Goal: Transaction & Acquisition: Purchase product/service

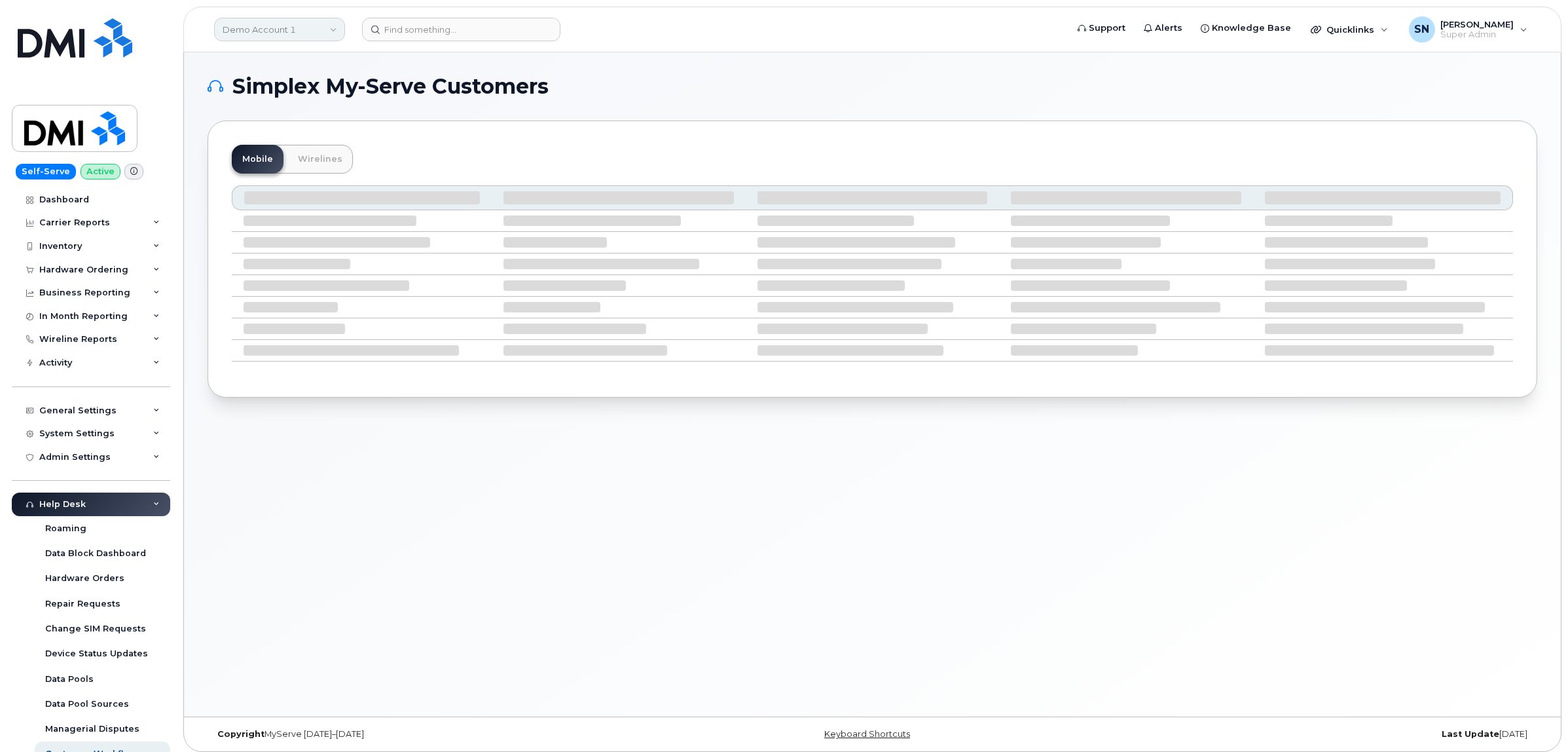
click at [305, 31] on link "Demo Account 1" at bounding box center [279, 29] width 131 height 23
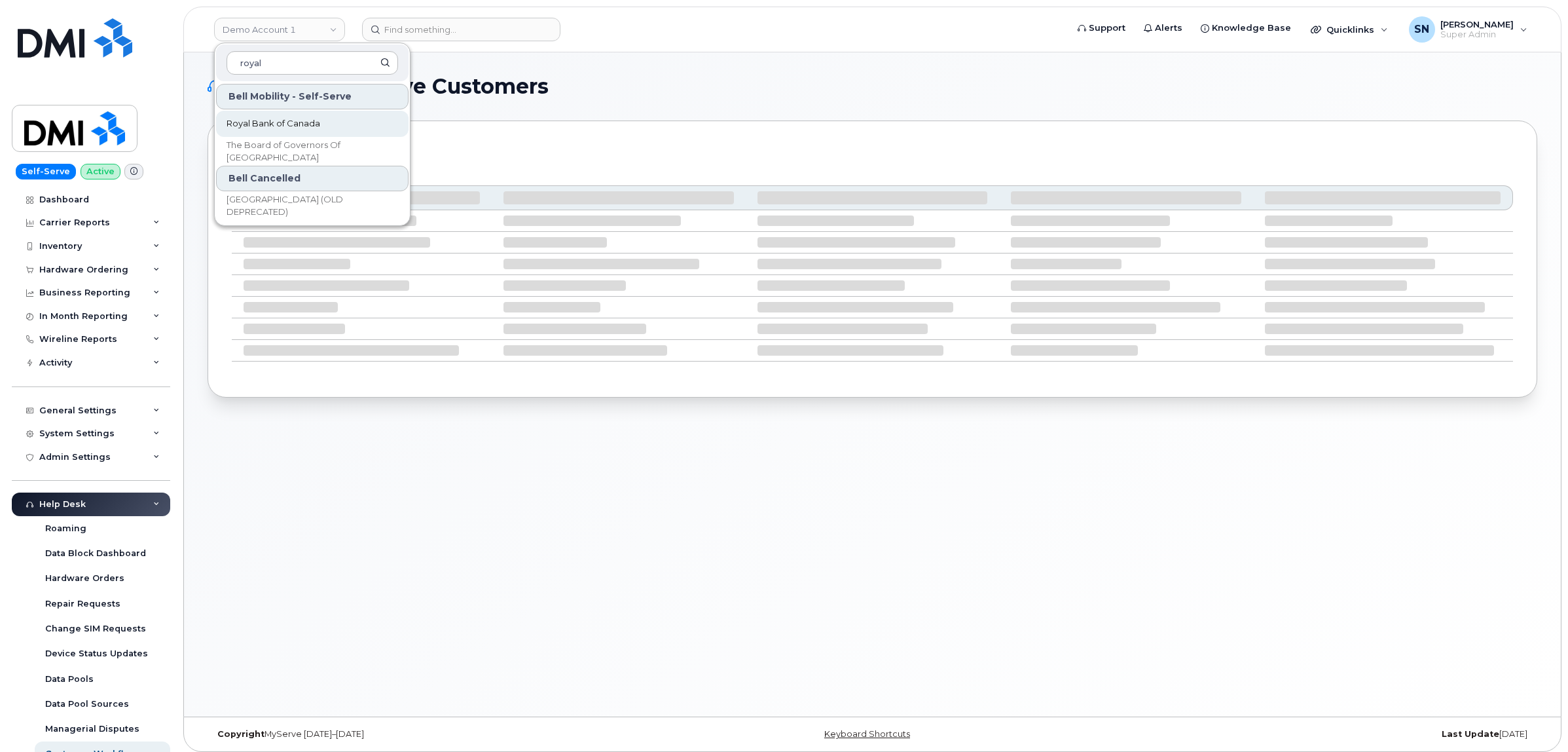
type input "royal"
click at [329, 119] on link "Royal Bank of Canada" at bounding box center [312, 123] width 193 height 26
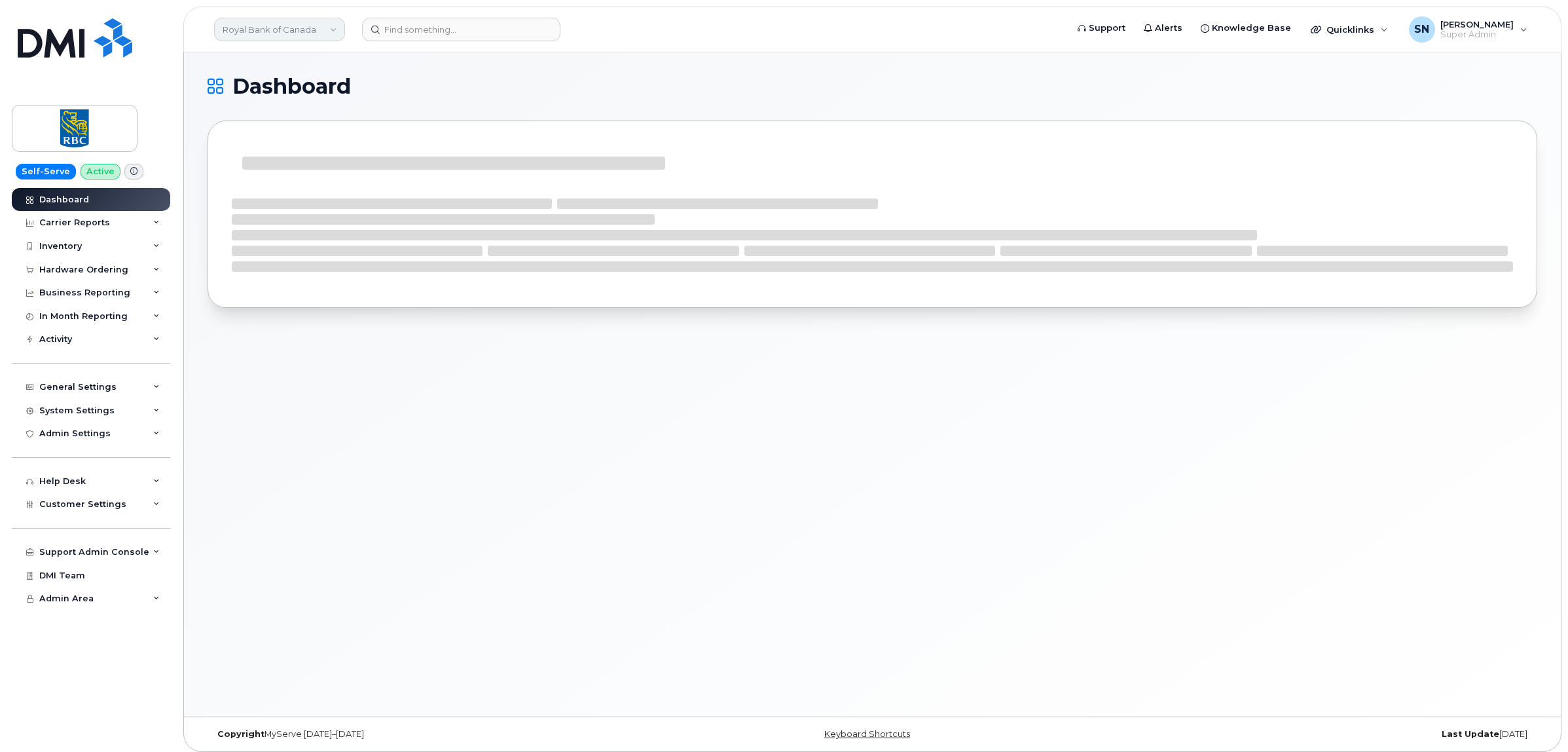
click at [322, 28] on link "Royal Bank of Canada" at bounding box center [279, 29] width 131 height 23
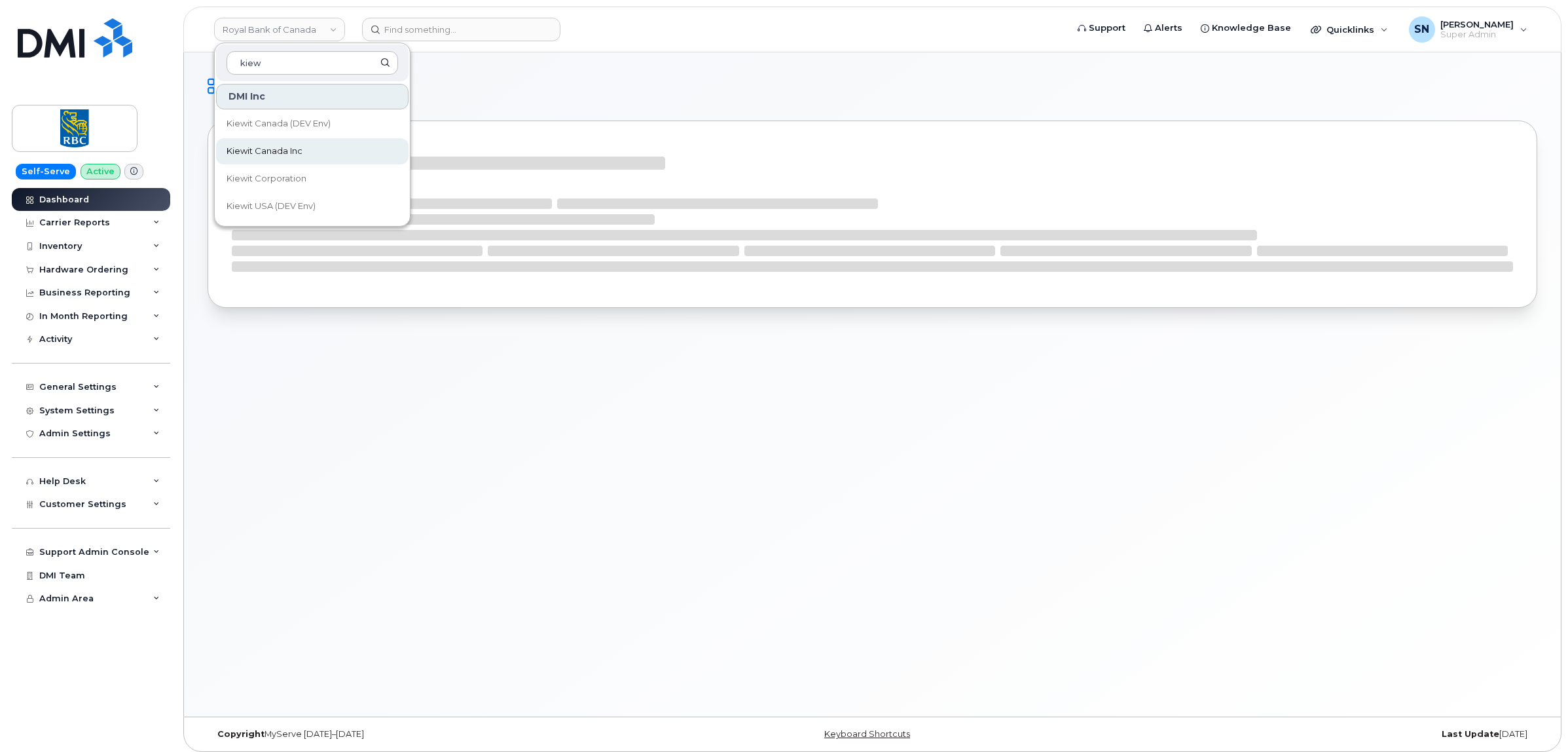
type input "kiew"
click at [315, 155] on link "Kiewit Canada Inc" at bounding box center [312, 151] width 193 height 26
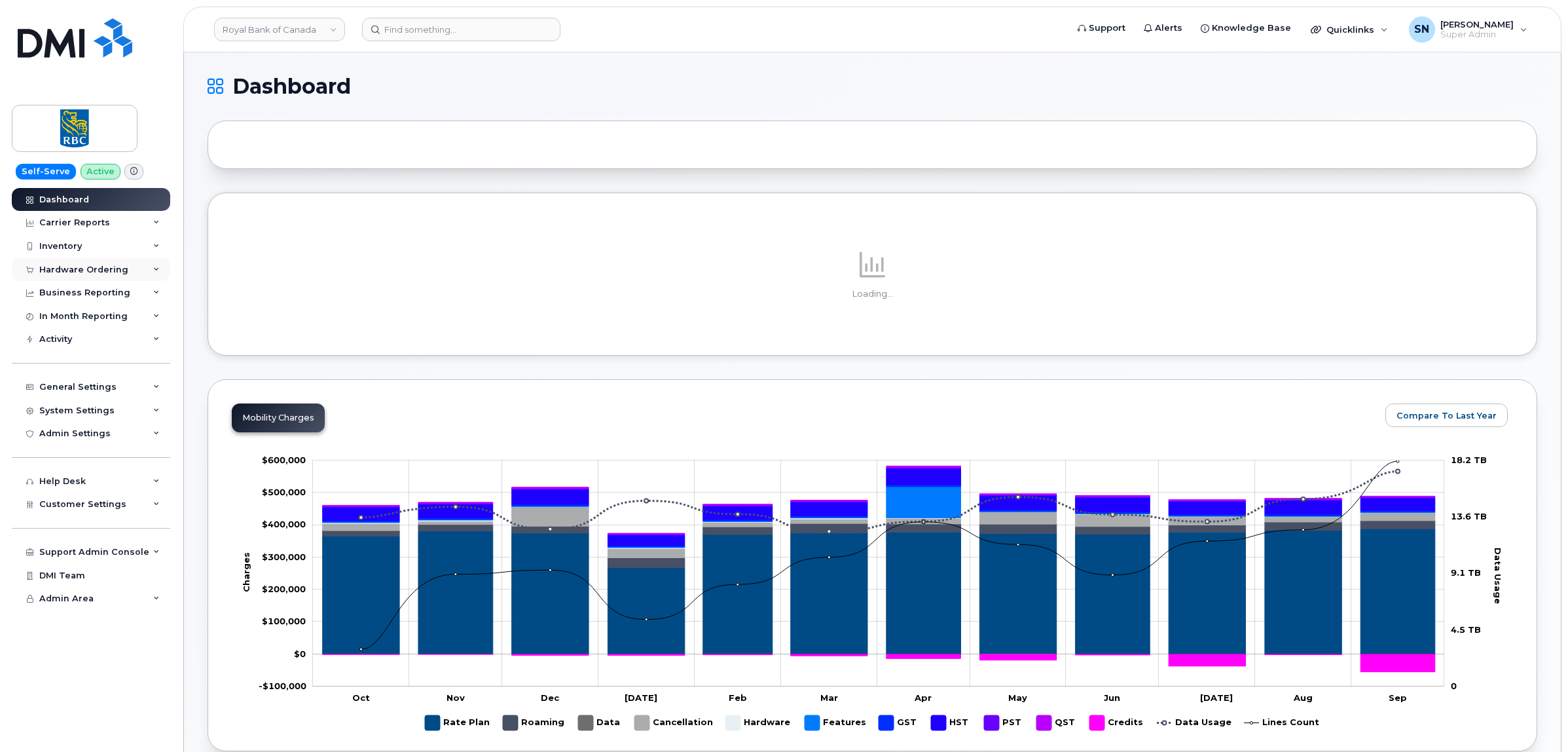
click at [95, 270] on div "Hardware Ordering" at bounding box center [84, 270] width 89 height 11
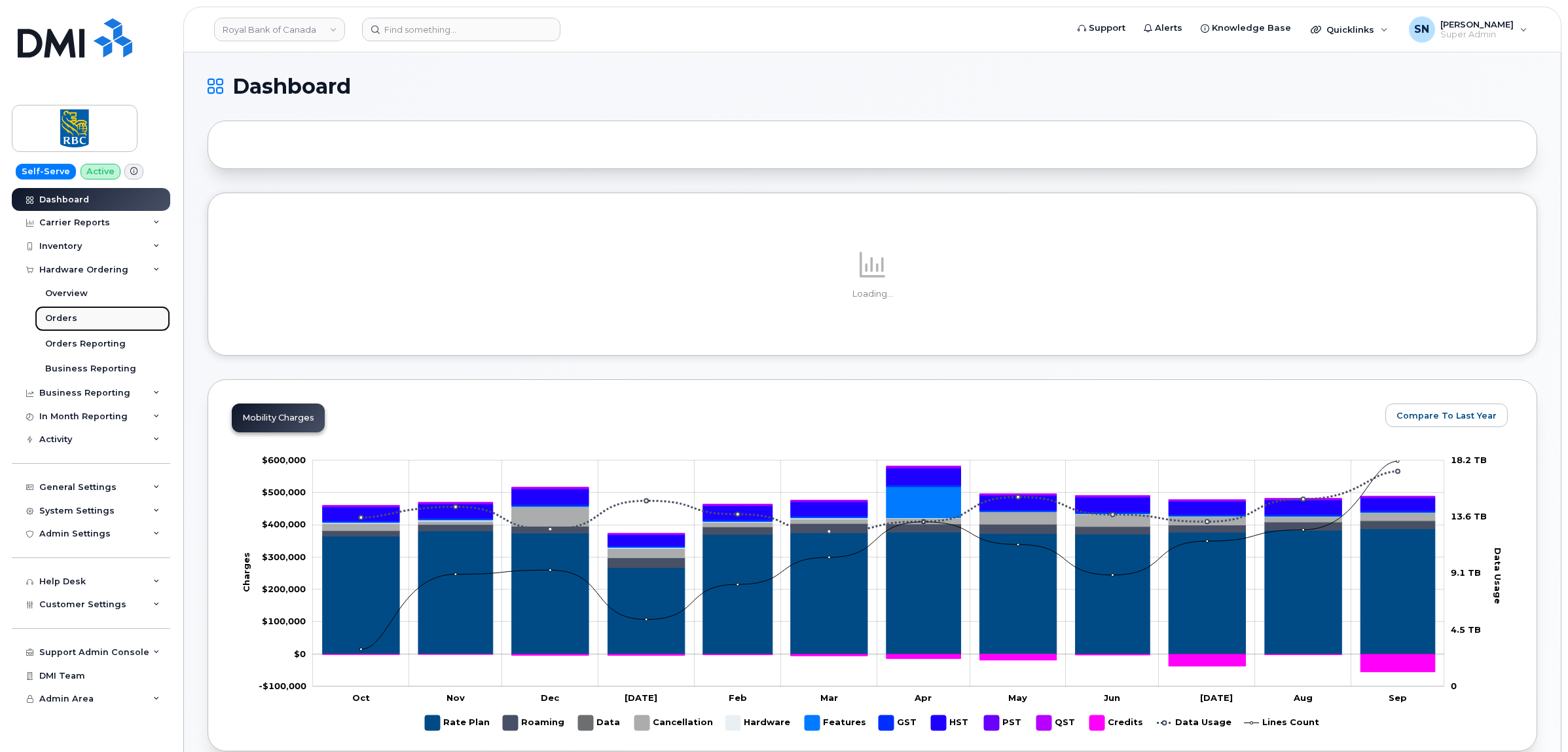
click at [77, 312] on link "Orders" at bounding box center [102, 318] width 135 height 25
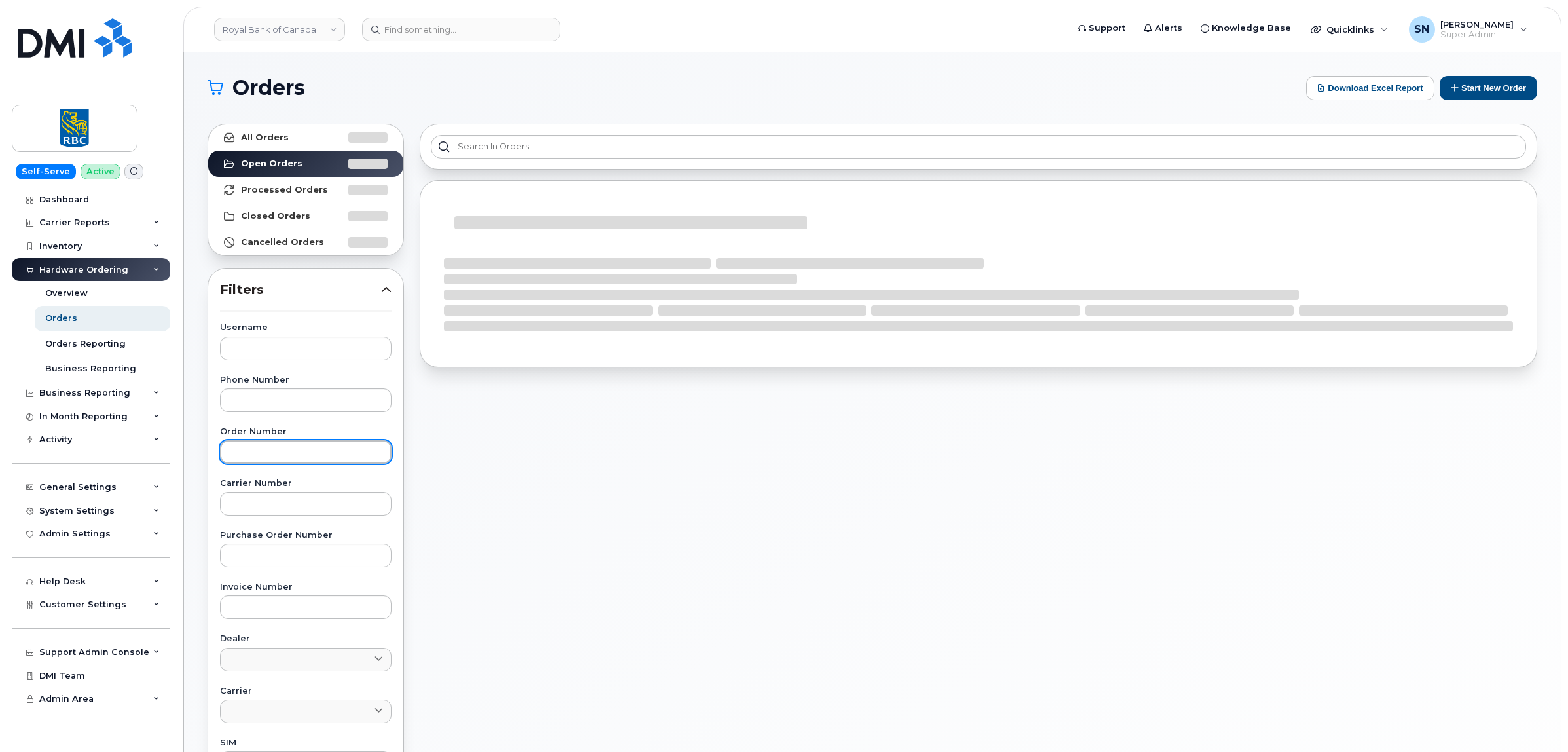
click at [343, 460] on input "text" at bounding box center [305, 451] width 171 height 23
paste input "299489"
type input "299489"
click at [282, 137] on strong "All Orders" at bounding box center [265, 137] width 48 height 11
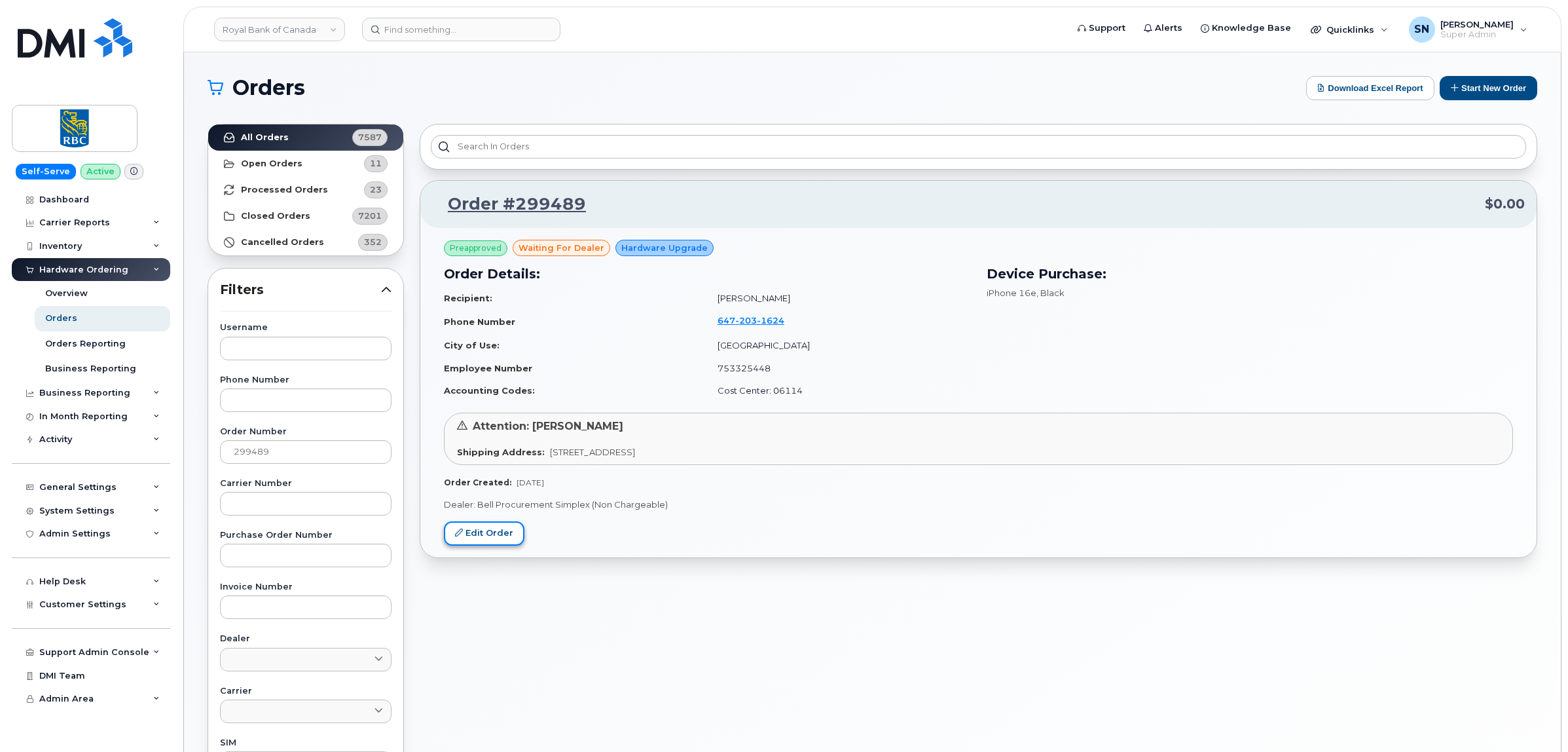
click at [504, 538] on link "Edit Order" at bounding box center [484, 533] width 81 height 24
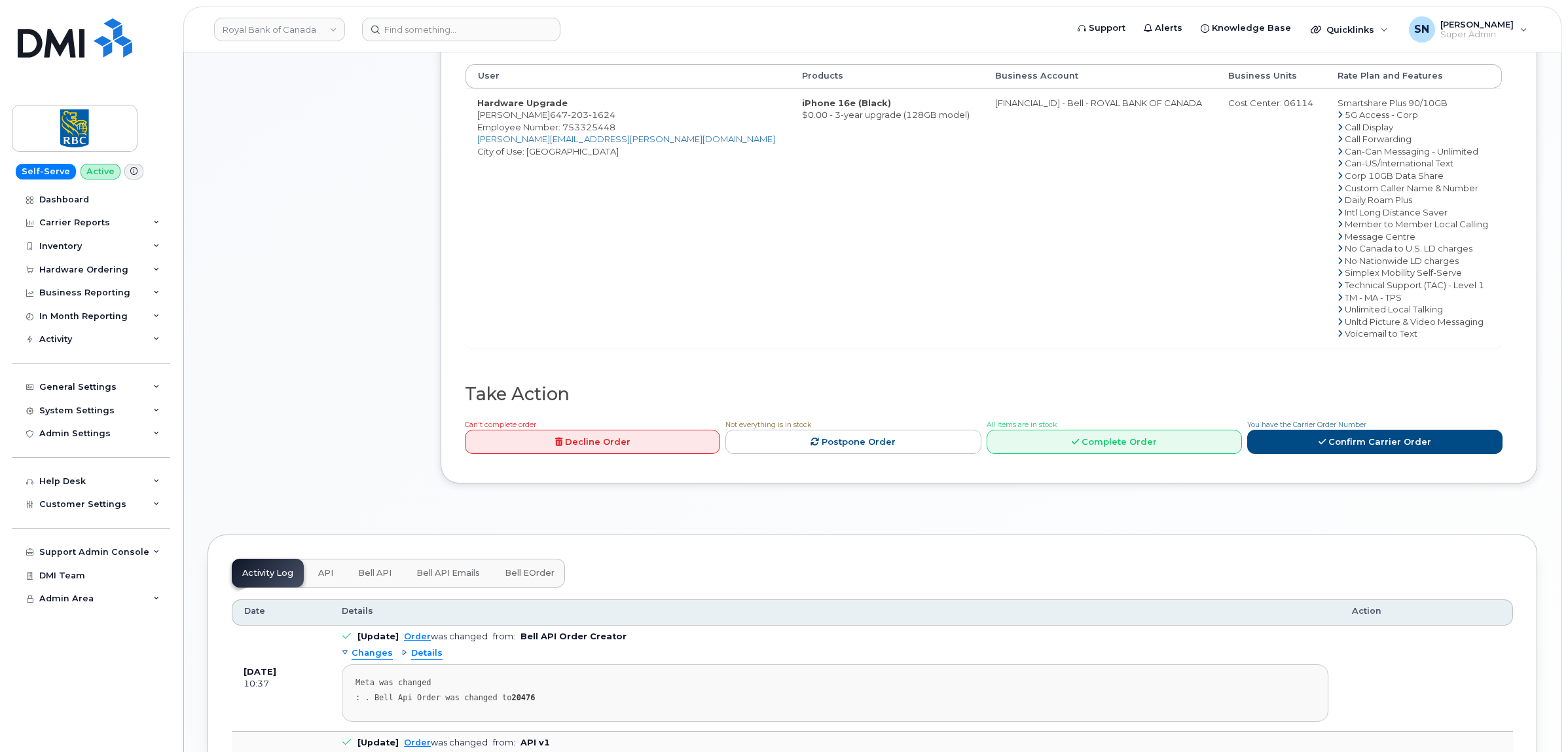
scroll to position [655, 0]
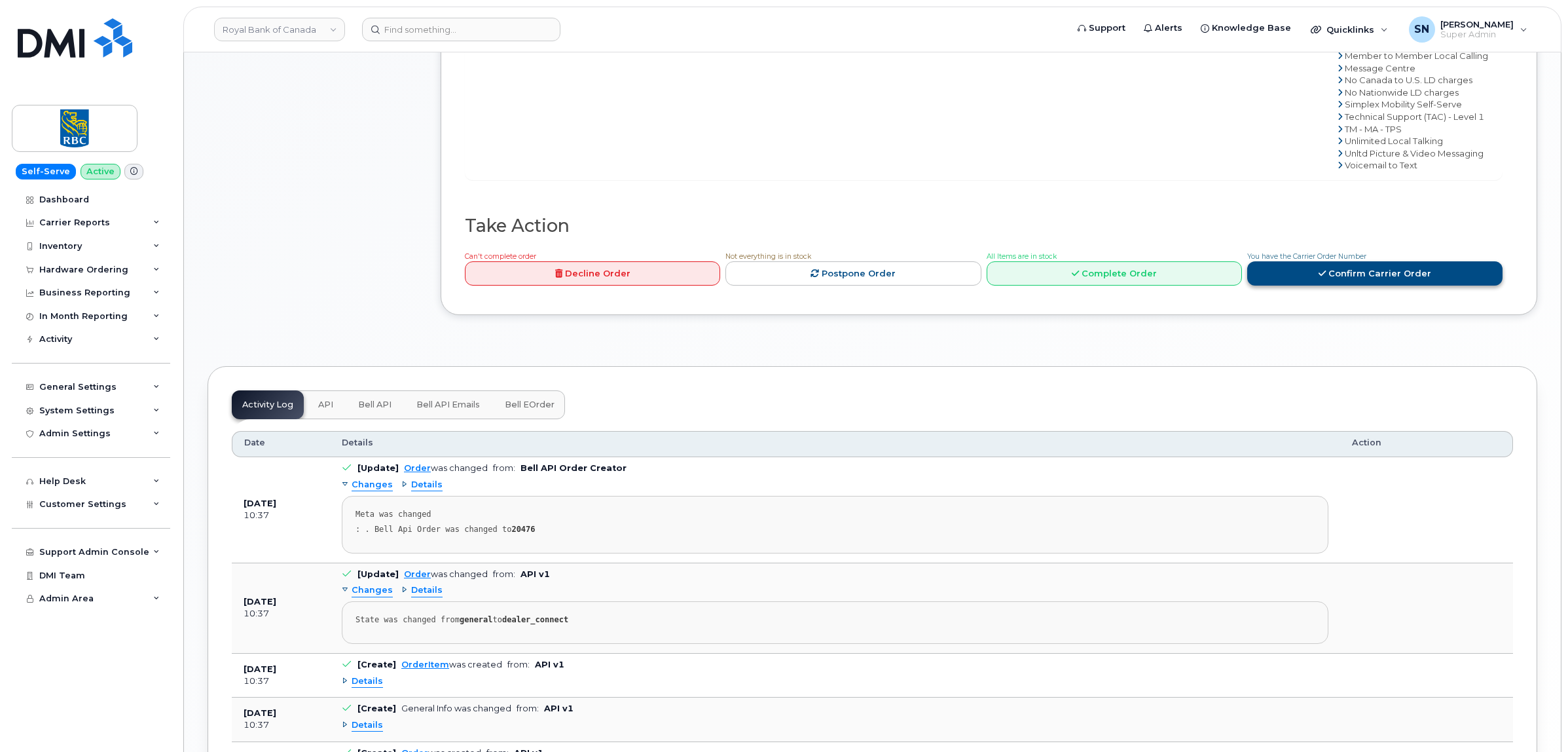
click at [1296, 273] on link "Confirm Carrier Order" at bounding box center [1374, 273] width 255 height 24
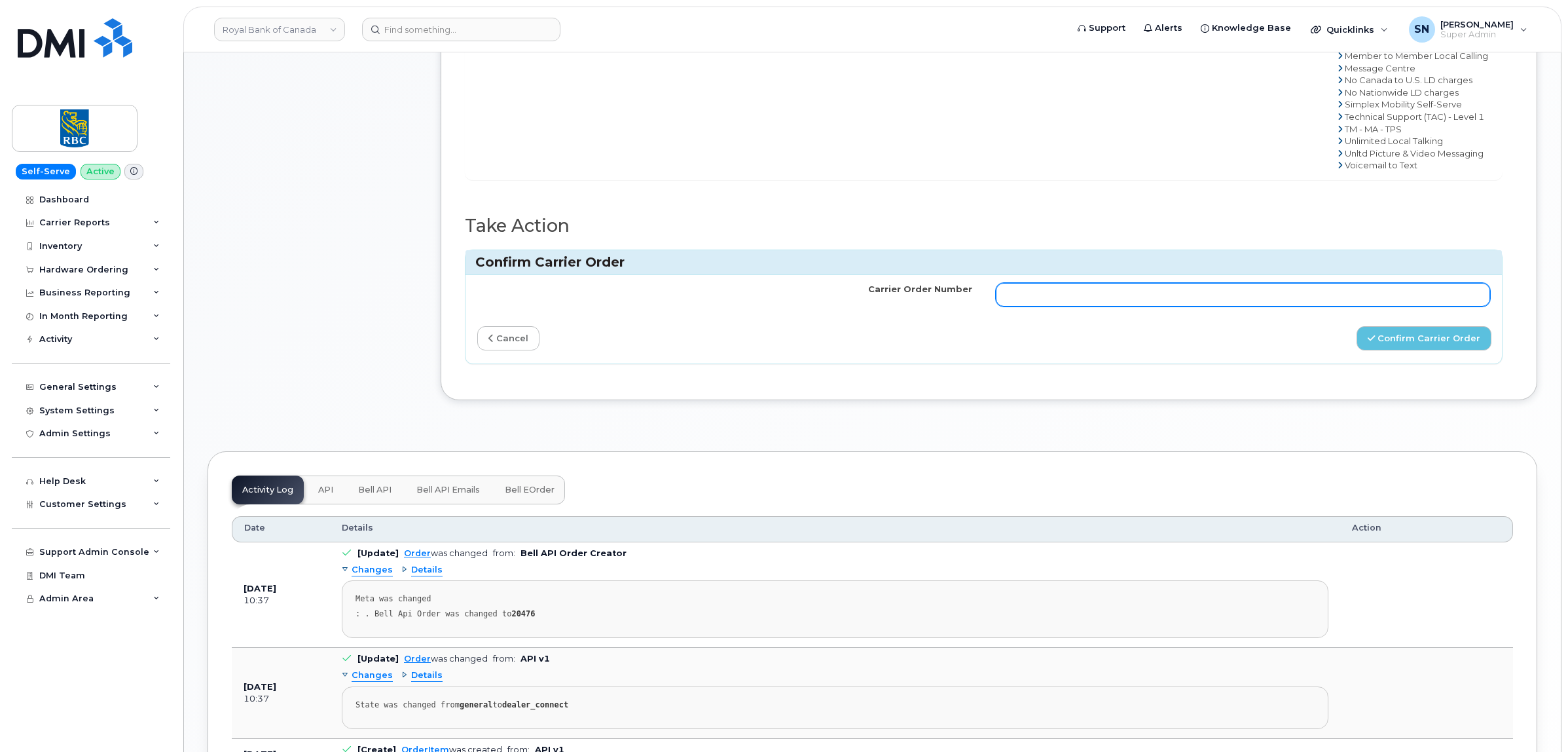
click at [1252, 302] on input "Carrier Order Number" at bounding box center [1243, 294] width 495 height 23
paste input "3011152"
type input "3011152"
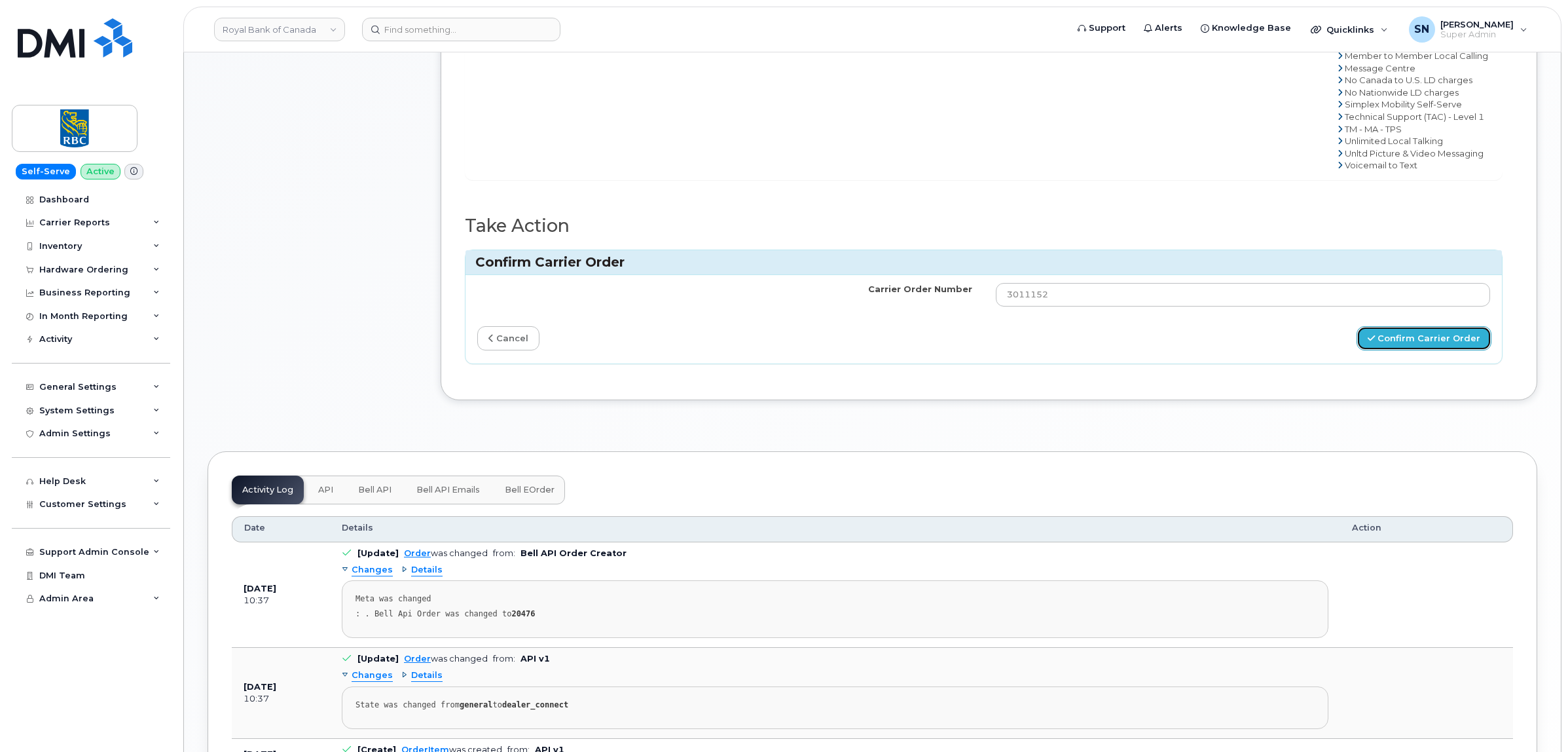
click at [1373, 351] on button "Confirm Carrier Order" at bounding box center [1423, 338] width 135 height 24
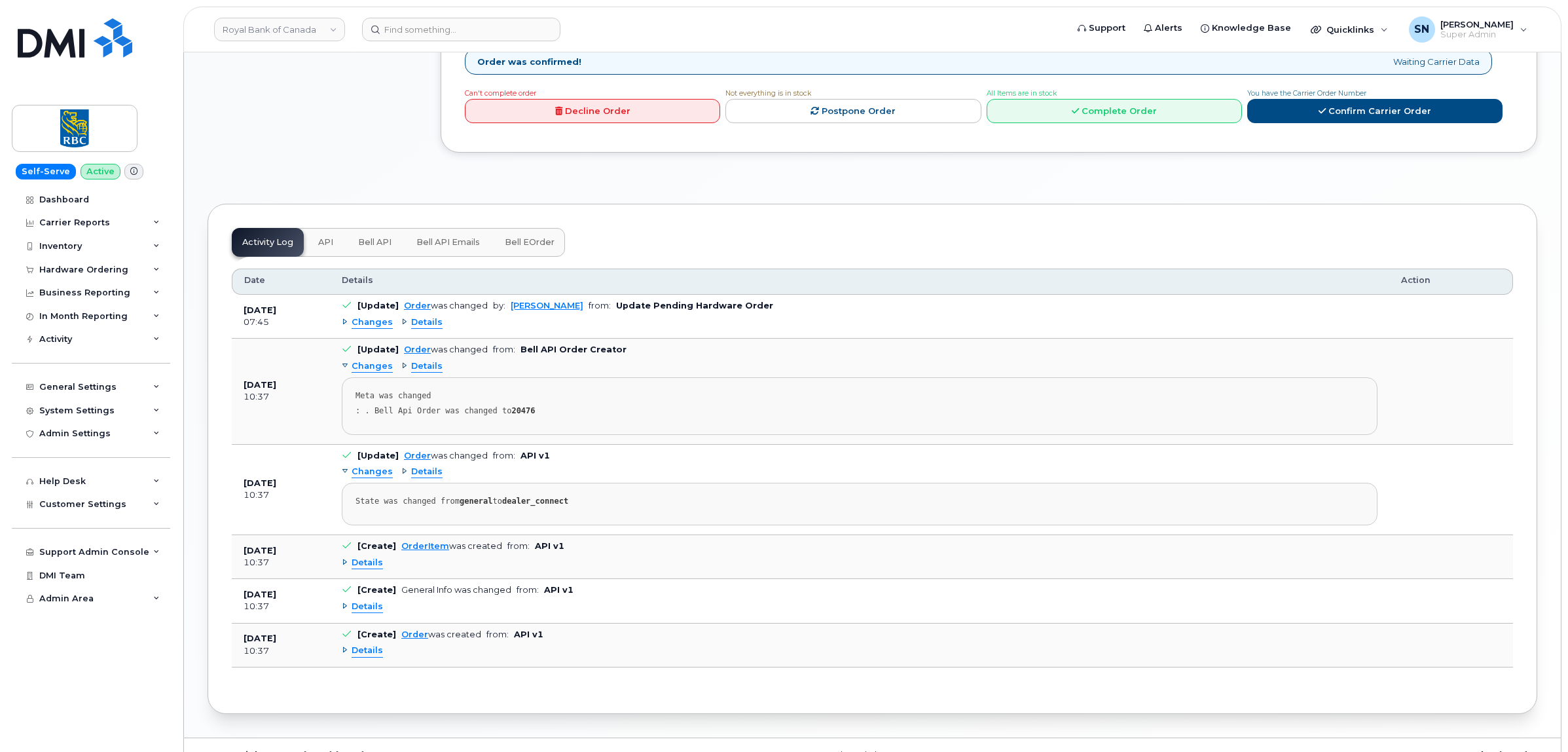
scroll to position [891, 0]
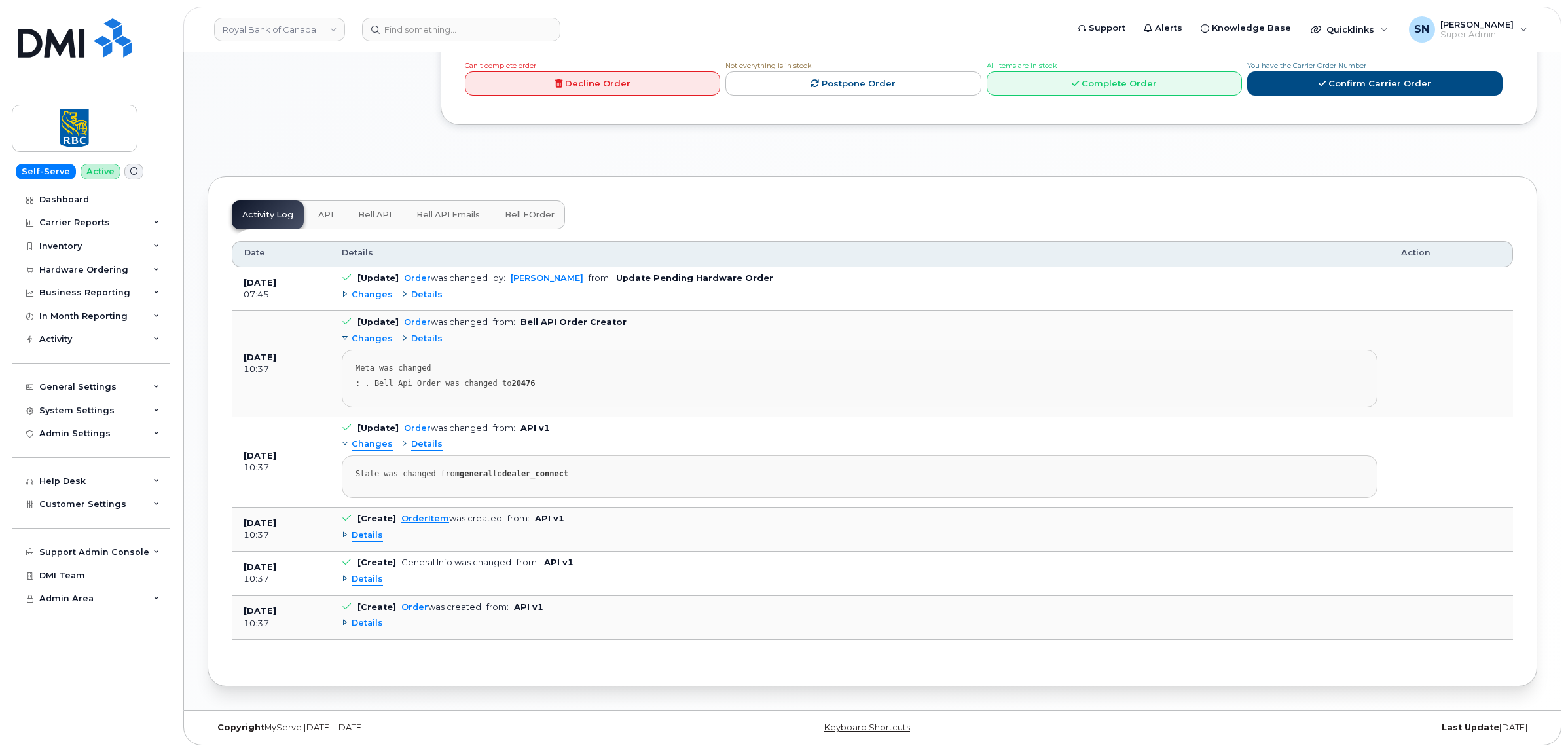
click at [377, 289] on span "Changes" at bounding box center [373, 295] width 41 height 13
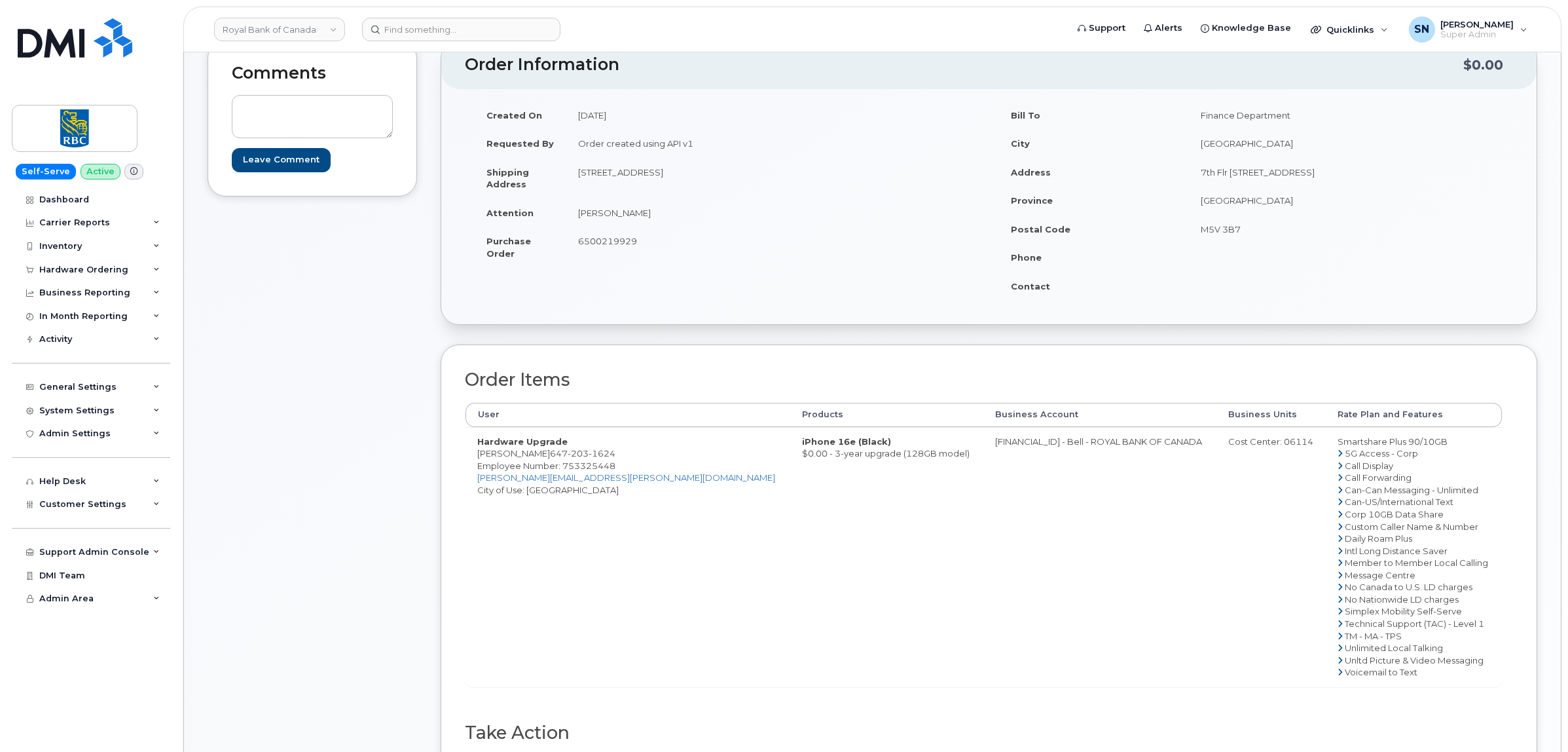
scroll to position [0, 0]
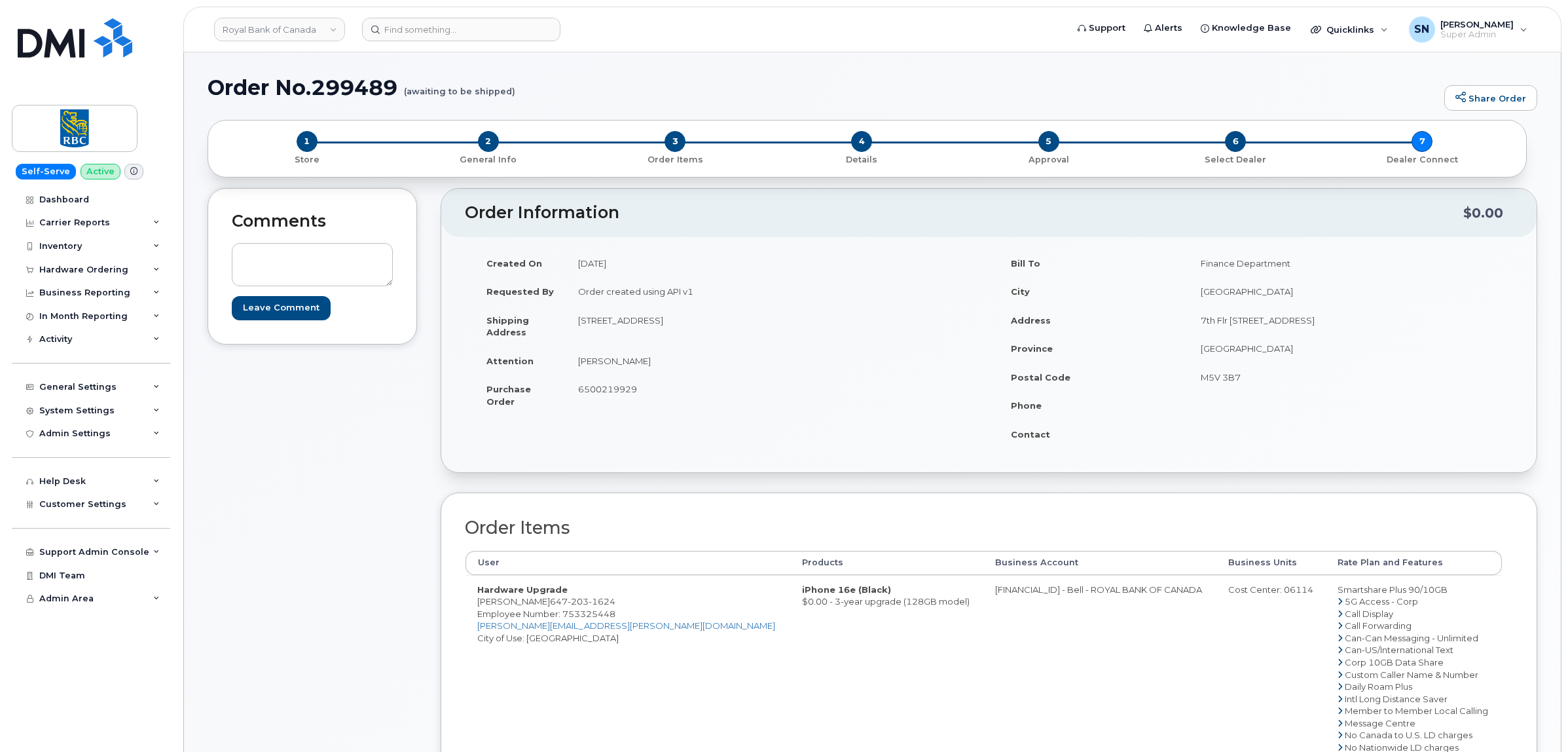
click at [331, 537] on div "Comments Leave Comment" at bounding box center [312, 607] width 209 height 839
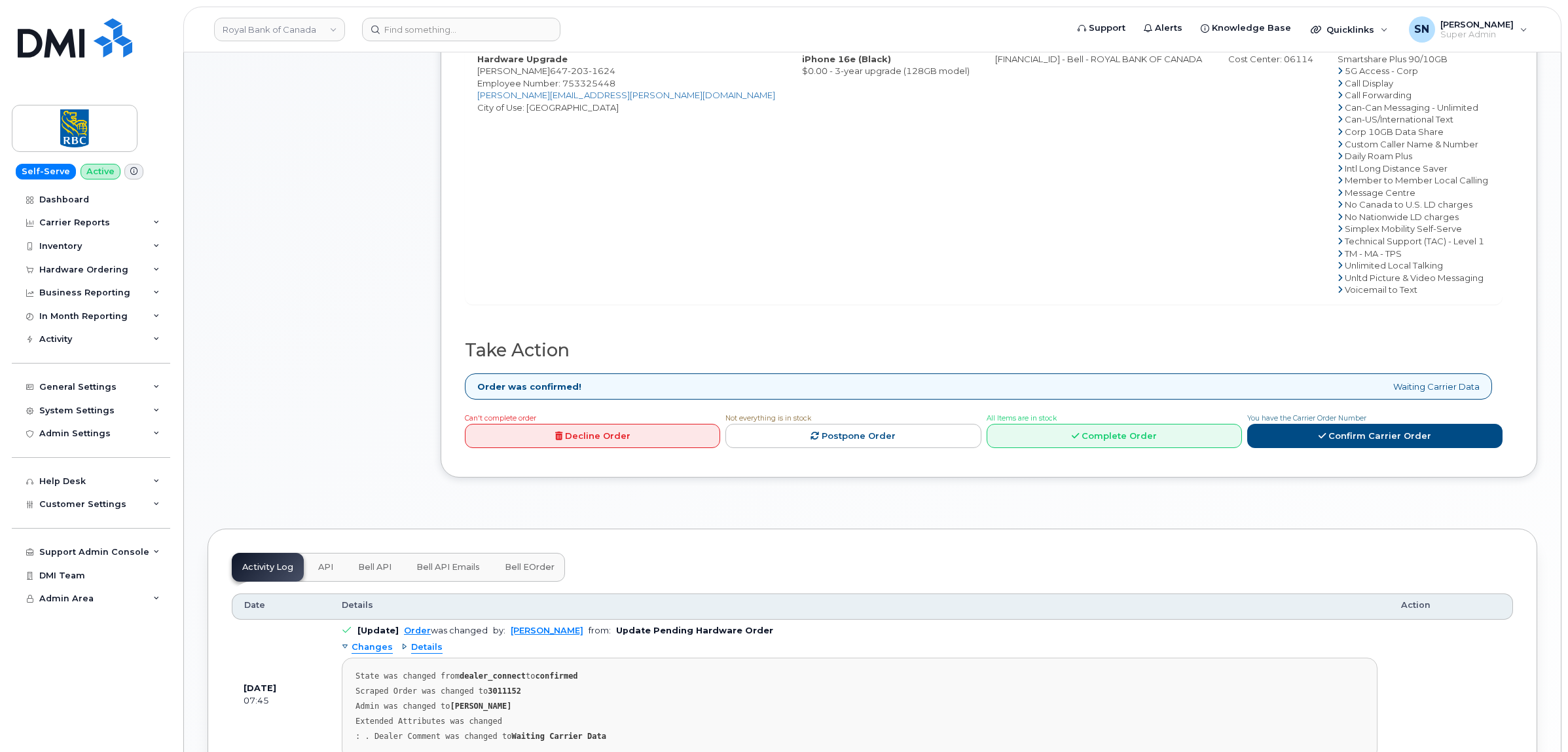
scroll to position [737, 0]
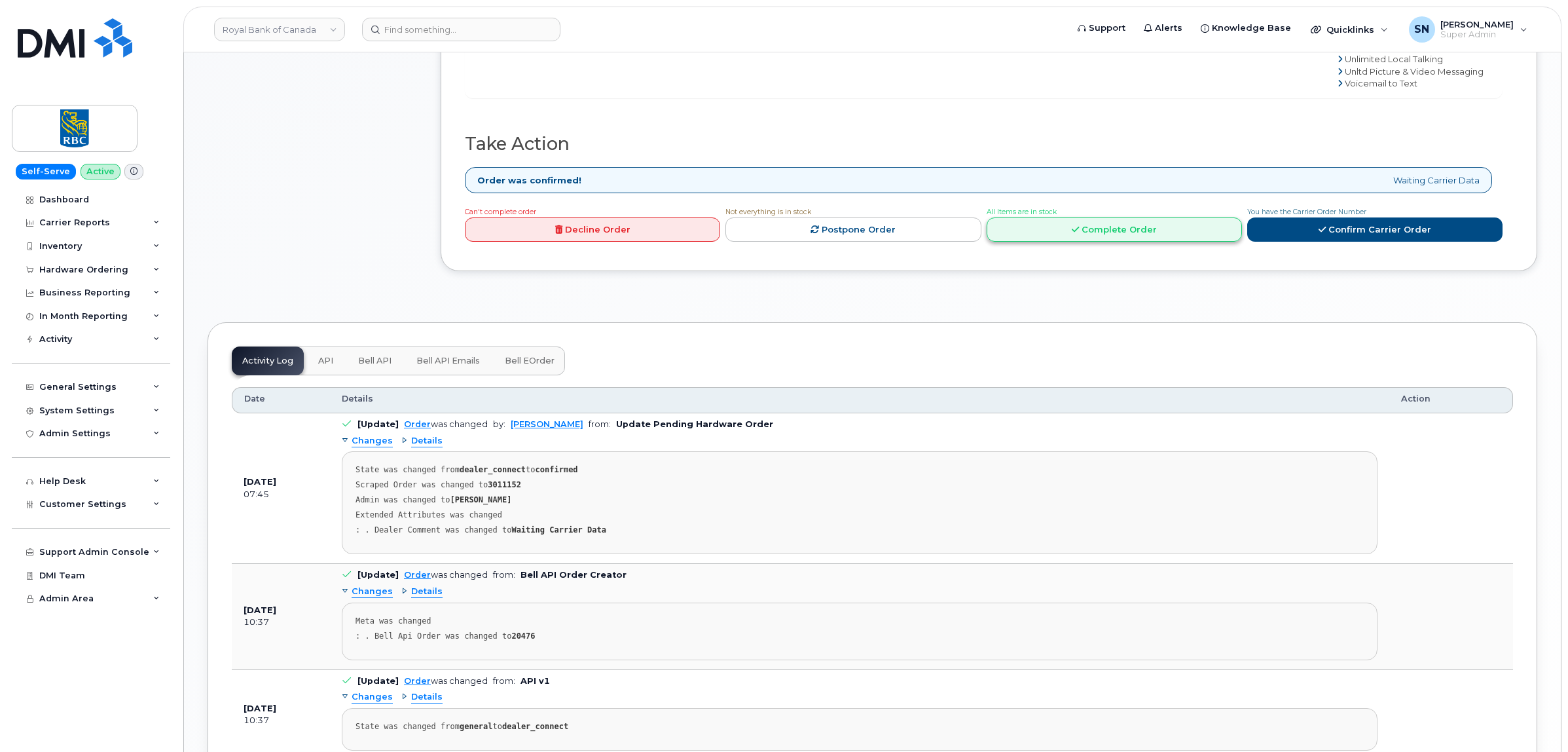
click at [1217, 228] on link "Complete Order" at bounding box center [1114, 229] width 255 height 24
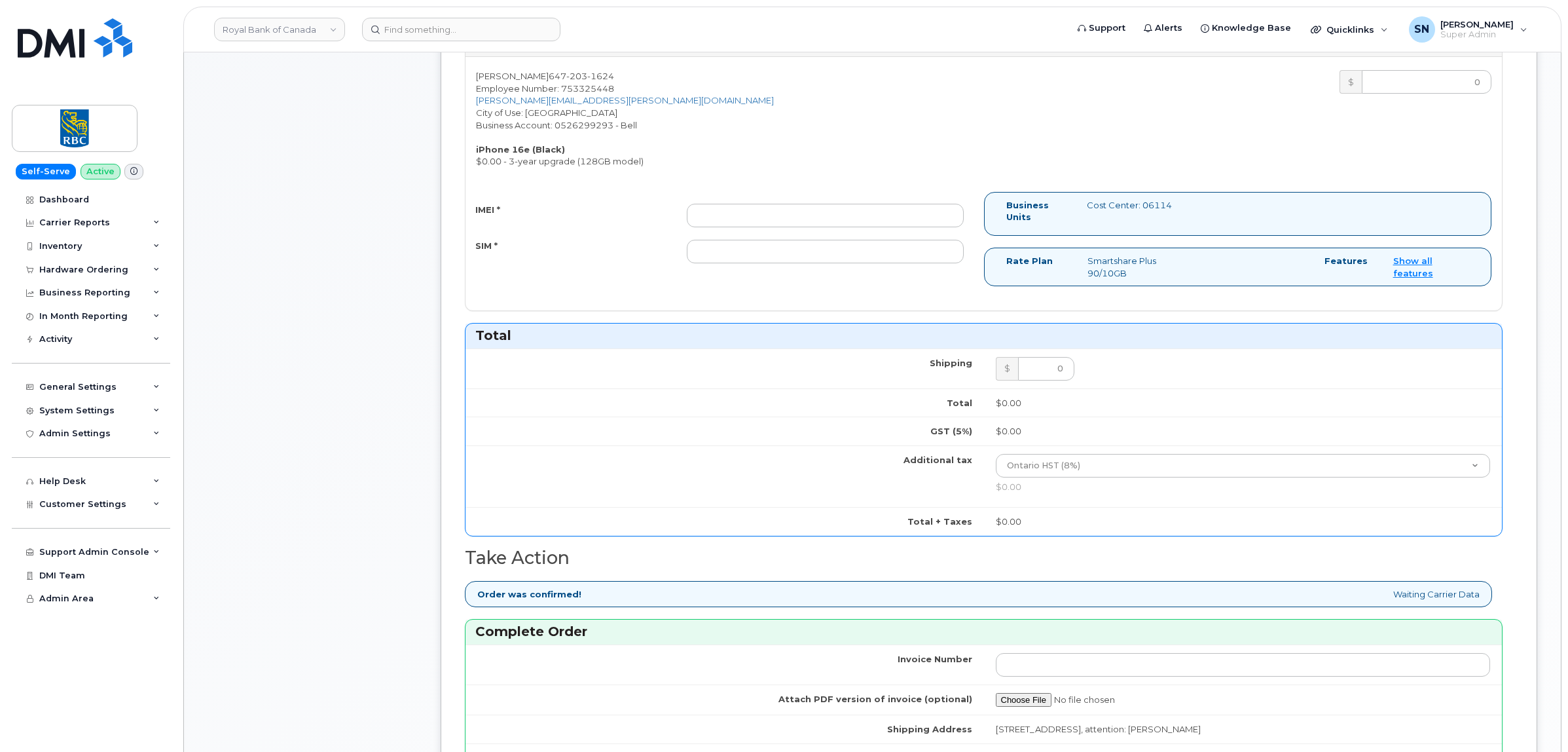
scroll to position [491, 0]
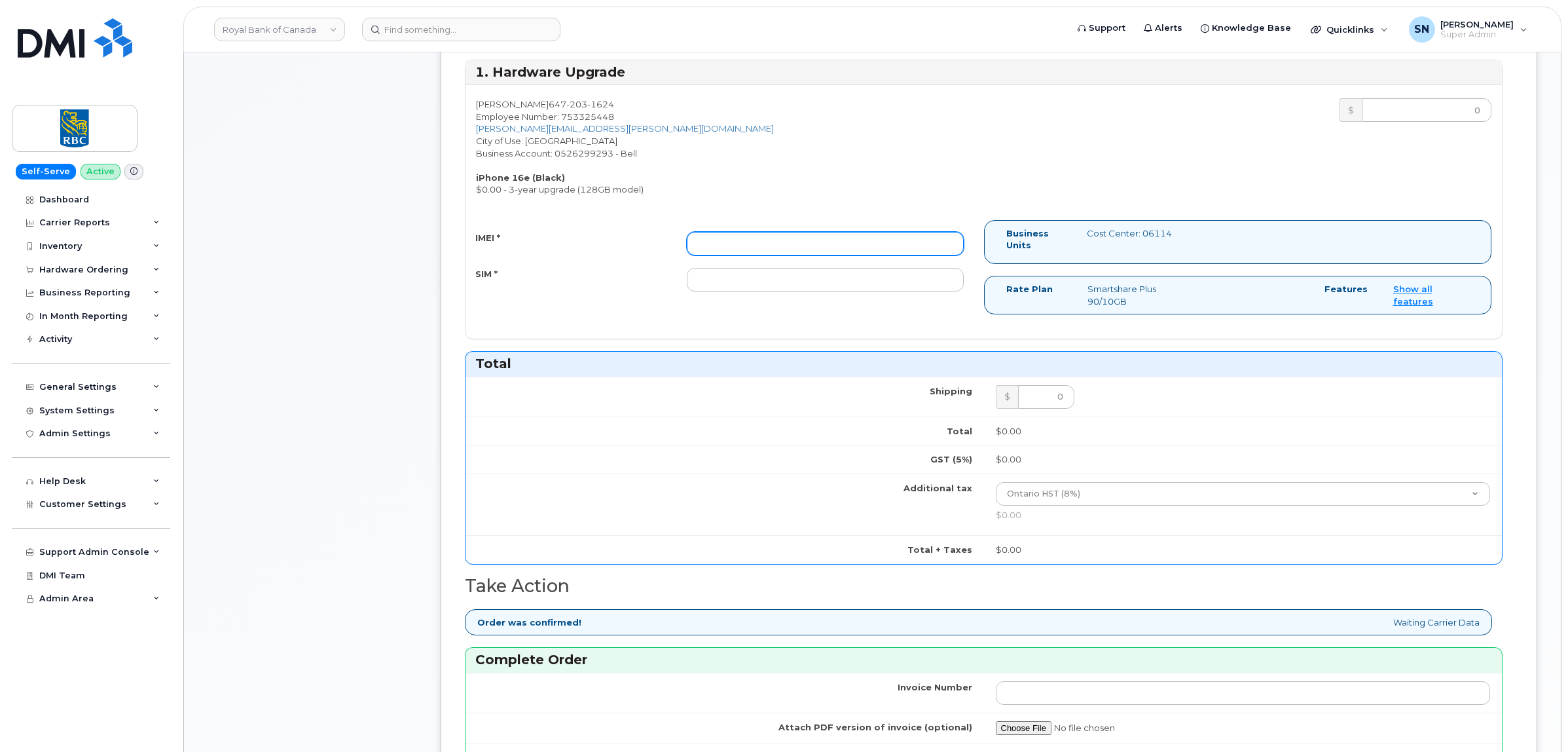
click at [778, 255] on input "IMEI *" at bounding box center [824, 243] width 277 height 23
paste input "354216330636709"
type input "354216330636709"
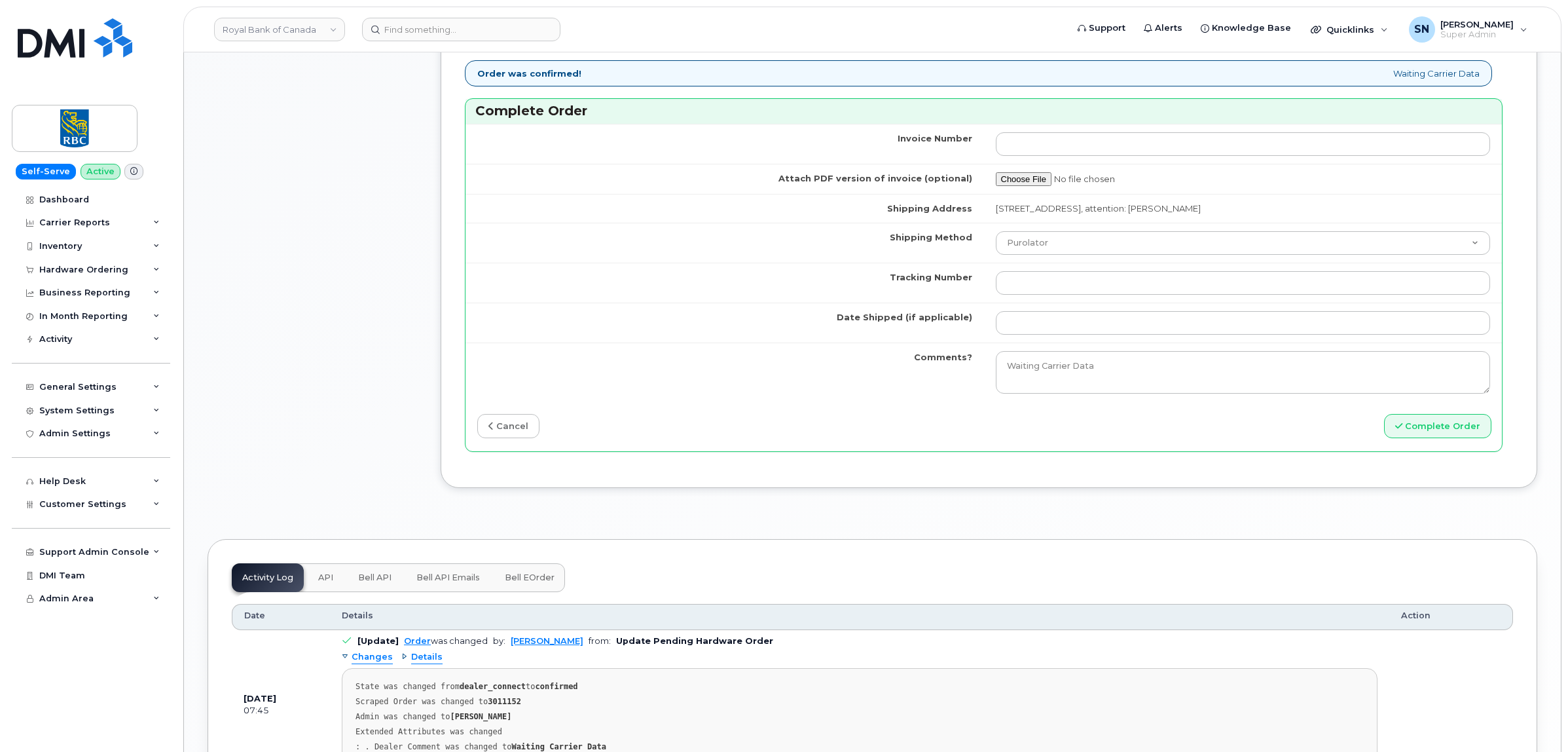
scroll to position [1064, 0]
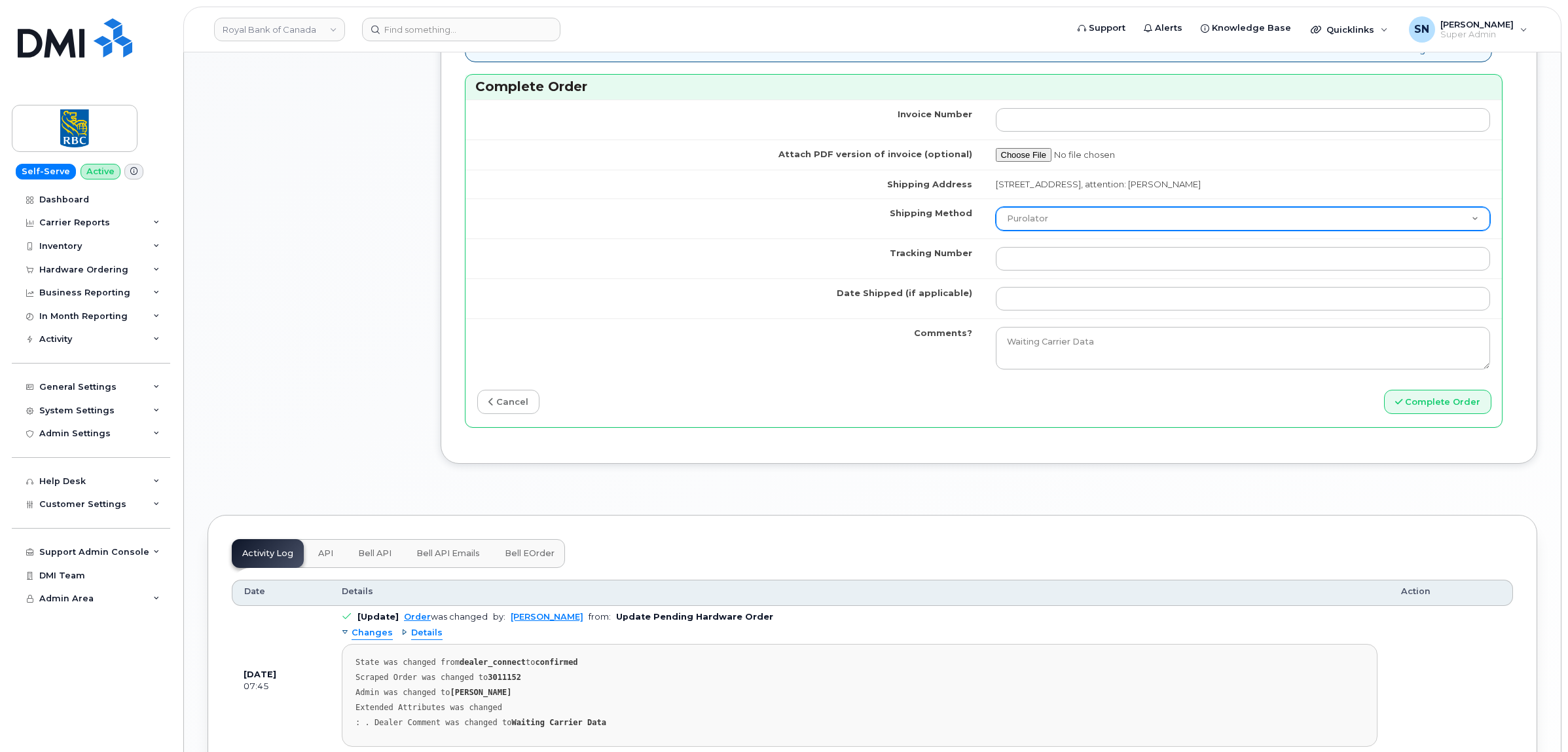
drag, startPoint x: 1042, startPoint y: 223, endPoint x: 1045, endPoint y: 233, distance: 10.4
click at [1042, 223] on select "Purolator UPS FedEx Canada Post Courier Other Drop Off Pick Up" at bounding box center [1243, 218] width 495 height 23
select select "FedEx"
click at [996, 211] on select "Purolator UPS FedEx Canada Post Courier Other Drop Off Pick Up" at bounding box center [1243, 218] width 495 height 23
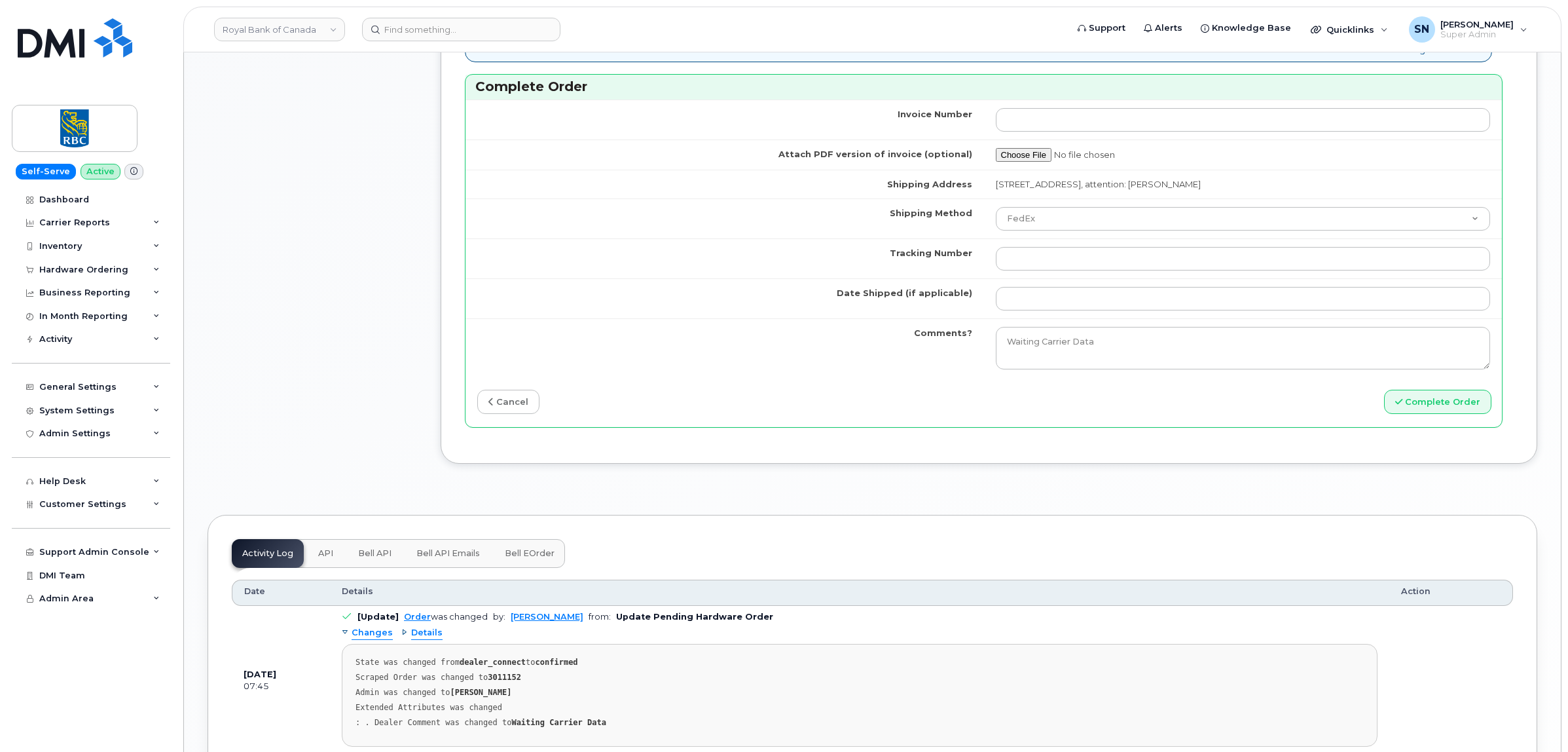
click at [1041, 249] on td at bounding box center [1243, 259] width 518 height 40
click at [1045, 265] on input "Tracking Number" at bounding box center [1243, 258] width 495 height 23
paste input "475744897090"
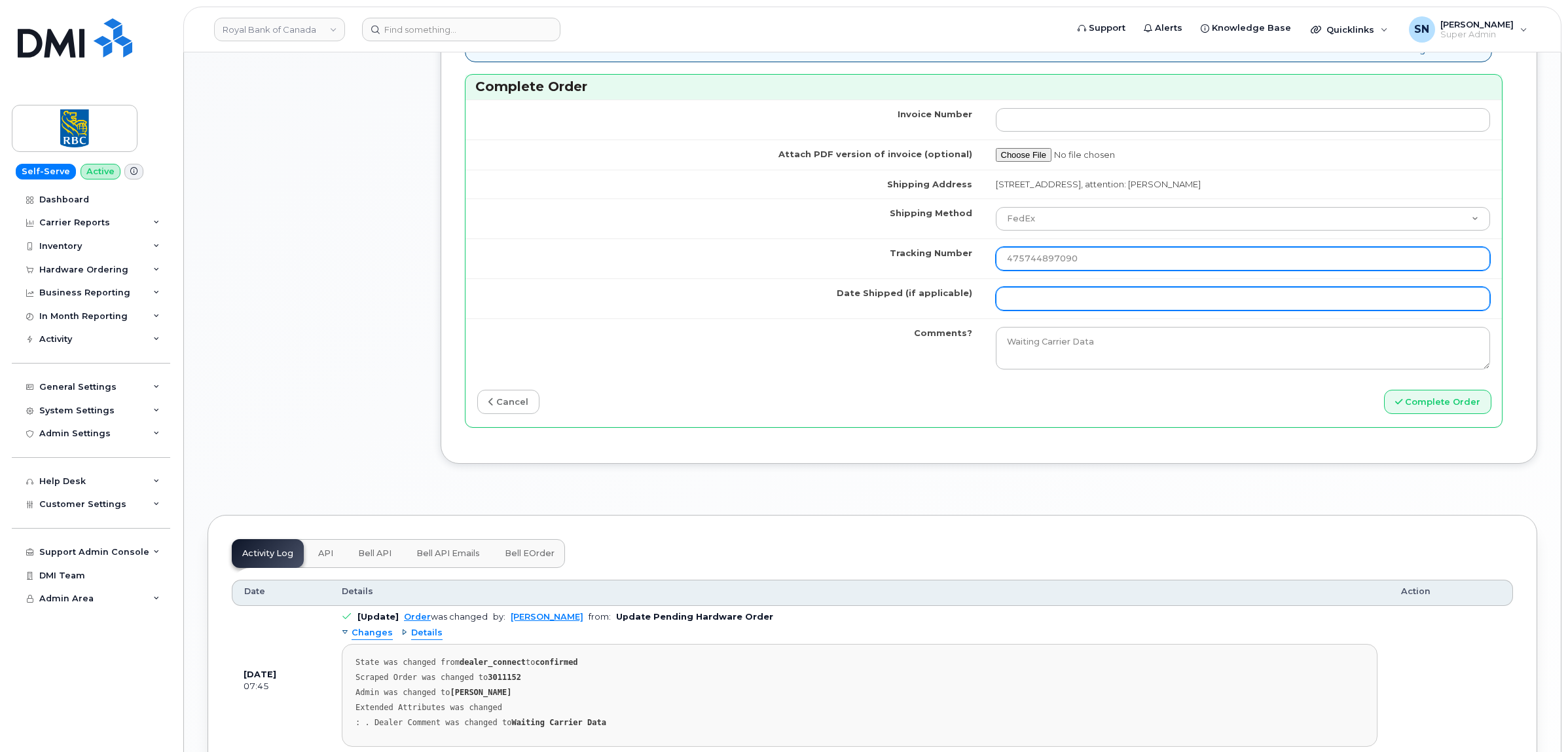
type input "475744897090"
click at [1050, 303] on input "Date Shipped (if applicable)" at bounding box center [1243, 298] width 495 height 23
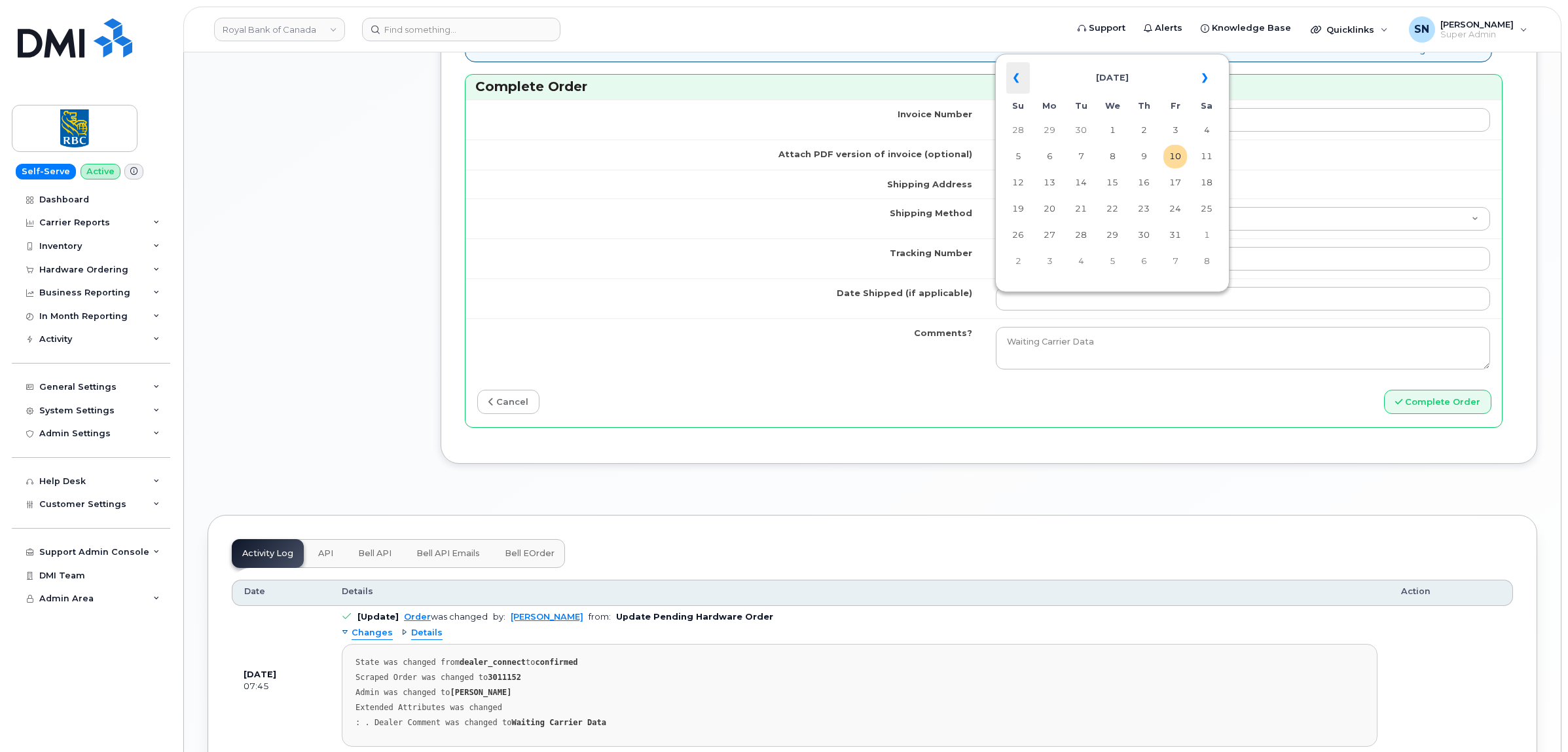
click at [1022, 79] on th "«" at bounding box center [1018, 77] width 23 height 31
click at [1181, 238] on td "29" at bounding box center [1175, 235] width 23 height 23
type input "2025-08-29"
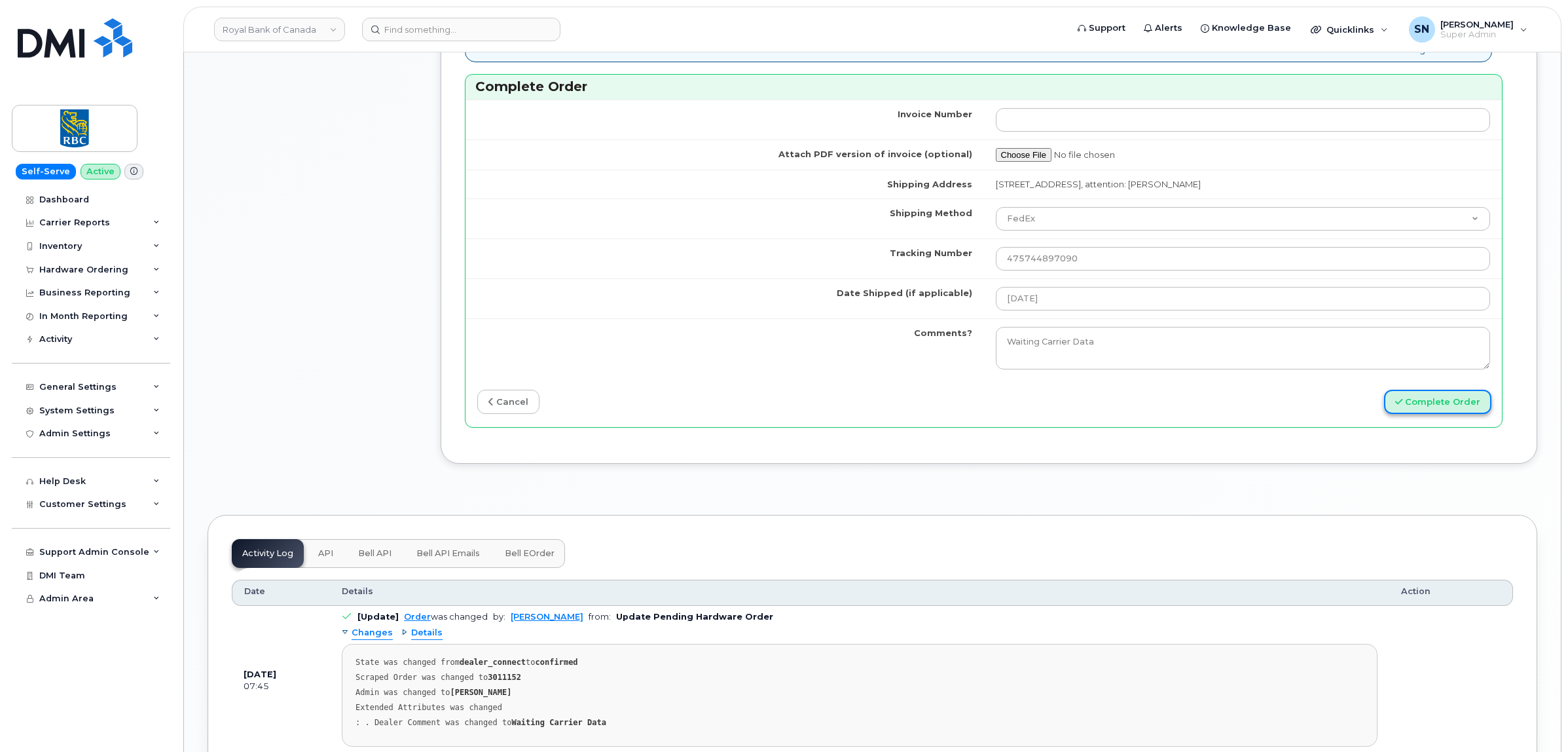
click at [1458, 406] on button "Complete Order" at bounding box center [1437, 401] width 107 height 24
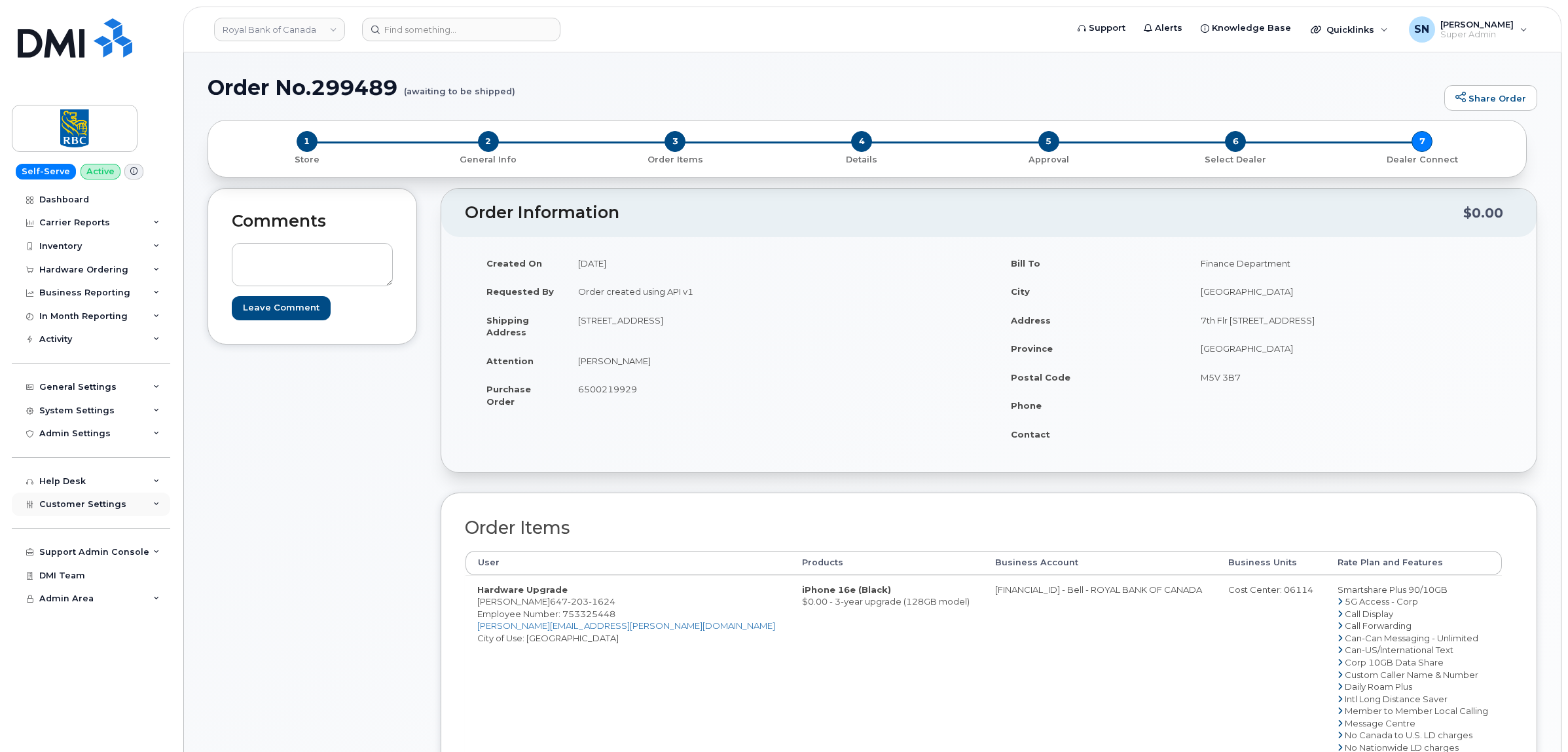
click at [90, 507] on span "Customer Settings" at bounding box center [83, 504] width 87 height 10
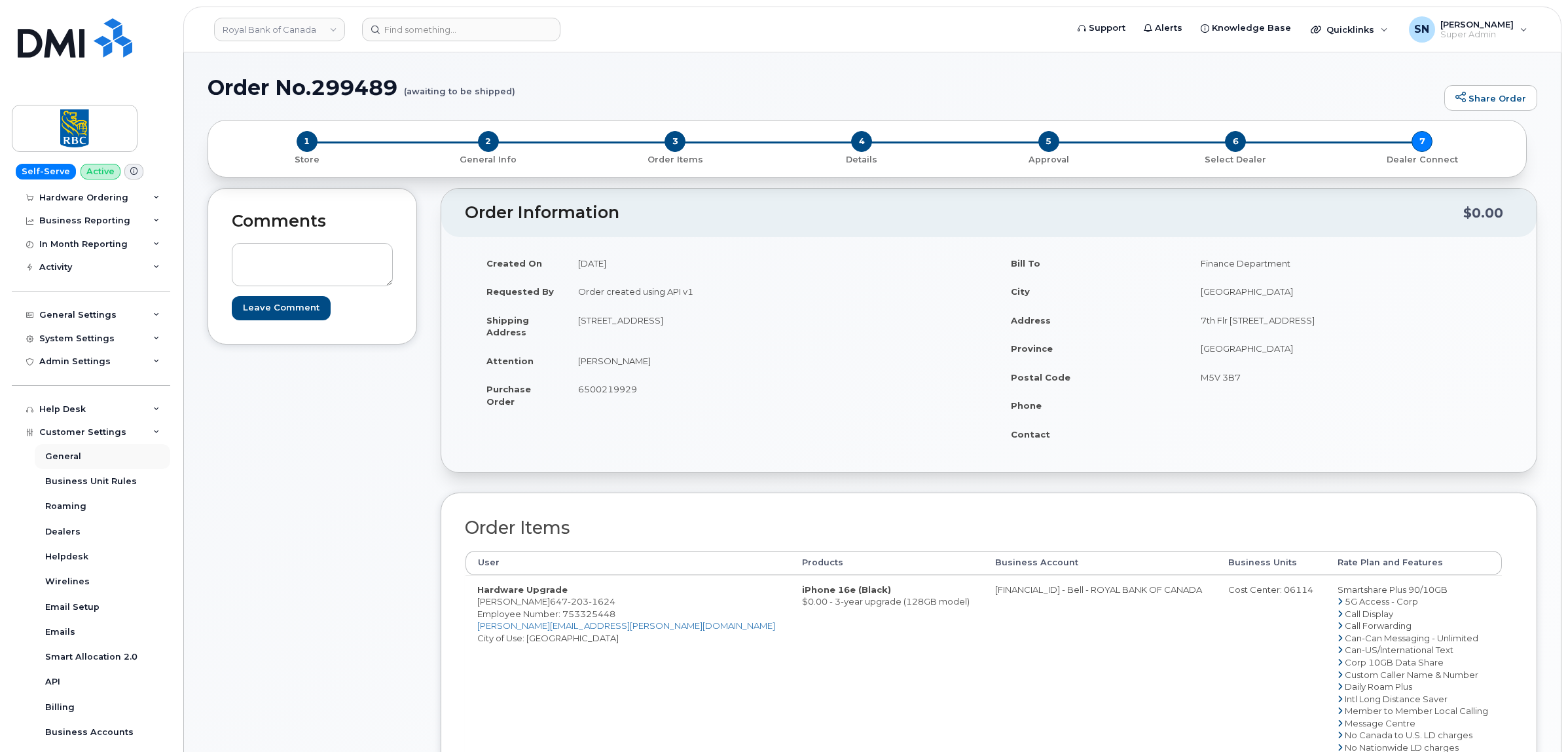
scroll to position [245, 0]
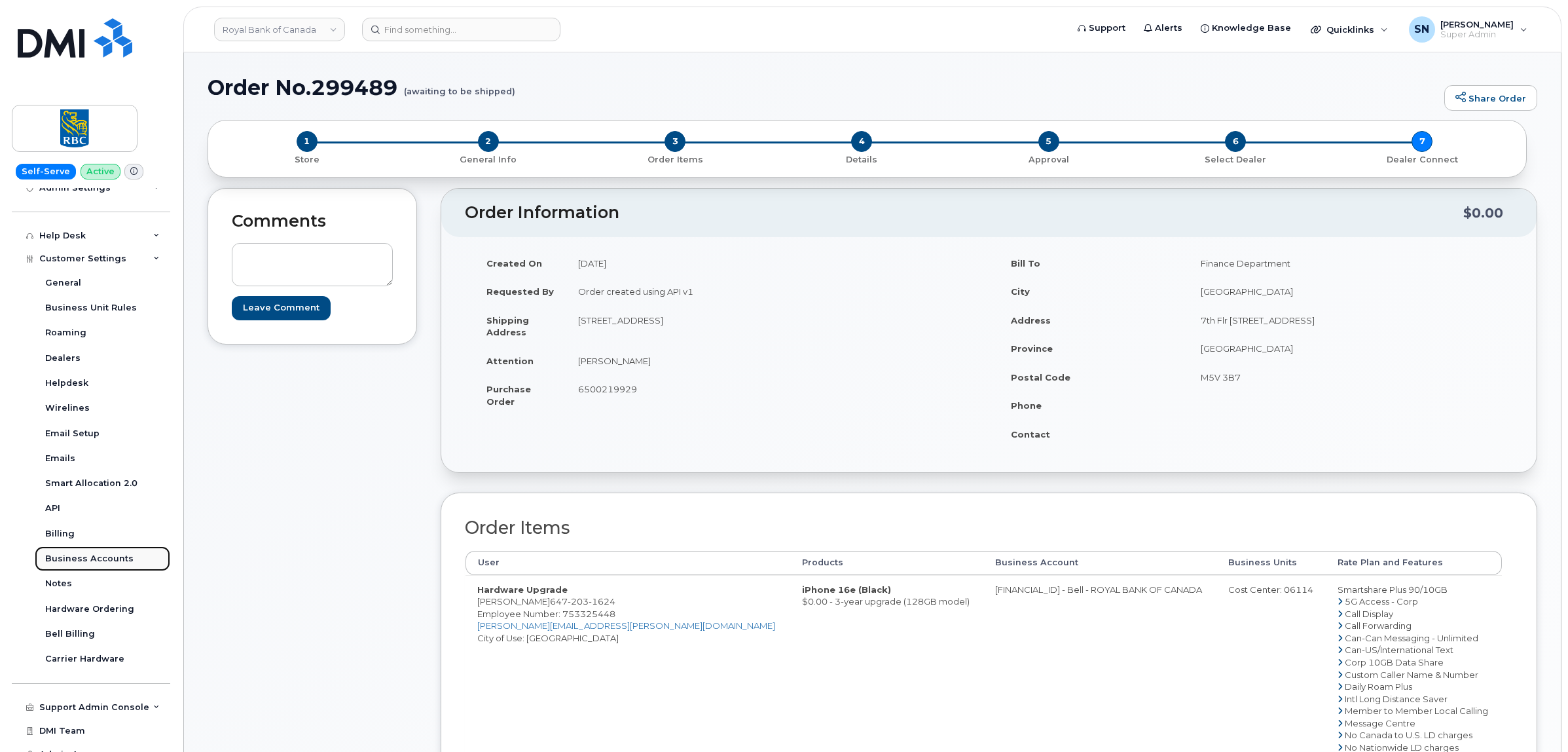
click at [93, 553] on link "Business Accounts" at bounding box center [102, 558] width 135 height 25
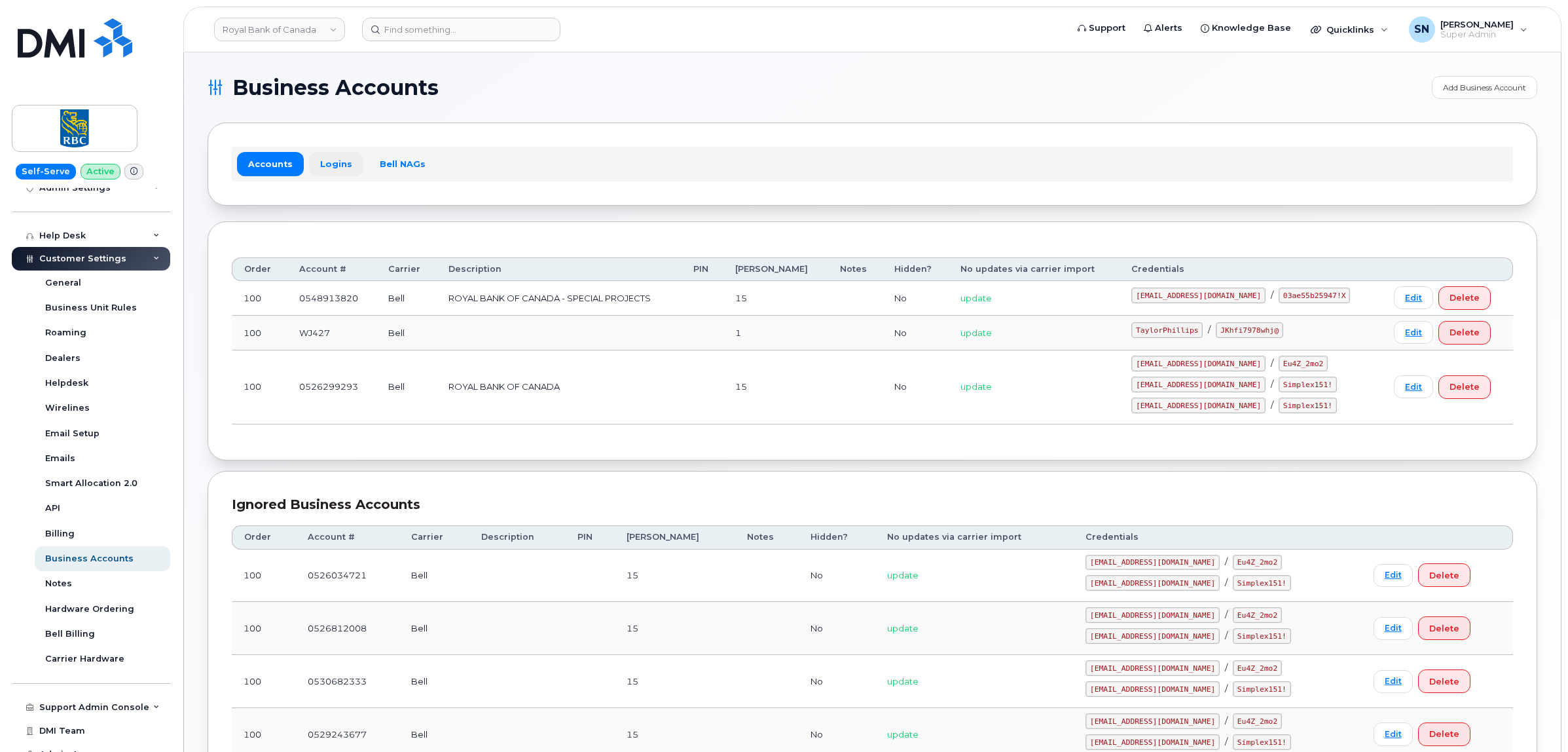
click at [332, 159] on link "Logins" at bounding box center [337, 163] width 55 height 23
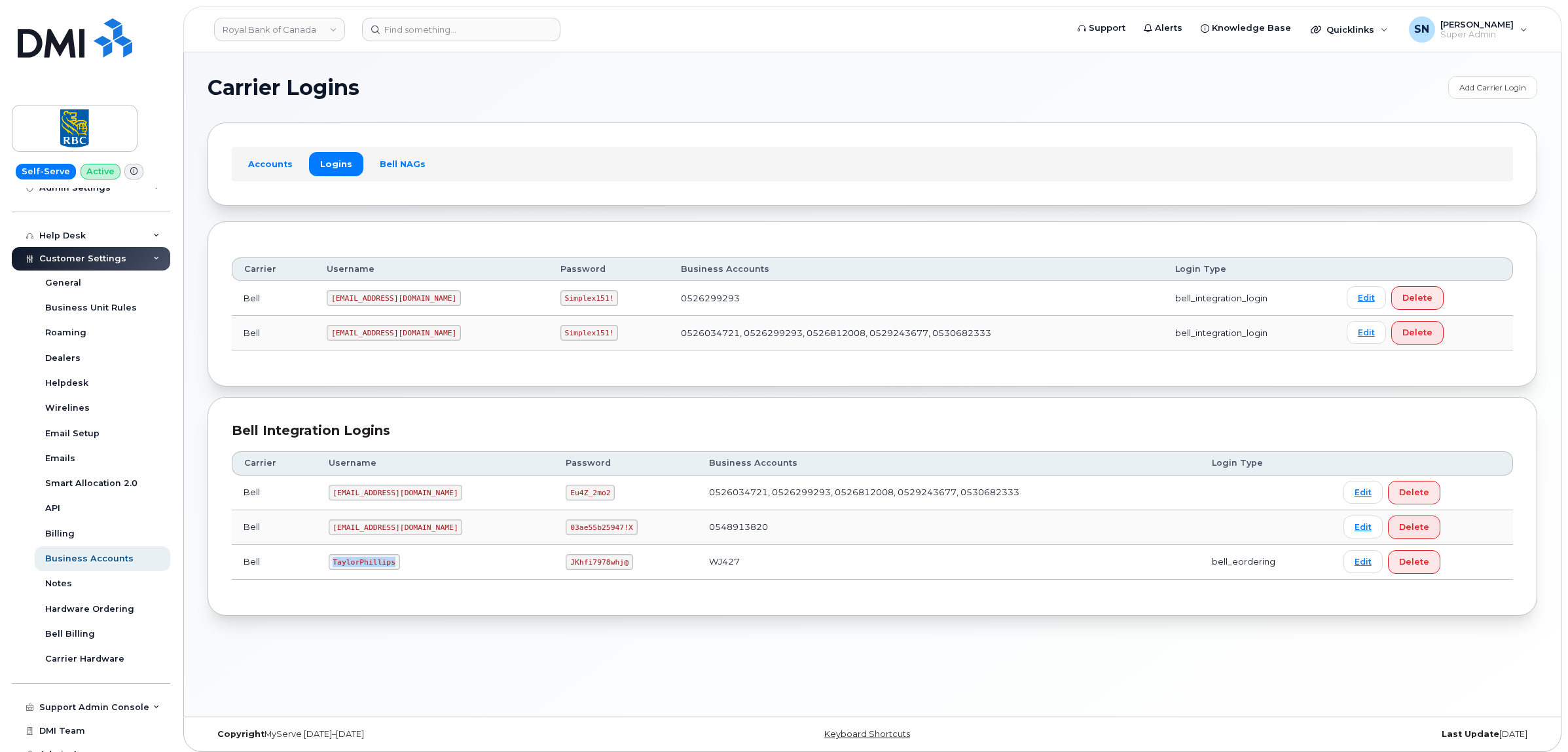
drag, startPoint x: 328, startPoint y: 567, endPoint x: 391, endPoint y: 570, distance: 63.1
click at [391, 570] on td "TaylorPhillips" at bounding box center [435, 562] width 238 height 35
copy code "TaylorPhillips"
drag, startPoint x: 522, startPoint y: 565, endPoint x: 583, endPoint y: 567, distance: 61.0
click at [583, 567] on td "JKhfi7978whj@" at bounding box center [625, 562] width 143 height 35
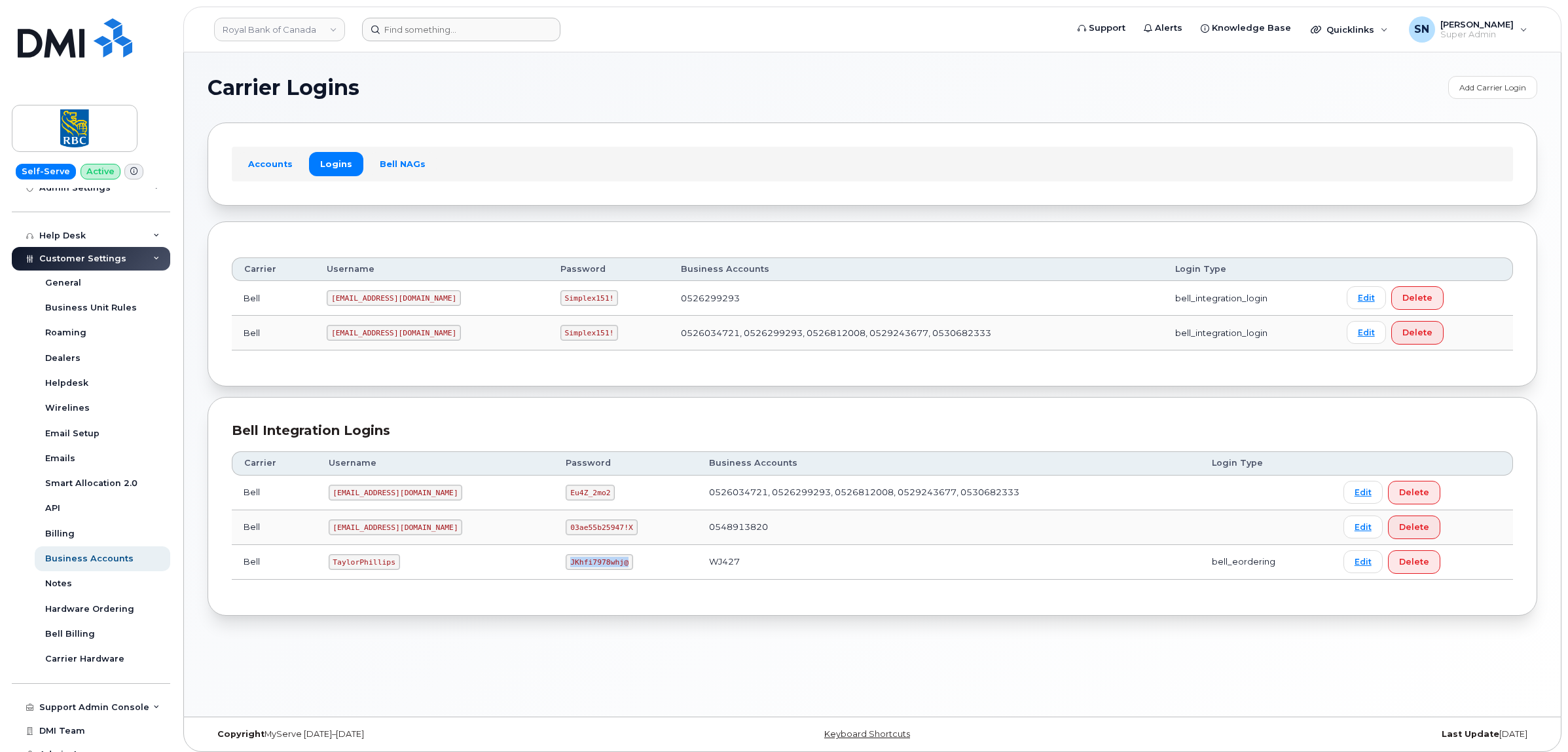
copy code "JKhfi7978whj@"
click at [548, 98] on div "Carrier Logins Add Carrier Login" at bounding box center [872, 87] width 1329 height 23
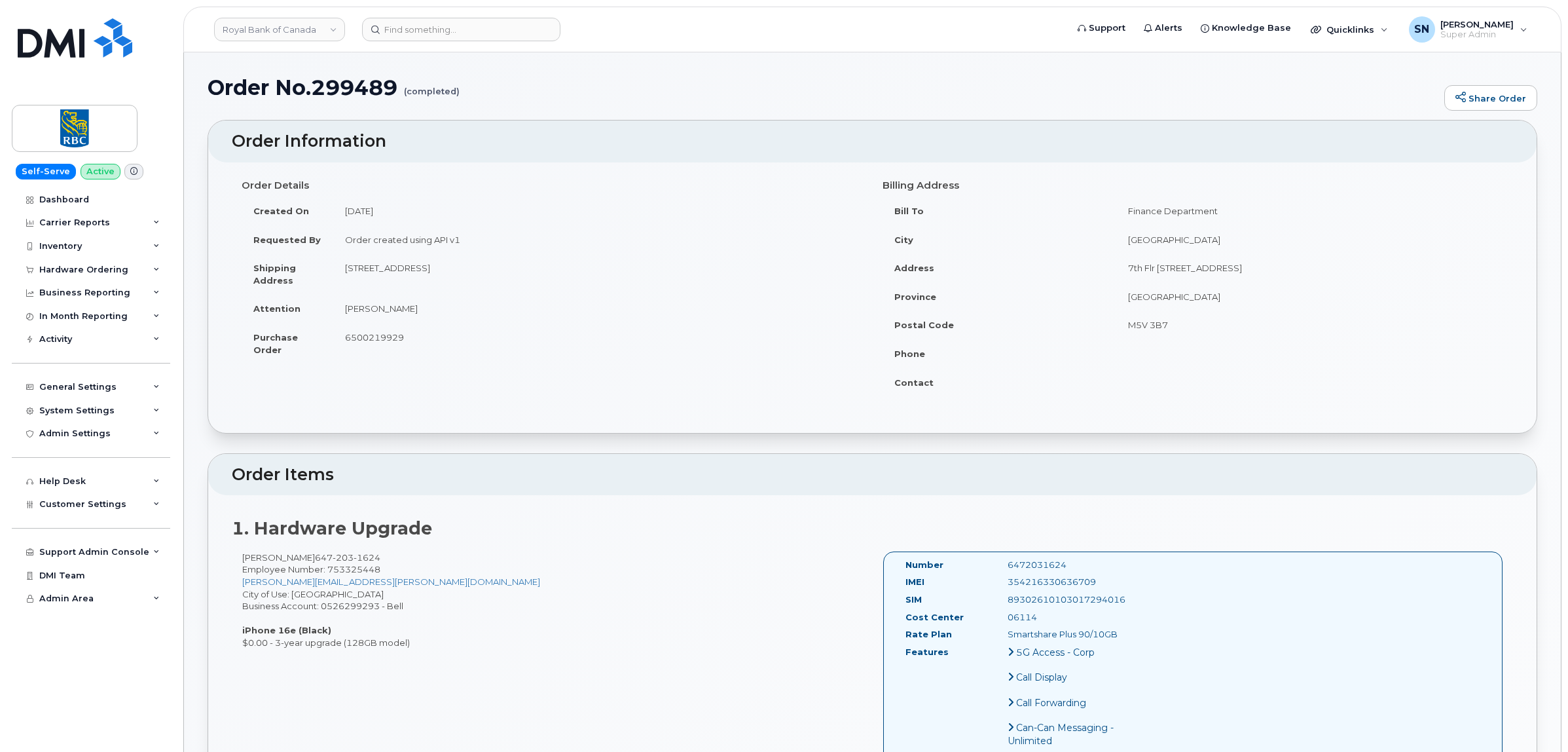
click at [41, 256] on div "Inventory" at bounding box center [91, 246] width 159 height 23
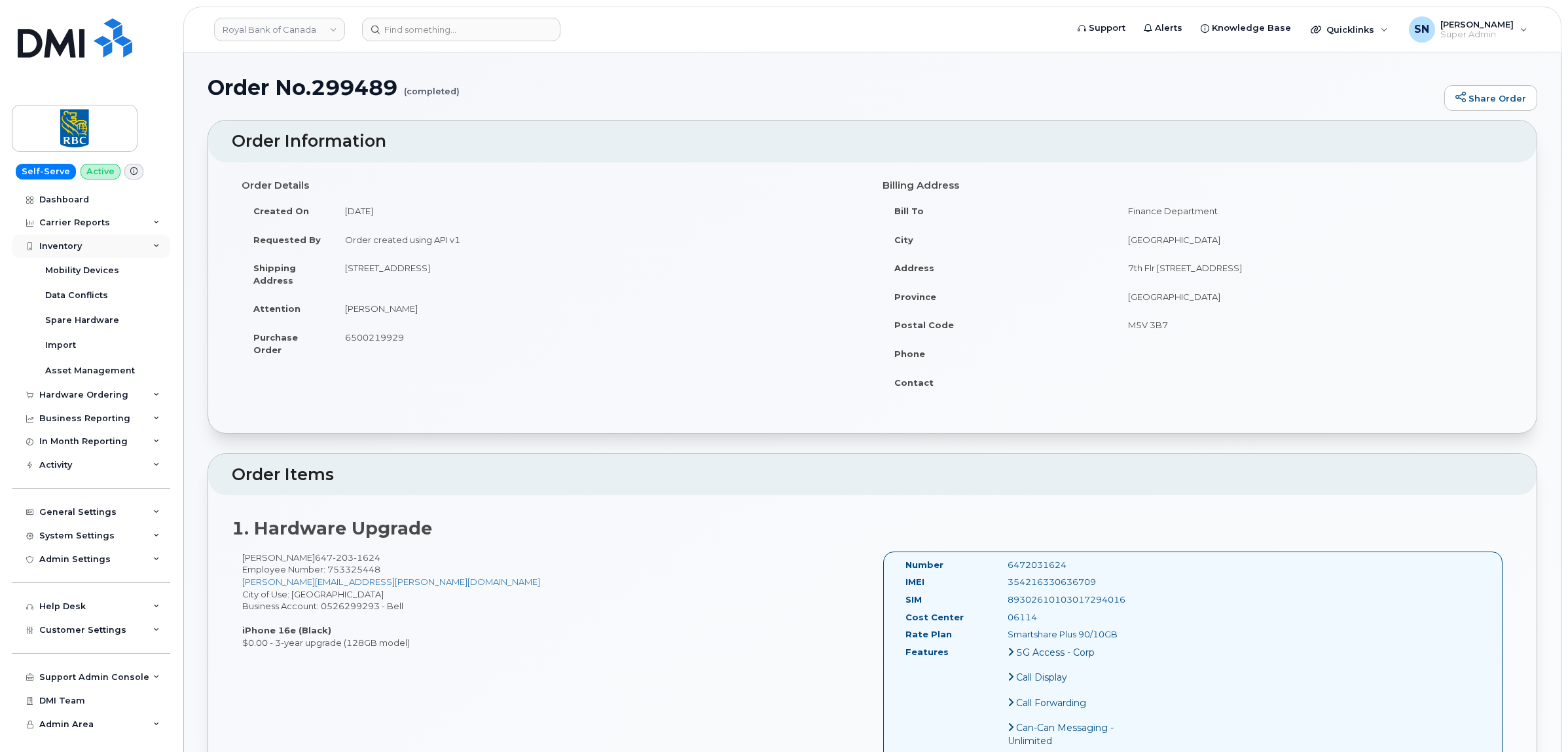
click at [44, 253] on div "Inventory" at bounding box center [91, 246] width 159 height 23
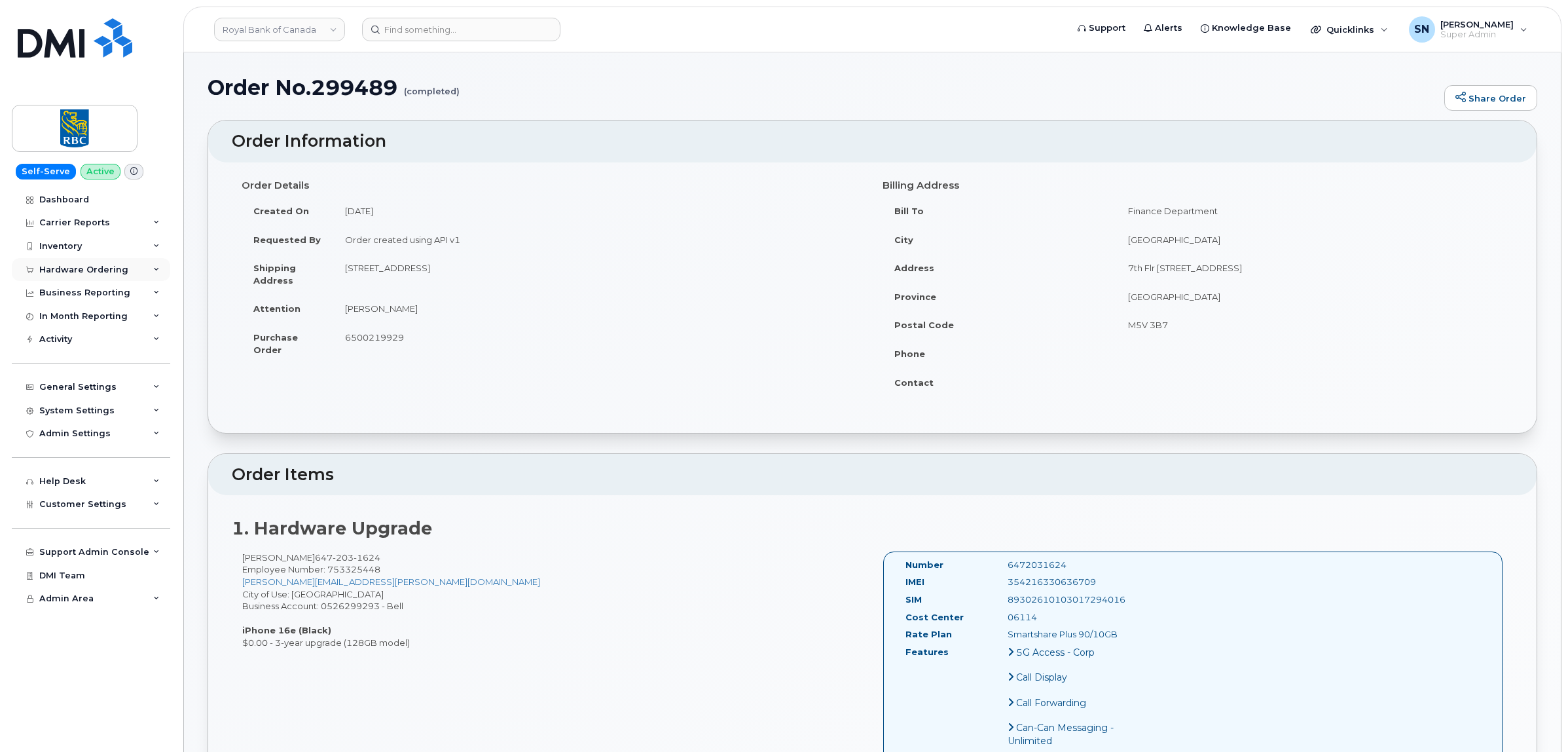
click at [53, 265] on div "Hardware Ordering" at bounding box center [84, 270] width 89 height 11
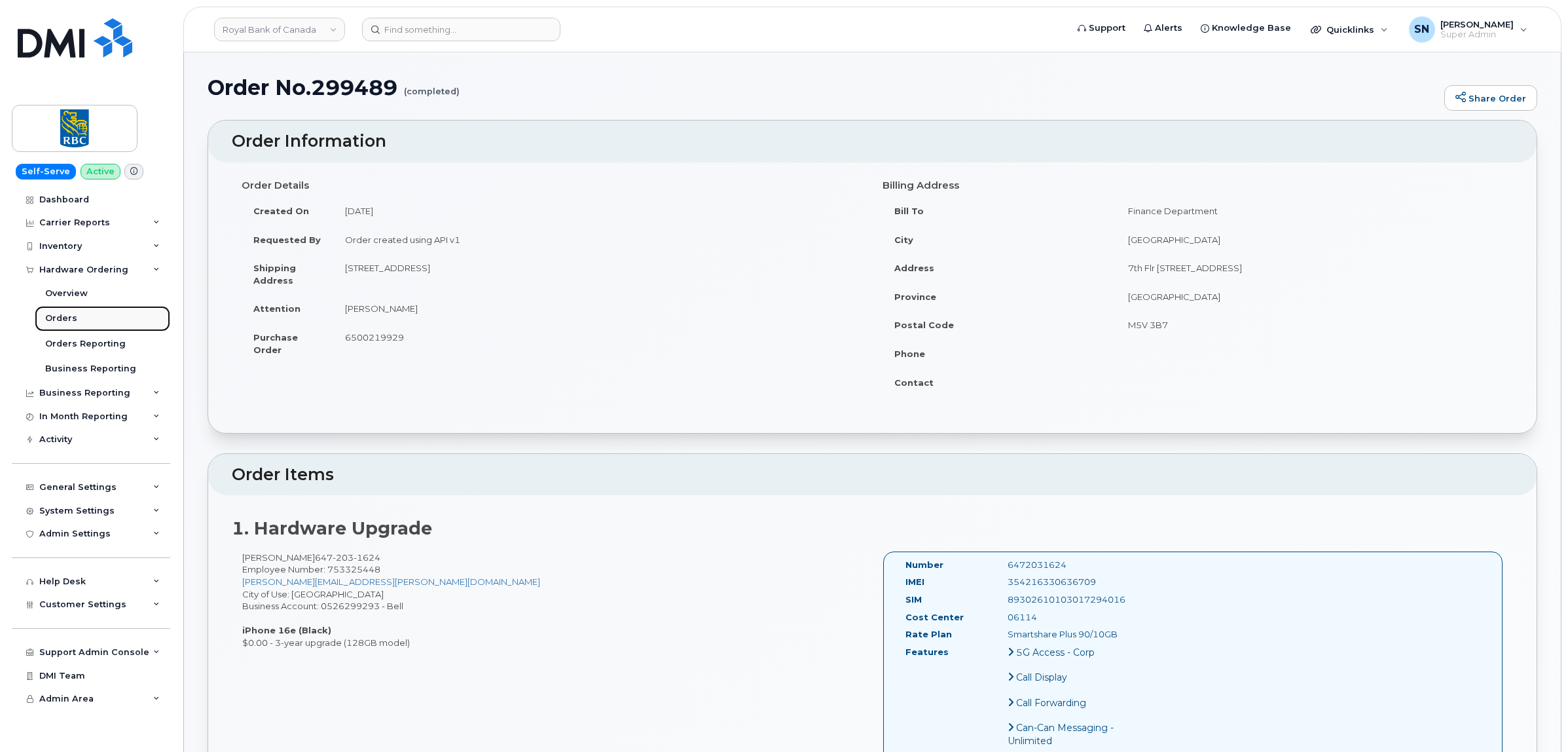
click at [62, 313] on link "Orders" at bounding box center [102, 318] width 135 height 25
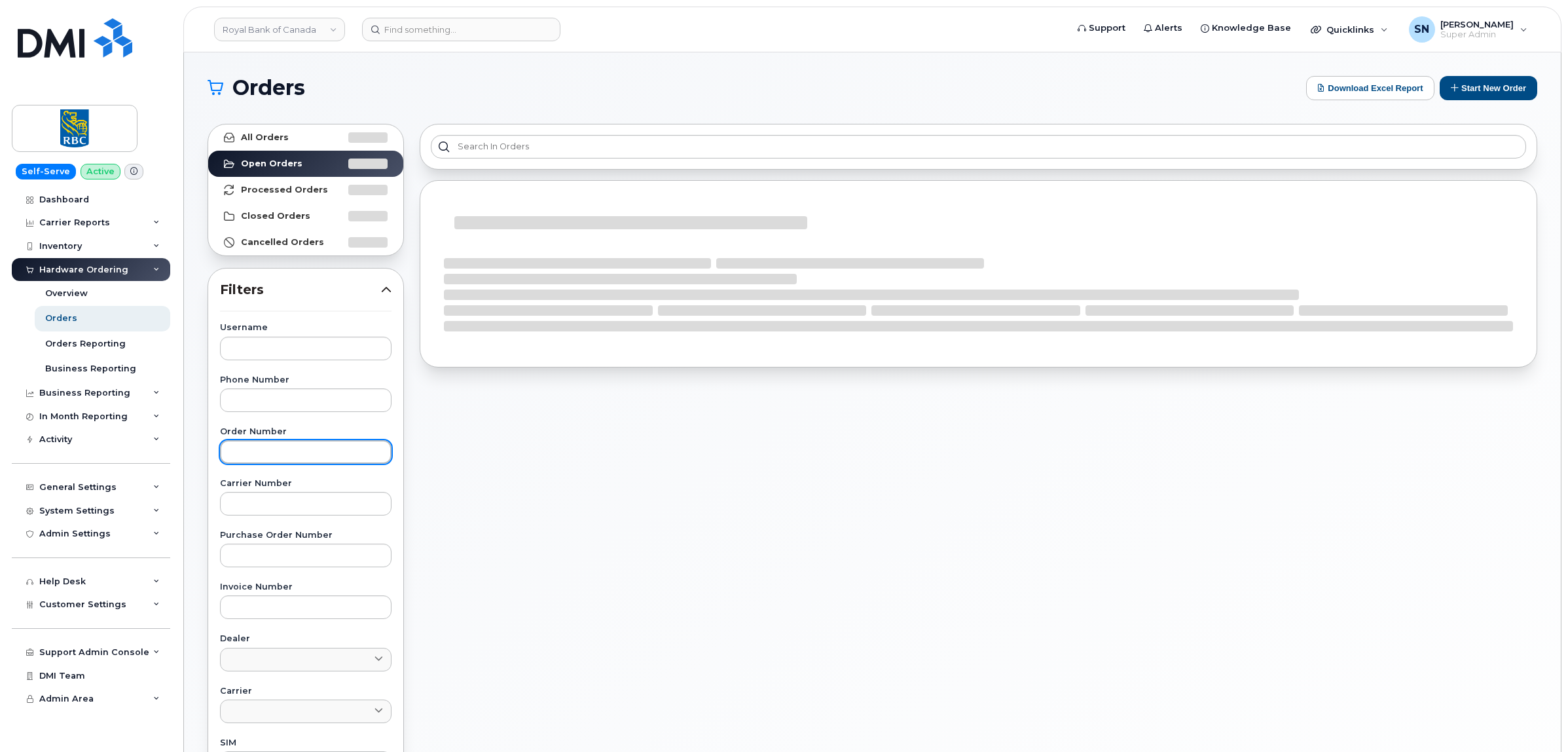
click at [325, 444] on input "text" at bounding box center [305, 451] width 171 height 23
paste input "299631"
type input "299631"
click at [313, 143] on link "All Orders" at bounding box center [305, 137] width 195 height 26
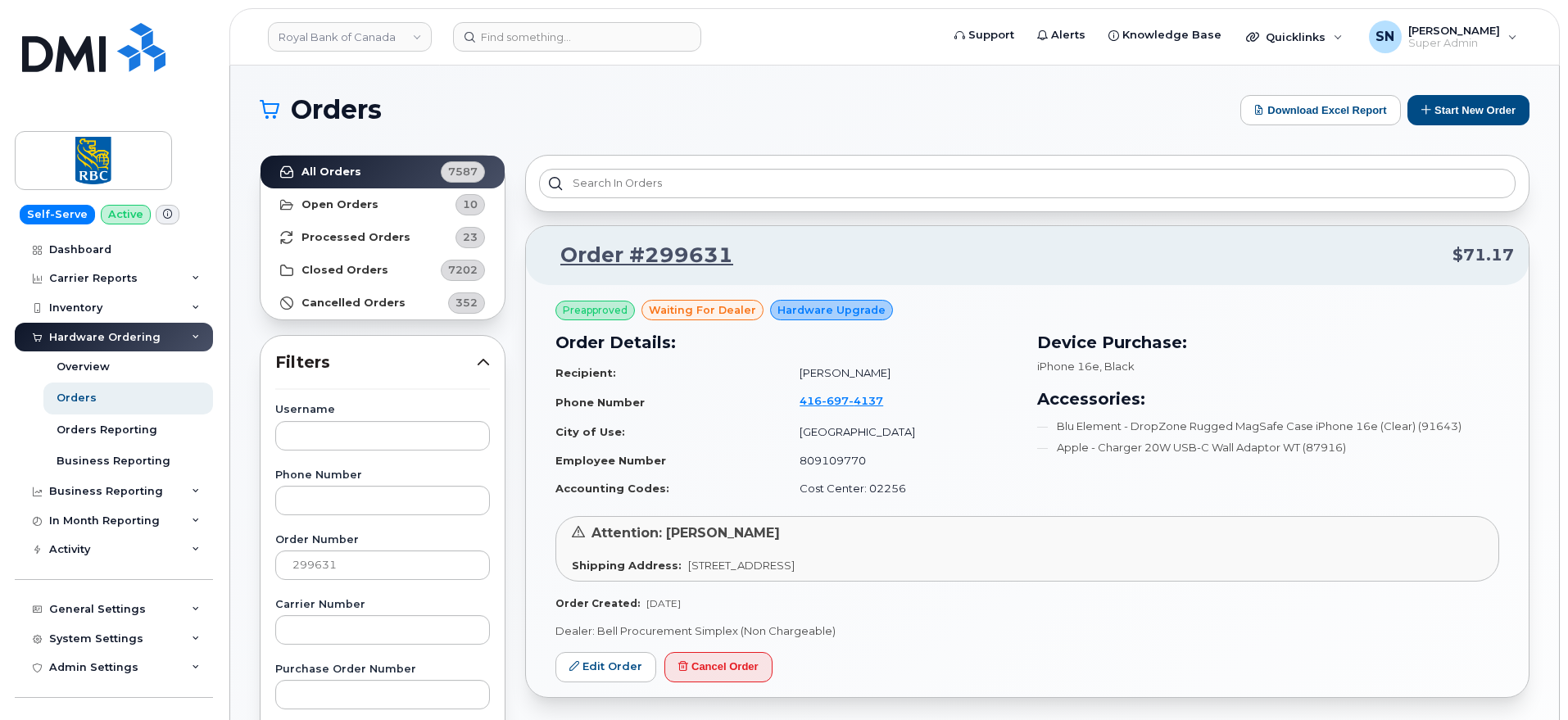
click at [792, 108] on h1 "Orders" at bounding box center [746, 109] width 972 height 26
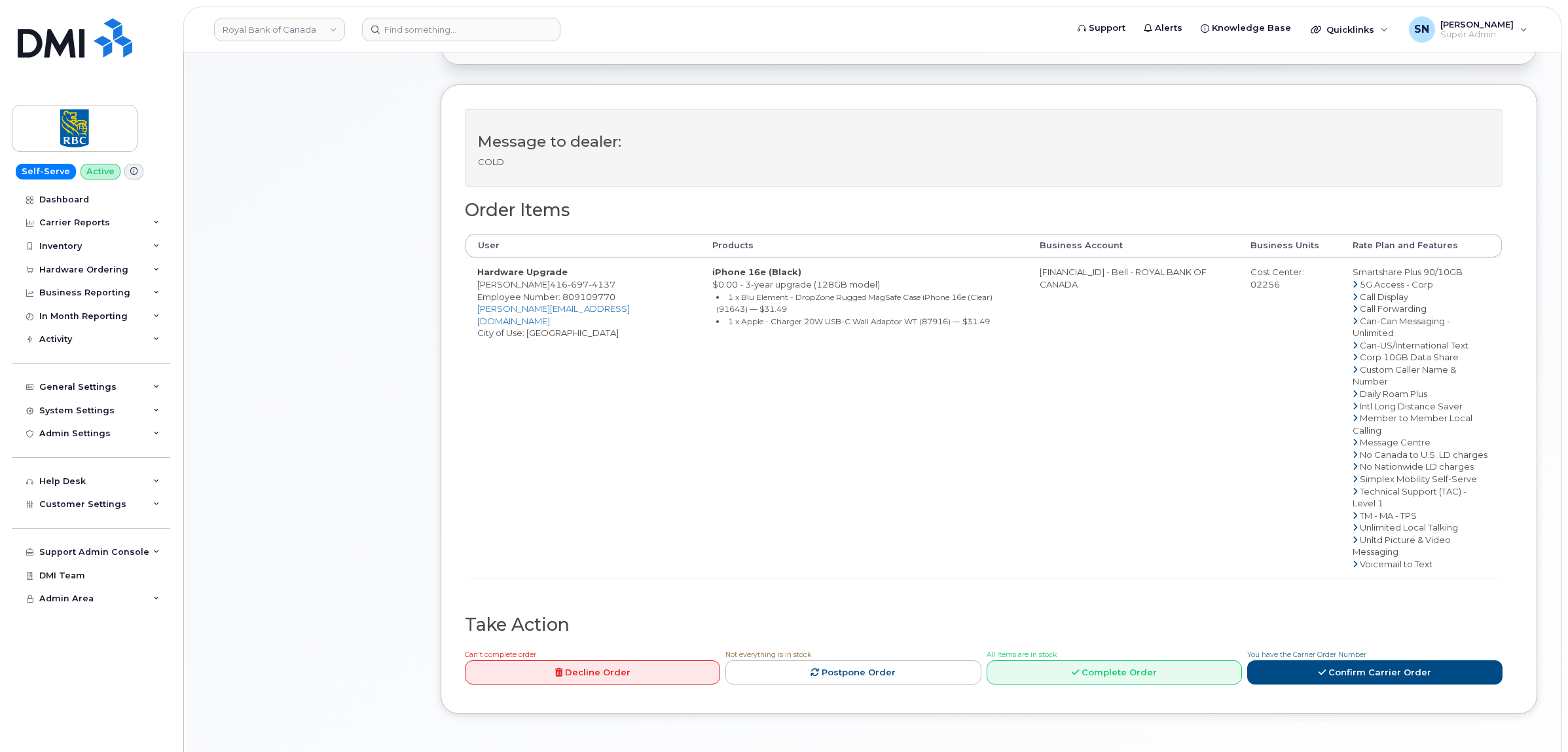
scroll to position [409, 0]
drag, startPoint x: 540, startPoint y: 285, endPoint x: 611, endPoint y: 287, distance: 71.0
click at [613, 287] on td "Hardware Upgrade [PERSON_NAME] [PHONE_NUMBER] Employee Number: 809109770 [PERSO…" at bounding box center [582, 416] width 235 height 320
copy span "416 697 4137"
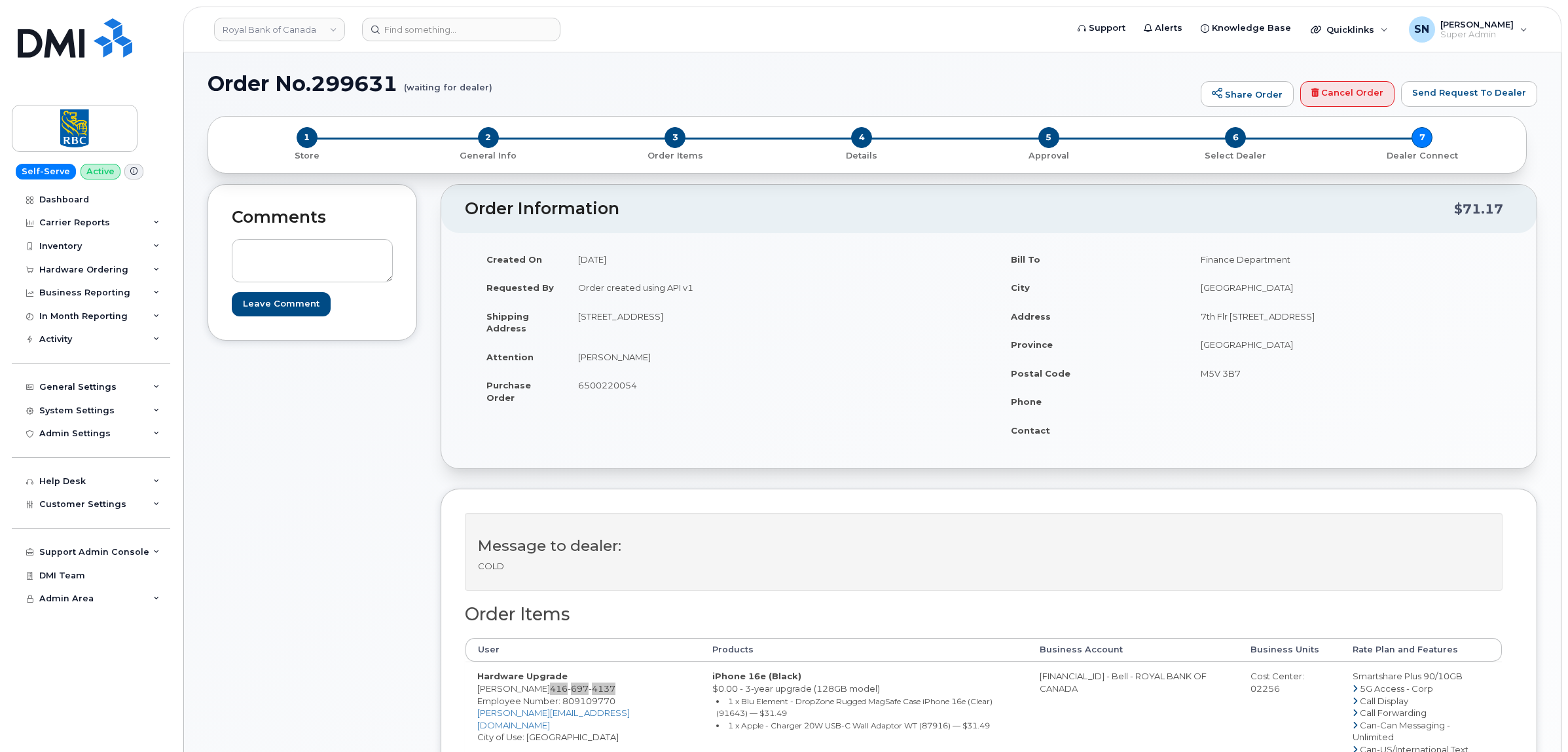
scroll to position [0, 0]
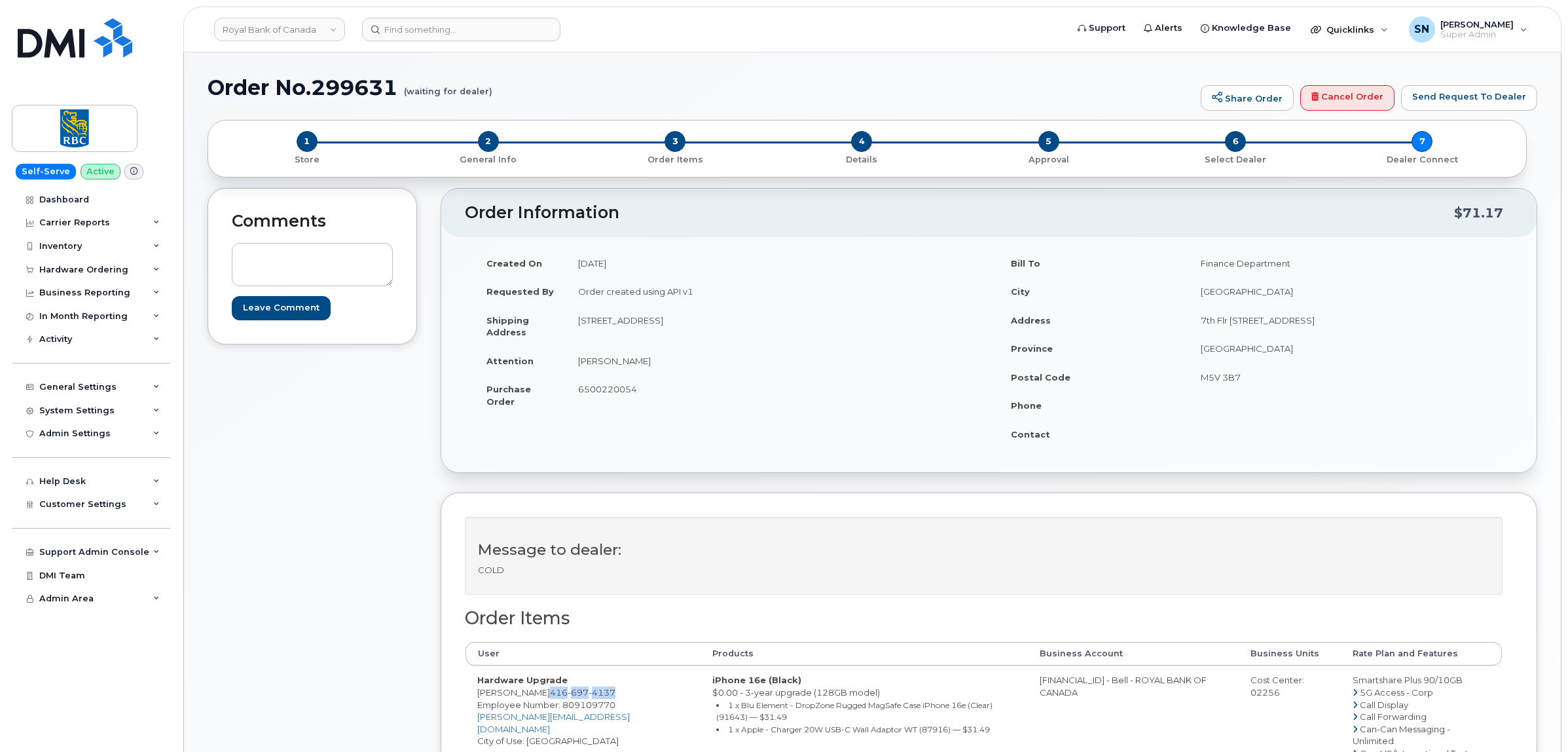
drag, startPoint x: 476, startPoint y: 691, endPoint x: 536, endPoint y: 697, distance: 60.3
copy td "[PERSON_NAME]"
drag, startPoint x: 541, startPoint y: 691, endPoint x: 604, endPoint y: 699, distance: 63.5
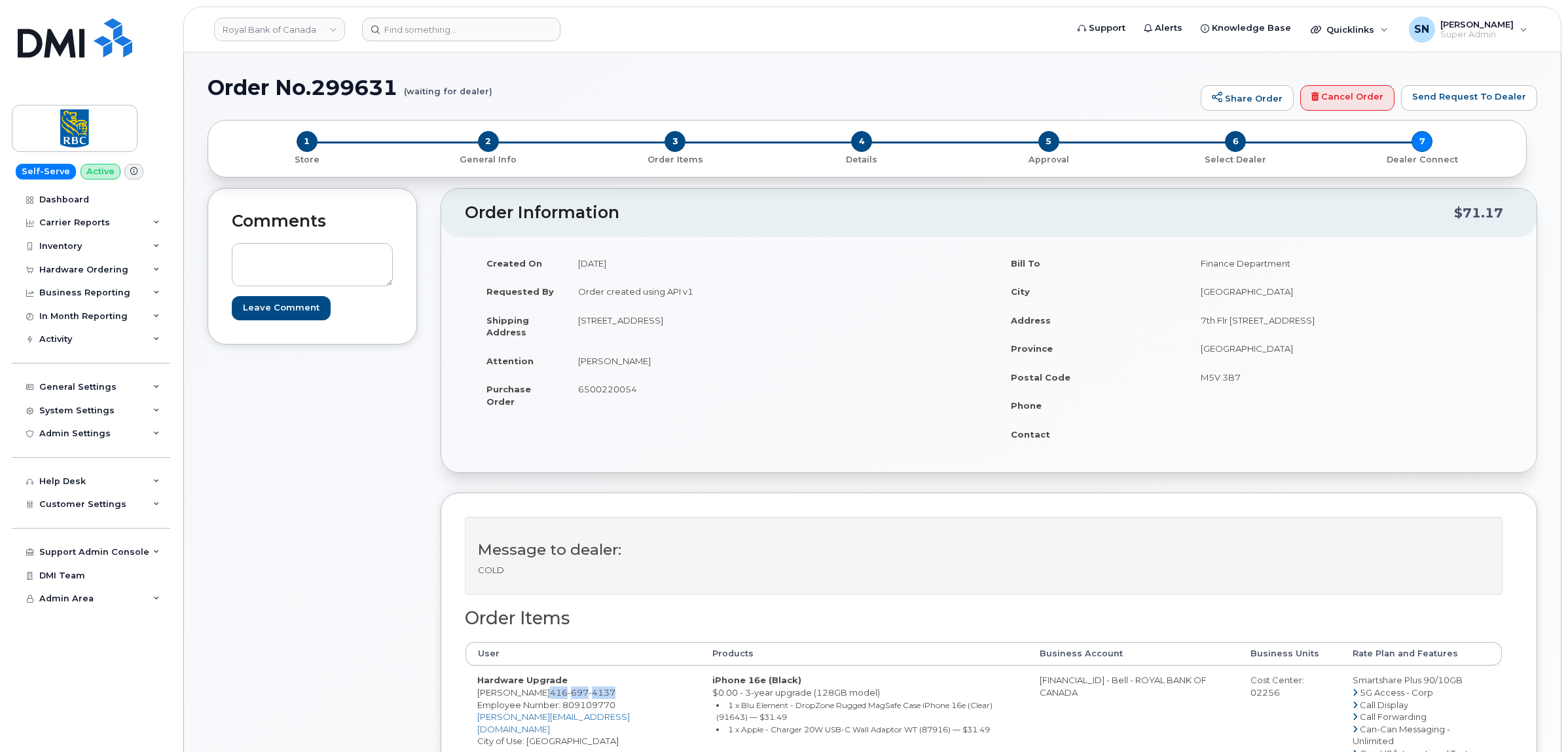
copy span "416 697 4137"
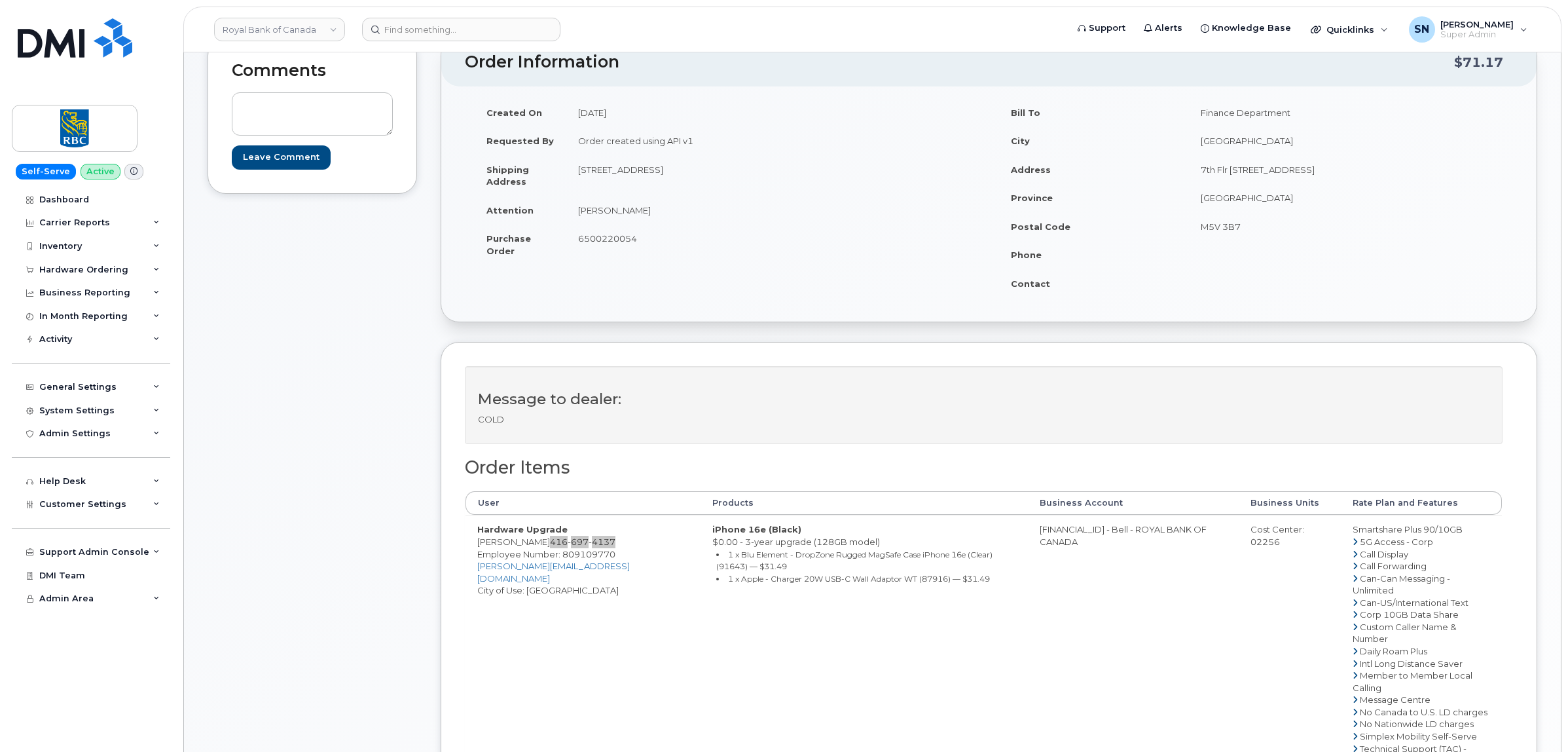
scroll to position [164, 0]
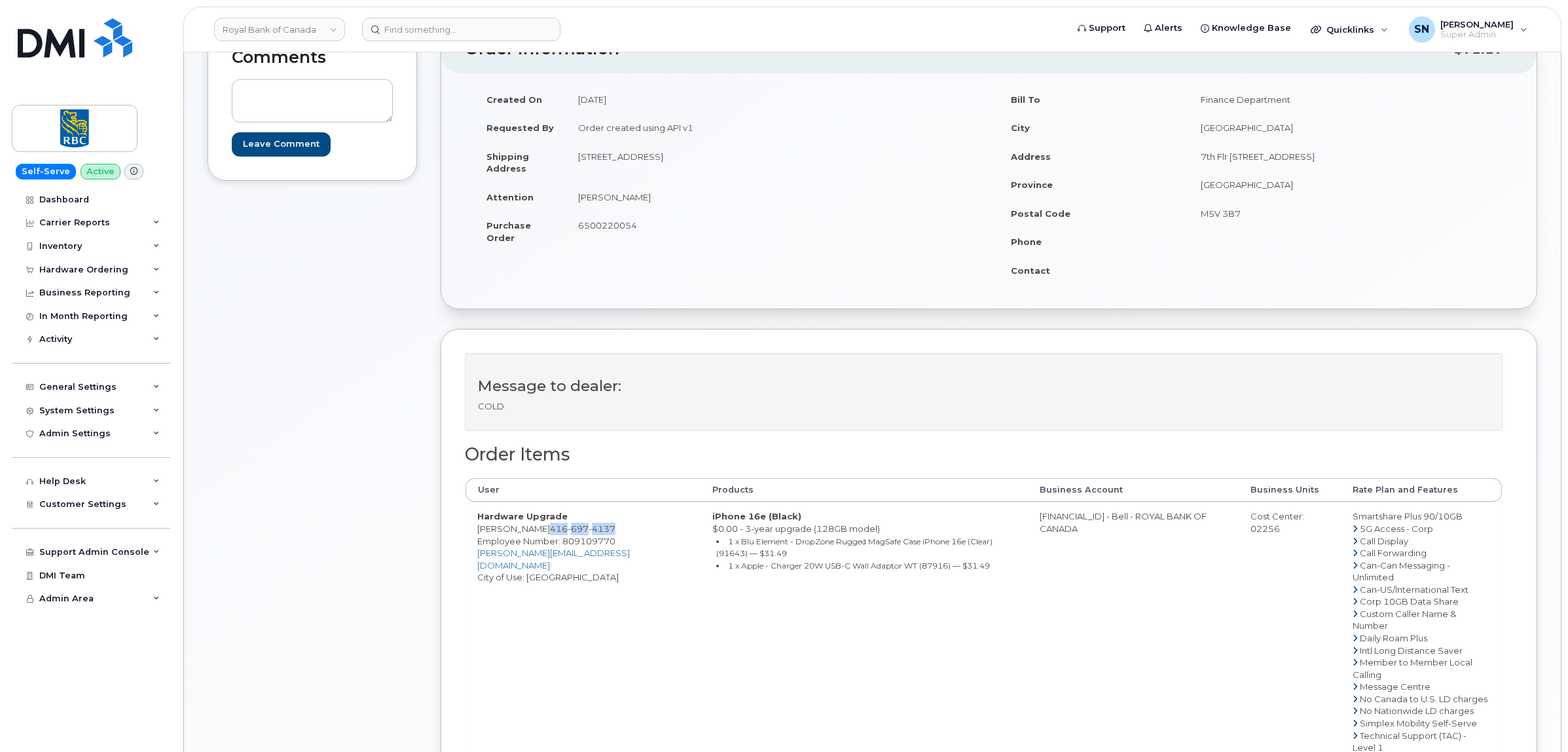
copy span "416 697 4137"
drag, startPoint x: 476, startPoint y: 529, endPoint x: 538, endPoint y: 529, distance: 62.0
click at [538, 529] on td "Hardware Upgrade Daniel Pentke 416 697 4137 Employee Number: 809109770 daniel.p…" at bounding box center [582, 661] width 235 height 320
copy td "[PERSON_NAME]"
click at [460, 541] on div "Message to dealer: COLD Order Items User Products Business Account Business Uni…" at bounding box center [988, 643] width 1096 height 629
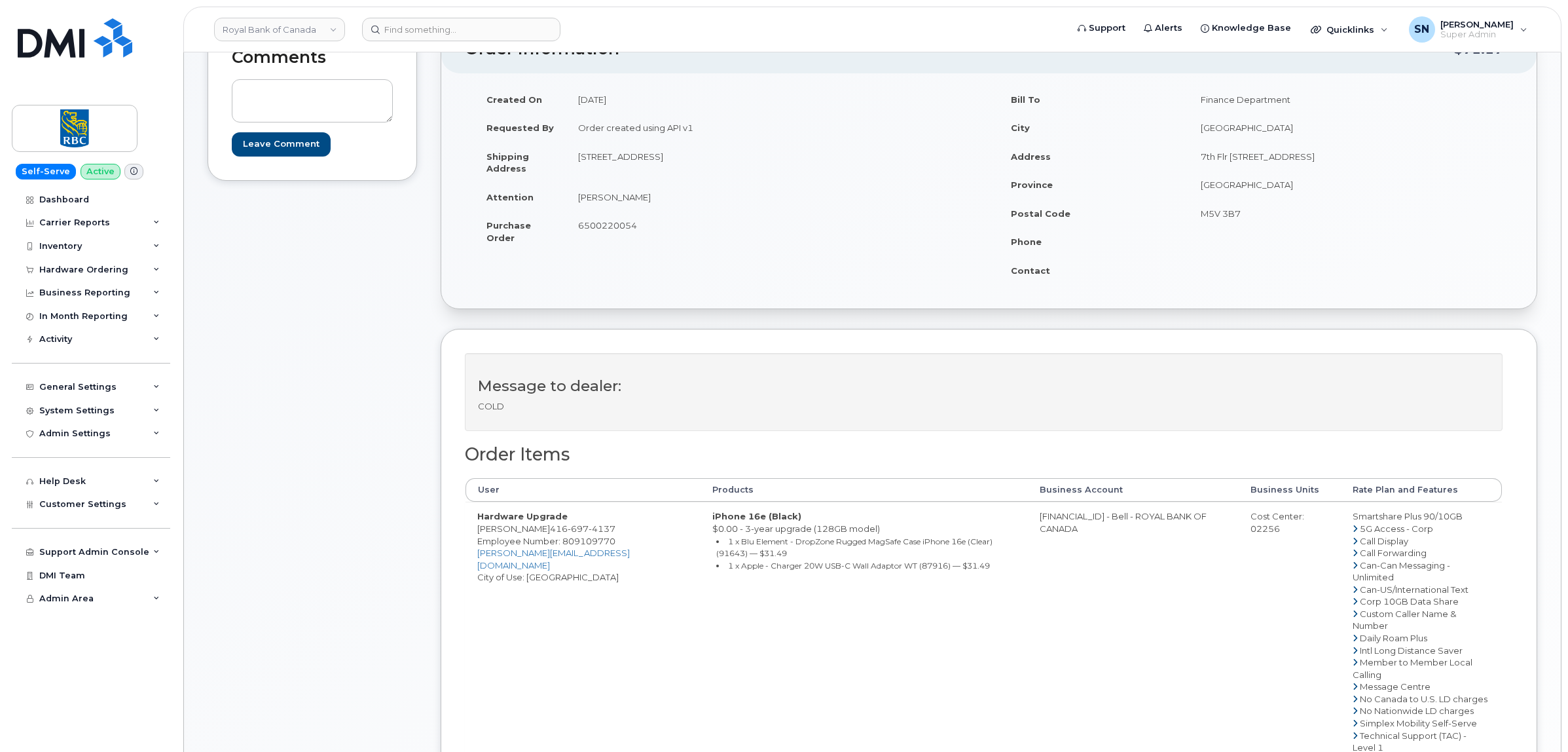
drag, startPoint x: 578, startPoint y: 157, endPoint x: 675, endPoint y: 167, distance: 97.5
click at [675, 167] on td "[STREET_ADDRESS]" at bounding box center [773, 162] width 413 height 41
copy td "5878 Montevideo Rd 8"
drag, startPoint x: 789, startPoint y: 154, endPoint x: 826, endPoint y: 162, distance: 37.9
click at [826, 162] on td "[STREET_ADDRESS]" at bounding box center [773, 162] width 413 height 41
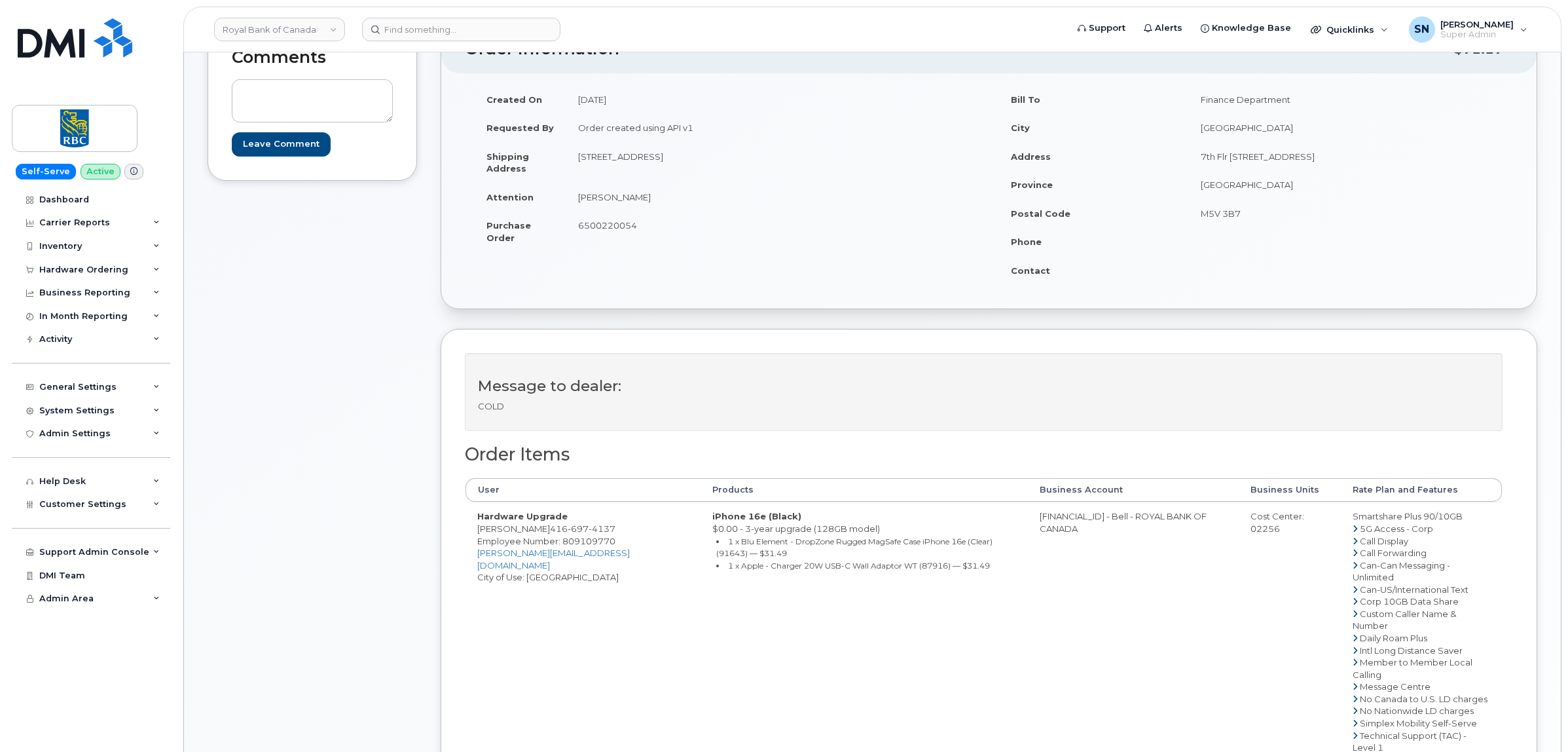
copy td "L5N 2V5"
drag, startPoint x: 576, startPoint y: 193, endPoint x: 642, endPoint y: 197, distance: 66.1
click at [642, 197] on td "[PERSON_NAME]" at bounding box center [773, 197] width 413 height 29
copy td "[PERSON_NAME]"
drag, startPoint x: 540, startPoint y: 527, endPoint x: 602, endPoint y: 529, distance: 62.0
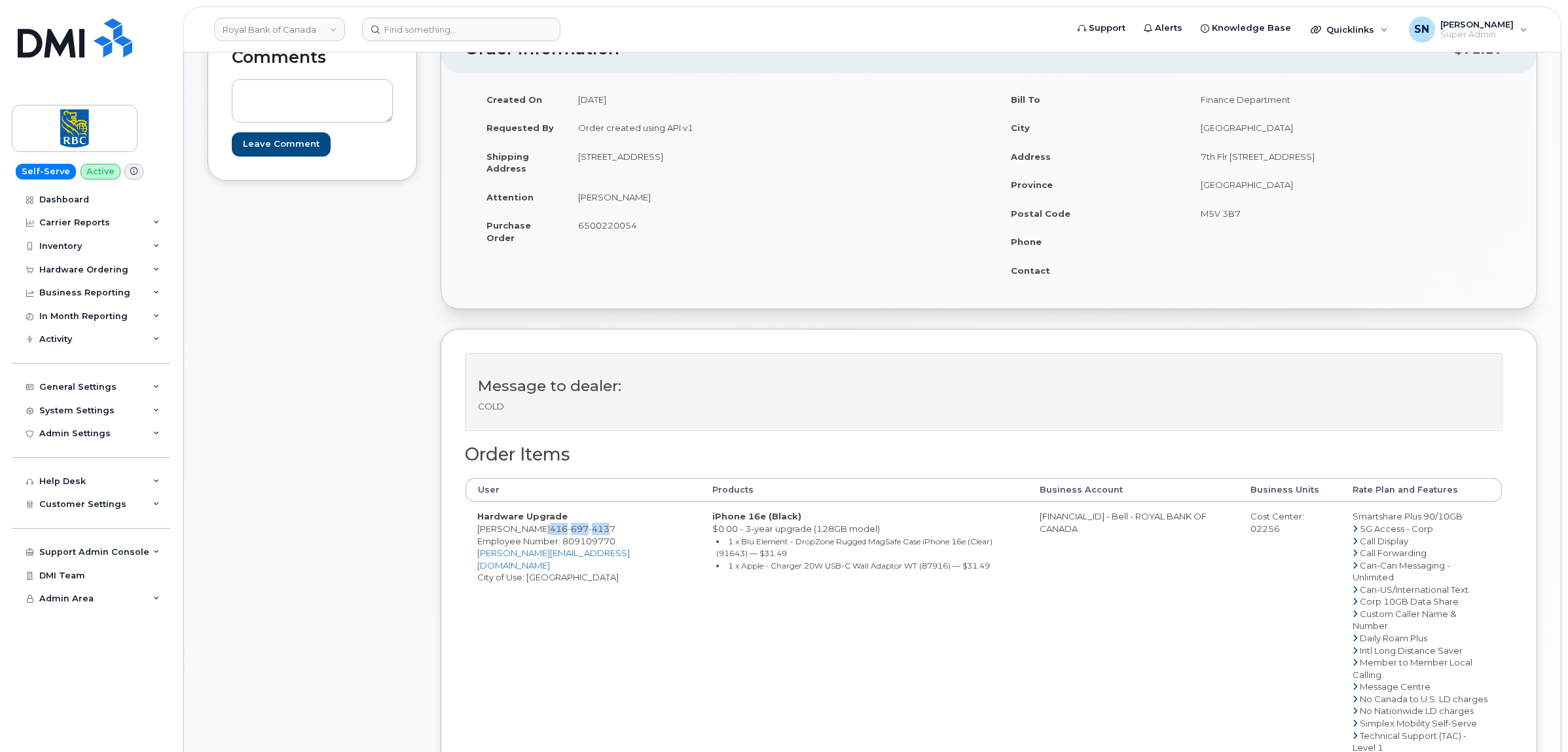
click at [602, 529] on span "416 697 4137" at bounding box center [582, 529] width 65 height 11
copy span "416 697 413"
click at [550, 531] on span "416 697 4137" at bounding box center [582, 529] width 65 height 11
drag, startPoint x: 540, startPoint y: 529, endPoint x: 615, endPoint y: 532, distance: 75.1
click at [615, 532] on td "Hardware Upgrade Daniel Pentke 416 697 4137 Employee Number: 809109770 daniel.p…" at bounding box center [582, 661] width 235 height 320
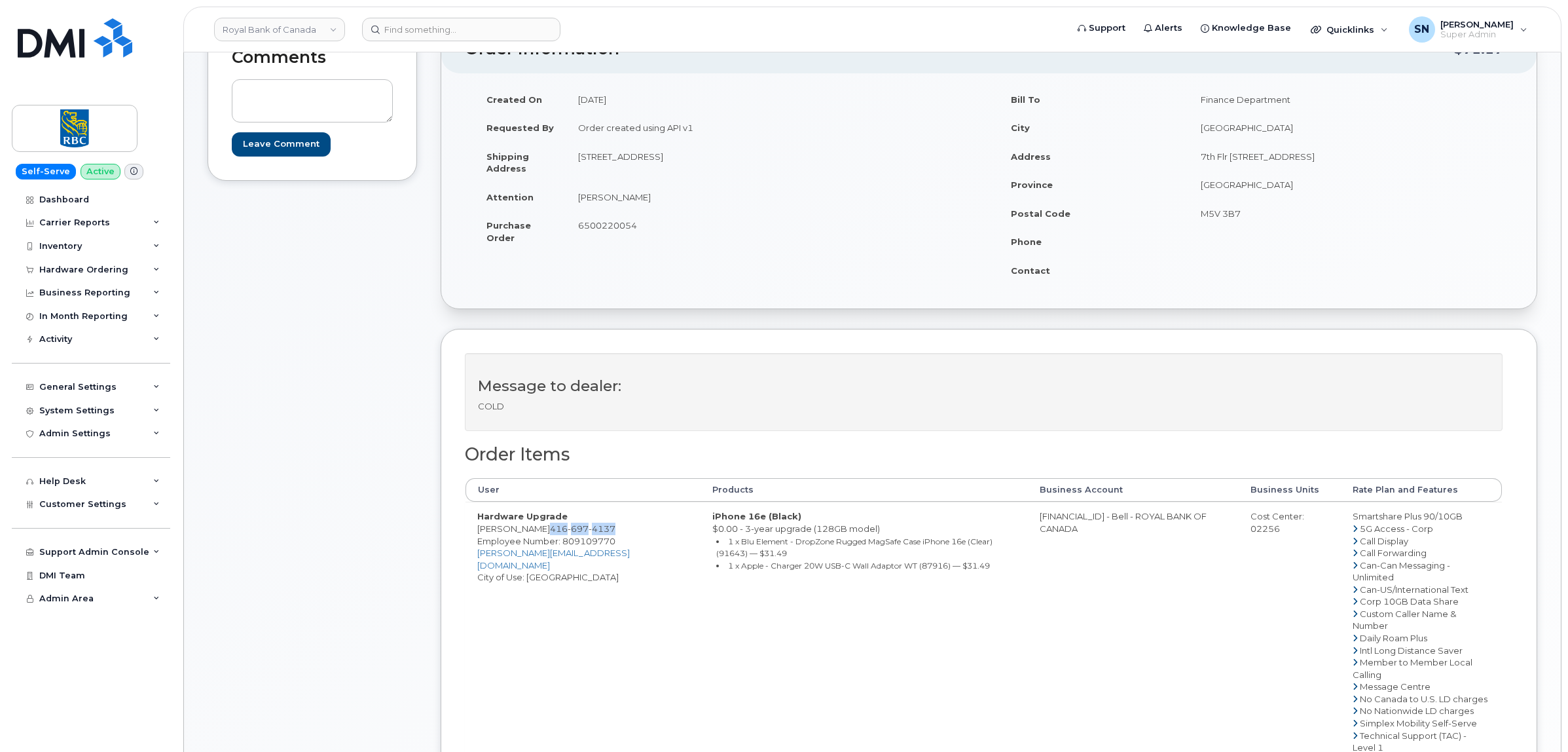
copy span "416 697 4137"
click at [449, 550] on div "Message to dealer: COLD Order Items User Products Business Account Business Uni…" at bounding box center [988, 643] width 1096 height 629
drag, startPoint x: 475, startPoint y: 527, endPoint x: 611, endPoint y: 532, distance: 136.1
click at [611, 532] on td "Hardware Upgrade Daniel Pentke 416 697 4137 Employee Number: 809109770 daniel.p…" at bounding box center [582, 661] width 235 height 320
drag, startPoint x: 1018, startPoint y: 516, endPoint x: 1068, endPoint y: 524, distance: 50.6
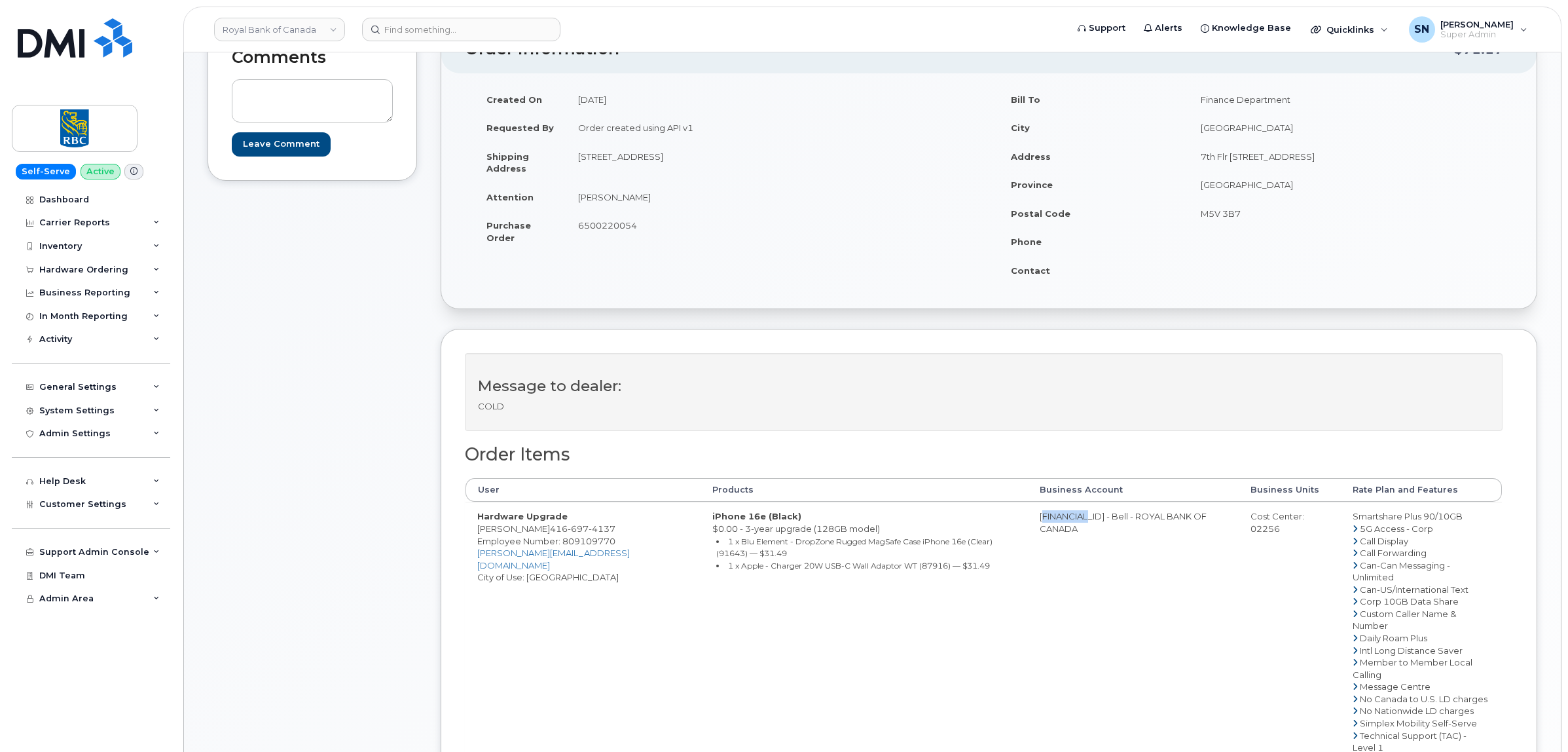
click at [1068, 524] on td "[FINANCIAL_ID] - Bell - ROYAL BANK OF CANADA" at bounding box center [1133, 661] width 211 height 320
click at [1044, 561] on td "[FINANCIAL_ID] - Bell - ROYAL BANK OF CANADA" at bounding box center [1133, 661] width 211 height 320
drag, startPoint x: 1021, startPoint y: 519, endPoint x: 1072, endPoint y: 521, distance: 51.0
click at [1072, 521] on td "[FINANCIAL_ID] - Bell - ROYAL BANK OF CANADA" at bounding box center [1133, 661] width 211 height 320
click at [1261, 531] on div "Cost Center: 02256" at bounding box center [1289, 522] width 79 height 24
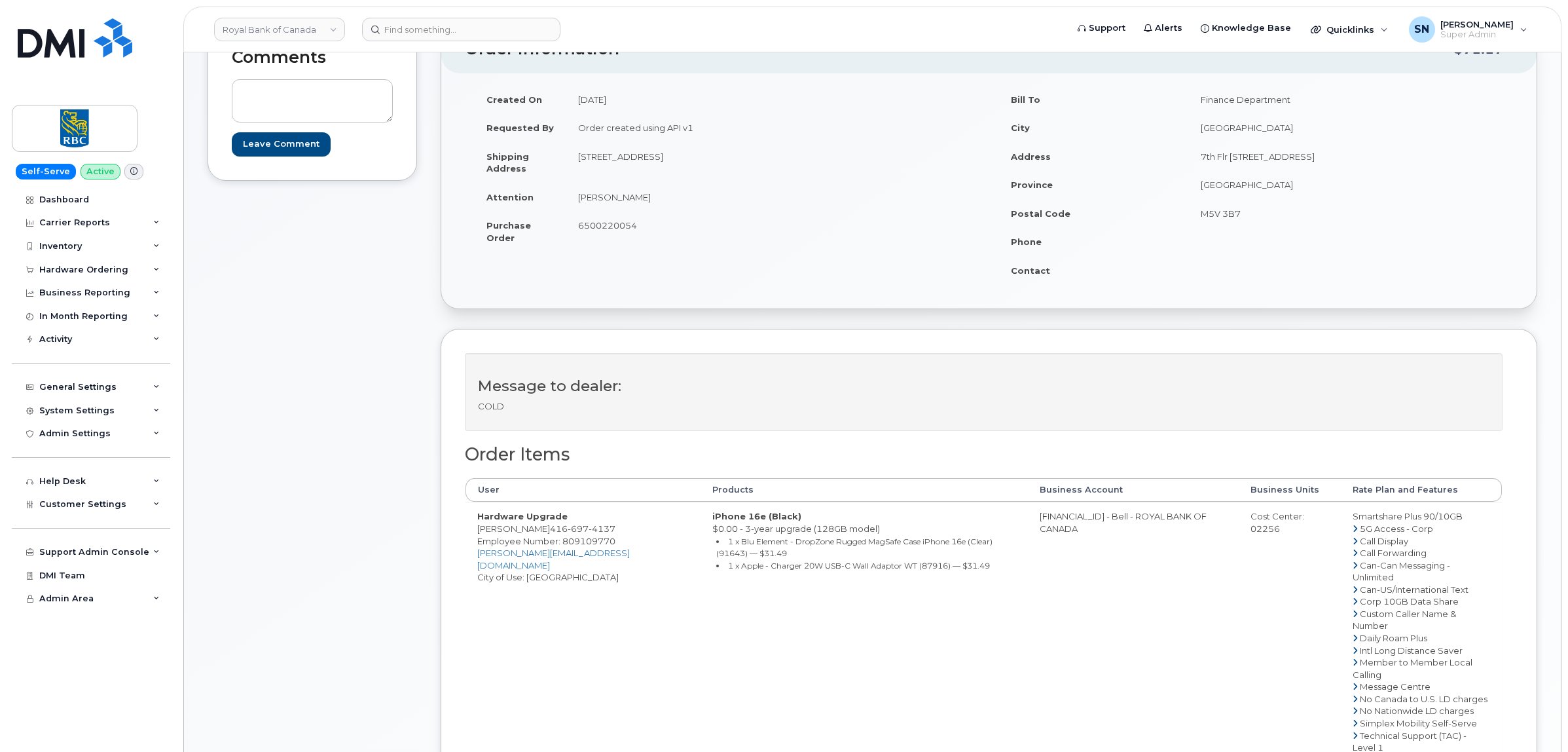
click at [1261, 531] on div "Cost Center: 02256" at bounding box center [1289, 522] width 79 height 24
click at [498, 546] on span "Employee Number: 809109770" at bounding box center [546, 541] width 138 height 11
click at [498, 546] on span "Employee Number: 809109770" at bounding box center [546, 541] width 138 height 11
drag, startPoint x: 478, startPoint y: 531, endPoint x: 536, endPoint y: 536, distance: 58.2
click at [536, 536] on td "Hardware Upgrade Daniel Pentke 416 697 4137 Employee Number: 809109770 daniel.p…" at bounding box center [582, 661] width 235 height 320
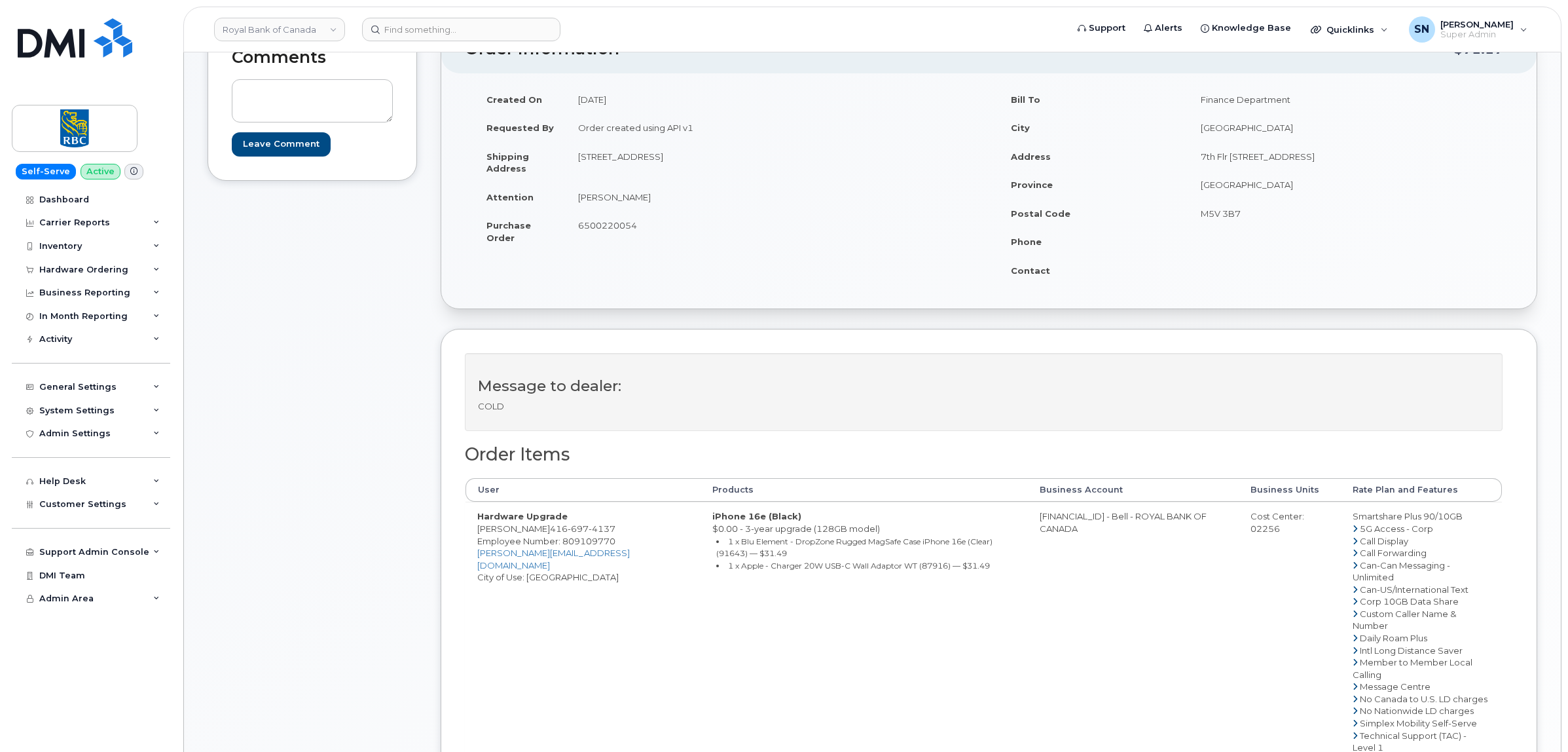
click at [616, 226] on span "6500220054" at bounding box center [607, 225] width 59 height 11
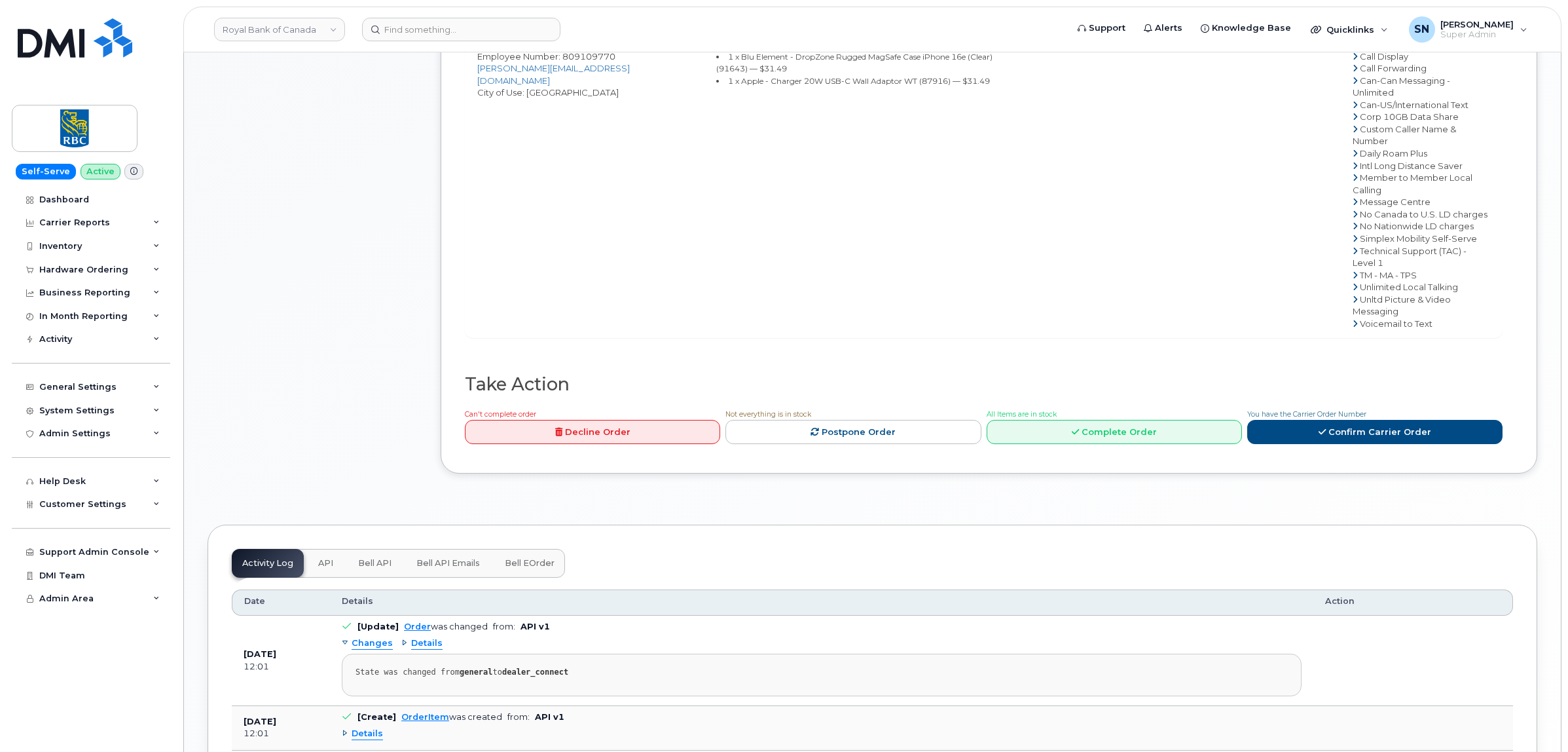
scroll to position [655, 0]
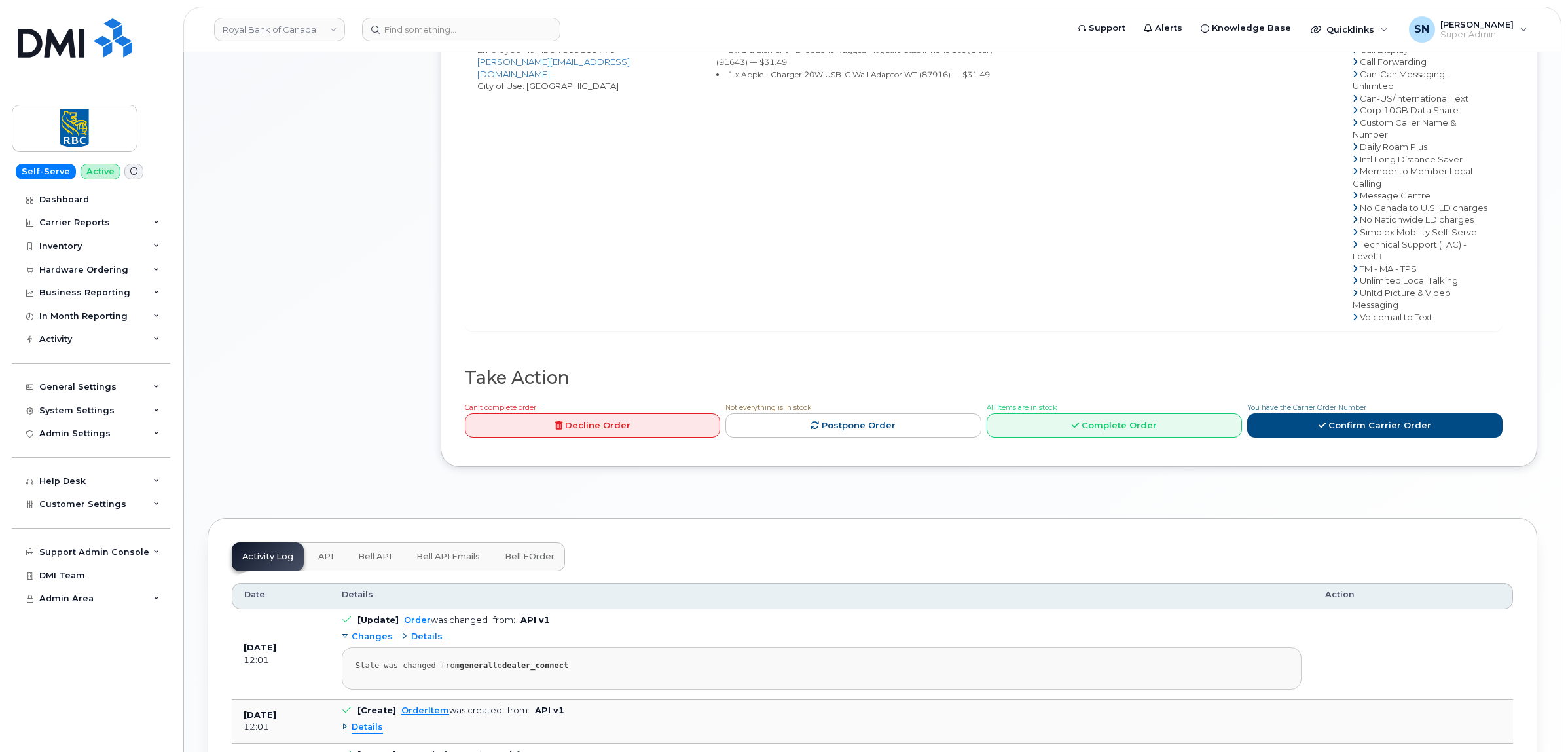
click at [1323, 405] on div "Can't complete order Decline Order Not everything is in stock Postpone Order Al…" at bounding box center [981, 421] width 1043 height 42
click at [1321, 413] on link "Confirm Carrier Order" at bounding box center [1374, 425] width 255 height 24
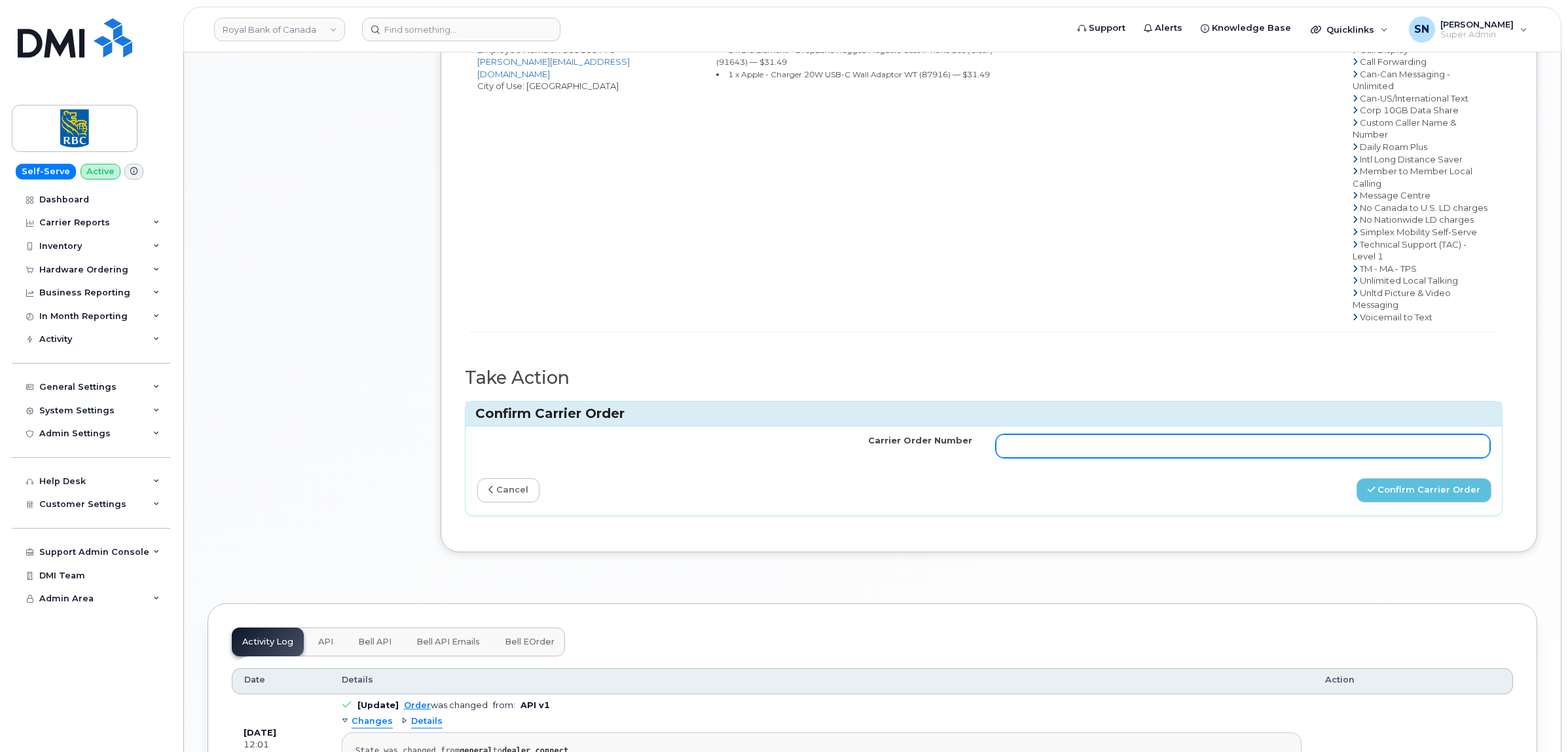
click at [1297, 434] on input "Carrier Order Number" at bounding box center [1243, 445] width 495 height 23
paste input "3028031"
type input "3028031"
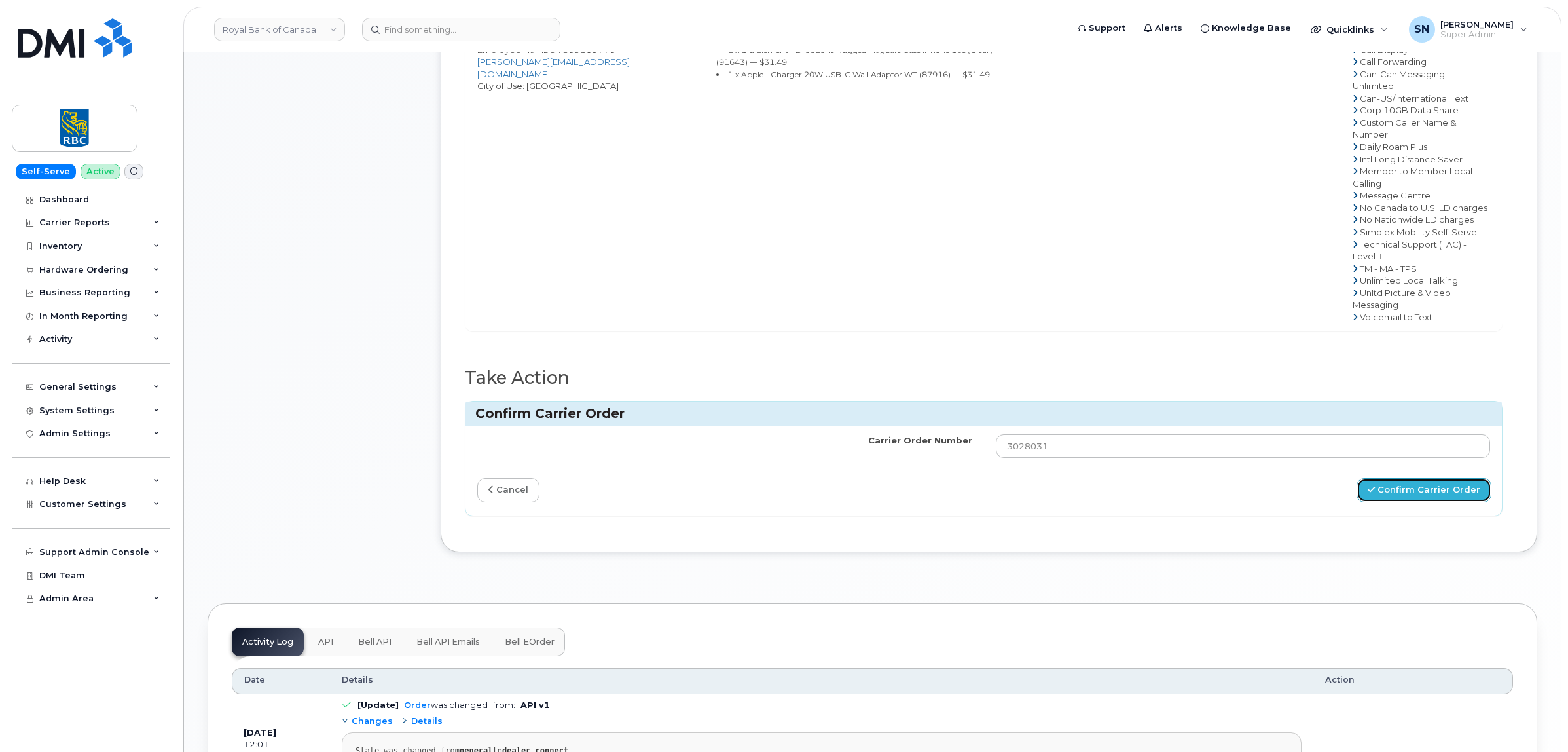
click at [1418, 478] on button "Confirm Carrier Order" at bounding box center [1423, 490] width 135 height 24
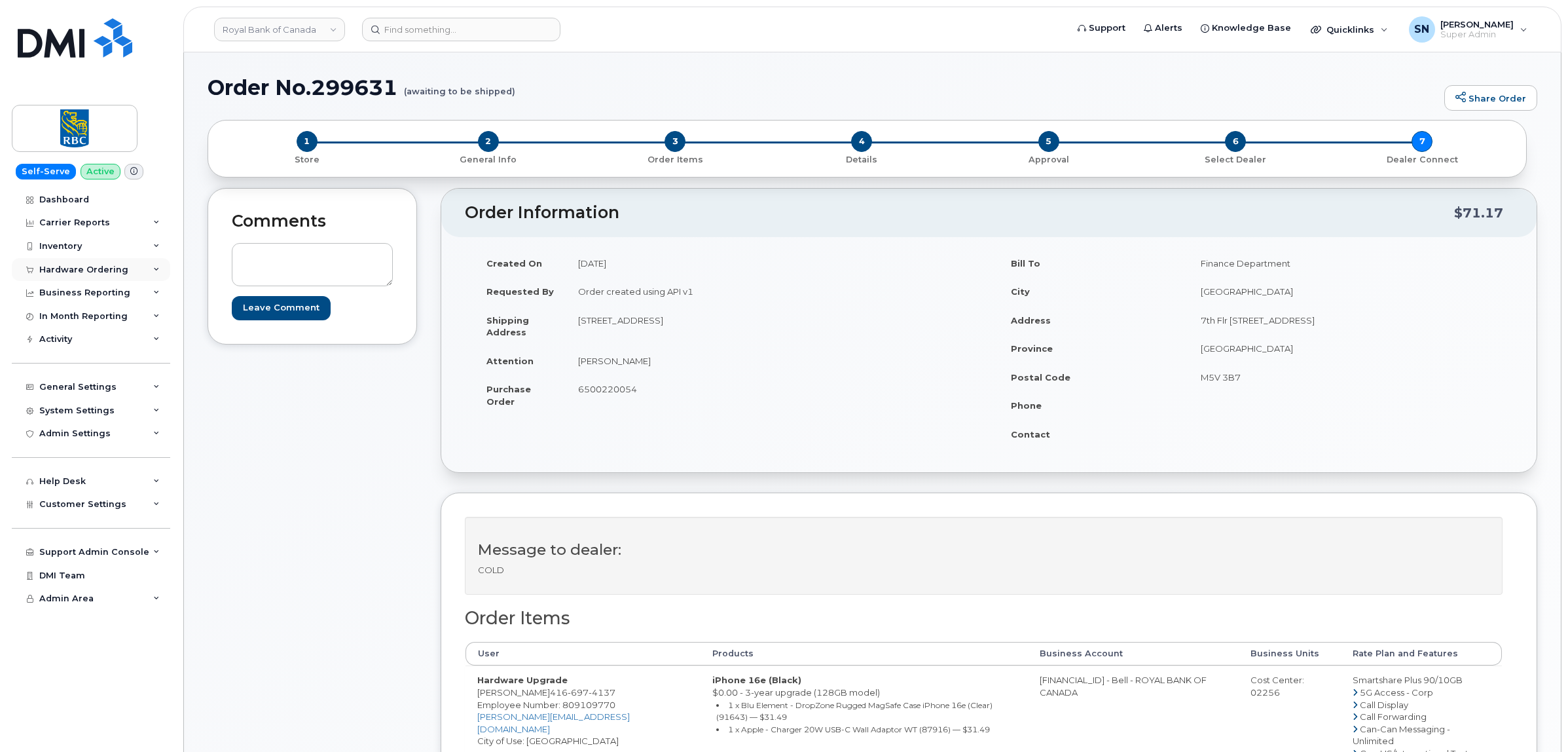
click at [75, 273] on div "Hardware Ordering" at bounding box center [84, 270] width 89 height 11
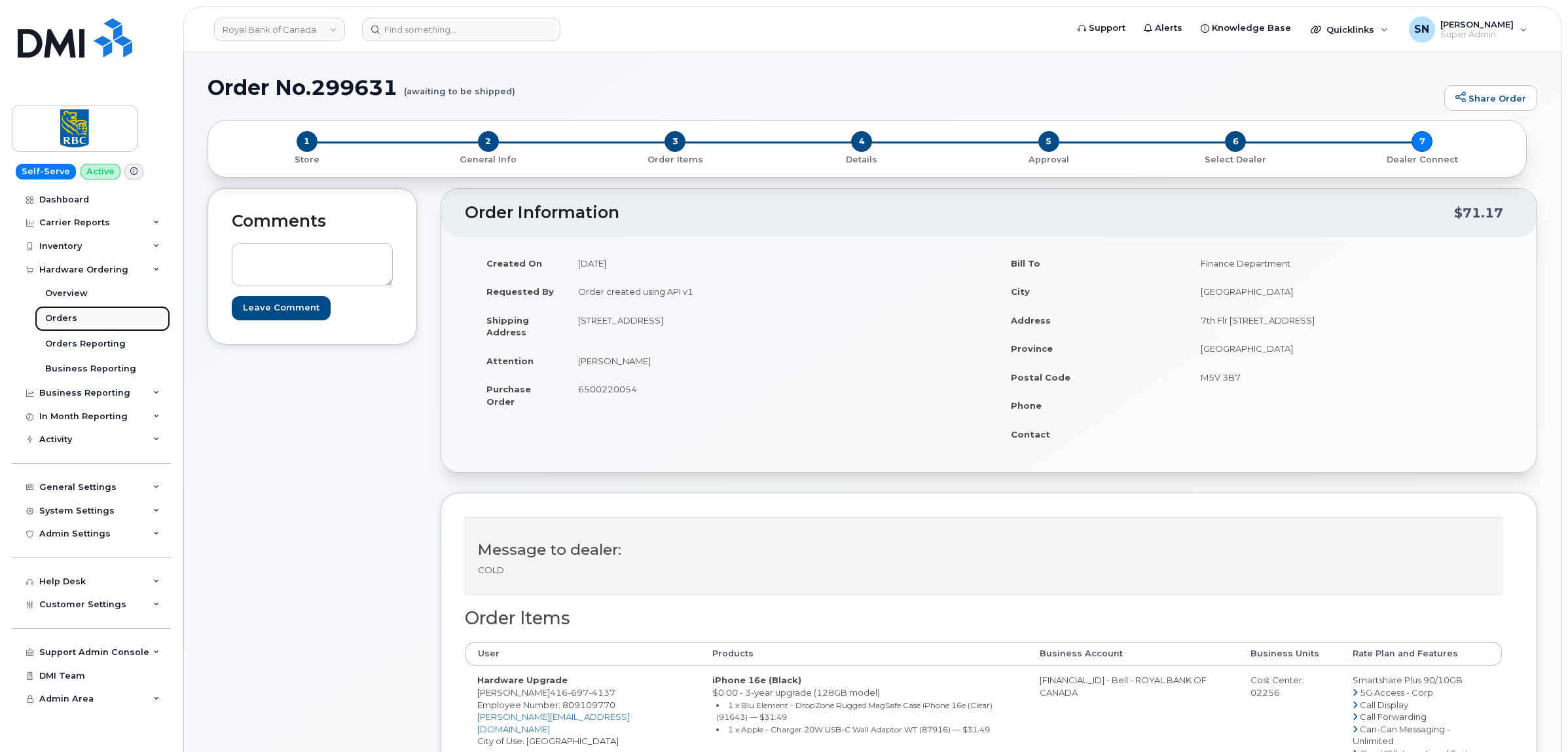
click at [73, 315] on div "Orders" at bounding box center [61, 319] width 32 height 12
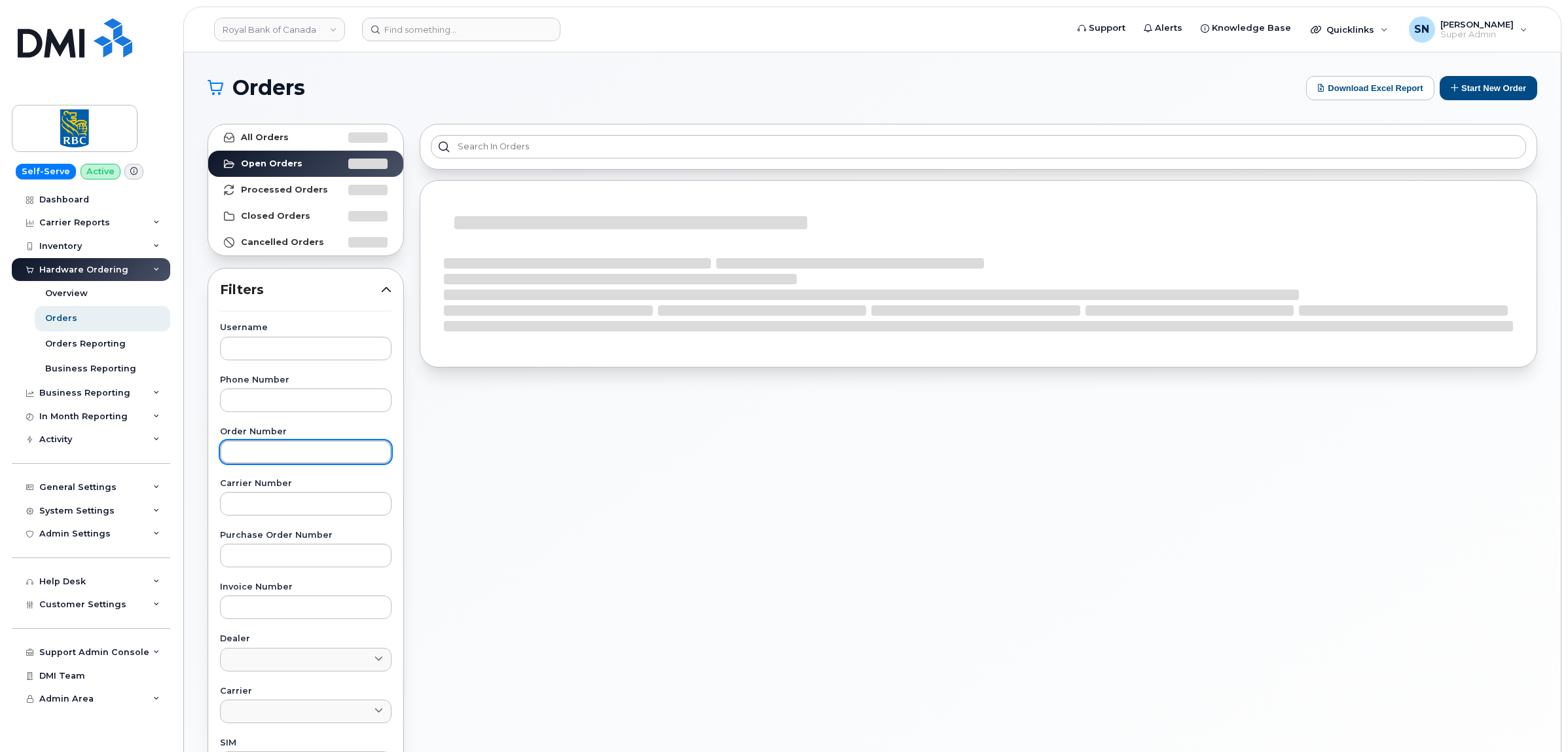
click at [321, 450] on input "text" at bounding box center [305, 451] width 171 height 23
paste input "299672"
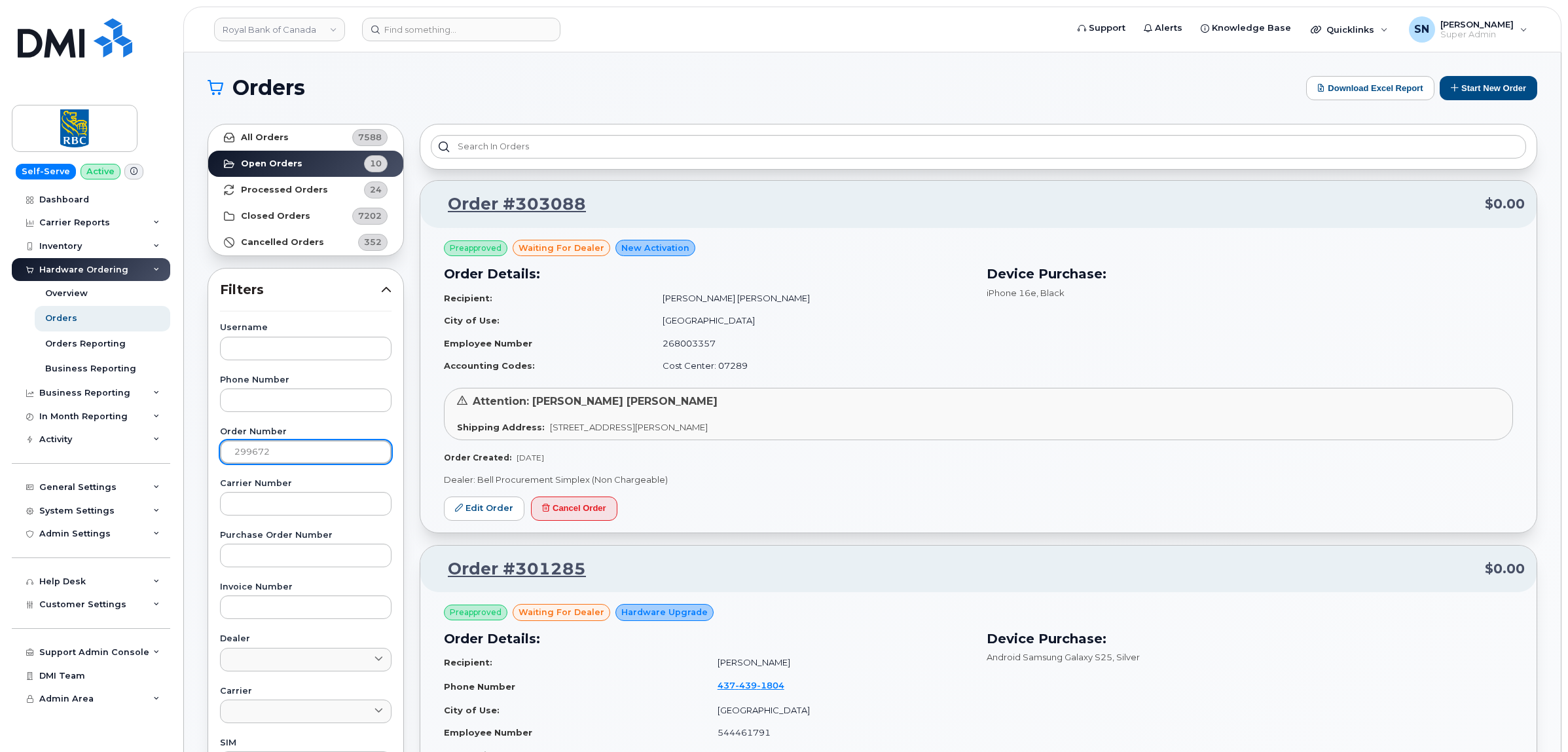
type input "299672"
click at [269, 139] on strong "All Orders" at bounding box center [265, 137] width 48 height 11
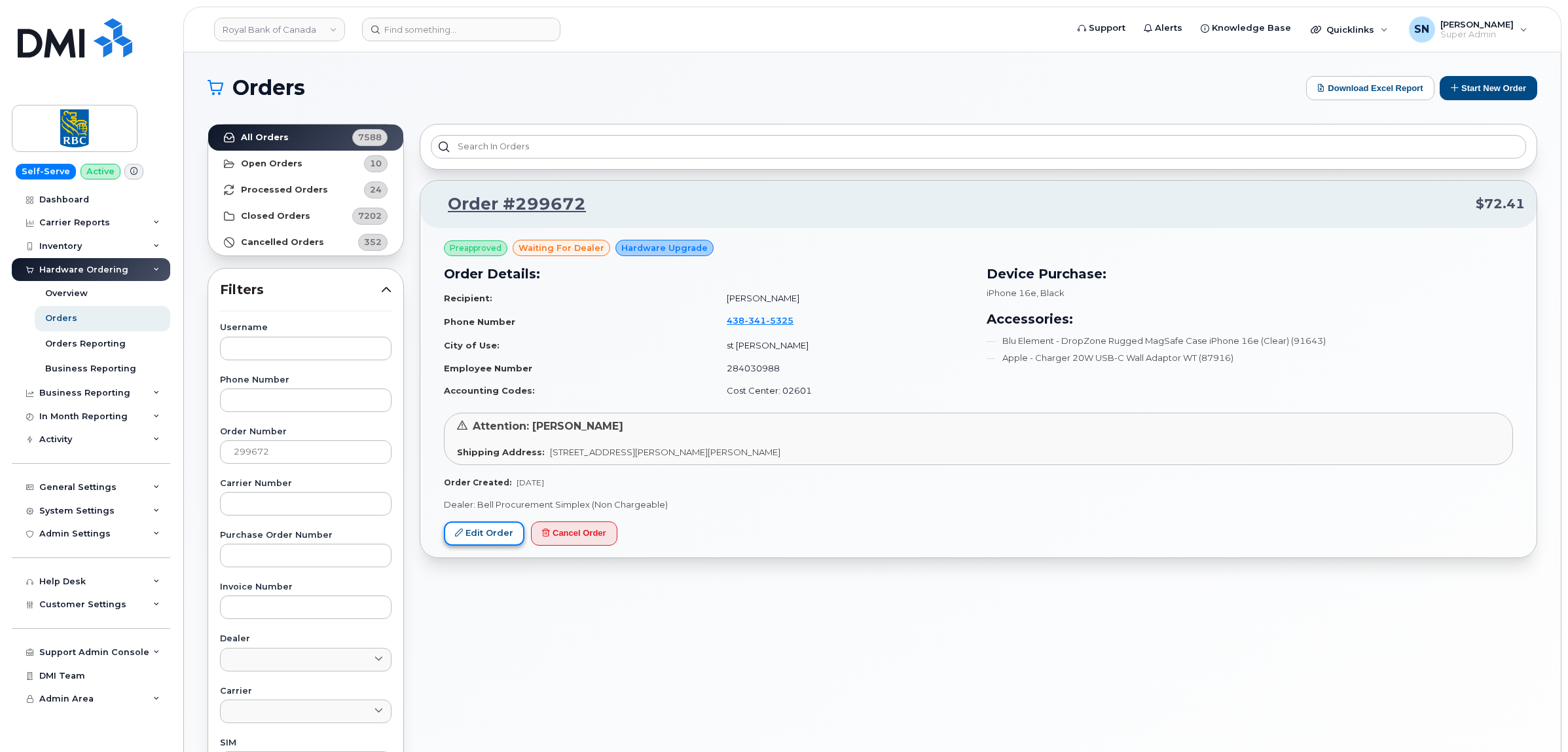
click at [508, 526] on link "Edit Order" at bounding box center [484, 533] width 81 height 24
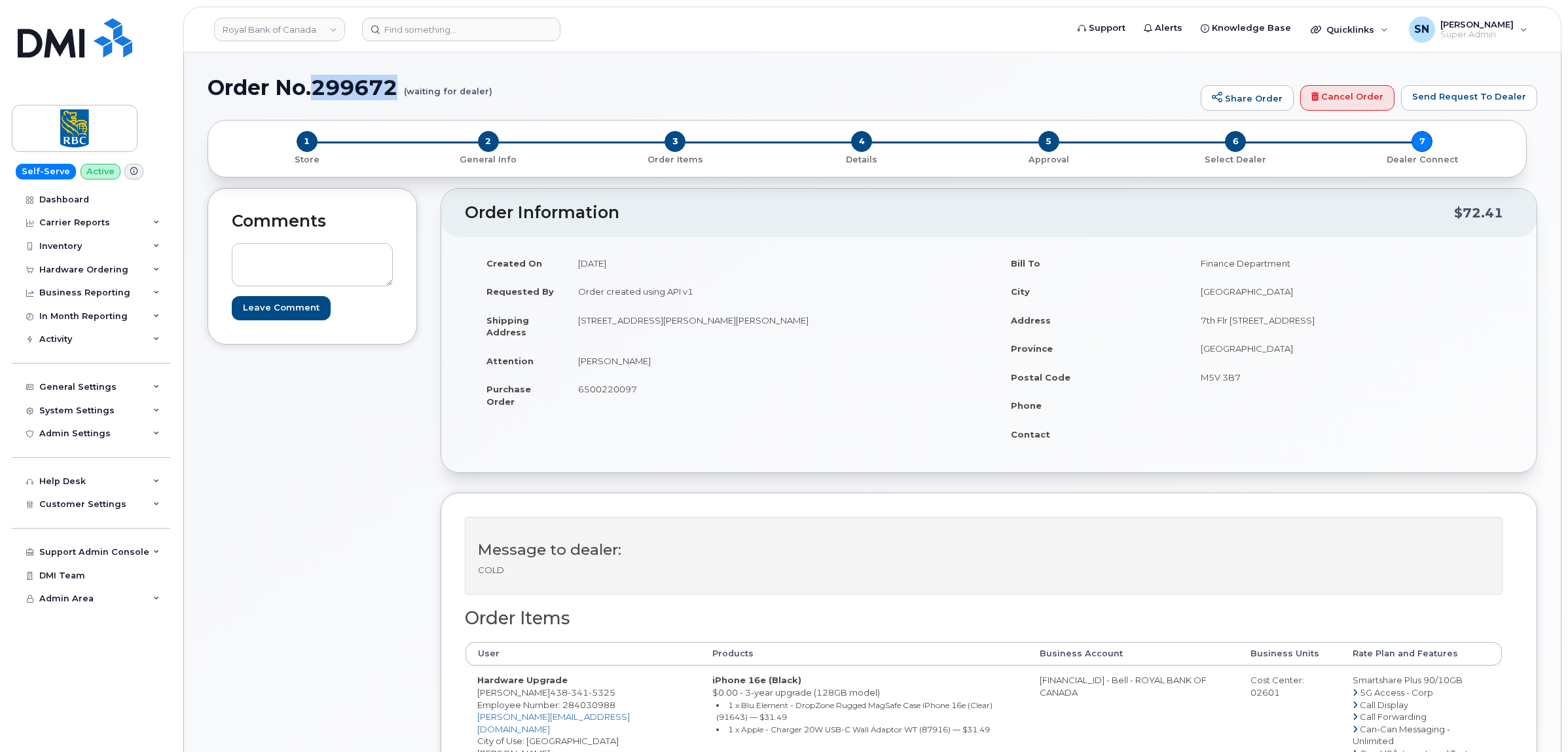
drag, startPoint x: 315, startPoint y: 83, endPoint x: 394, endPoint y: 95, distance: 79.9
click at [394, 95] on h1 "Order No.299672 (waiting for dealer)" at bounding box center [700, 87] width 986 height 23
copy h1 "299672"
drag, startPoint x: 476, startPoint y: 696, endPoint x: 541, endPoint y: 699, distance: 65.1
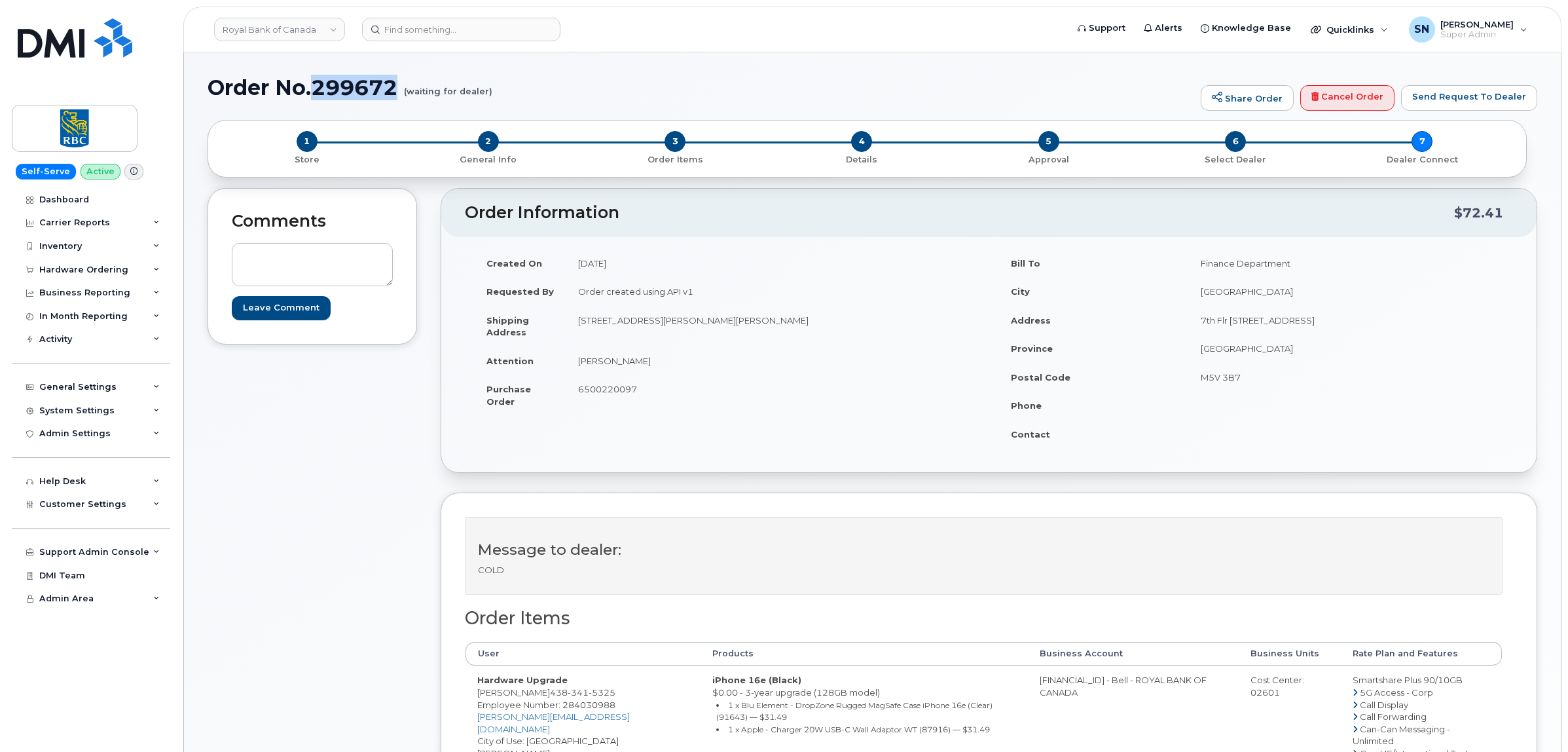
copy td "[PERSON_NAME]"
drag, startPoint x: 315, startPoint y: 91, endPoint x: 397, endPoint y: 89, distance: 82.0
click at [397, 89] on h1 "Order No.299672 (waiting for dealer)" at bounding box center [700, 87] width 986 height 23
copy h1 "299672"
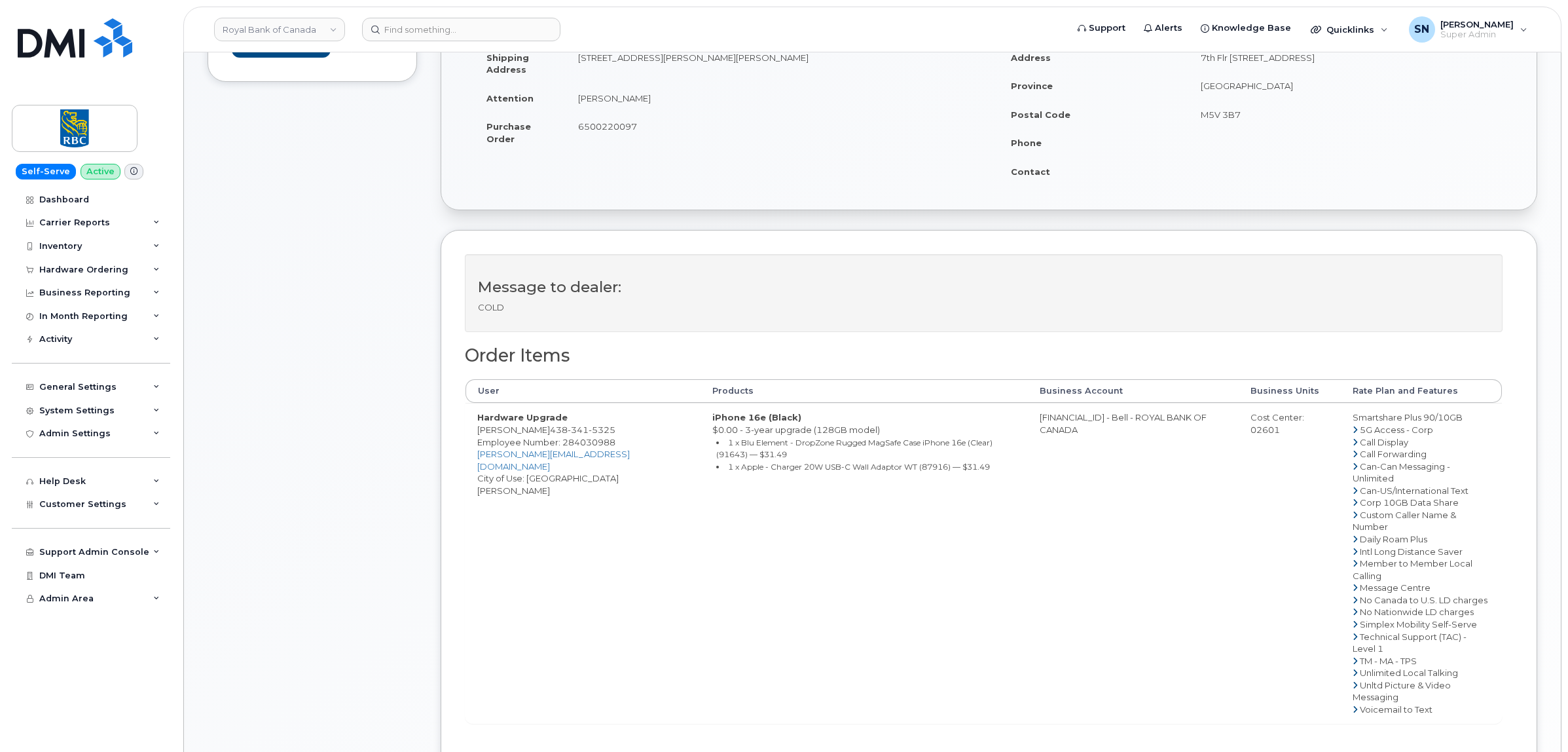
scroll to position [245, 0]
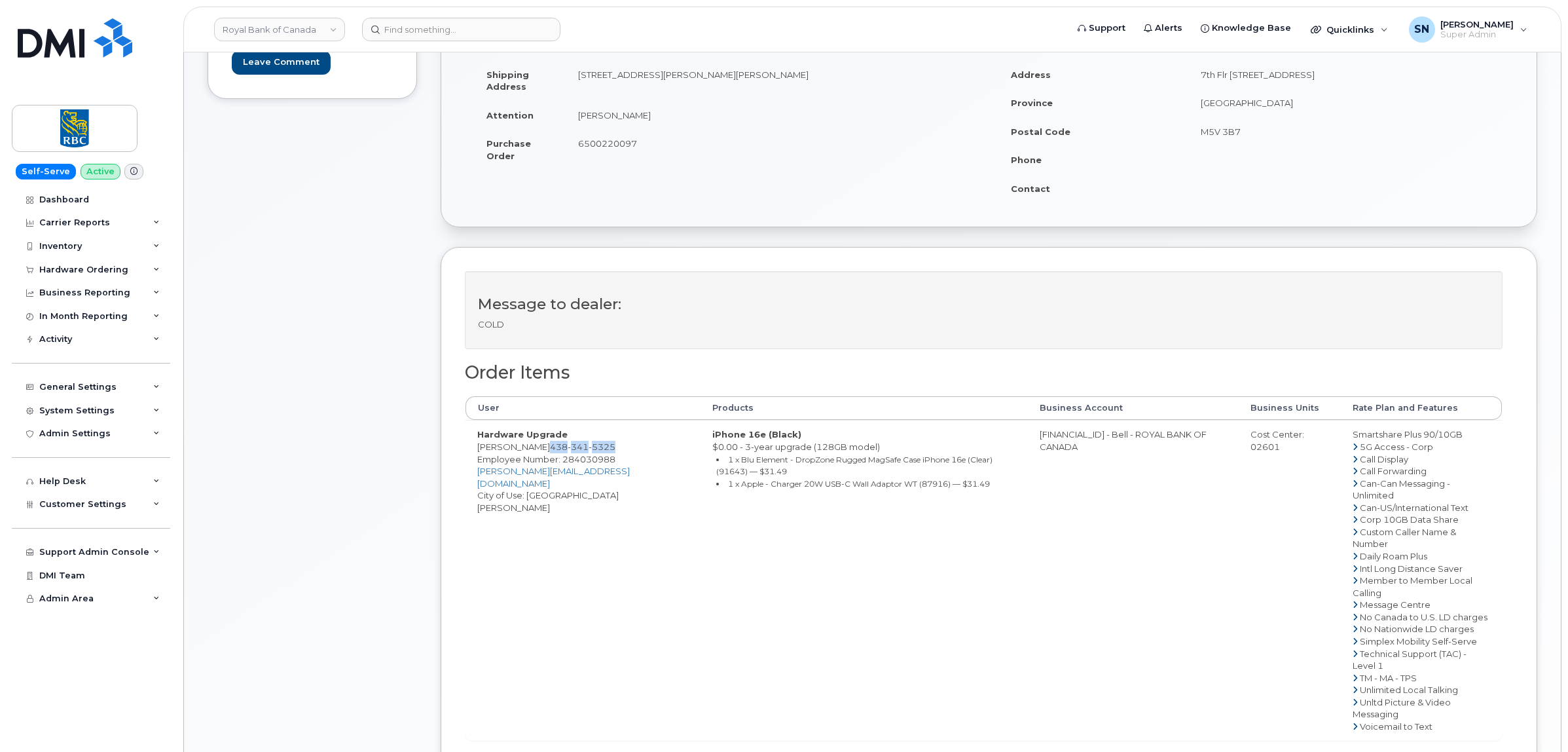
drag, startPoint x: 544, startPoint y: 447, endPoint x: 608, endPoint y: 450, distance: 64.1
click at [608, 450] on span "438 341 5325" at bounding box center [582, 447] width 65 height 11
copy span "438 341 5325"
click at [479, 460] on span "Employee Number: 284030988" at bounding box center [546, 459] width 138 height 11
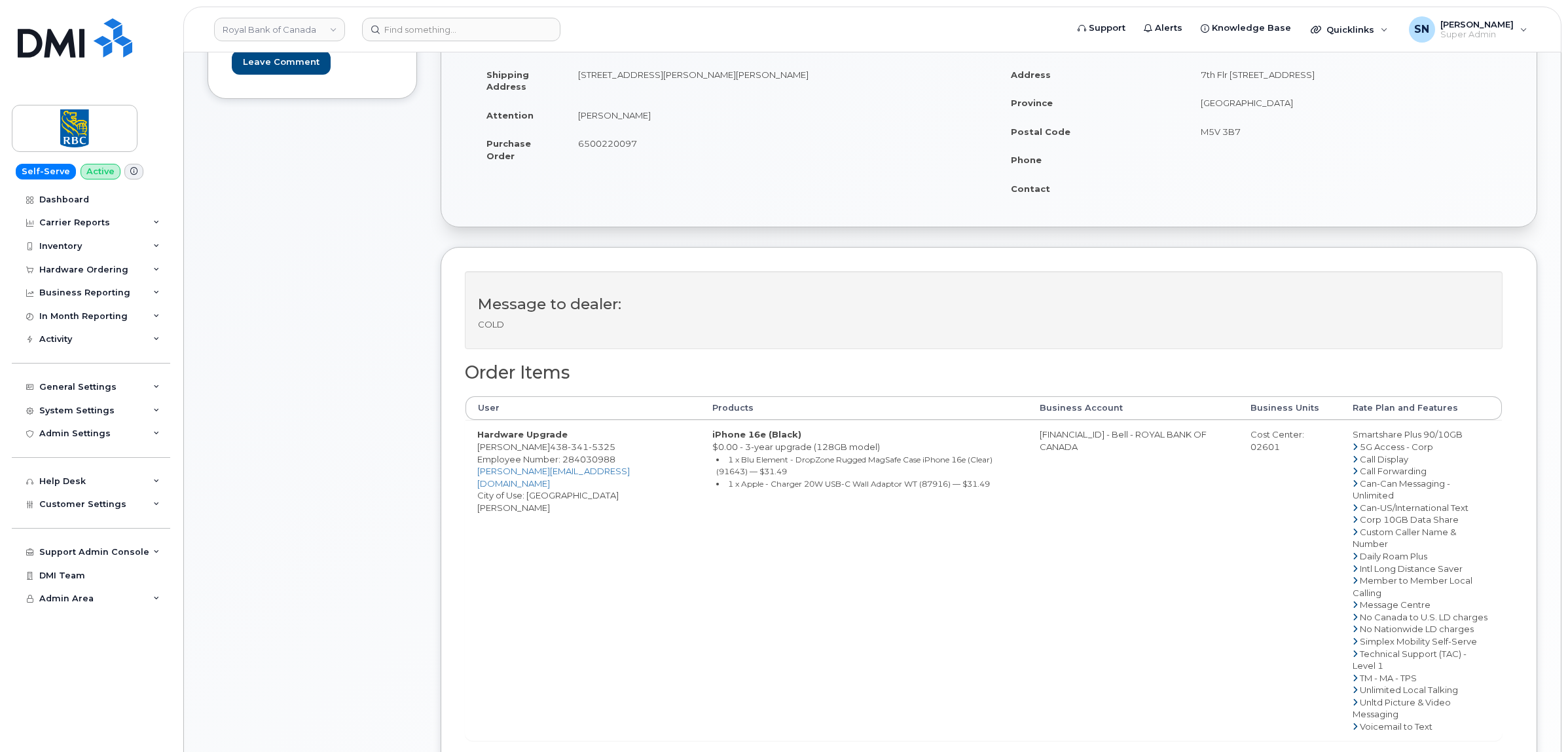
drag, startPoint x: 476, startPoint y: 450, endPoint x: 543, endPoint y: 447, distance: 67.1
click at [543, 447] on td "Hardware Upgrade Rachel Missout 438 341 5325 Employee Number: 284030988 rachel.…" at bounding box center [582, 580] width 235 height 320
copy td "Rachel Missout"
drag, startPoint x: 682, startPoint y: 564, endPoint x: 573, endPoint y: 623, distance: 123.9
click at [700, 564] on td "iPhone 16e (Black) $0.00 - 3-year upgrade (128GB model) 1 x Blu Element - DropZ…" at bounding box center [864, 580] width 327 height 320
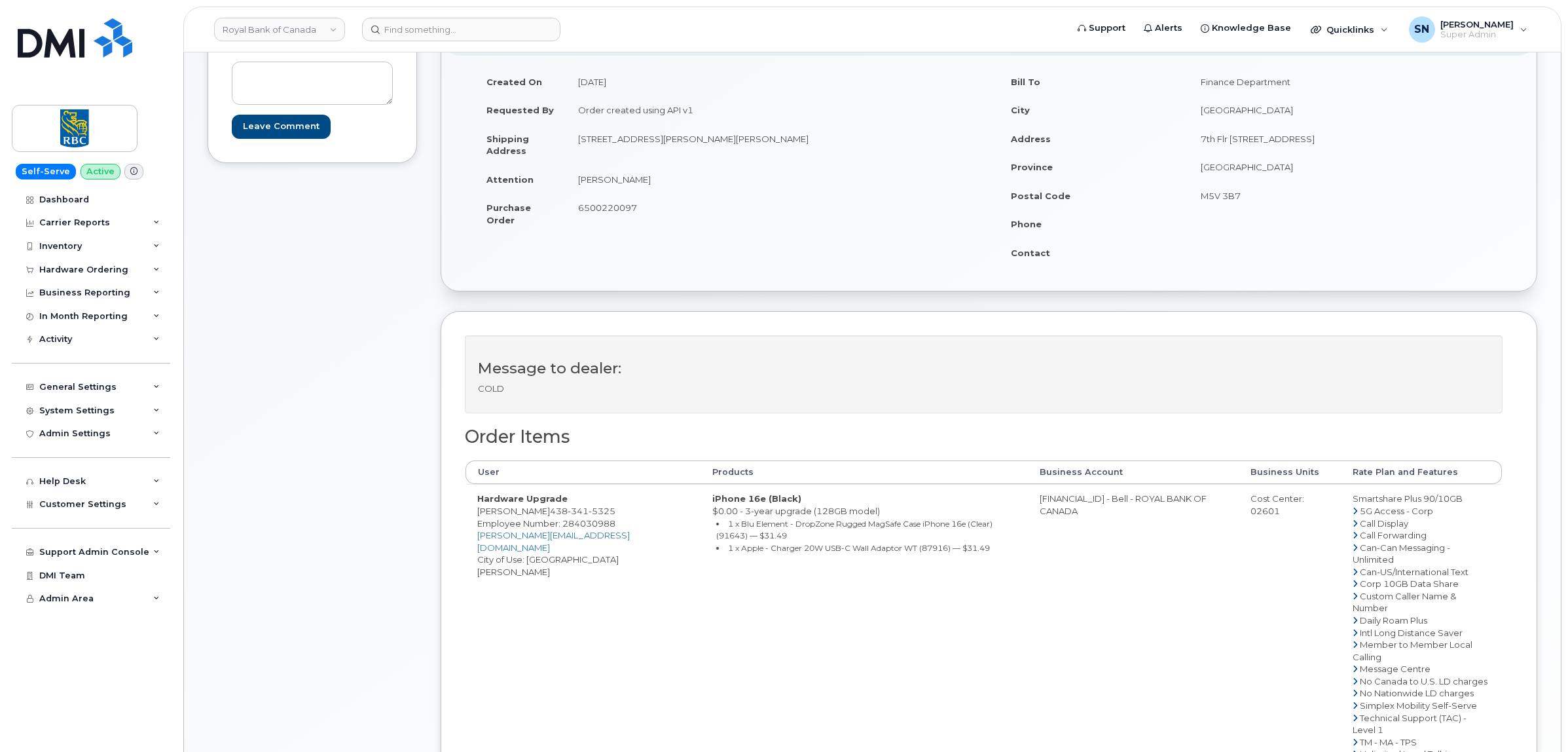
scroll to position [164, 0]
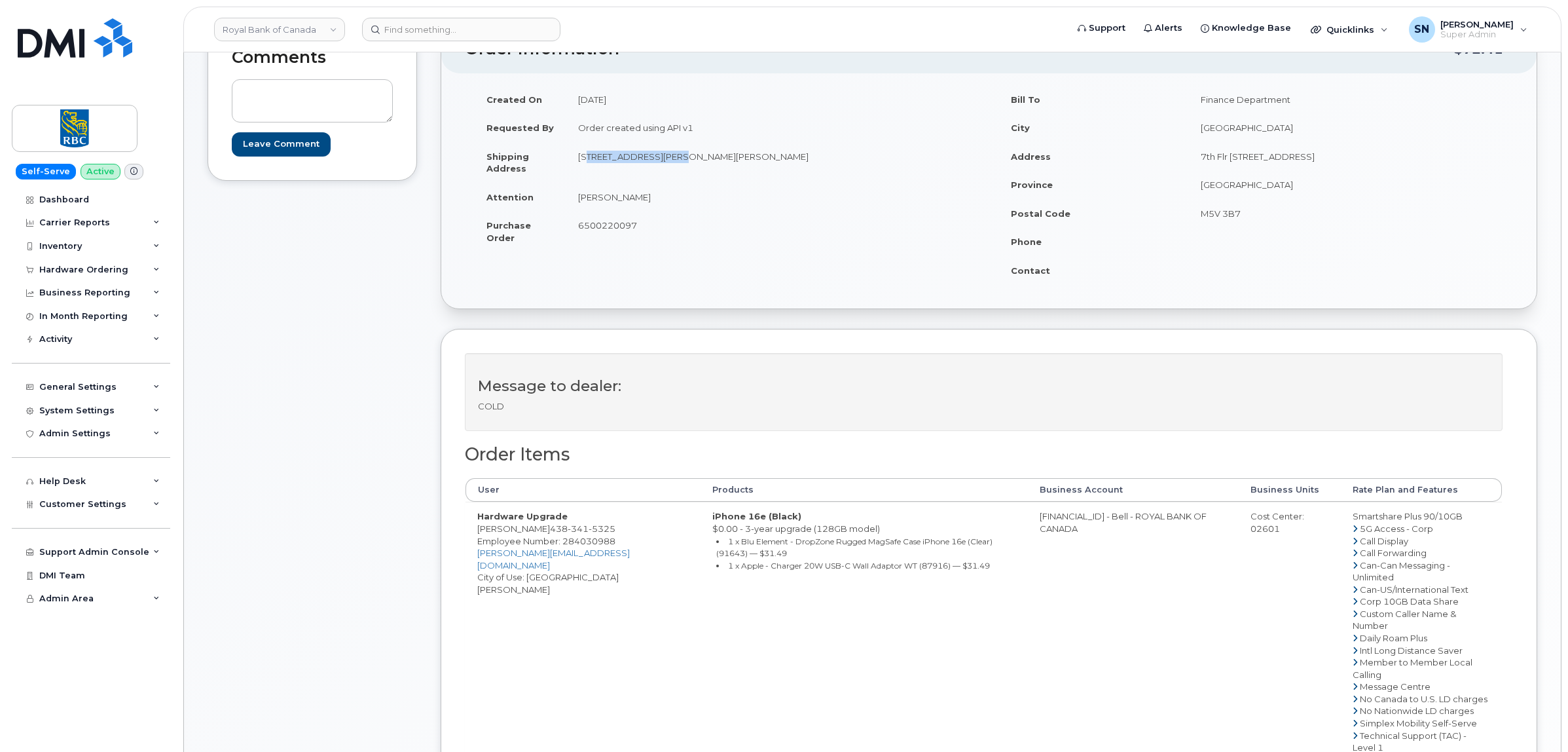
drag, startPoint x: 580, startPoint y: 154, endPoint x: 661, endPoint y: 165, distance: 81.7
click at [661, 165] on td "2390 rg gregoire st blaise, QC Canada, J0J1W0" at bounding box center [773, 162] width 413 height 41
copy td "2390 rg gregoire st"
click at [637, 163] on td "2390 rg gregoire st blaise, QC Canada, J0J1W0" at bounding box center [773, 162] width 413 height 41
drag, startPoint x: 576, startPoint y: 154, endPoint x: 794, endPoint y: 155, distance: 218.0
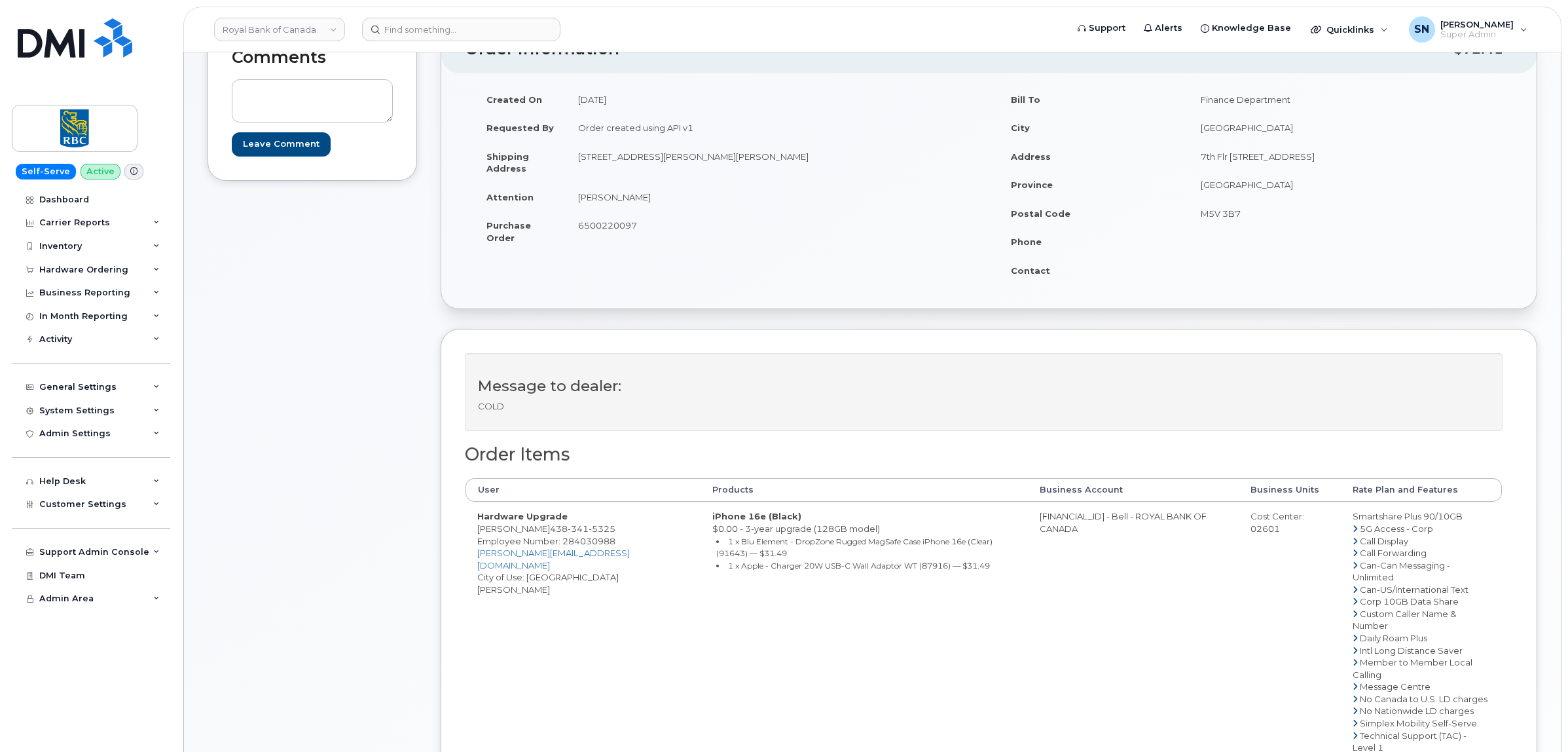
click at [794, 155] on td "2390 rg gregoire st blaise, QC Canada, J0J1W0" at bounding box center [773, 162] width 413 height 41
click at [758, 165] on td "2390 rg gregoire st blaise, QC Canada, J0J1W0" at bounding box center [773, 162] width 413 height 41
click at [757, 158] on td "2390 rg gregoire st blaise, QC Canada, J0J1W0" at bounding box center [773, 162] width 413 height 41
copy td "J0J1W0"
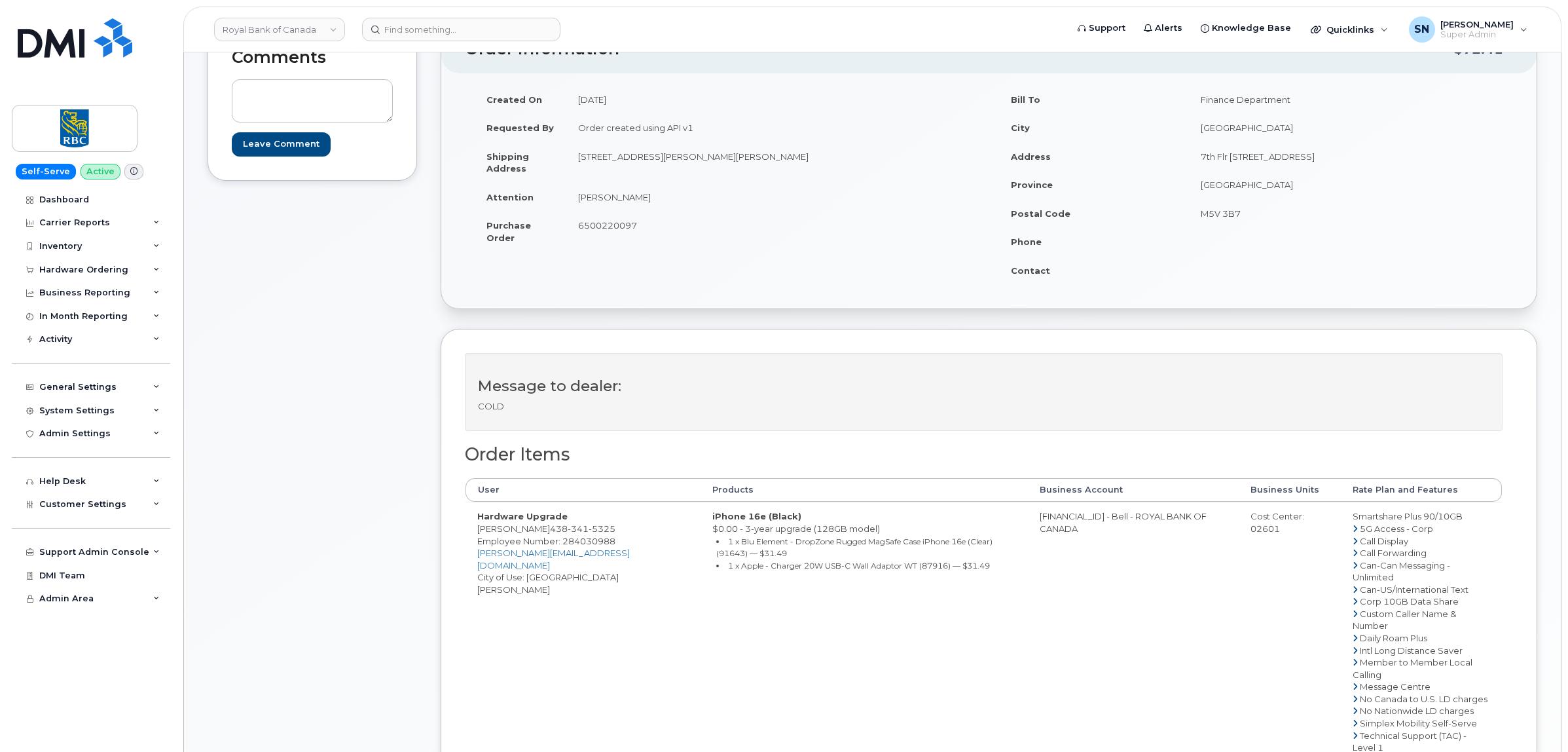
click at [624, 303] on div "Created On September 1, 2025 Requested By Order created using API v1 Shipping A…" at bounding box center [988, 191] width 1095 height 235
drag, startPoint x: 544, startPoint y: 529, endPoint x: 617, endPoint y: 531, distance: 73.0
click at [617, 531] on td "Hardware Upgrade Rachel Missout 438 341 5325 Employee Number: 284030988 rachel.…" at bounding box center [582, 661] width 235 height 320
copy span "438 341 5325"
drag, startPoint x: 596, startPoint y: 195, endPoint x: 640, endPoint y: 197, distance: 44.0
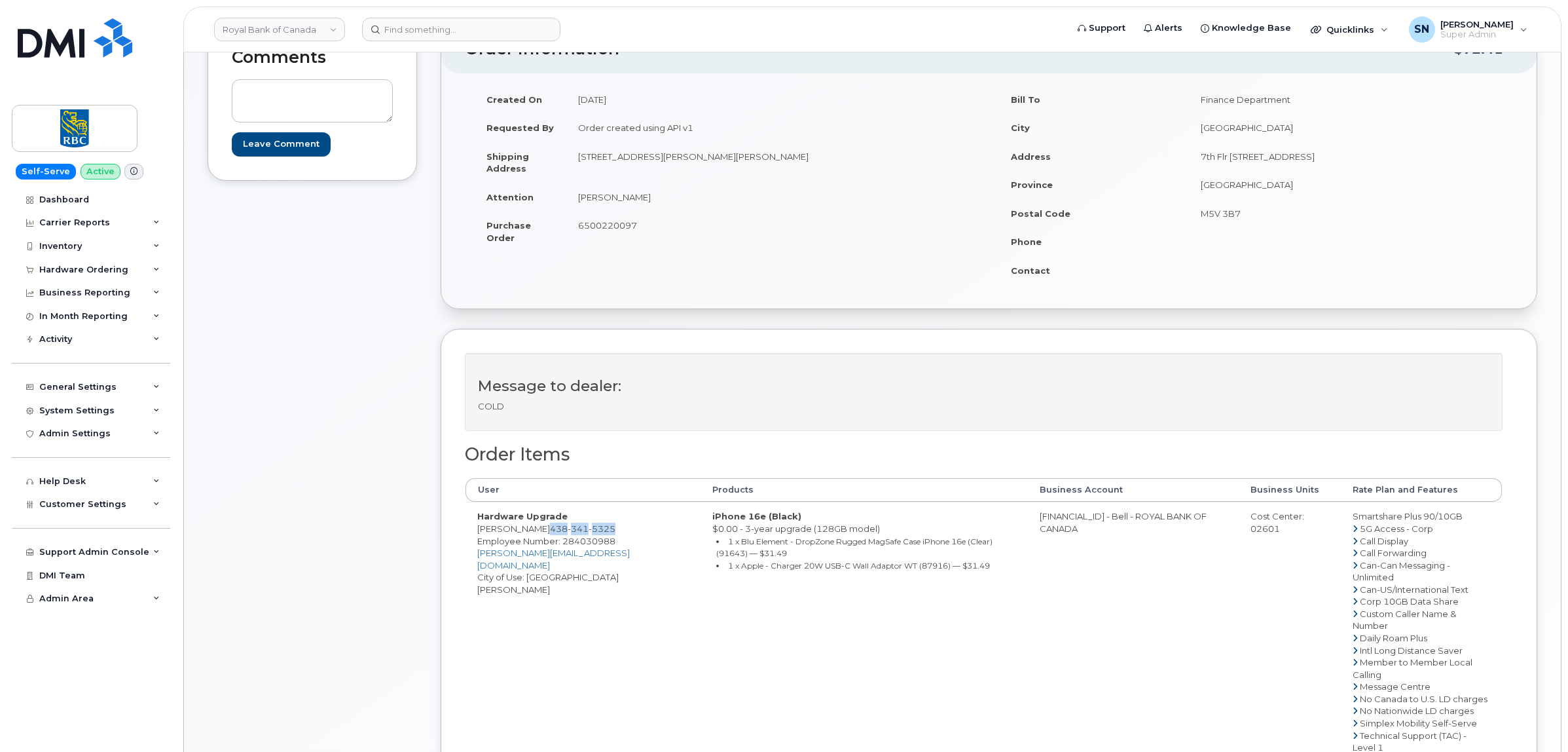
click at [640, 197] on td "Rachel Missout" at bounding box center [773, 197] width 413 height 29
drag, startPoint x: 554, startPoint y: 202, endPoint x: 562, endPoint y: 200, distance: 8.2
click at [555, 202] on td "Attention" at bounding box center [520, 197] width 92 height 29
drag, startPoint x: 568, startPoint y: 197, endPoint x: 646, endPoint y: 197, distance: 78.0
click at [646, 197] on td "Rachel Missout" at bounding box center [773, 197] width 413 height 29
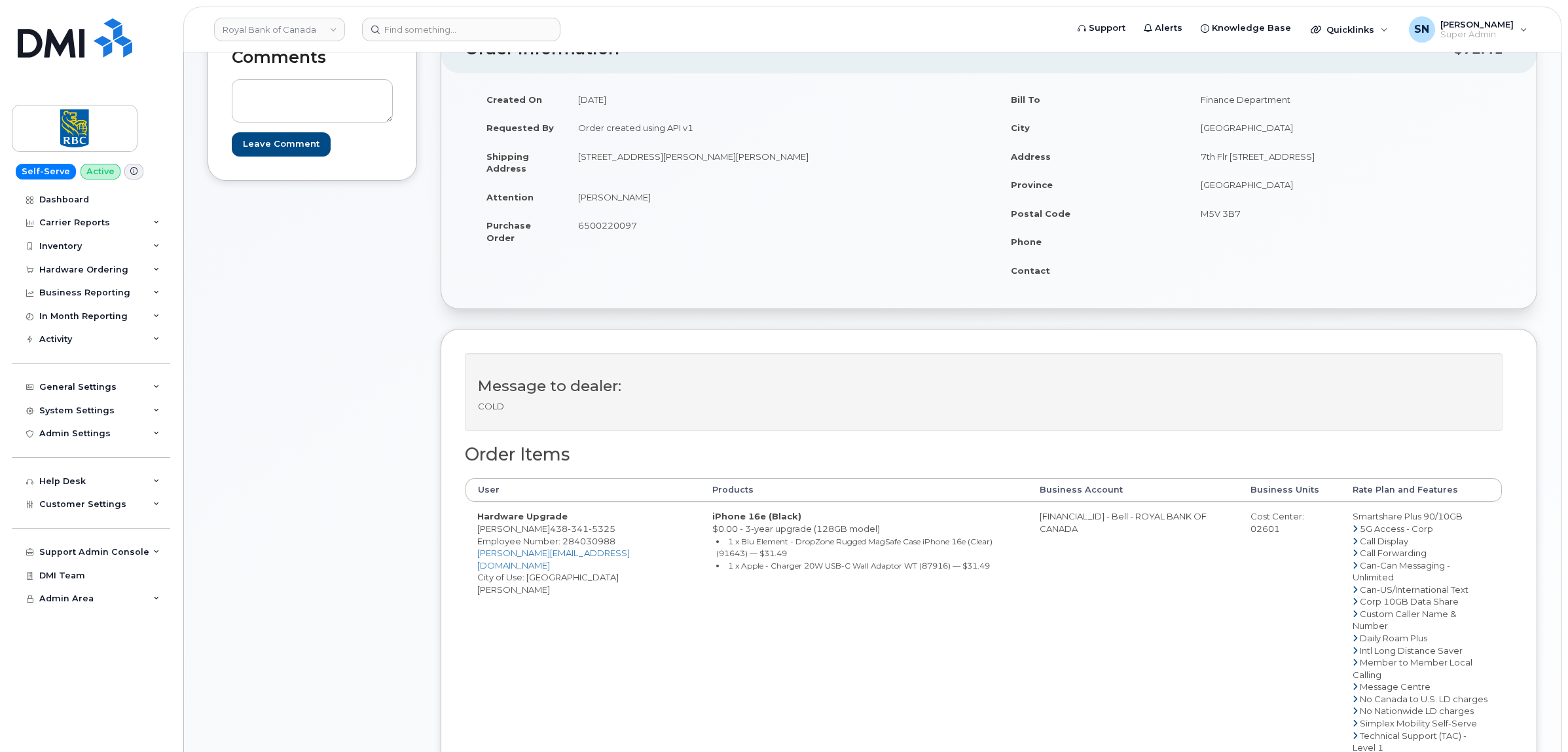
copy td "Rachel Missout"
drag, startPoint x: 420, startPoint y: 321, endPoint x: 442, endPoint y: 370, distance: 53.7
click at [420, 322] on div "Comments Leave Comment Order Information $72.41 Created On September 1, 2025 Re…" at bounding box center [872, 501] width 1329 height 953
drag, startPoint x: 476, startPoint y: 532, endPoint x: 616, endPoint y: 531, distance: 140.0
click at [616, 531] on td "Hardware Upgrade Rachel Missout 438 341 5325 Employee Number: 284030988 rachel.…" at bounding box center [582, 661] width 235 height 320
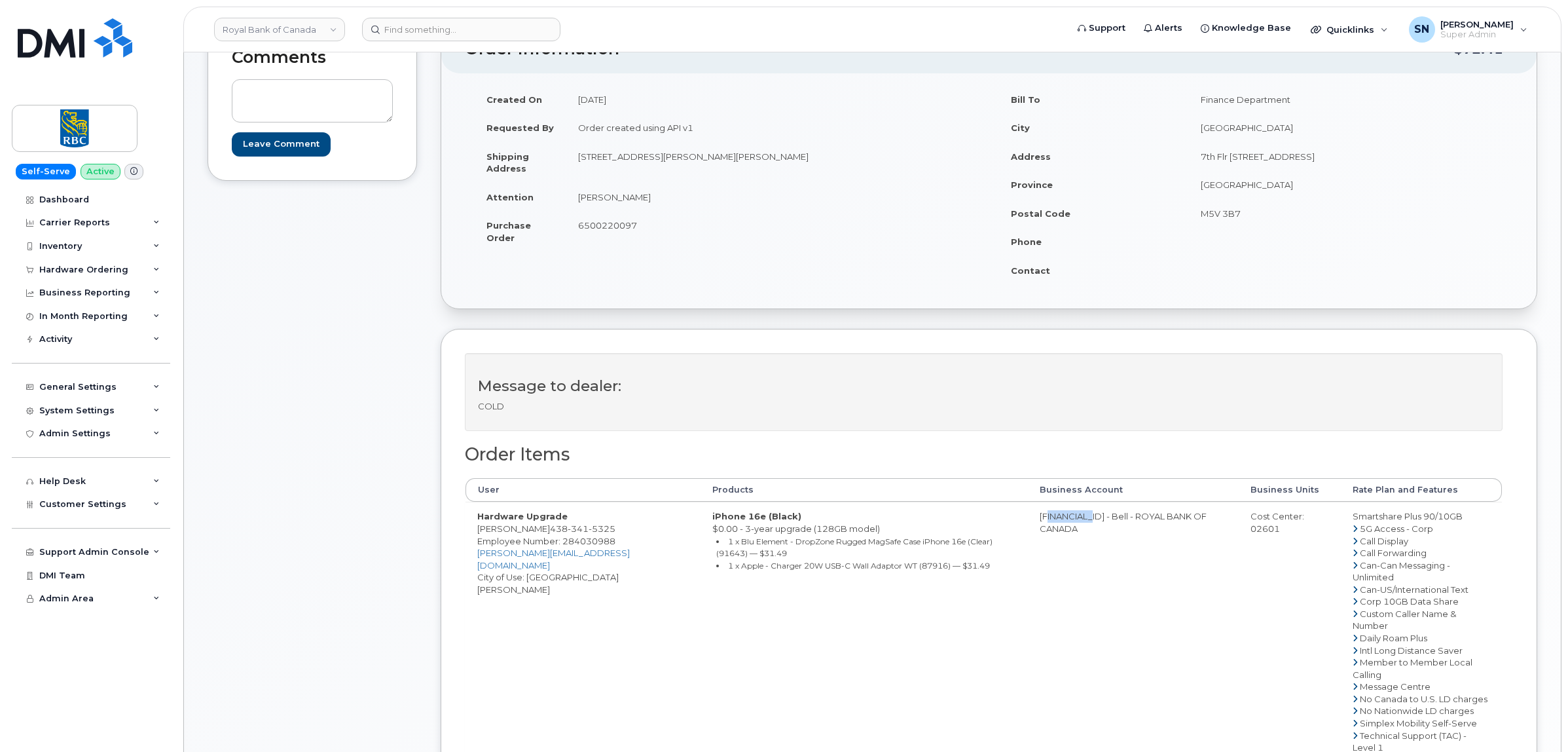
drag, startPoint x: 1022, startPoint y: 518, endPoint x: 1072, endPoint y: 524, distance: 50.4
click at [1072, 524] on td "[FINANCIAL_ID] - Bell - ROYAL BANK OF CANADA" at bounding box center [1133, 661] width 211 height 320
click at [1253, 531] on div "Cost Center: 02601" at bounding box center [1289, 522] width 79 height 24
click at [504, 546] on span "Employee Number: 284030988" at bounding box center [546, 541] width 138 height 11
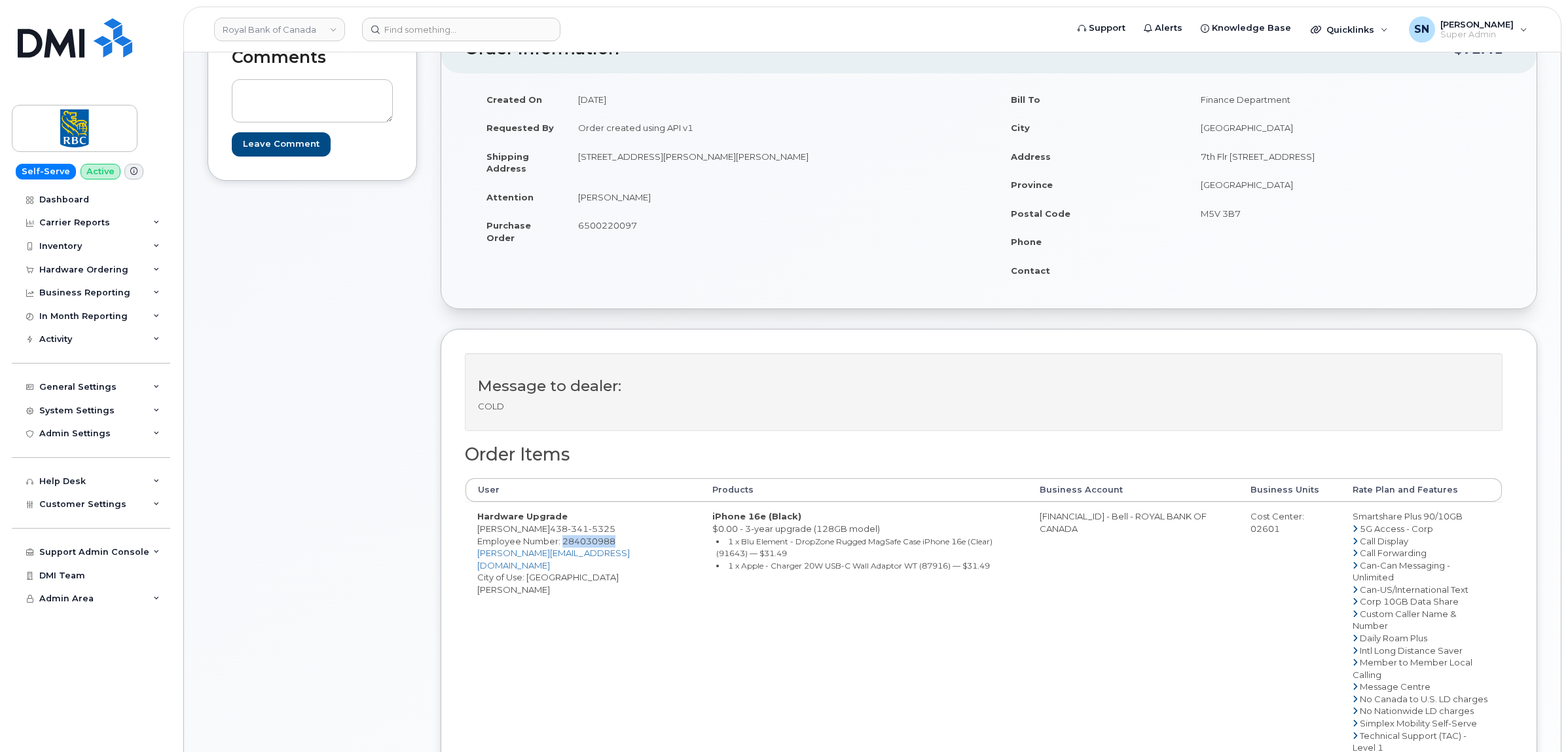
click at [504, 546] on span "Employee Number: 284030988" at bounding box center [546, 541] width 138 height 11
drag, startPoint x: 478, startPoint y: 531, endPoint x: 542, endPoint y: 533, distance: 64.0
click at [542, 533] on td "Hardware Upgrade Rachel Missout 438 341 5325 Employee Number: 284030988 rachel.…" at bounding box center [582, 661] width 235 height 320
click at [607, 230] on span "6500220097" at bounding box center [607, 225] width 59 height 11
click at [607, 229] on span "6500220097" at bounding box center [607, 225] width 59 height 11
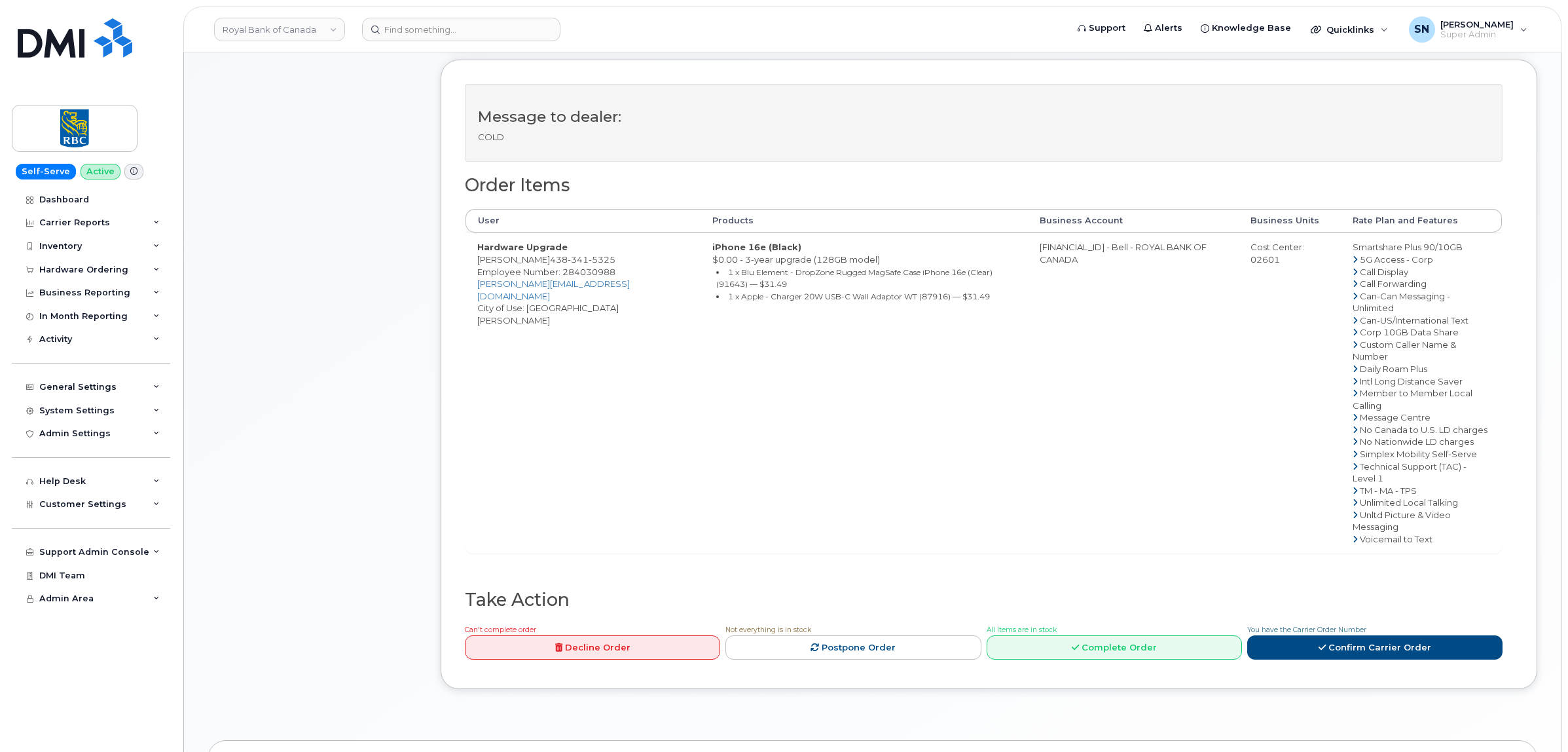
scroll to position [573, 0]
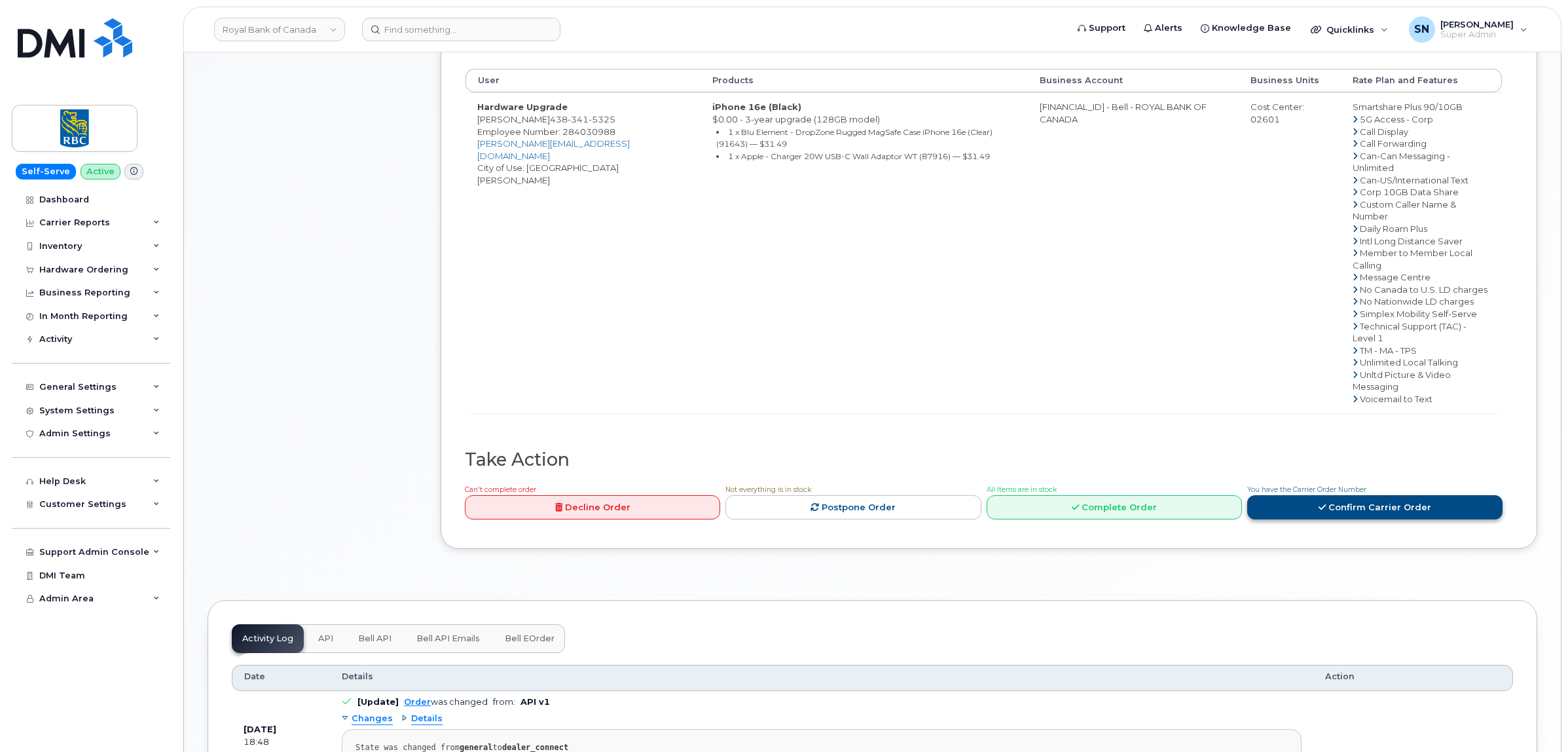
click at [1337, 495] on link "Confirm Carrier Order" at bounding box center [1374, 507] width 255 height 24
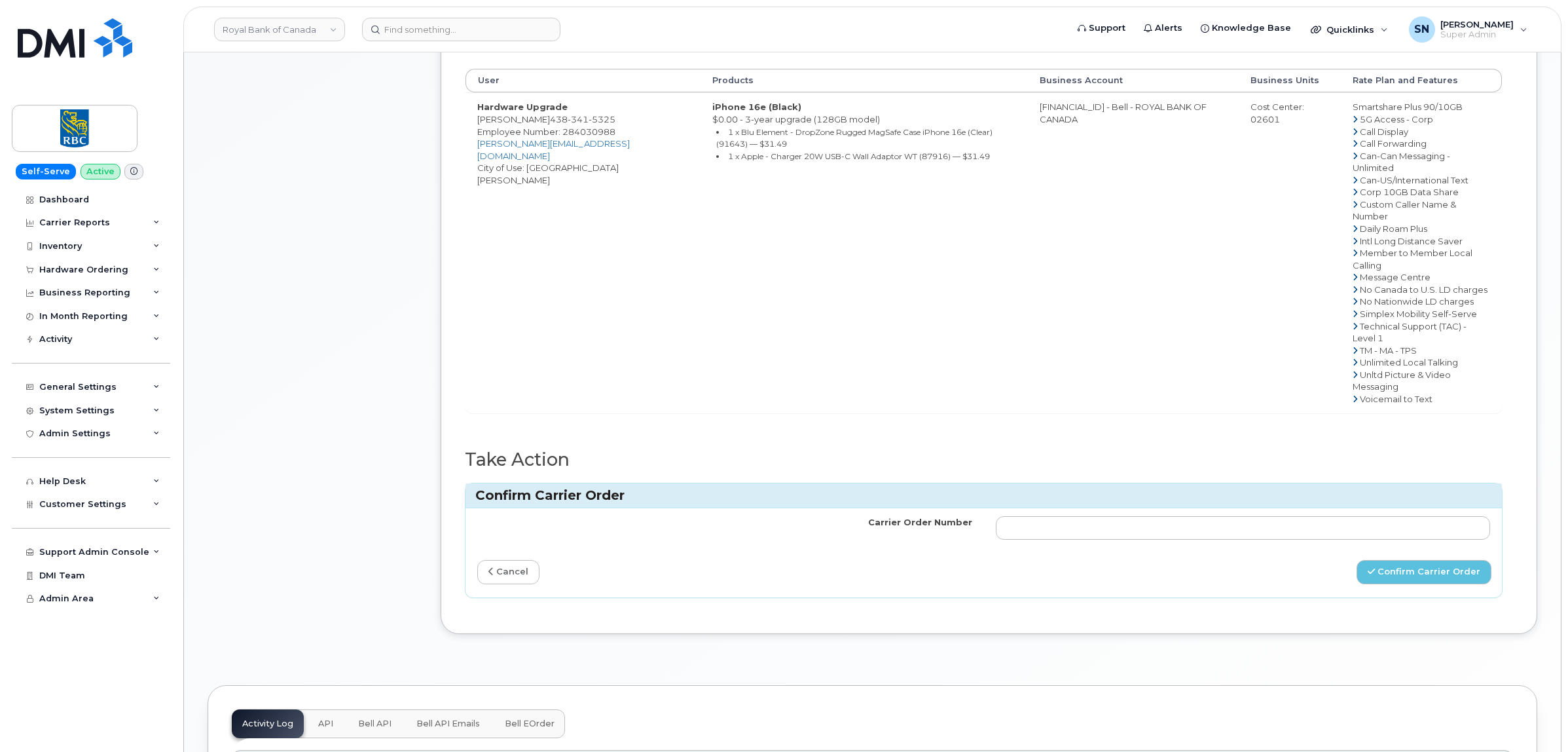
click at [1317, 508] on td at bounding box center [1243, 527] width 518 height 39
click at [1317, 516] on input "Carrier Order Number" at bounding box center [1243, 527] width 495 height 23
paste input "3028054"
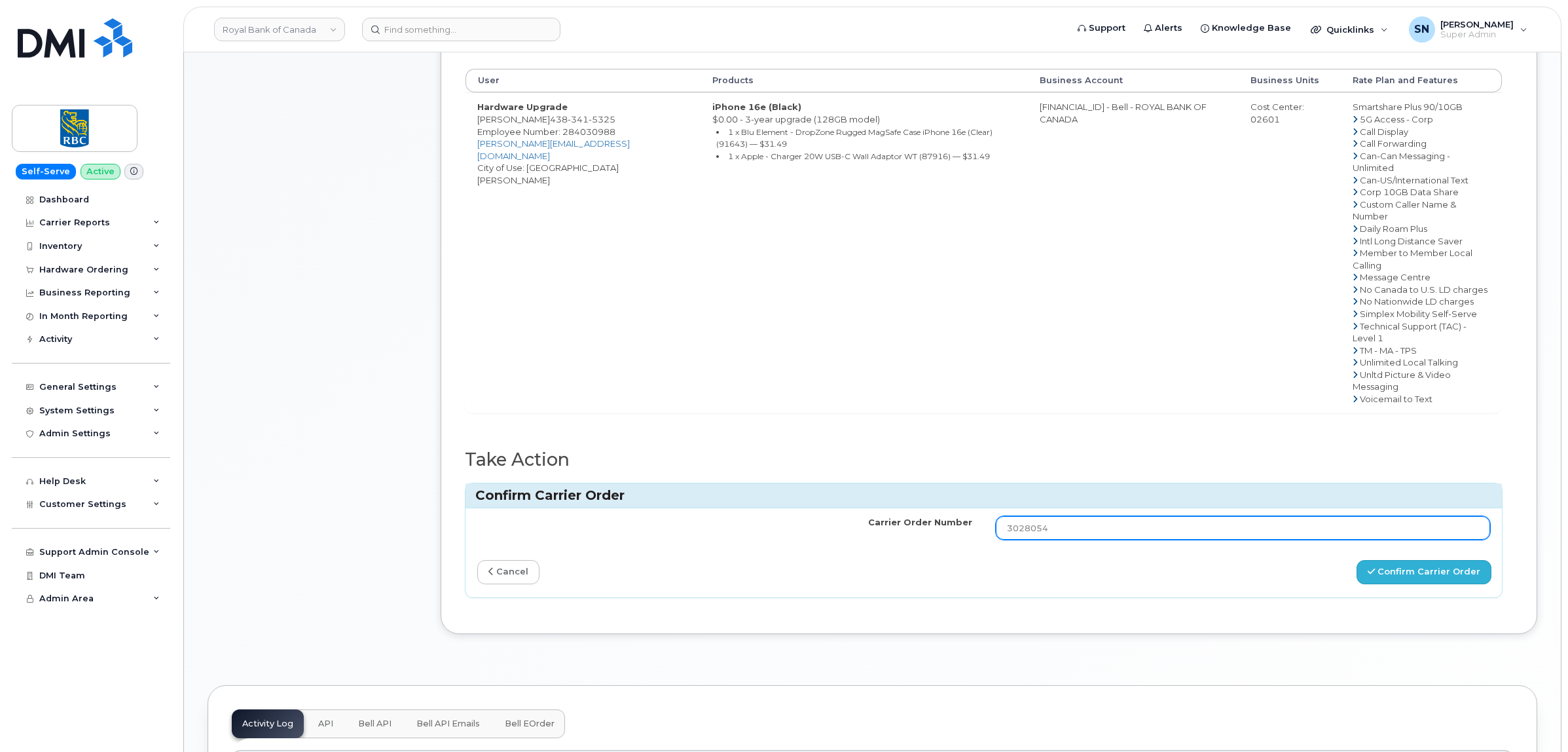
type input "3028054"
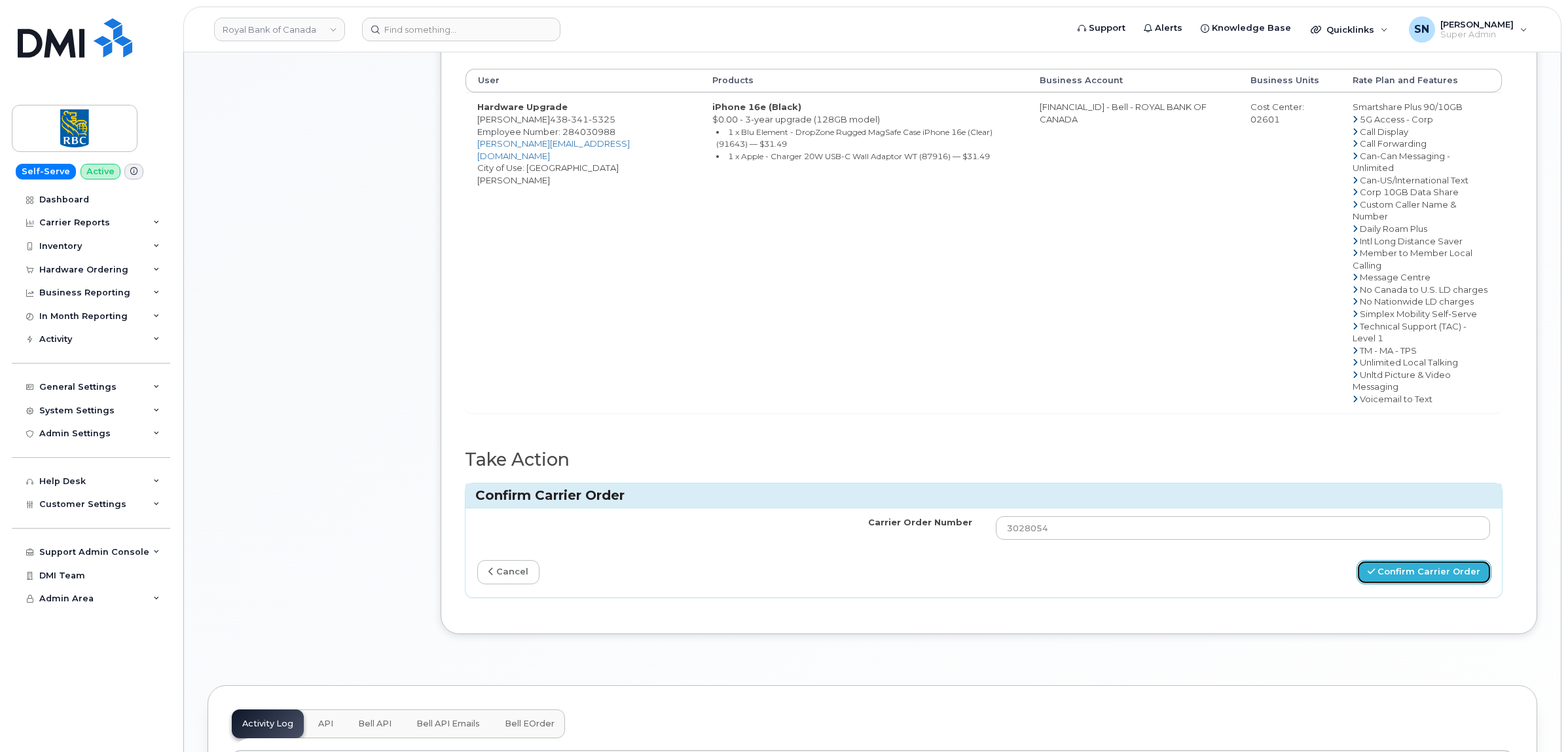
click at [1401, 560] on button "Confirm Carrier Order" at bounding box center [1423, 572] width 135 height 24
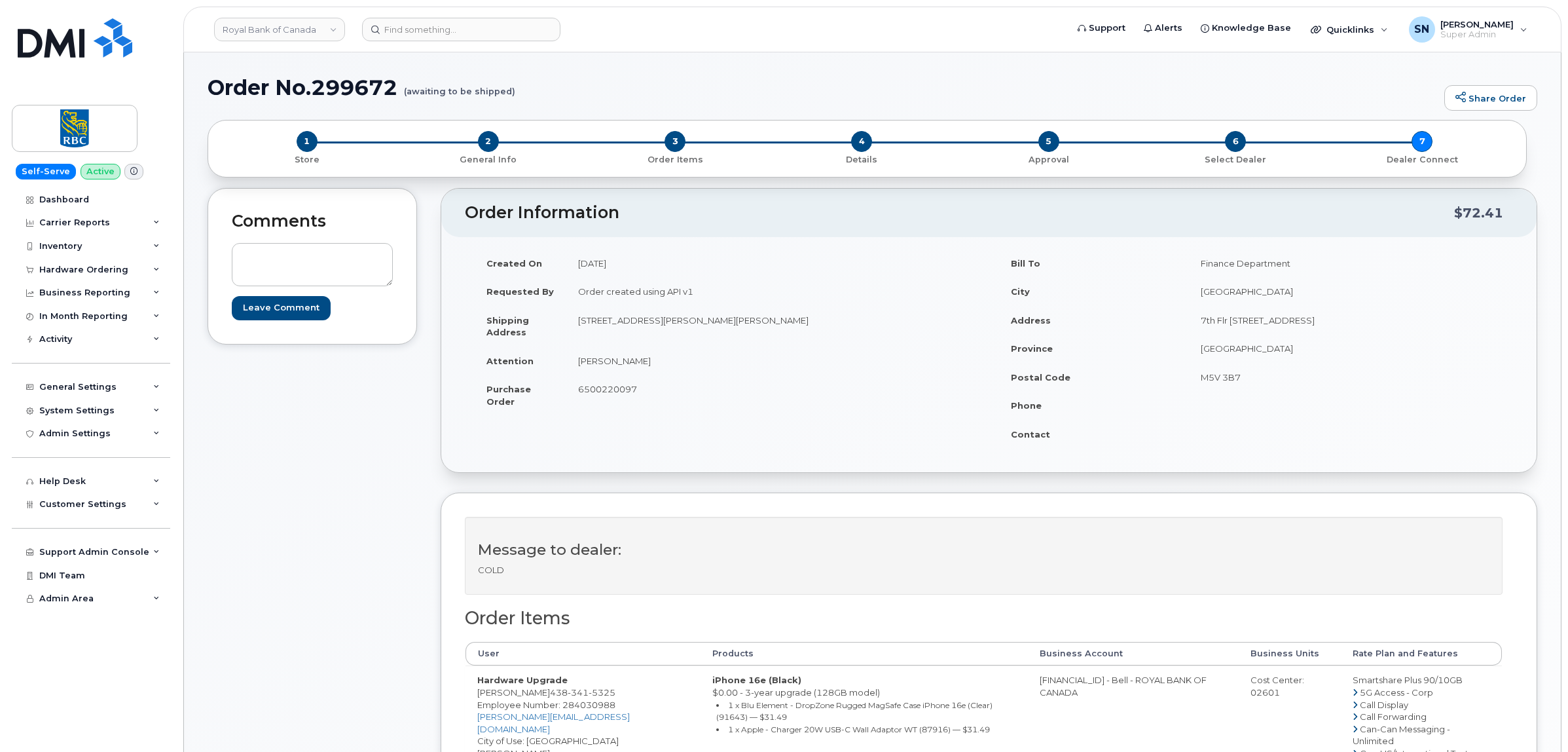
click at [408, 459] on div "Comments Leave Comment" at bounding box center [312, 683] width 209 height 991
click at [91, 273] on div "Hardware Ordering" at bounding box center [84, 270] width 89 height 11
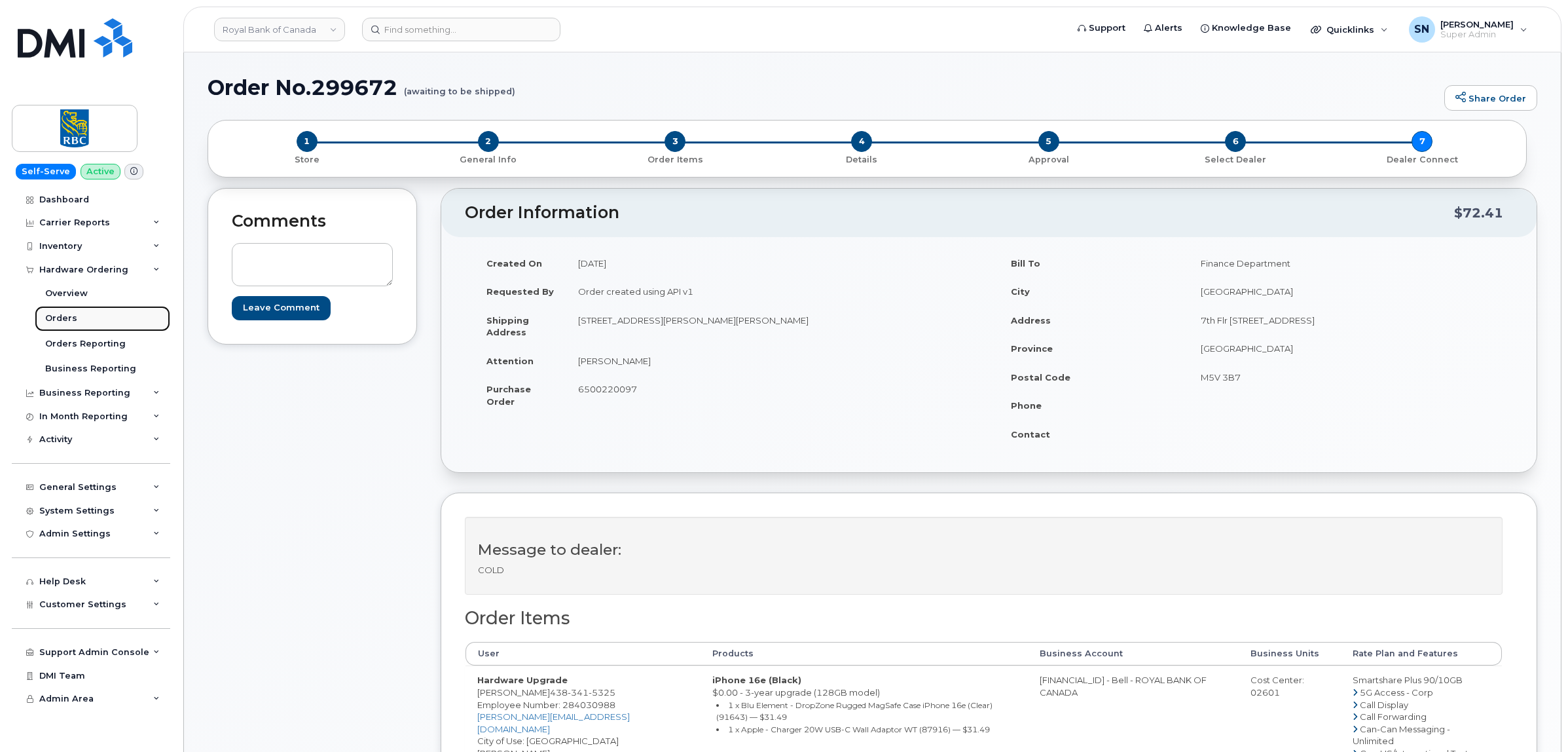
click at [66, 319] on div "Orders" at bounding box center [61, 319] width 32 height 12
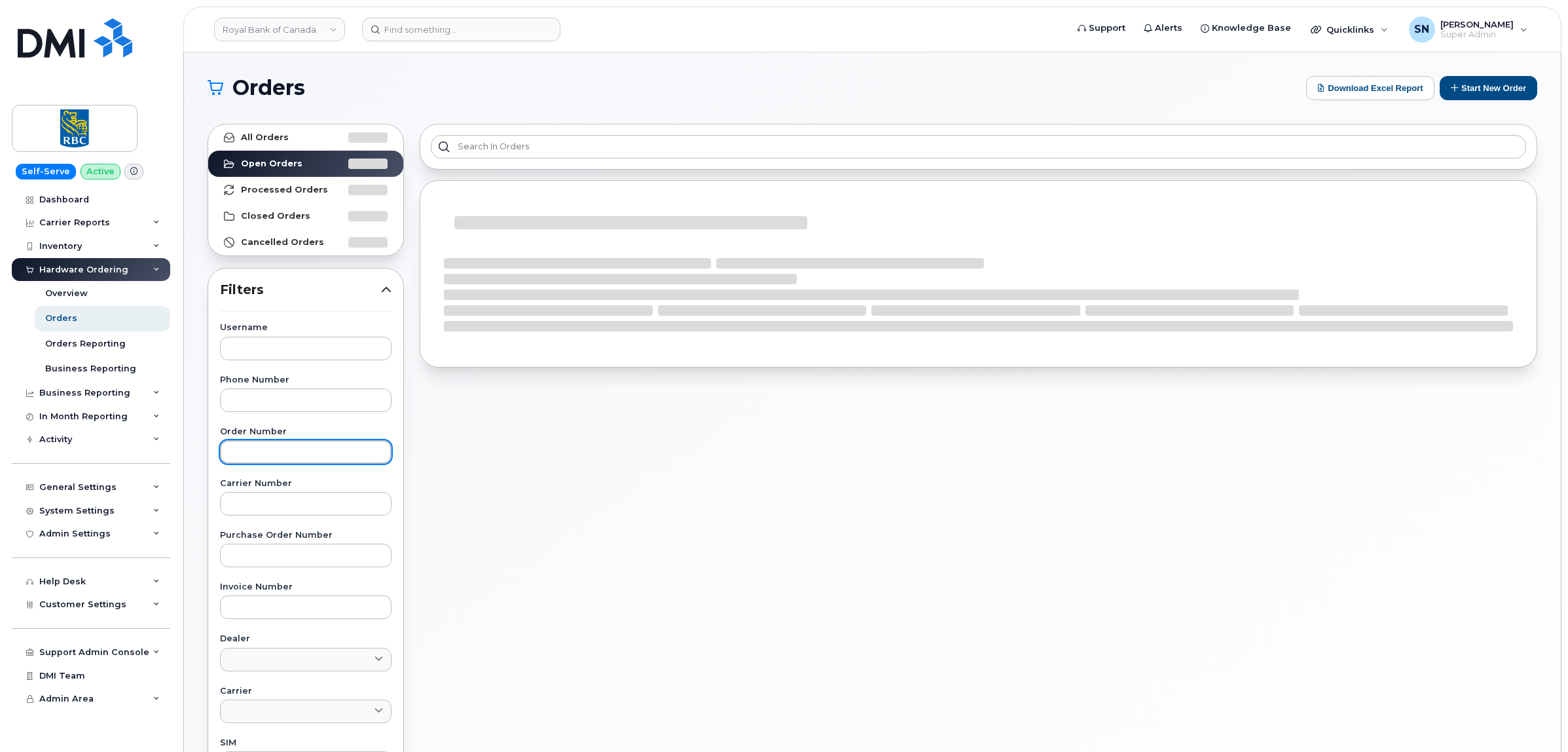
click at [309, 457] on input "text" at bounding box center [305, 451] width 171 height 23
paste input "299686"
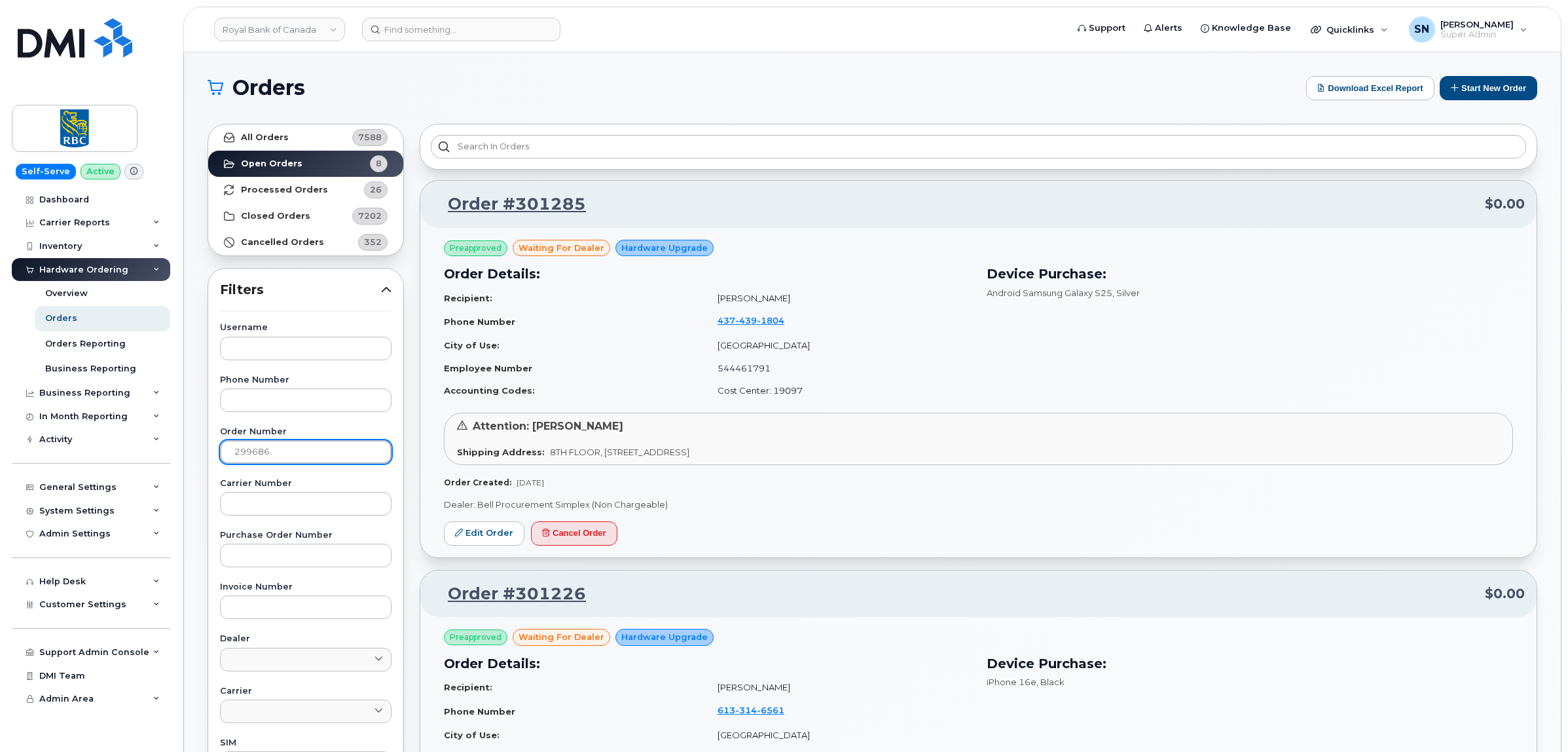
type input "299686"
click at [281, 146] on link "All Orders 7588" at bounding box center [305, 137] width 195 height 26
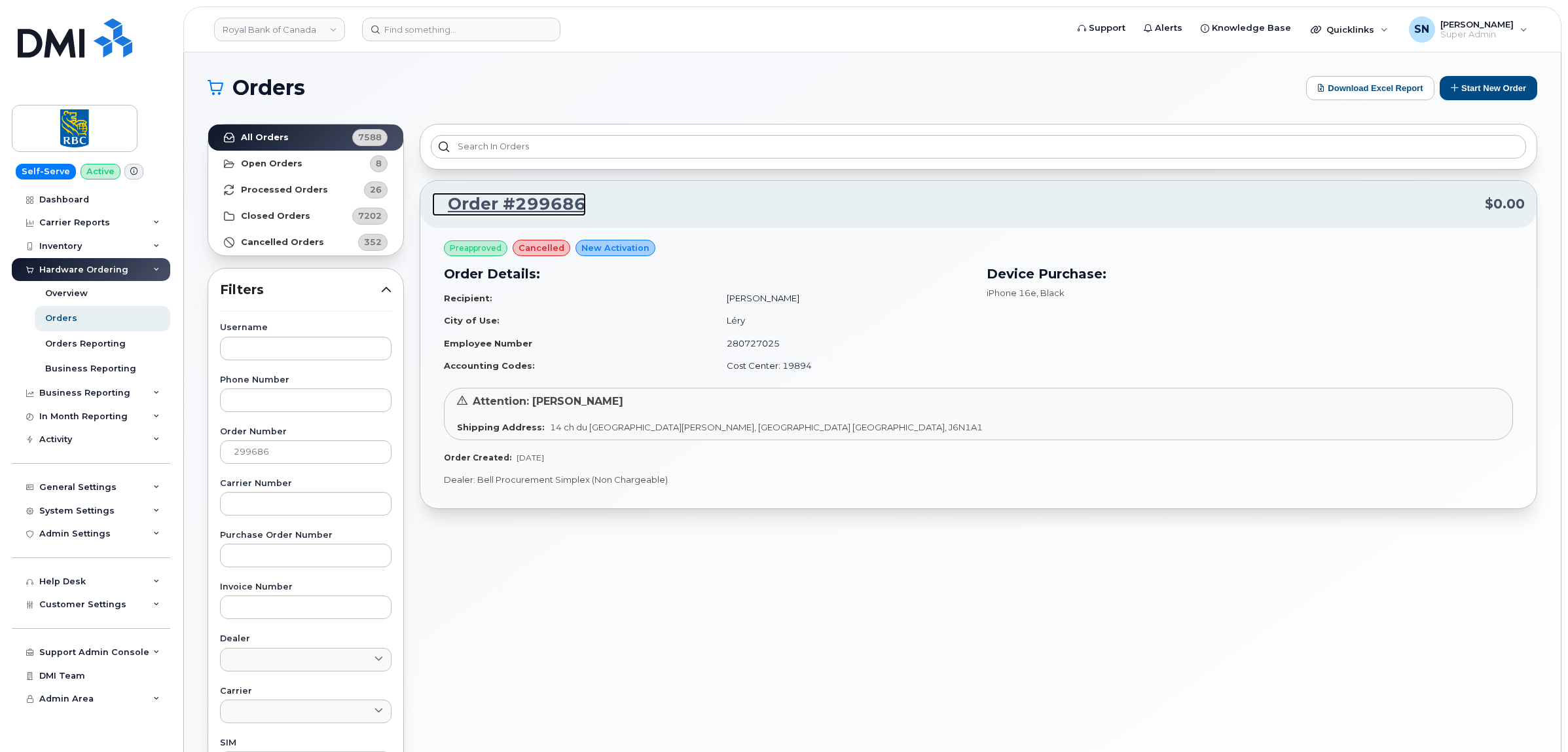
click at [515, 204] on link "Order #299686" at bounding box center [508, 204] width 154 height 23
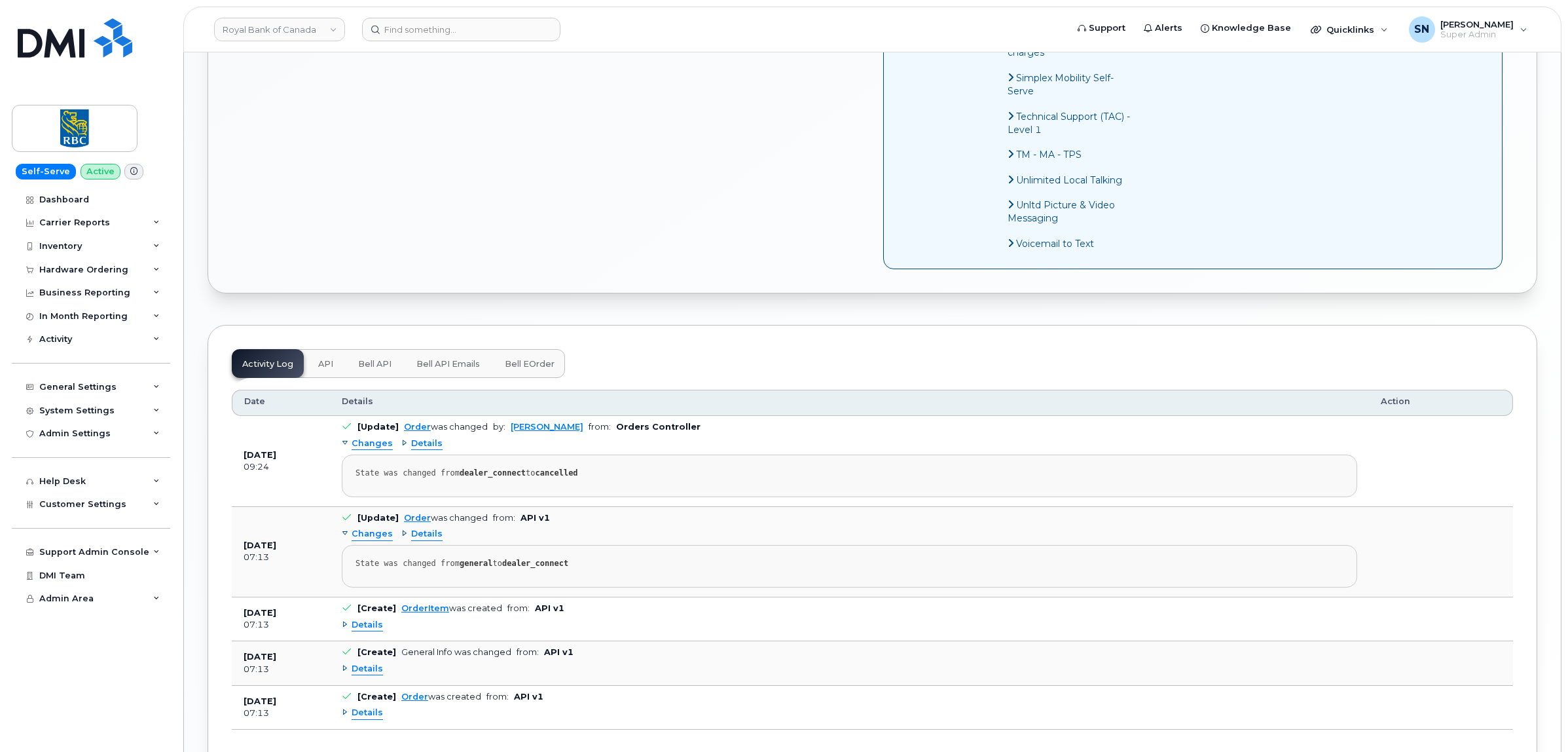
scroll to position [1095, 0]
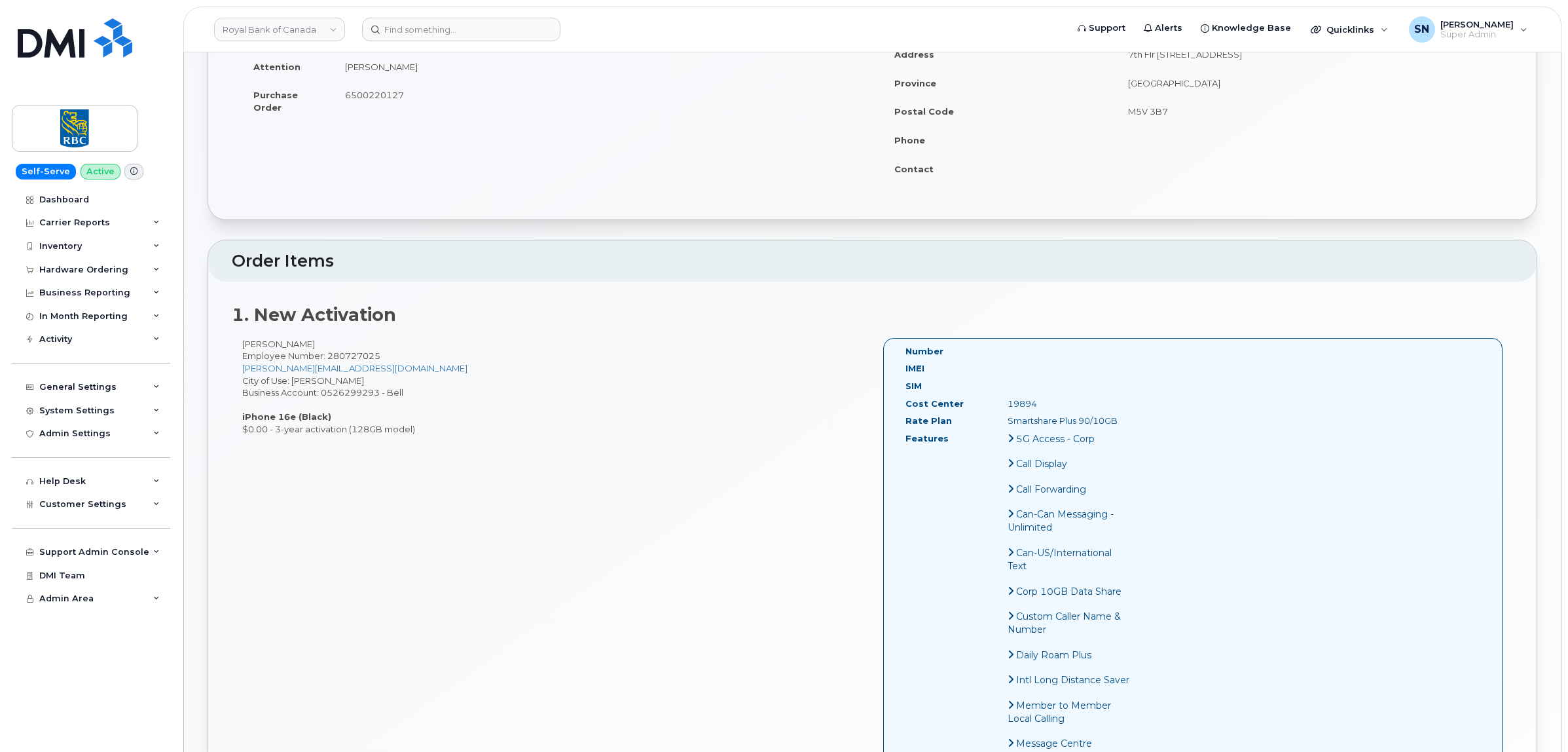
scroll to position [0, 0]
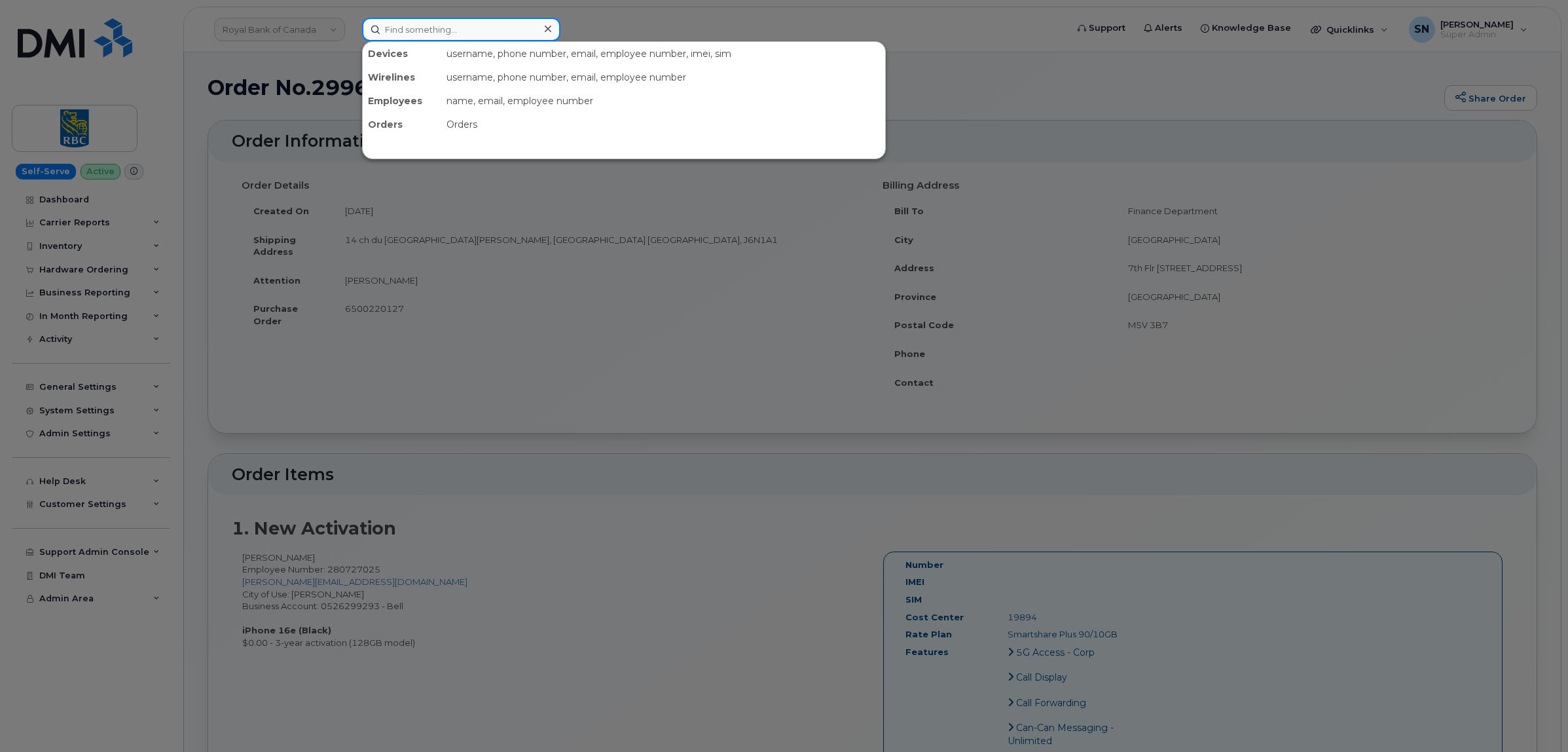
click at [468, 27] on input at bounding box center [461, 29] width 199 height 23
paste input "299749"
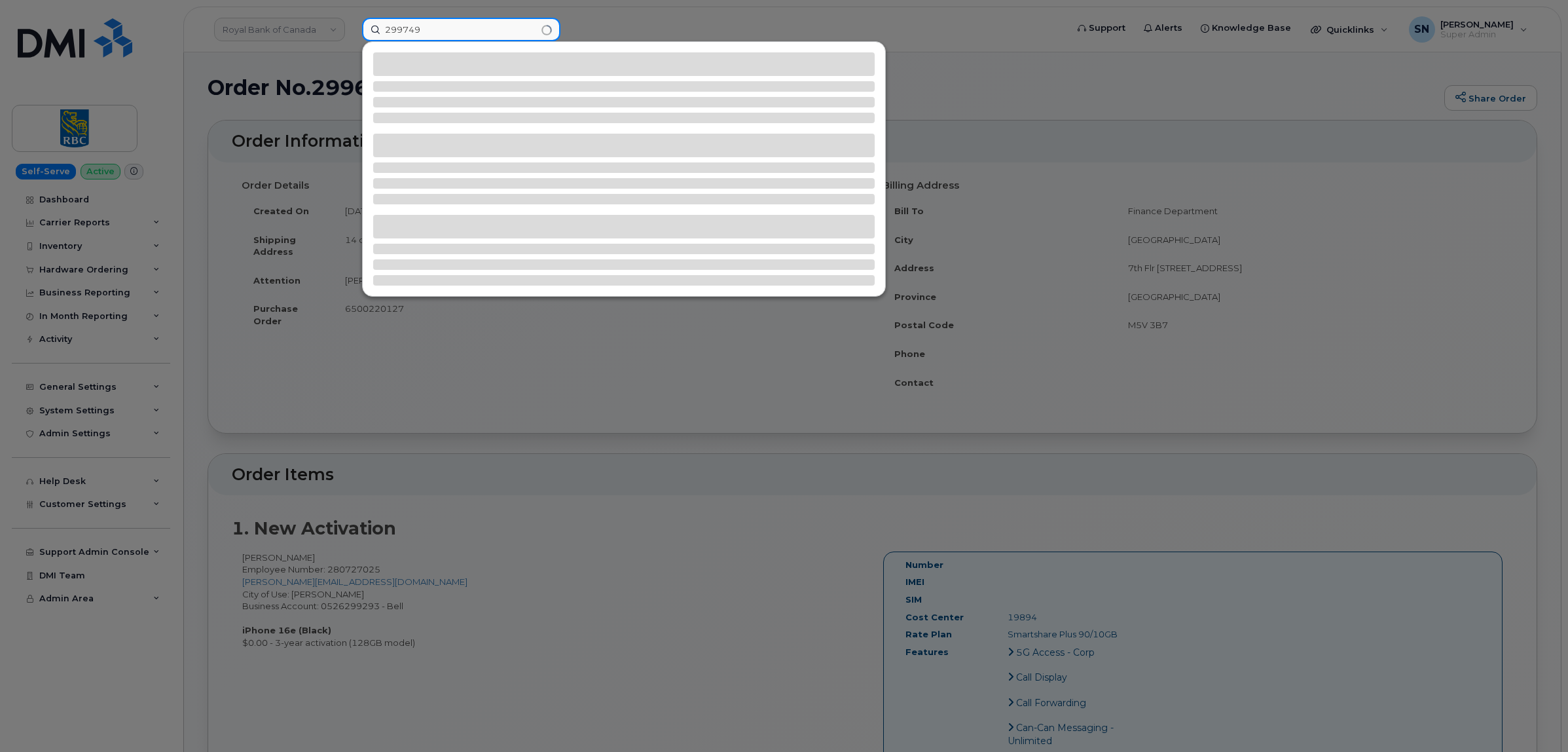
type input "299749"
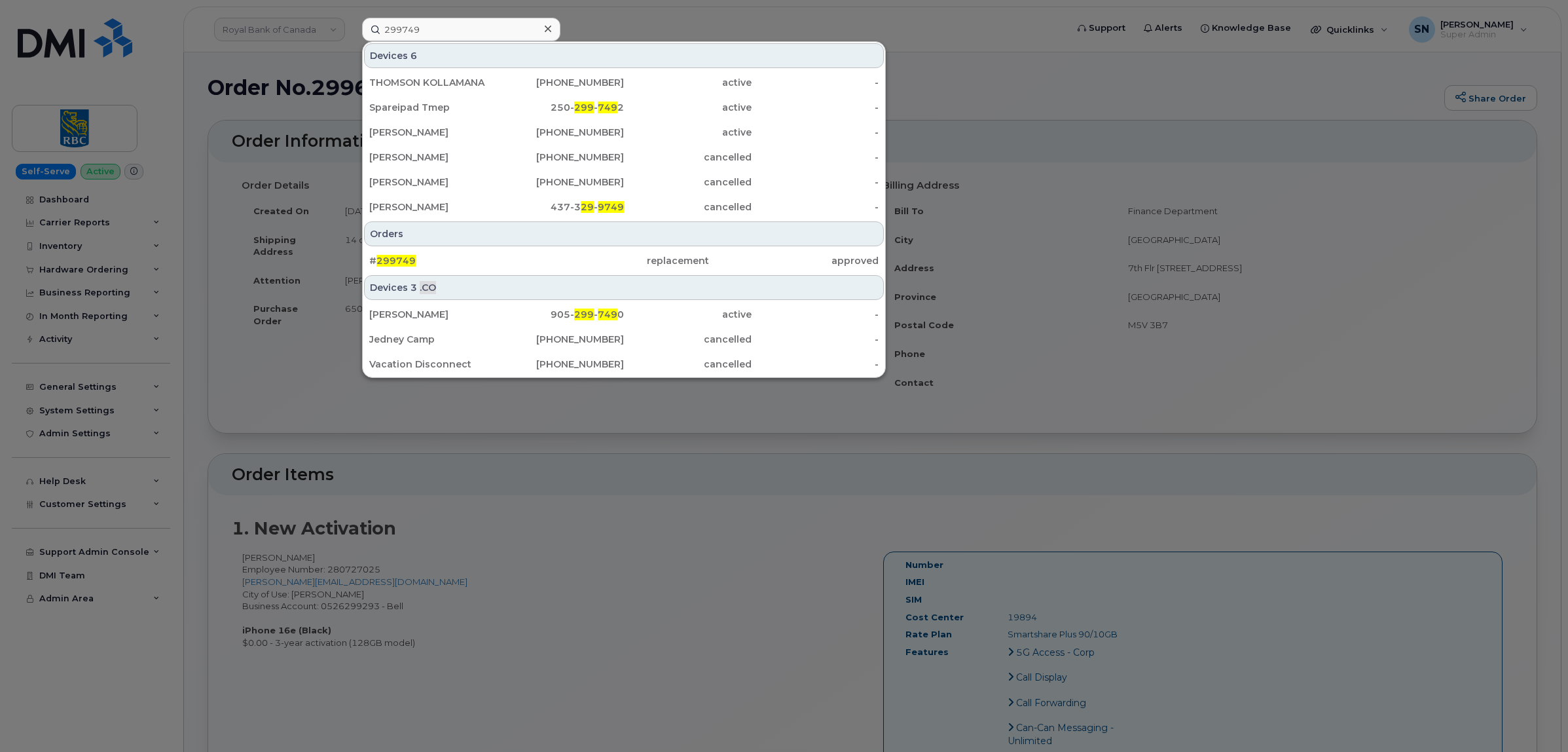
click at [112, 264] on div at bounding box center [784, 376] width 1568 height 752
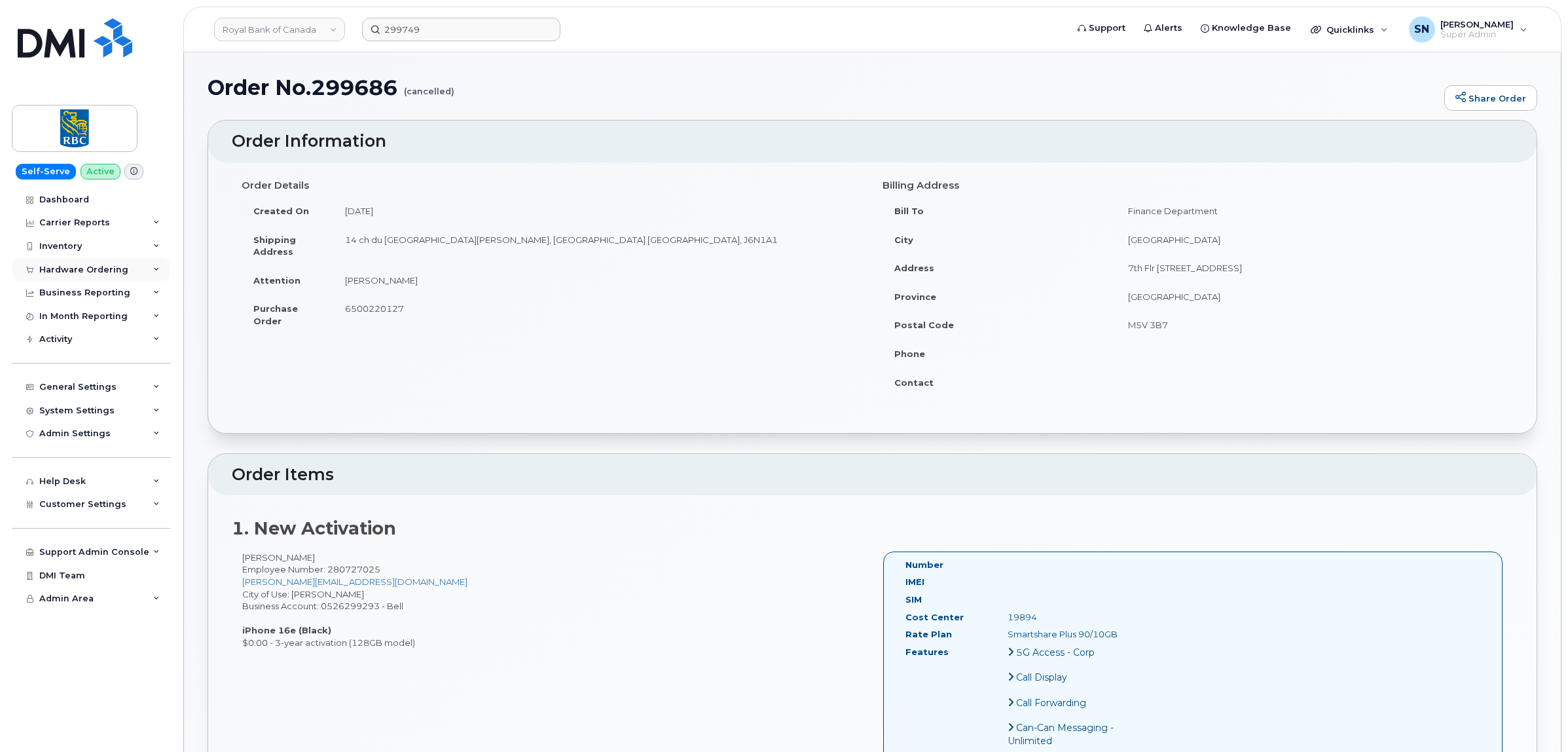
click at [72, 273] on div "Hardware Ordering" at bounding box center [84, 270] width 89 height 11
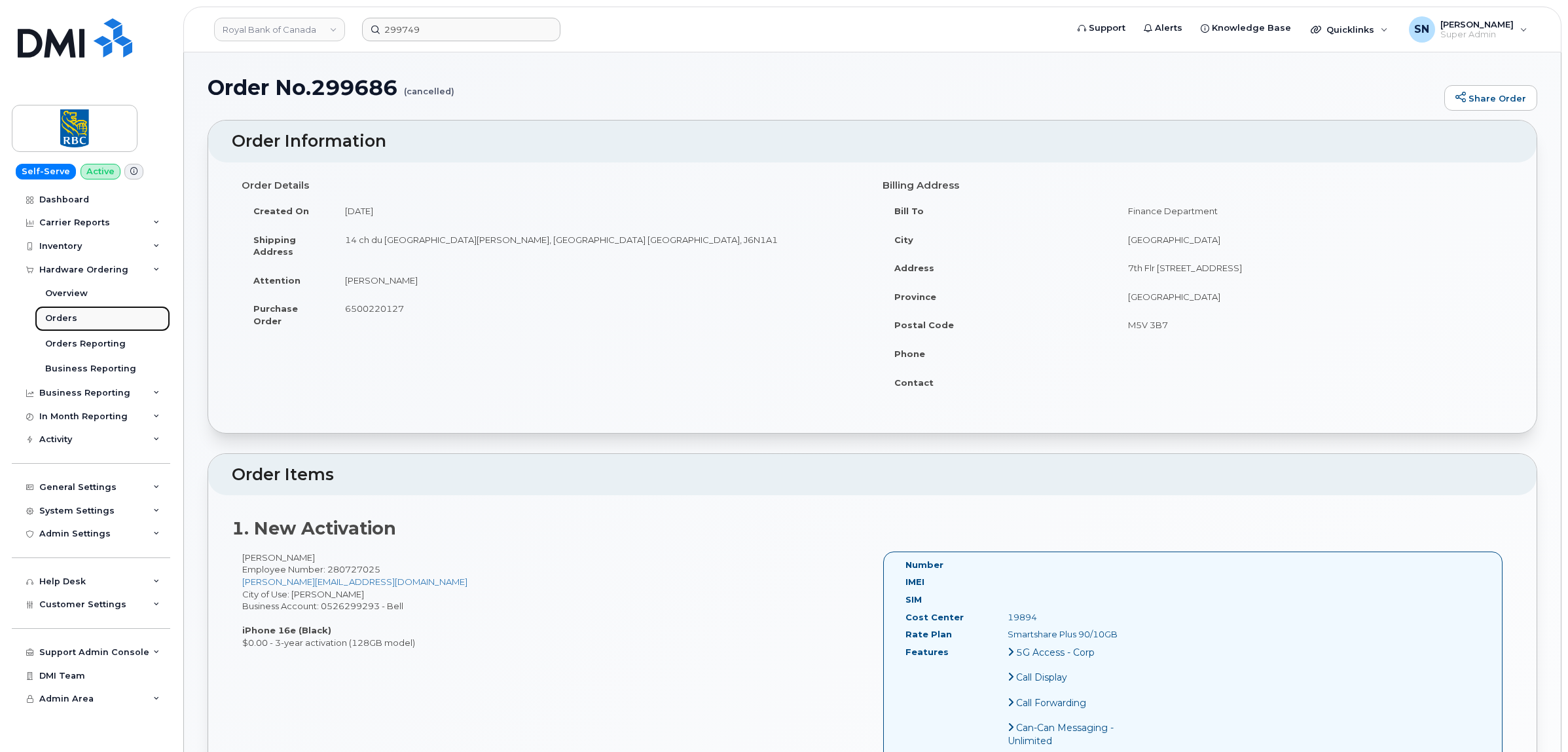
click at [67, 313] on link "Orders" at bounding box center [102, 318] width 135 height 25
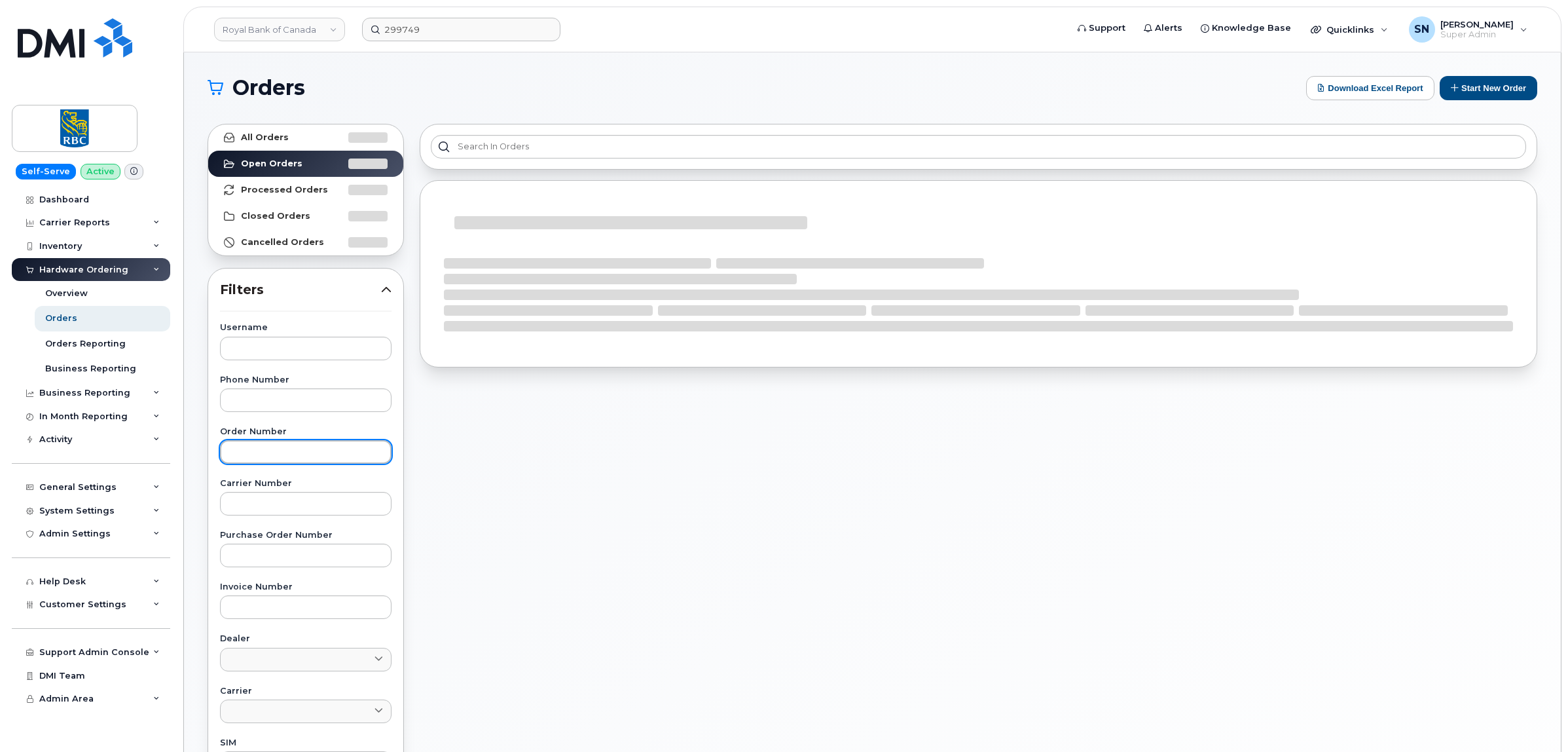
click at [301, 447] on input "text" at bounding box center [305, 451] width 171 height 23
paste input "299749"
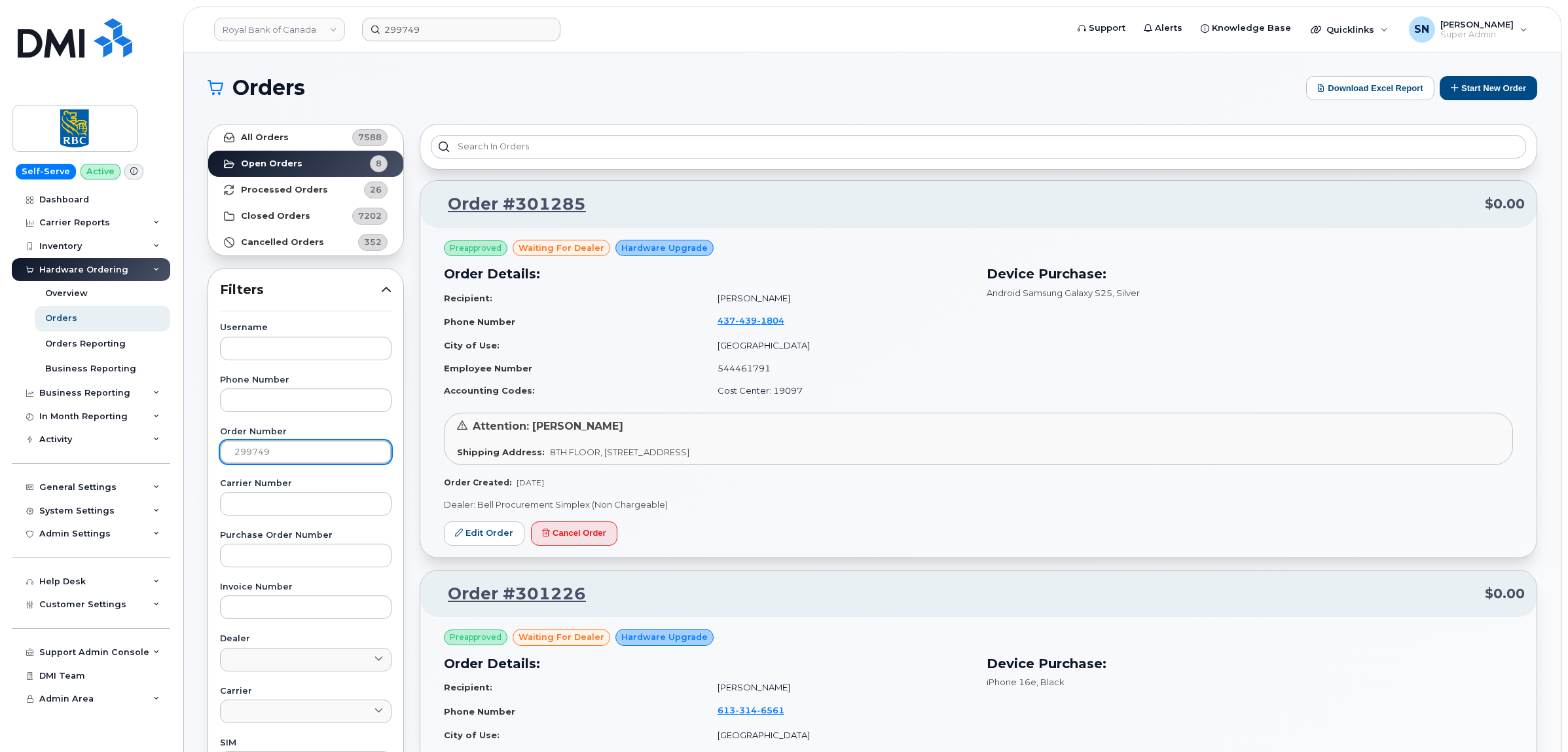
type input "299749"
click at [289, 141] on link "All Orders 7588" at bounding box center [305, 137] width 195 height 26
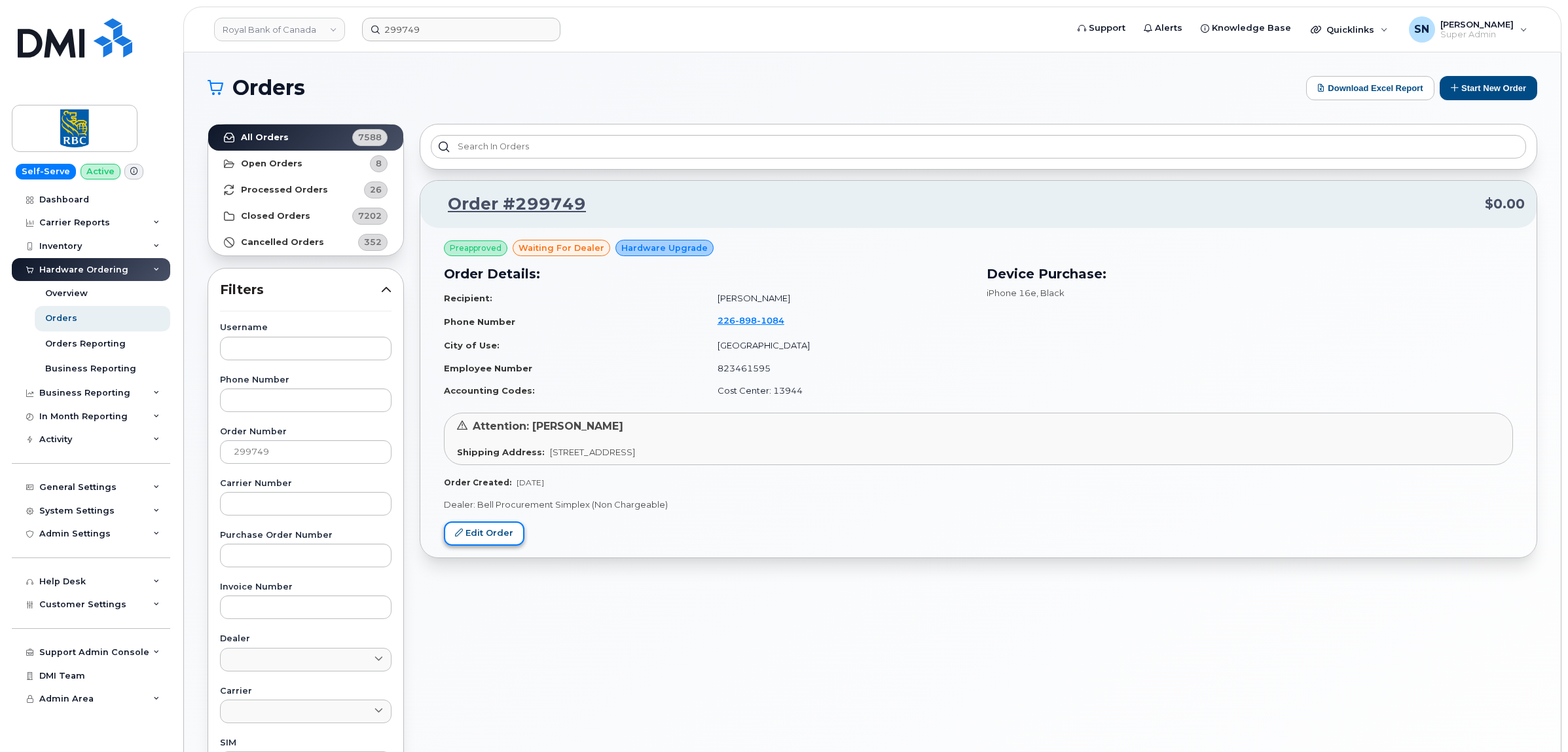
click at [473, 536] on link "Edit Order" at bounding box center [484, 533] width 81 height 24
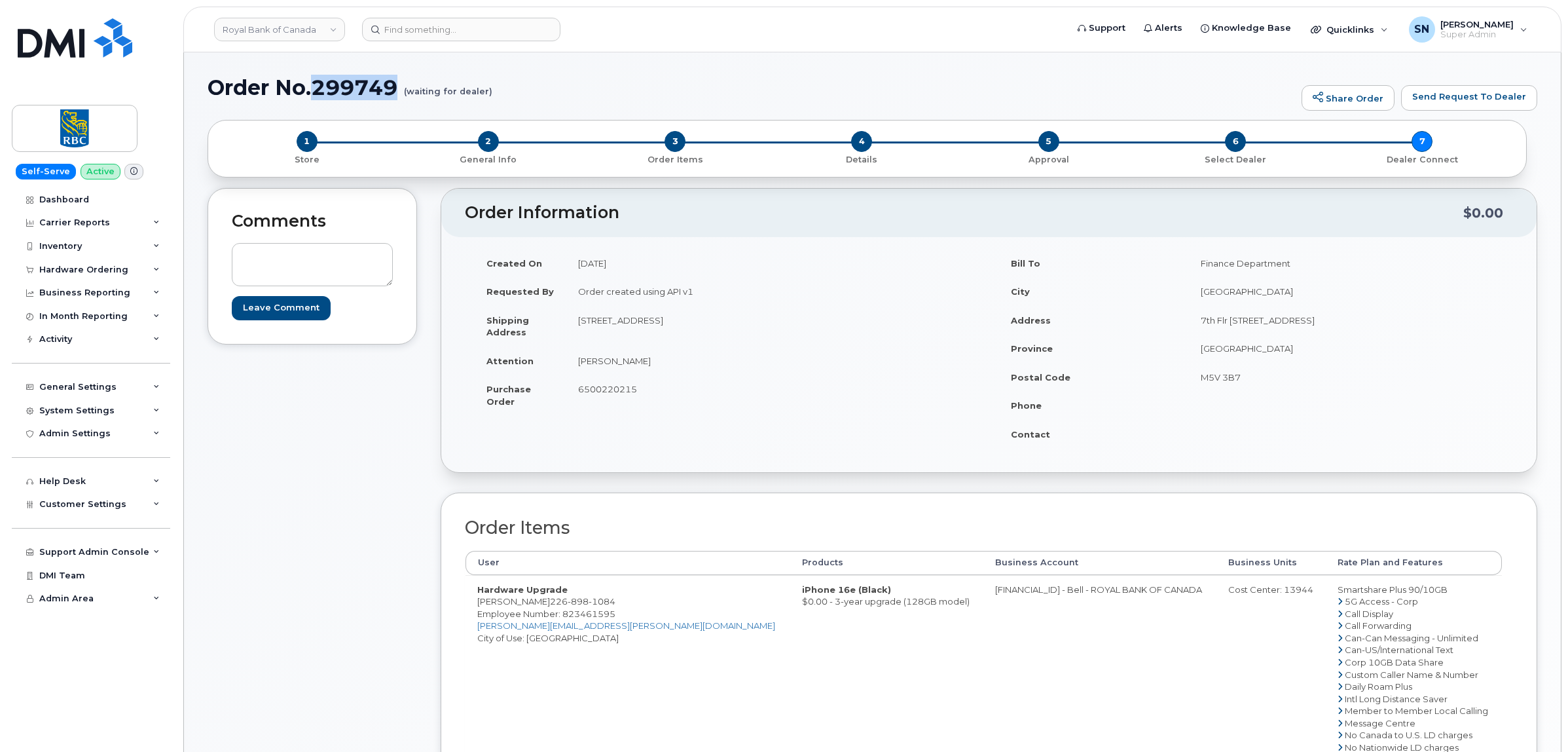
drag, startPoint x: 315, startPoint y: 90, endPoint x: 400, endPoint y: 91, distance: 85.0
click at [400, 91] on h1 "Order No.299749 (waiting for dealer)" at bounding box center [751, 87] width 1088 height 23
copy h1 "299749"
click at [421, 277] on div "Comments Leave Comment Order Information $0.00 Created On [DATE] Requested By O…" at bounding box center [872, 589] width 1329 height 802
drag, startPoint x: 315, startPoint y: 80, endPoint x: 396, endPoint y: 91, distance: 81.7
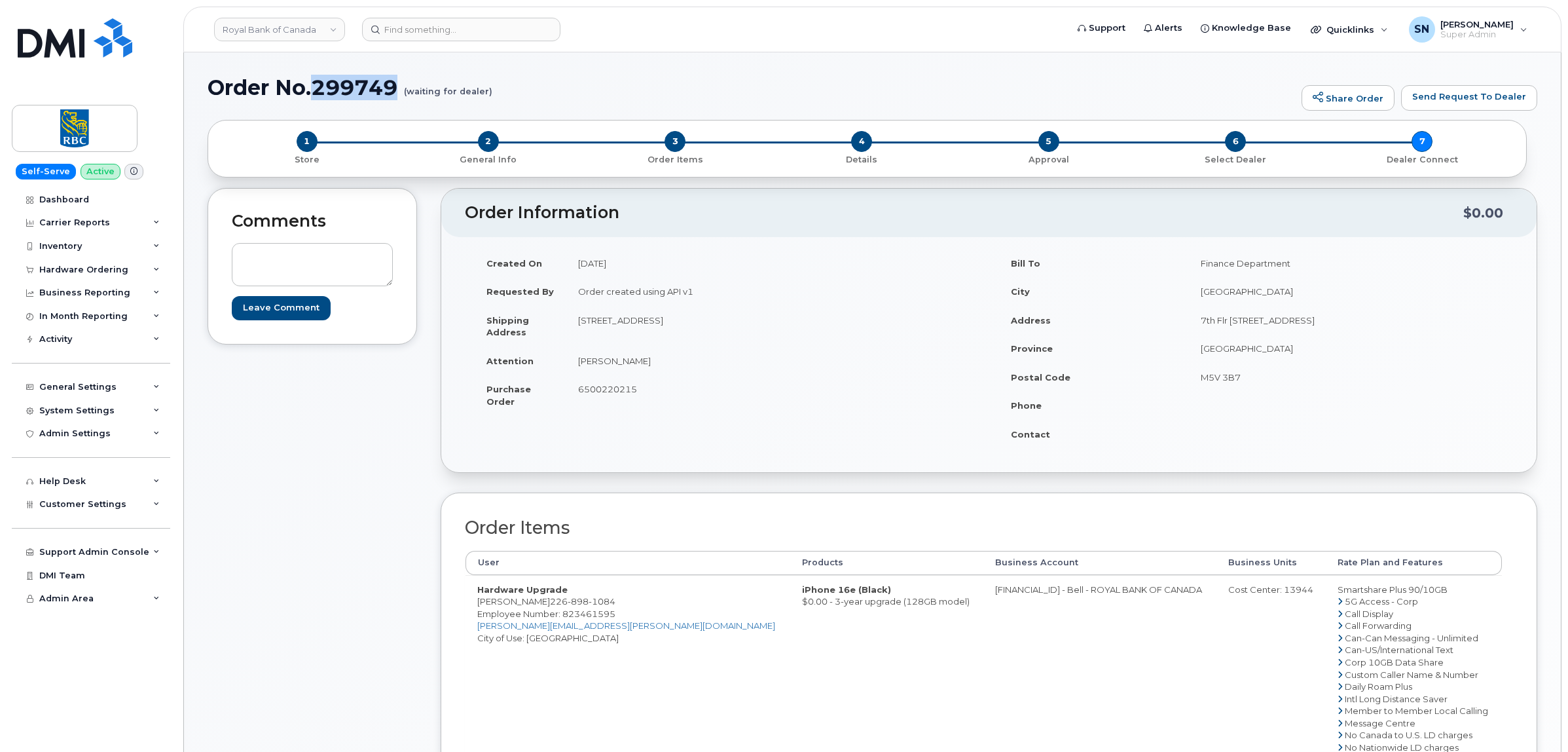
click at [403, 91] on h1 "Order No.299749 (waiting for dealer)" at bounding box center [751, 87] width 1088 height 23
copy h1 "299749"
click at [374, 385] on div "Comments Leave Comment" at bounding box center [312, 589] width 209 height 802
drag, startPoint x: 317, startPoint y: 83, endPoint x: 403, endPoint y: 86, distance: 86.1
click at [403, 86] on h1 "Order No.299749 (waiting for dealer)" at bounding box center [751, 87] width 1088 height 23
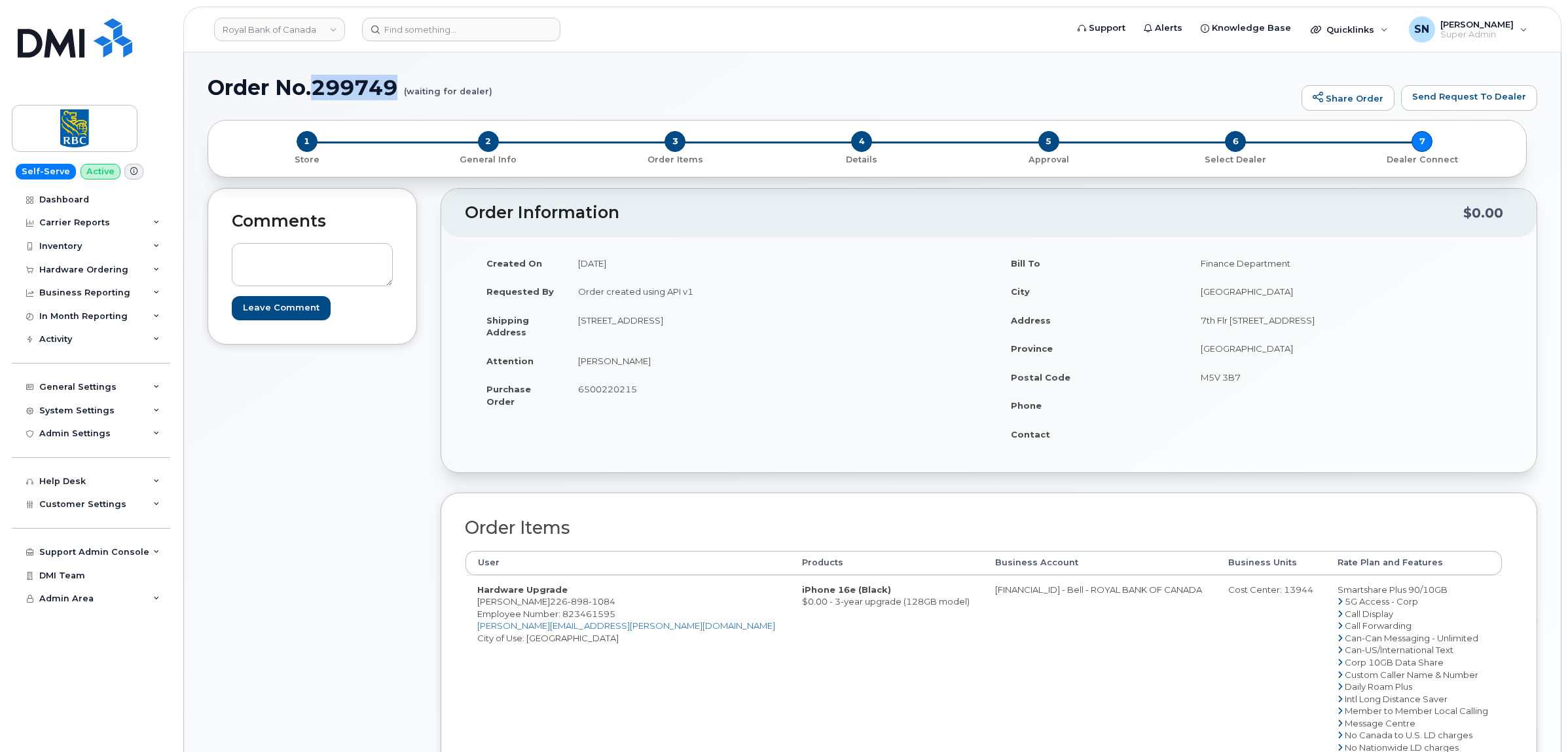
copy h1 "299749"
click at [420, 499] on div "Comments Leave Comment Order Information $0.00 Created On September 2, 2025 Req…" at bounding box center [872, 589] width 1329 height 802
drag, startPoint x: 538, startPoint y: 601, endPoint x: 607, endPoint y: 605, distance: 69.1
click at [607, 605] on td "Hardware Upgrade Stacy Tavares 226 898 1084 Employee Number: 823461595 stacy.ta…" at bounding box center [627, 704] width 325 height 259
copy span "226 898 1084"
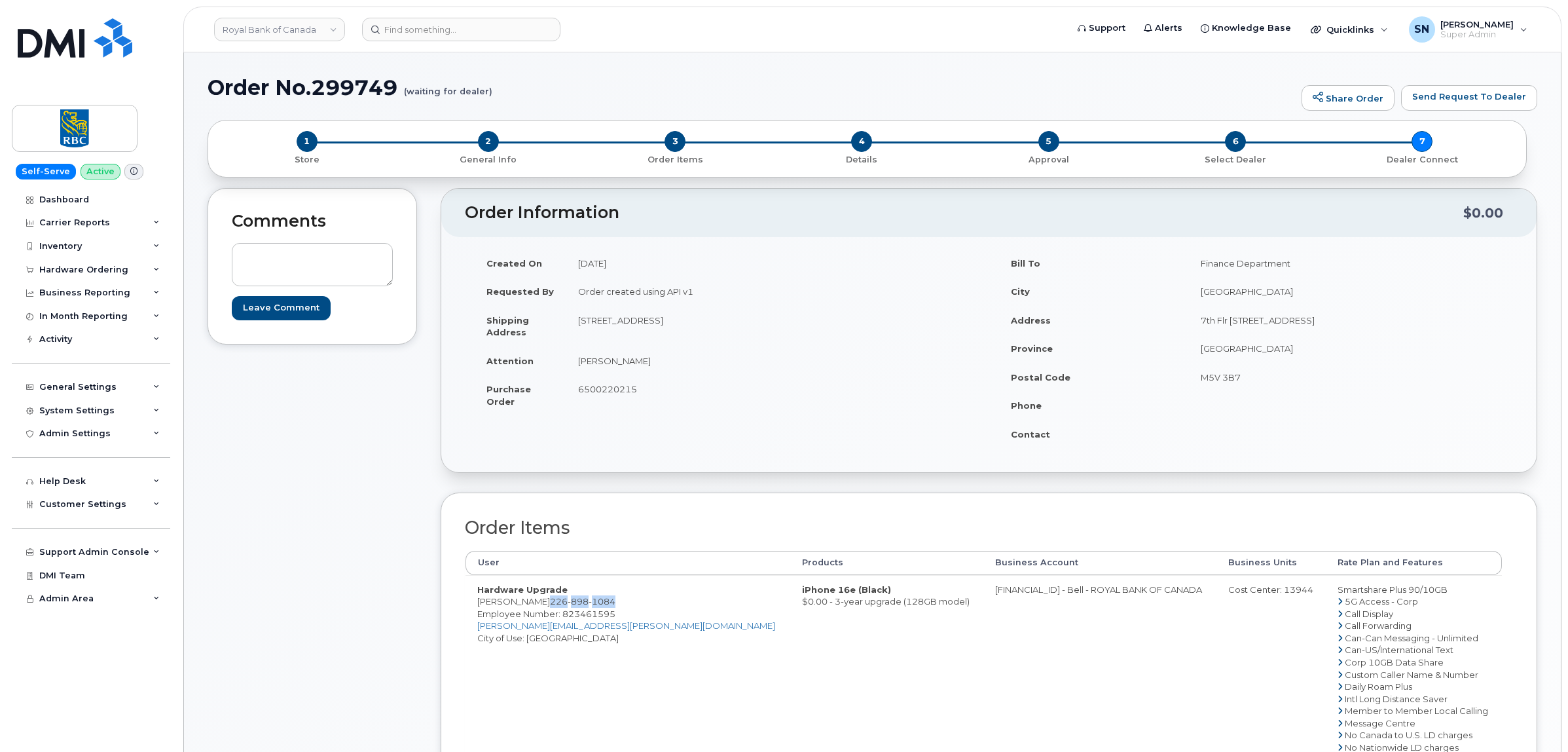
drag, startPoint x: 578, startPoint y: 325, endPoint x: 656, endPoint y: 328, distance: 78.1
click at [656, 328] on td "311 DUNDAS ST S CAMBRIDGE, ON, CANADA, N1T 1P8" at bounding box center [773, 326] width 413 height 41
copy td "311 DUNDAS ST S"
click at [773, 363] on td "Stacy Tavares" at bounding box center [773, 361] width 413 height 29
drag, startPoint x: 779, startPoint y: 316, endPoint x: 823, endPoint y: 326, distance: 45.1
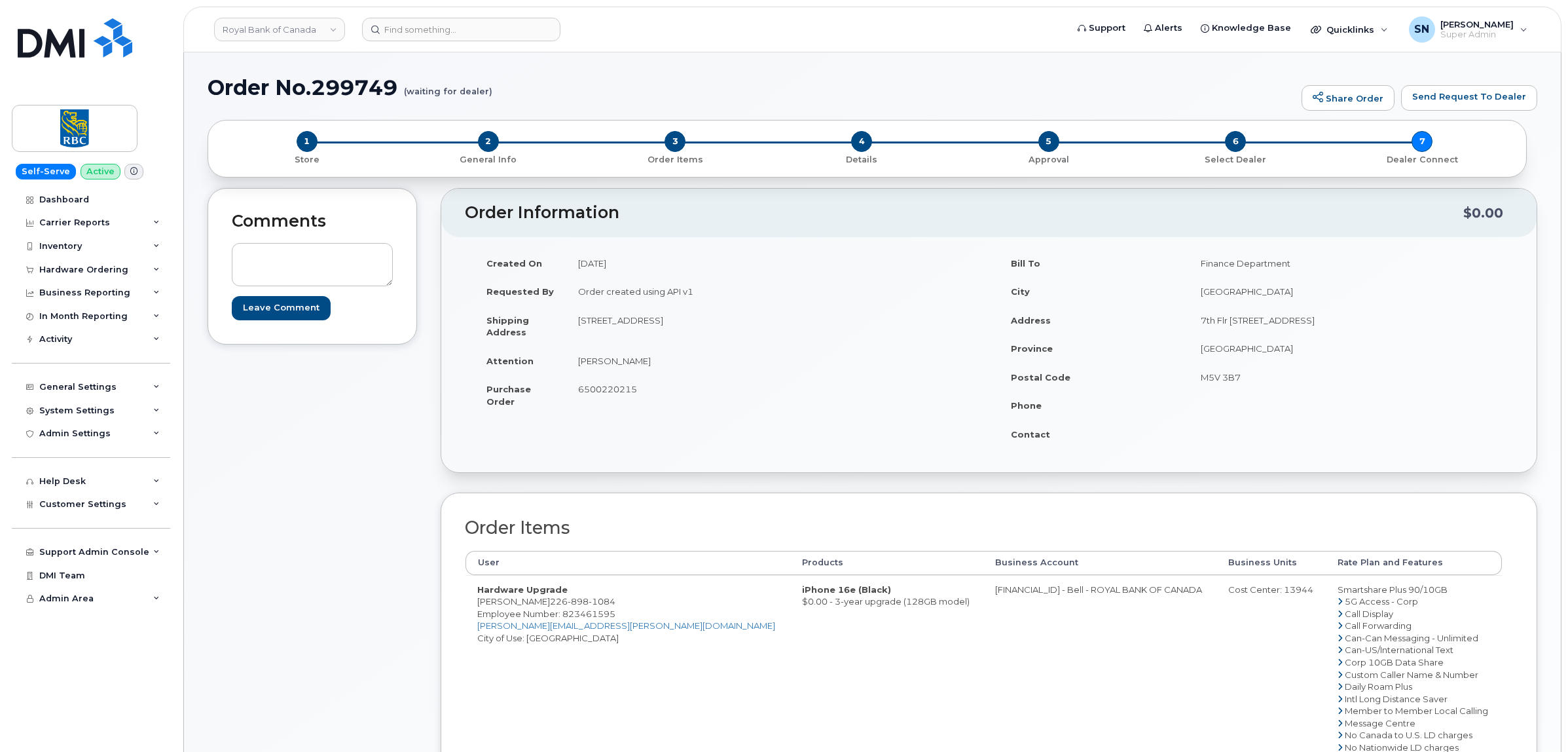
click at [823, 326] on td "311 DUNDAS ST S CAMBRIDGE, ON, CANADA, N1T 1P8" at bounding box center [773, 326] width 413 height 41
copy td "N1T 1P8"
click at [578, 395] on td "6500220215" at bounding box center [773, 395] width 413 height 41
drag, startPoint x: 576, startPoint y: 361, endPoint x: 639, endPoint y: 362, distance: 63.0
click at [639, 362] on td "Stacy Tavares" at bounding box center [773, 361] width 413 height 29
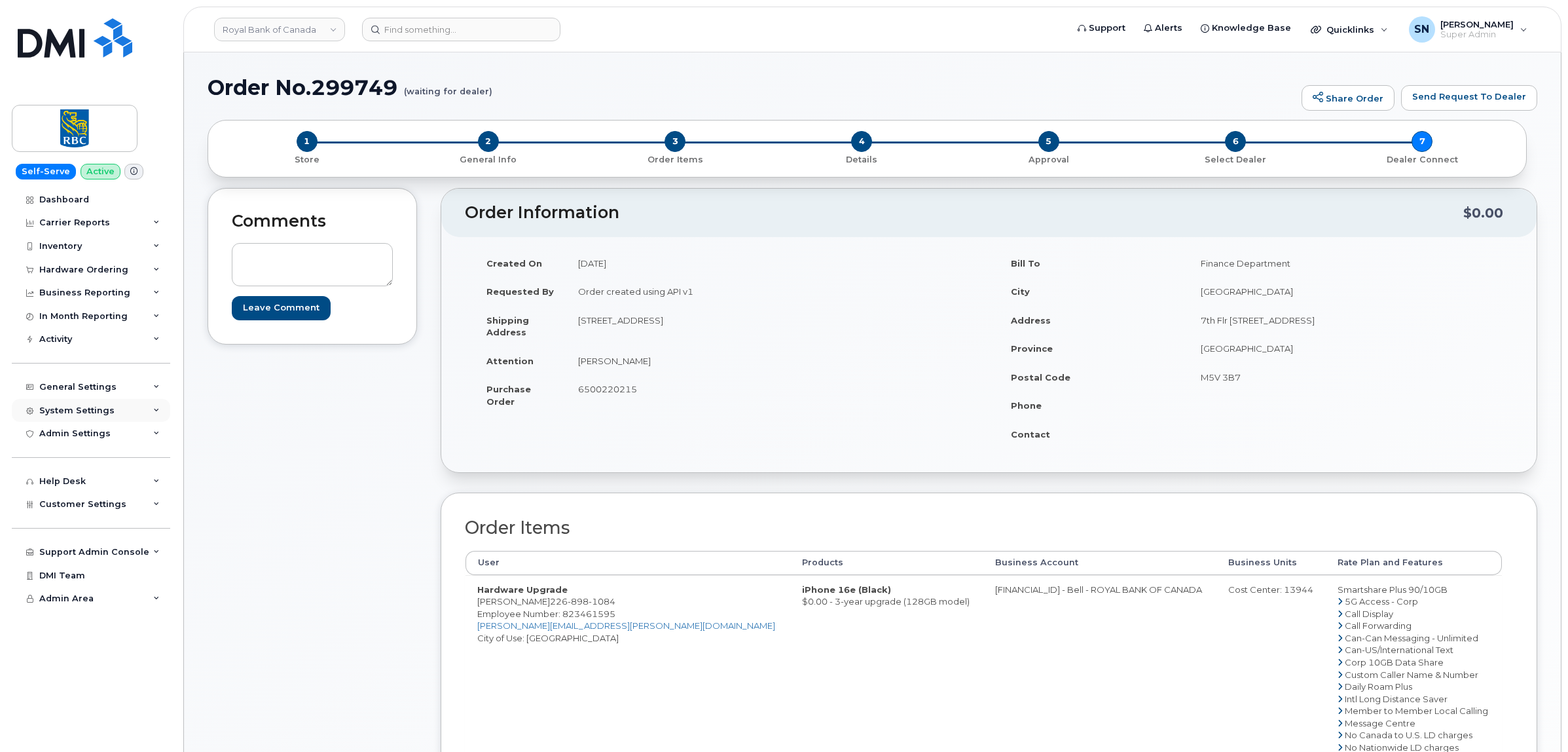
copy td "Stacy Tavares"
drag, startPoint x: 537, startPoint y: 604, endPoint x: 604, endPoint y: 604, distance: 67.0
click at [604, 604] on td "Hardware Upgrade Stacy Tavares 226 898 1084 Employee Number: 823461595 stacy.ta…" at bounding box center [627, 704] width 325 height 259
copy span "226 898 1084"
drag, startPoint x: 341, startPoint y: 597, endPoint x: 402, endPoint y: 607, distance: 61.8
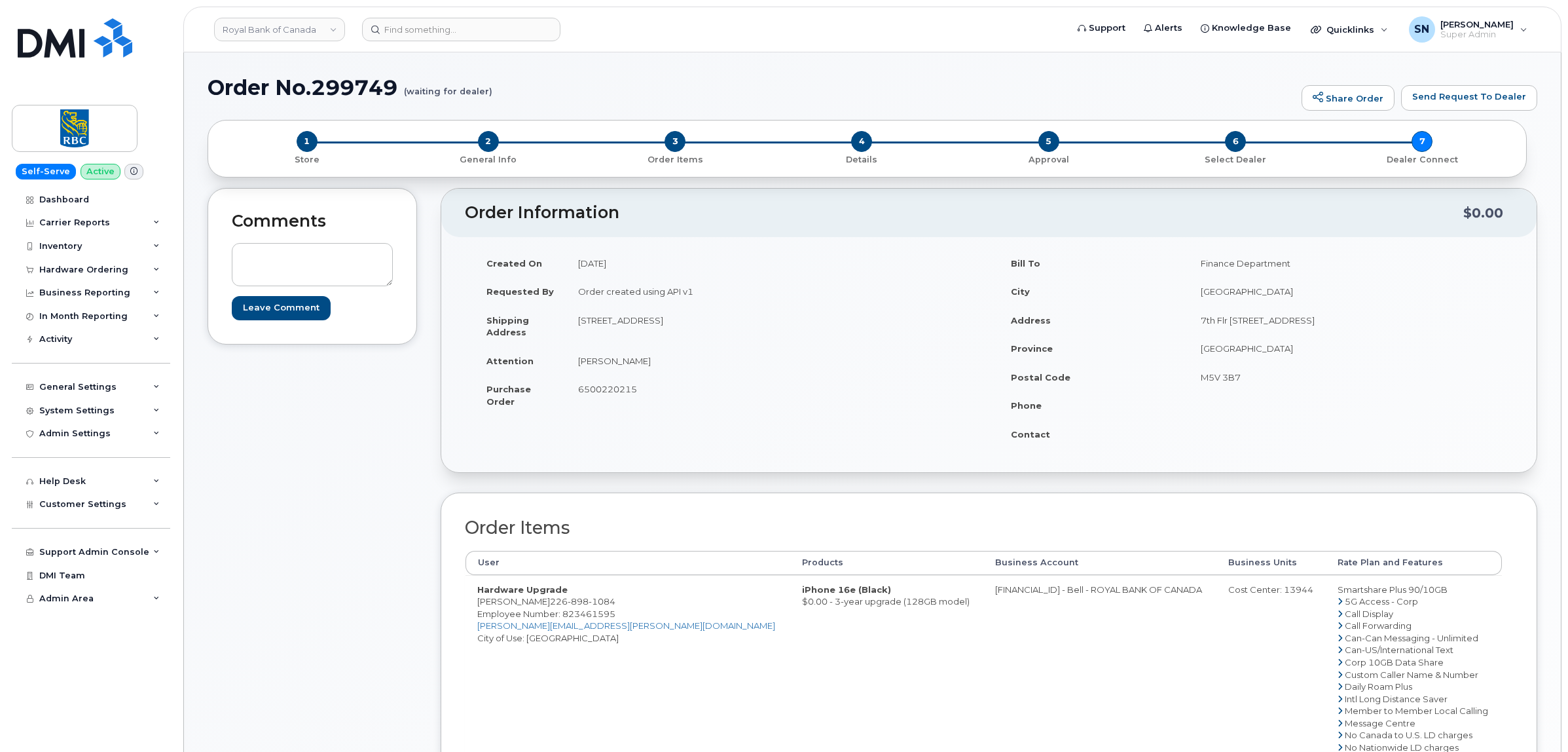
click at [339, 597] on div "Comments Leave Comment" at bounding box center [312, 589] width 209 height 802
drag, startPoint x: 472, startPoint y: 603, endPoint x: 603, endPoint y: 607, distance: 131.1
click at [603, 607] on td "Hardware Upgrade Stacy Tavares 226 898 1084 Employee Number: 823461595 stacy.ta…" at bounding box center [627, 704] width 325 height 259
copy td "Stacy Tavares 226 898 1084"
click at [790, 659] on td "iPhone 16e (Black) $0.00 - 3-year upgrade (128GB model)" at bounding box center [887, 704] width 193 height 259
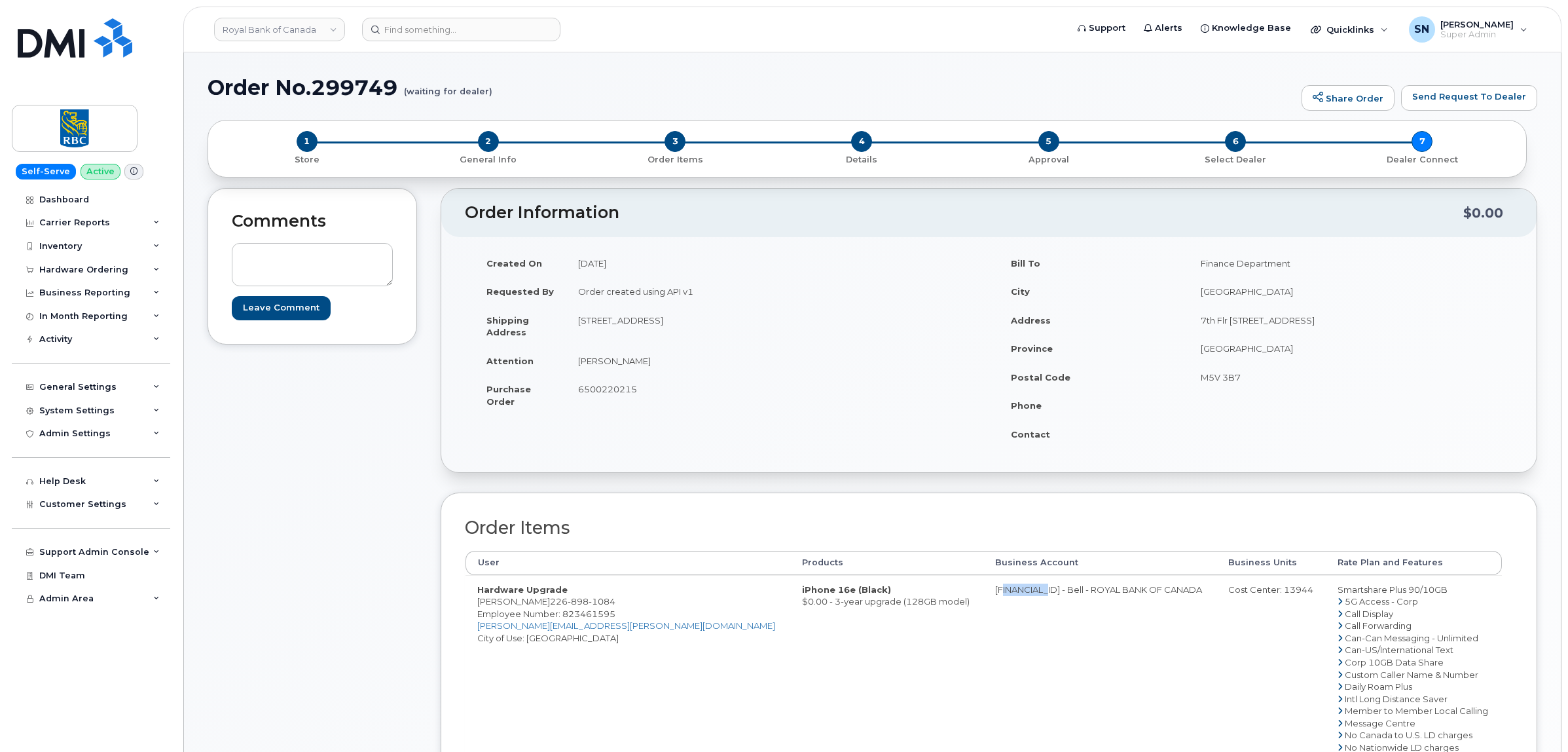
drag, startPoint x: 910, startPoint y: 591, endPoint x: 959, endPoint y: 598, distance: 49.5
click at [983, 598] on td "[FINANCIAL_ID] - Bell - ROYAL BANK OF CANADA" at bounding box center [1100, 704] width 233 height 259
copy td "526299293"
click at [1242, 591] on div "Cost Center: 13944" at bounding box center [1271, 589] width 87 height 13
drag, startPoint x: 1242, startPoint y: 591, endPoint x: 1222, endPoint y: 593, distance: 20.1
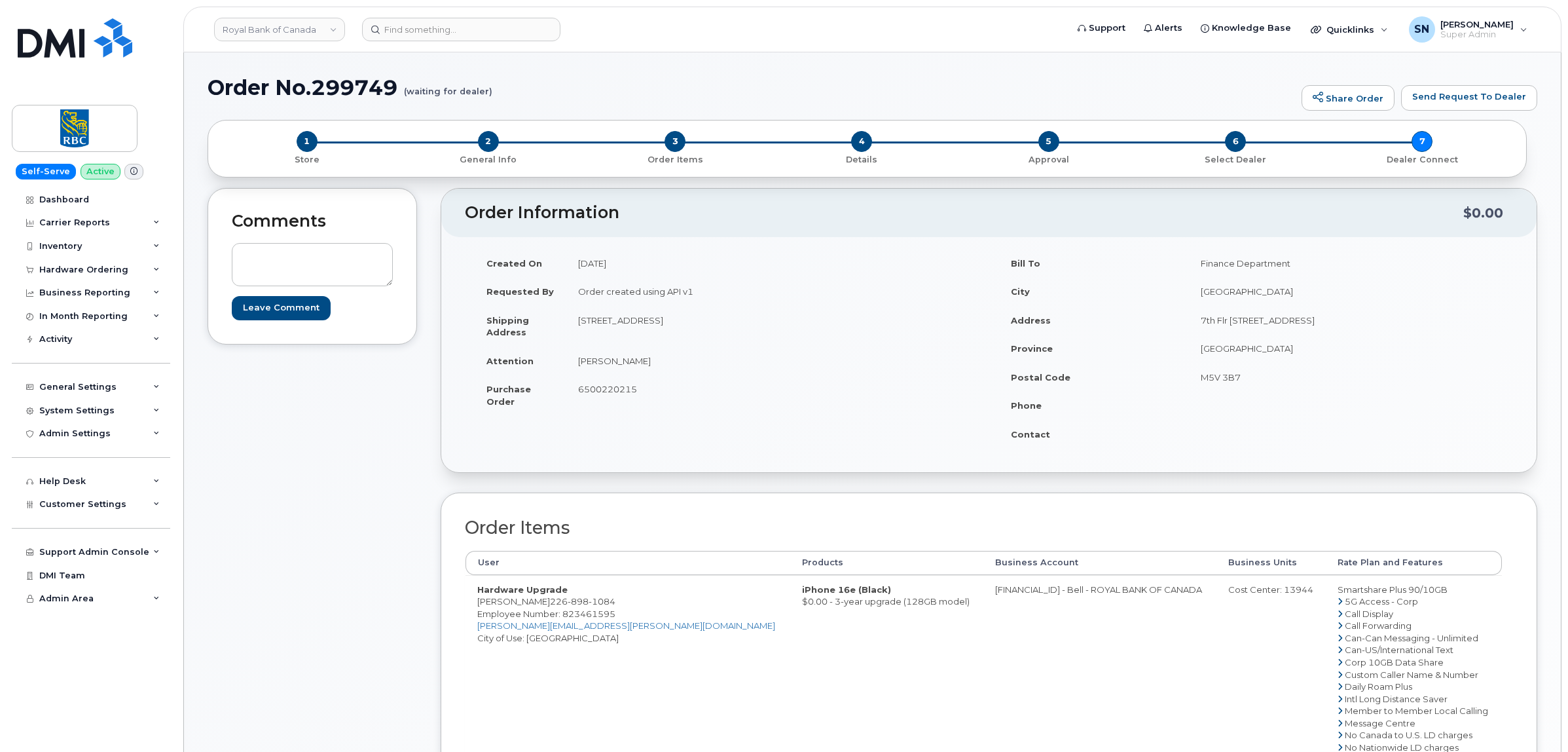
click at [1241, 591] on div "Cost Center: 13944" at bounding box center [1271, 589] width 87 height 13
click at [590, 611] on span "Employee Number: 823461595" at bounding box center [546, 614] width 138 height 11
drag, startPoint x: 492, startPoint y: 601, endPoint x: 537, endPoint y: 607, distance: 45.4
click at [537, 607] on td "Hardware Upgrade Stacy Tavares 226 898 1084 Employee Number: 823461595 stacy.ta…" at bounding box center [627, 704] width 325 height 259
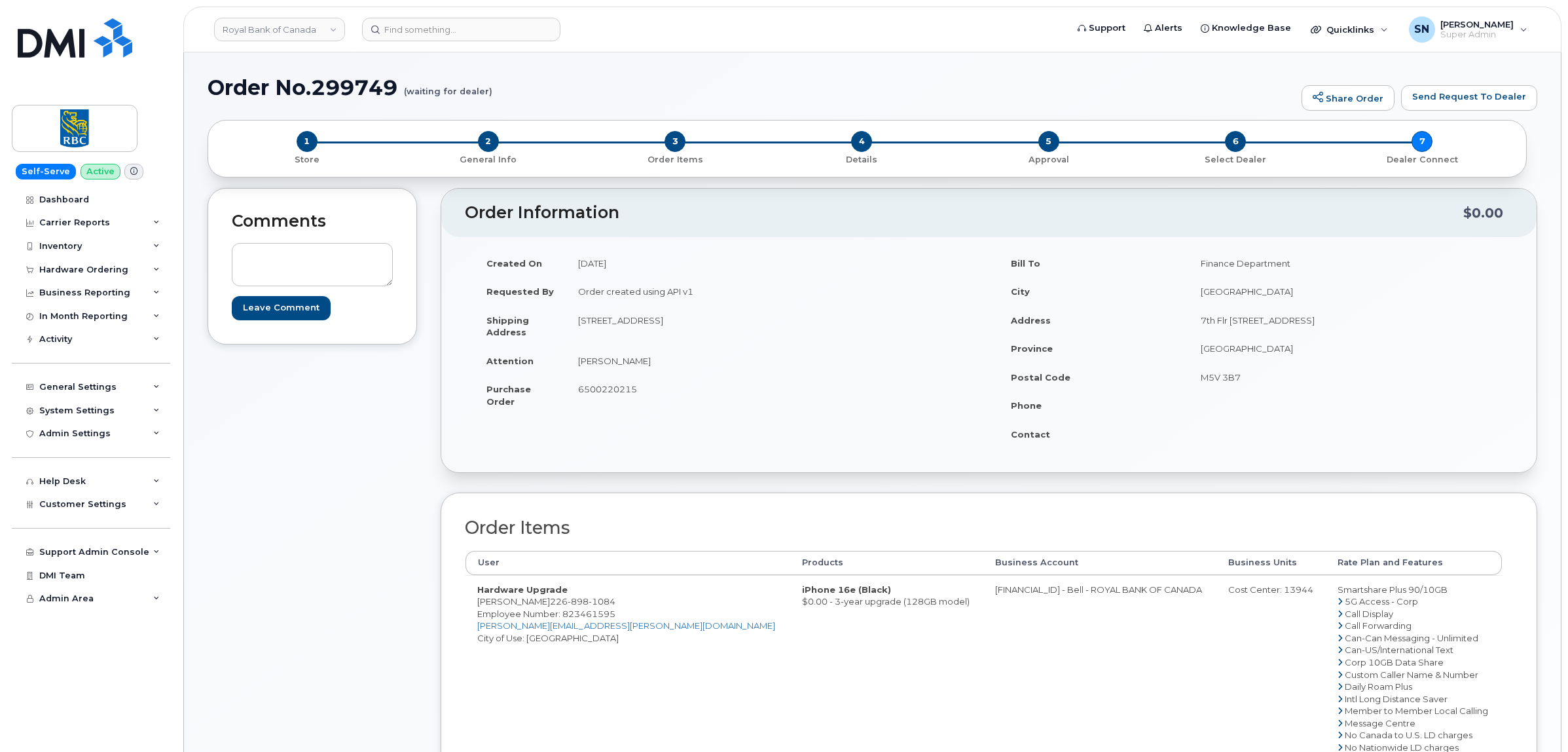
click at [608, 391] on span "6500220215" at bounding box center [607, 389] width 59 height 11
click at [608, 390] on span "6500220215" at bounding box center [607, 389] width 59 height 11
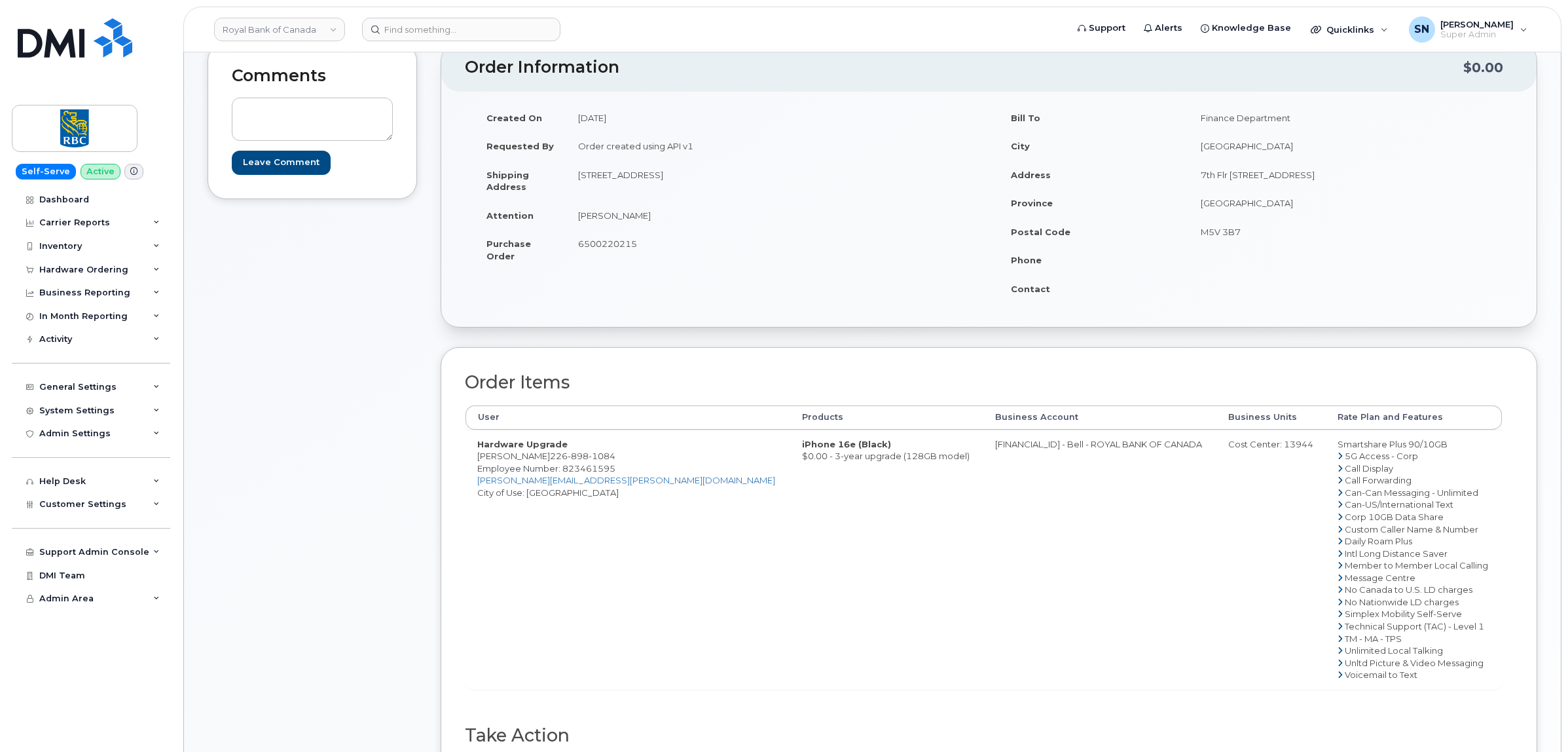
scroll to position [327, 0]
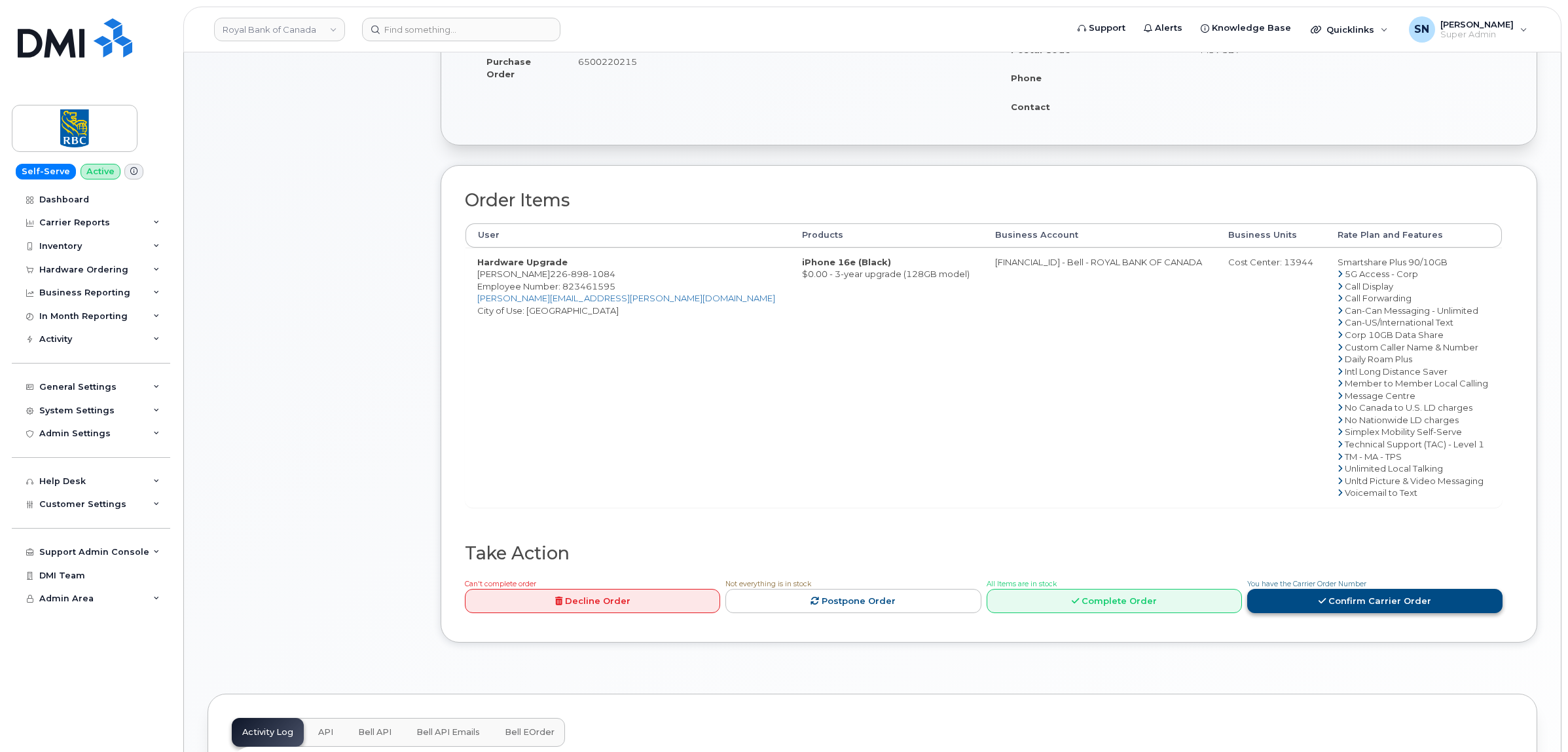
click at [1401, 597] on link "Confirm Carrier Order" at bounding box center [1374, 601] width 255 height 24
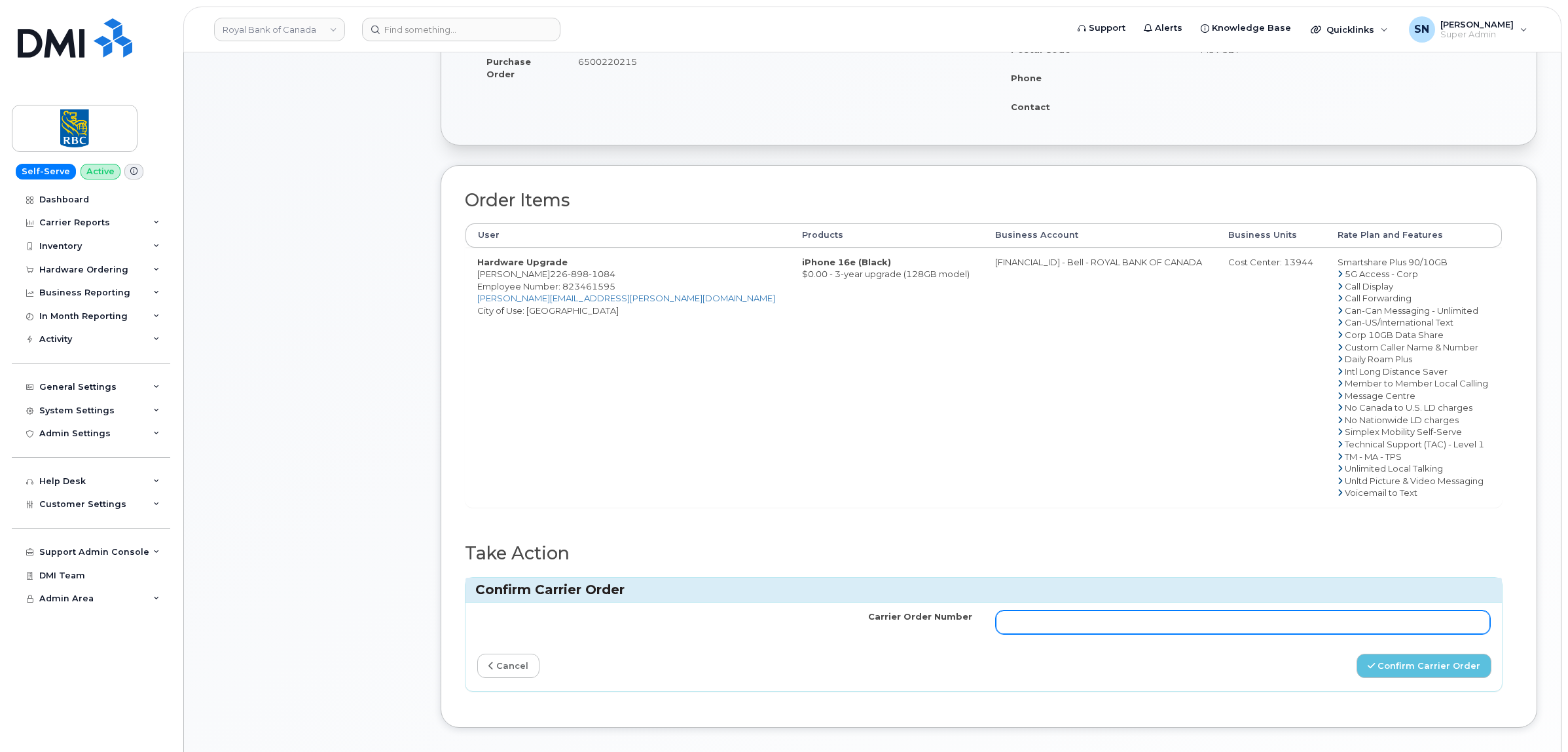
click at [1297, 615] on input "Carrier Order Number" at bounding box center [1243, 622] width 495 height 23
paste input "3028092"
type input "3028092"
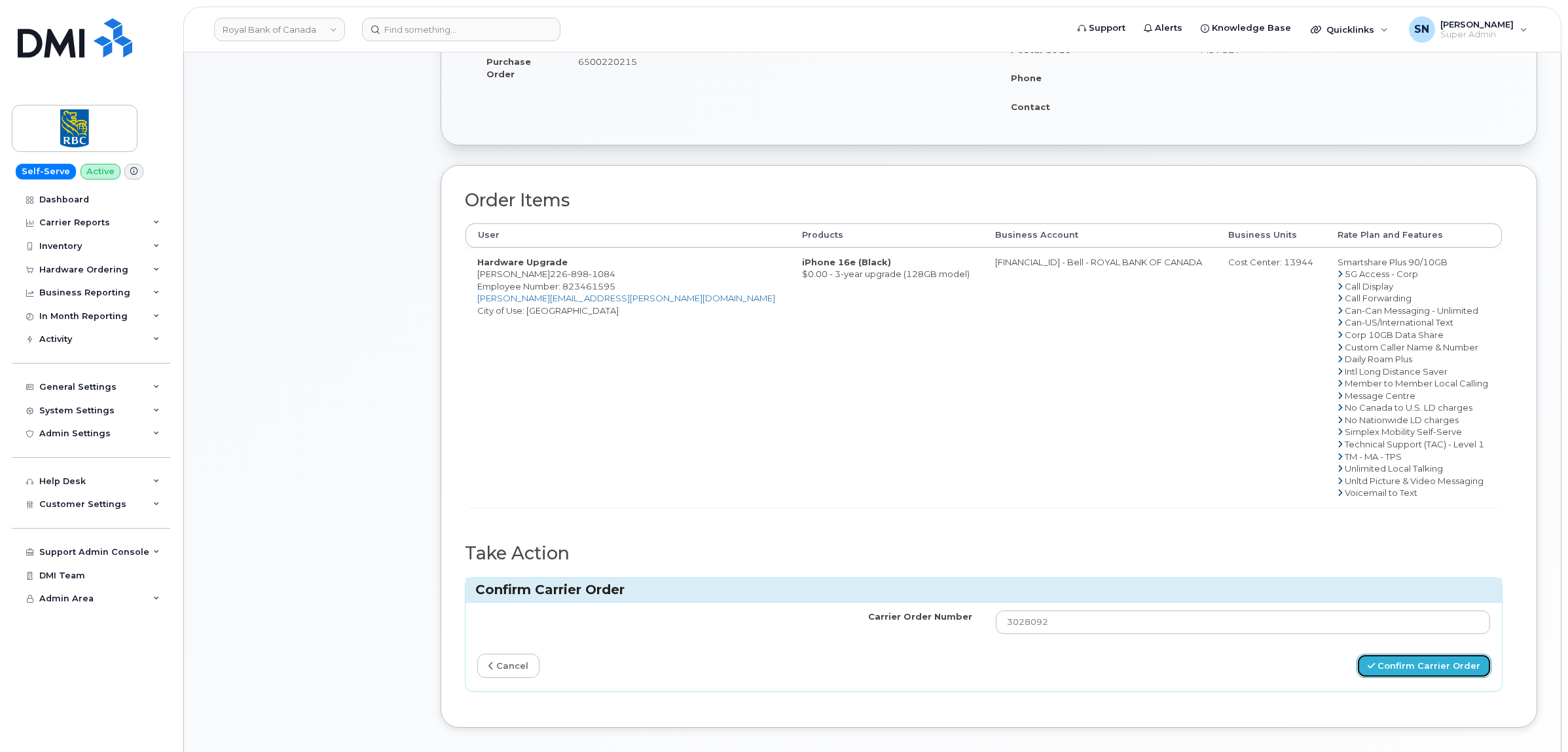
click at [1415, 671] on button "Confirm Carrier Order" at bounding box center [1423, 665] width 135 height 24
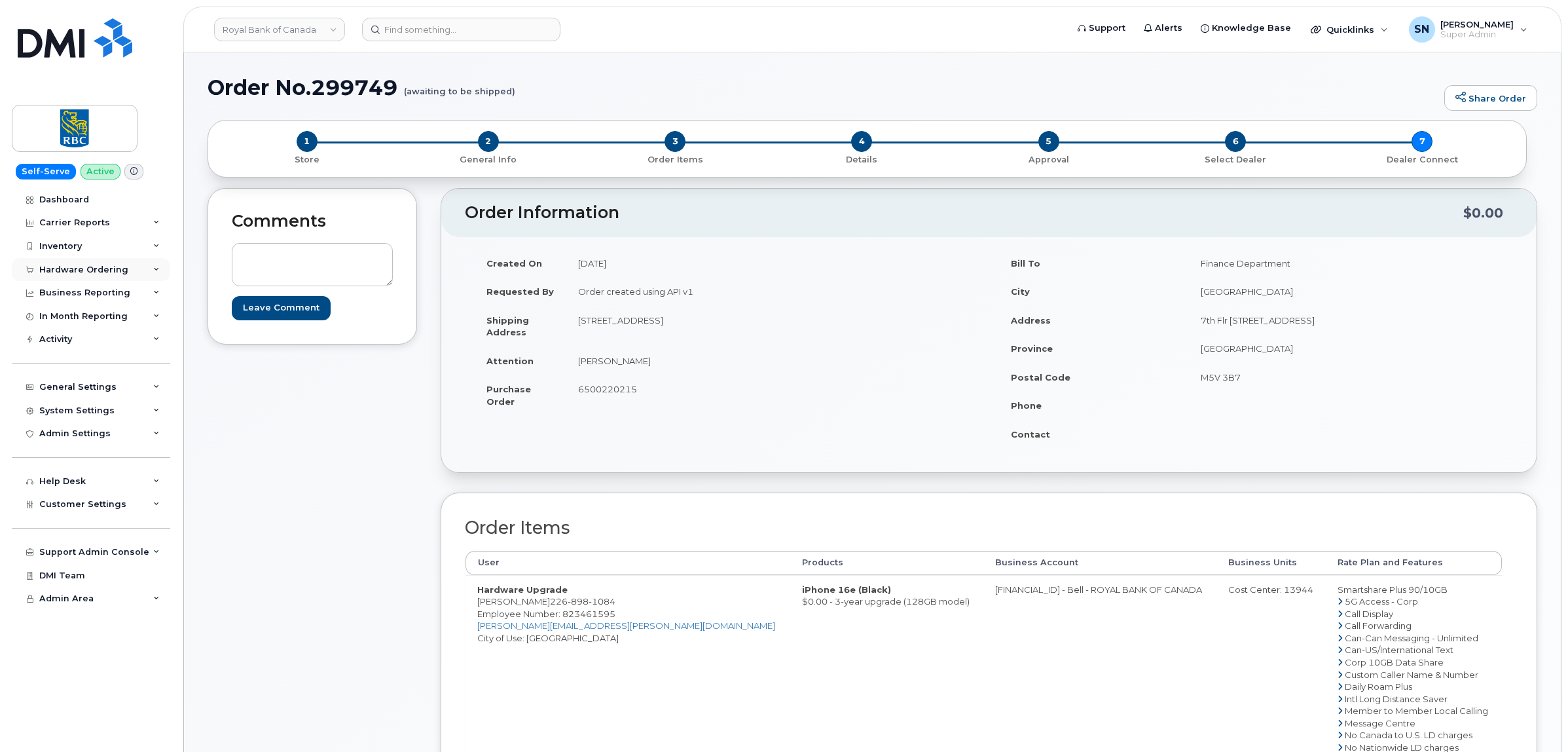
click at [105, 266] on div "Hardware Ordering" at bounding box center [84, 270] width 89 height 11
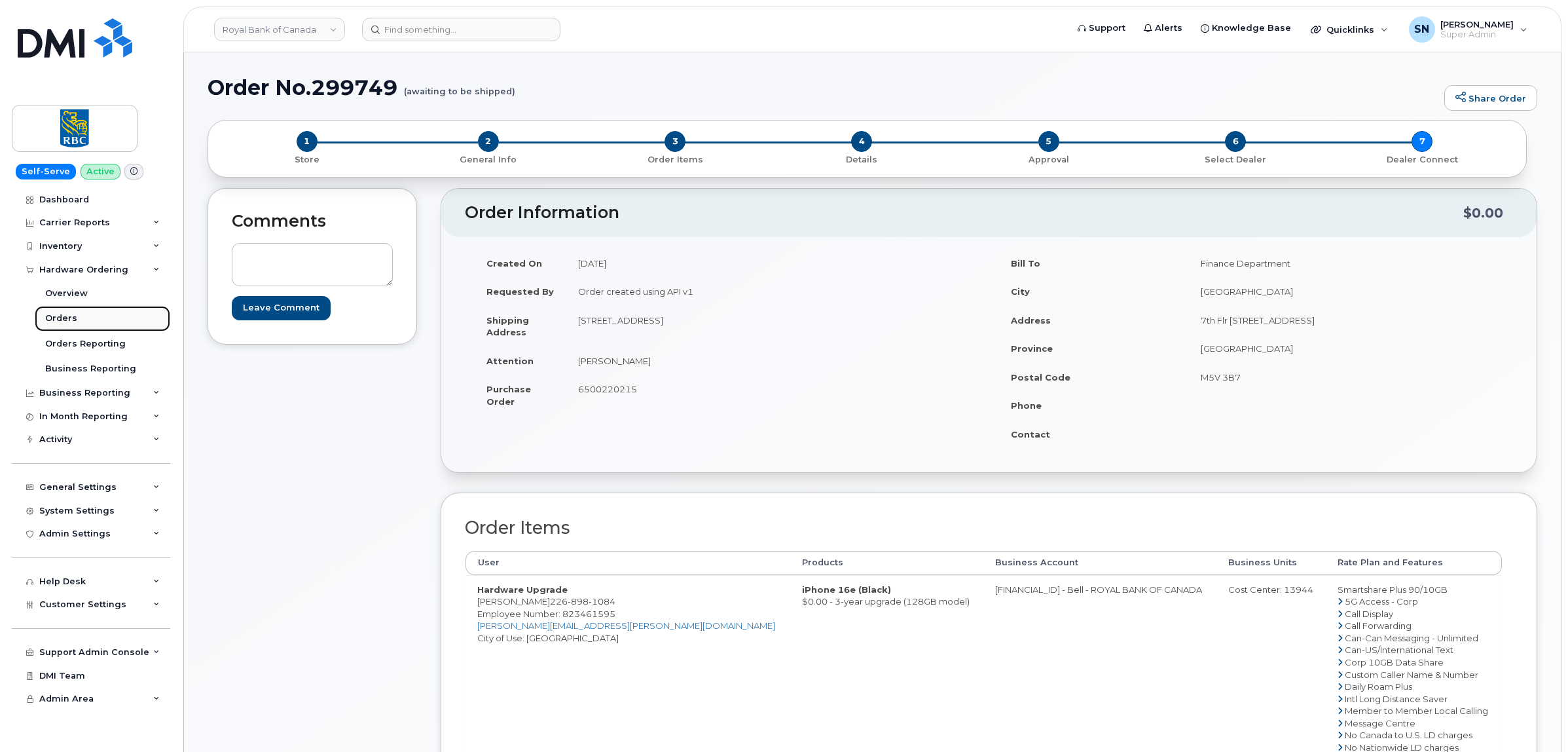
click at [79, 323] on link "Orders" at bounding box center [102, 318] width 135 height 25
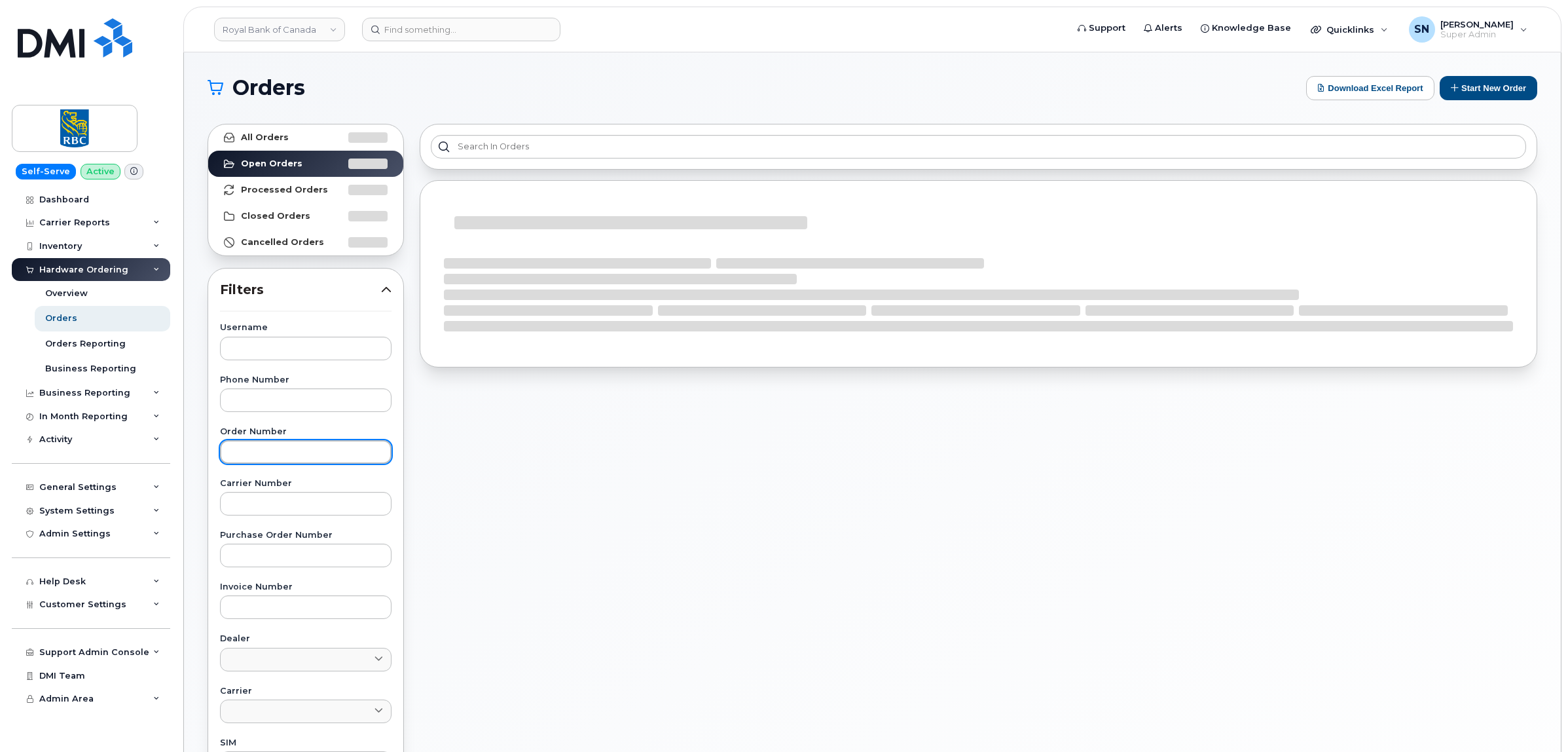
click at [318, 454] on input "text" at bounding box center [305, 451] width 171 height 23
paste input "299790"
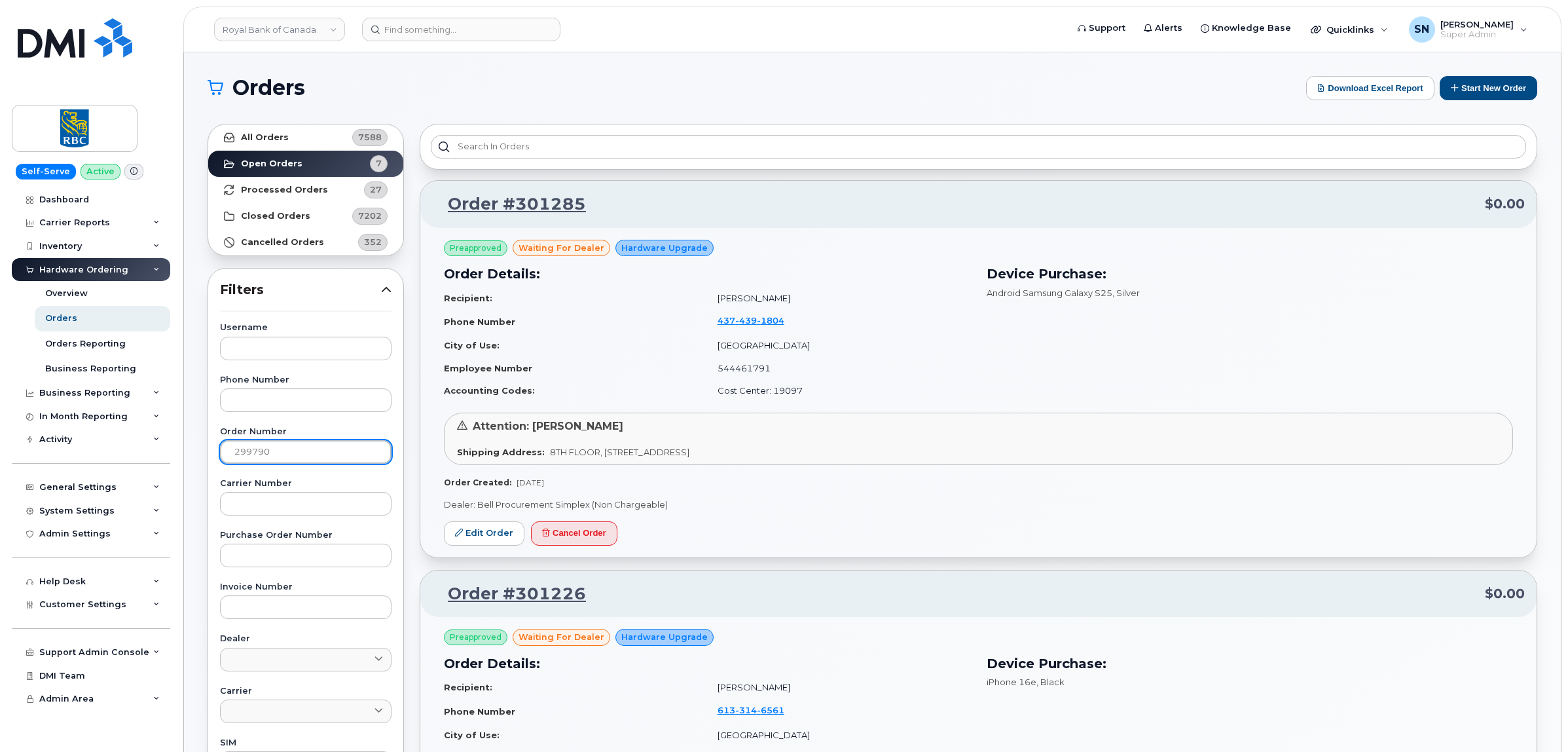
type input "299790"
click at [295, 136] on link "All Orders 7588" at bounding box center [305, 137] width 195 height 26
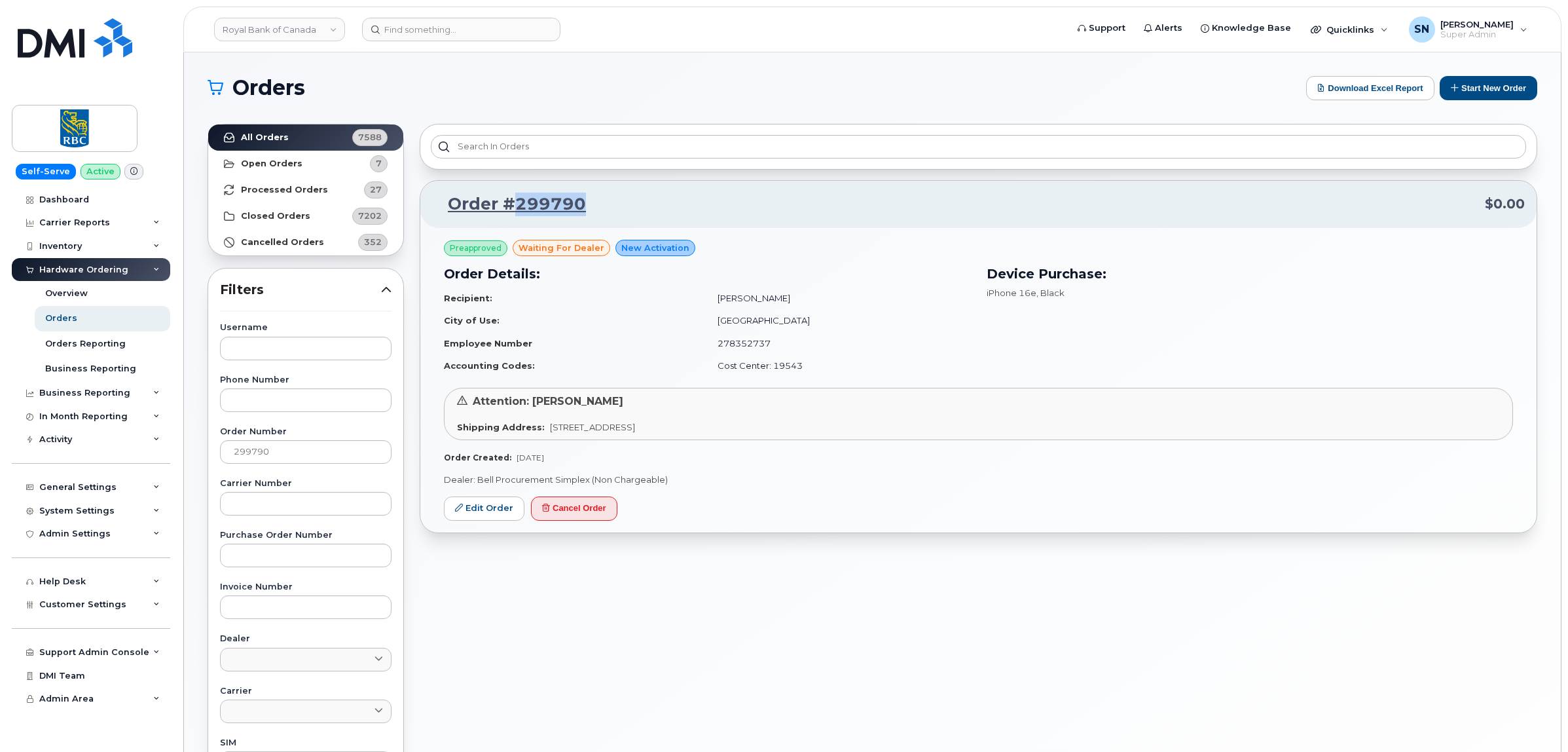
drag, startPoint x: 604, startPoint y: 201, endPoint x: 518, endPoint y: 198, distance: 86.1
click at [518, 198] on p "Order #299790 $0.00" at bounding box center [978, 204] width 1093 height 23
copy link "299790"
click at [482, 517] on link "Edit Order" at bounding box center [484, 509] width 81 height 24
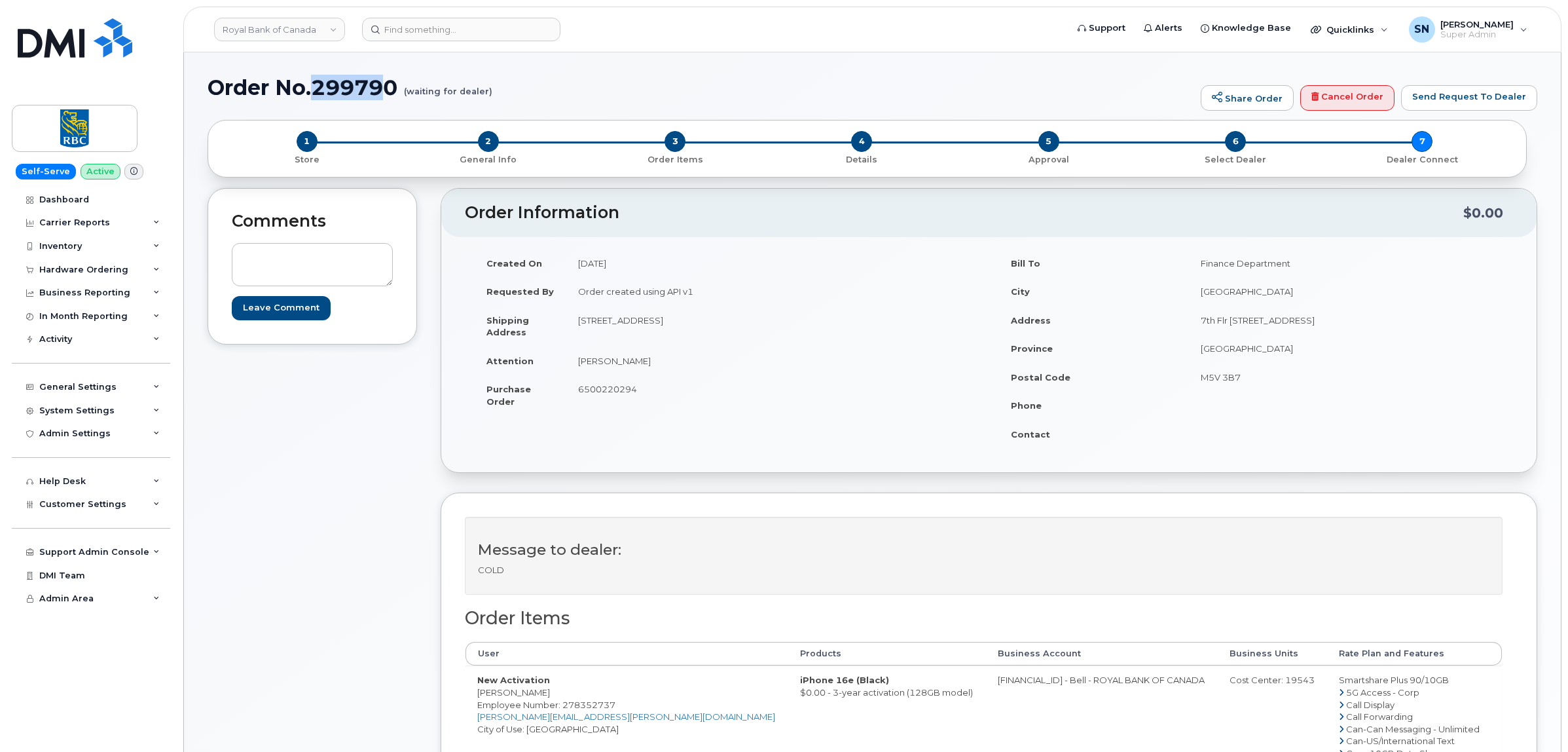
drag, startPoint x: 318, startPoint y: 83, endPoint x: 392, endPoint y: 87, distance: 74.1
click at [392, 87] on h1 "Order No.299790 (waiting for dealer)" at bounding box center [700, 87] width 986 height 23
click at [400, 89] on h1 "Order No.299790 (waiting for dealer)" at bounding box center [700, 87] width 986 height 23
drag, startPoint x: 400, startPoint y: 87, endPoint x: 319, endPoint y: 83, distance: 81.1
click at [319, 83] on h1 "Order No.299790 (waiting for dealer)" at bounding box center [700, 87] width 986 height 23
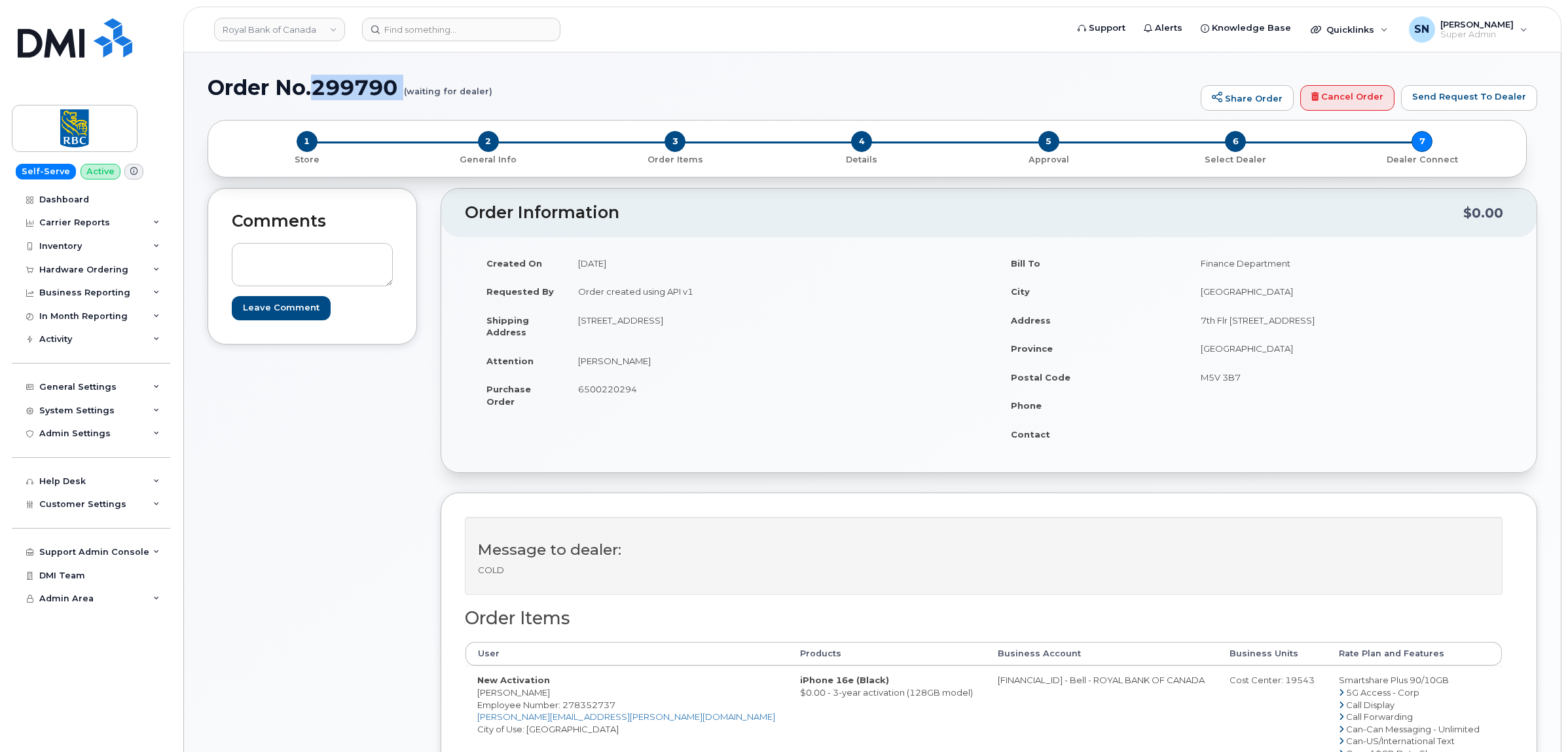
copy h1 "299790"
click at [332, 395] on div "Comments Leave Comment" at bounding box center [312, 634] width 209 height 893
click at [285, 483] on div "Comments Leave Comment" at bounding box center [312, 634] width 209 height 893
drag, startPoint x: 476, startPoint y: 695, endPoint x: 550, endPoint y: 698, distance: 74.1
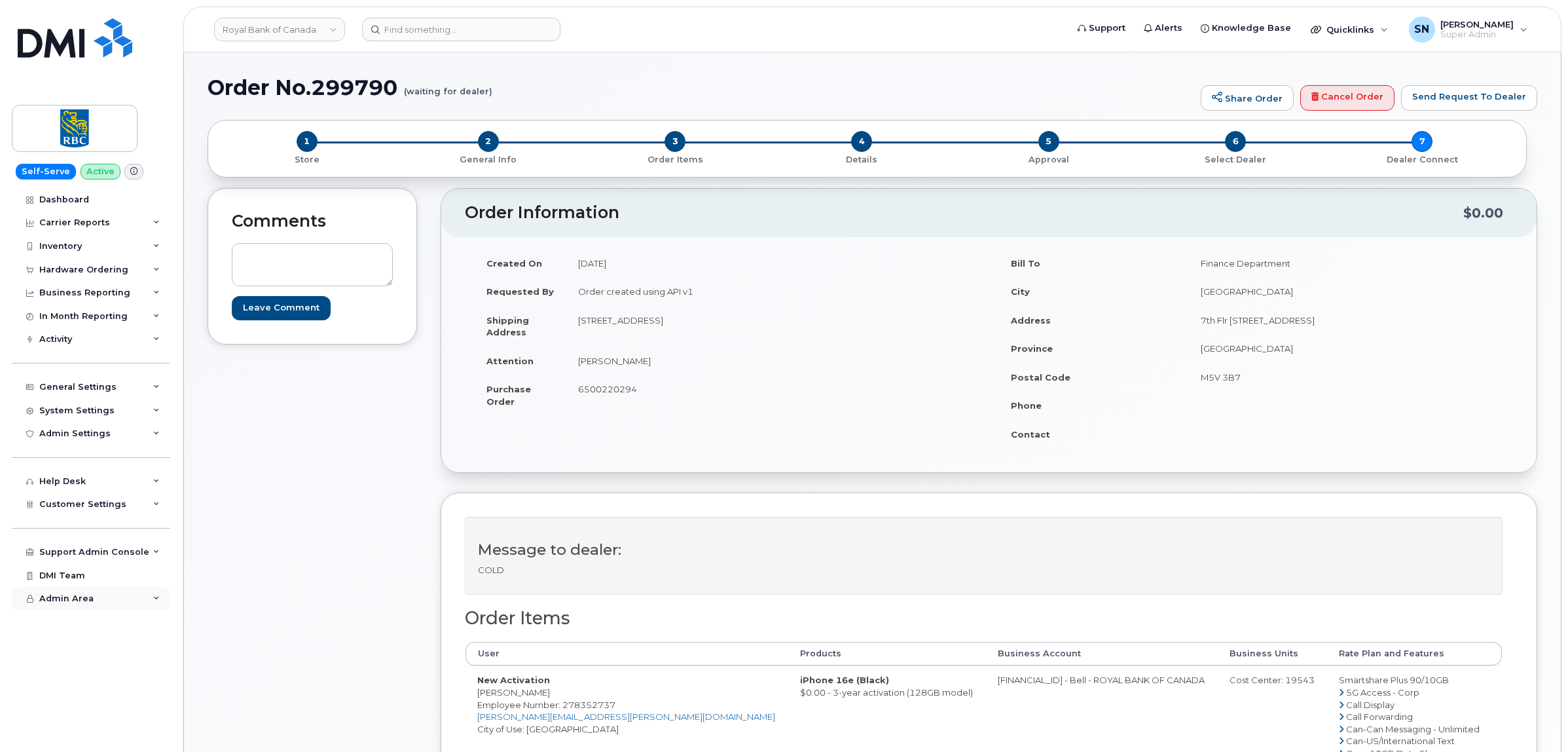
copy td "[PERSON_NAME]"
drag, startPoint x: 578, startPoint y: 319, endPoint x: 654, endPoint y: 329, distance: 76.7
click at [654, 329] on td "[STREET_ADDRESS]" at bounding box center [773, 326] width 413 height 41
copy td "90 WESTERN PKY"
drag, startPoint x: 764, startPoint y: 321, endPoint x: 800, endPoint y: 322, distance: 36.0
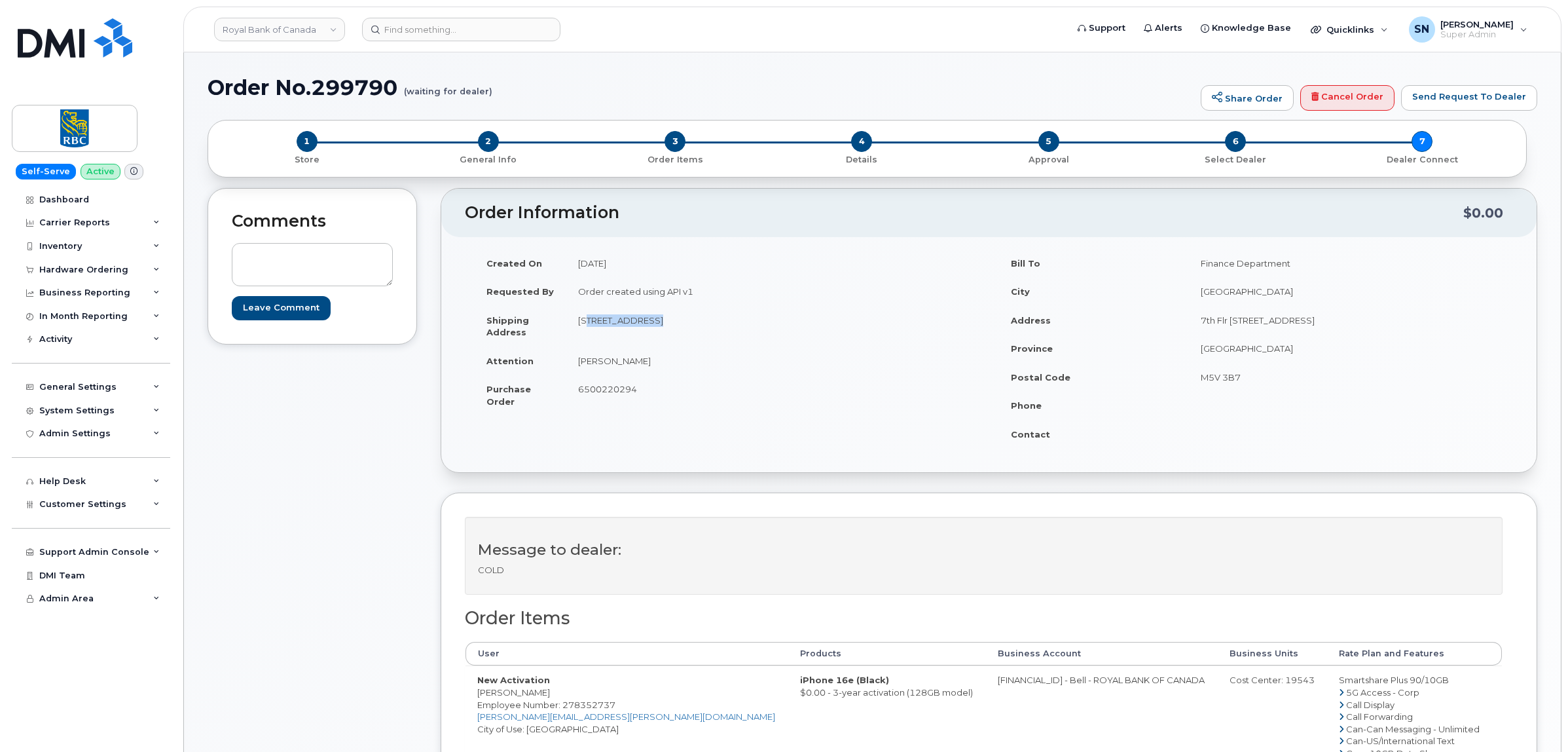
click at [800, 322] on td "[STREET_ADDRESS]" at bounding box center [773, 326] width 413 height 41
copy td "B4B 2J3"
drag, startPoint x: 626, startPoint y: 362, endPoint x: 654, endPoint y: 361, distance: 28.0
click at [654, 361] on td "Soniya Khurana" at bounding box center [773, 361] width 413 height 29
click at [570, 355] on td "Soniya Khurana" at bounding box center [773, 361] width 413 height 29
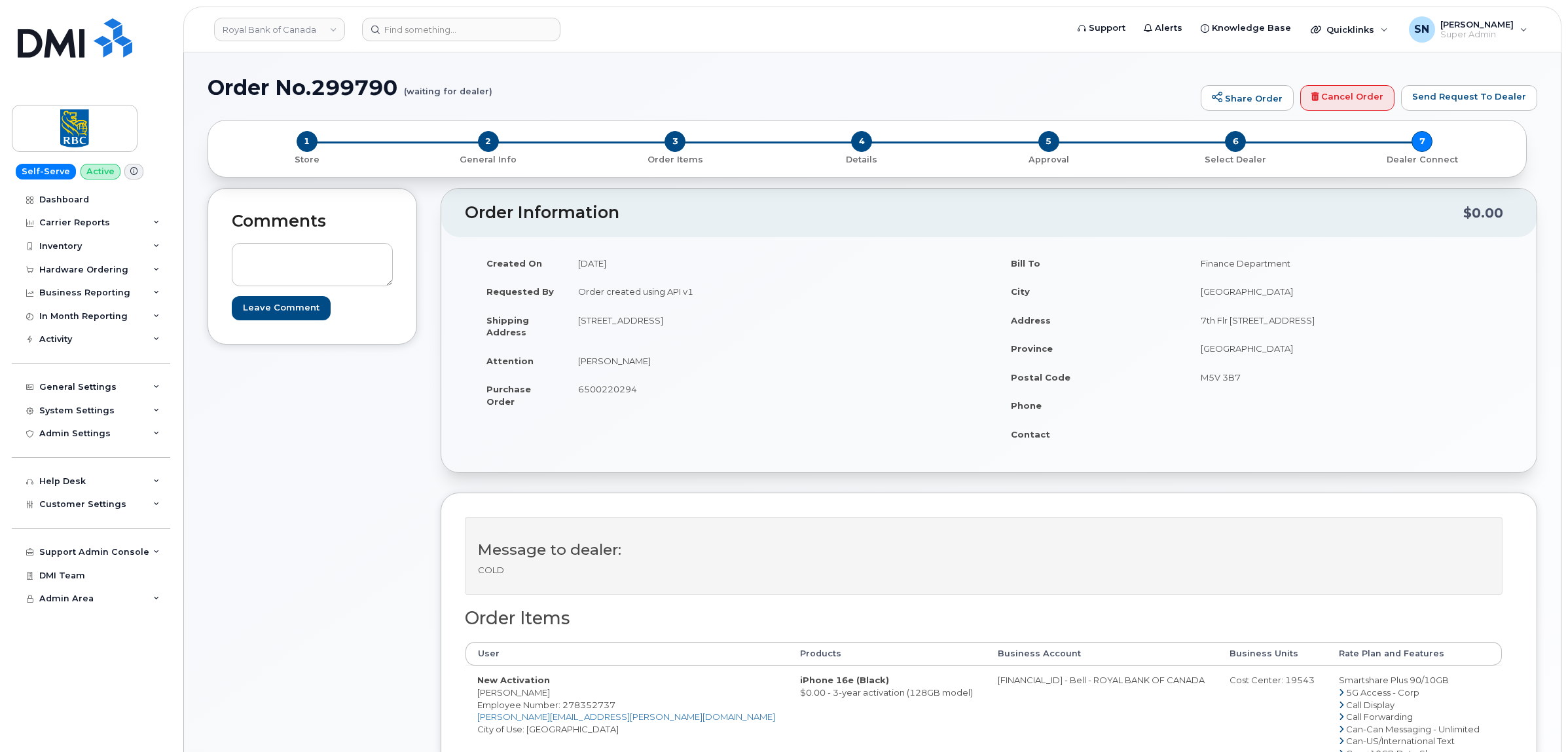
drag, startPoint x: 574, startPoint y: 355, endPoint x: 643, endPoint y: 360, distance: 69.2
click at [643, 360] on td "Soniya Khurana" at bounding box center [773, 361] width 413 height 29
copy td "Soniya Khurana"
drag, startPoint x: 488, startPoint y: 695, endPoint x: 550, endPoint y: 691, distance: 62.1
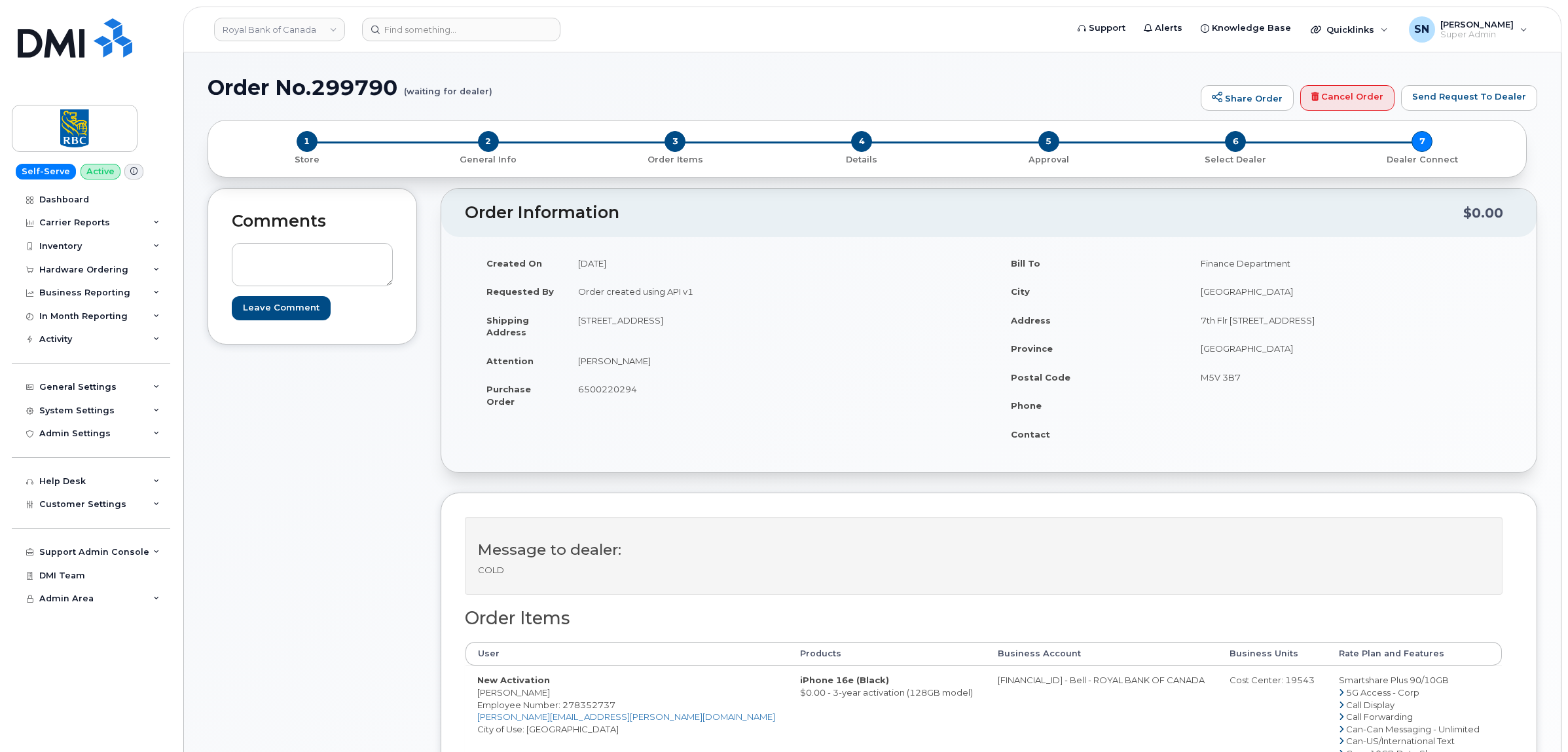
copy td "Soniya Khurana"
drag, startPoint x: 911, startPoint y: 683, endPoint x: 963, endPoint y: 691, distance: 52.6
copy td "526299293"
click at [1245, 681] on div "Cost Center: 19543" at bounding box center [1272, 680] width 86 height 13
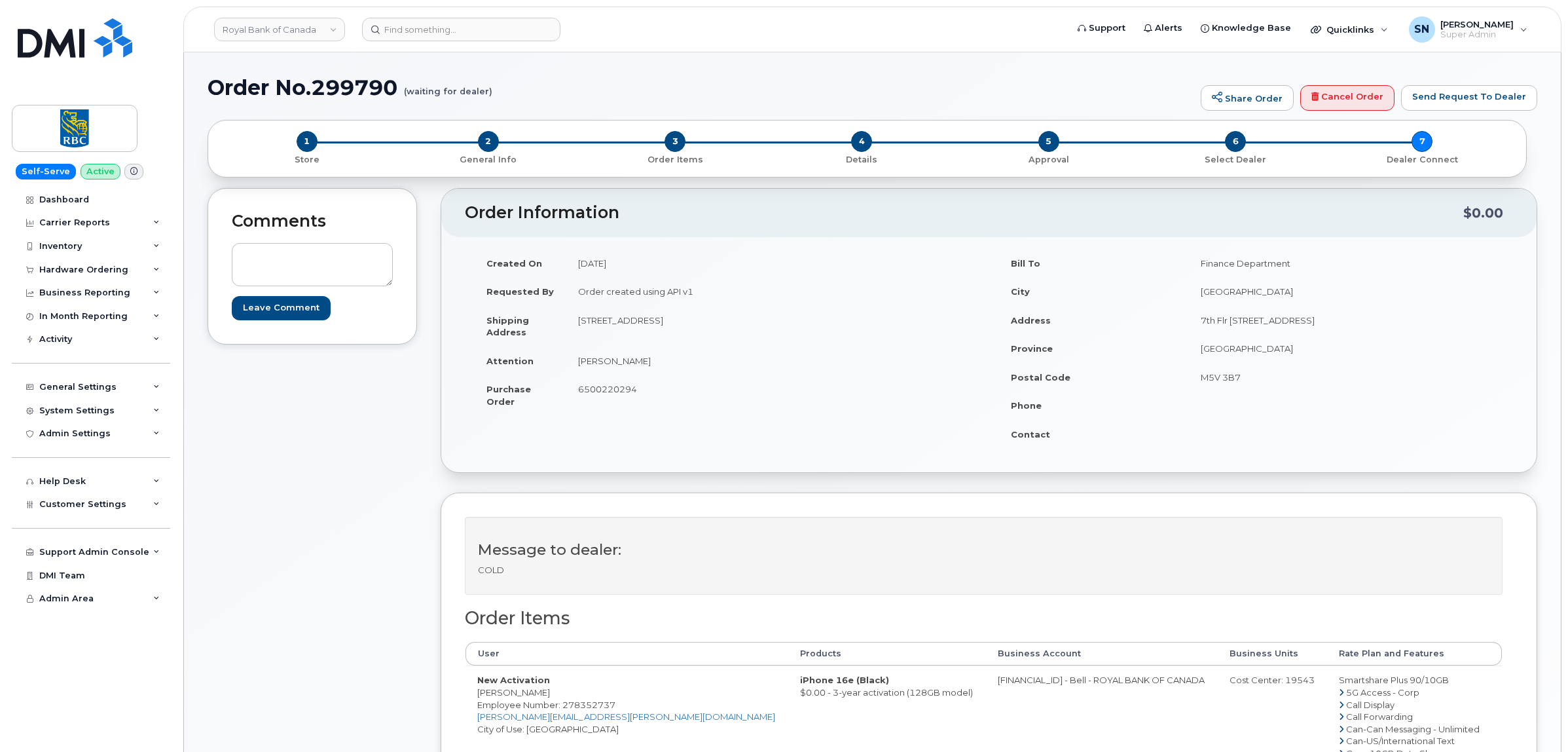
click at [1245, 681] on div "Cost Center: 19543" at bounding box center [1272, 680] width 86 height 13
copy div "19543"
click at [574, 705] on span "Employee Number: 278352737" at bounding box center [546, 705] width 138 height 11
copy span "278352737"
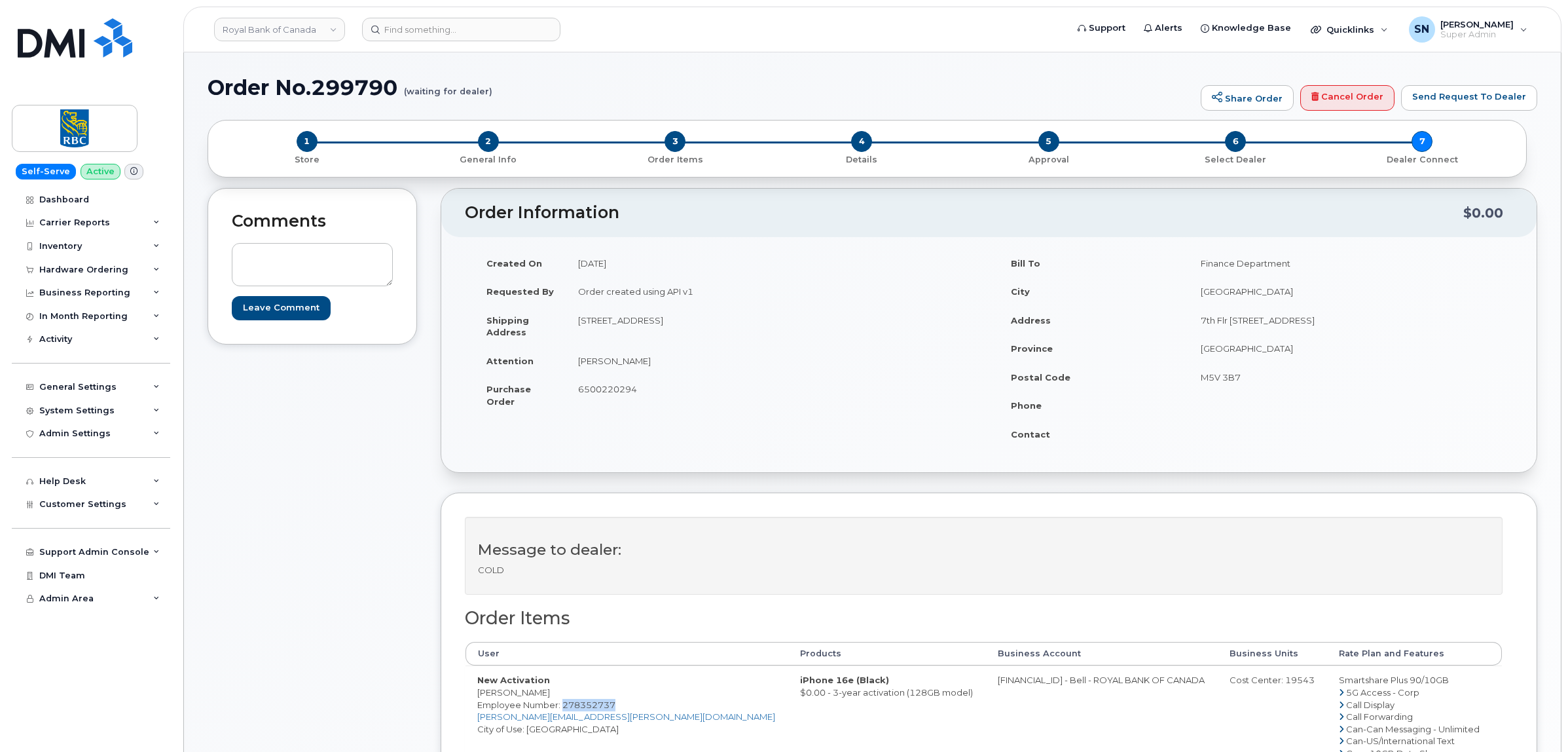
drag, startPoint x: 474, startPoint y: 693, endPoint x: 553, endPoint y: 691, distance: 79.0
copy td "Soniya Khurana"
click at [609, 384] on span "6500220294" at bounding box center [607, 389] width 59 height 11
click at [610, 385] on span "6500220294" at bounding box center [607, 389] width 59 height 11
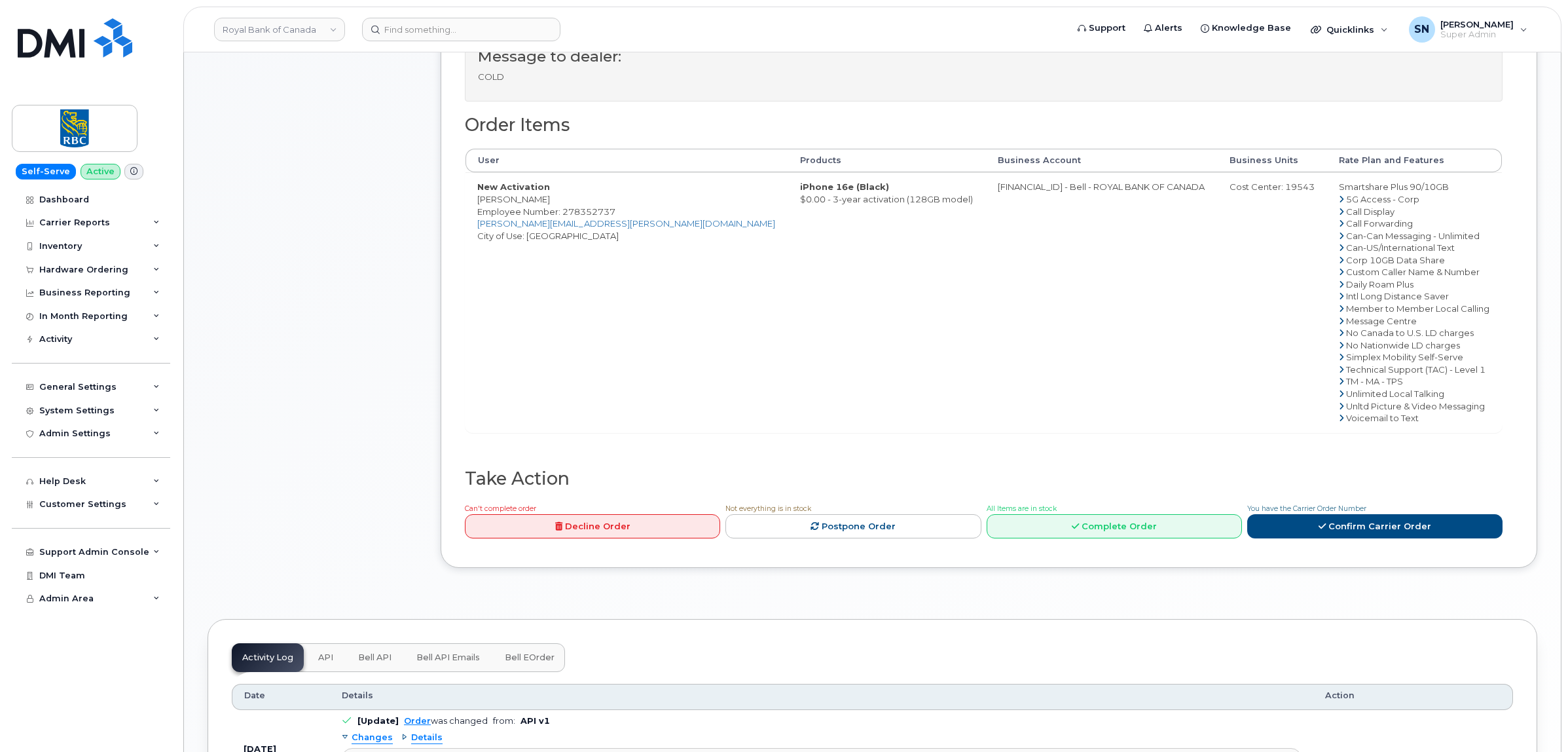
scroll to position [573, 0]
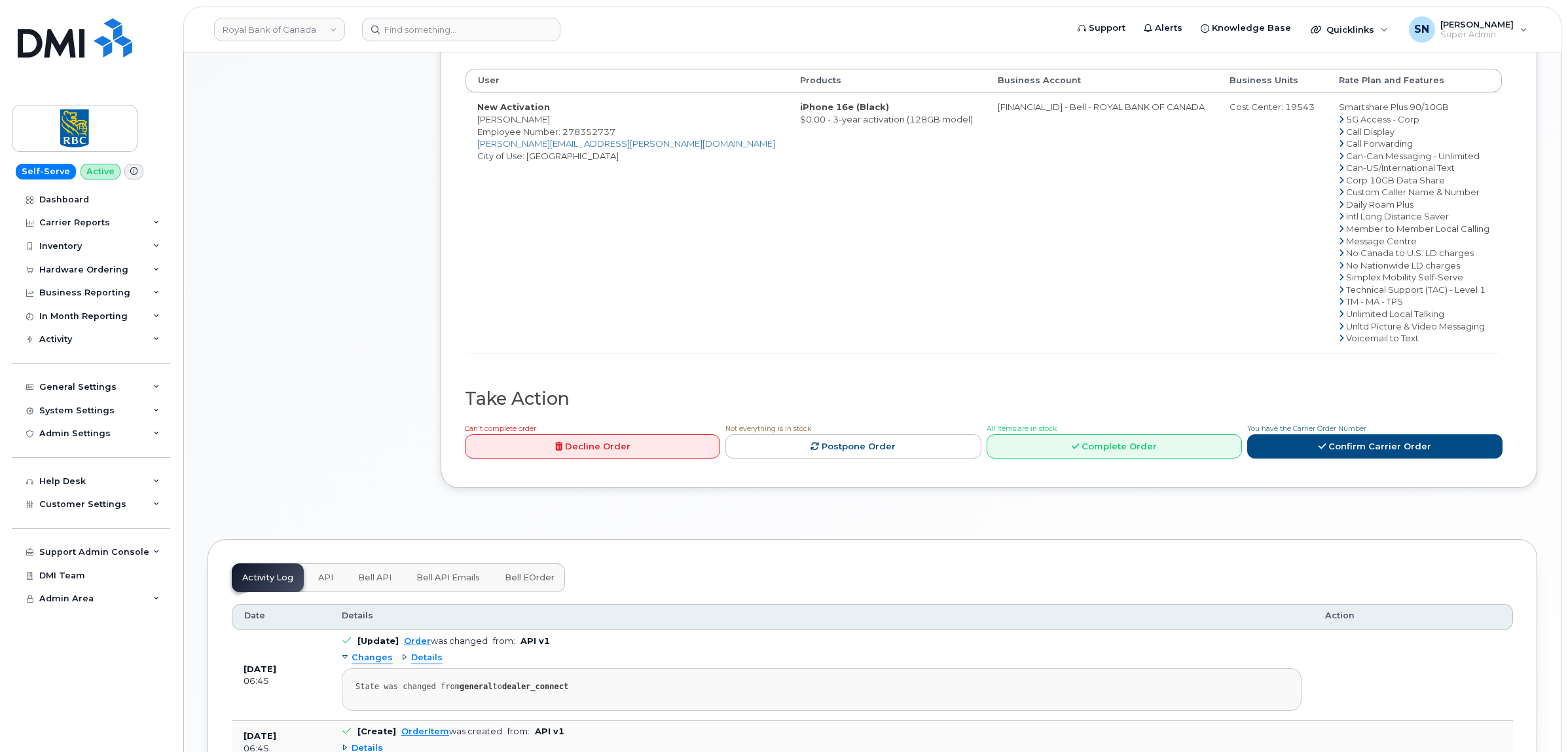
click at [1353, 467] on div "Message to dealer: COLD Order Items User Products Business Account Business Uni…" at bounding box center [988, 204] width 1096 height 569
click at [1353, 457] on link "Confirm Carrier Order" at bounding box center [1374, 446] width 255 height 24
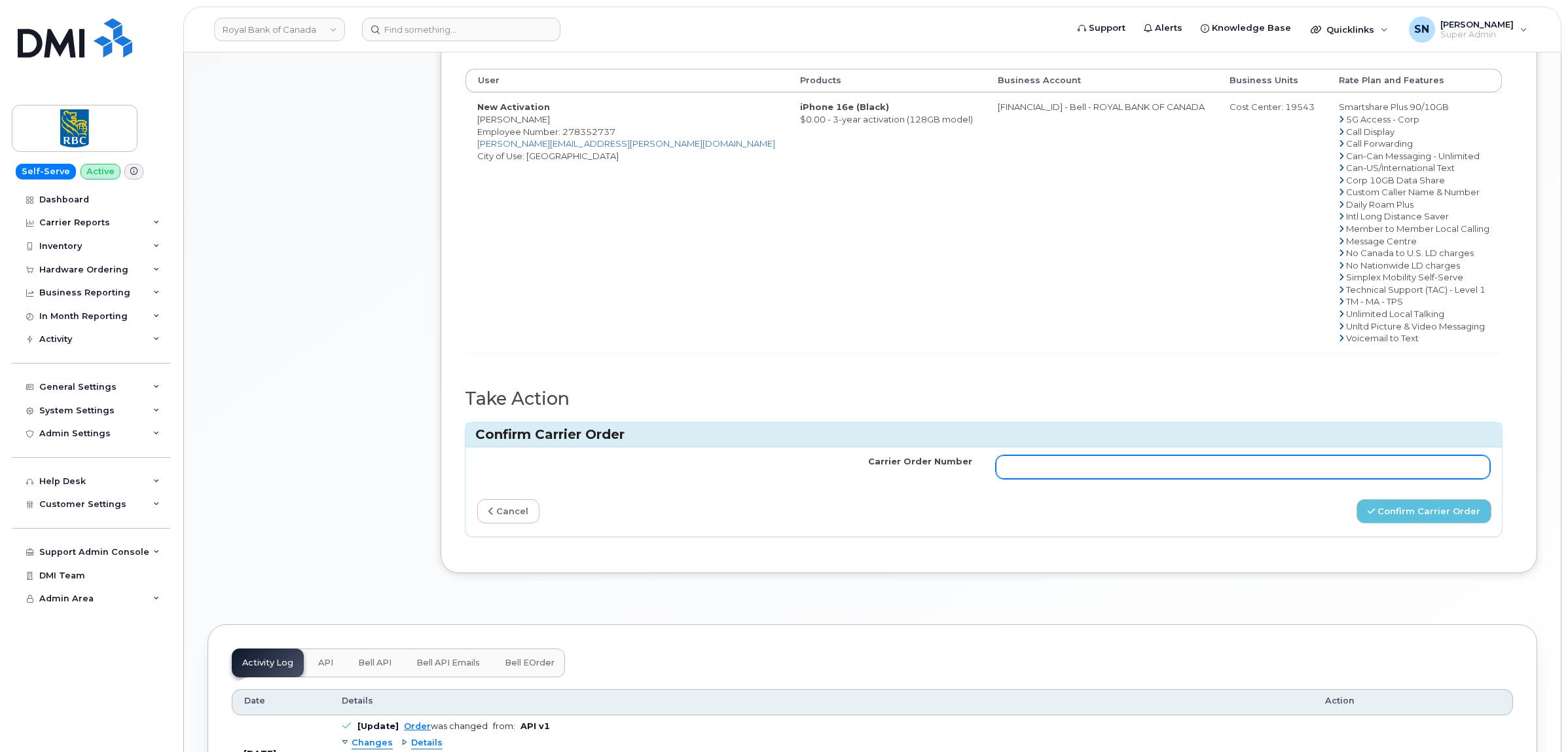
click at [1333, 479] on input "Carrier Order Number" at bounding box center [1243, 467] width 495 height 23
paste input "3028102"
type input "3028102"
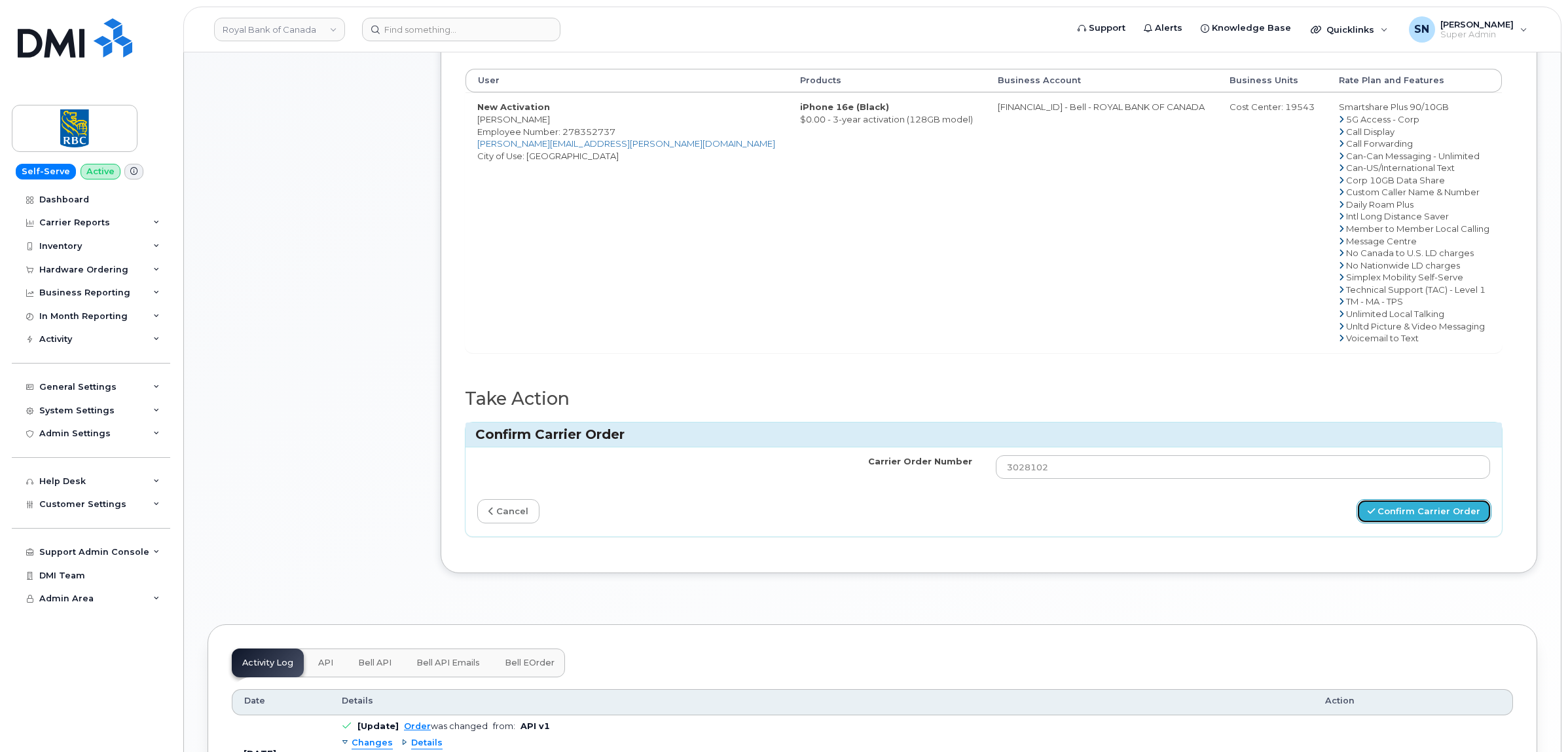
click at [1402, 508] on button "Confirm Carrier Order" at bounding box center [1423, 511] width 135 height 24
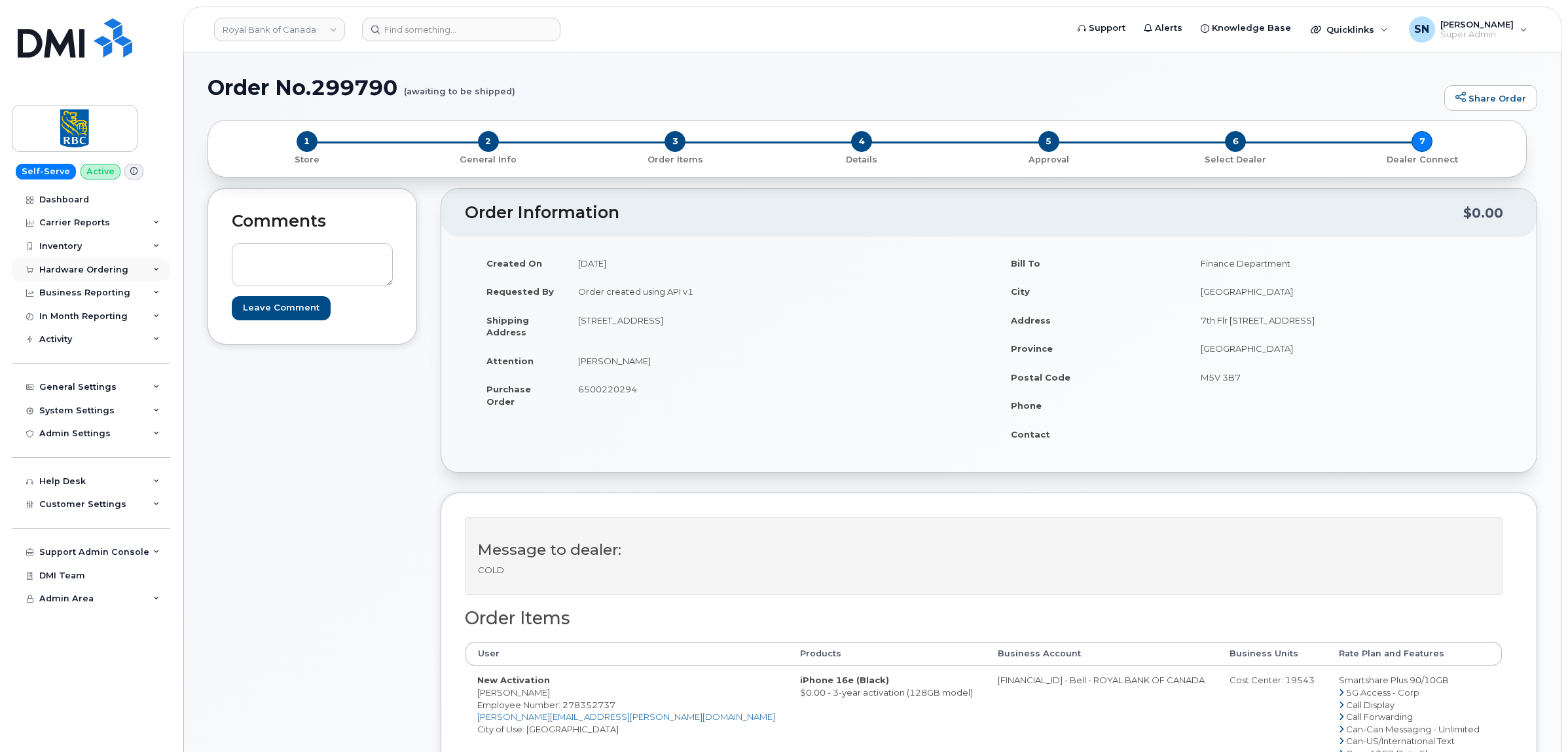
click at [95, 273] on div "Hardware Ordering" at bounding box center [84, 270] width 89 height 11
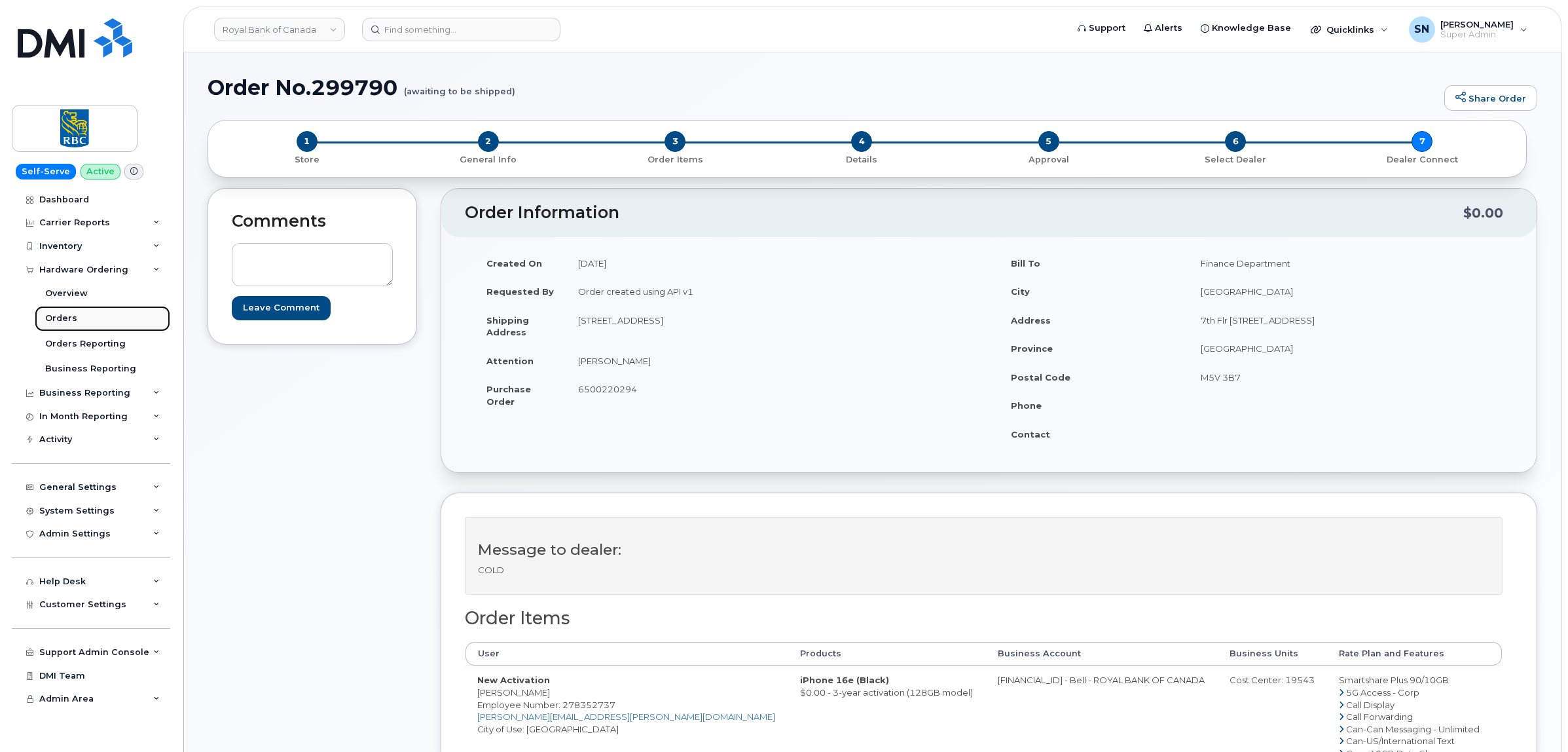
click at [90, 319] on link "Orders" at bounding box center [102, 318] width 135 height 25
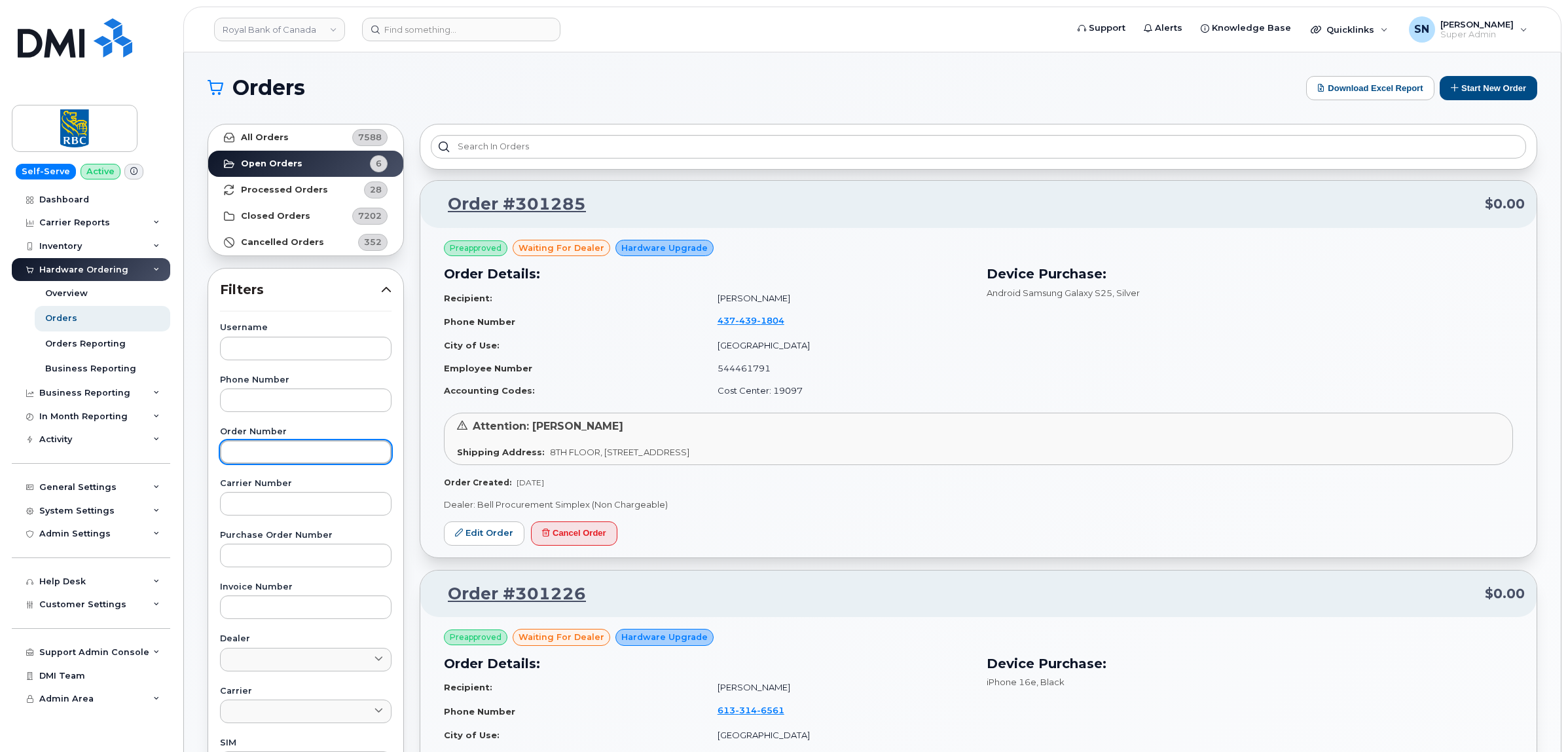
click at [377, 449] on input "text" at bounding box center [305, 451] width 171 height 23
paste input "299817"
type input "299817"
click at [297, 134] on link "All Orders 7588" at bounding box center [305, 137] width 195 height 26
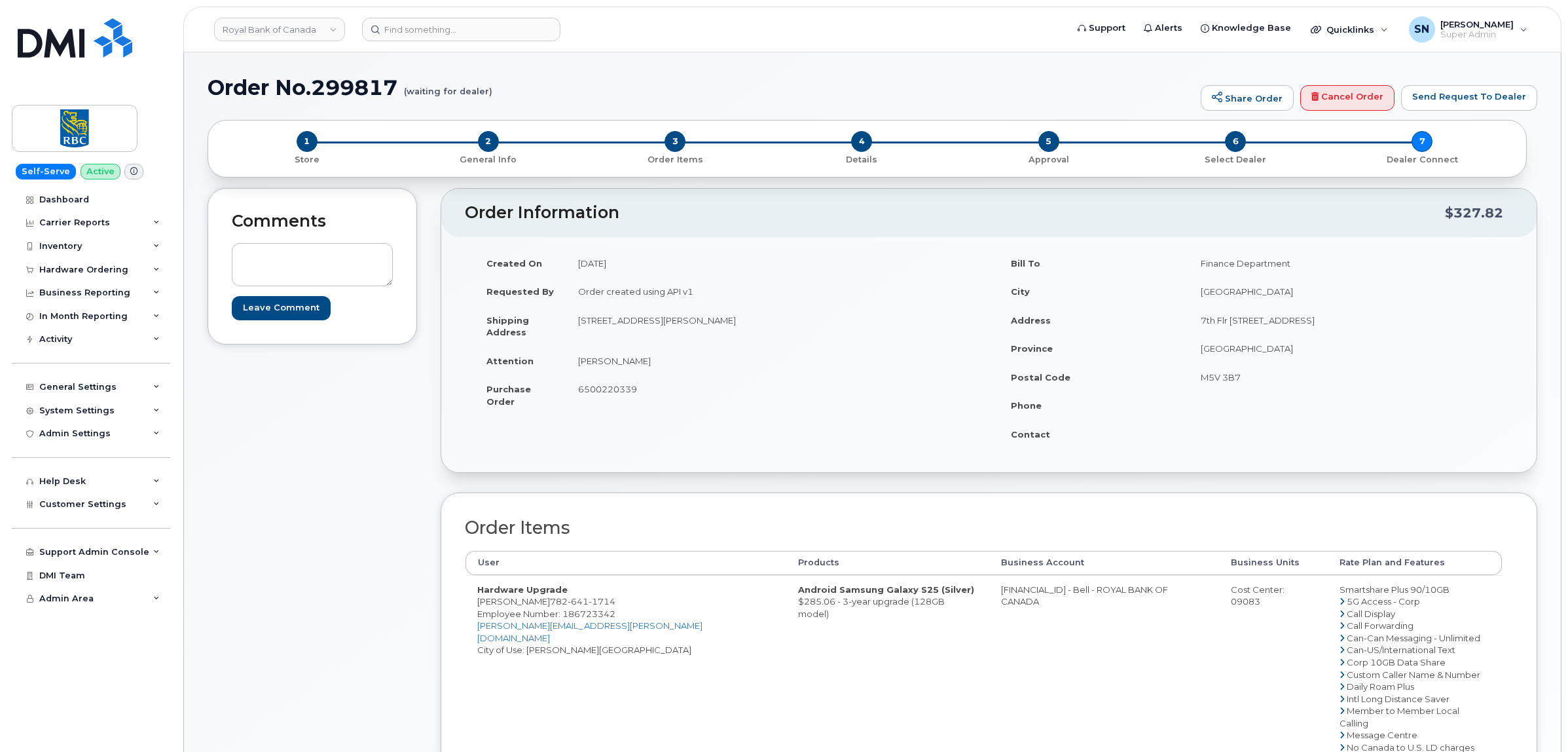
click at [377, 419] on div "Comments Leave Comment" at bounding box center [312, 595] width 209 height 814
click at [335, 508] on div "Comments Leave Comment" at bounding box center [312, 595] width 209 height 814
drag, startPoint x: 534, startPoint y: 601, endPoint x: 603, endPoint y: 607, distance: 69.3
click at [603, 607] on td "Hardware Upgrade [PERSON_NAME] [PHONE_NUMBER] Employee Number: 186723342 [PERSO…" at bounding box center [625, 711] width 321 height 272
copy span "[PHONE_NUMBER]"
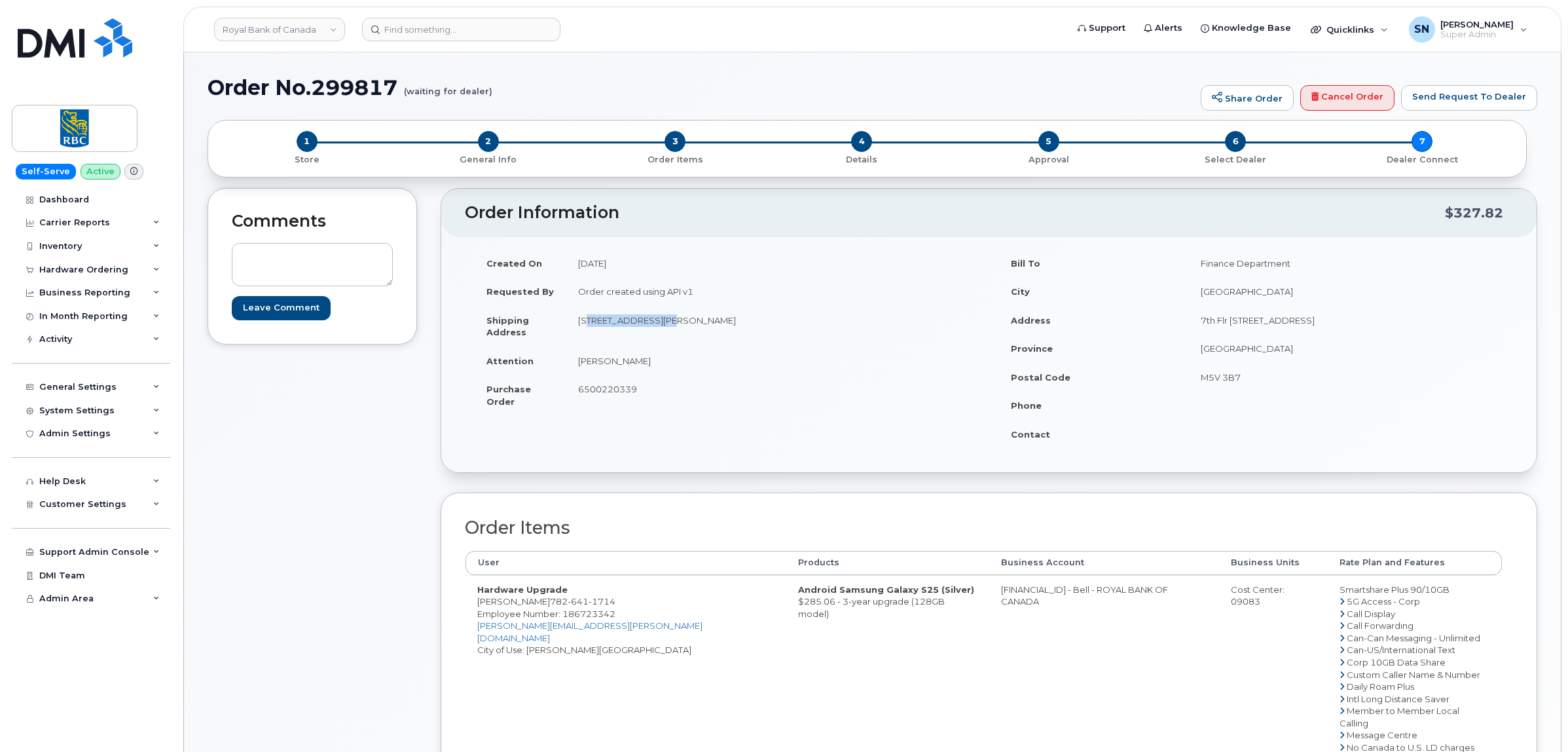
drag, startPoint x: 578, startPoint y: 321, endPoint x: 655, endPoint y: 325, distance: 77.1
click at [655, 325] on td "[STREET_ADDRESS][PERSON_NAME]" at bounding box center [773, 326] width 413 height 41
copy td "[STREET_ADDRESS]"
drag, startPoint x: 789, startPoint y: 319, endPoint x: 830, endPoint y: 319, distance: 41.0
click at [830, 319] on td "[STREET_ADDRESS][PERSON_NAME]" at bounding box center [773, 326] width 413 height 41
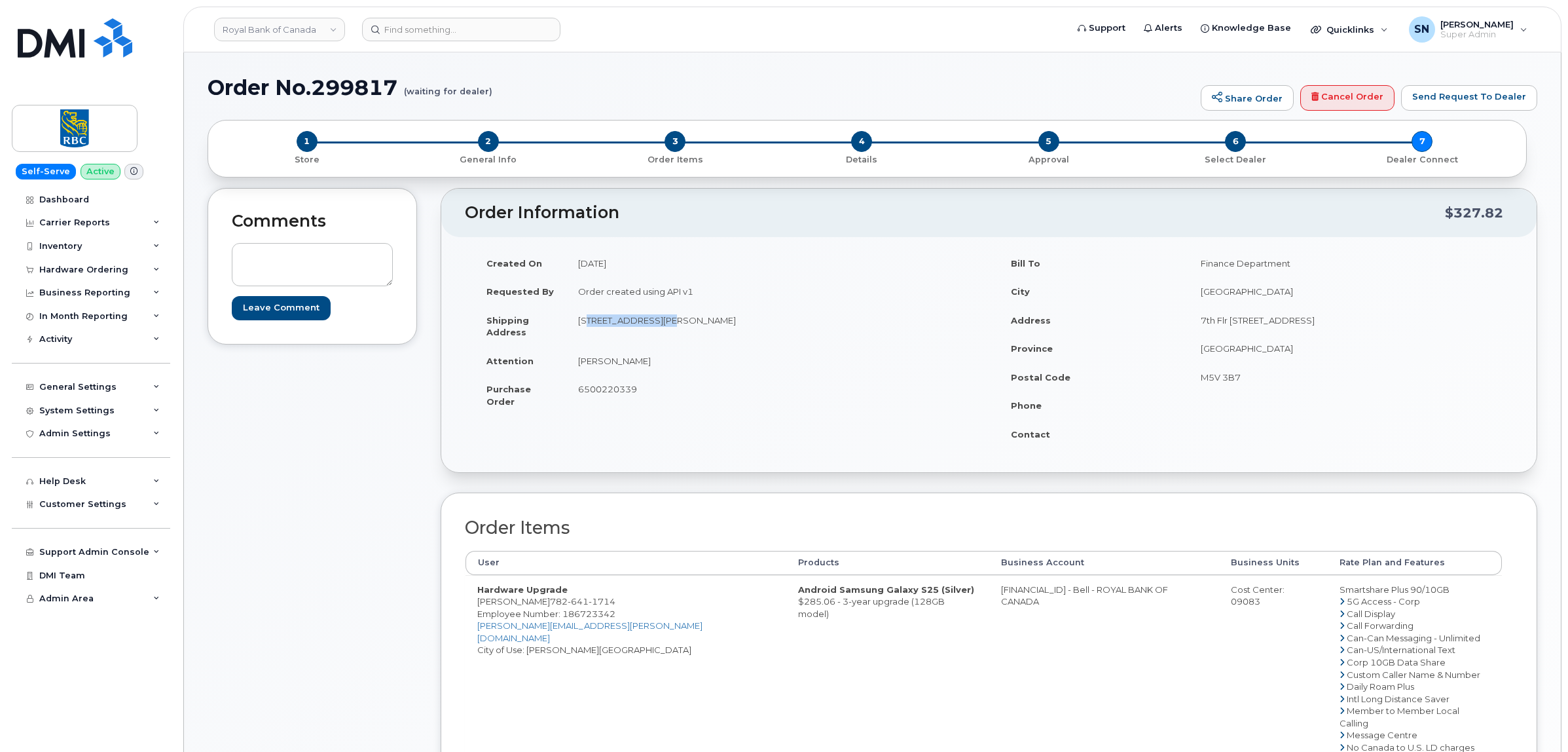
copy td "B4B 1S7"
click at [745, 358] on td "Liston Bailey" at bounding box center [773, 361] width 413 height 29
drag, startPoint x: 579, startPoint y: 357, endPoint x: 632, endPoint y: 364, distance: 53.5
click at [632, 364] on td "Liston Bailey" at bounding box center [773, 361] width 413 height 29
copy td "Liston Bailey"
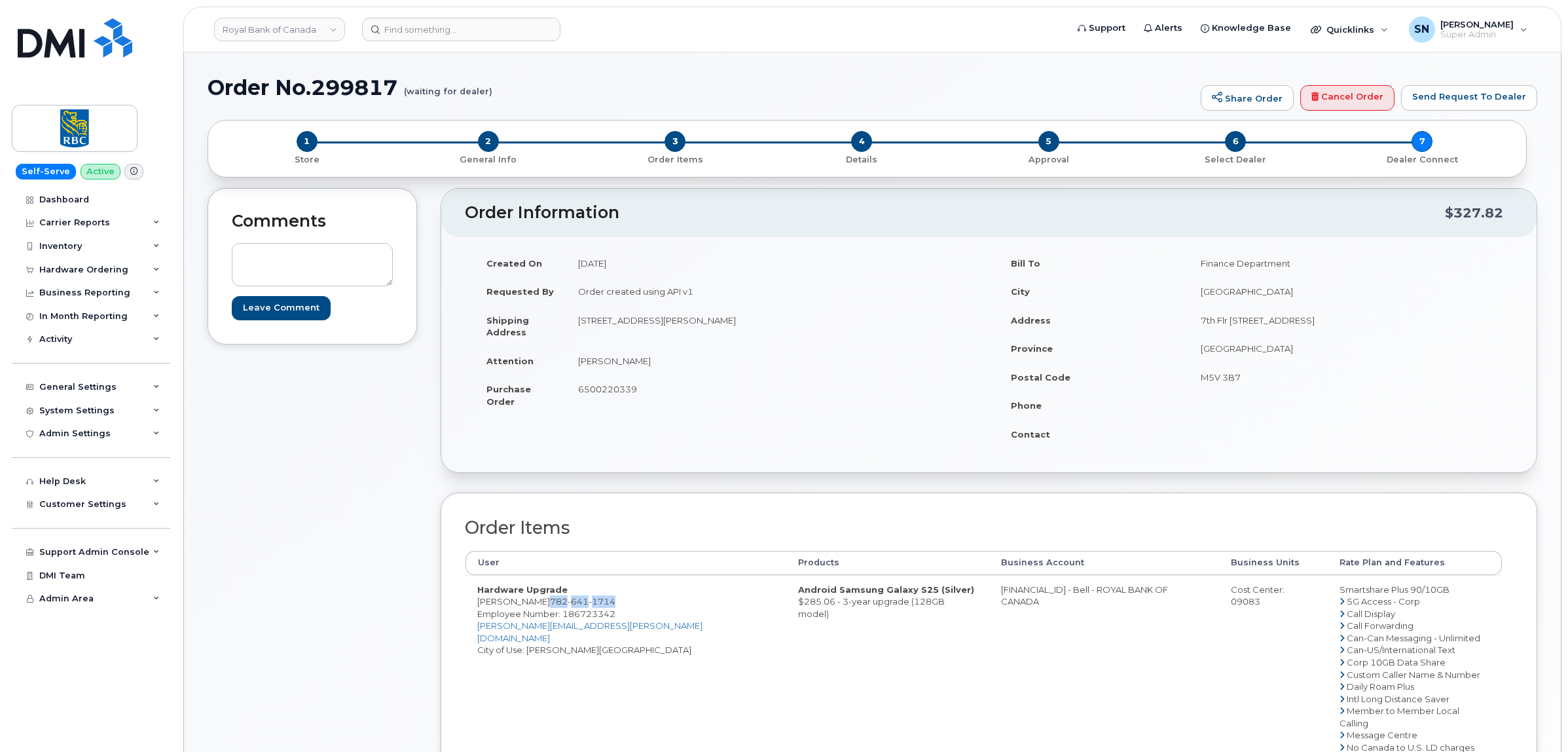
drag, startPoint x: 535, startPoint y: 601, endPoint x: 600, endPoint y: 603, distance: 65.0
click at [600, 603] on td "Hardware Upgrade Liston Bailey 782 641 1714 Employee Number: 186723342 liston.b…" at bounding box center [625, 711] width 321 height 272
copy span "782 641 1714"
click at [440, 626] on div "Order Items User Products Business Account Business Units Rate Plan and Feature…" at bounding box center [988, 737] width 1096 height 490
drag, startPoint x: 475, startPoint y: 603, endPoint x: 618, endPoint y: 603, distance: 143.0
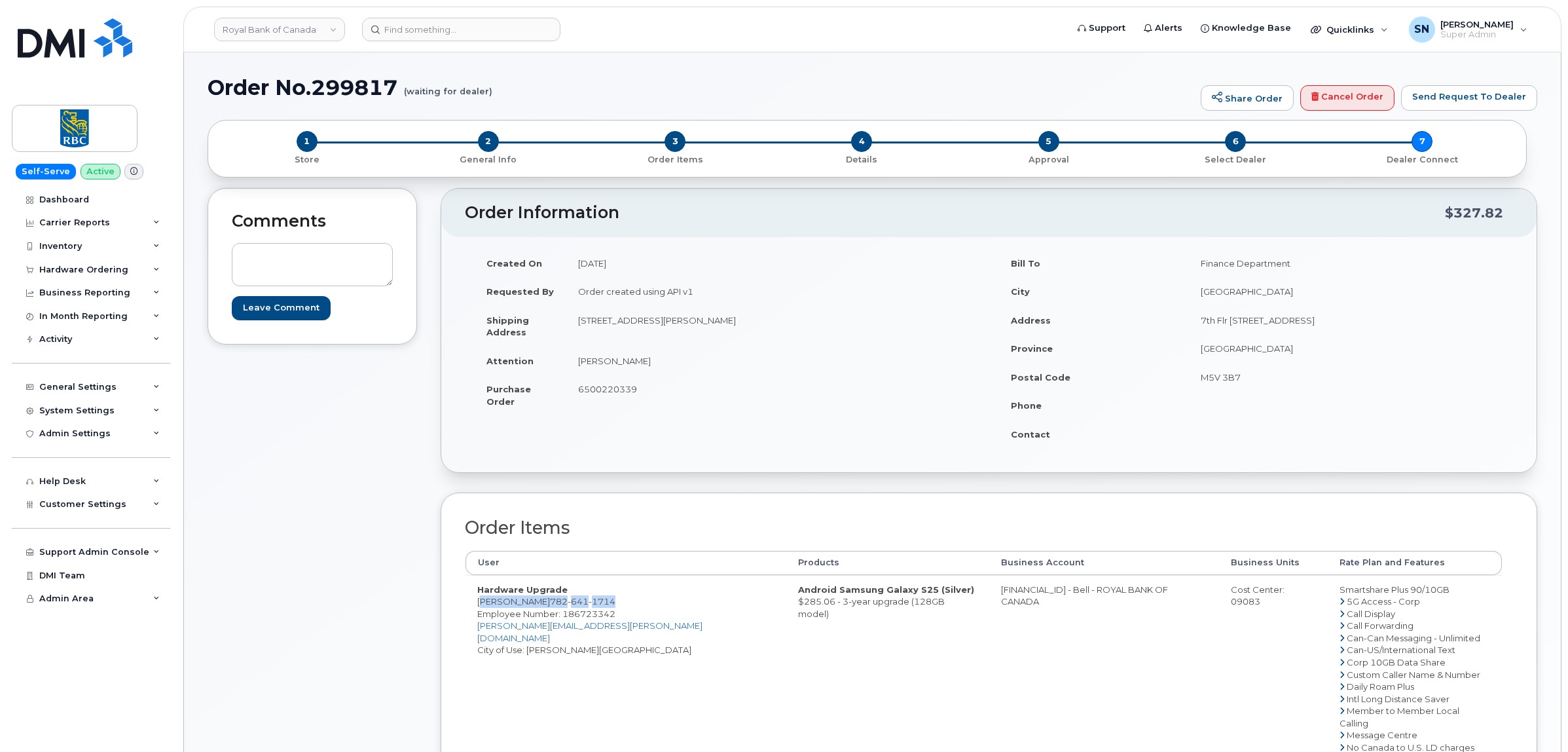
click at [618, 603] on td "Hardware Upgrade Liston Bailey 782 641 1714 Employee Number: 186723342 liston.b…" at bounding box center [625, 711] width 321 height 272
copy td "Liston Bailey 782 641 1714"
drag, startPoint x: 918, startPoint y: 589, endPoint x: 967, endPoint y: 598, distance: 49.8
click at [989, 598] on td "[FINANCIAL_ID] - Bell - ROYAL BANK OF CANADA" at bounding box center [1104, 711] width 231 height 272
copy td "526299293"
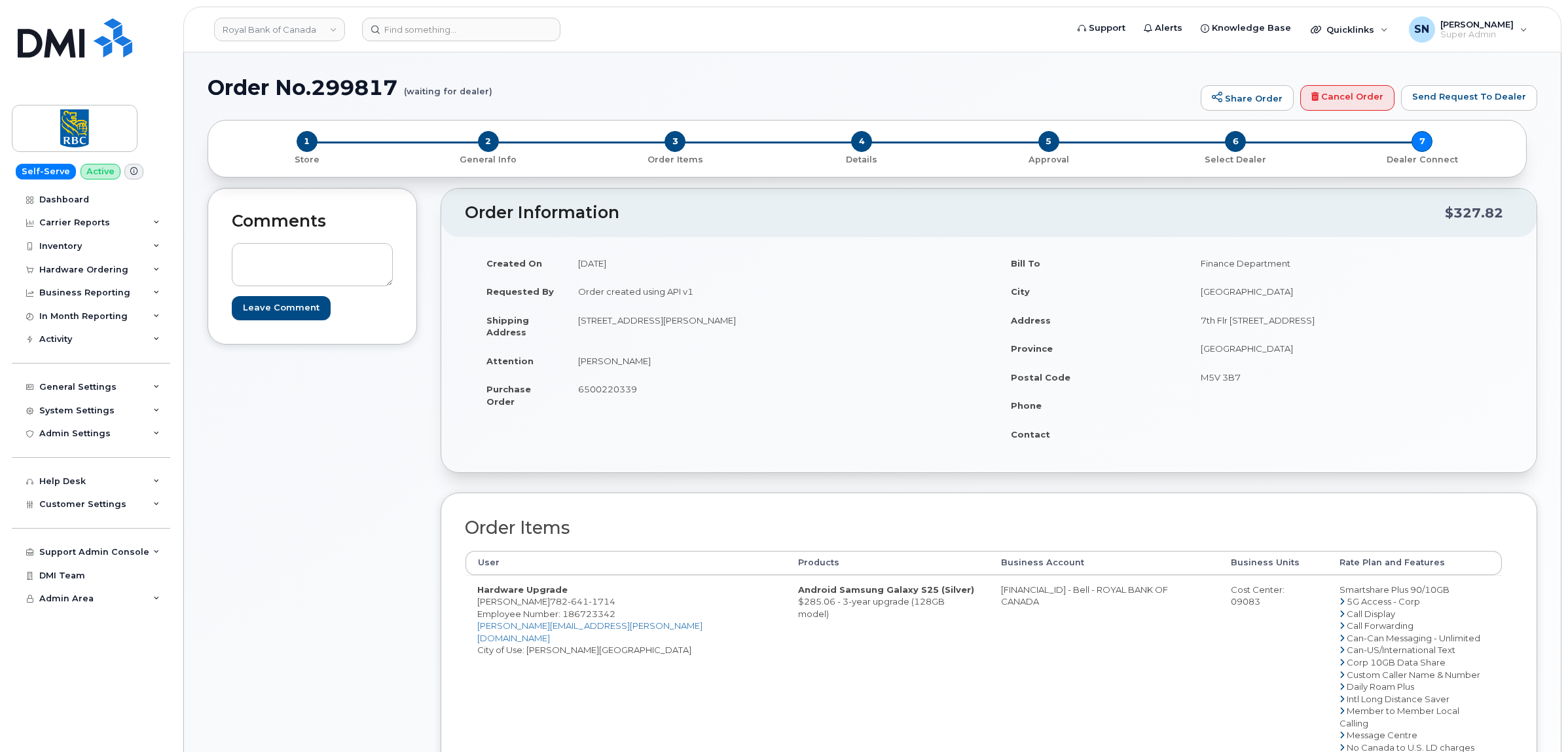
click at [1249, 585] on div "Cost Center: 09083" at bounding box center [1273, 595] width 85 height 24
click at [1248, 585] on div "Cost Center: 09083" at bounding box center [1273, 595] width 85 height 24
copy div "09083"
click at [607, 613] on span "Employee Number: 186723342" at bounding box center [546, 614] width 138 height 11
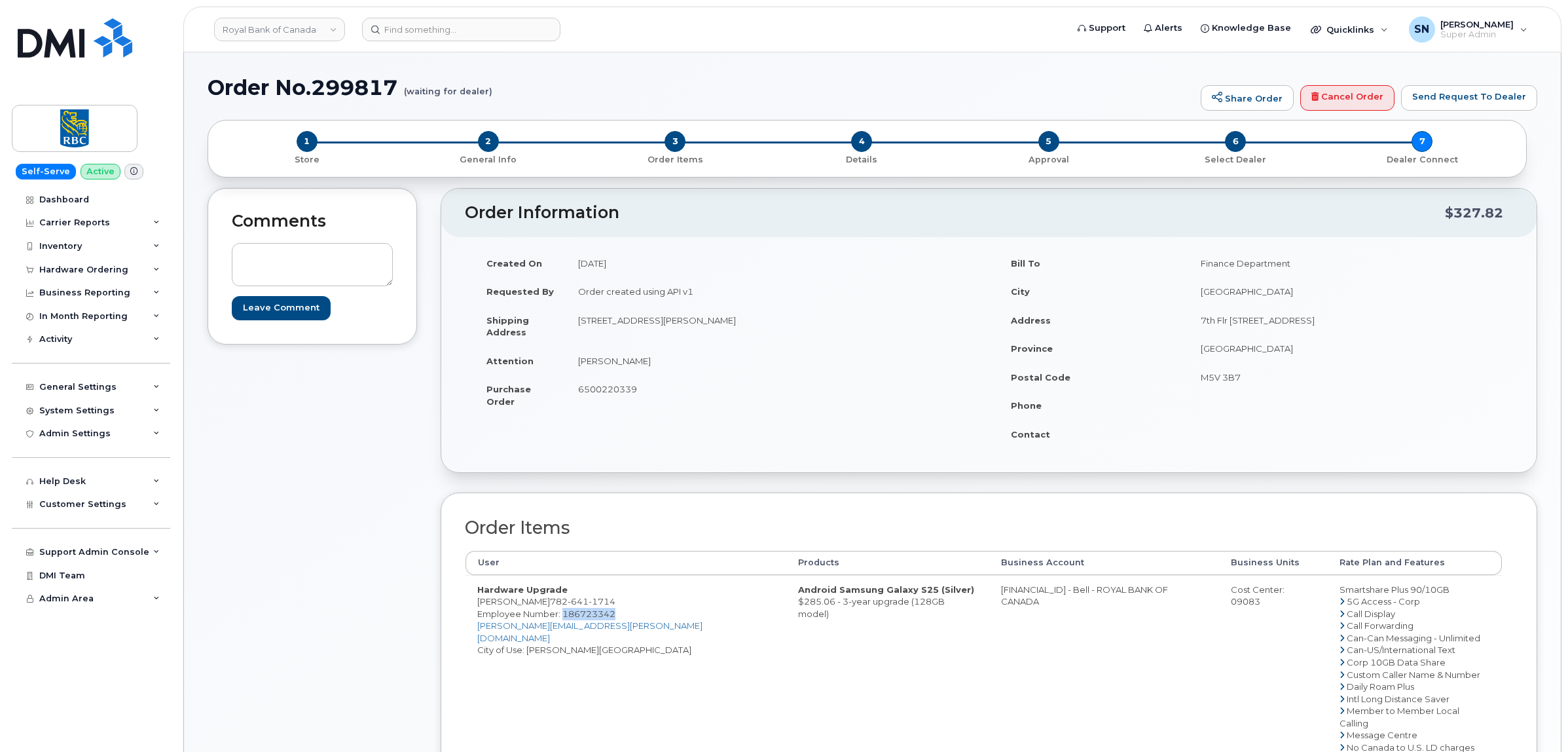
copy span "186723342"
drag, startPoint x: 478, startPoint y: 606, endPoint x: 532, endPoint y: 606, distance: 54.0
click at [532, 606] on td "Hardware Upgrade Liston Bailey 782 641 1714 Employee Number: 186723342 liston.b…" at bounding box center [625, 711] width 321 height 272
copy td "Liston Bailey"
click at [590, 393] on span "6500220339" at bounding box center [607, 389] width 59 height 11
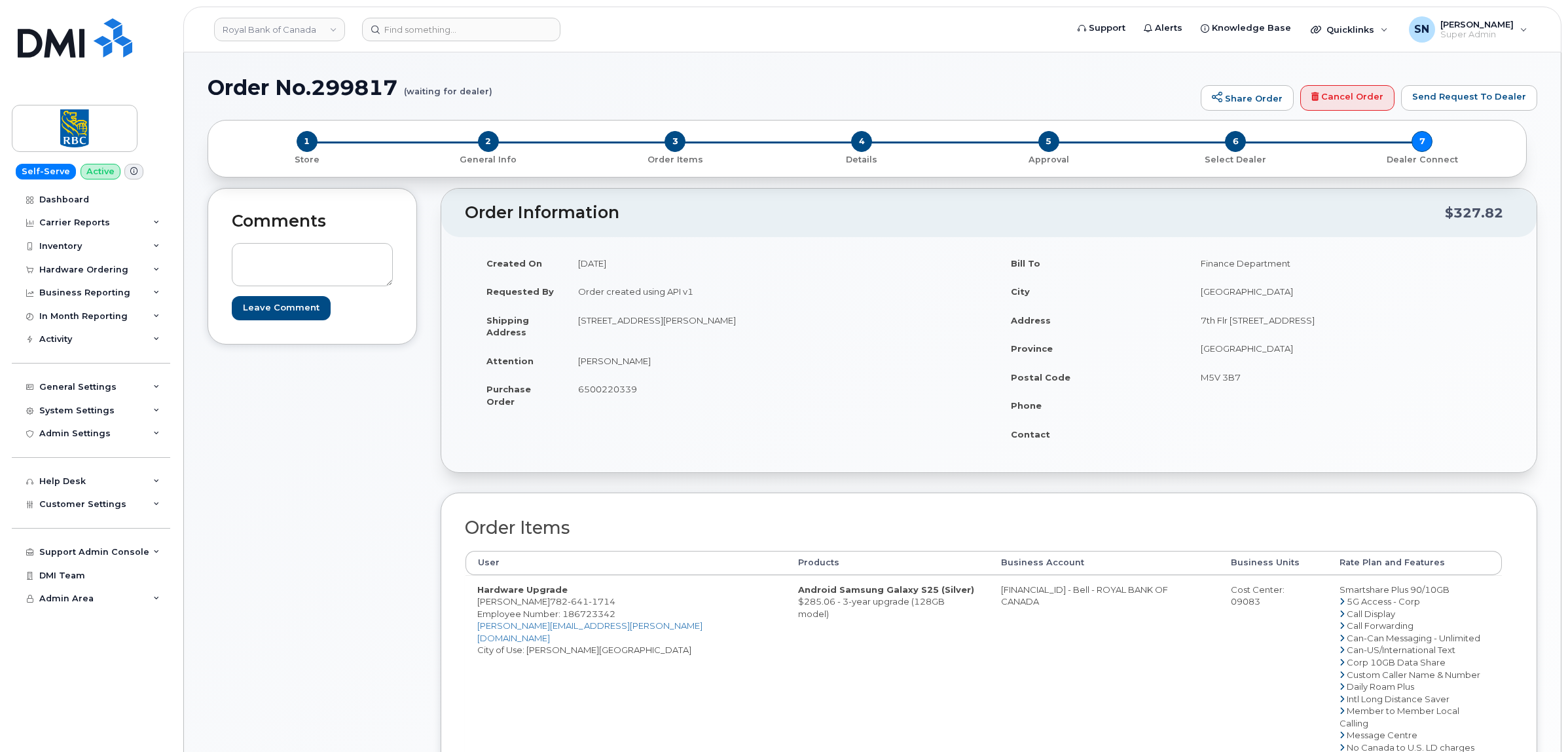
click at [590, 393] on span "6500220339" at bounding box center [607, 389] width 59 height 11
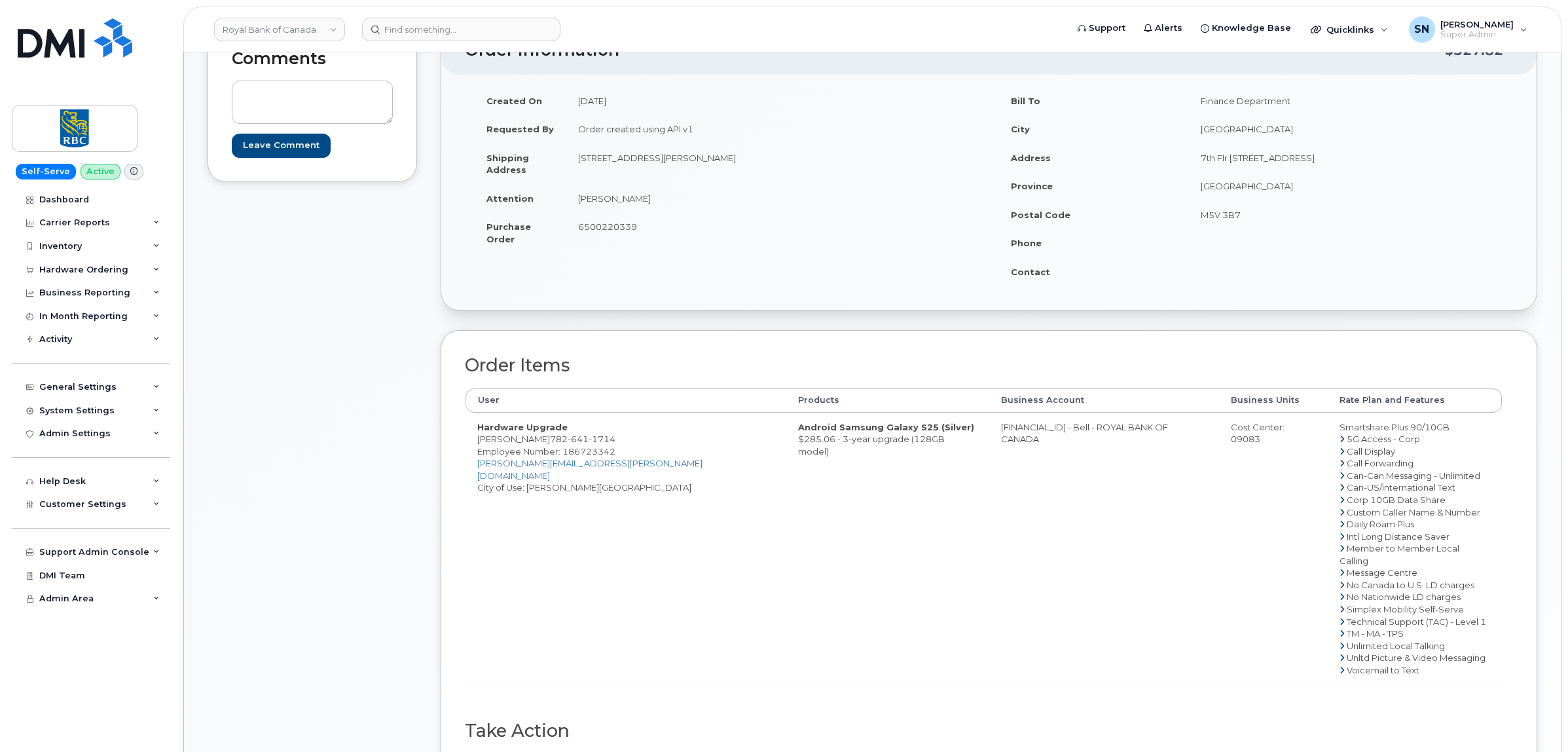
scroll to position [327, 0]
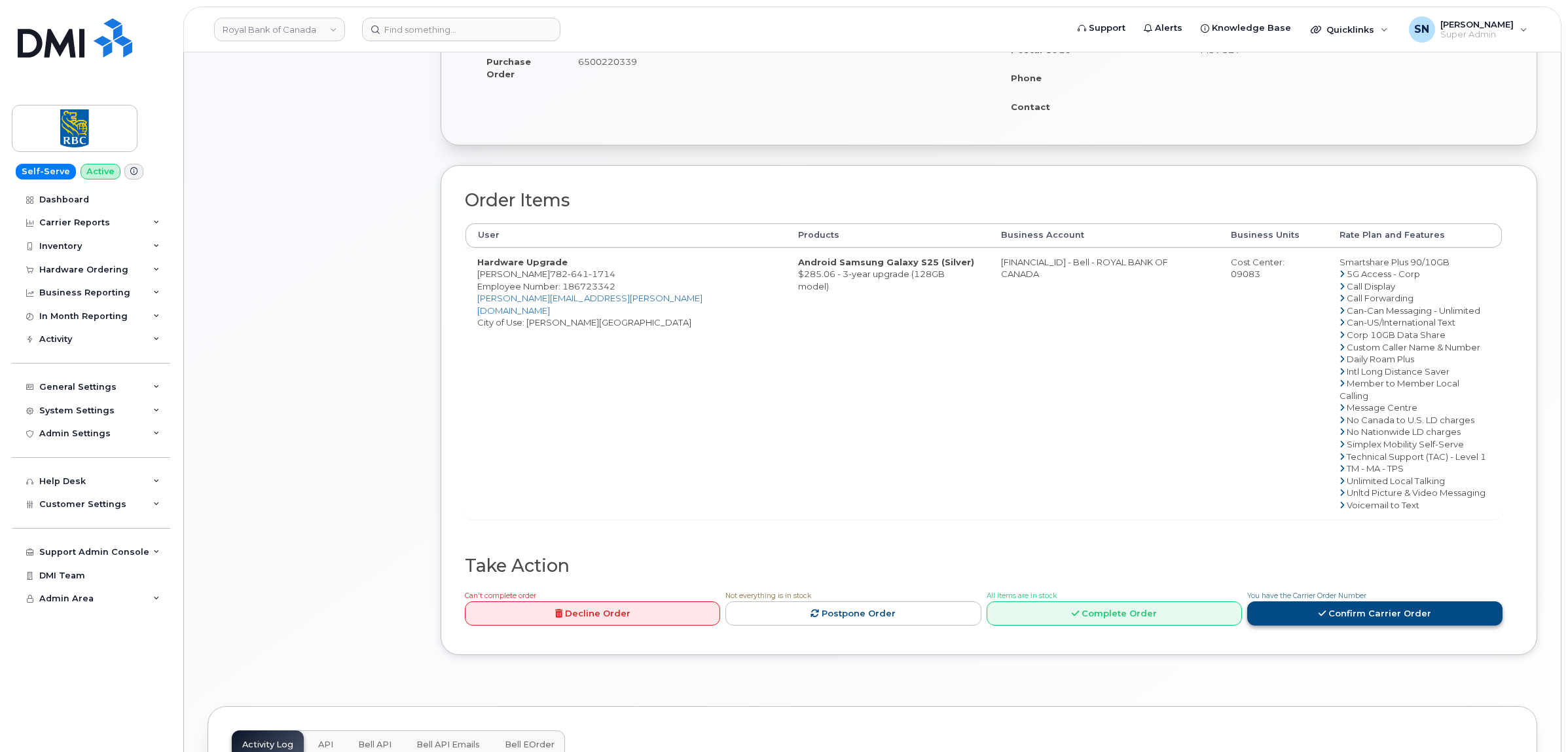
click at [1339, 601] on link "Confirm Carrier Order" at bounding box center [1374, 613] width 255 height 24
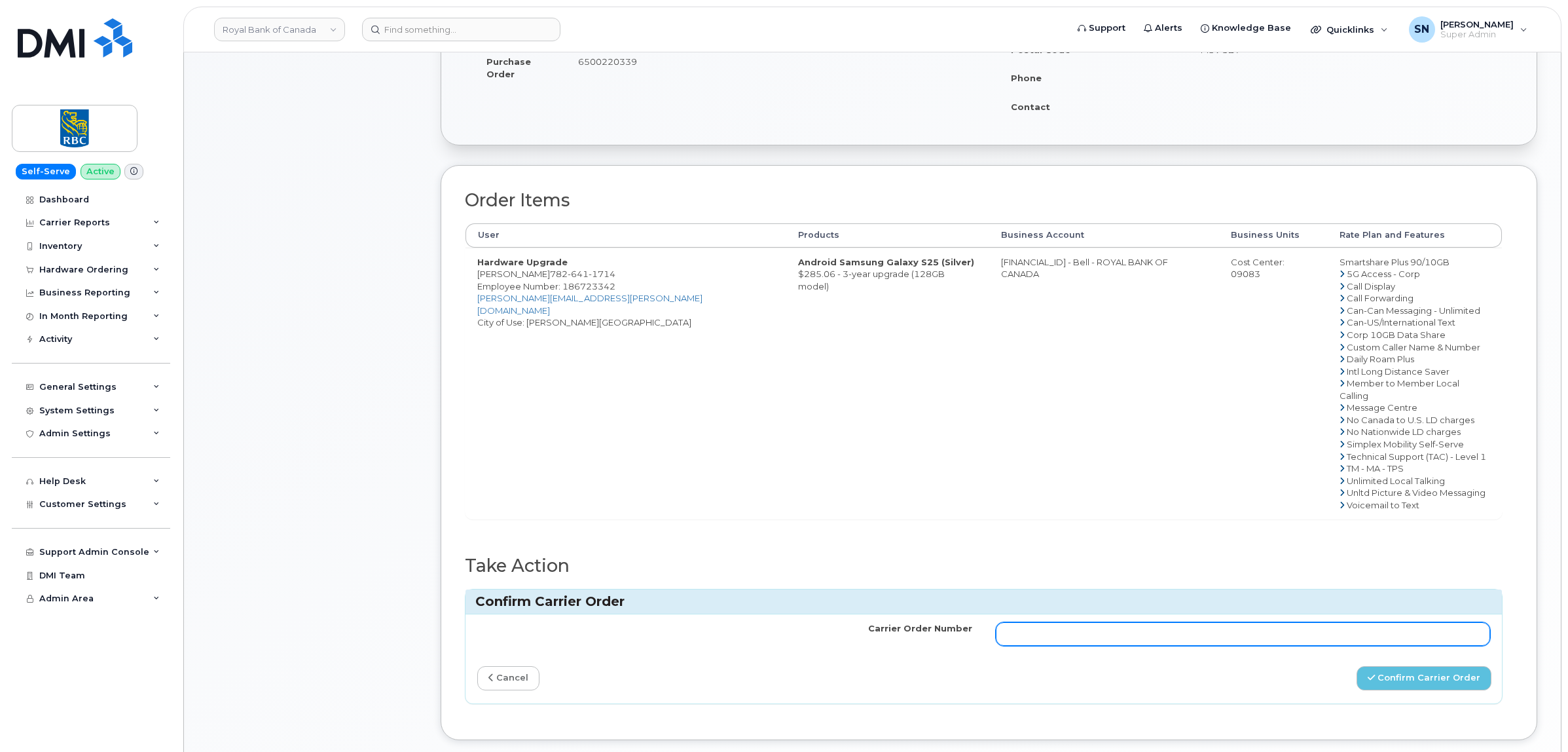
click at [1192, 622] on input "Carrier Order Number" at bounding box center [1243, 633] width 495 height 23
paste input "3028108"
type input "3028108"
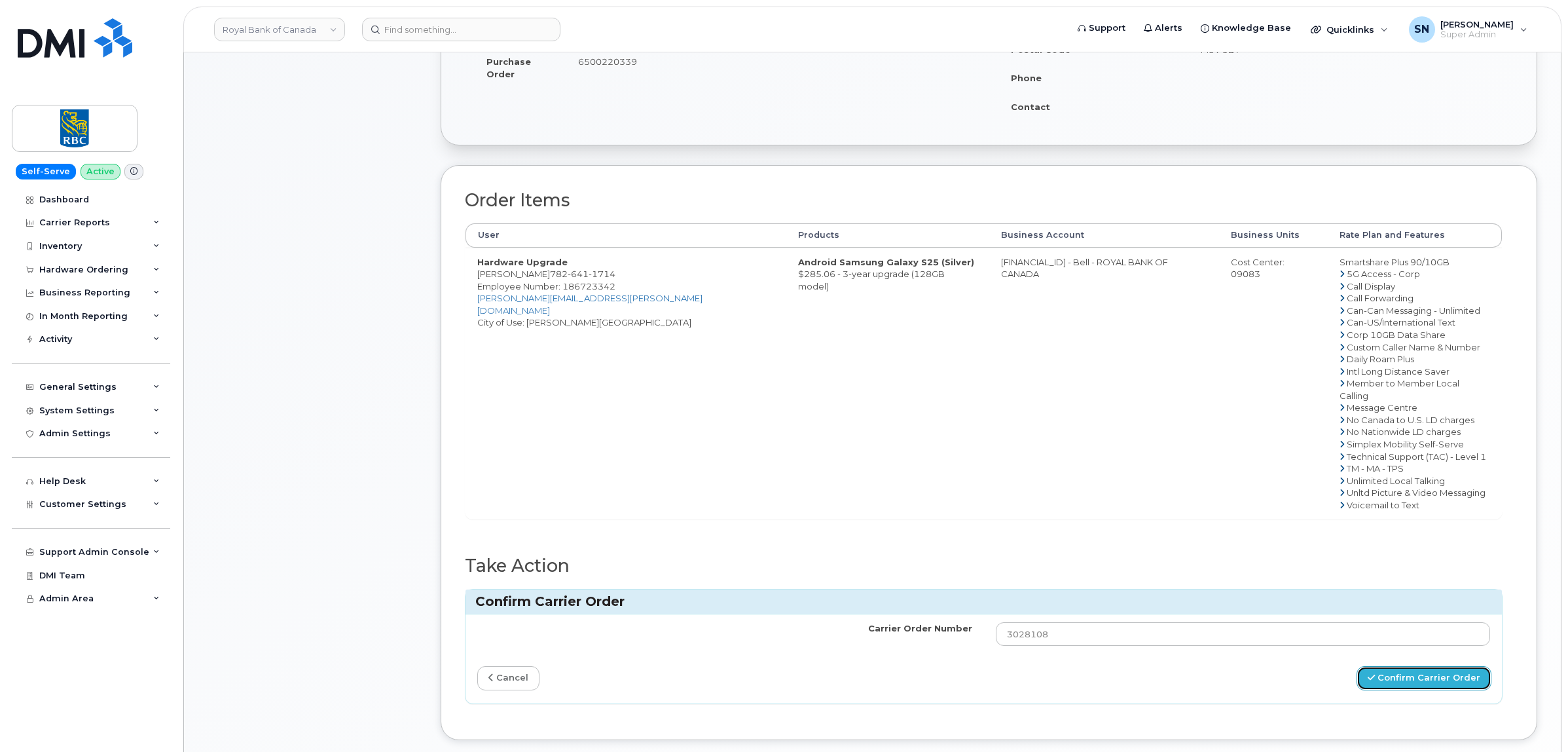
click at [1414, 673] on button "Confirm Carrier Order" at bounding box center [1423, 678] width 135 height 24
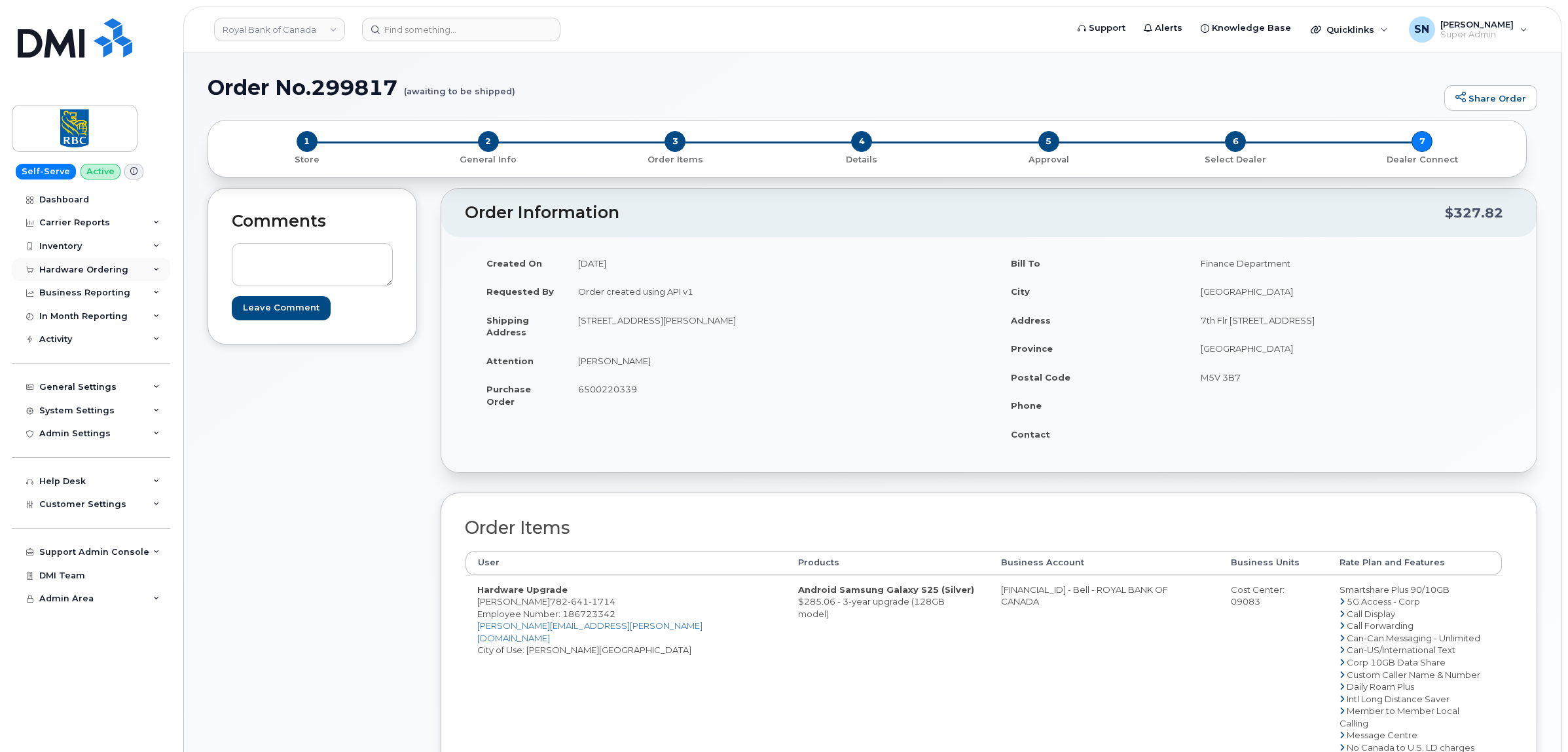
click at [107, 267] on div "Hardware Ordering" at bounding box center [84, 270] width 89 height 11
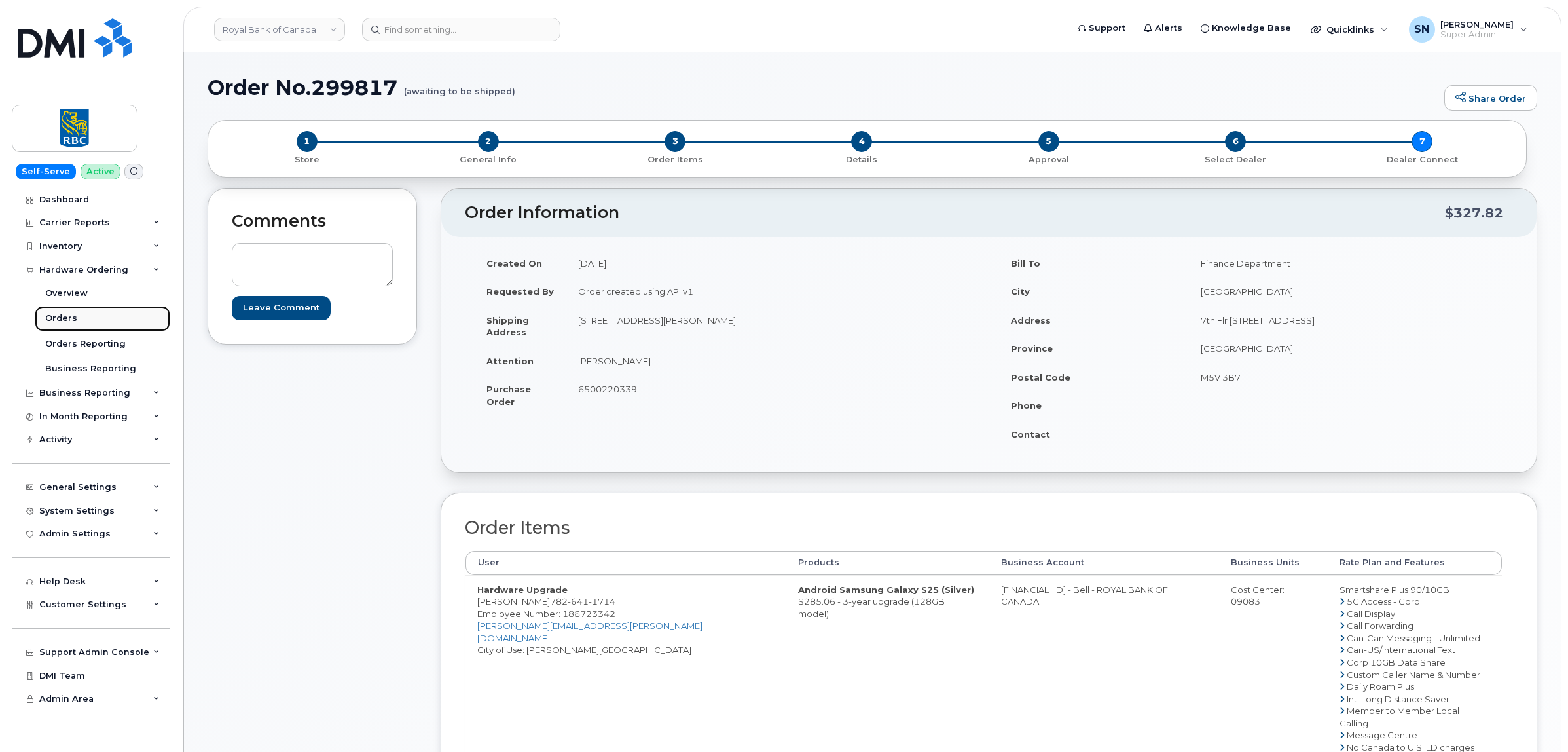
click at [86, 315] on link "Orders" at bounding box center [102, 318] width 135 height 25
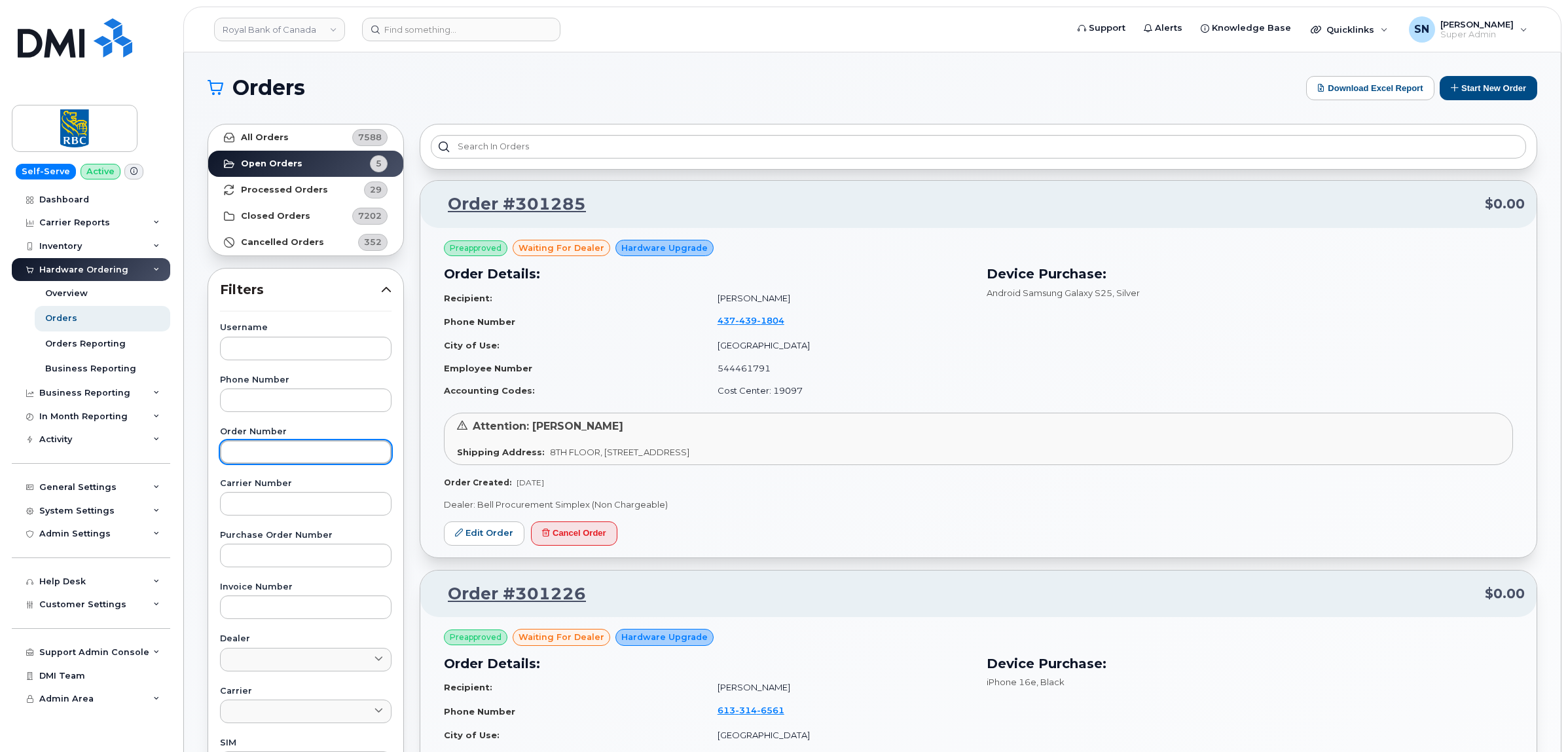
click at [283, 462] on input "text" at bounding box center [305, 451] width 171 height 23
paste input "299822"
type input "299822"
click at [319, 139] on link "All Orders 7588" at bounding box center [305, 137] width 195 height 26
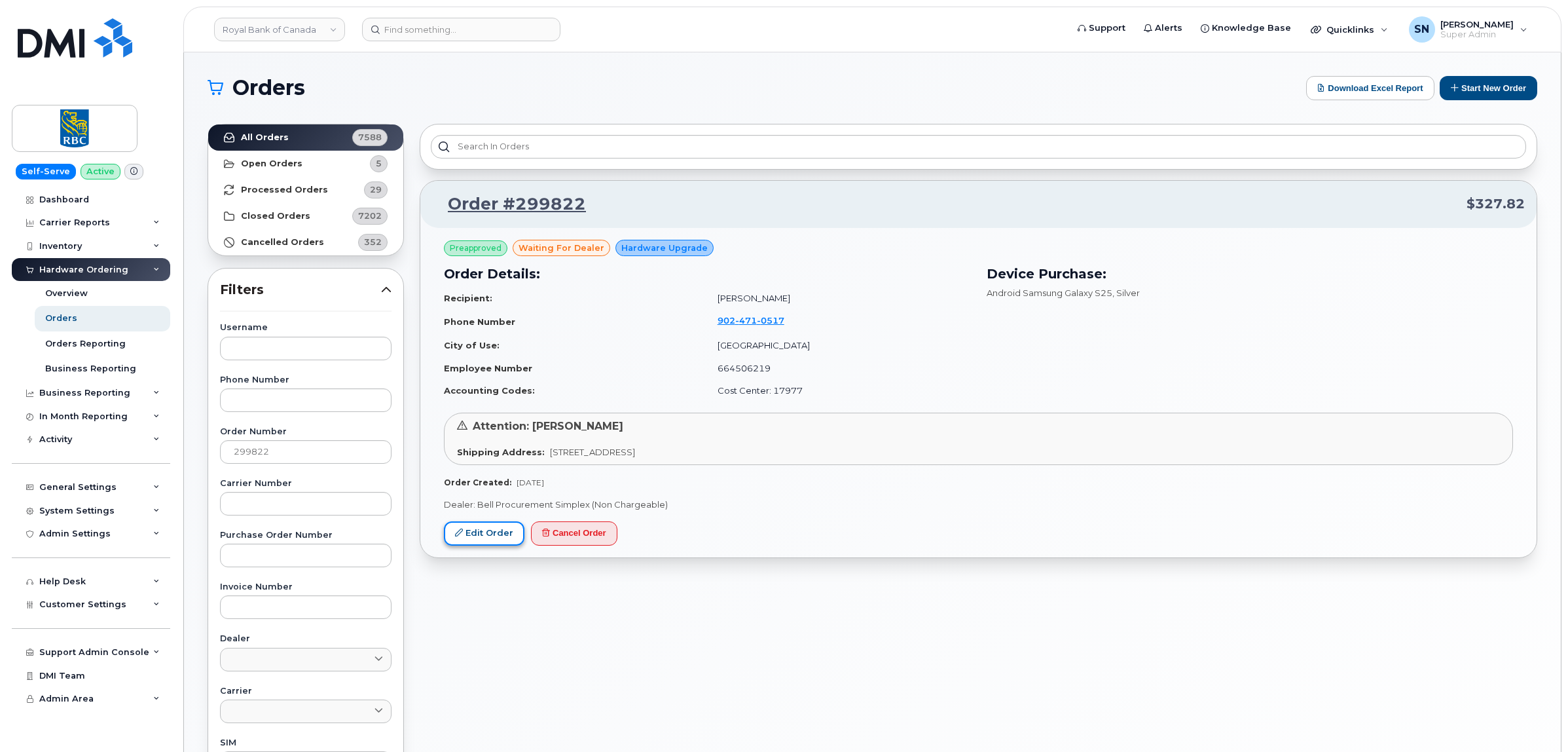
click at [498, 536] on link "Edit Order" at bounding box center [484, 533] width 81 height 24
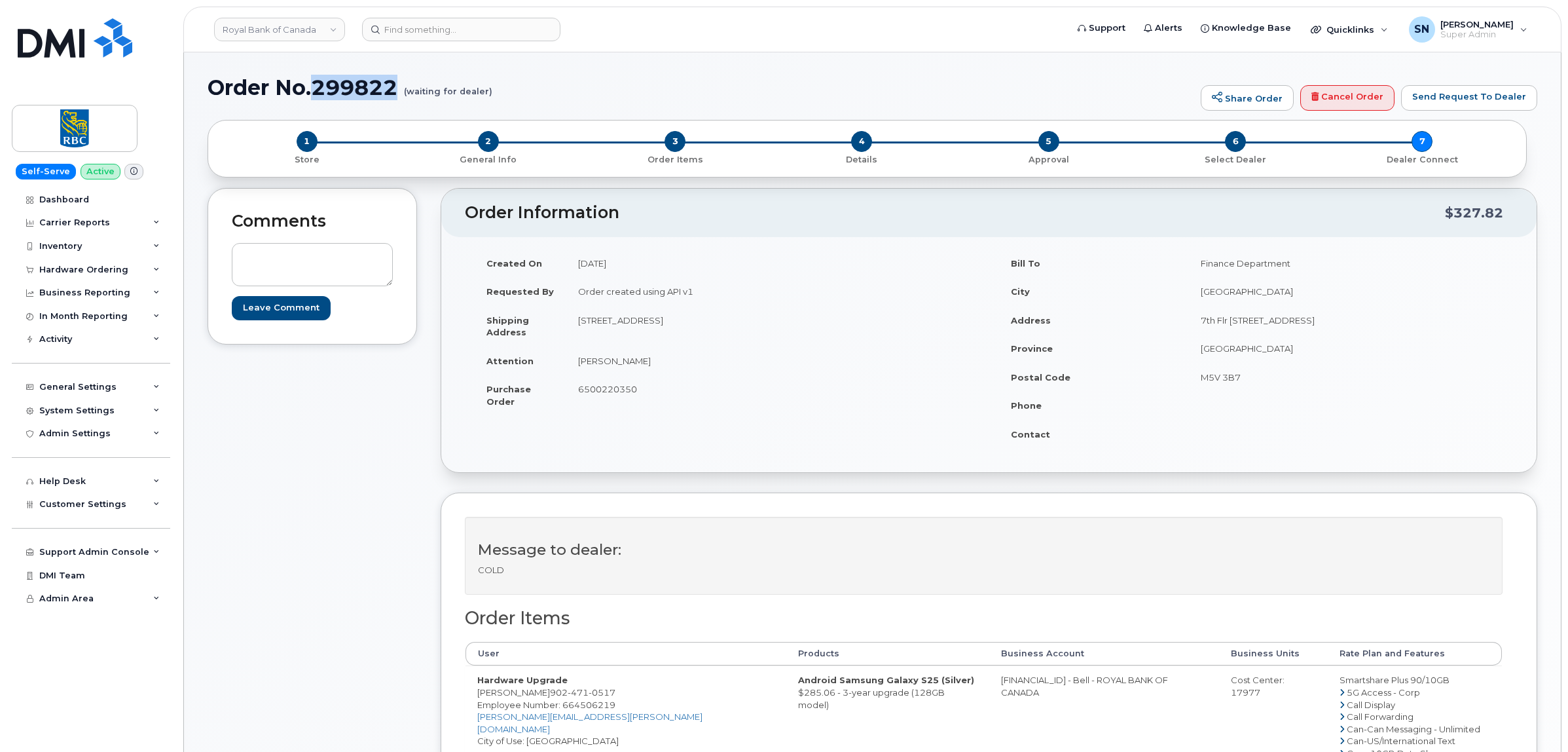
drag, startPoint x: 318, startPoint y: 82, endPoint x: 401, endPoint y: 93, distance: 83.7
click at [401, 93] on h1 "Order No.299822 (waiting for dealer)" at bounding box center [700, 87] width 986 height 23
copy h1 "299822"
click at [345, 457] on div "Comments Leave Comment" at bounding box center [312, 641] width 209 height 905
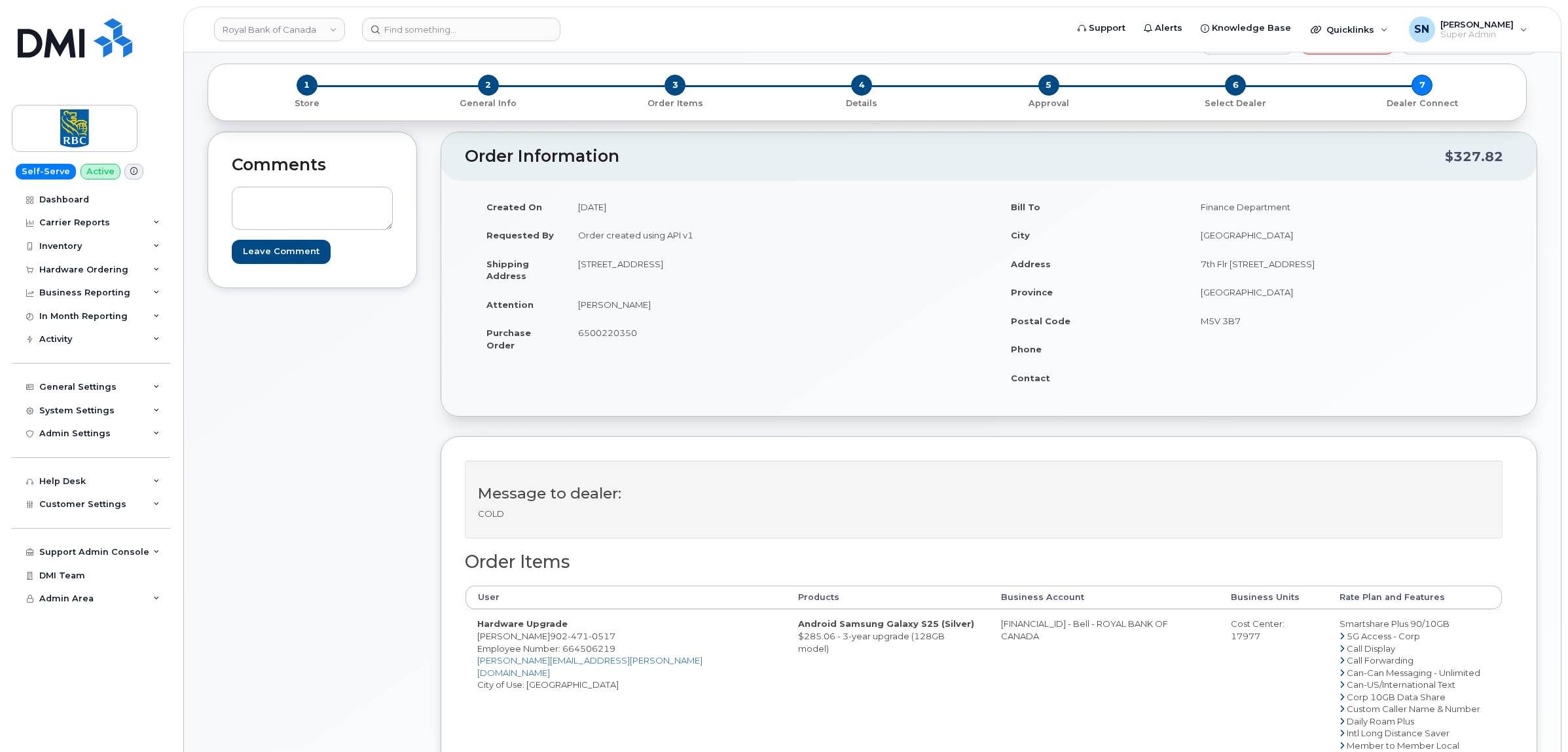
scroll to position [82, 0]
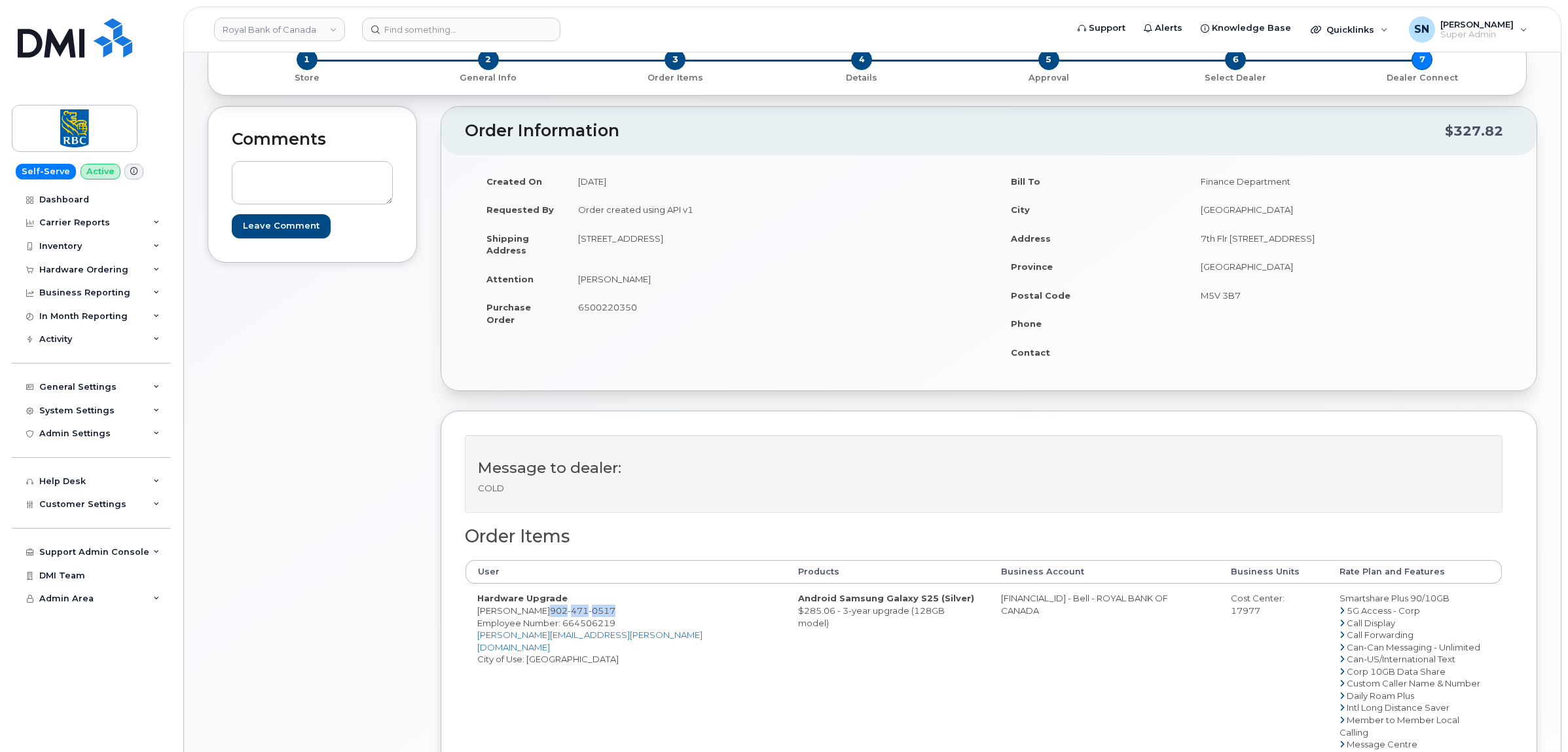
drag, startPoint x: 547, startPoint y: 613, endPoint x: 616, endPoint y: 613, distance: 69.0
click at [616, 613] on td "Hardware Upgrade [PERSON_NAME] [PHONE_NUMBER] Employee Number: 664506219 [PERSO…" at bounding box center [625, 719] width 321 height 272
copy span "[PHONE_NUMBER]"
drag, startPoint x: 578, startPoint y: 235, endPoint x: 668, endPoint y: 246, distance: 90.7
click at [668, 246] on td "[STREET_ADDRESS]" at bounding box center [773, 244] width 413 height 41
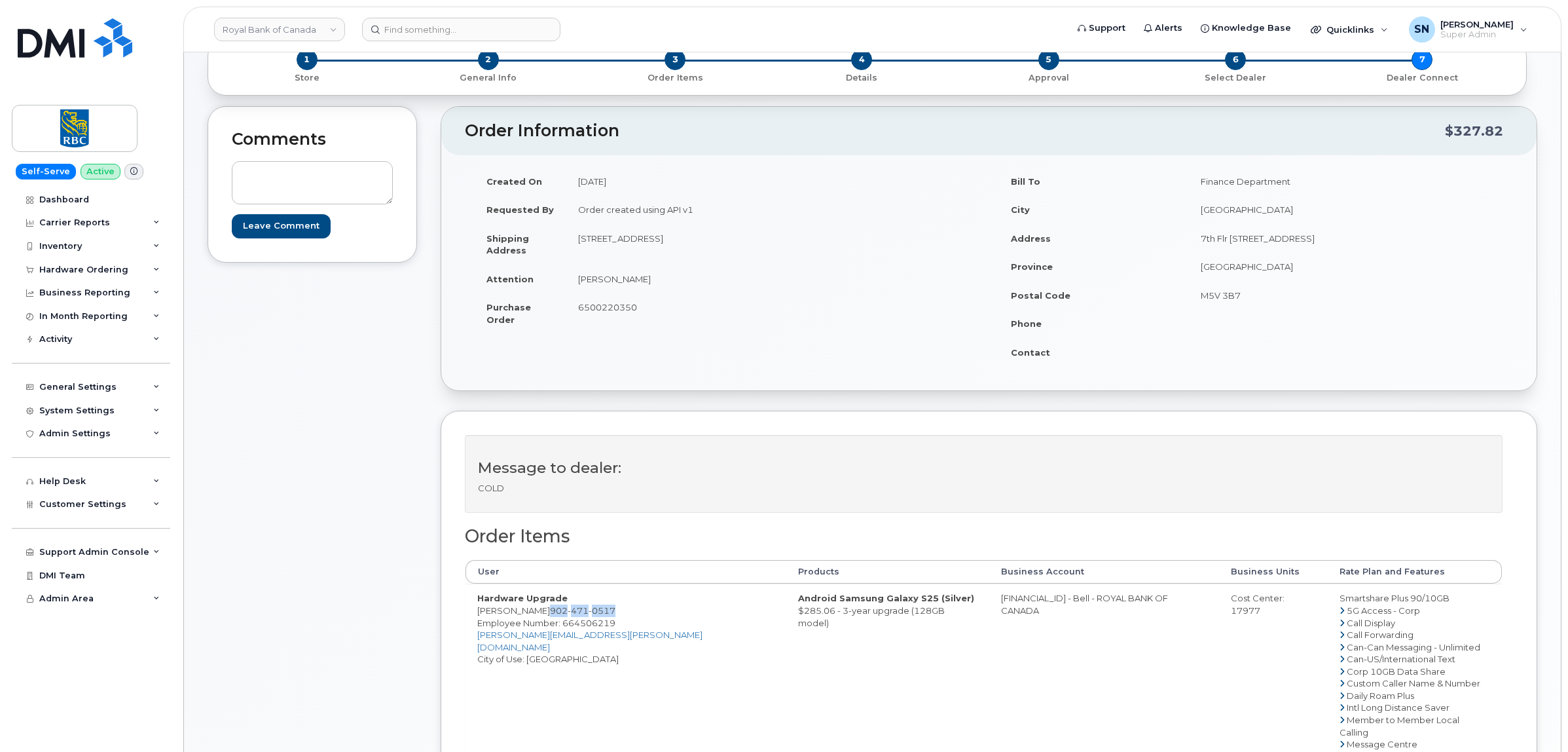
copy td "[STREET_ADDRESS]"
click at [700, 263] on td "[STREET_ADDRESS]" at bounding box center [773, 244] width 413 height 41
drag, startPoint x: 579, startPoint y: 240, endPoint x: 824, endPoint y: 238, distance: 245.0
click at [824, 238] on td "[STREET_ADDRESS]" at bounding box center [773, 244] width 413 height 41
copy td "2935 Ostrea Lake Rd Pleasant Point, NS Canada, B0J2L0"
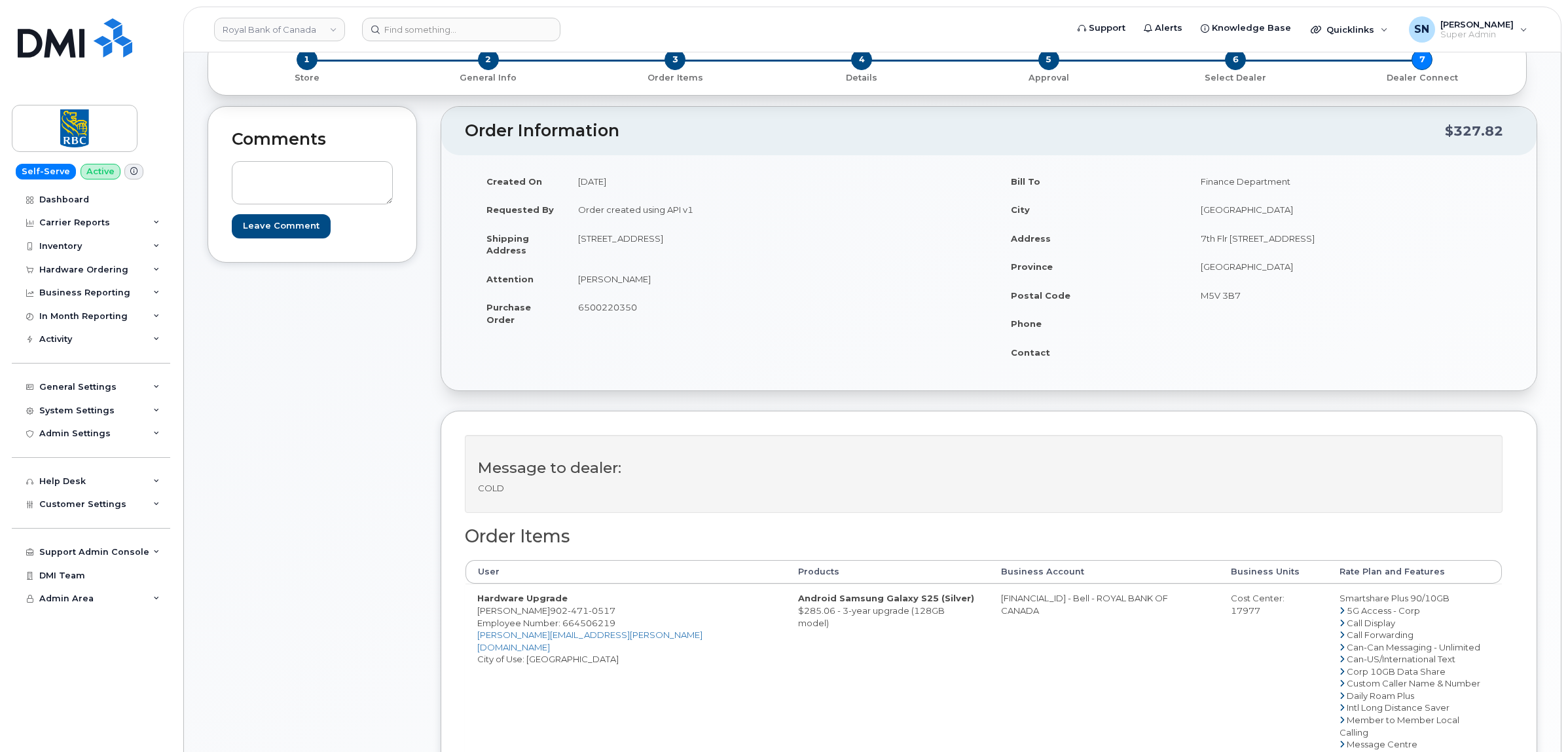
drag, startPoint x: 810, startPoint y: 251, endPoint x: 797, endPoint y: 243, distance: 15.3
click at [810, 251] on td "2935 Ostrea Lake Rd Pleasant Point, NS Canada, B0J2L0" at bounding box center [773, 244] width 413 height 41
click at [787, 238] on td "2935 Ostrea Lake Rd Pleasant Point, NS Canada, B0J2L0" at bounding box center [773, 244] width 413 height 41
drag, startPoint x: 787, startPoint y: 238, endPoint x: 830, endPoint y: 239, distance: 43.0
click at [830, 239] on td "2935 Ostrea Lake Rd Pleasant Point, NS Canada, B0J2L0" at bounding box center [773, 244] width 413 height 41
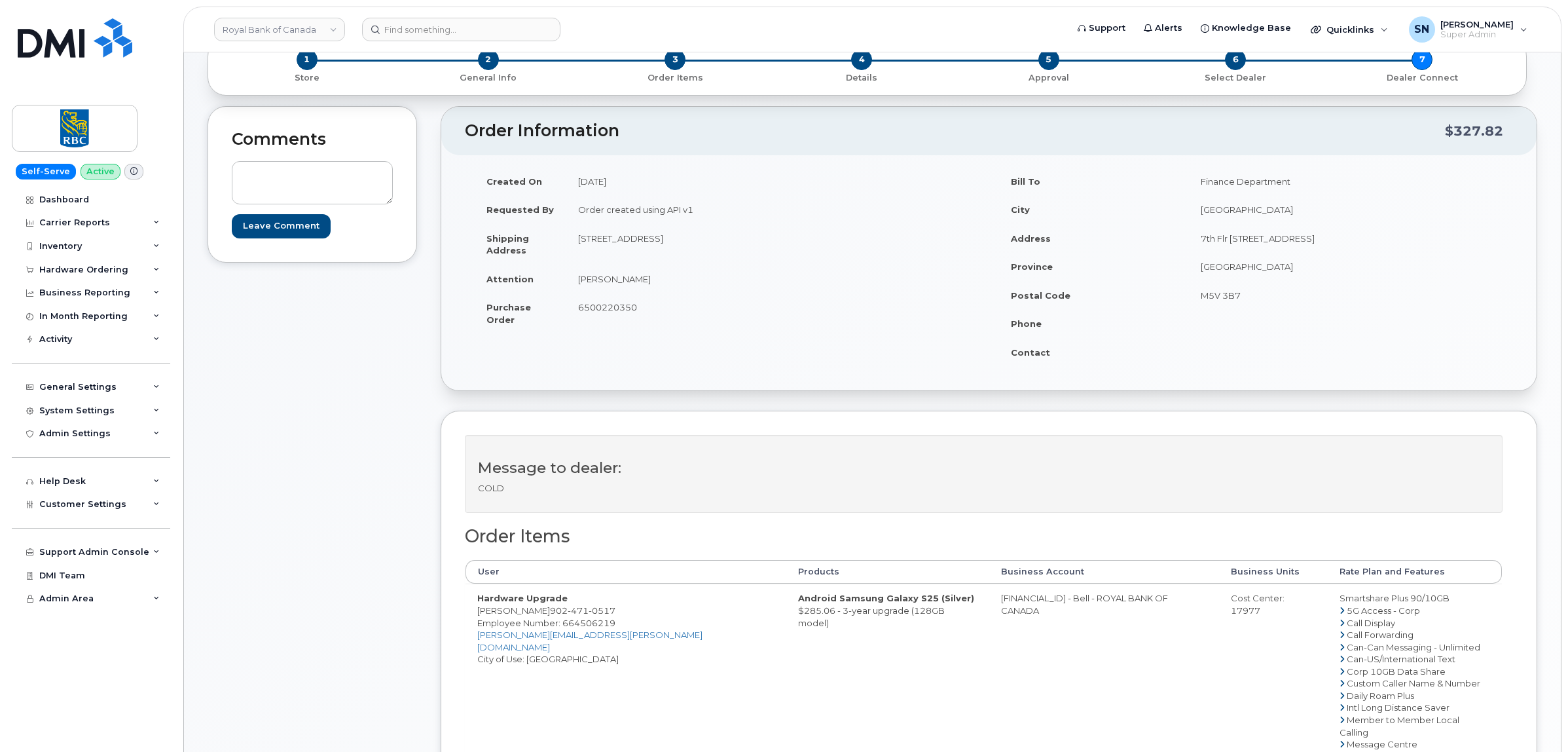
drag, startPoint x: 619, startPoint y: 283, endPoint x: 655, endPoint y: 285, distance: 36.1
click at [655, 285] on td "Jane Bradbrook" at bounding box center [773, 279] width 413 height 29
drag, startPoint x: 546, startPoint y: 611, endPoint x: 612, endPoint y: 612, distance: 66.0
click at [612, 612] on span "902 471 0517" at bounding box center [582, 611] width 65 height 11
copy span "902 471 0517"
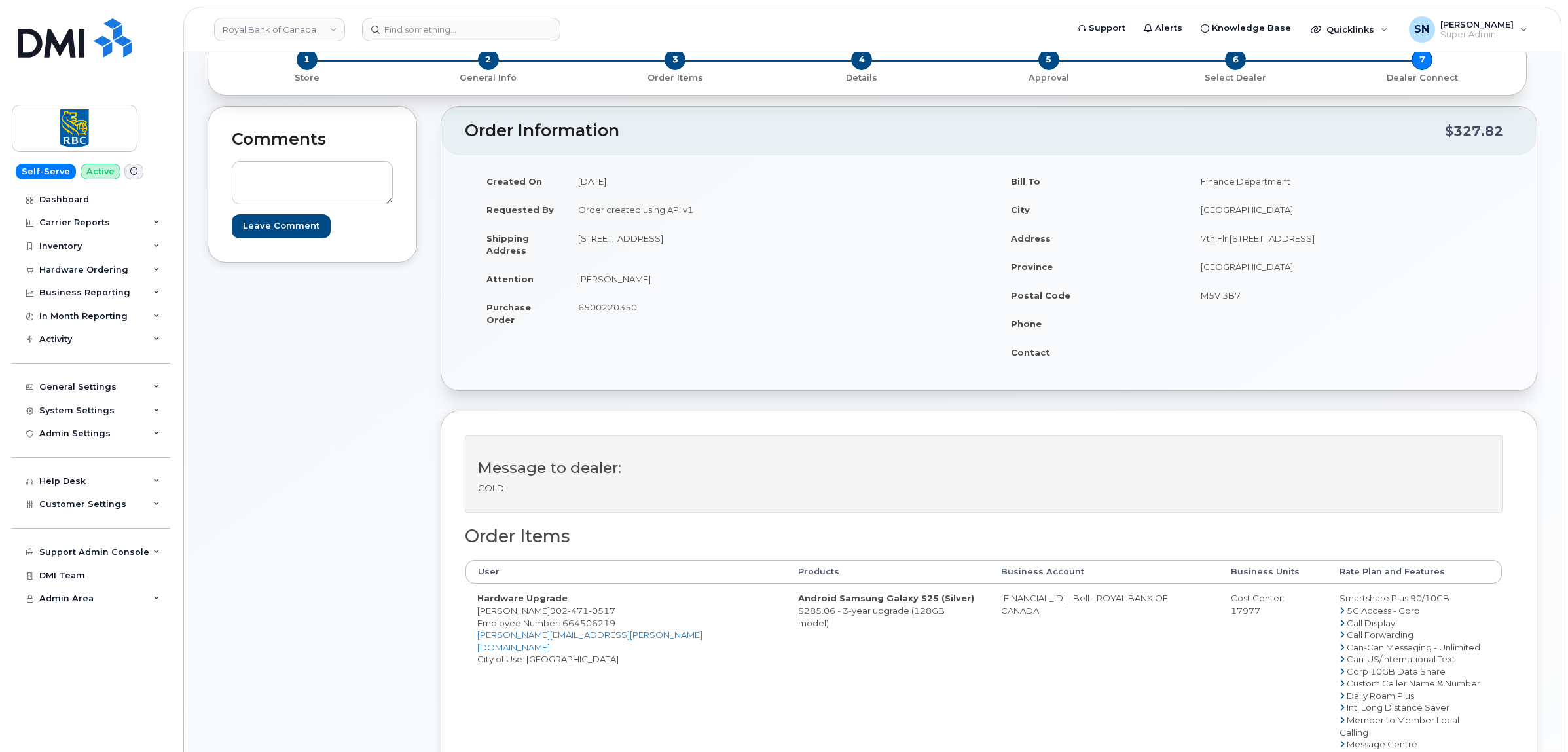
click at [449, 651] on div "Message to dealer: COLD Order Items User Products Business Account Business Uni…" at bounding box center [988, 701] width 1096 height 581
drag, startPoint x: 478, startPoint y: 611, endPoint x: 626, endPoint y: 611, distance: 148.0
click at [626, 611] on td "Hardware Upgrade Jane Bradbrook 902 471 0517 Employee Number: 664506219 jane.br…" at bounding box center [625, 719] width 321 height 272
copy td "Jane Bradbrook 902 471 0517"
drag, startPoint x: 916, startPoint y: 599, endPoint x: 964, endPoint y: 605, distance: 48.4
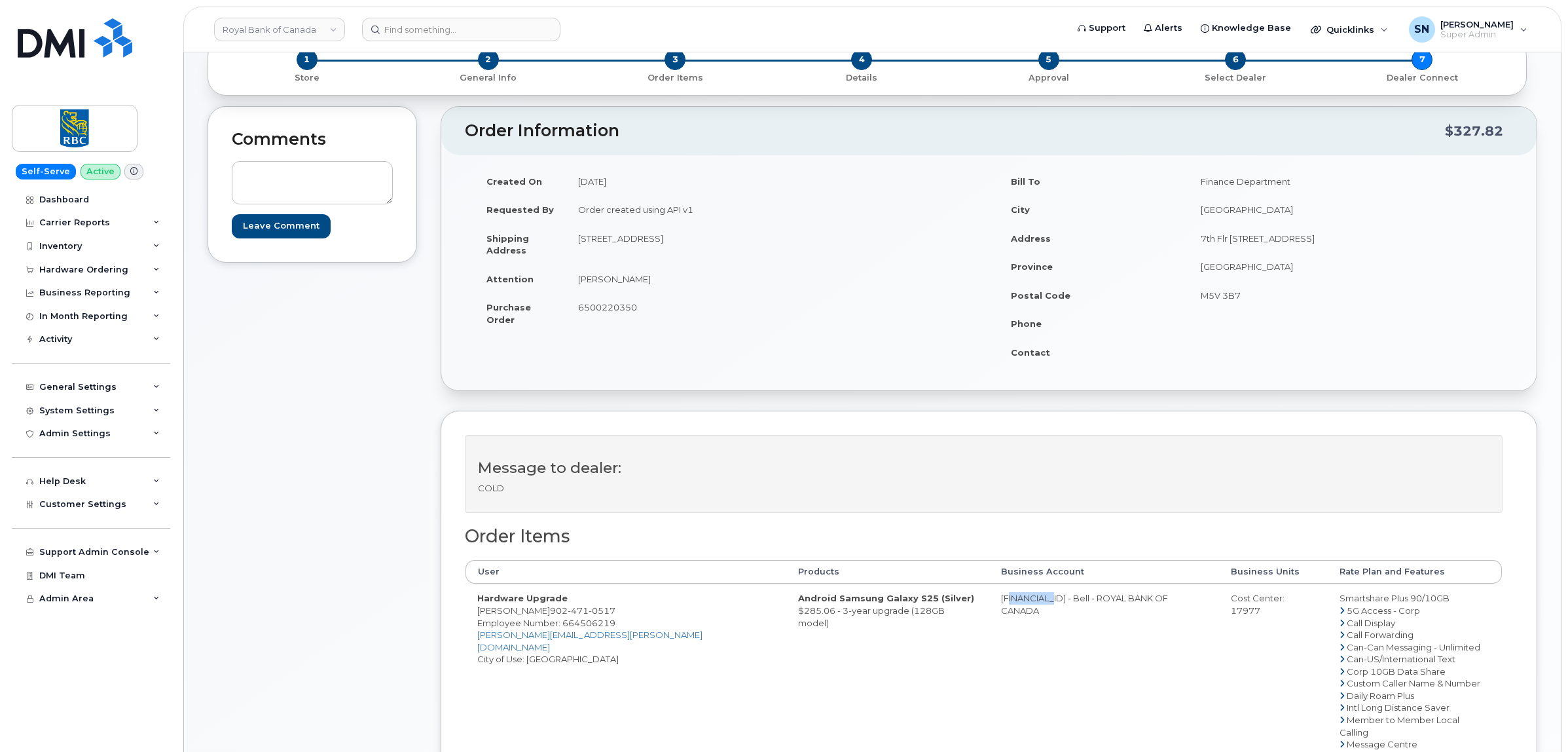
click at [989, 607] on td "0526299293 - Bell - ROYAL BANK OF CANADA" at bounding box center [1104, 719] width 231 height 272
copy td "526299293"
click at [1250, 601] on div "Cost Center: 17977" at bounding box center [1273, 604] width 85 height 24
copy div "17977"
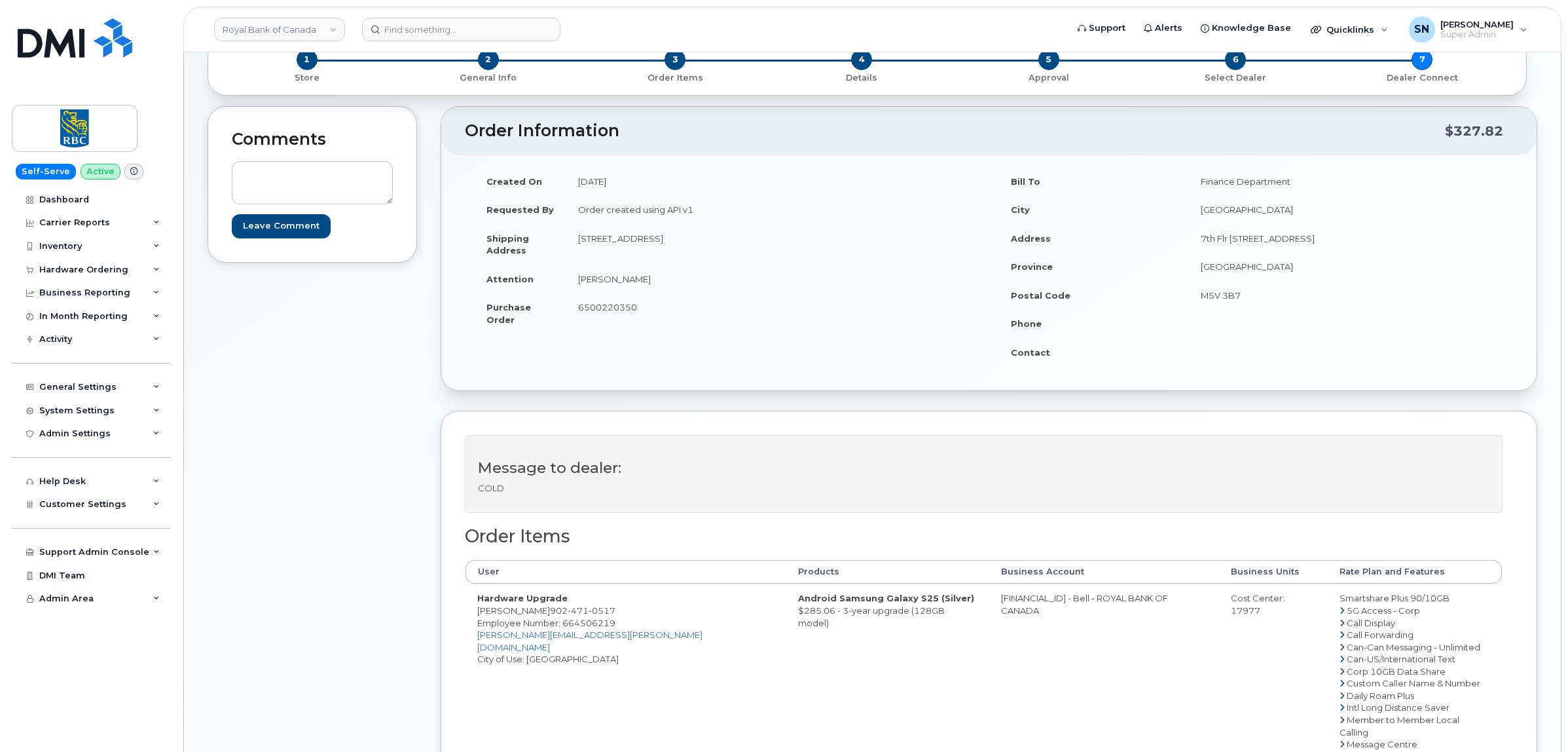
click at [590, 627] on span "Employee Number: 664506219" at bounding box center [546, 623] width 138 height 11
copy span "664506219"
drag, startPoint x: 476, startPoint y: 611, endPoint x: 544, endPoint y: 617, distance: 68.3
click at [544, 617] on td "Hardware Upgrade Jane Bradbrook 902 471 0517 Employee Number: 664506219 jane.br…" at bounding box center [625, 719] width 321 height 272
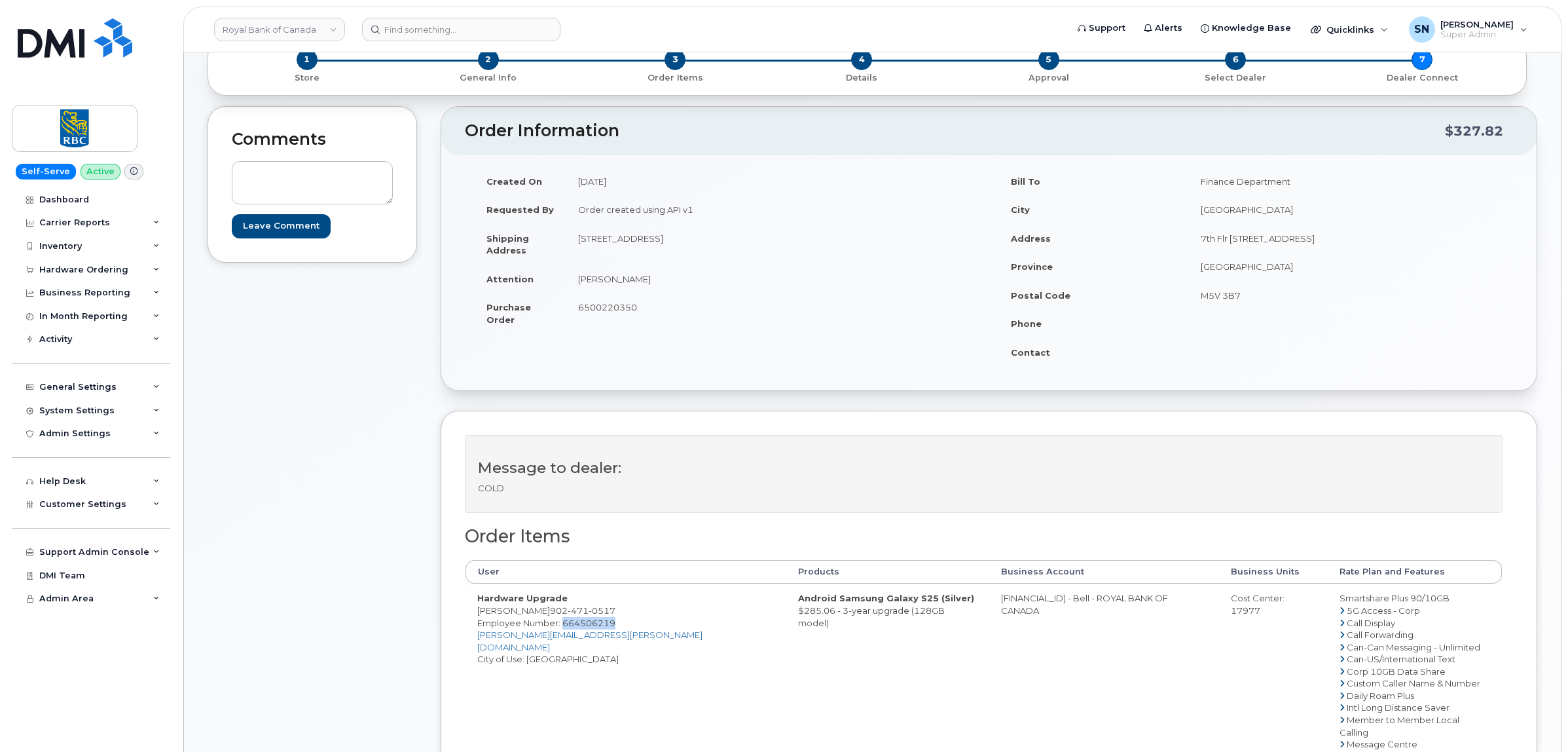
copy td "Jane Bradbrook"
click at [596, 310] on span "6500220350" at bounding box center [607, 307] width 59 height 11
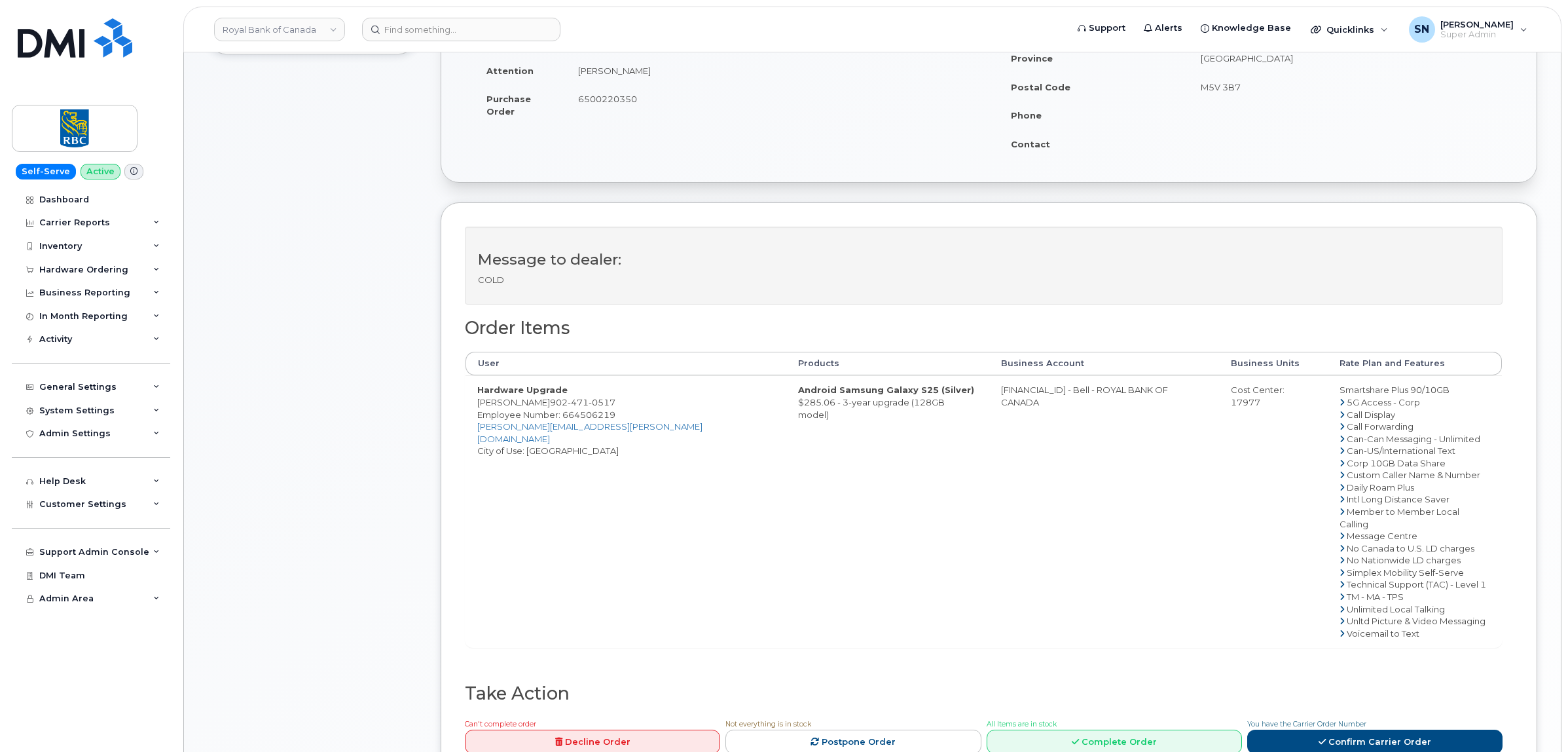
scroll to position [409, 0]
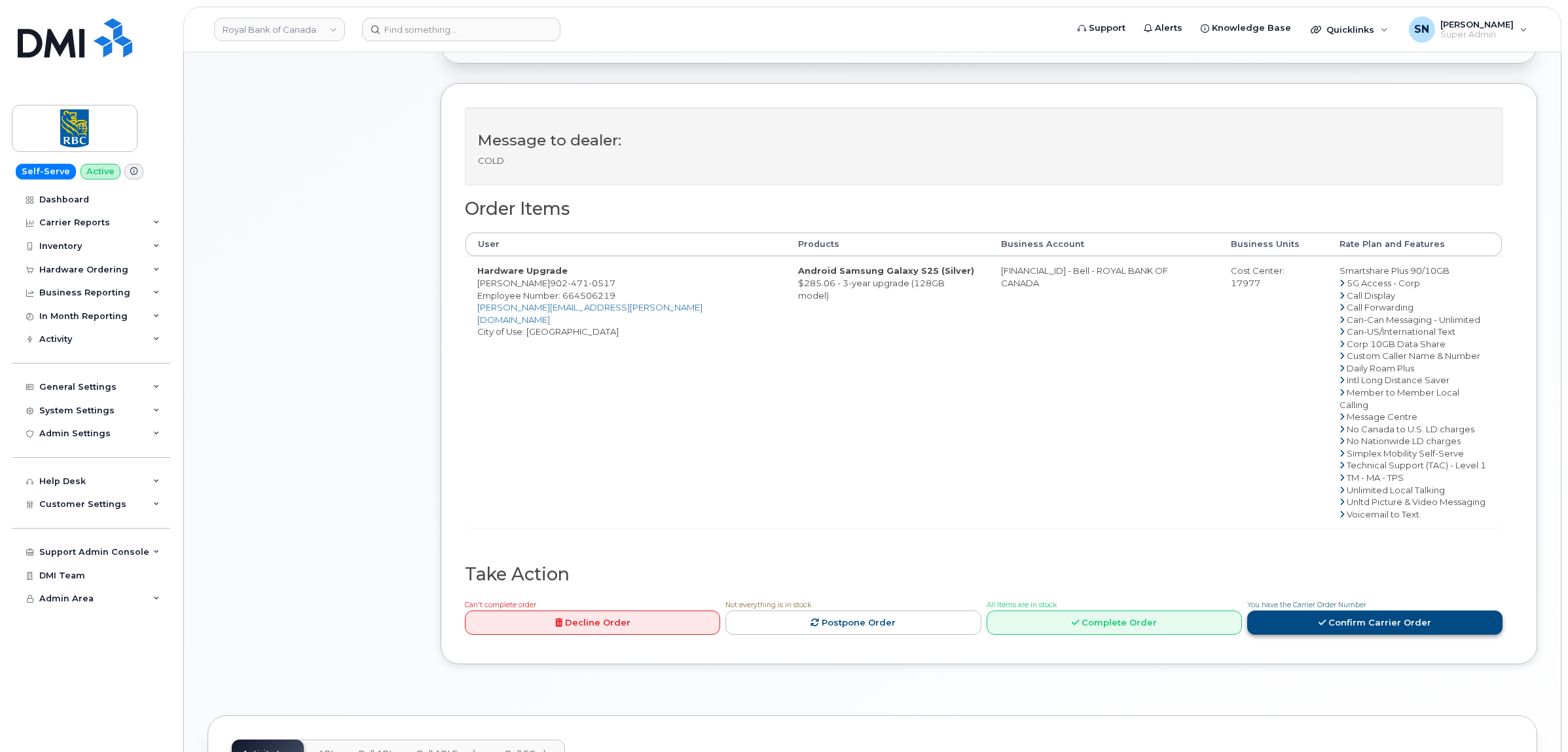
click at [1353, 613] on link "Confirm Carrier Order" at bounding box center [1374, 623] width 255 height 24
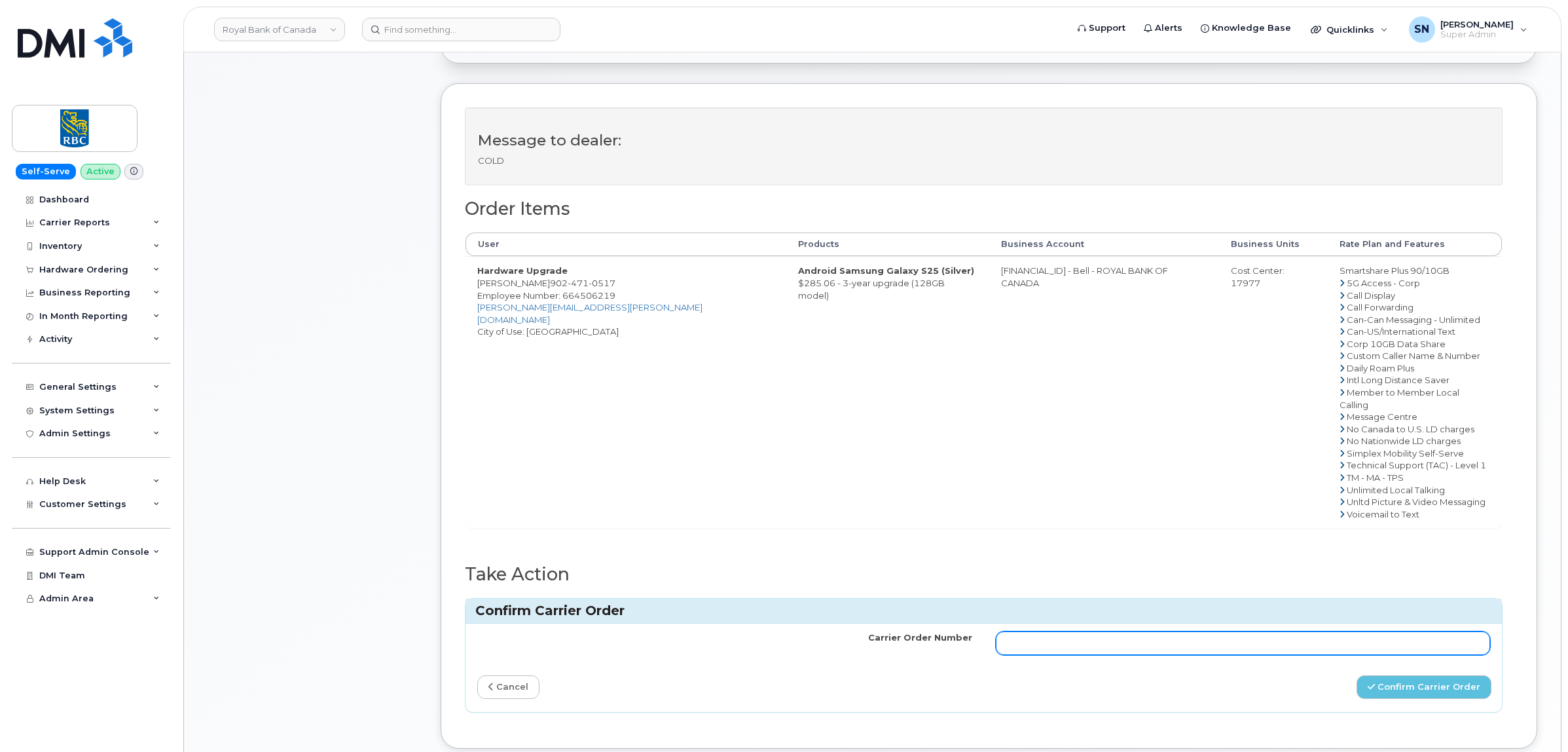
click at [1235, 631] on input "Carrier Order Number" at bounding box center [1243, 643] width 495 height 23
paste input "3028111"
type input "3028111"
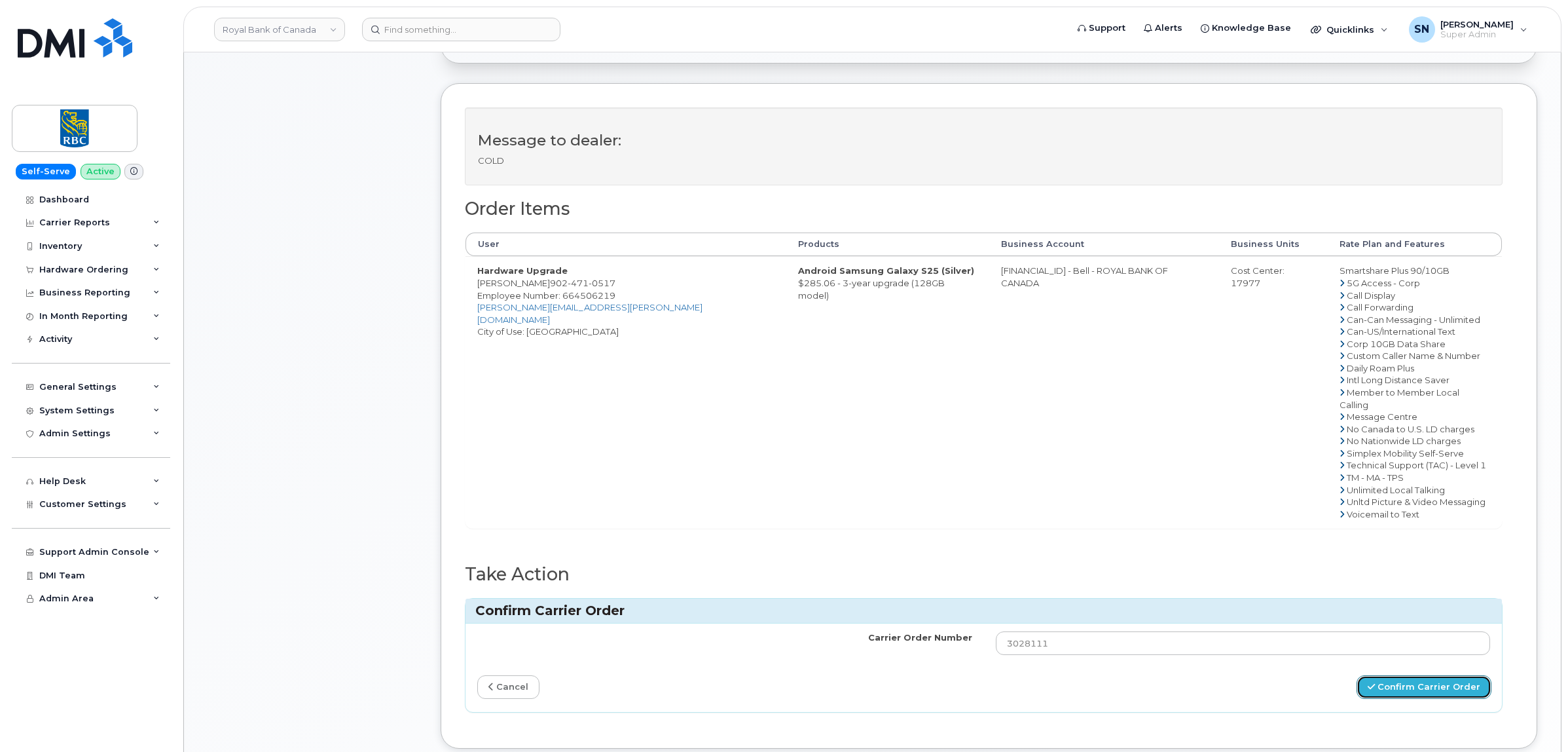
click at [1398, 675] on button "Confirm Carrier Order" at bounding box center [1423, 687] width 135 height 24
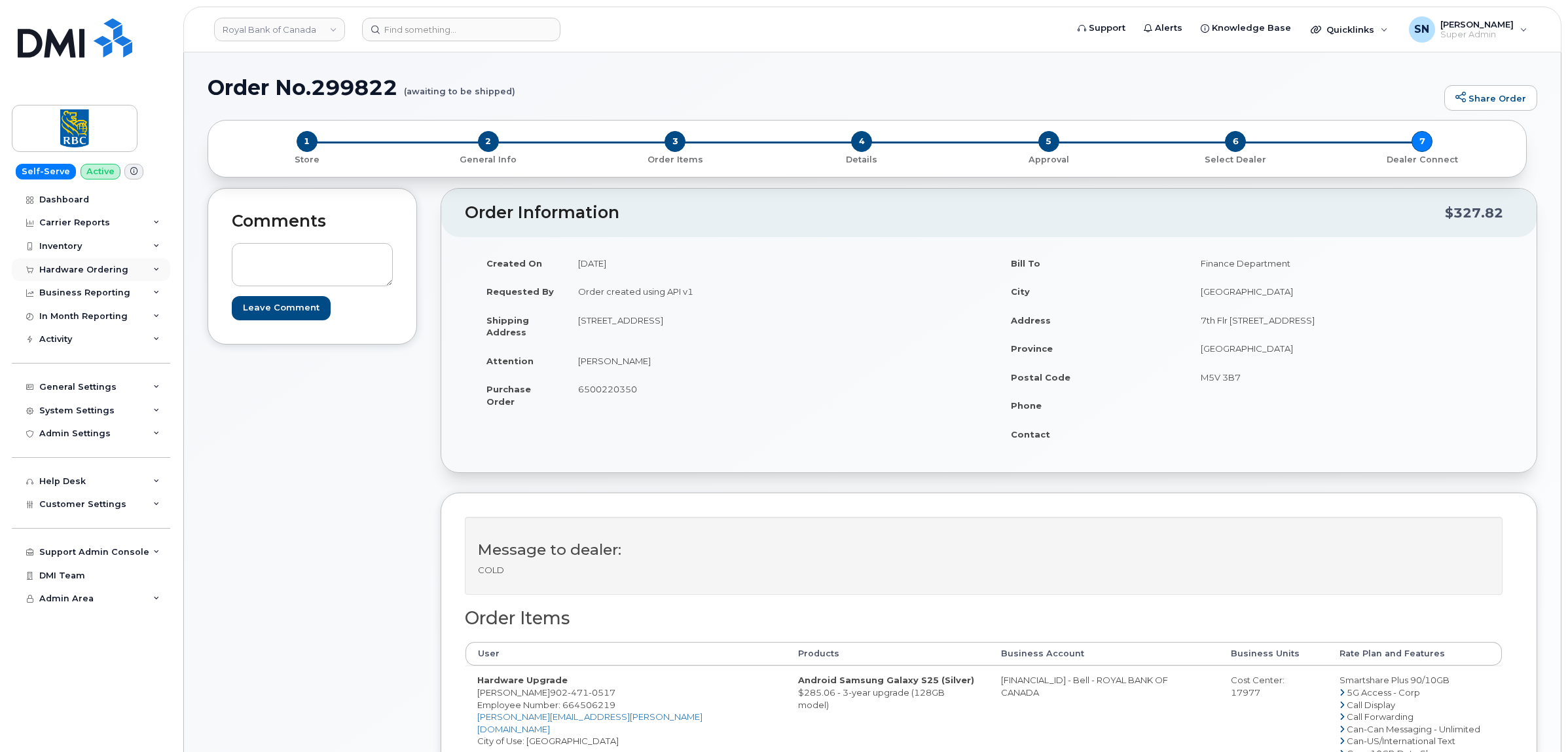
click at [85, 270] on div "Hardware Ordering" at bounding box center [84, 270] width 89 height 11
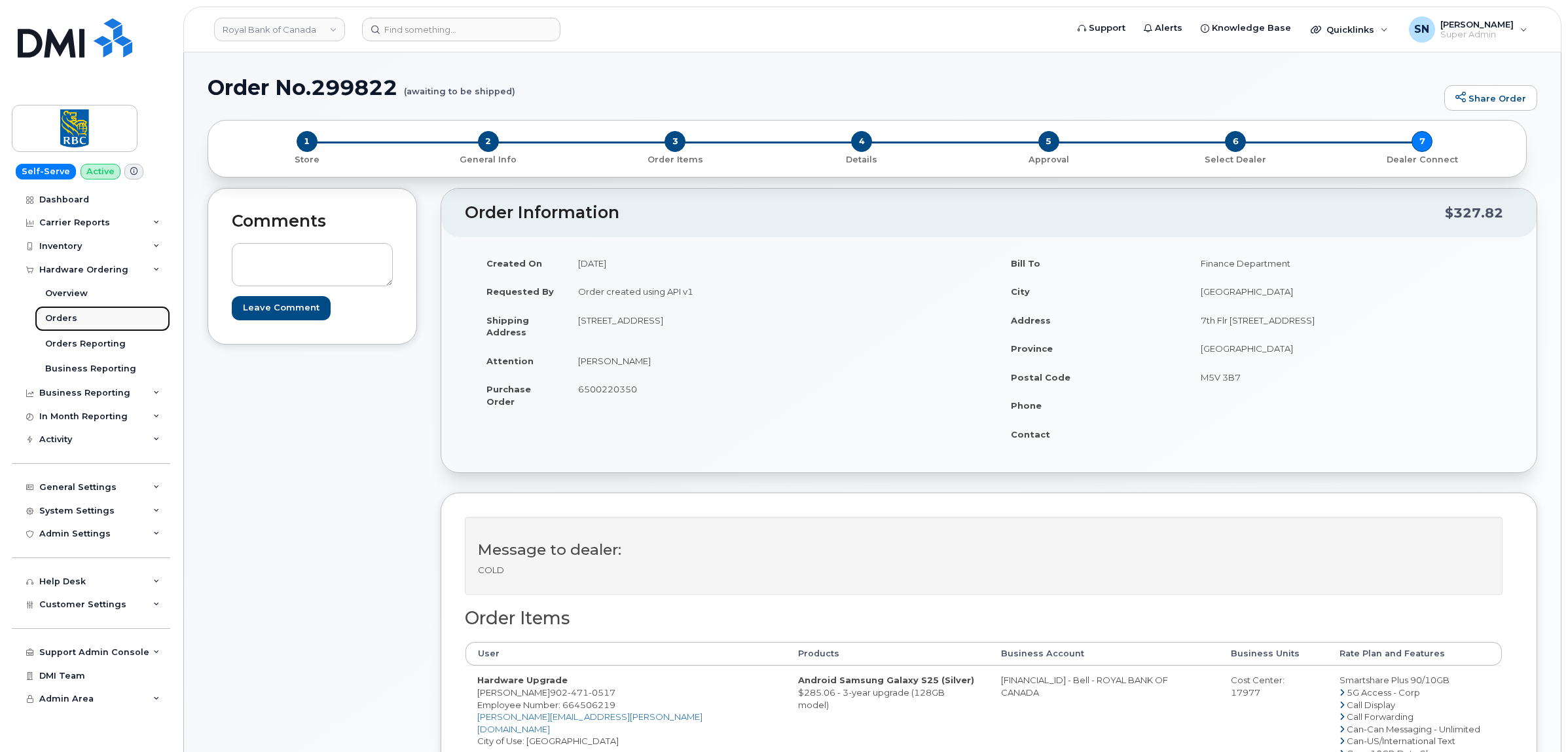
click at [66, 315] on div "Orders" at bounding box center [61, 319] width 32 height 12
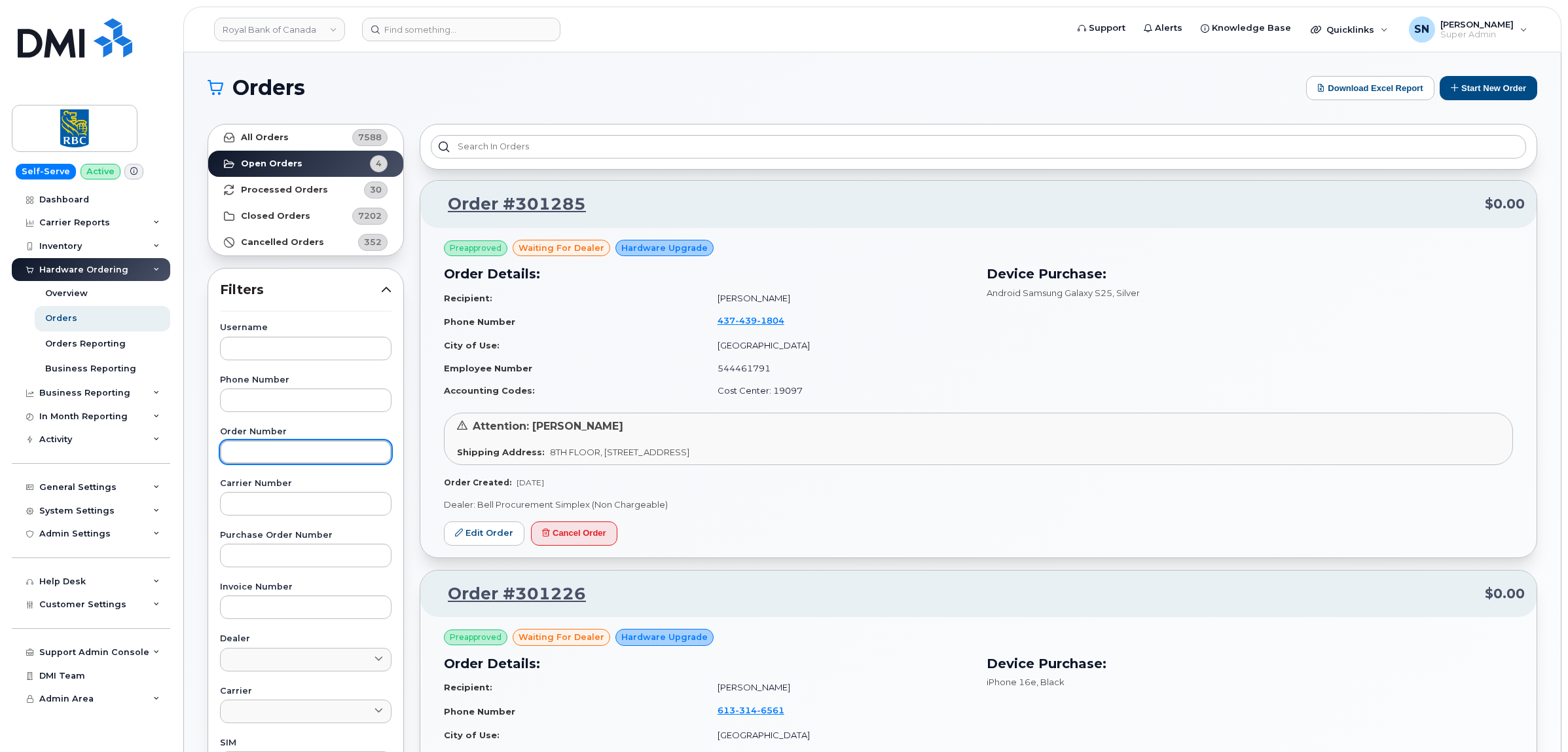
click at [325, 452] on input "text" at bounding box center [305, 451] width 171 height 23
paste input "300522"
type input "300522"
click at [289, 132] on link "All Orders 7588" at bounding box center [305, 137] width 195 height 26
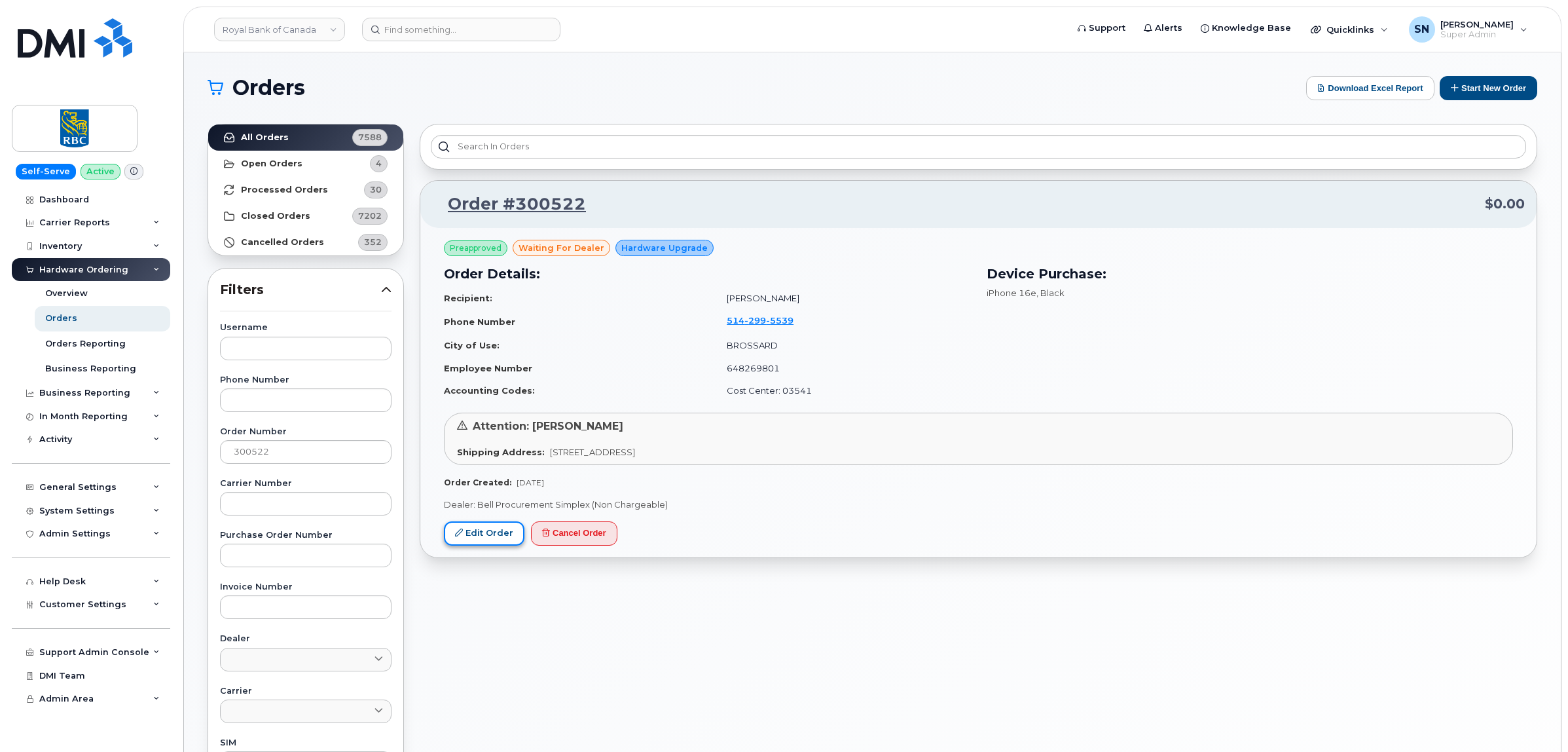
click at [486, 536] on link "Edit Order" at bounding box center [484, 533] width 81 height 24
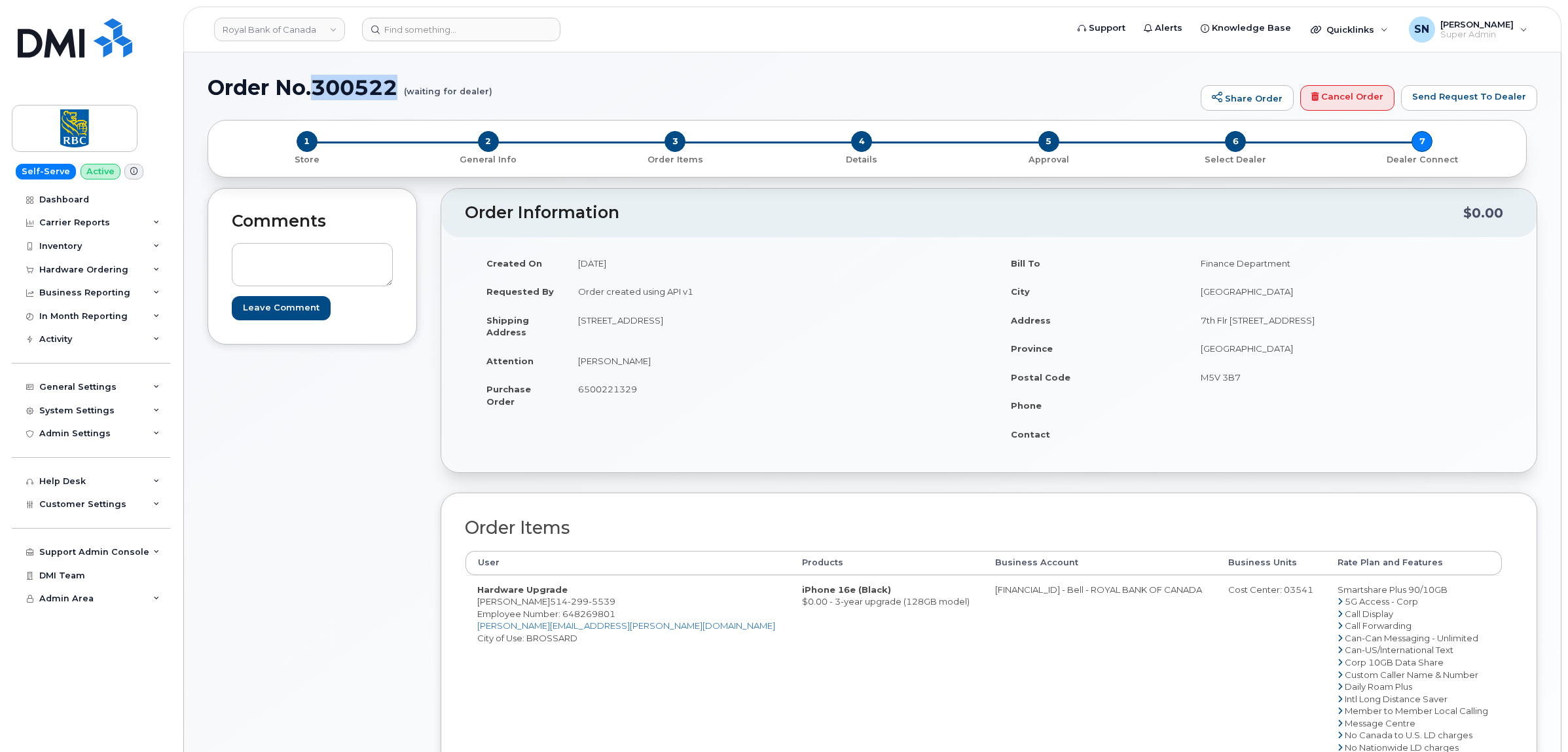
drag, startPoint x: 315, startPoint y: 80, endPoint x: 394, endPoint y: 93, distance: 80.1
click at [394, 93] on h1 "Order No.300522 (waiting for dealer)" at bounding box center [700, 87] width 986 height 23
click at [490, 135] on span "2" at bounding box center [488, 141] width 21 height 21
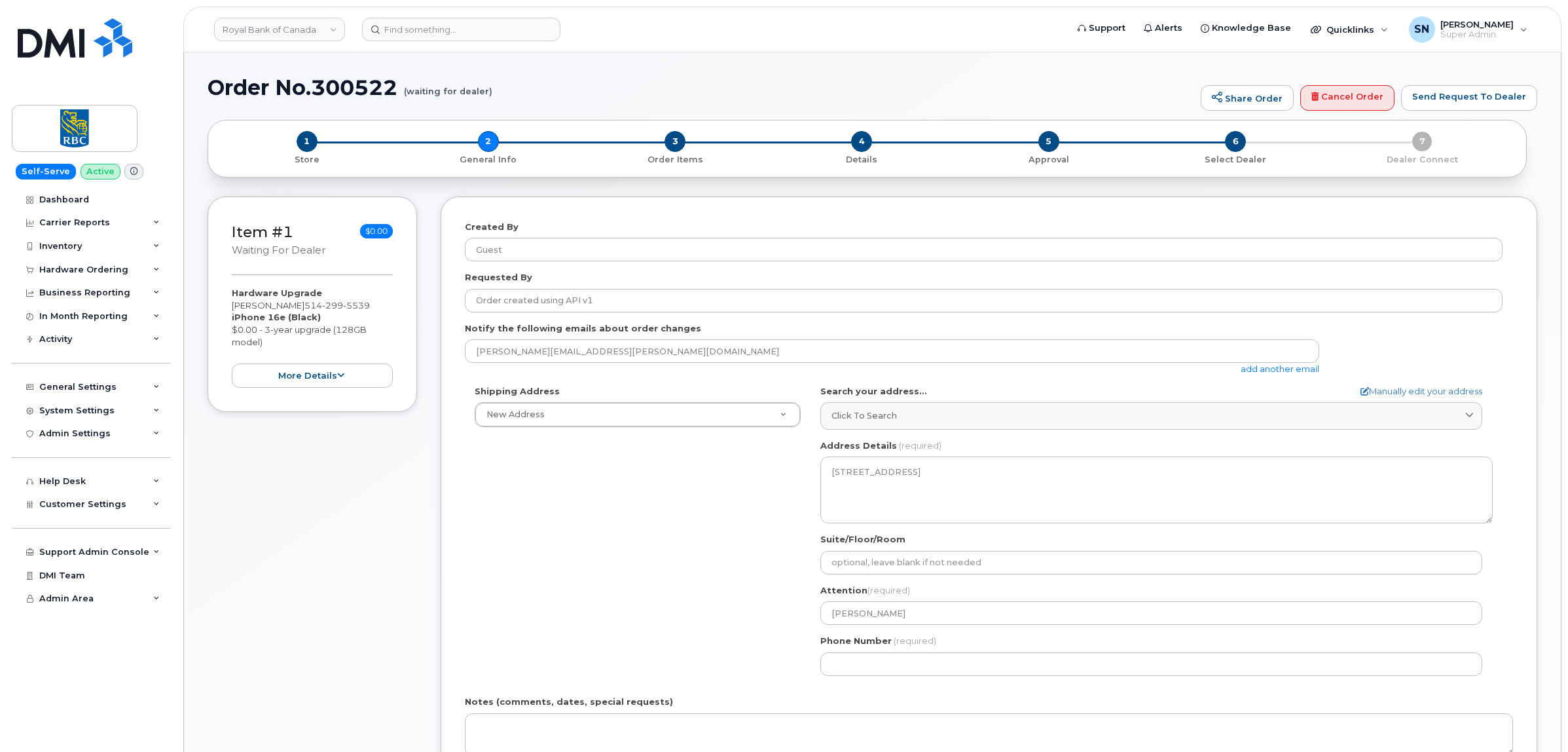
select select
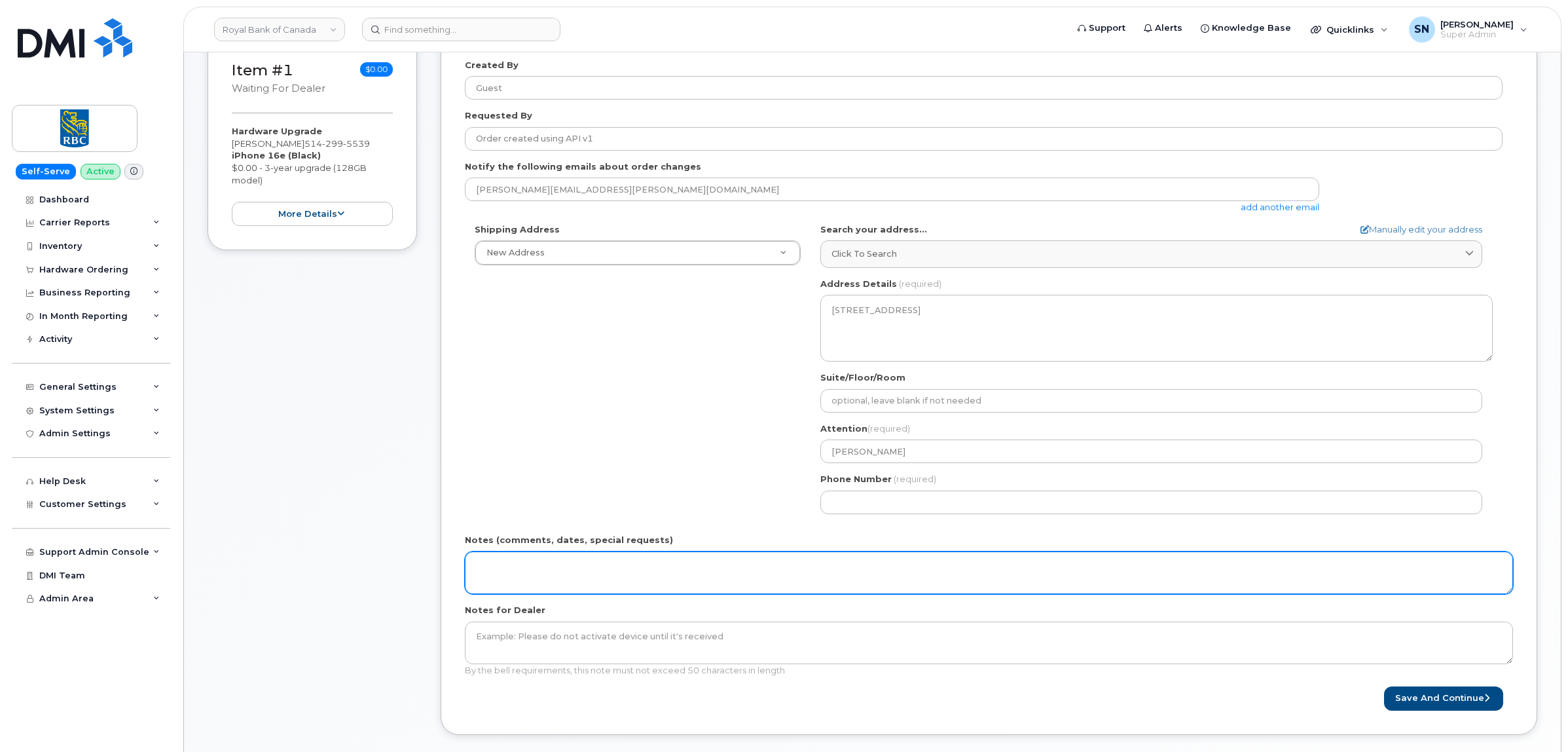
scroll to position [164, 0]
click at [652, 586] on textarea "Notes (comments, dates, special requests)" at bounding box center [988, 571] width 1048 height 43
paste textarea "RITM0264665"
type textarea "RITM0264665: User not eligible. Advised to reach out to their Telelcom Team."
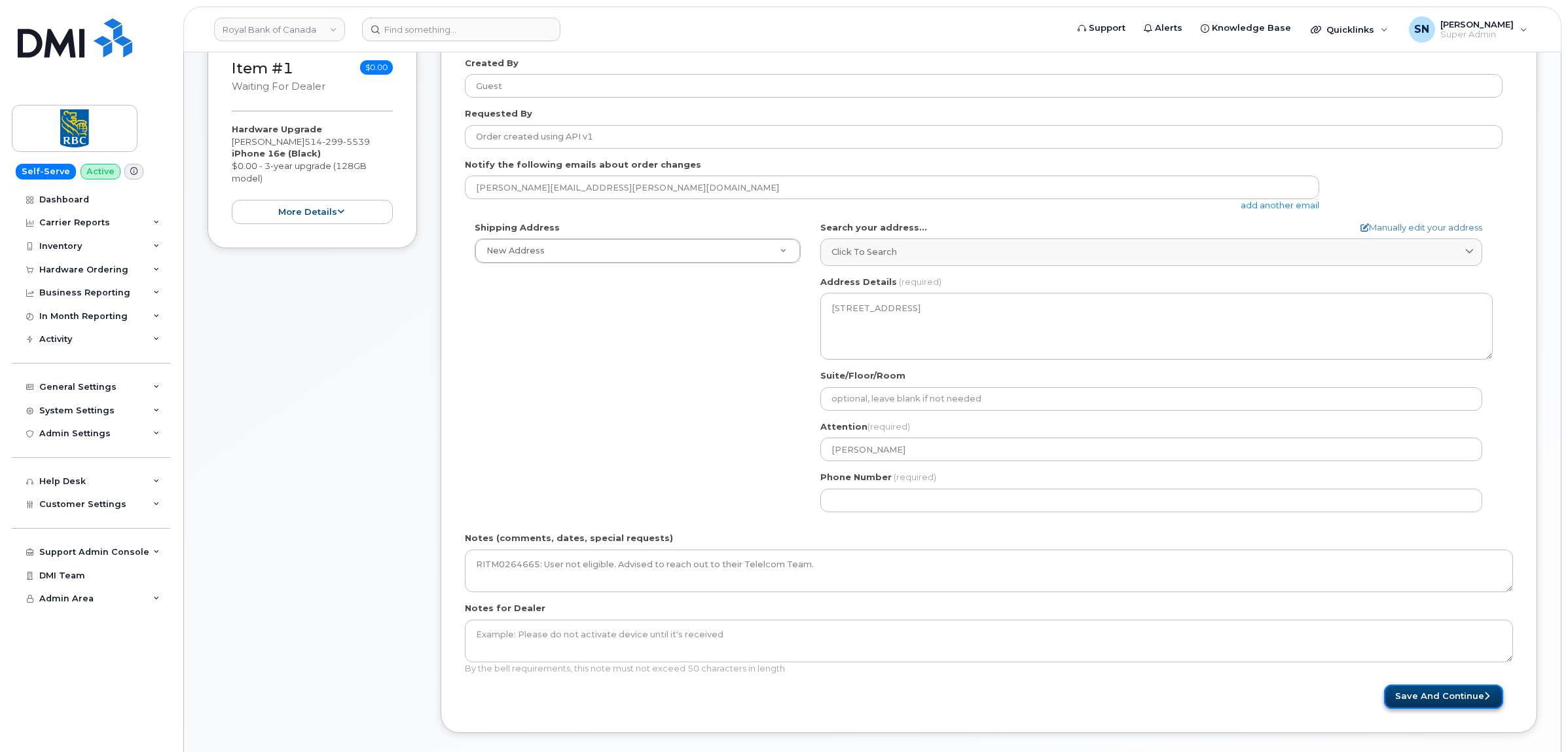
click at [1418, 691] on button "Save and Continue" at bounding box center [1443, 697] width 119 height 24
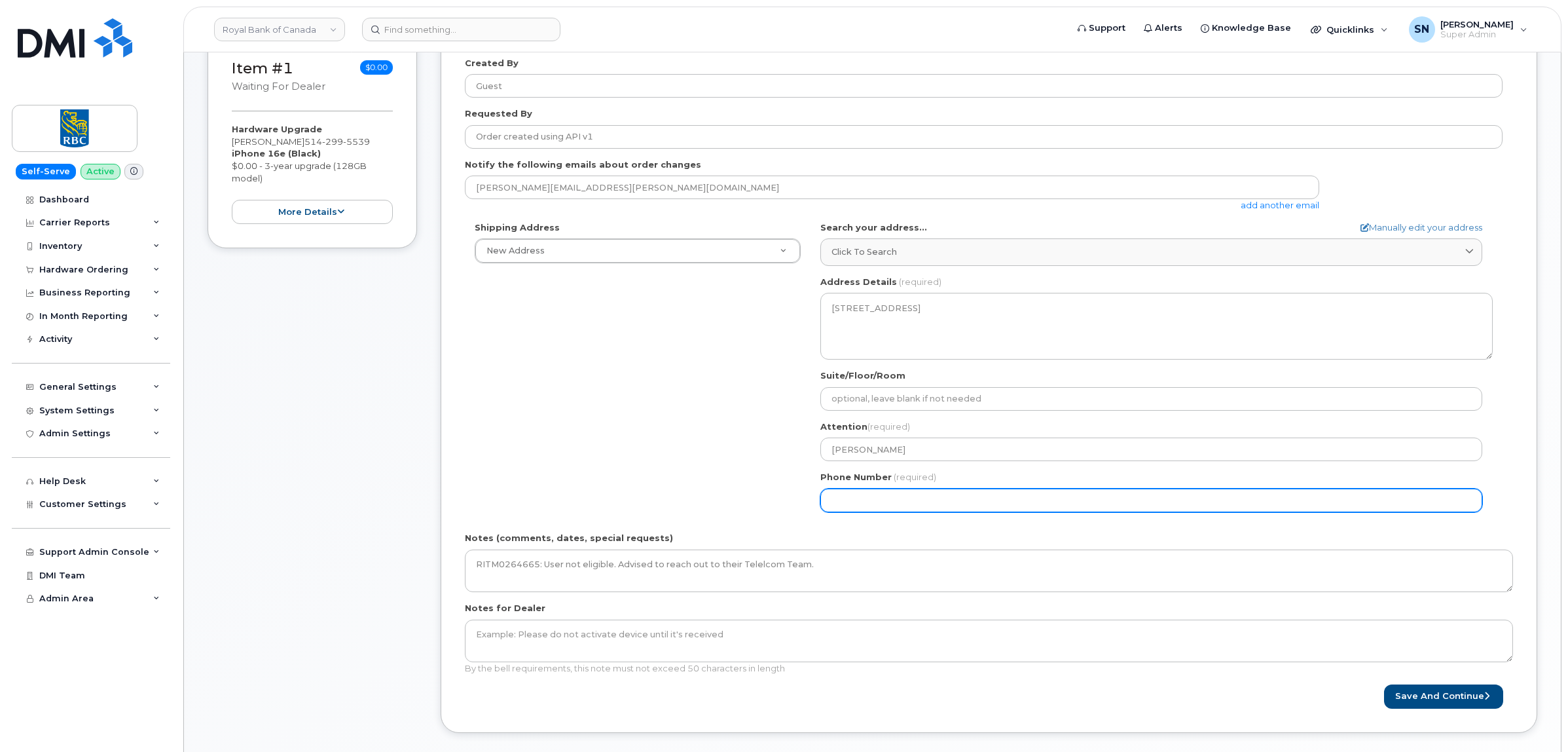
click at [974, 509] on input "Phone Number" at bounding box center [1151, 500] width 662 height 23
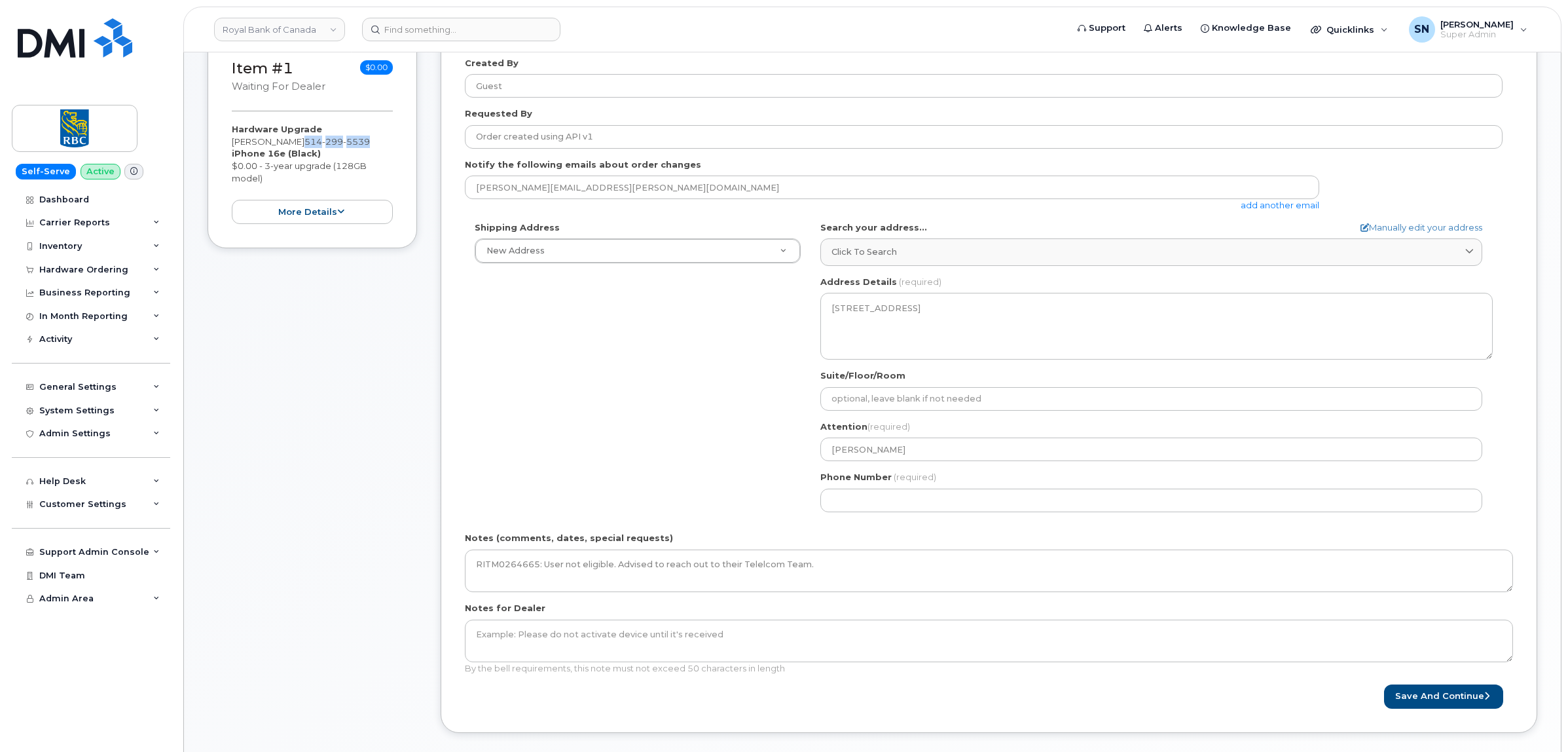
drag, startPoint x: 301, startPoint y: 139, endPoint x: 365, endPoint y: 141, distance: 64.0
click at [365, 141] on span "514 299 5539" at bounding box center [337, 141] width 65 height 11
copy span "514 299 5539"
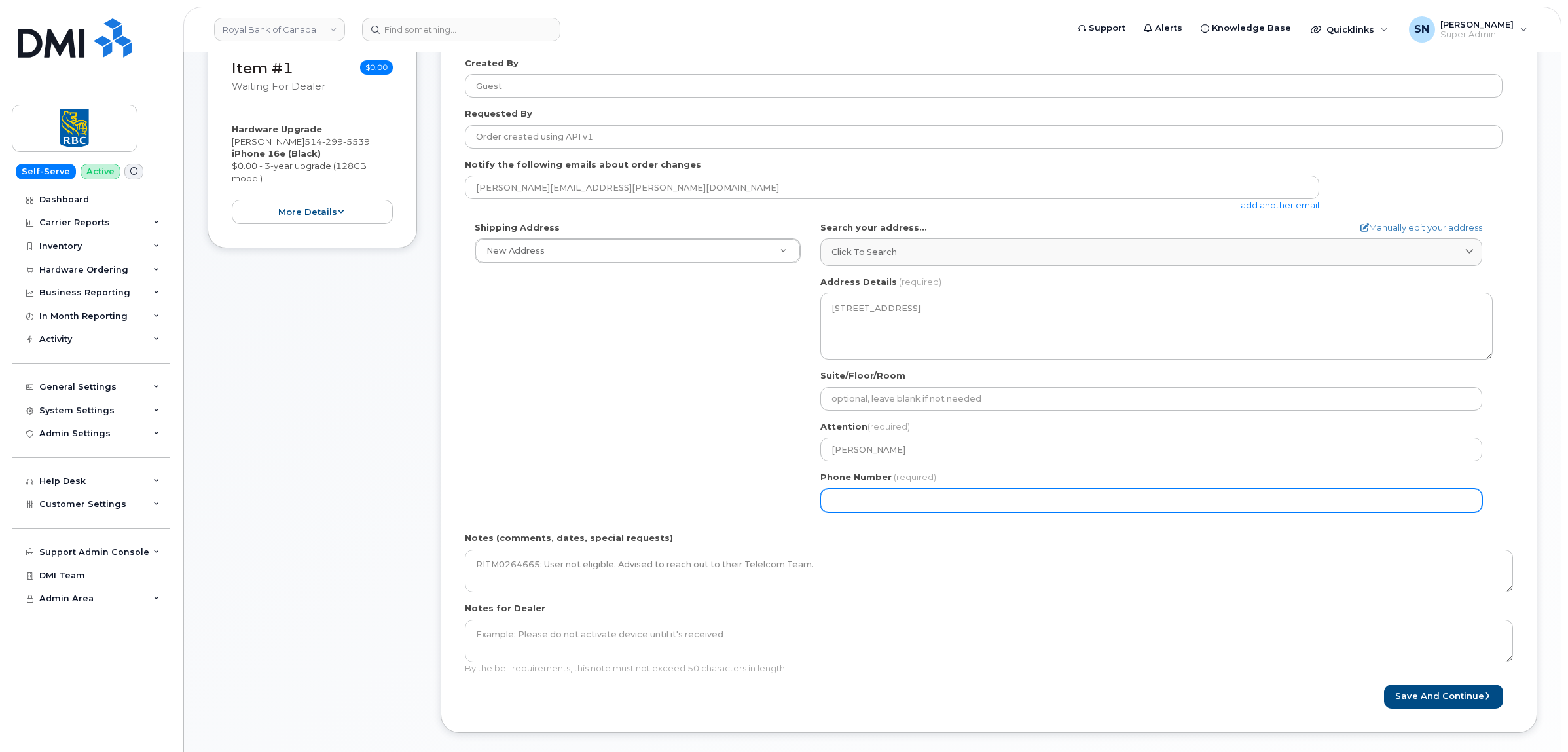
click at [922, 501] on input "Phone Number" at bounding box center [1151, 500] width 662 height 23
paste input "5142995539"
select select
type input "5142995539"
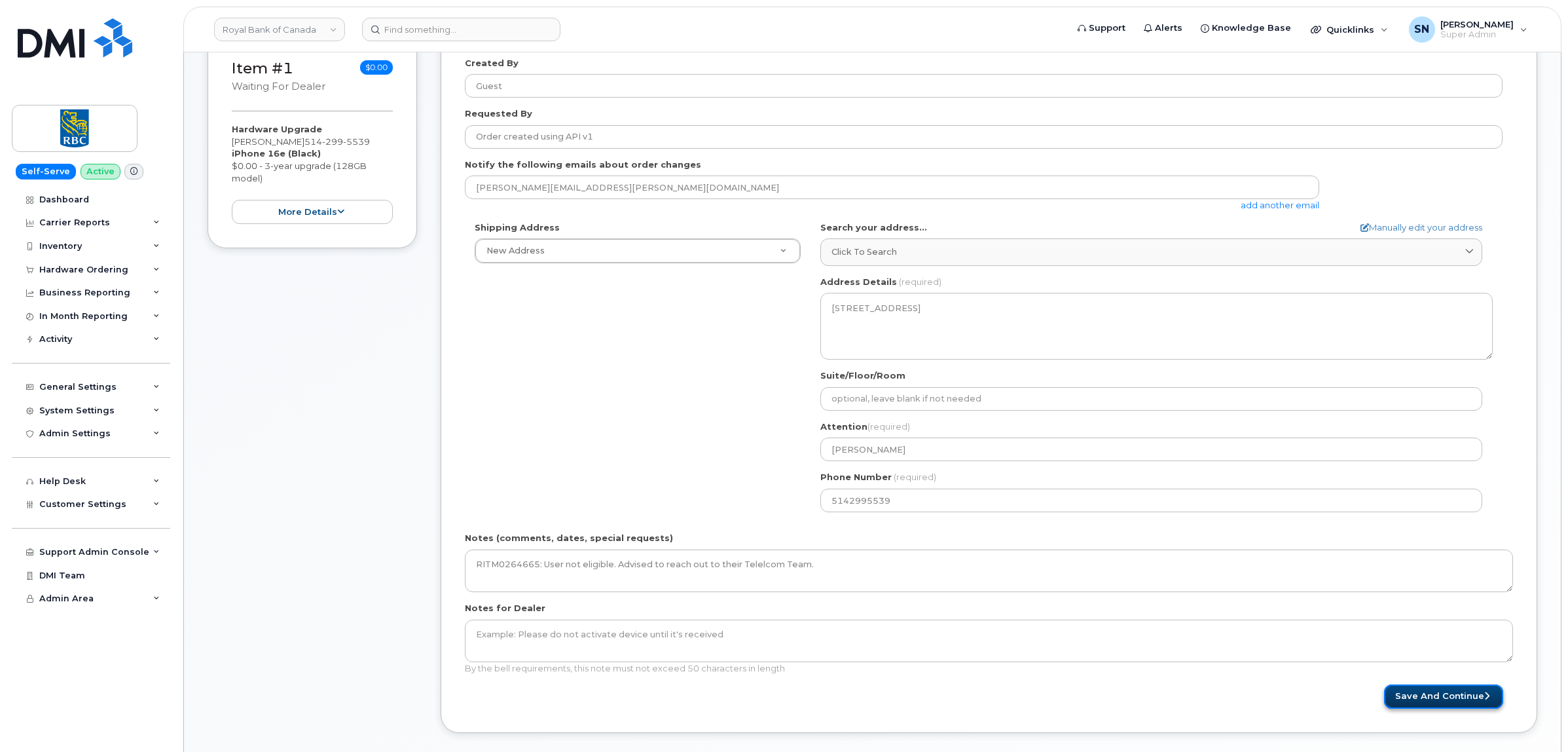
click at [1415, 695] on button "Save and Continue" at bounding box center [1443, 697] width 119 height 24
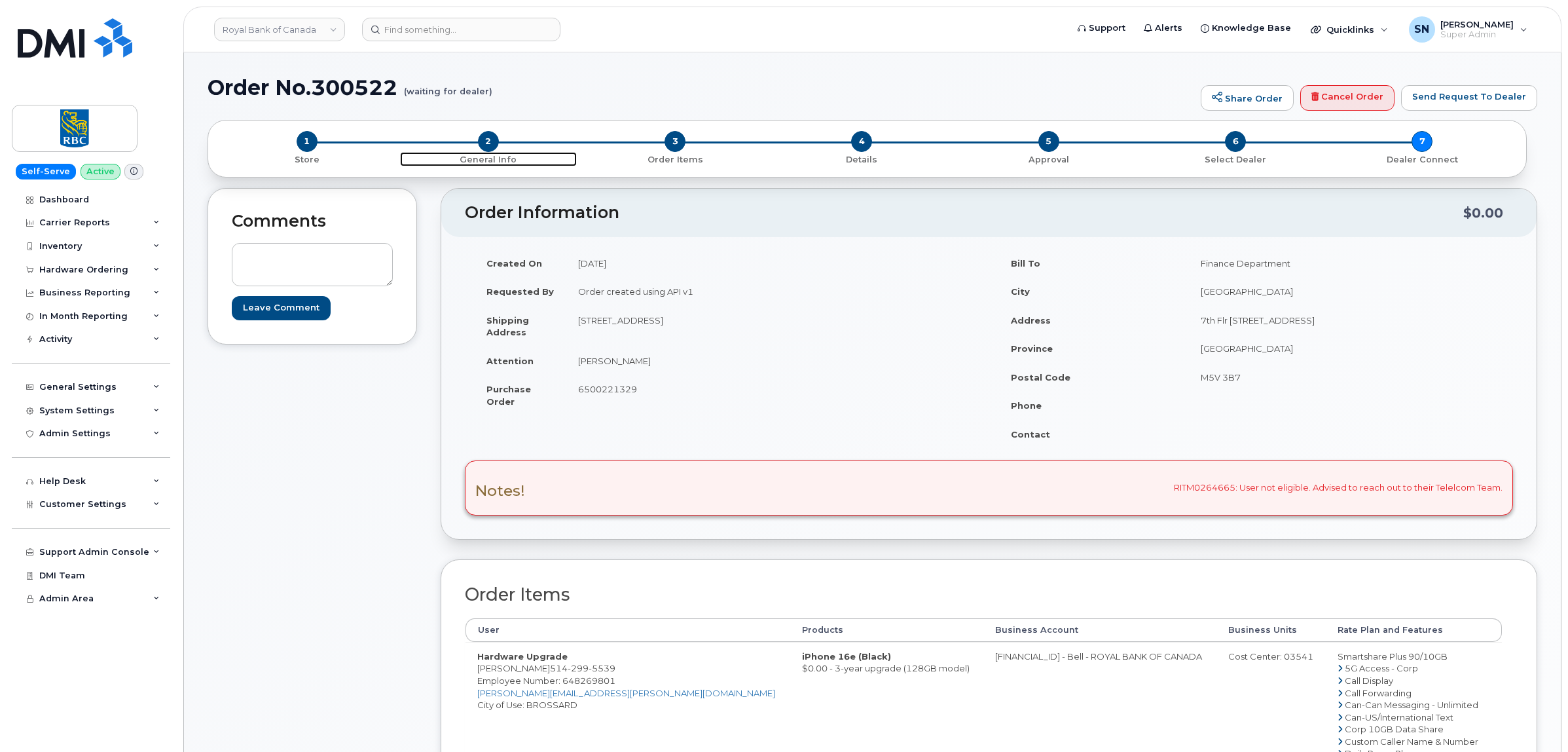
click at [496, 141] on span "2" at bounding box center [488, 141] width 21 height 21
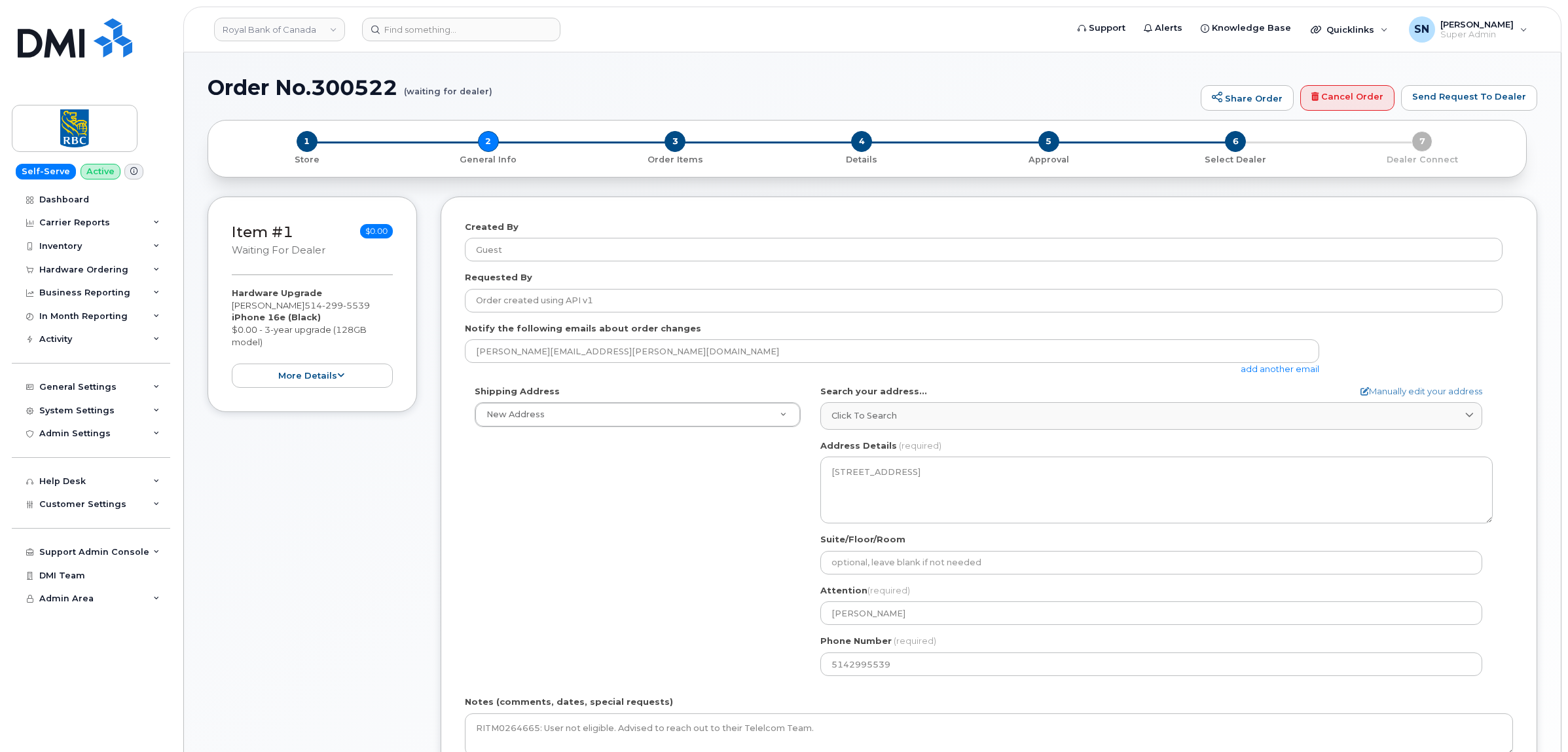
select select
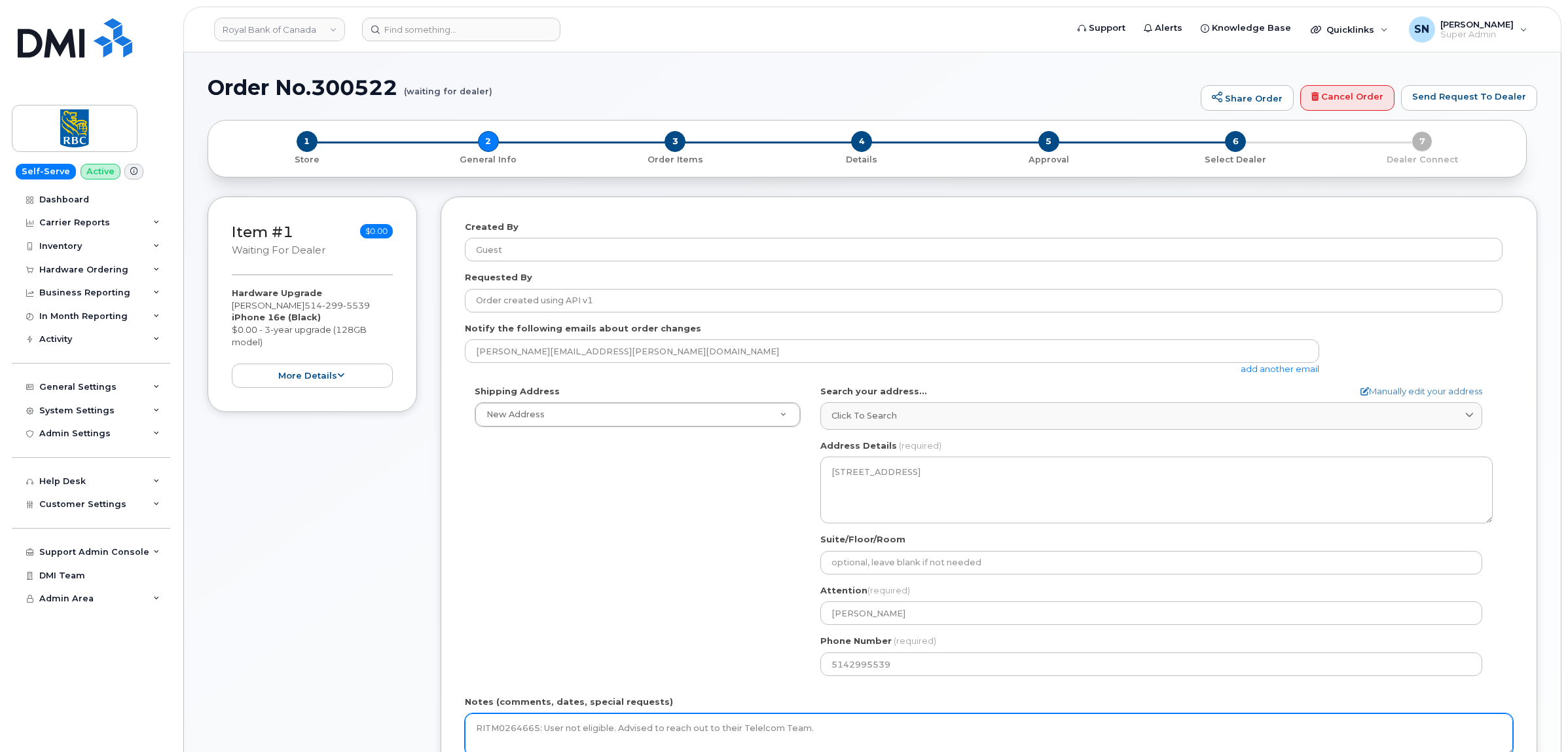
scroll to position [82, 0]
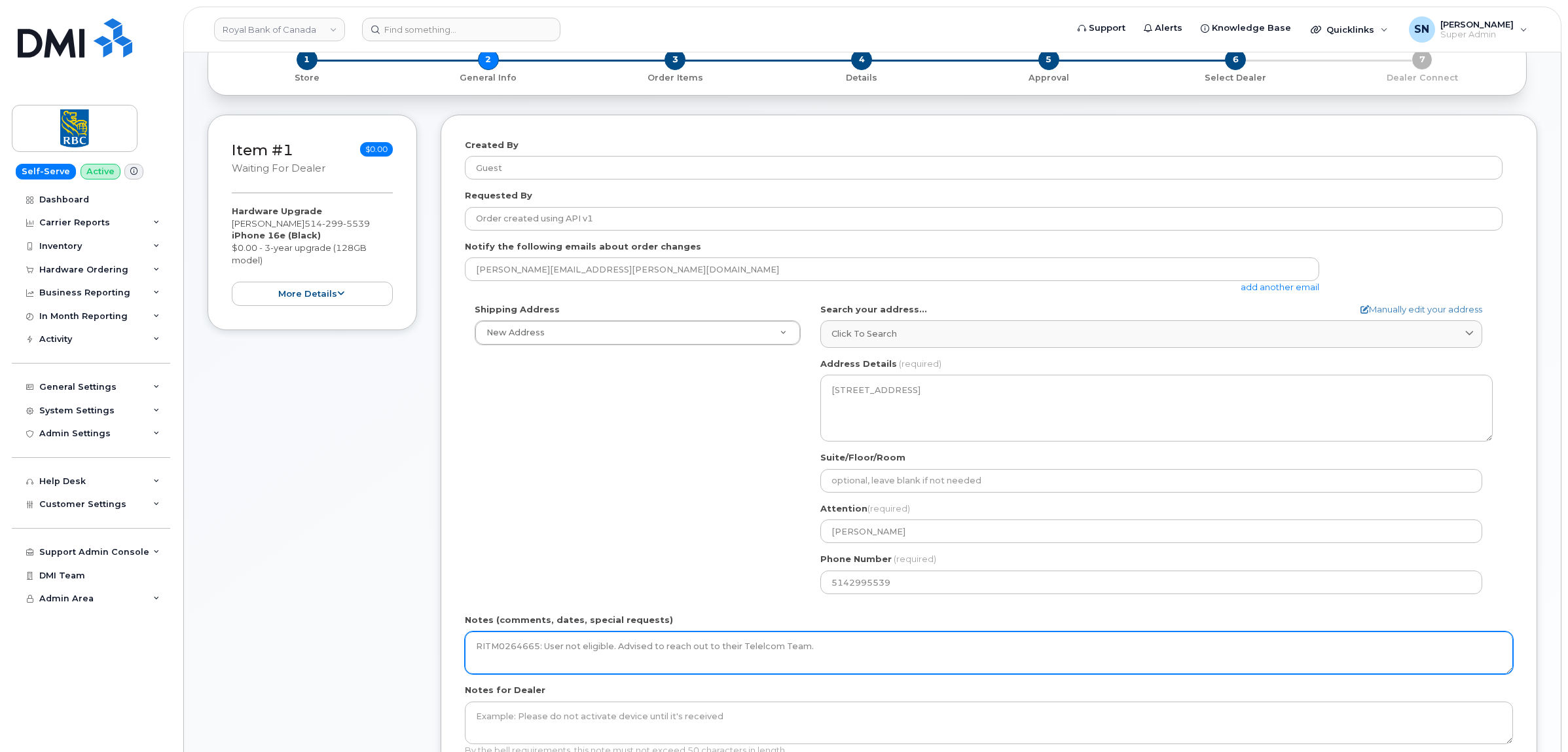
click at [758, 650] on textarea "RITM0264665: User not eligible. Advised to reach out to their Telelcom Team." at bounding box center [988, 653] width 1048 height 43
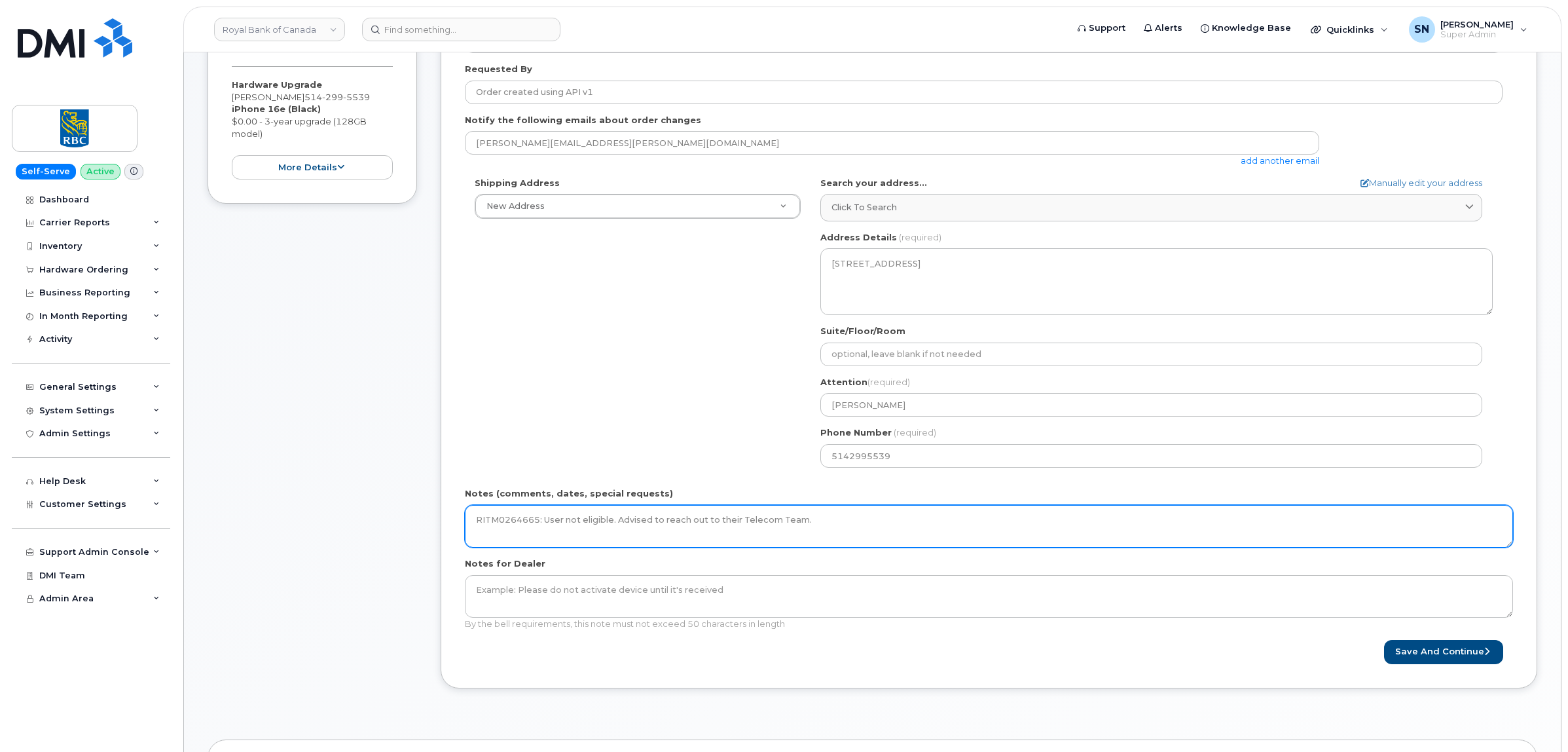
scroll to position [327, 0]
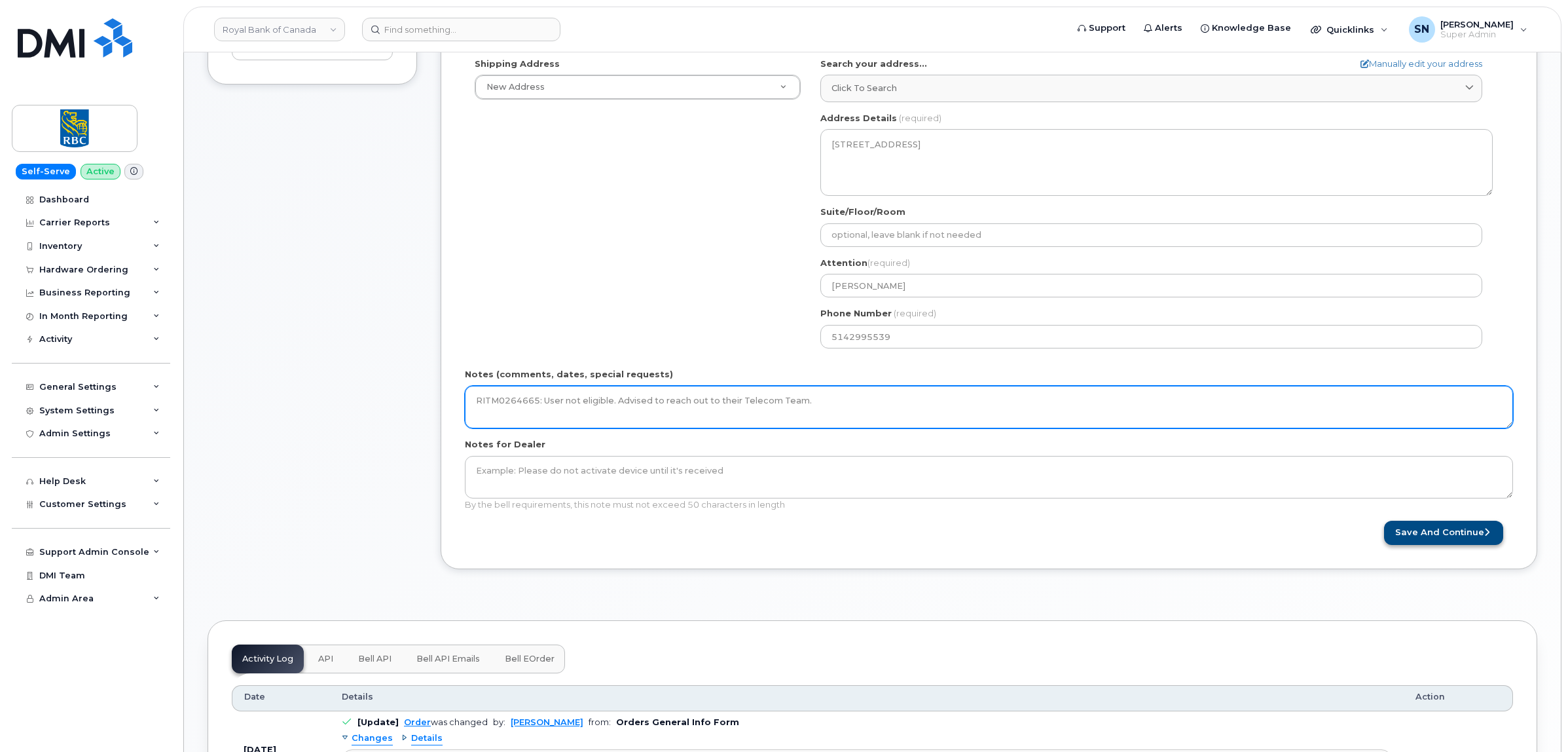
type textarea "RITM0264665: User not eligible. Advised to reach out to their Telecom Team."
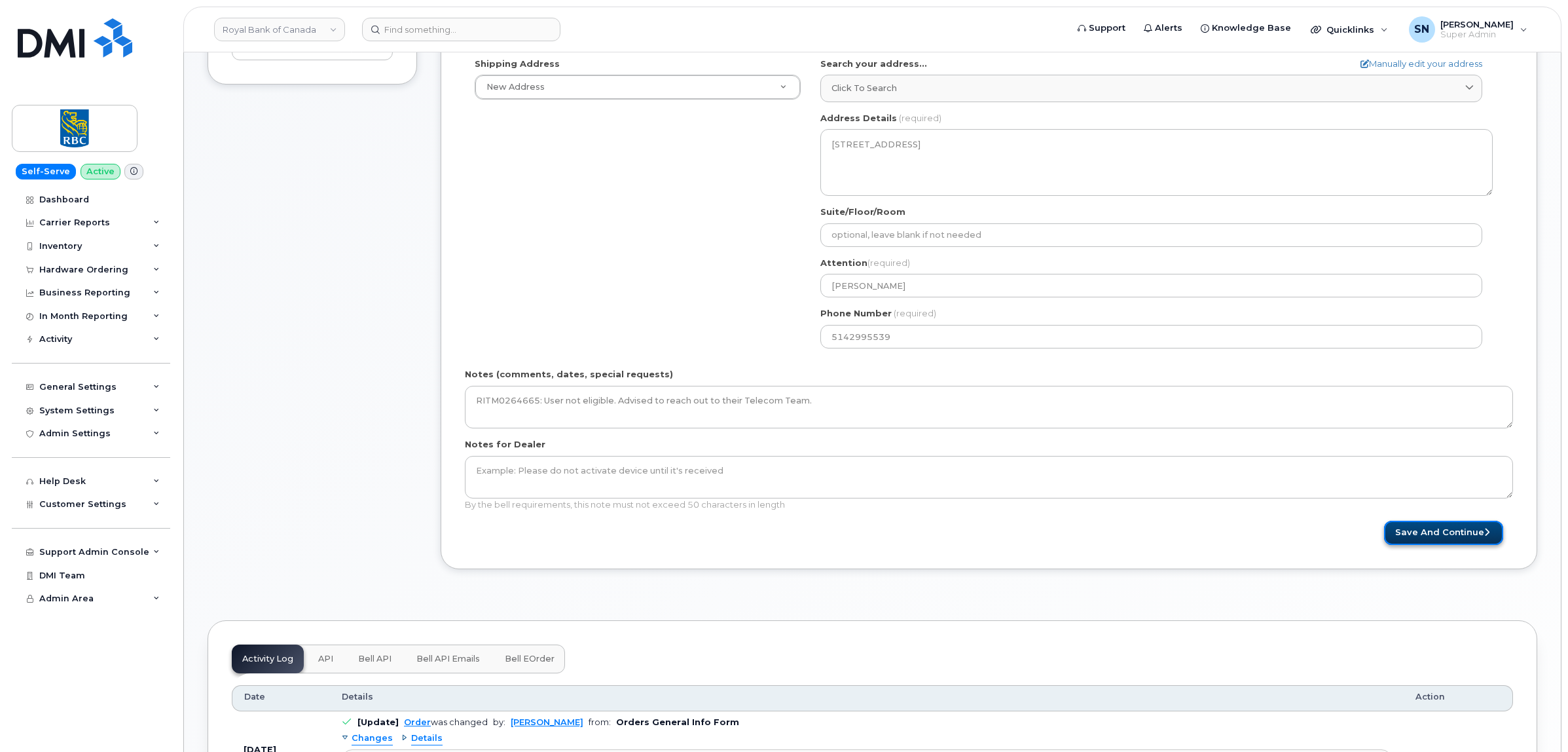
click at [1463, 537] on button "Save and Continue" at bounding box center [1443, 533] width 119 height 24
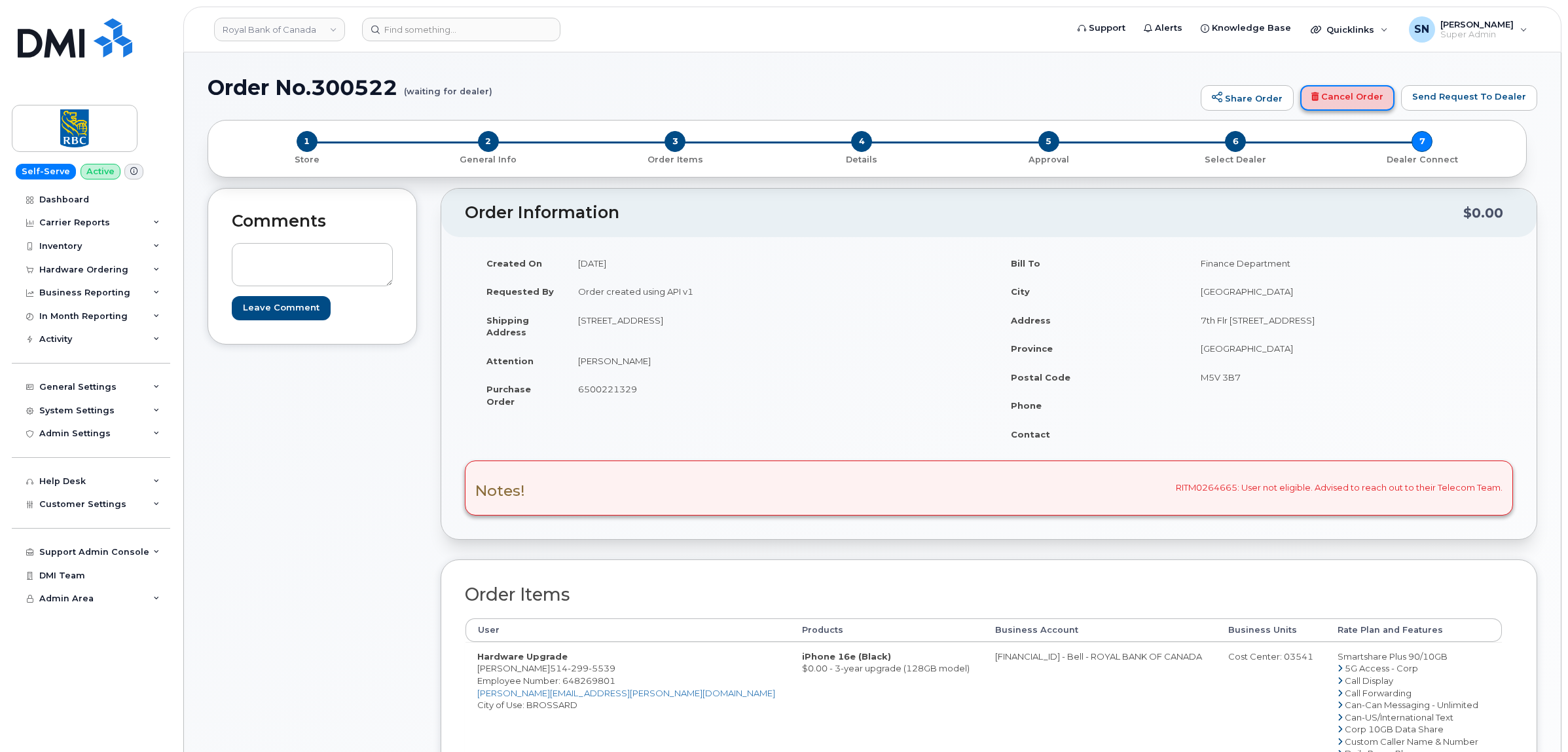
click at [1360, 103] on link "Cancel Order" at bounding box center [1347, 98] width 94 height 26
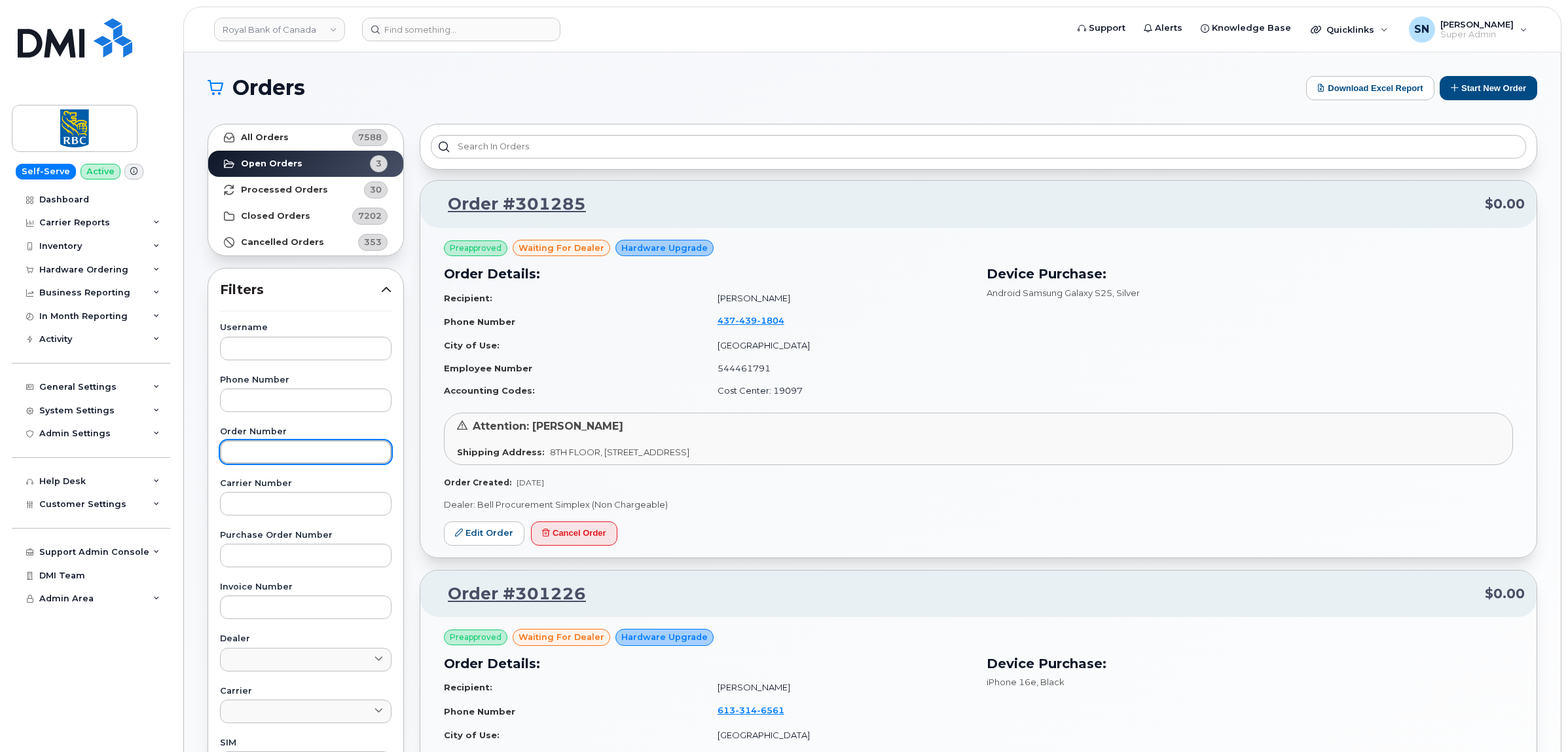
click at [321, 451] on input "text" at bounding box center [305, 451] width 171 height 23
paste input "301226"
type input "301226"
click at [290, 135] on link "All Orders 7588" at bounding box center [305, 137] width 195 height 26
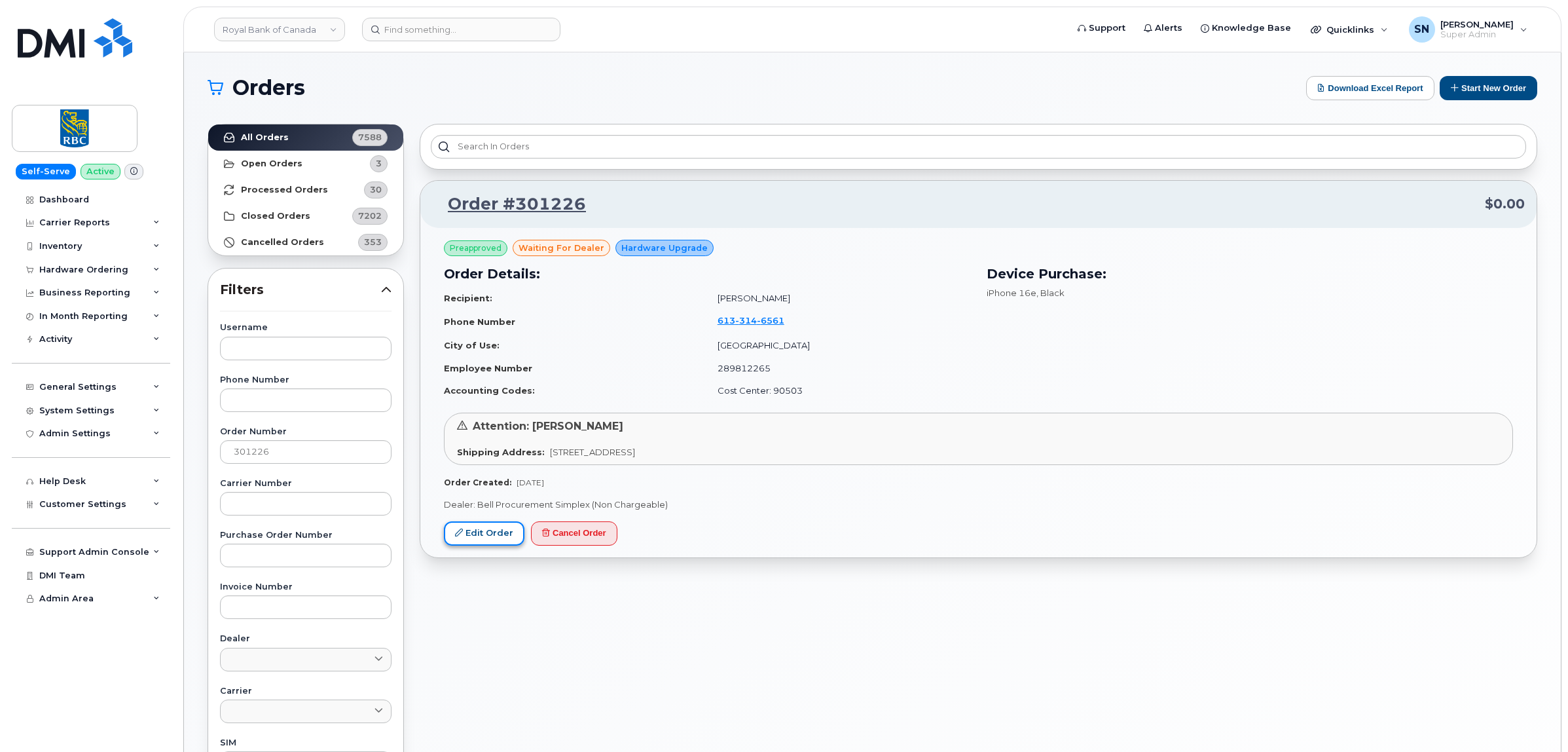
click at [496, 539] on link "Edit Order" at bounding box center [484, 533] width 81 height 24
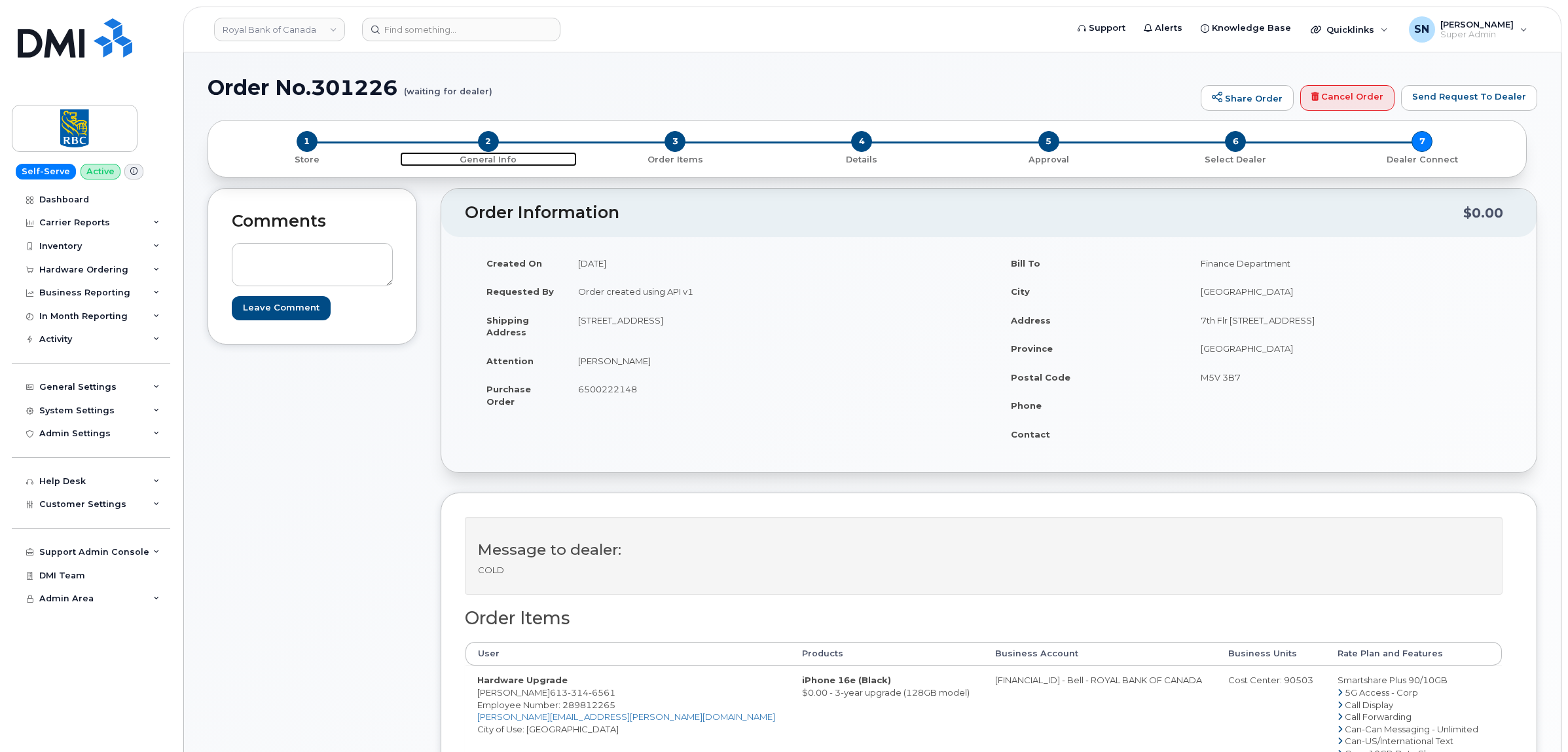
click at [479, 135] on span "2" at bounding box center [488, 141] width 21 height 21
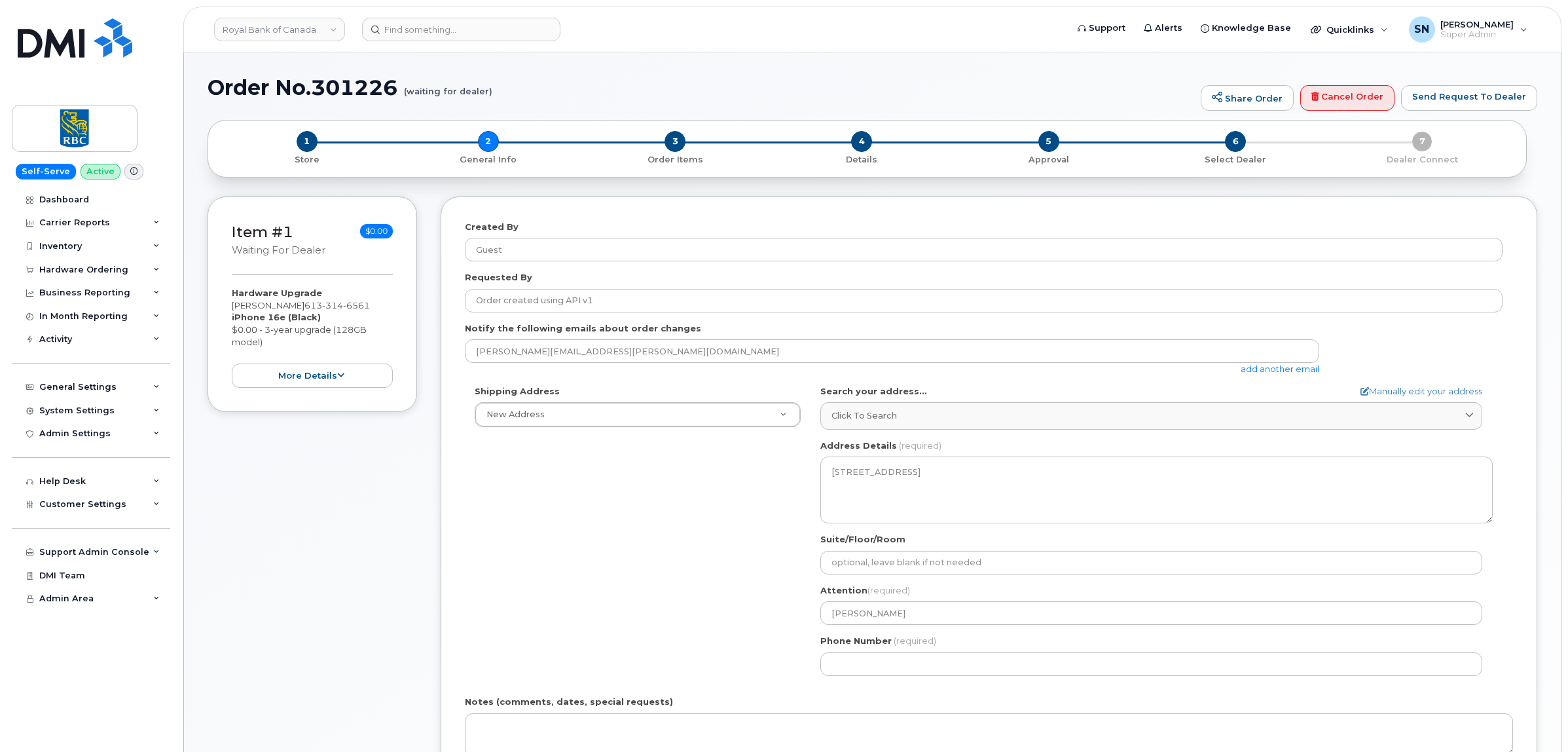
select select
drag, startPoint x: 309, startPoint y: 303, endPoint x: 372, endPoint y: 303, distance: 63.0
click at [370, 303] on span "613 314 6561" at bounding box center [337, 305] width 65 height 11
copy span "613 314 6561"
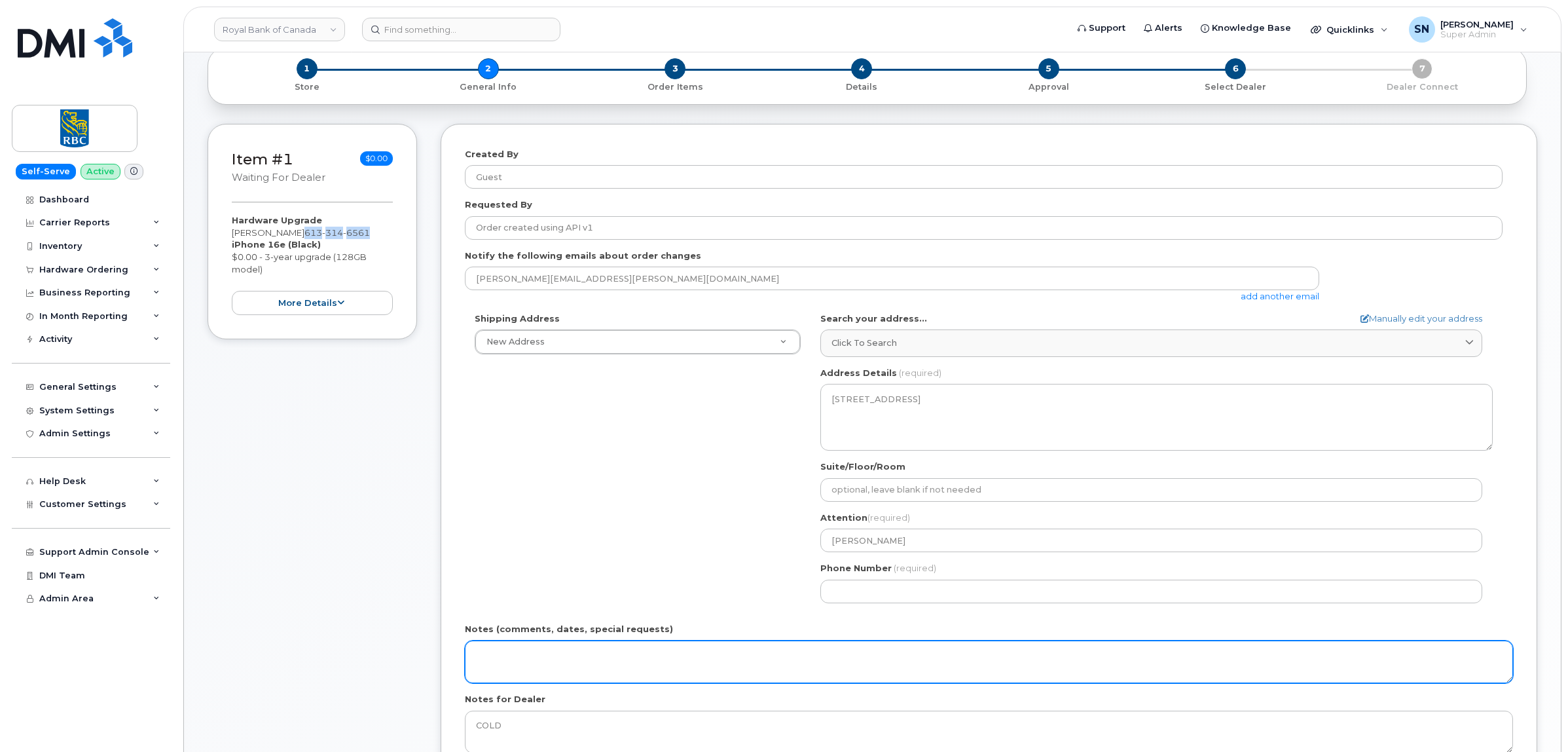
scroll to position [164, 0]
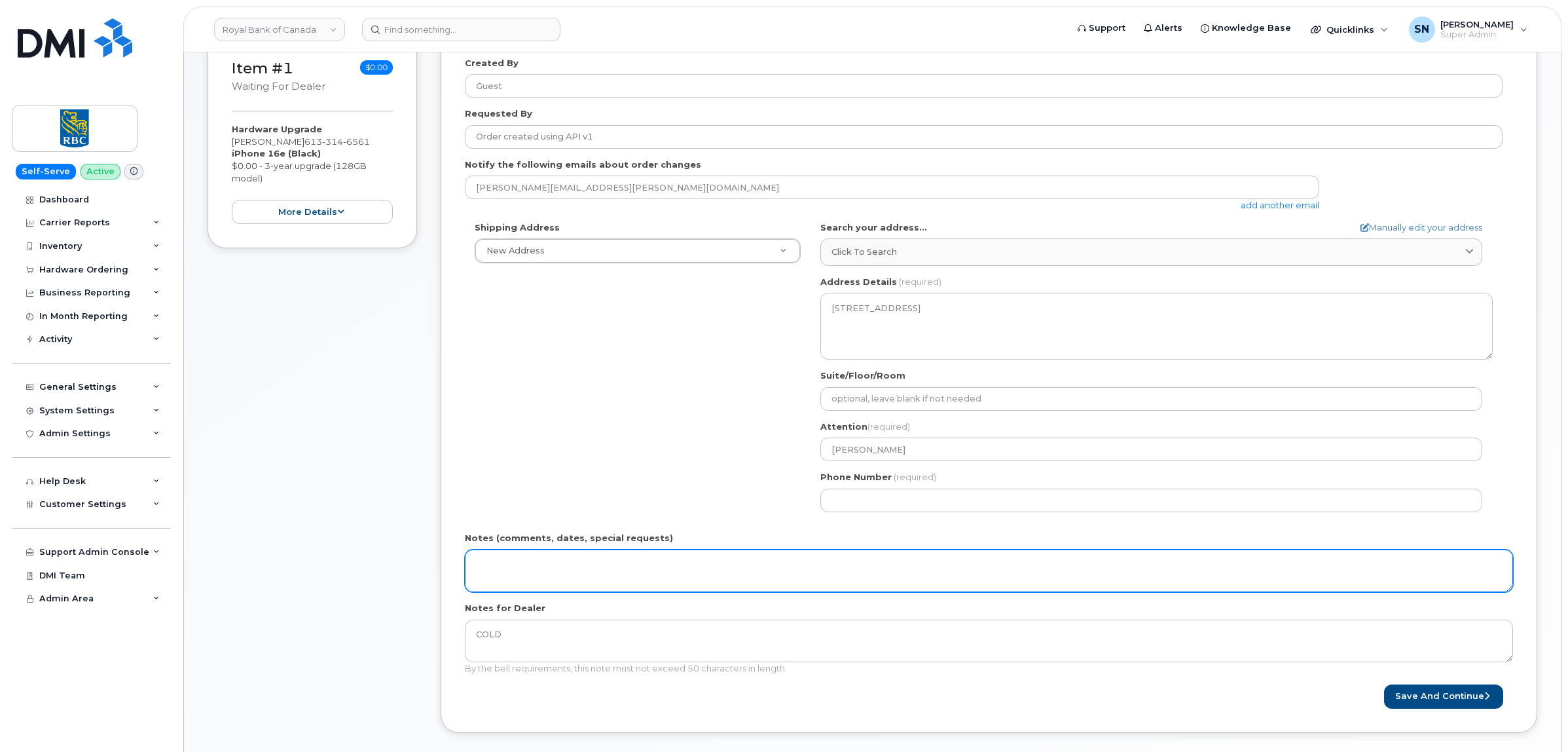
click at [550, 573] on textarea "Notes (comments, dates, special requests)" at bounding box center [988, 571] width 1048 height 43
paste textarea "RITM0266612"
type textarea "RITM0266612: User not eligible. Advised to reach out to their telecom team."
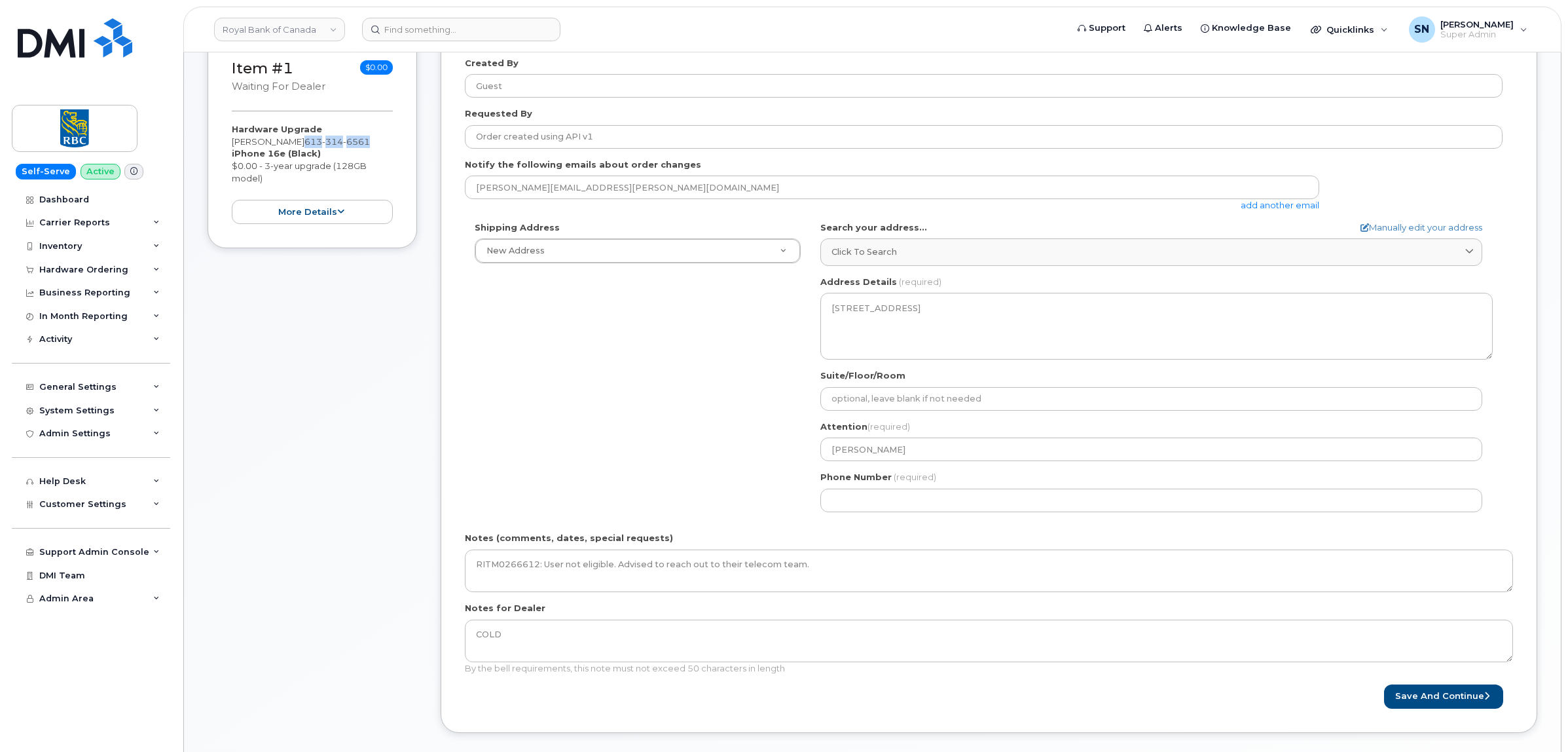
drag, startPoint x: 309, startPoint y: 141, endPoint x: 381, endPoint y: 139, distance: 72.0
click at [381, 139] on div "Hardware Upgrade Matthew Stanton 613 314 6561 iPhone 16e (Black) $0.00 - 3-year…" at bounding box center [313, 173] width 161 height 101
copy span "613 314 6561"
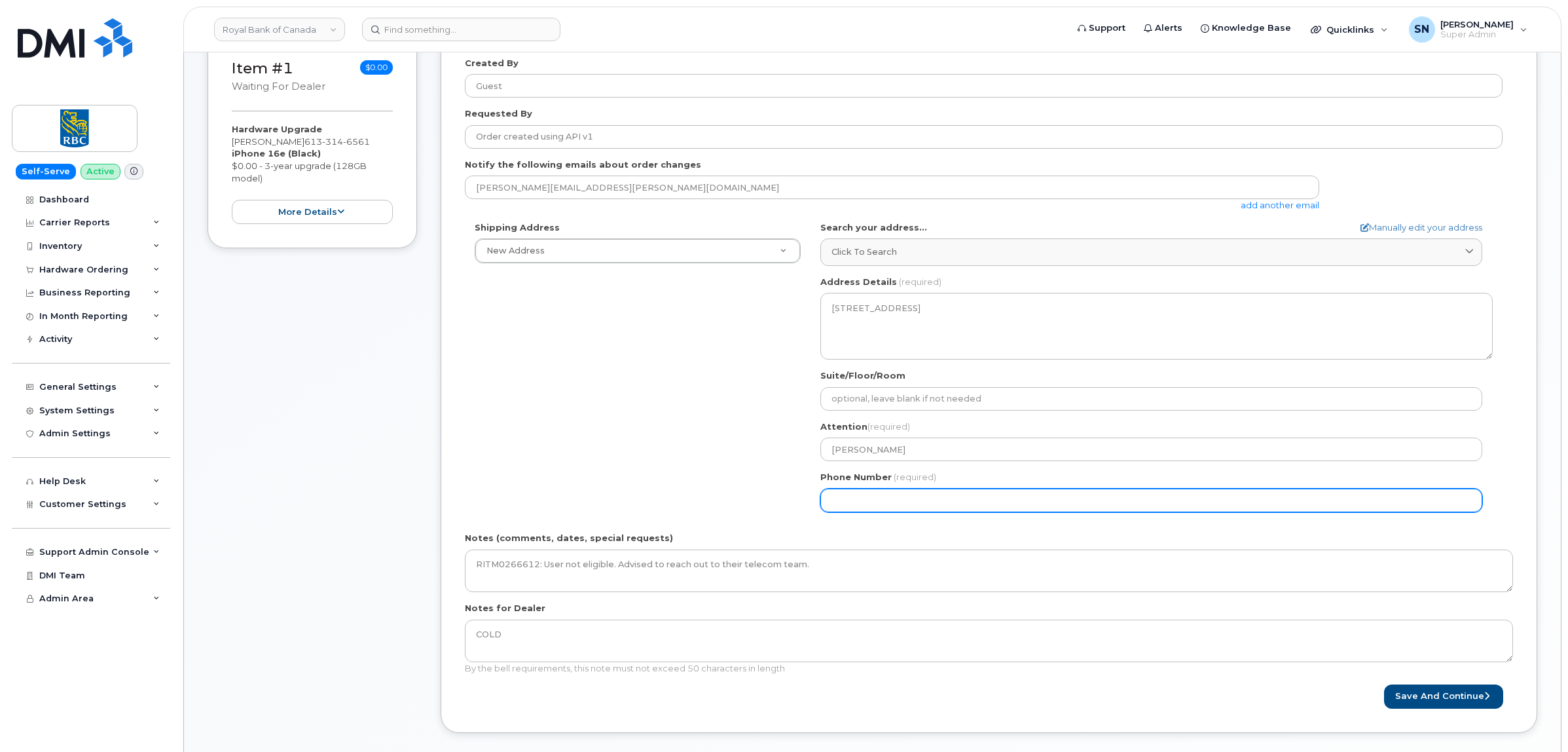
click at [855, 501] on input "Phone Number" at bounding box center [1151, 500] width 662 height 23
paste input "6133146561"
select select
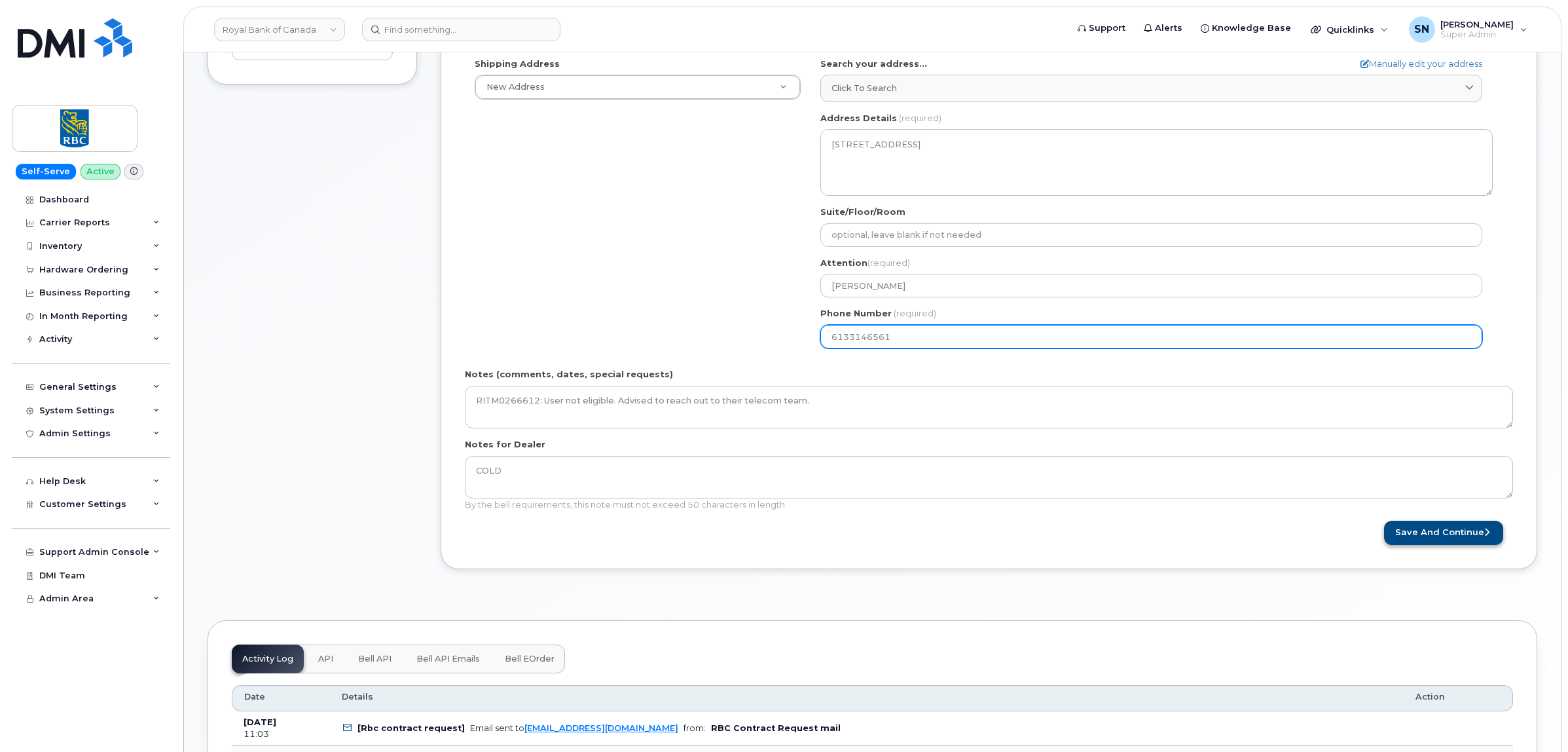
type input "6133146561"
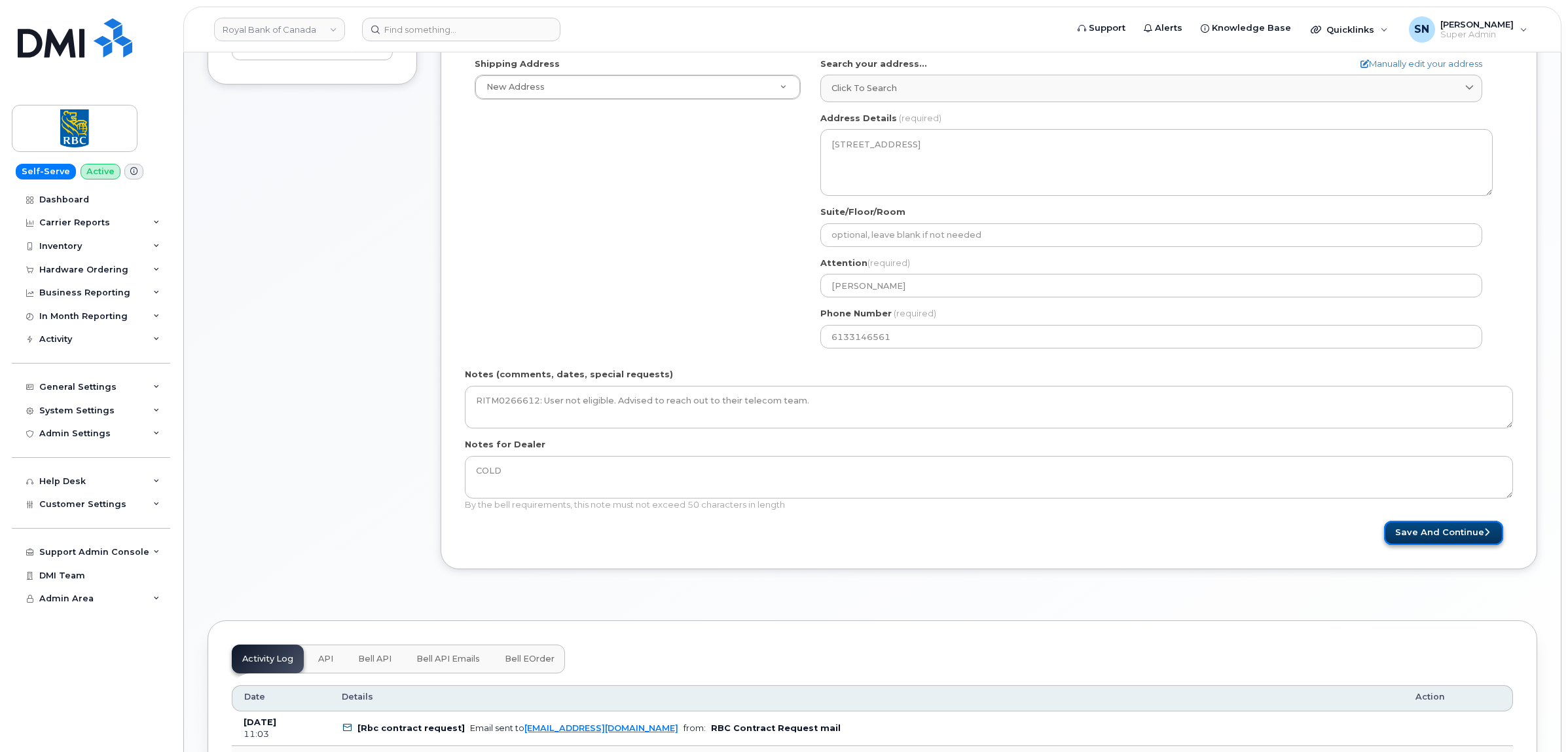
click at [1429, 534] on button "Save and Continue" at bounding box center [1443, 533] width 119 height 24
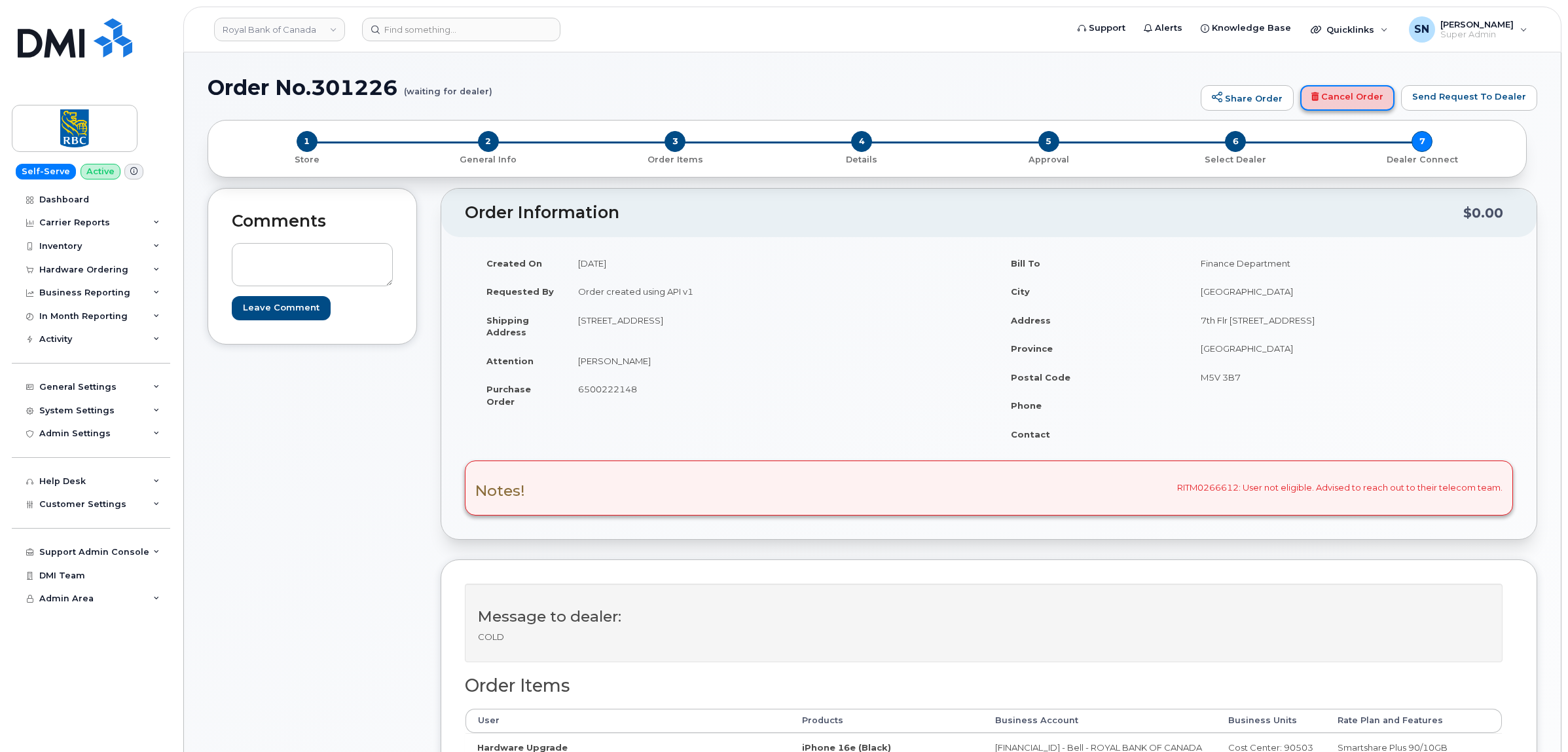
click at [1359, 105] on link "Cancel Order" at bounding box center [1347, 98] width 94 height 26
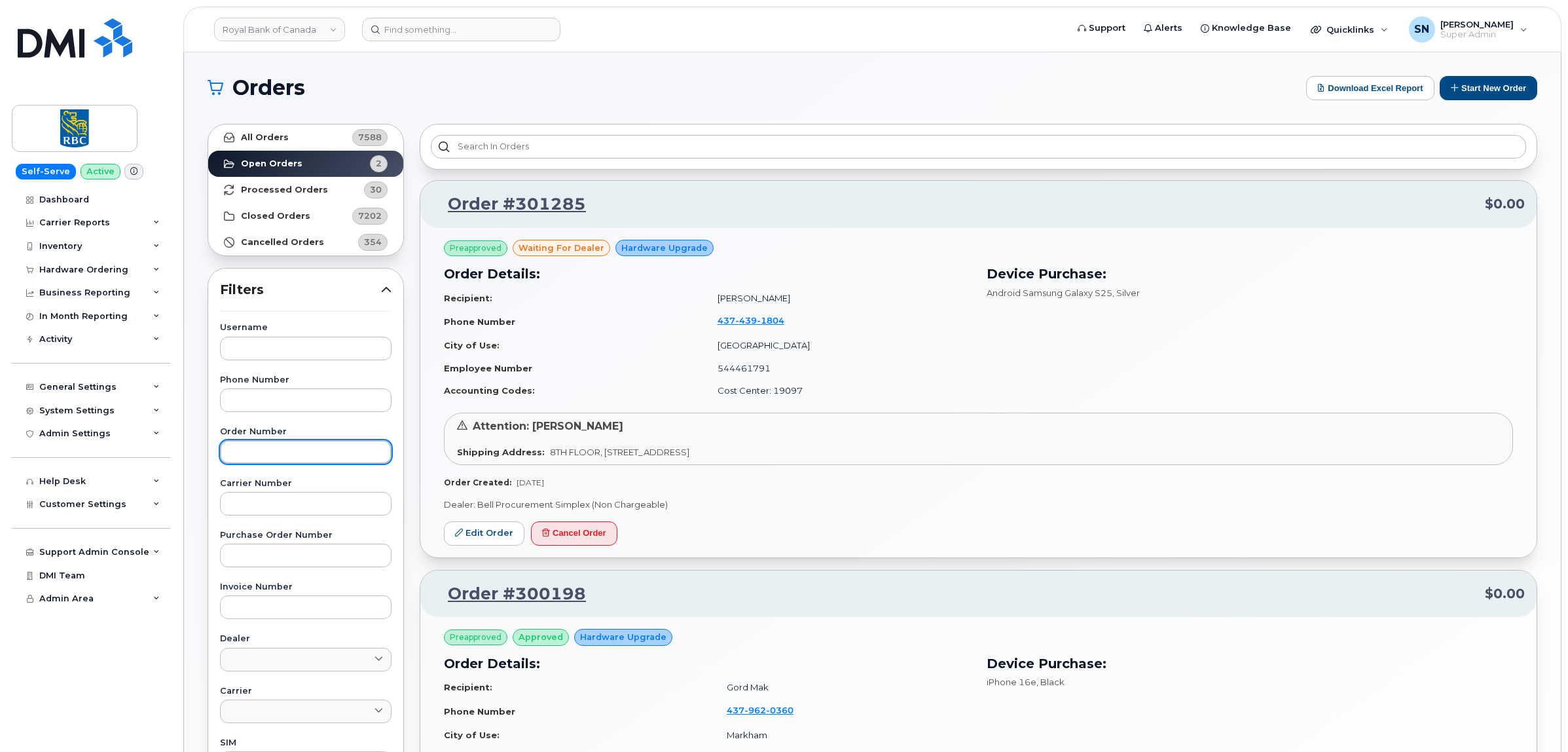
click at [281, 447] on input "text" at bounding box center [305, 451] width 171 height 23
paste input "301285"
type input "301285"
click at [286, 134] on link "All Orders 7588" at bounding box center [305, 137] width 195 height 26
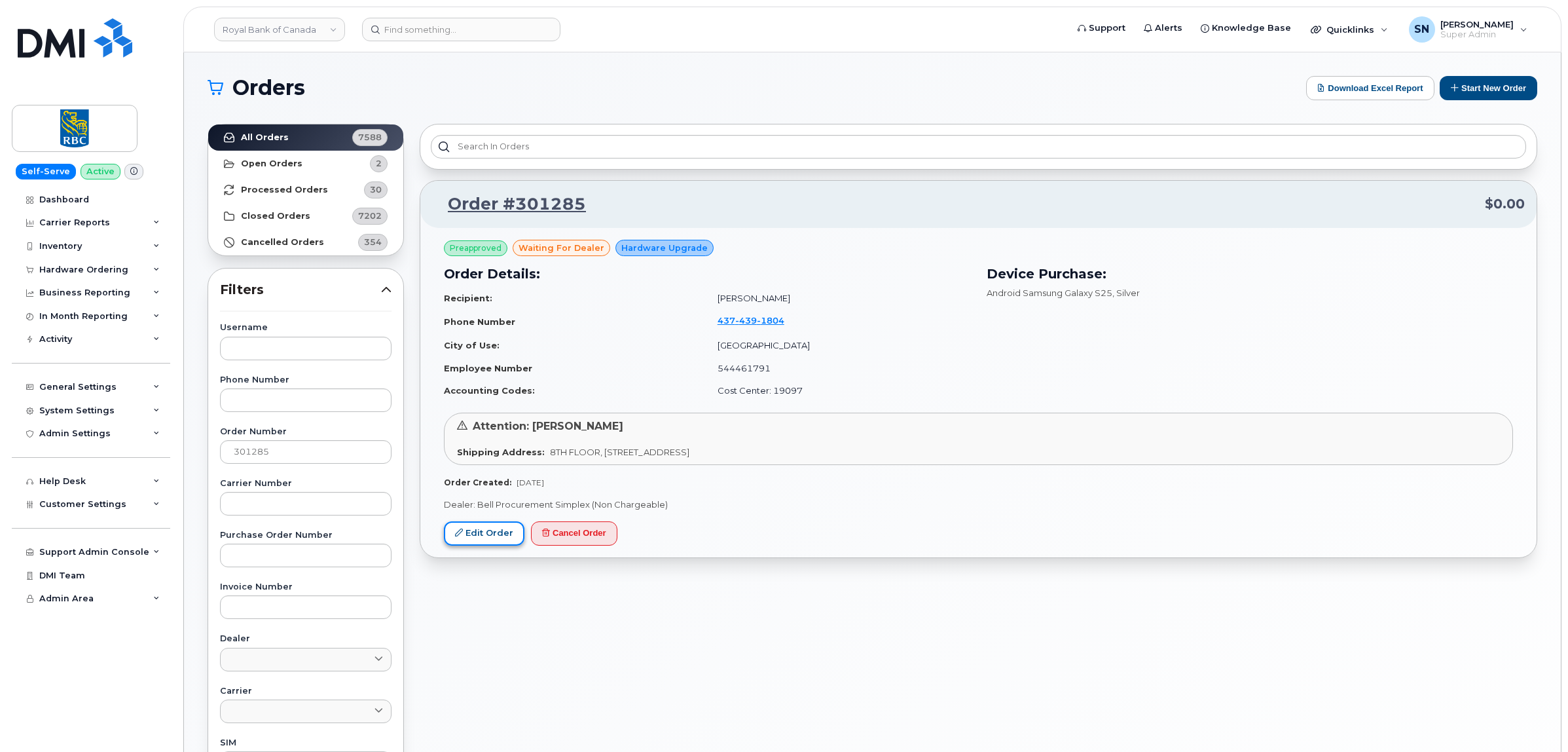
click at [494, 539] on link "Edit Order" at bounding box center [484, 533] width 81 height 24
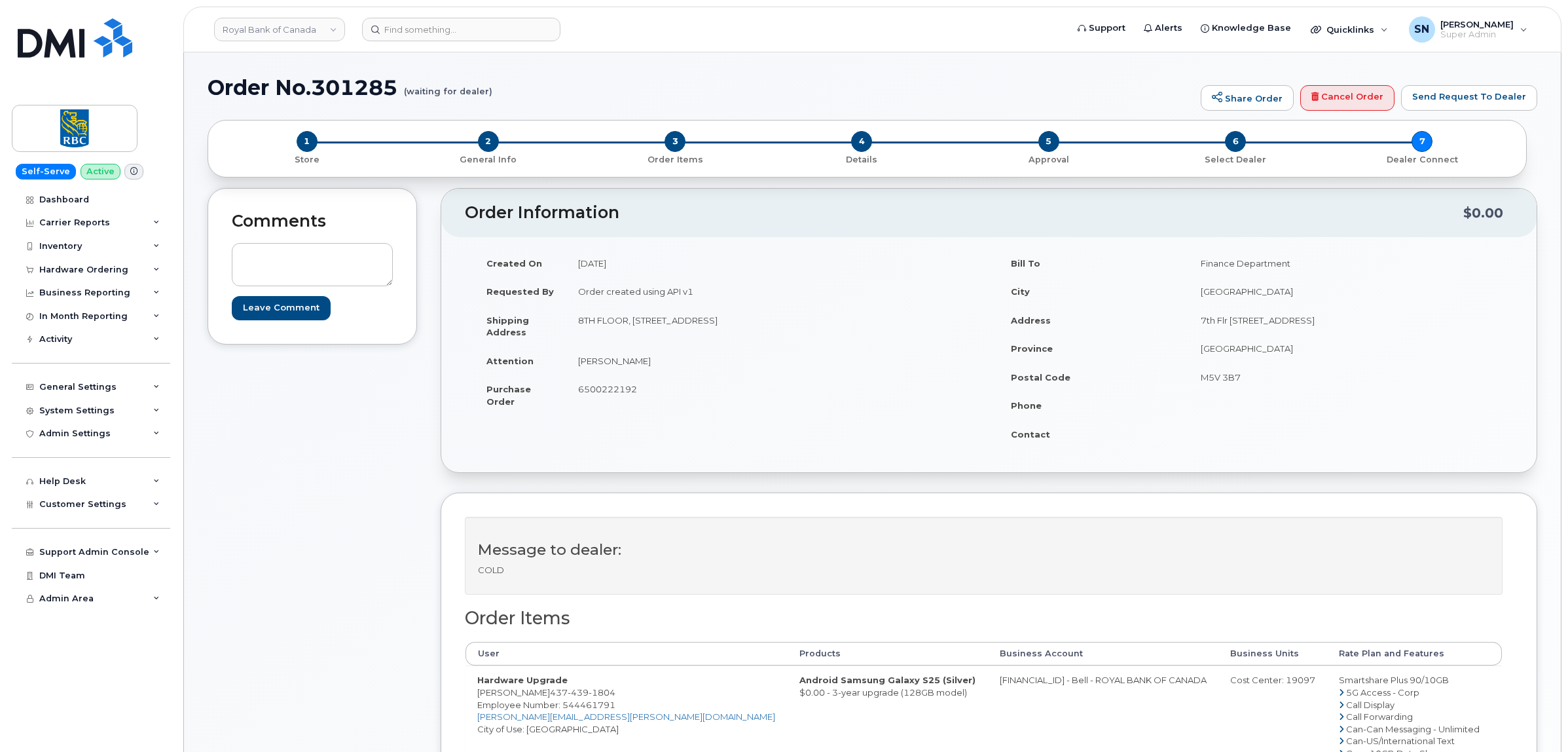
click at [475, 145] on div "2 General Info" at bounding box center [488, 148] width 187 height 35
click at [482, 141] on span "2" at bounding box center [488, 141] width 21 height 21
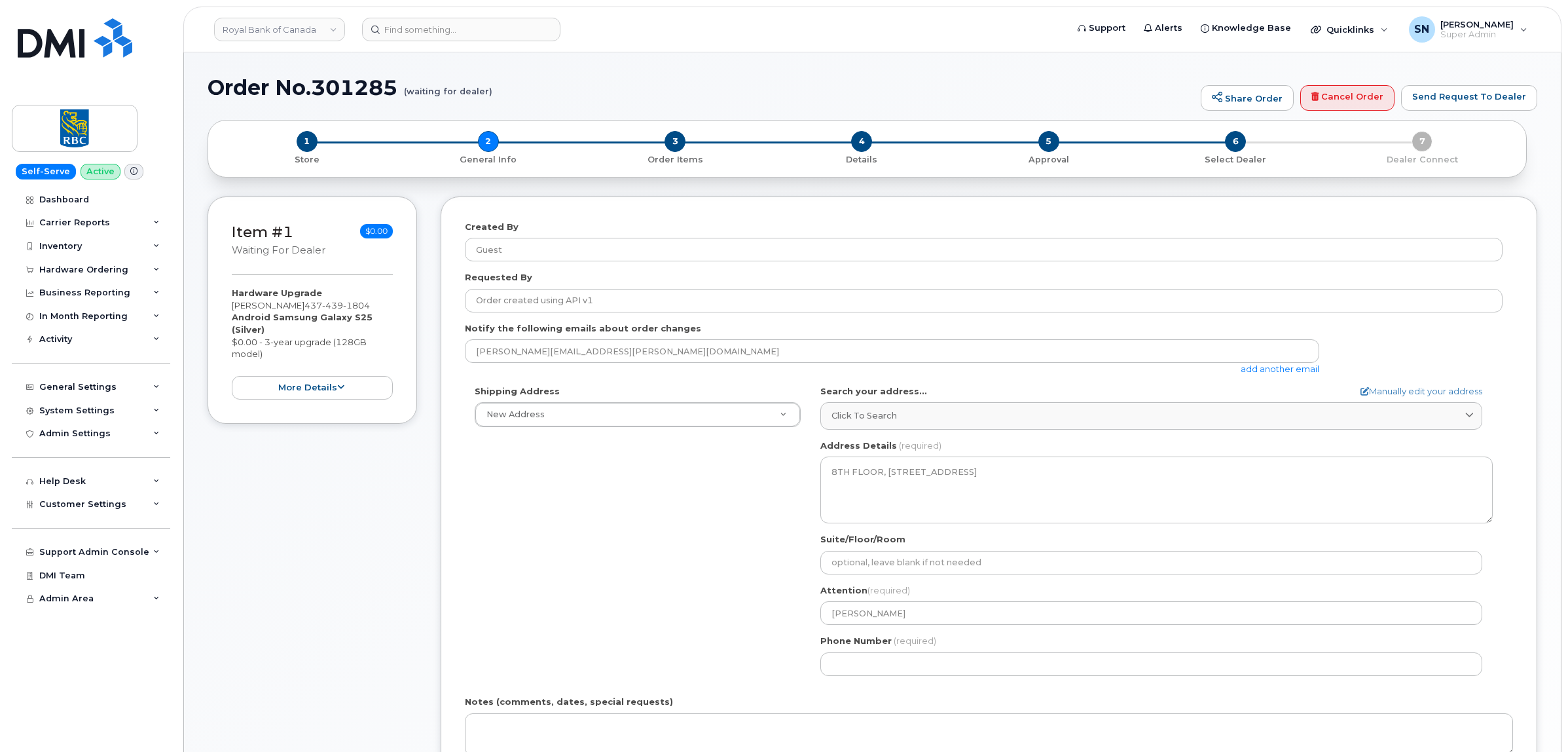
select select
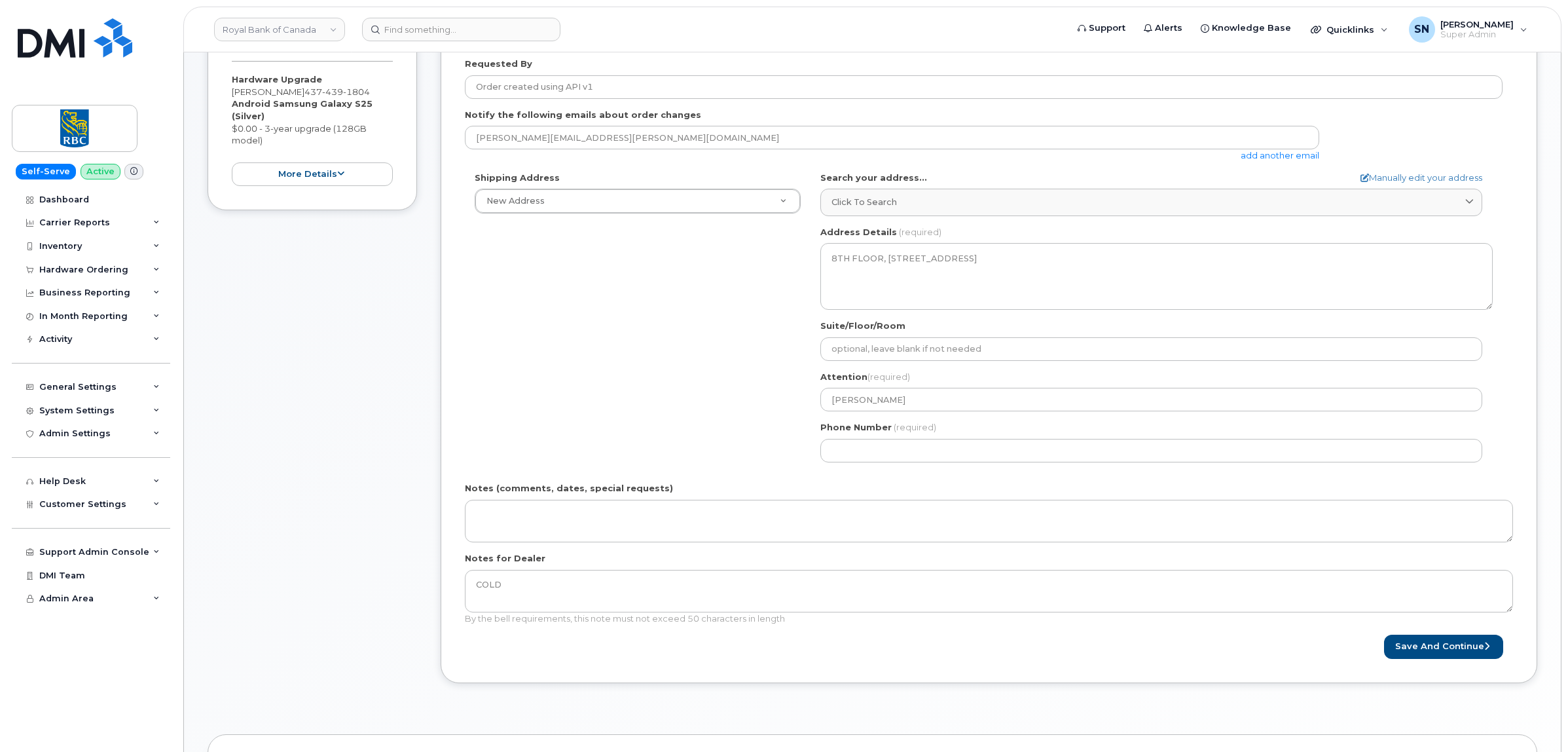
scroll to position [245, 0]
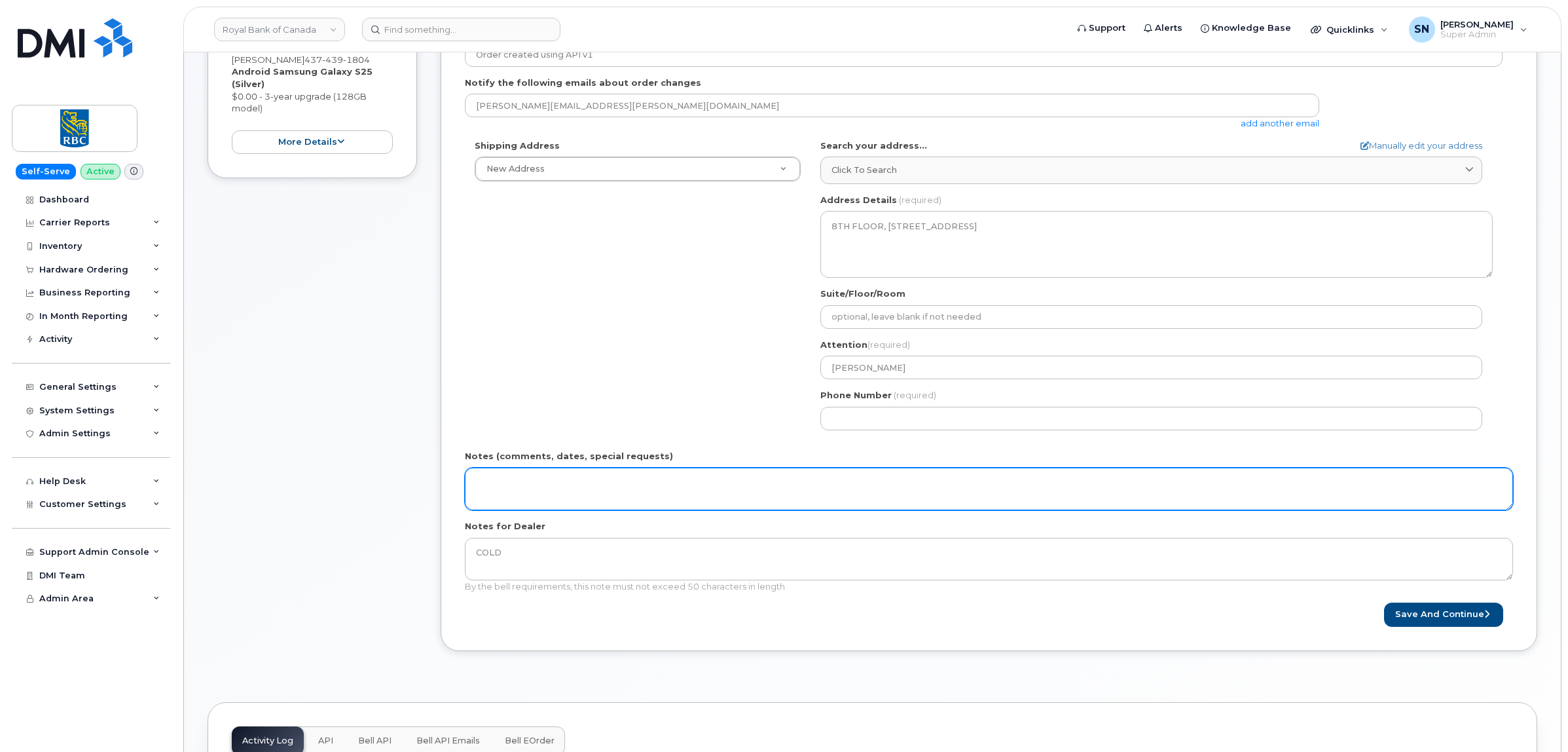
click at [662, 496] on textarea "Notes (comments, dates, special requests)" at bounding box center [988, 489] width 1048 height 43
paste textarea "RITM0266816"
type textarea "RITM0266816: User not eligible. Advised to reach out to their telecom team."
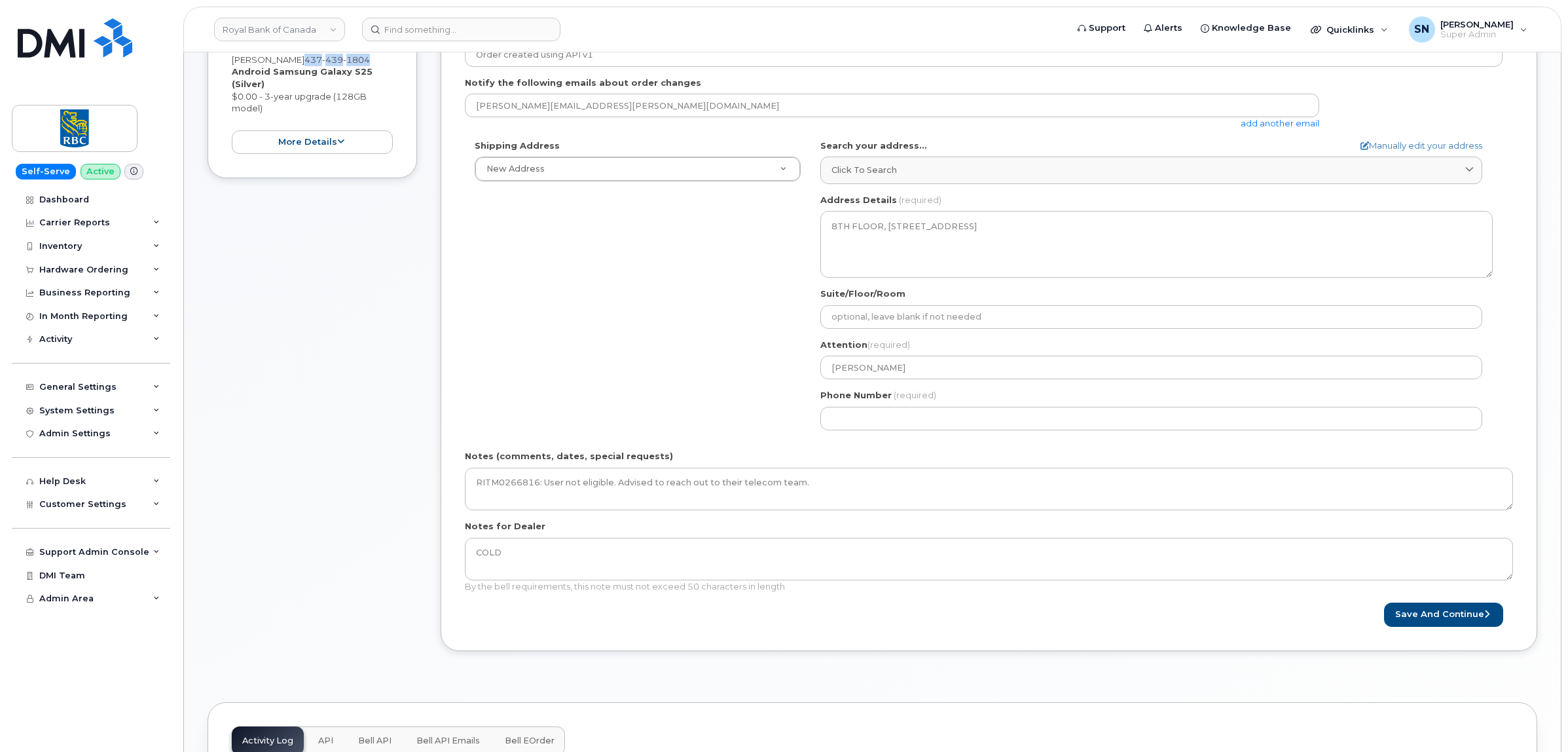
drag, startPoint x: 279, startPoint y: 60, endPoint x: 346, endPoint y: 56, distance: 67.1
click at [346, 56] on div "Hardware Upgrade Ella Corcia 437 439 1804 Android Samsung Galaxy S25 (Silver) $…" at bounding box center [313, 97] width 161 height 113
copy span "437 439 1804"
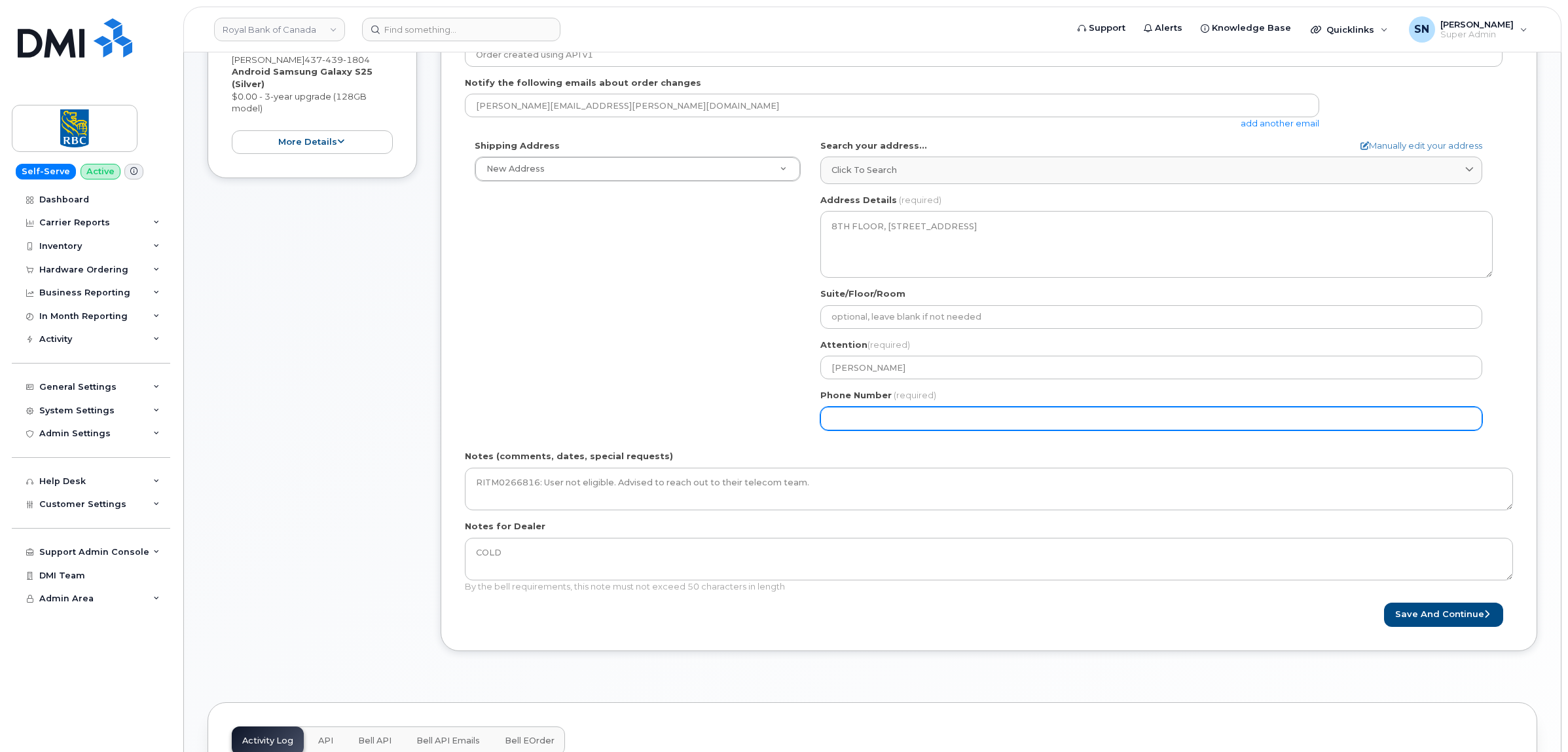
paste input "4374391804"
click at [918, 413] on input "Phone Number" at bounding box center [1151, 418] width 662 height 23
select select
type input "4374391804"
select select
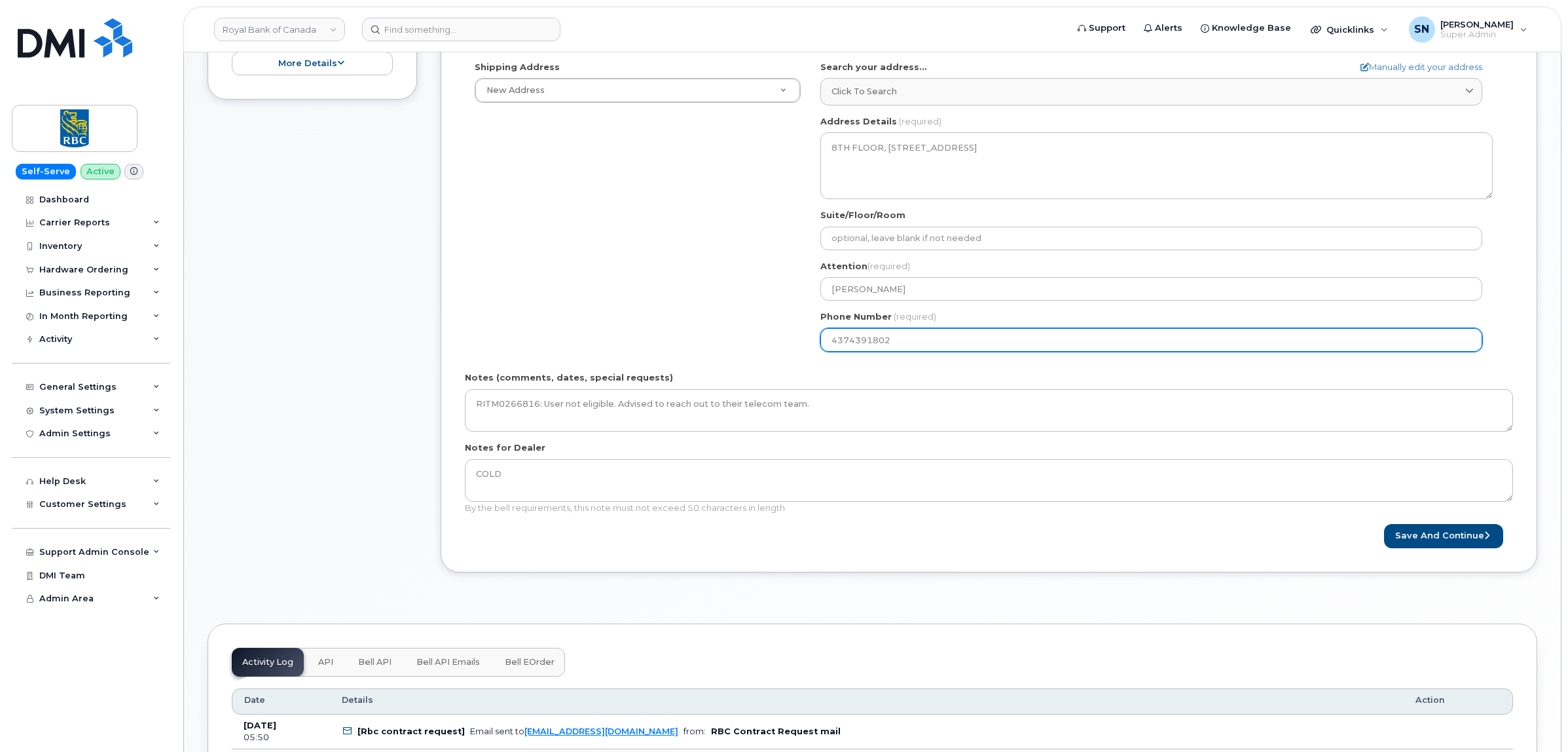
scroll to position [409, 0]
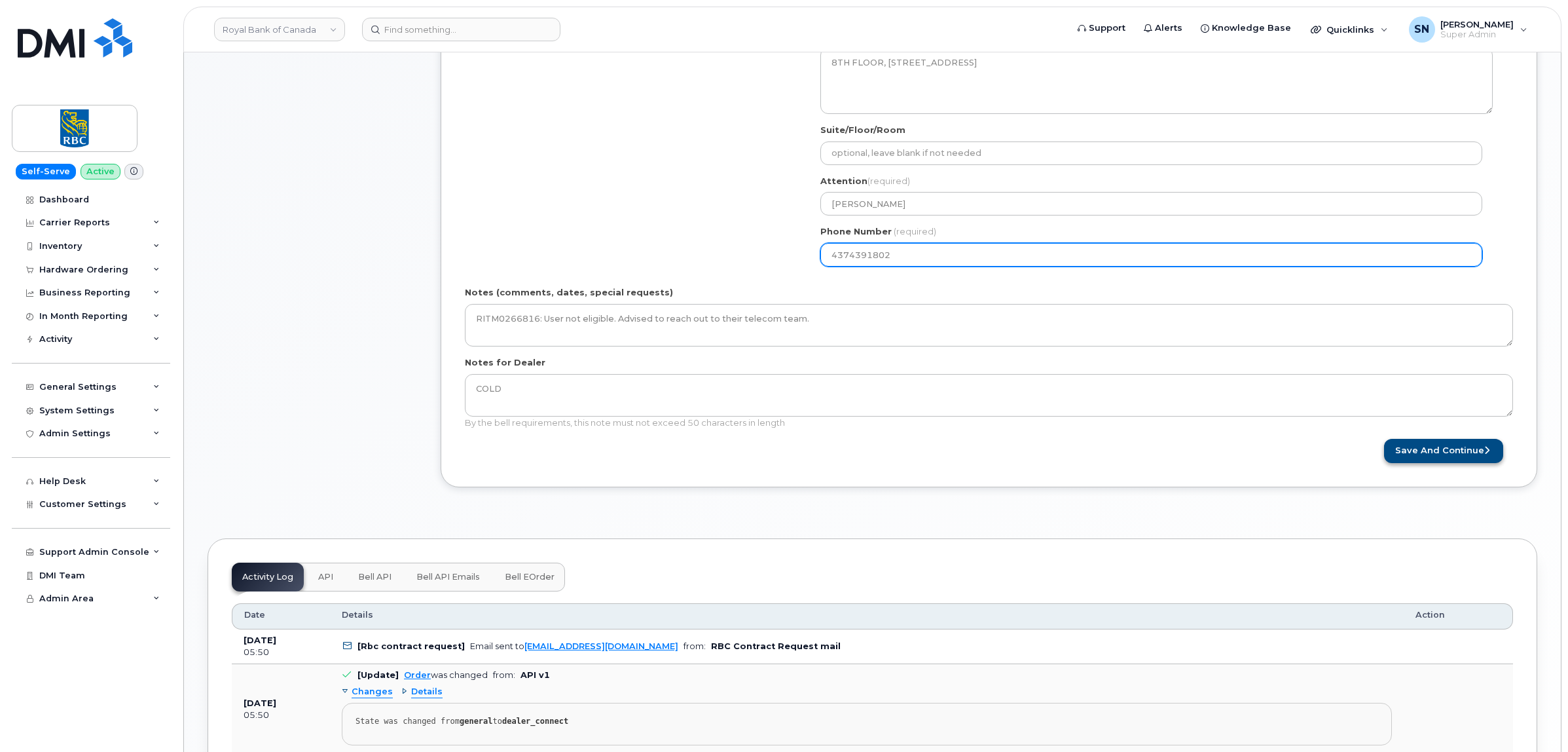
type input "4374391802"
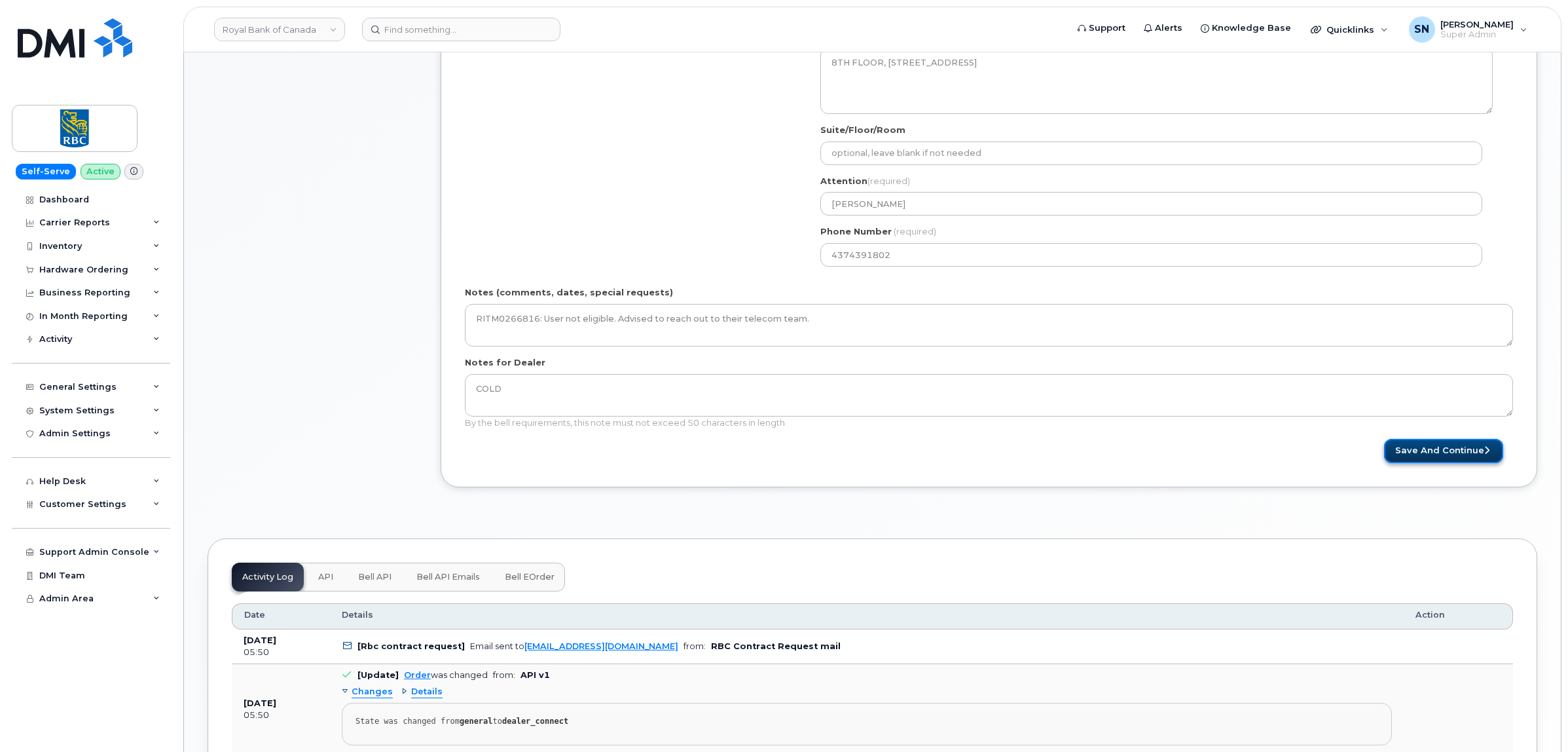
click at [1462, 449] on button "Save and Continue" at bounding box center [1443, 451] width 119 height 24
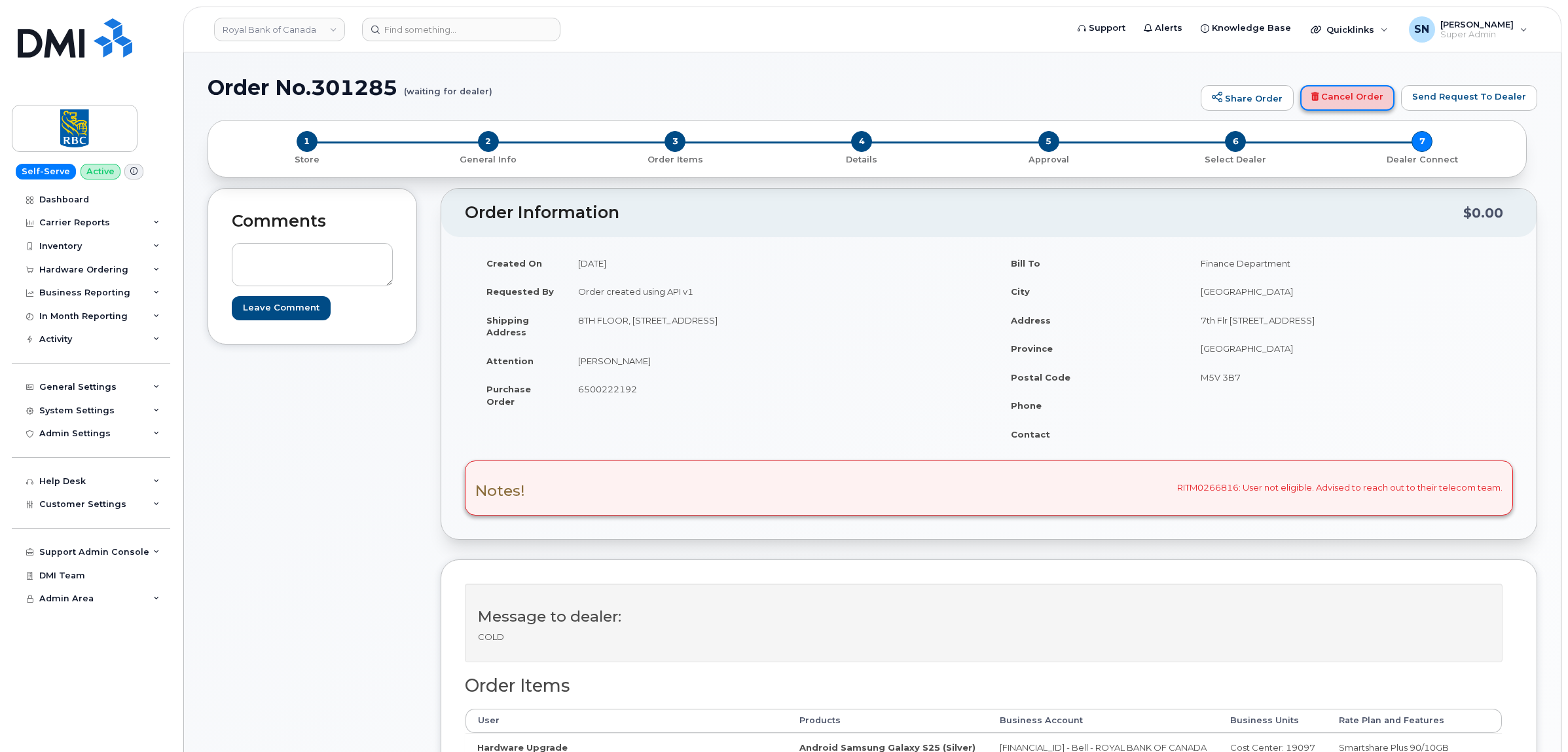
click at [1318, 95] on icon at bounding box center [1315, 97] width 7 height 9
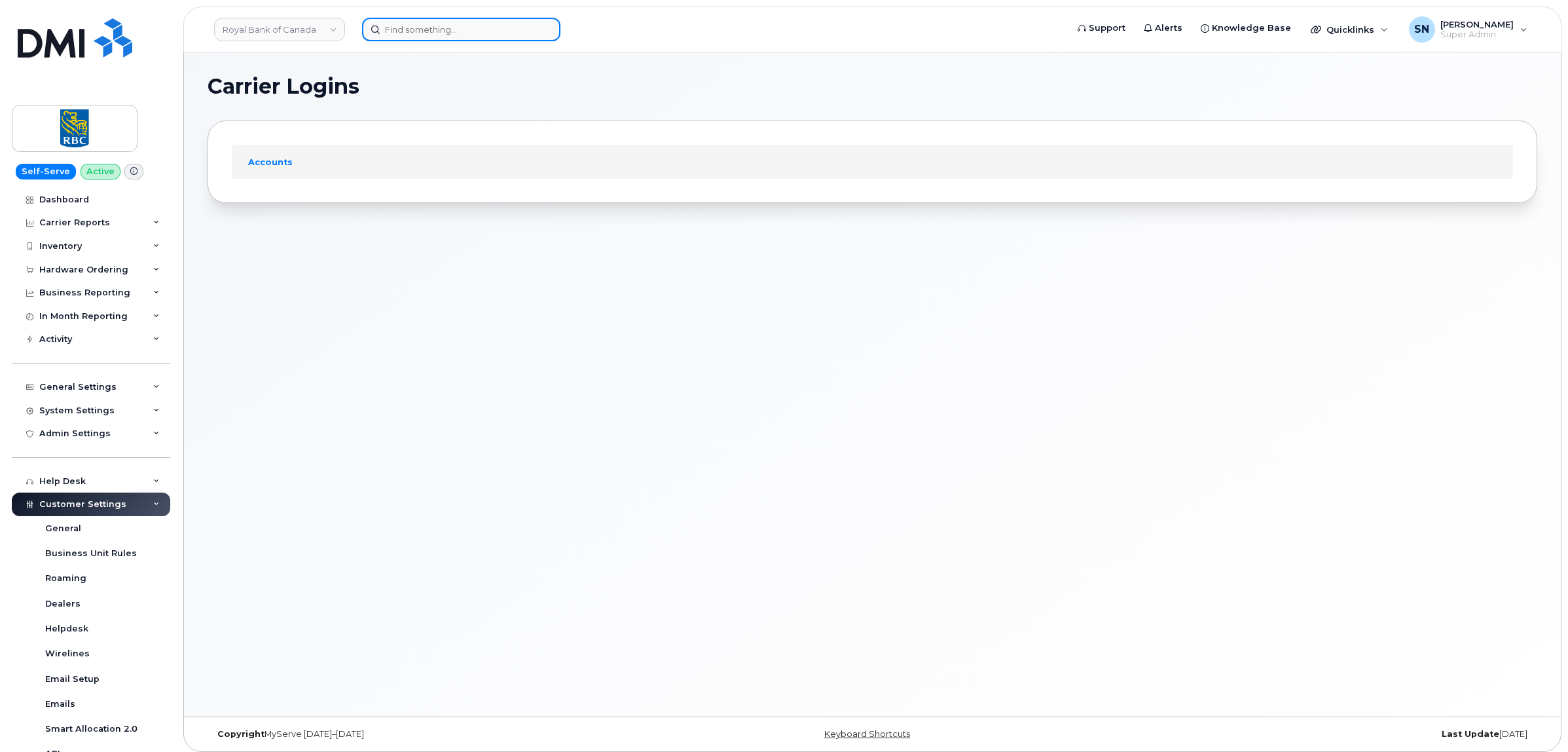
click at [427, 27] on input at bounding box center [461, 29] width 199 height 23
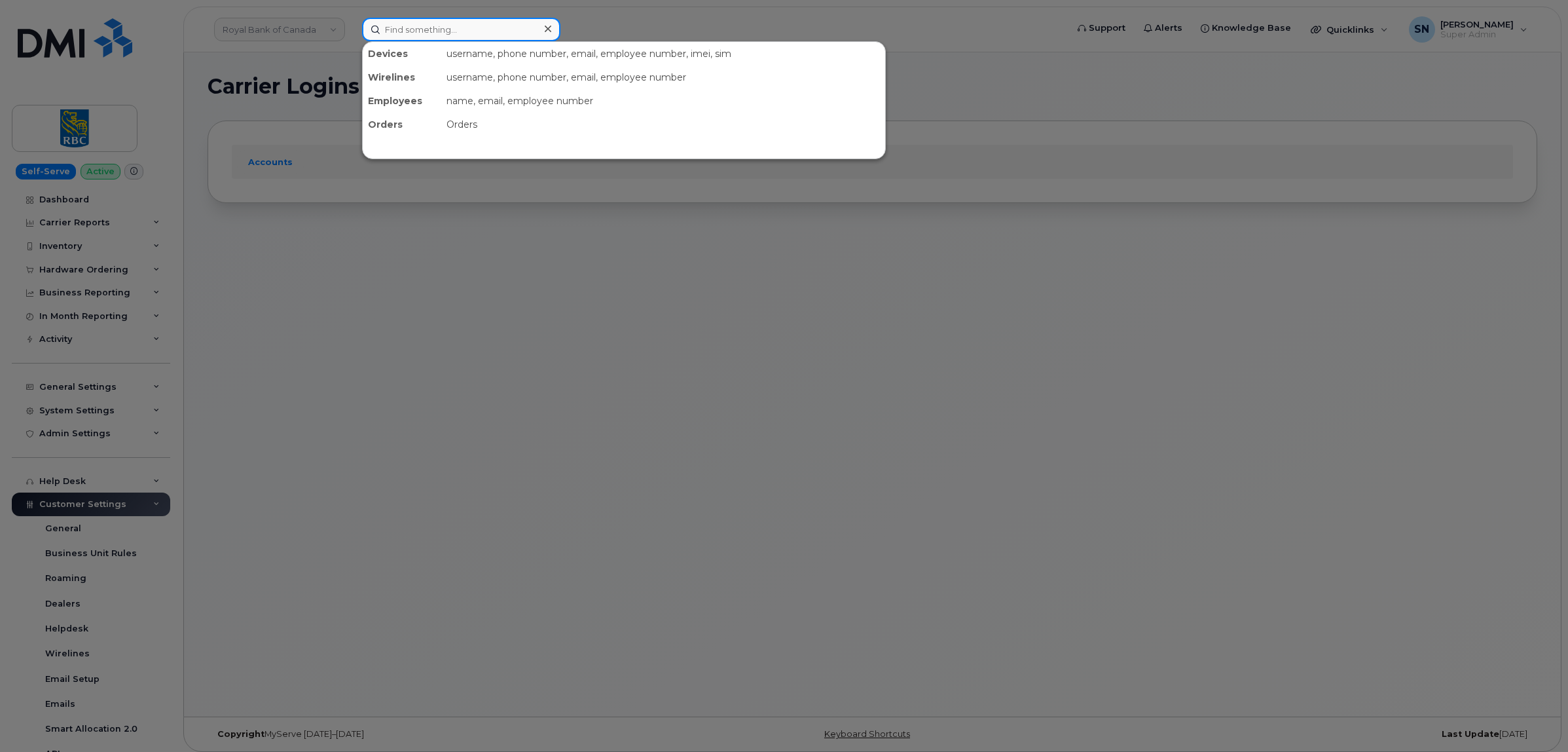
paste input "907.309.1508"
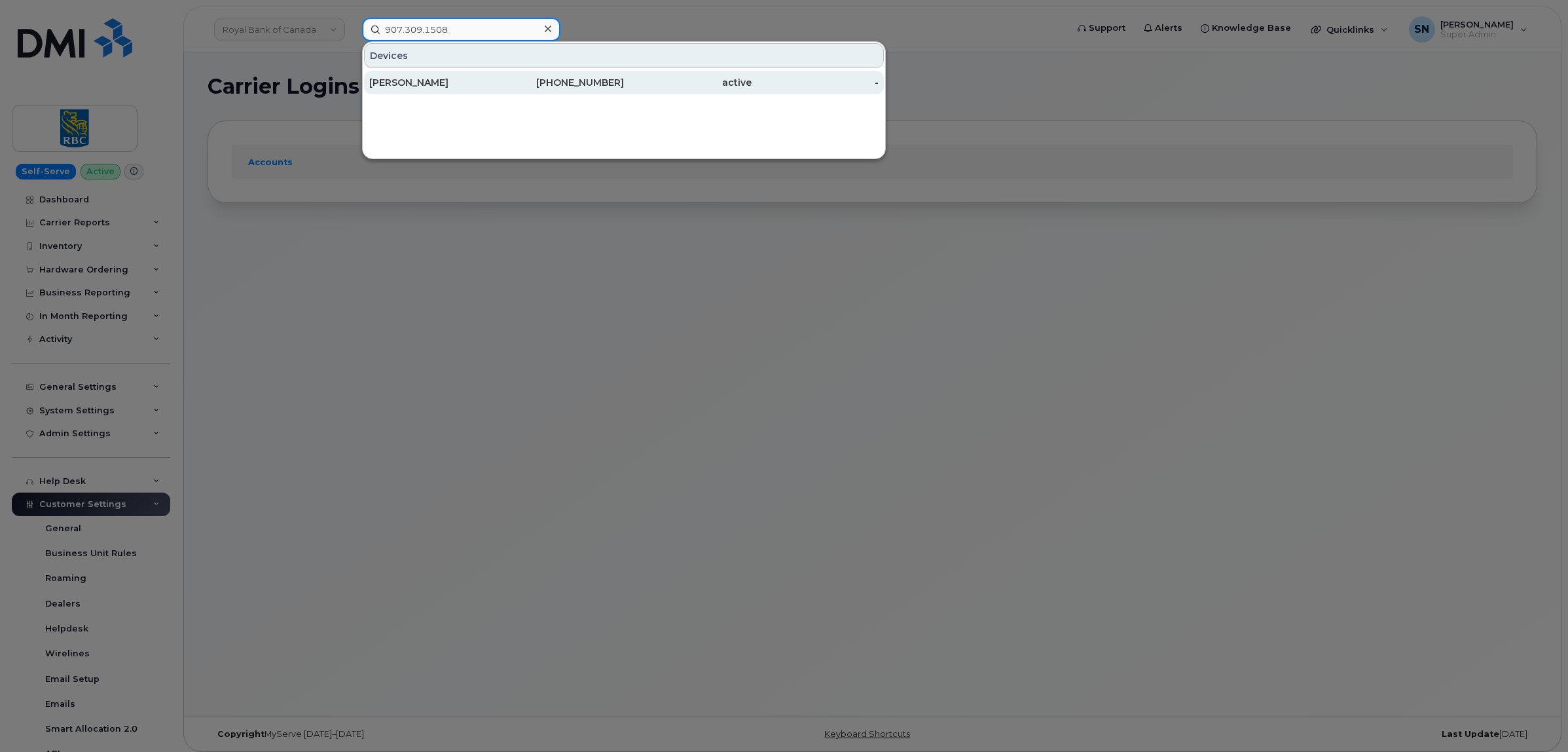
type input "907.309.1508"
click at [418, 81] on div "TYLER DOUGLAS" at bounding box center [433, 83] width 128 height 13
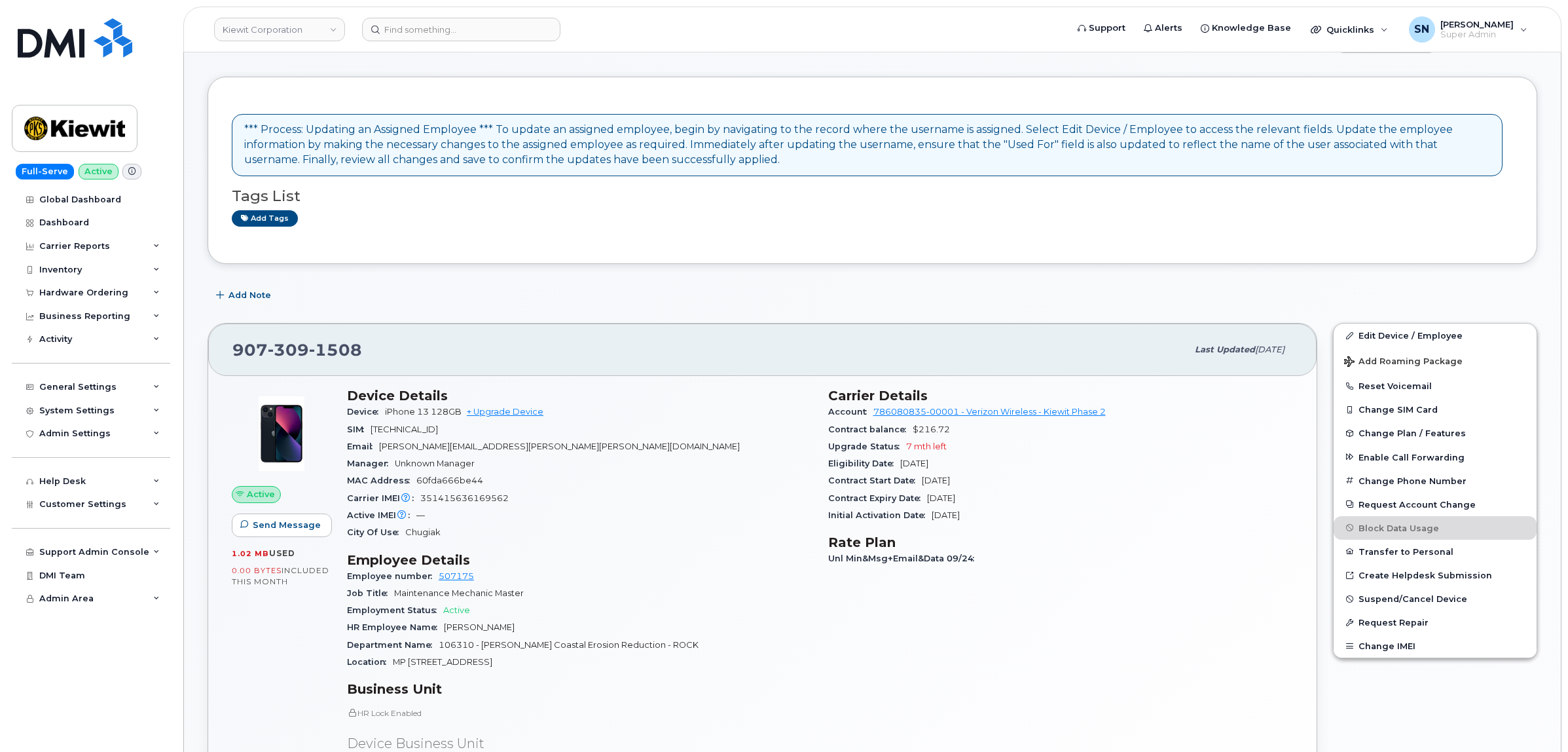
scroll to position [164, 0]
click at [89, 298] on div "Hardware Ordering" at bounding box center [84, 293] width 89 height 11
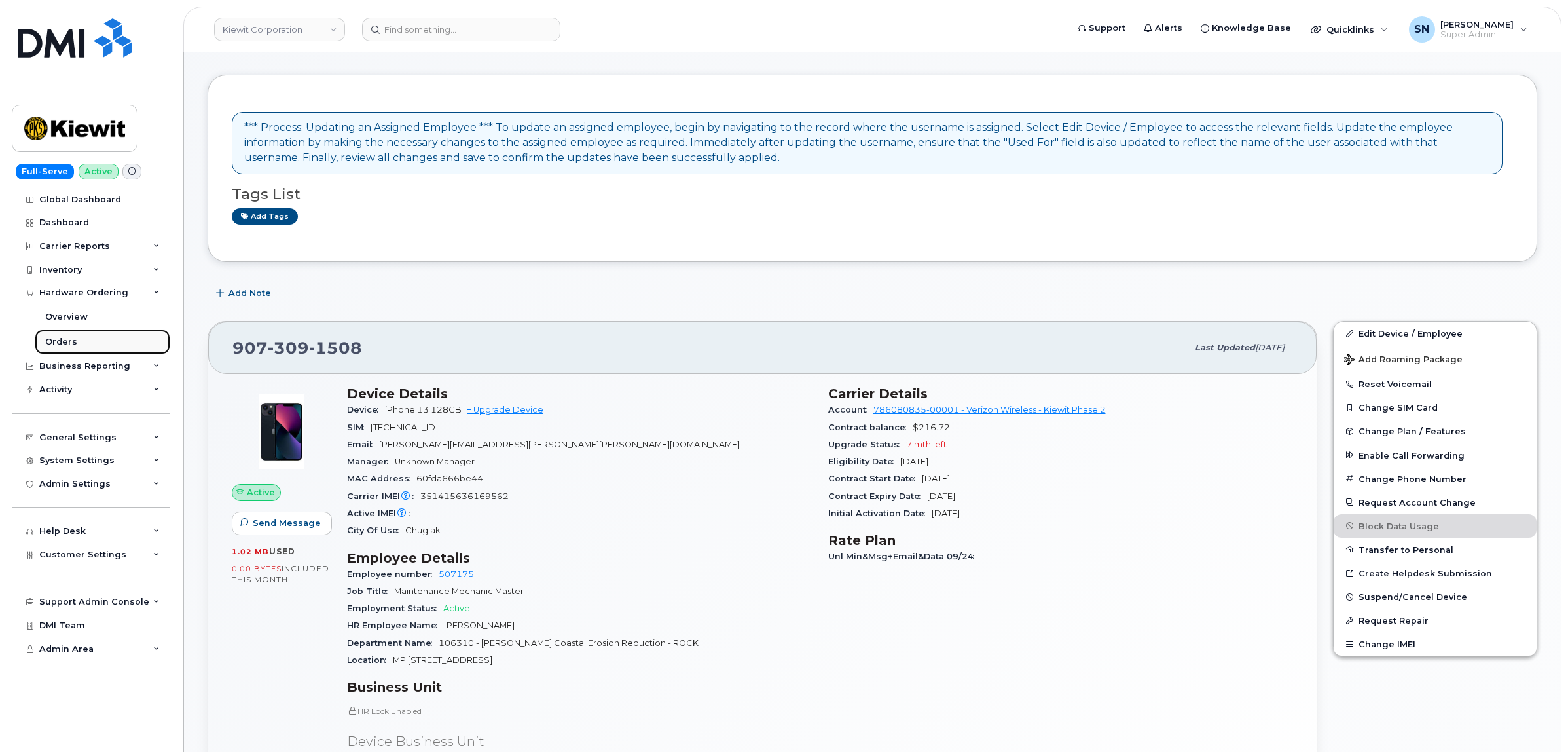
click at [73, 336] on link "Orders" at bounding box center [102, 341] width 135 height 25
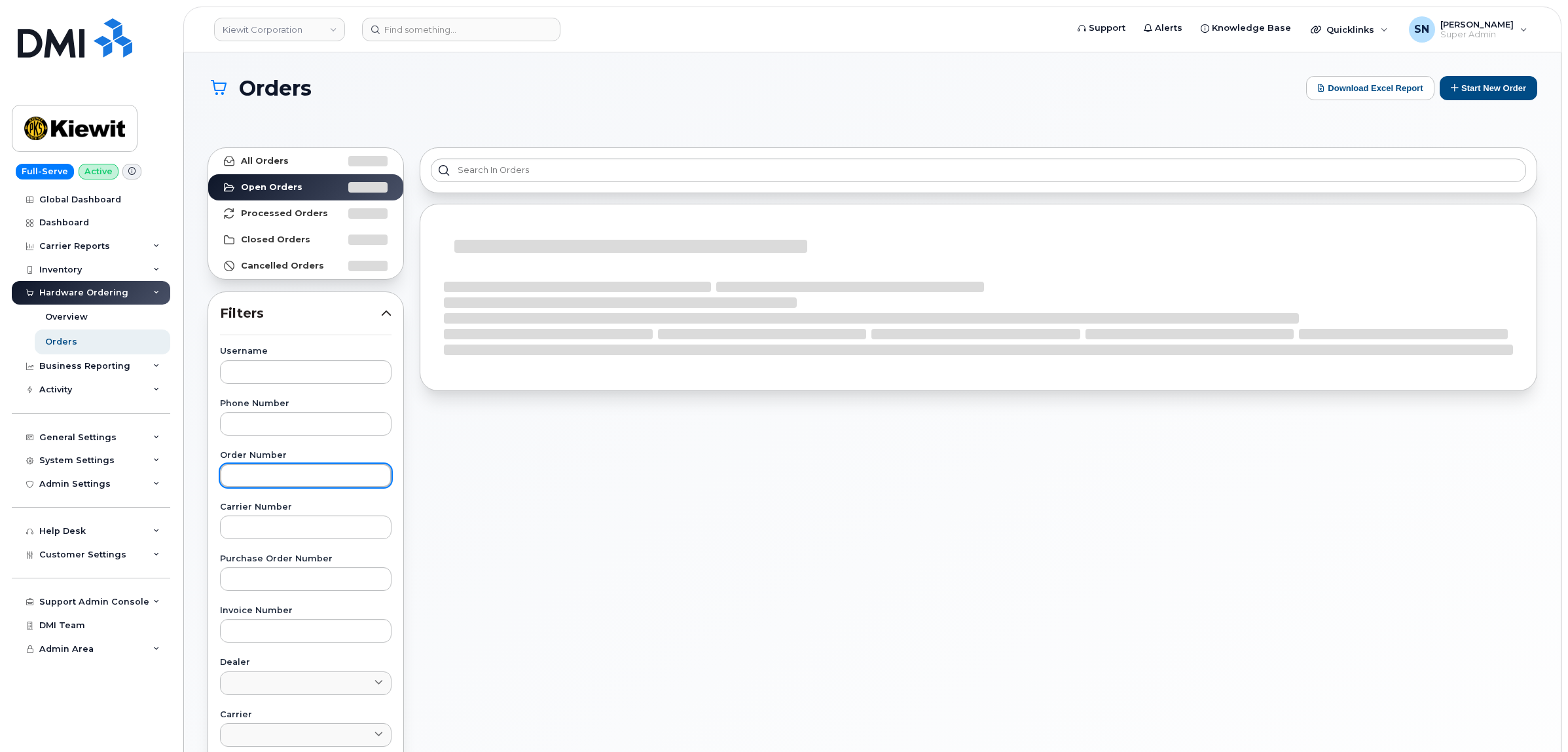
click at [310, 479] on input "text" at bounding box center [305, 475] width 171 height 23
paste input "302334"
type input "302334"
click at [287, 161] on link "All Orders" at bounding box center [305, 161] width 195 height 26
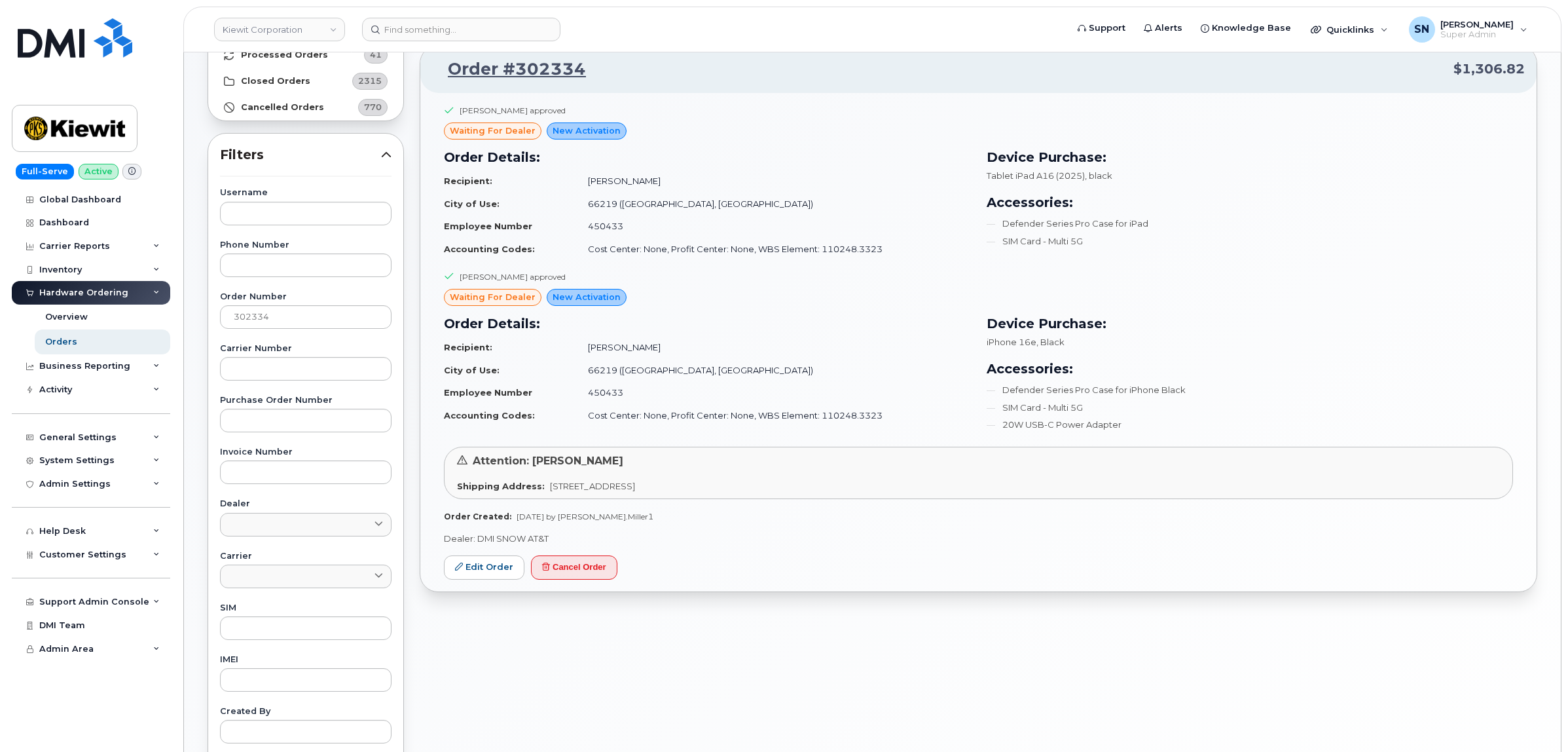
scroll to position [164, 0]
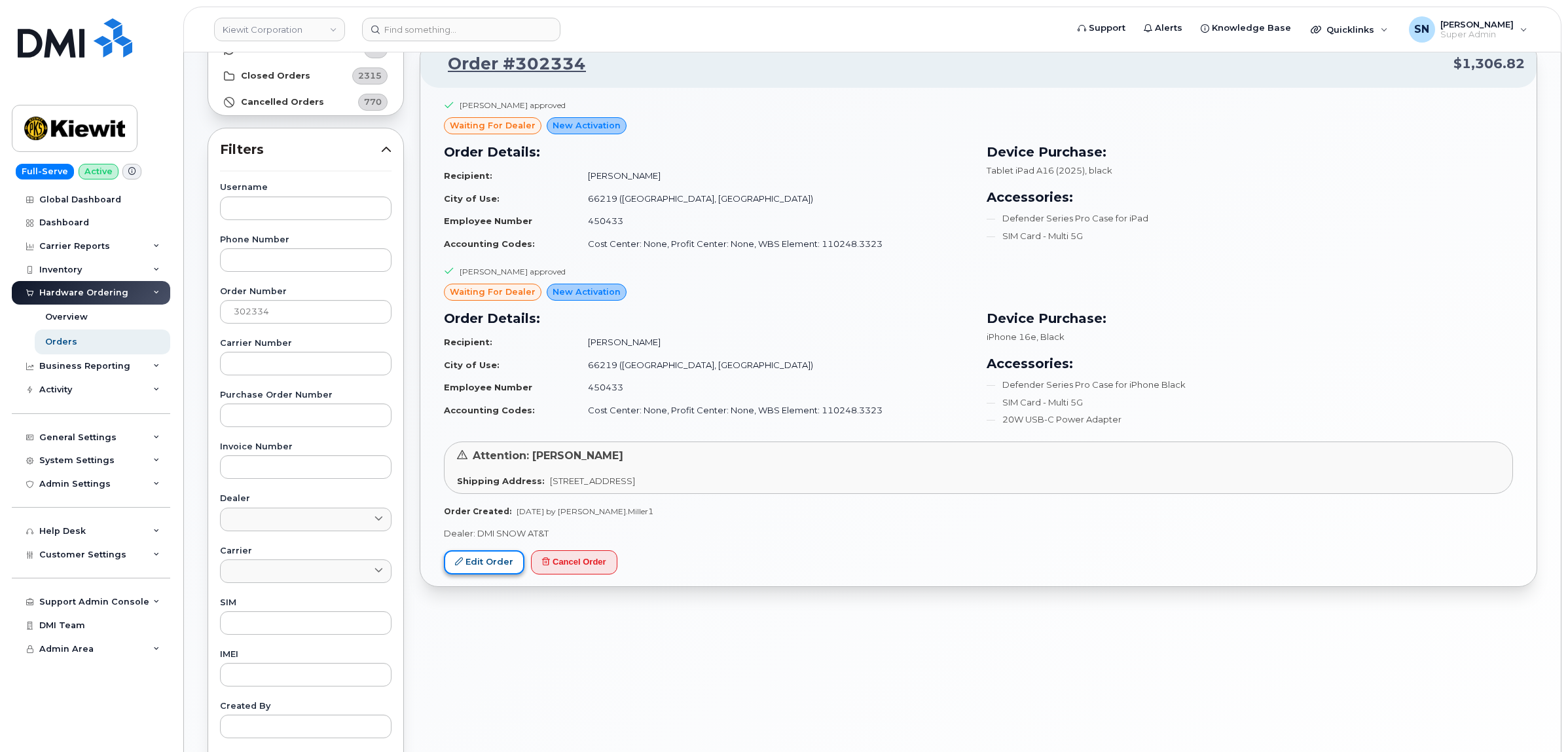
click at [489, 561] on link "Edit Order" at bounding box center [484, 562] width 81 height 24
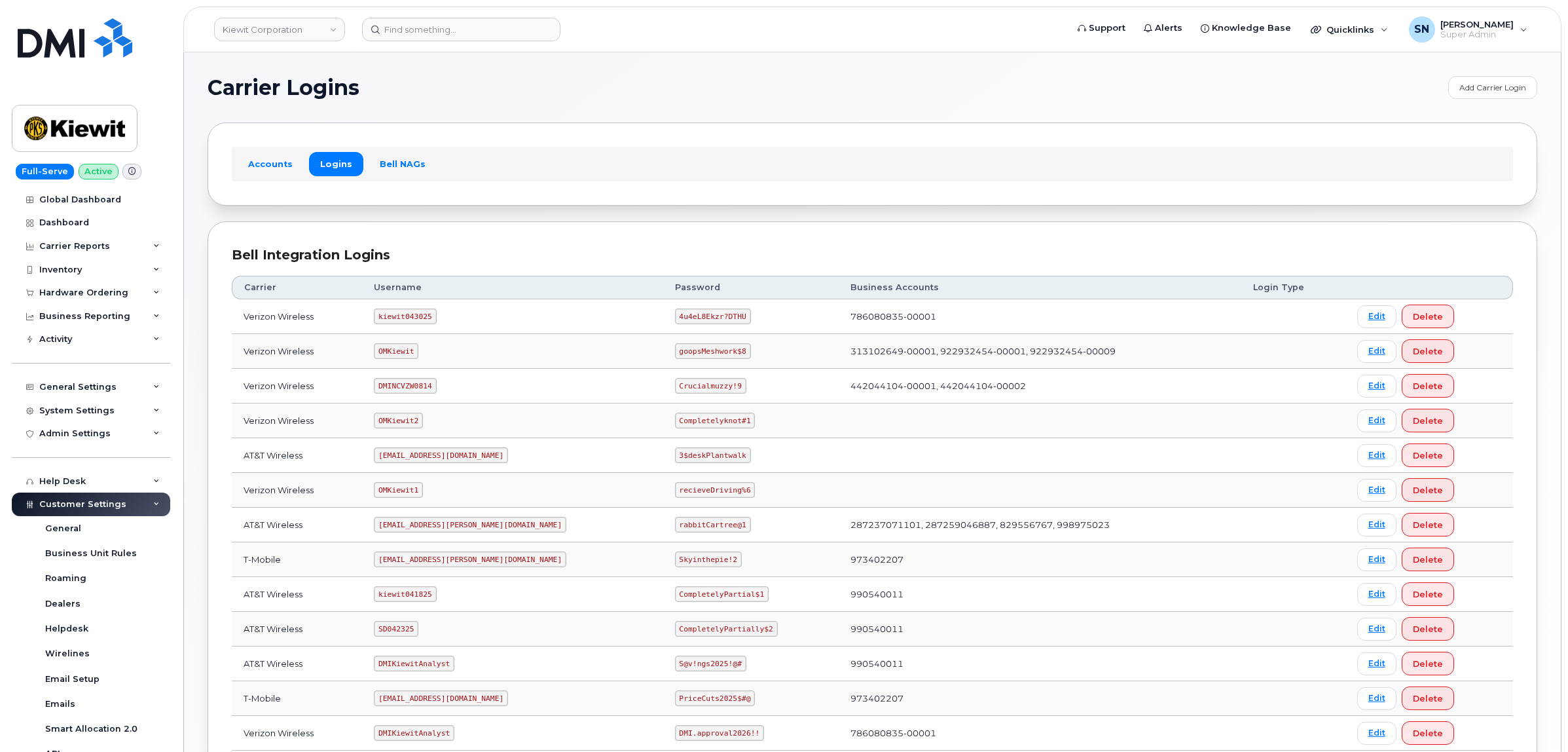
click at [558, 85] on h1 "Carrier Logins" at bounding box center [824, 87] width 1234 height 21
click at [108, 286] on div "Hardware Ordering" at bounding box center [91, 292] width 159 height 23
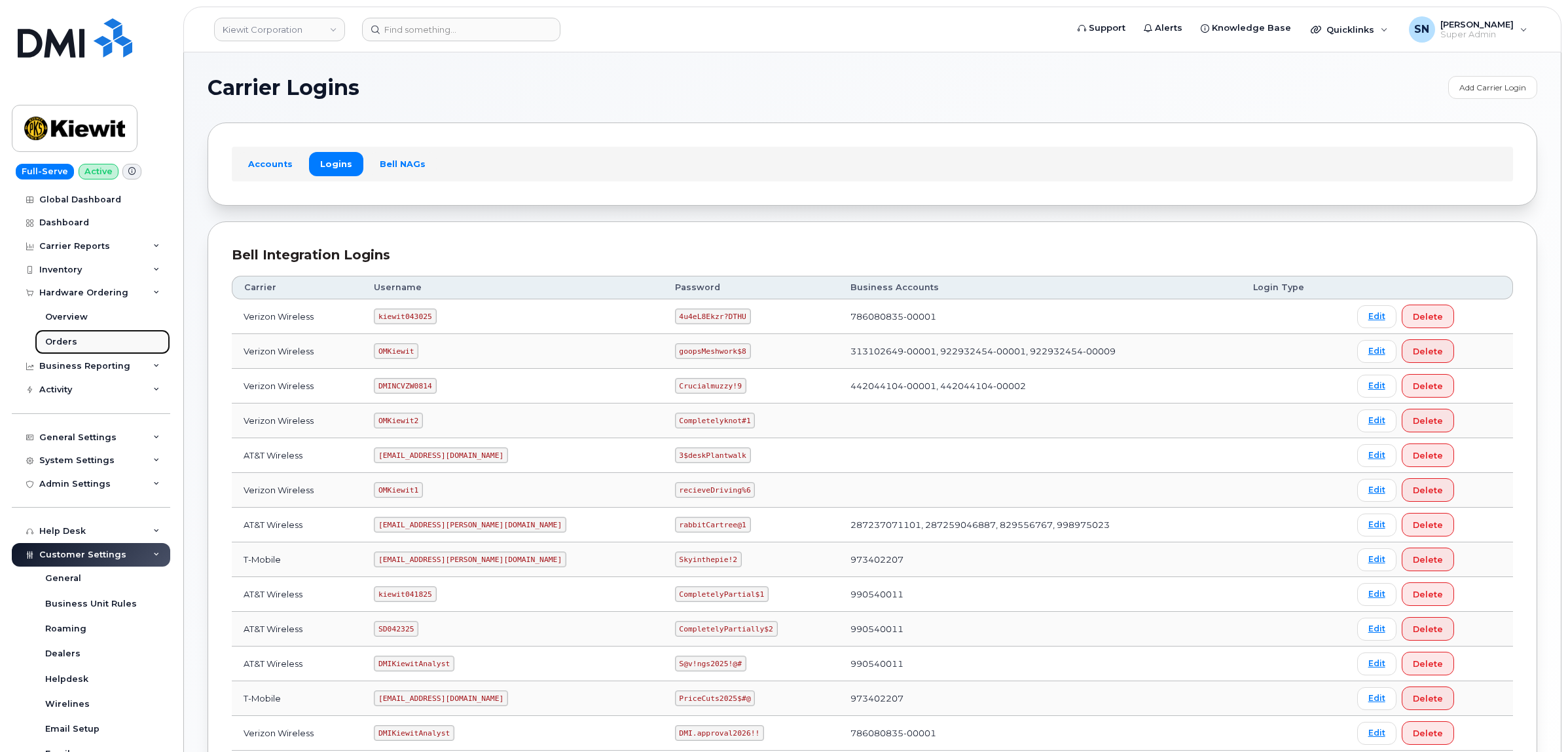
click at [69, 339] on div "Orders" at bounding box center [61, 342] width 32 height 12
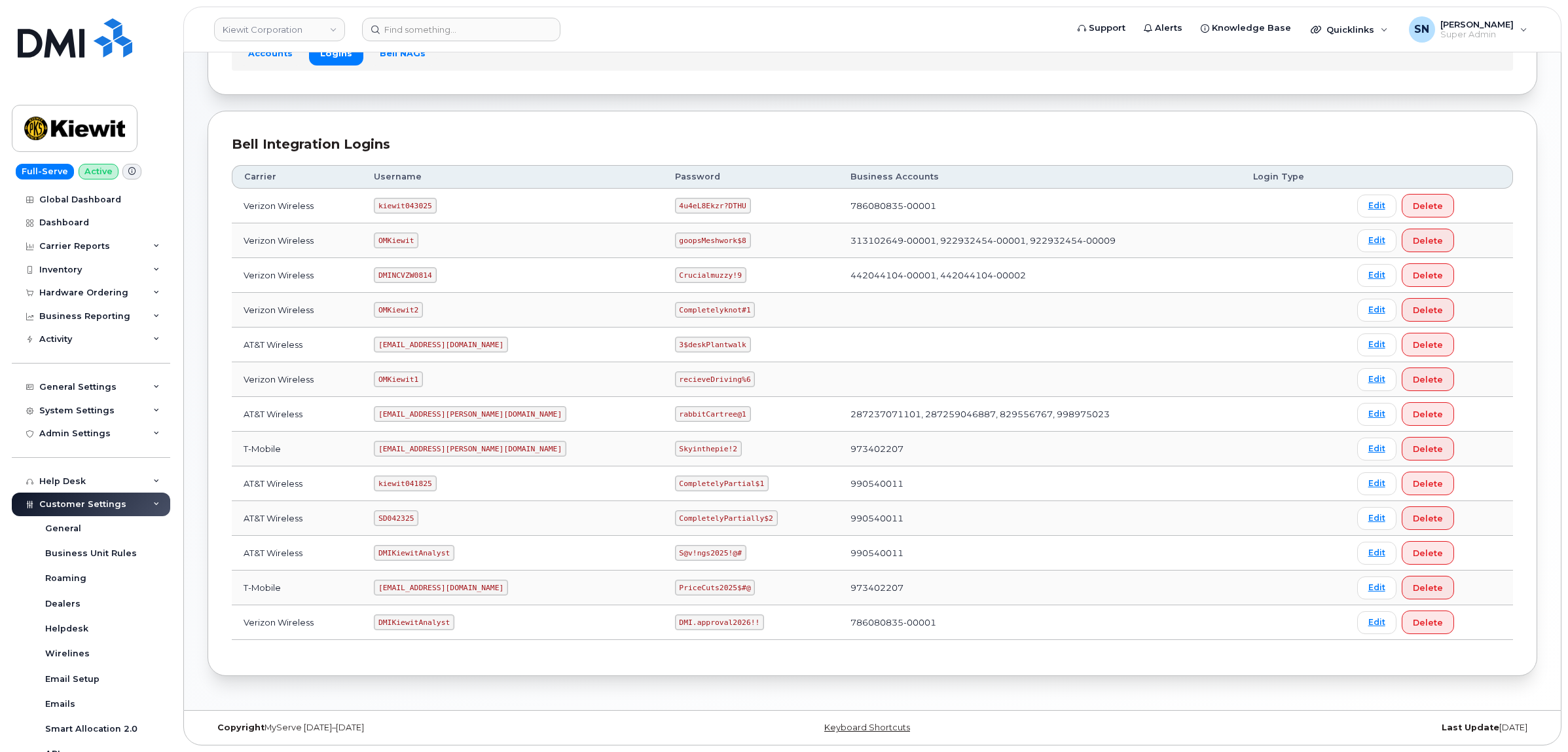
scroll to position [115, 0]
drag, startPoint x: 623, startPoint y: 516, endPoint x: 714, endPoint y: 519, distance: 91.0
click at [714, 519] on td "CompletelyPartially$2" at bounding box center [751, 518] width 176 height 35
copy code "CompletelyPartially$2"
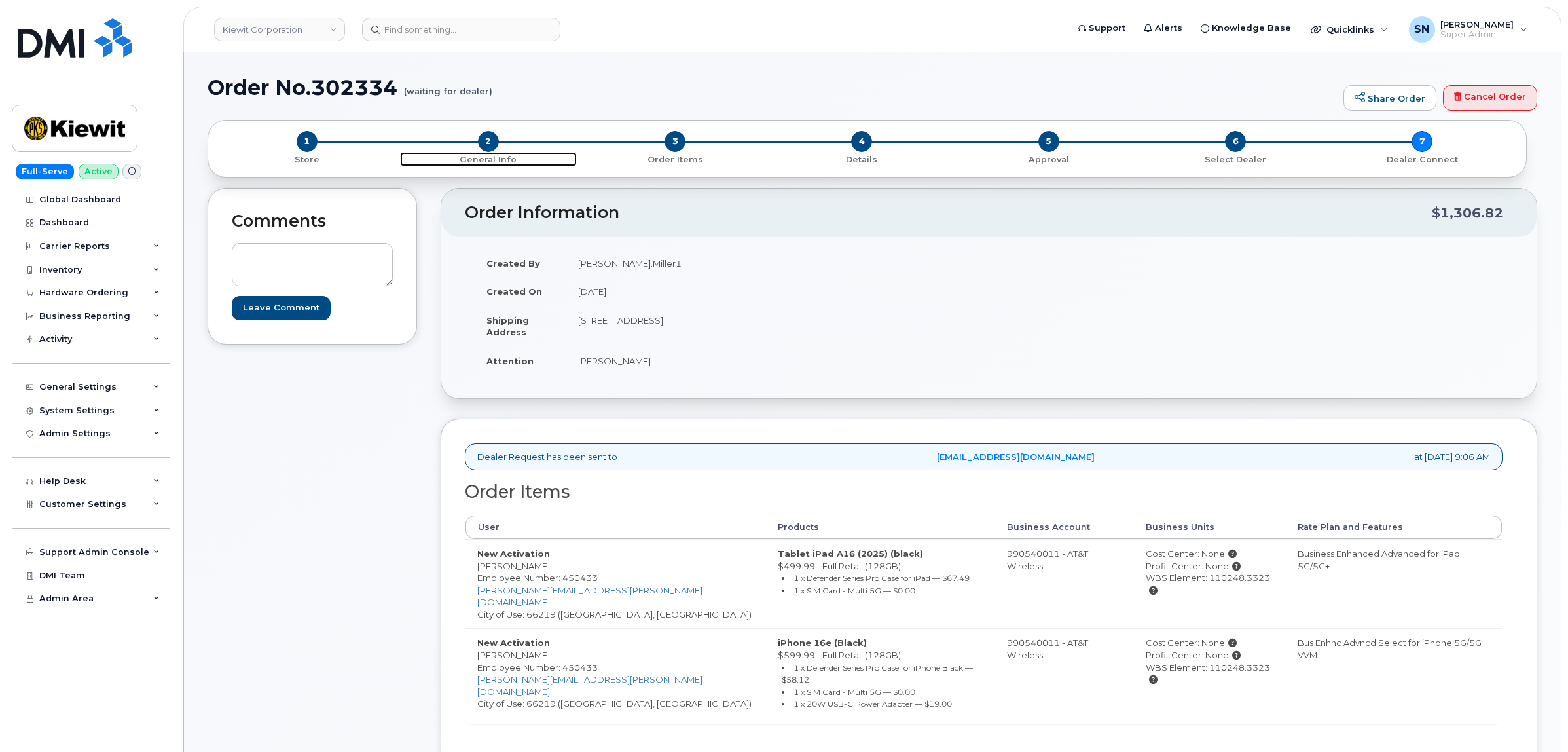
click at [493, 141] on span "2" at bounding box center [488, 141] width 21 height 21
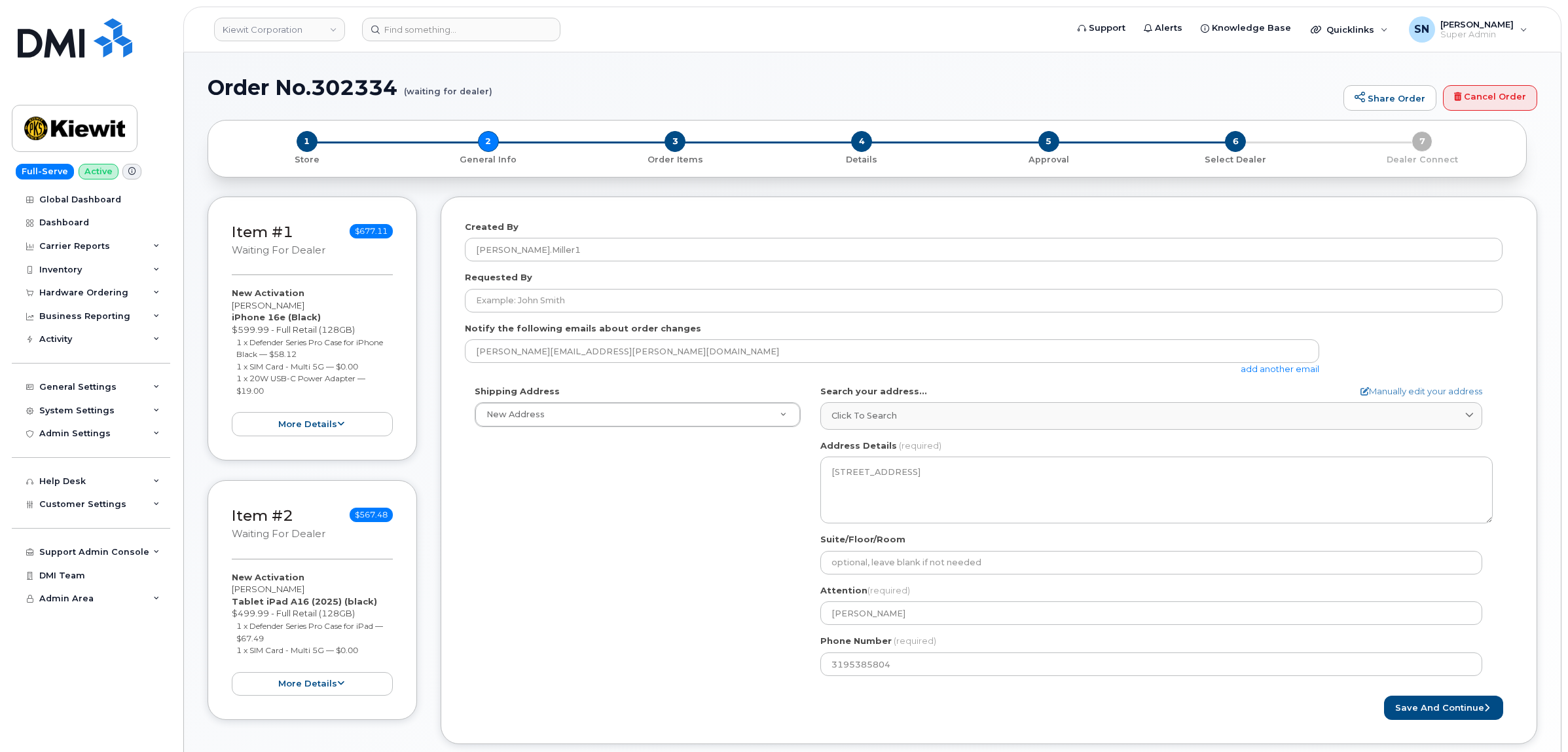
select select
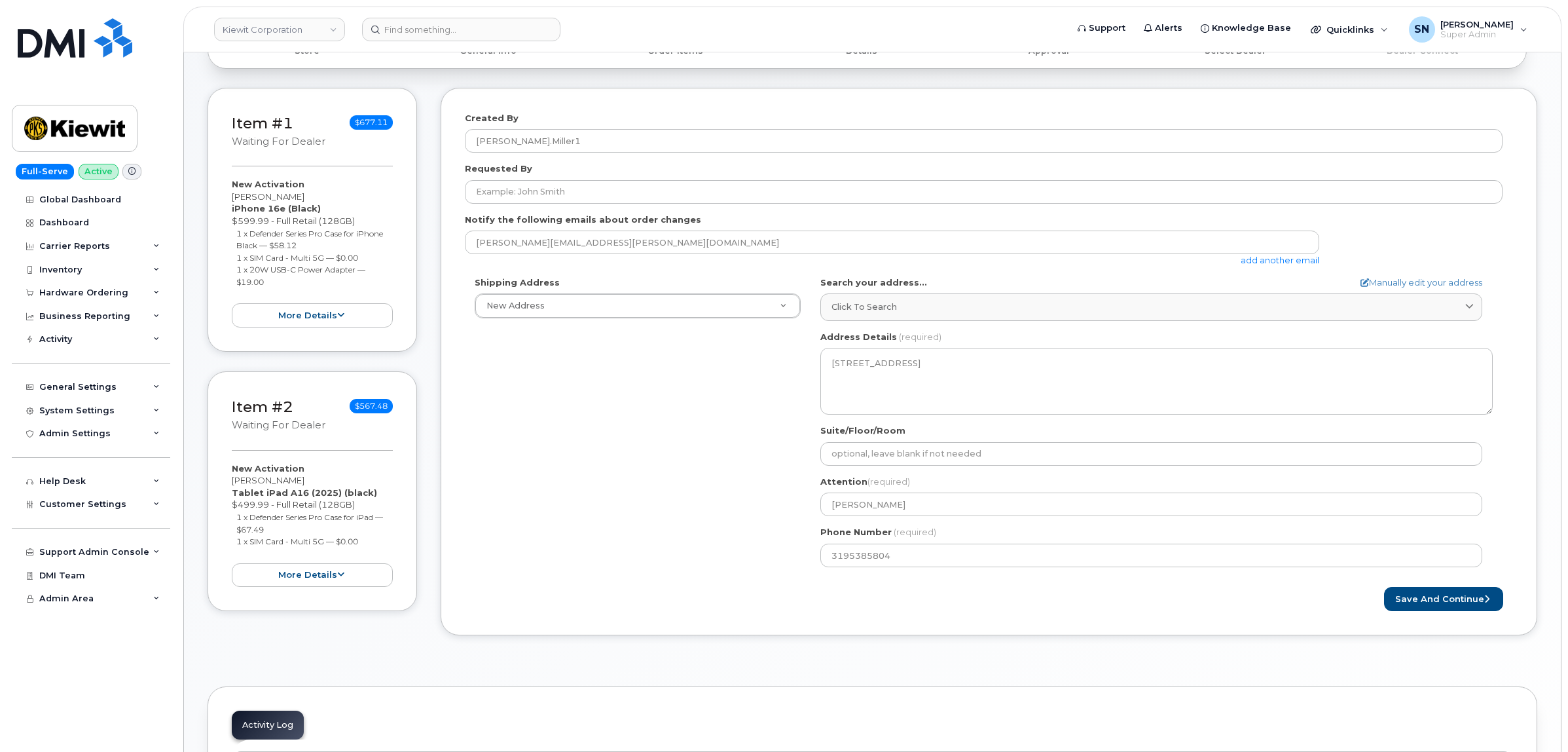
scroll to position [245, 0]
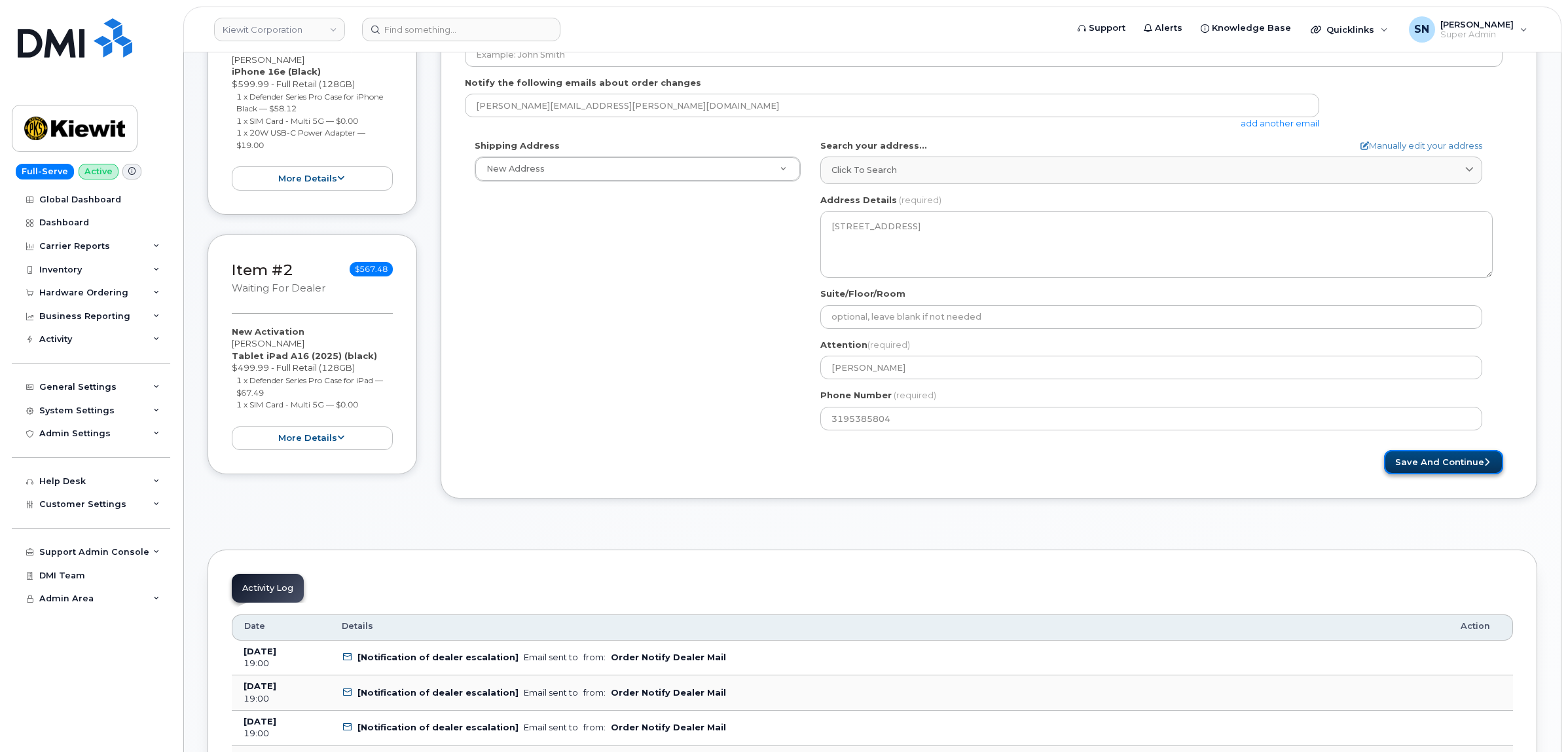
click at [1409, 468] on button "Save and Continue" at bounding box center [1443, 462] width 119 height 24
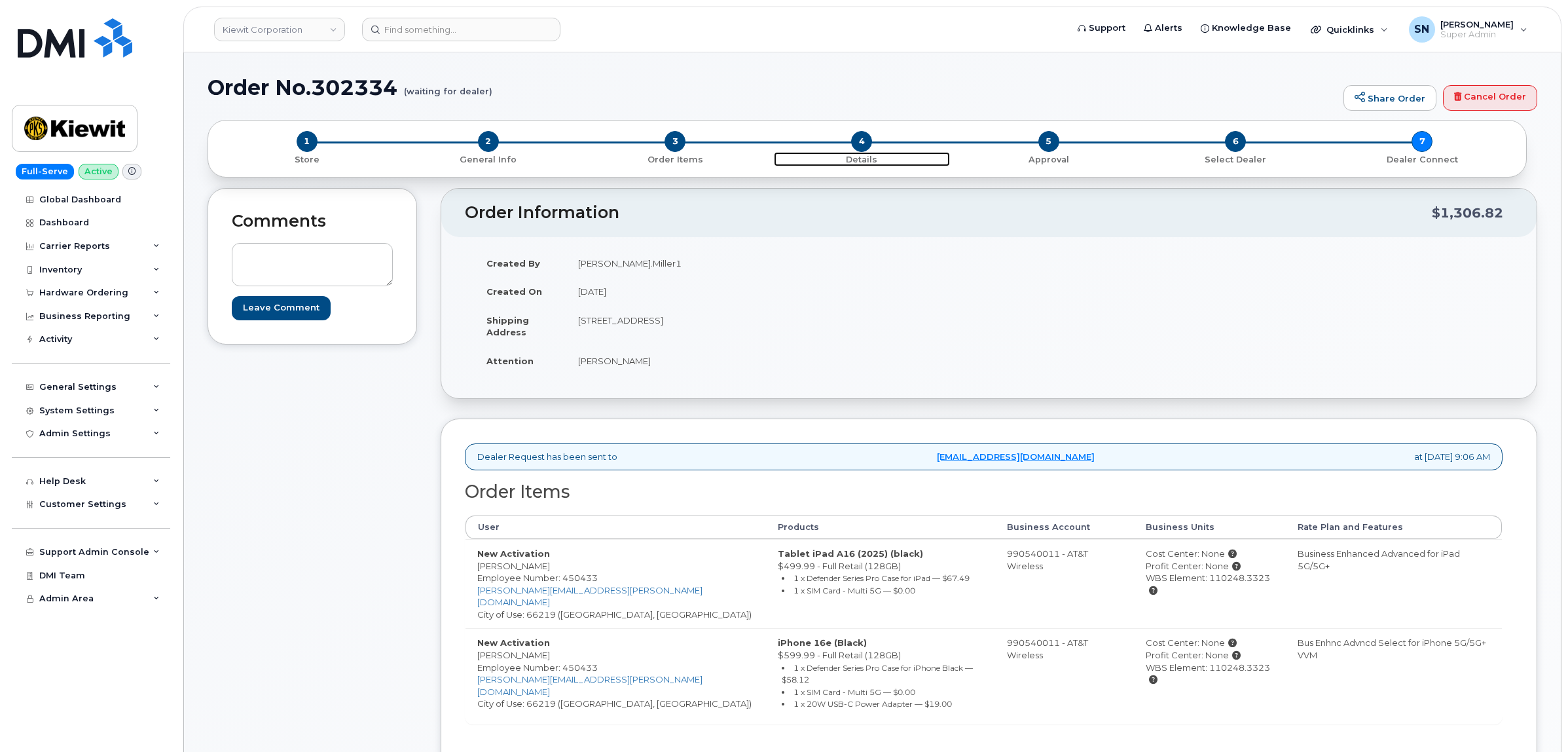
click at [858, 144] on span "4" at bounding box center [861, 141] width 21 height 21
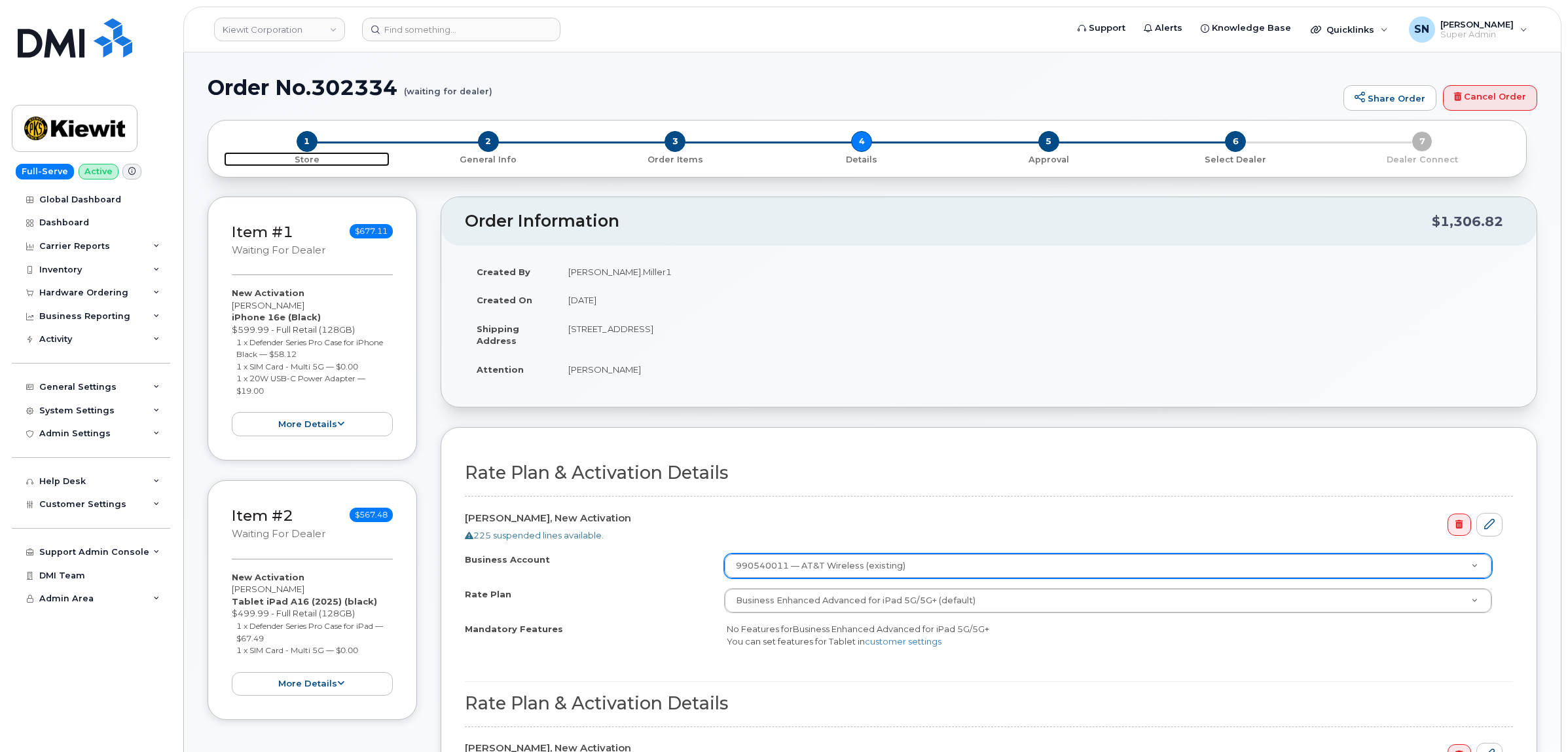
click at [301, 141] on span "1" at bounding box center [307, 141] width 21 height 21
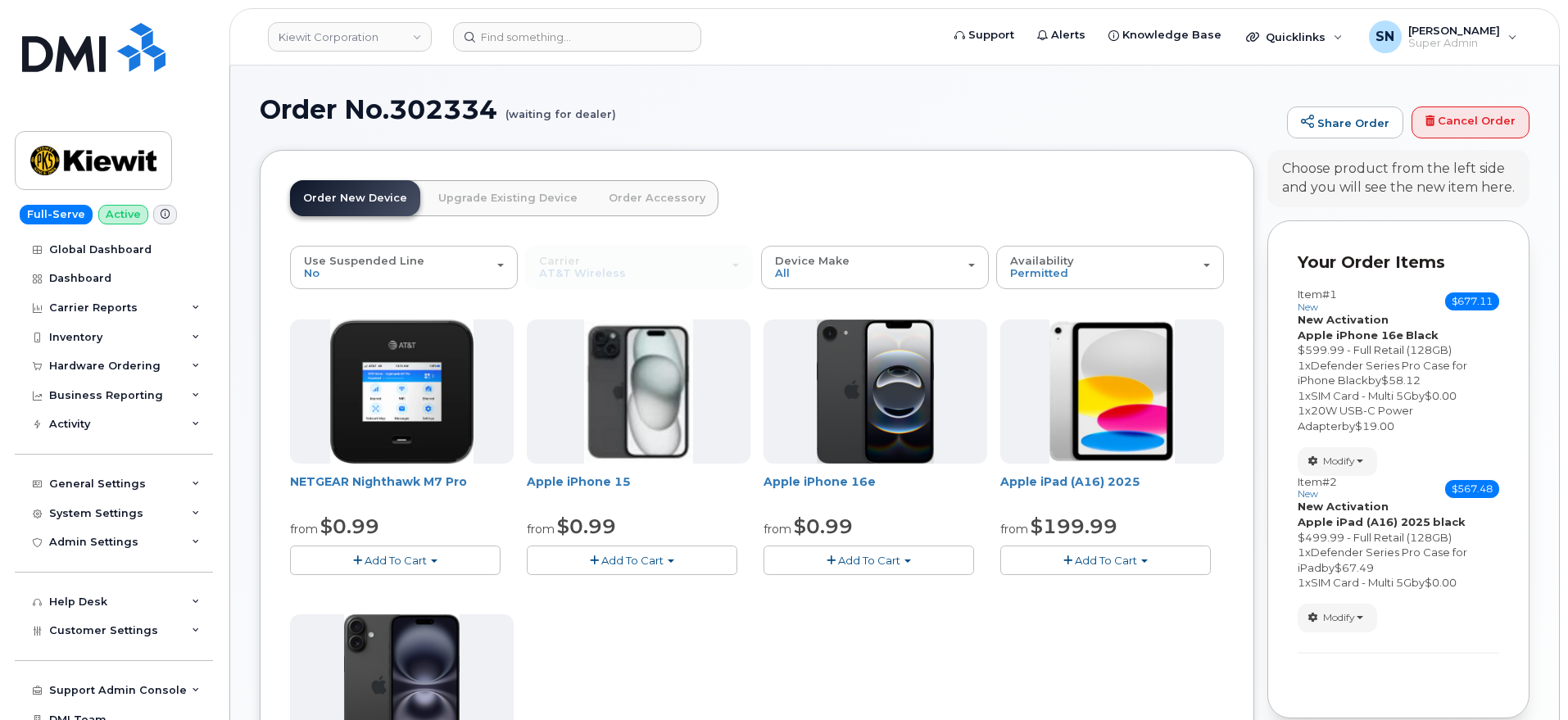
click at [747, 126] on div "Order No.302334 (waiting for dealer) Share Order Cancel Order" at bounding box center [894, 123] width 1270 height 55
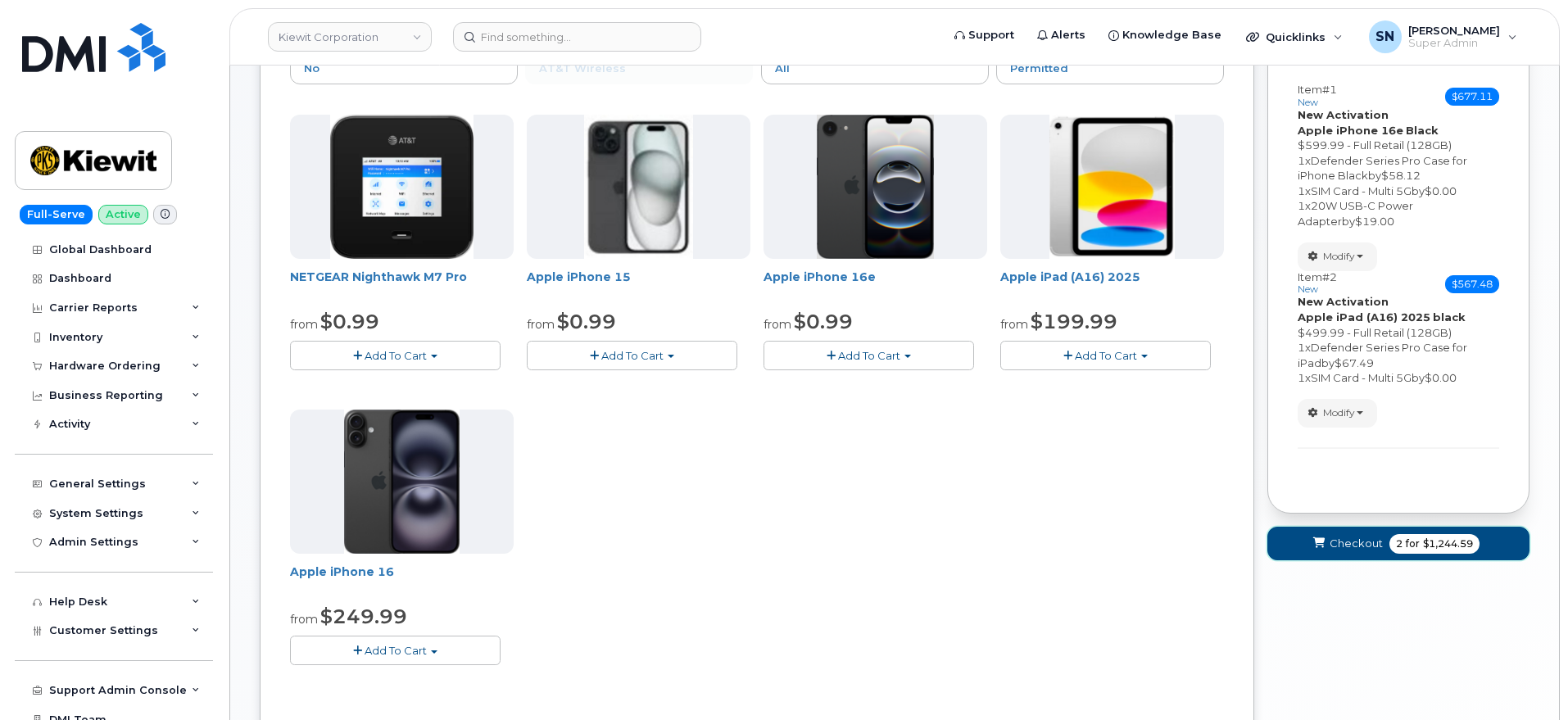
click at [1309, 541] on button "Checkout 2 for $1,244.59" at bounding box center [1399, 544] width 262 height 33
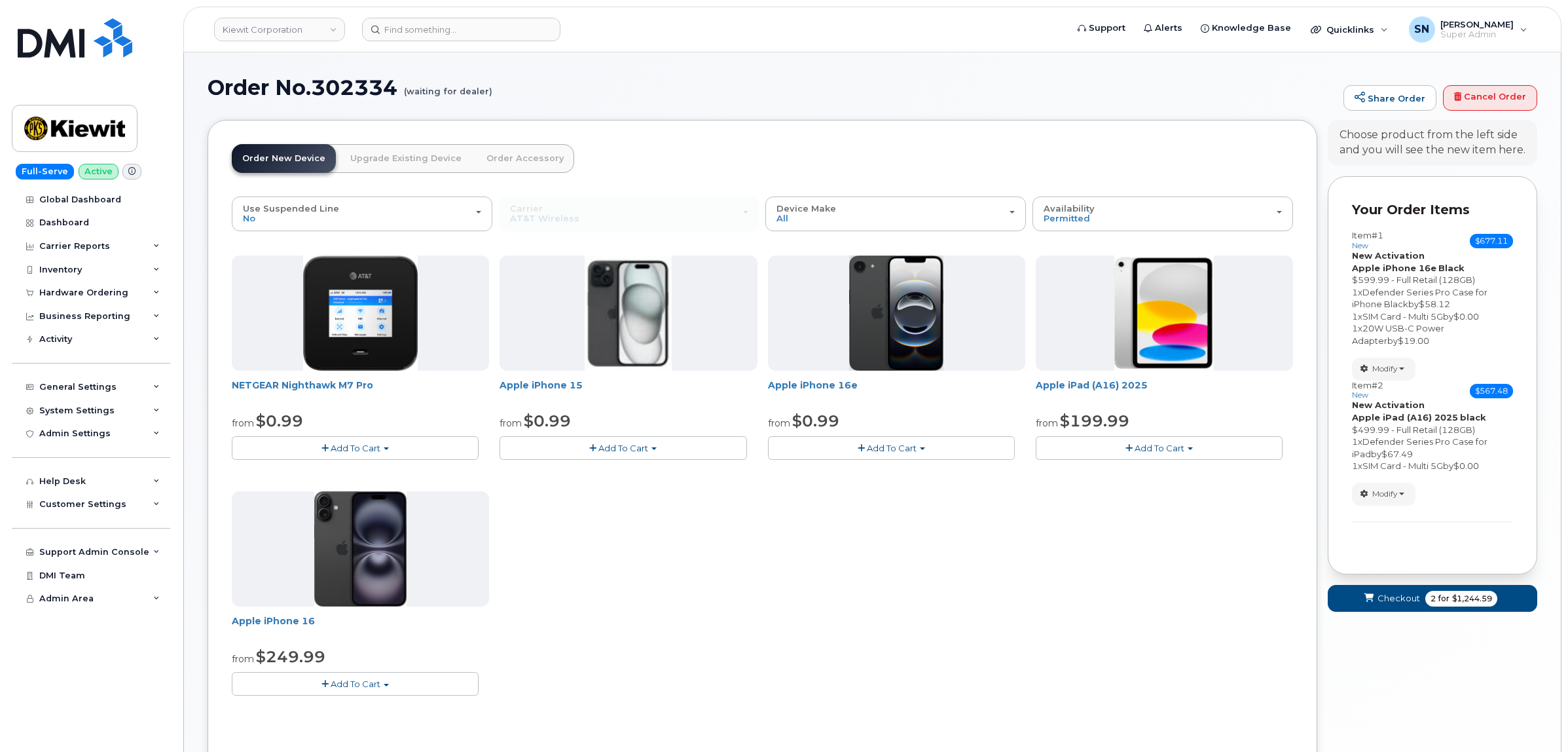
click at [648, 201] on div "Carrier Verizon Wireless T-Mobile AT&T Wireless Verizon Wireless T-Mobile AT&T …" at bounding box center [629, 213] width 261 height 34
click at [1383, 512] on div "Item #2 new $567.48 Accessories Only SIM Only Activation New Activation Hardwar…" at bounding box center [1433, 451] width 161 height 142
click at [1386, 503] on button "Modify" at bounding box center [1383, 494] width 63 height 23
click at [1391, 514] on link "change" at bounding box center [1415, 514] width 125 height 16
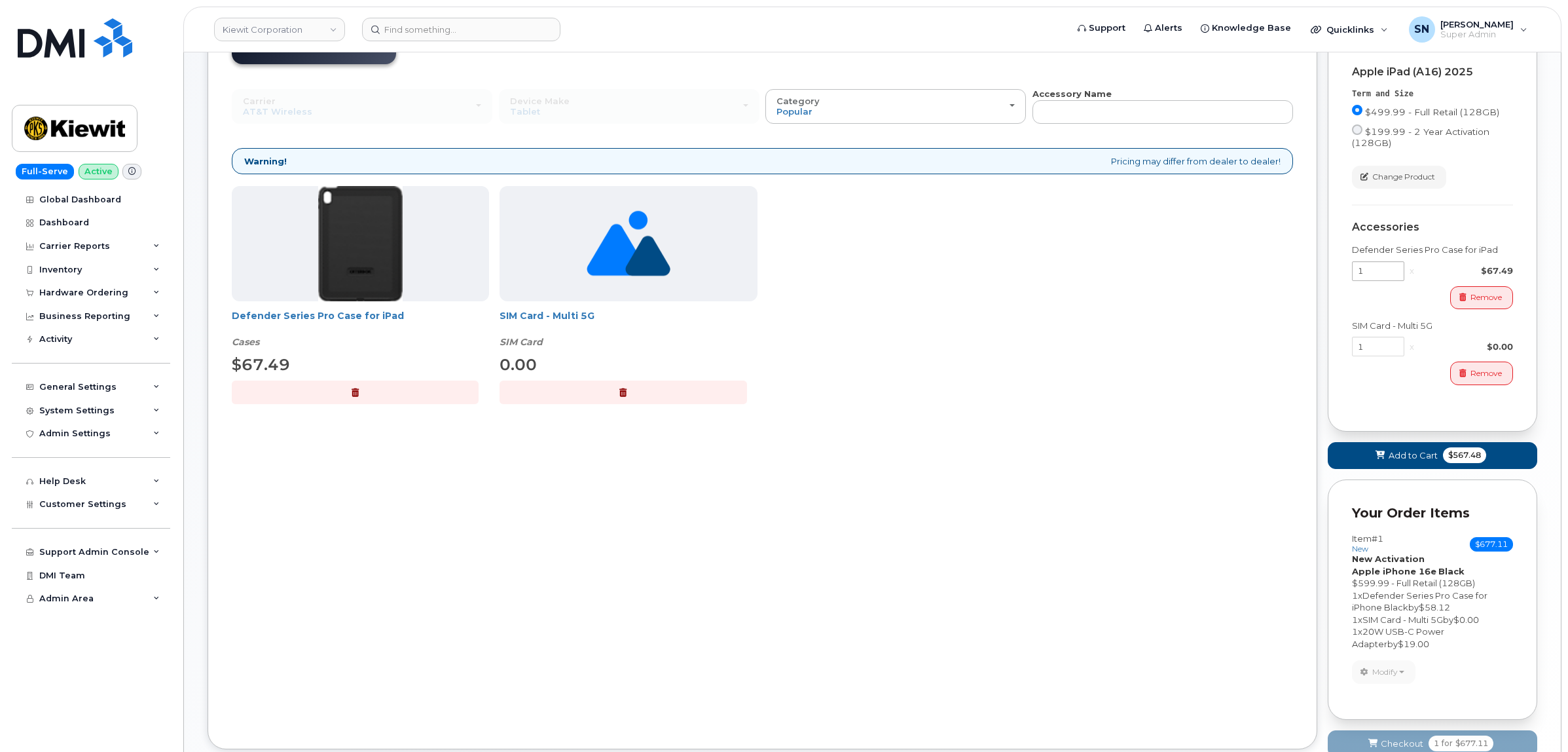
scroll to position [82, 0]
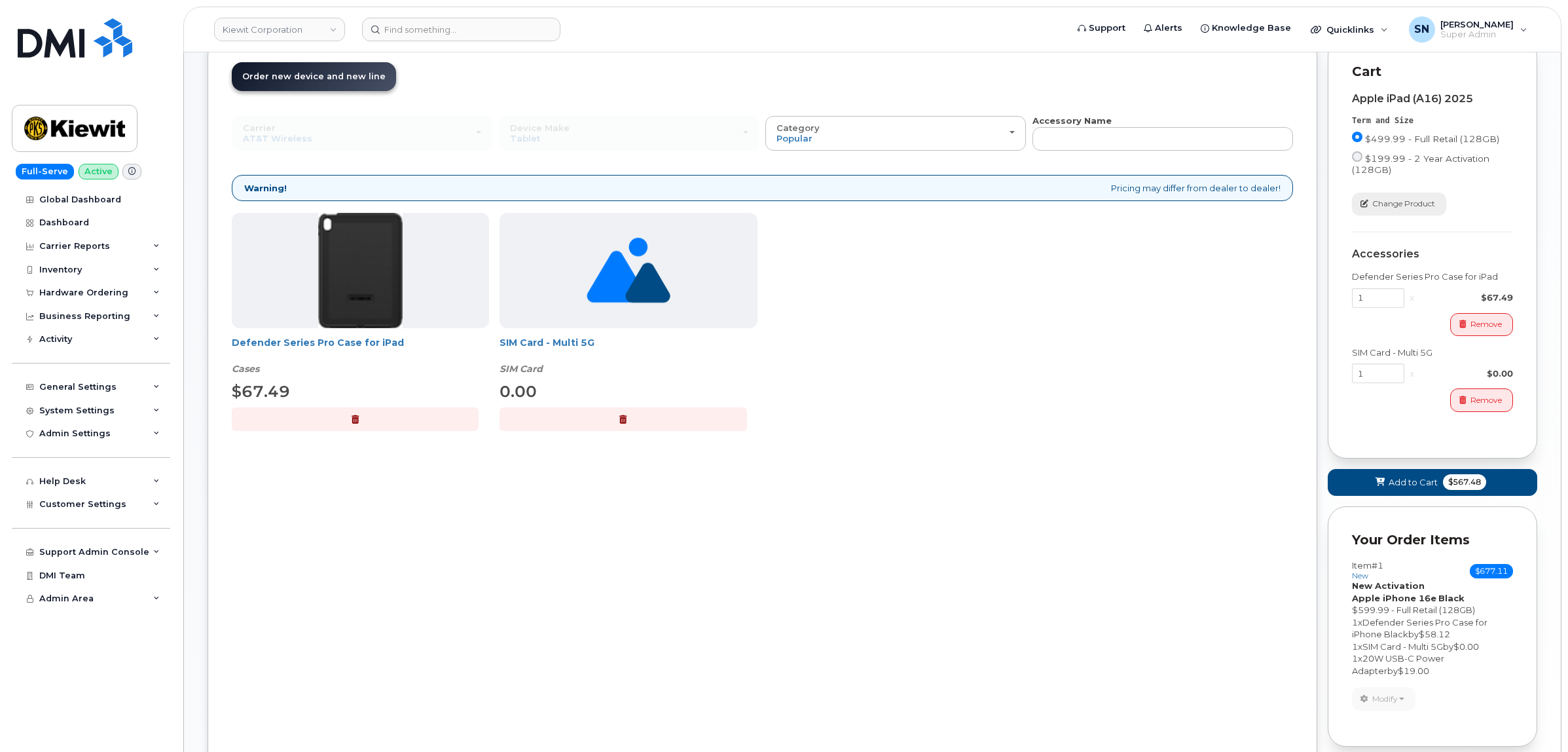
click at [1388, 207] on span "Change Product" at bounding box center [1403, 204] width 63 height 12
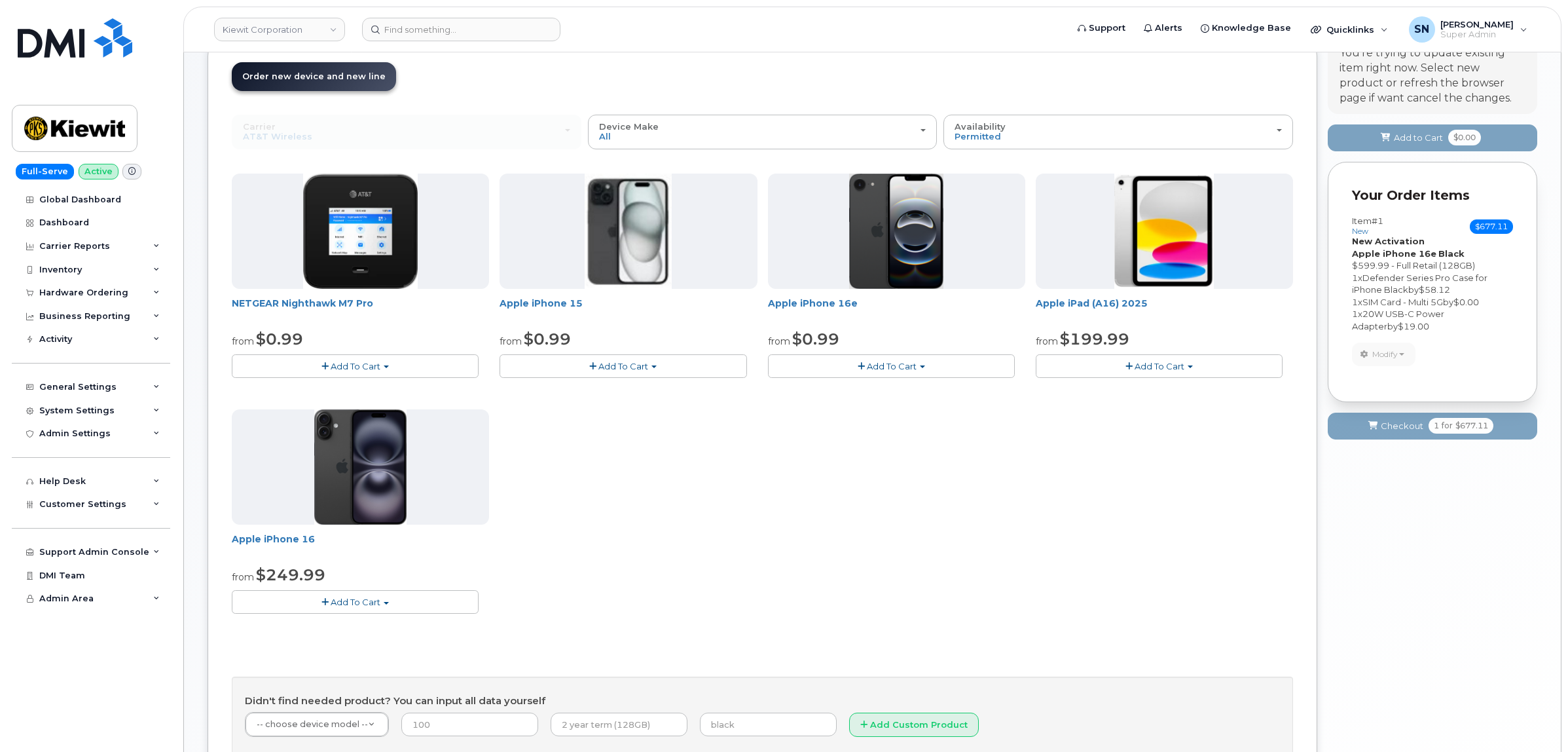
click at [472, 134] on div "Carrier Verizon Wireless T-Mobile AT&T Wireless Verizon Wireless T-Mobile AT&T …" at bounding box center [406, 131] width 350 height 34
click at [767, 598] on div "NETGEAR Nighthawk M7 Pro from $0.99 Add To Cart $0.99 - 2 Year Activation $449.…" at bounding box center [762, 404] width 1061 height 461
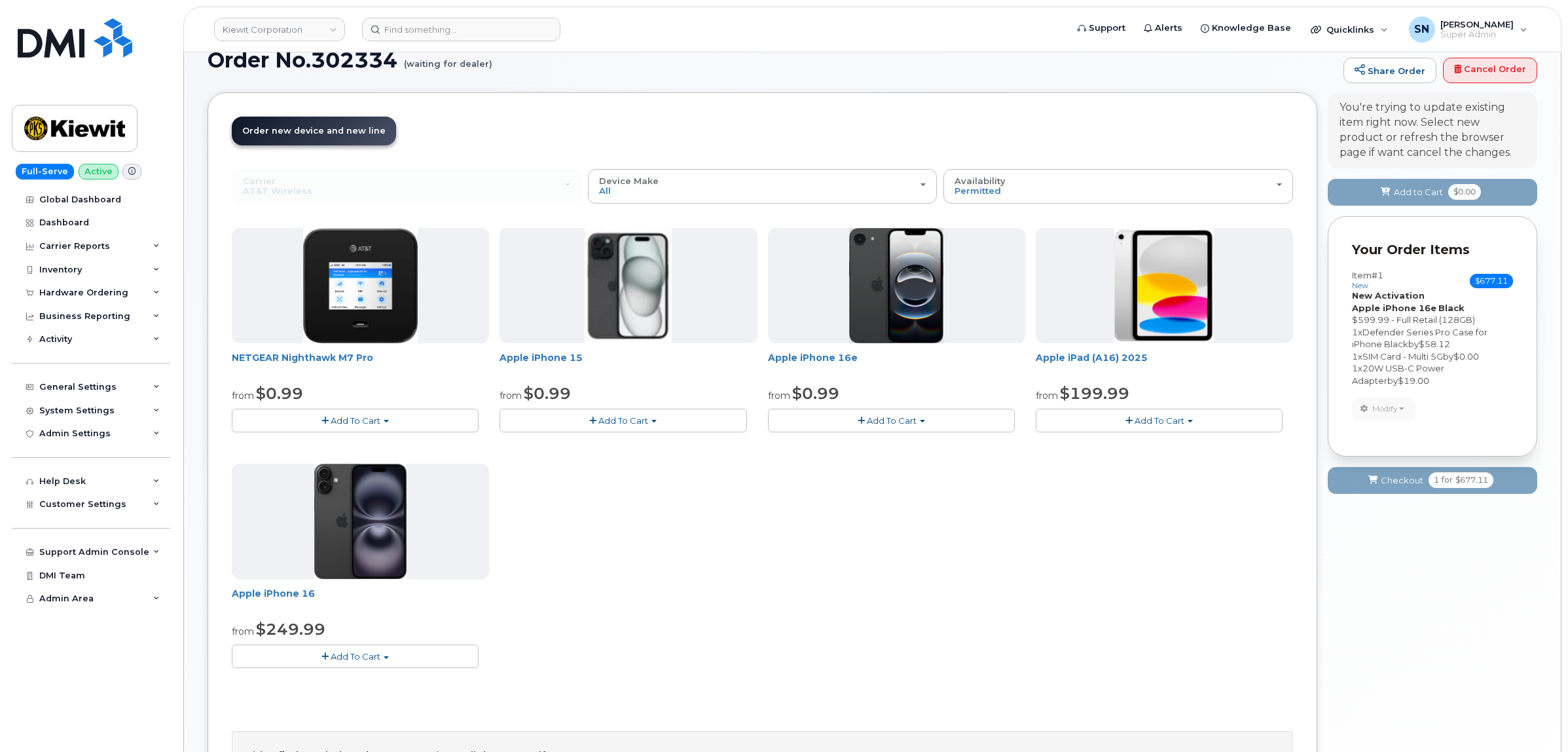
scroll to position [0, 0]
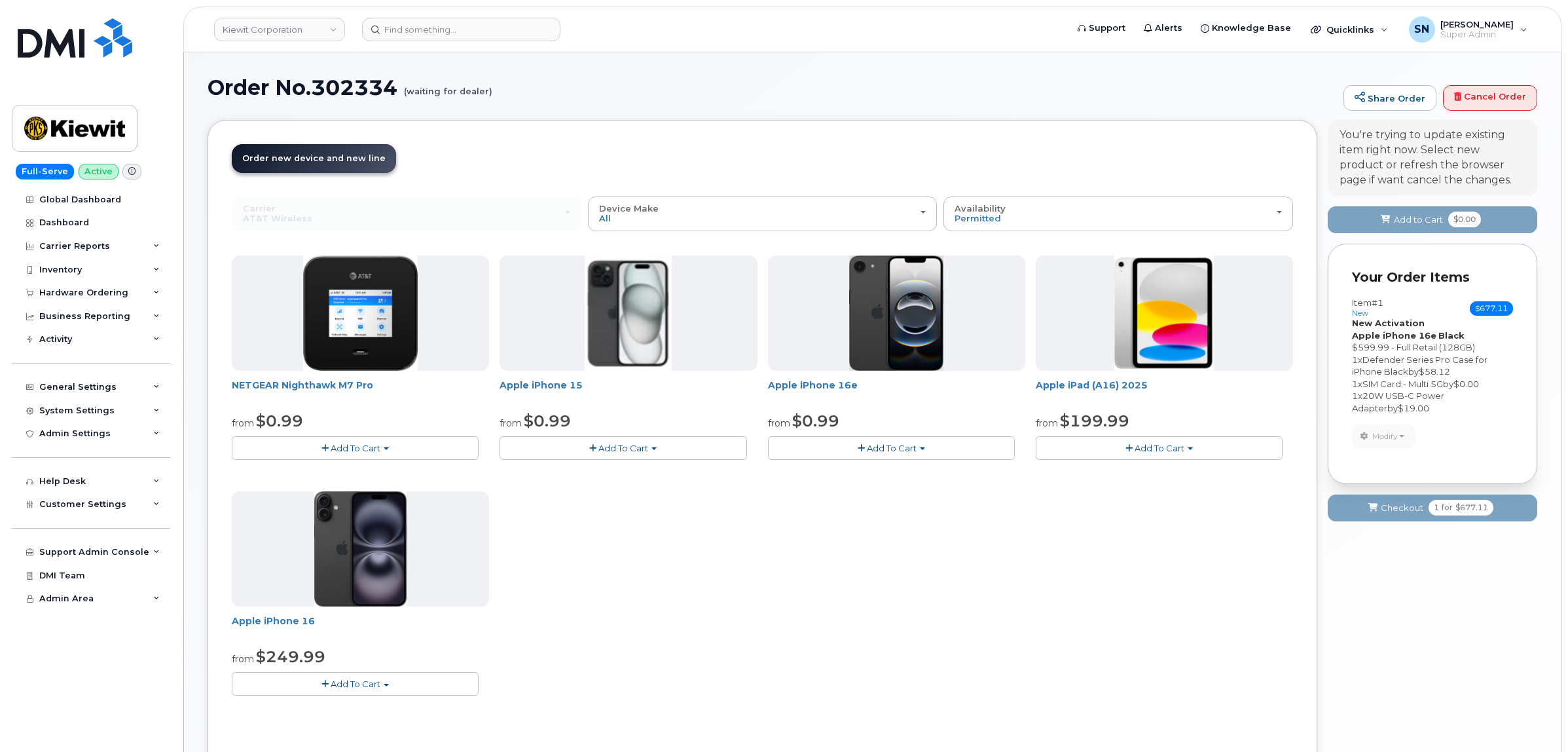
click at [430, 14] on header "Kiewit Corporation Support Alerts Knowledge Base Quicklinks Suspend / Cancel De…" at bounding box center [872, 29] width 1378 height 46
click at [436, 21] on input at bounding box center [461, 29] width 199 height 23
paste input "306-514-8684"
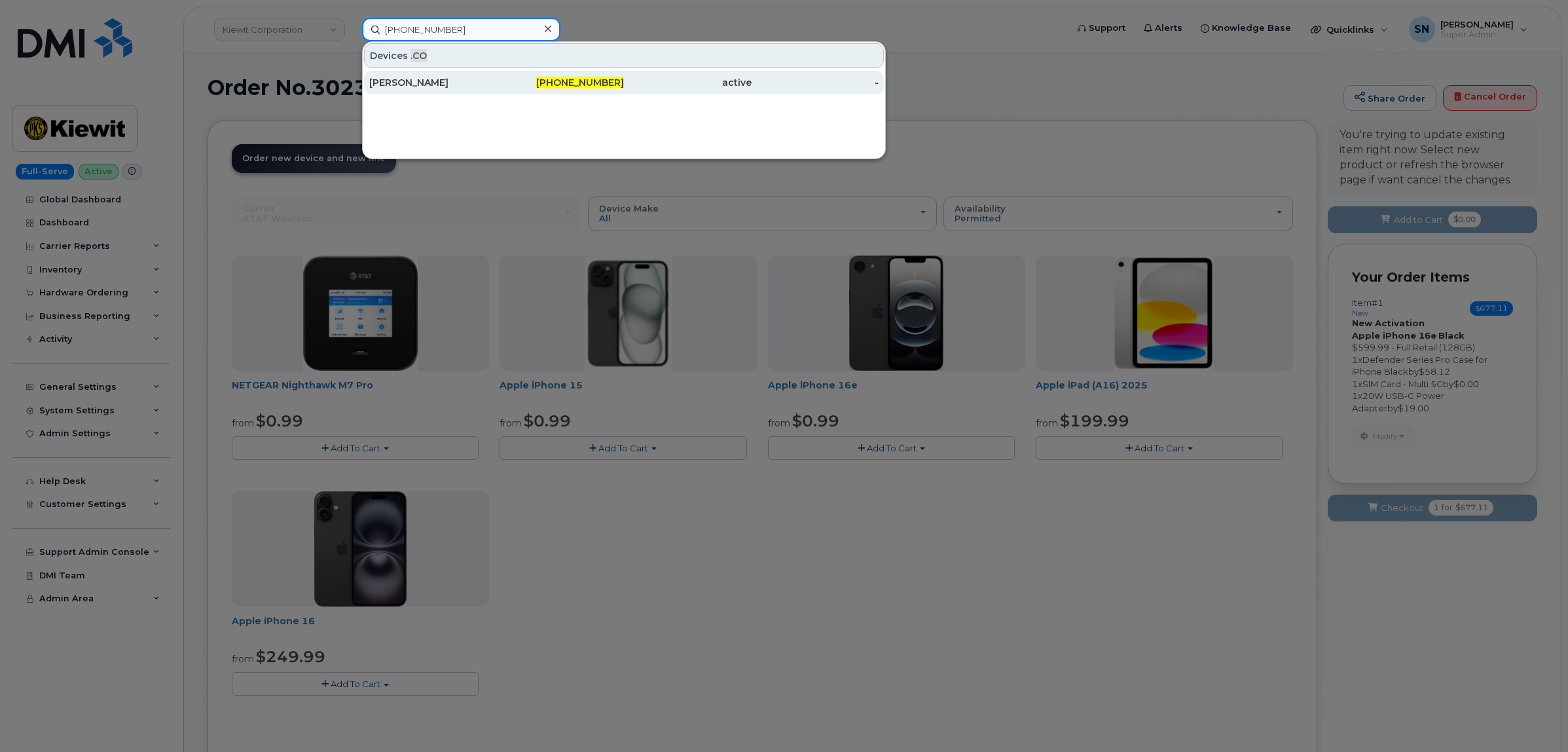
type input "306-514-8684"
click at [481, 77] on div "Siobhan O'Connor" at bounding box center [433, 83] width 128 height 13
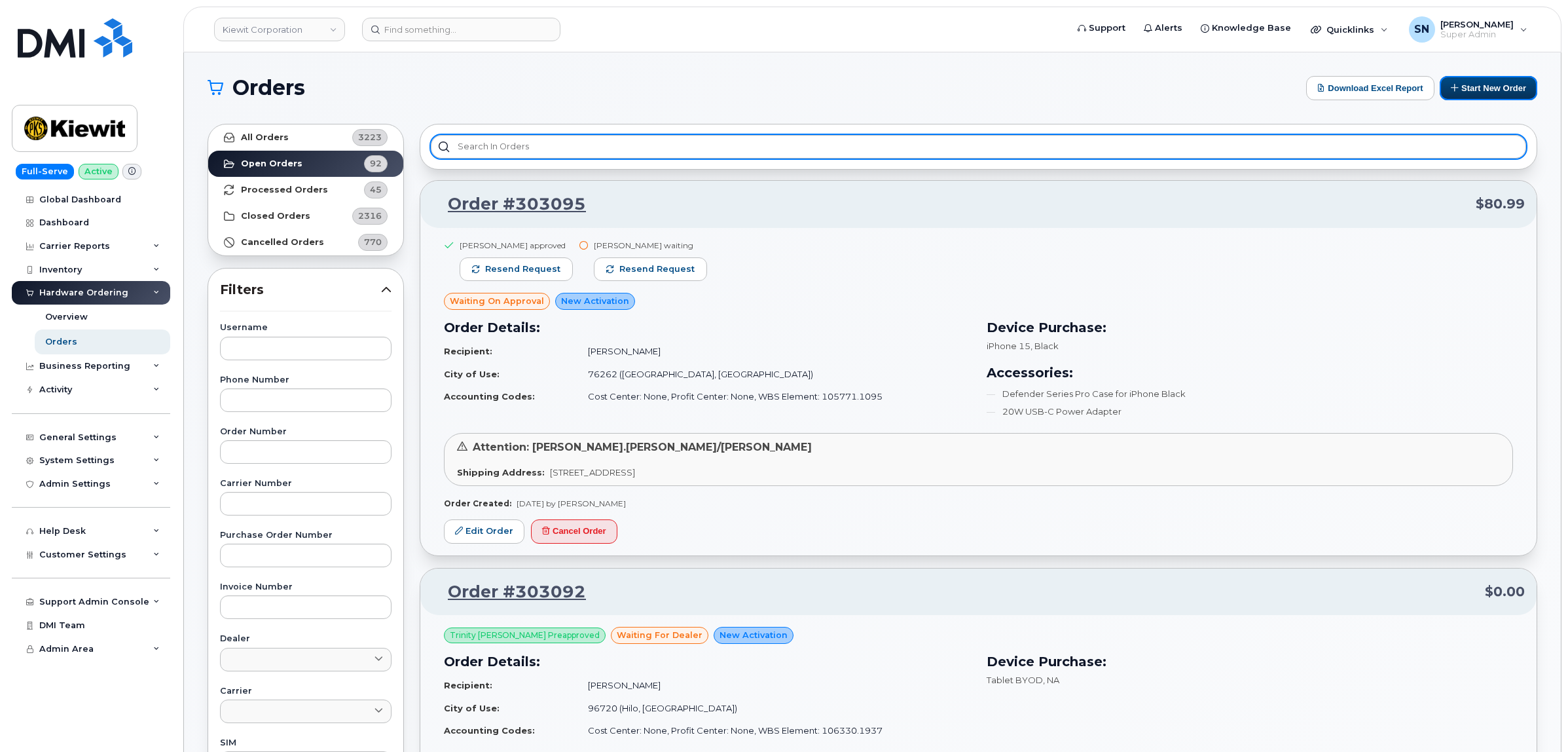
click at [1485, 93] on button "Start New Order" at bounding box center [1488, 88] width 97 height 24
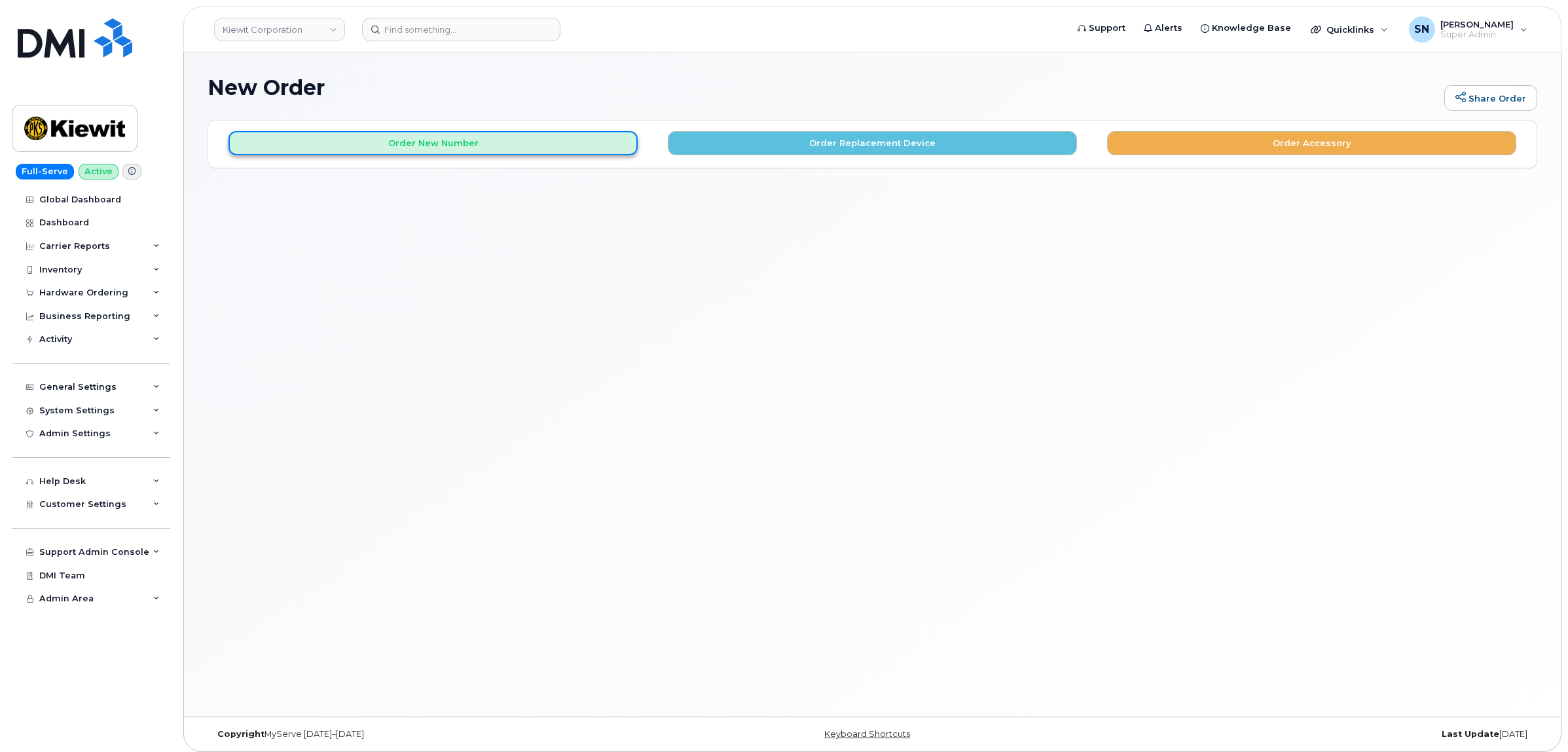
click at [551, 145] on button "Order New Number" at bounding box center [433, 143] width 409 height 24
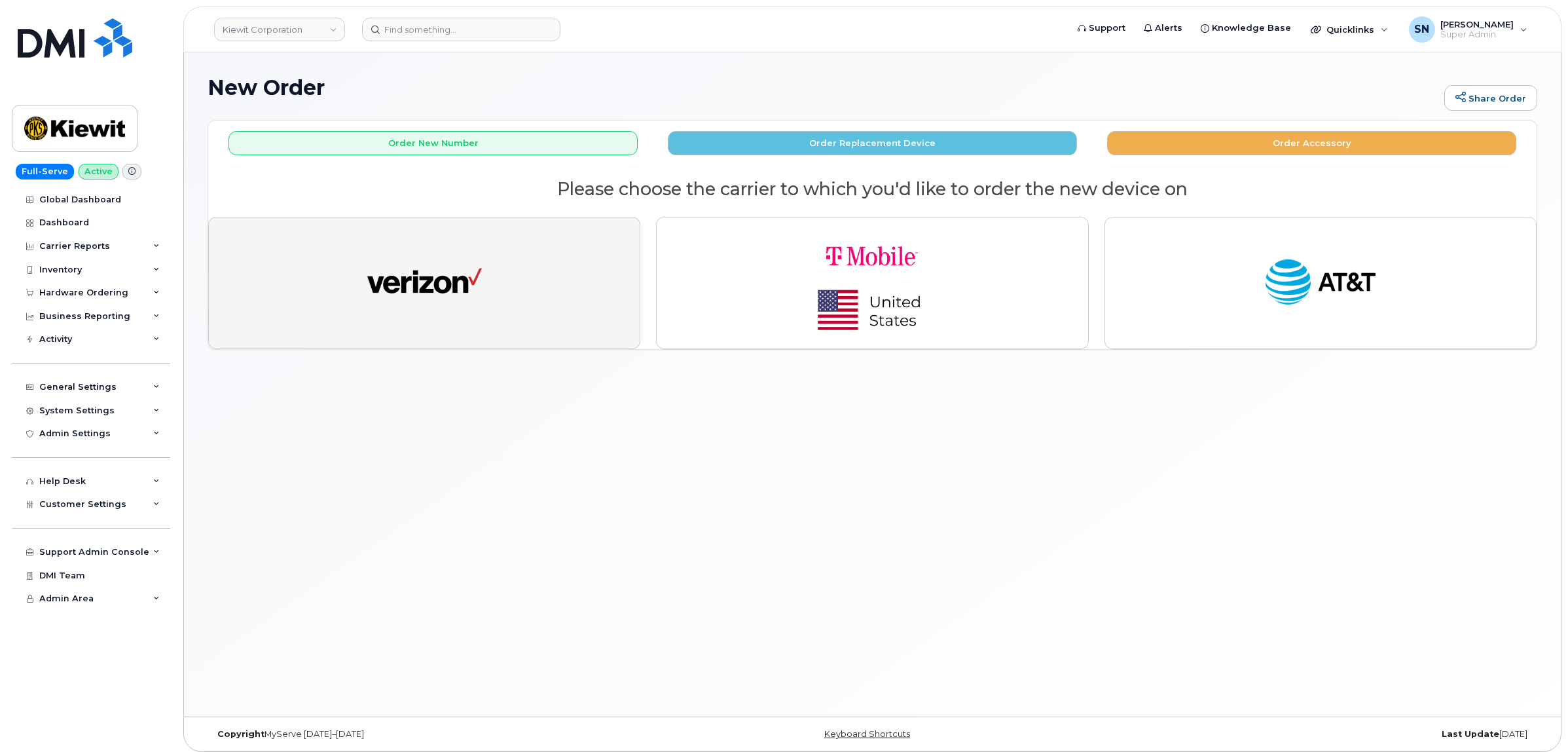
click at [545, 275] on button "button" at bounding box center [424, 283] width 432 height 132
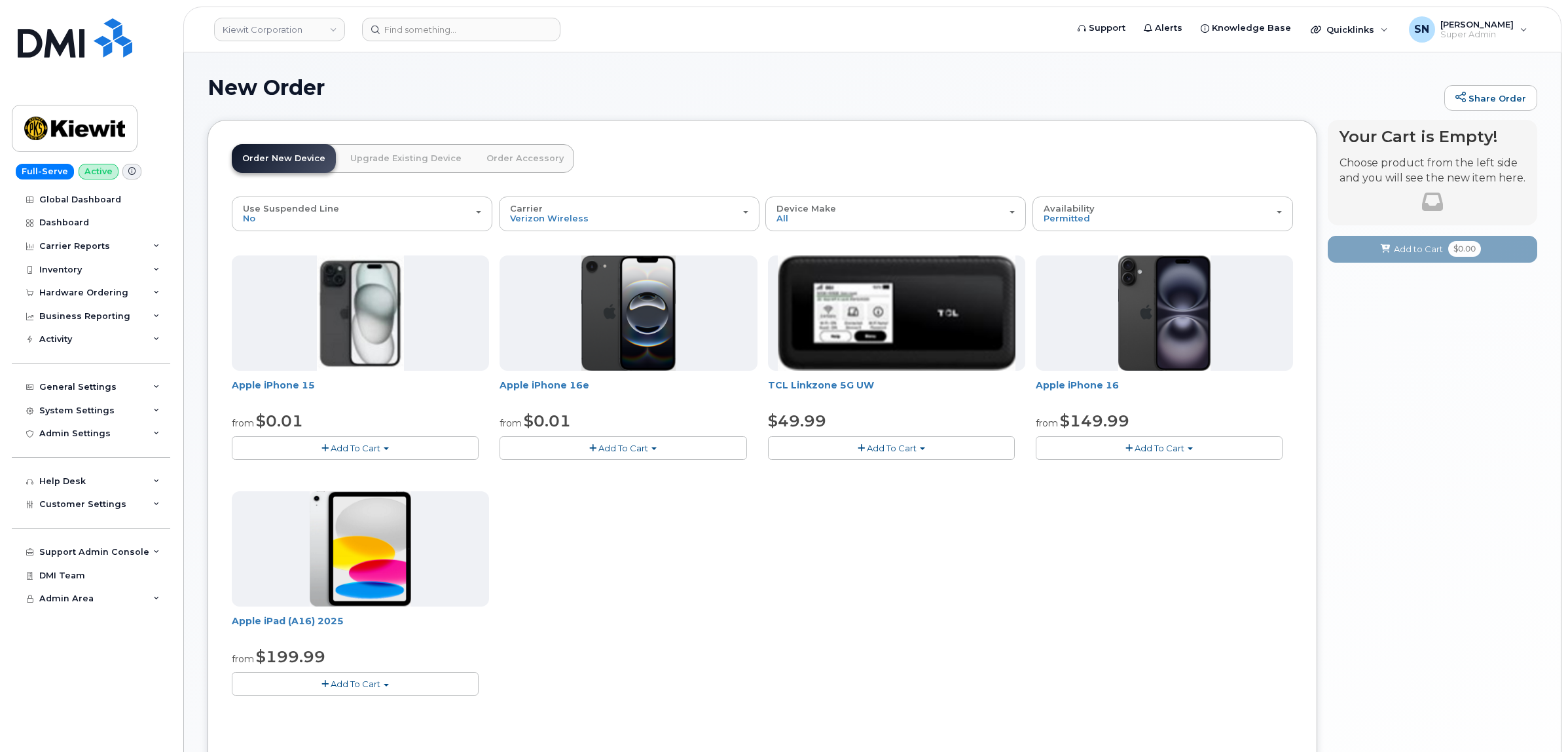
click at [568, 443] on button "Add To Cart" at bounding box center [623, 447] width 247 height 23
click at [586, 471] on link "$0.01 - 2 Year Activation (128GB)" at bounding box center [586, 472] width 169 height 17
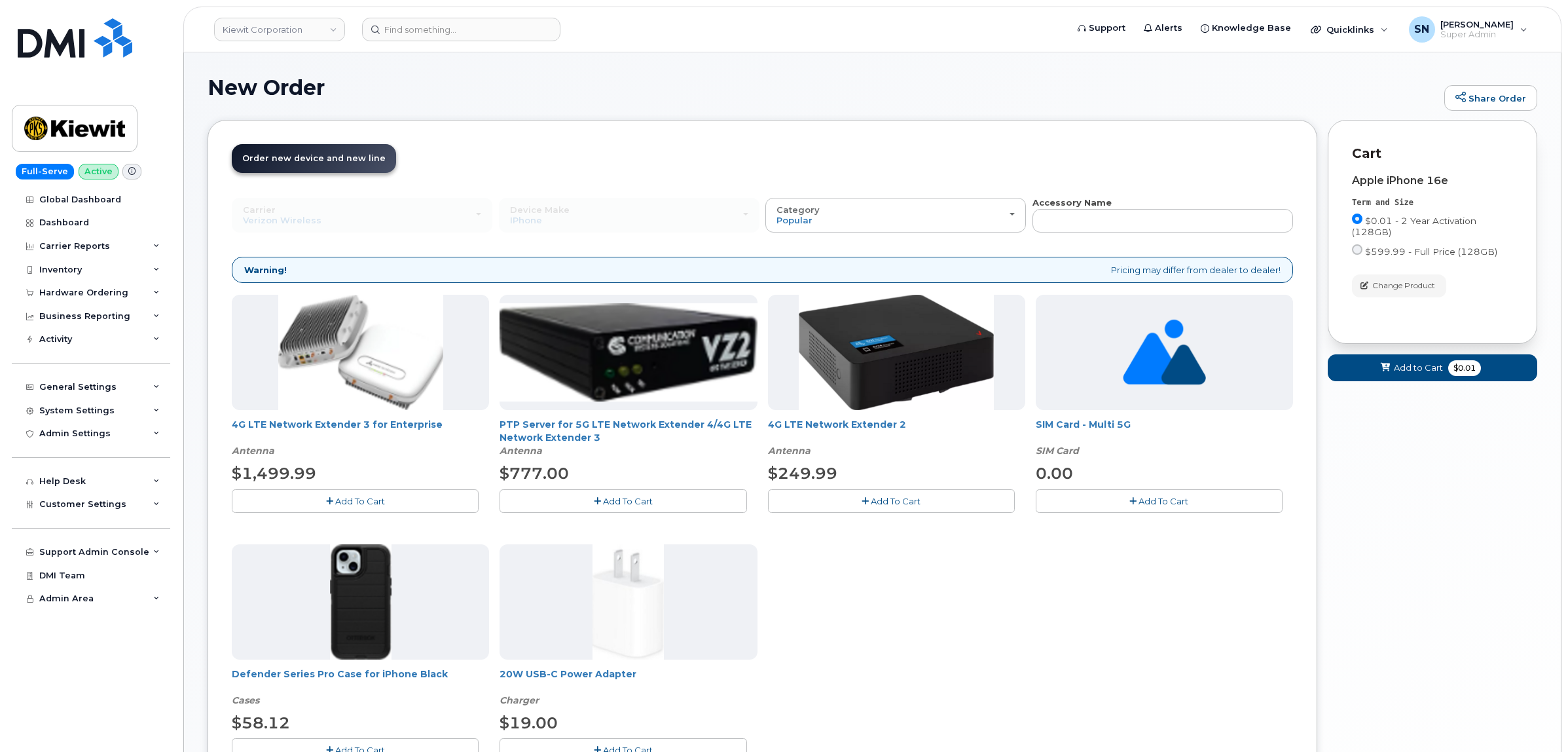
scroll to position [82, 0]
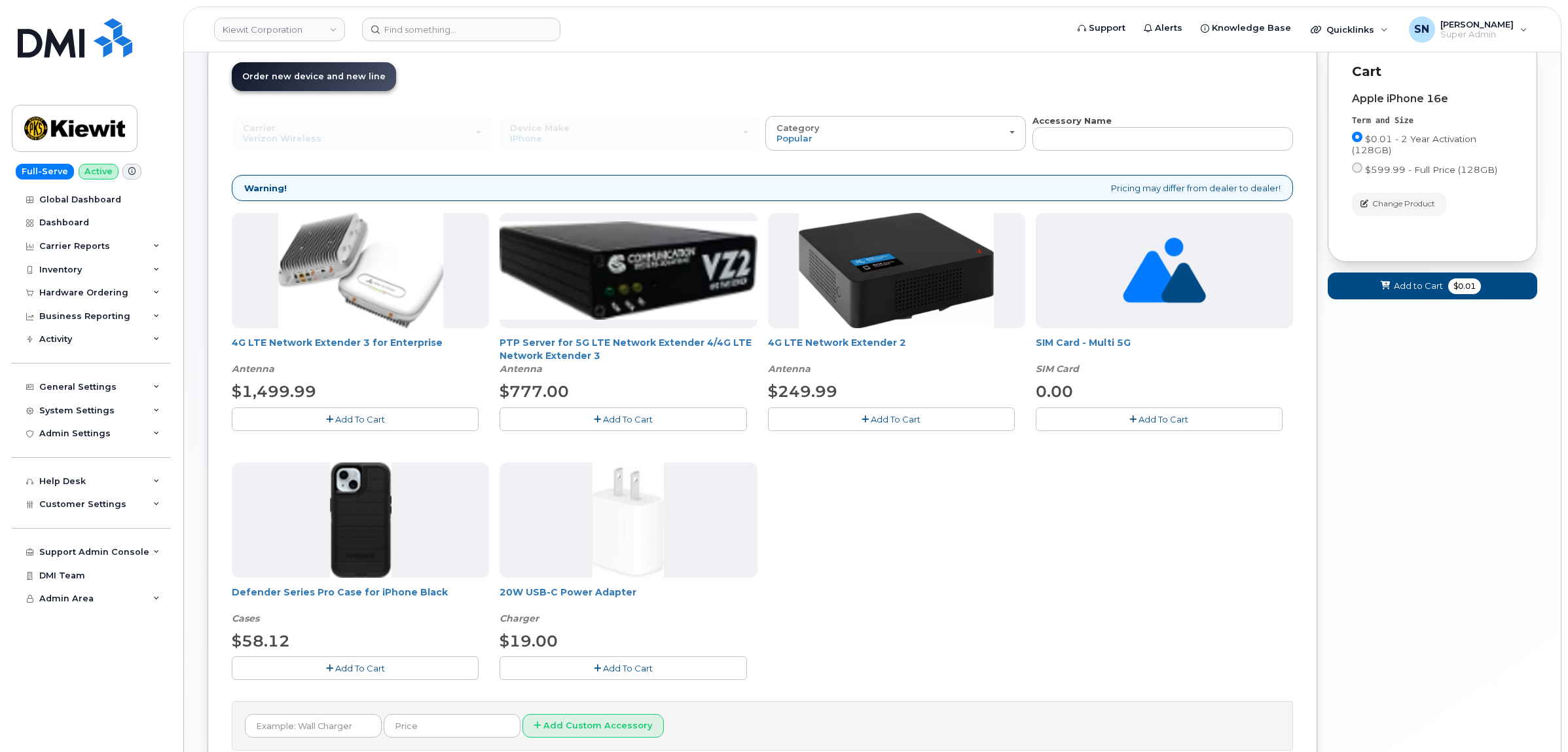
click at [407, 662] on button "Add To Cart" at bounding box center [355, 667] width 247 height 23
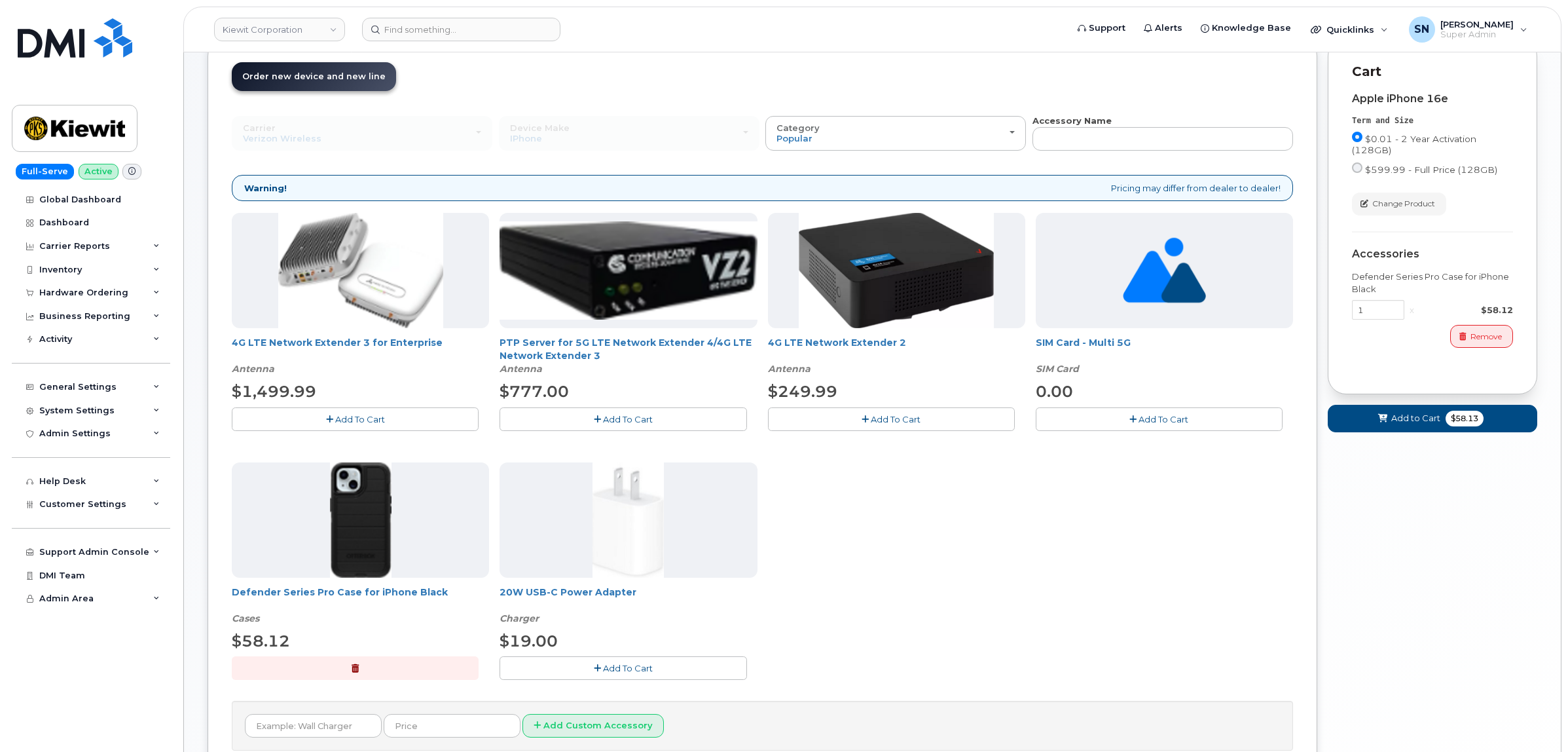
click at [1131, 420] on icon "button" at bounding box center [1133, 419] width 7 height 9
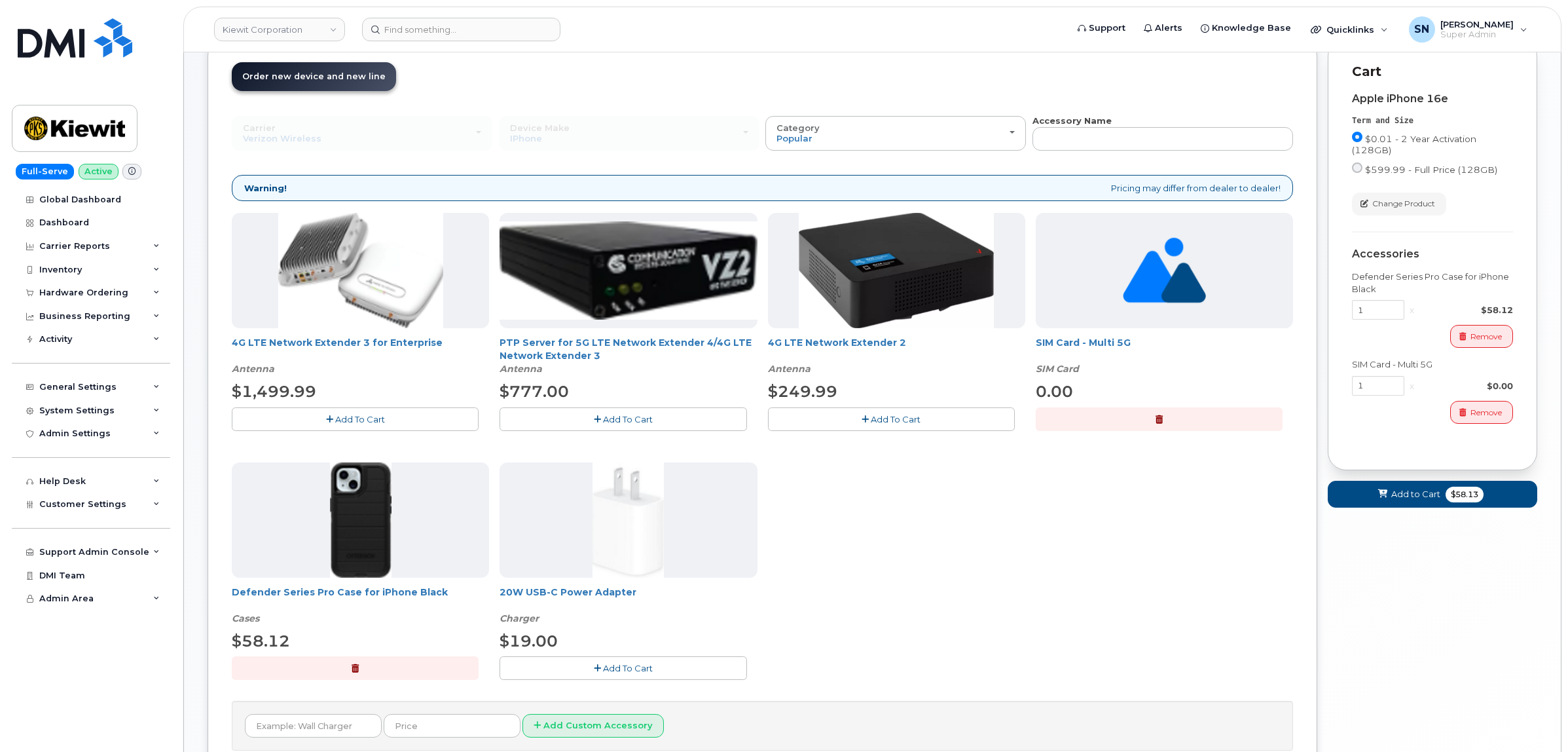
click at [570, 659] on button "Add To Cart" at bounding box center [623, 667] width 247 height 23
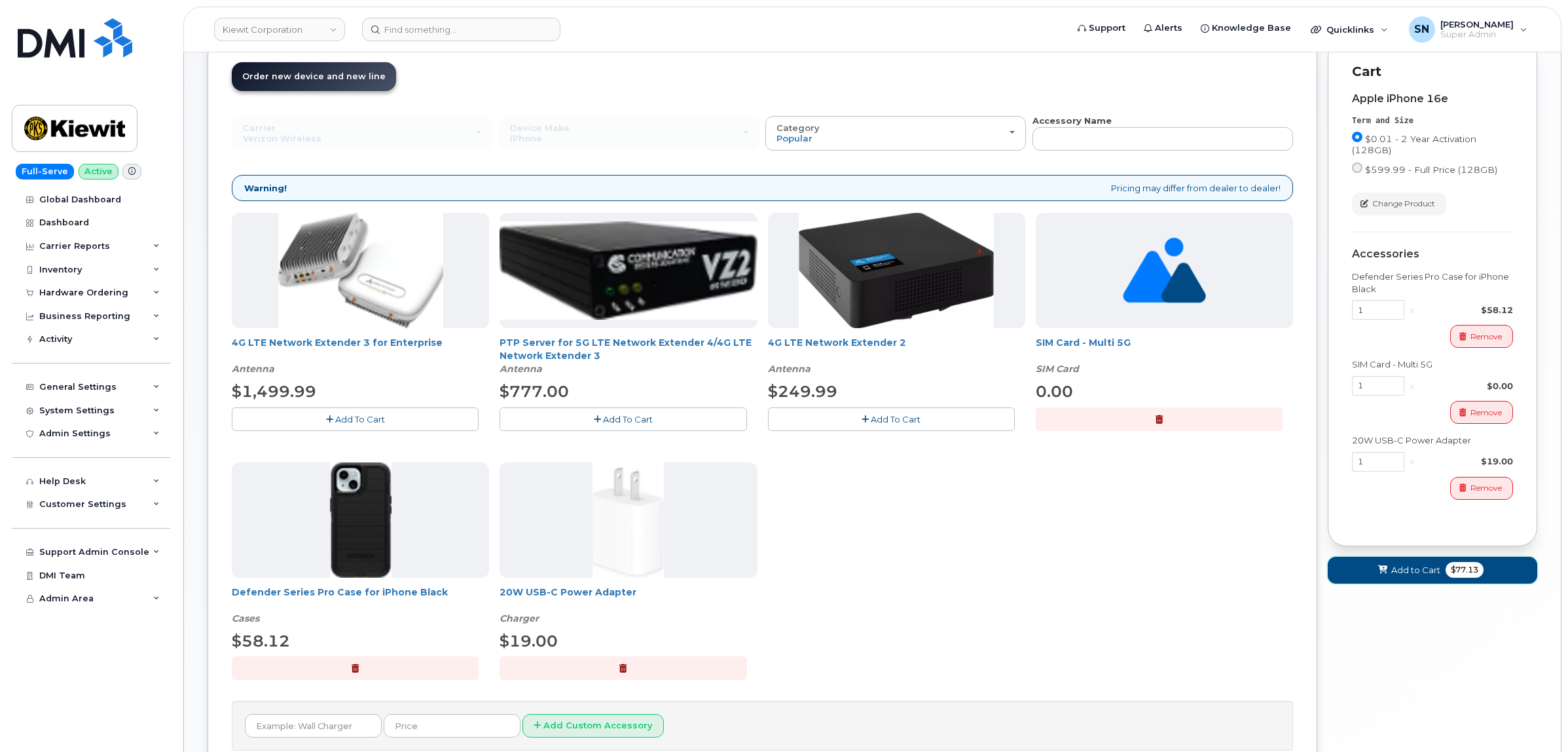
click at [1349, 571] on button "Add to Cart $77.13" at bounding box center [1432, 570] width 209 height 27
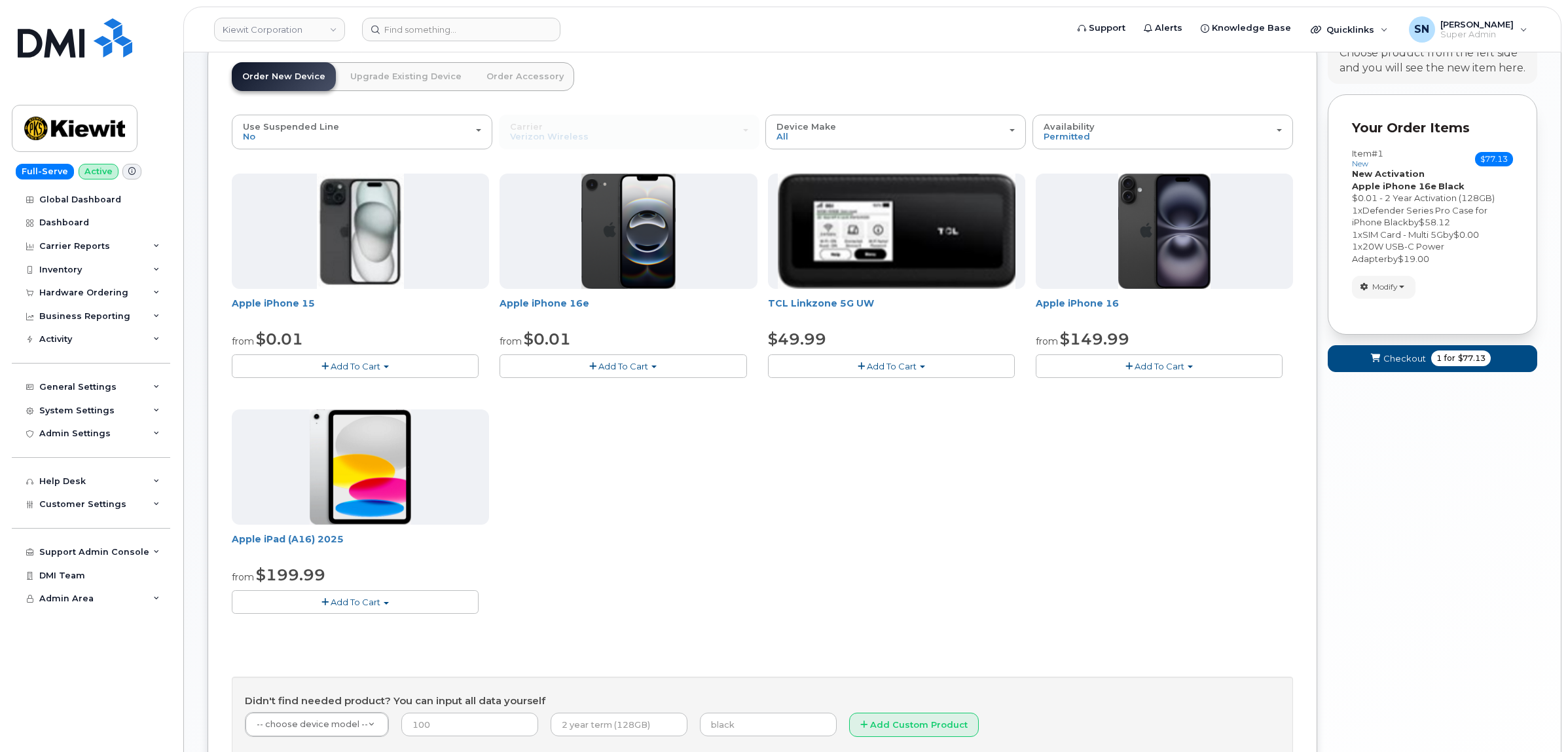
click at [374, 596] on button "Add To Cart" at bounding box center [355, 601] width 247 height 23
click at [384, 649] on link "$499.99 - Full Retail (128GB)" at bounding box center [325, 642] width 181 height 17
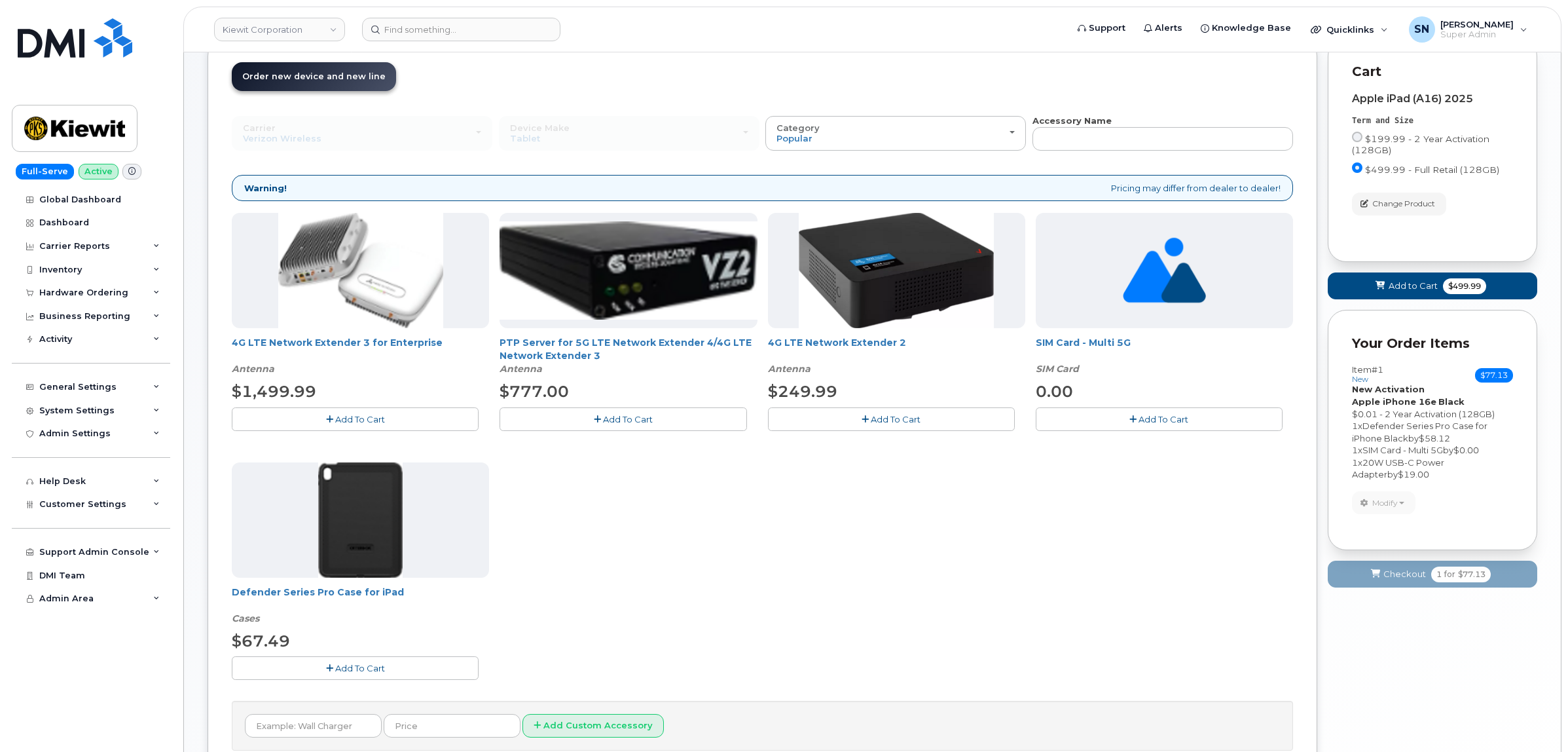
click at [371, 671] on span "Add To Cart" at bounding box center [360, 668] width 50 height 11
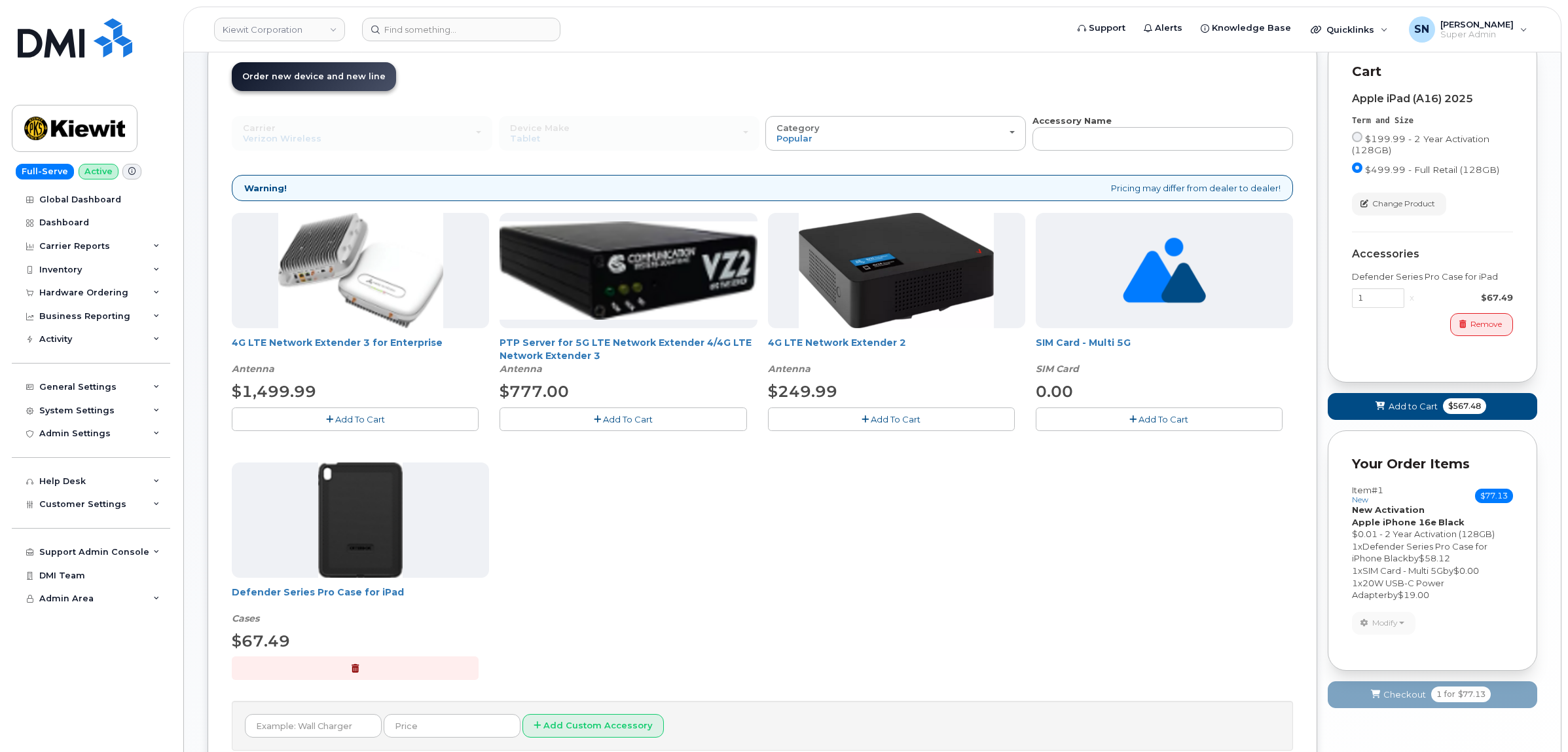
click at [1138, 416] on span "Add To Cart" at bounding box center [1163, 419] width 50 height 11
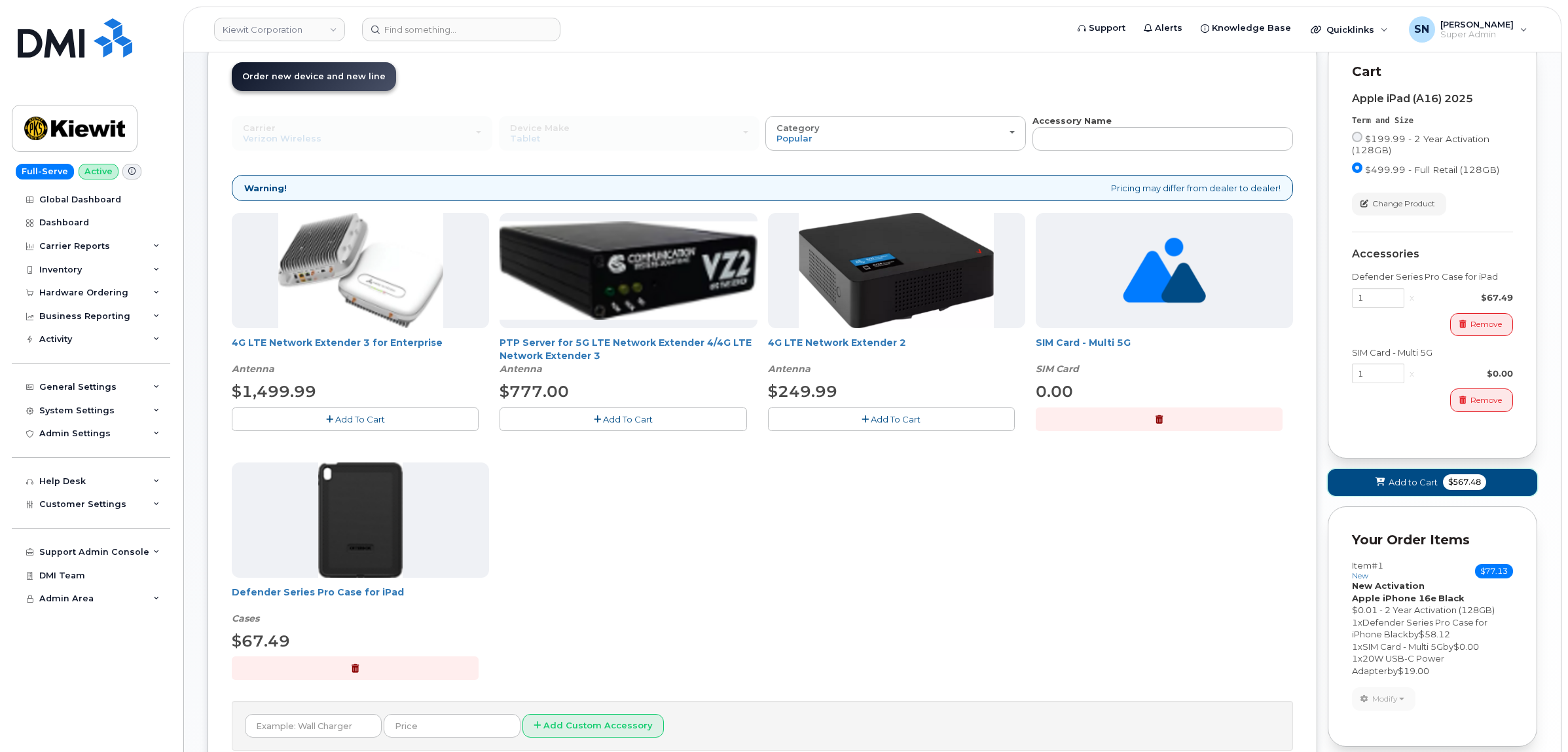
click at [1421, 475] on button "Add to Cart $567.48" at bounding box center [1432, 482] width 209 height 27
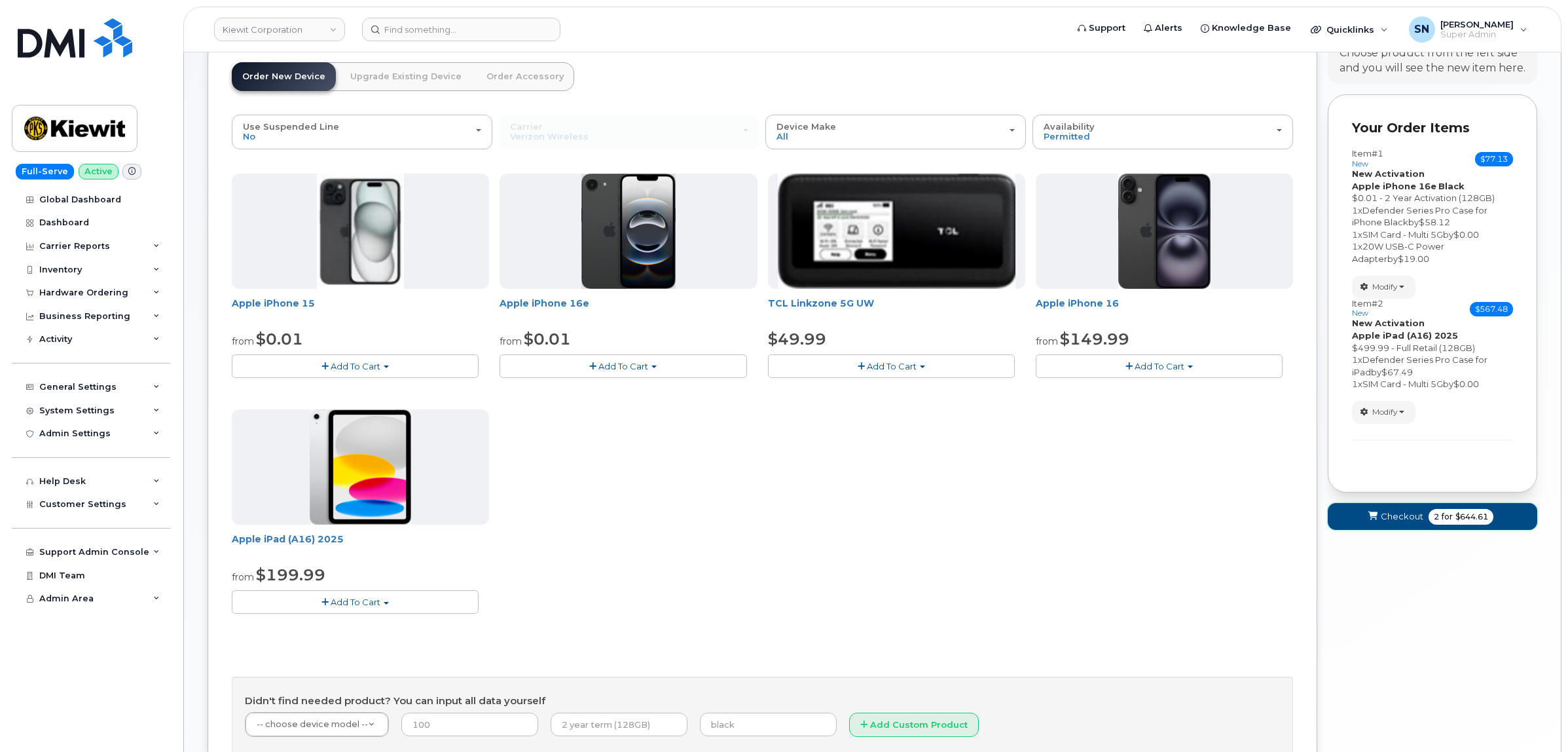
click at [1409, 512] on span "Checkout" at bounding box center [1402, 516] width 43 height 13
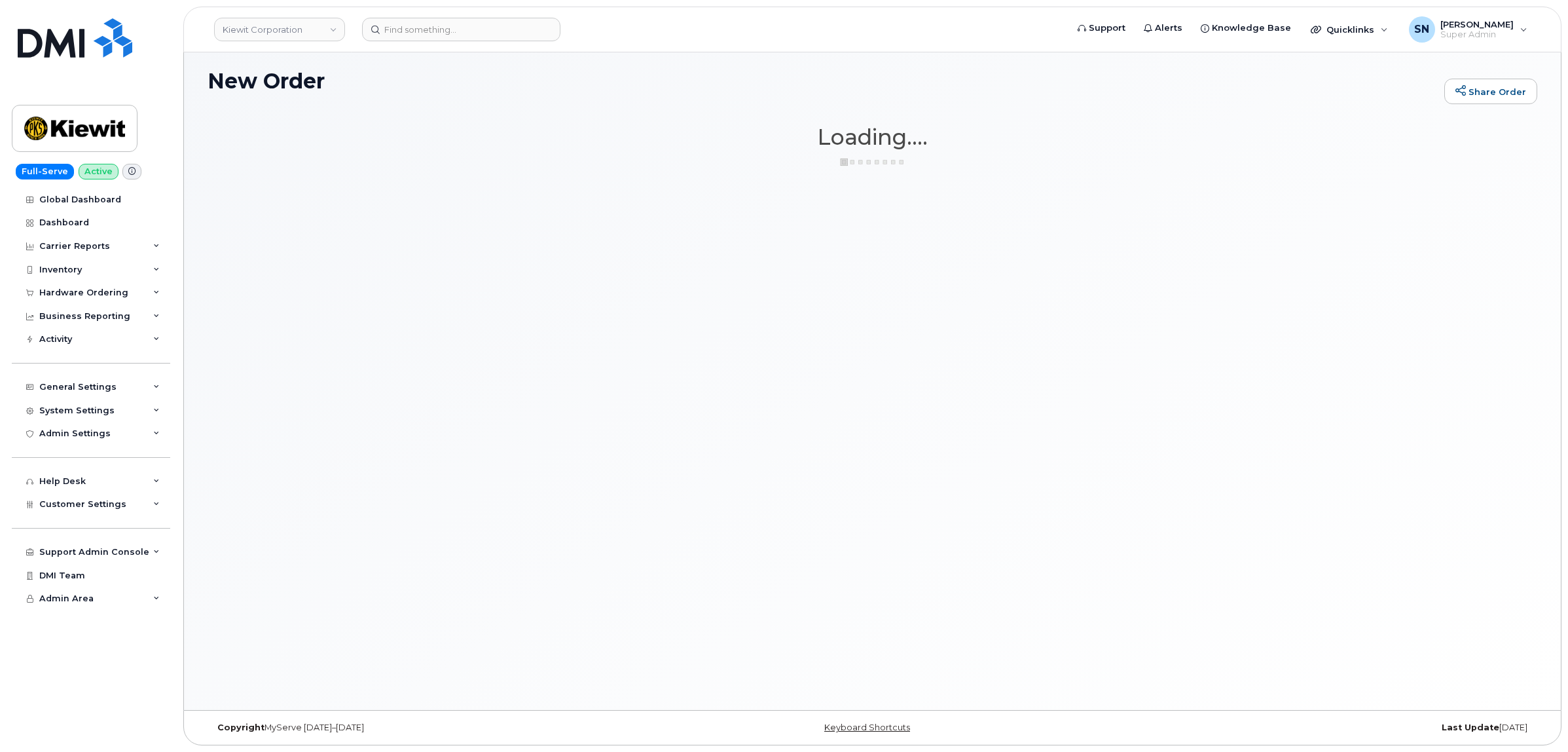
scroll to position [7, 0]
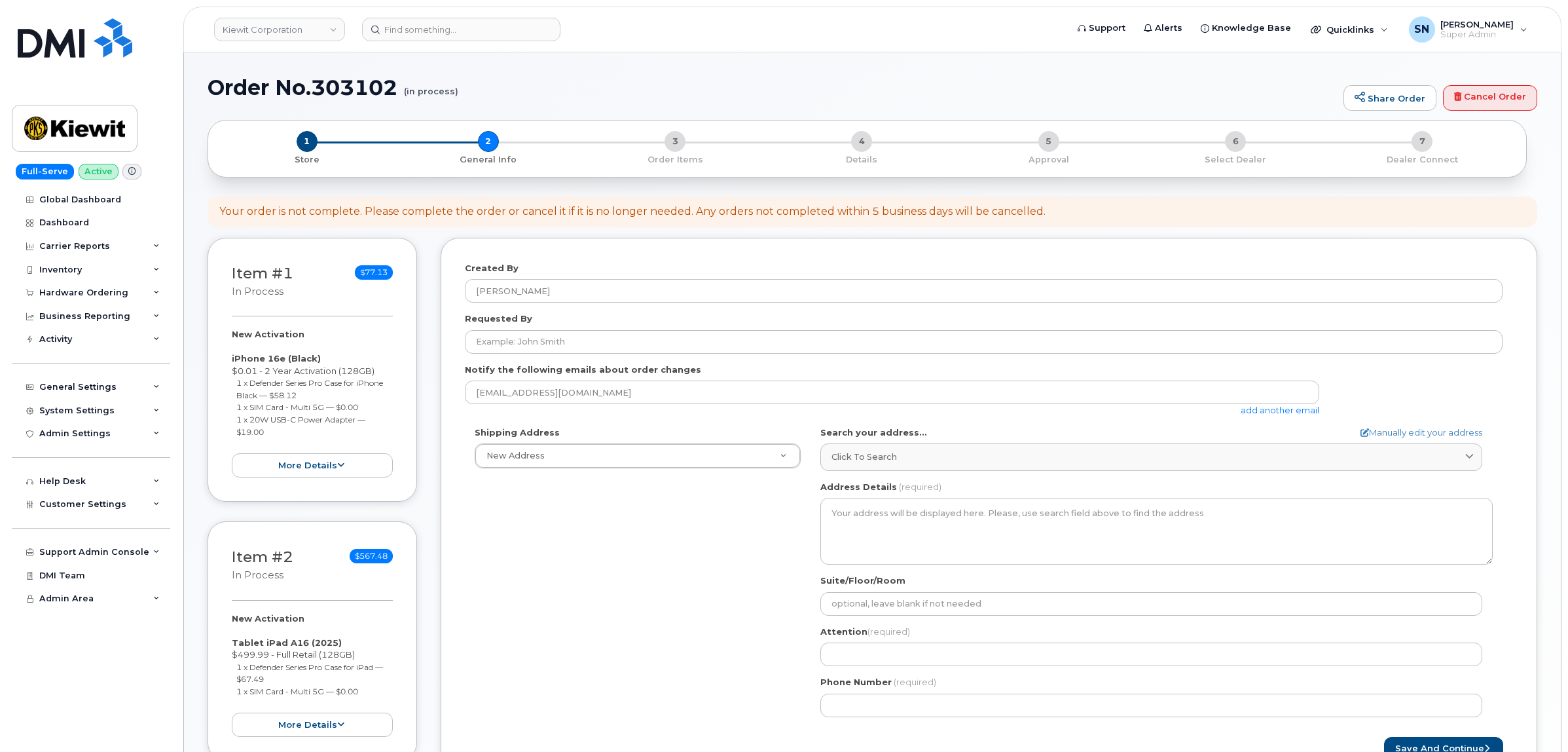
select select
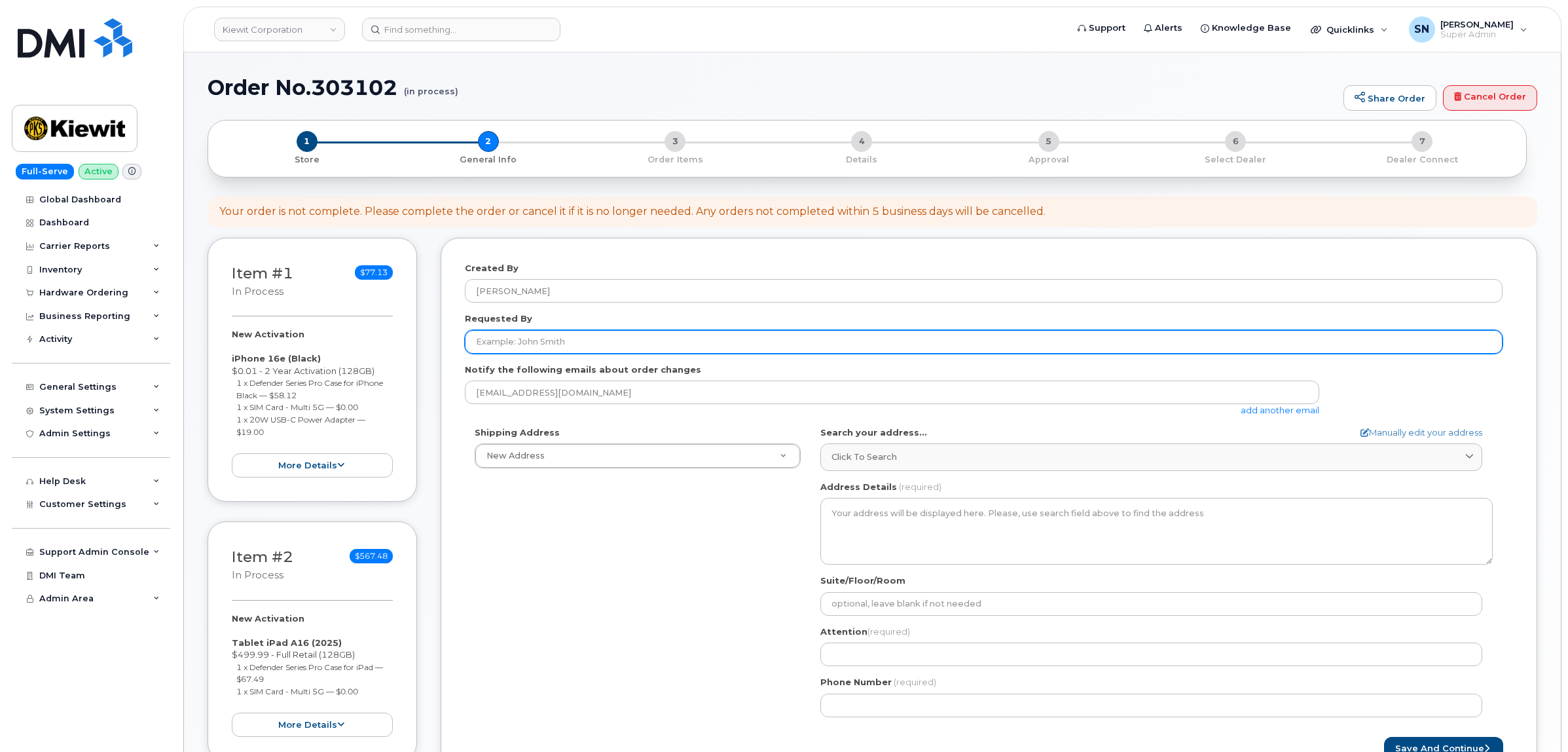
click at [555, 344] on input "Requested By" at bounding box center [983, 341] width 1038 height 23
paste input "[PERSON_NAME]"
type input "[PERSON_NAME]"
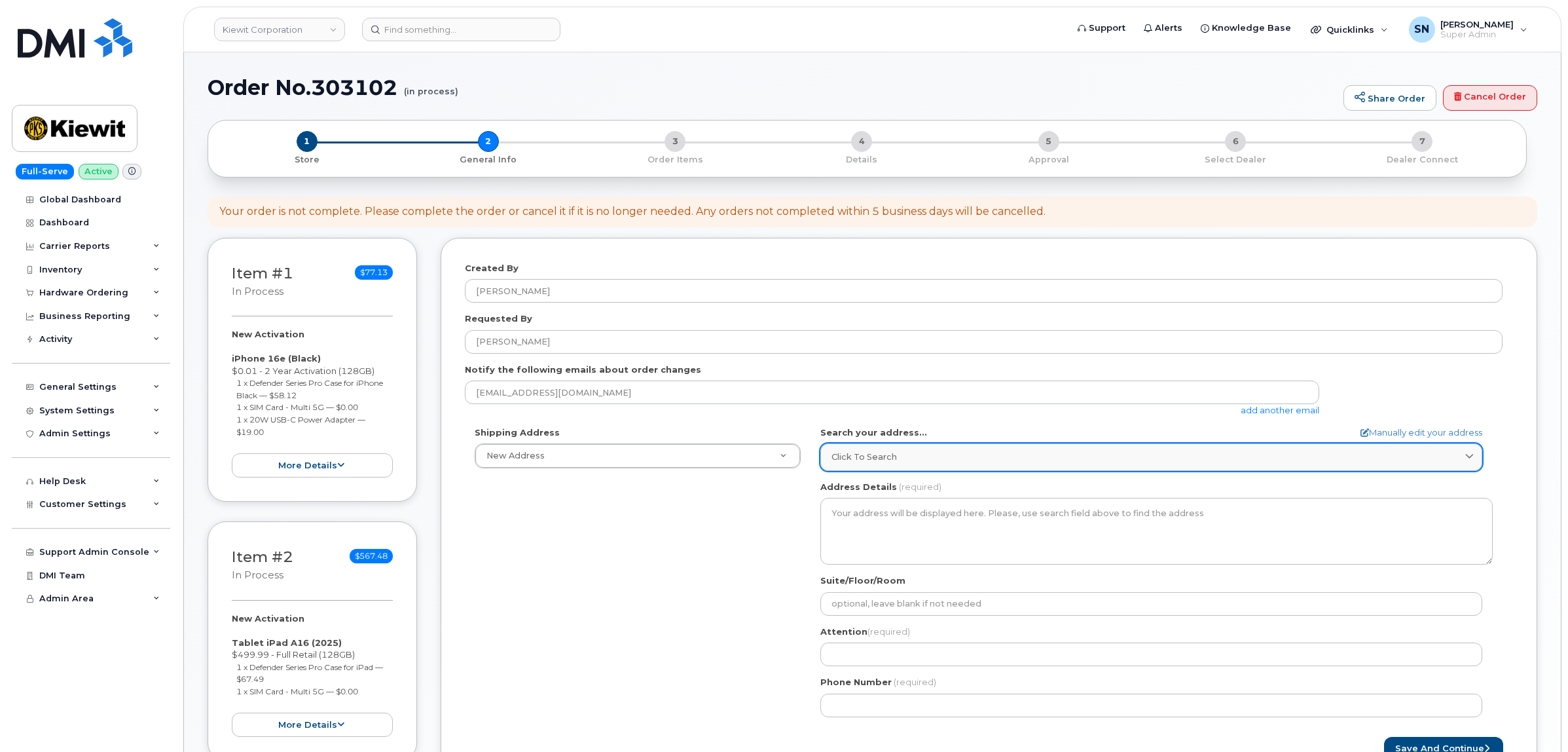
click at [928, 462] on div "Click to search" at bounding box center [1152, 457] width 640 height 13
paste input "[STREET_ADDRESS]"
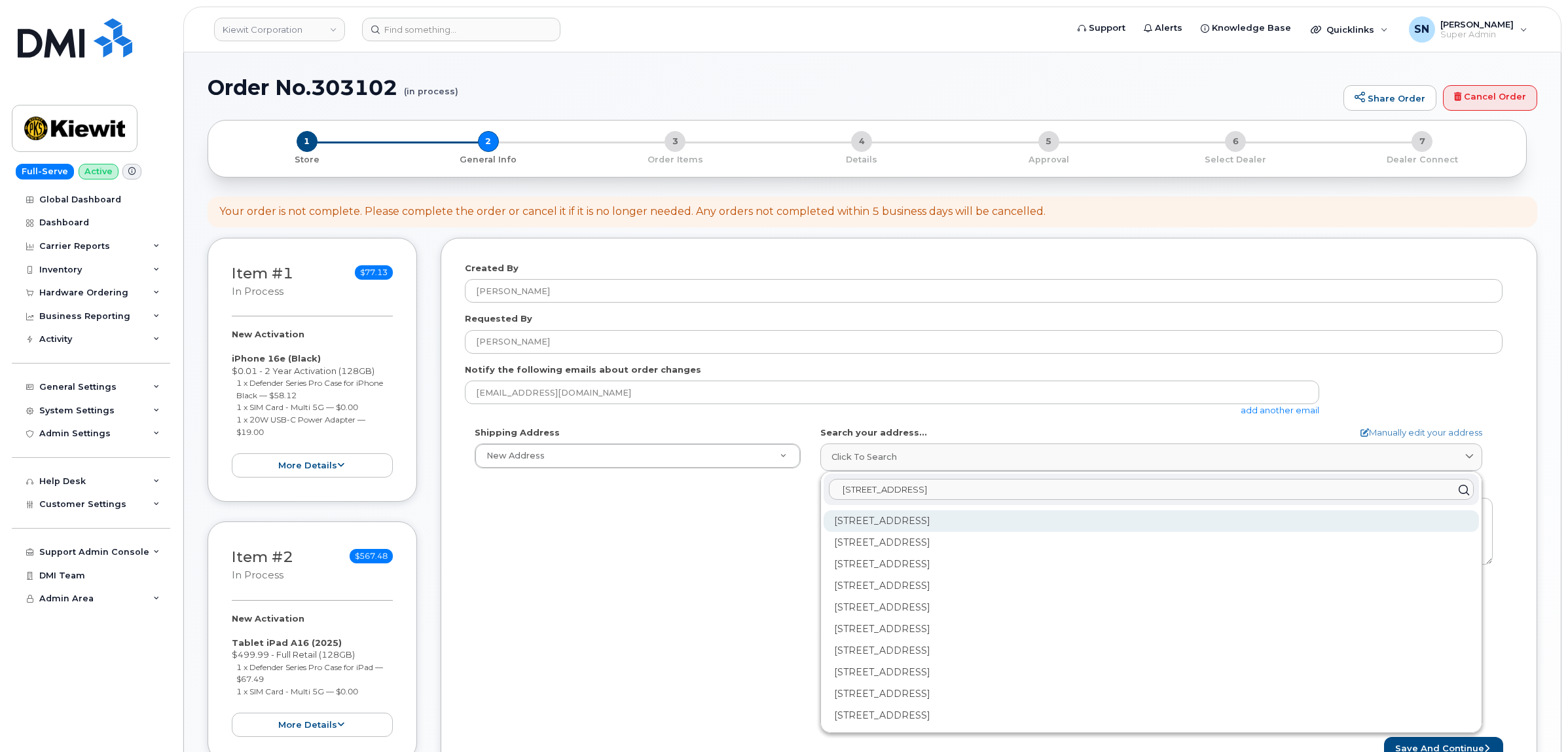
type input "[STREET_ADDRESS]"
click at [926, 525] on div "9385 Scarborough St Lenexa KS 66219" at bounding box center [1151, 521] width 655 height 21
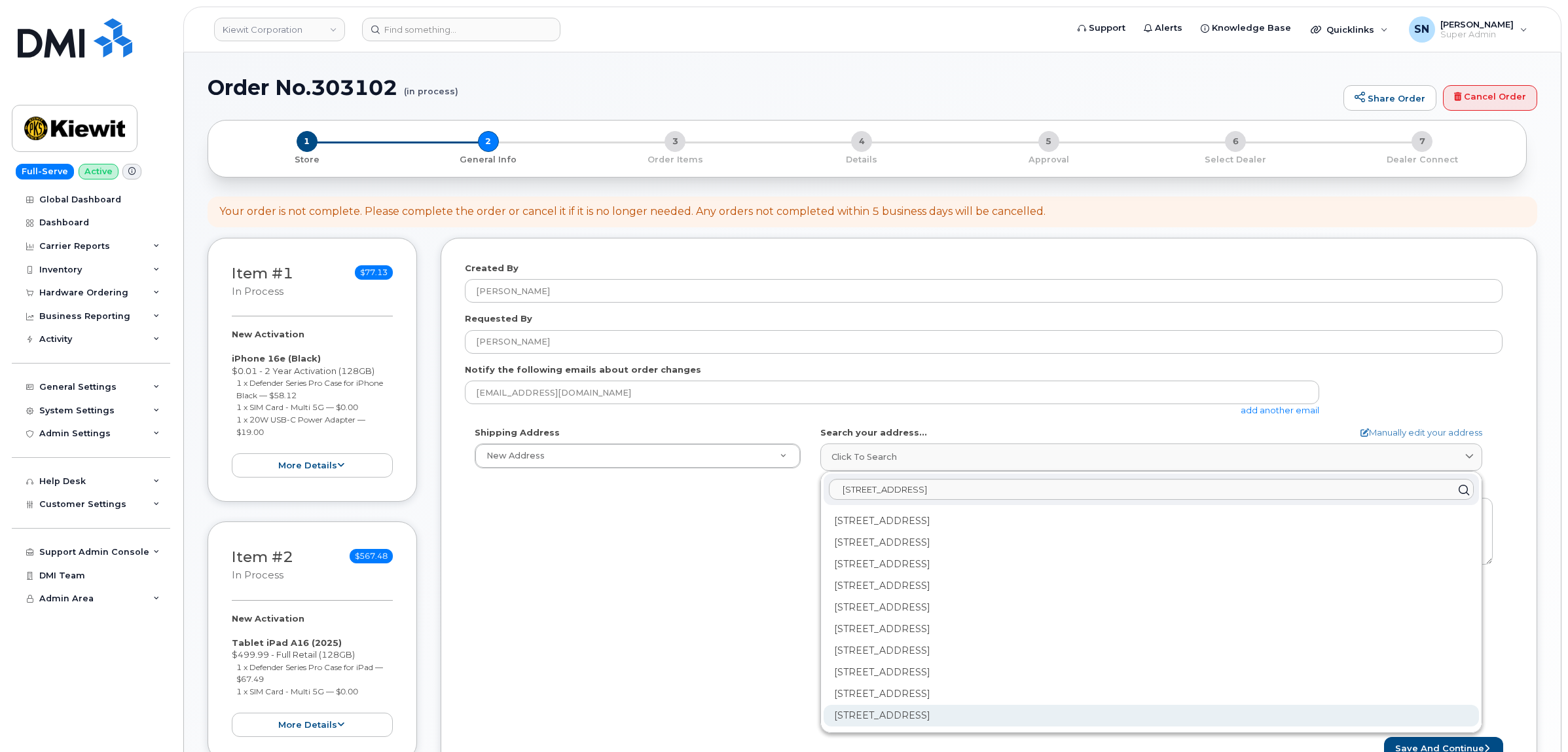
click at [924, 711] on div "9385 Scarborough St Apt 19204 Lenexa KS 66219-2561" at bounding box center [1151, 715] width 655 height 21
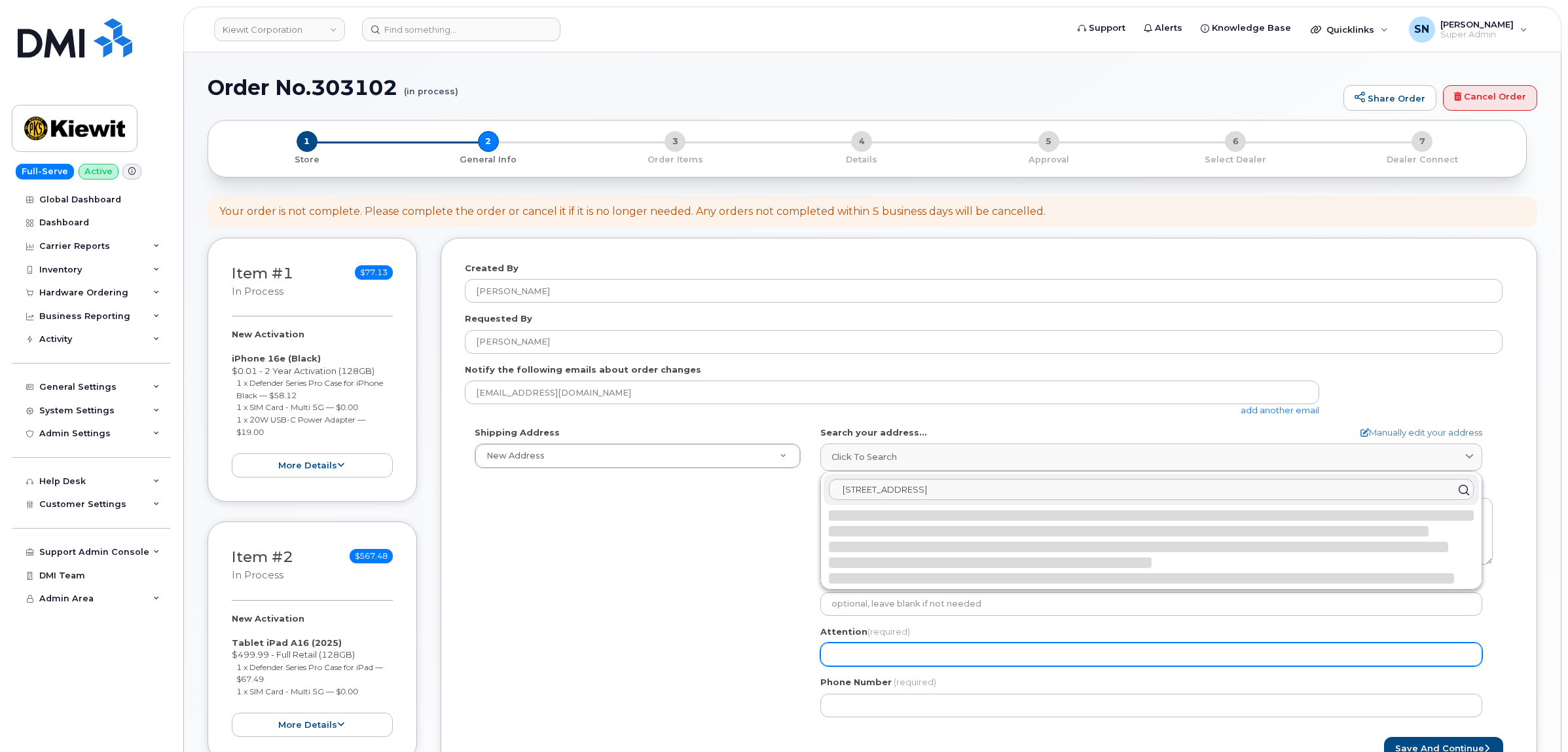
select select
type textarea "9385 Scarborough St Apt 19204 LENEXA KS 66219-2561 UNITED STATES"
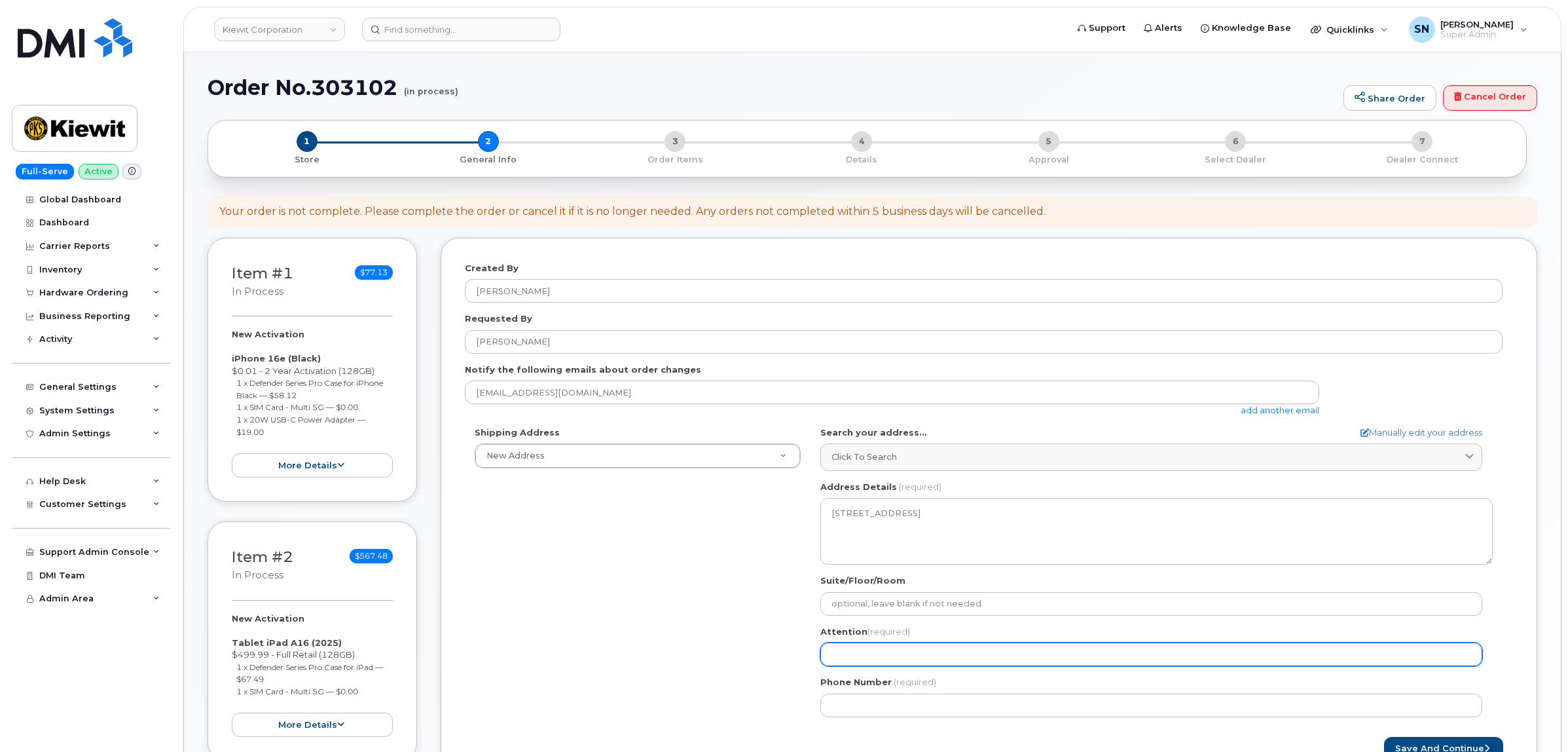
click at [899, 659] on input "Attention (required)" at bounding box center [1151, 654] width 662 height 23
paste input "[PERSON_NAME]"
select select
type input "[PERSON_NAME]"
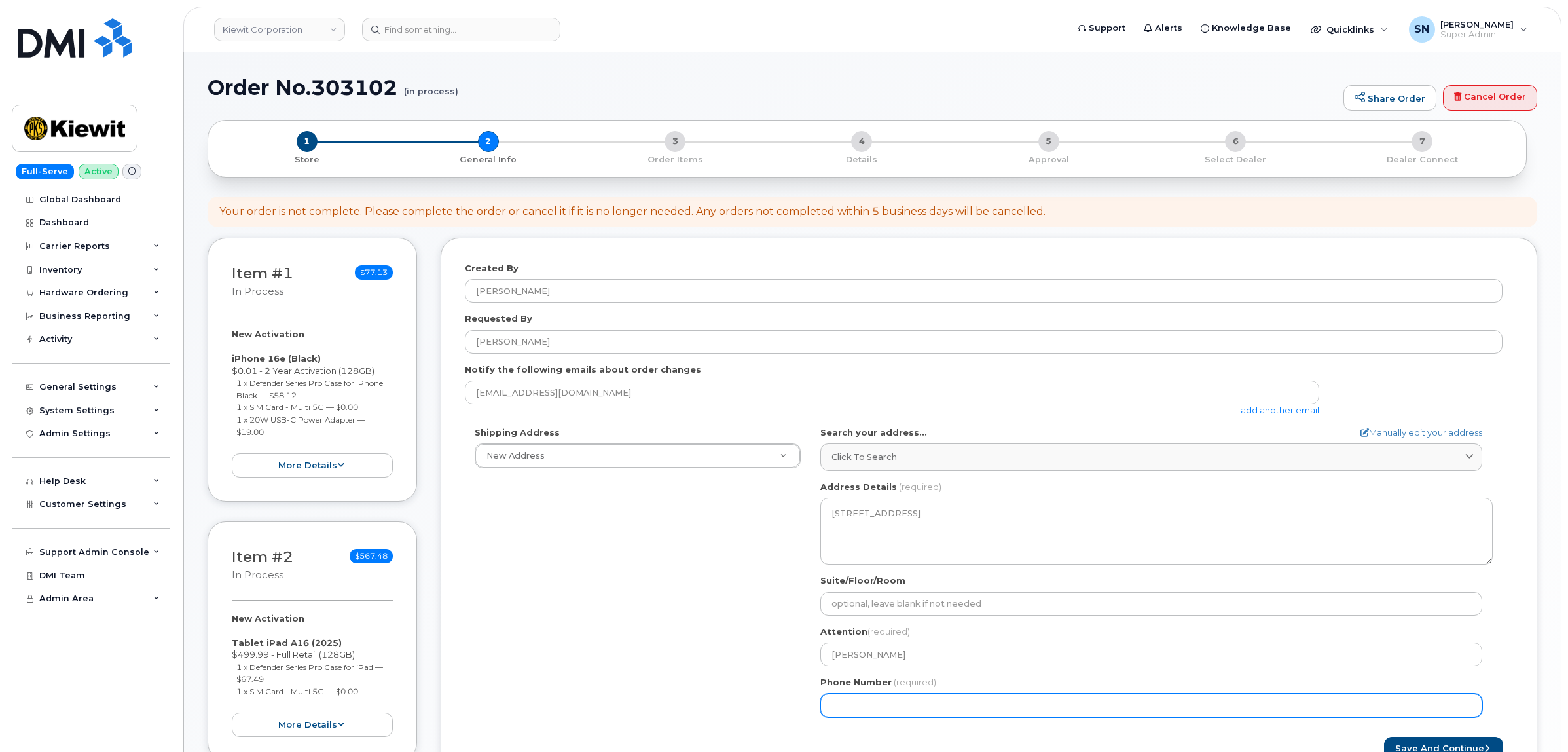
click at [948, 699] on input "Phone Number" at bounding box center [1151, 705] width 662 height 23
paste input "3195385804"
select select
type input "3195385804"
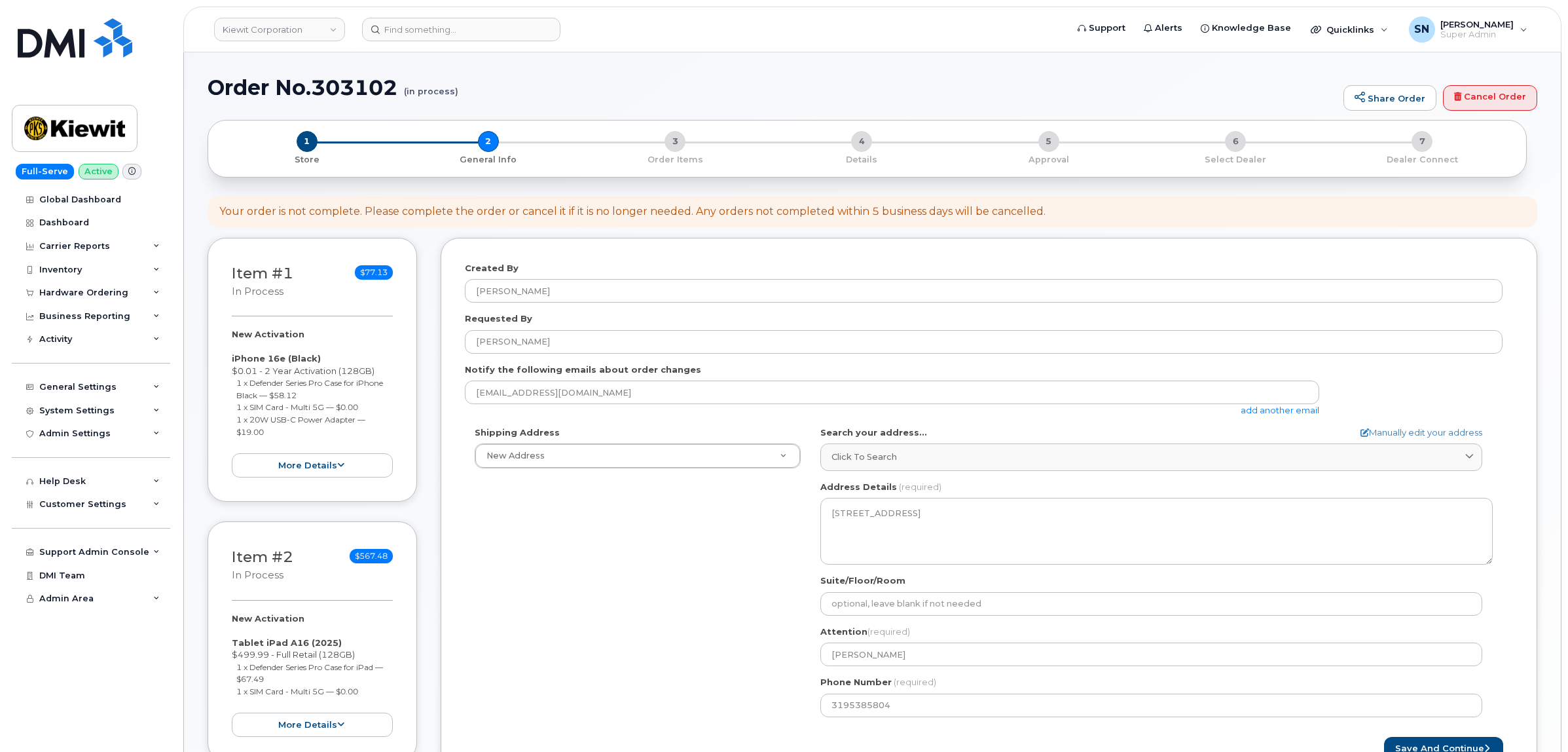
click at [1250, 414] on link "add another email" at bounding box center [1280, 410] width 79 height 11
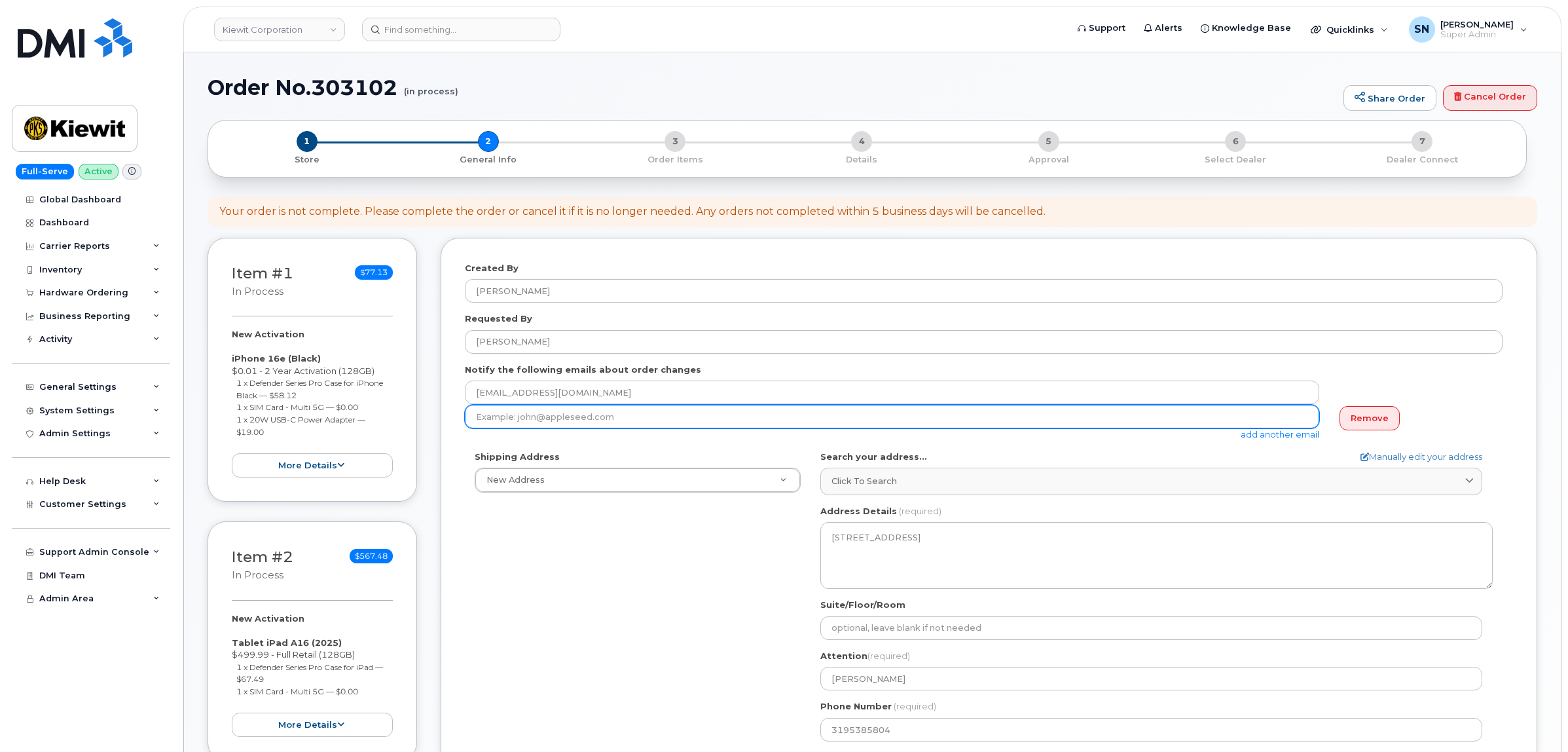
click at [658, 419] on input "email" at bounding box center [892, 416] width 854 height 23
paste input "logan.miller1@kiewit.com"
type input "logan.miller1@kiewit.com"
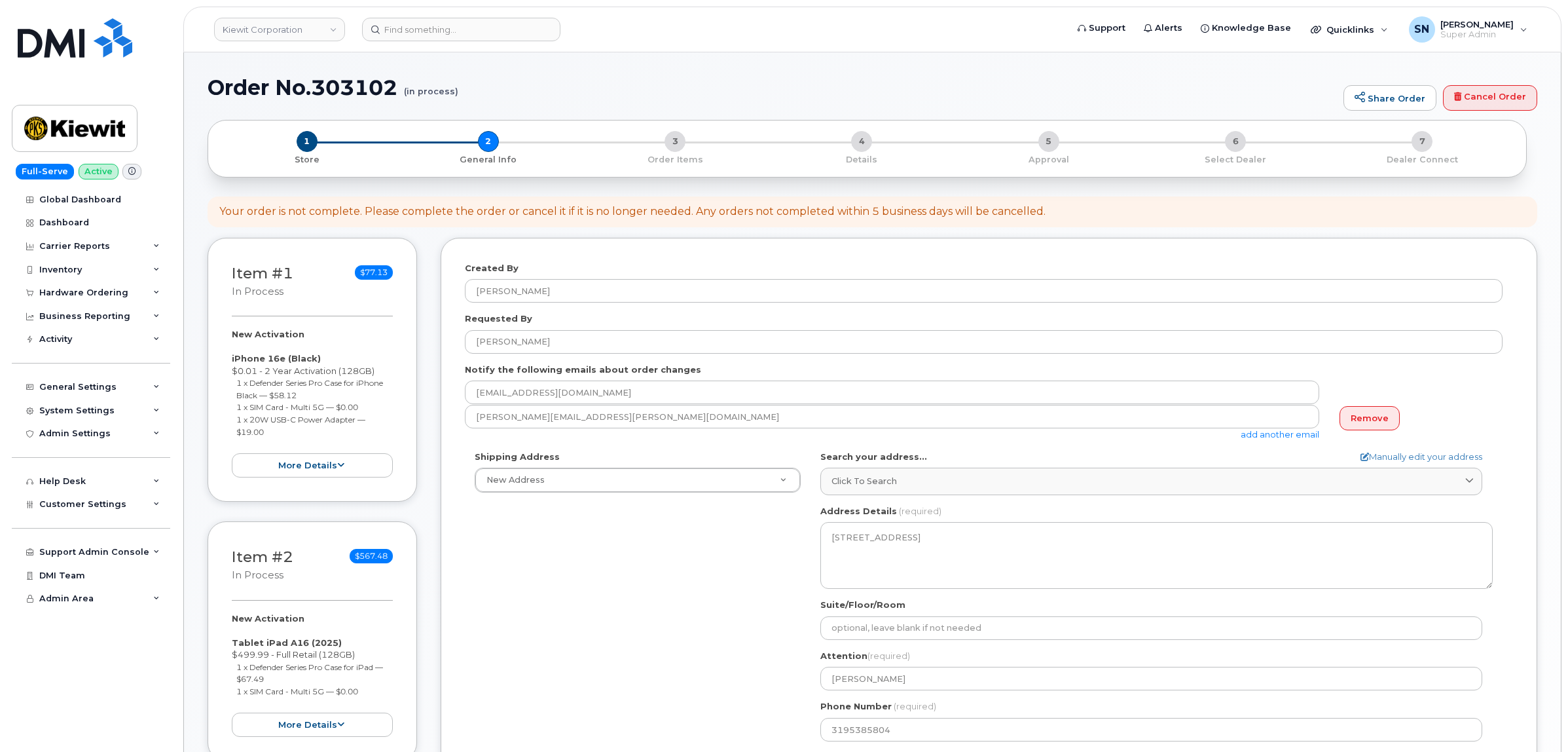
click at [705, 562] on div "Shipping Address New Address New Address 9385 Scarborough St Apt 19204 N62W2896…" at bounding box center [983, 601] width 1038 height 301
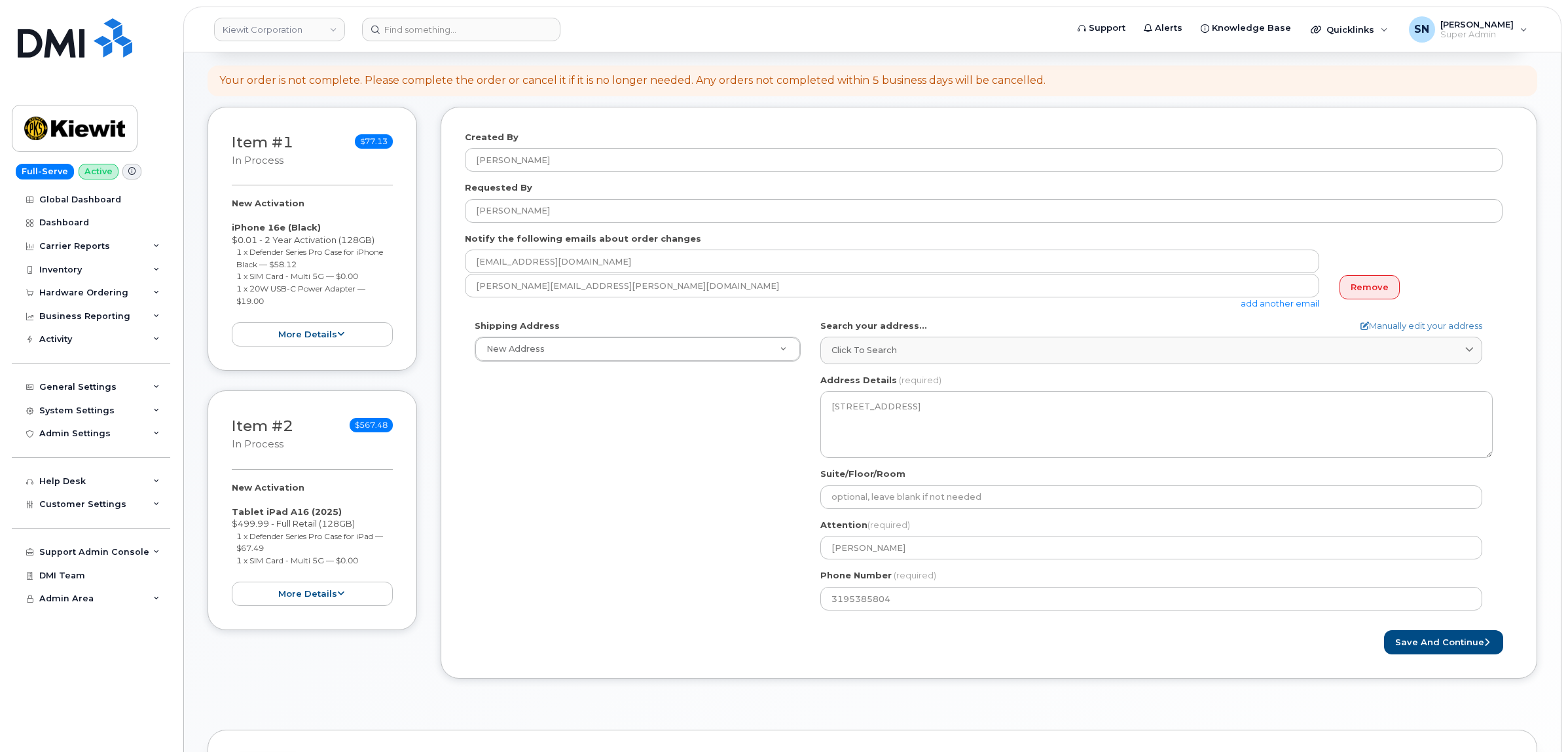
scroll to position [245, 0]
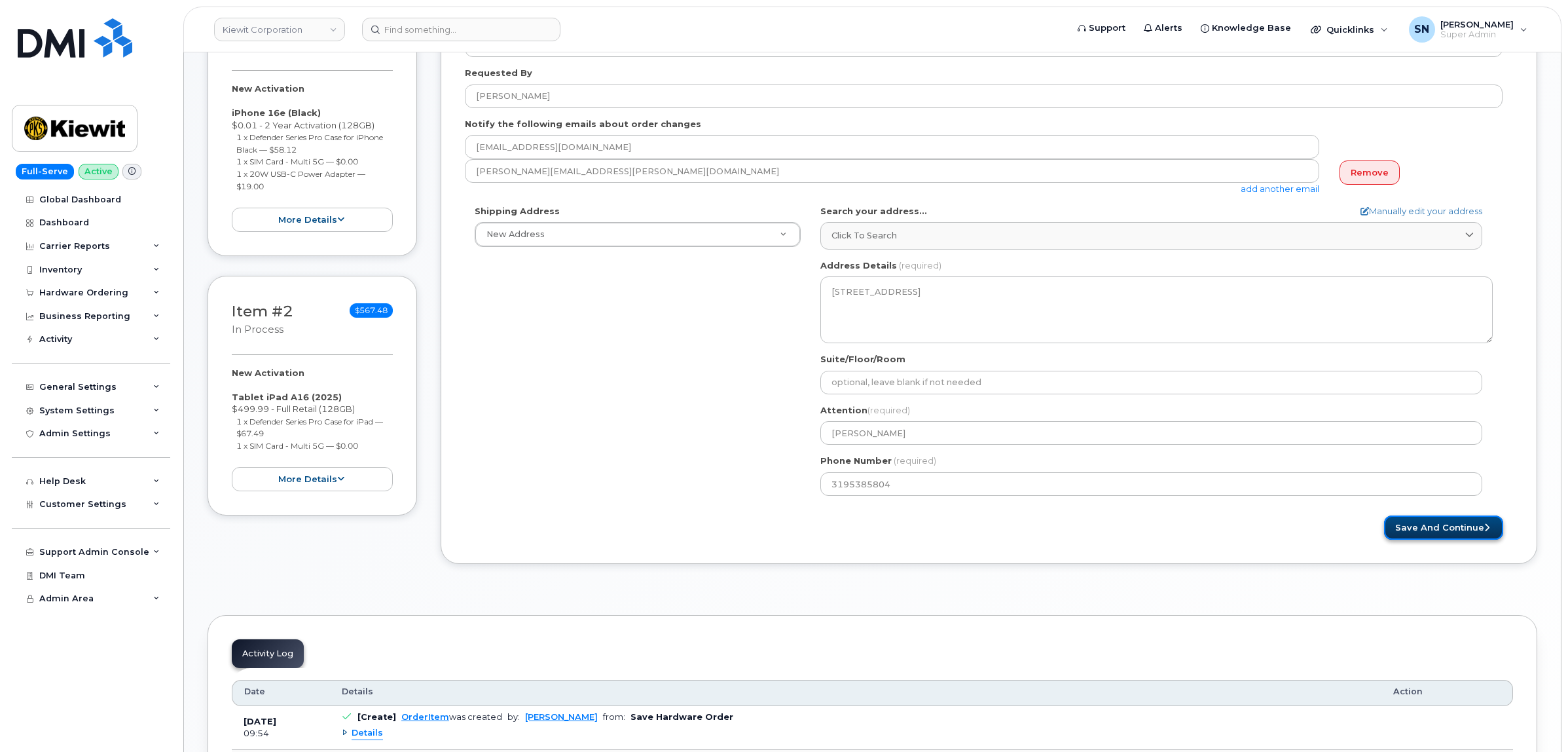
click at [1429, 525] on button "Save and Continue" at bounding box center [1443, 527] width 119 height 24
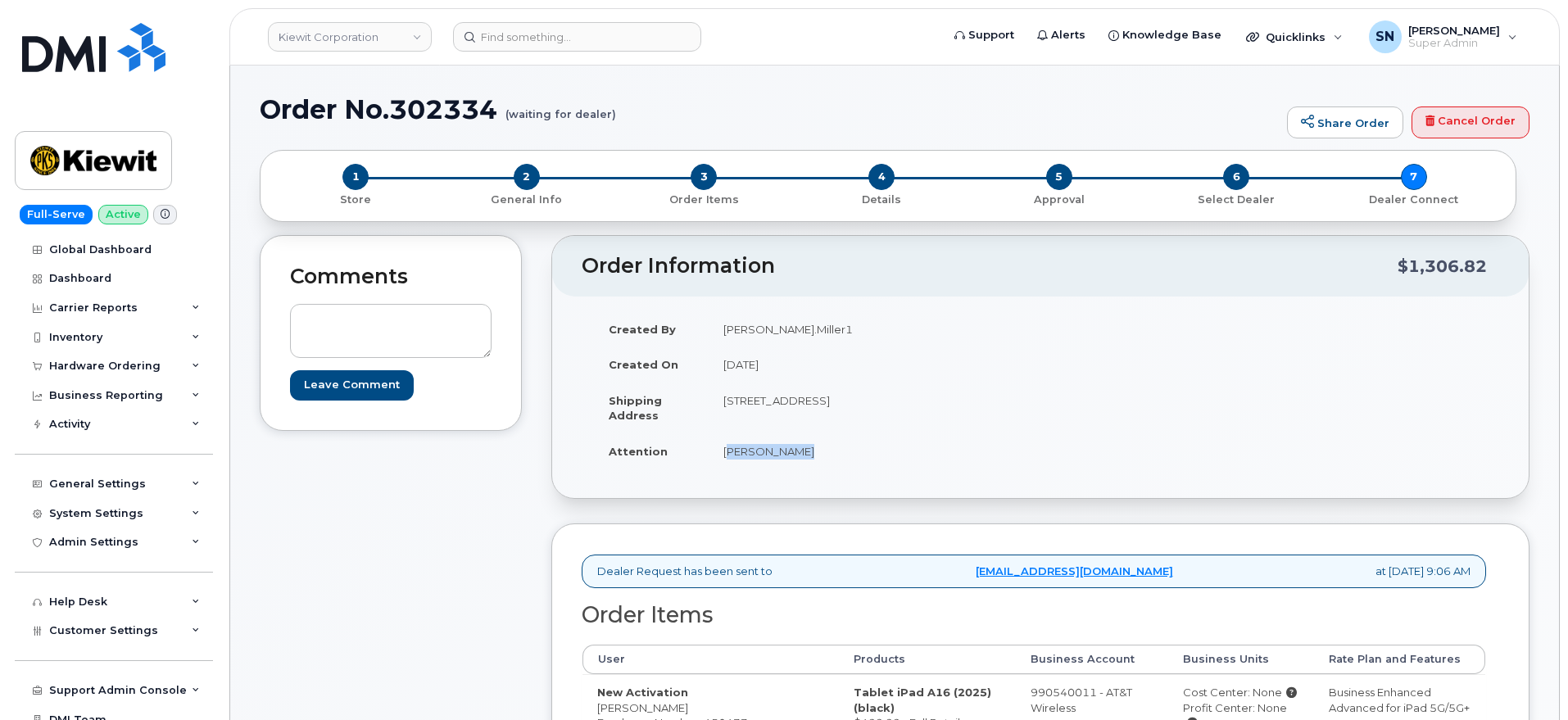
drag, startPoint x: 724, startPoint y: 448, endPoint x: 802, endPoint y: 456, distance: 78.4
click at [802, 456] on td "[PERSON_NAME]" at bounding box center [868, 451] width 319 height 36
copy td "[PERSON_NAME]"
copy td "[STREET_ADDRESS]"
drag, startPoint x: 724, startPoint y: 401, endPoint x: 751, endPoint y: 411, distance: 28.8
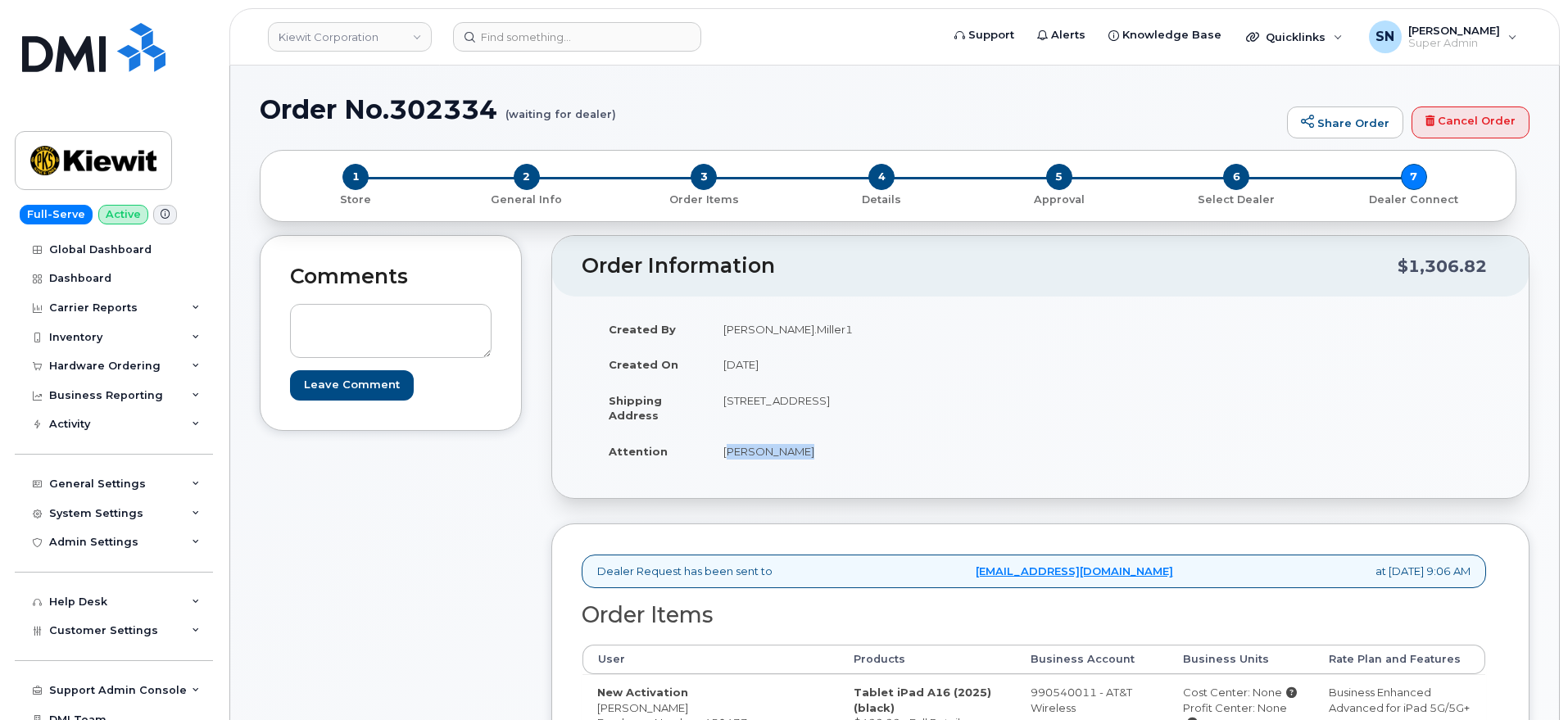
click at [751, 411] on td "[STREET_ADDRESS]" at bounding box center [868, 408] width 319 height 51
drag, startPoint x: 726, startPoint y: 453, endPoint x: 795, endPoint y: 452, distance: 69.0
click at [795, 452] on td "[PERSON_NAME]" at bounding box center [868, 451] width 319 height 36
copy td "[PERSON_NAME]"
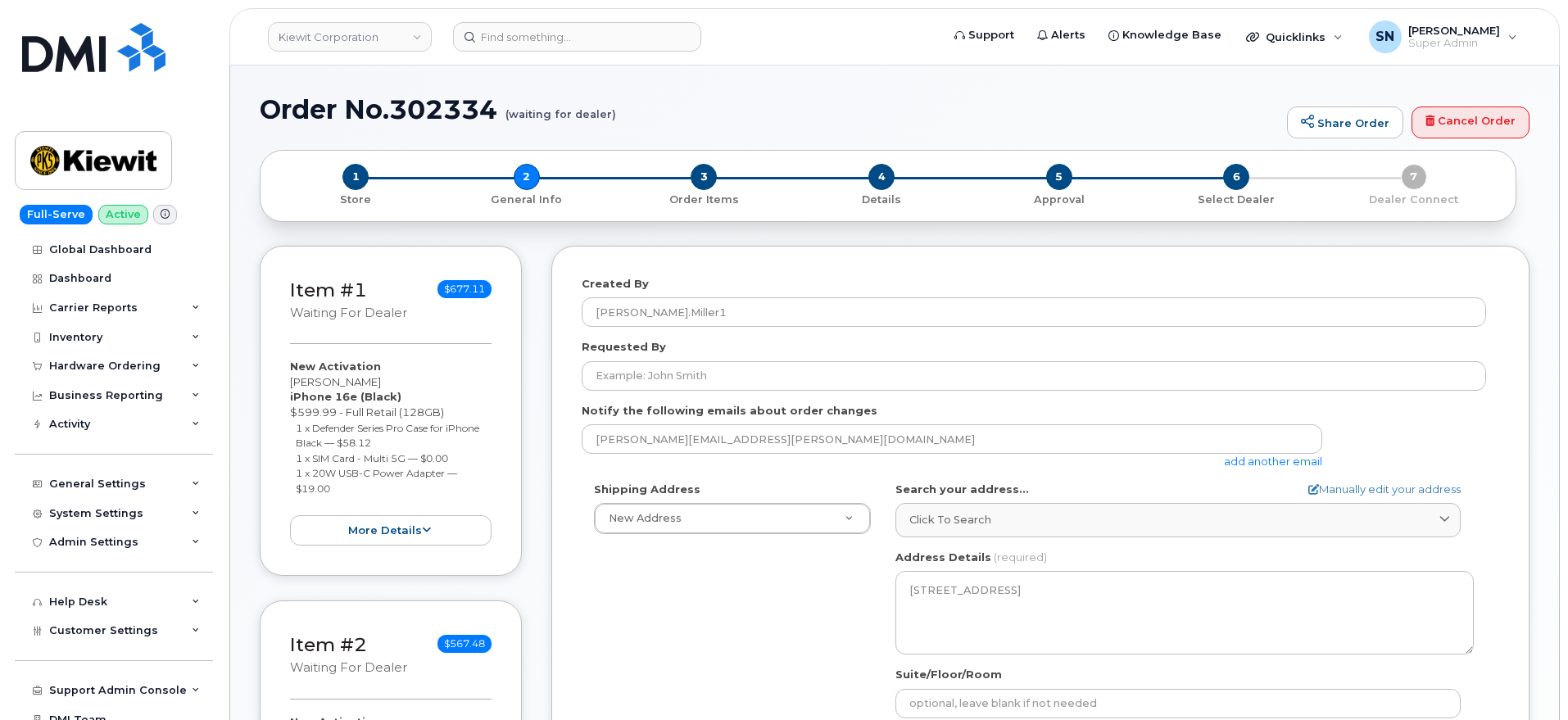
select select
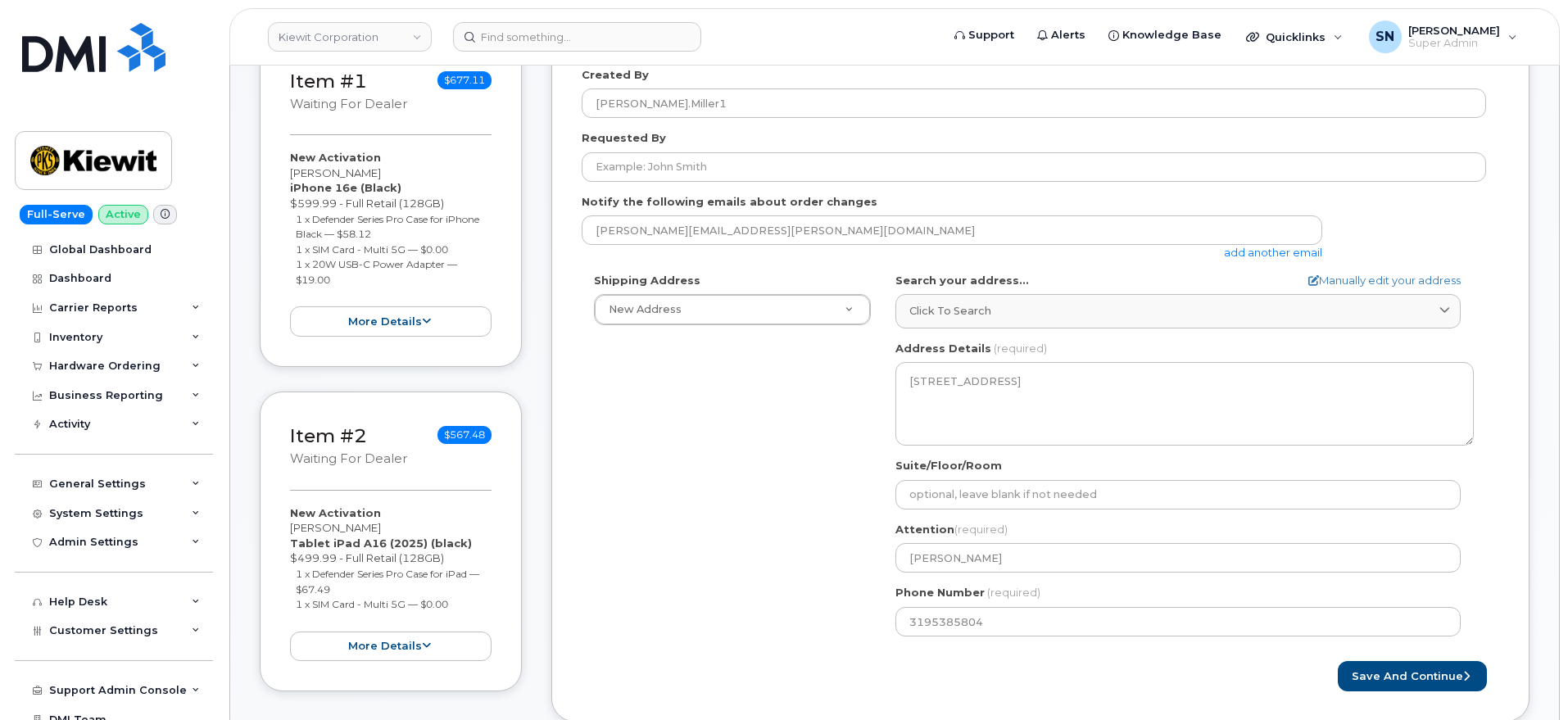
scroll to position [307, 0]
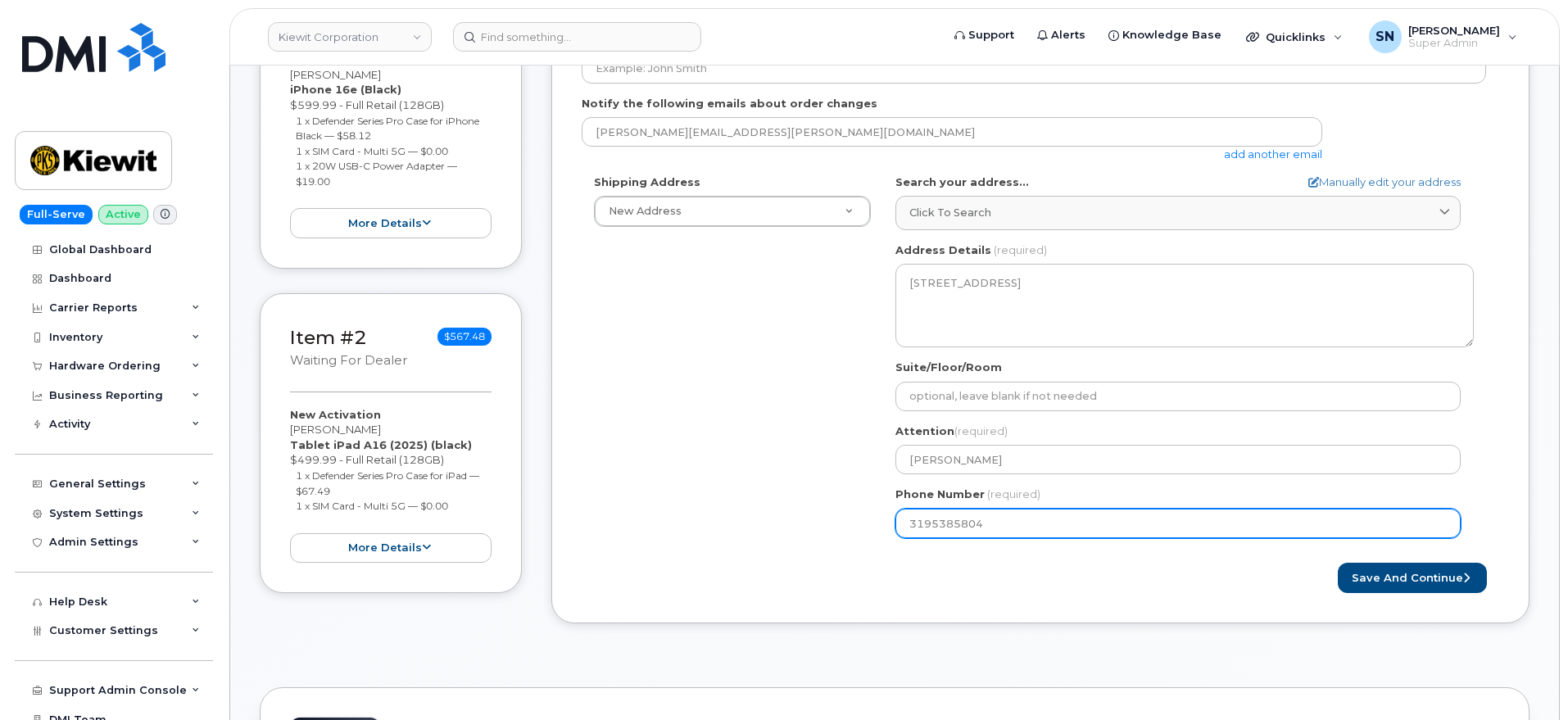
drag, startPoint x: 1011, startPoint y: 514, endPoint x: 1113, endPoint y: 521, distance: 102.2
click at [832, 513] on div "Shipping Address New Address New Address 9385 Scarborough St Apt 19204 N62W2896…" at bounding box center [1033, 362] width 905 height 376
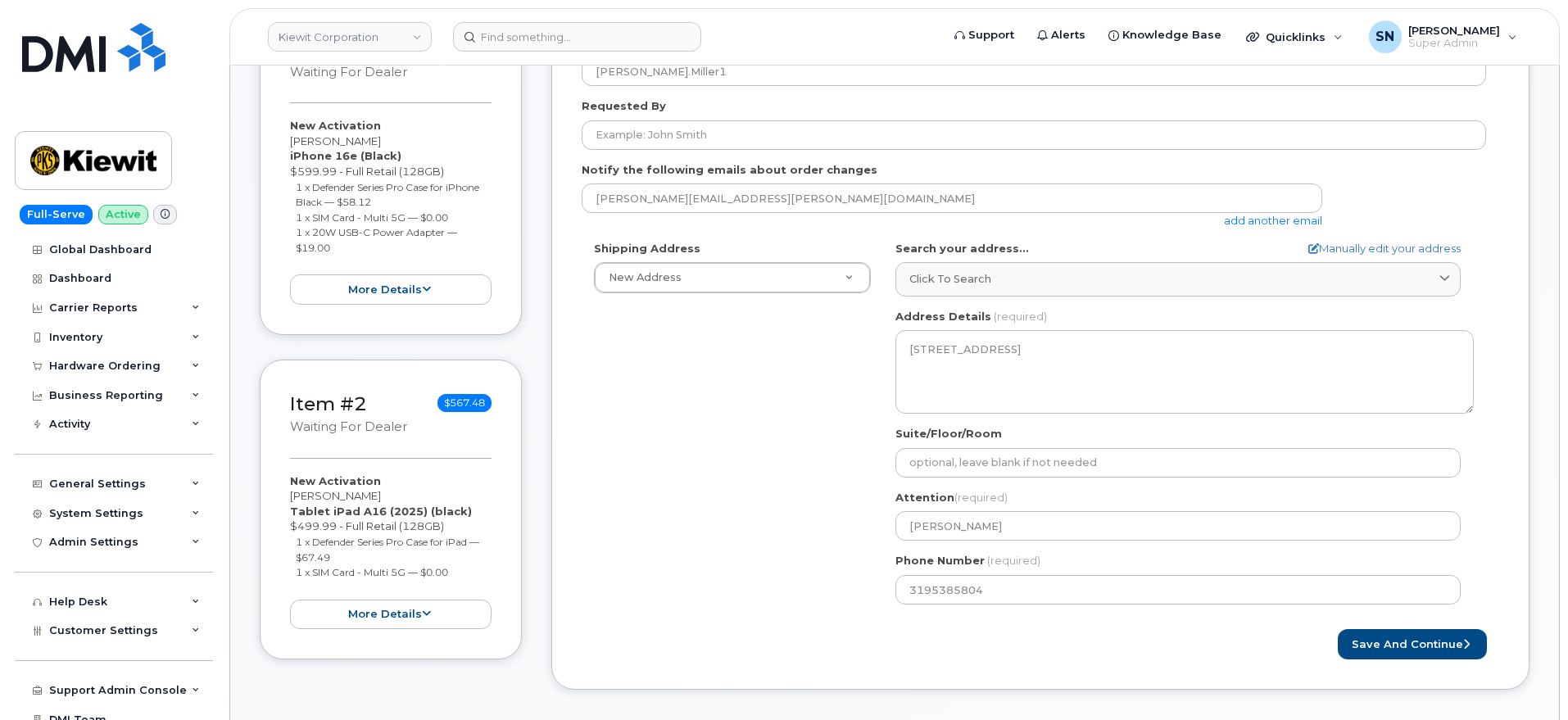
scroll to position [205, 0]
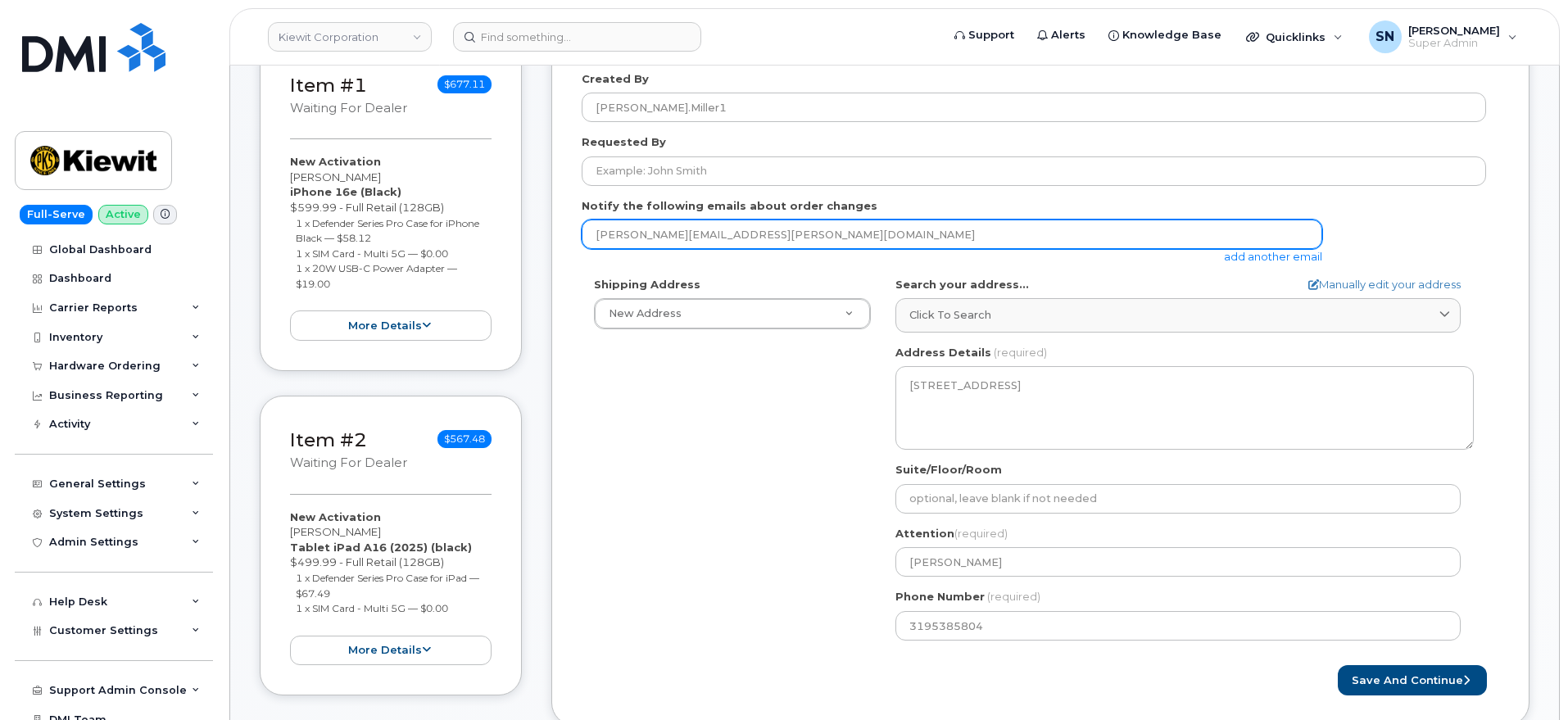
drag, startPoint x: 764, startPoint y: 234, endPoint x: 589, endPoint y: 228, distance: 175.1
click at [590, 229] on input "[PERSON_NAME][EMAIL_ADDRESS][PERSON_NAME][DOMAIN_NAME]" at bounding box center [952, 234] width 741 height 29
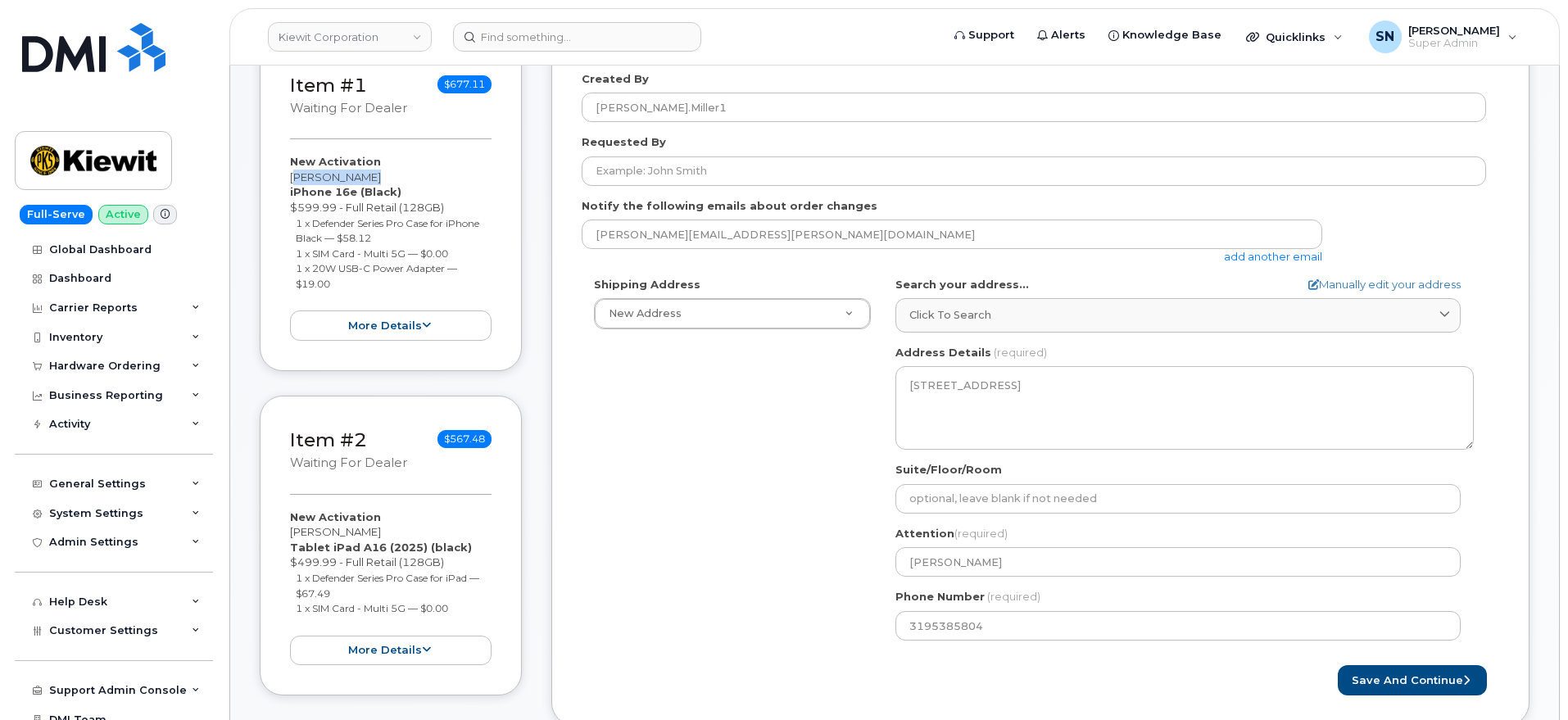
drag, startPoint x: 290, startPoint y: 176, endPoint x: 369, endPoint y: 181, distance: 79.2
click at [369, 181] on div "New Activation Logan Miller iPhone 16e (Black) $599.99 - Full Retail (128GB) 1 …" at bounding box center [391, 248] width 202 height 187
copy div "[PERSON_NAME]"
click at [1415, 682] on button "Save and Continue" at bounding box center [1412, 681] width 149 height 30
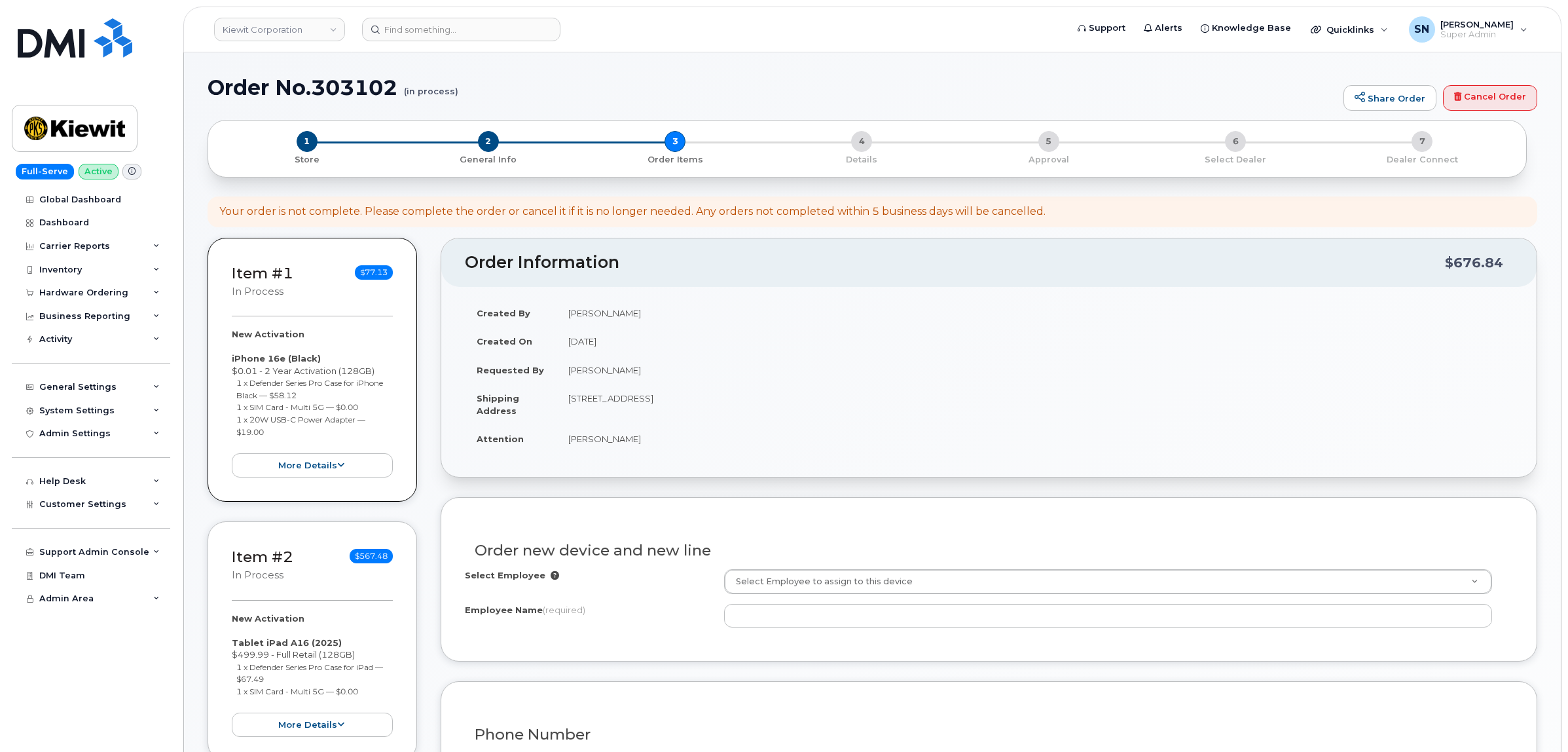
select select
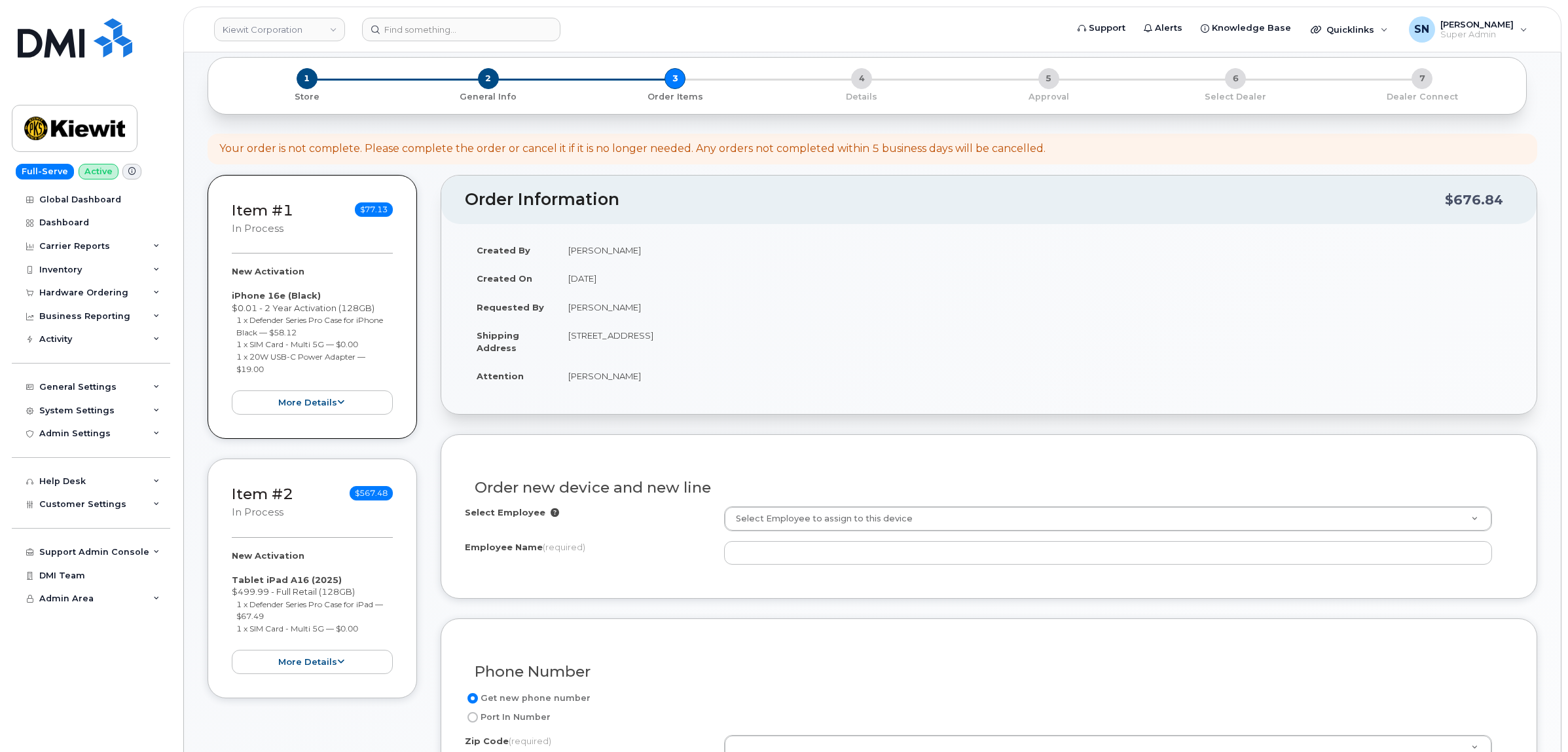
scroll to position [82, 0]
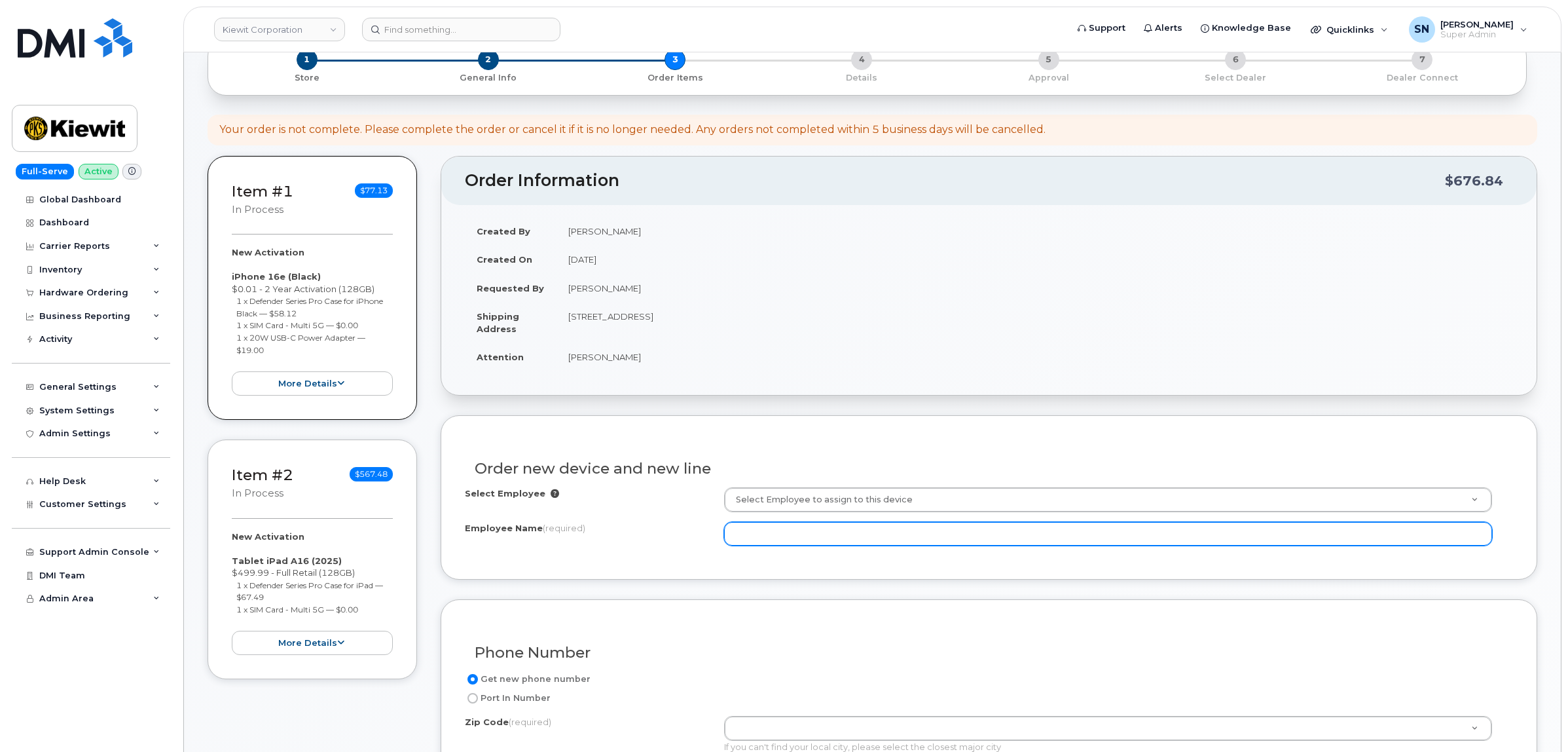
click at [791, 525] on input "Employee Name (required)" at bounding box center [1108, 533] width 768 height 23
paste input "[PERSON_NAME]"
type input "[PERSON_NAME]"
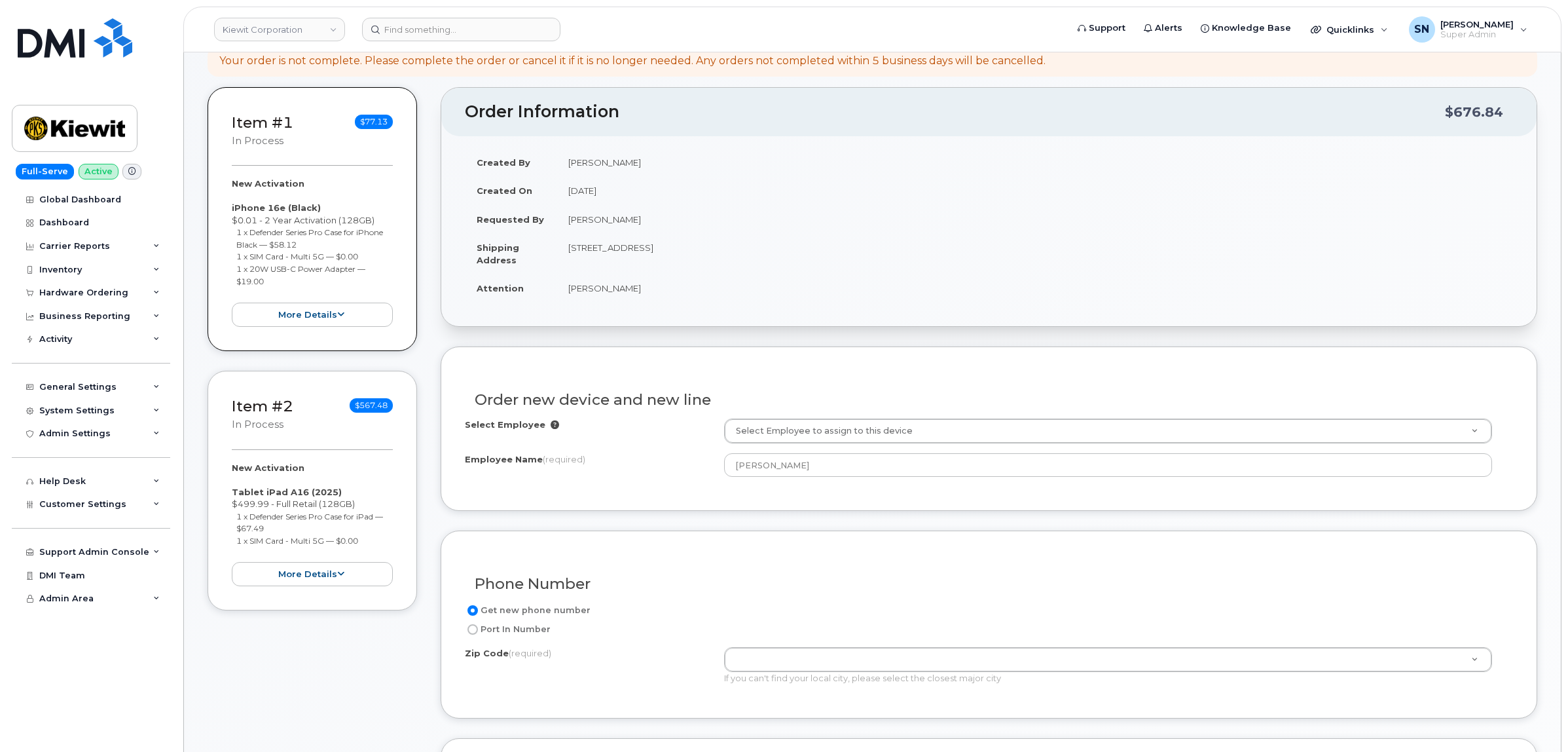
scroll to position [327, 0]
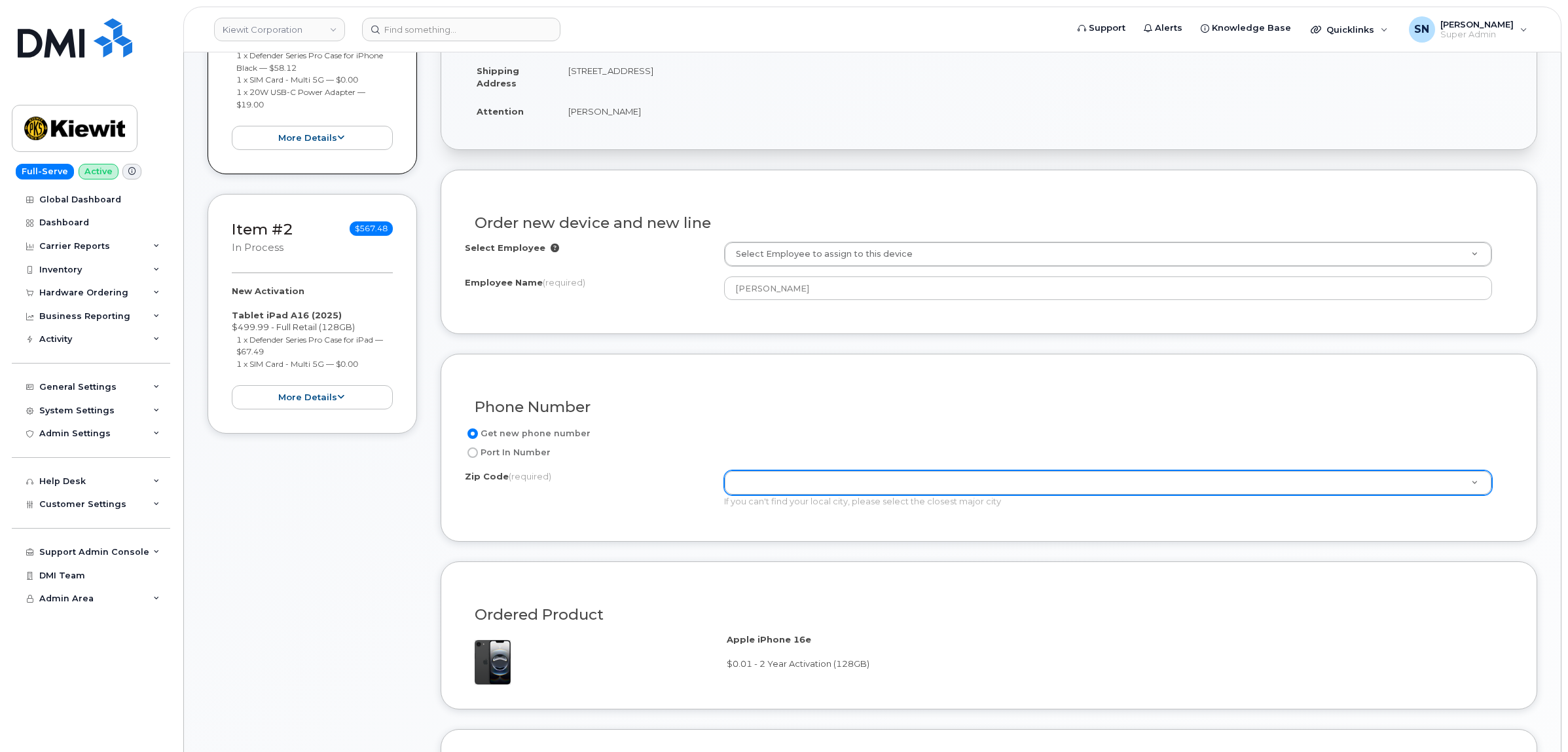
paste input "66219"
type input "66219"
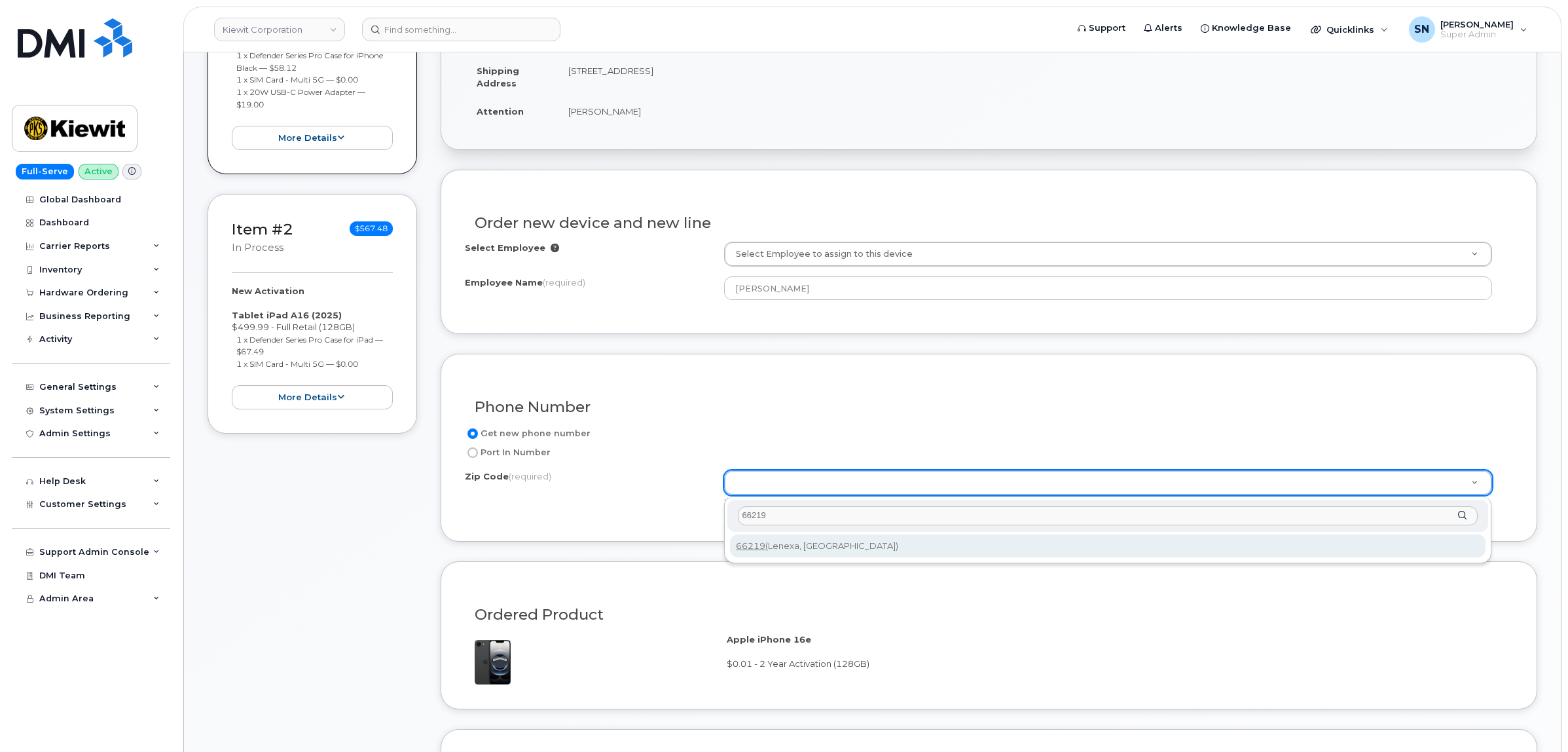
type input "66219"
type input "66219 (Lenexa, KS)"
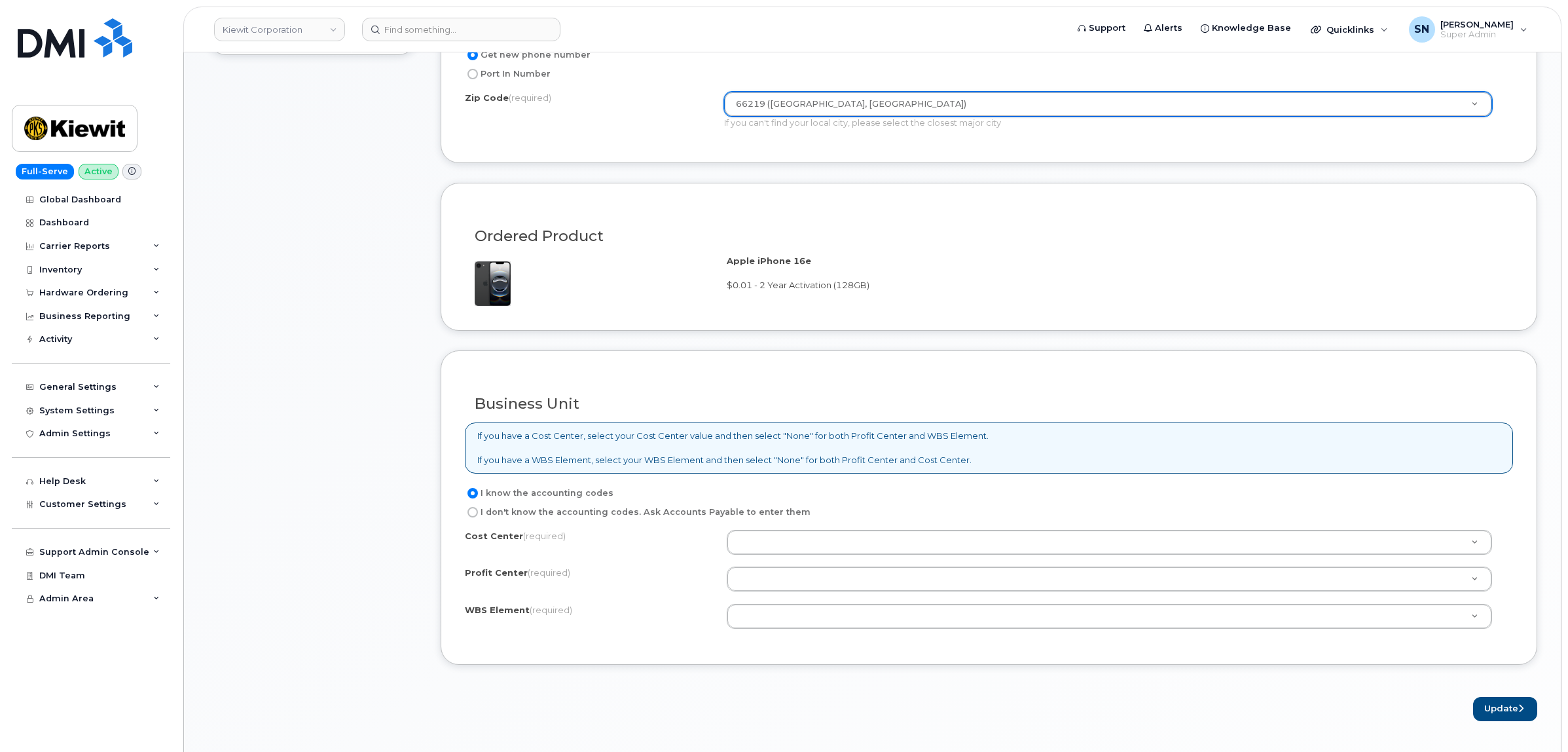
scroll to position [737, 0]
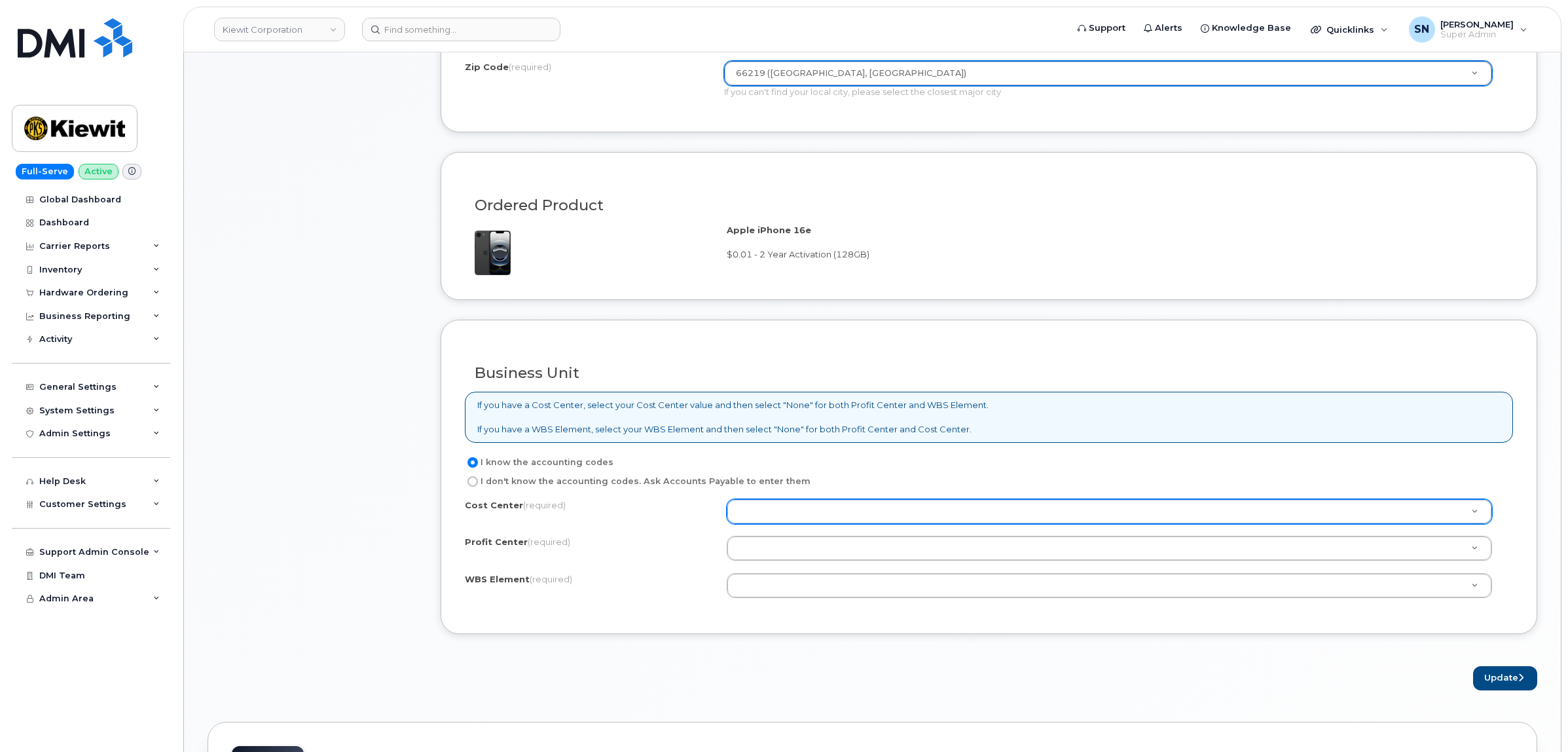
click at [766, 501] on div at bounding box center [1109, 511] width 765 height 25
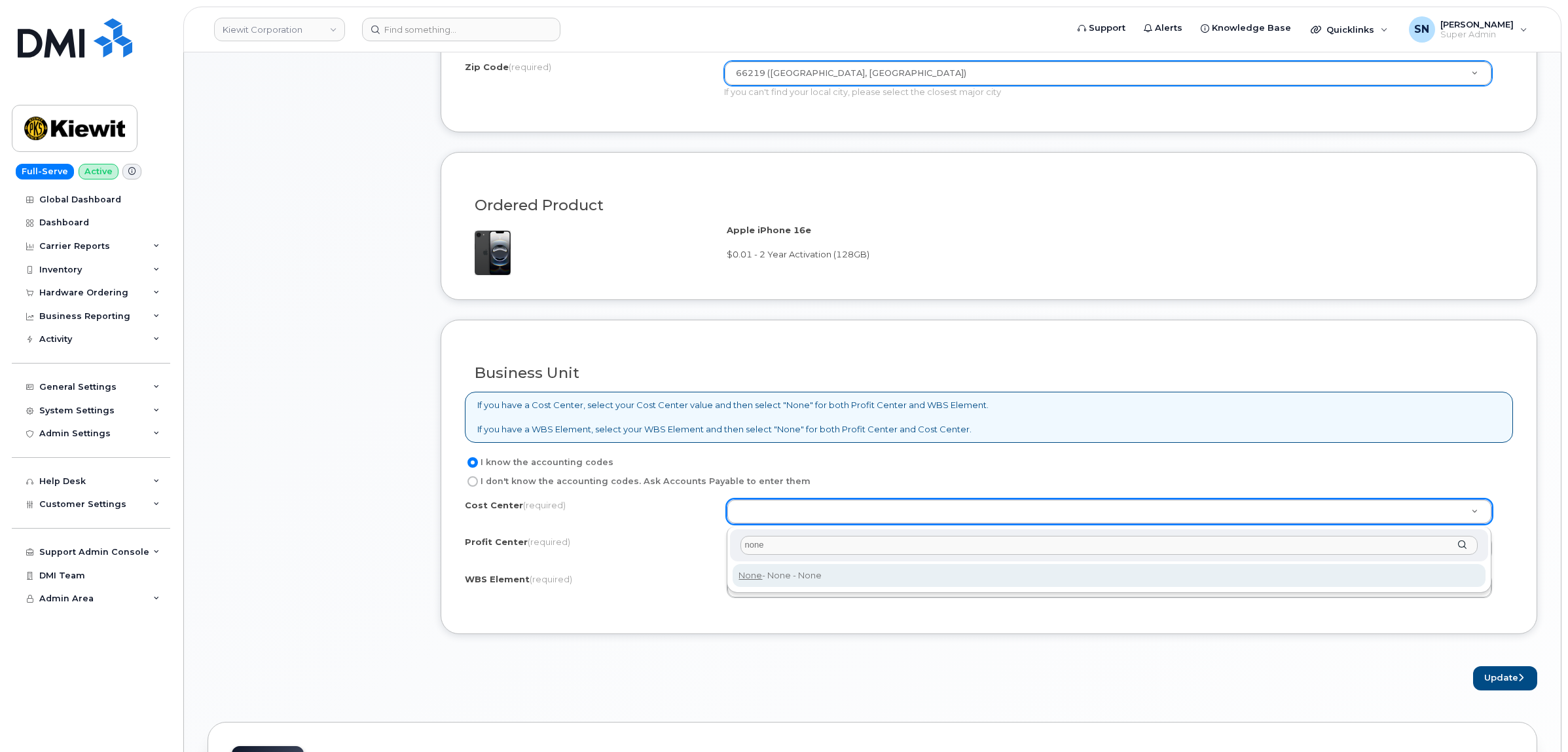
type input "none"
type input "None"
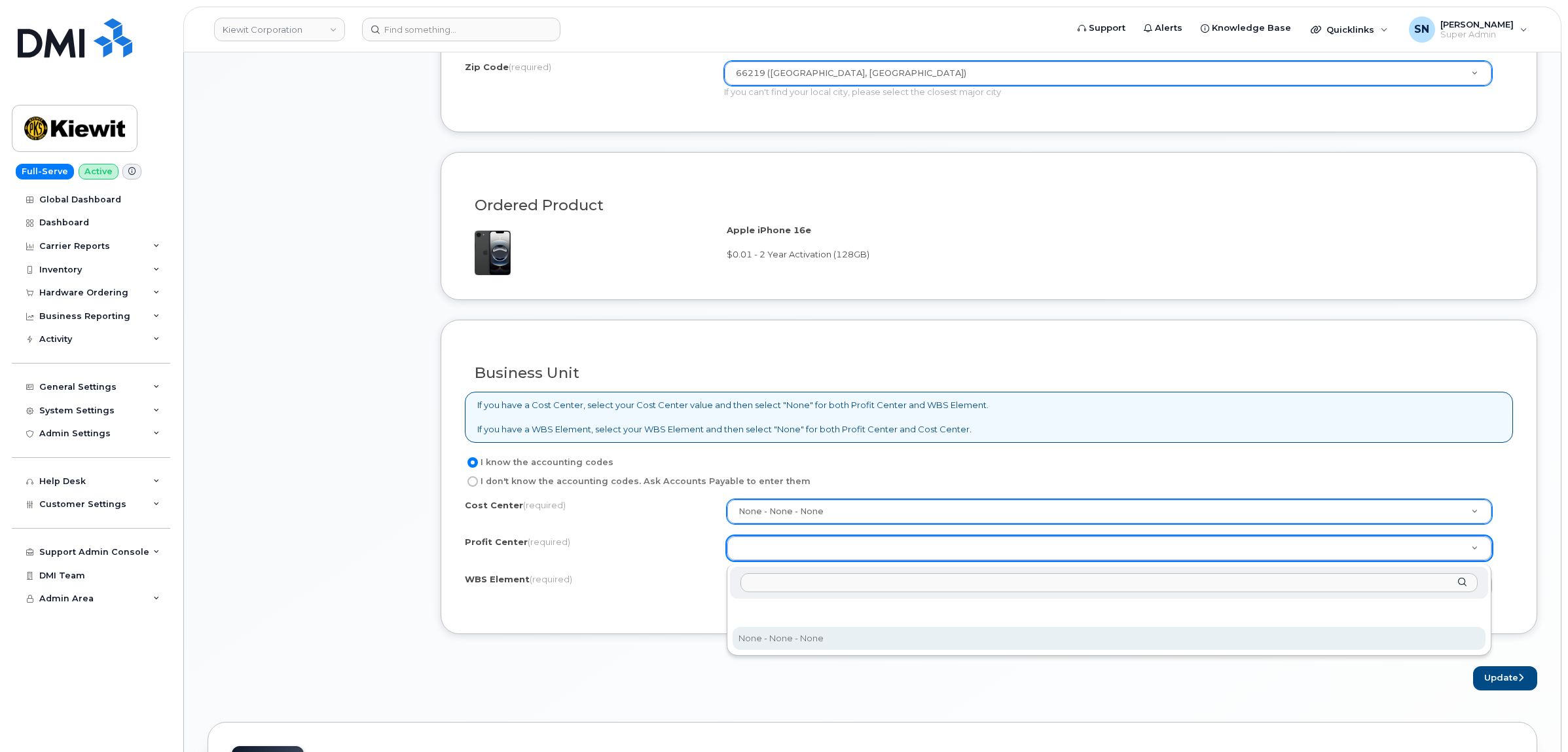
select select "None"
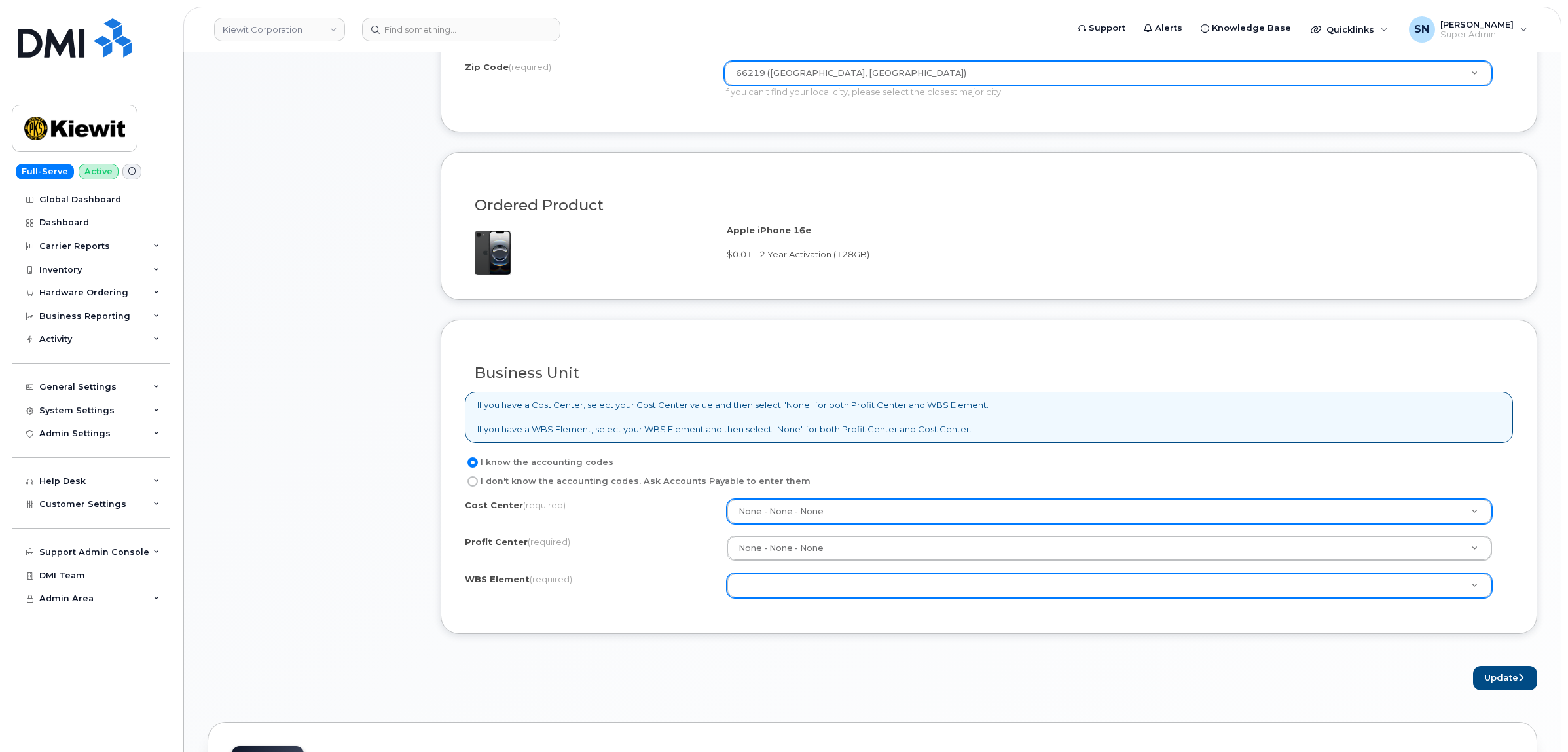
drag, startPoint x: 773, startPoint y: 591, endPoint x: 802, endPoint y: 617, distance: 38.9
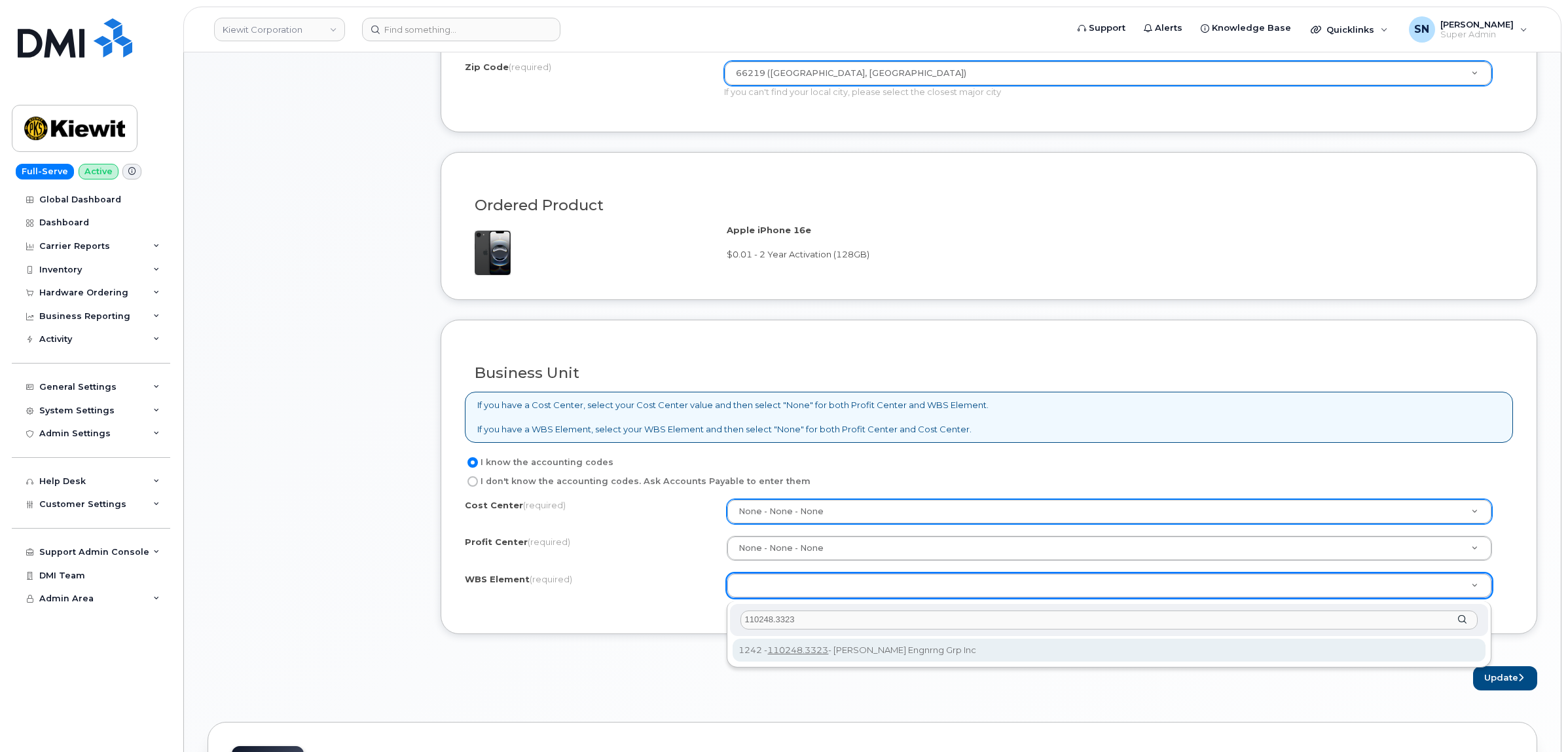
type input "110248.3323"
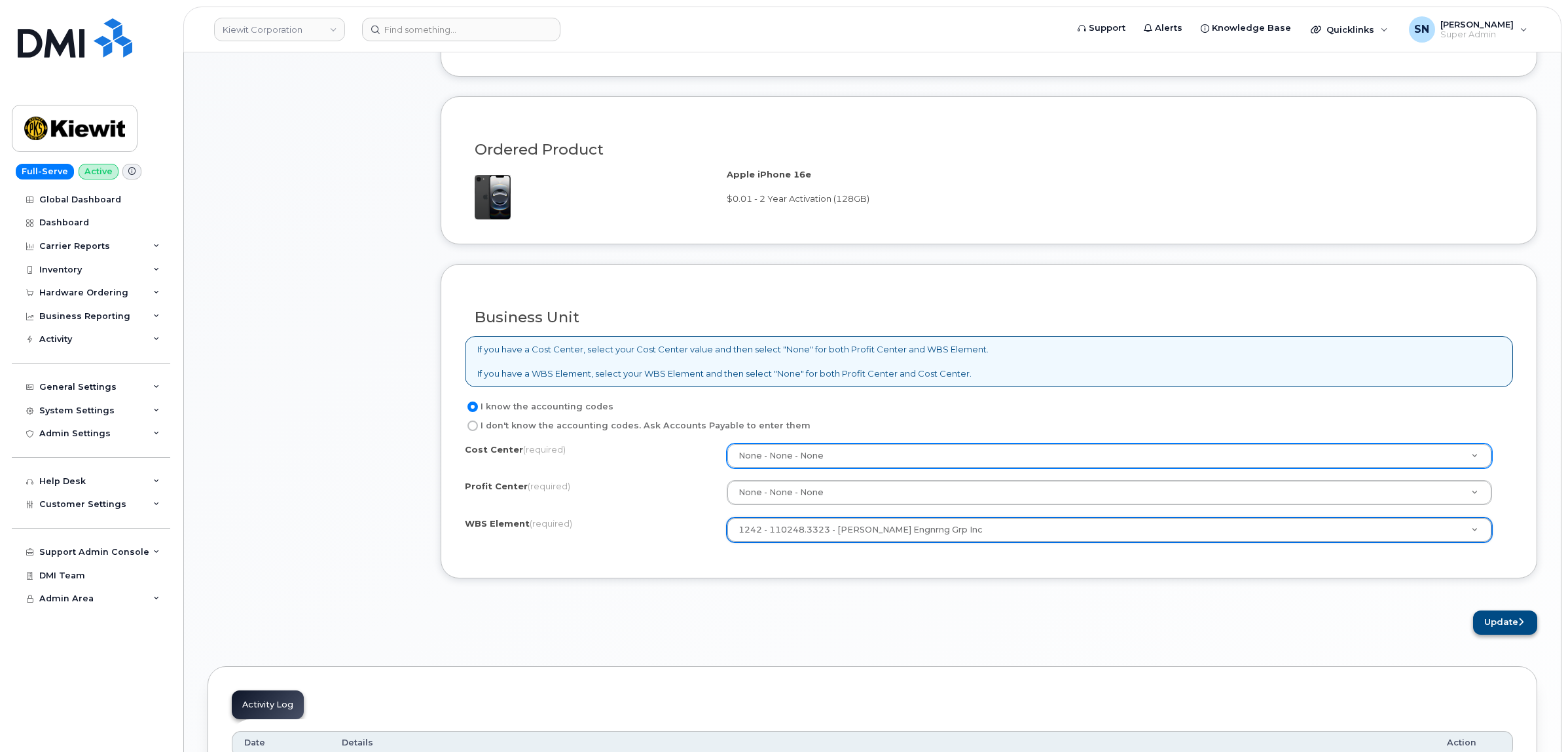
scroll to position [819, 0]
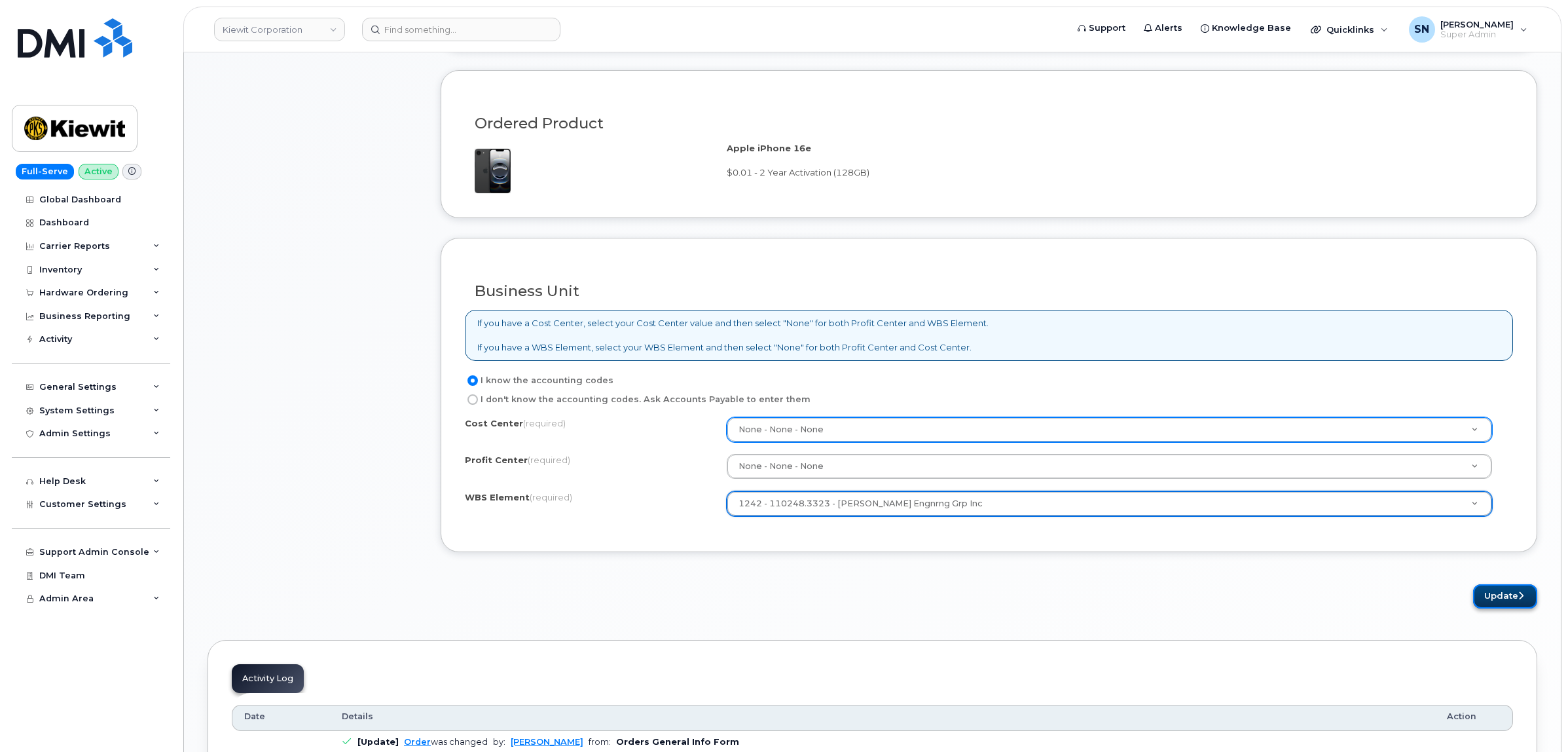
click at [1485, 594] on button "Update" at bounding box center [1505, 596] width 64 height 24
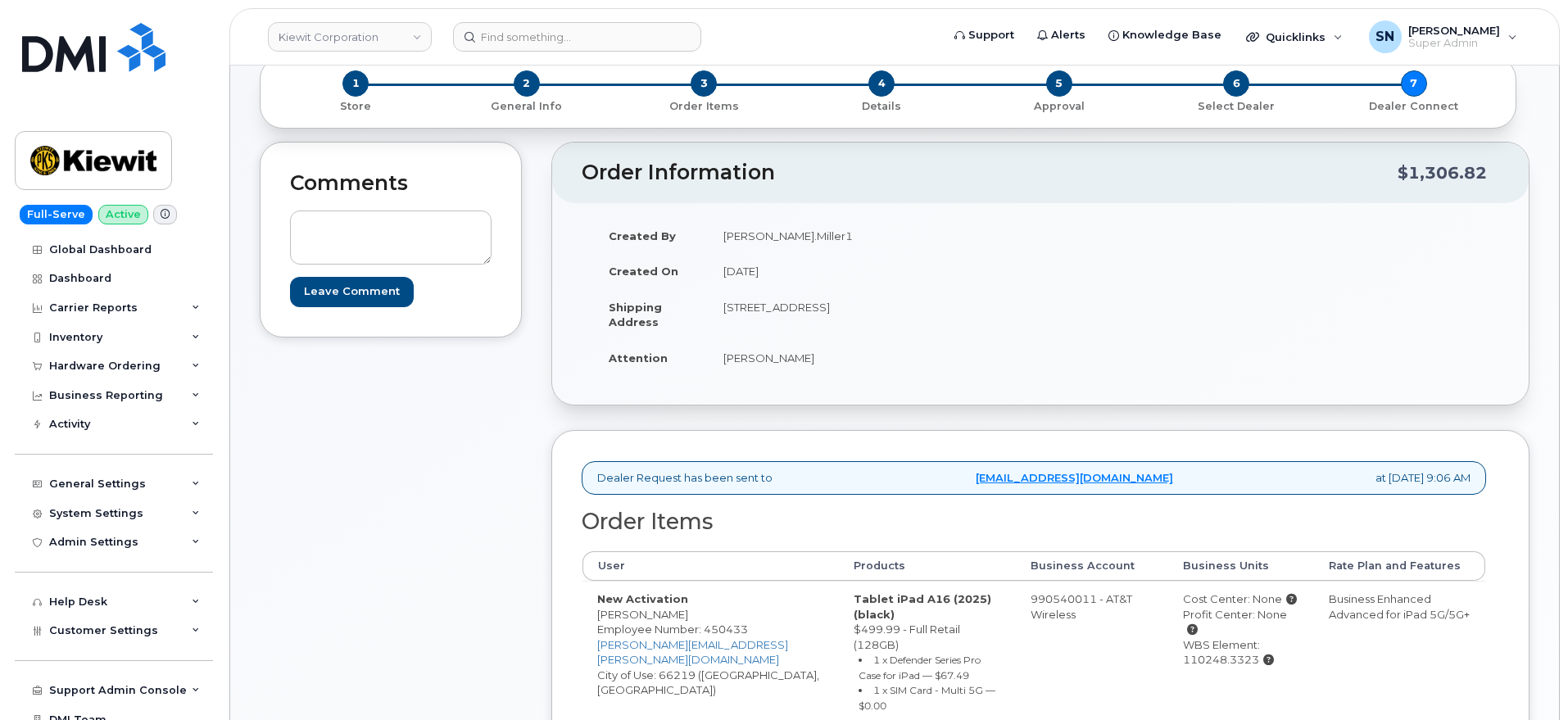
scroll to position [205, 0]
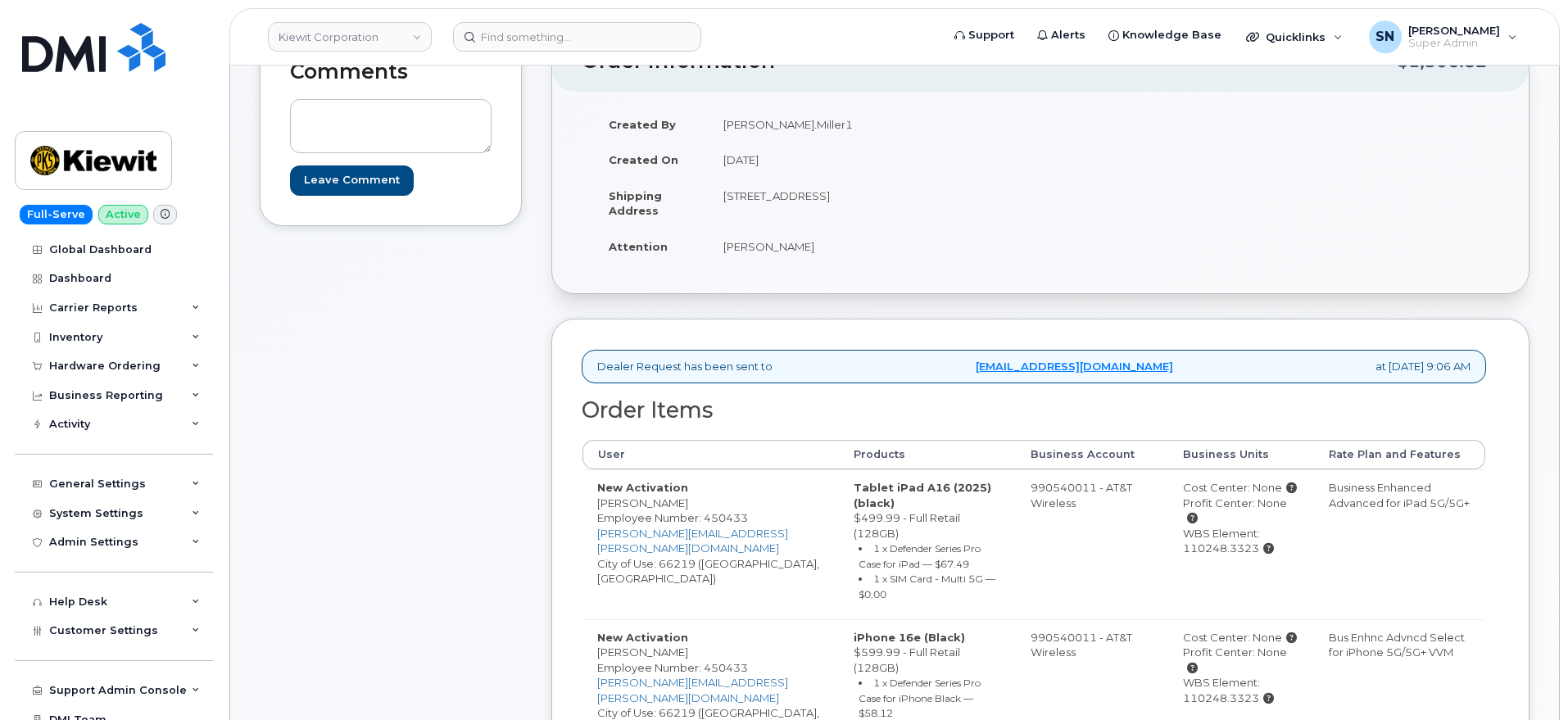
click at [664, 551] on td "New Activation [PERSON_NAME] Employee Number: 450433 [PERSON_NAME][EMAIL_ADDRES…" at bounding box center [710, 545] width 256 height 150
copy td "66219"
drag, startPoint x: 1152, startPoint y: 536, endPoint x: 1231, endPoint y: 543, distance: 79.3
click at [1231, 543] on td "Cost Center: None Profit Center: None WBS Element: 110248.3323" at bounding box center [1241, 545] width 145 height 150
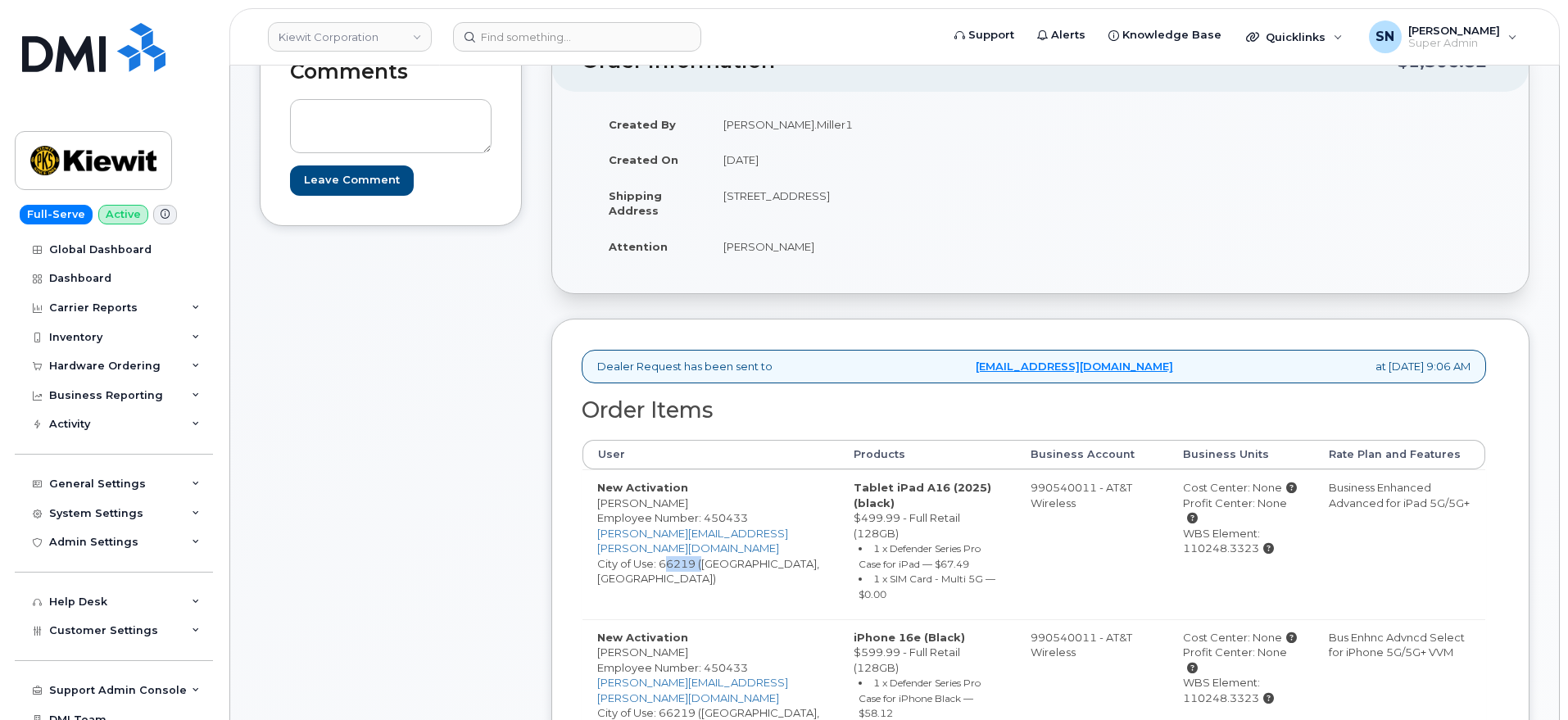
copy div "110248.3323"
drag, startPoint x: 599, startPoint y: 502, endPoint x: 670, endPoint y: 501, distance: 71.0
click at [670, 501] on td "New Activation [PERSON_NAME] Employee Number: 450433 [PERSON_NAME][EMAIL_ADDRES…" at bounding box center [710, 545] width 256 height 150
copy td "[PERSON_NAME]"
click at [679, 547] on td "New Activation Logan Miller Employee Number: 450433 LOGAN.MILLER1@KIEWIT.COM Ci…" at bounding box center [710, 545] width 256 height 150
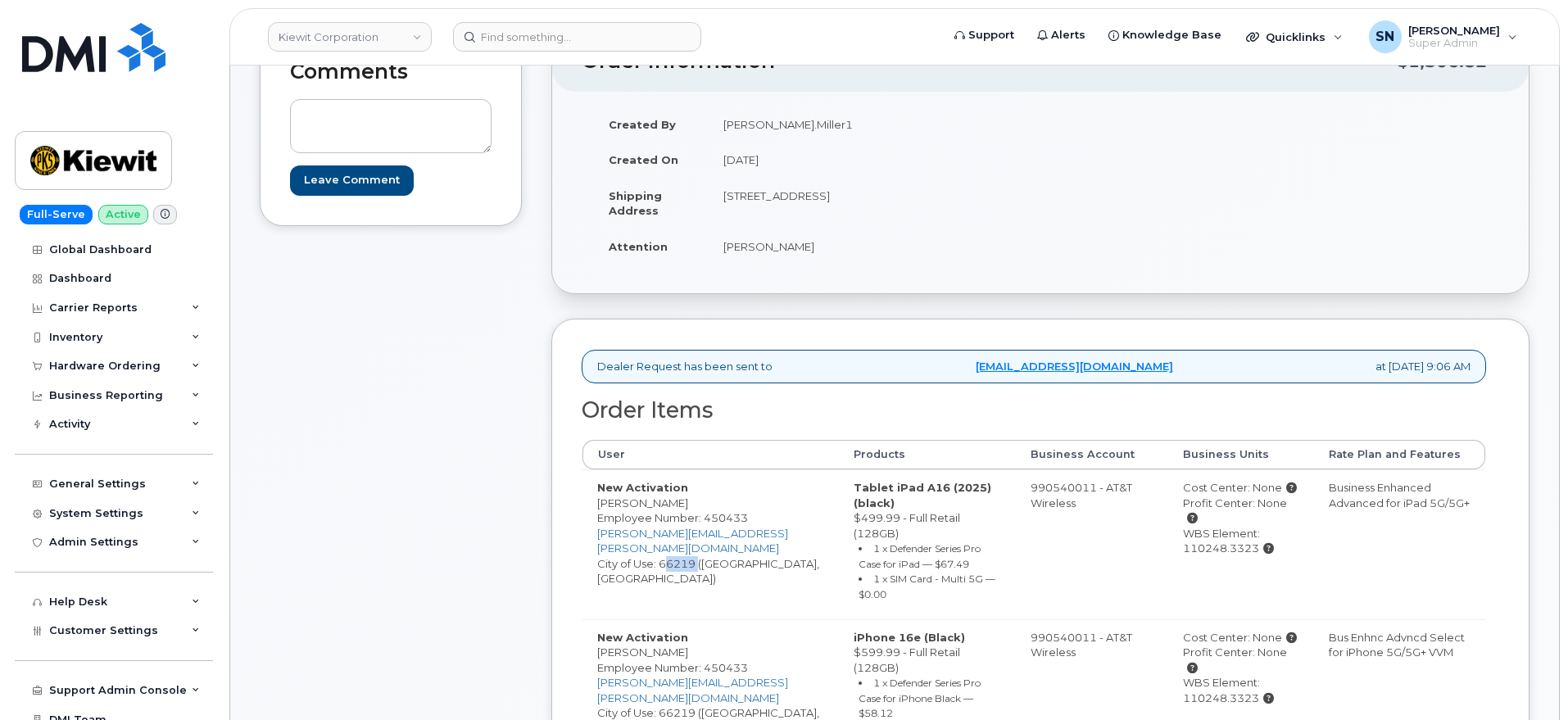
click at [680, 547] on td "New Activation Logan Miller Employee Number: 450433 LOGAN.MILLER1@KIEWIT.COM Ci…" at bounding box center [710, 545] width 256 height 150
copy td "66219"
drag, startPoint x: 1153, startPoint y: 532, endPoint x: 1229, endPoint y: 536, distance: 76.1
click at [1229, 536] on div "WBS Element: 110248.3323" at bounding box center [1240, 541] width 116 height 30
copy div "110248.3323"
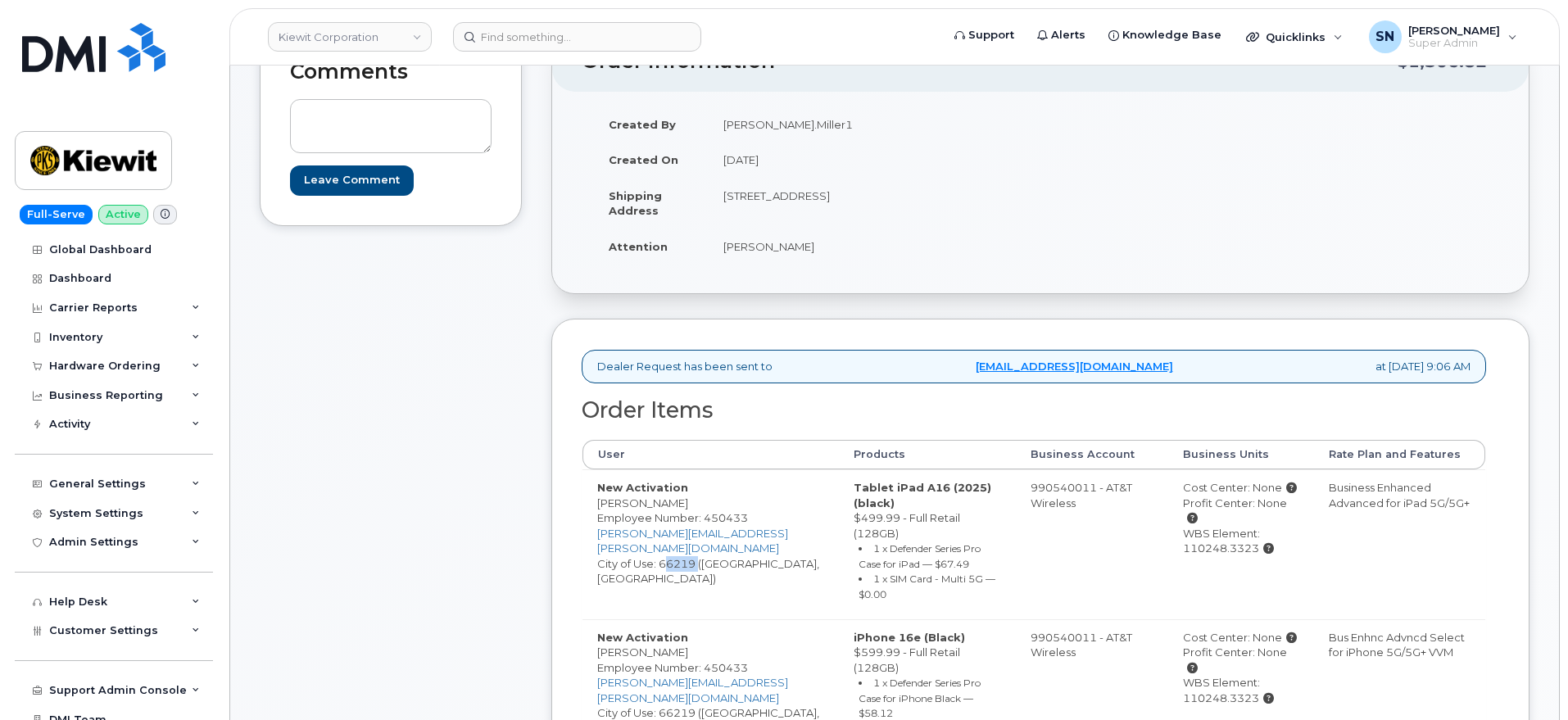
copy div "110248.3323"
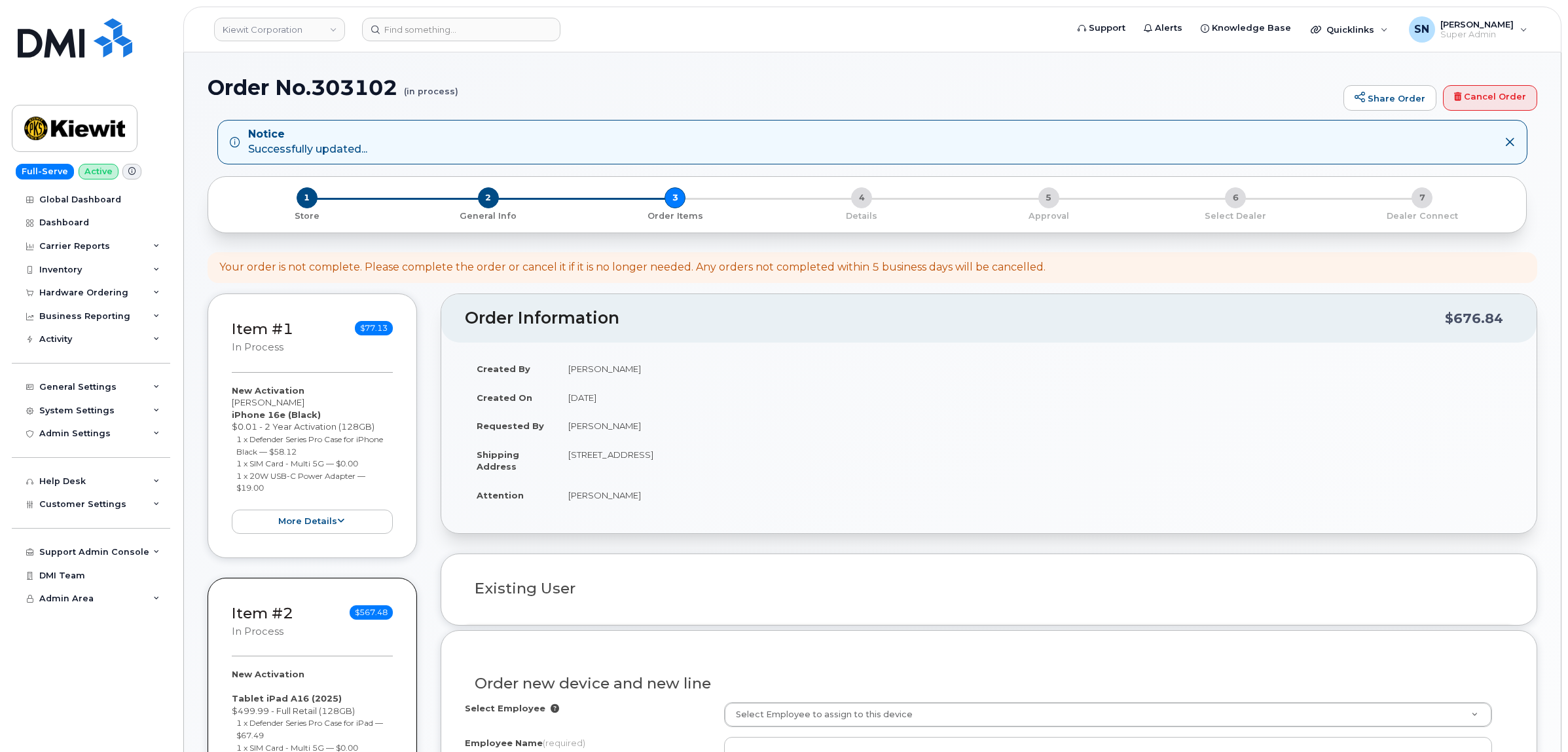
select select
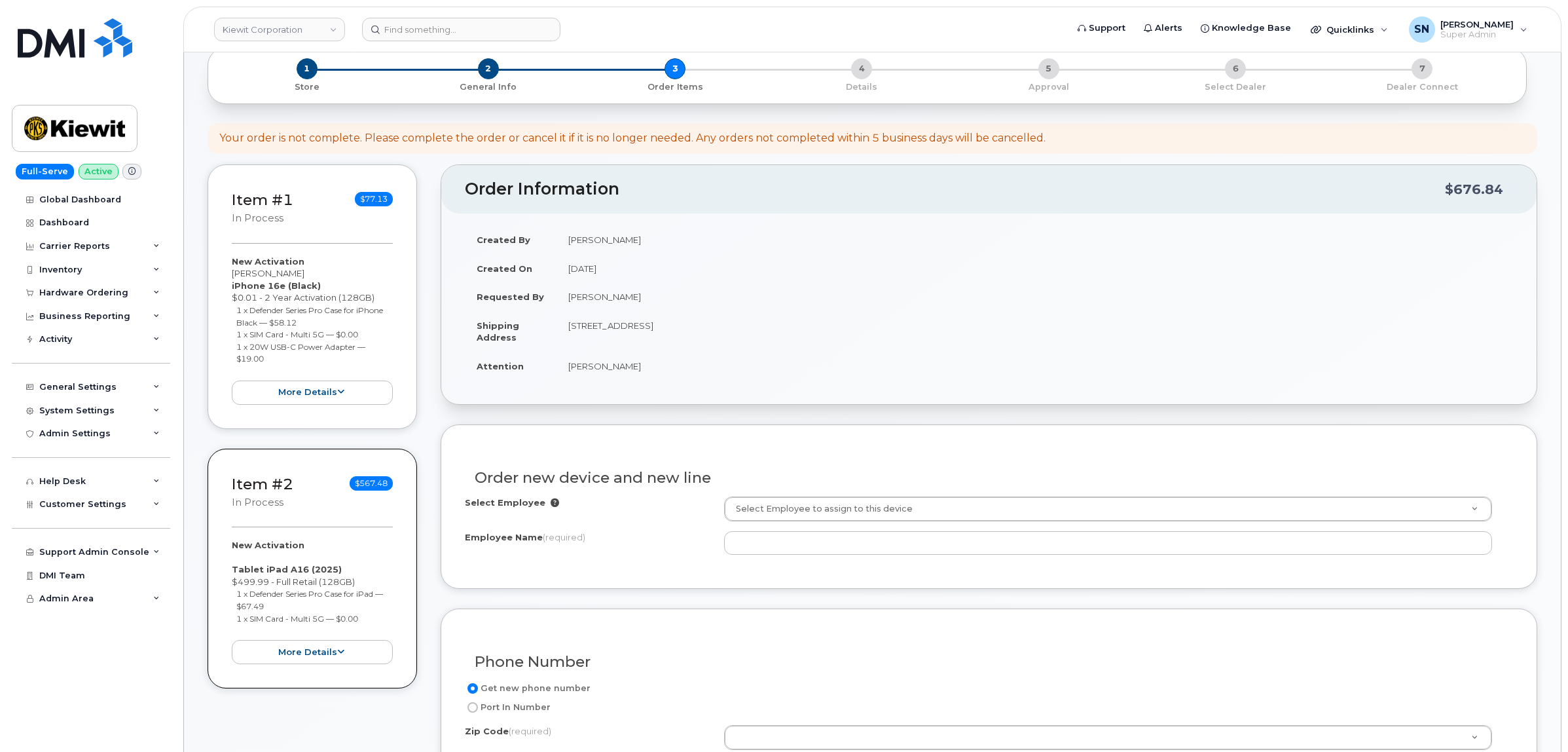
scroll to position [245, 0]
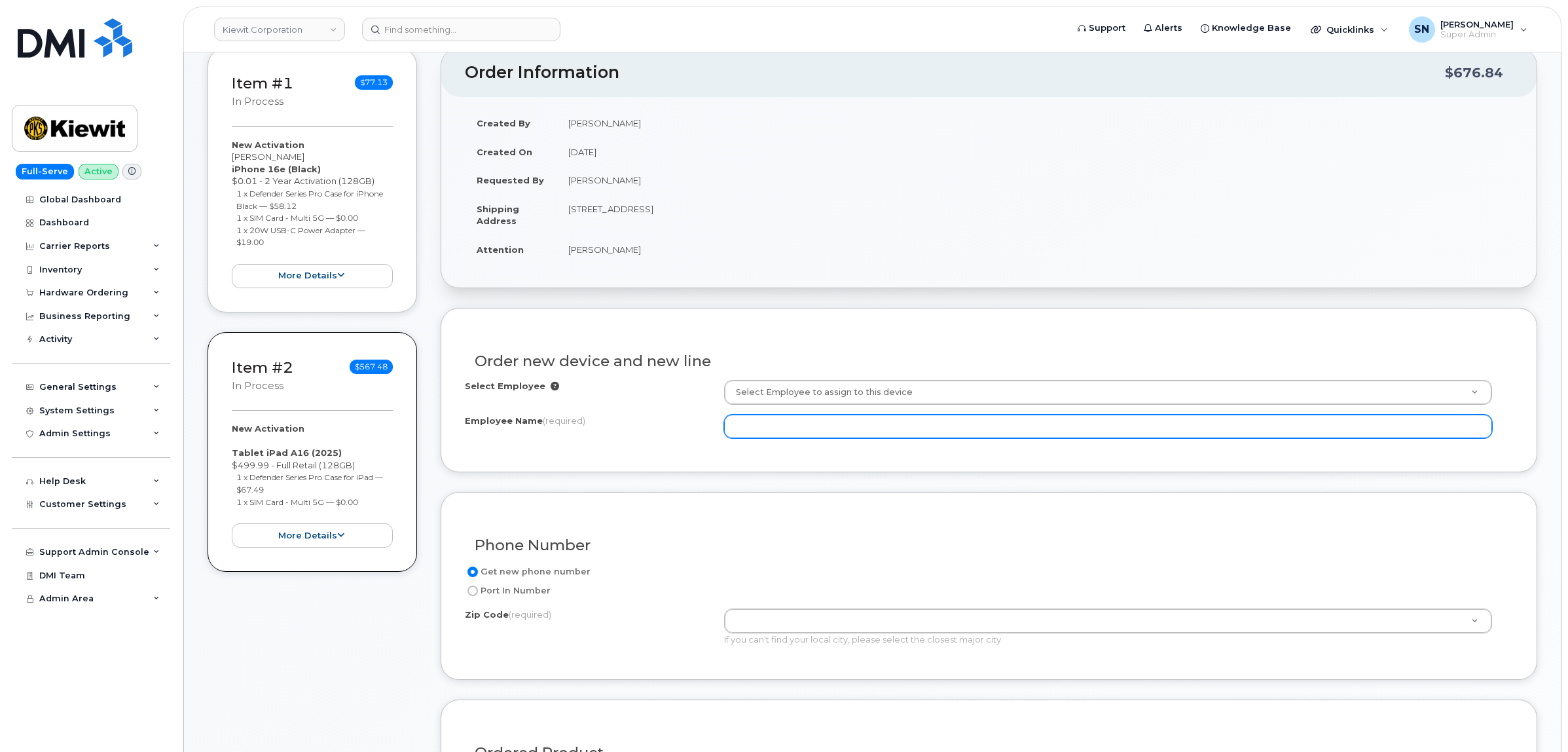
click at [822, 437] on input "Employee Name (required)" at bounding box center [1108, 426] width 768 height 23
paste input "[PERSON_NAME]"
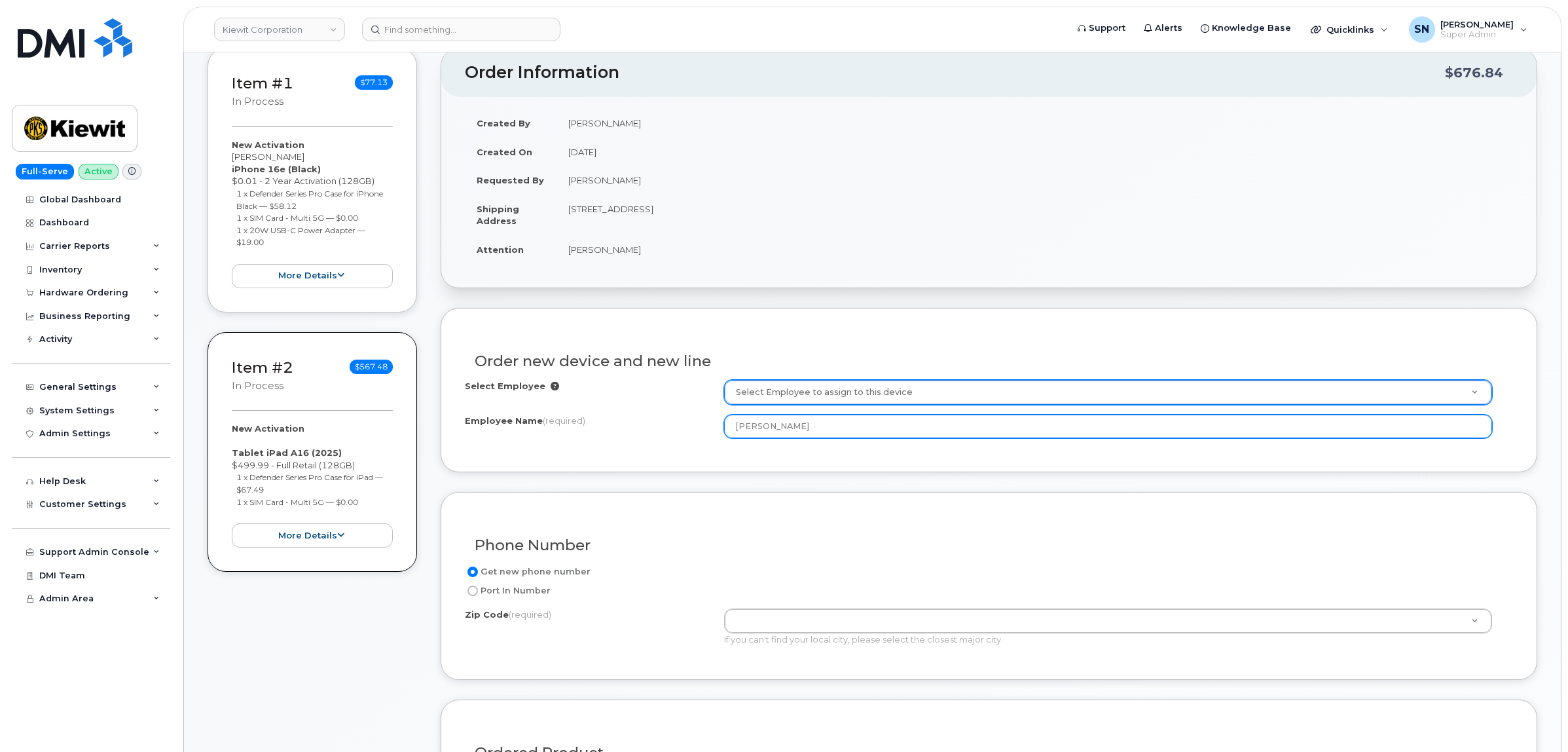
type input "[PERSON_NAME]"
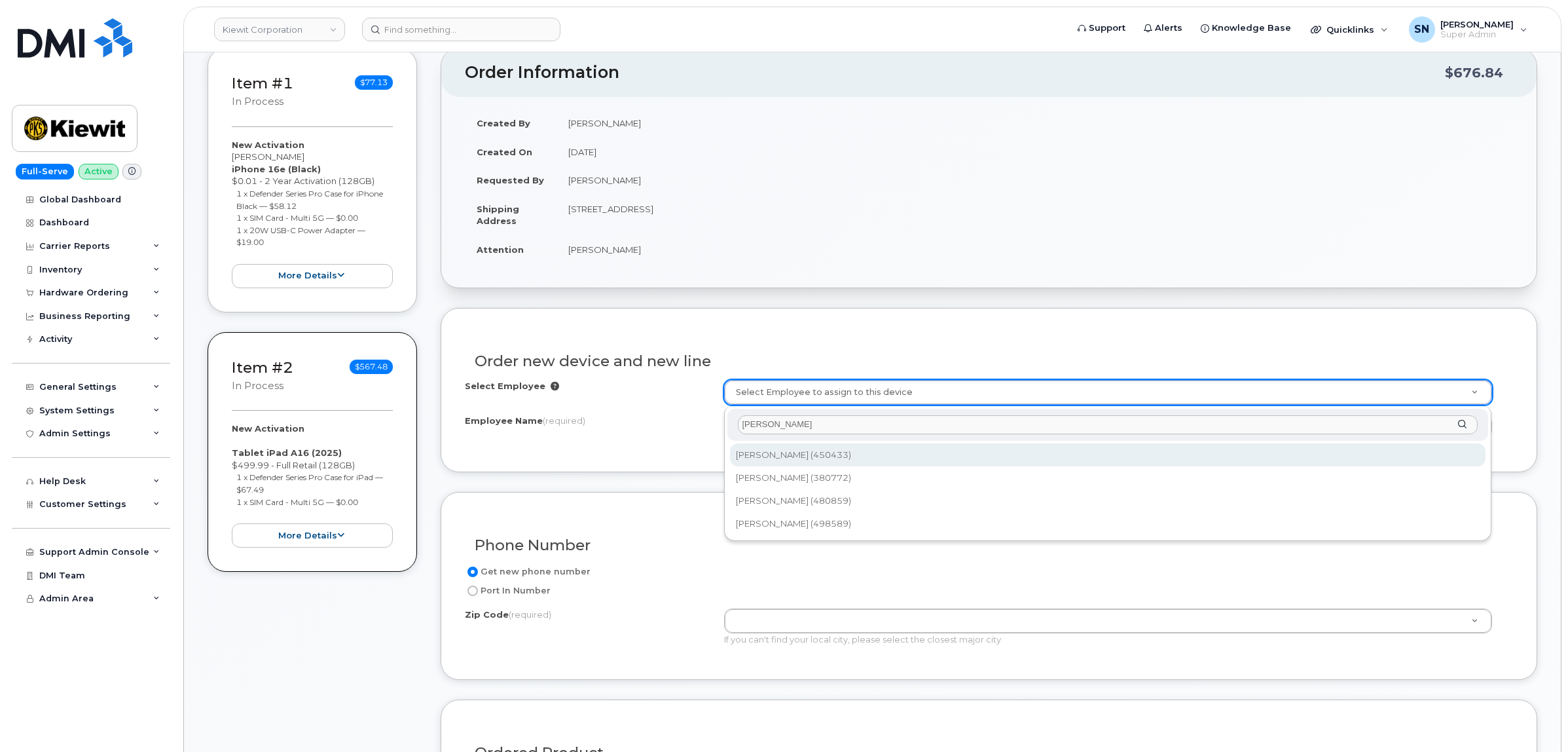
type input "[PERSON_NAME]"
type input "2158304"
type input "8900 Renner Blvd"
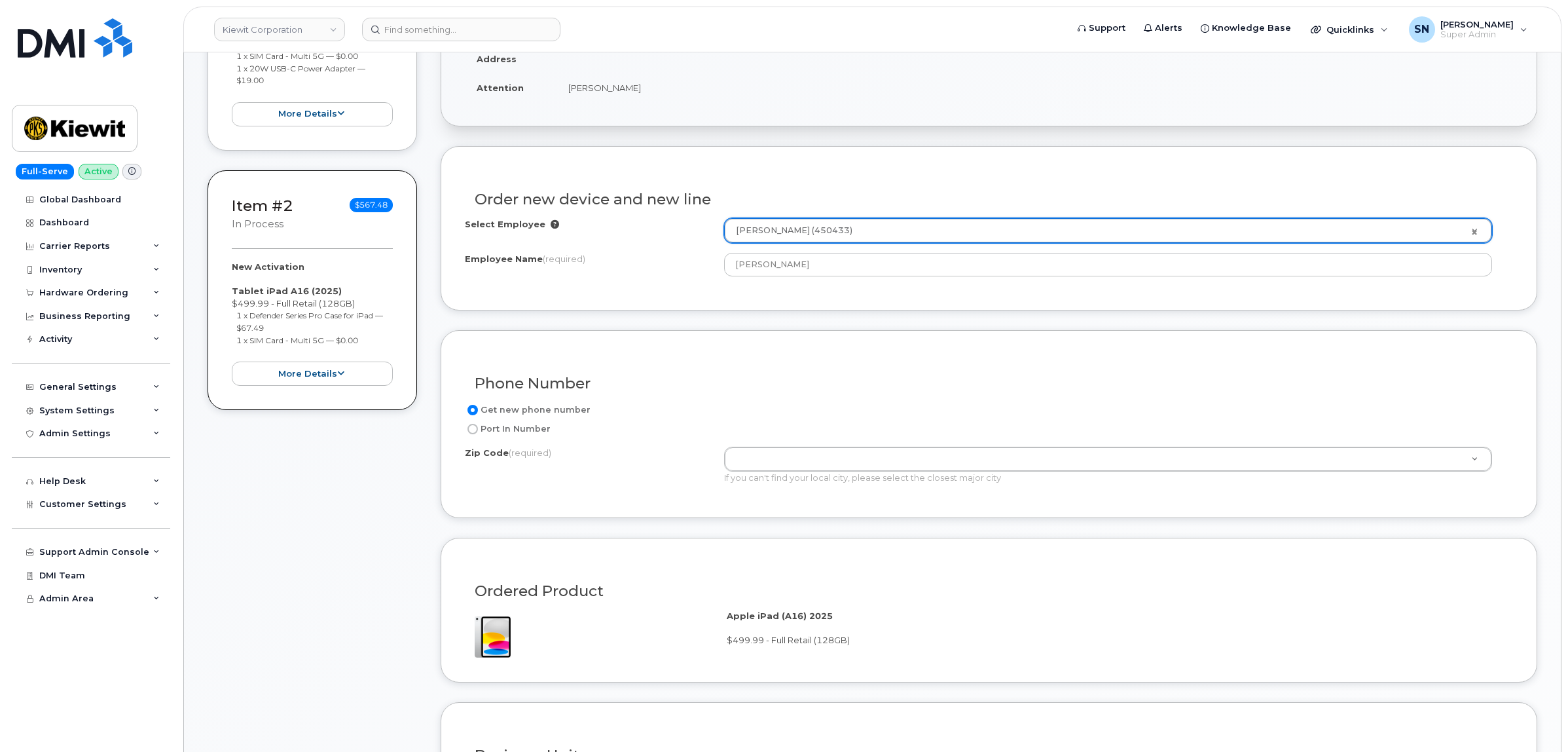
scroll to position [409, 0]
paste input "66219"
type input "66219"
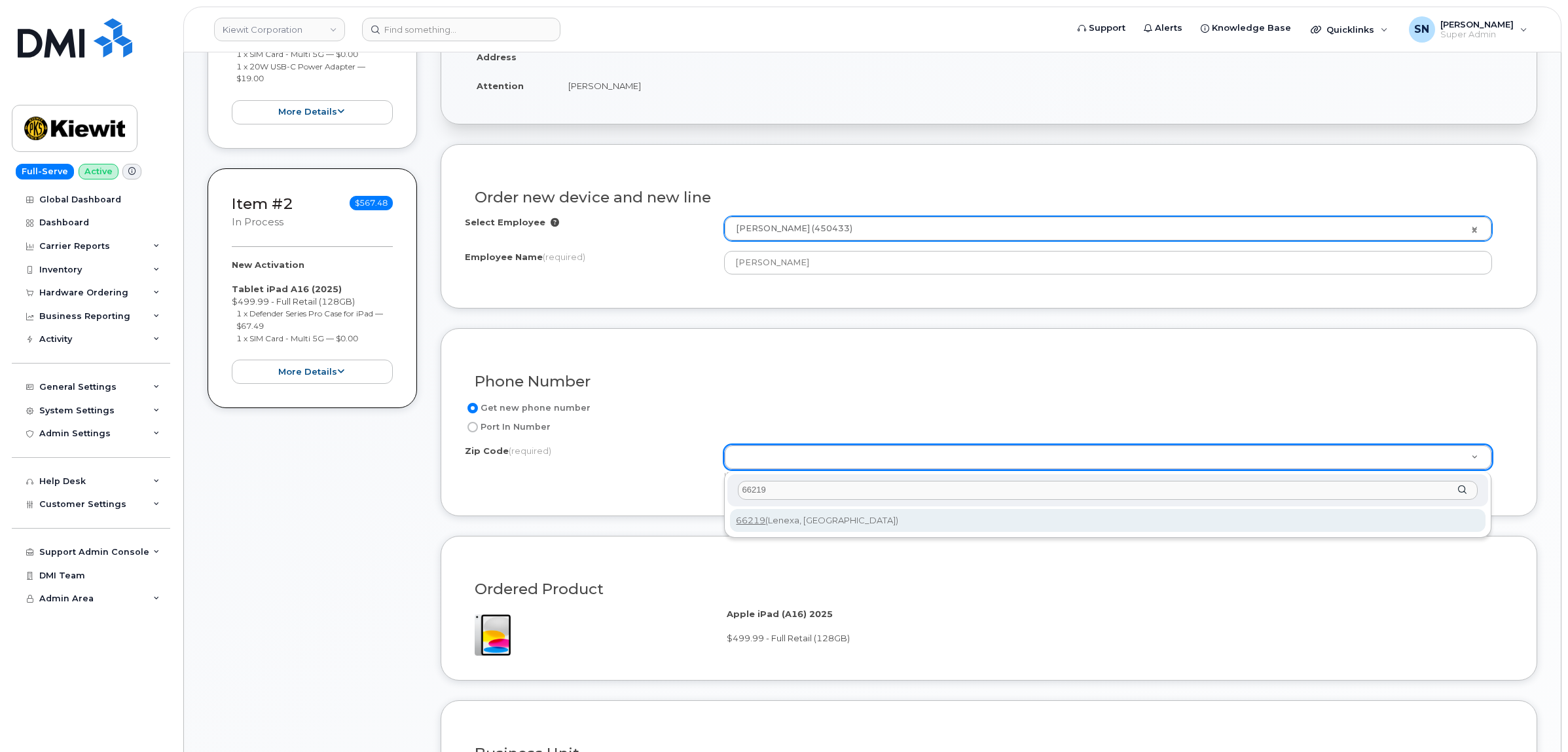
type input "66219"
type input "66219 ([GEOGRAPHIC_DATA], [GEOGRAPHIC_DATA])"
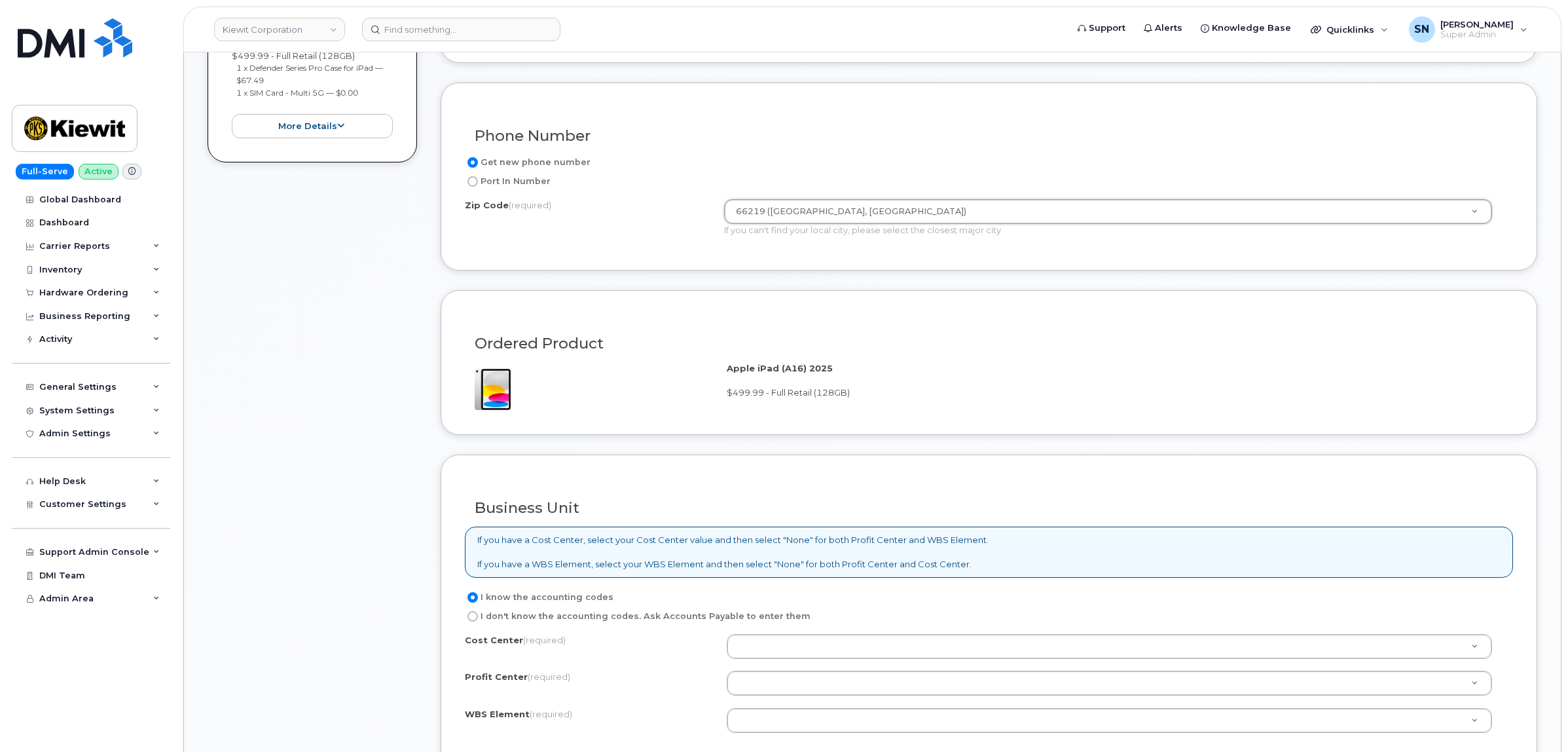
scroll to position [901, 0]
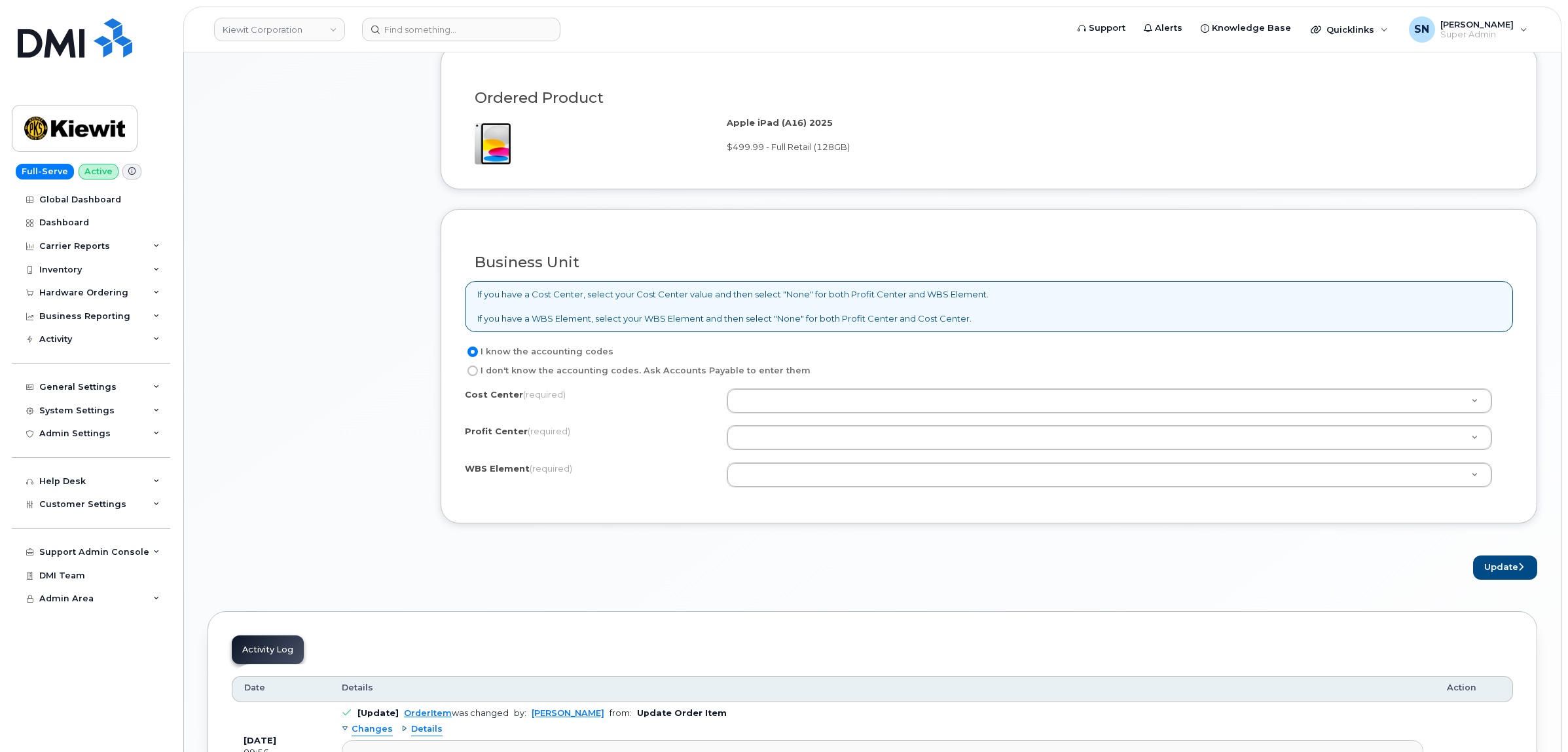
drag, startPoint x: 794, startPoint y: 411, endPoint x: 794, endPoint y: 403, distance: 8.0
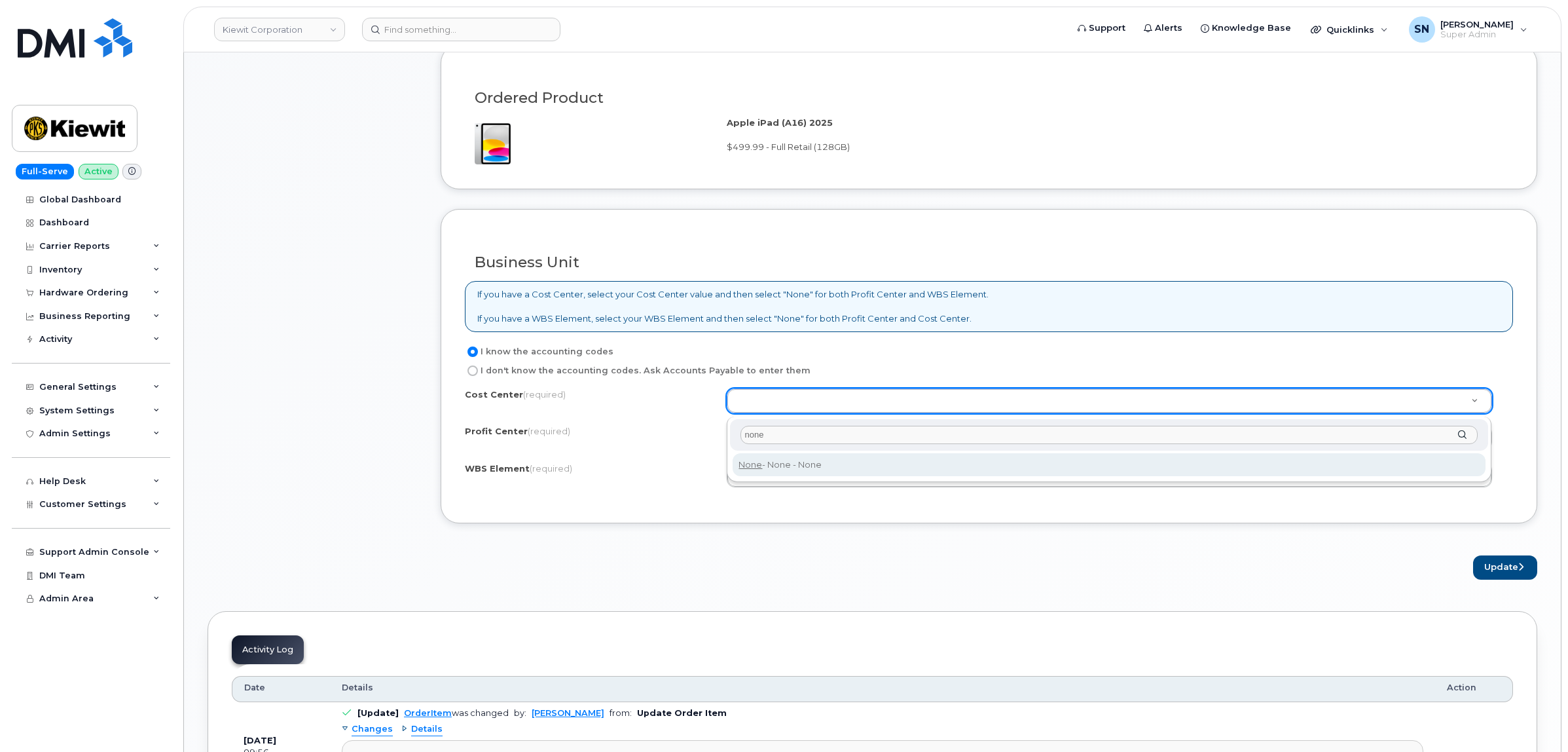
type input "none"
drag, startPoint x: 776, startPoint y: 450, endPoint x: 777, endPoint y: 461, distance: 11.0
type input "None"
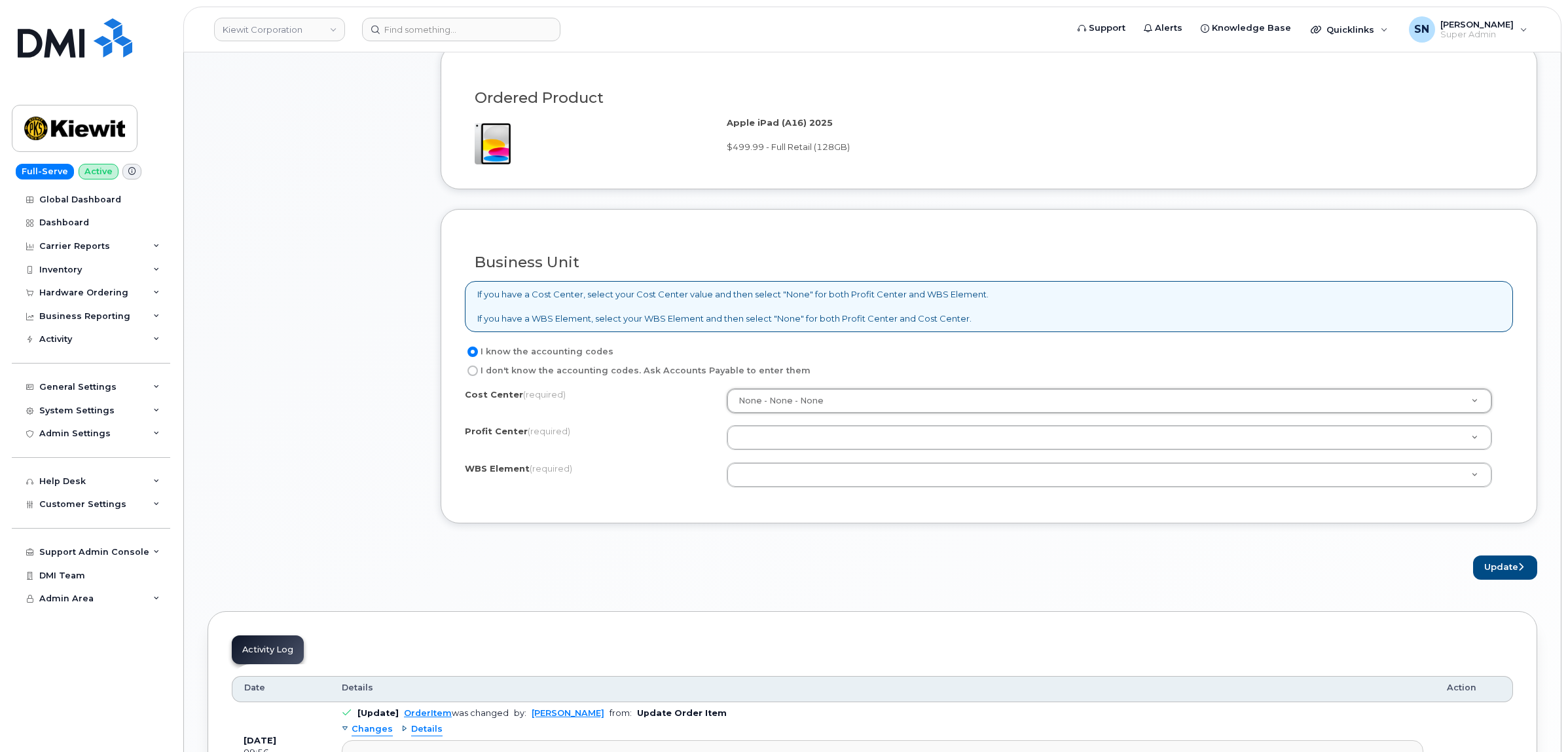
click at [777, 461] on div "Cost Center (required) None - None - None None Profit Center (required) None - …" at bounding box center [988, 444] width 1048 height 111
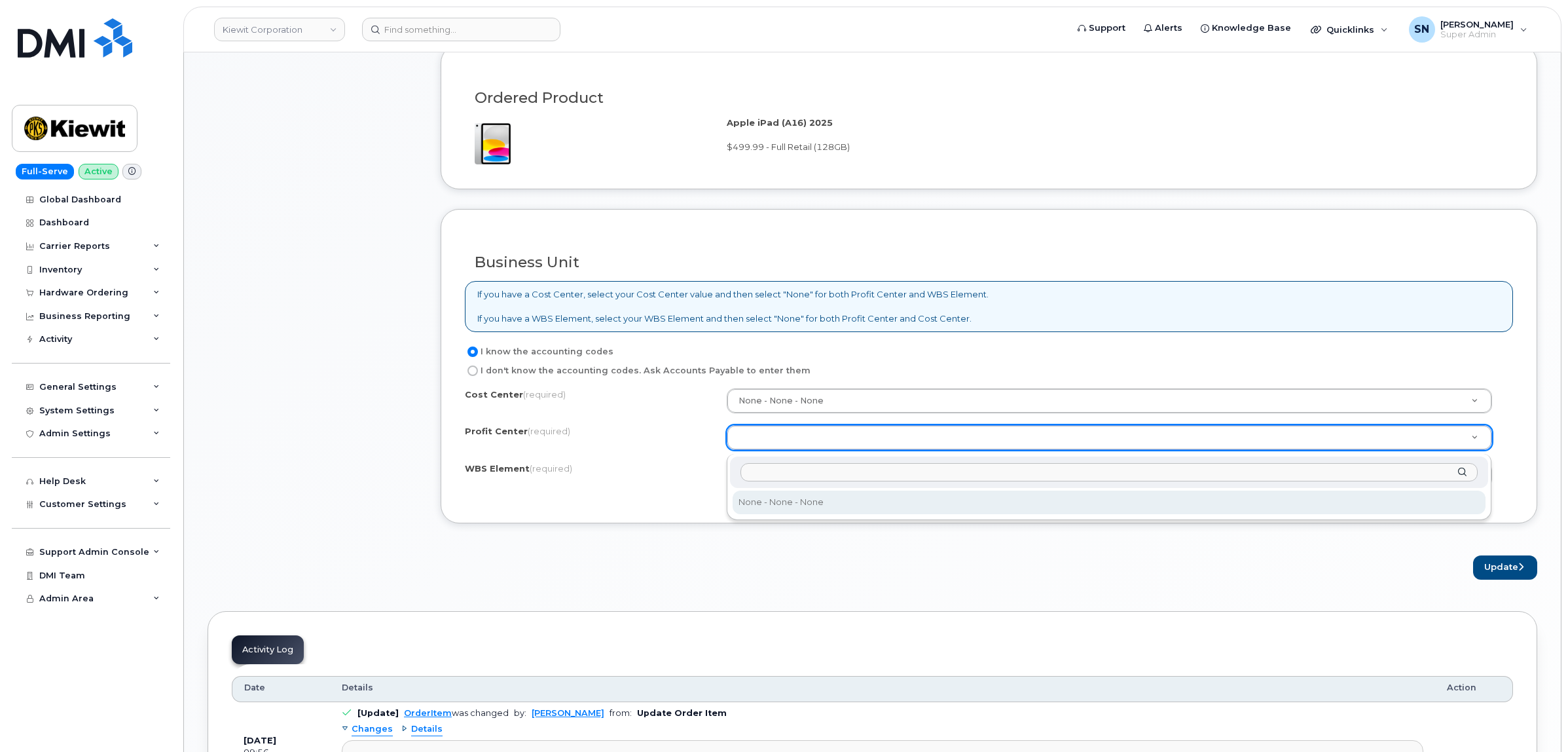
select select "None"
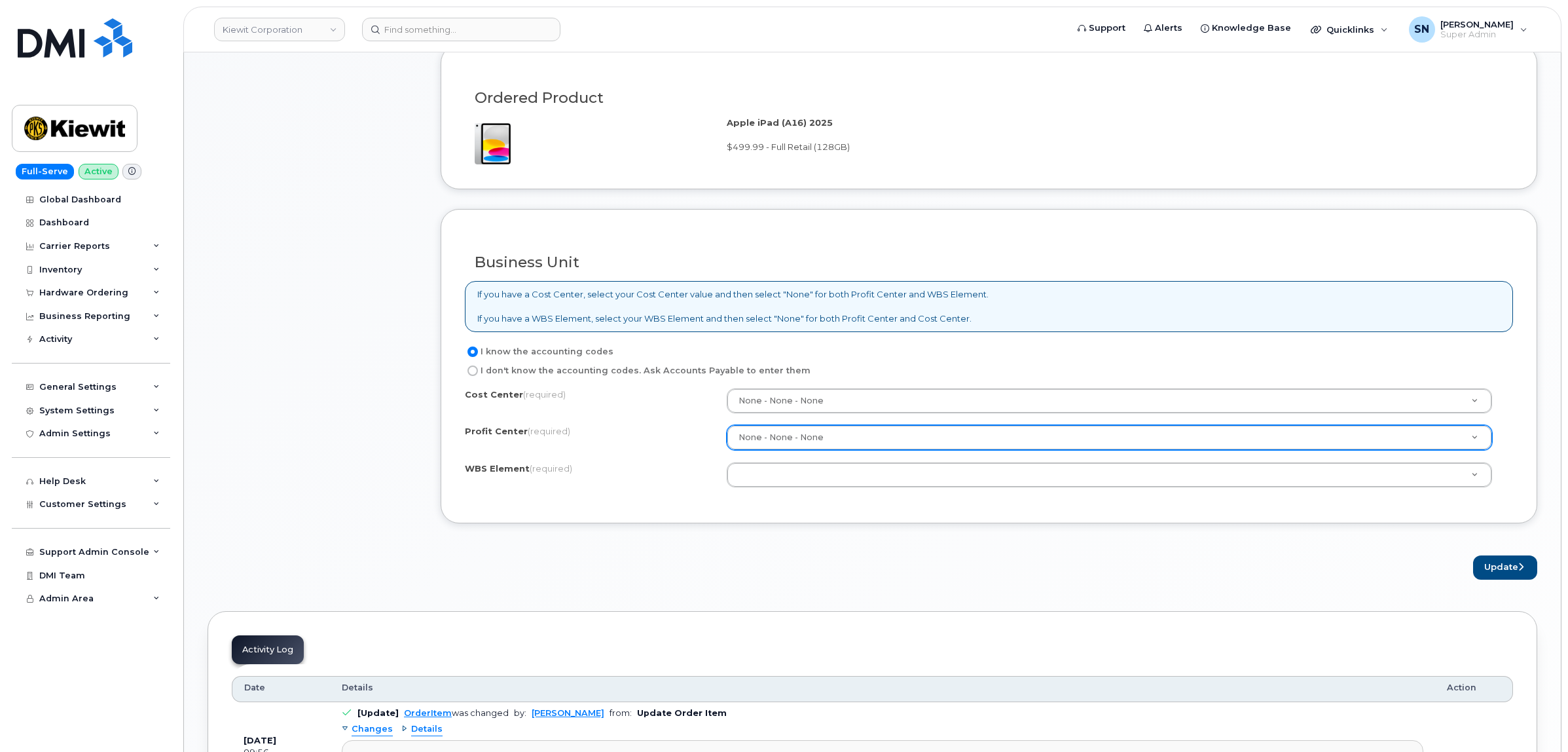
click at [803, 499] on div "Cost Center (required) None - None - None None Profit Center (required) None - …" at bounding box center [988, 444] width 1048 height 111
paste input "110248.3323"
type input "110248.3323"
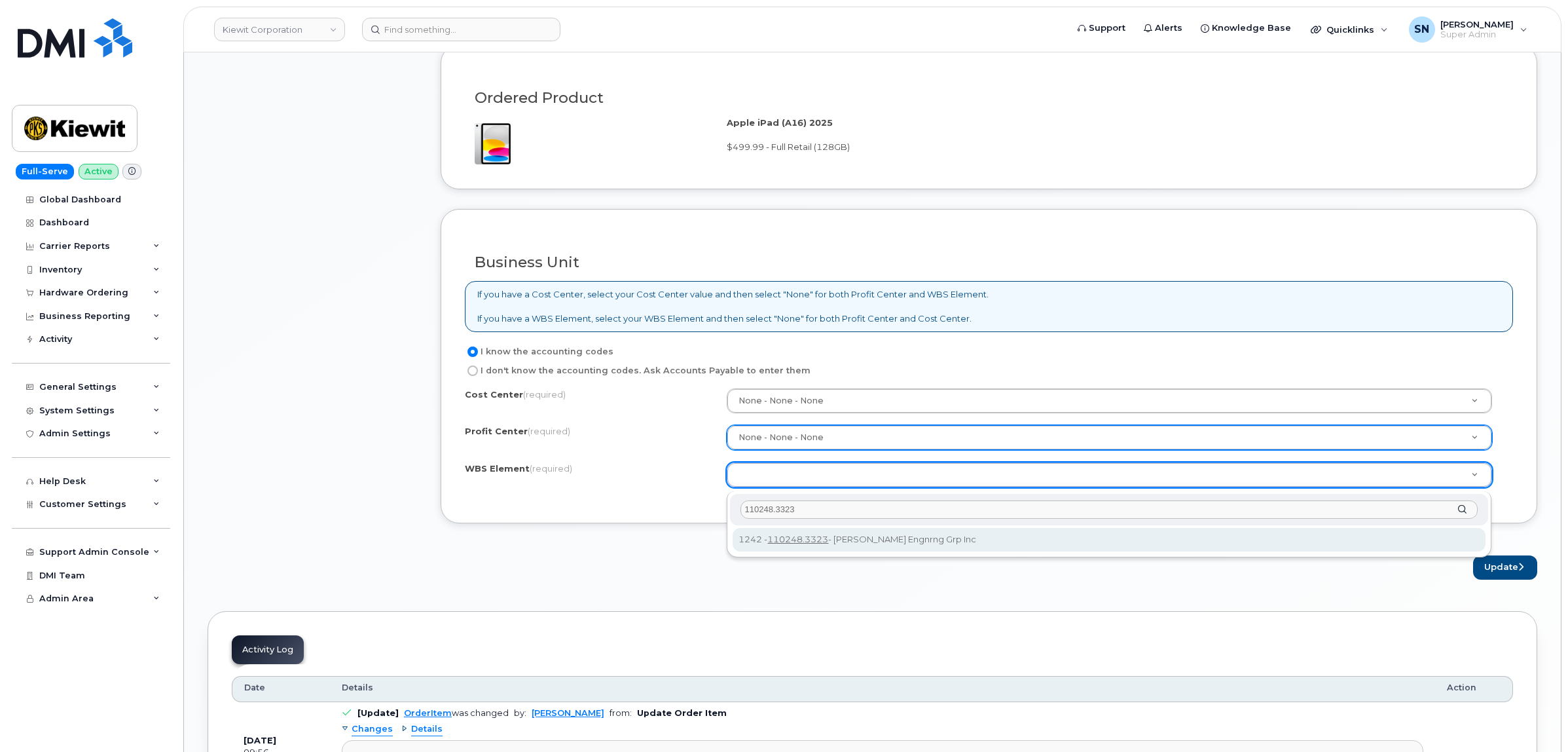
type input "110248.3323"
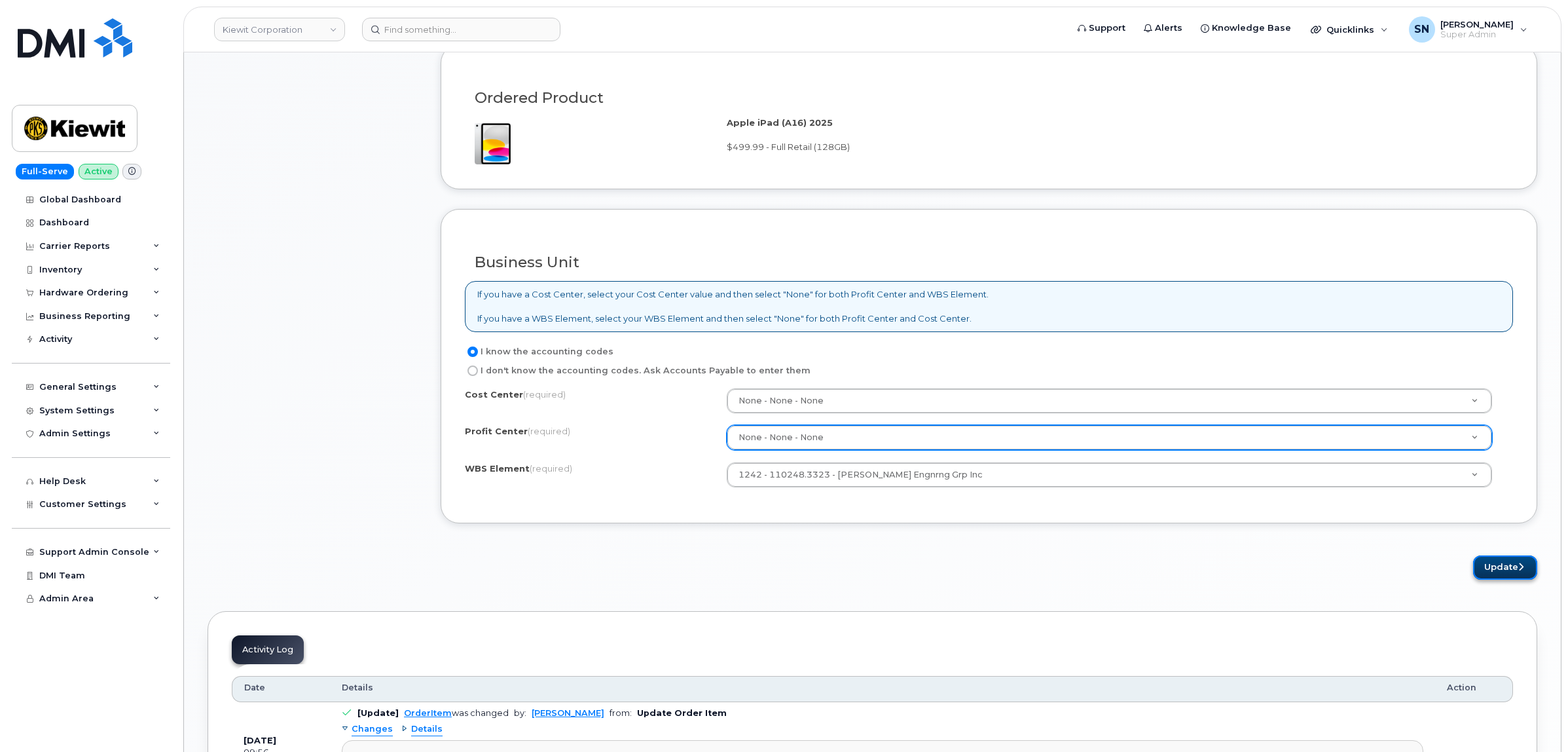
click at [1513, 565] on button "Update" at bounding box center [1505, 567] width 64 height 24
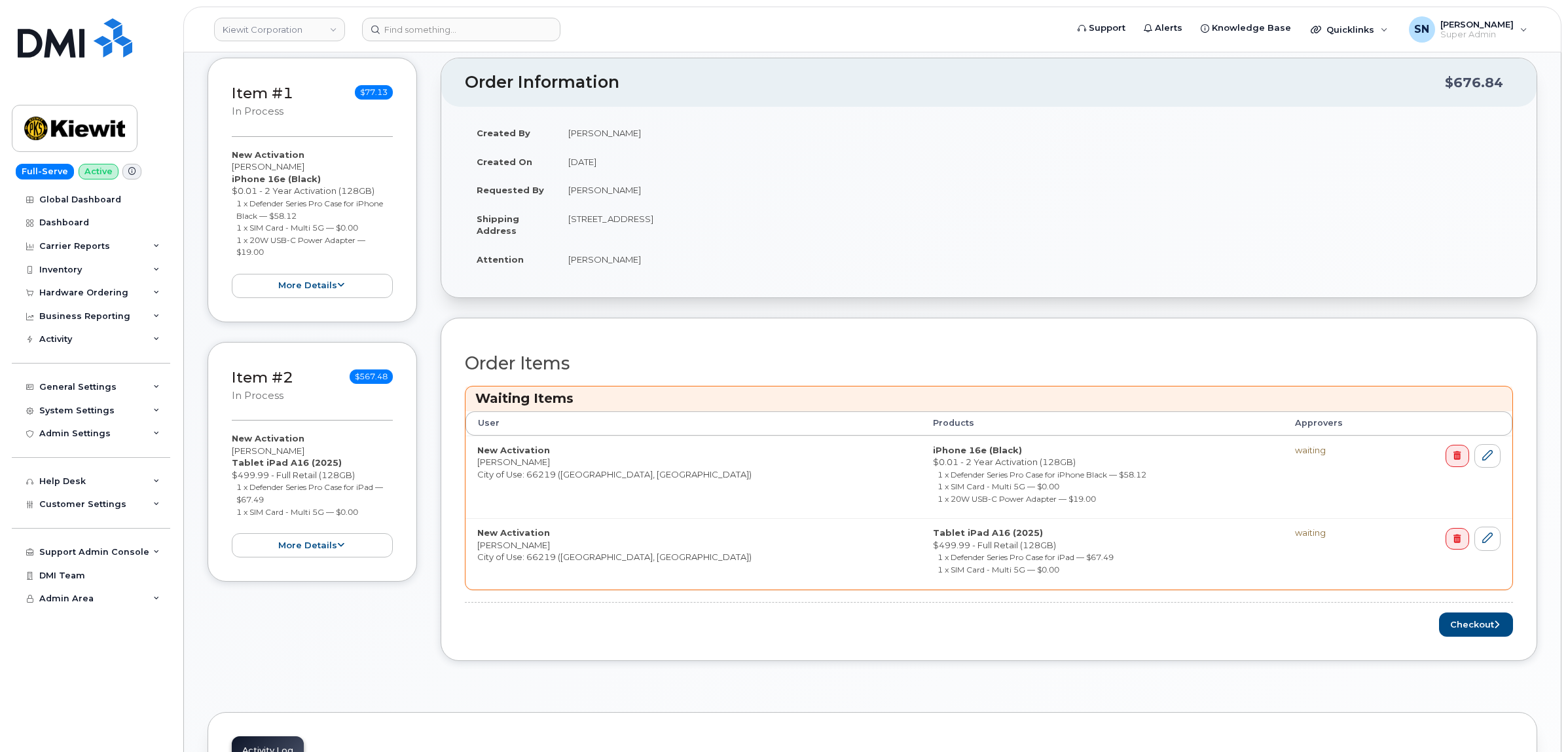
scroll to position [245, 0]
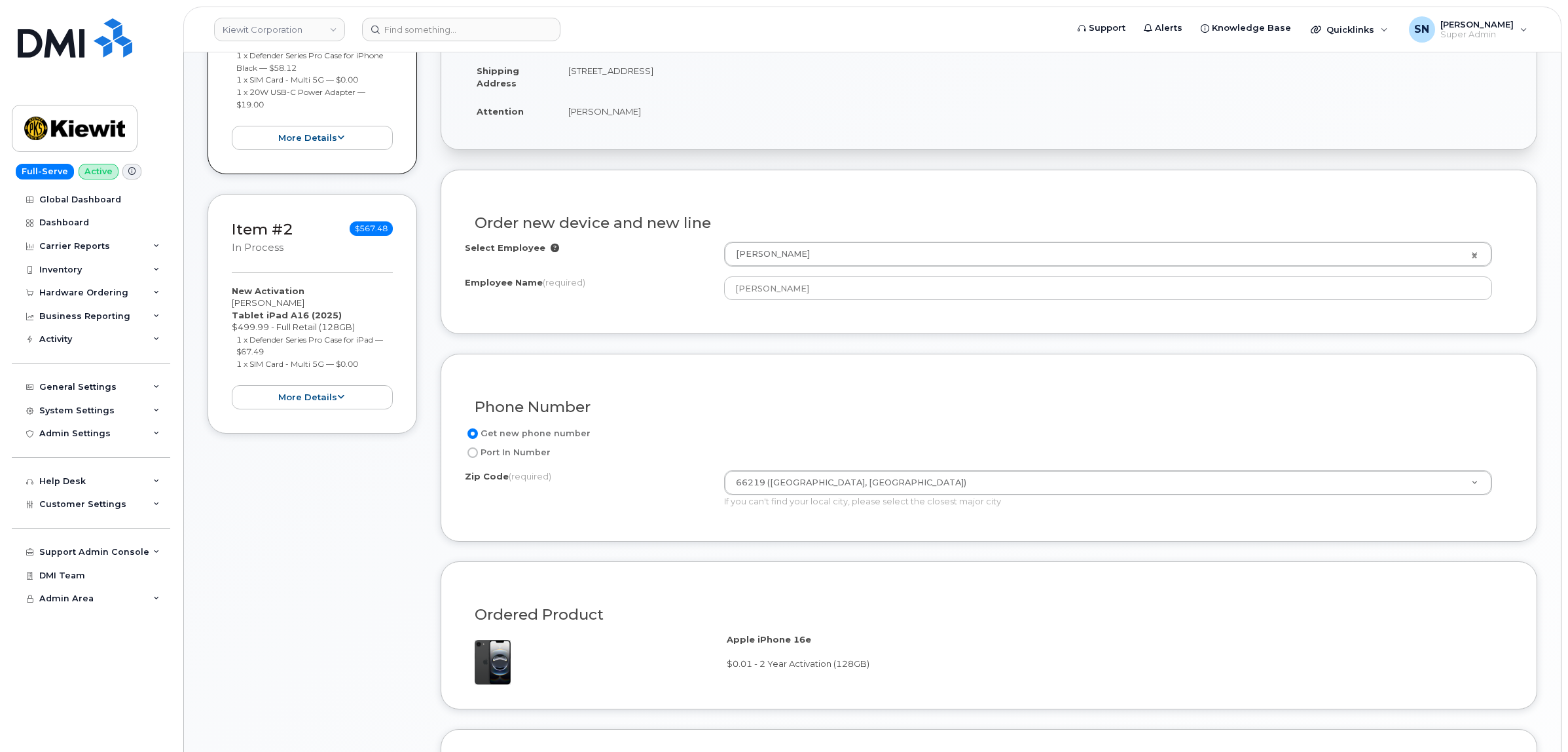
scroll to position [327, 0]
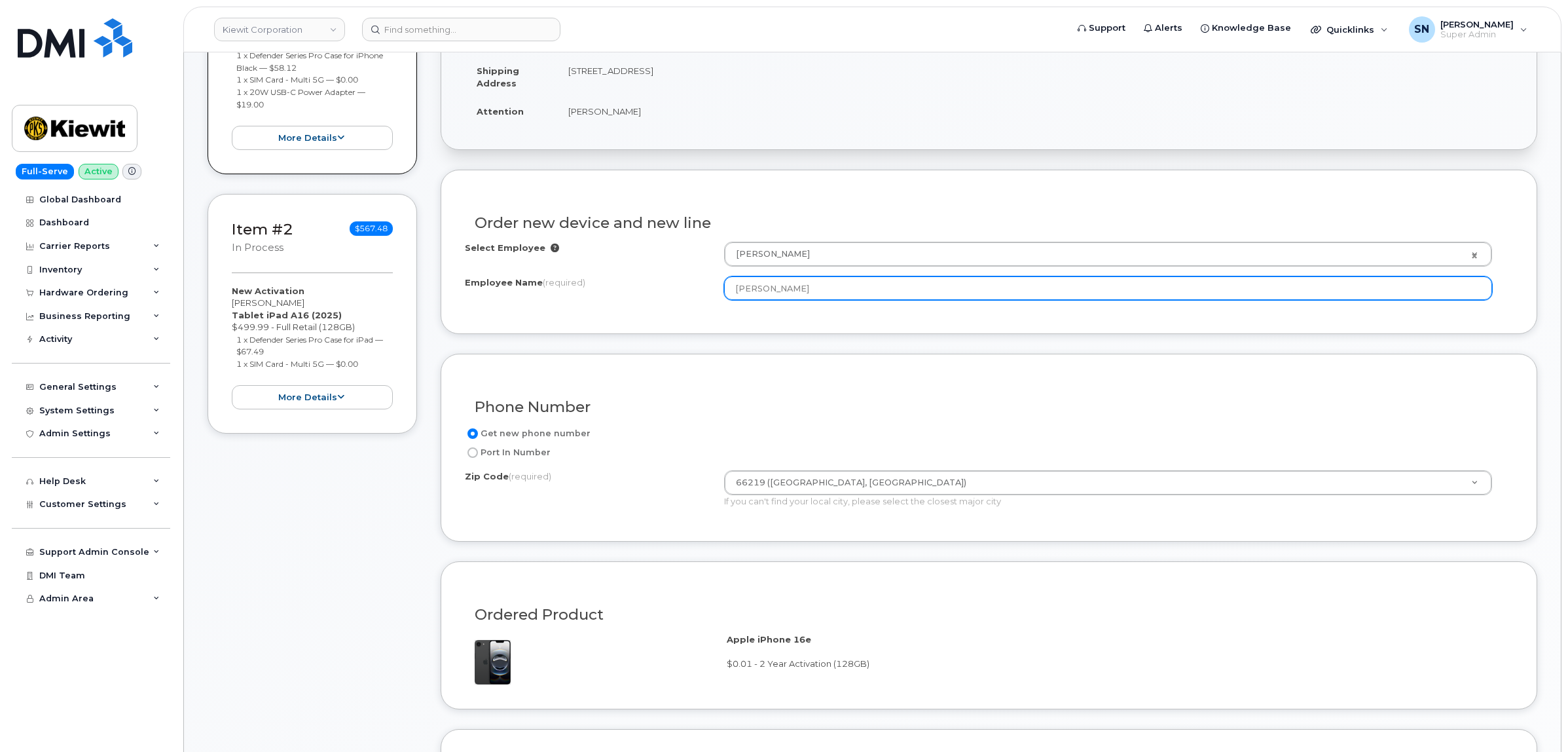
drag, startPoint x: 797, startPoint y: 296, endPoint x: 697, endPoint y: 279, distance: 101.4
click at [705, 279] on div "Employee Name (required) [PERSON_NAME]" at bounding box center [988, 288] width 1048 height 23
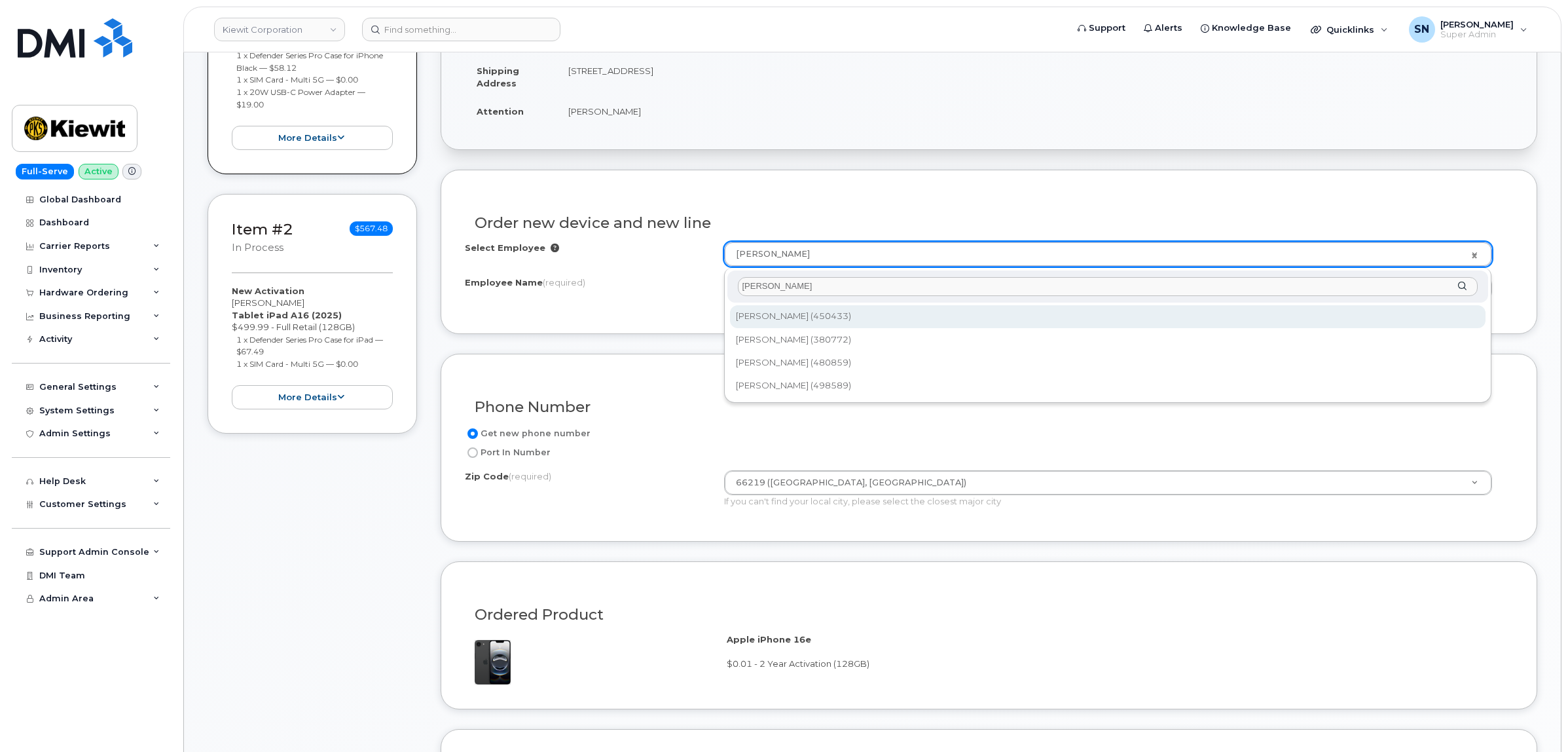
type input "[PERSON_NAME]"
type input "2158304"
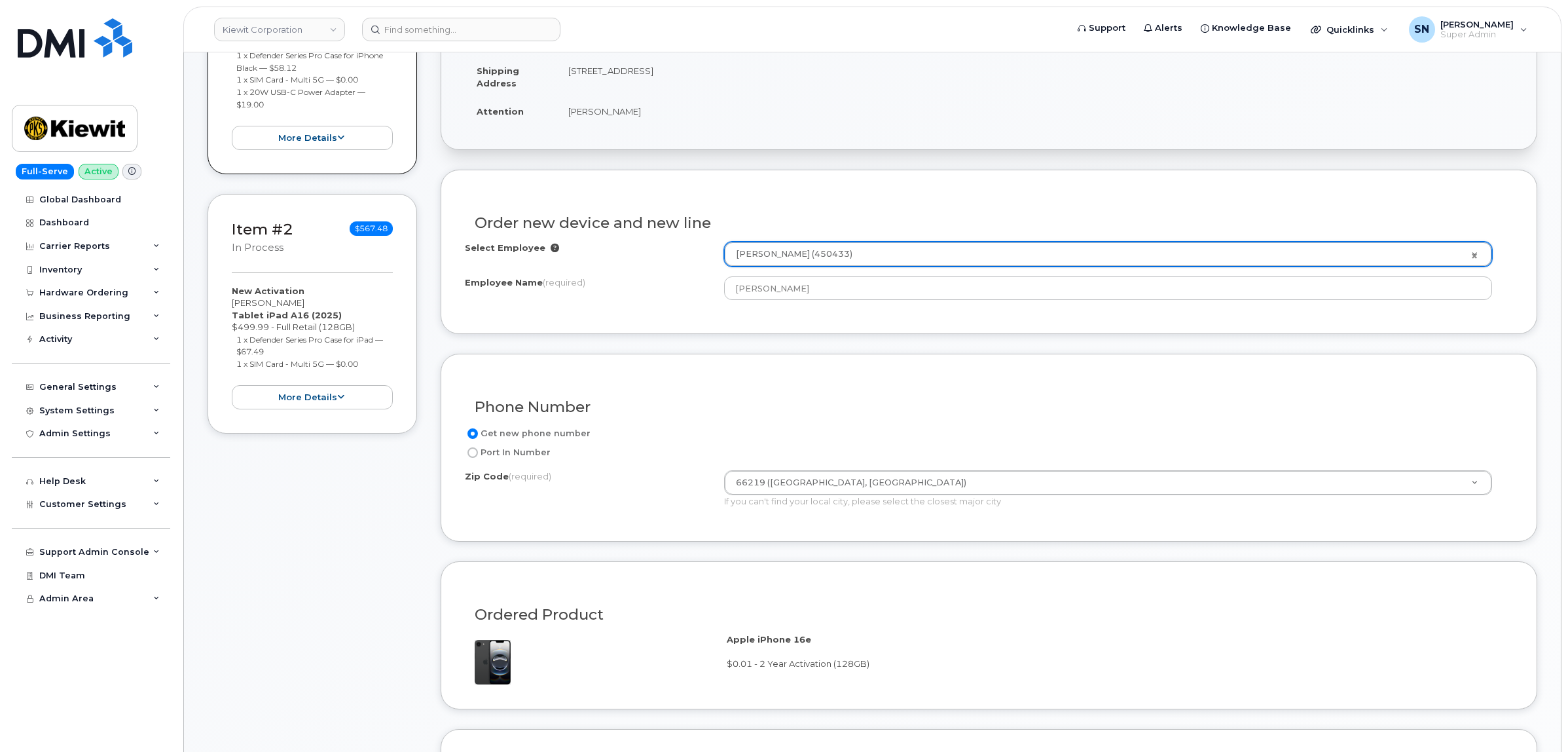
type input "[STREET_ADDRESS][PERSON_NAME]"
select select
click at [805, 327] on div "Order new device and new line Select Employee Logan Miller (450433) 2158304 Emp…" at bounding box center [988, 251] width 1096 height 165
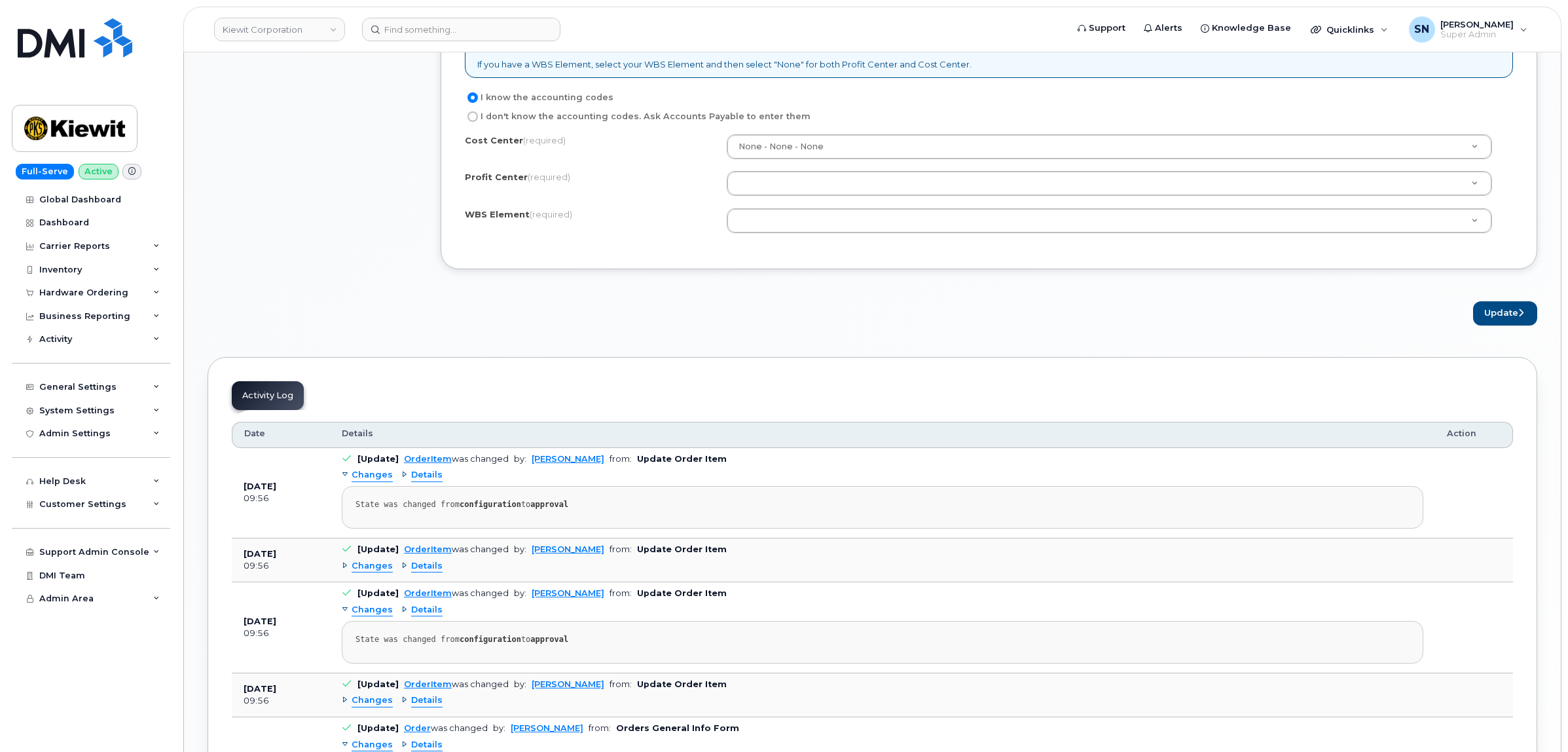
scroll to position [1146, 0]
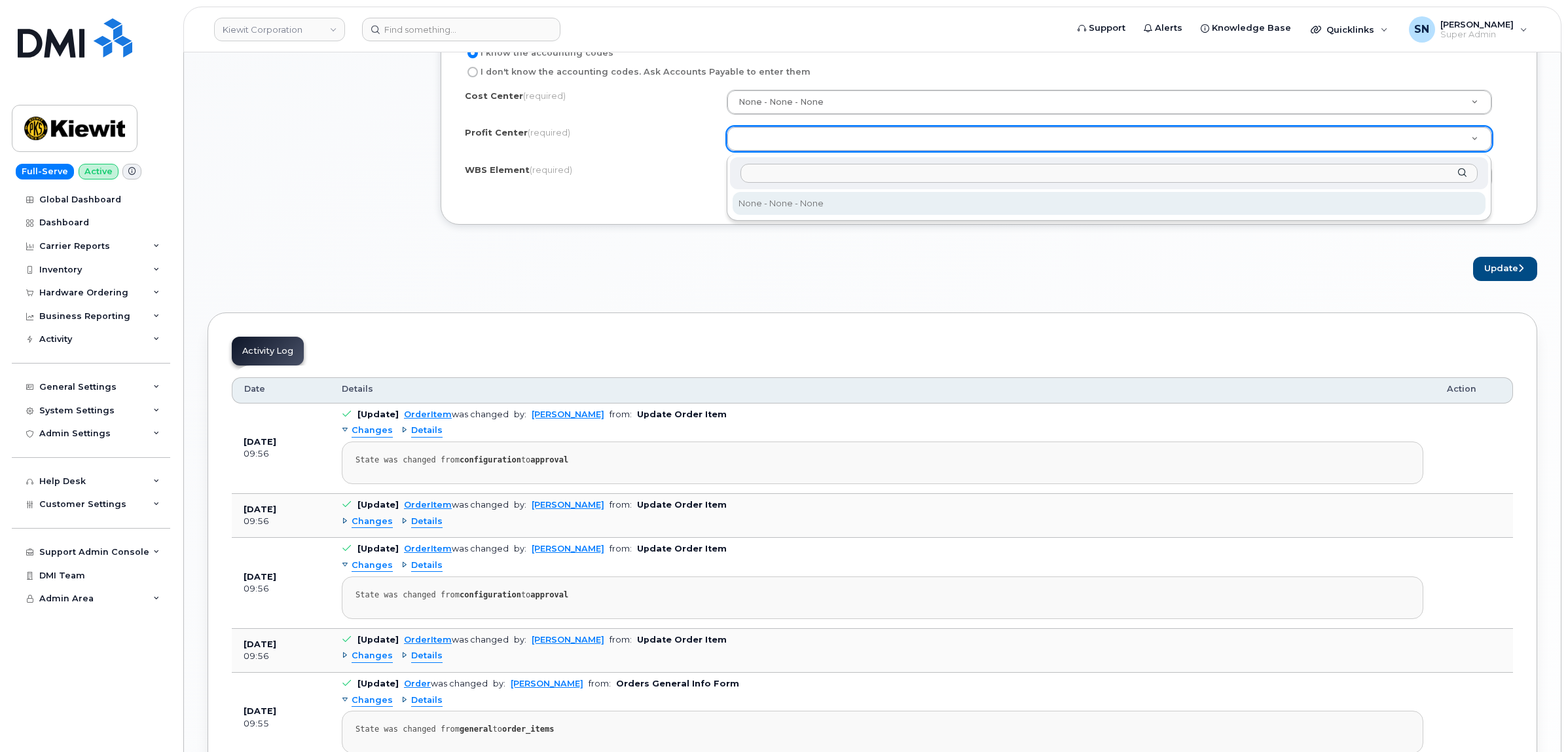
select select "None"
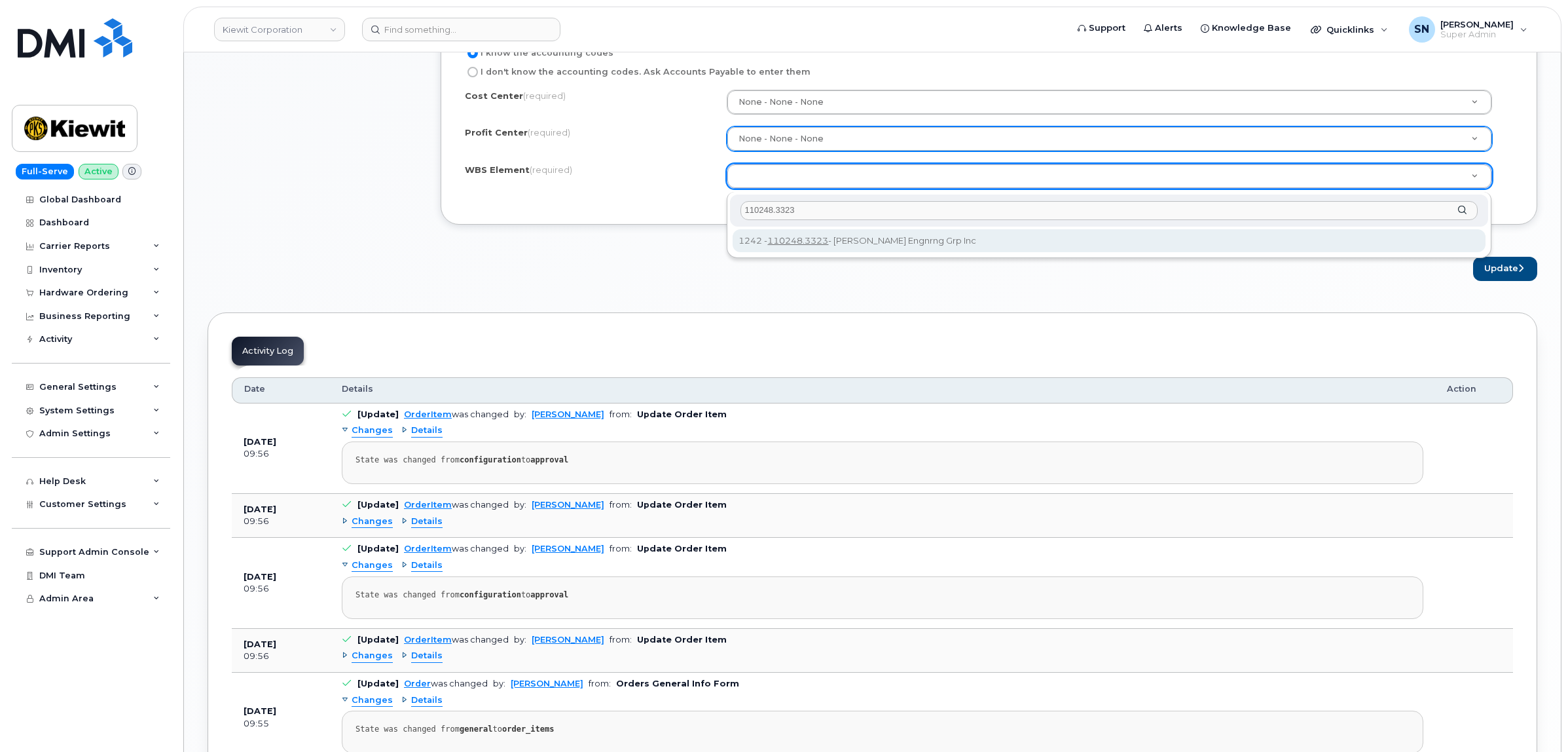
type input "110248.3323"
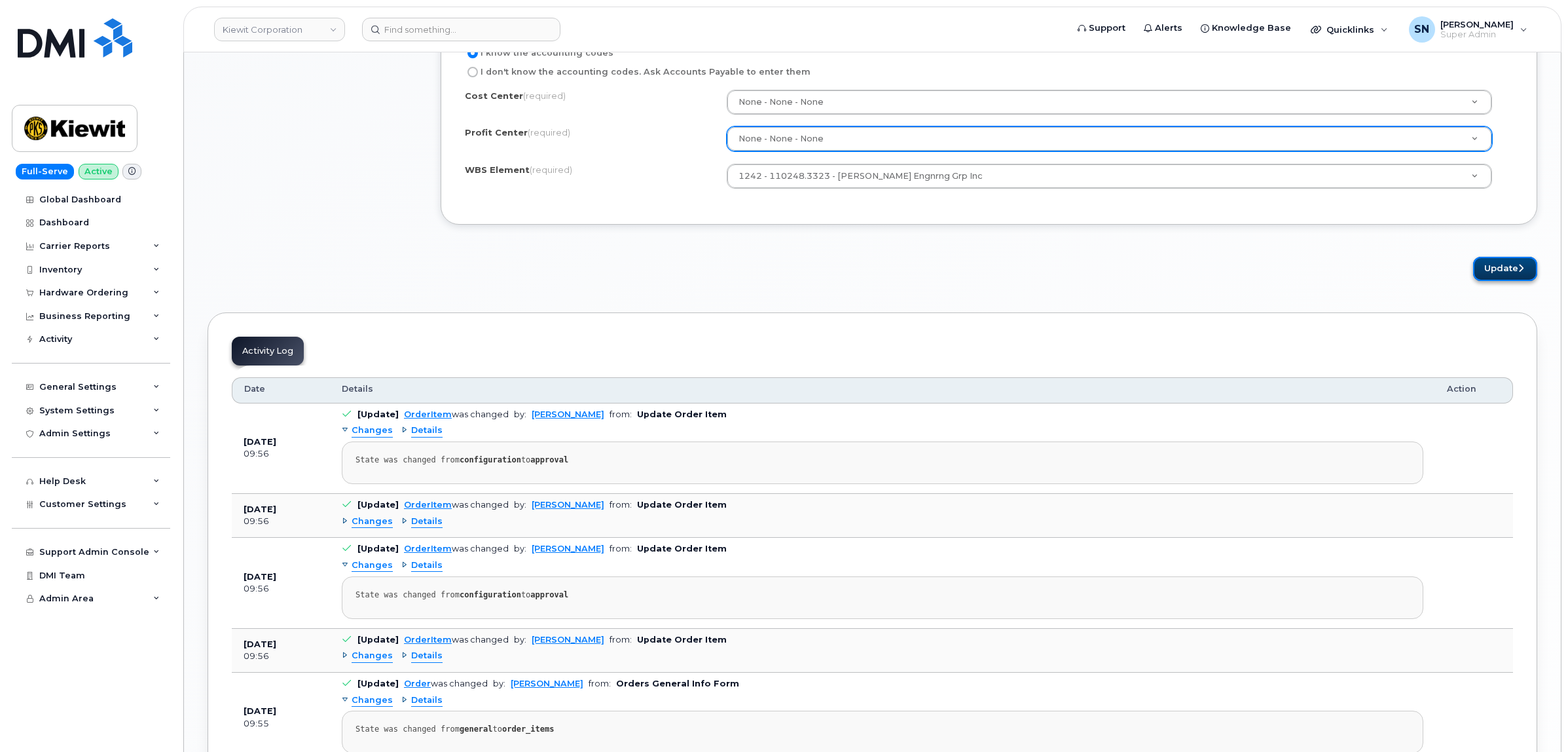
click at [1522, 273] on icon "submit" at bounding box center [1521, 268] width 5 height 9
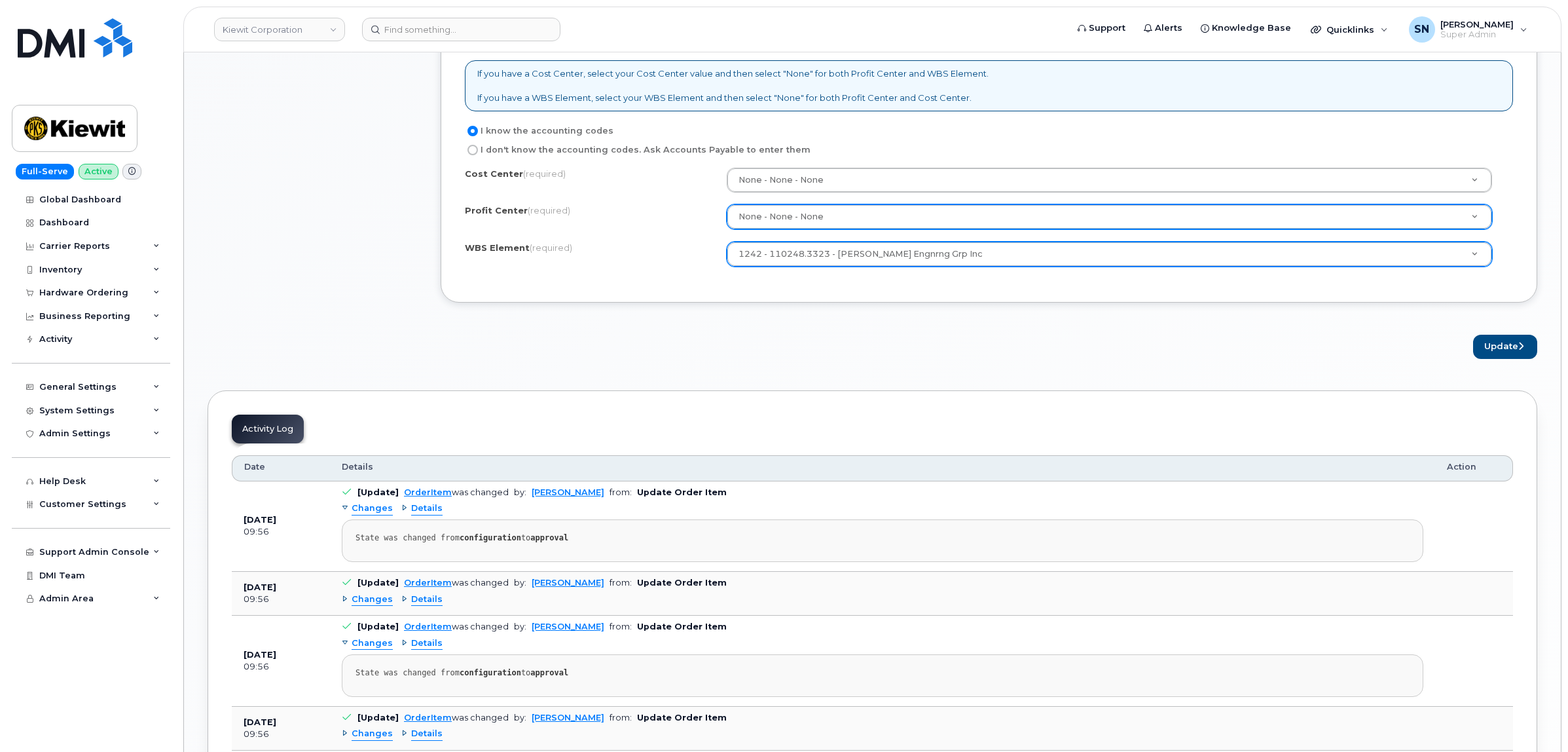
scroll to position [901, 0]
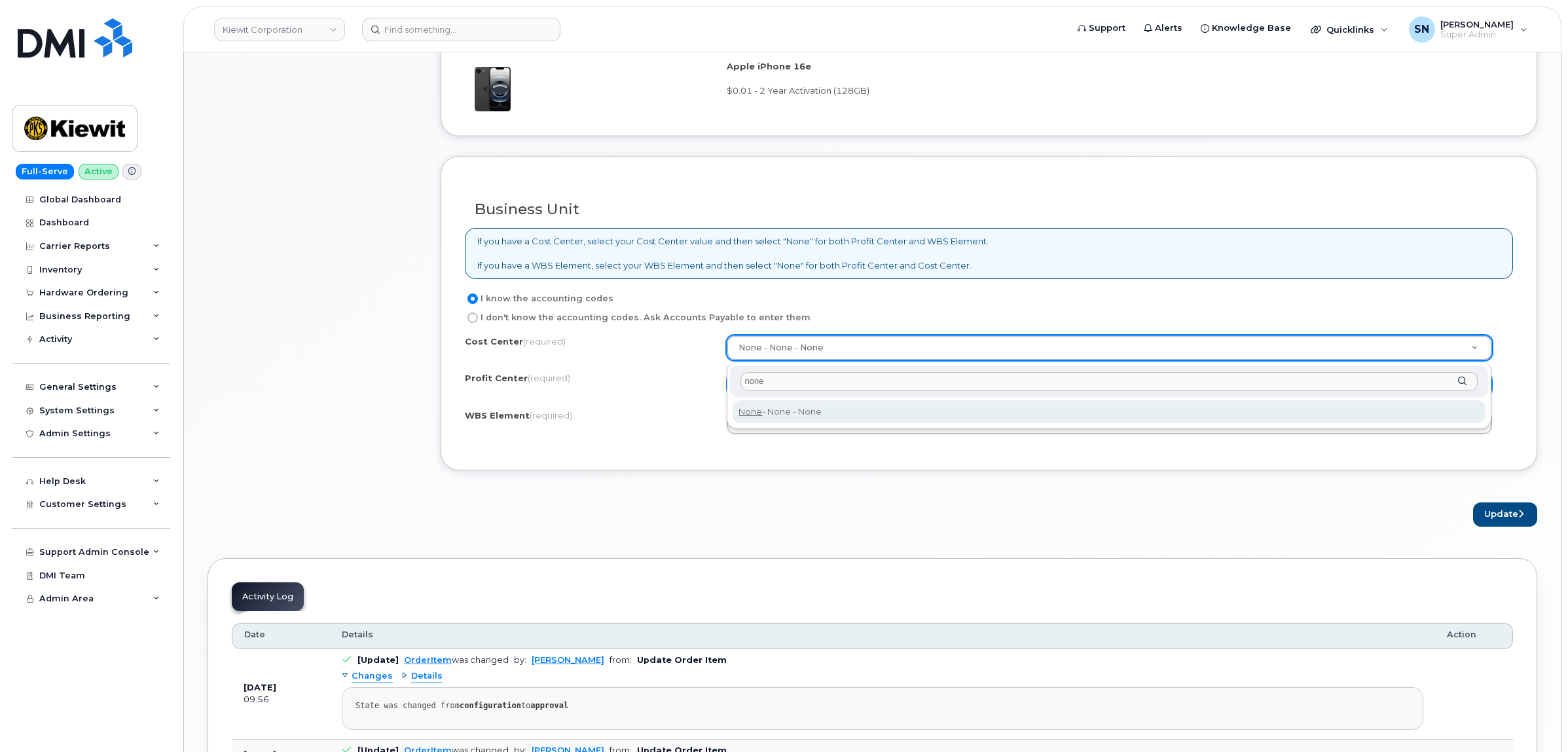
type input "none"
type input "None"
click at [1497, 514] on button "Update" at bounding box center [1505, 514] width 64 height 24
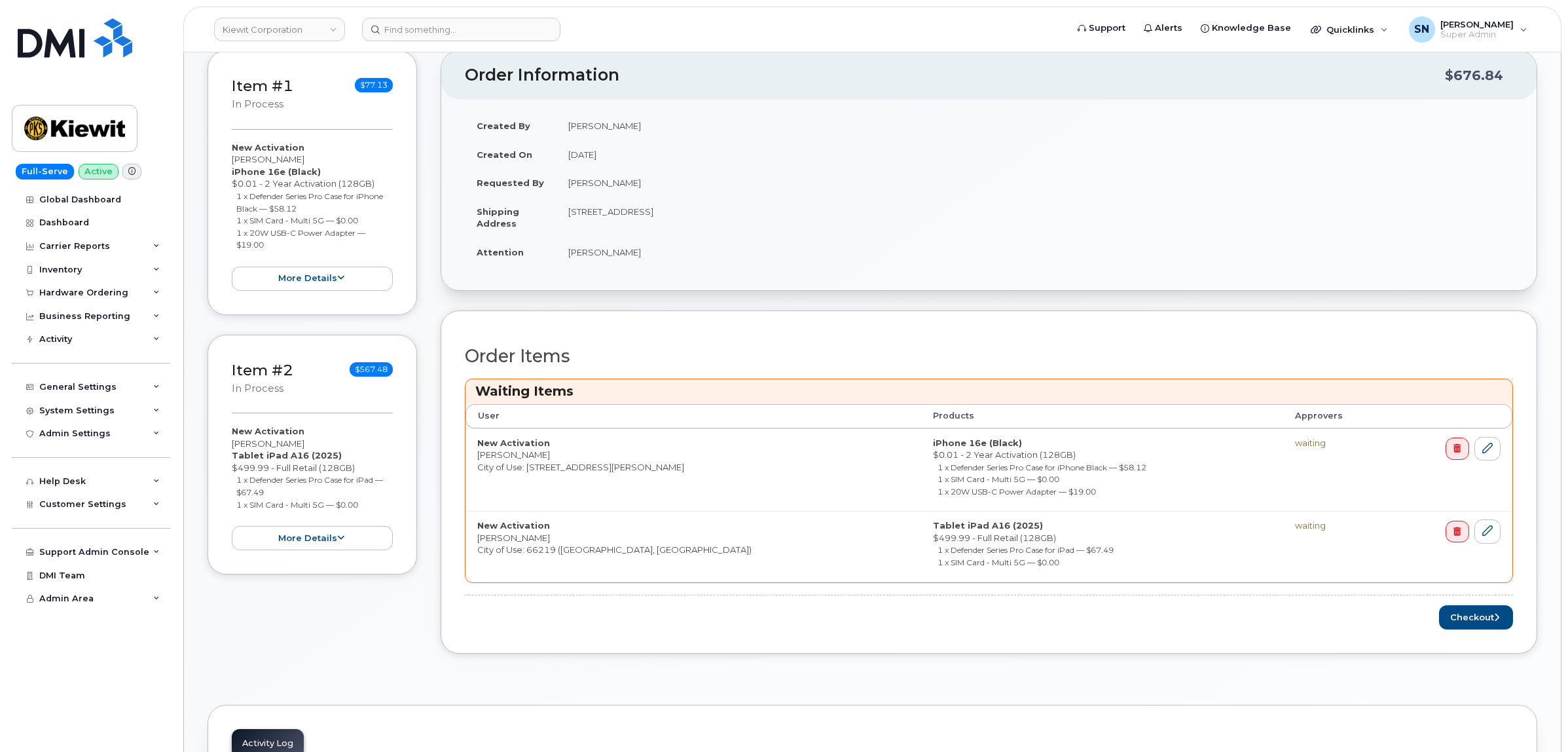
scroll to position [245, 0]
click at [1487, 612] on button "Checkout" at bounding box center [1475, 615] width 74 height 24
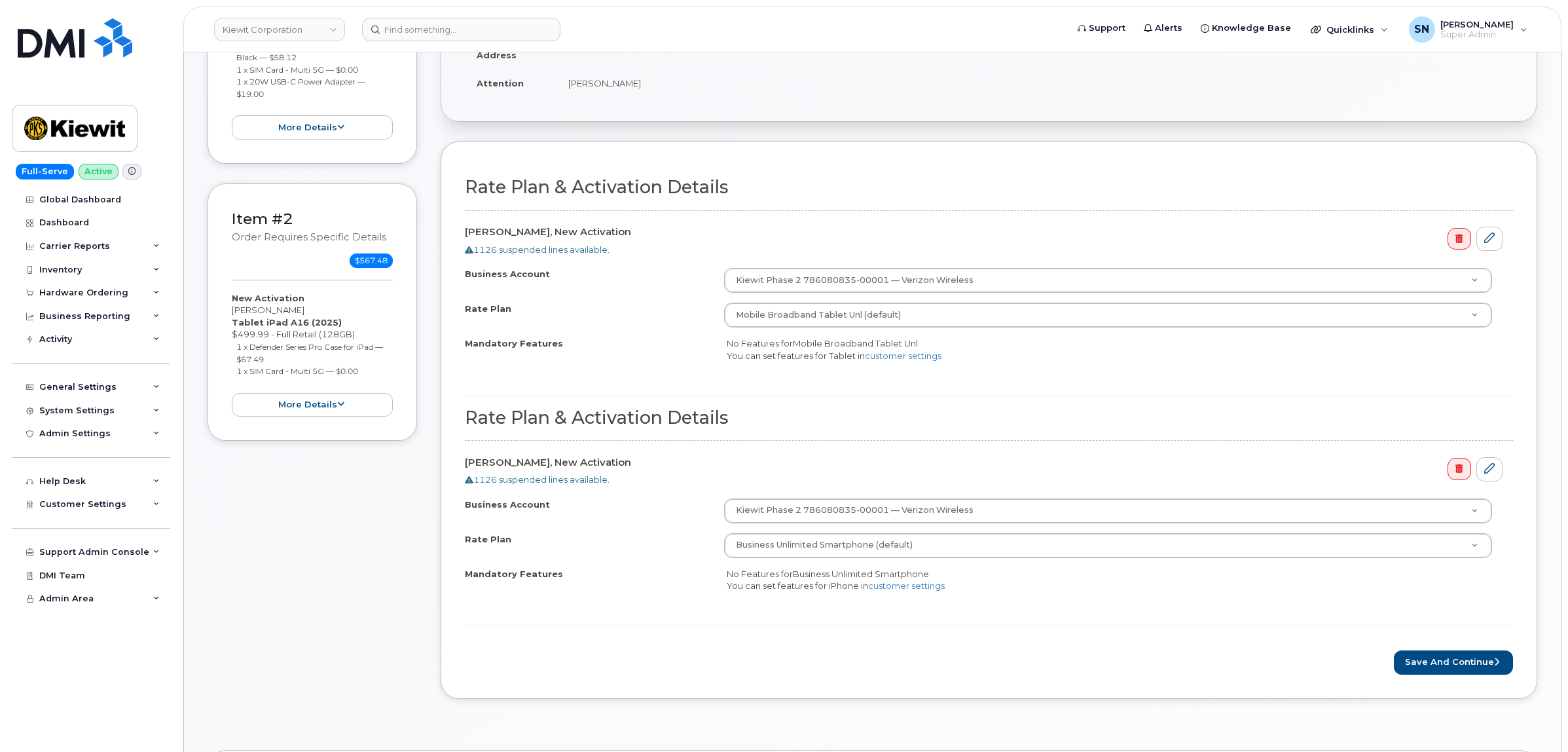
scroll to position [409, 0]
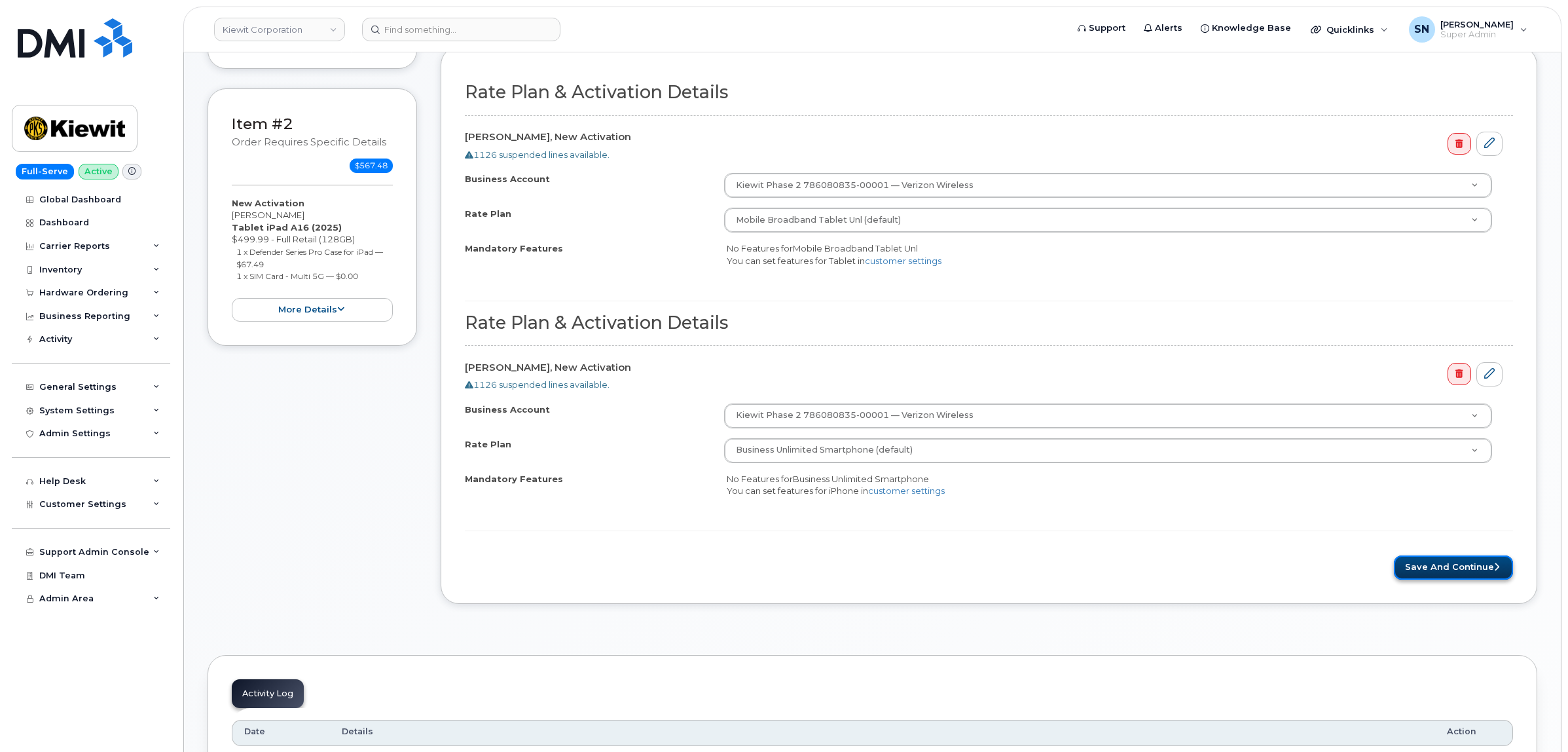
click at [1432, 565] on button "Save and Continue" at bounding box center [1453, 567] width 119 height 24
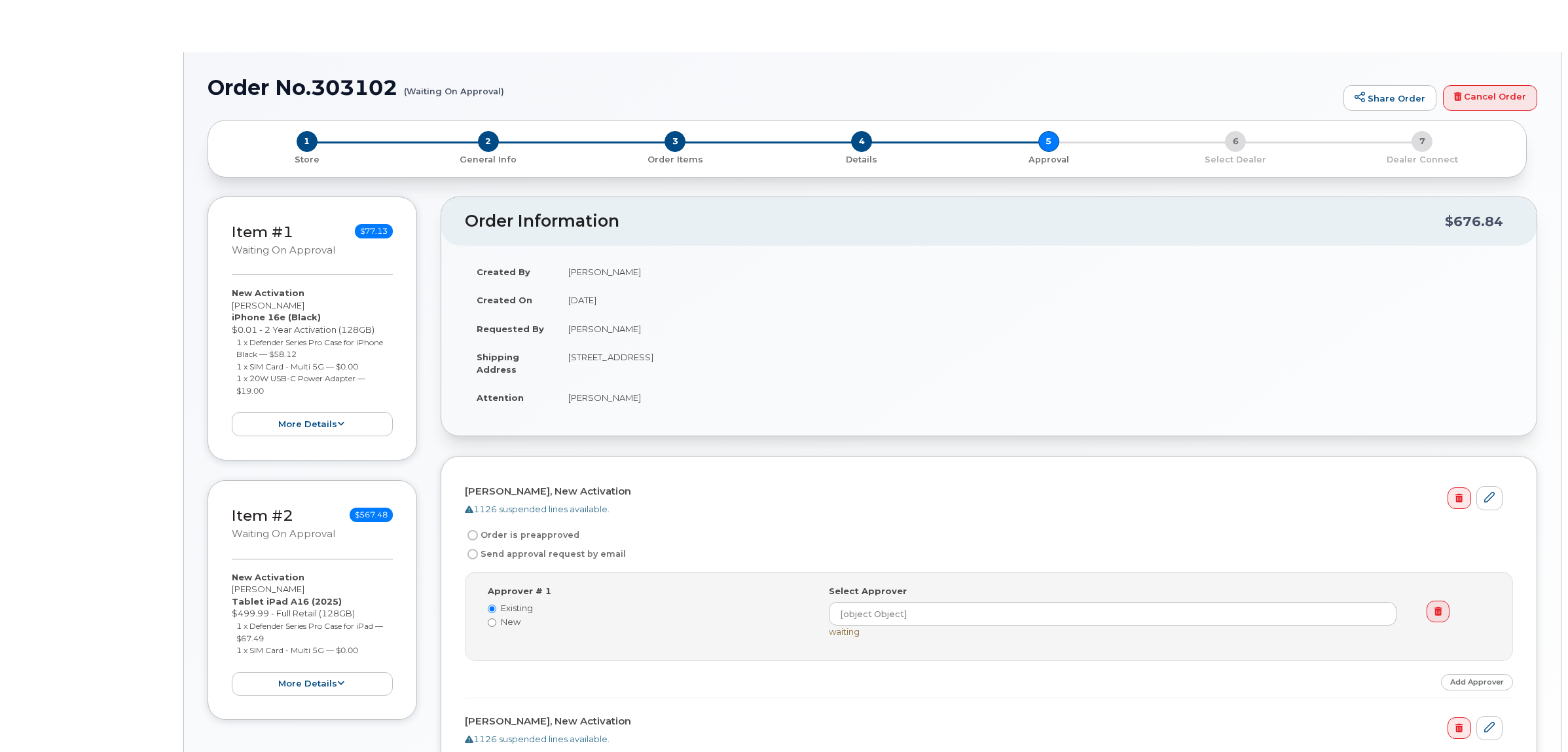
radio input "true"
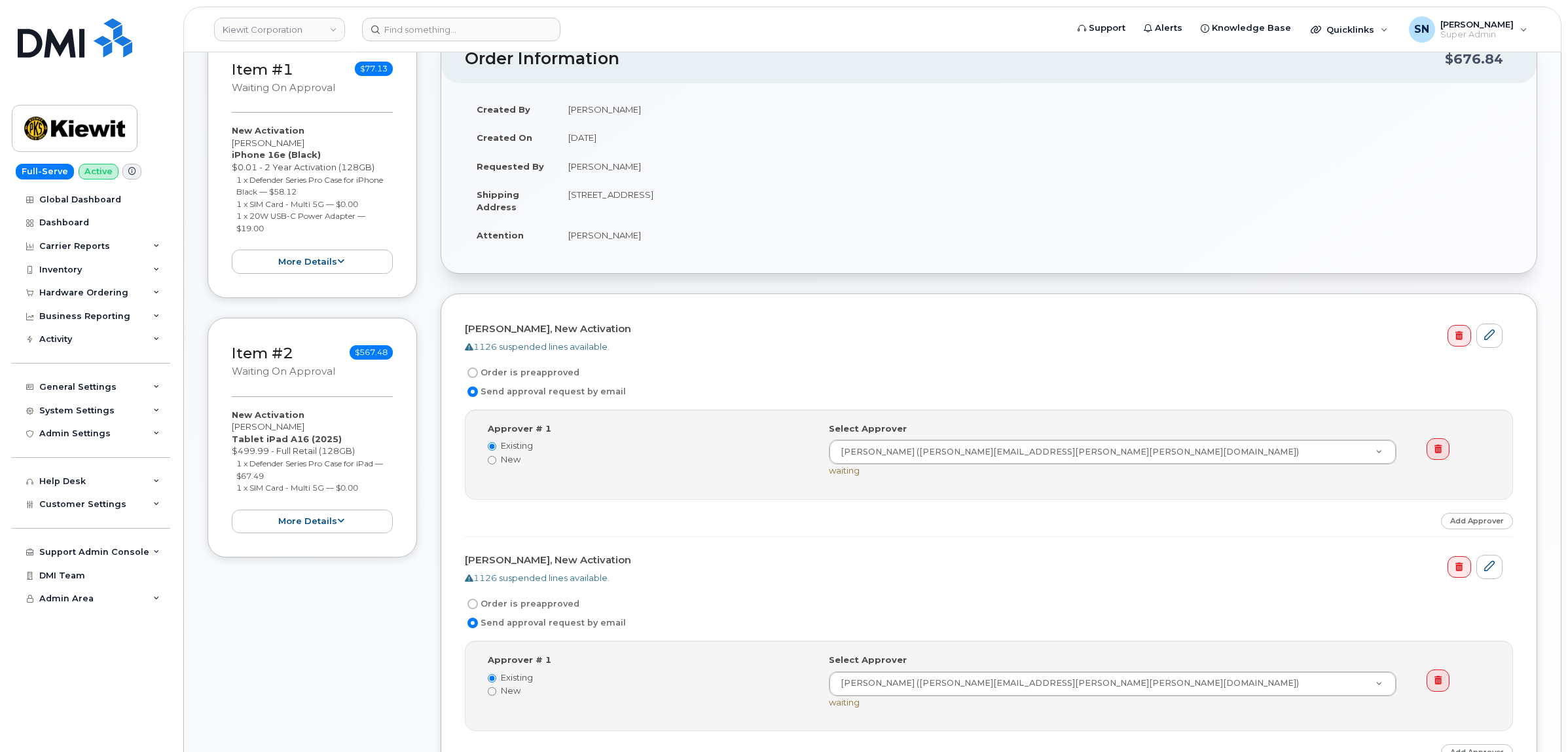
scroll to position [164, 0]
click at [469, 371] on input "Order is preapproved" at bounding box center [472, 371] width 11 height 11
radio input "true"
click at [472, 605] on input "Order is preapproved" at bounding box center [472, 605] width 11 height 11
radio input "true"
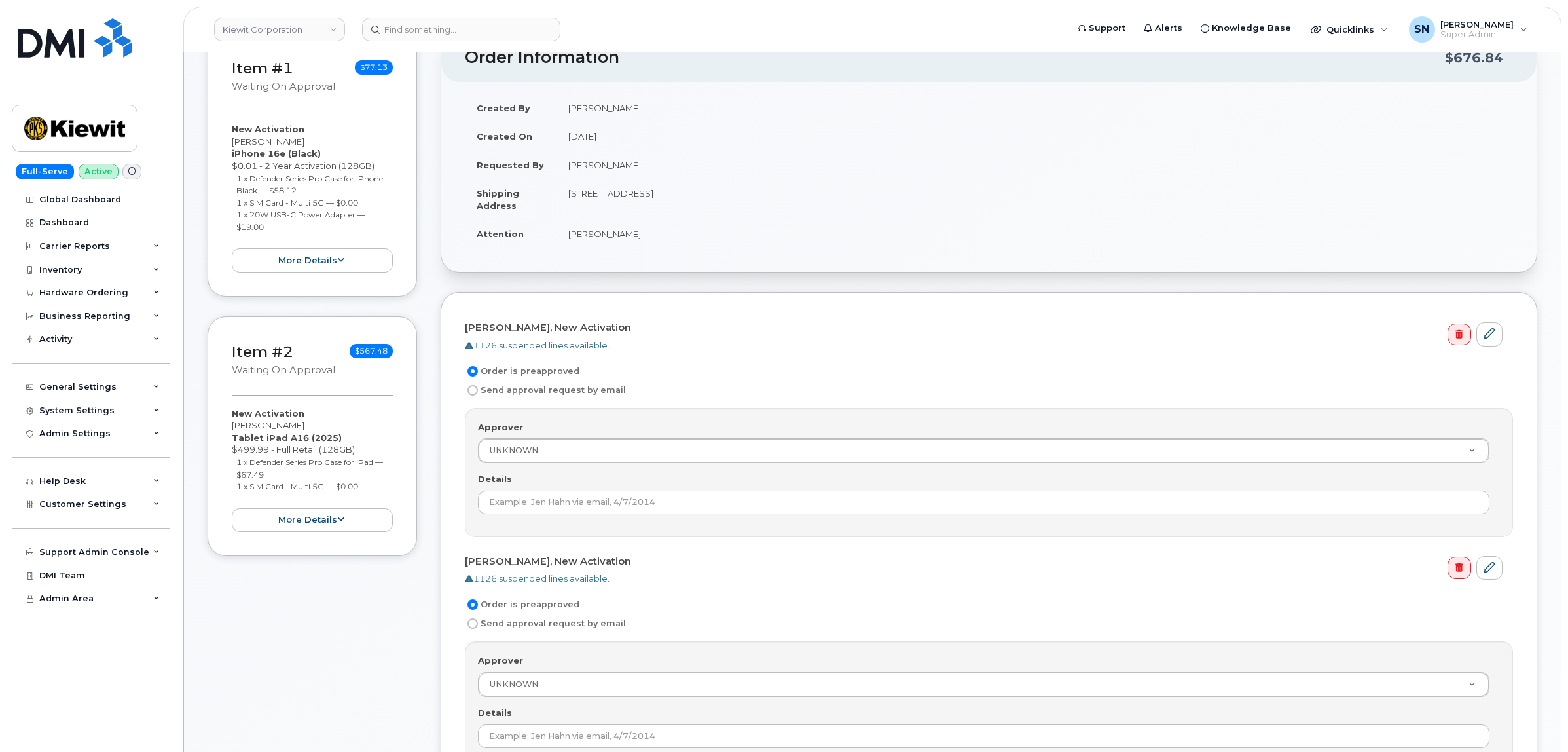
click at [473, 389] on input "Send approval request by email" at bounding box center [472, 391] width 11 height 11
radio input "true"
click at [469, 357] on form "[PERSON_NAME], New Activation 1126 suspended lines available. Order is preappro…" at bounding box center [988, 566] width 1048 height 501
click at [472, 374] on input "Order is preapproved" at bounding box center [472, 371] width 11 height 11
radio input "true"
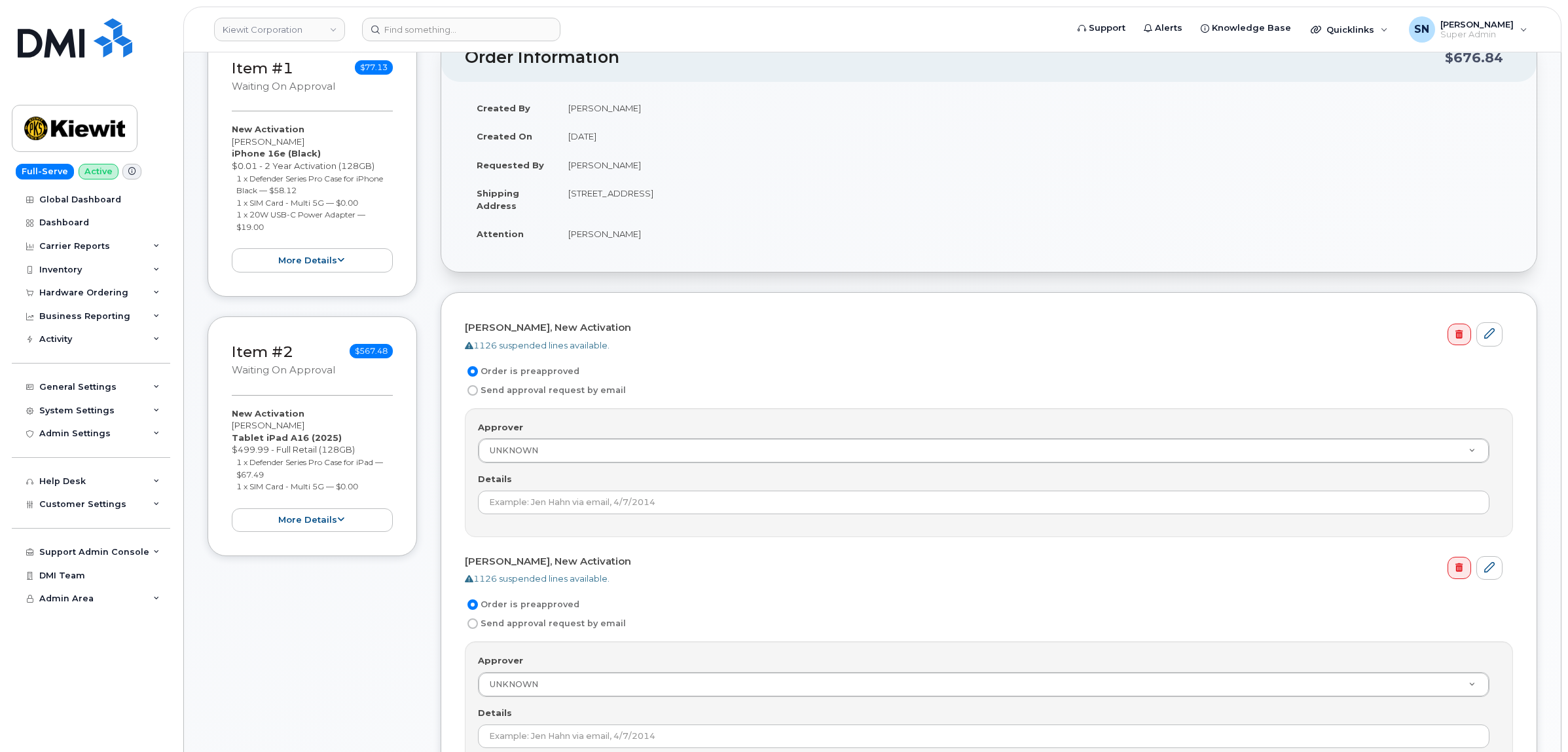
click at [560, 436] on div "Approver UNKNOWN Approver Approver UNKNOWN [PERSON_NAME] [PERSON_NAME] [PERSON_…" at bounding box center [988, 443] width 1022 height 43
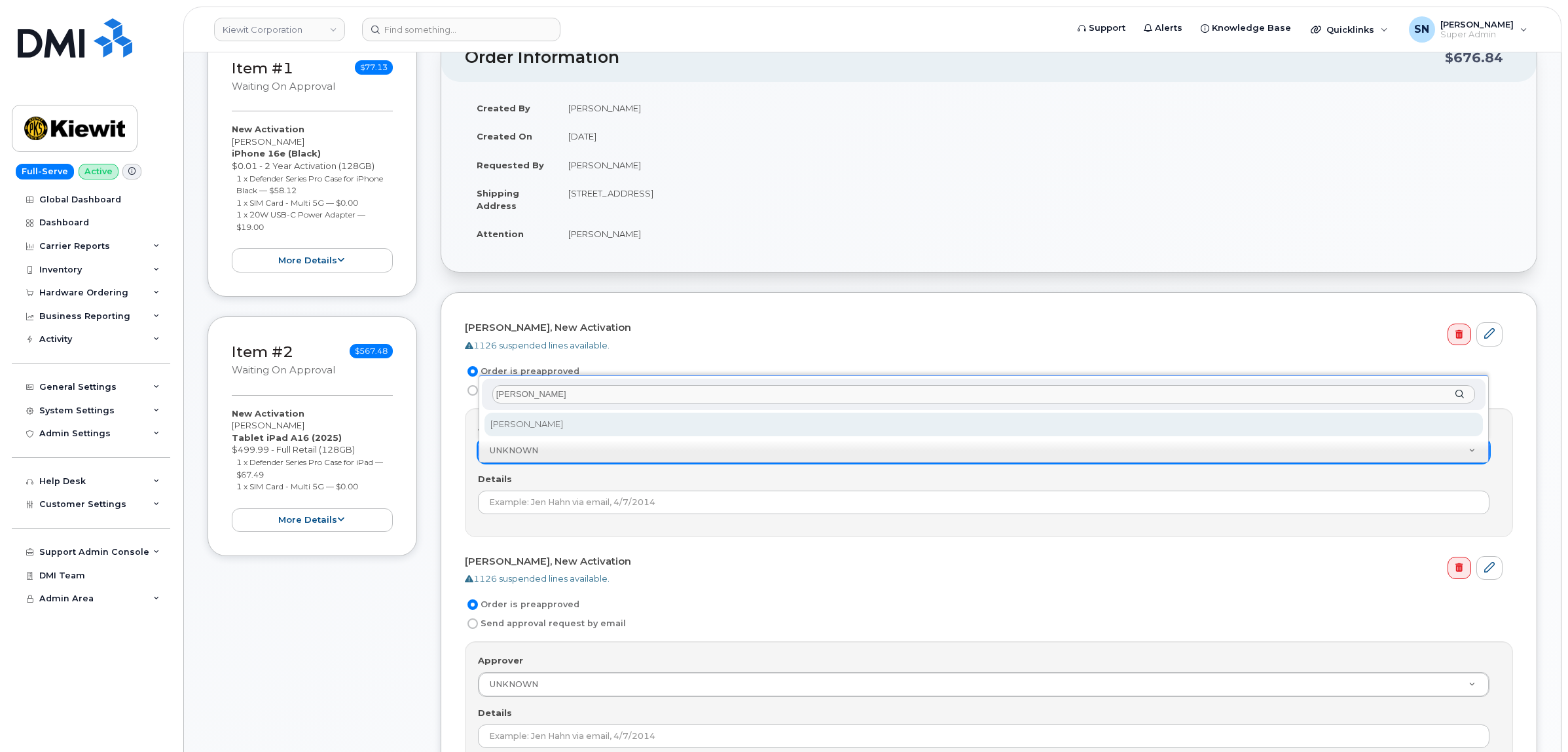
type input "charla"
select select "2155220"
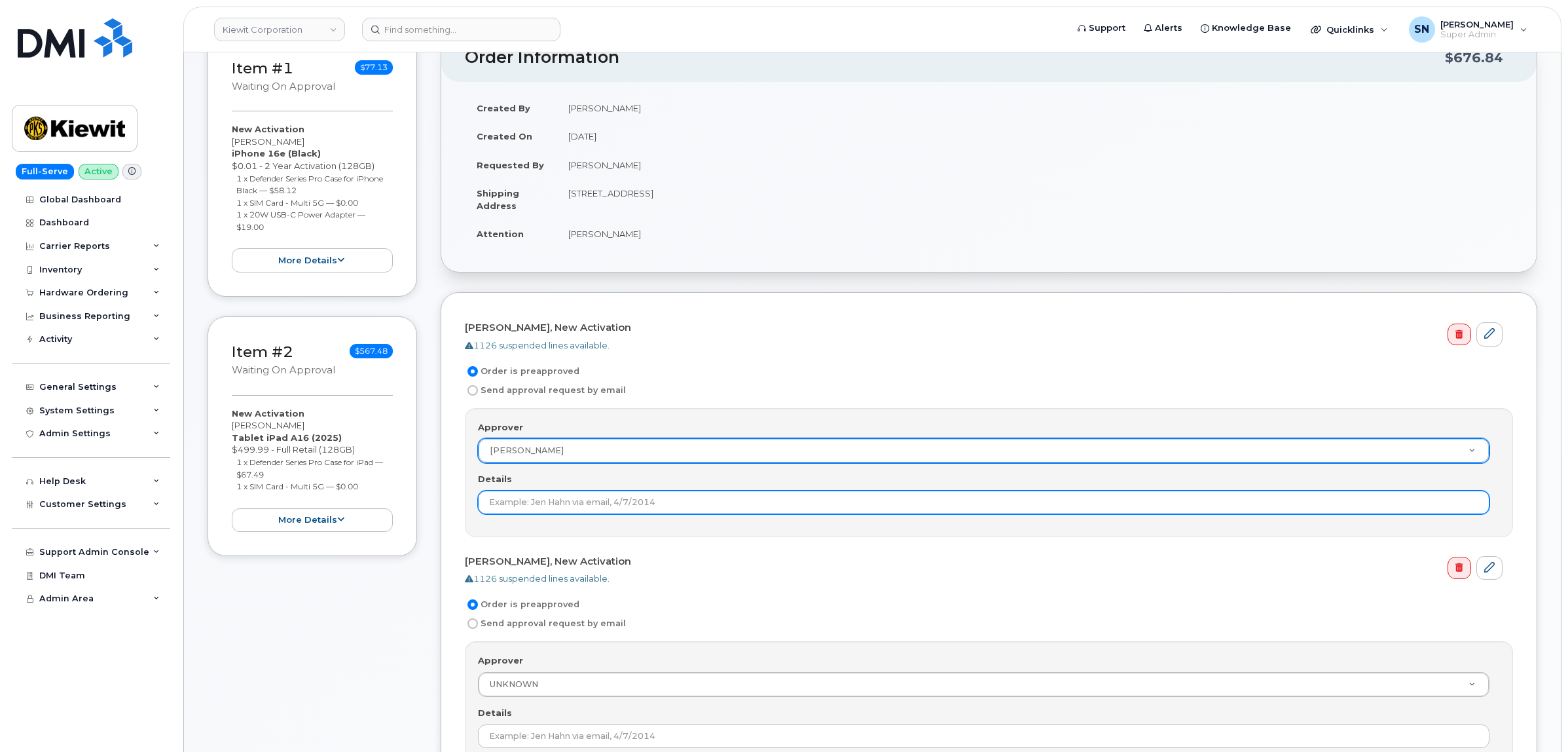
click at [560, 509] on input "Details" at bounding box center [984, 502] width 1012 height 23
paste input "RITM0270133"
drag, startPoint x: 1022, startPoint y: 504, endPoint x: 443, endPoint y: 503, distance: 579.0
click at [443, 503] on div "Logan Miller, New Activation 1126 suspended lines available. Order is preapprov…" at bounding box center [988, 568] width 1096 height 552
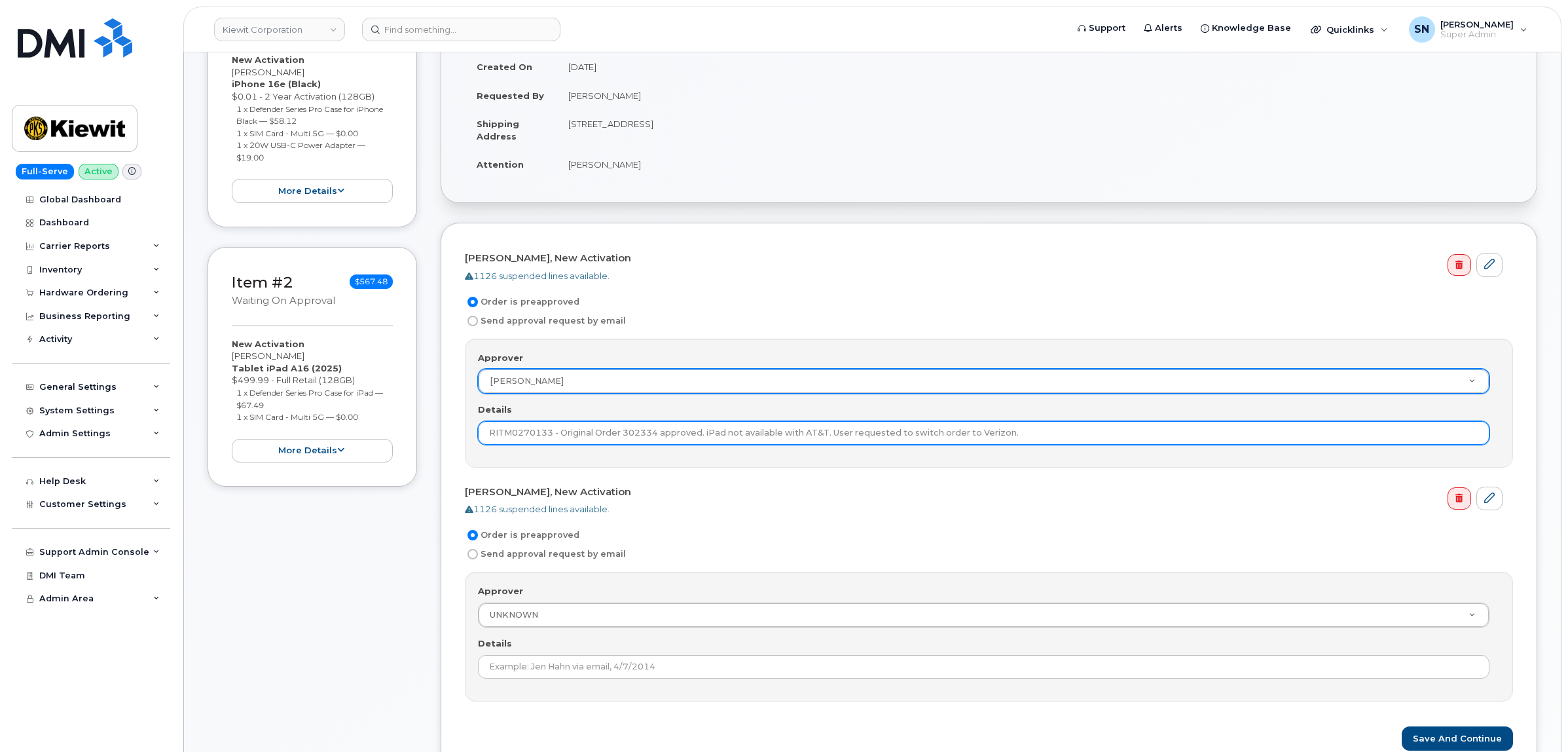
scroll to position [327, 0]
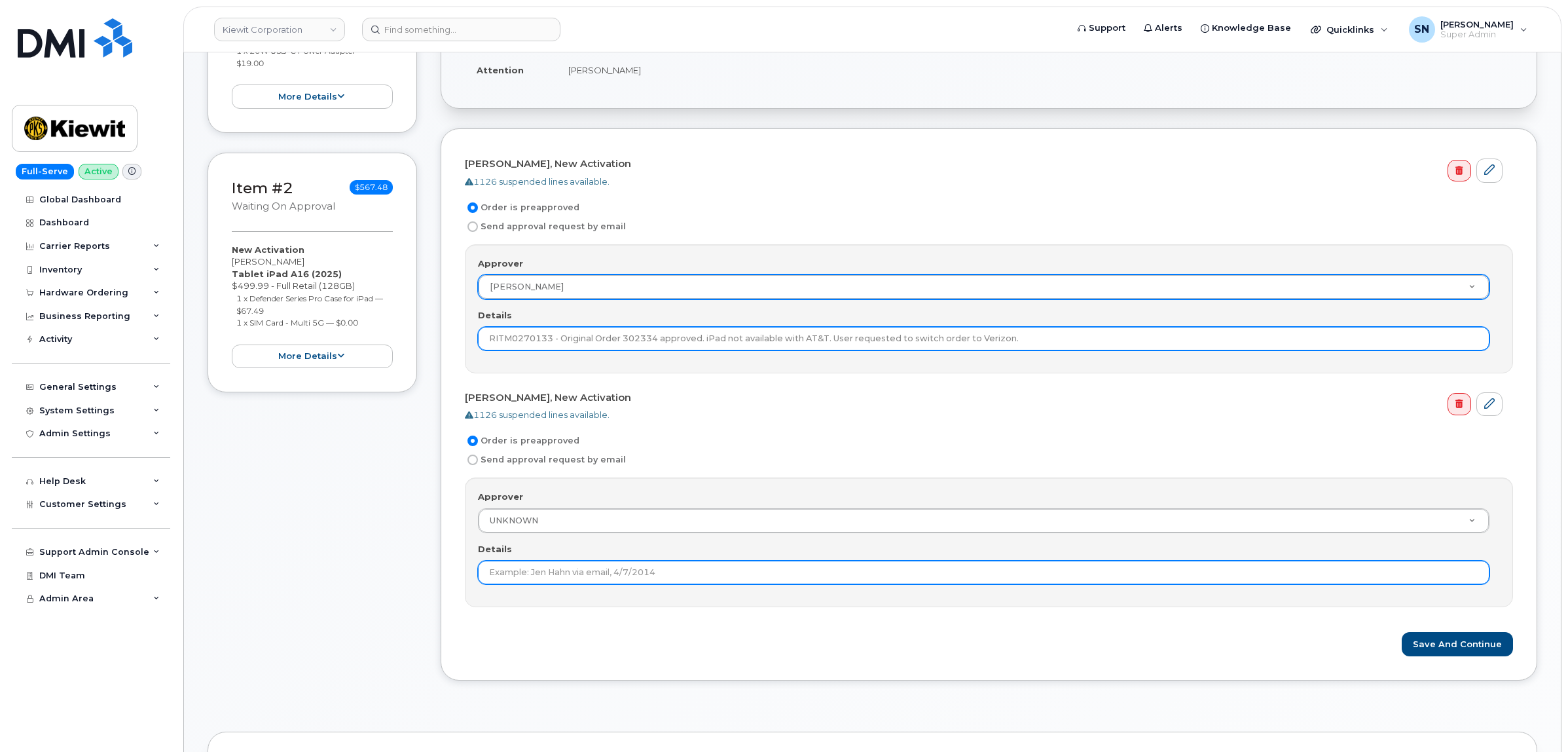
type input "RITM0270133 - Original Order 302334 approved. iPad not available with AT&T. Use…"
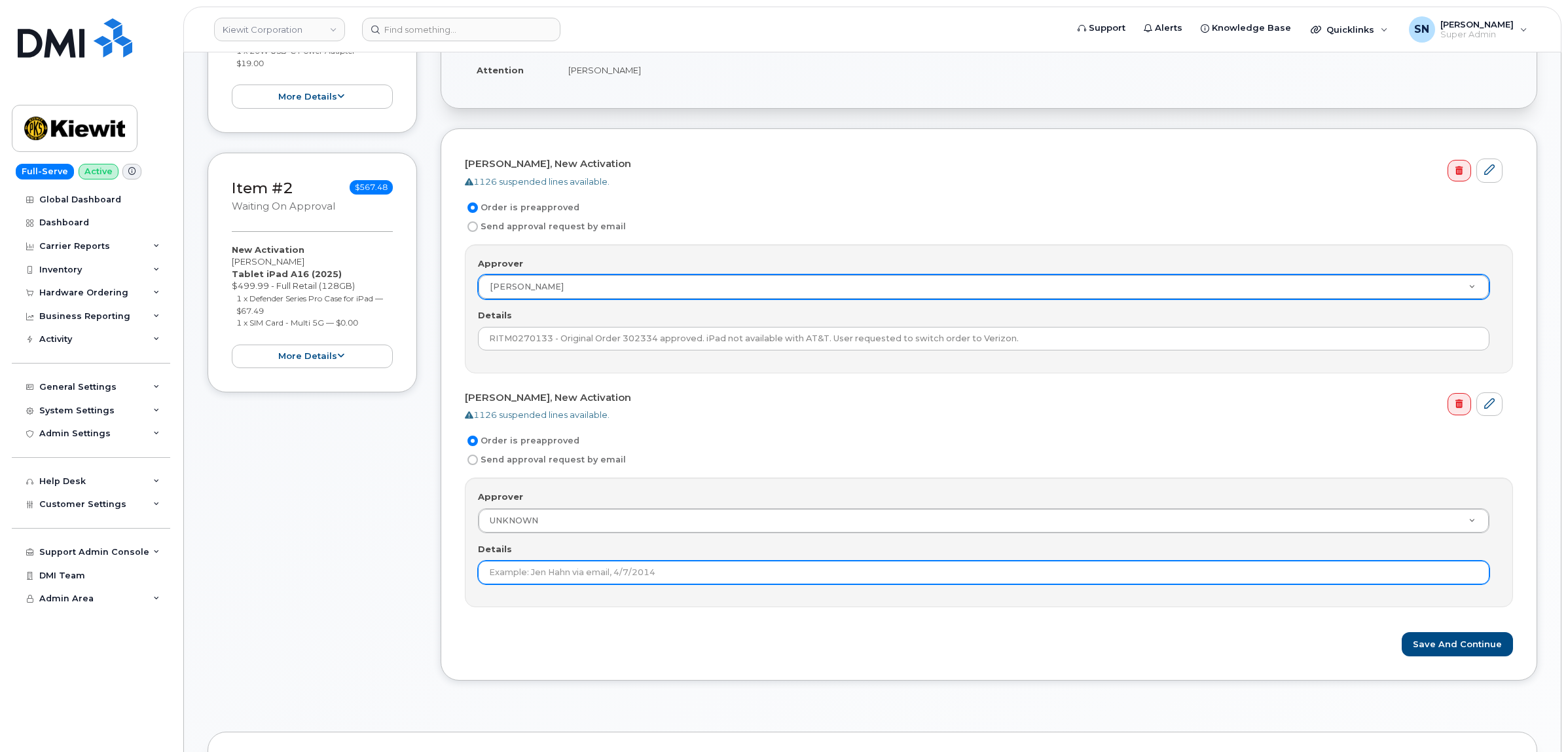
click at [554, 576] on input "Details" at bounding box center [984, 572] width 1012 height 23
paste input "RITM0270133 - Original Order 302334 approved. iPad not available with AT&T. Use…"
type input "RITM0270133 - Original Order 302334 approved. iPad not available with AT&T. Use…"
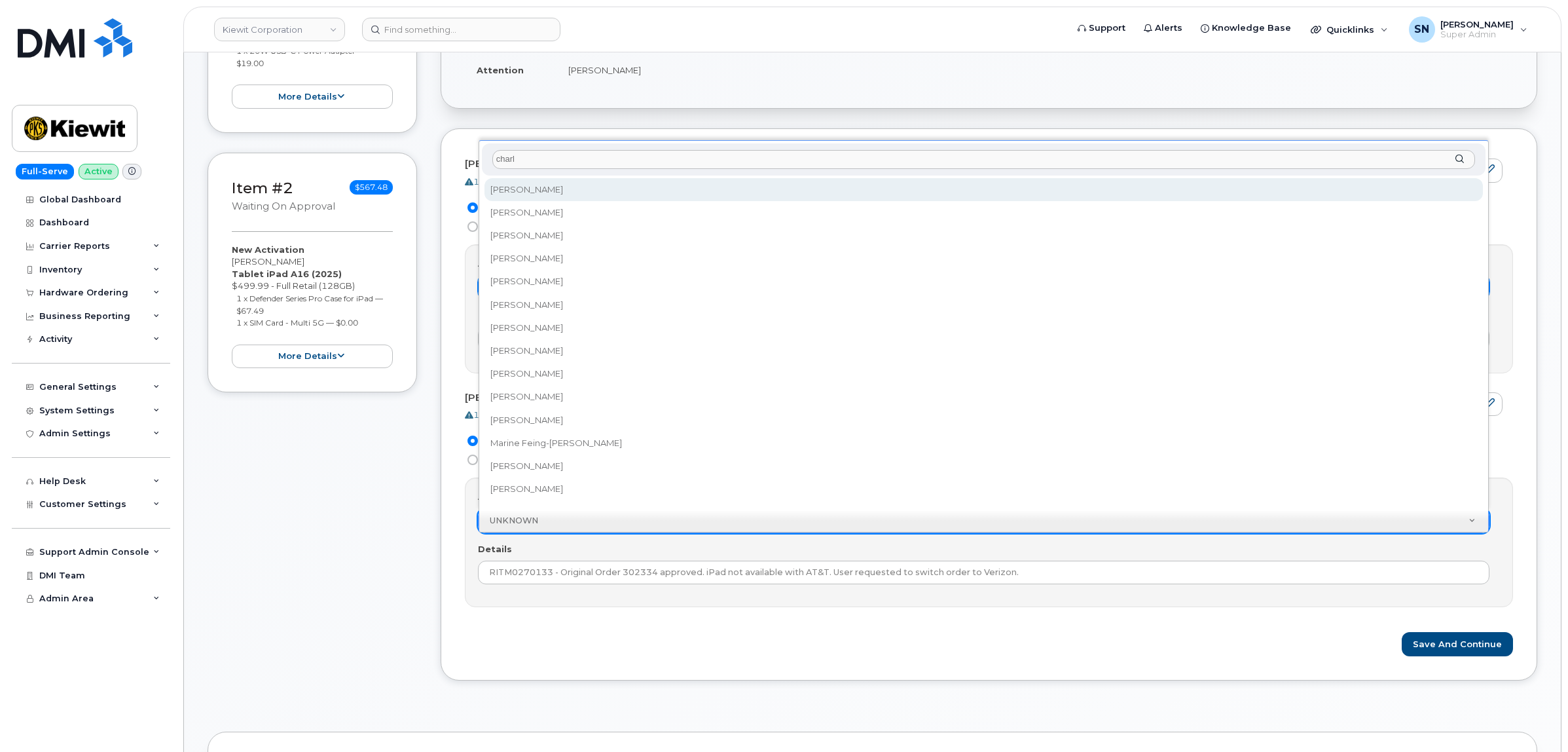
type input "charla"
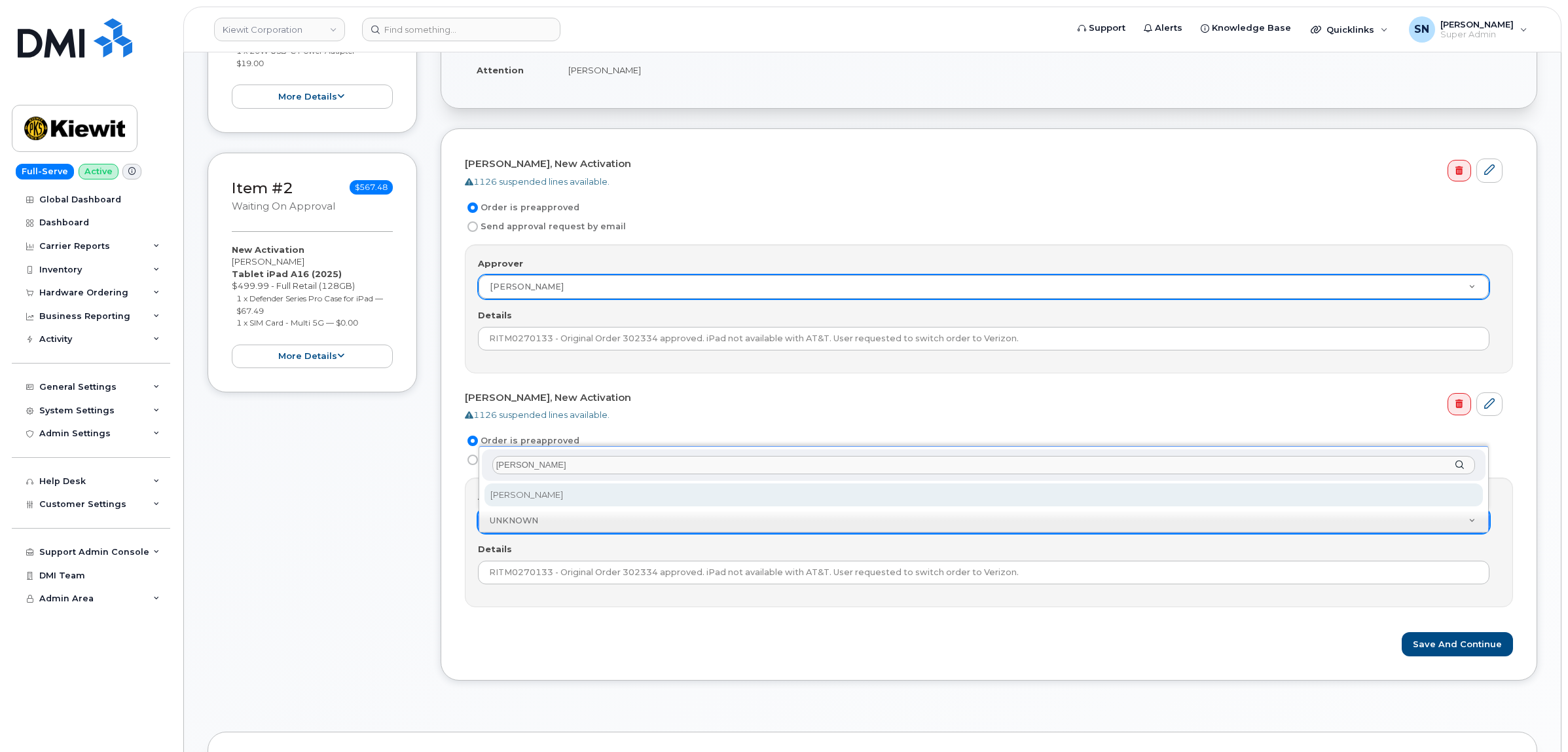
select select "2155220"
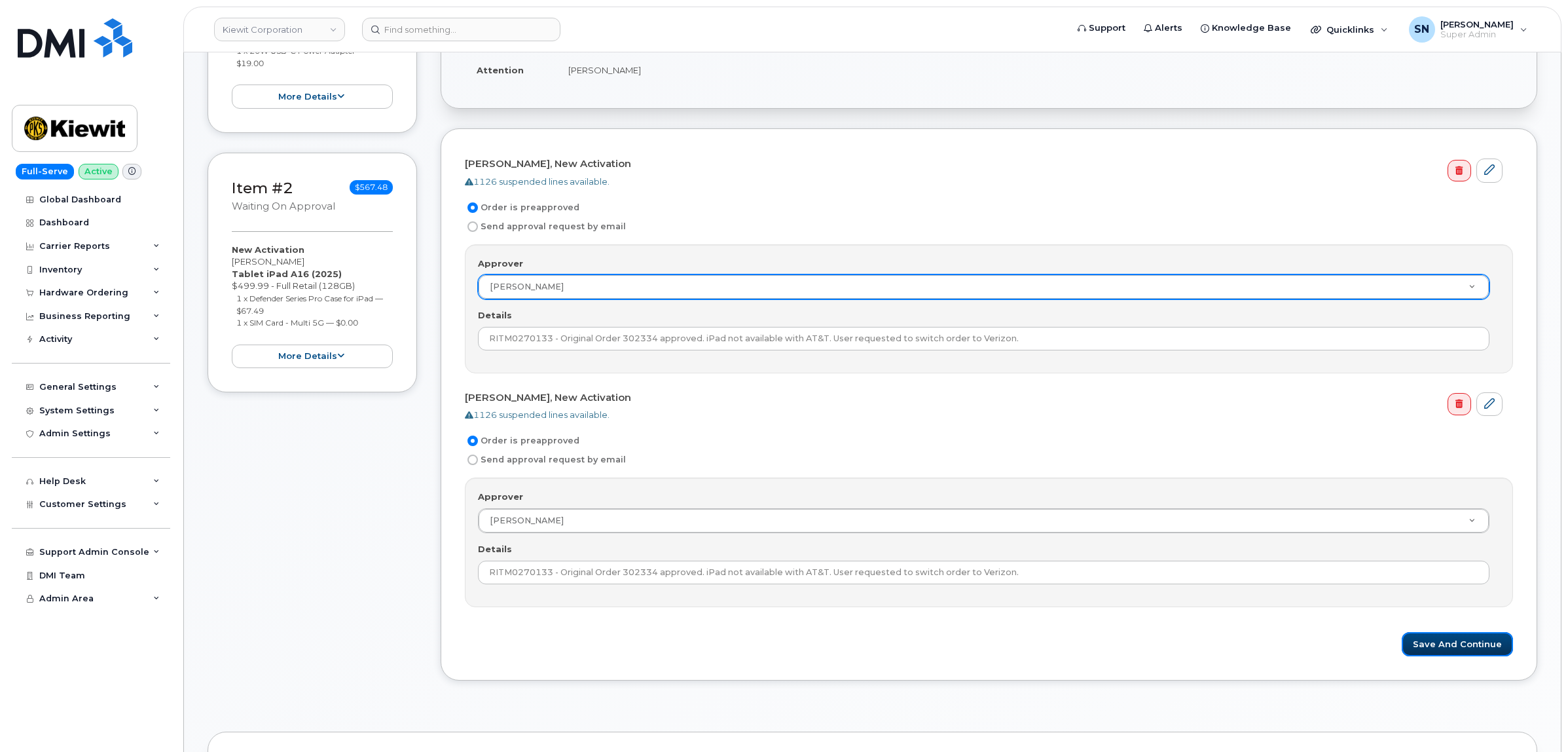
drag, startPoint x: 1457, startPoint y: 651, endPoint x: 1445, endPoint y: 669, distance: 21.6
click at [1457, 650] on button "Save and Continue" at bounding box center [1457, 644] width 111 height 24
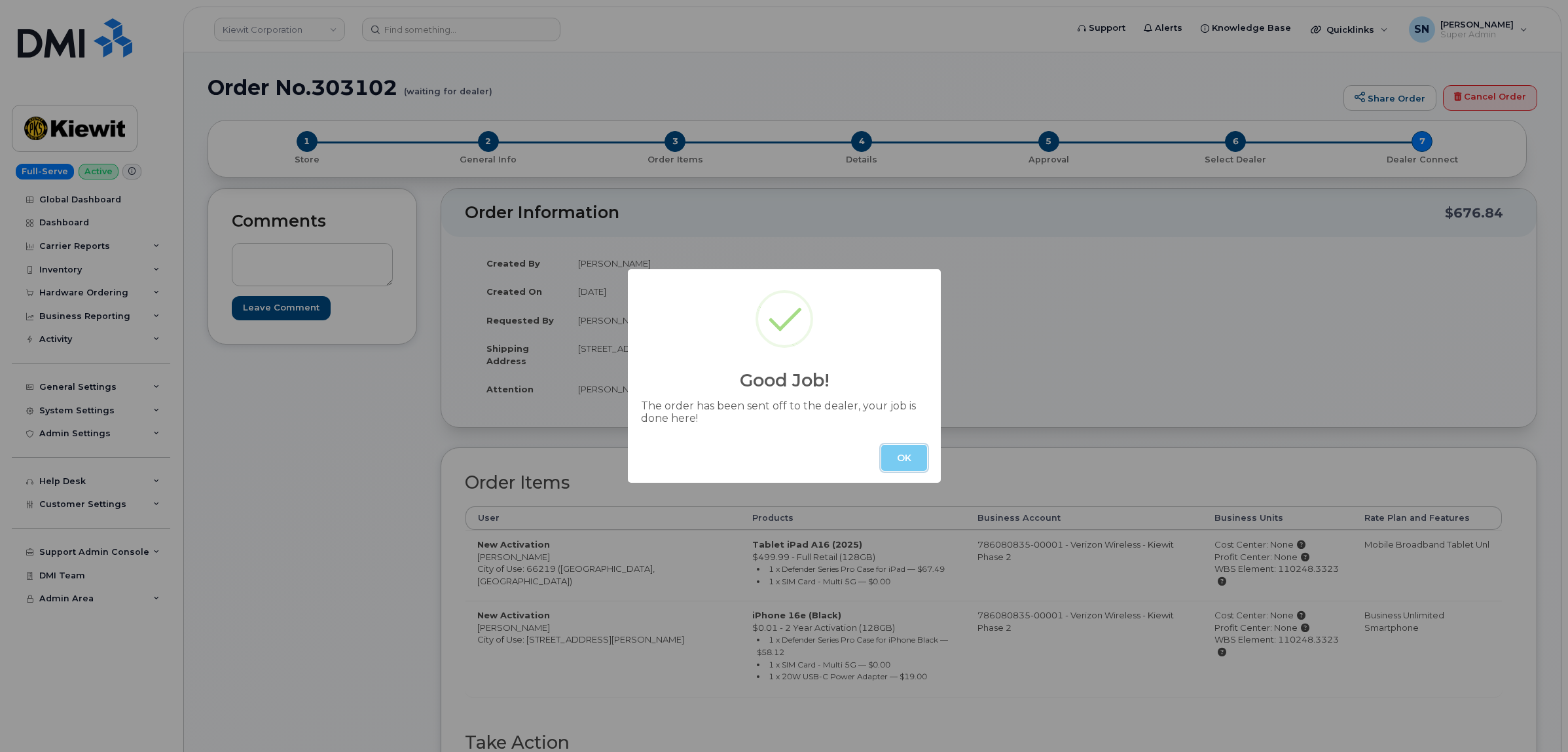
click at [914, 457] on button "OK" at bounding box center [904, 457] width 46 height 26
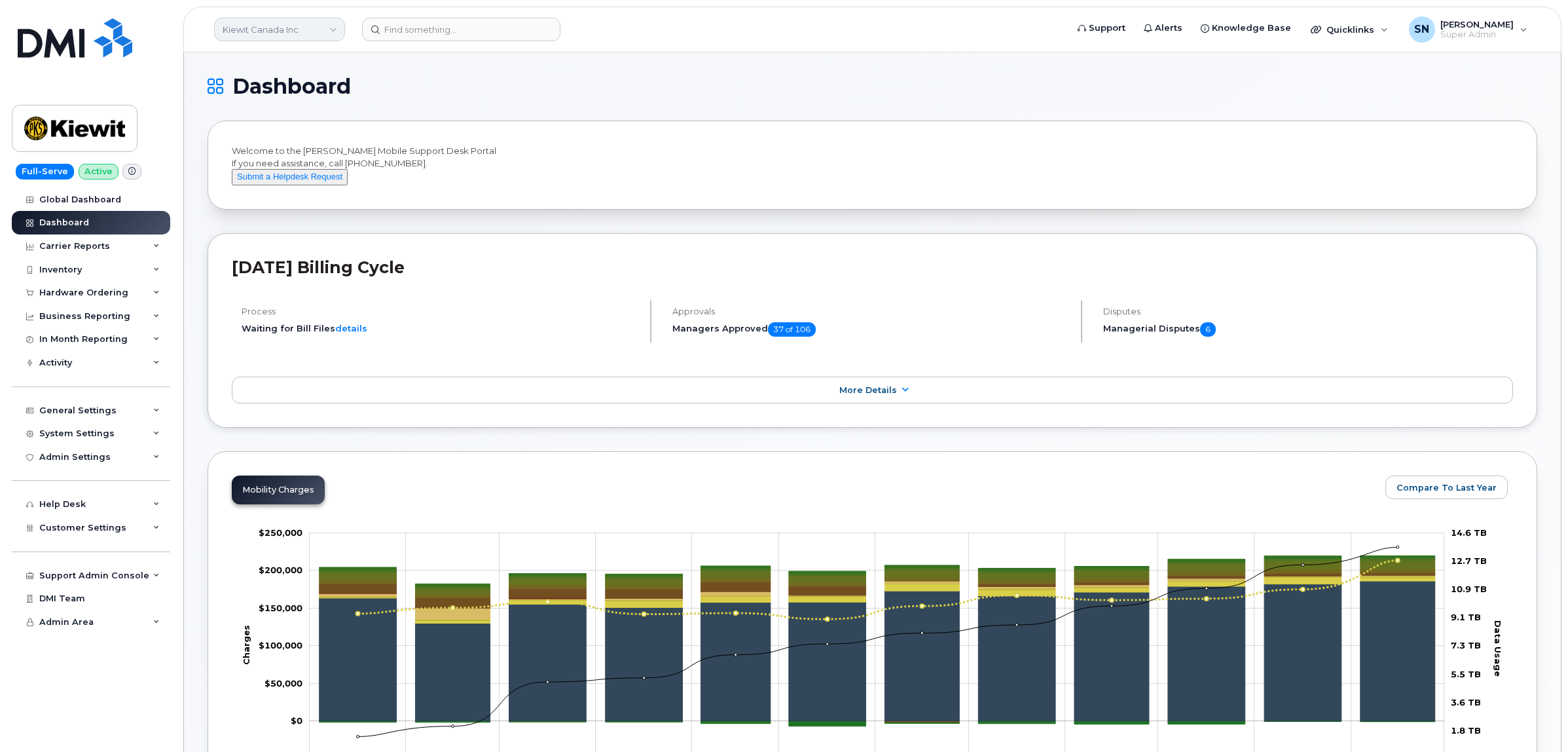
click at [263, 30] on link "Kiewit Canada Inc" at bounding box center [279, 29] width 131 height 23
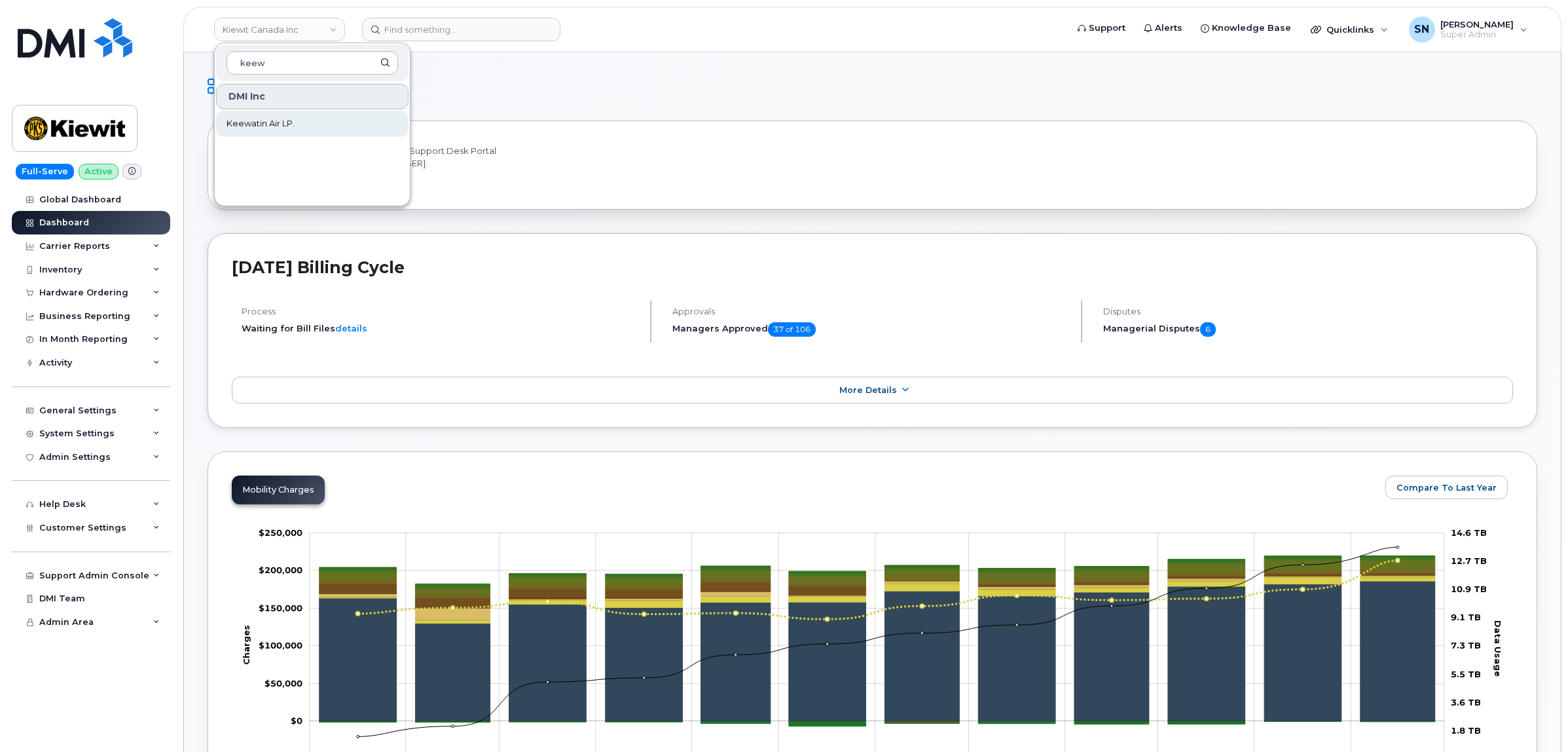
type input "keew"
click at [299, 126] on link "Keewatin Air LP." at bounding box center [312, 123] width 193 height 26
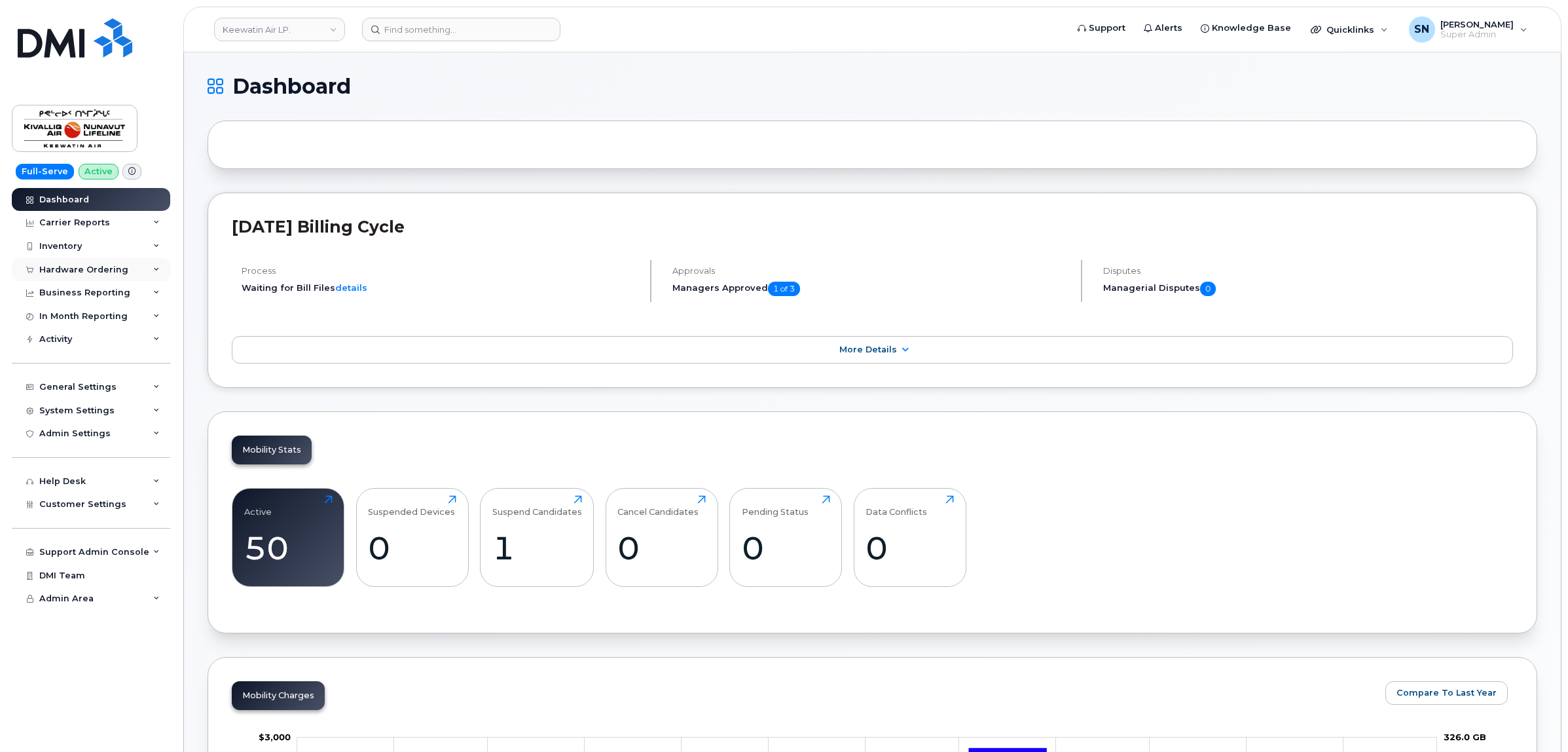
click at [118, 272] on div "Hardware Ordering" at bounding box center [84, 270] width 89 height 11
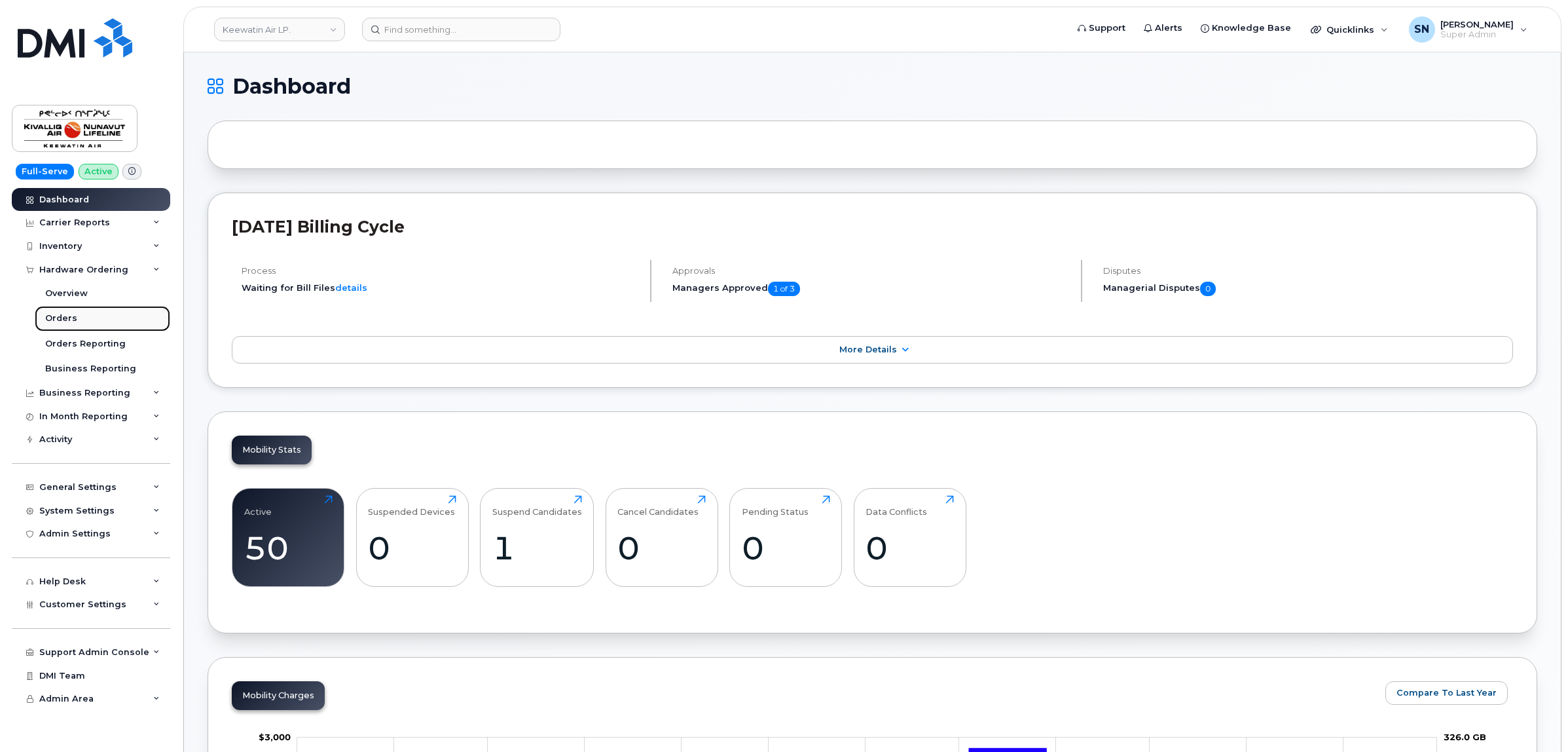
click at [79, 316] on link "Orders" at bounding box center [102, 318] width 135 height 25
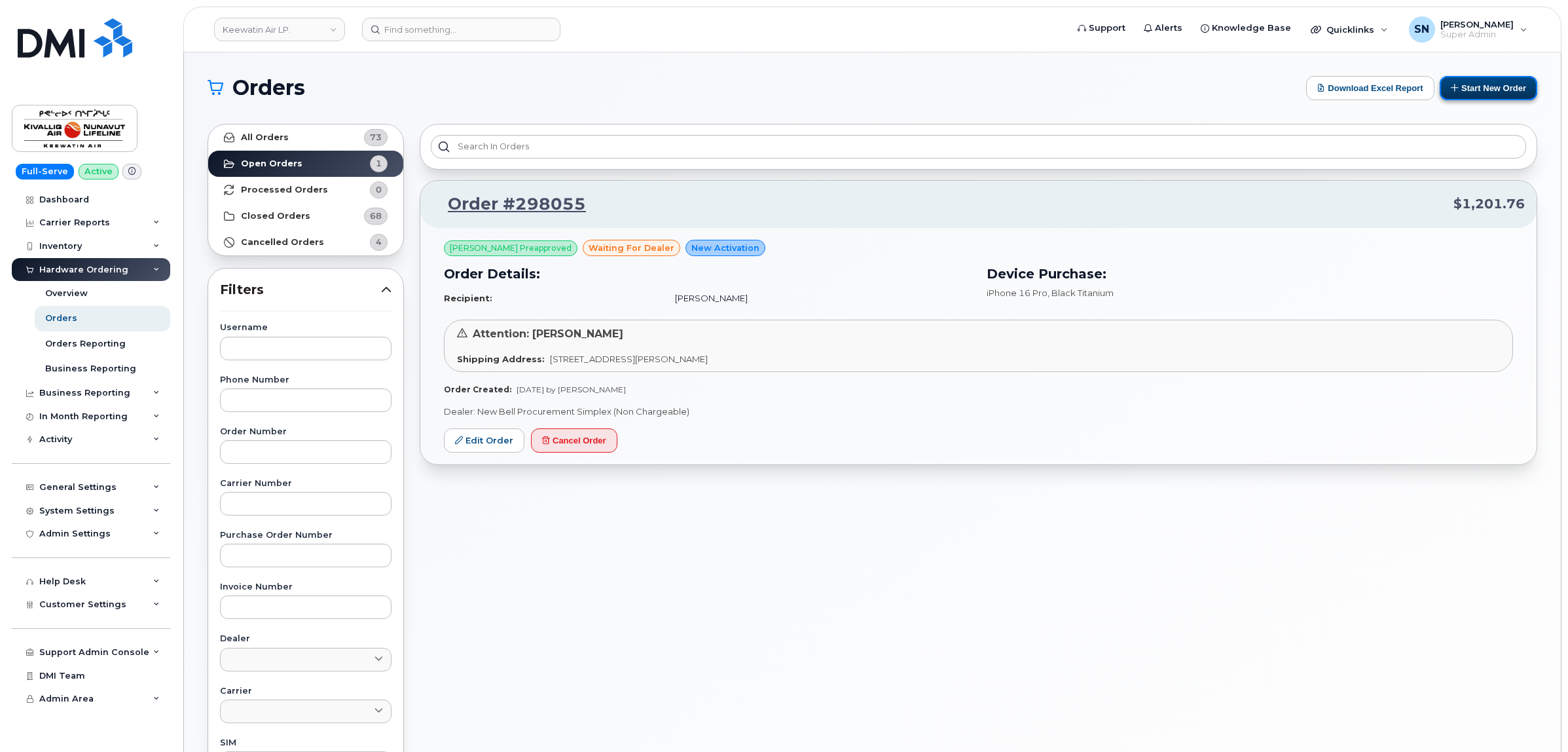
click at [1478, 89] on button "Start New Order" at bounding box center [1488, 88] width 97 height 24
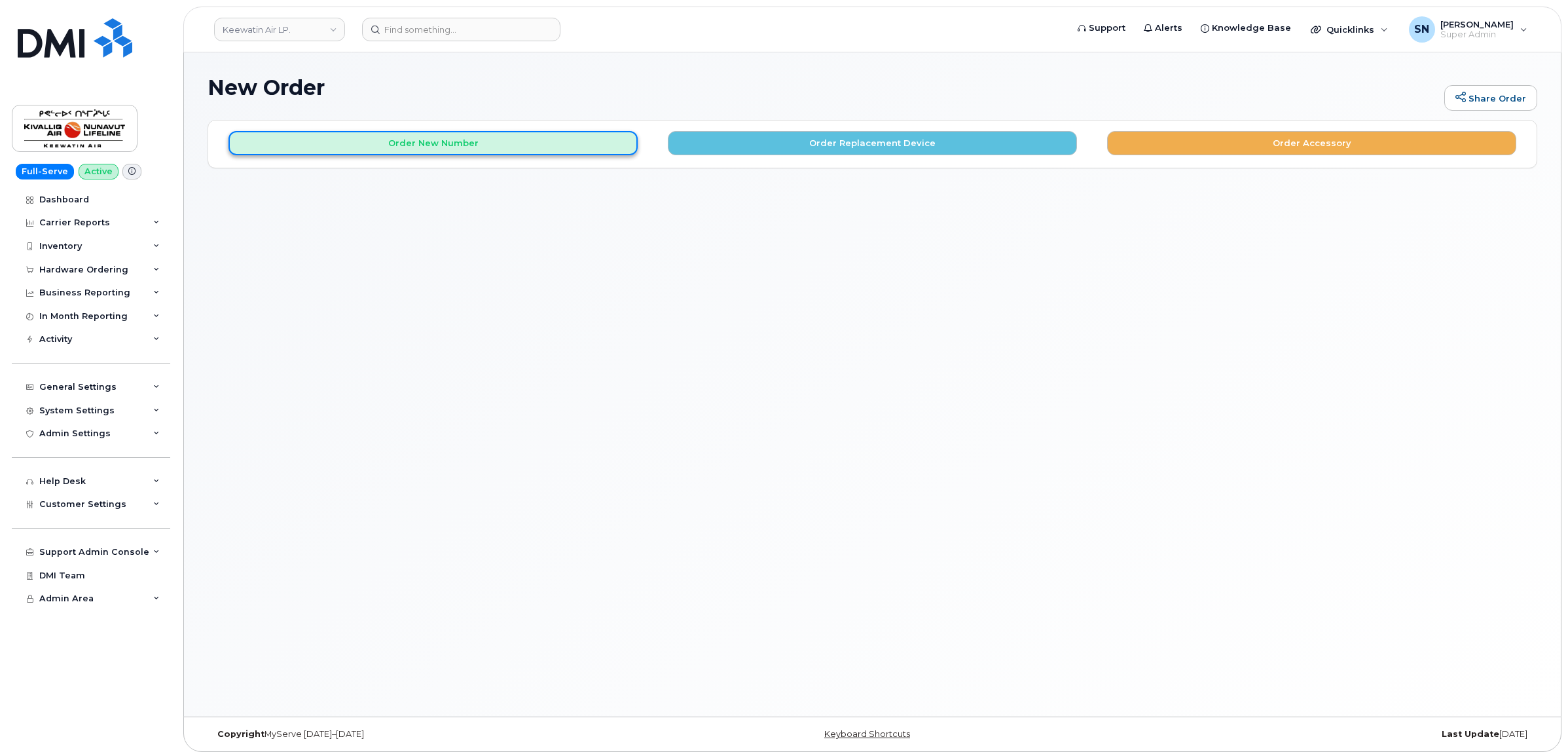
click at [472, 151] on button "Order New Number" at bounding box center [433, 143] width 409 height 24
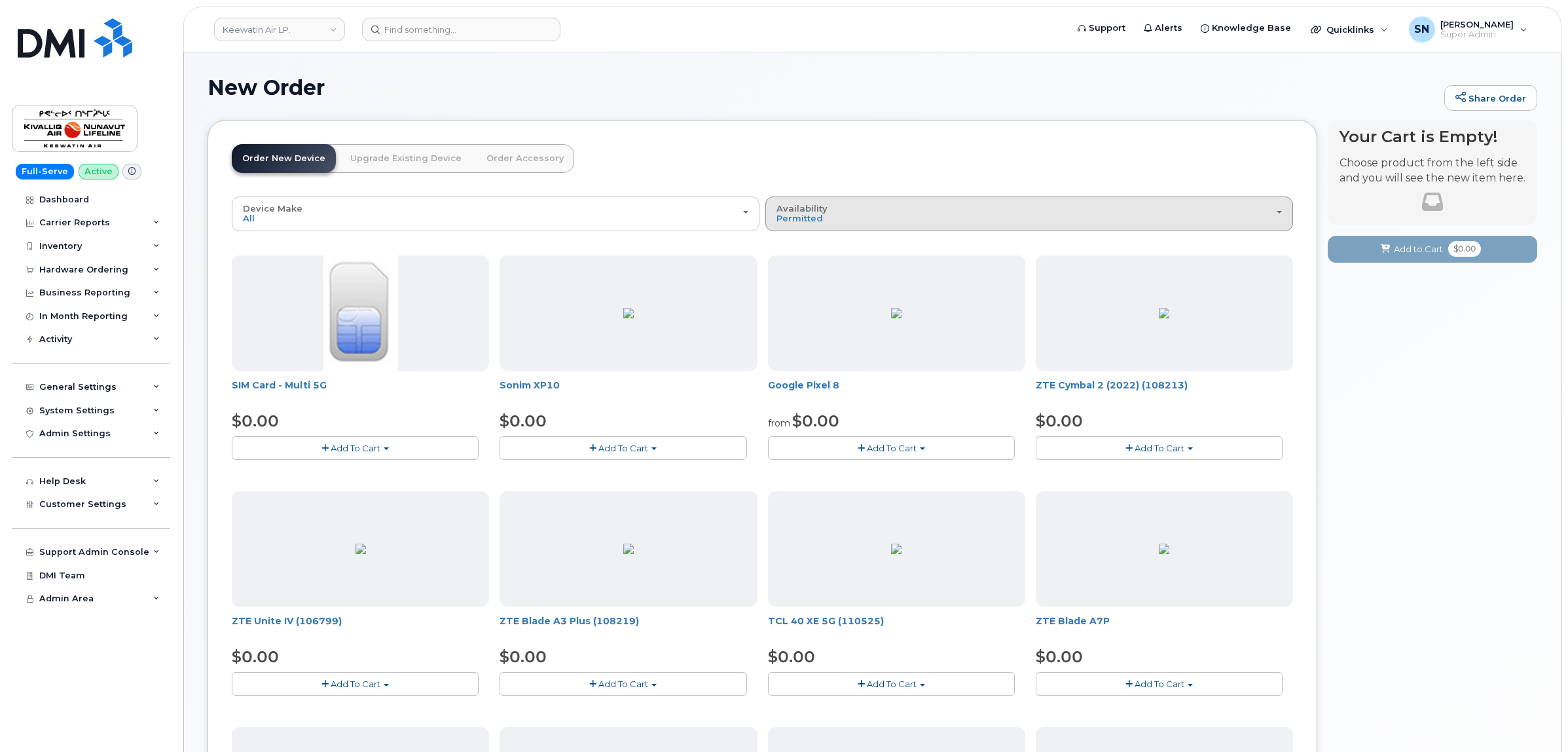
click at [897, 208] on div "Availability Permitted All" at bounding box center [1029, 214] width 505 height 20
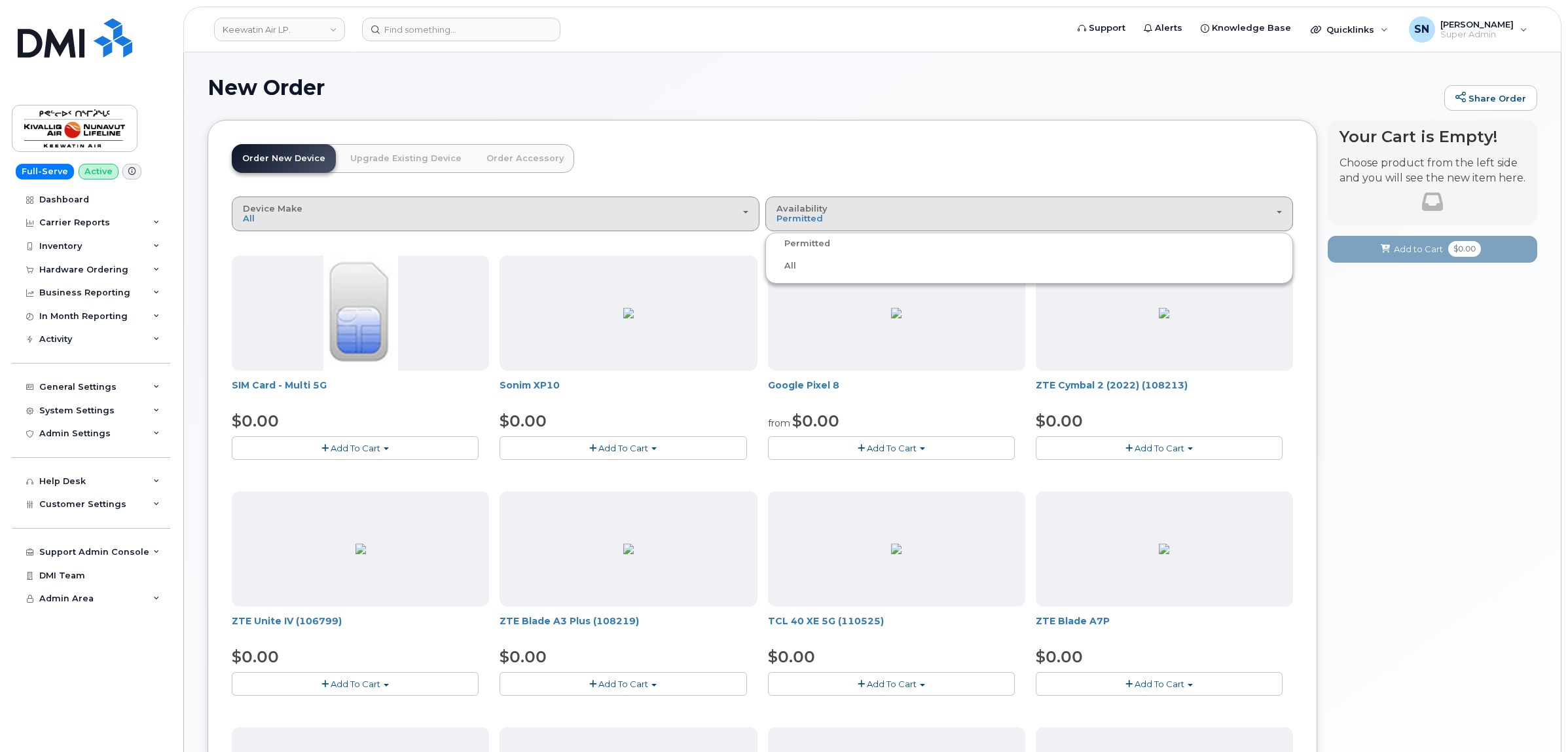
click at [615, 211] on div "Device Make All Aircard Android Cell Phone HUB iPhone Modem Tablet" at bounding box center [495, 214] width 505 height 20
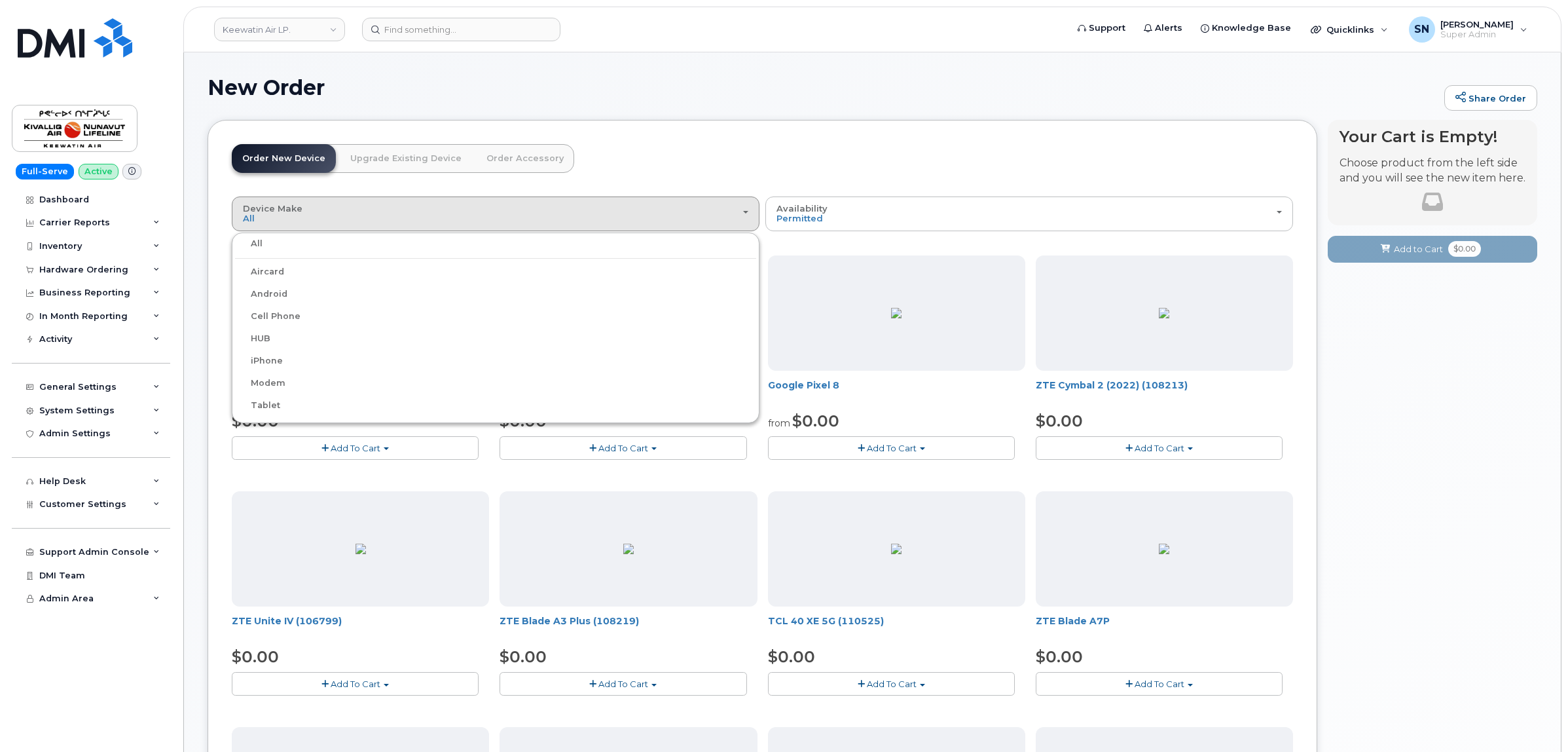
click at [269, 359] on label "iPhone" at bounding box center [259, 361] width 48 height 16
click at [0, 0] on input "iPhone" at bounding box center [0, 0] width 0 height 0
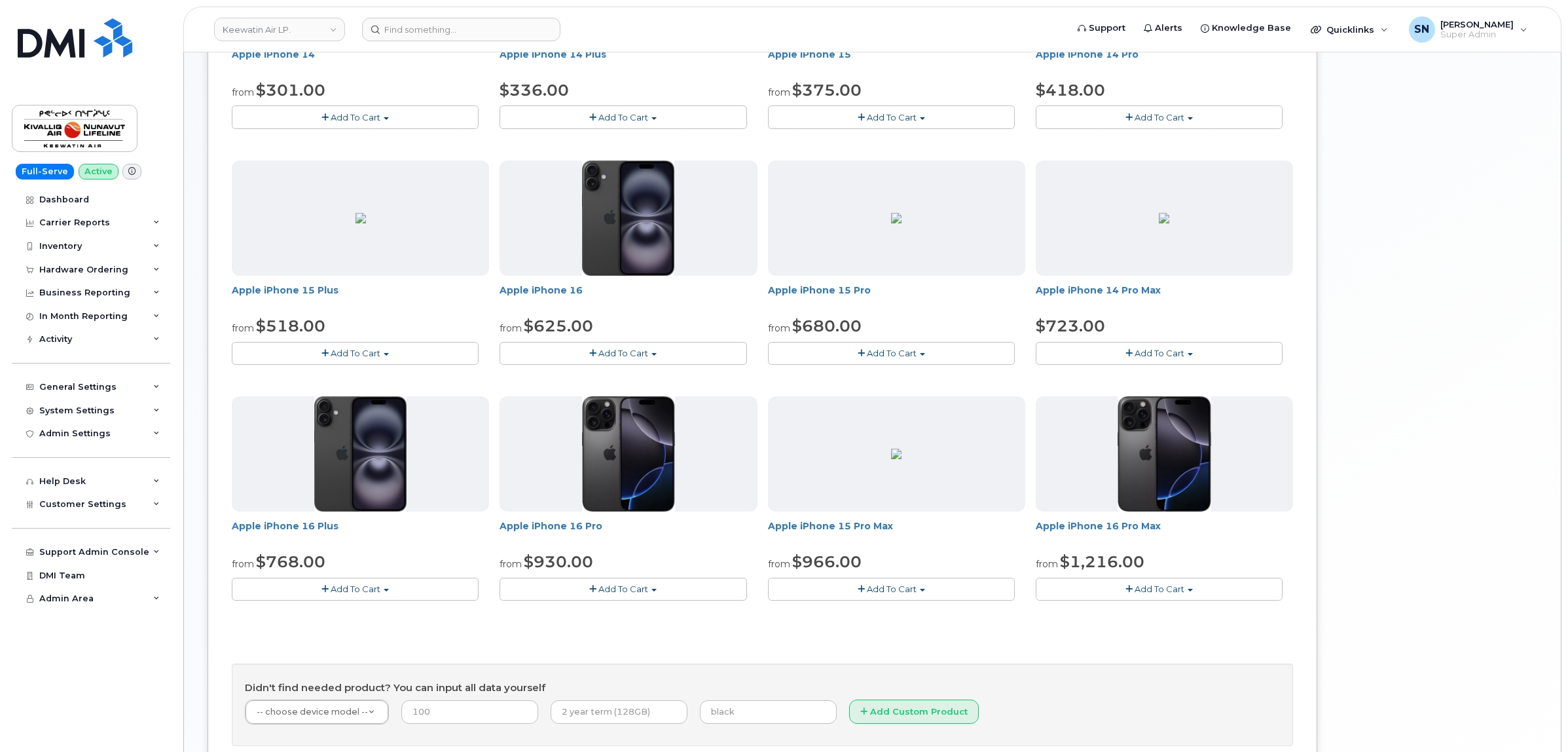
scroll to position [573, 0]
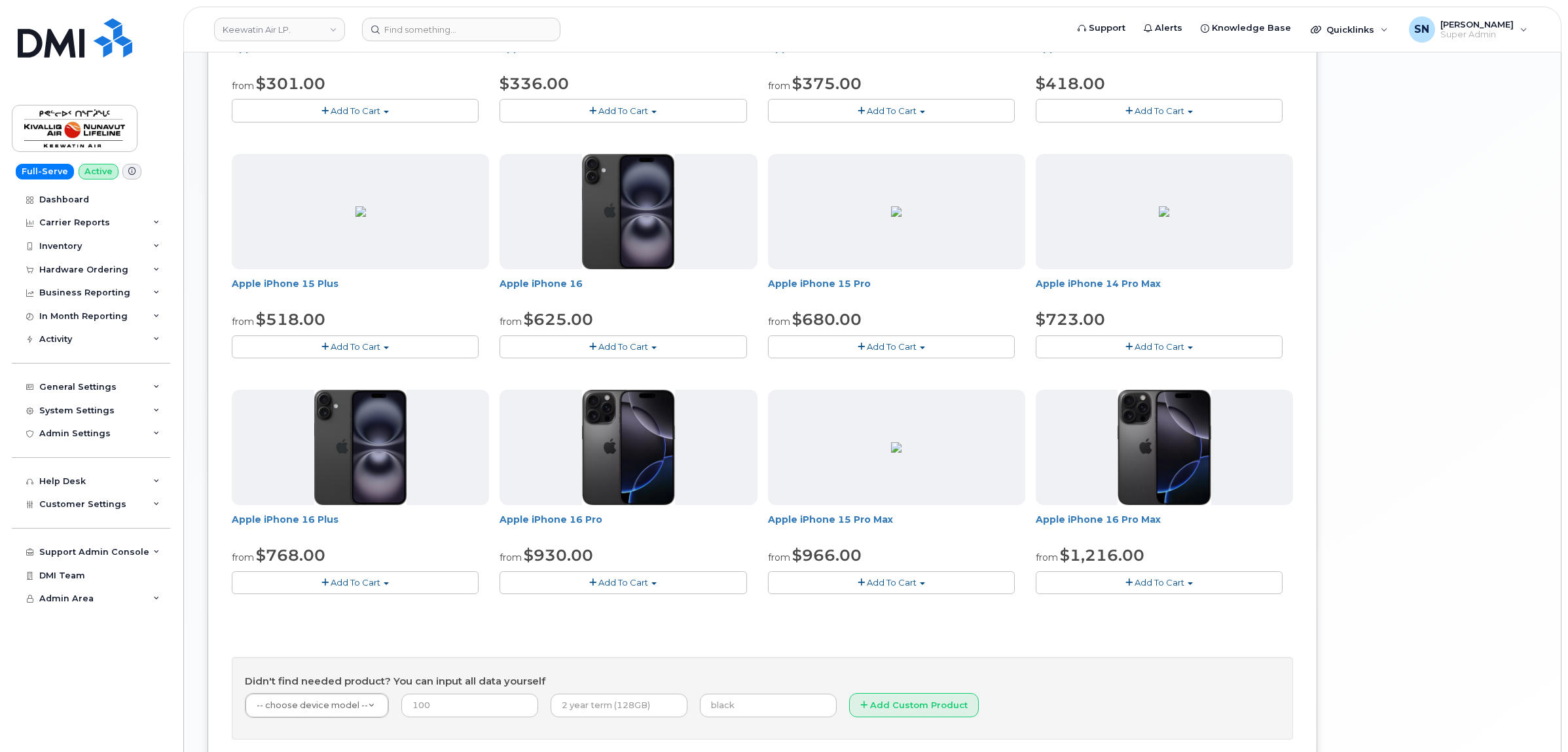
click at [614, 587] on span "Add To Cart" at bounding box center [623, 582] width 50 height 11
click at [653, 607] on link "$930.00 - 3 Year Activation (128GB)" at bounding box center [596, 607] width 187 height 17
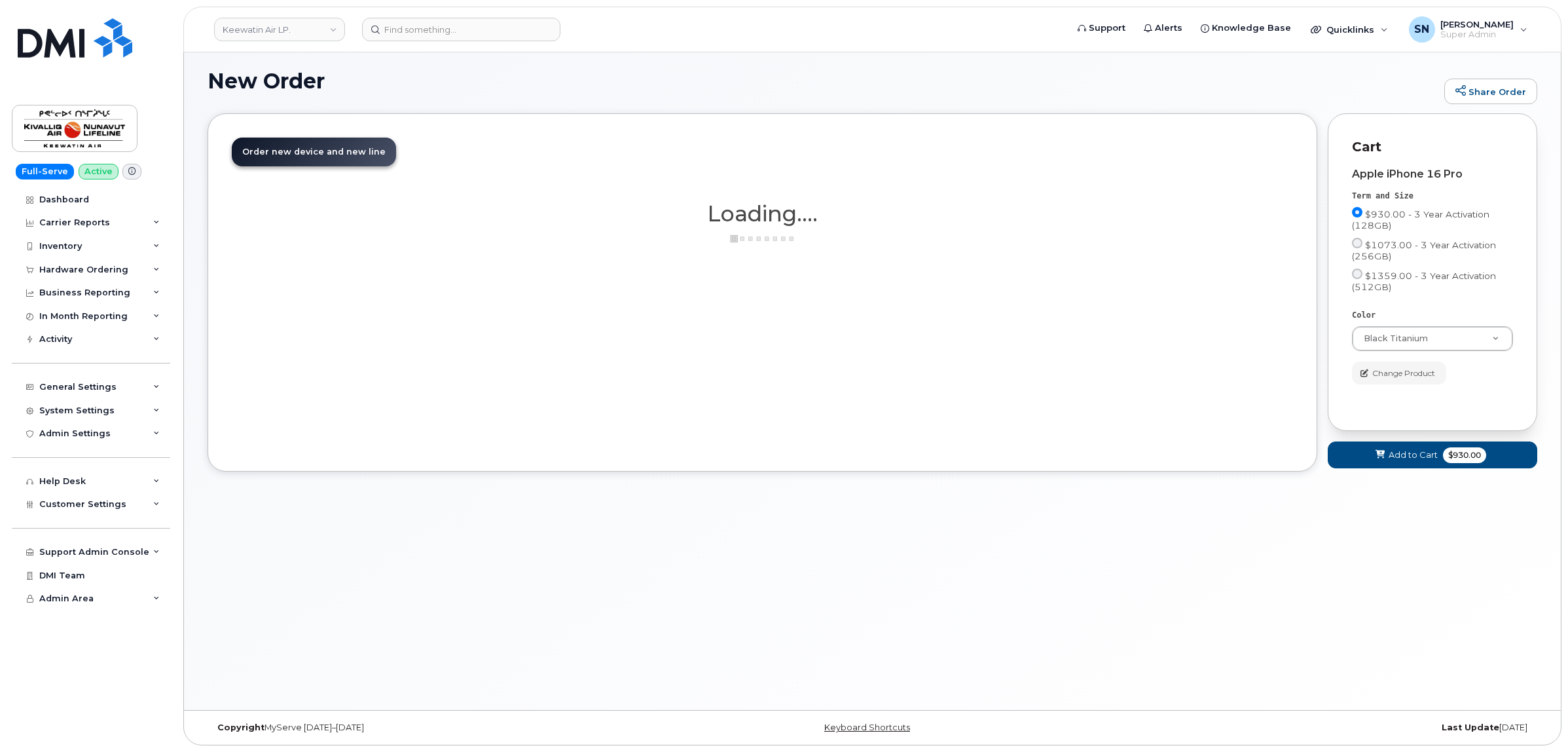
scroll to position [7, 0]
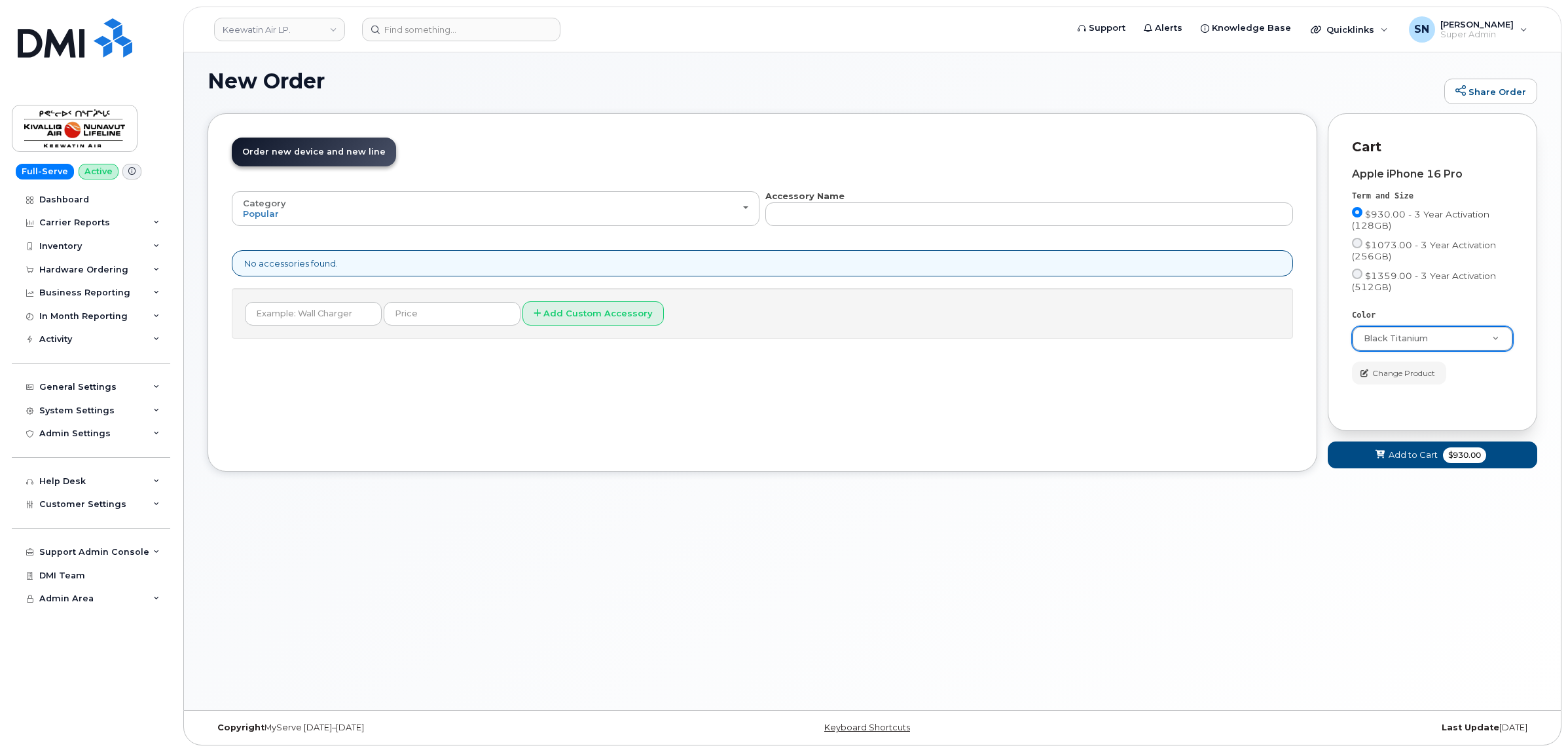
click at [1478, 303] on div "Apple iPhone 16 Pro Term and Size $930.00 - 3 Year Activation (128GB) $1073.00 …" at bounding box center [1433, 276] width 161 height 216
click at [1392, 457] on span "Add to Cart" at bounding box center [1413, 455] width 49 height 13
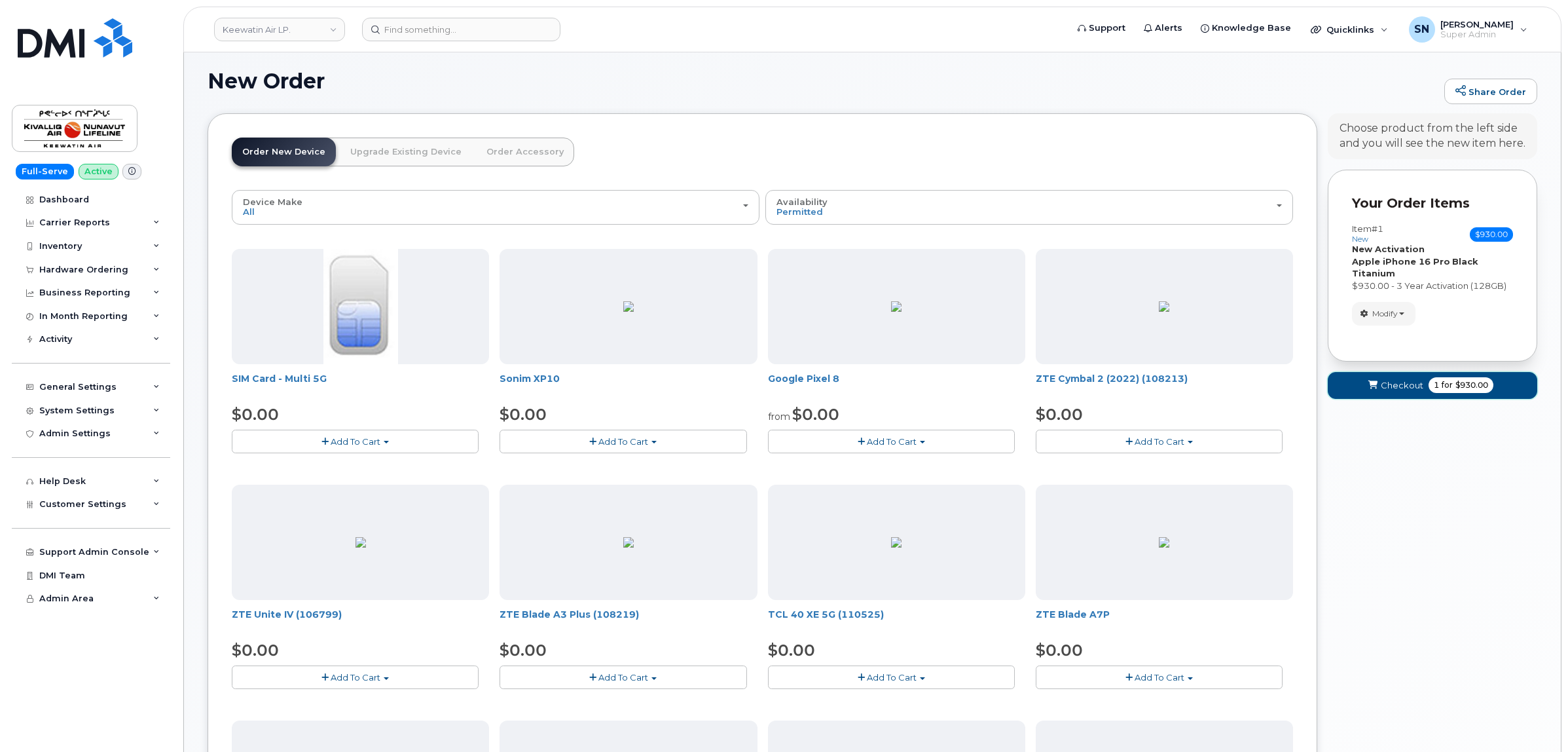
click at [1389, 385] on span "Checkout" at bounding box center [1402, 385] width 43 height 13
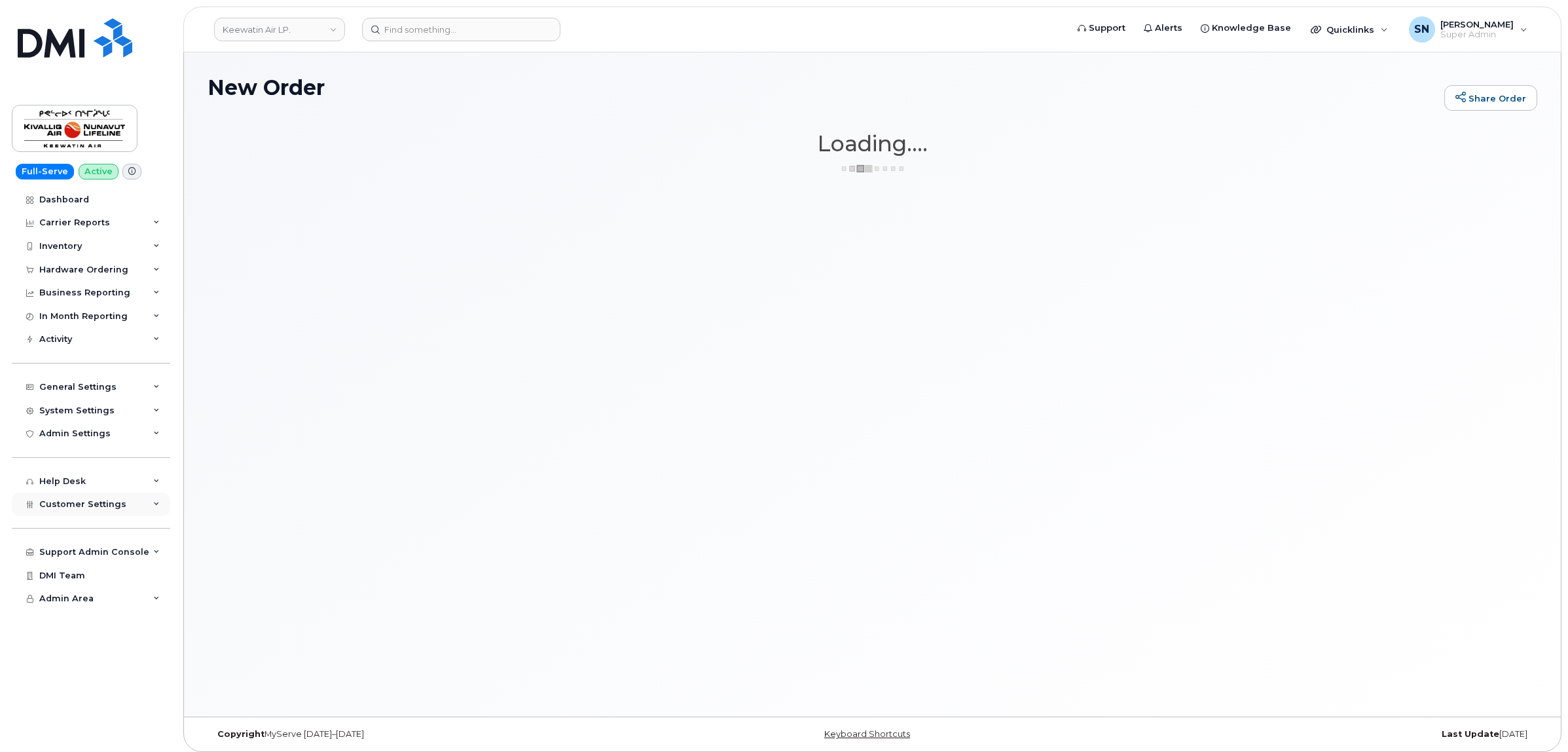
click at [103, 501] on div "Customer Settings" at bounding box center [91, 504] width 159 height 23
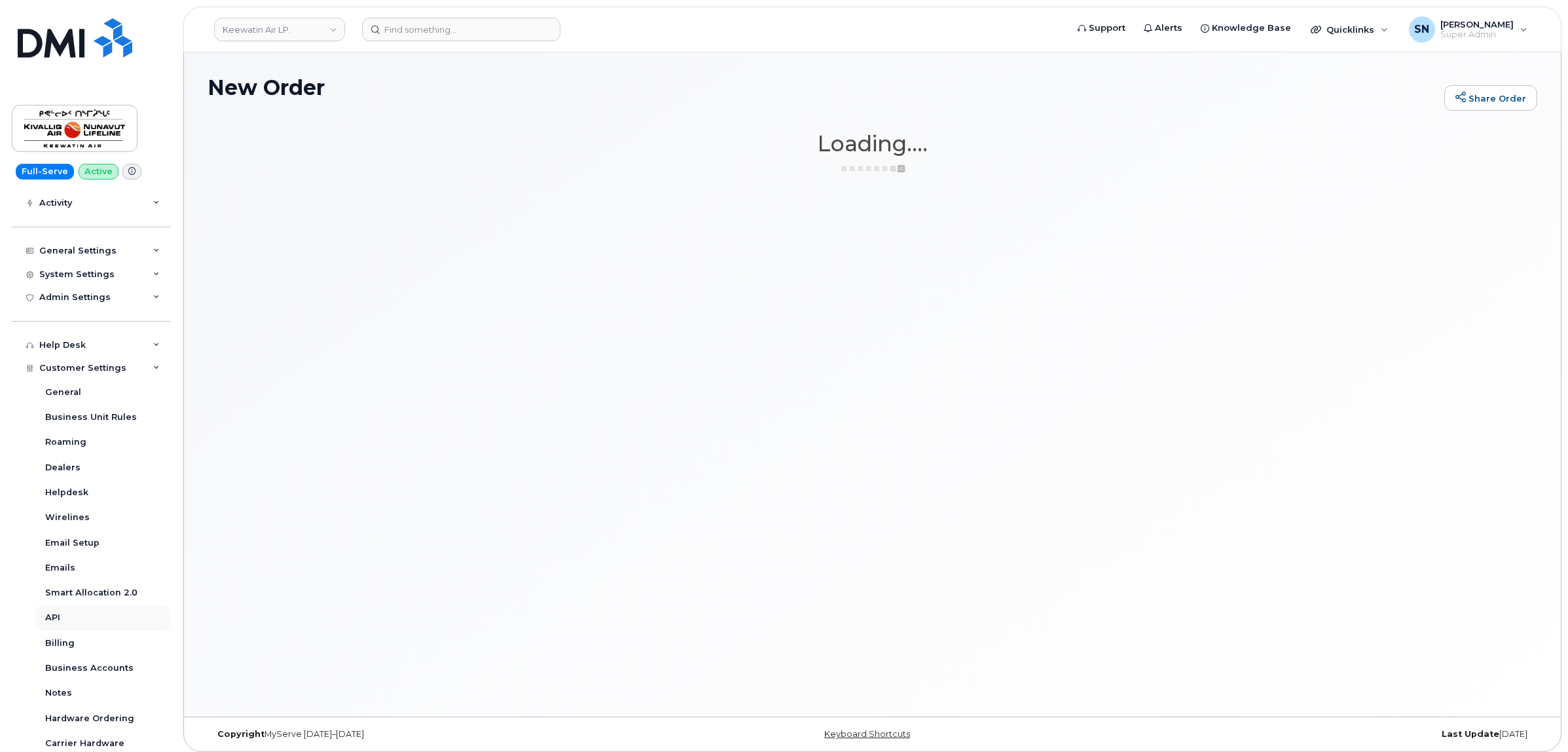
scroll to position [239, 0]
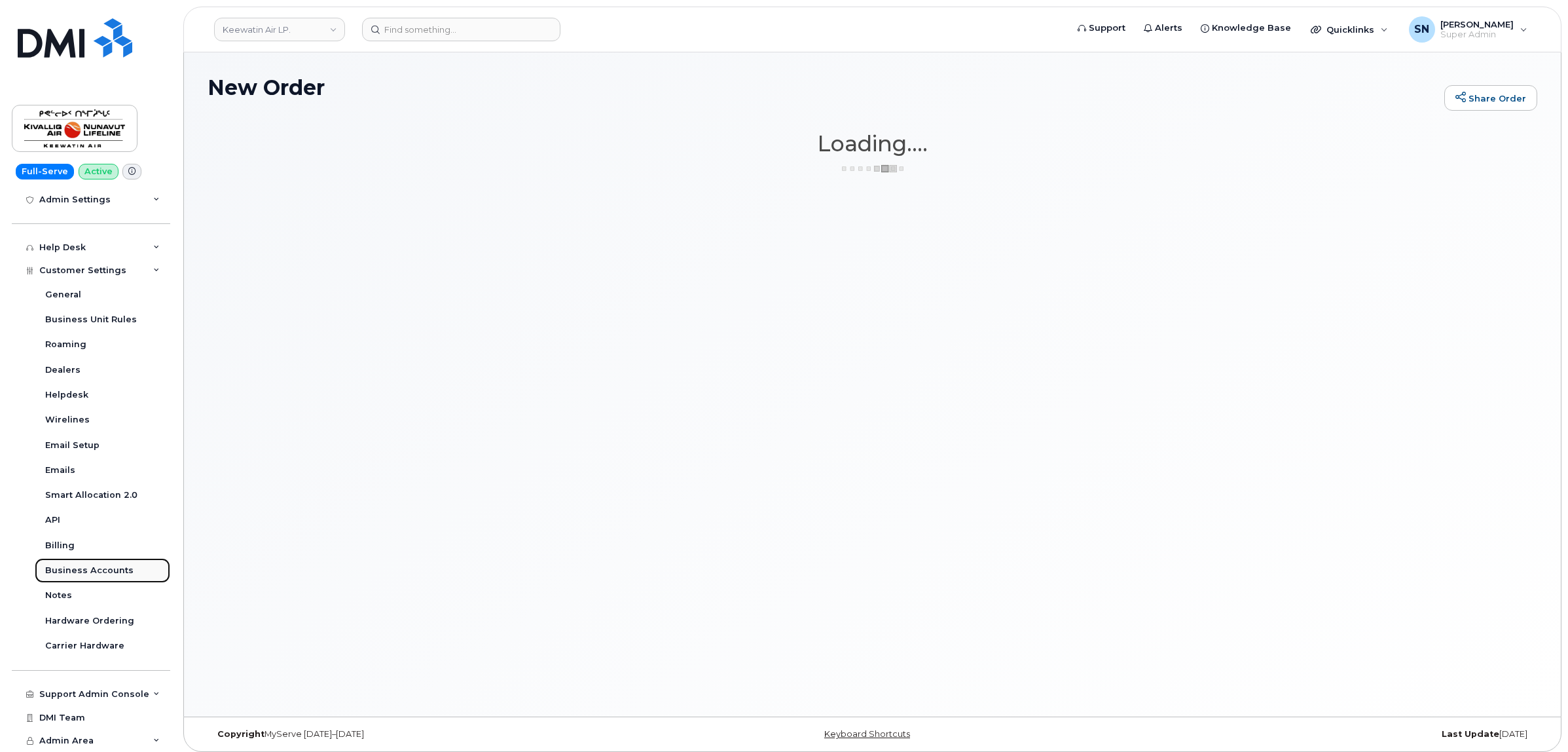
click at [107, 565] on div "Business Accounts" at bounding box center [89, 571] width 89 height 12
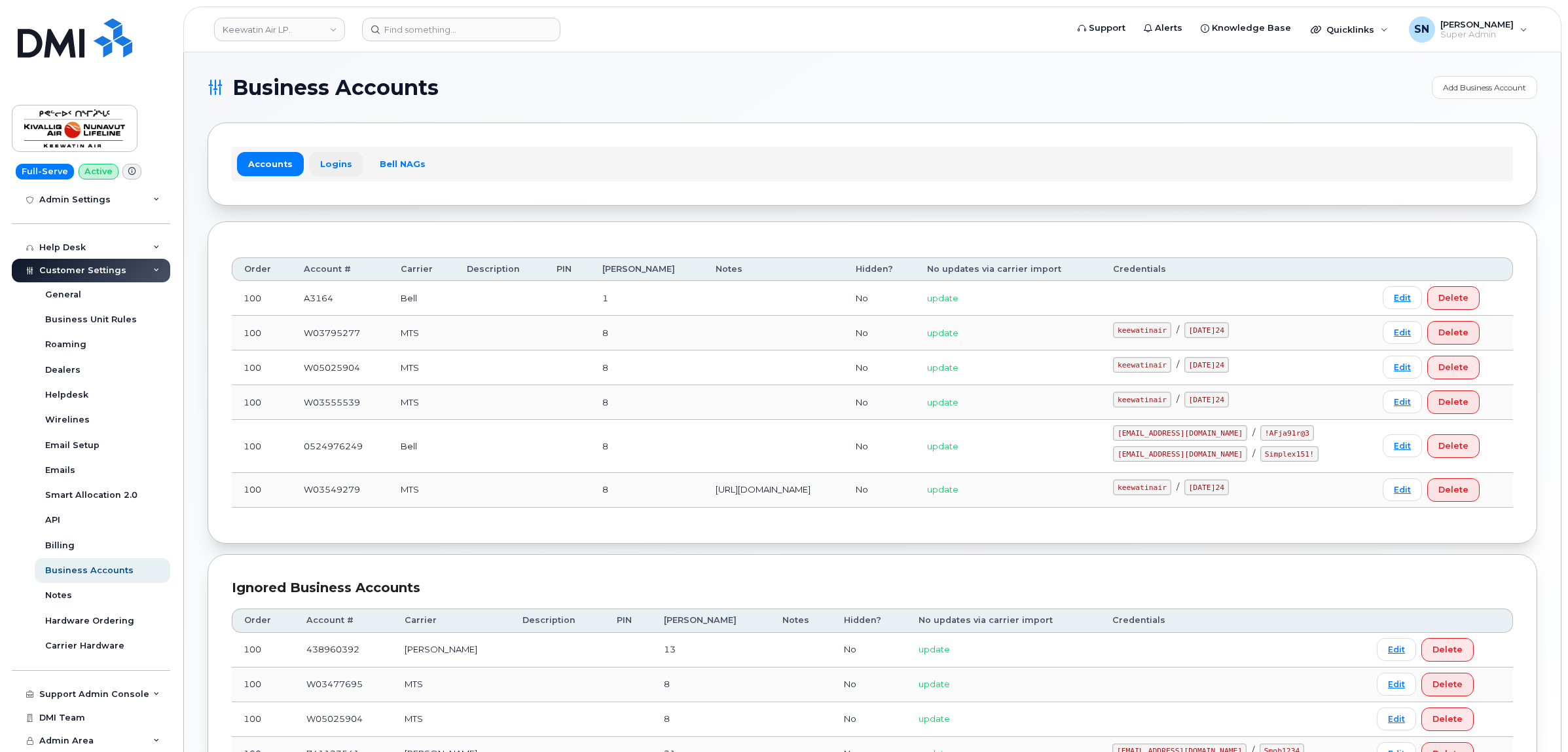
click at [319, 172] on link "Logins" at bounding box center [337, 163] width 55 height 23
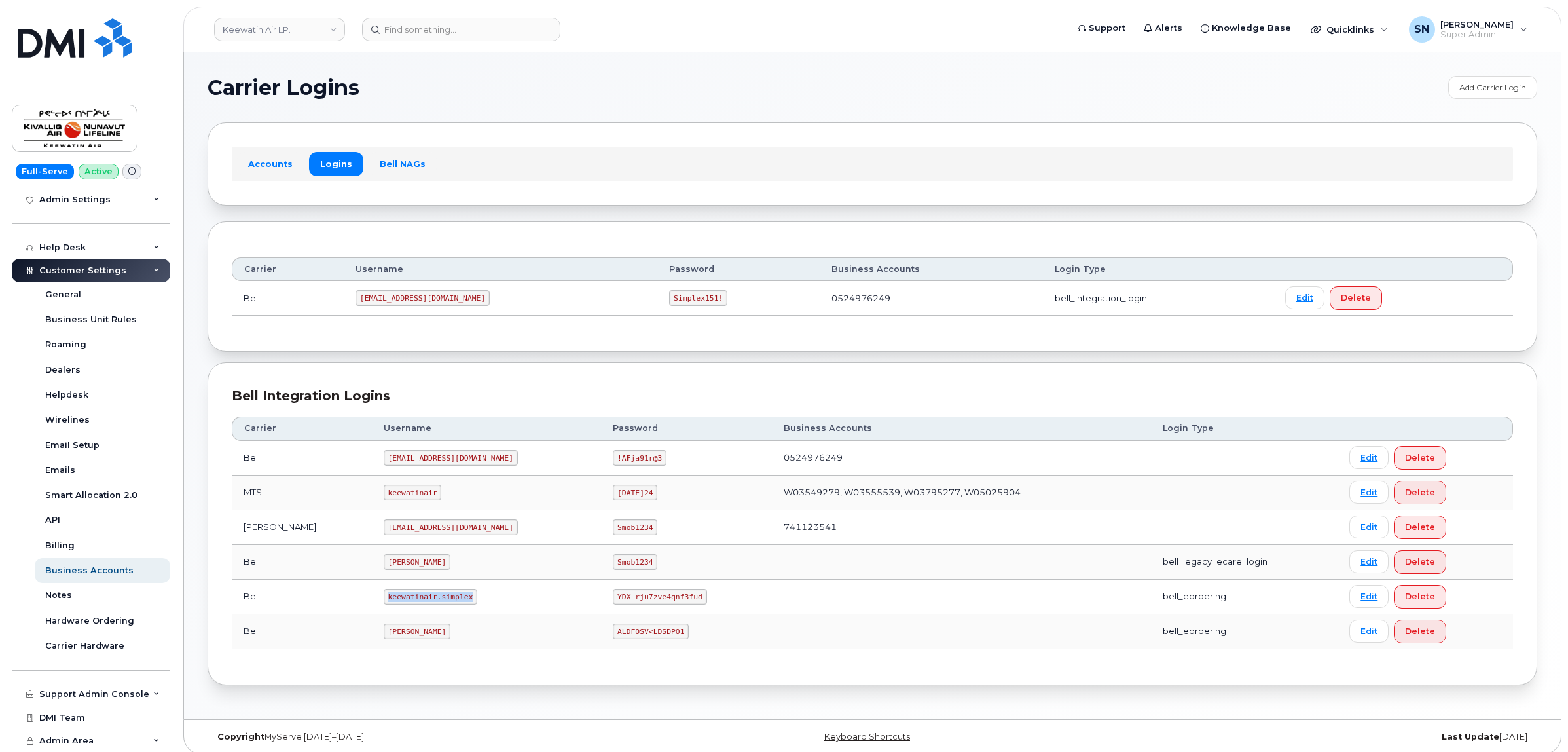
drag, startPoint x: 336, startPoint y: 597, endPoint x: 331, endPoint y: 572, distance: 25.5
click at [440, 595] on td "keewatinair.simplex" at bounding box center [486, 597] width 229 height 35
copy code "keewatinair.simplex"
drag, startPoint x: 517, startPoint y: 597, endPoint x: 606, endPoint y: 600, distance: 89.1
click at [606, 600] on td "YDX_rju7zve4qnf3fud" at bounding box center [686, 597] width 171 height 35
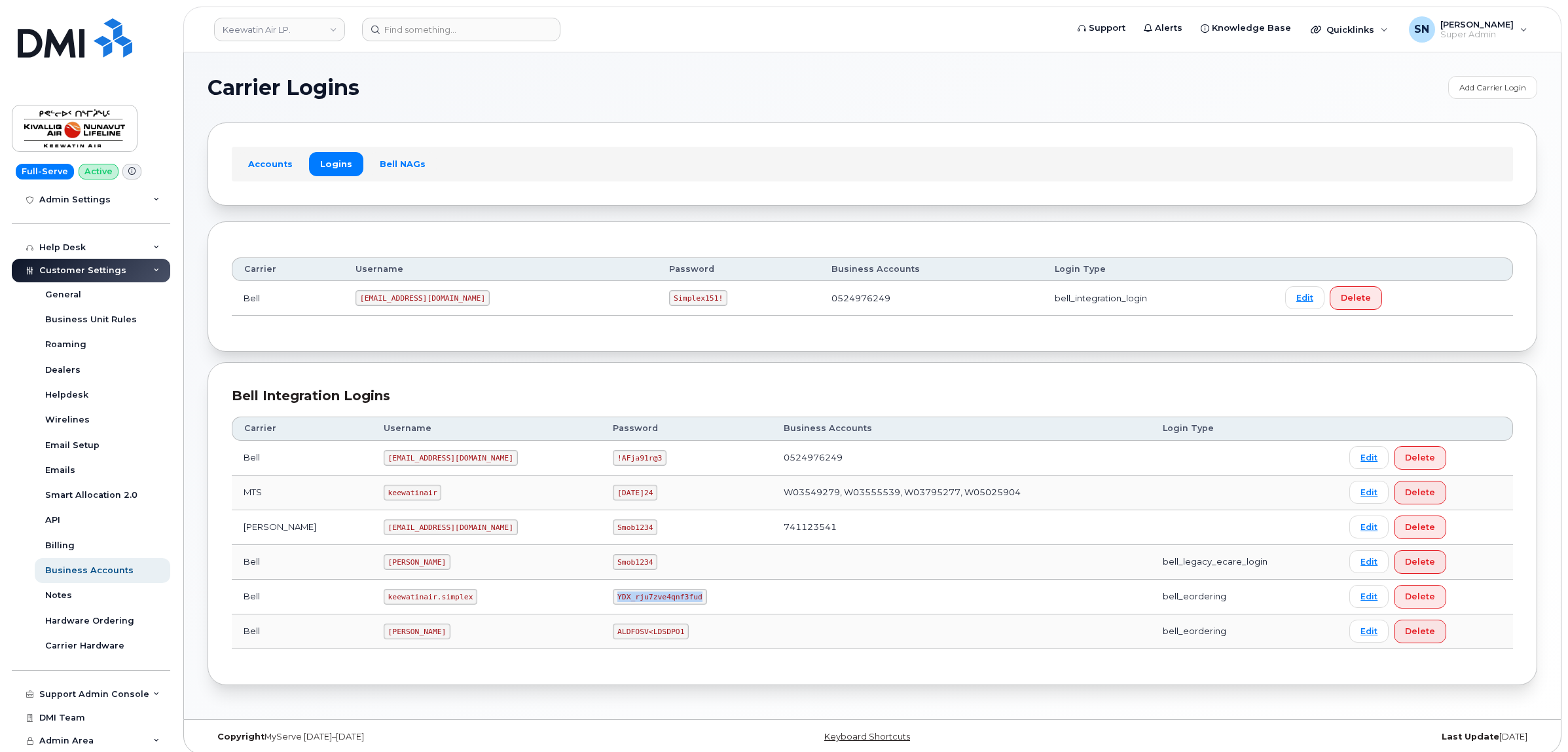
copy code "YDX_rju7zve4qnf3fud"
click at [452, 128] on div "Accounts Logins Bell NAGs" at bounding box center [872, 164] width 1329 height 83
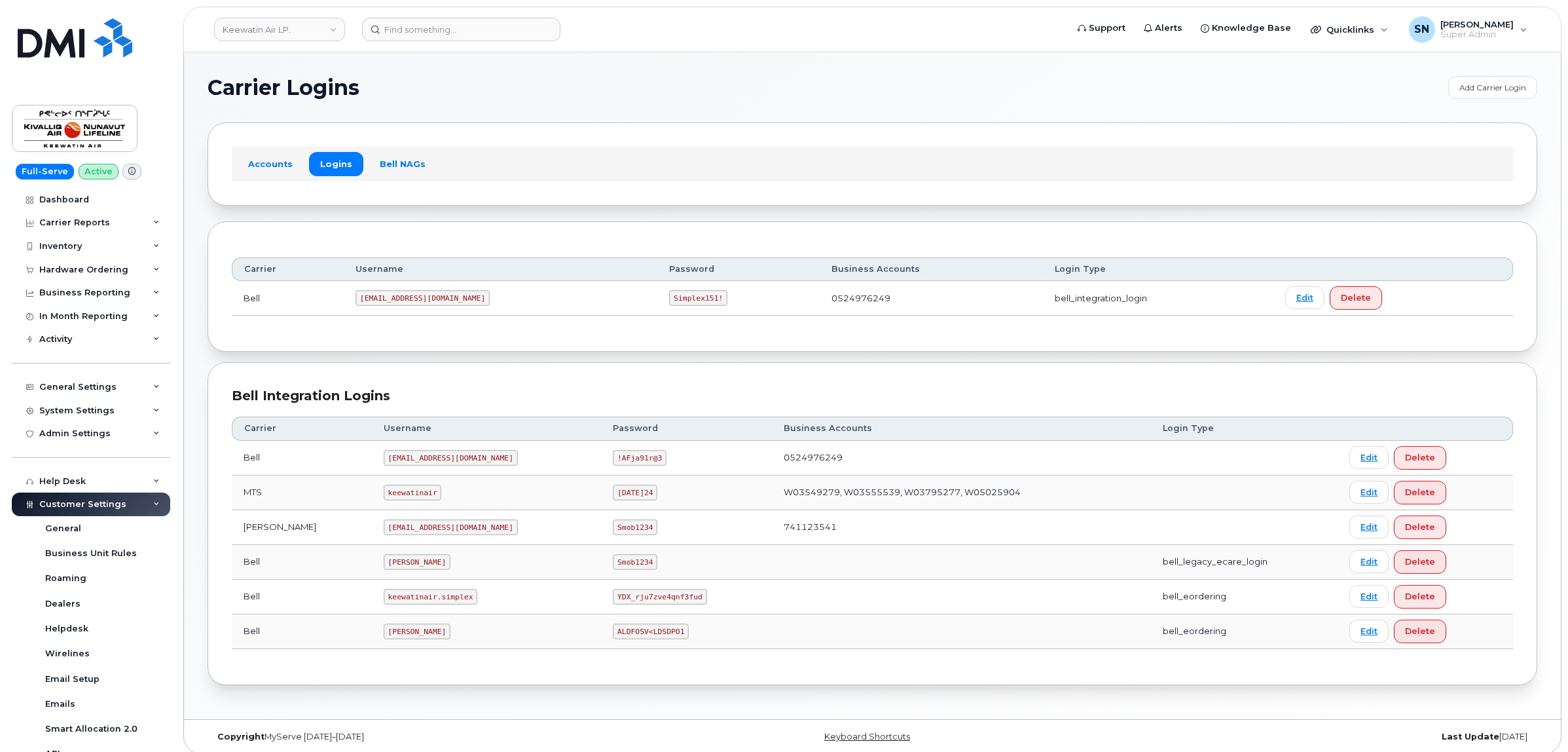
scroll to position [12, 0]
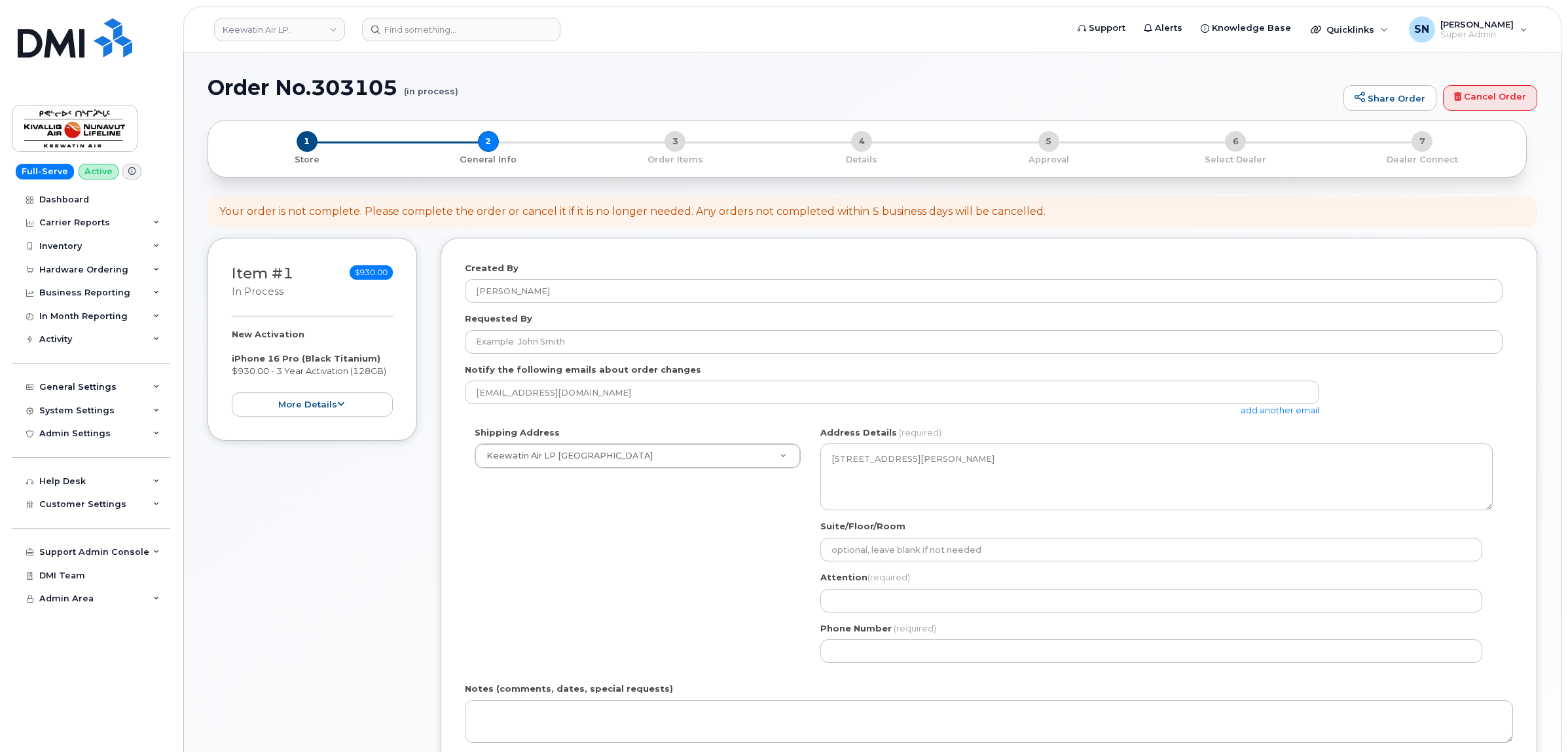
select select
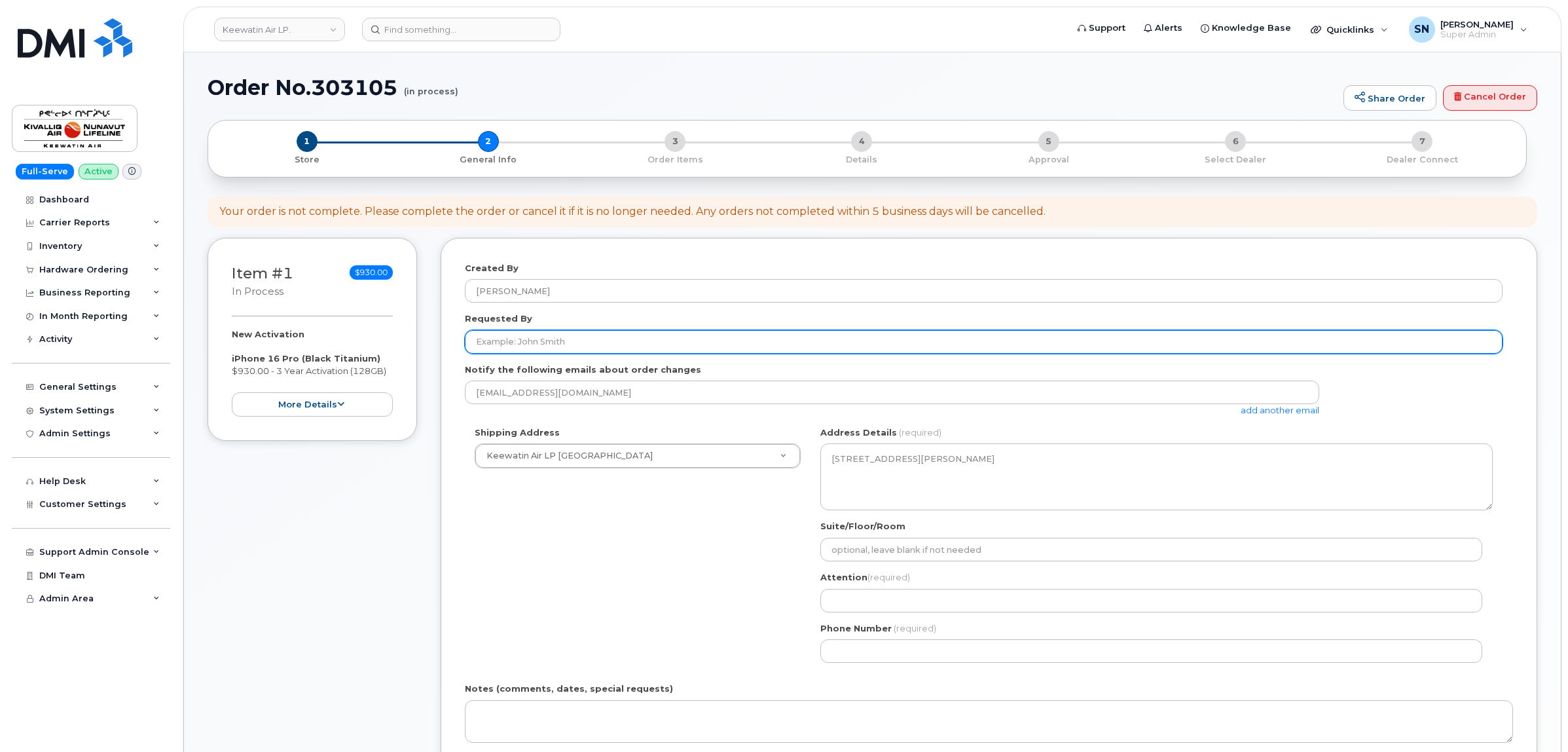
click at [609, 339] on input "Requested By" at bounding box center [983, 341] width 1038 height 23
paste input "CS0807124"
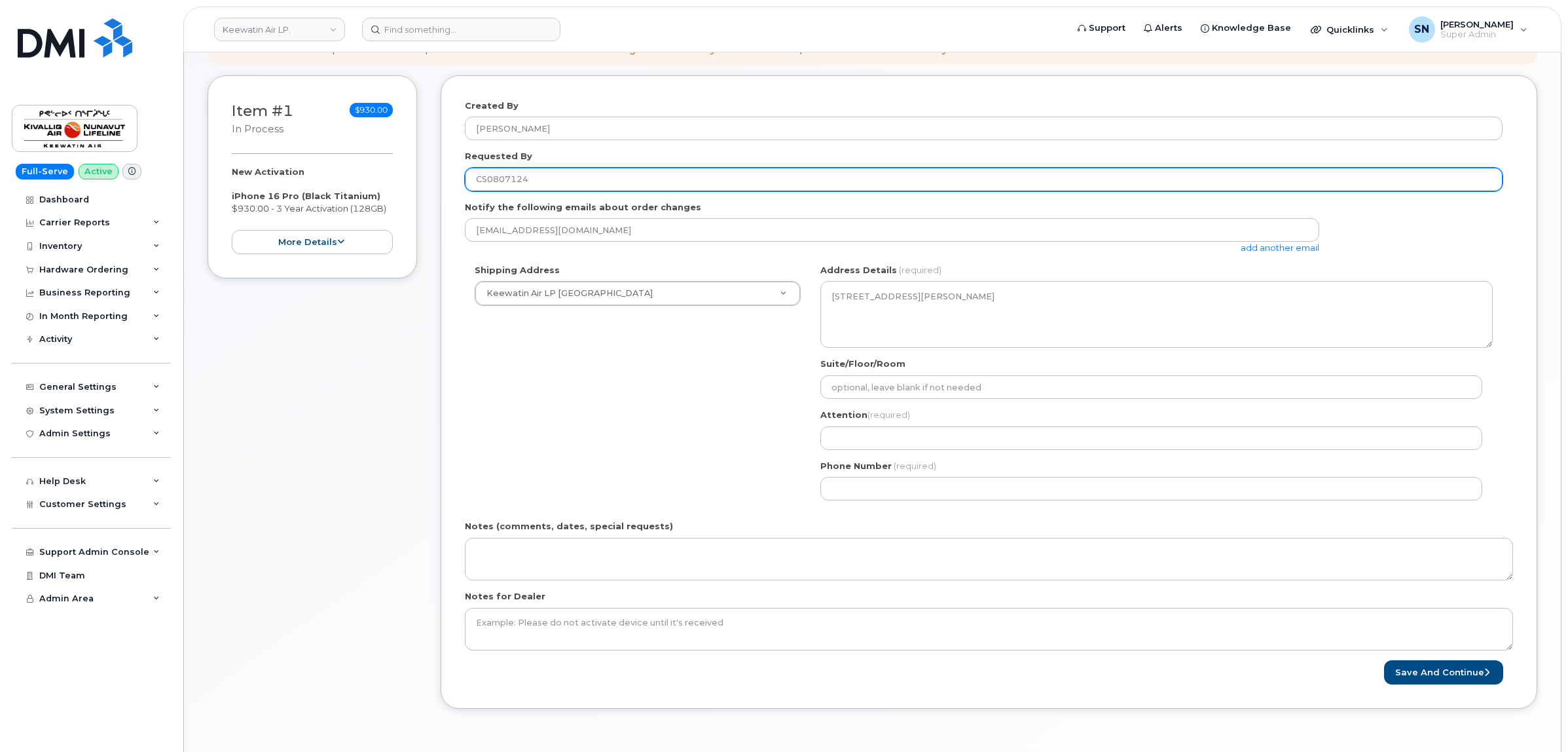
scroll to position [164, 0]
type input "CS0807124"
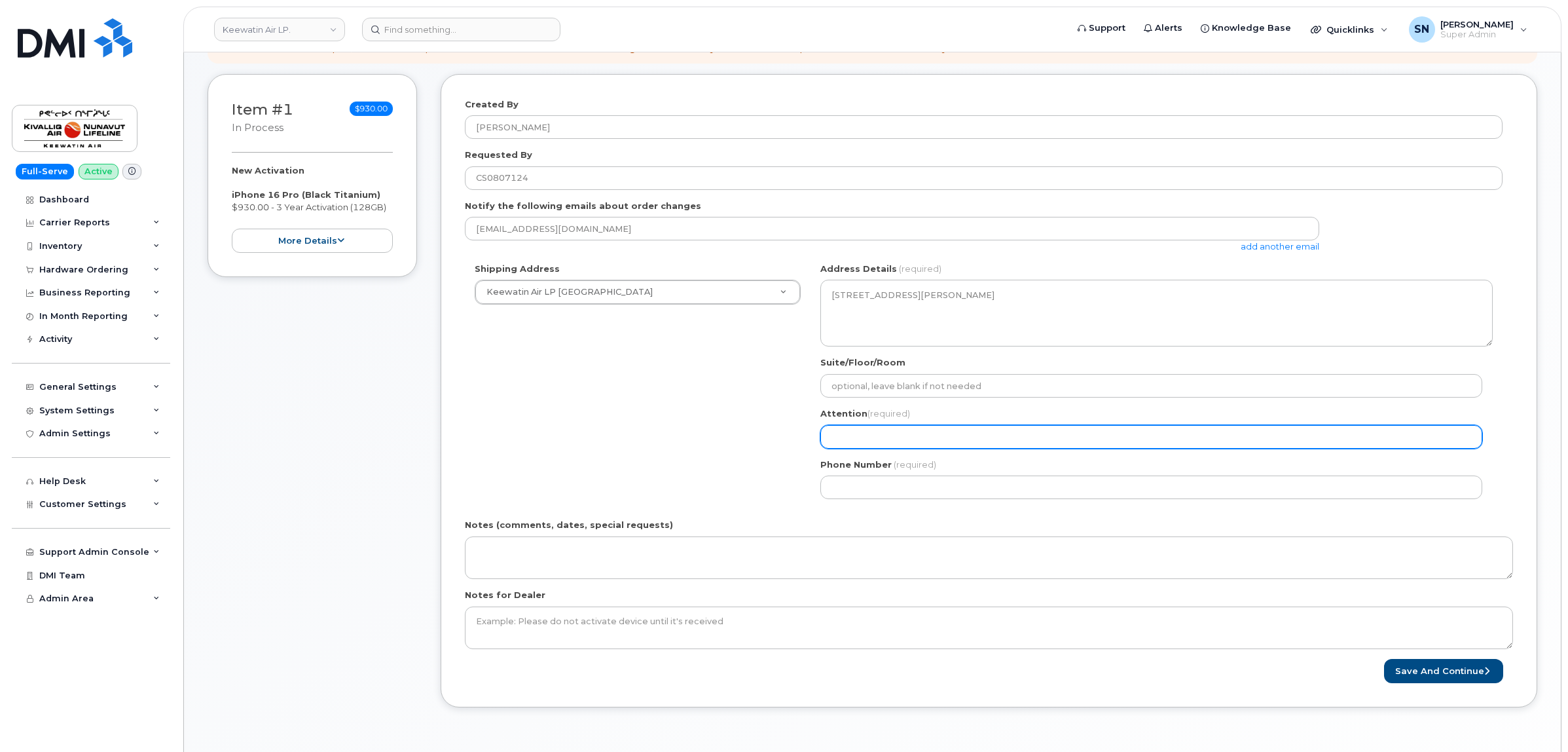
click at [887, 436] on input "Attention (required)" at bounding box center [1151, 437] width 662 height 23
paste input "[PERSON_NAME]"
select select
type input "[PERSON_NAME]"
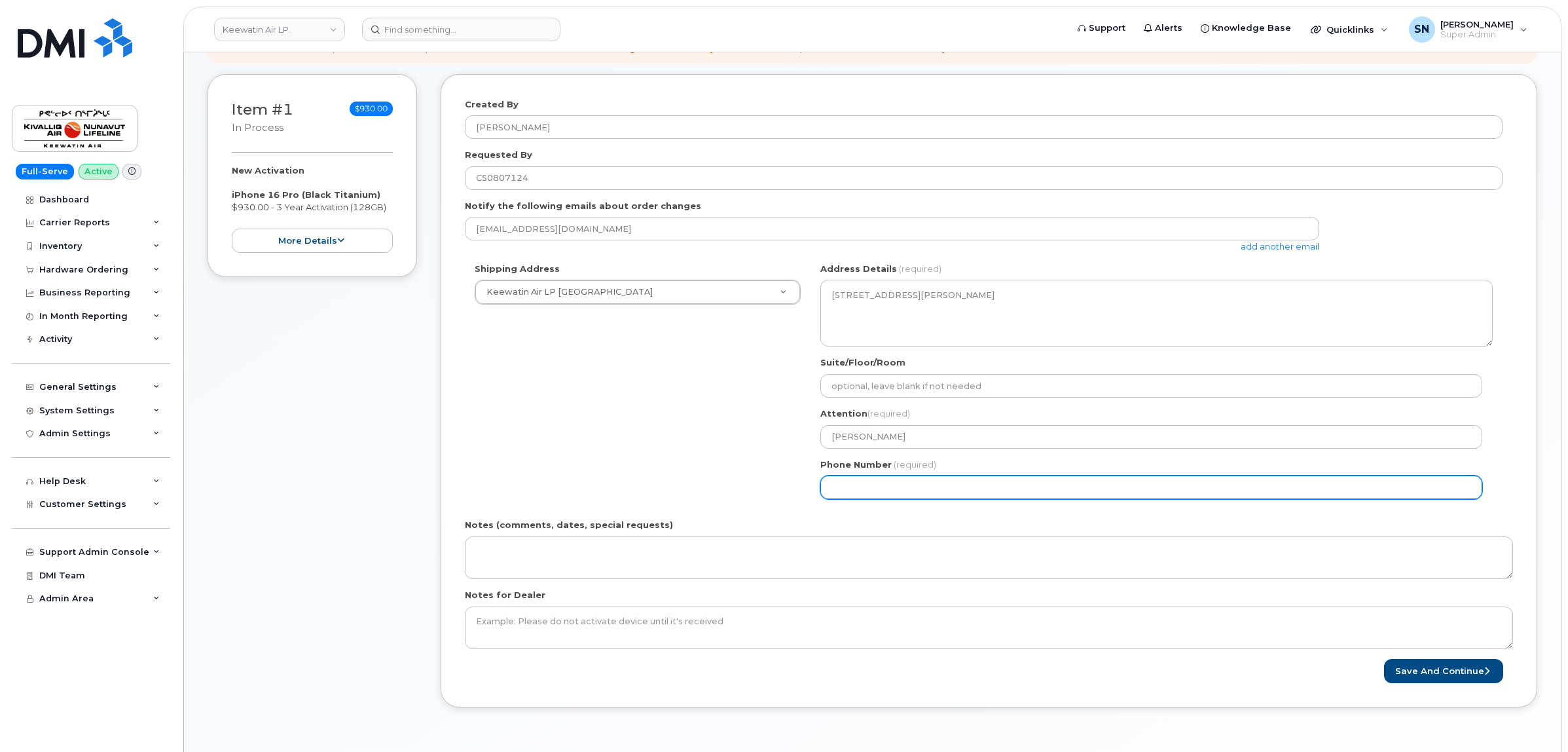
click at [940, 493] on input "Phone Number" at bounding box center [1151, 487] width 662 height 23
paste input "6"
select select
drag, startPoint x: 931, startPoint y: 489, endPoint x: 709, endPoint y: 475, distance: 222.4
click at [715, 475] on div "Shipping Address Keewatin Air LP Winnipeg New Address Iqaluit Base Keewatin Air…" at bounding box center [983, 385] width 1038 height 246
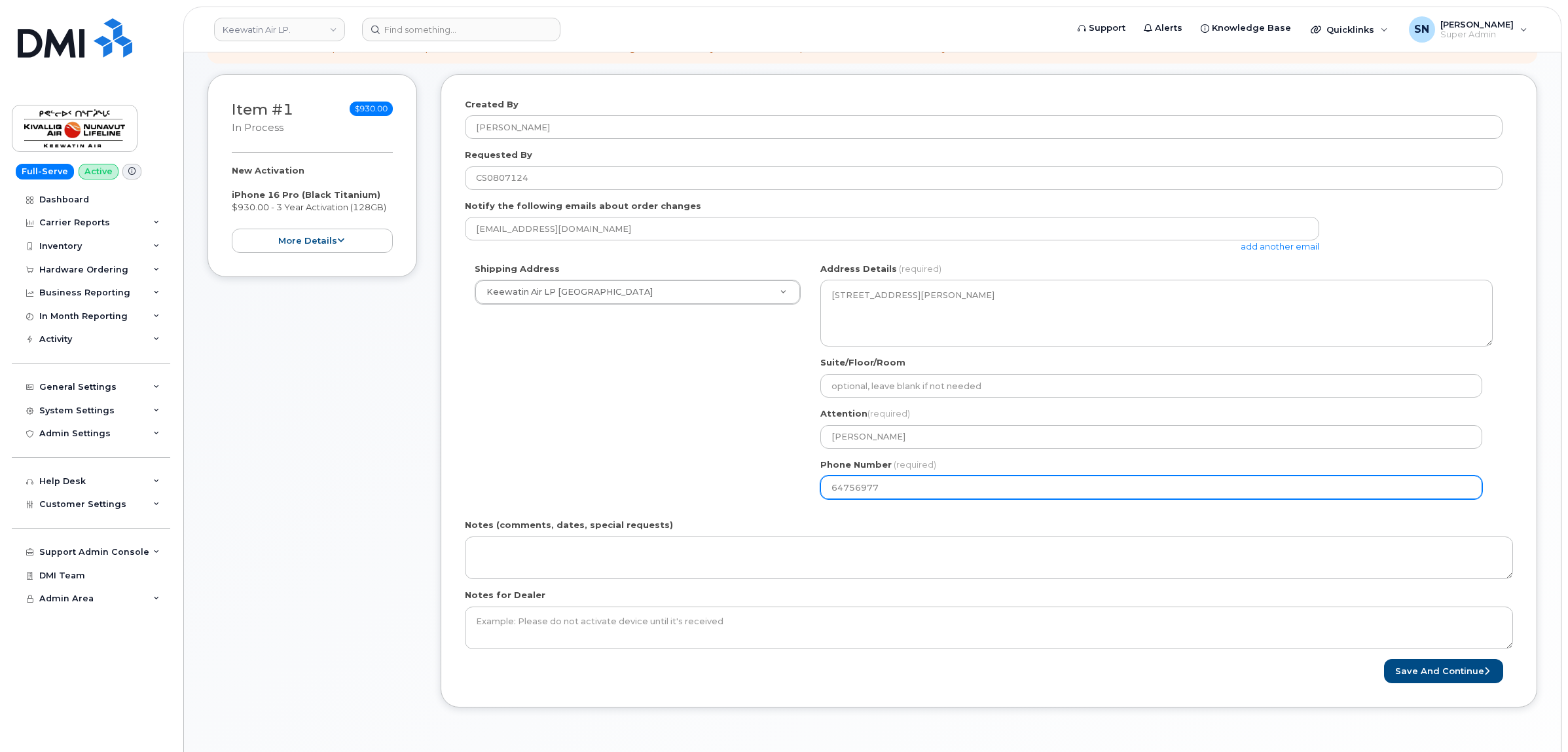
type input "647569772"
select select
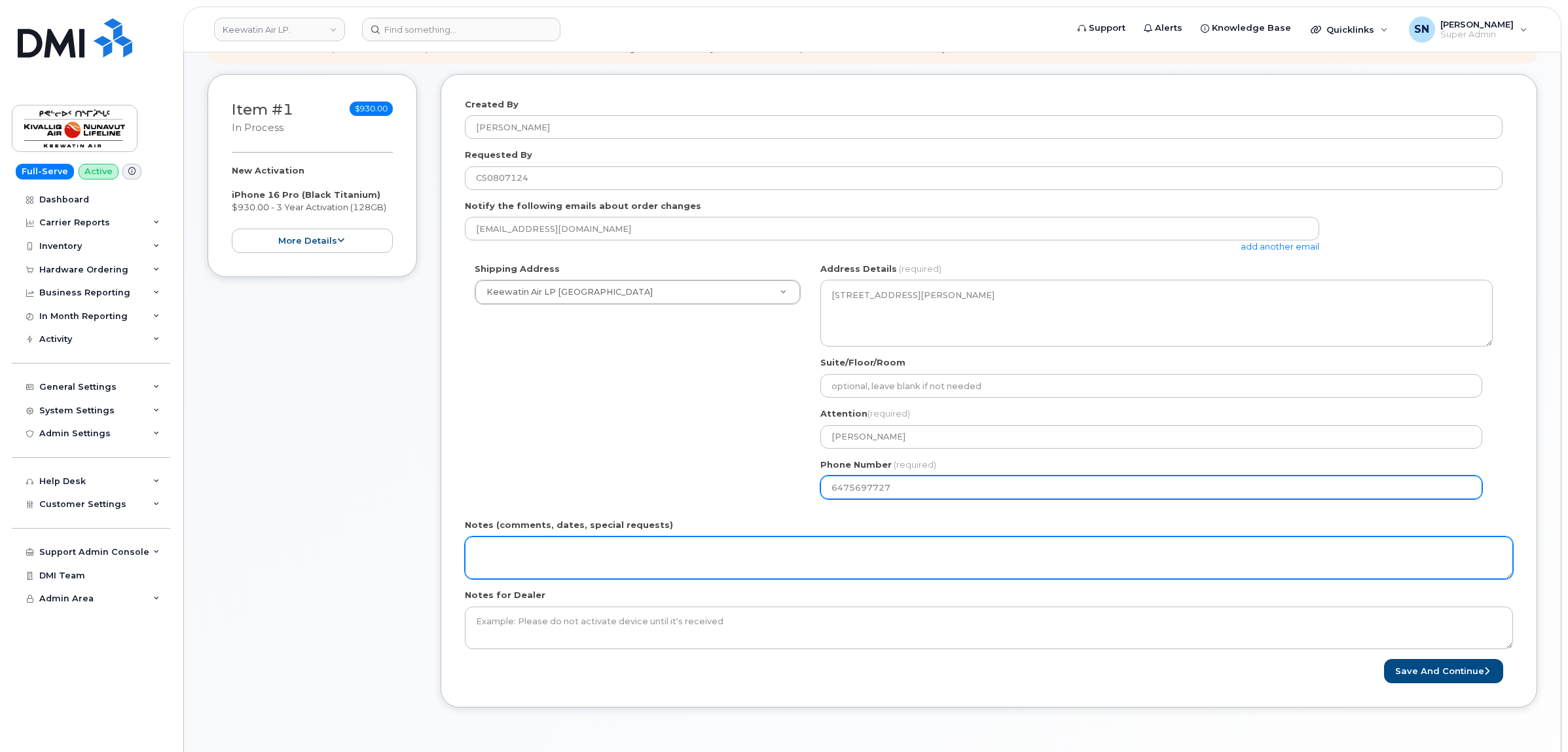
type input "6475697727"
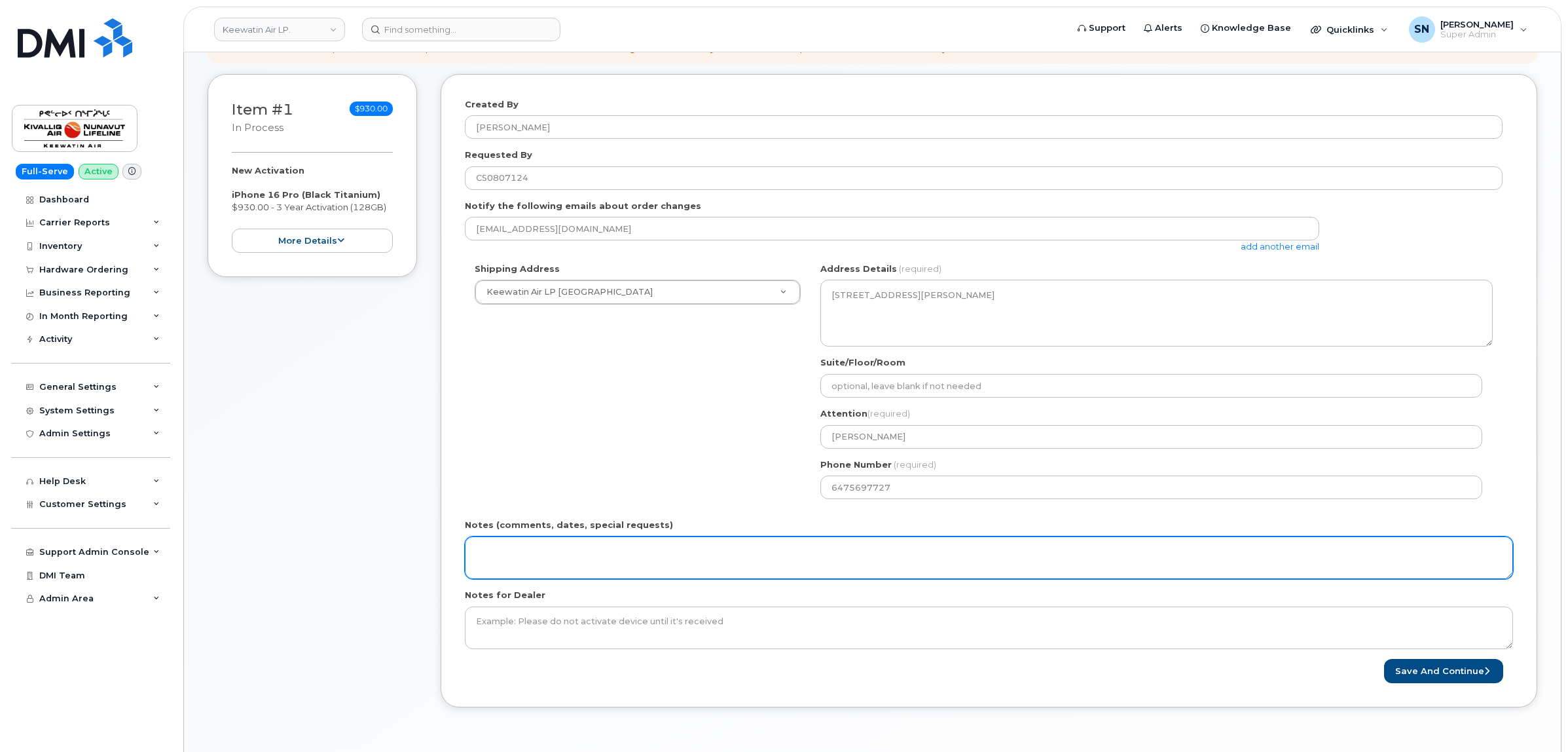
click at [598, 547] on textarea "Notes (comments, dates, special requests)" at bounding box center [988, 558] width 1048 height 43
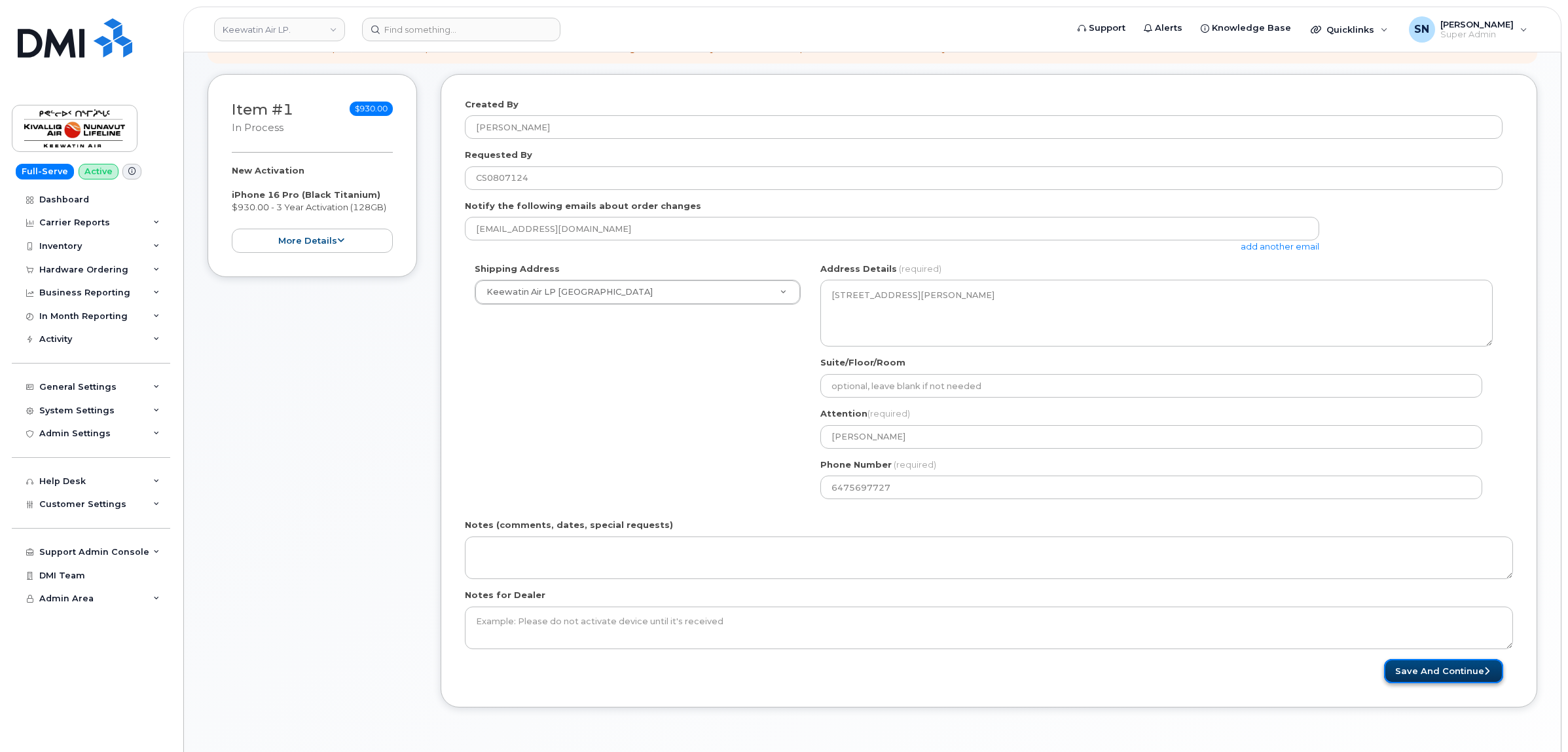
click at [1411, 676] on button "Save and Continue" at bounding box center [1443, 671] width 119 height 24
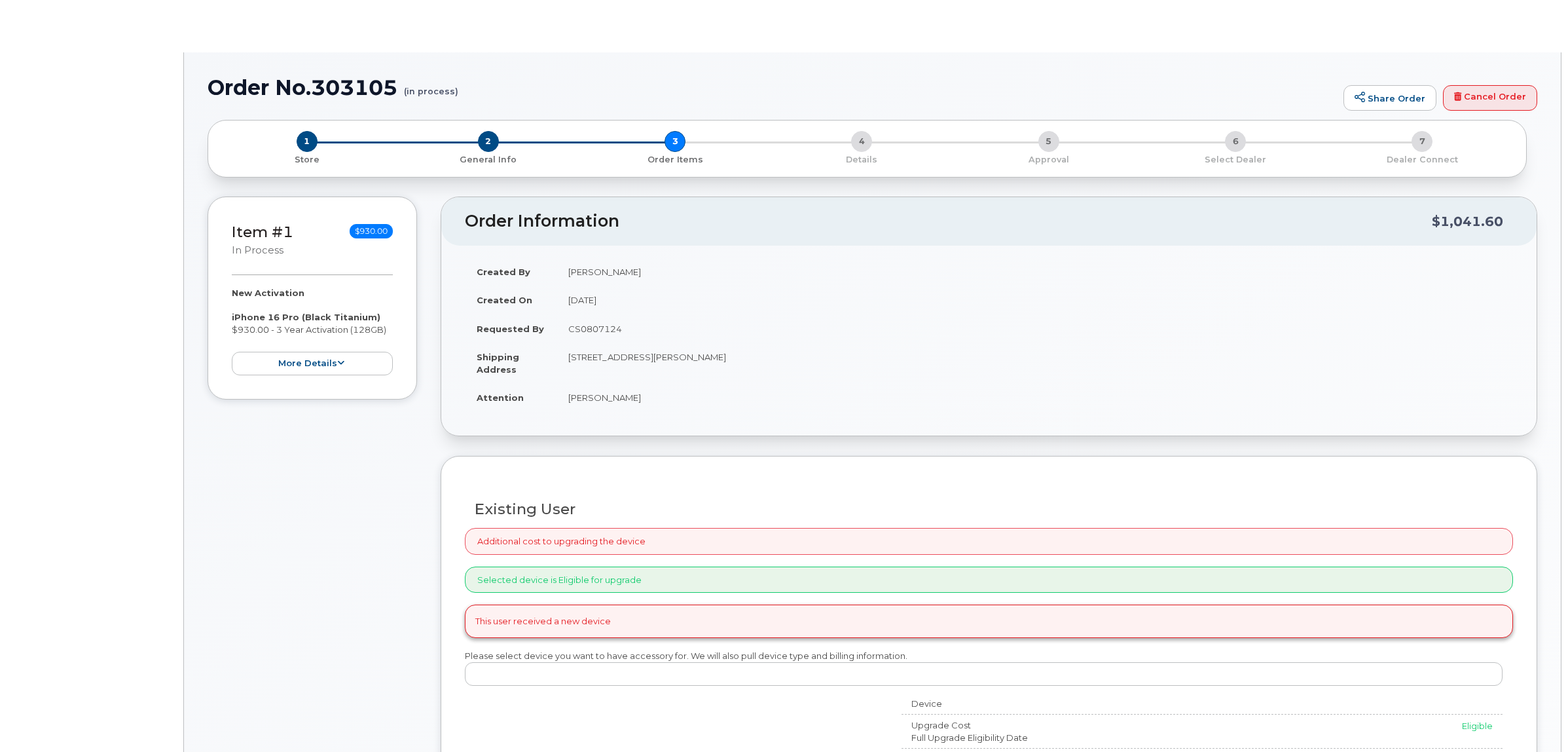
radio input "true"
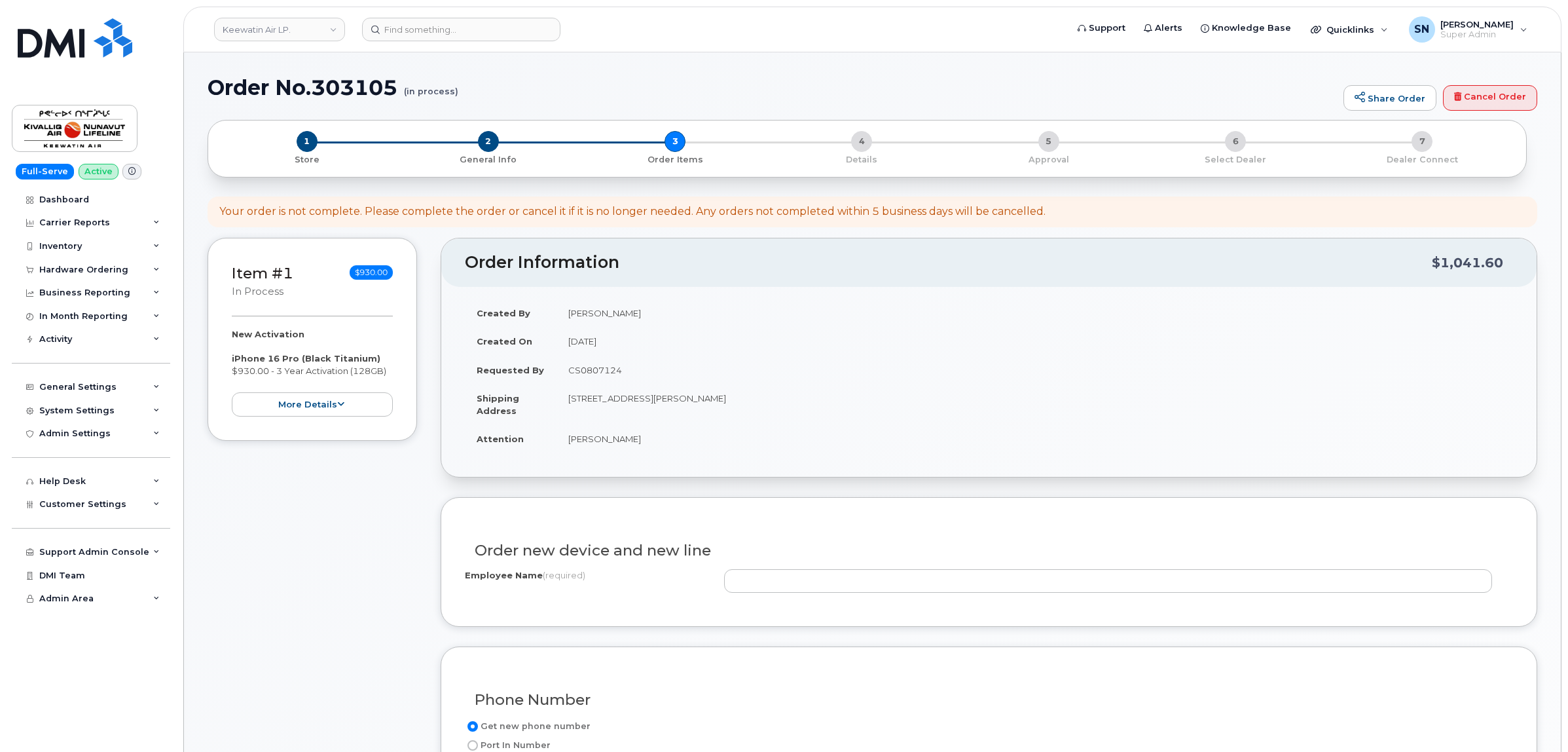
click at [768, 569] on div "Order new device and new line" at bounding box center [988, 545] width 1048 height 48
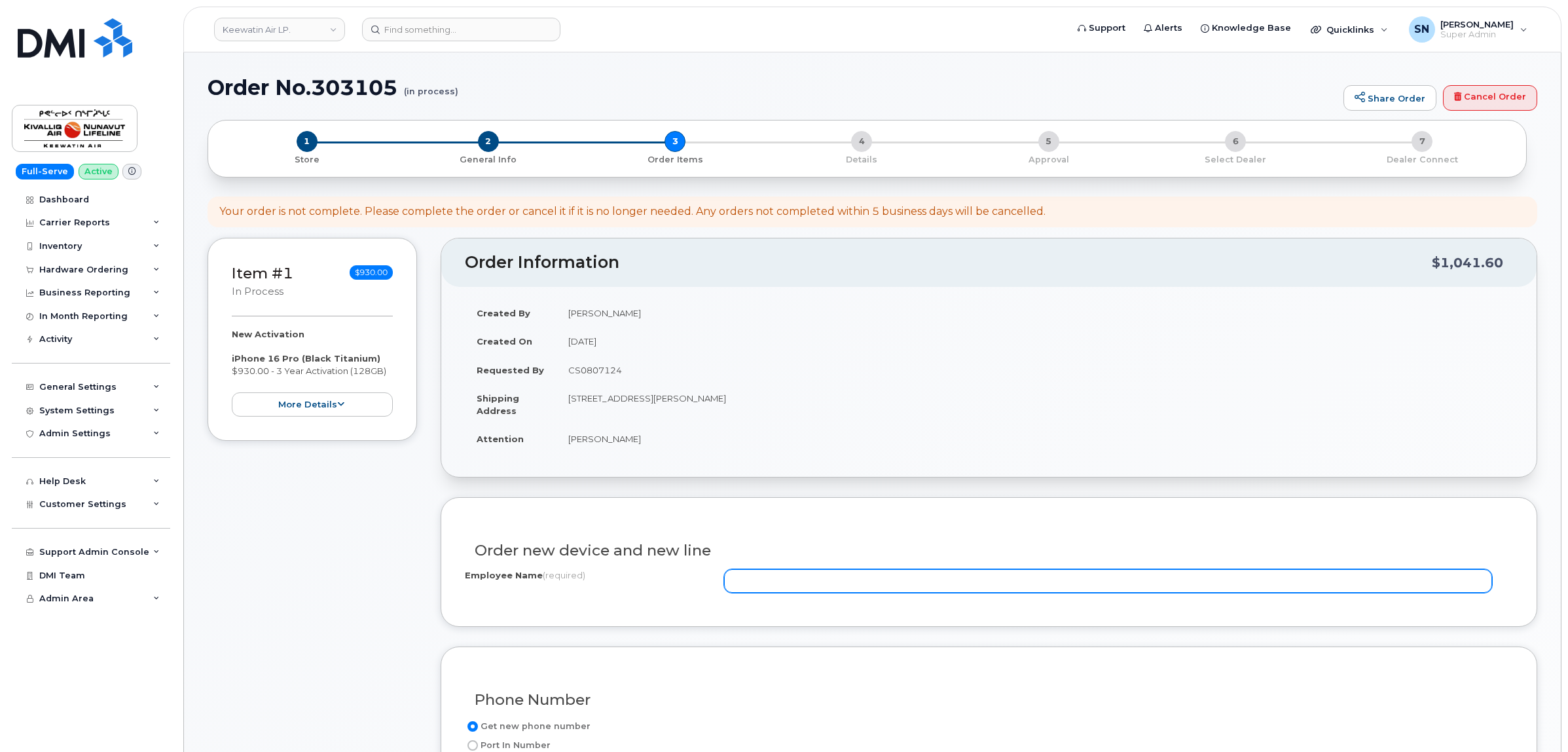
click at [774, 581] on input "Employee Name (required)" at bounding box center [1108, 581] width 768 height 23
paste input "[PERSON_NAME]"
type input "[PERSON_NAME]"
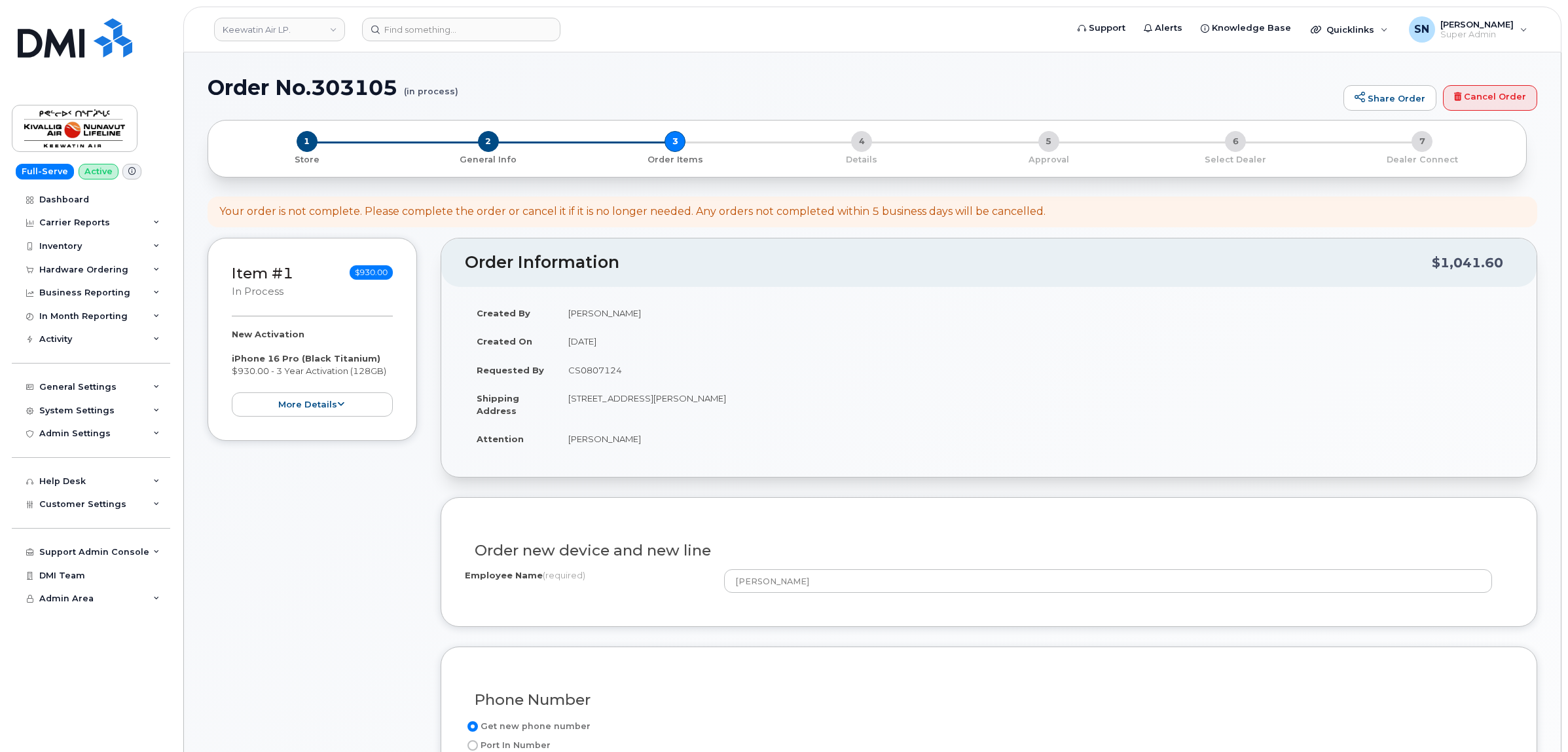
click at [730, 611] on div "Order new device and new line Employee Name (required) Abil Saju" at bounding box center [988, 562] width 1096 height 130
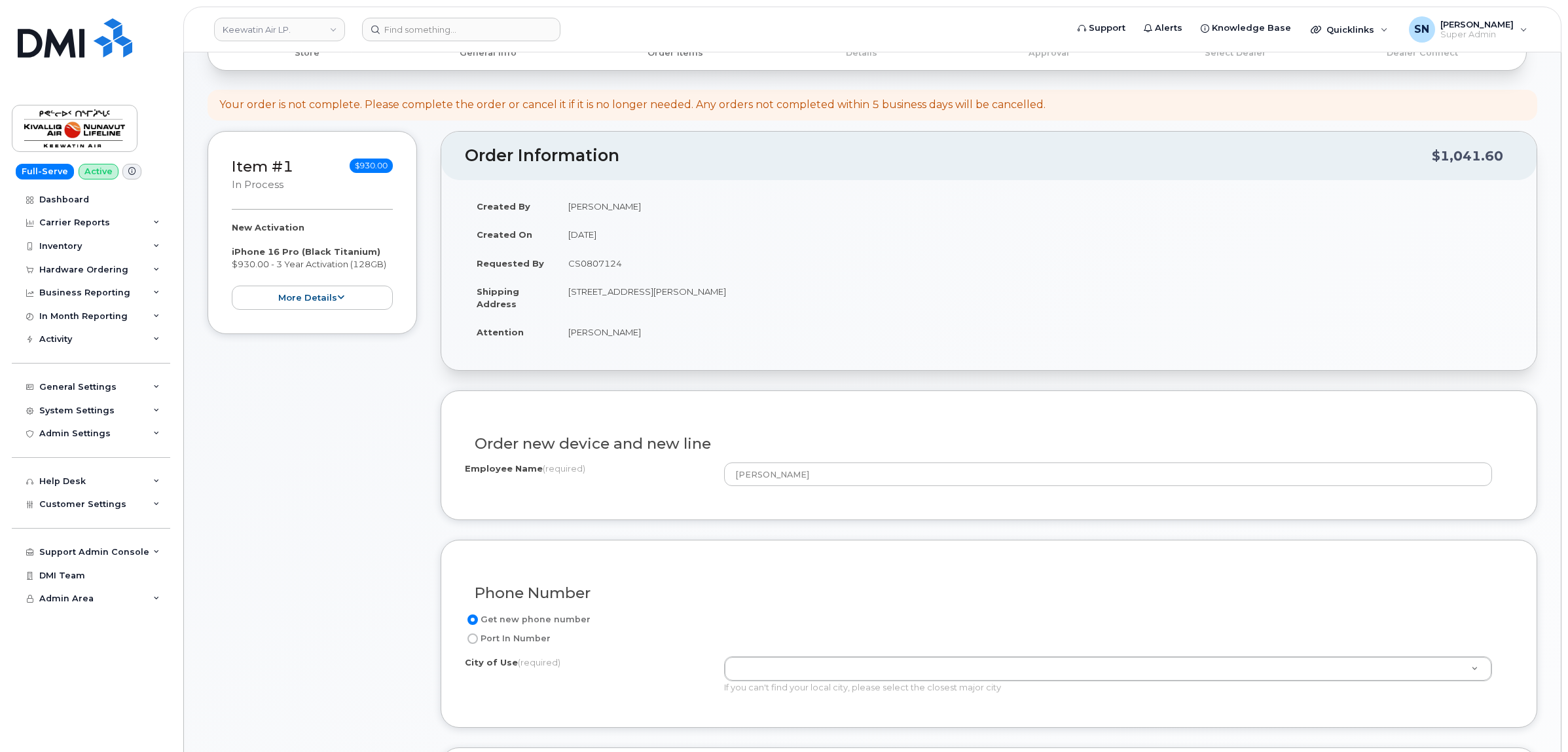
scroll to position [245, 0]
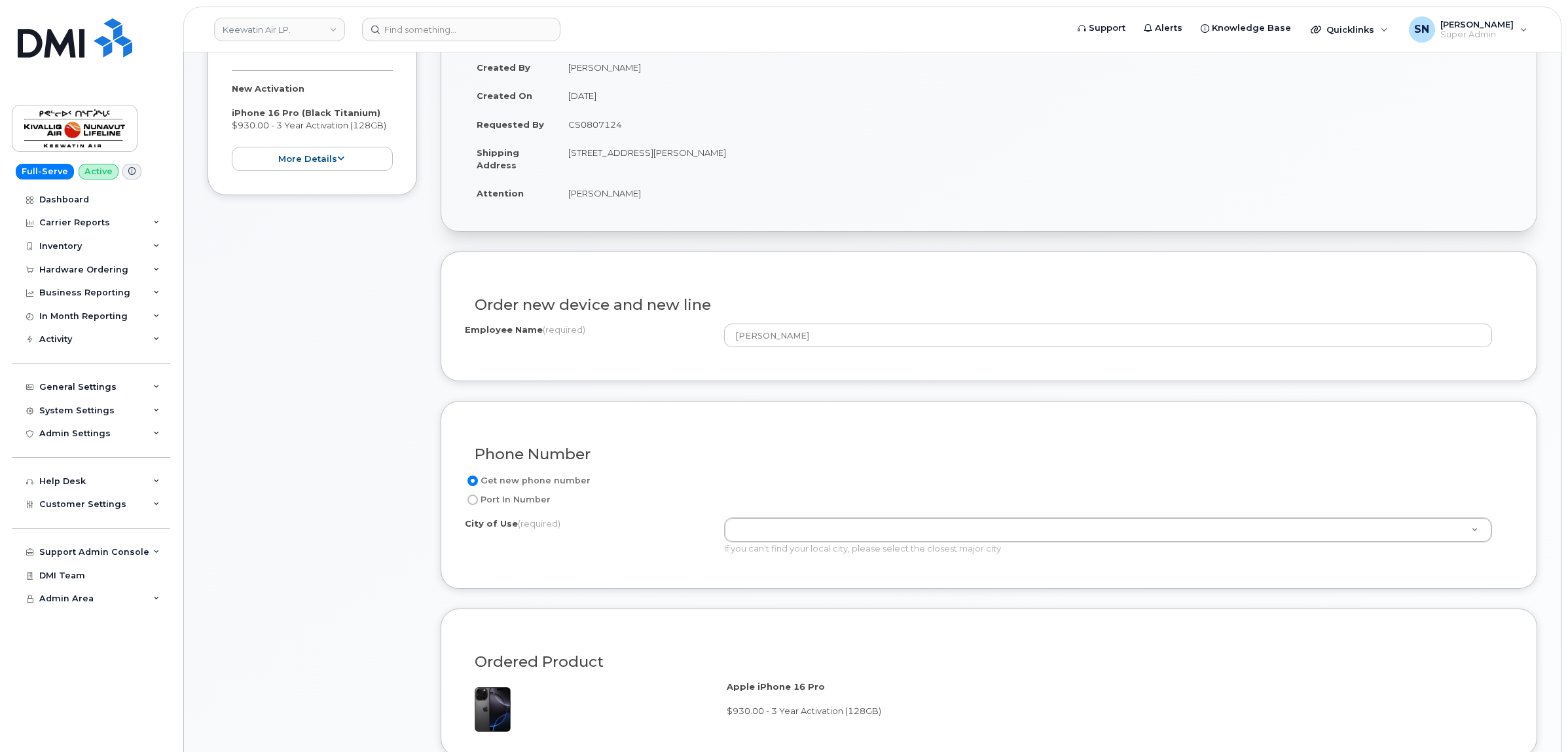
click at [476, 499] on input "Port In Number" at bounding box center [472, 500] width 11 height 11
radio input "true"
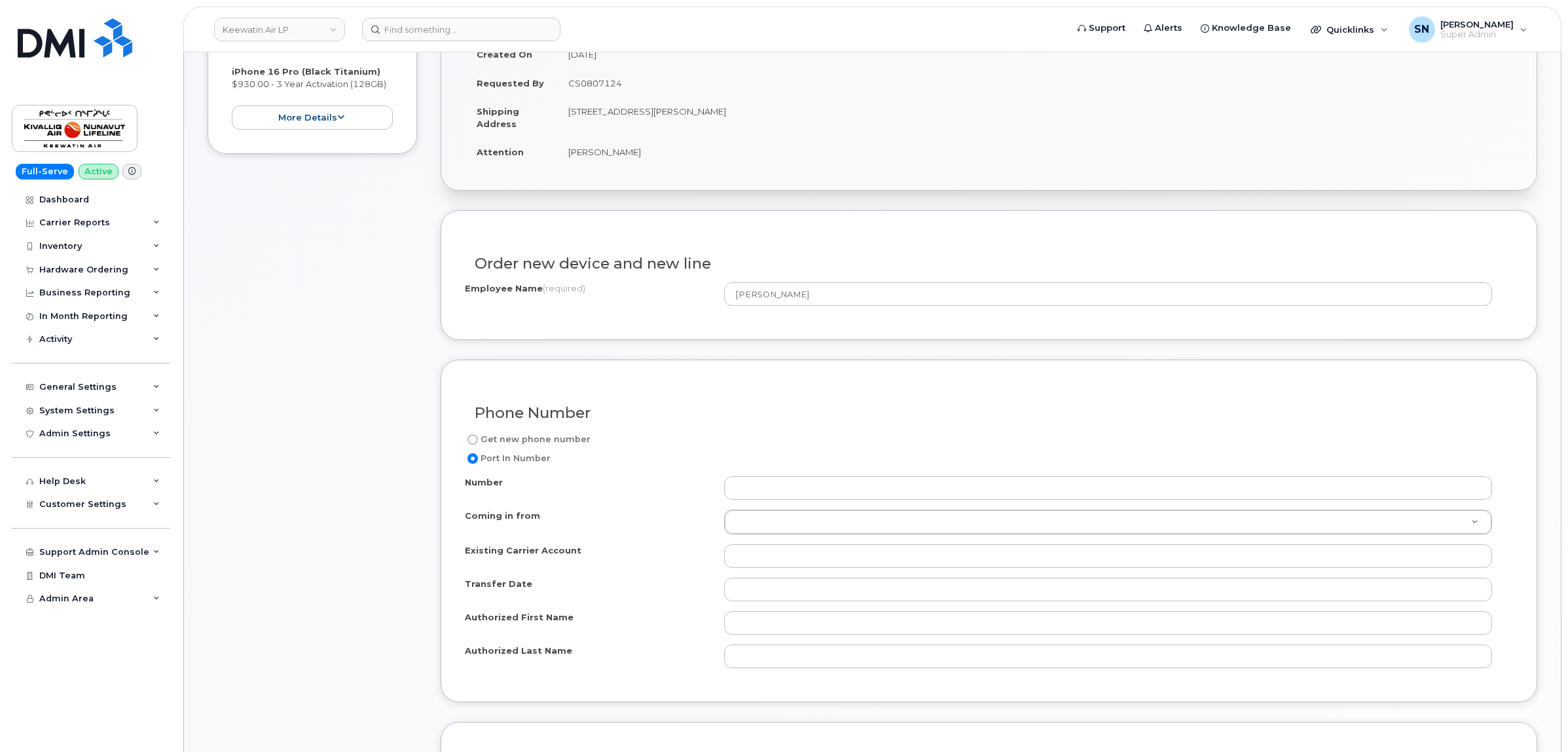
scroll to position [327, 0]
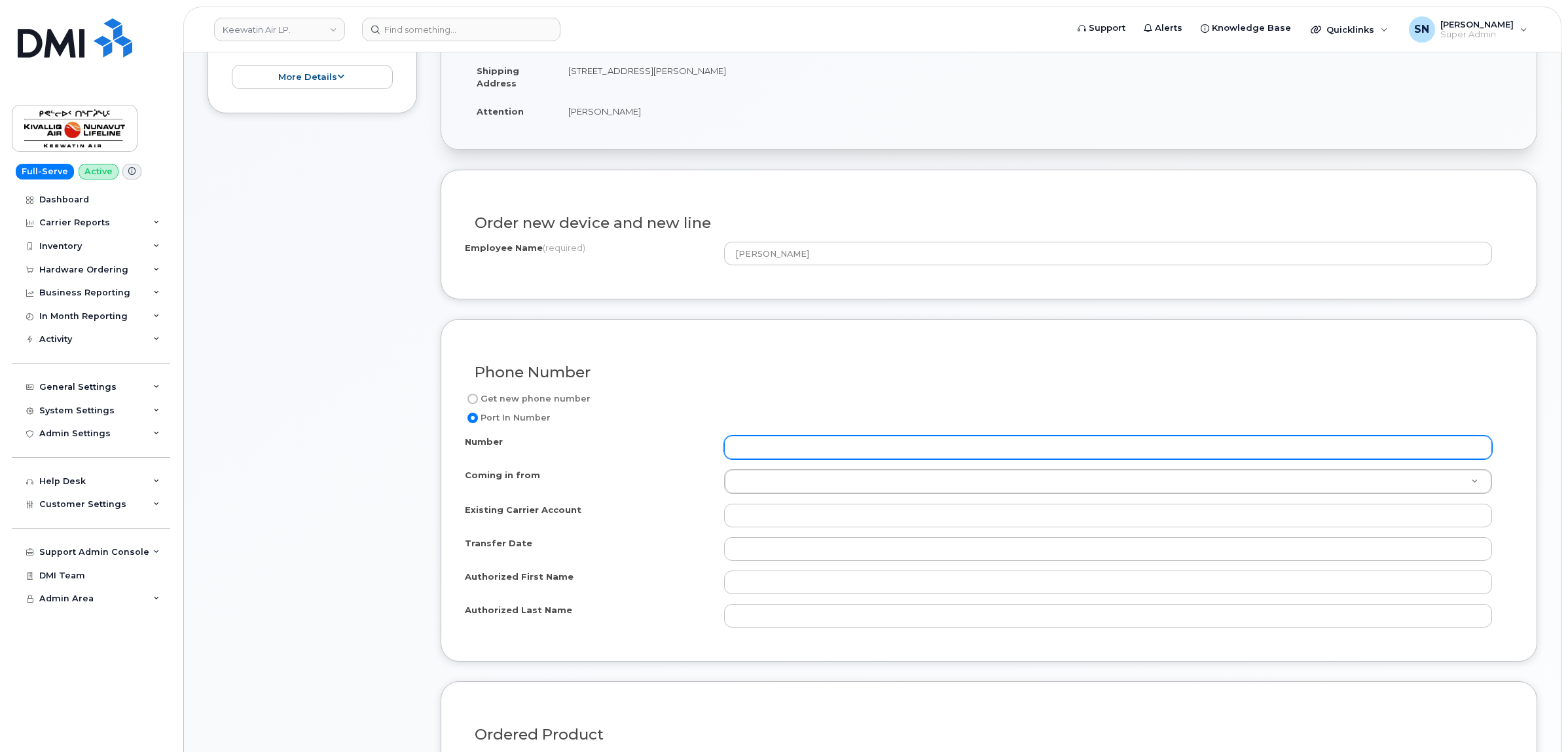
click at [836, 450] on input "Number" at bounding box center [1108, 447] width 768 height 23
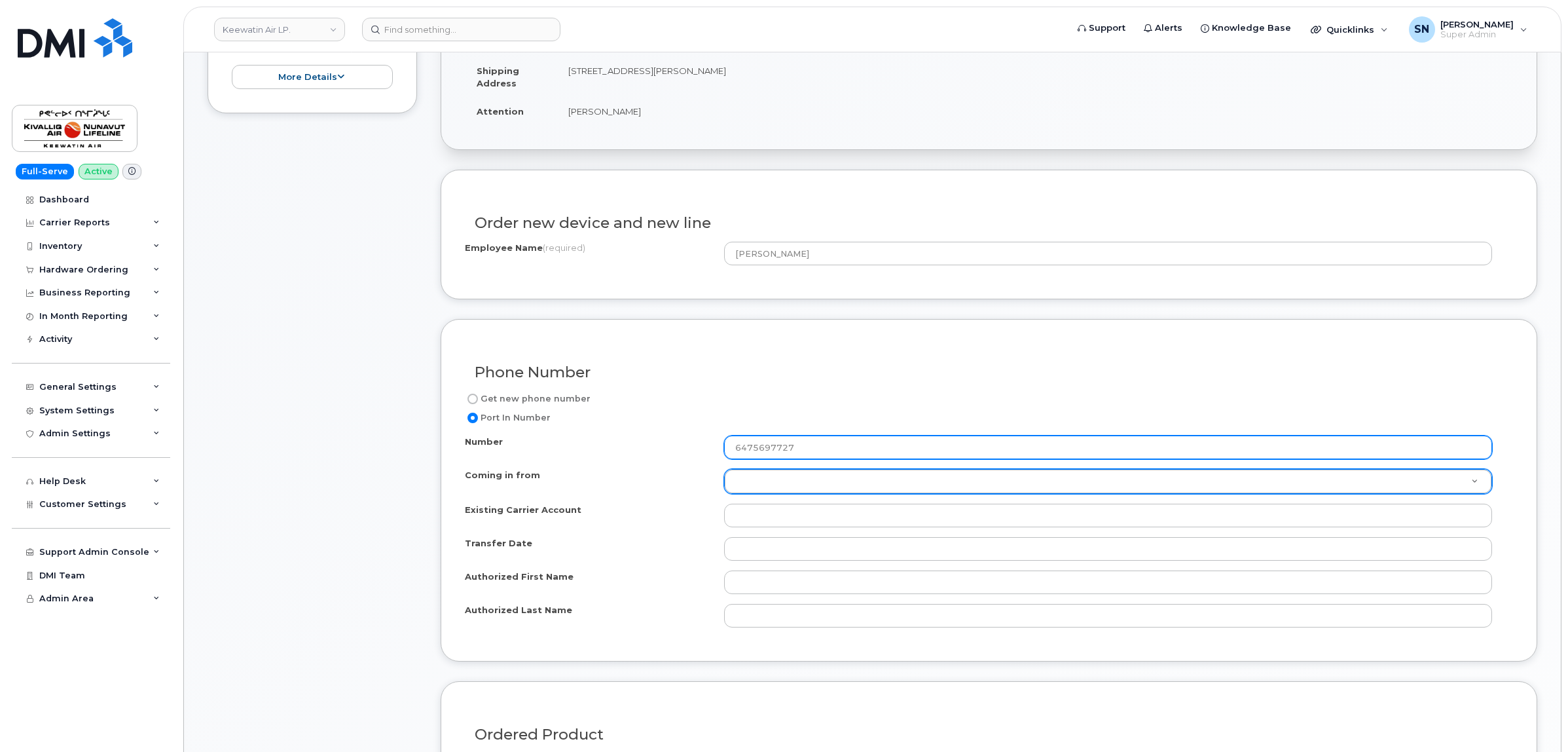
type input "6475697727"
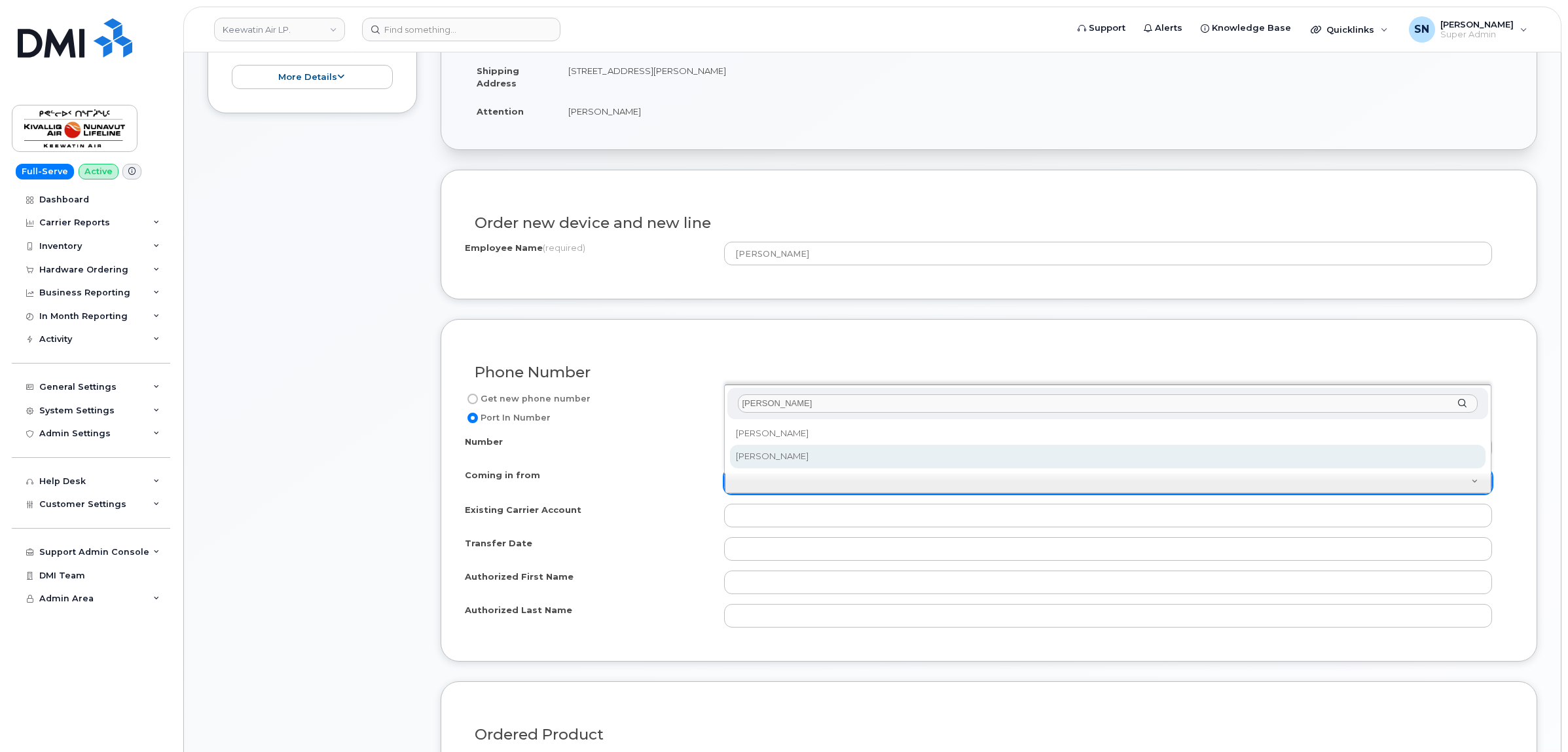
type input "rogers"
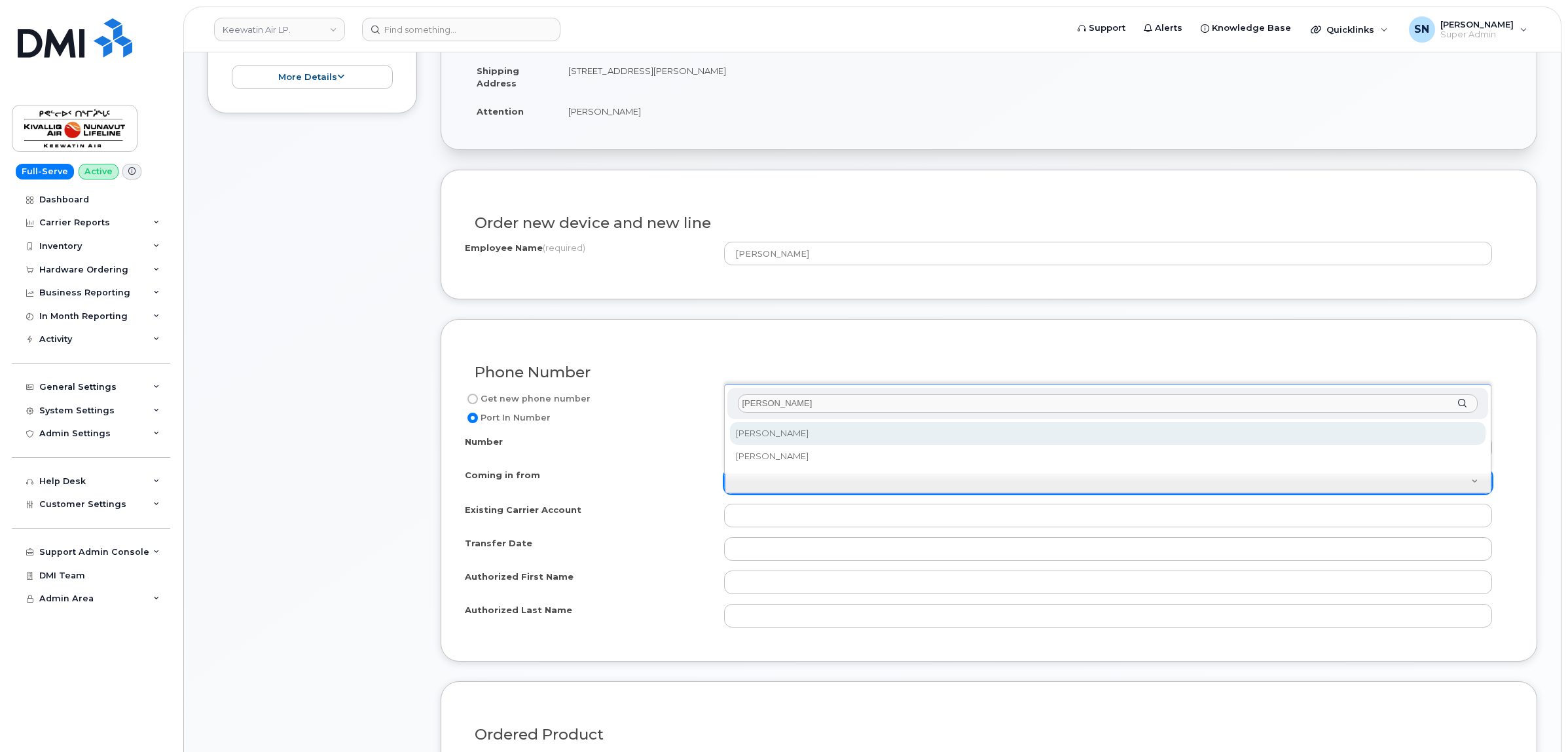
select select "Rogers"
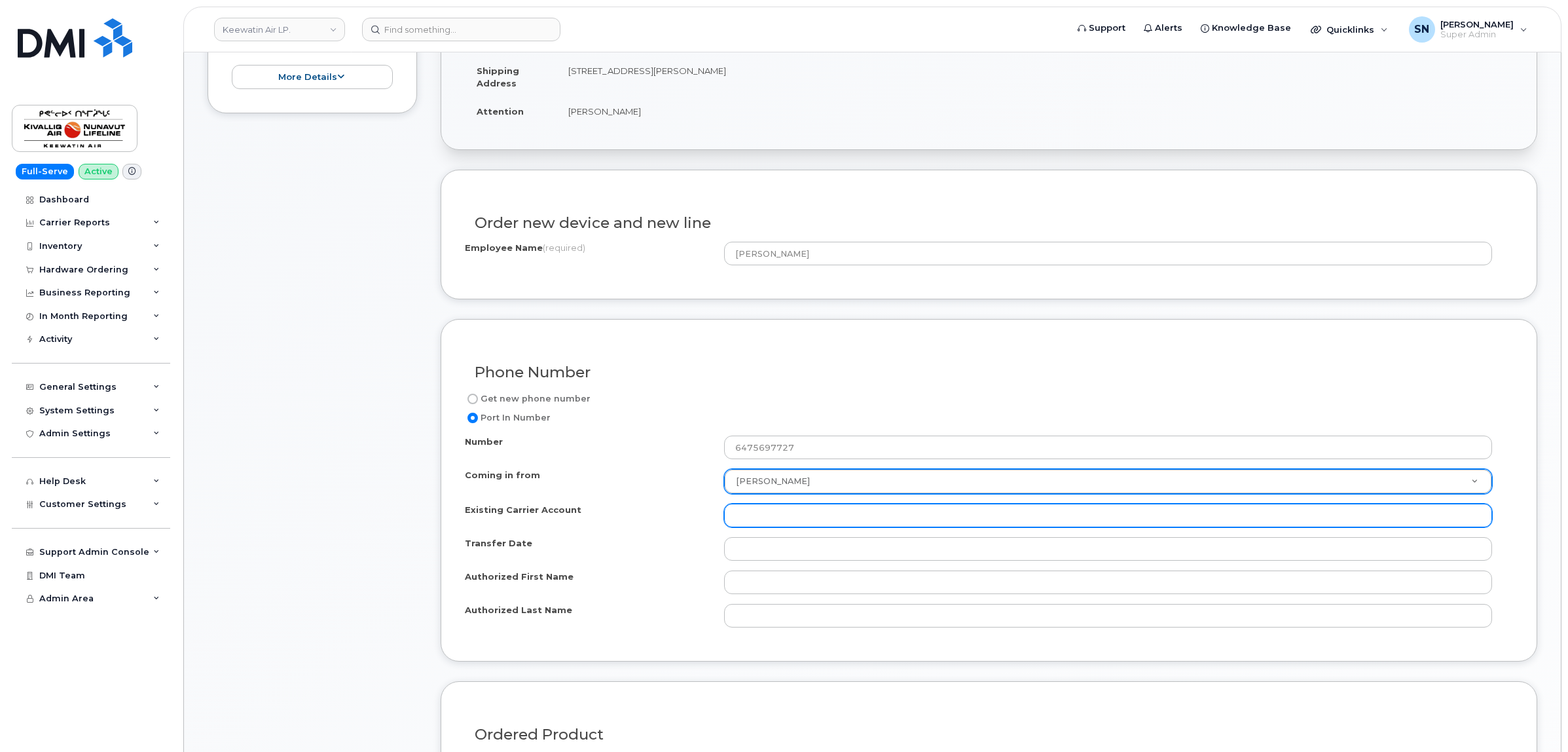
click at [776, 521] on input "Existing Carrier Account" at bounding box center [1108, 515] width 768 height 23
paste input "918910837"
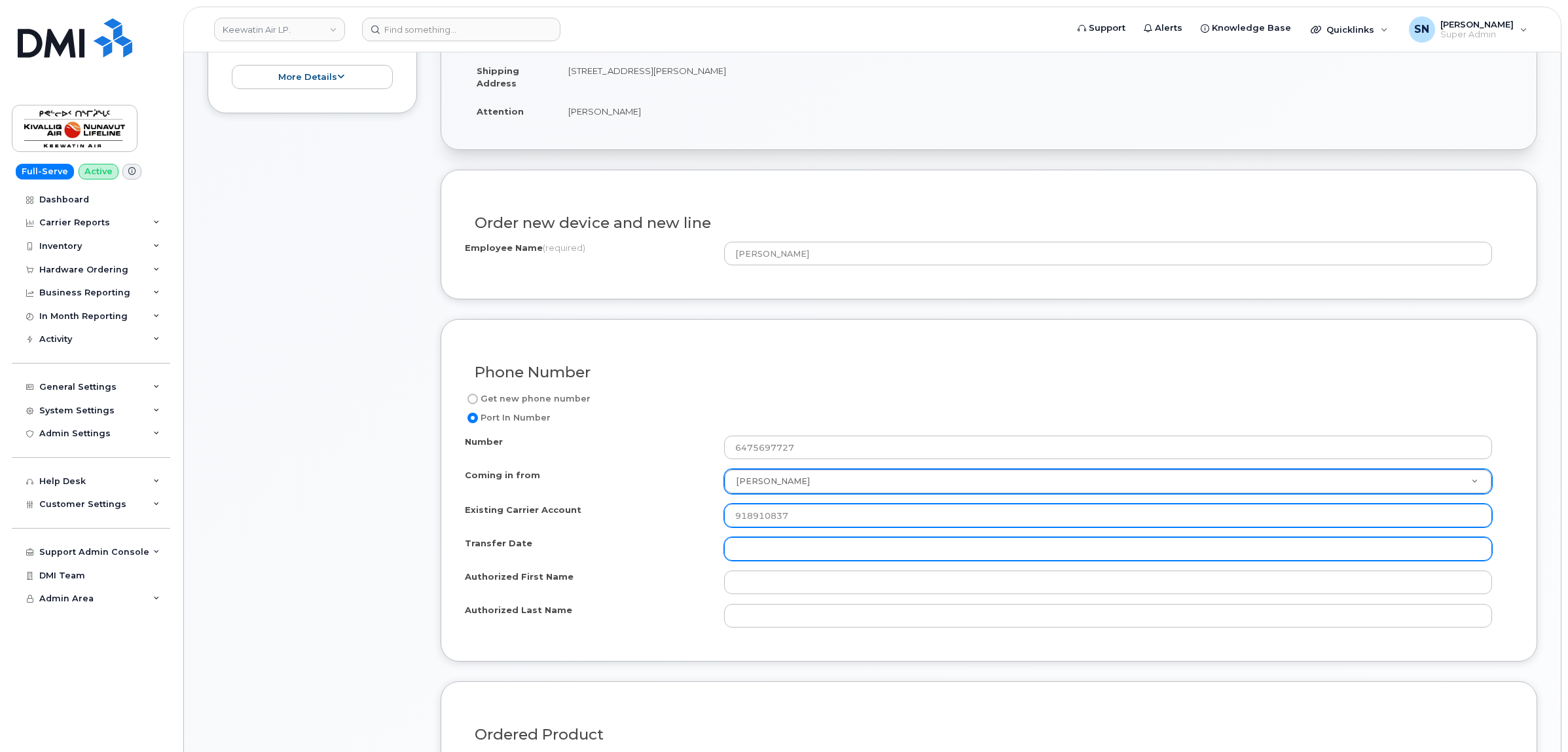
type input "918910837"
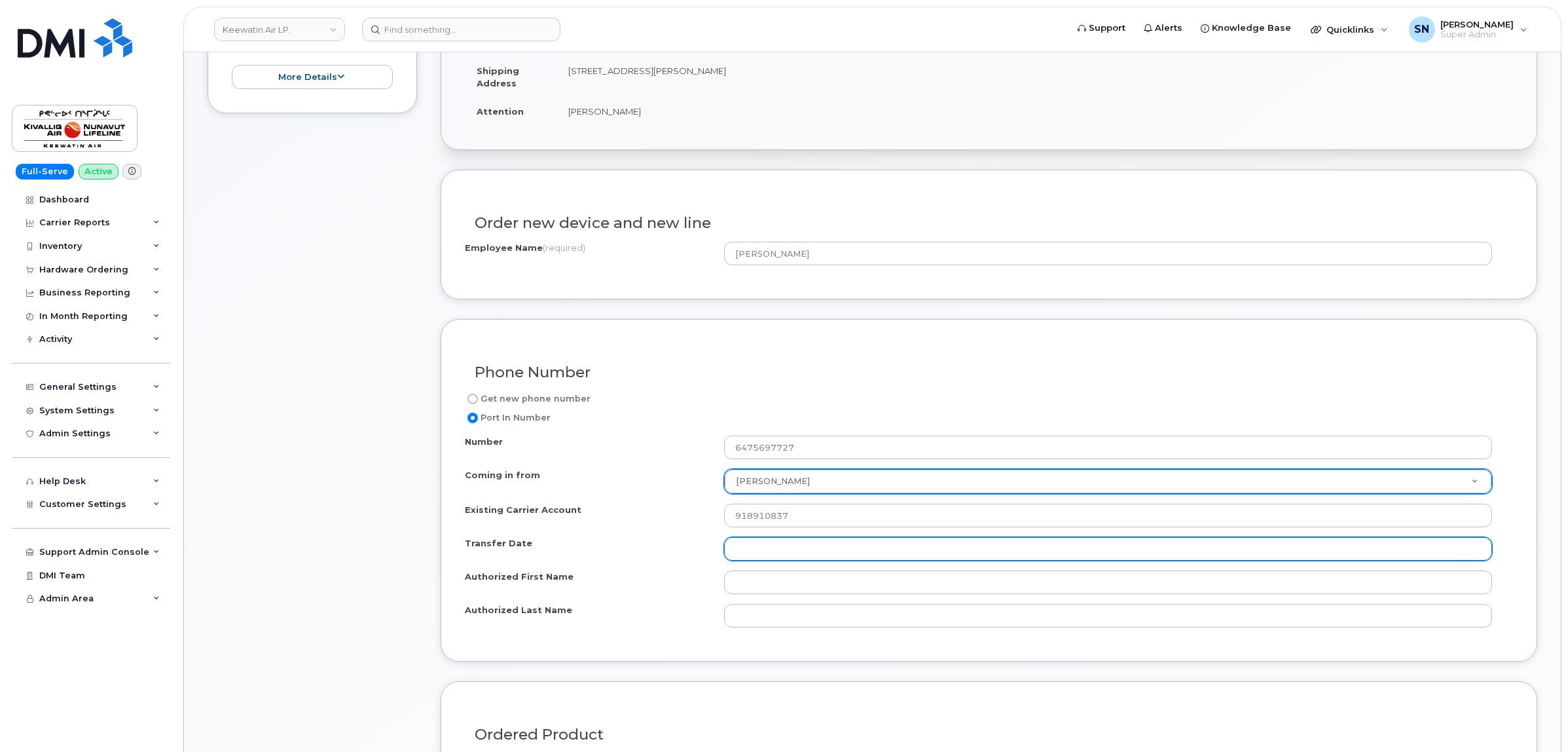
click at [784, 547] on input "Transfer Date" at bounding box center [1108, 549] width 768 height 23
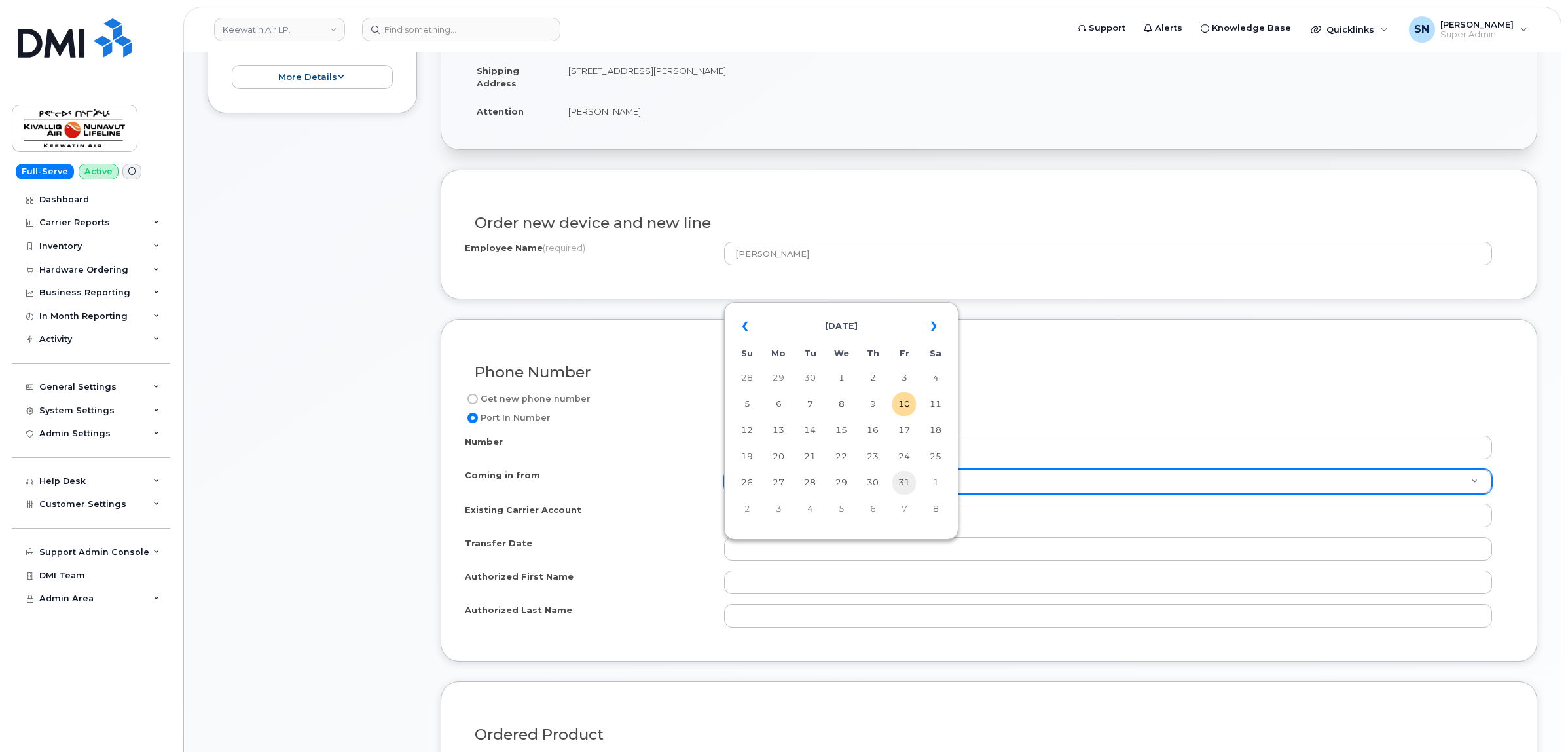
click at [911, 482] on td "31" at bounding box center [904, 482] width 23 height 23
type input "2025-10-31"
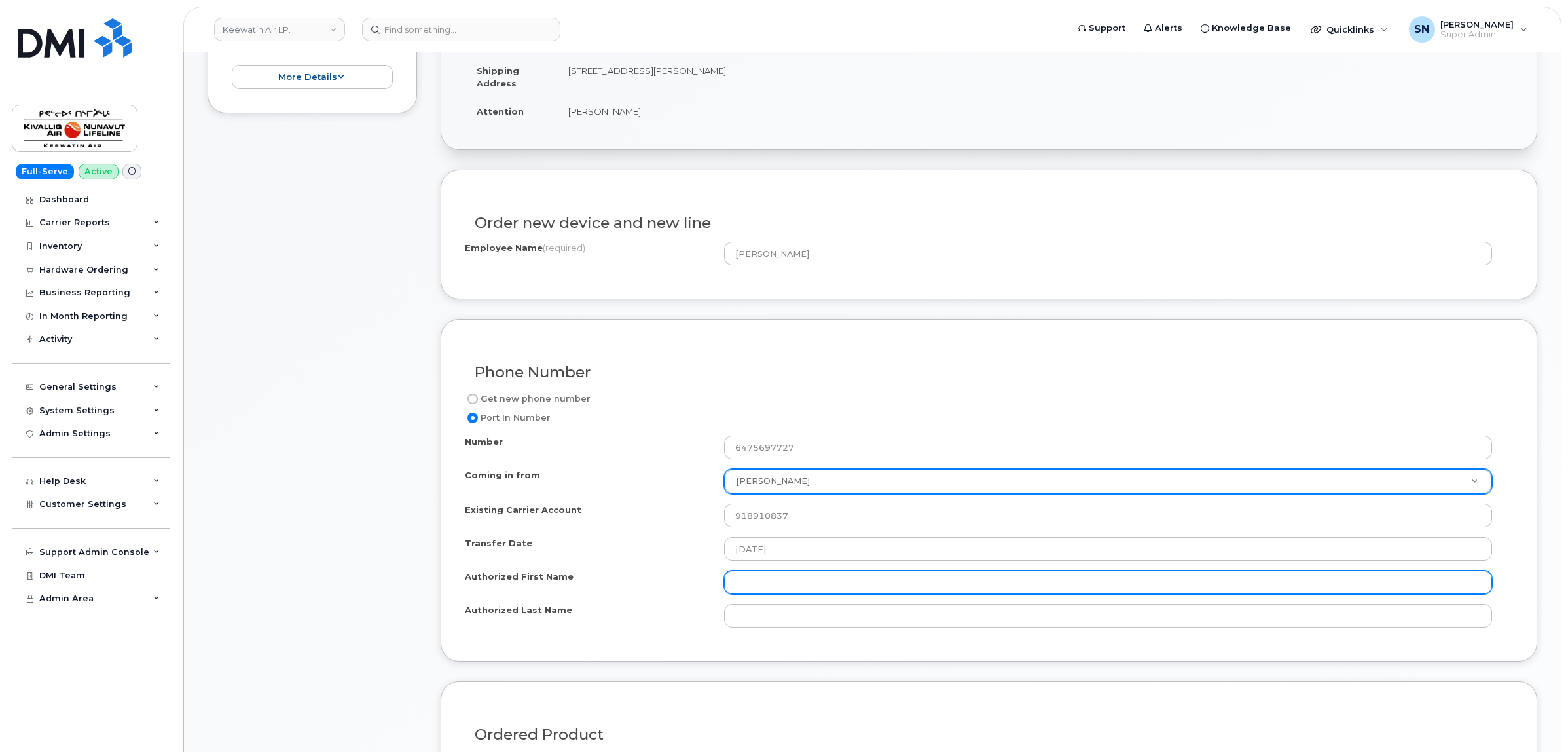
click at [773, 586] on input "Authorized First Name" at bounding box center [1108, 582] width 768 height 23
paste input "Abil"
type input "Abil"
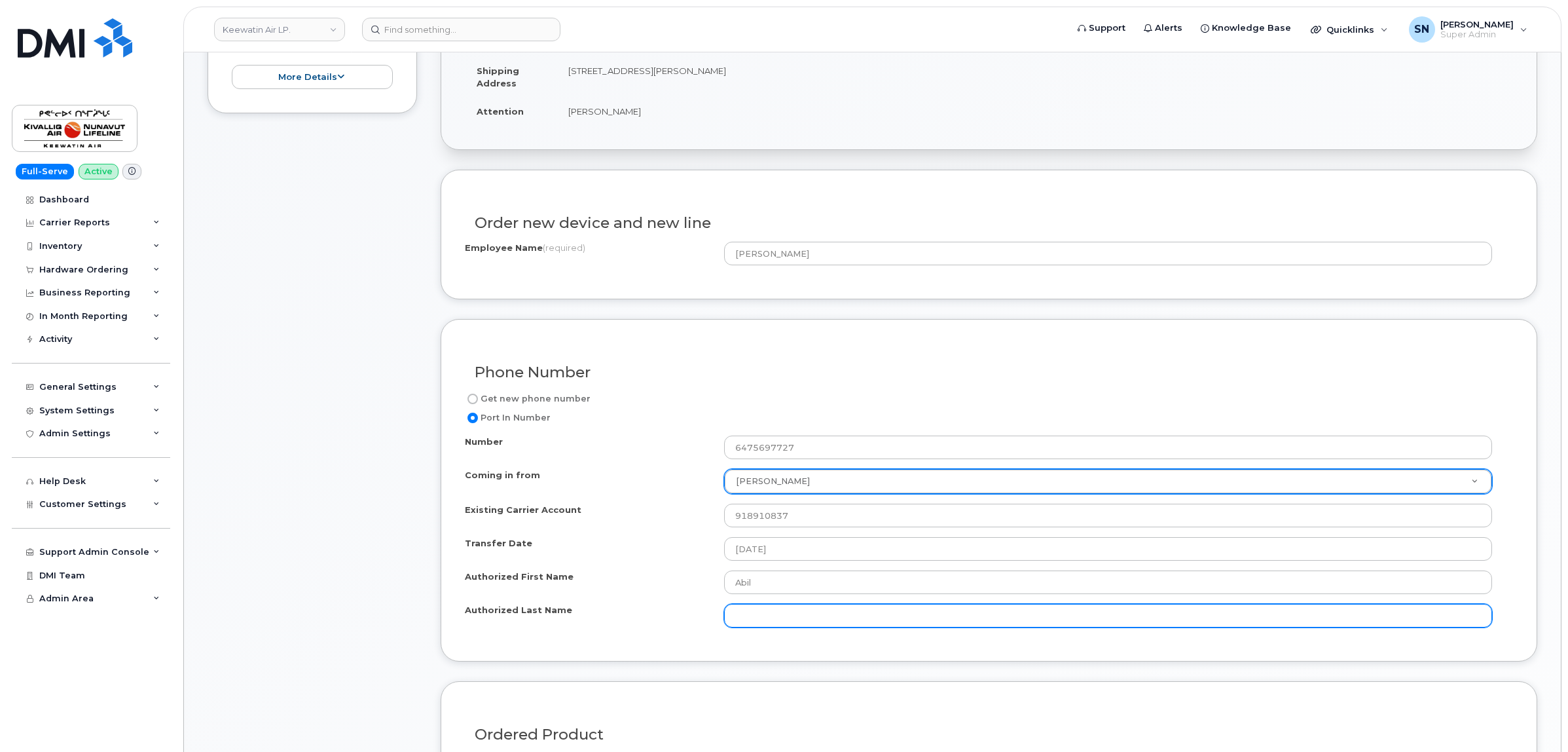
click at [989, 627] on input "Authorized Last Name" at bounding box center [1108, 615] width 768 height 23
paste input "Saju"
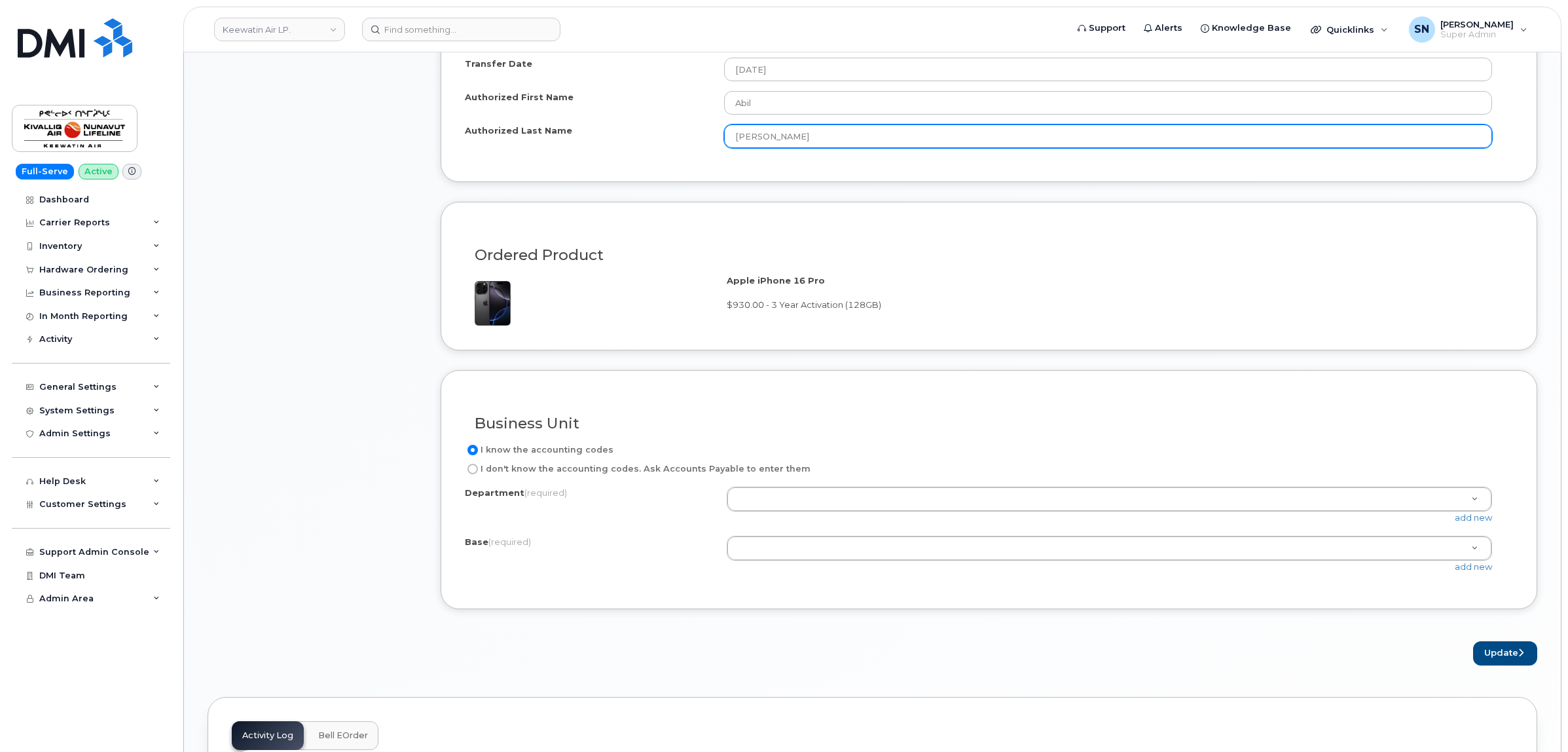
scroll to position [901, 0]
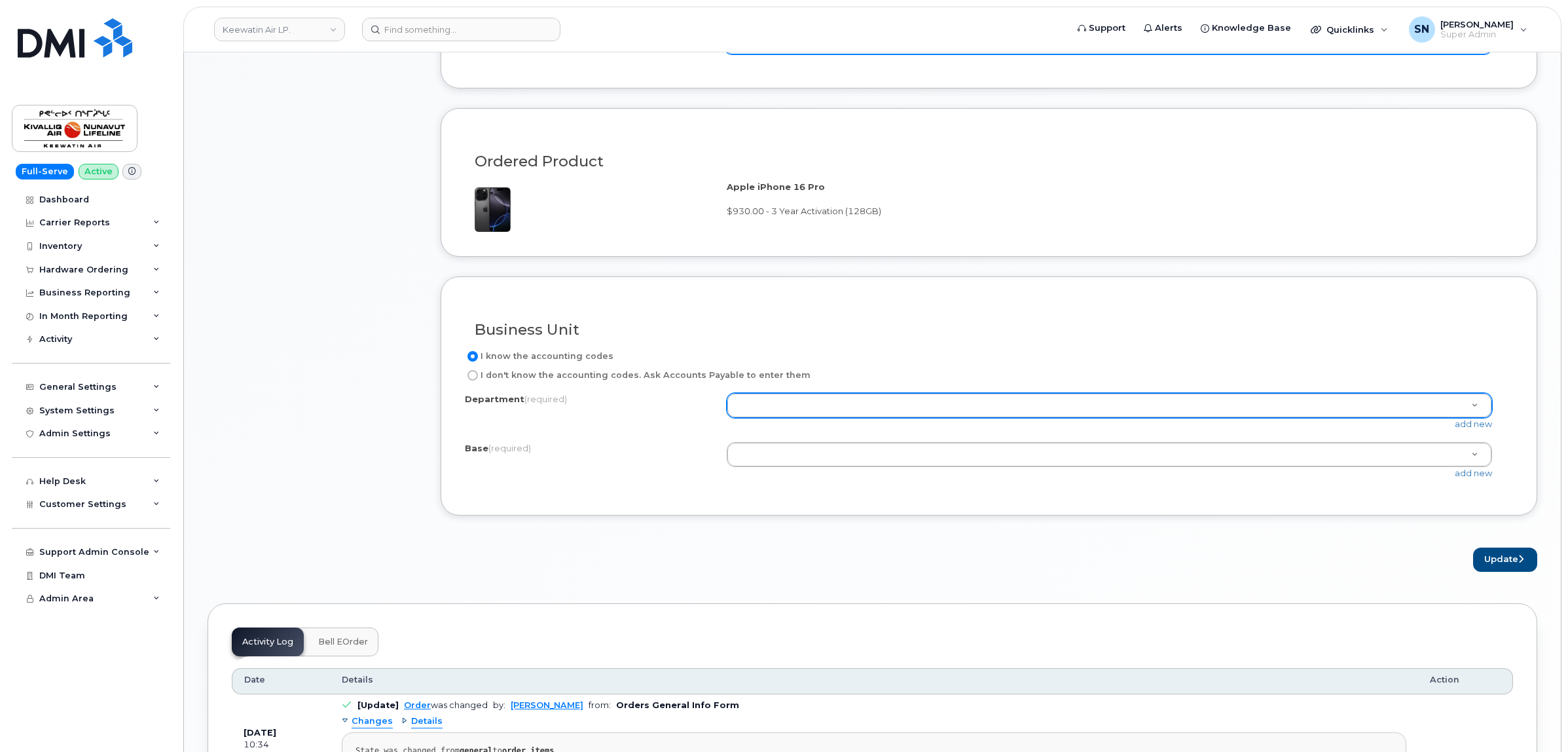
type input "Saju"
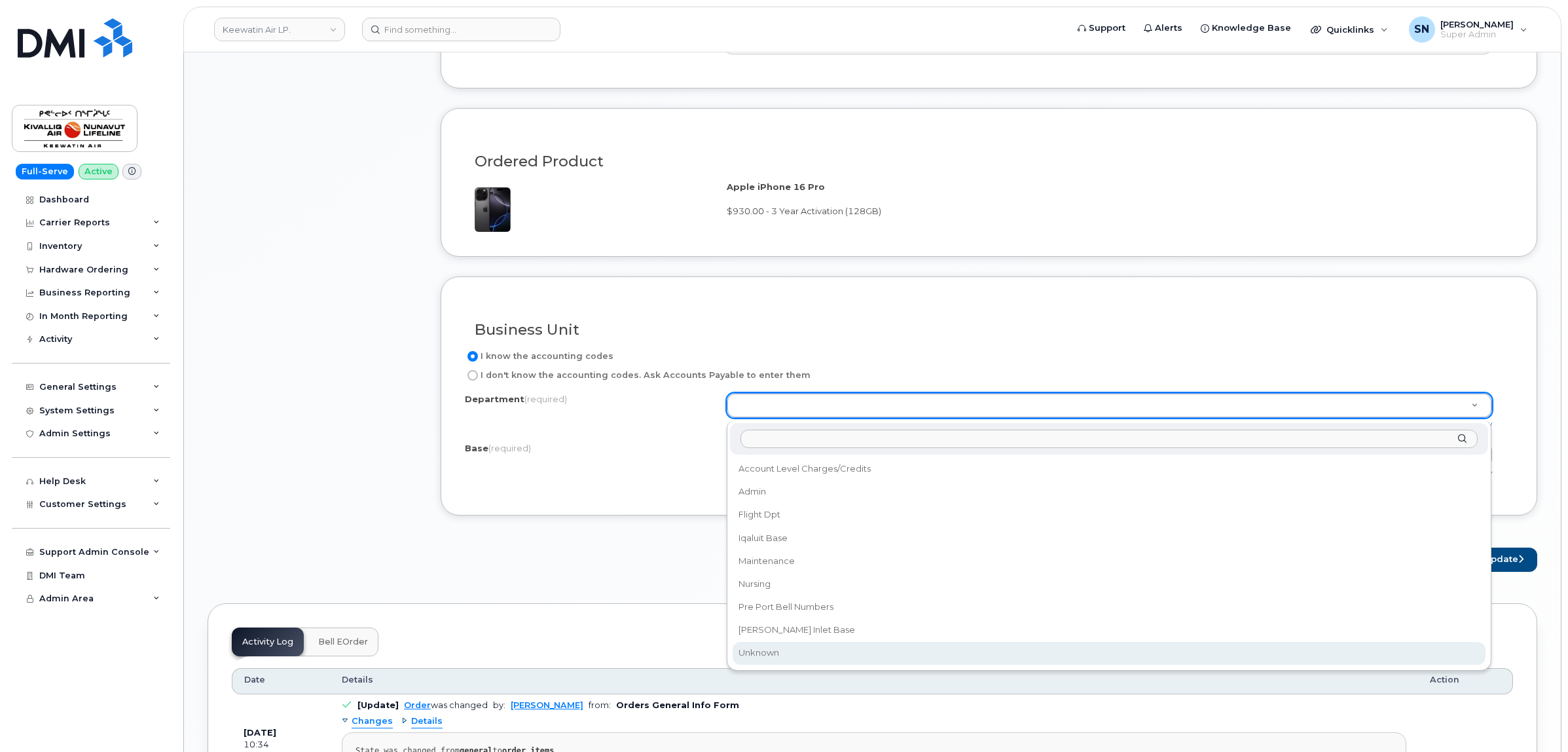
select select "Unknown"
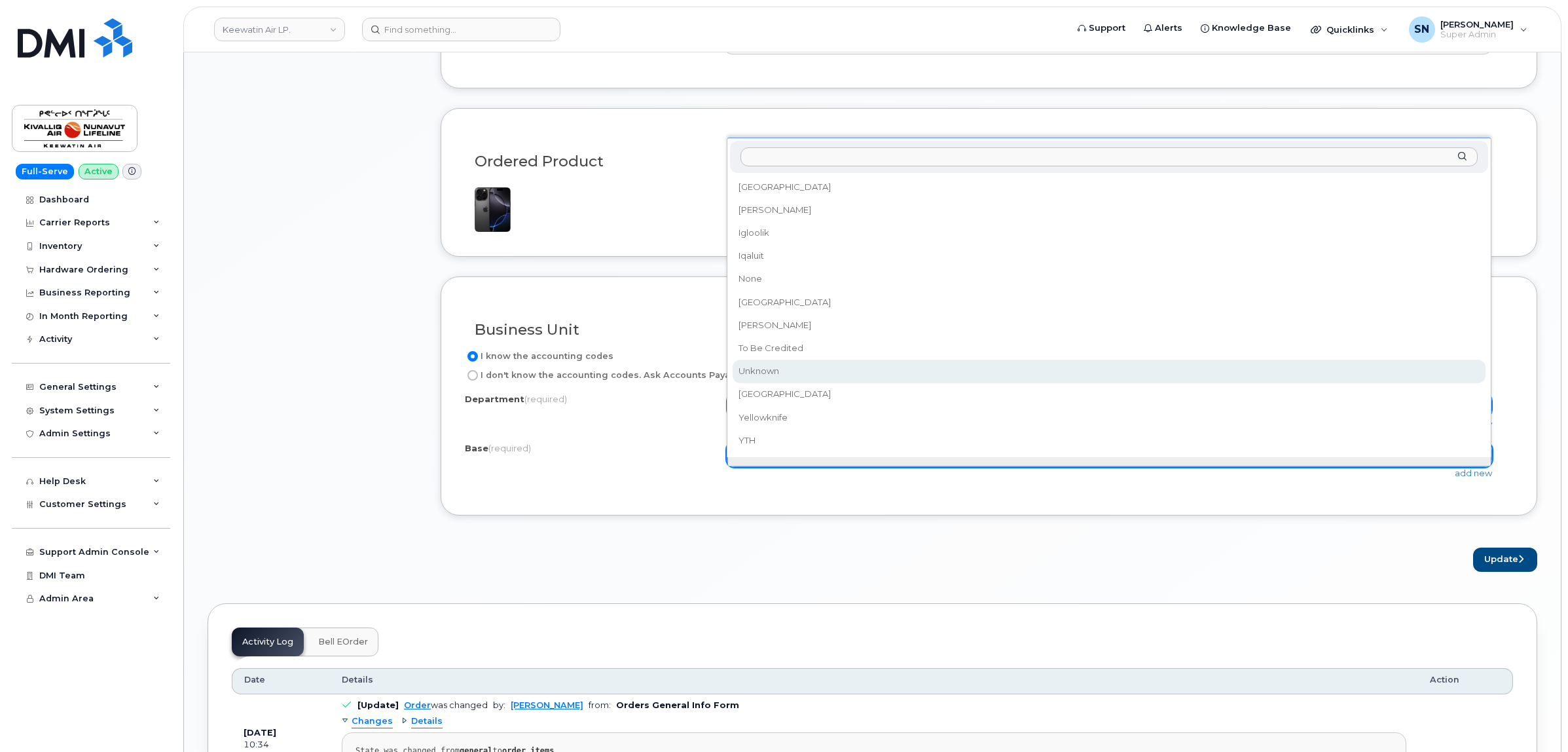
select select "Unknown"
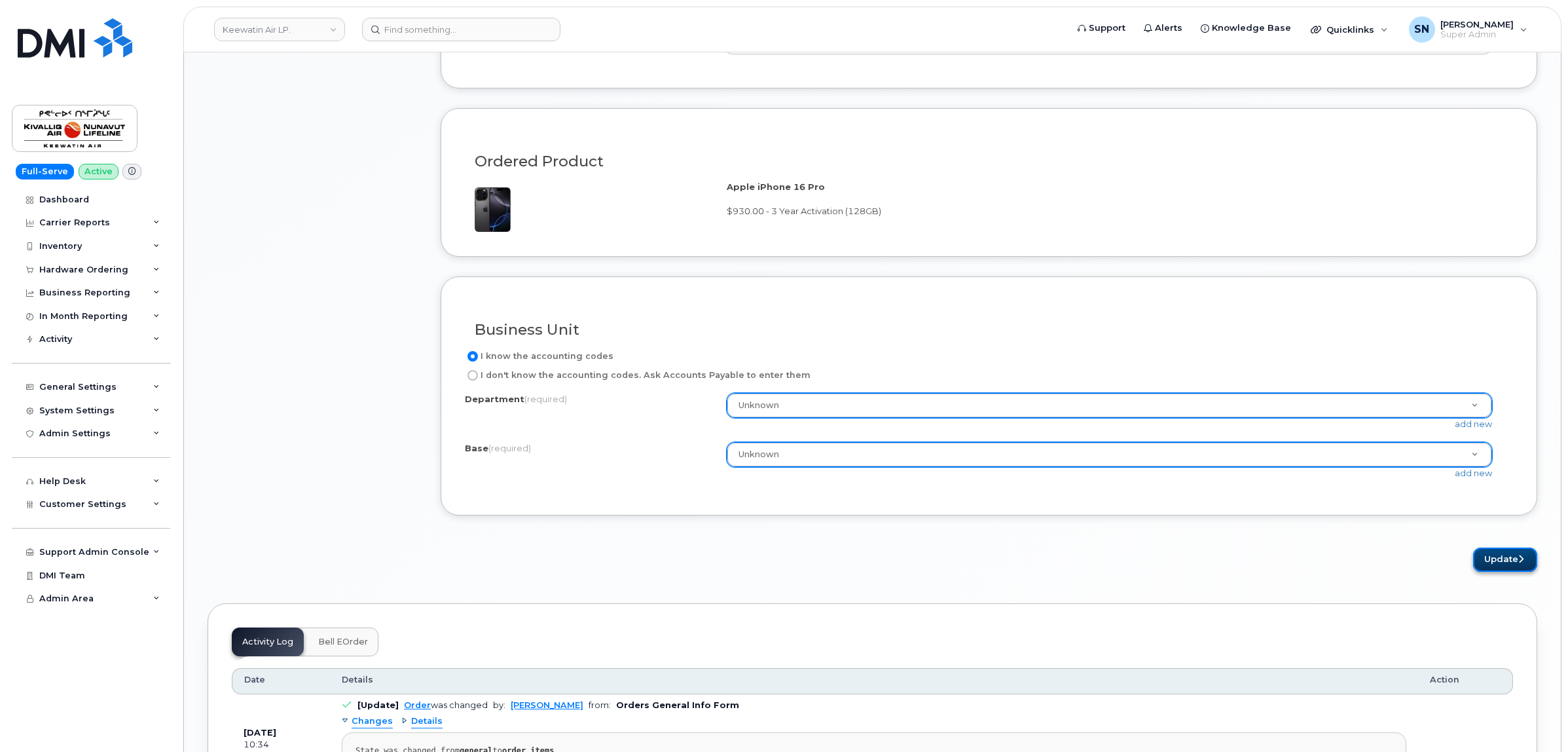
click at [1483, 558] on button "Update" at bounding box center [1505, 559] width 64 height 24
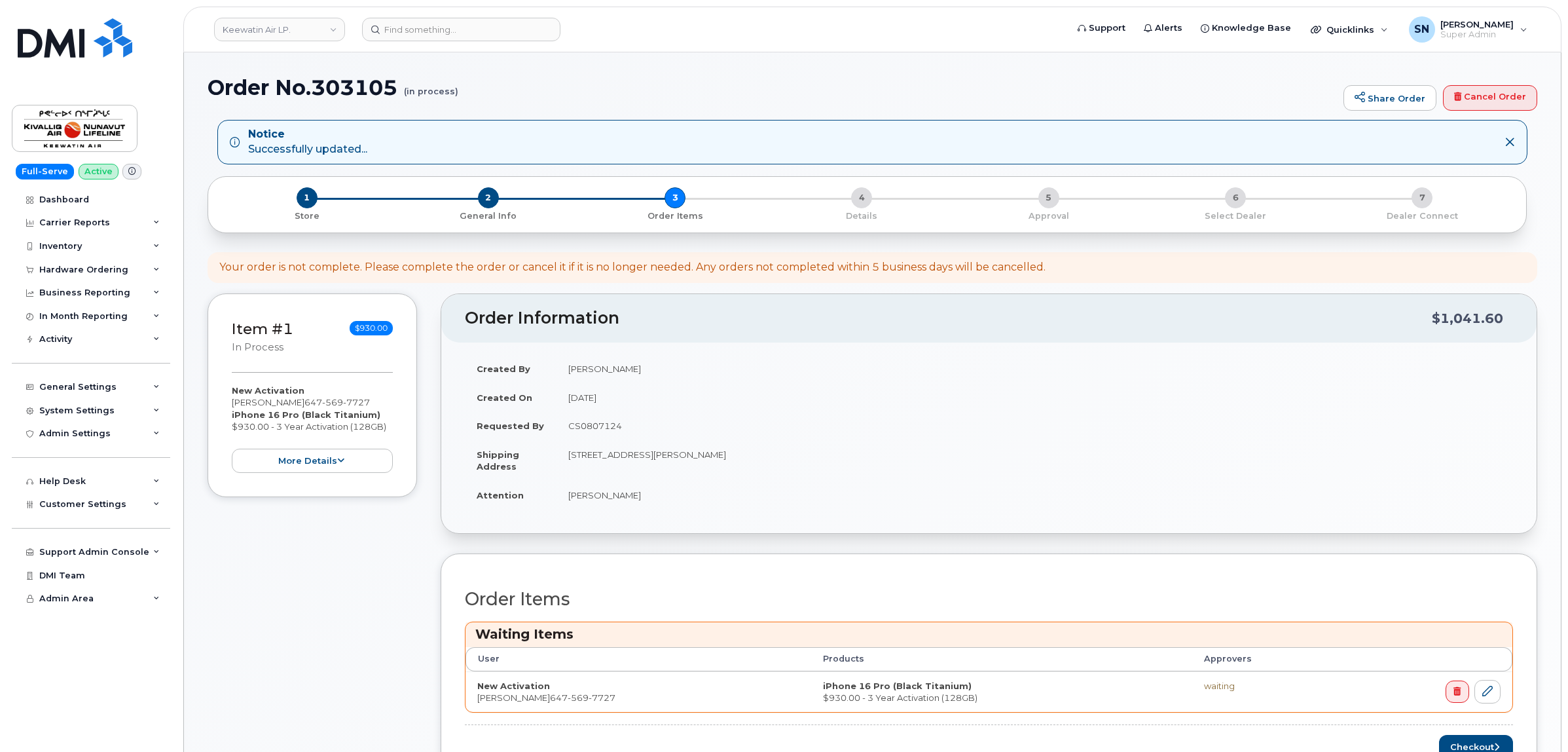
scroll to position [245, 0]
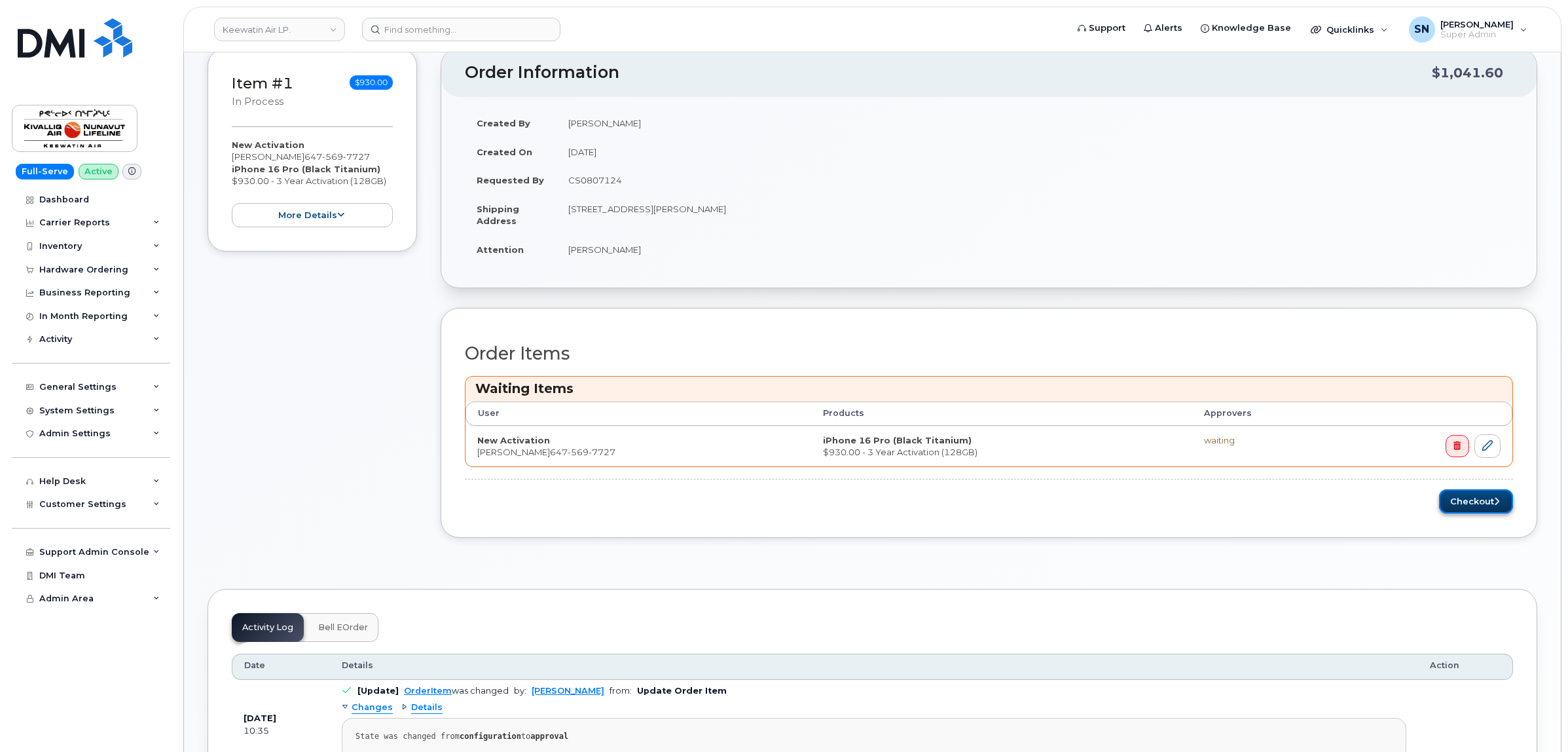
click at [1493, 511] on button "Checkout" at bounding box center [1475, 501] width 74 height 24
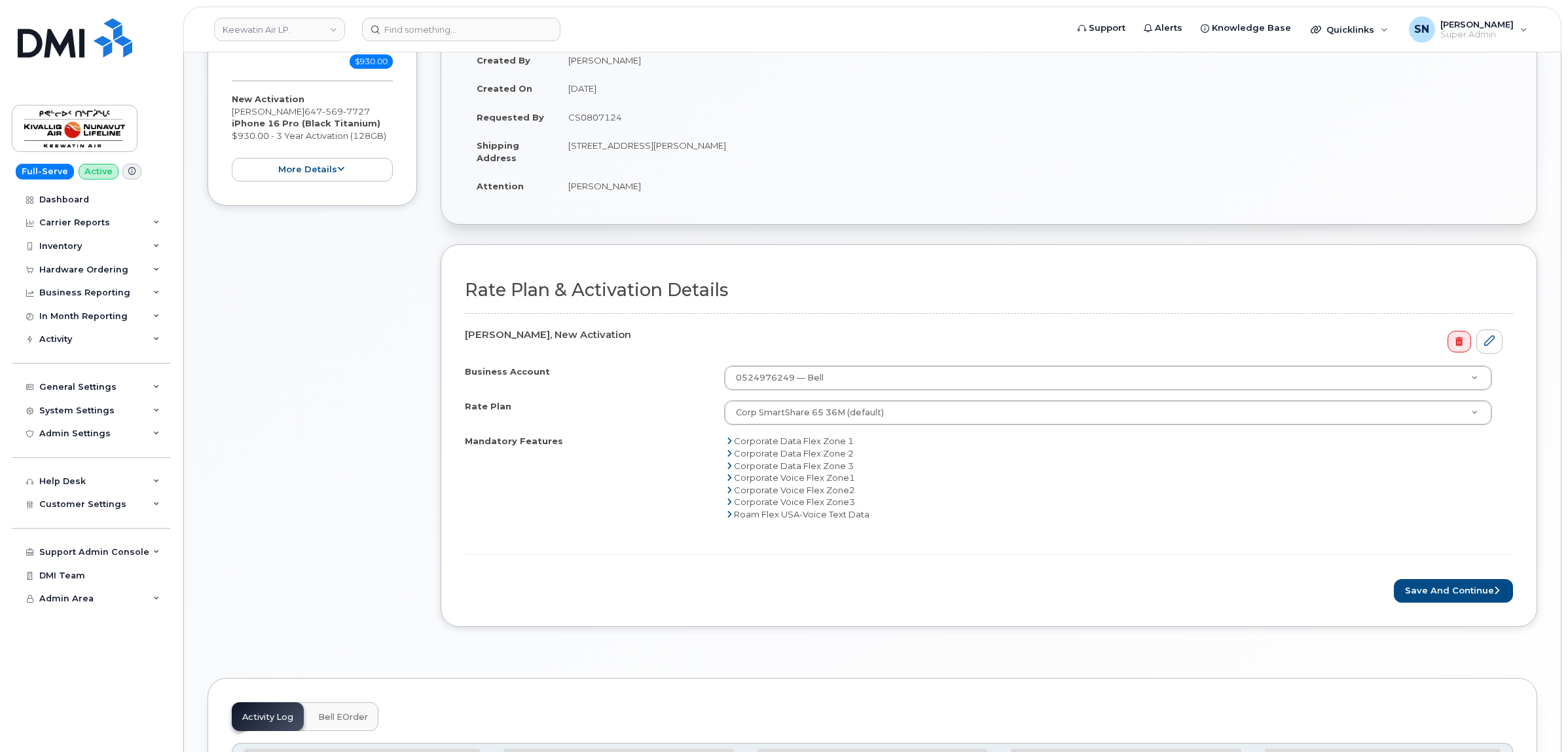
scroll to position [327, 0]
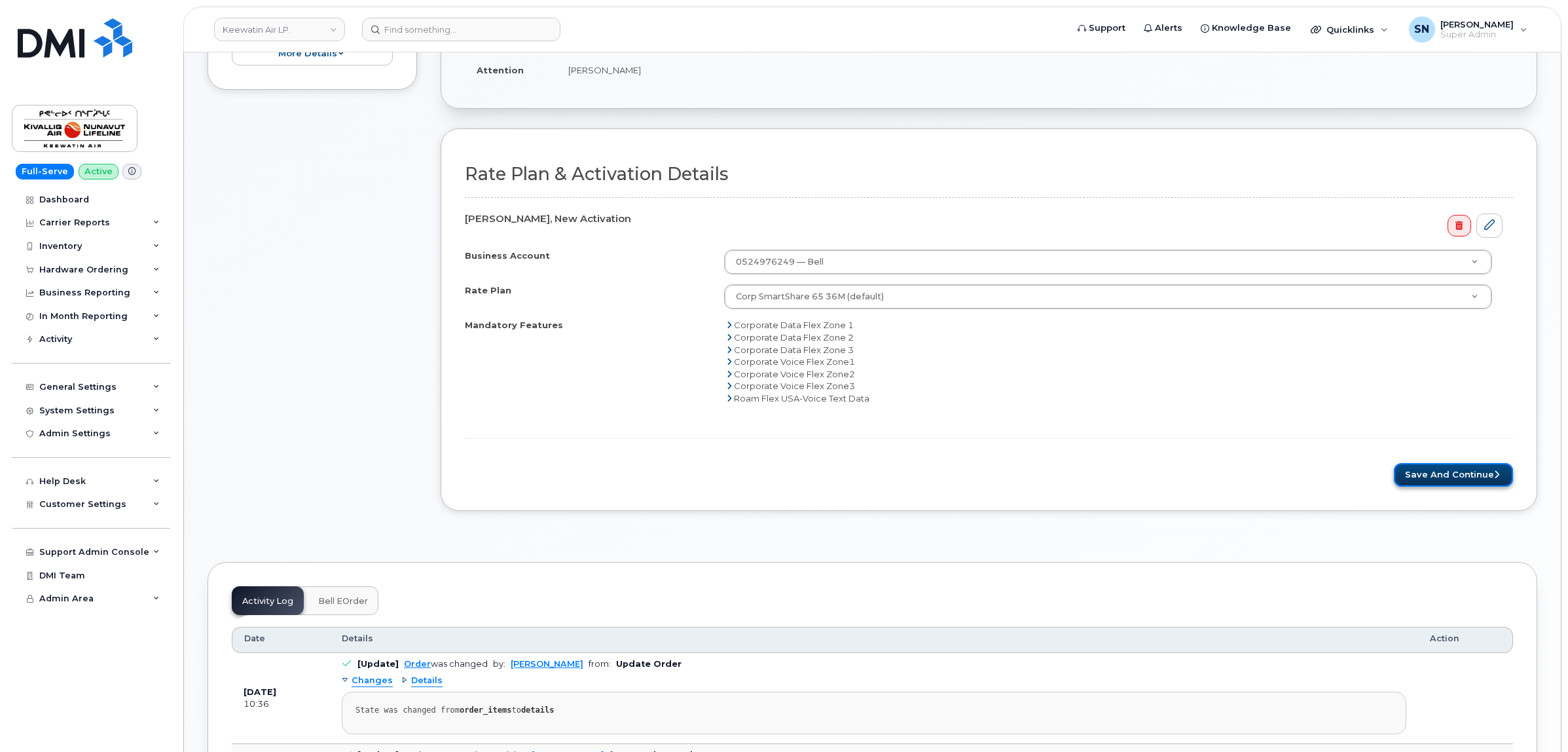
click at [1421, 475] on button "Save and Continue" at bounding box center [1453, 475] width 119 height 24
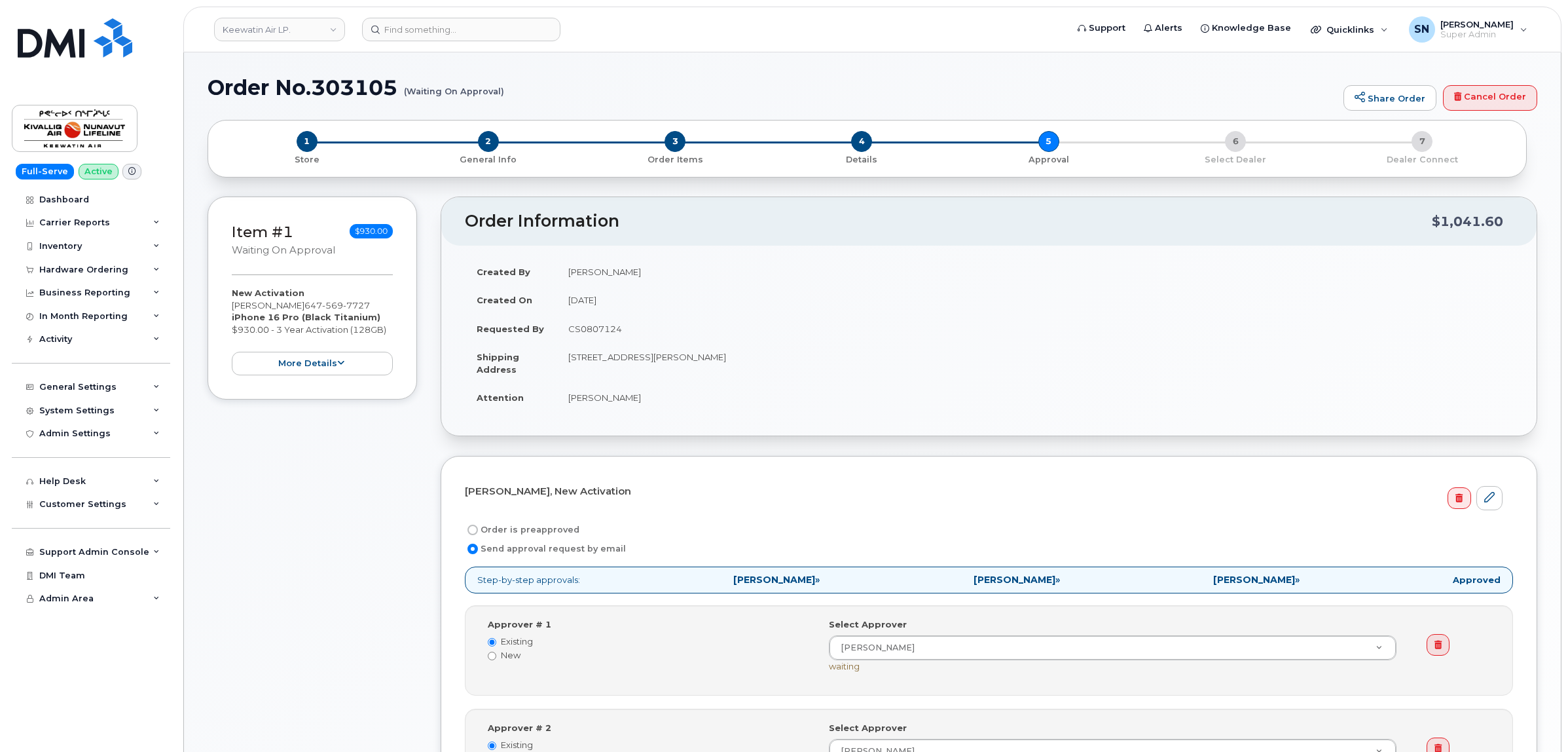
select select
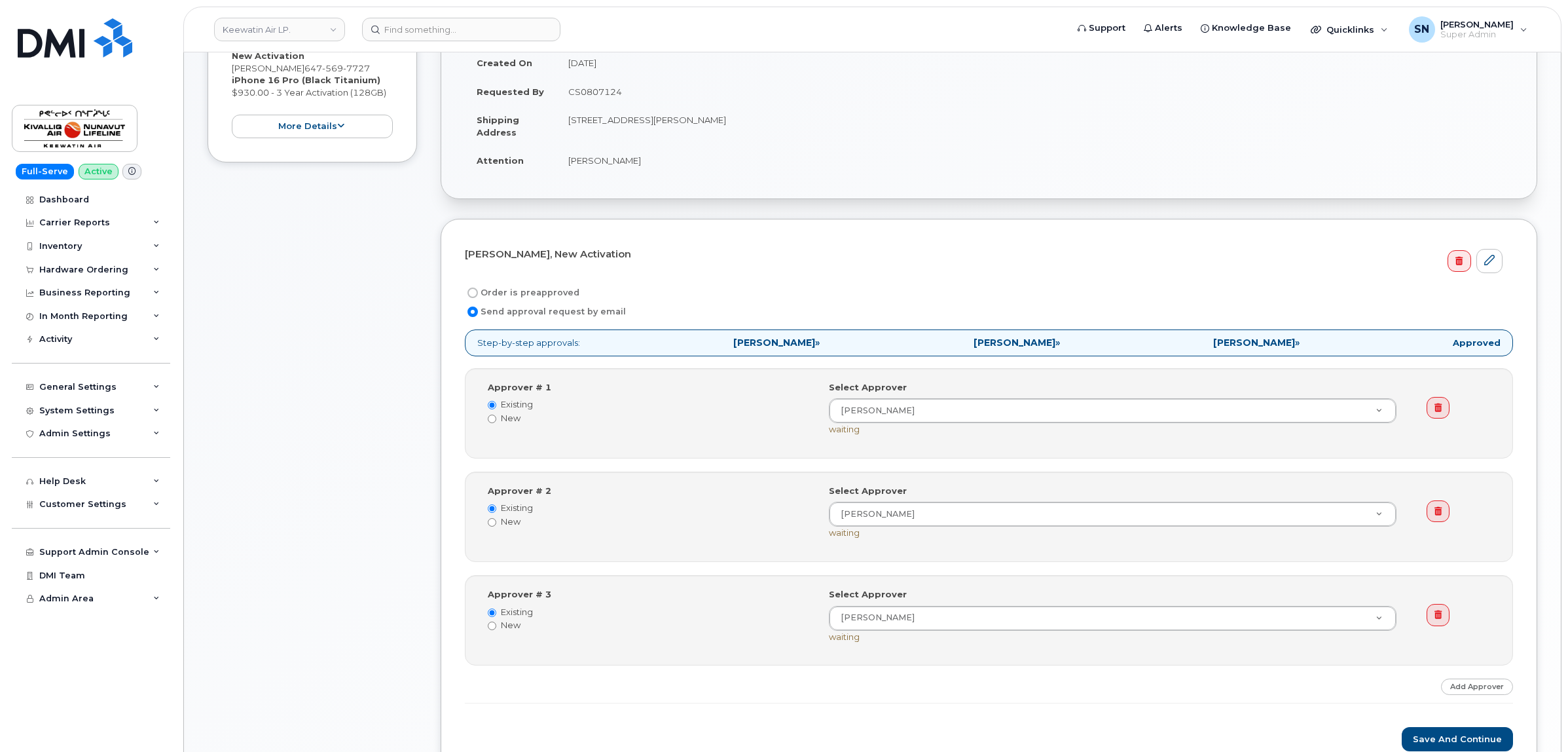
scroll to position [245, 0]
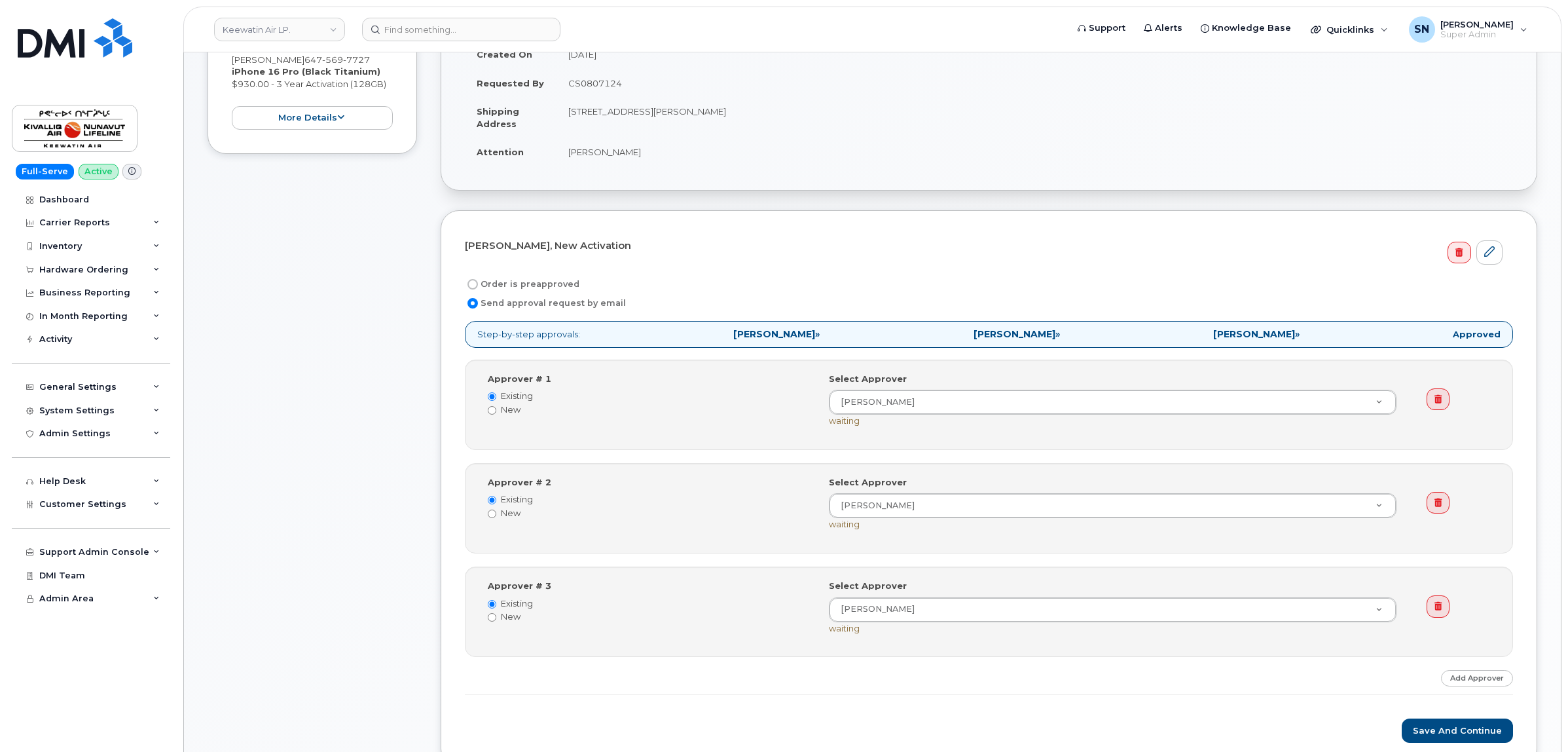
click at [473, 285] on input "Order is preapproved" at bounding box center [472, 284] width 11 height 11
radio input "true"
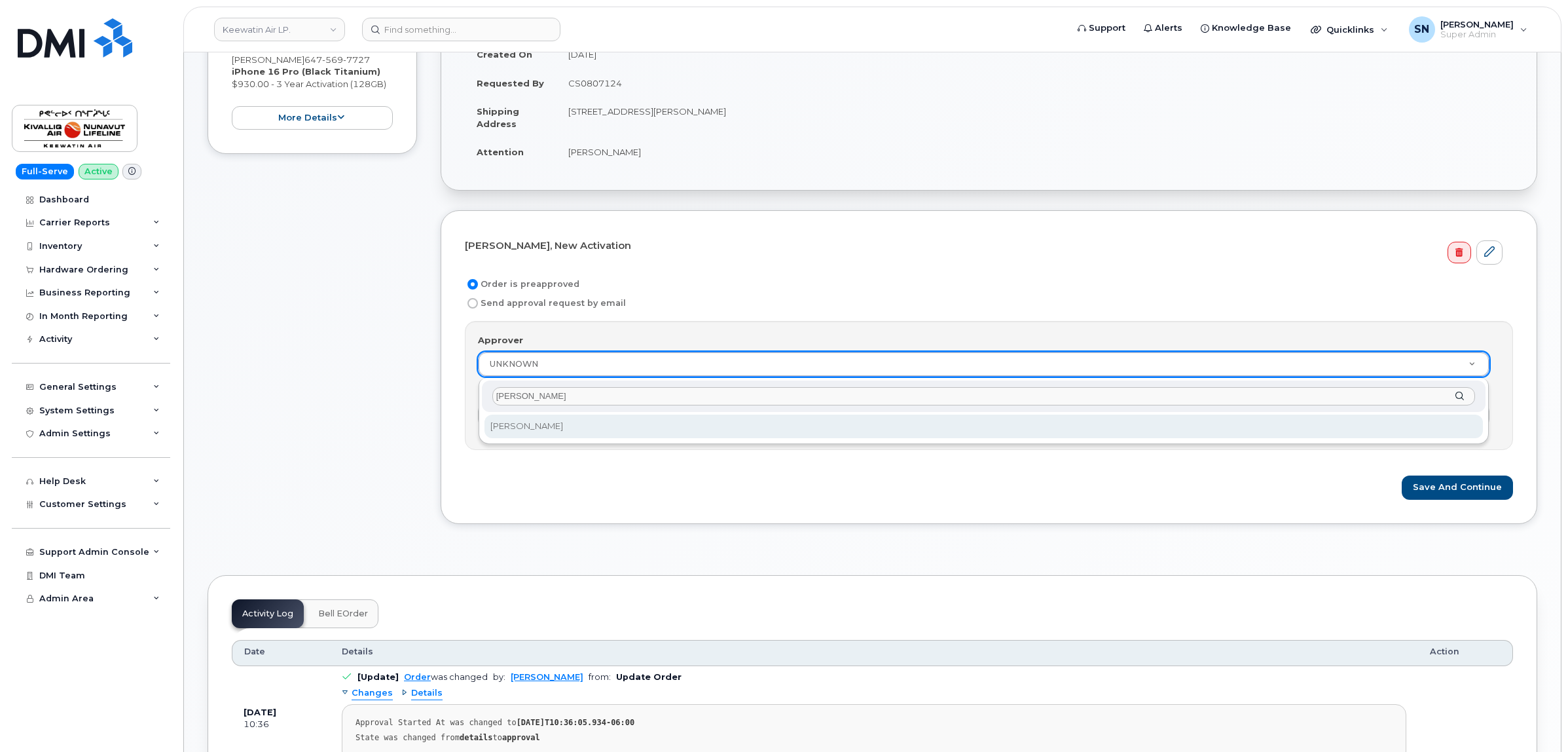
type input "[PERSON_NAME]"
select select "3784"
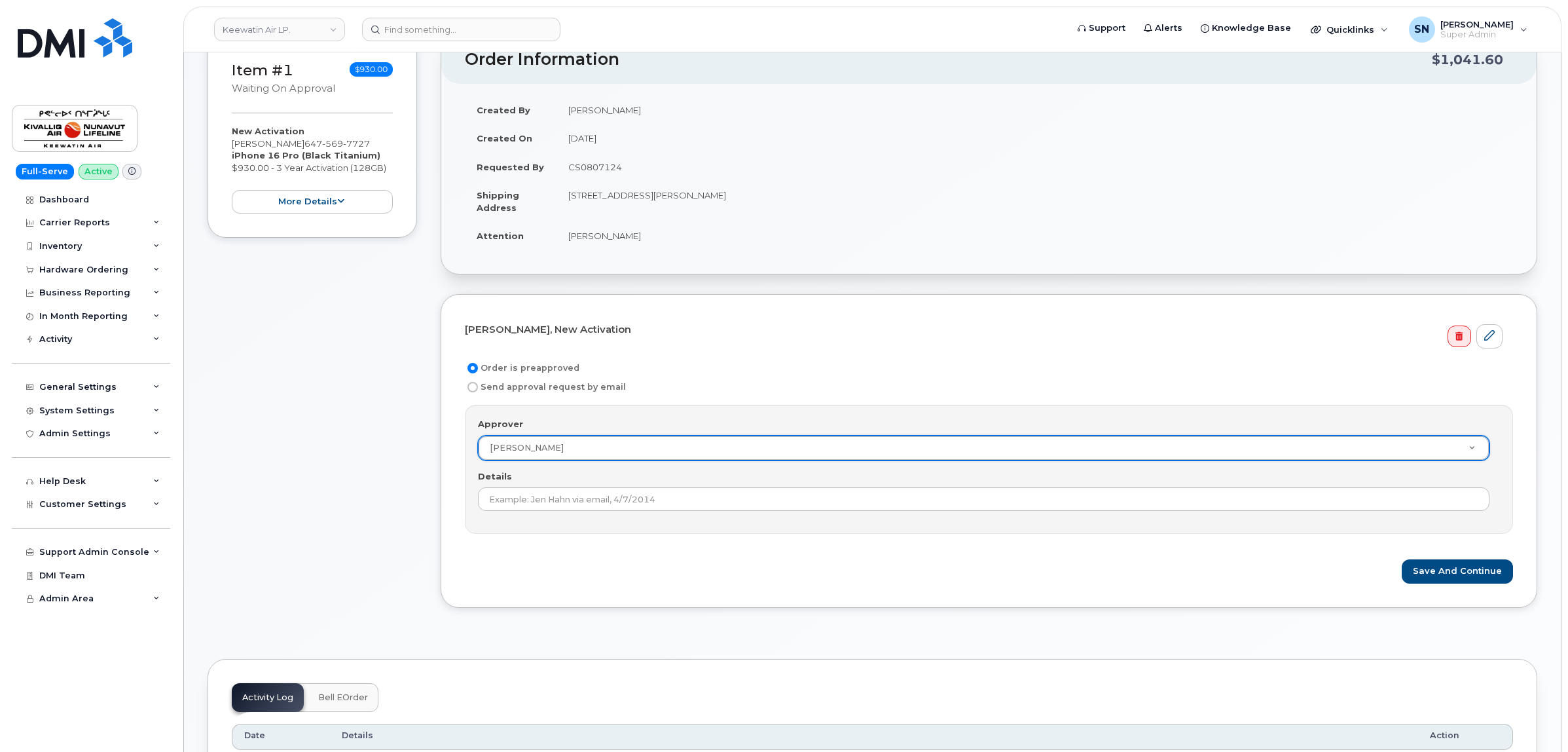
scroll to position [82, 0]
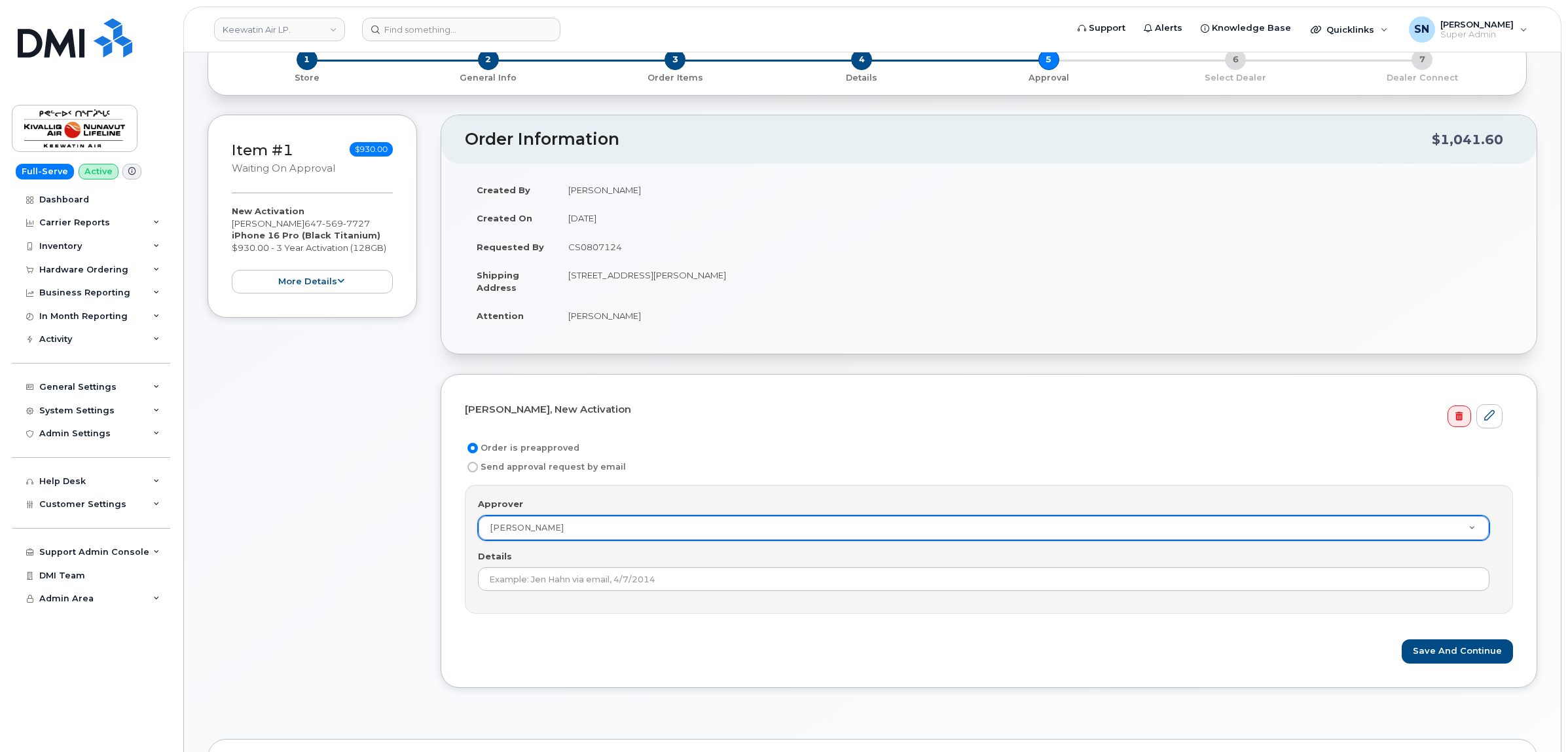
click at [596, 249] on td "CS0807124" at bounding box center [1034, 247] width 956 height 29
copy td "CS0807124"
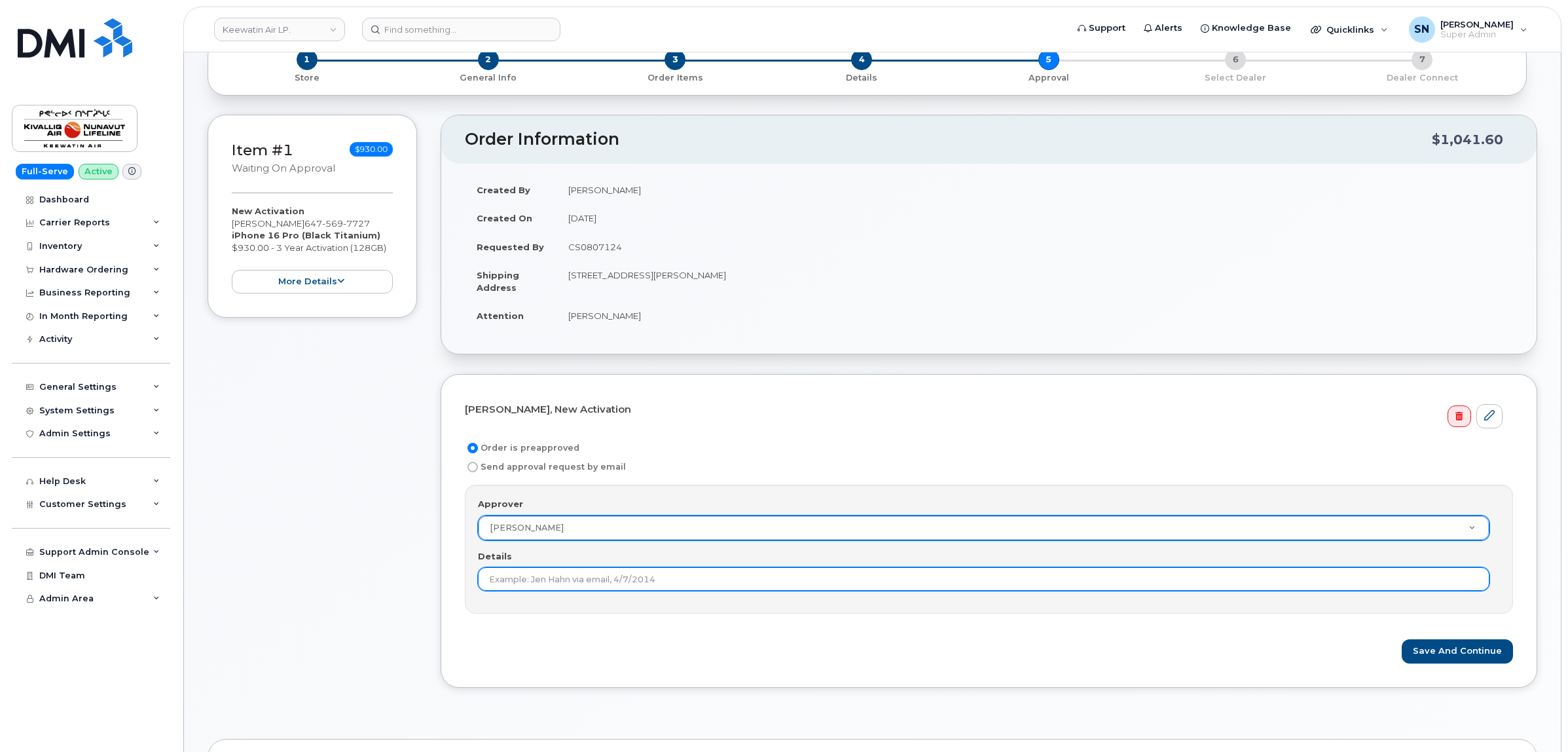
click at [615, 570] on input "Details" at bounding box center [984, 579] width 1012 height 23
paste input "CS0807124"
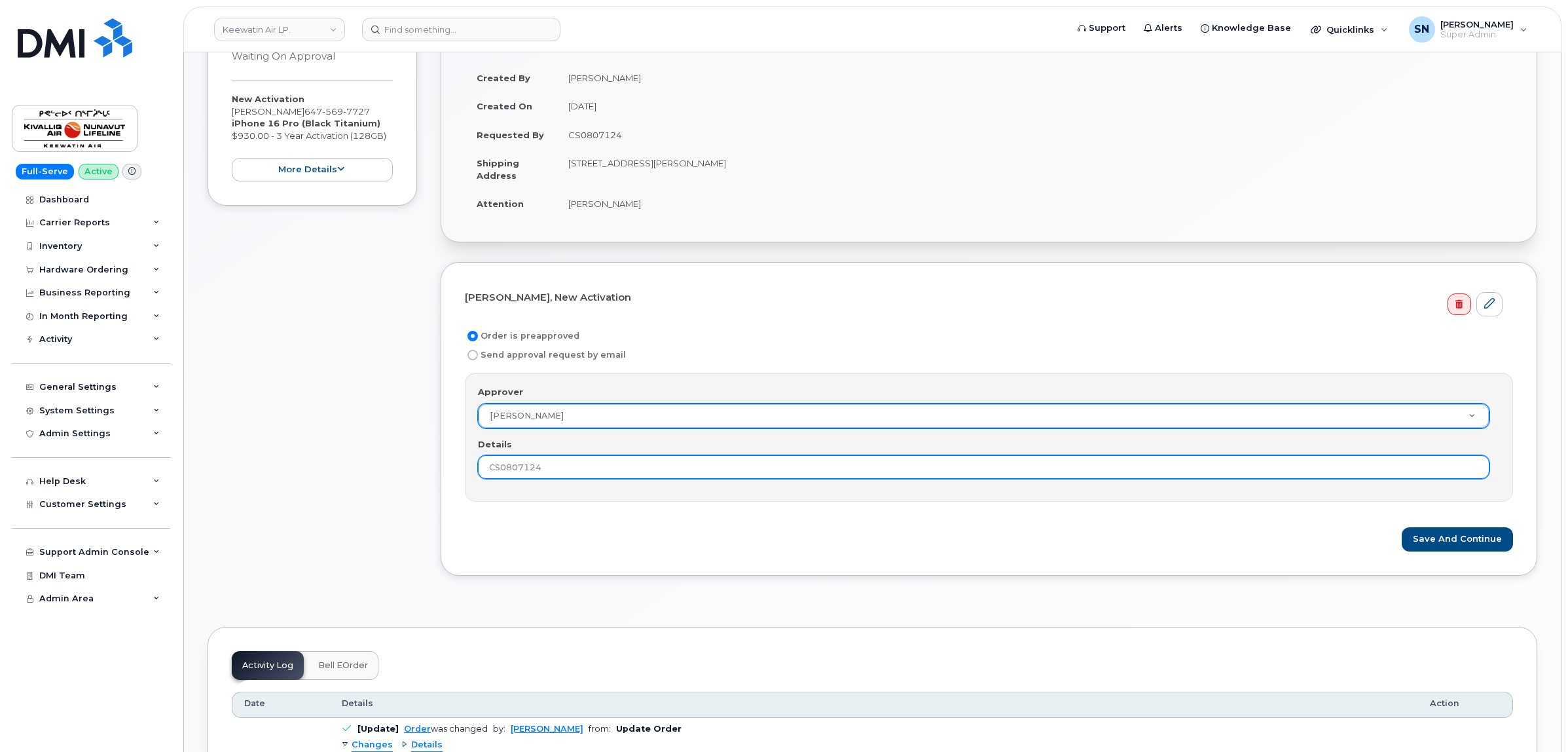
scroll to position [245, 0]
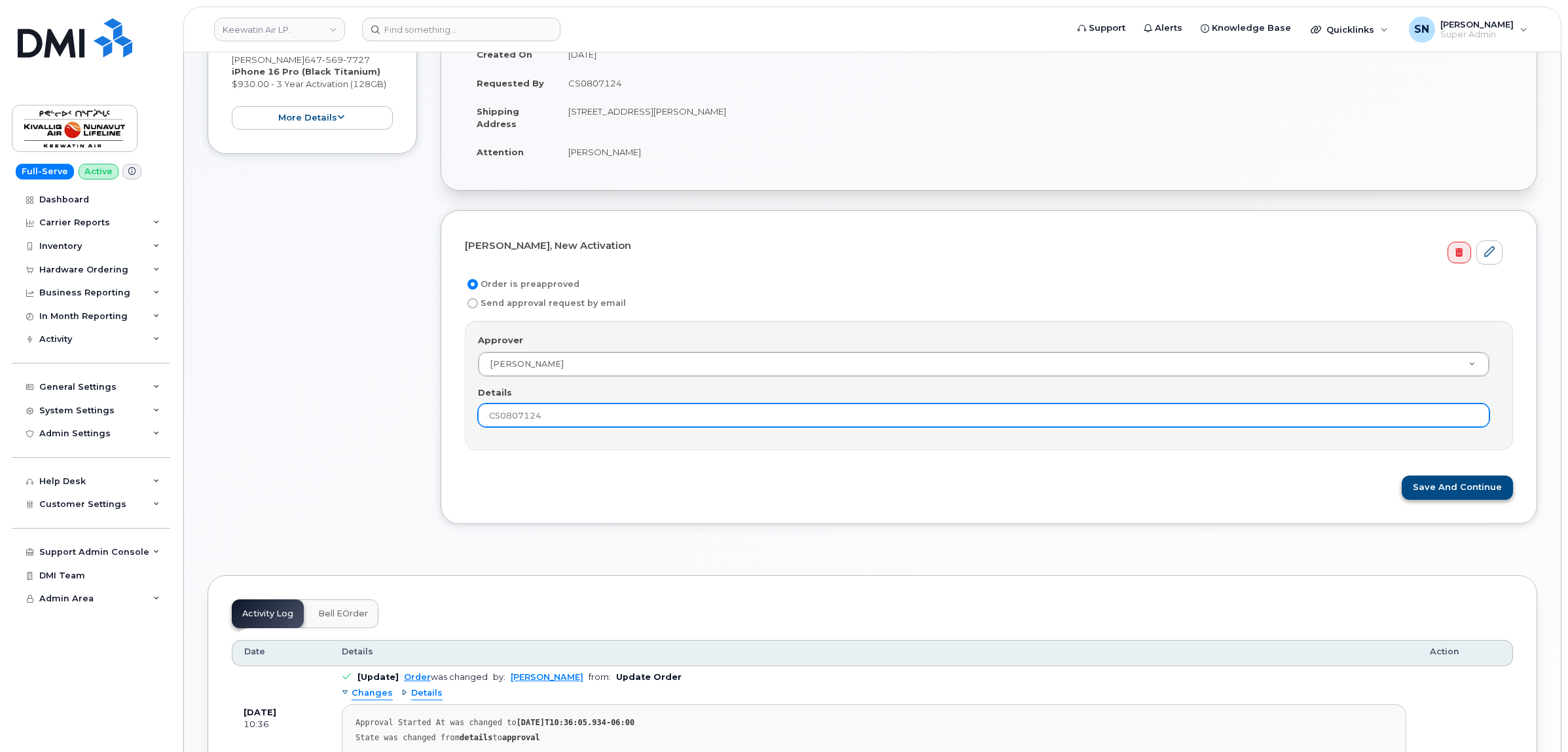
type input "CS0807124"
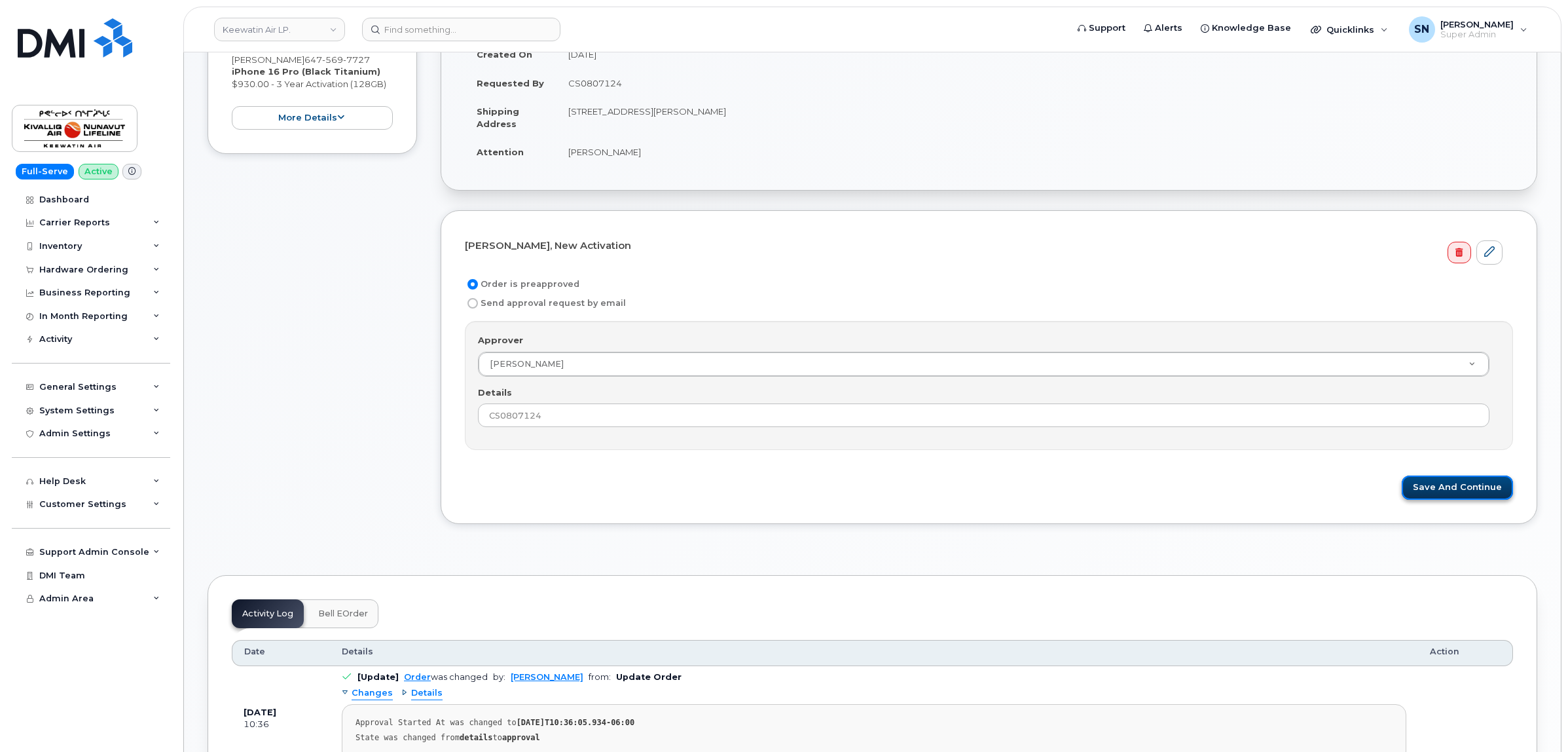
click at [1435, 479] on button "Save and Continue" at bounding box center [1457, 487] width 111 height 24
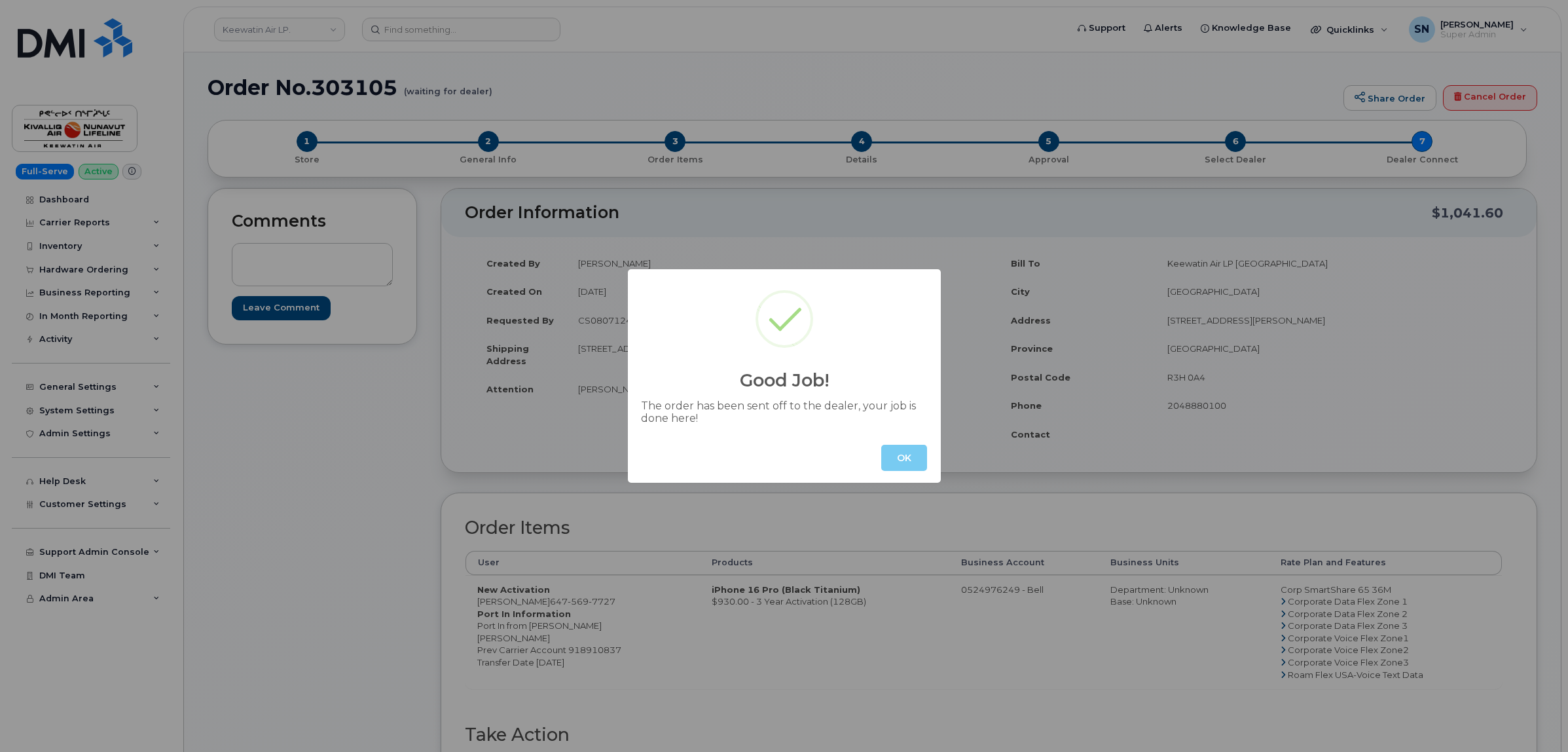
click at [914, 456] on button "OK" at bounding box center [904, 457] width 46 height 26
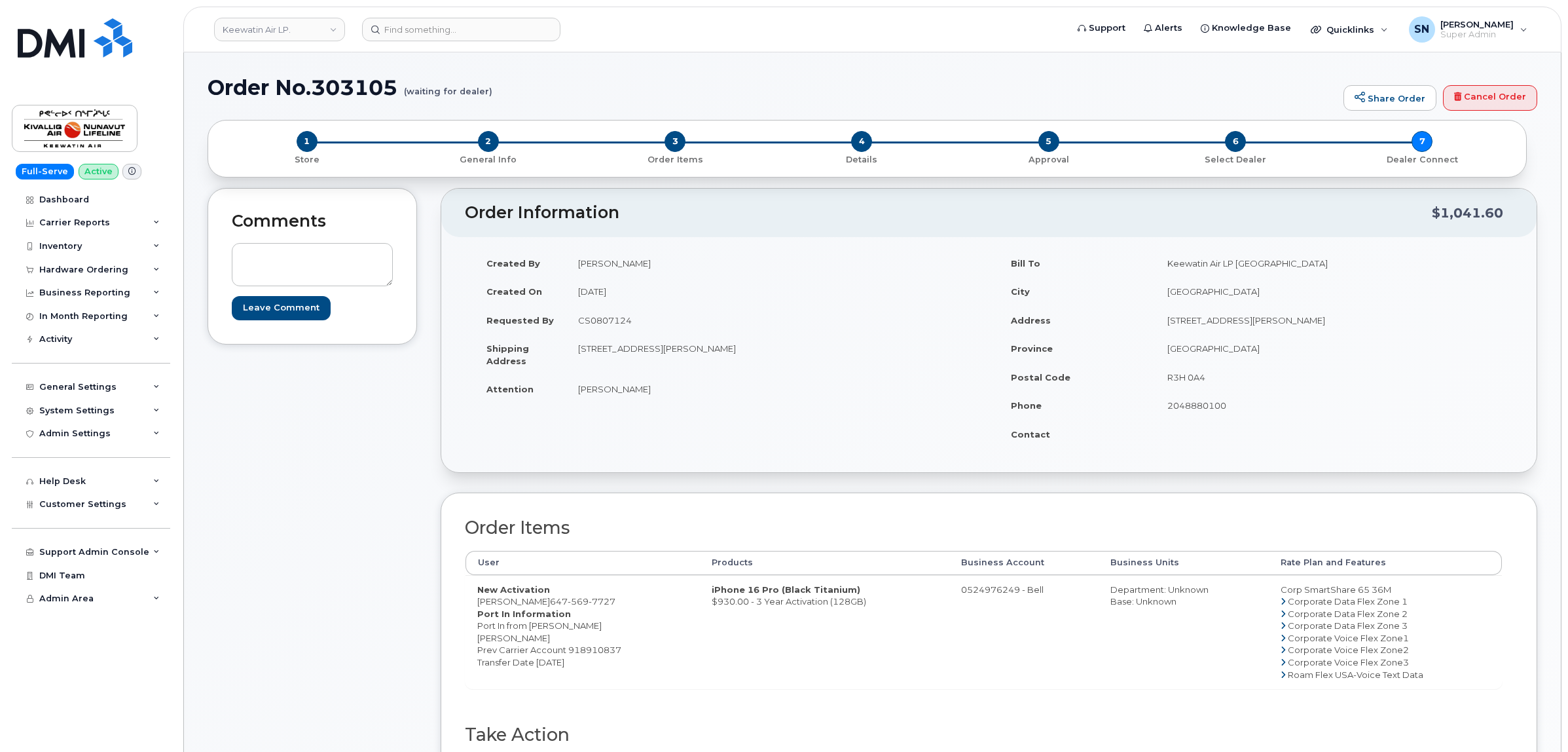
click at [324, 385] on div "Comments Leave Comment" at bounding box center [312, 516] width 209 height 656
click at [98, 269] on div "Hardware Ordering" at bounding box center [84, 270] width 89 height 11
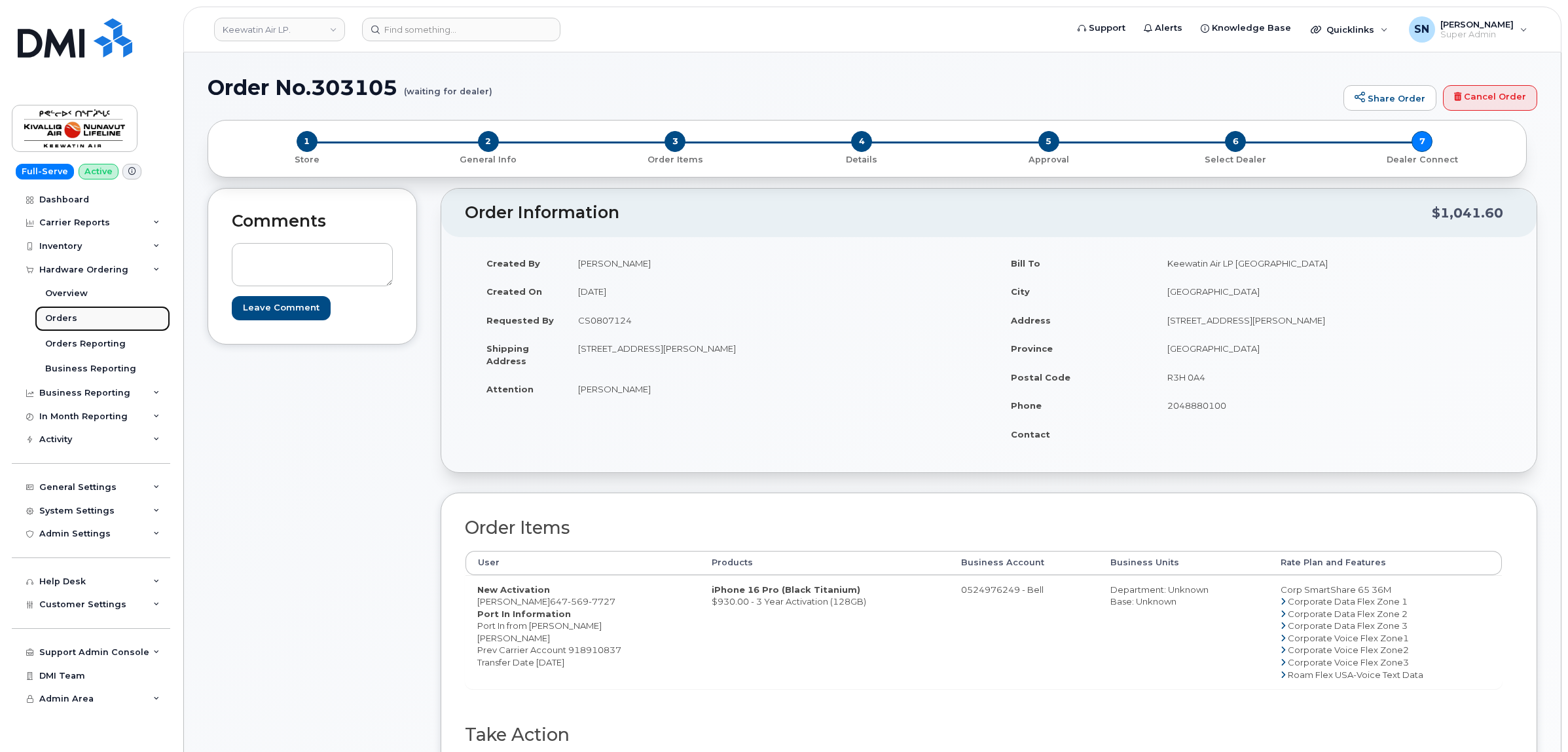
click at [77, 313] on link "Orders" at bounding box center [102, 318] width 135 height 25
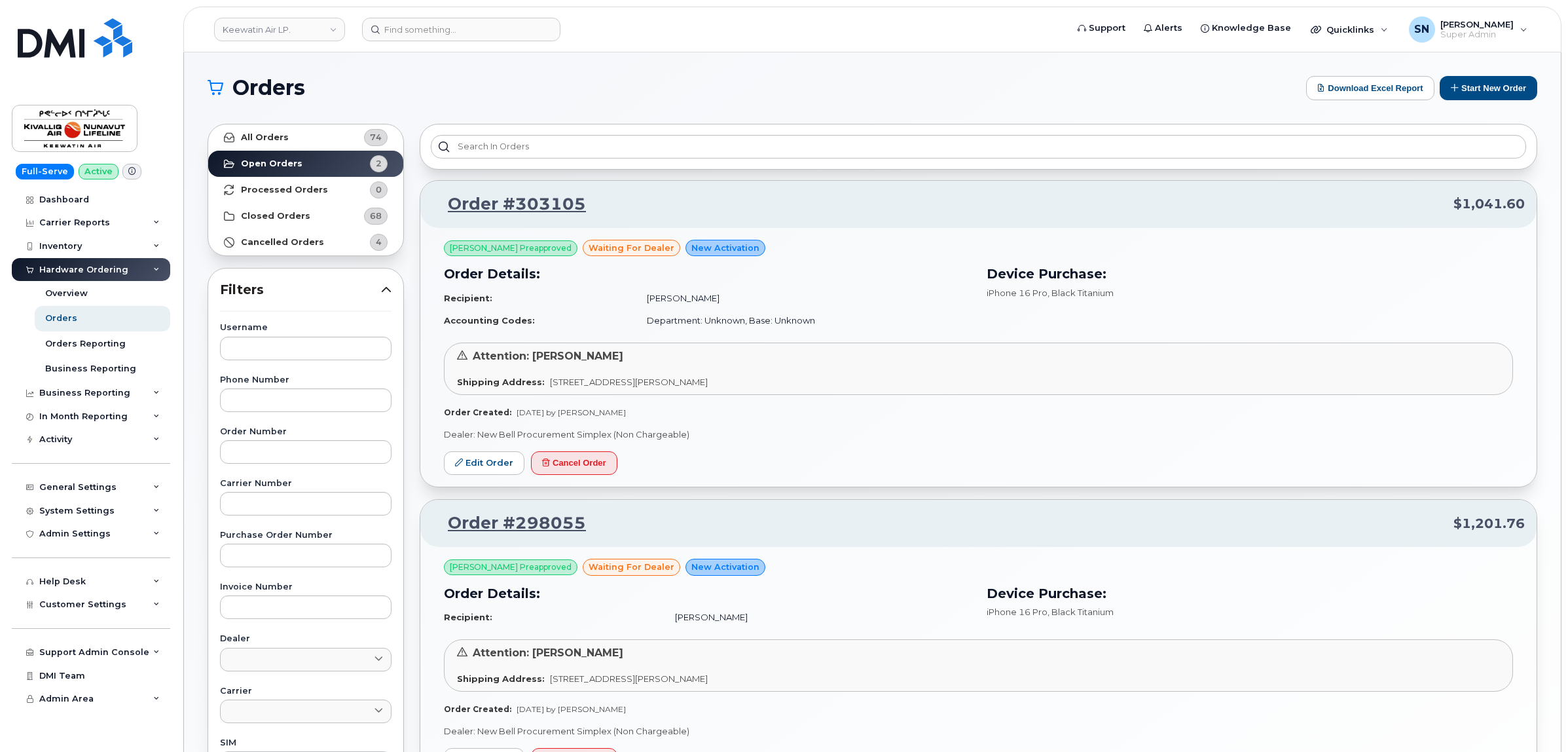
click at [802, 451] on div "Jason Kendall Preapproved waiting for dealer New Activation Order Details: Reci…" at bounding box center [978, 357] width 1116 height 259
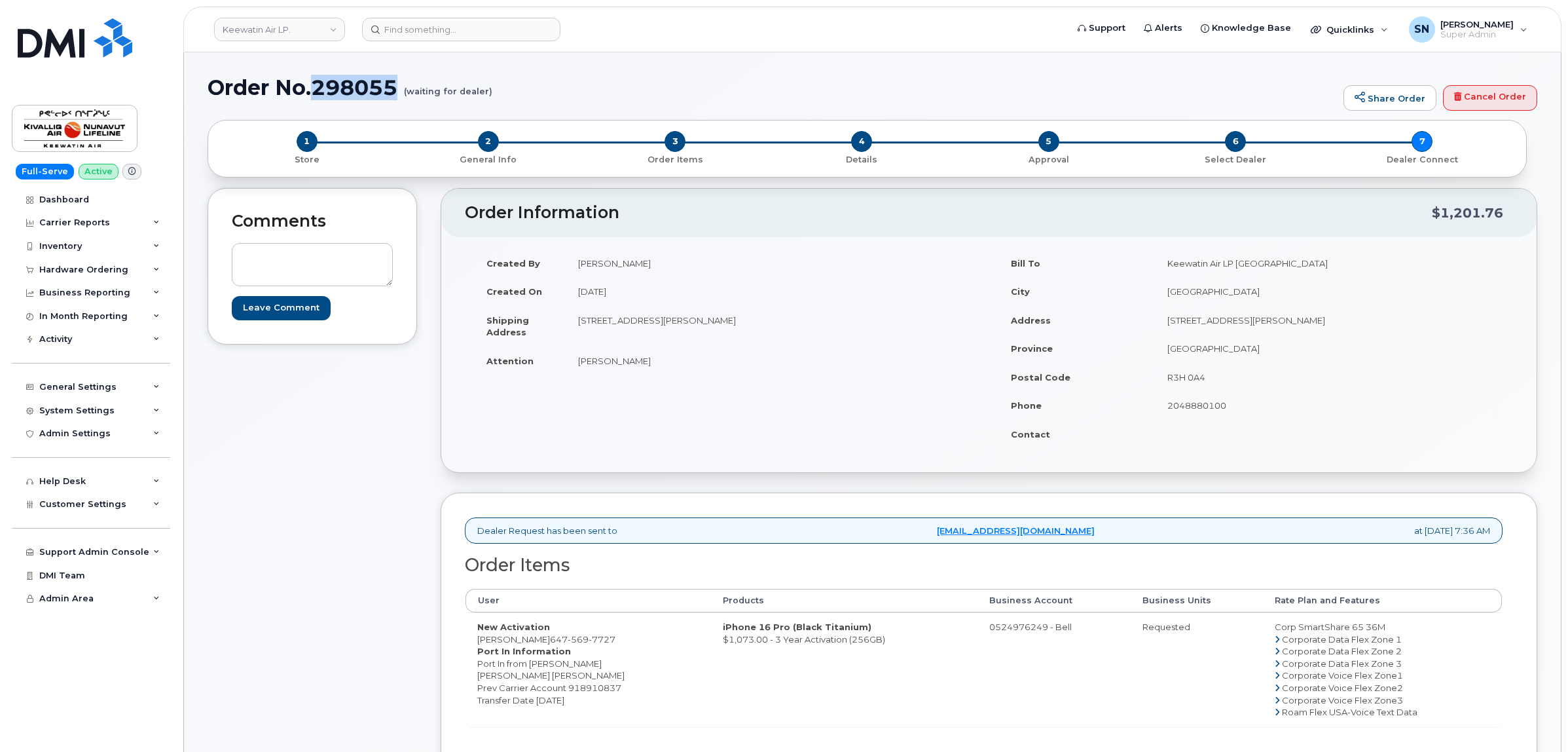
drag, startPoint x: 319, startPoint y: 86, endPoint x: 396, endPoint y: 89, distance: 77.1
click at [396, 89] on h1 "Order No.298055 (waiting for dealer)" at bounding box center [772, 87] width 1130 height 23
copy h1 "298055"
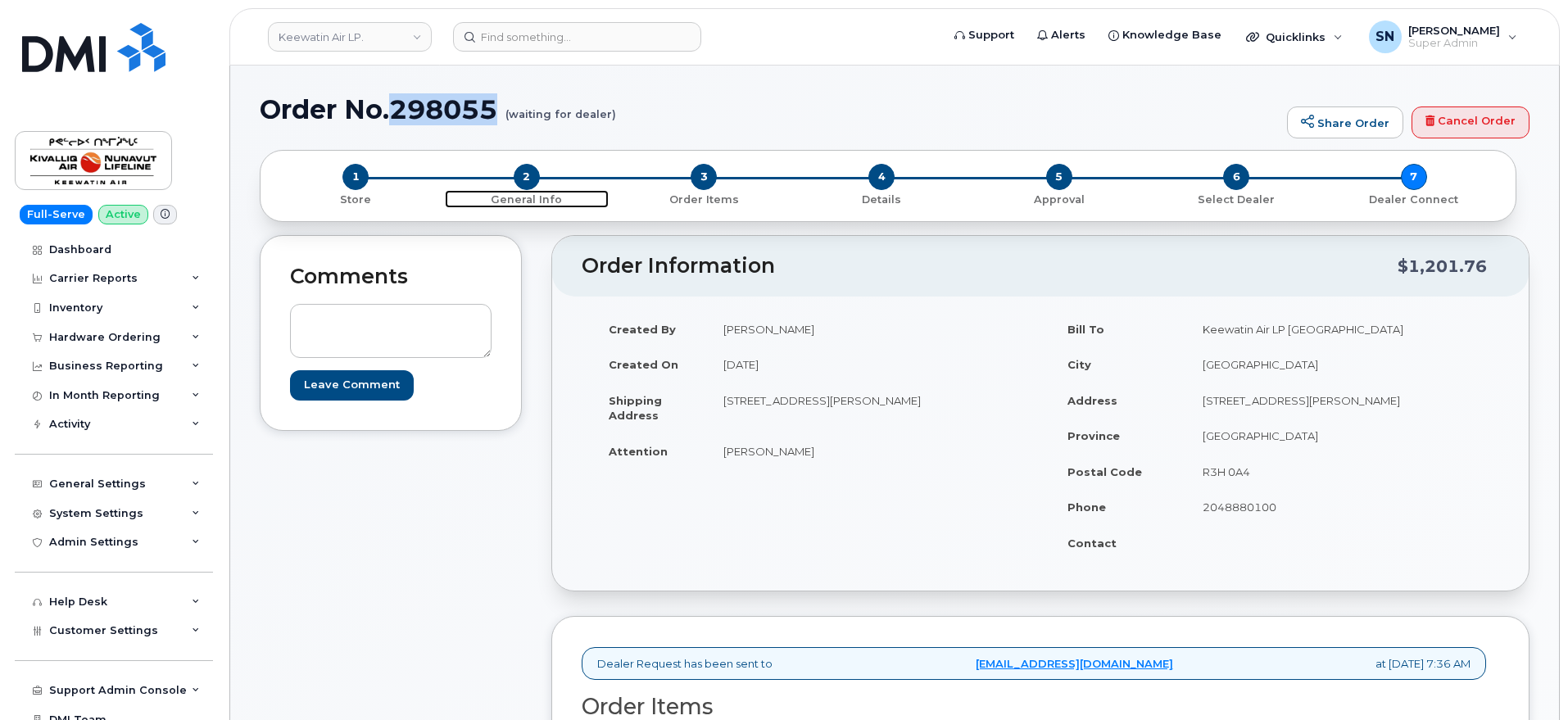
click at [521, 170] on span "2" at bounding box center [526, 176] width 26 height 26
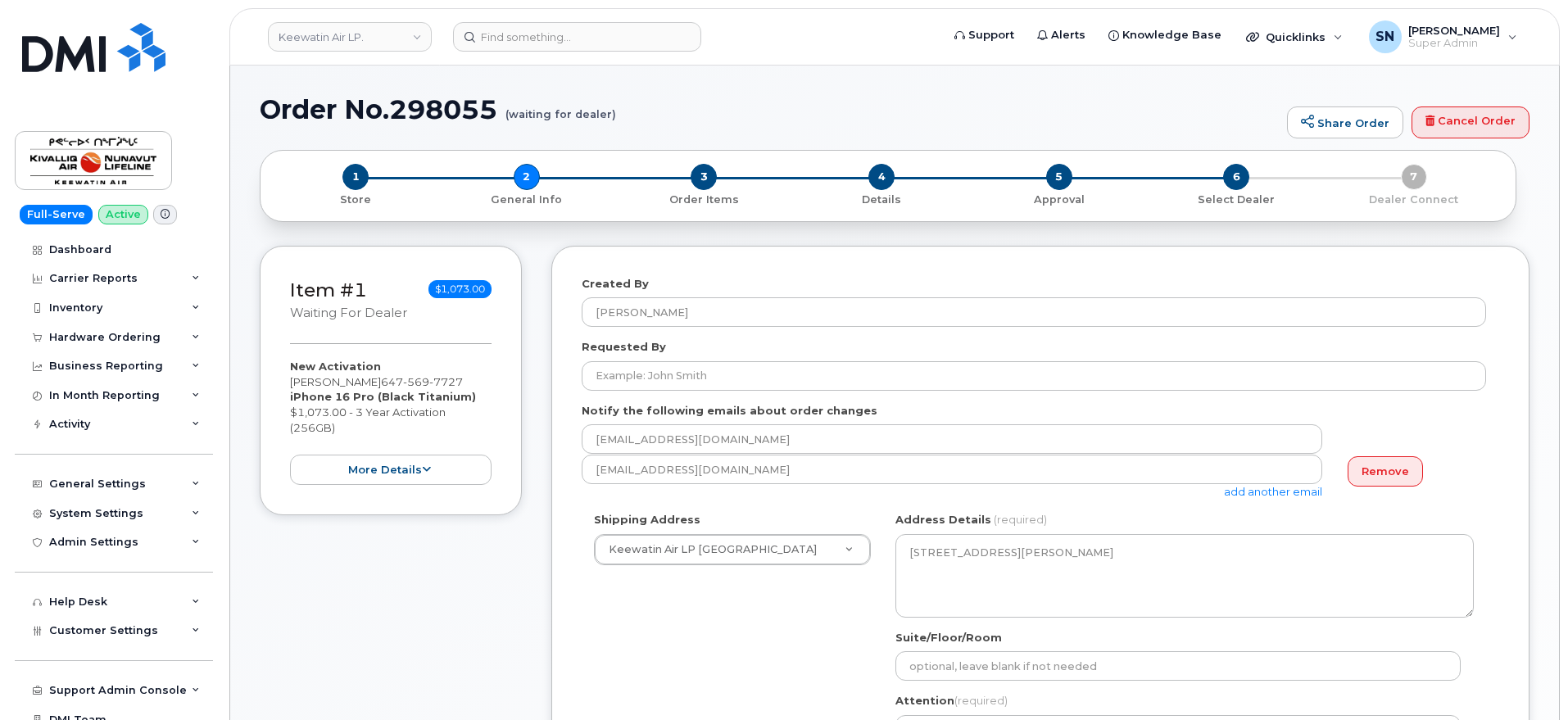
select select
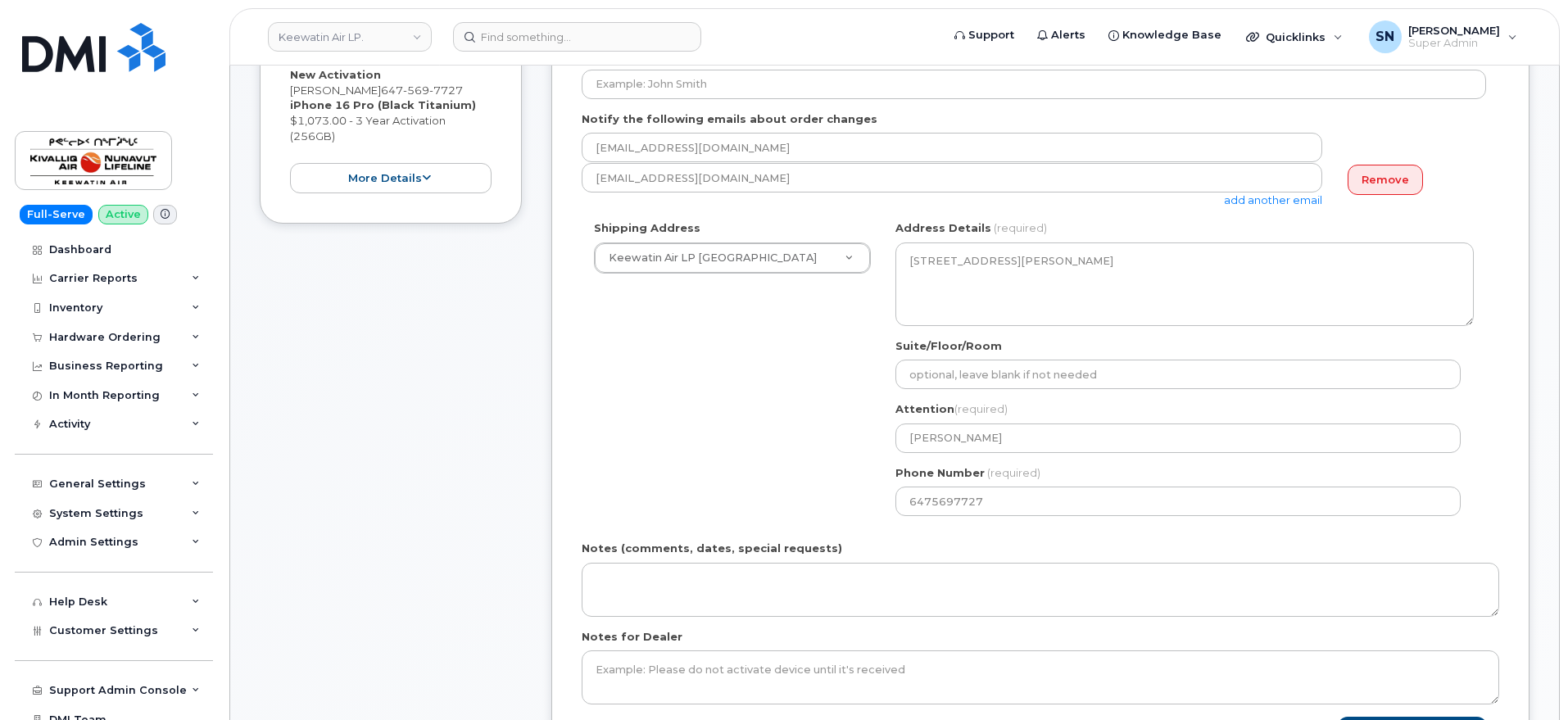
scroll to position [512, 0]
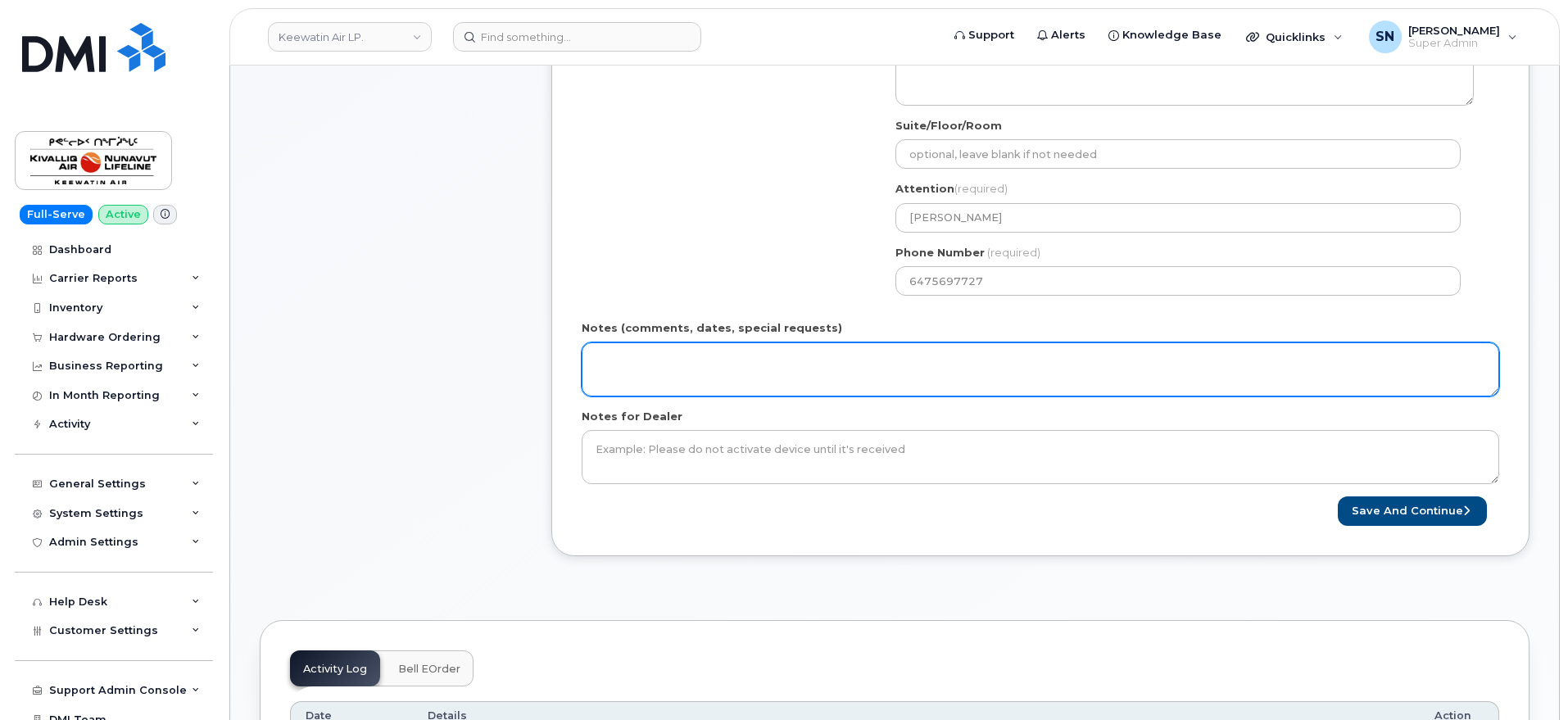
click at [711, 375] on textarea "Notes (comments, dates, special requests)" at bounding box center [1040, 370] width 917 height 54
click at [800, 380] on textarea "Notes (comments, dates, special requests)" at bounding box center [1040, 370] width 917 height 54
type textarea "O"
click at [1018, 365] on textarea "Appears Order not submitted to Bell correctly. Cancelling order. New Order" at bounding box center [1040, 370] width 917 height 54
type textarea "Appears Order not submitted to Bell correctly. Cancelling order. New Order 3031…"
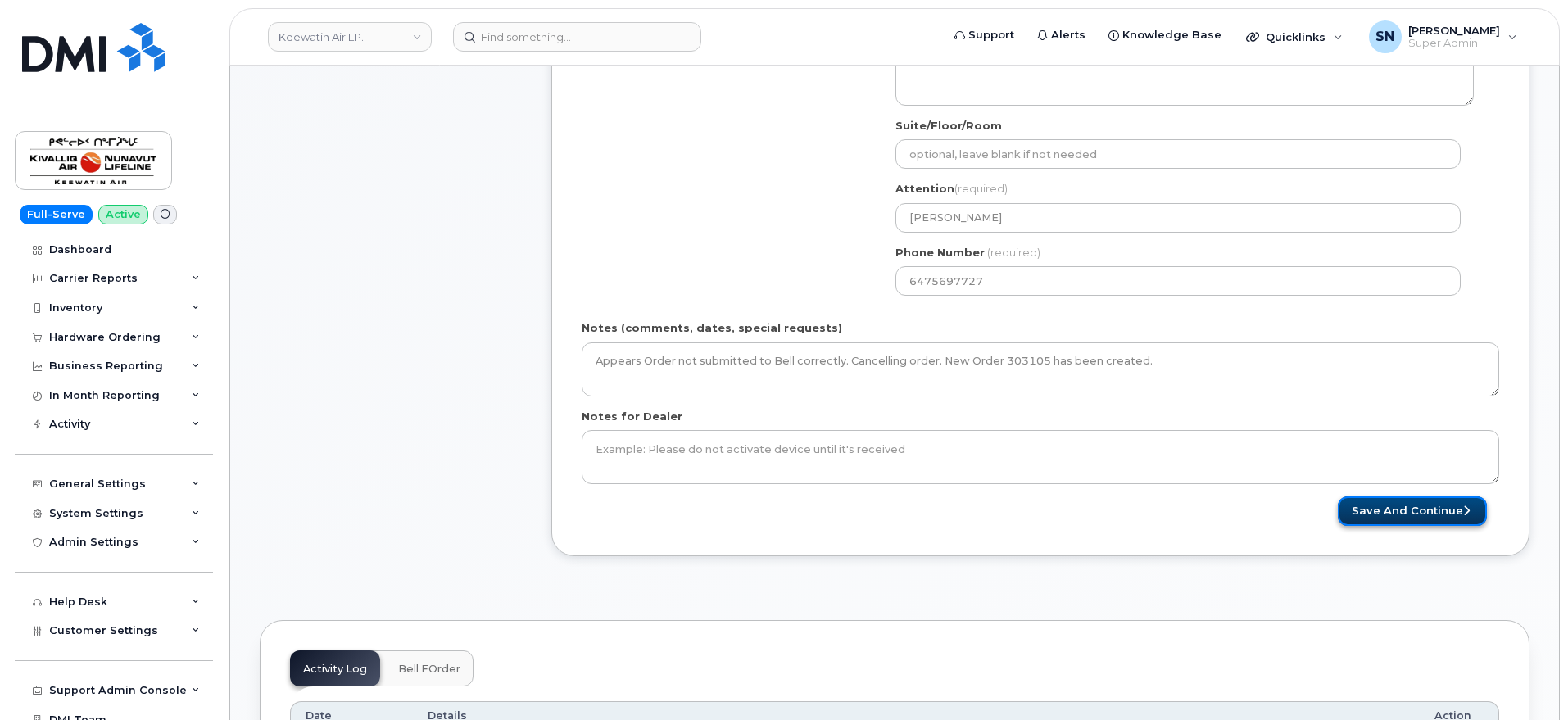
click at [1424, 521] on button "Save and Continue" at bounding box center [1412, 511] width 149 height 30
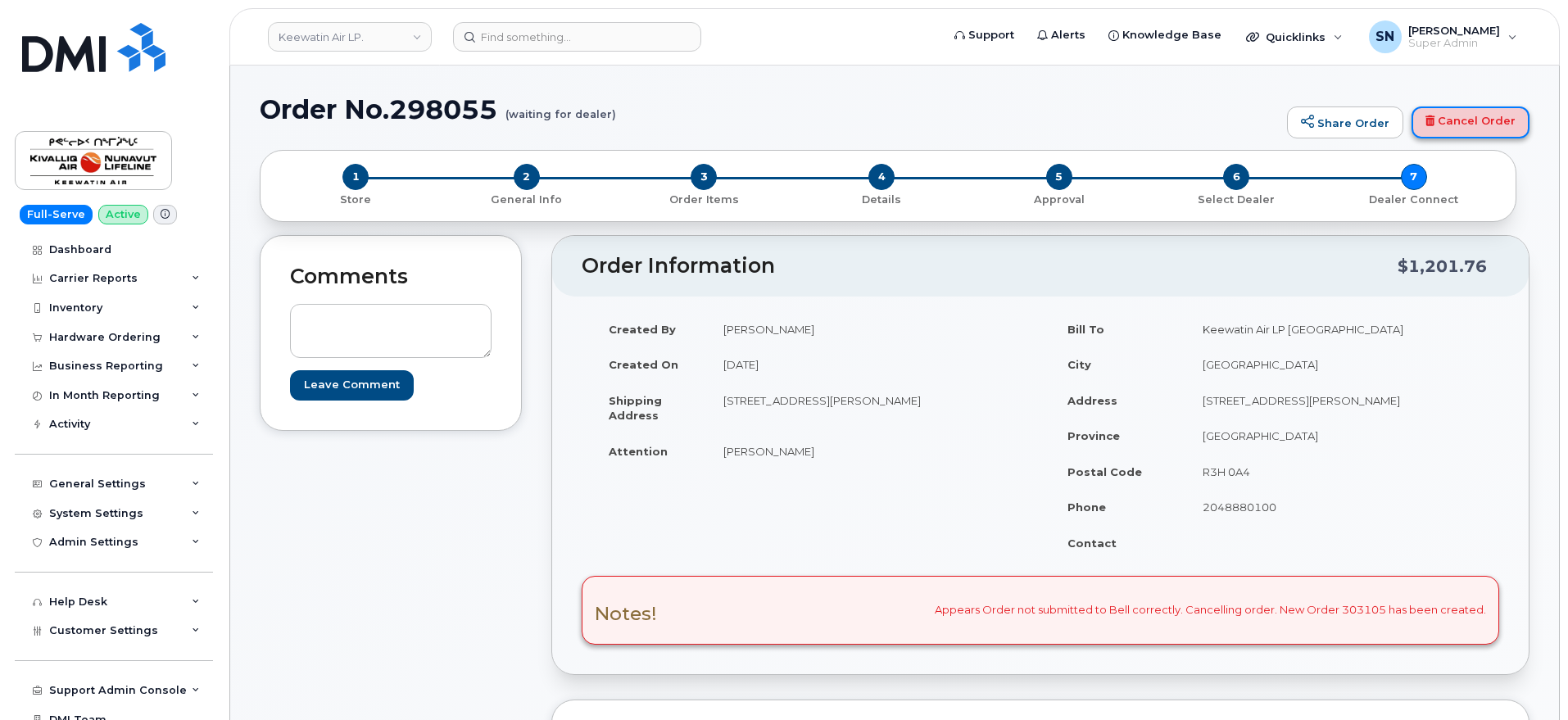
click at [1480, 117] on link "Cancel Order" at bounding box center [1470, 123] width 118 height 33
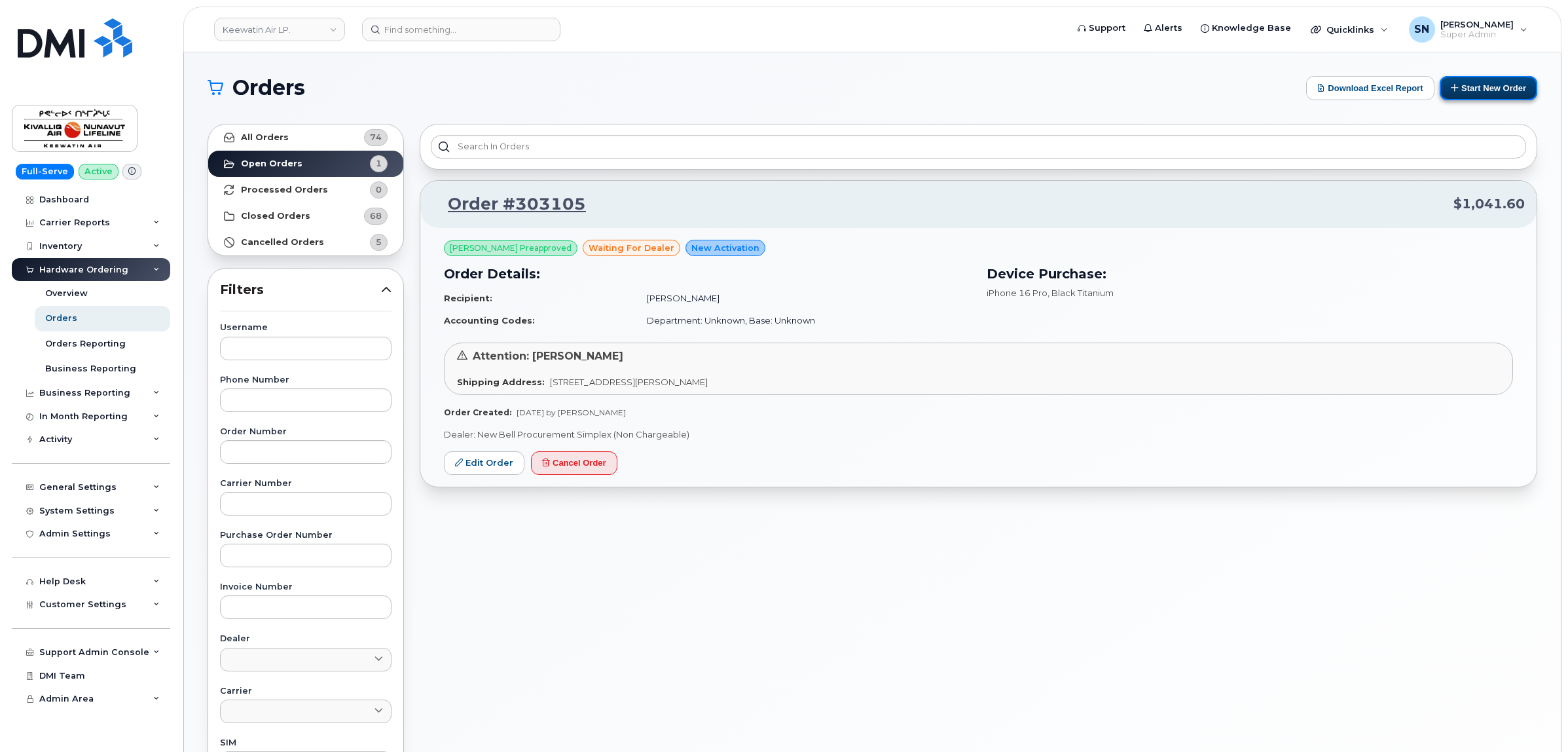
click at [1479, 96] on button "Start New Order" at bounding box center [1488, 88] width 97 height 24
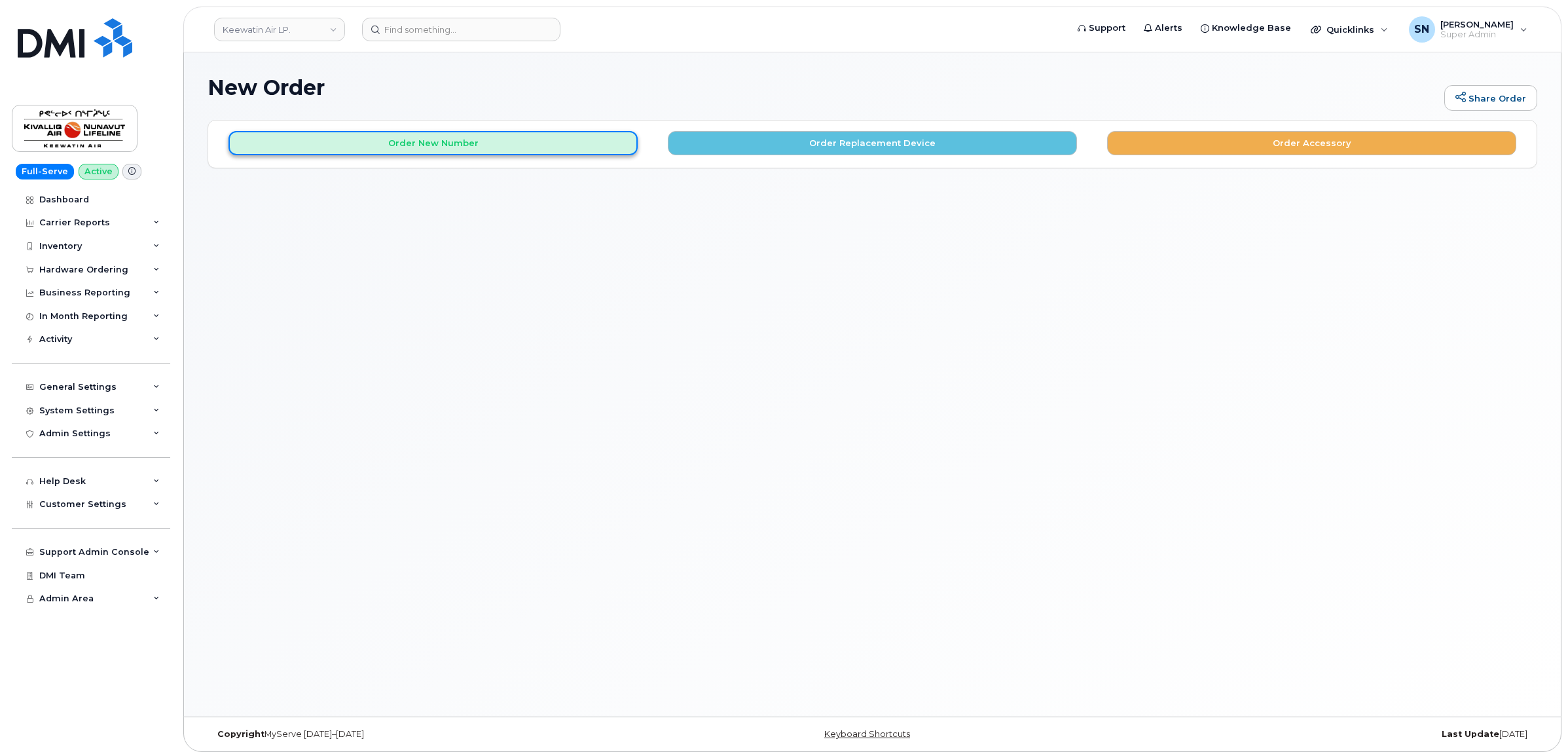
click at [520, 144] on button "Order New Number" at bounding box center [433, 143] width 409 height 24
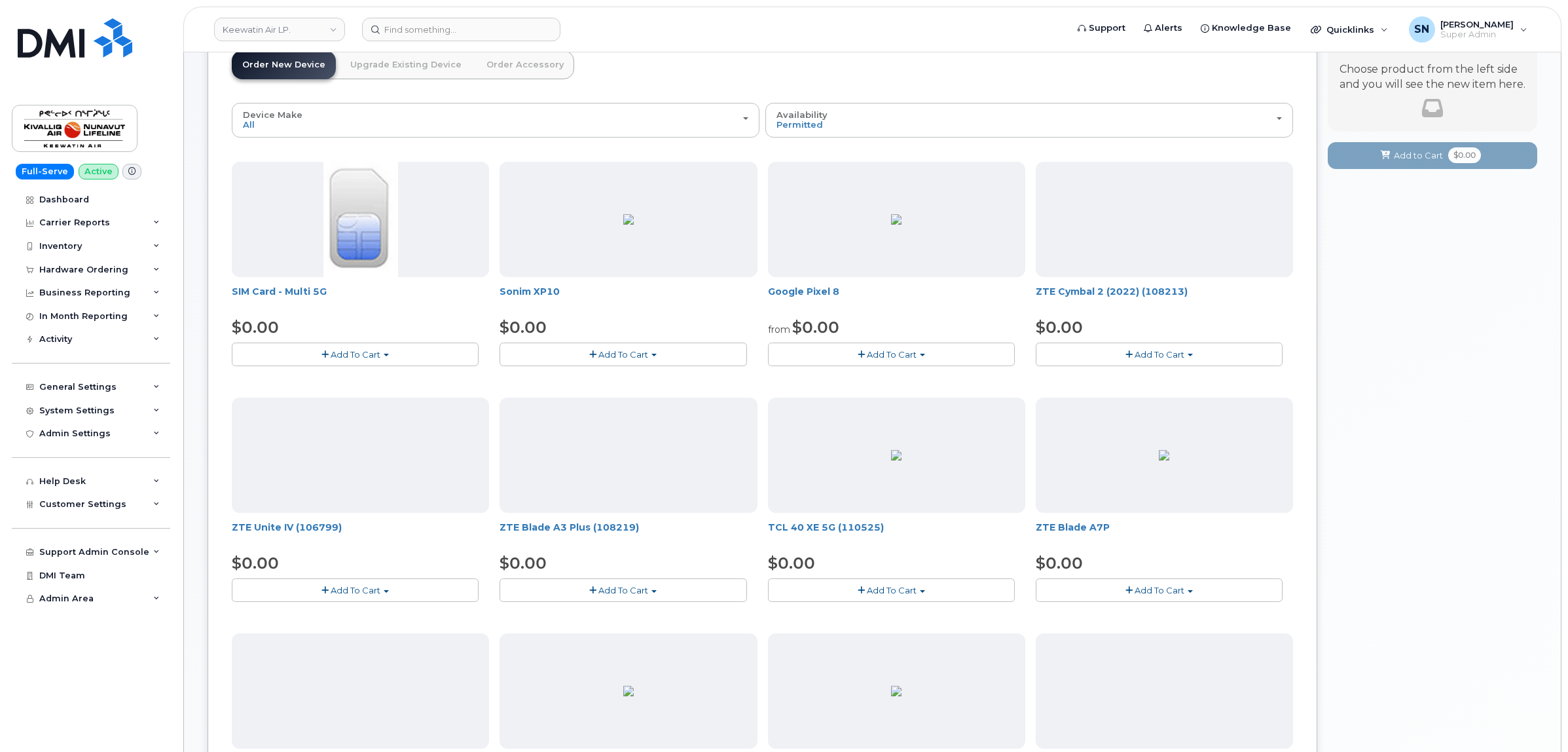
scroll to position [82, 0]
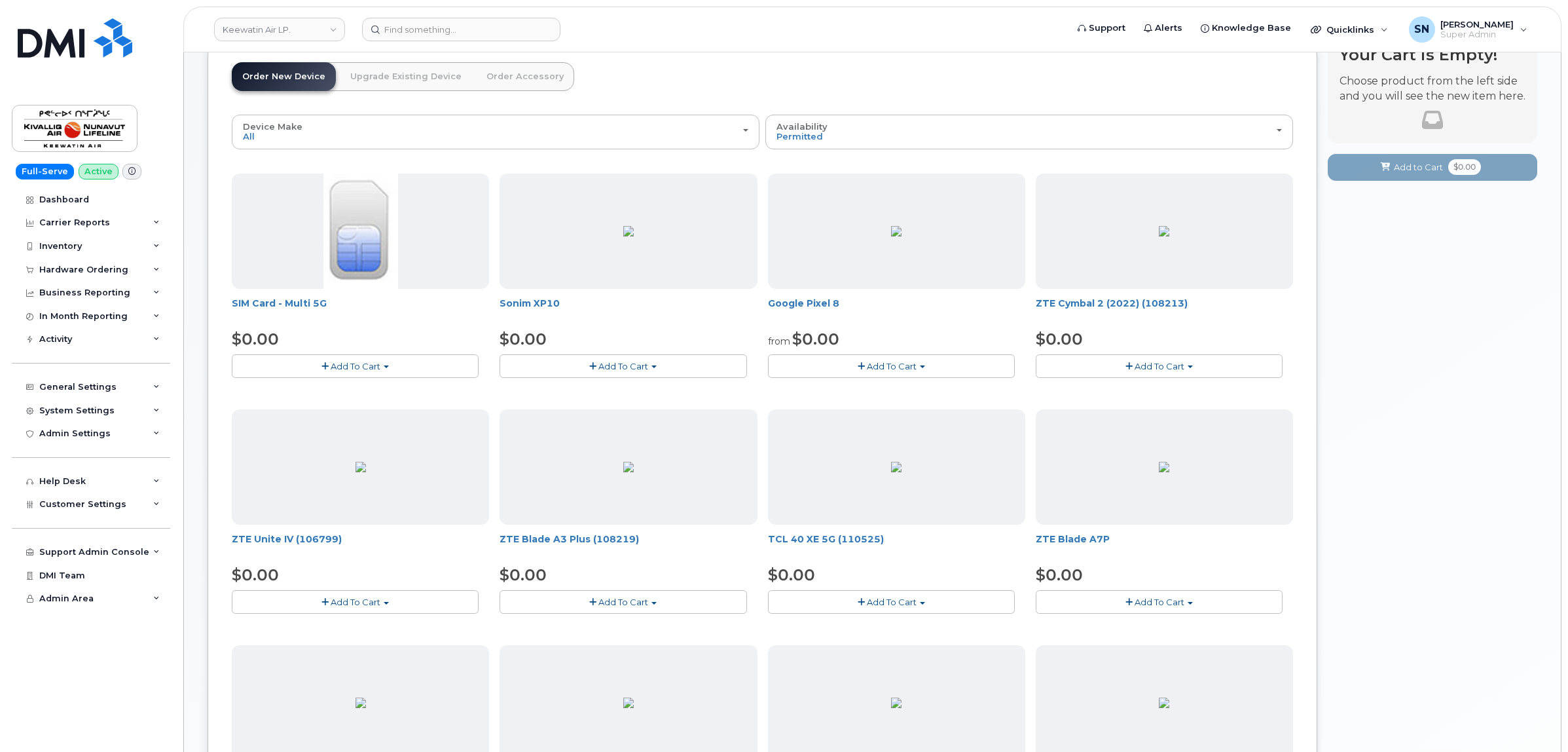
click at [452, 364] on button "Add To Cart" at bounding box center [355, 365] width 247 height 23
click at [287, 388] on link "$0.00 - New Activation" at bounding box center [297, 391] width 125 height 17
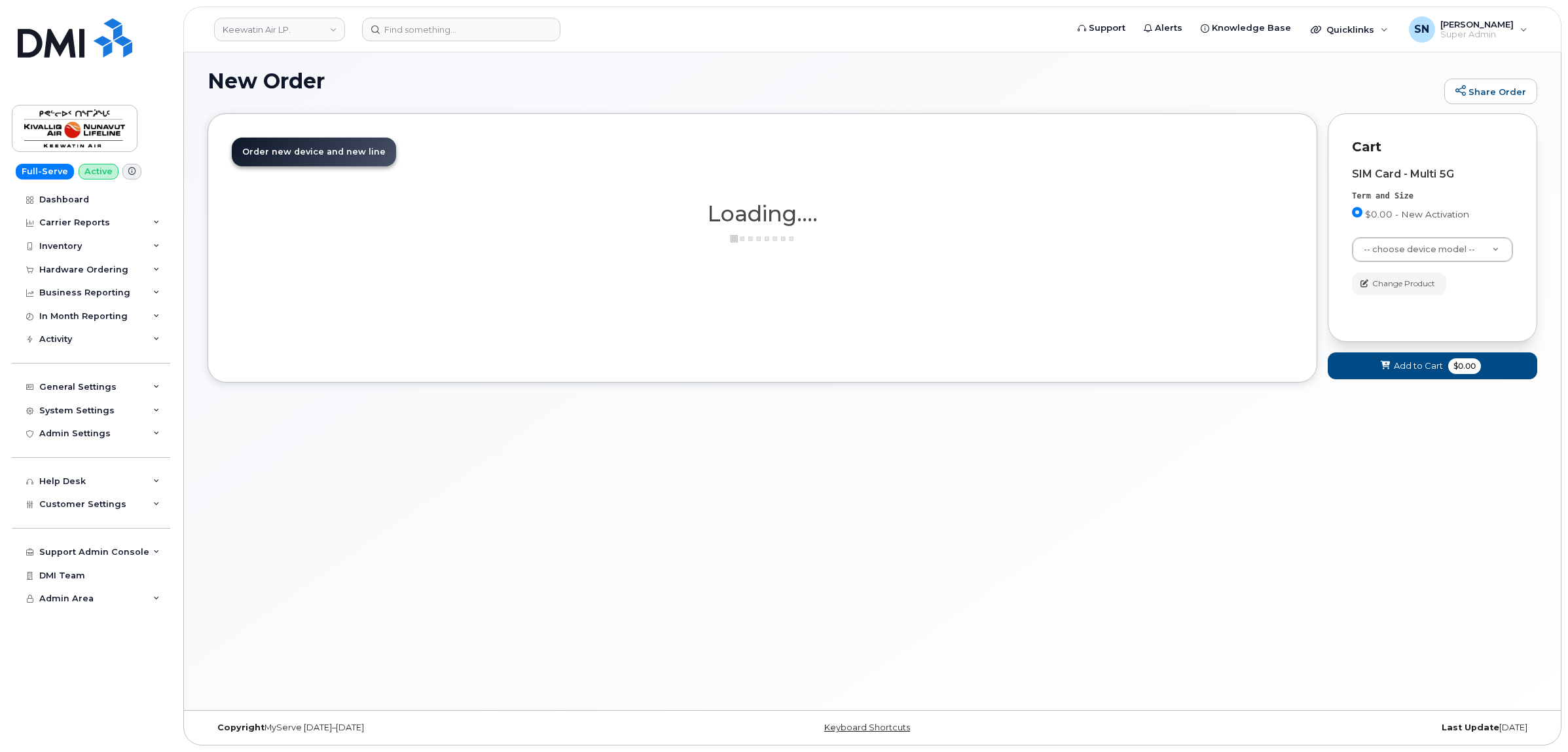
scroll to position [7, 0]
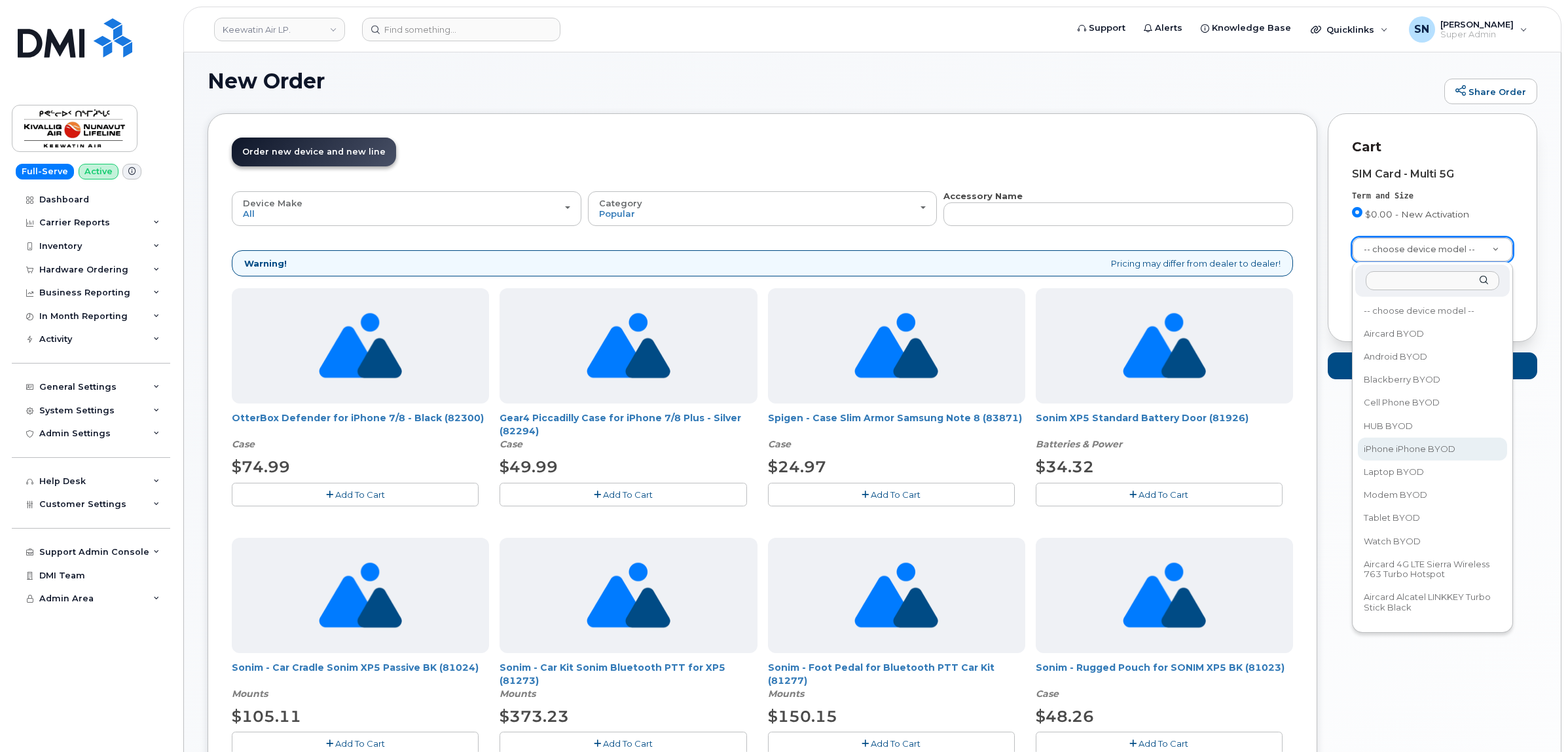
select select "2421"
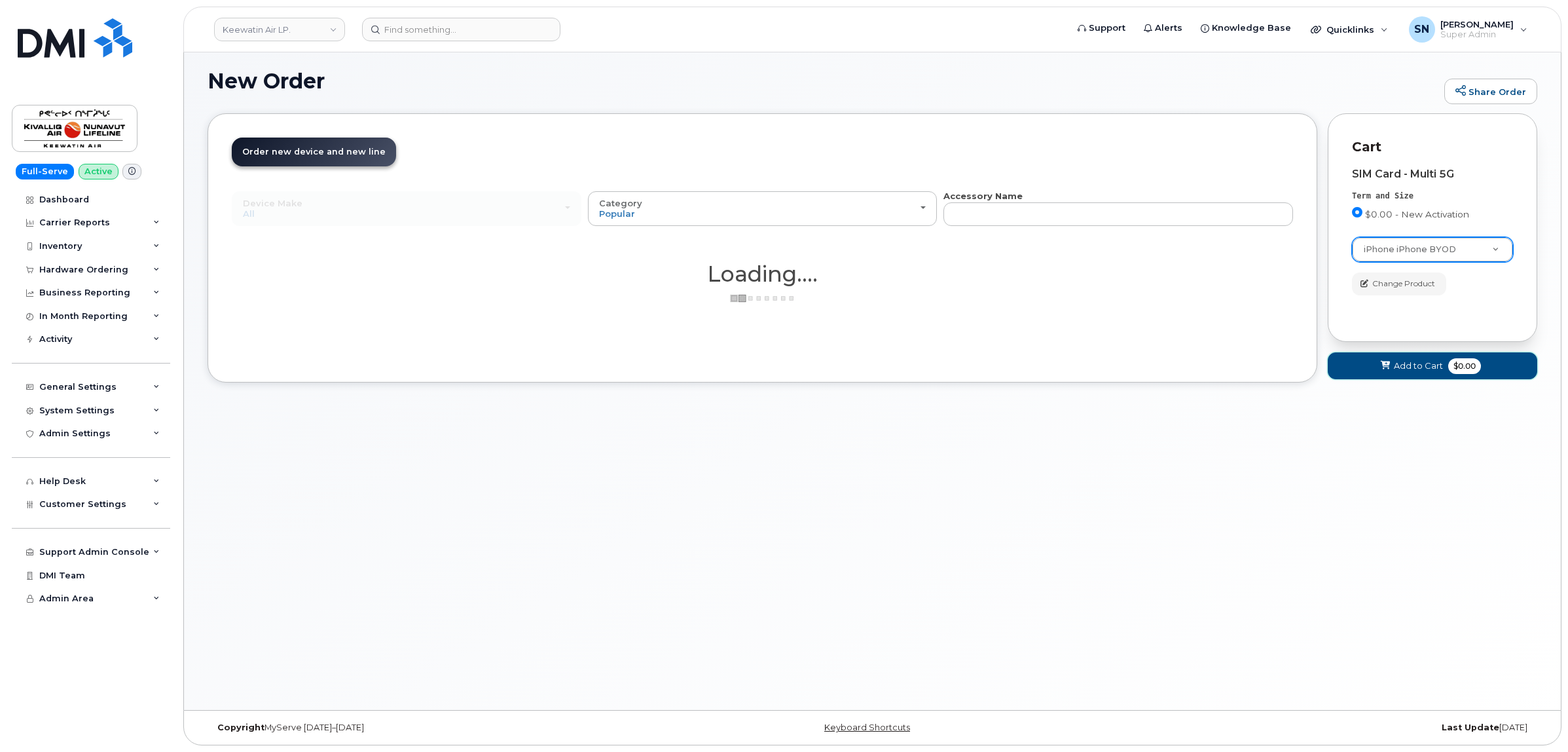
click at [1415, 365] on span "Add to Cart" at bounding box center [1418, 365] width 49 height 13
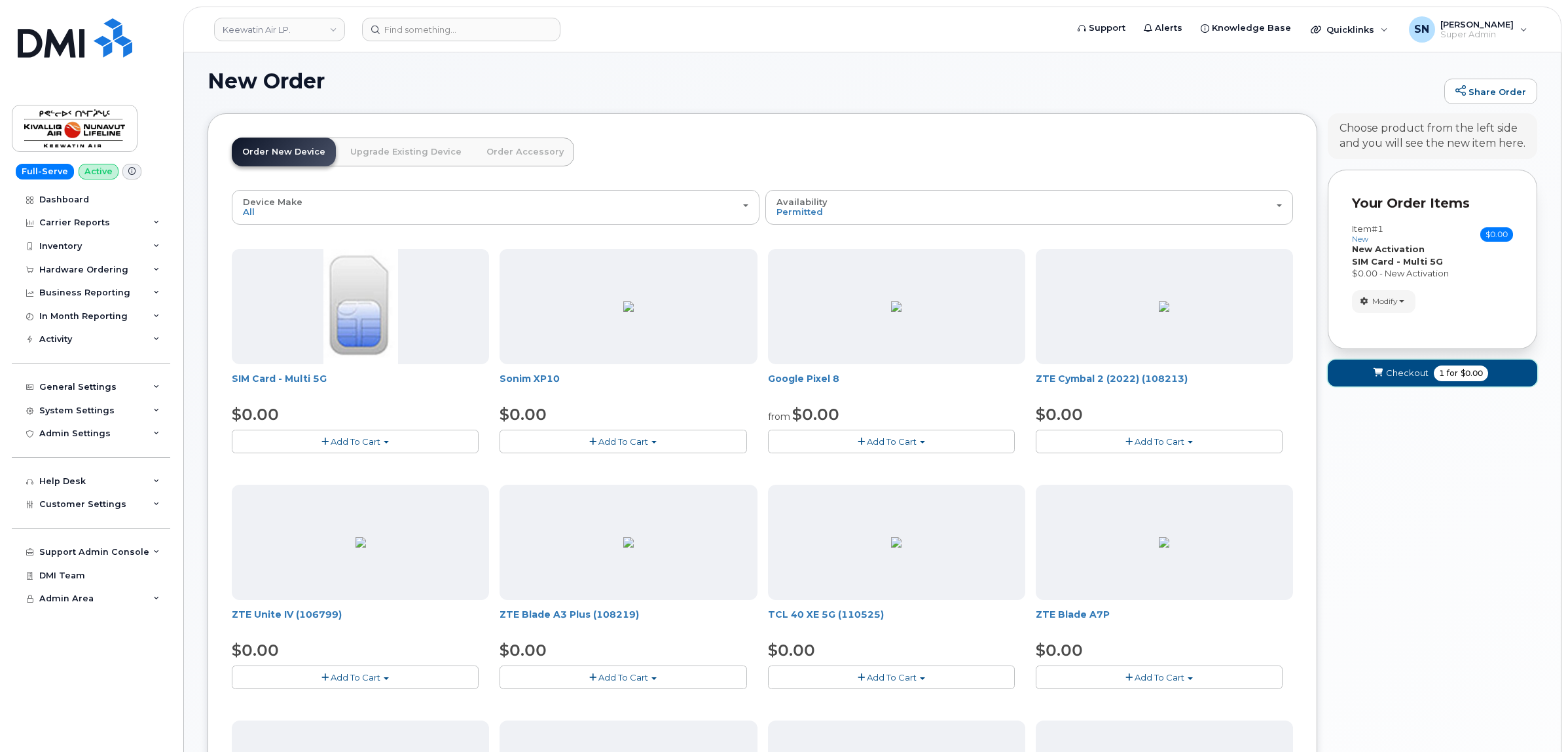
click at [1415, 365] on button "Checkout 1 for $0.00" at bounding box center [1432, 373] width 209 height 27
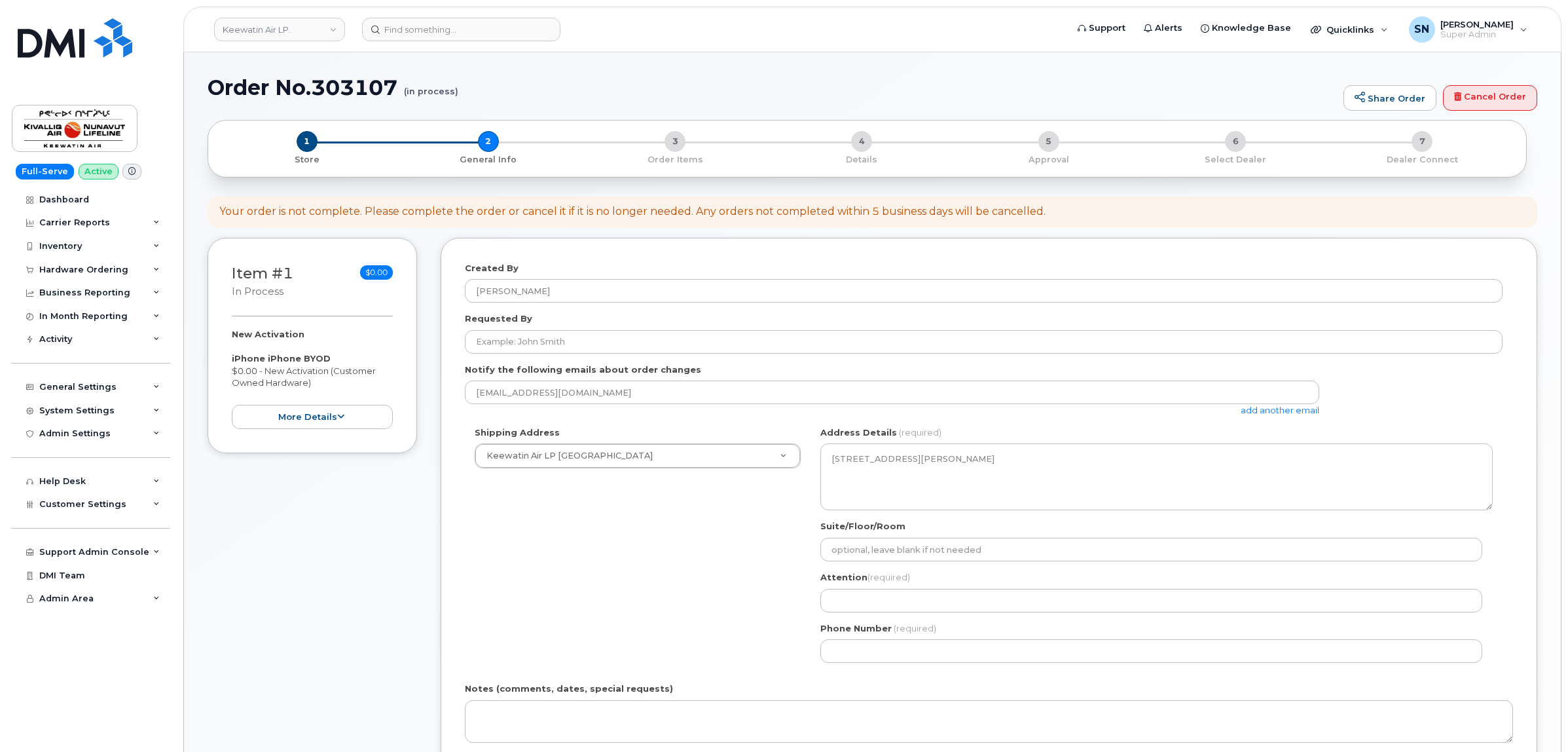
select select
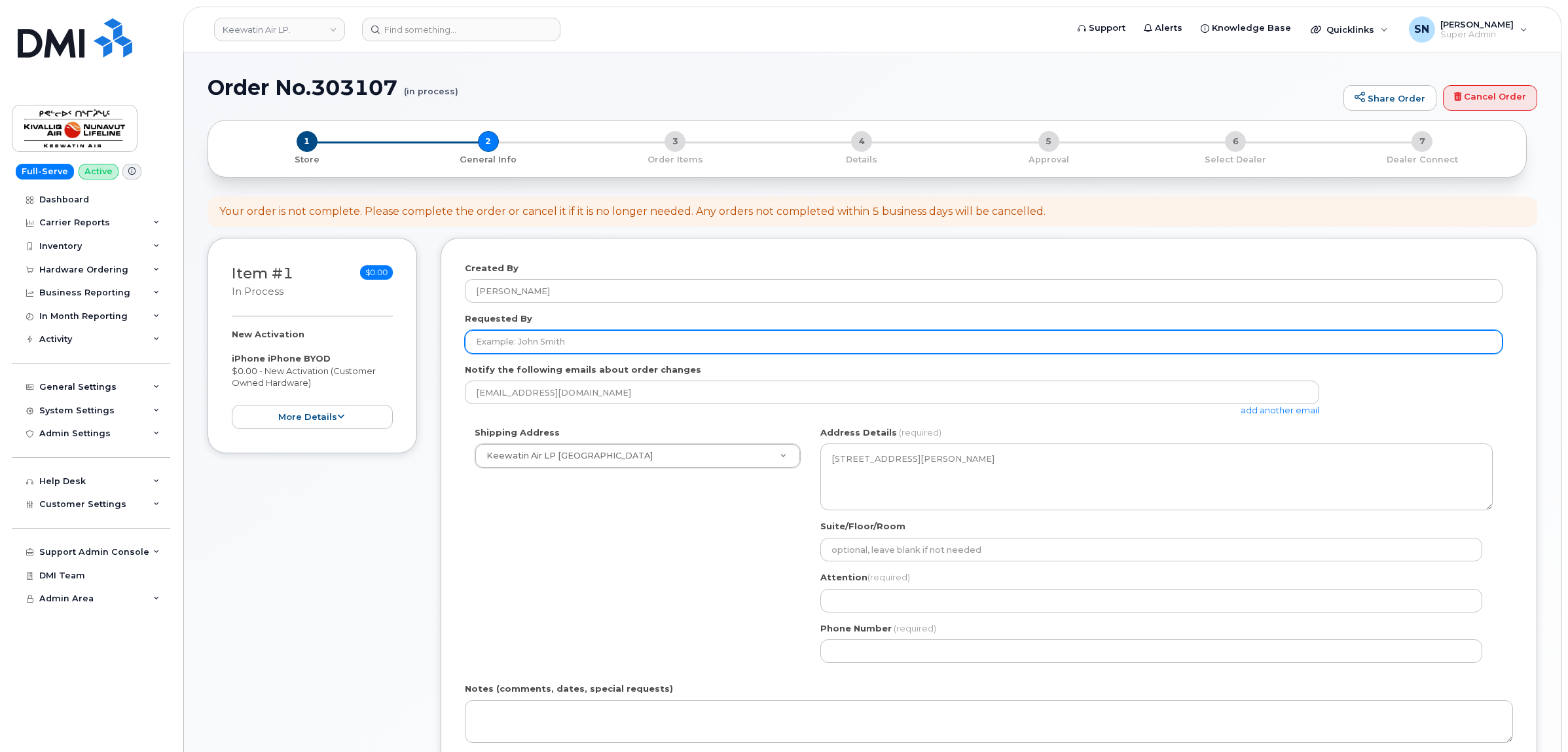
click at [612, 351] on input "Requested By" at bounding box center [983, 341] width 1038 height 23
paste input "CS0809400"
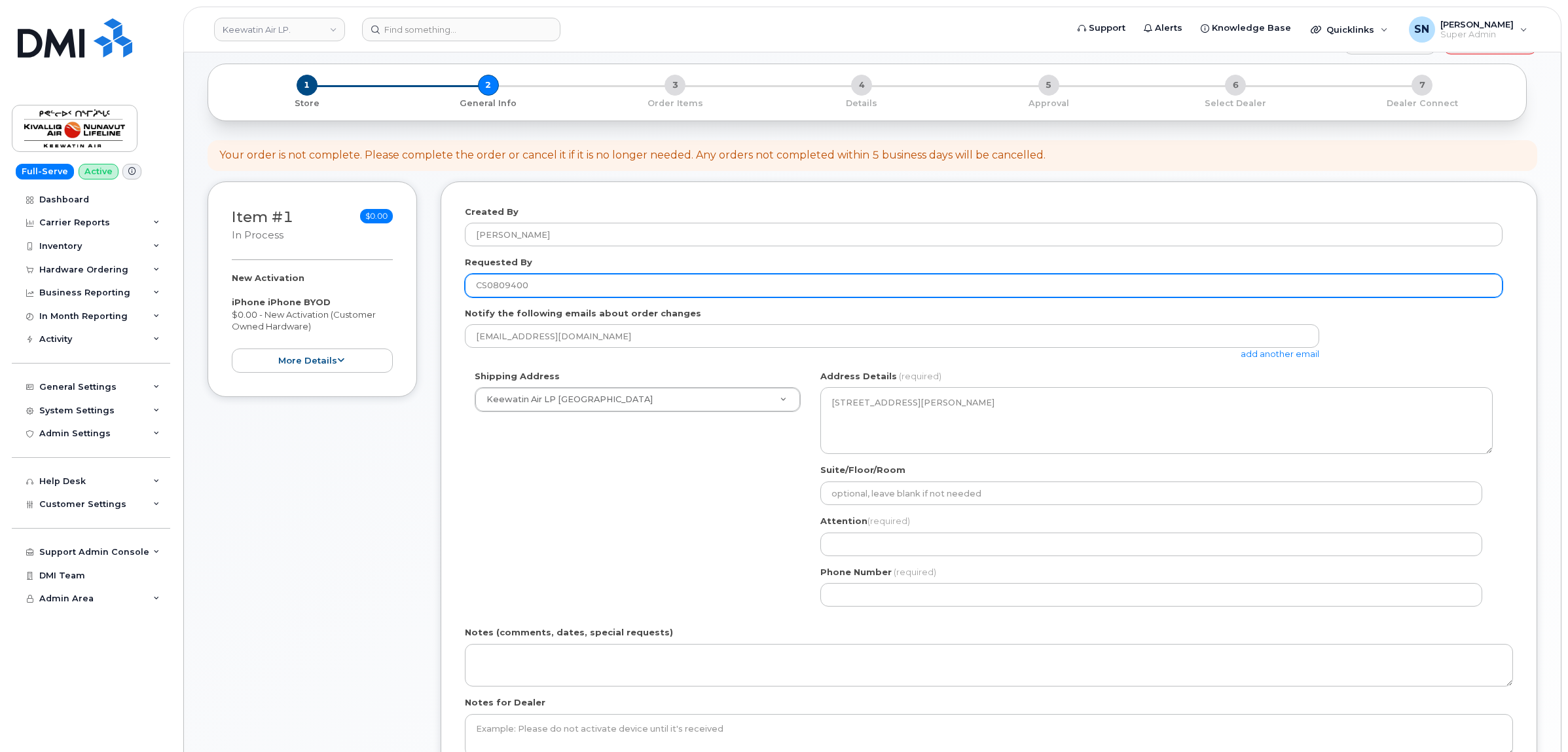
scroll to position [82, 0]
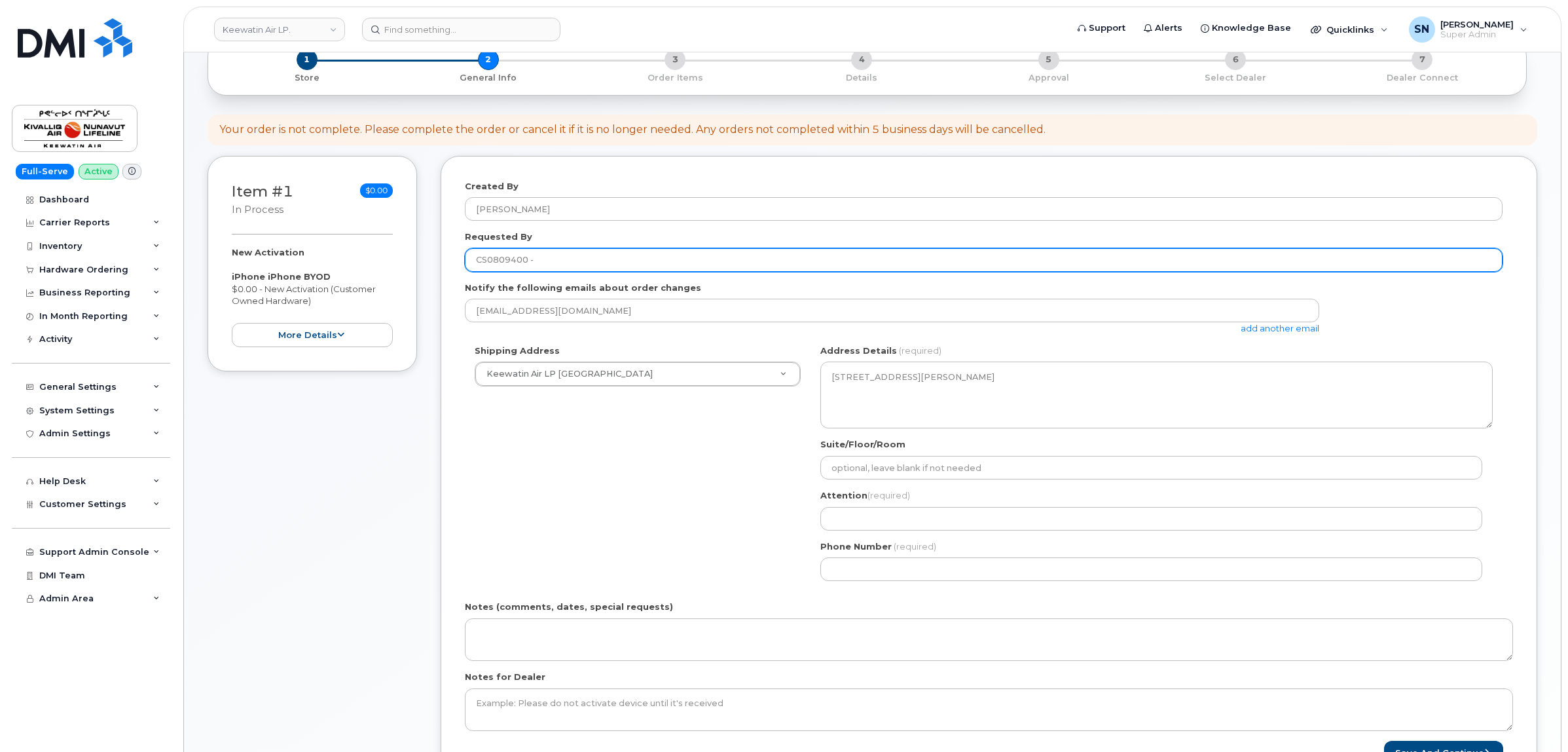
click at [663, 263] on input "CS0809400 -" at bounding box center [983, 259] width 1038 height 23
paste input "[PERSON_NAME]"
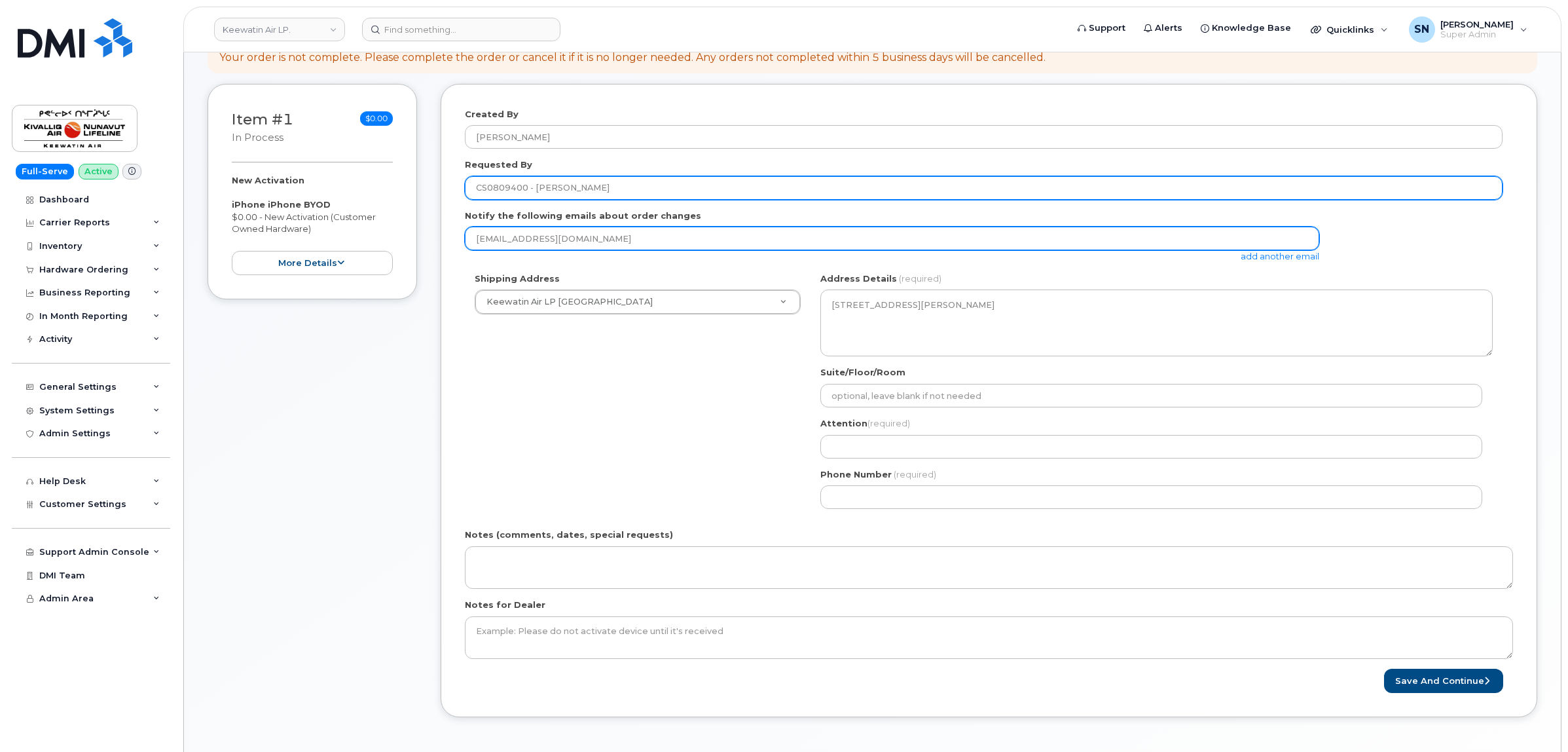
scroll to position [245, 0]
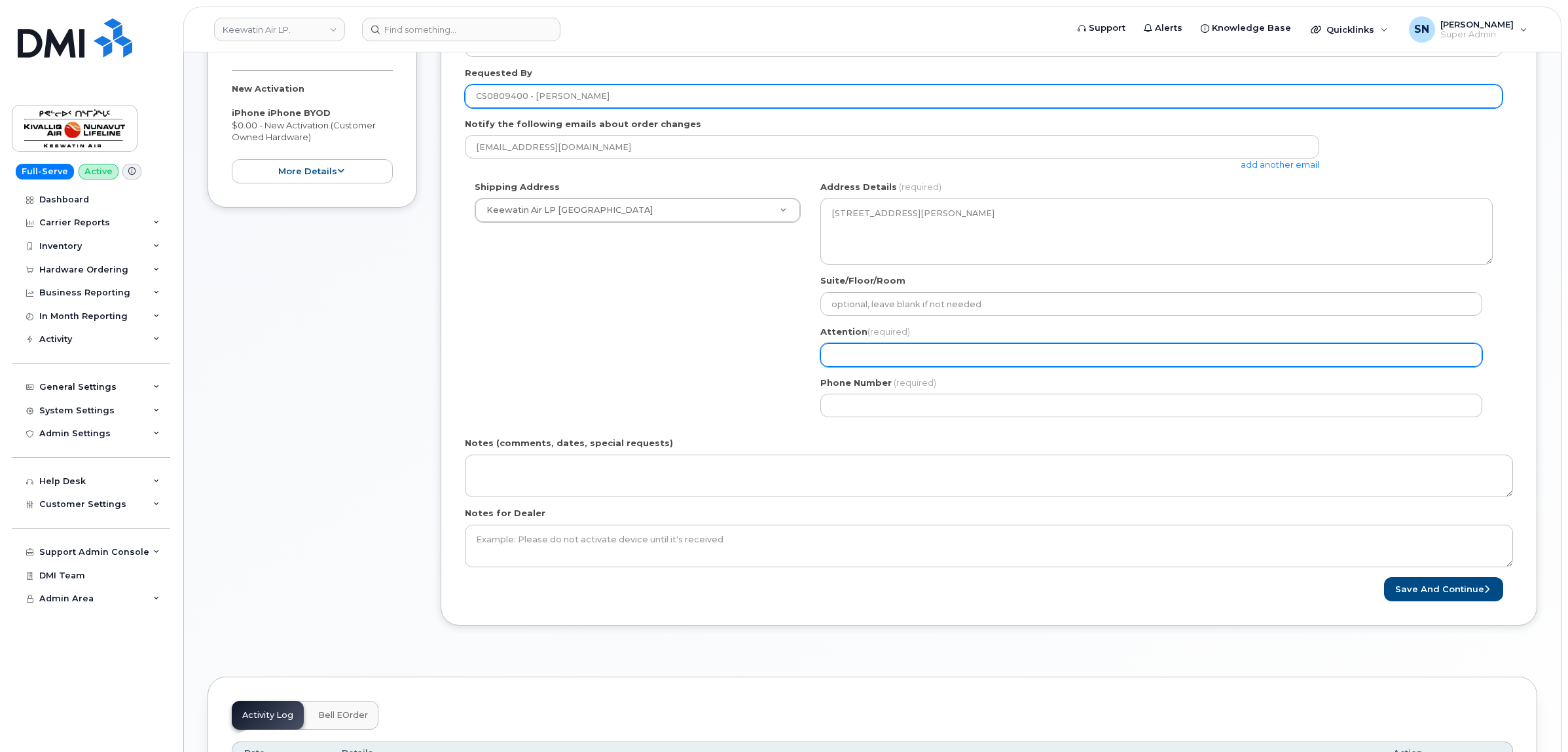
type input "CS0809400 - [PERSON_NAME]"
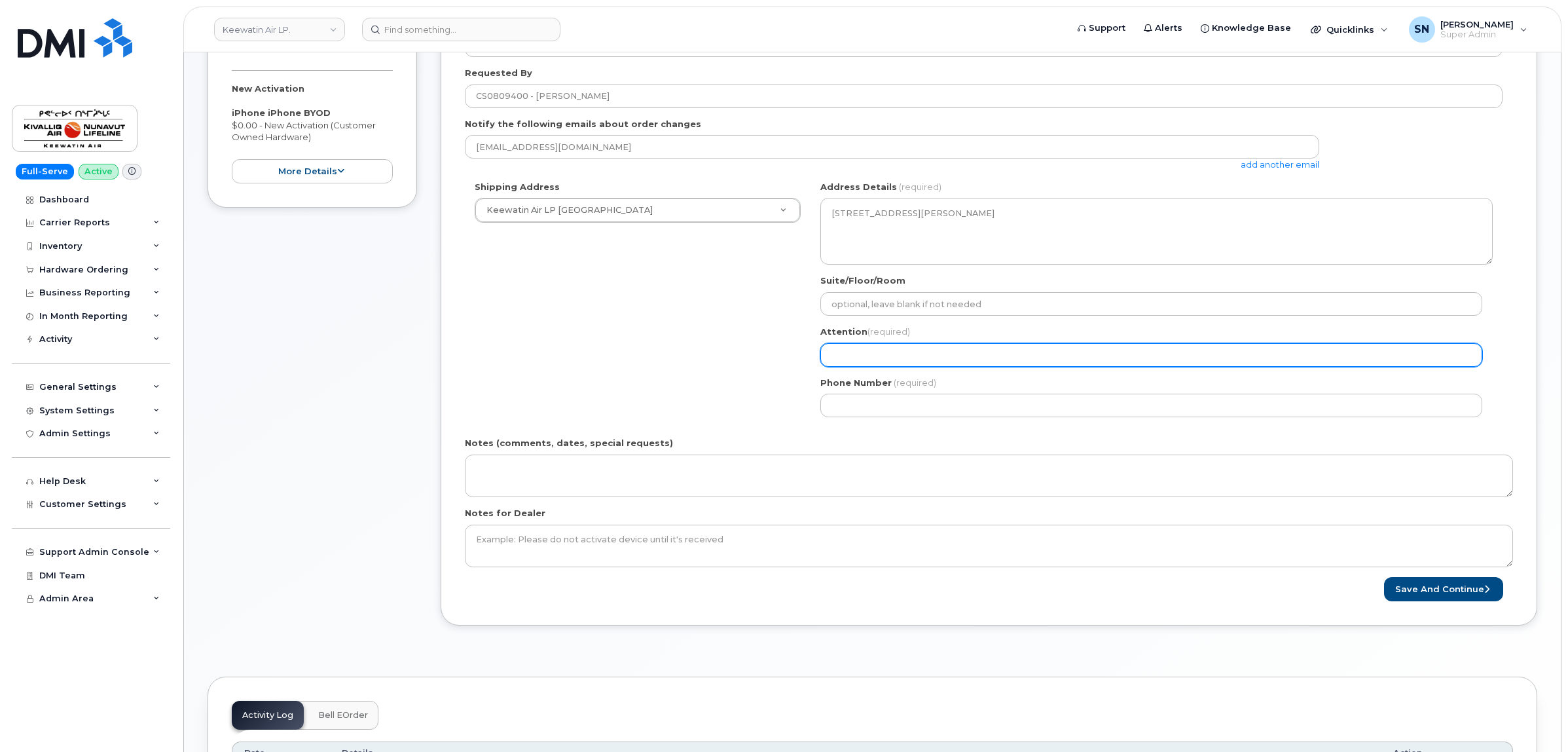
click at [927, 358] on input "Attention (required)" at bounding box center [1151, 355] width 662 height 23
paste input "[PERSON_NAME]"
select select
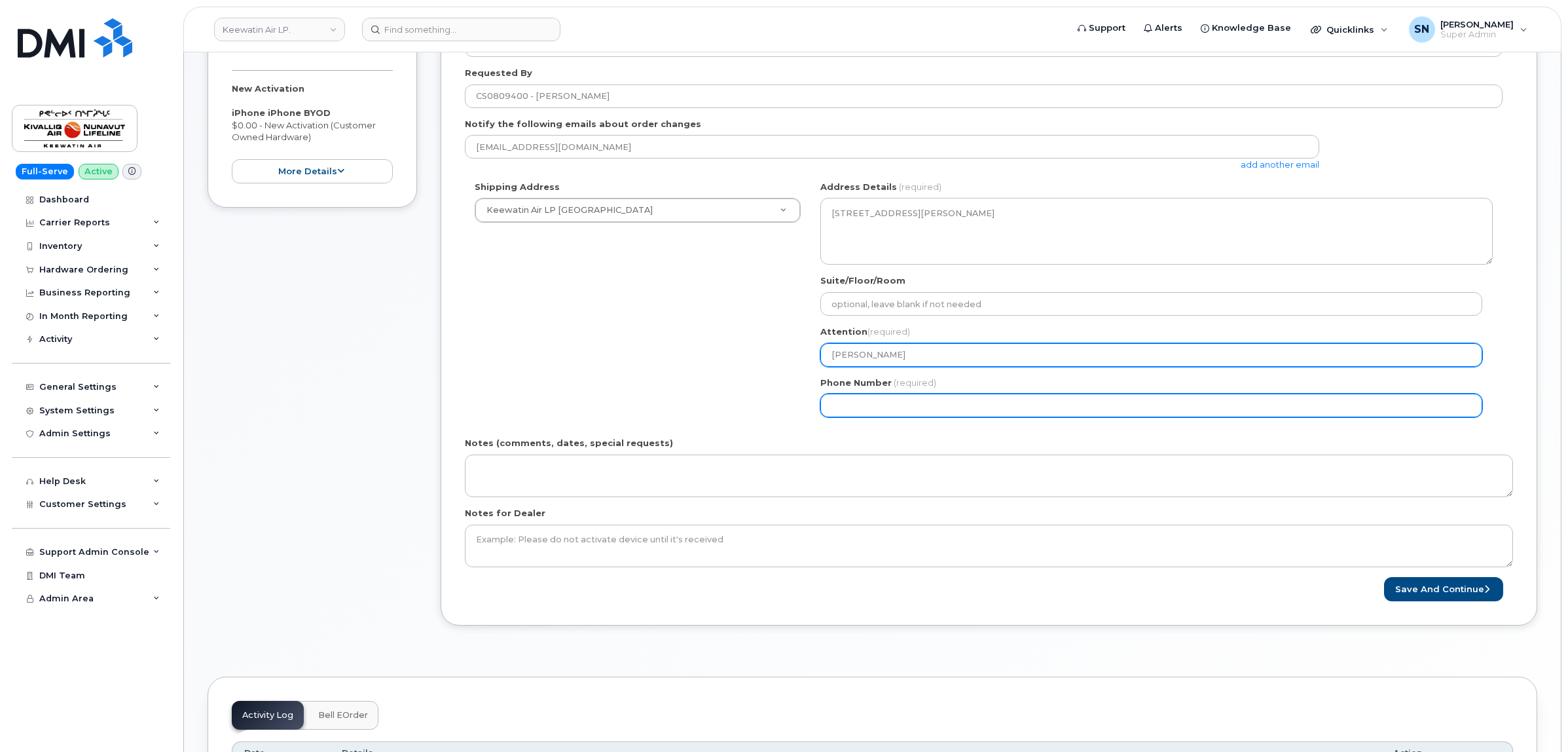
type input "[PERSON_NAME]"
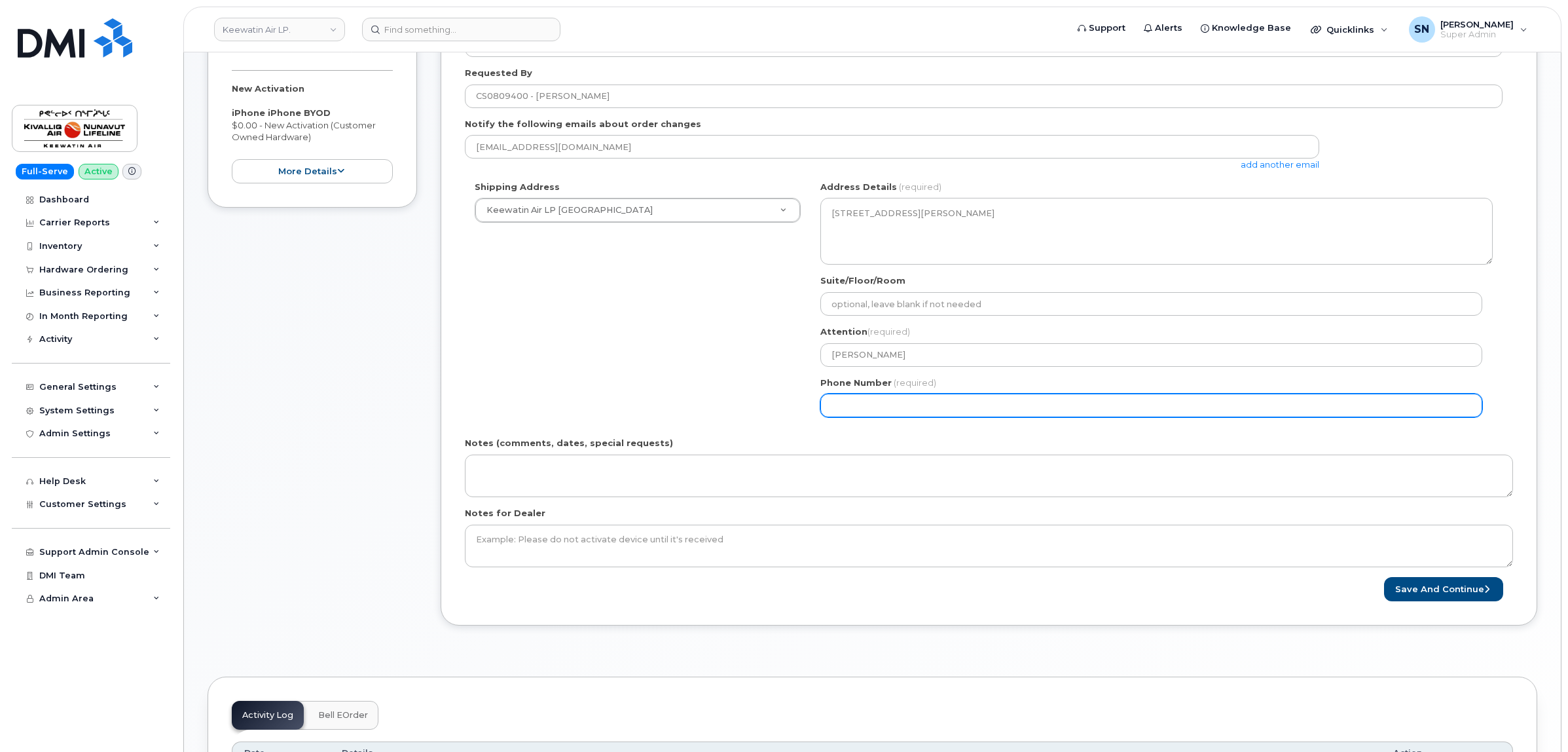
click at [1056, 405] on input "Phone Number" at bounding box center [1151, 405] width 662 height 23
select select
type input "204794539"
select select
type input "2047945396"
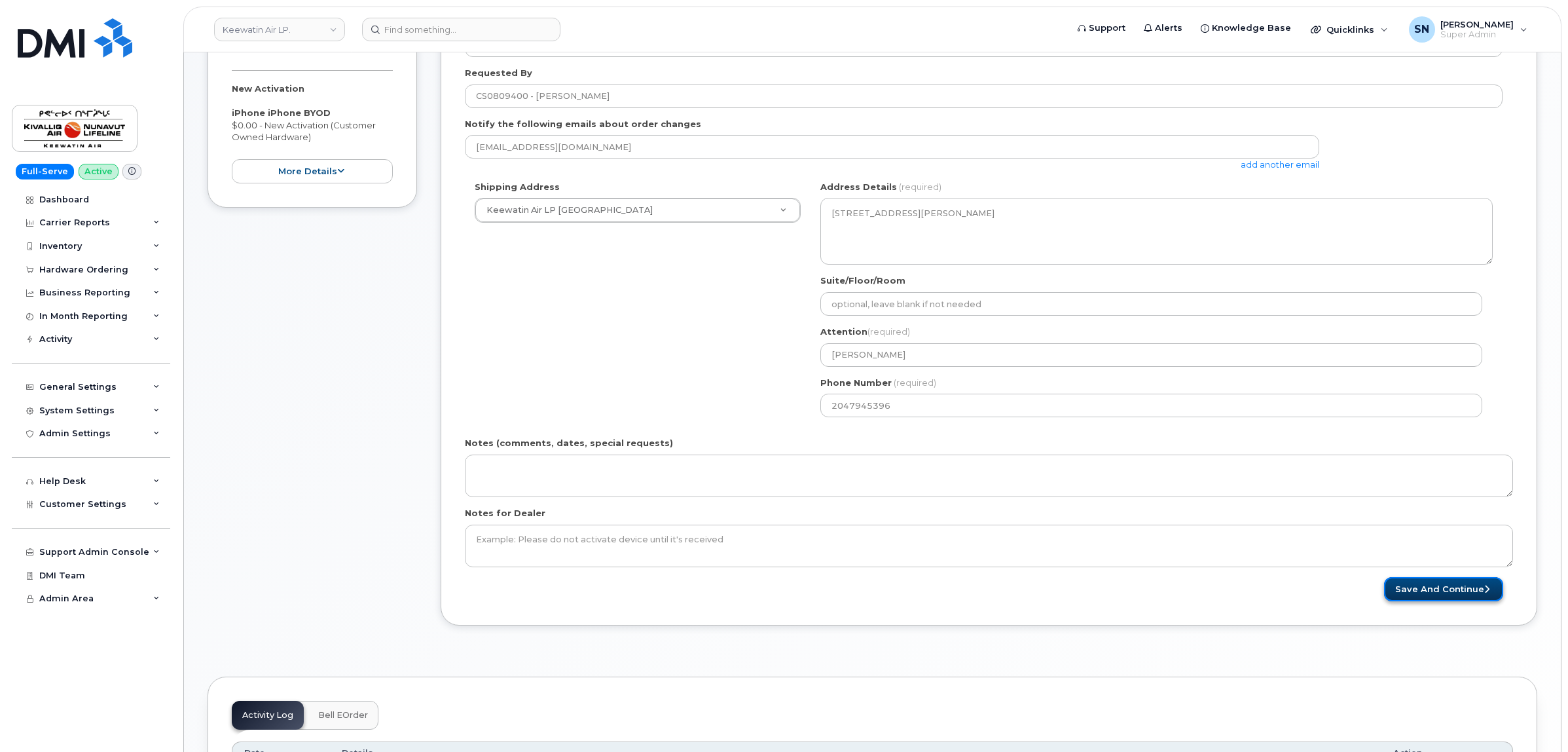
click at [1427, 585] on button "Save and Continue" at bounding box center [1443, 589] width 119 height 24
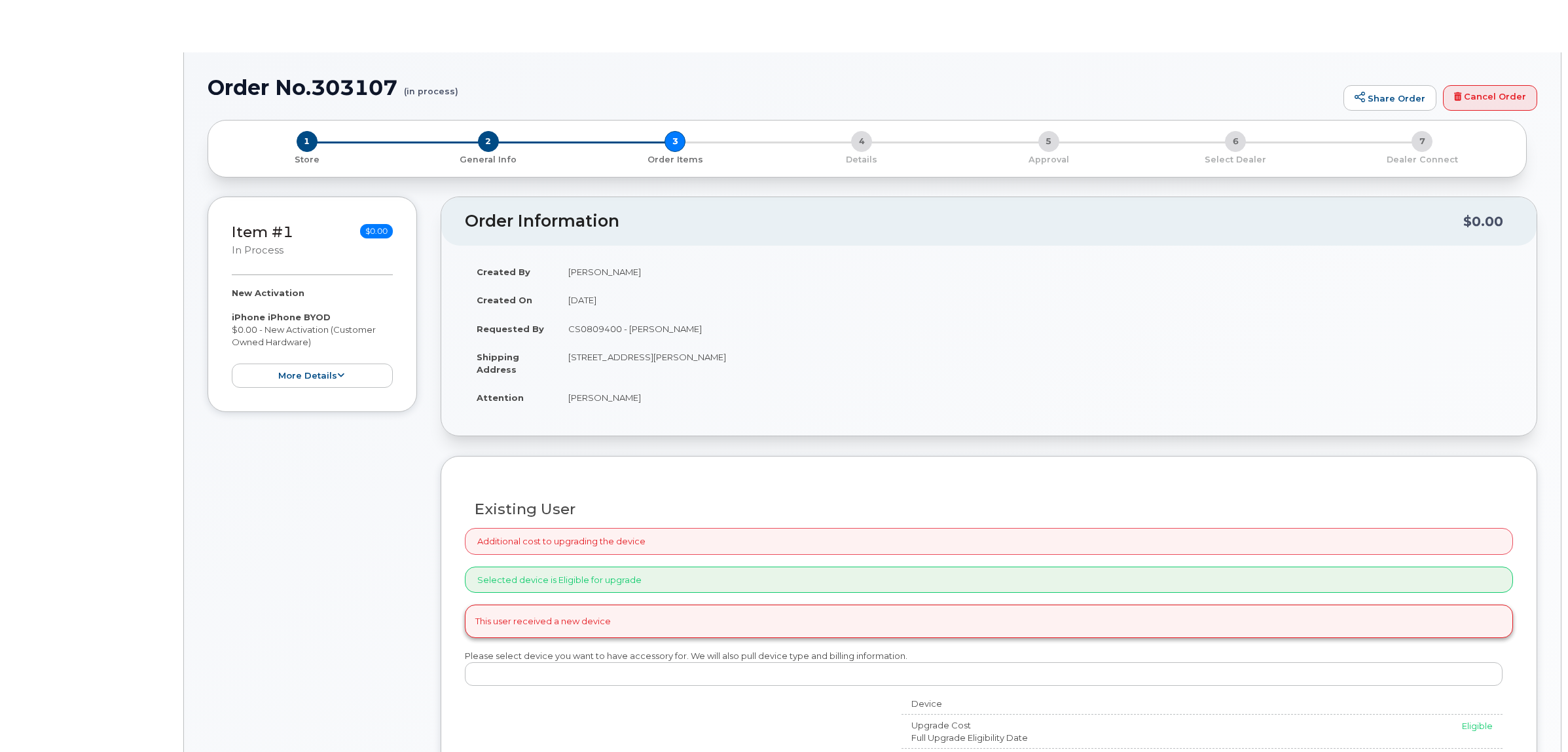
radio input "true"
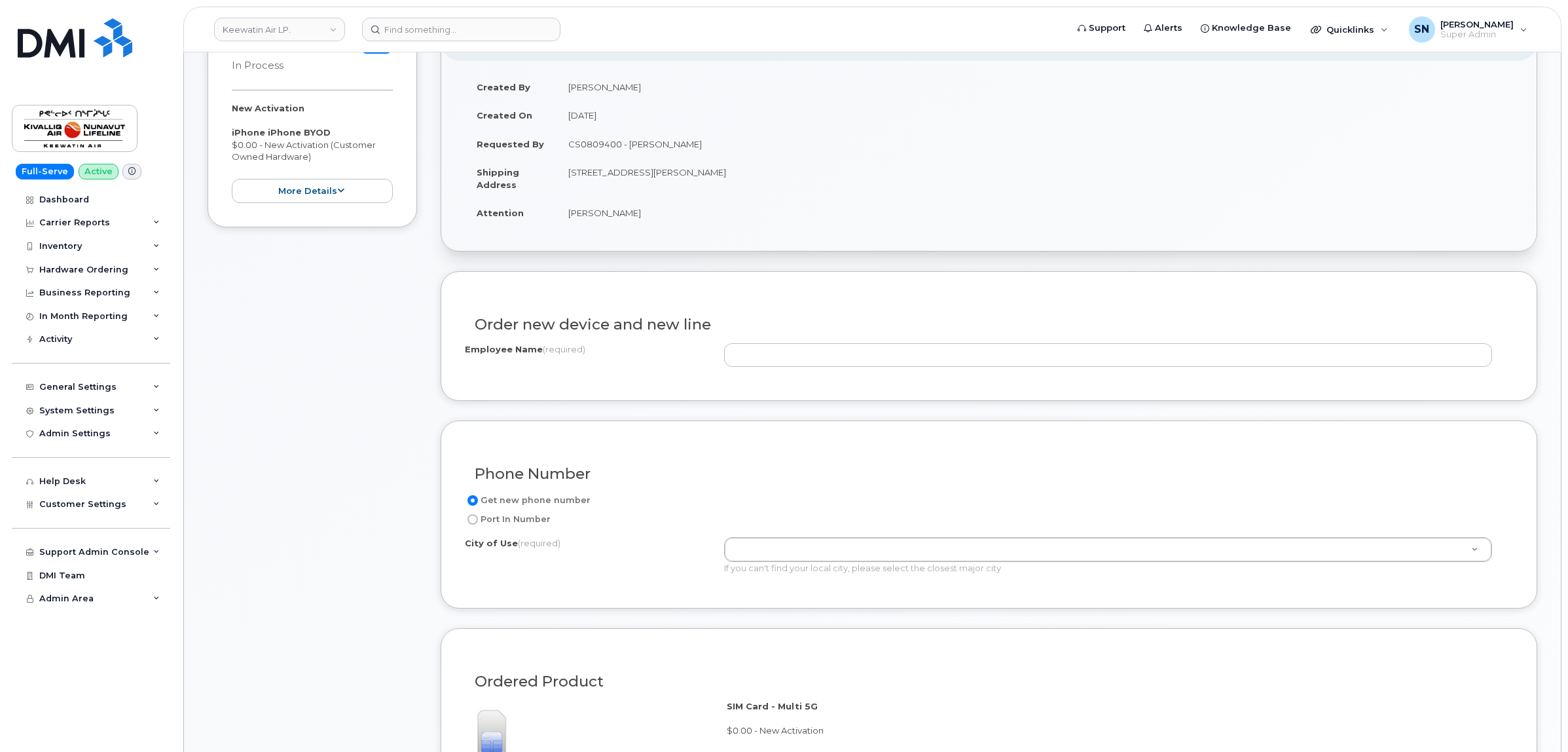
scroll to position [245, 0]
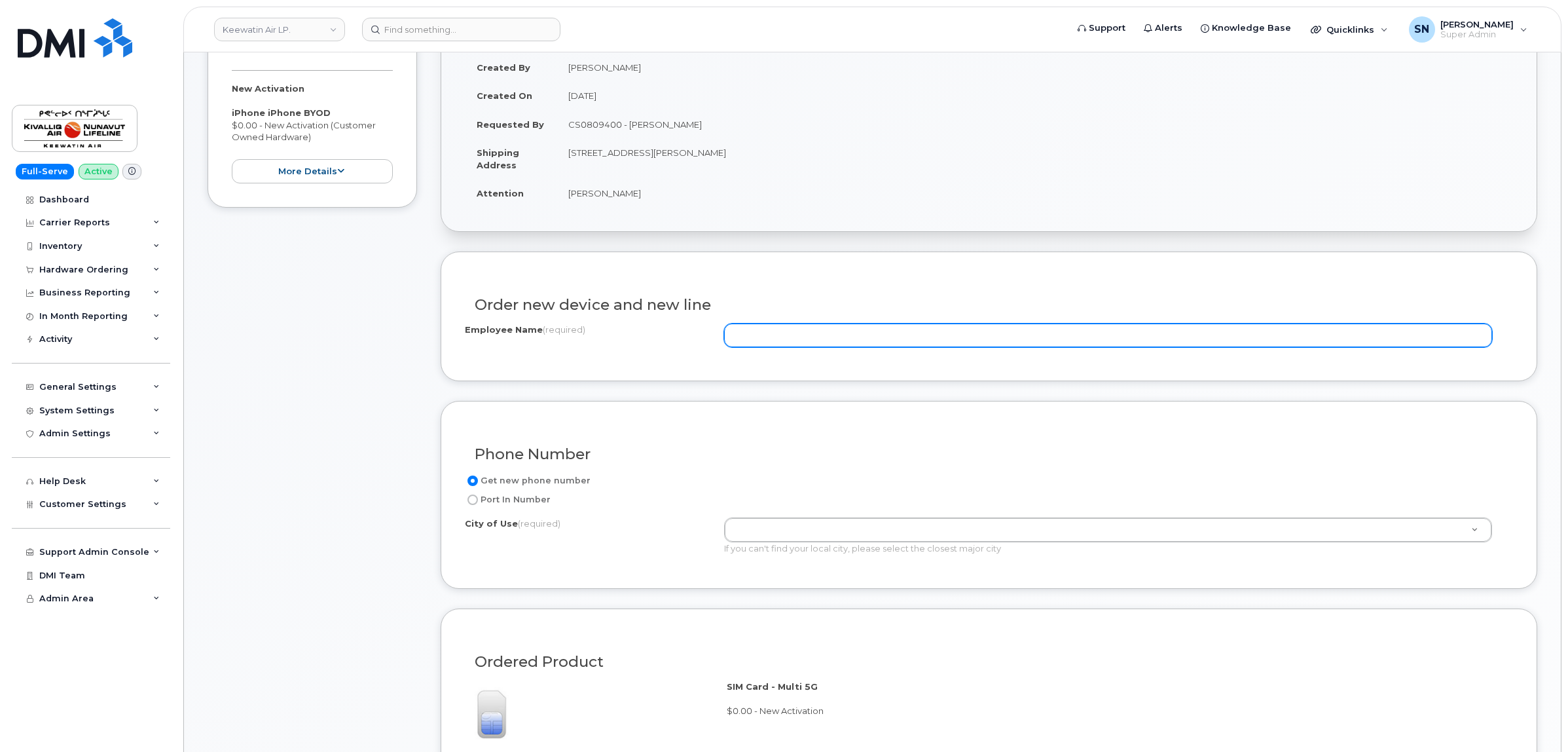
click at [784, 325] on input "Employee Name (required)" at bounding box center [1108, 335] width 768 height 23
click at [792, 341] on input "Employee Name (required)" at bounding box center [1108, 335] width 768 height 23
paste input "[PERSON_NAME]"
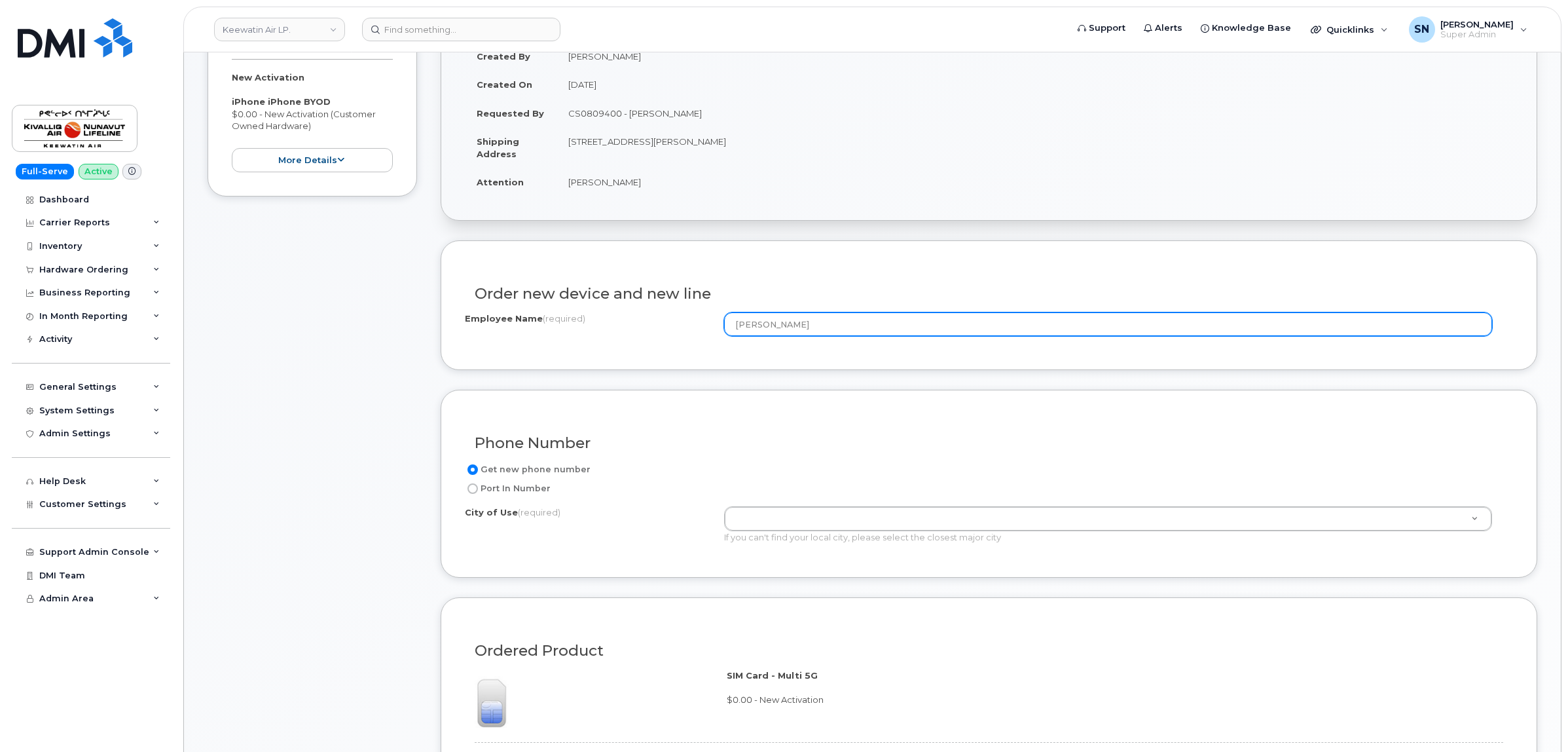
scroll to position [327, 0]
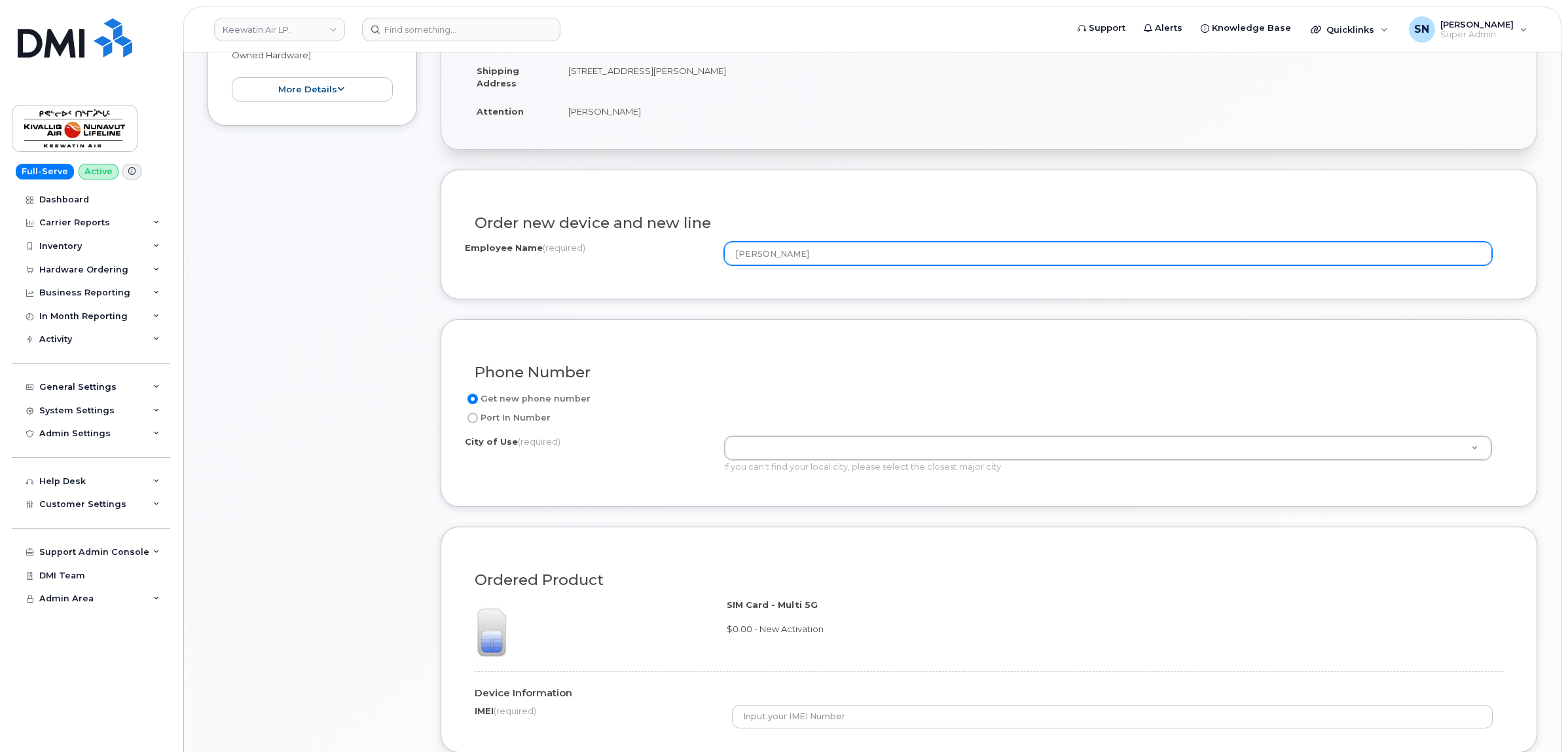
type input "[PERSON_NAME]"
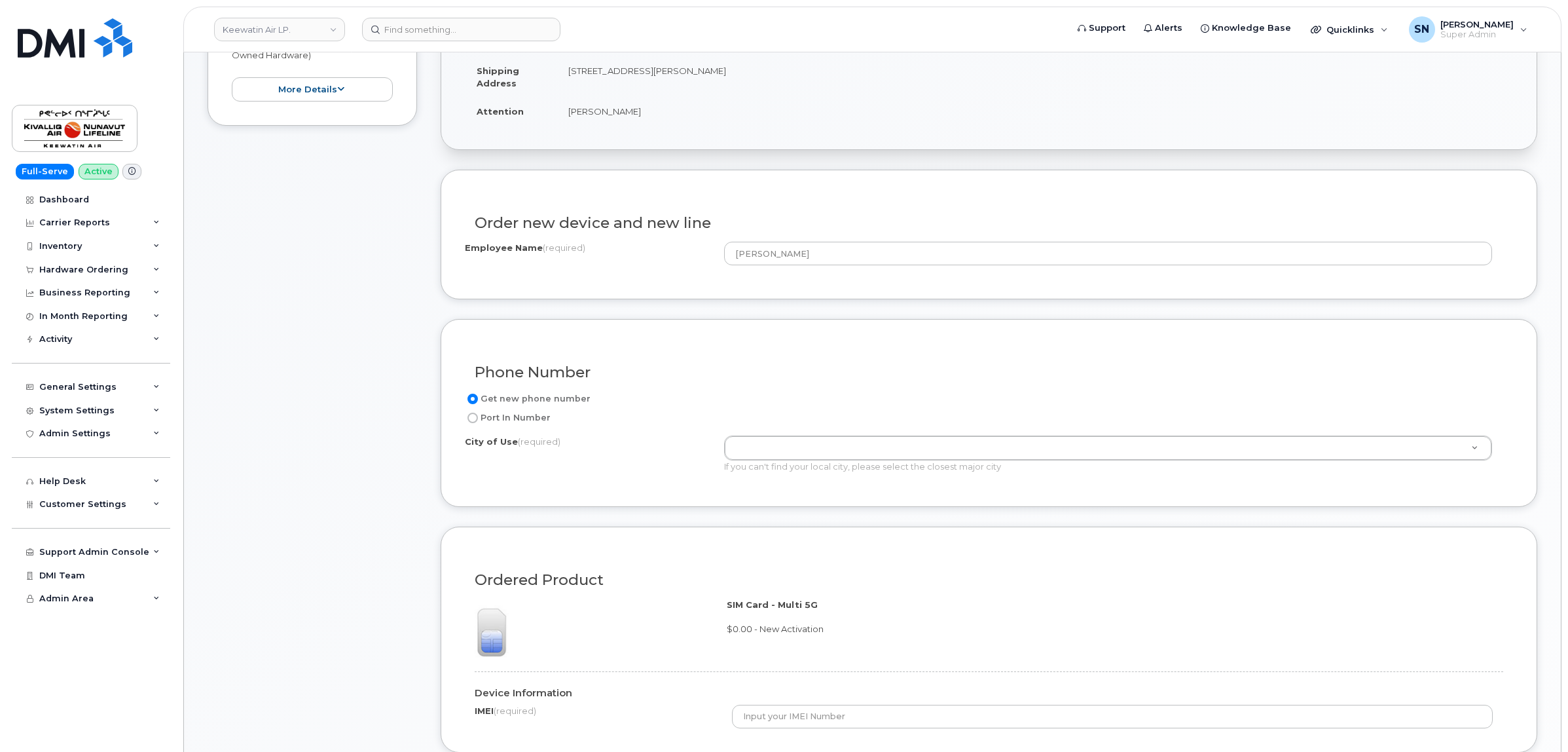
click at [475, 418] on input "Port In Number" at bounding box center [472, 418] width 11 height 11
radio input "true"
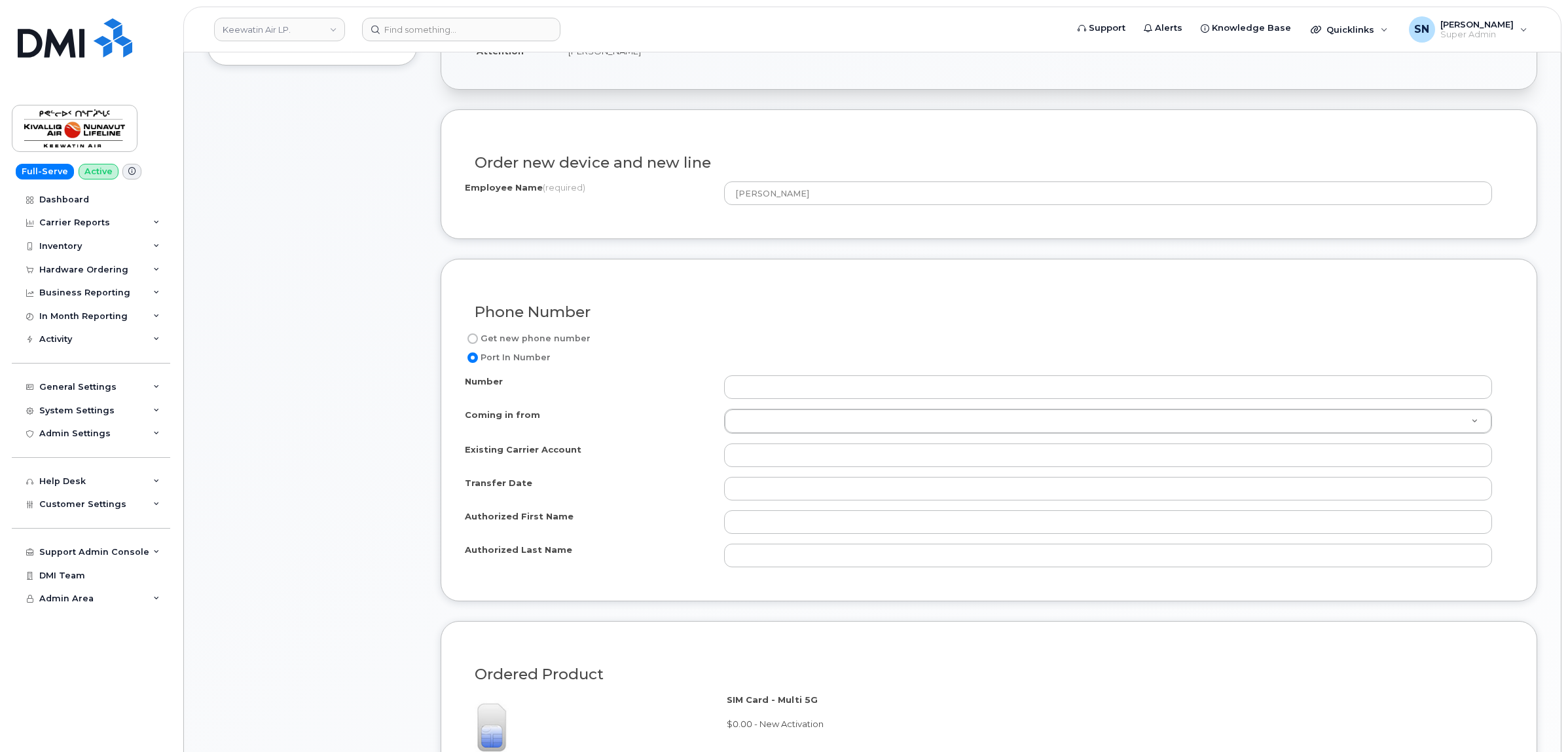
scroll to position [491, 0]
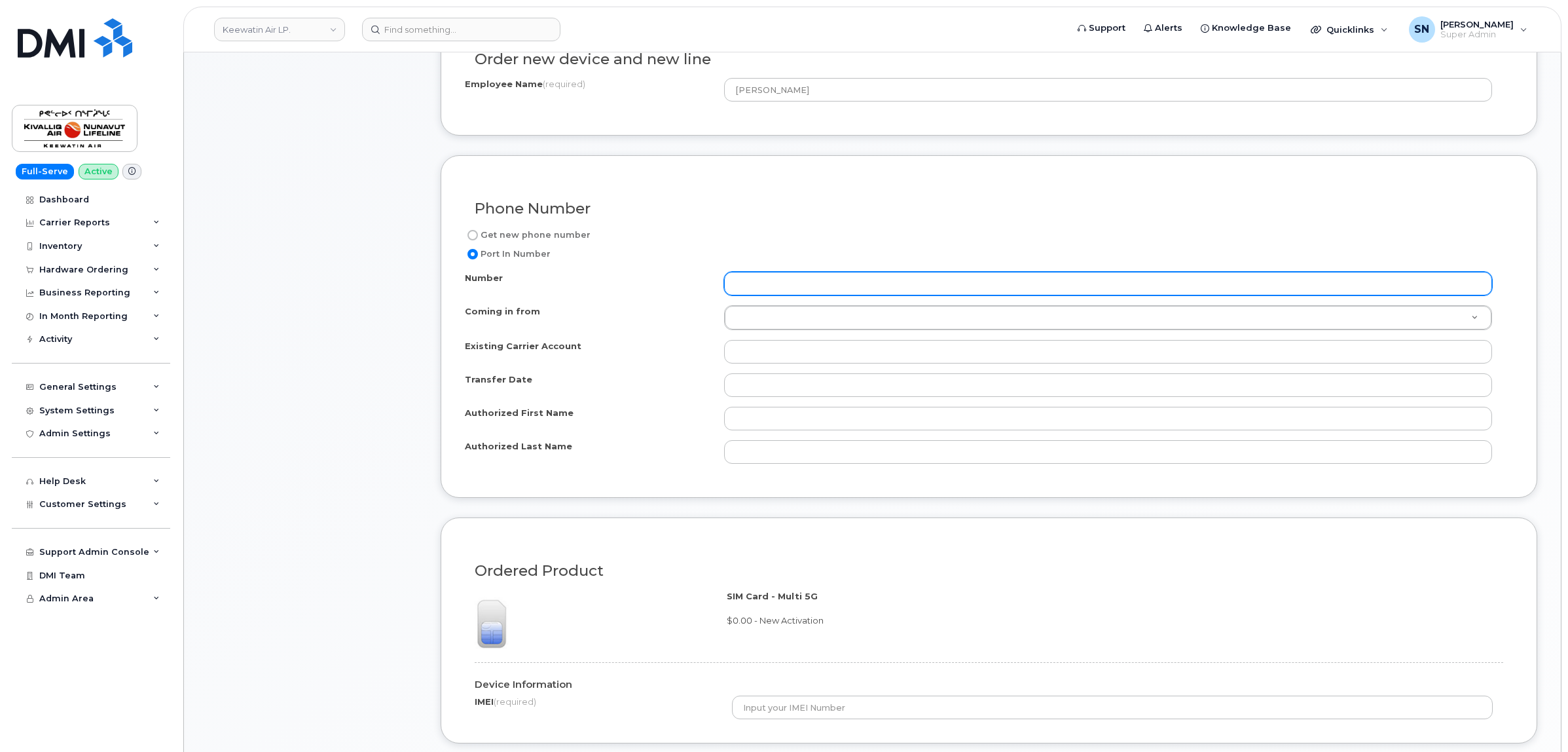
click at [810, 283] on input "Number" at bounding box center [1108, 283] width 768 height 23
paste input "2047846514"
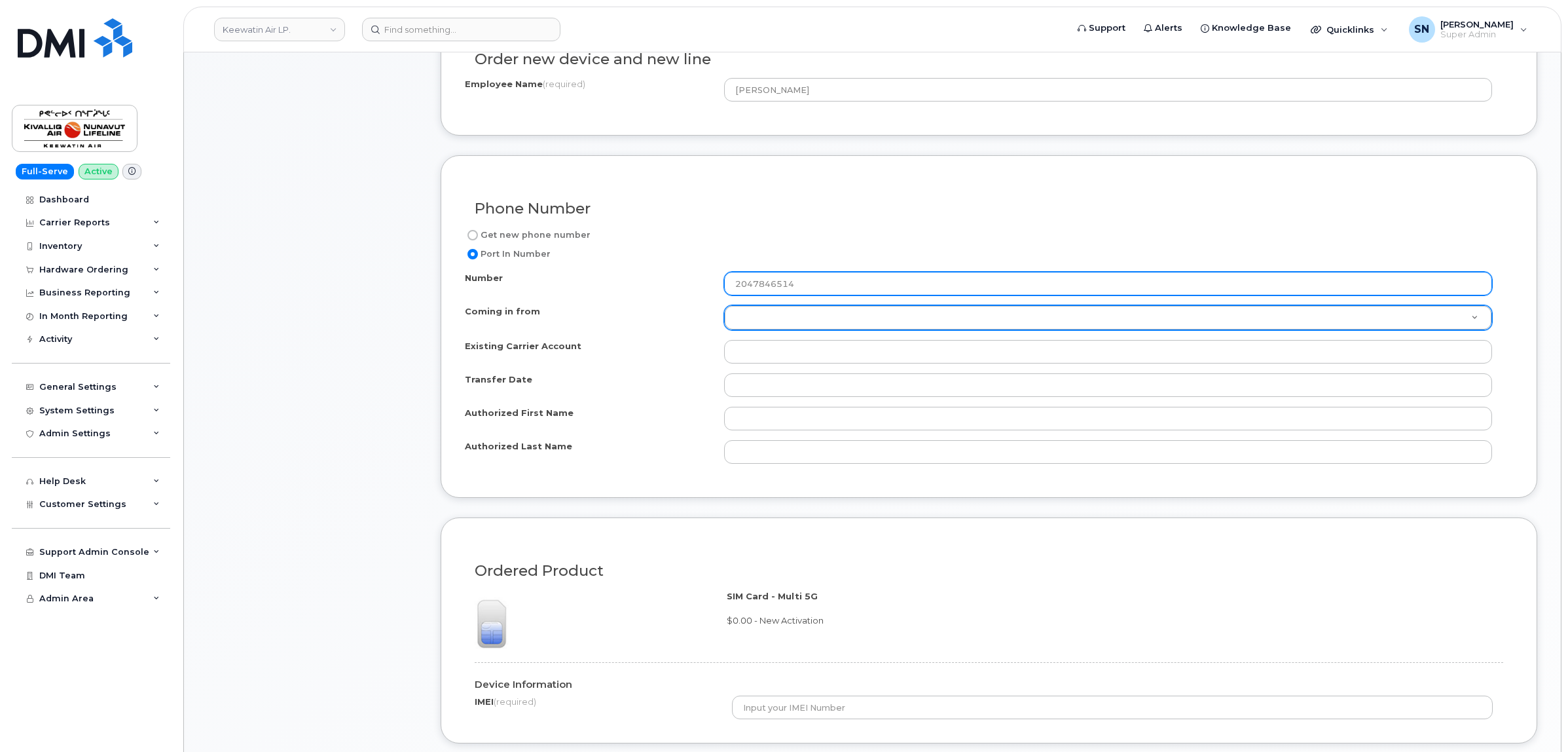
type input "2047846514"
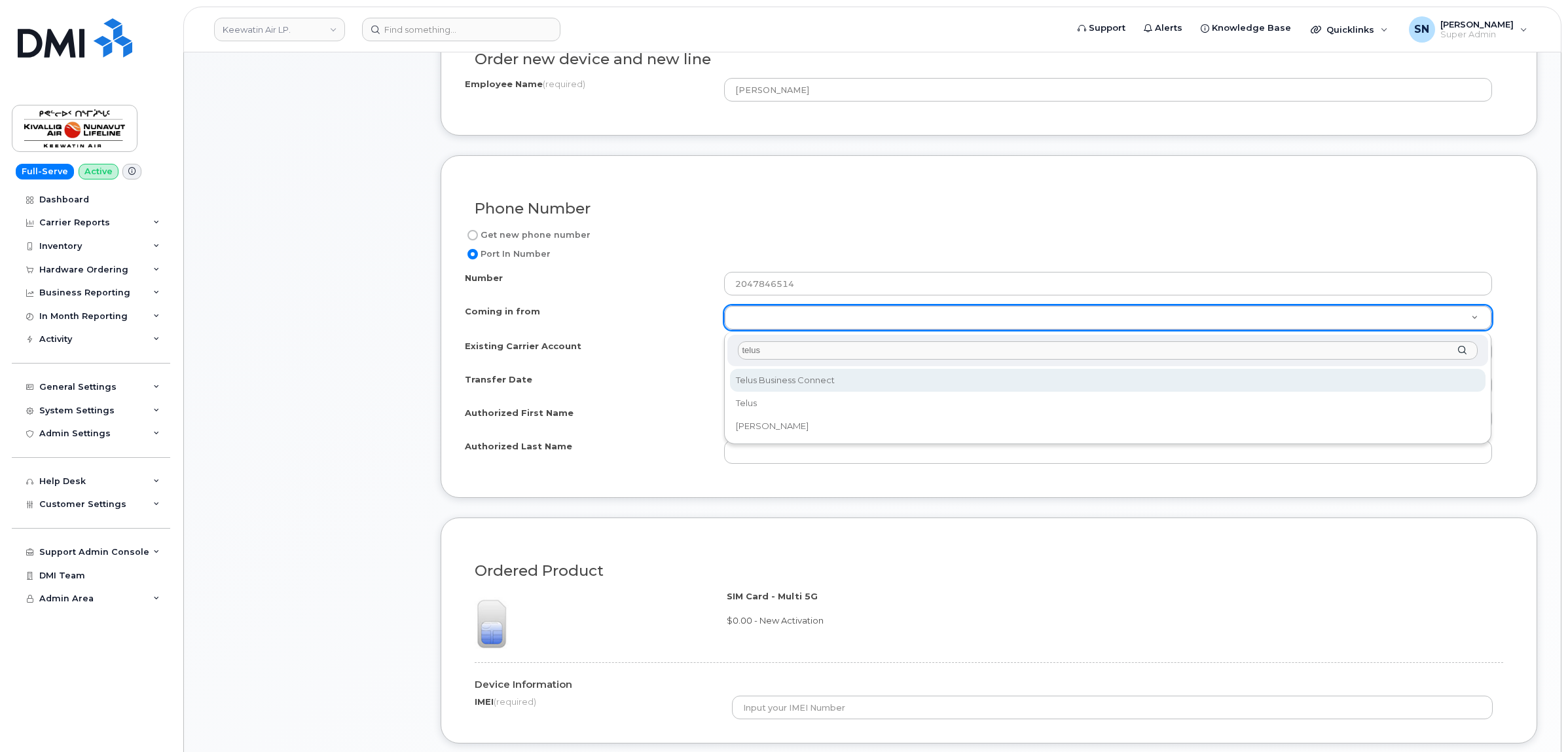
type input "telus"
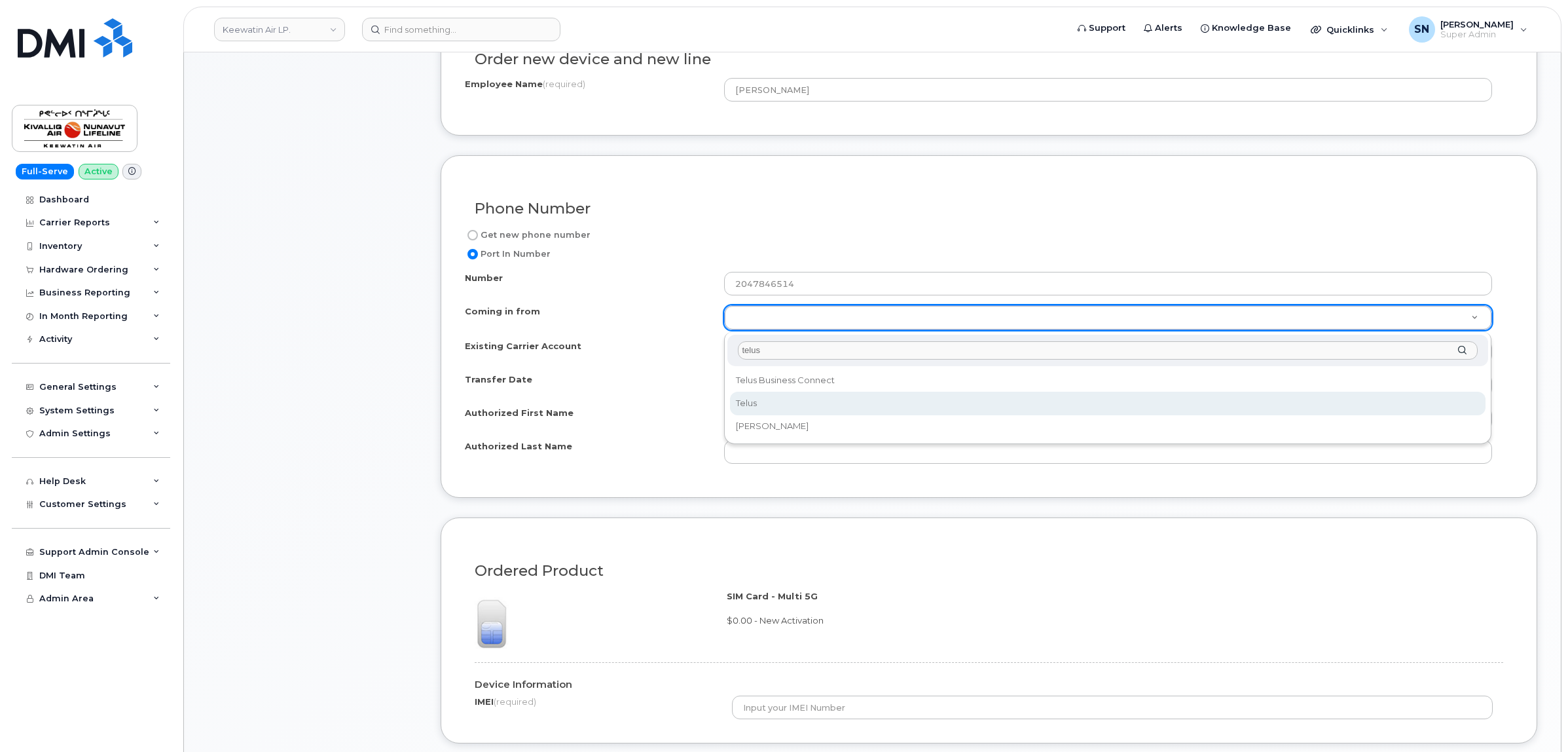
select select "Telus"
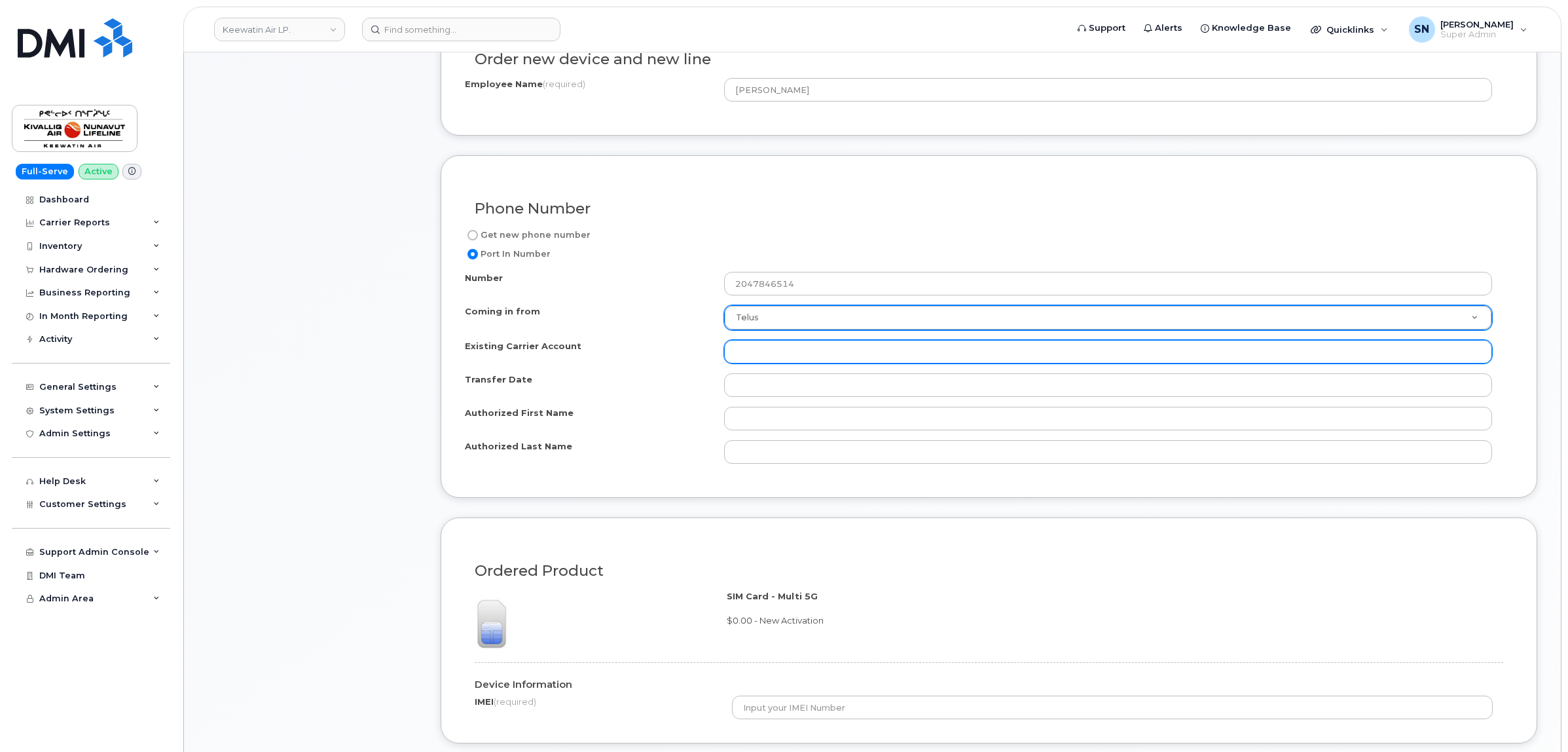
click at [770, 354] on input "Existing Carrier Account" at bounding box center [1108, 351] width 768 height 23
paste input "32708628"
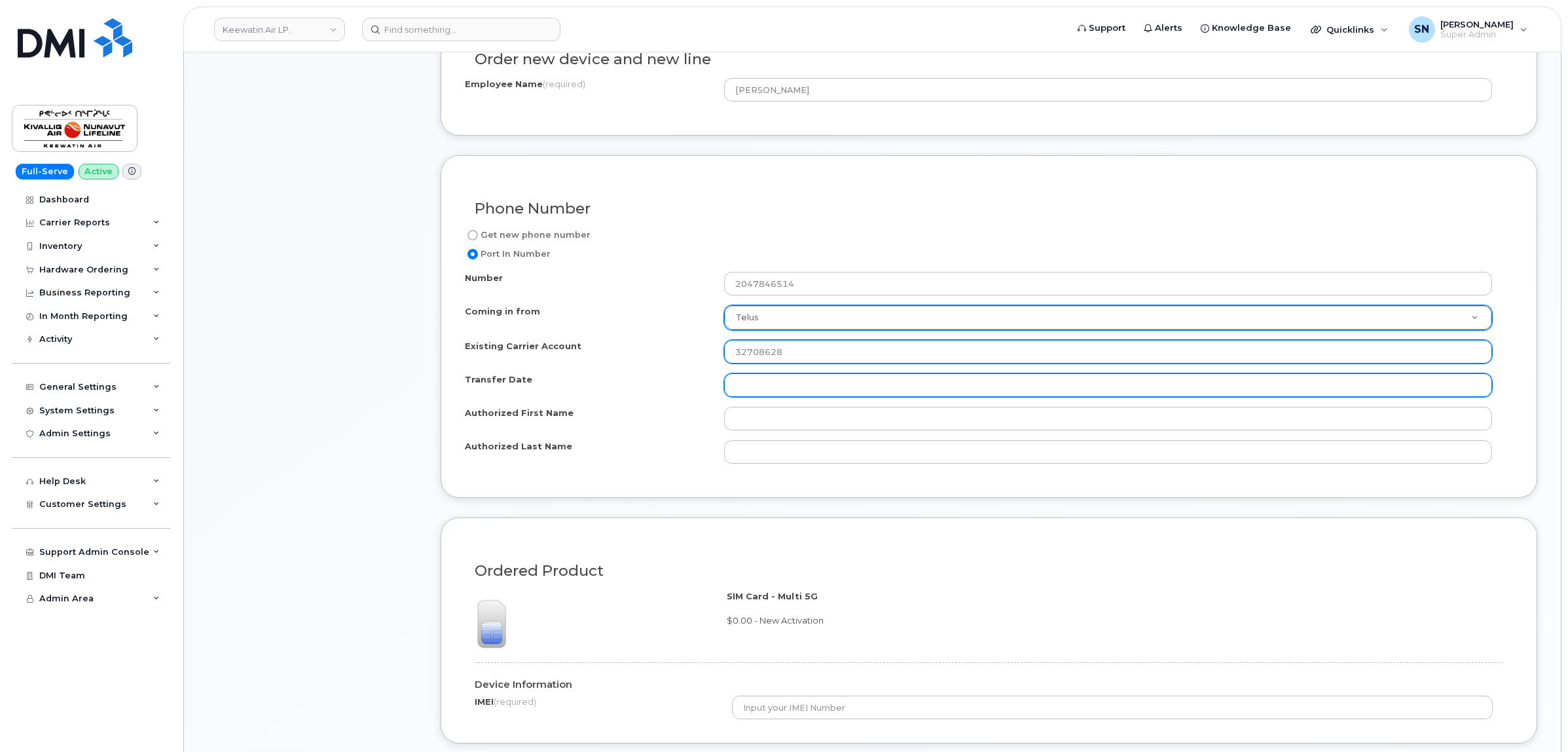
type input "32708628"
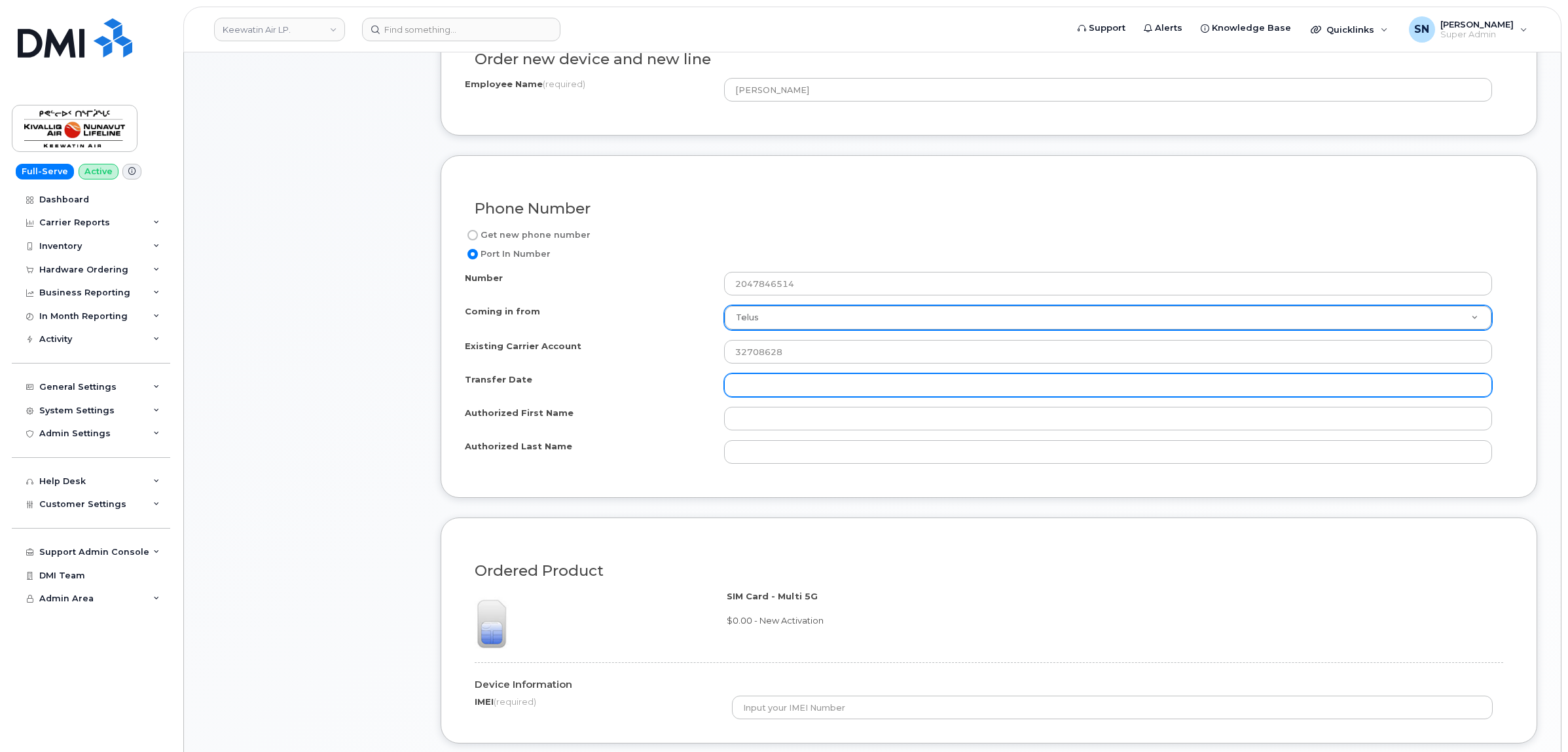
click at [776, 390] on input "Transfer Date" at bounding box center [1108, 385] width 768 height 23
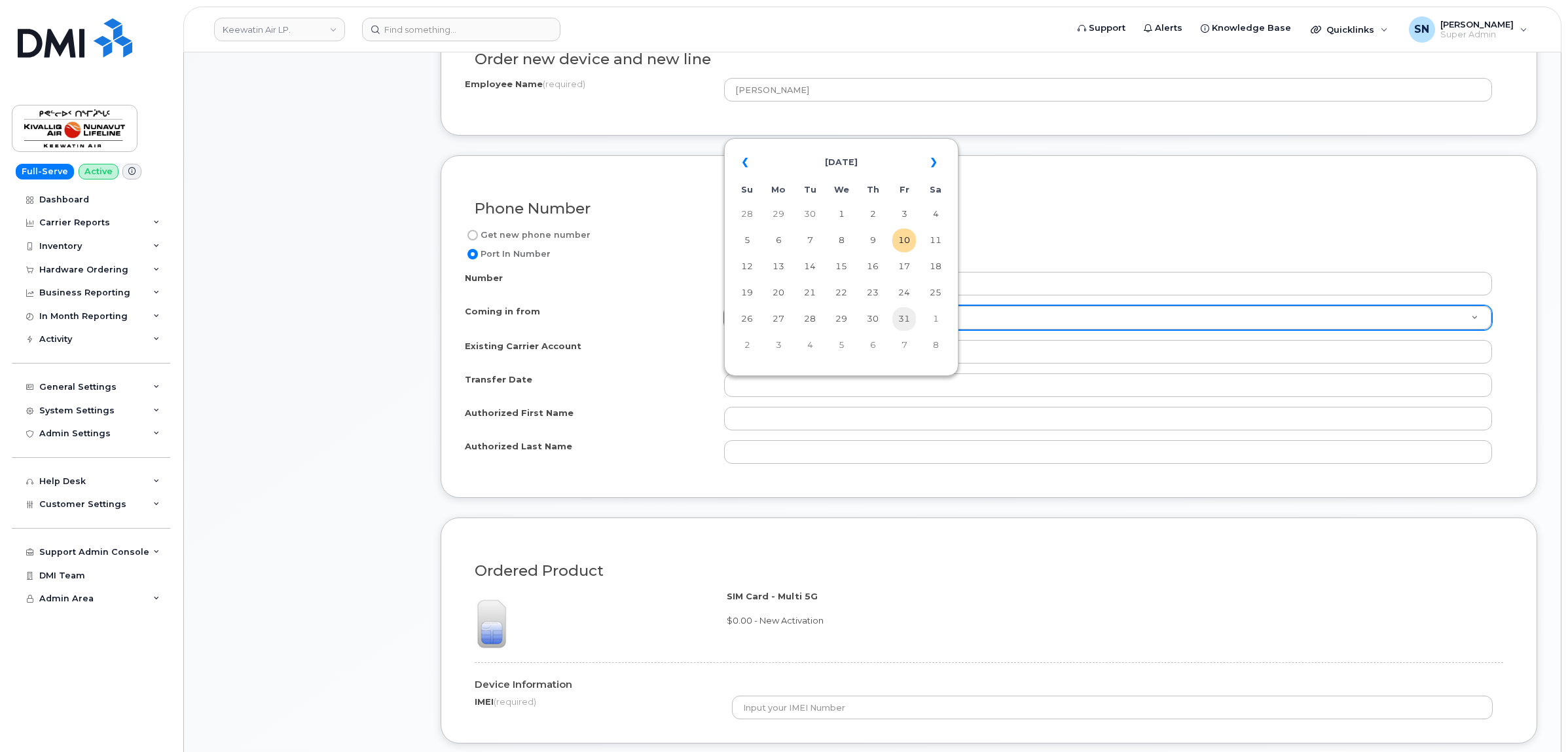
click at [902, 312] on td "31" at bounding box center [904, 319] width 23 height 23
type input "2025-10-31"
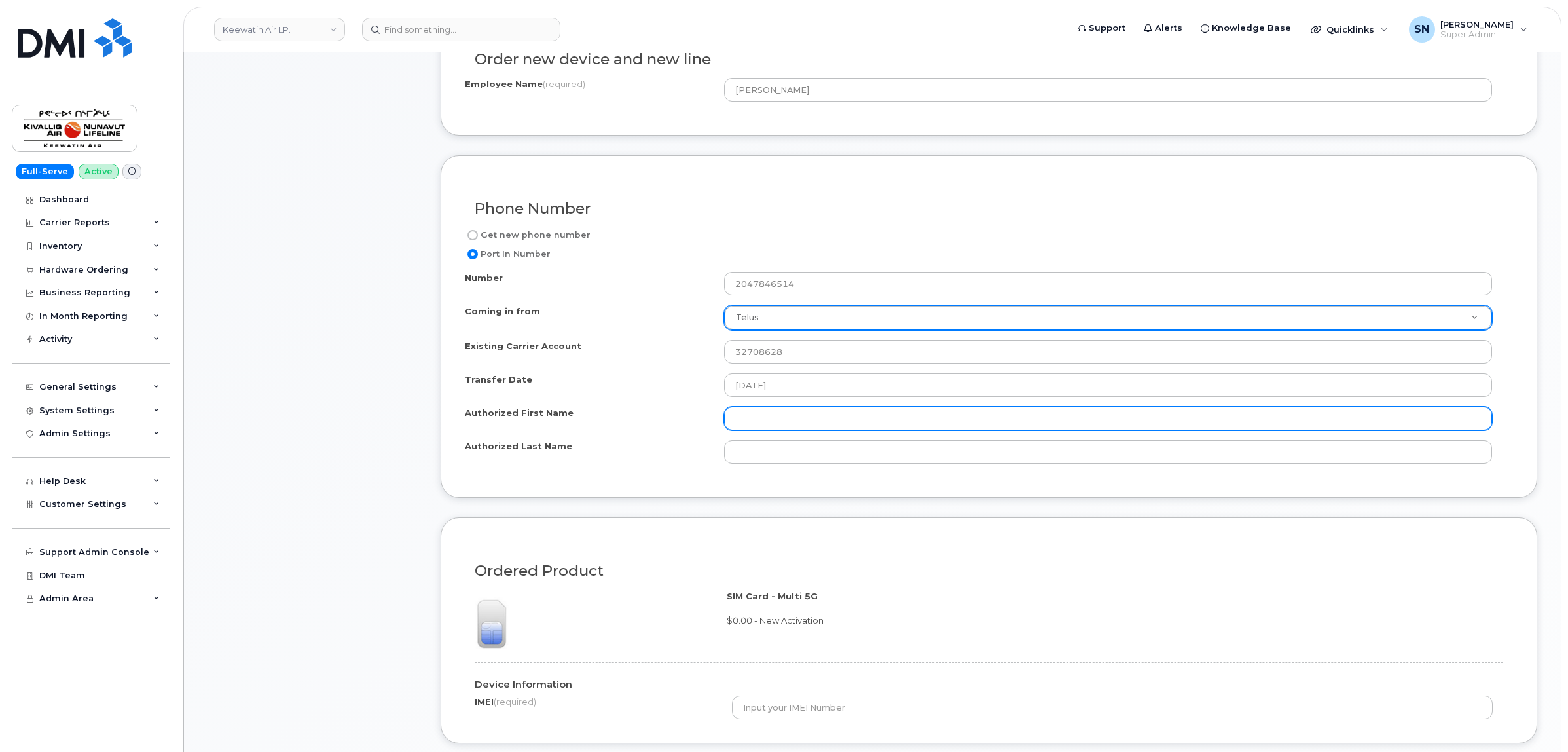
click at [756, 421] on input "Authorized First Name" at bounding box center [1108, 418] width 768 height 23
paste input "Krystine"
type input "Krystine"
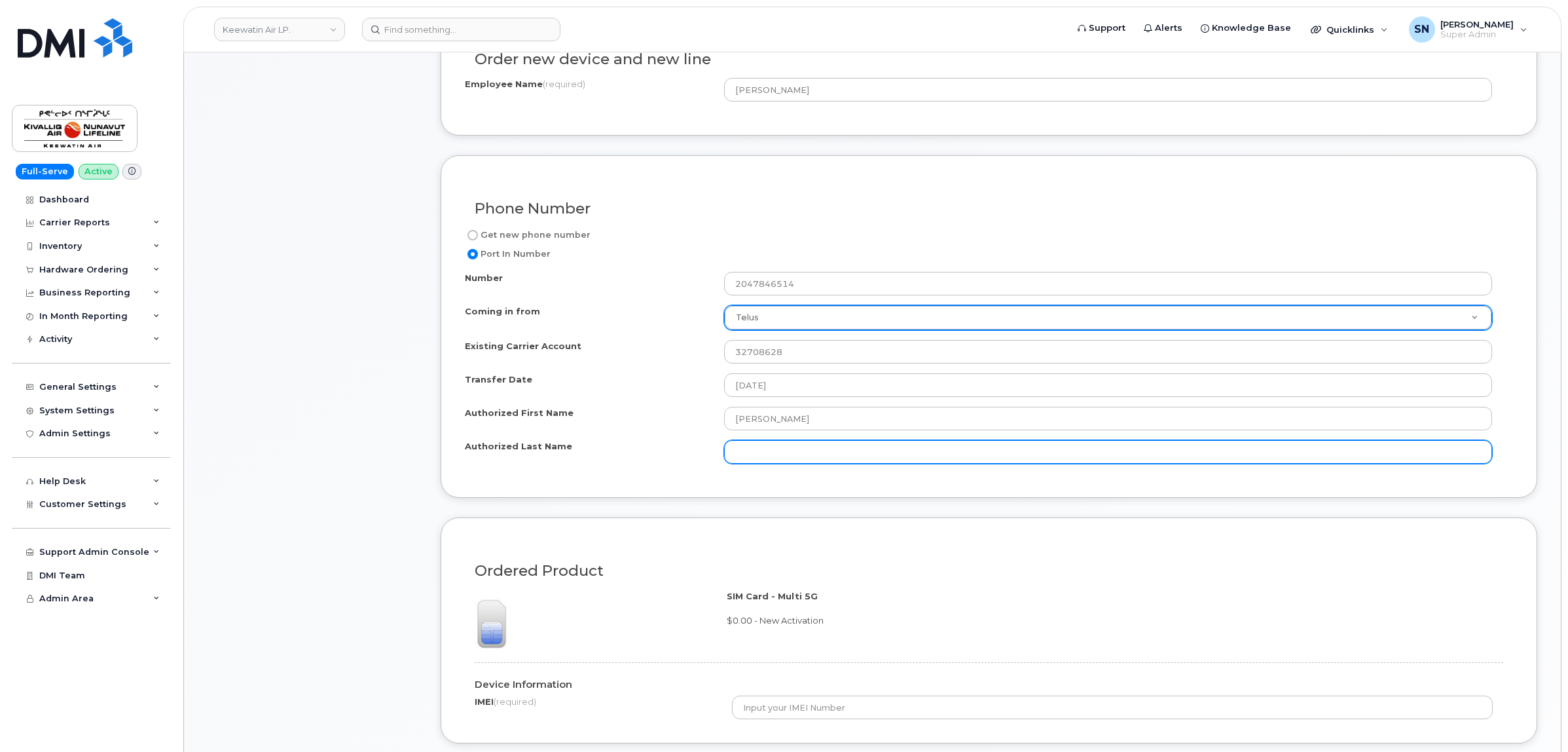
click at [780, 459] on input "Authorized Last Name" at bounding box center [1108, 451] width 768 height 23
paste input "Janson"
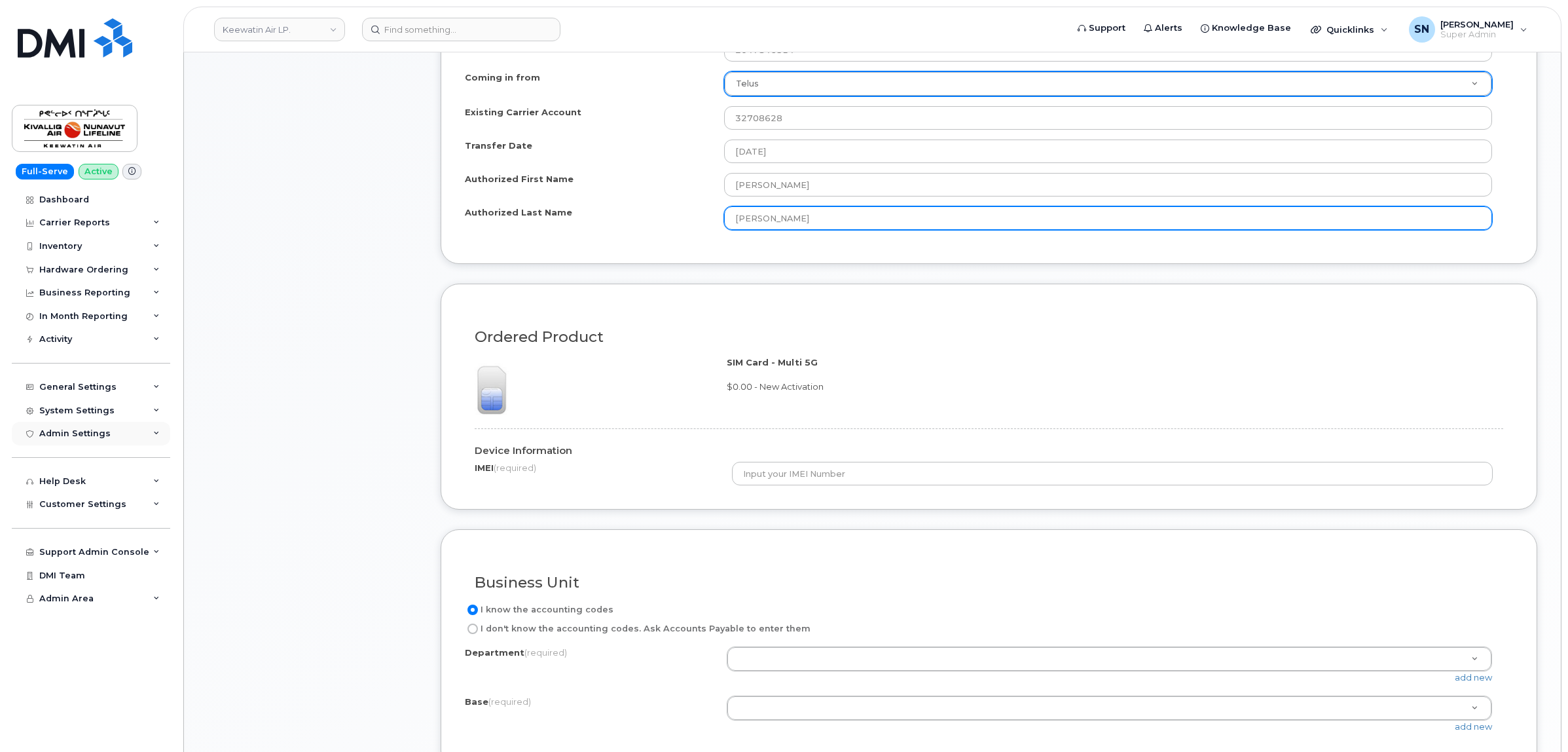
scroll to position [737, 0]
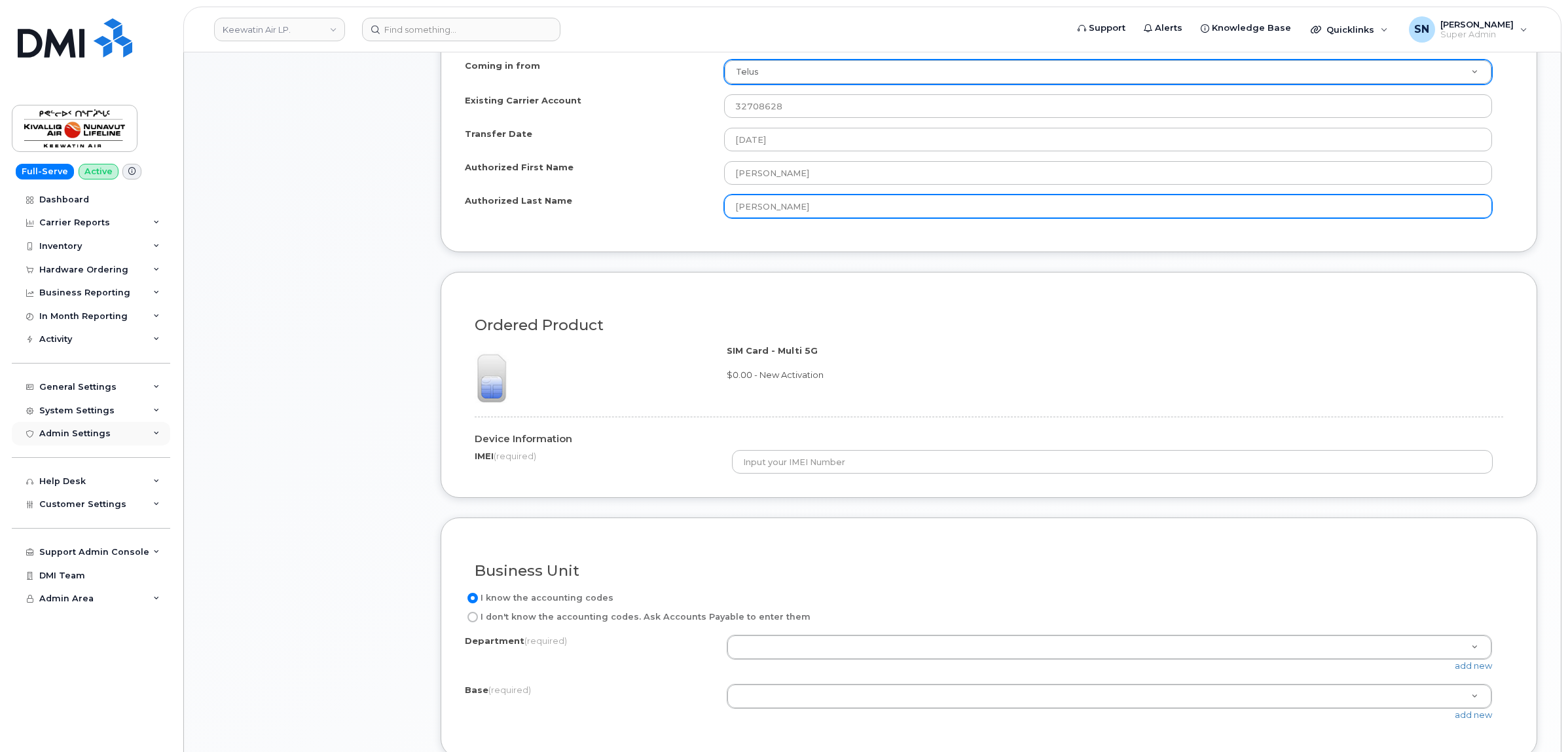
type input "Janson"
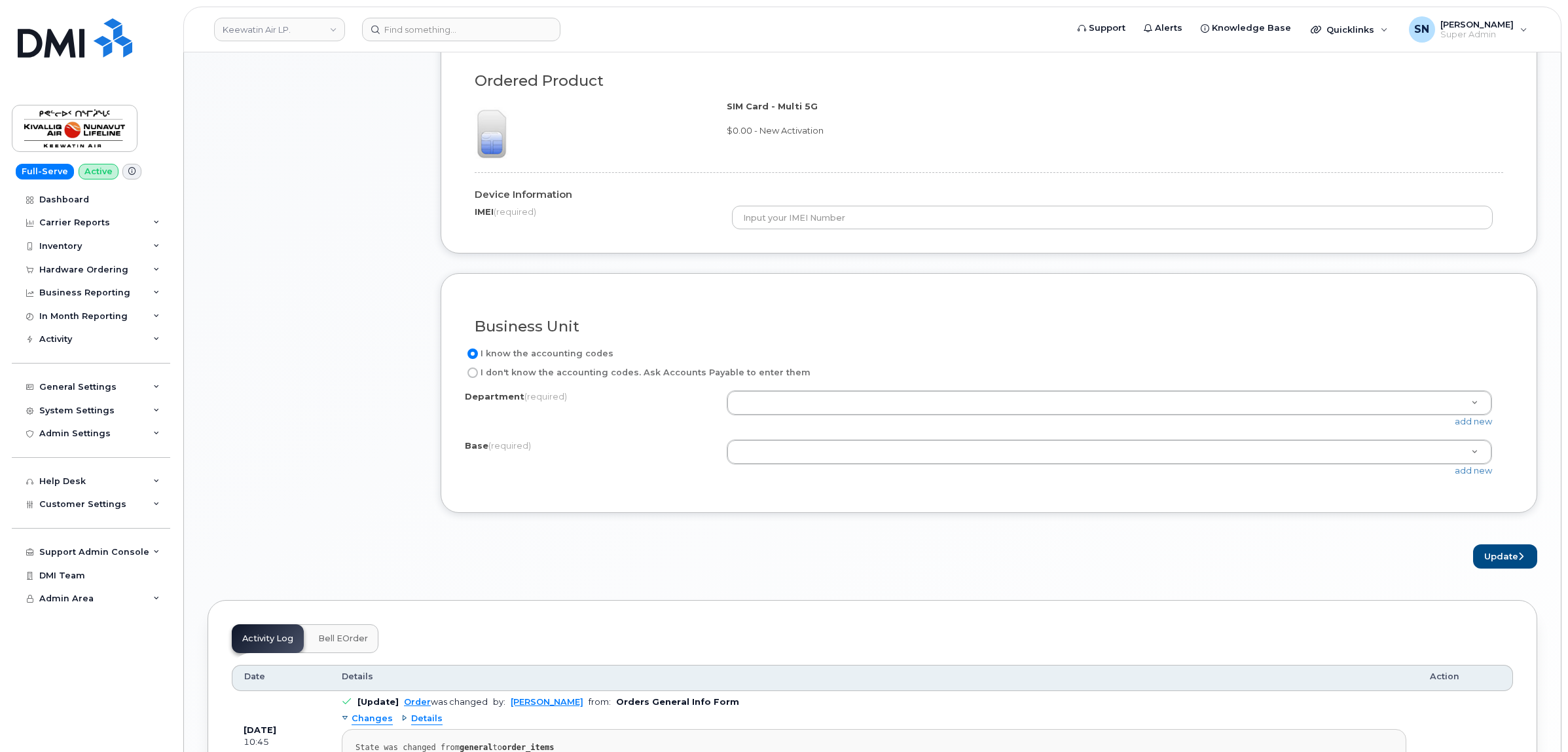
scroll to position [983, 0]
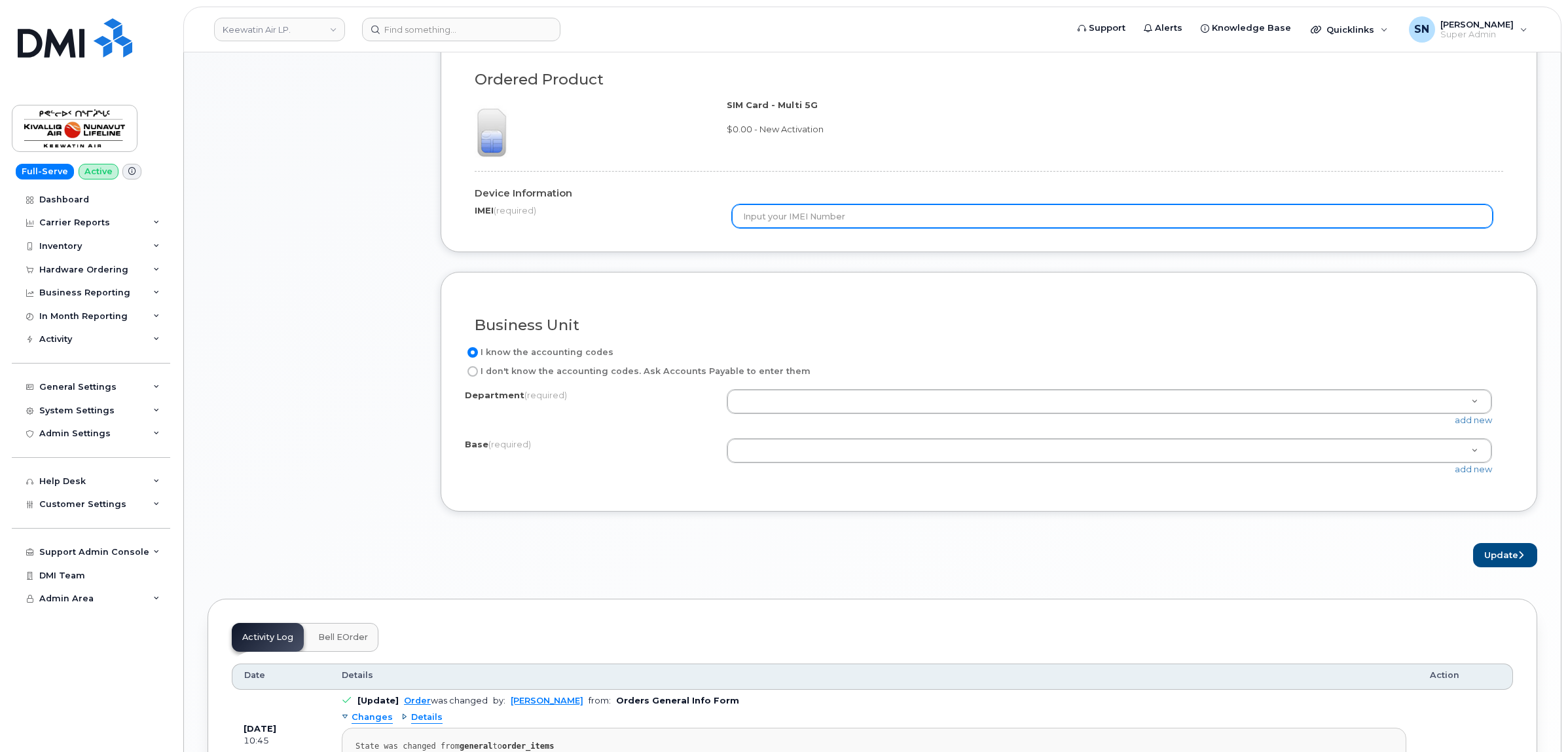
click at [806, 223] on input "text" at bounding box center [1112, 215] width 760 height 23
paste input "355860521526226"
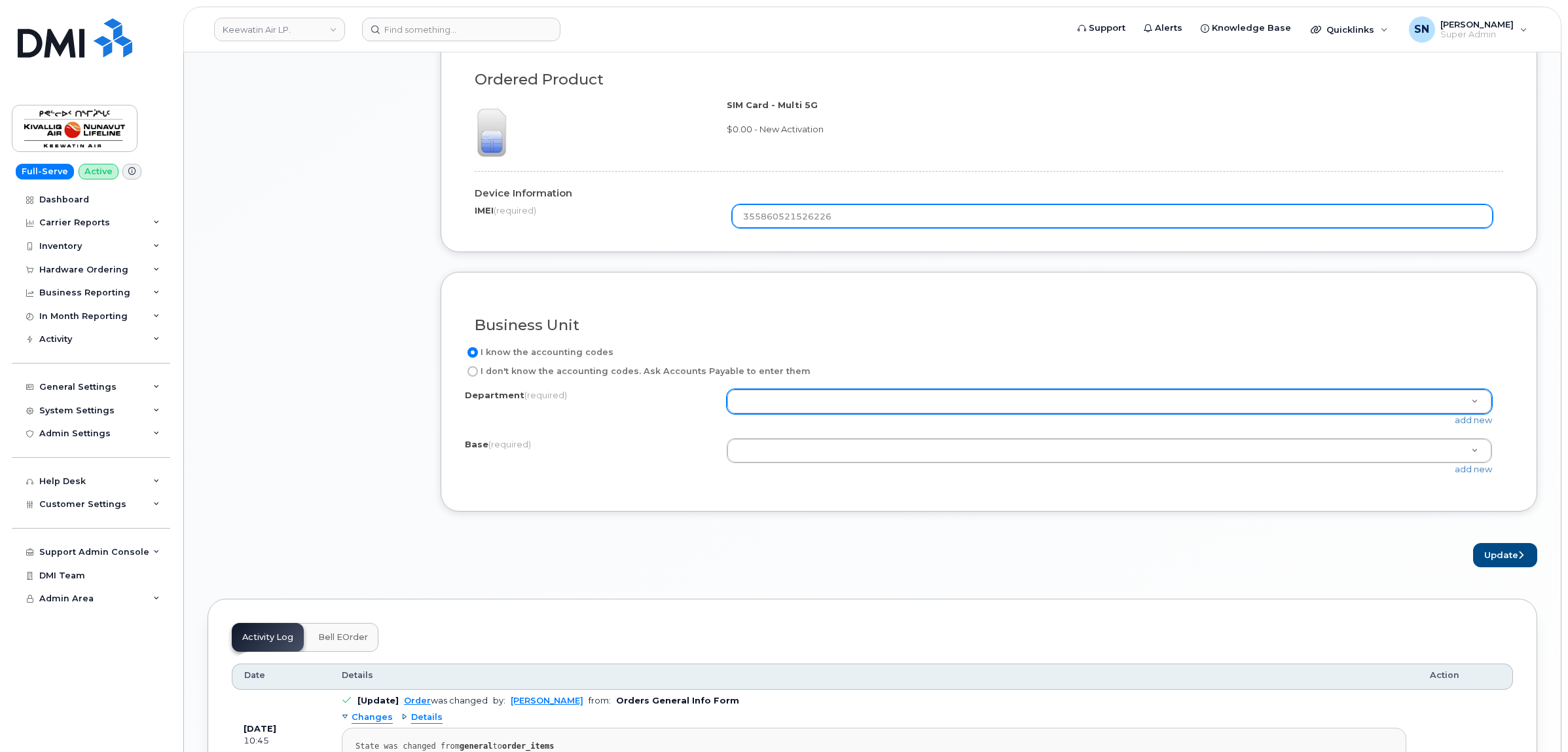
type input "355860521526226"
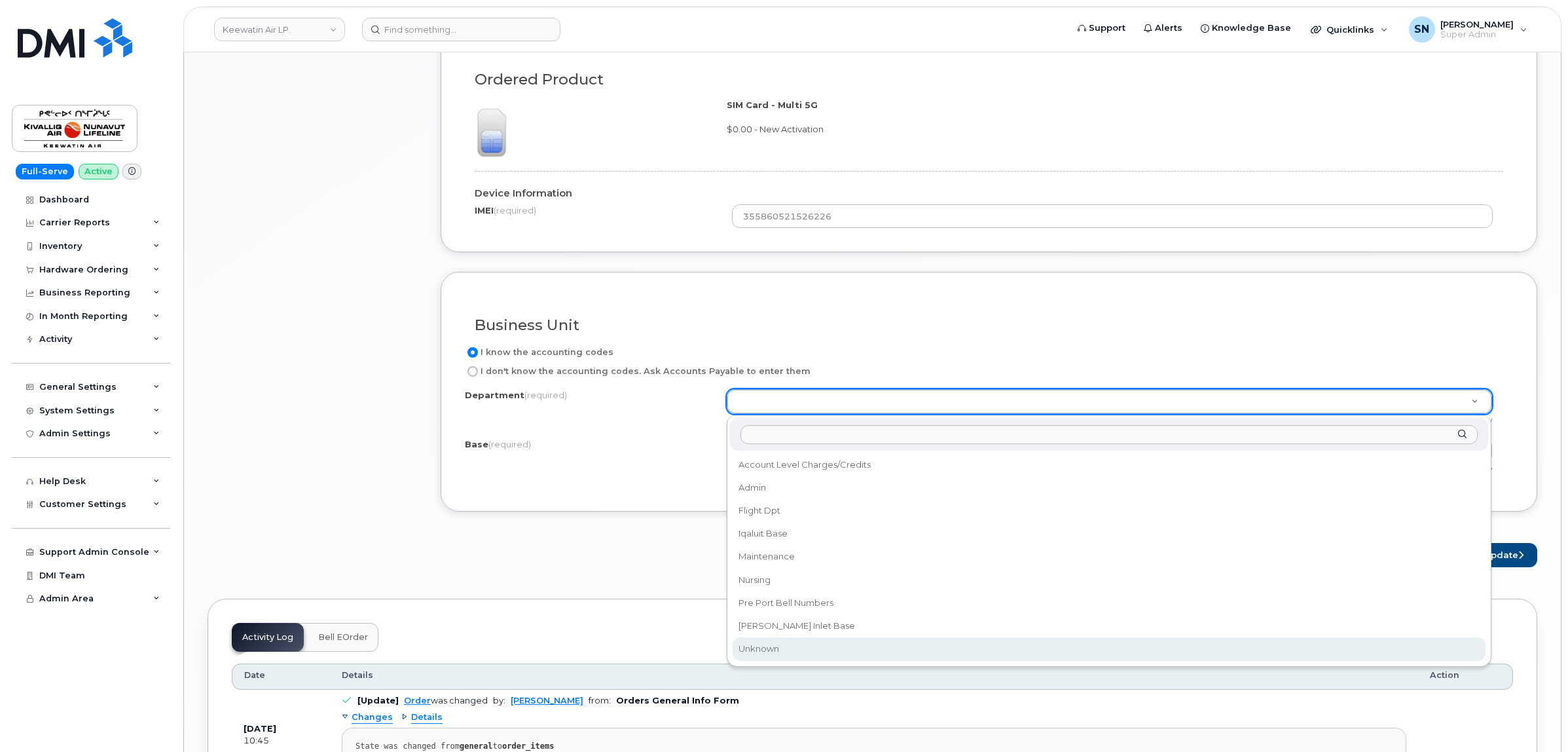
select select "Unknown"
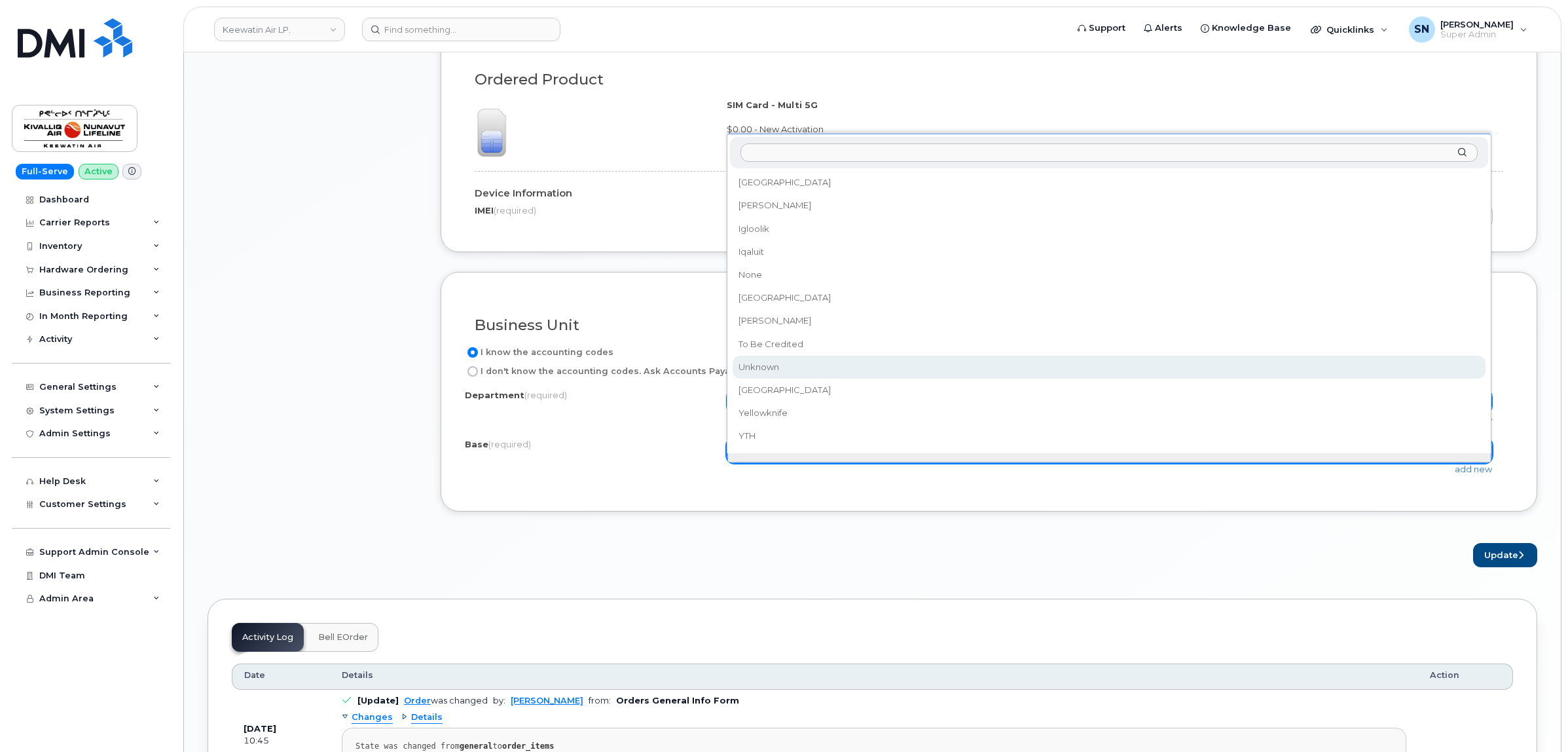
select select "Unknown"
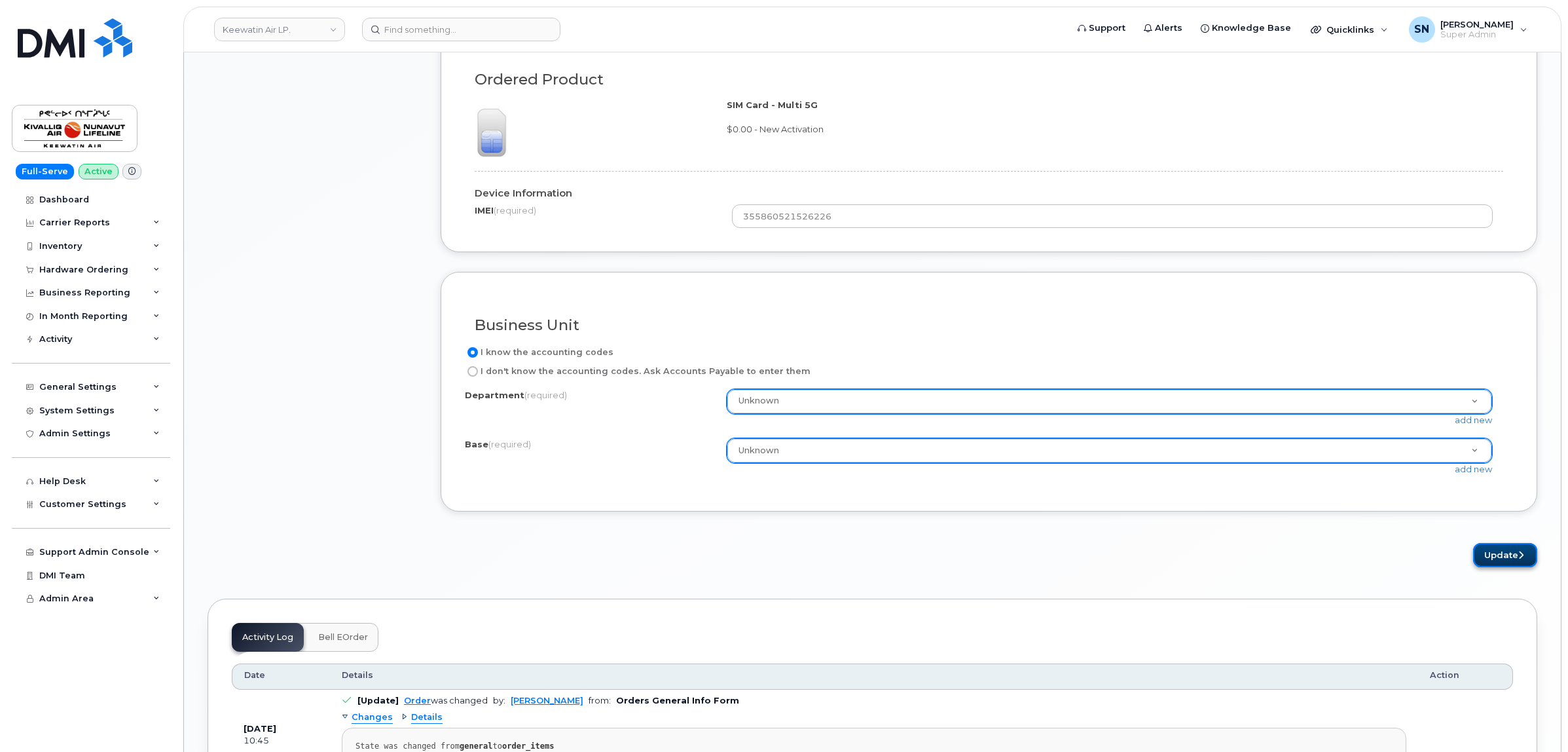
click at [1506, 553] on button "Update" at bounding box center [1505, 555] width 64 height 24
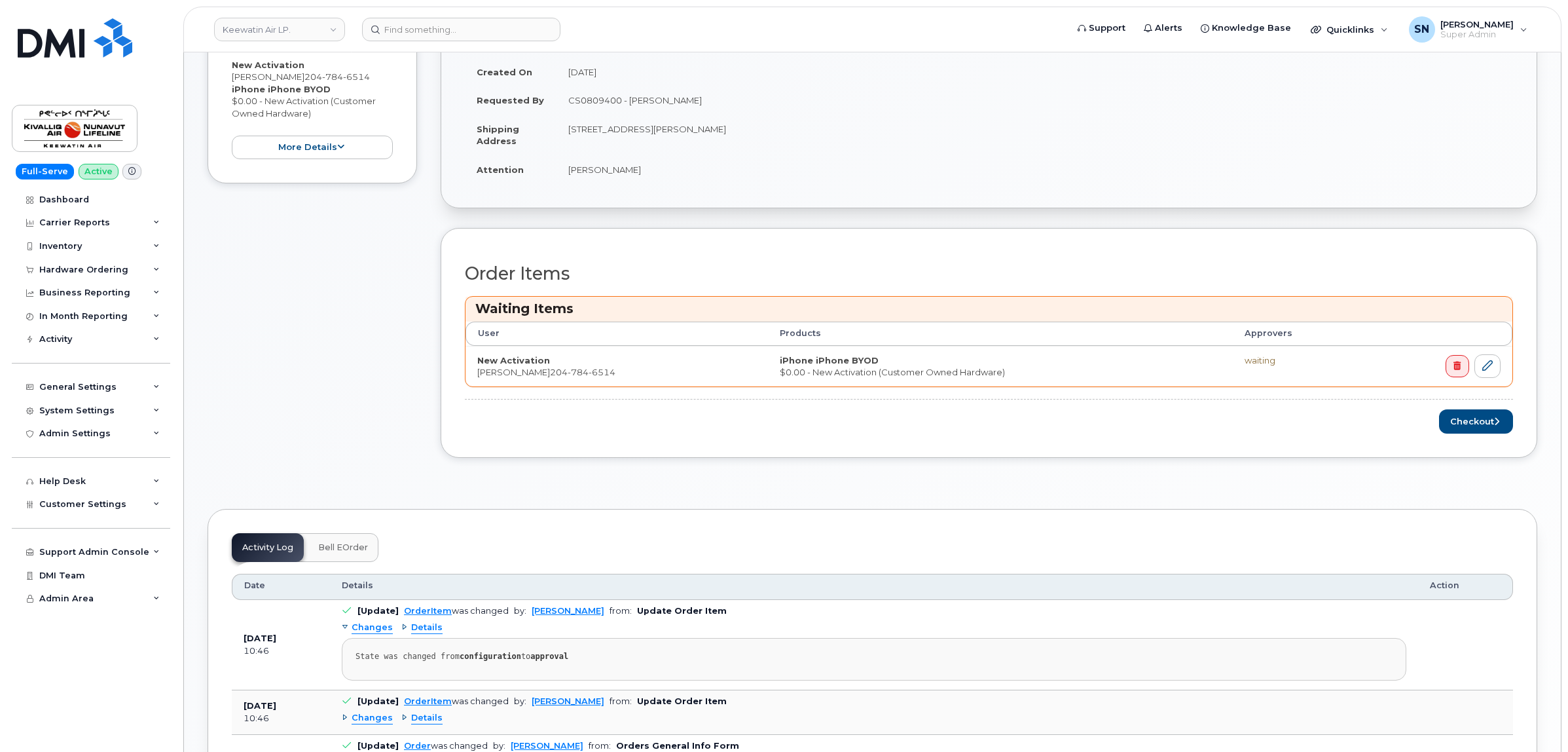
scroll to position [327, 0]
click at [1473, 434] on div "Order Items Waiting Items User Products Approvers New Activation [PERSON_NAME] …" at bounding box center [988, 341] width 1096 height 230
click at [1473, 427] on button "Checkout" at bounding box center [1475, 419] width 74 height 24
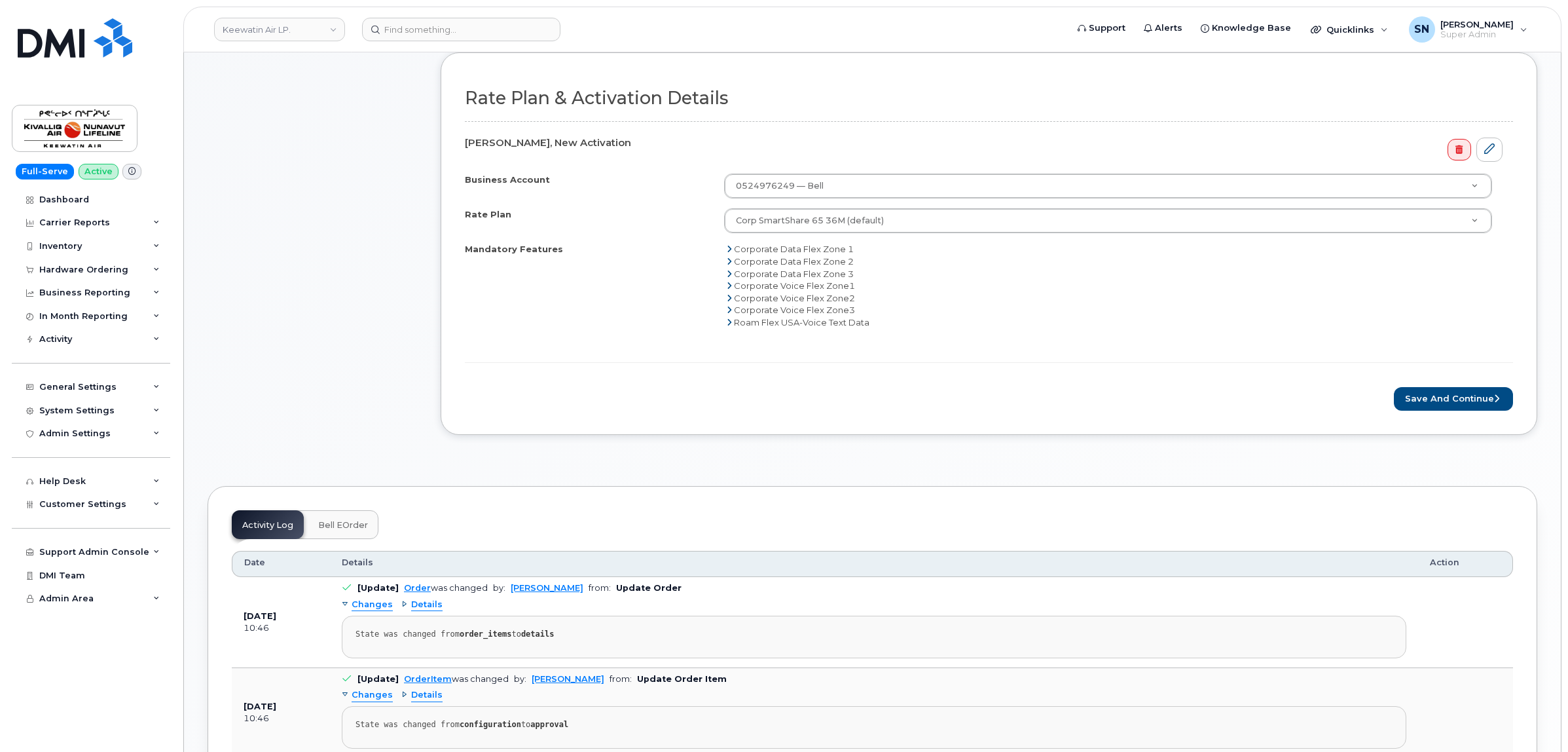
scroll to position [409, 0]
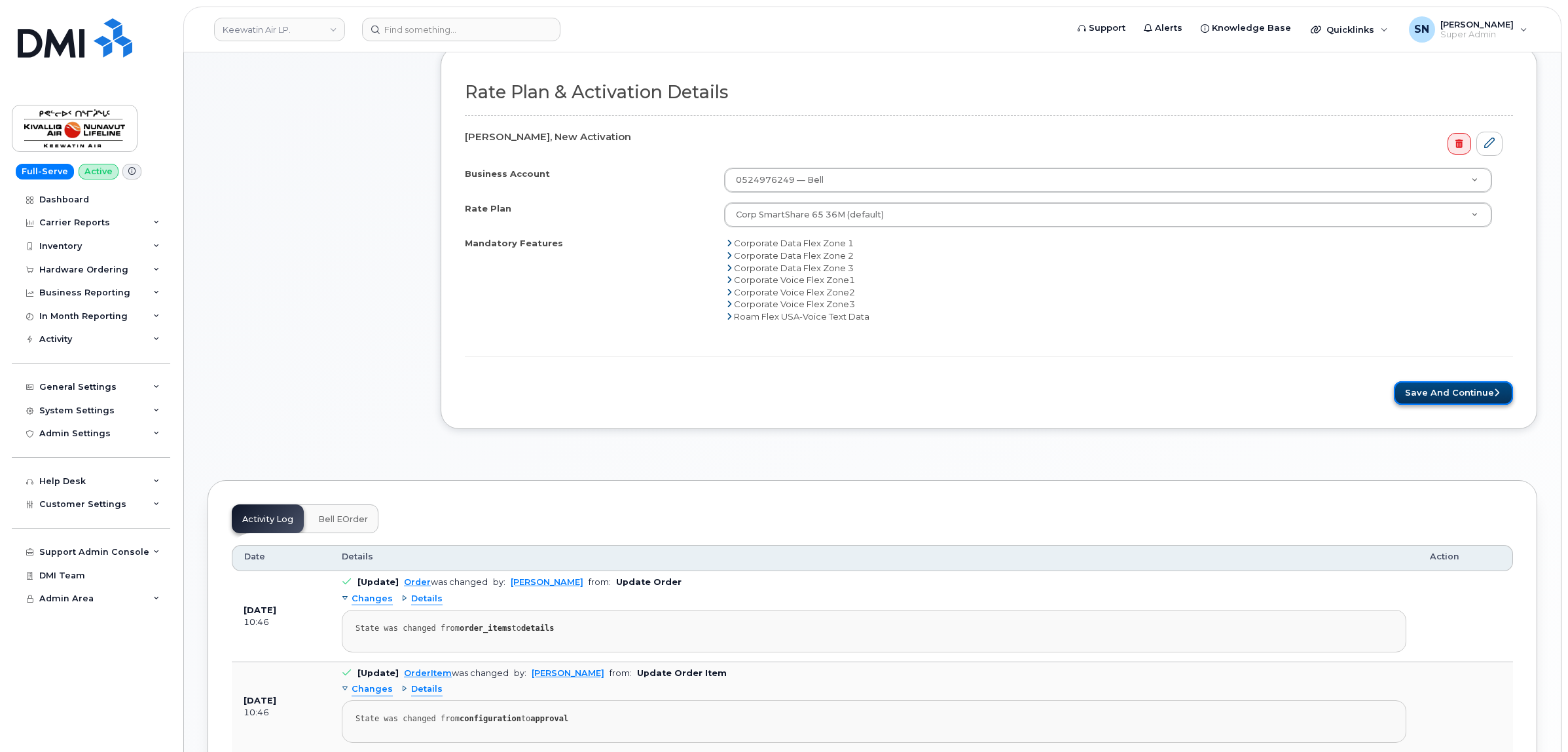
click at [1463, 389] on button "Save and Continue" at bounding box center [1453, 393] width 119 height 24
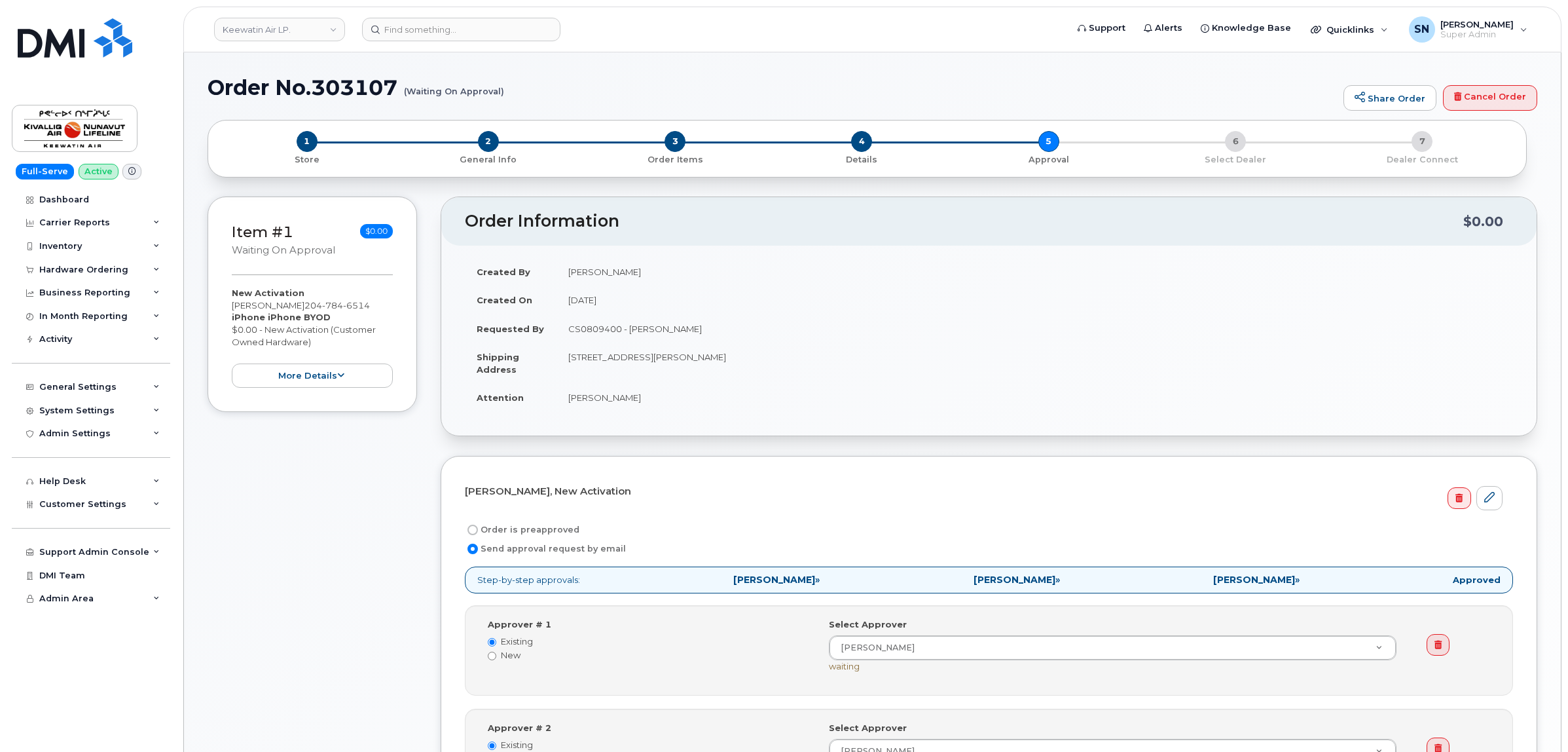
select select
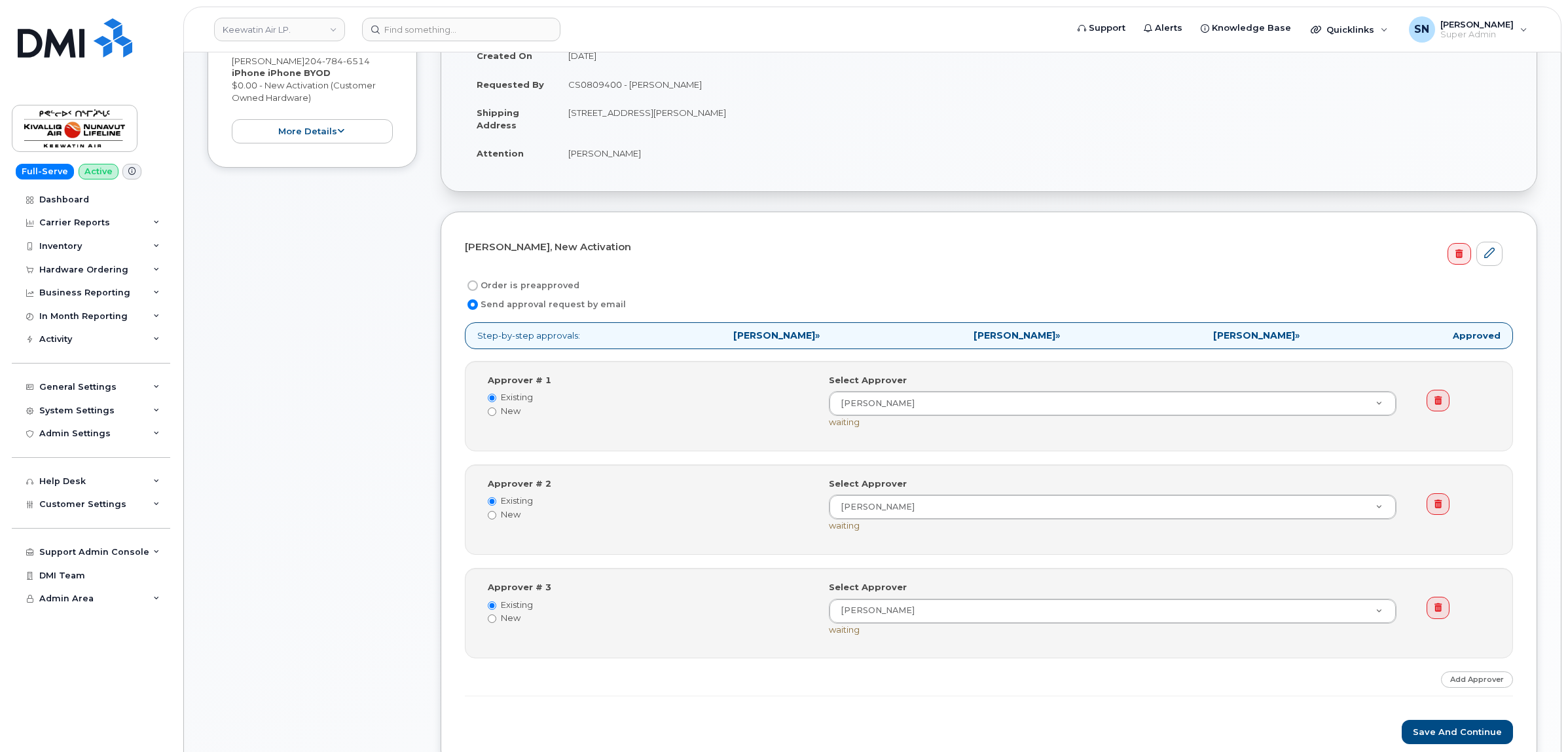
scroll to position [245, 0]
click at [474, 283] on input "Order is preapproved" at bounding box center [472, 284] width 11 height 11
radio input "true"
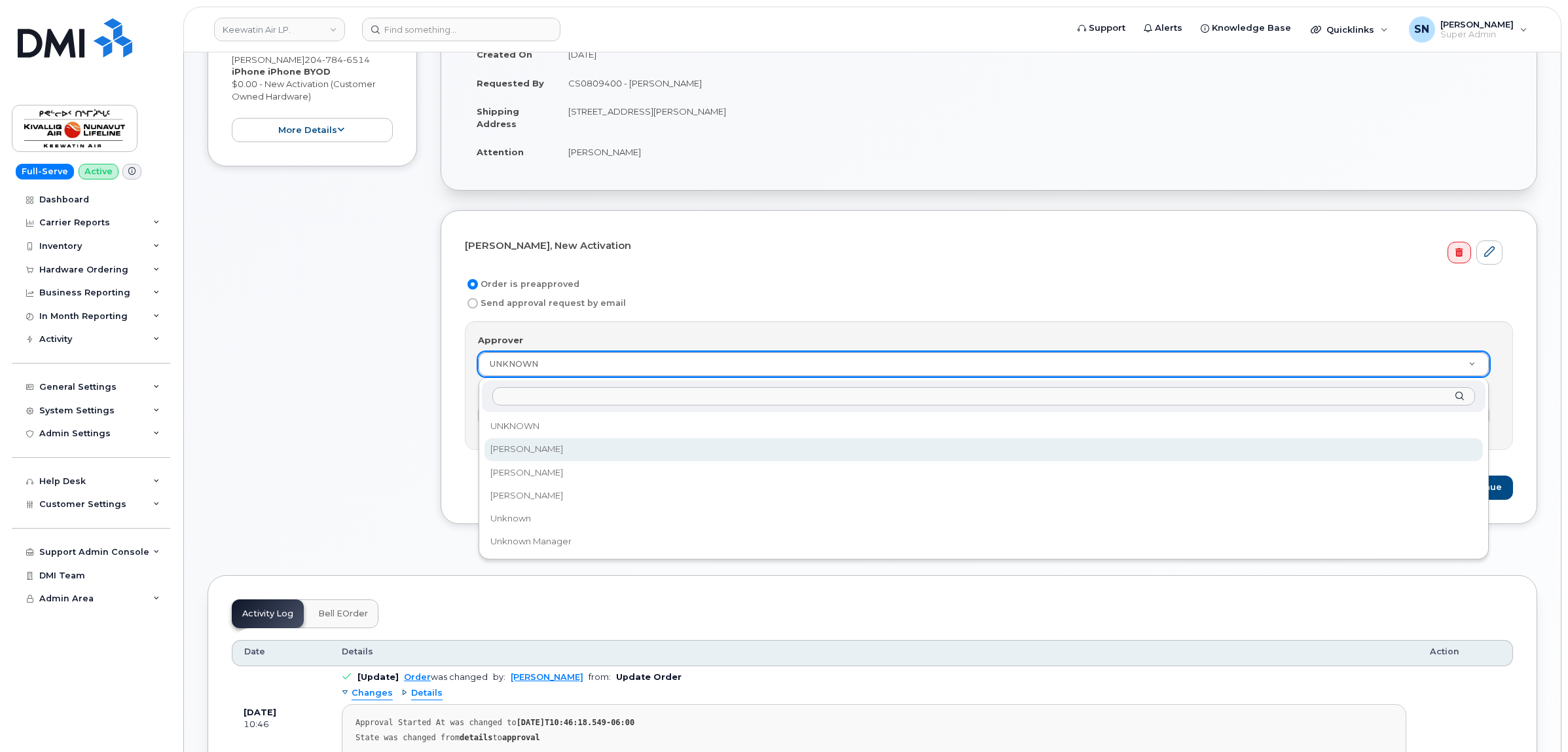
select select "2363211"
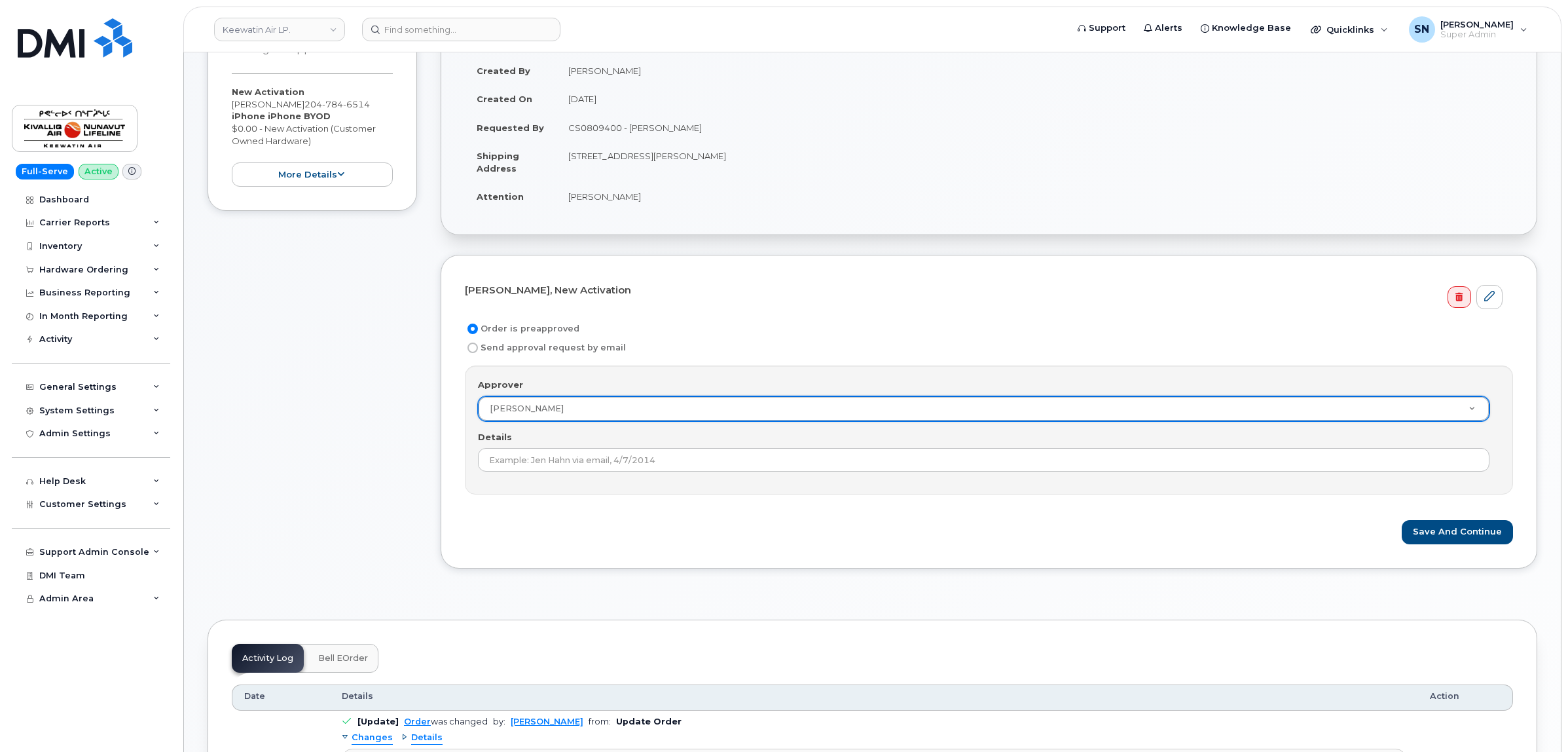
scroll to position [164, 0]
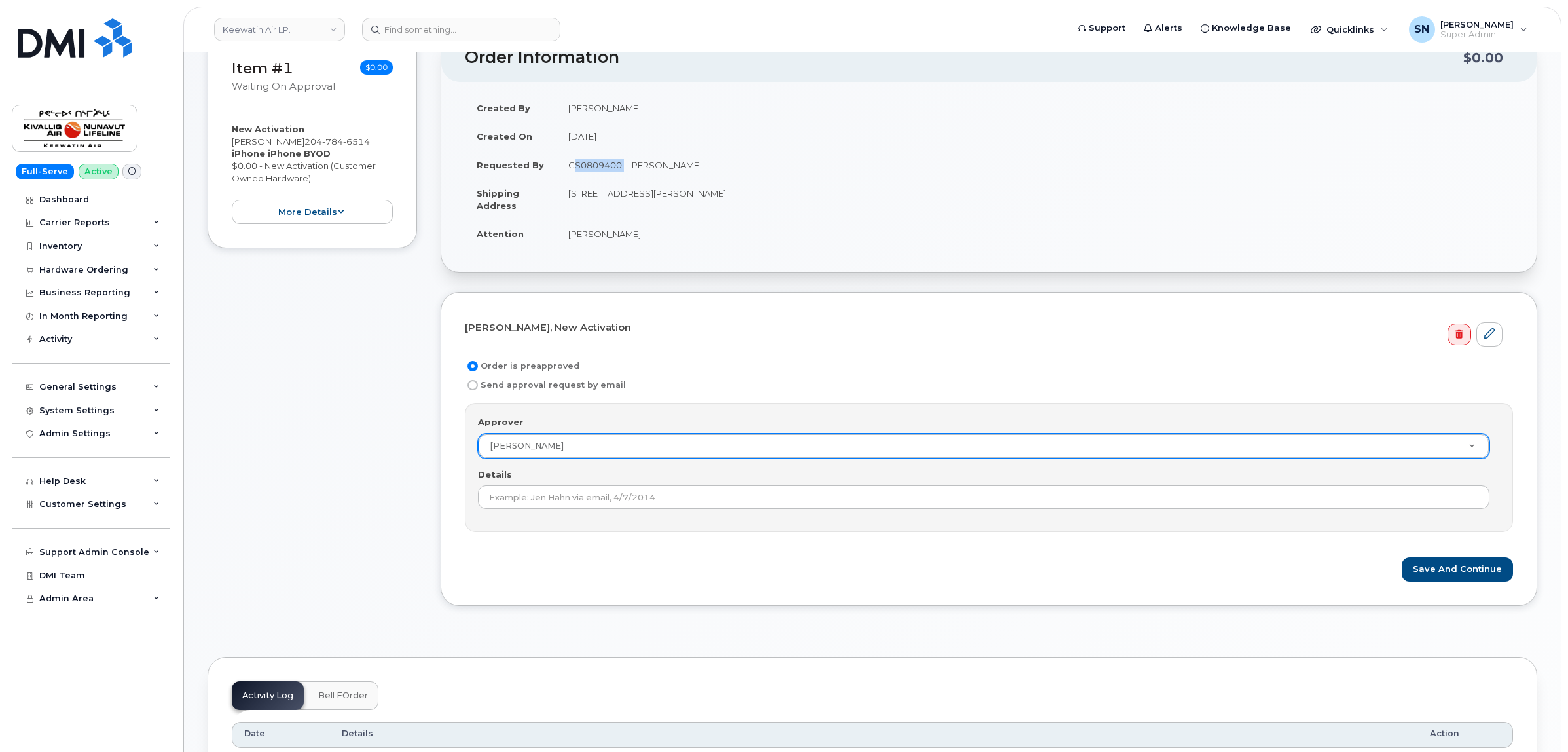
drag, startPoint x: 568, startPoint y: 166, endPoint x: 620, endPoint y: 171, distance: 52.2
click at [620, 171] on td "CS0809400 - [PERSON_NAME]" at bounding box center [1034, 165] width 956 height 29
copy td "CS0809400"
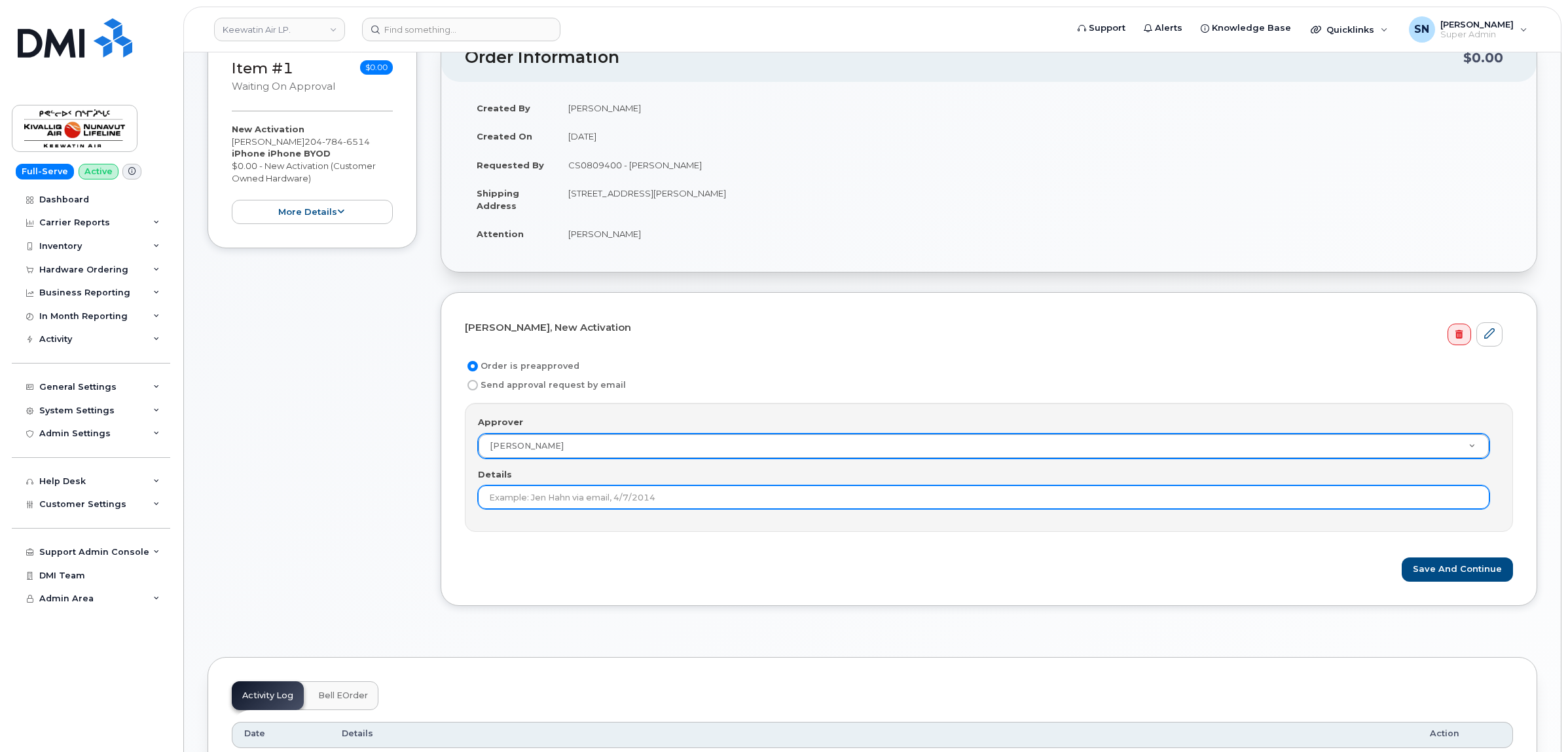
click at [604, 505] on input "Details" at bounding box center [984, 497] width 1012 height 23
paste input "CS0809400"
type input "CS0809400"
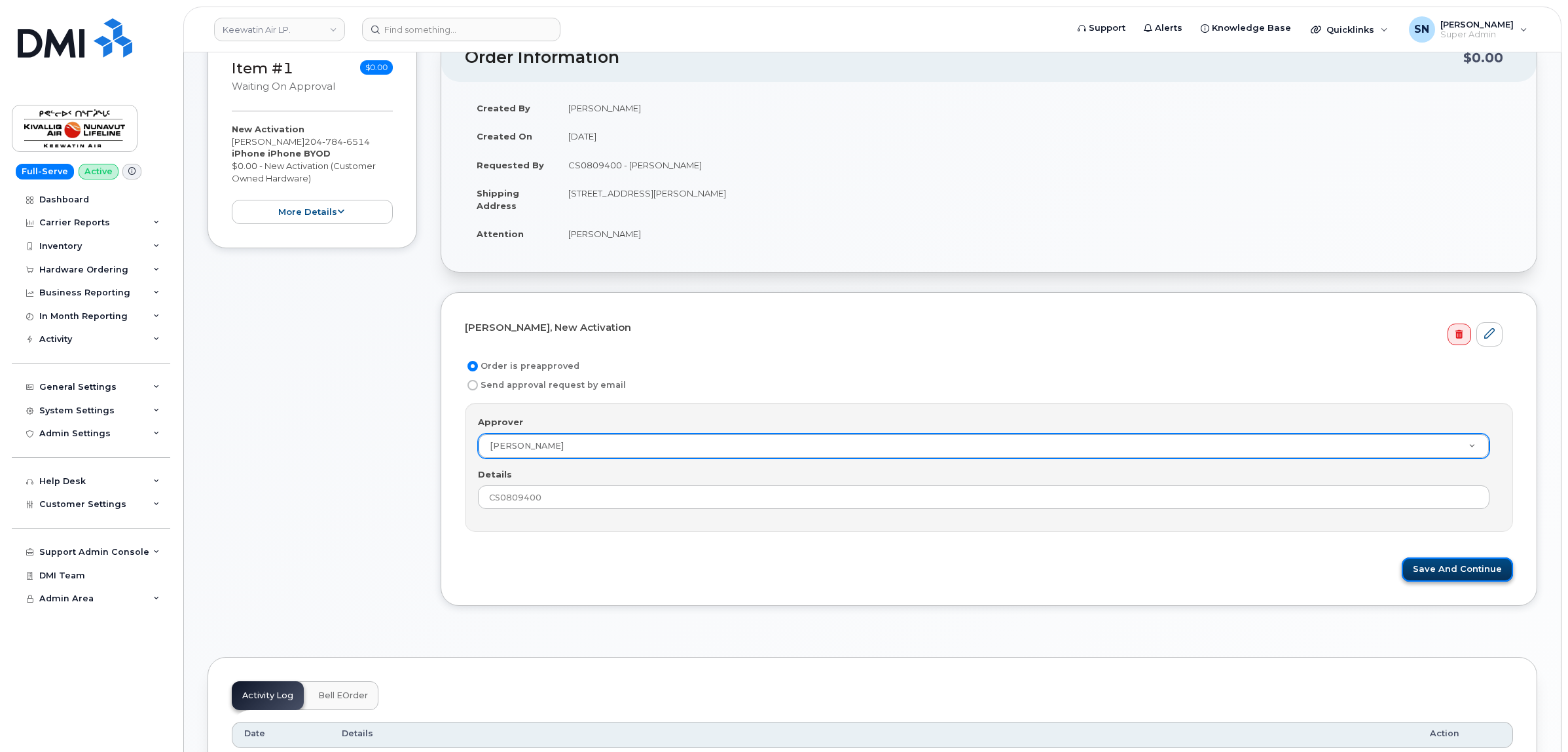
click at [1449, 579] on button "Save and Continue" at bounding box center [1457, 569] width 111 height 24
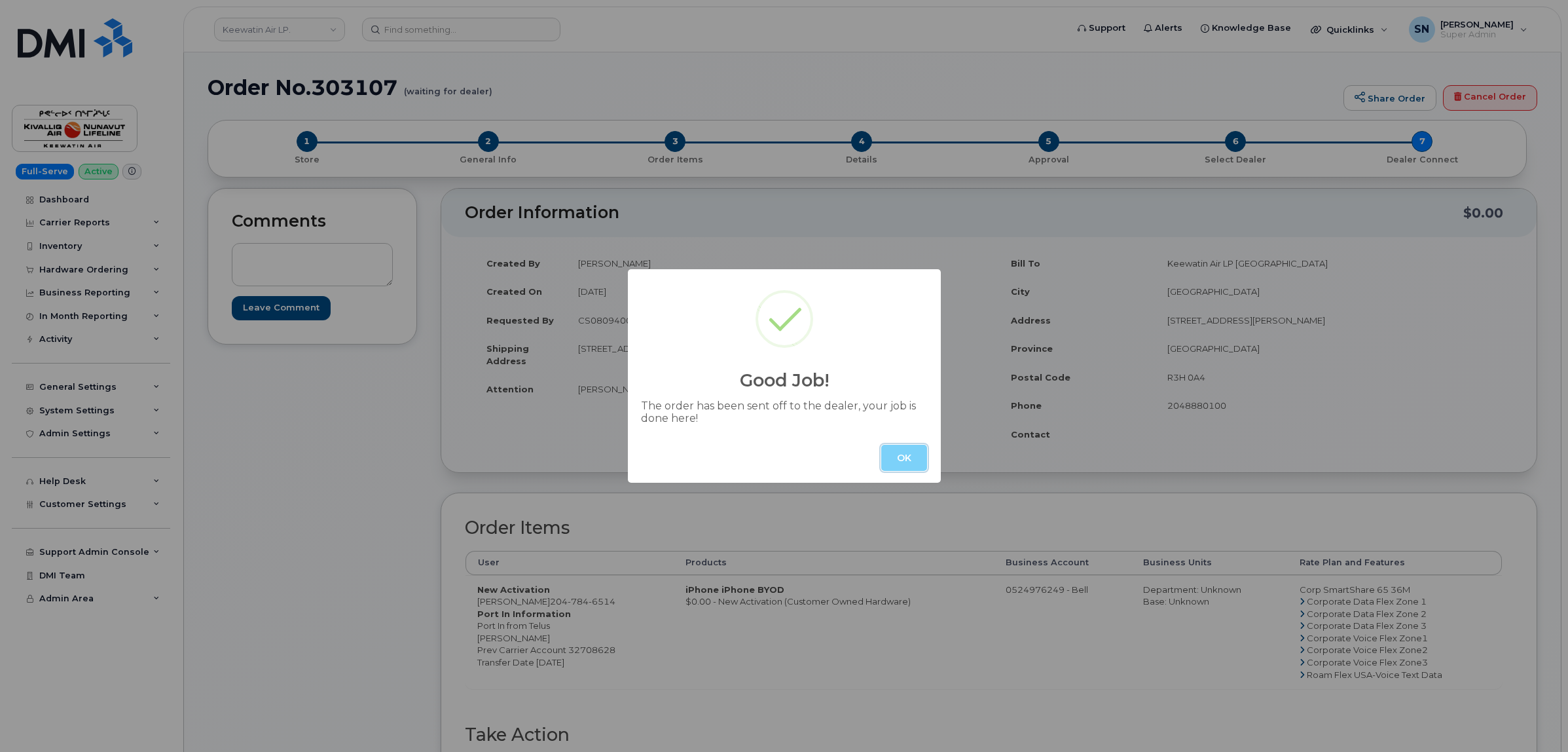
click at [921, 456] on button "OK" at bounding box center [904, 457] width 46 height 26
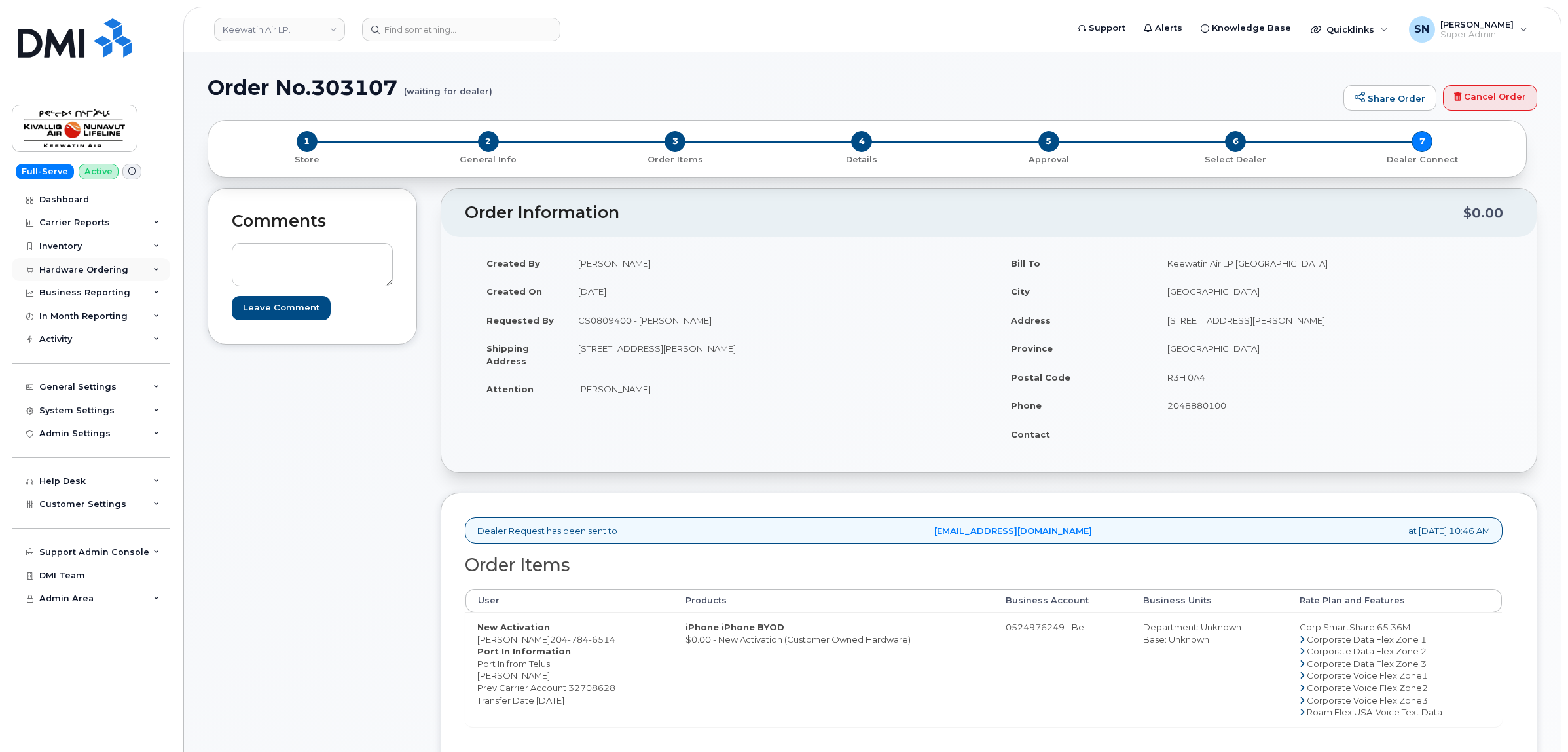
click at [105, 269] on div "Hardware Ordering" at bounding box center [84, 270] width 89 height 11
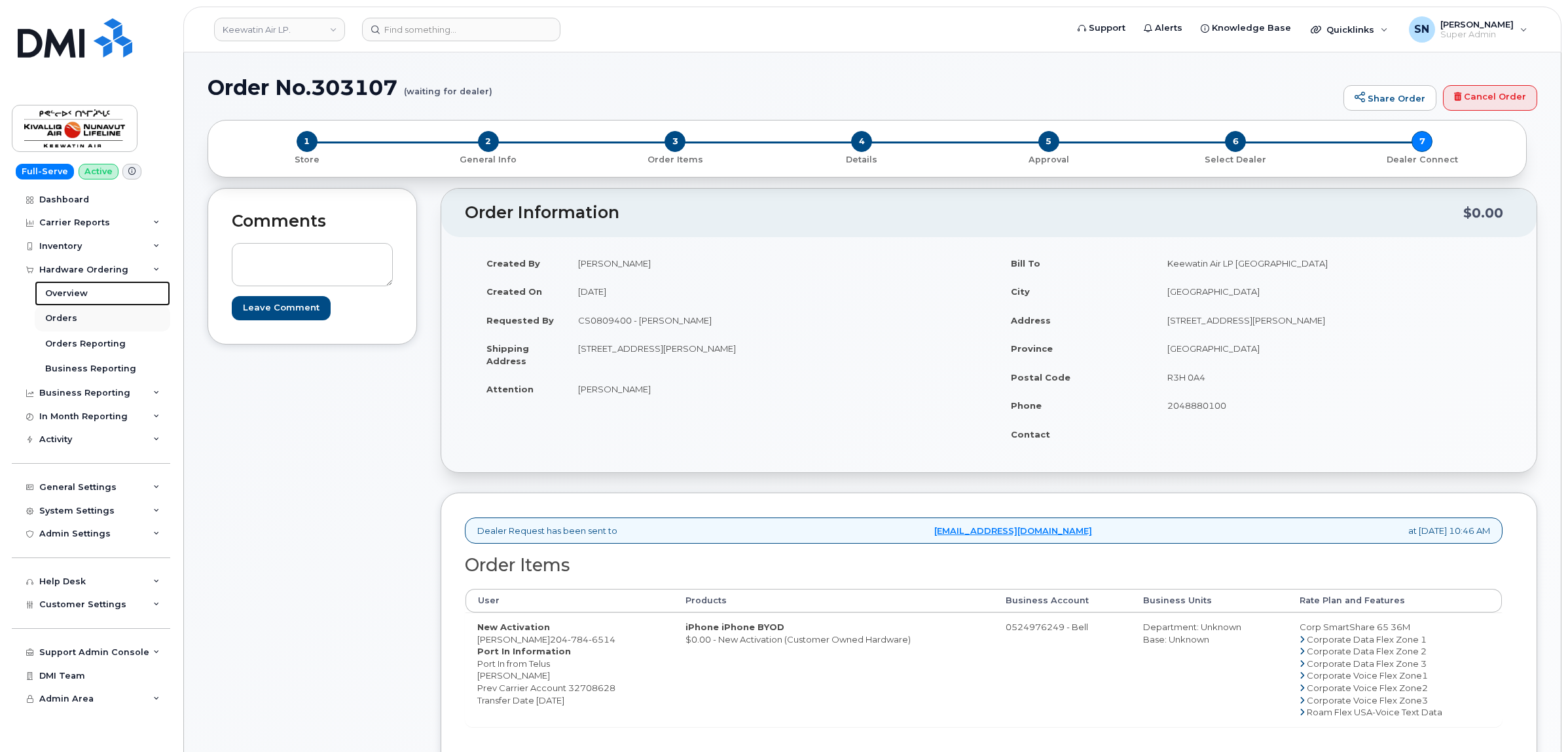
click at [74, 306] on link "Overview" at bounding box center [102, 293] width 135 height 25
click at [72, 318] on div "Orders" at bounding box center [61, 319] width 32 height 12
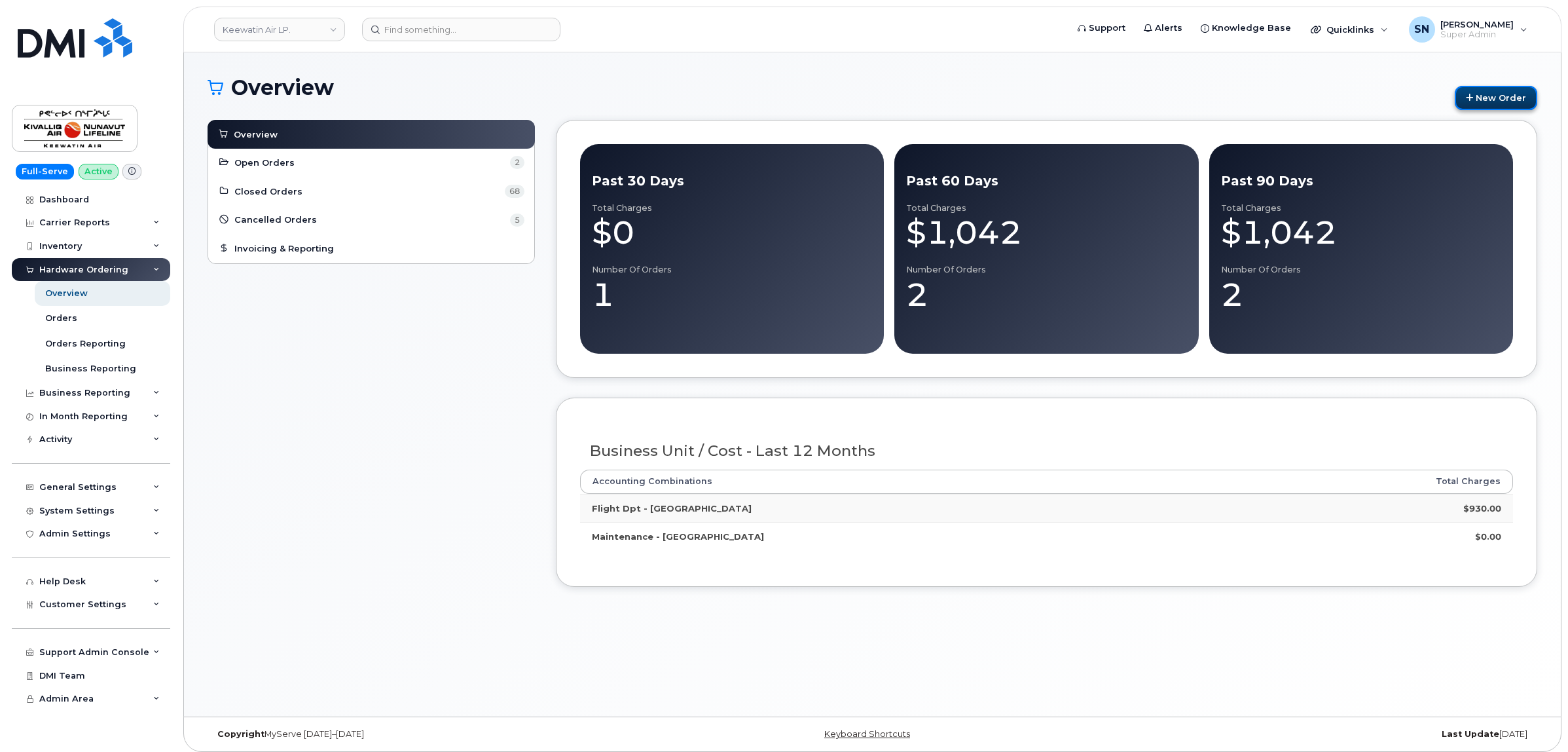
click at [1503, 93] on link "New Order" at bounding box center [1496, 98] width 83 height 24
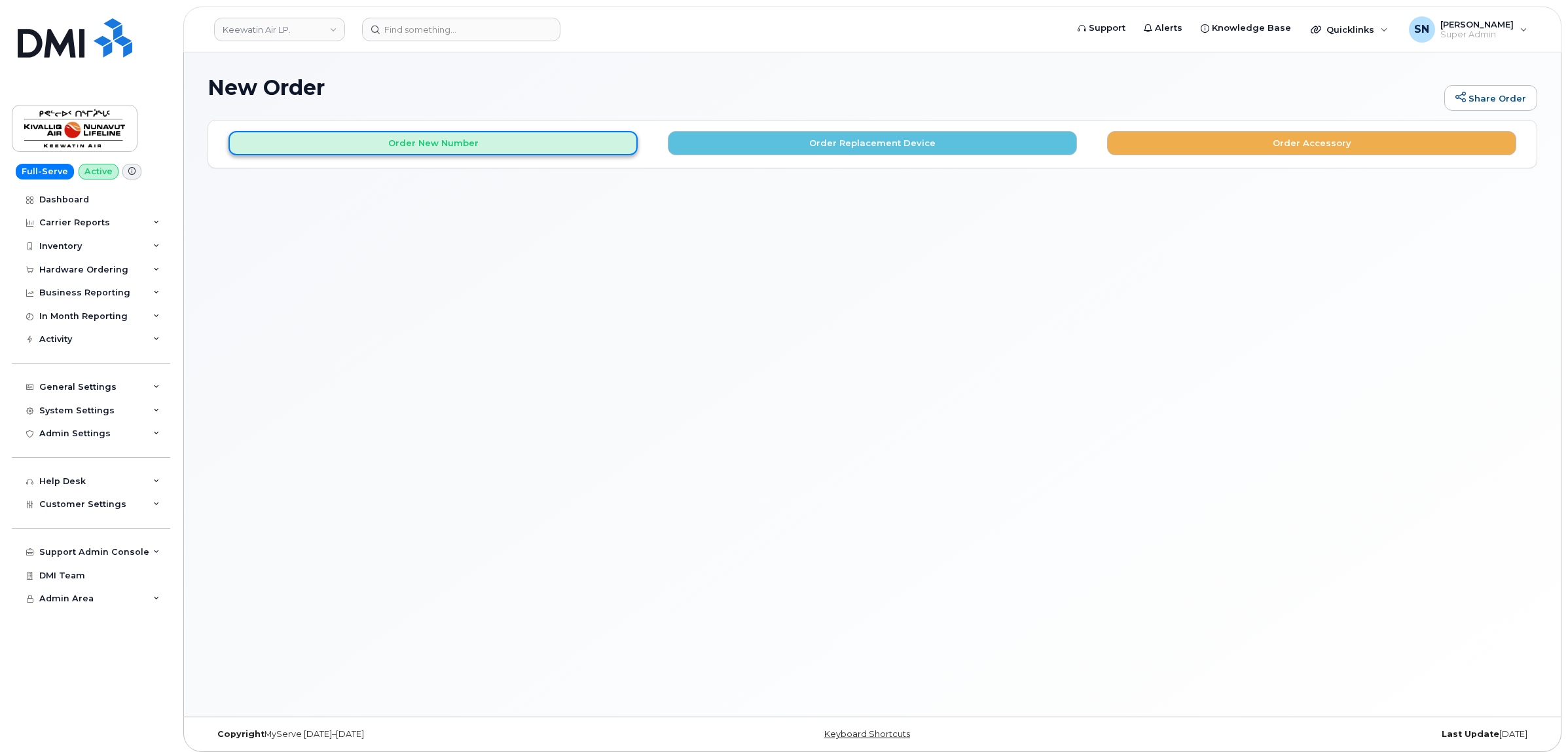
click at [452, 138] on button "Order New Number" at bounding box center [433, 143] width 409 height 24
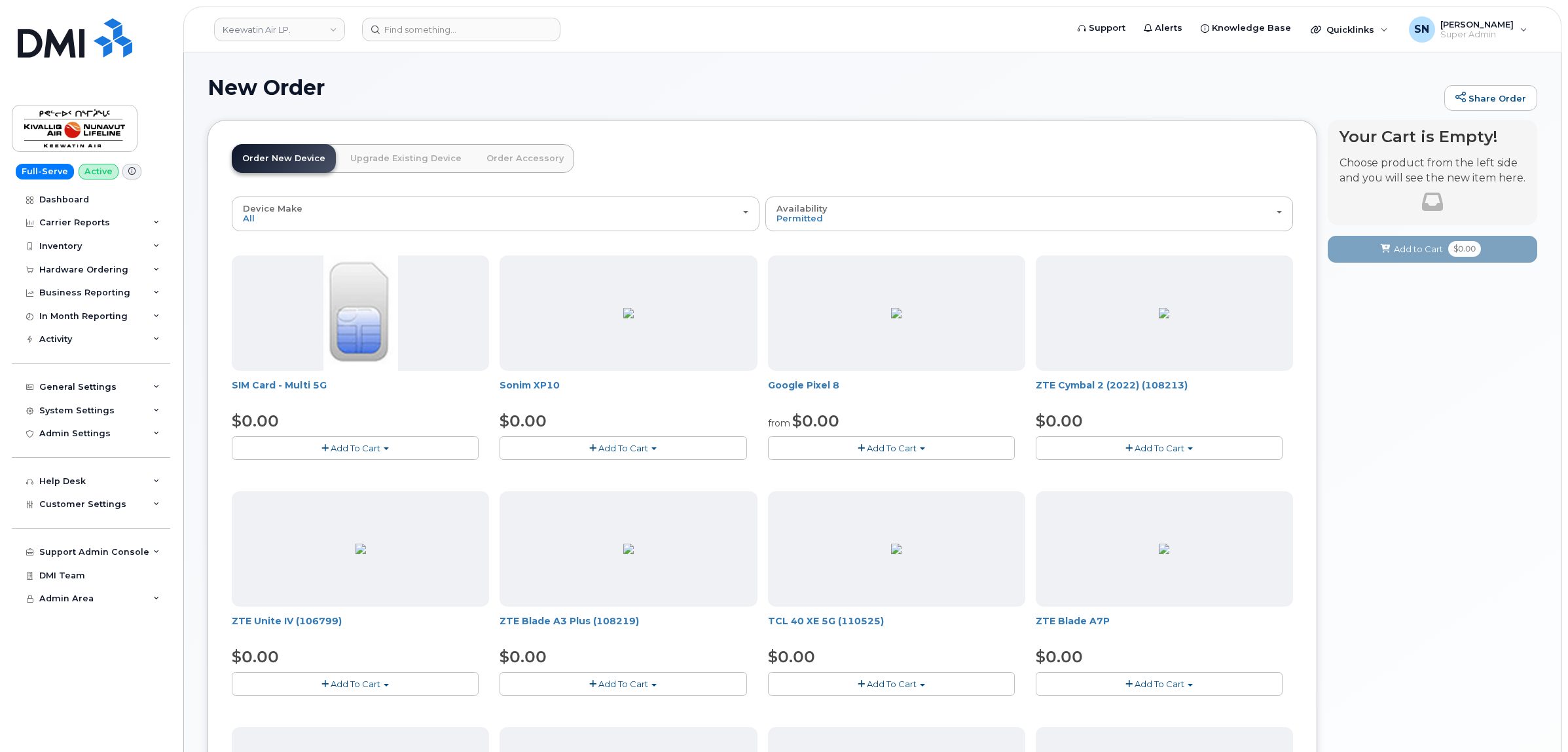
click at [359, 443] on span "Add To Cart" at bounding box center [355, 448] width 50 height 11
click at [348, 475] on link "$0.00 - New Activation" at bounding box center [297, 472] width 125 height 17
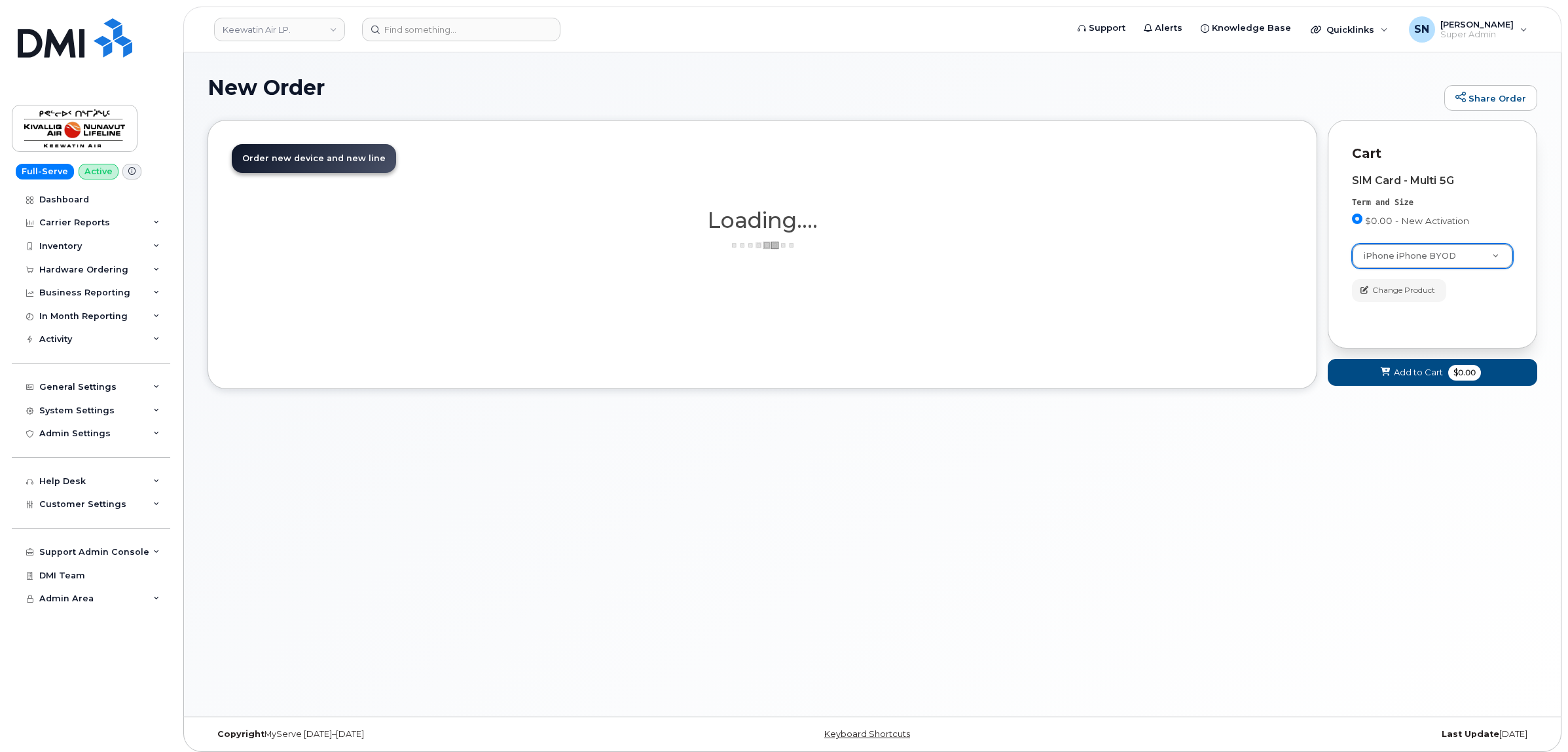
select select "2421"
click at [1415, 374] on span "Add to Cart" at bounding box center [1418, 372] width 49 height 13
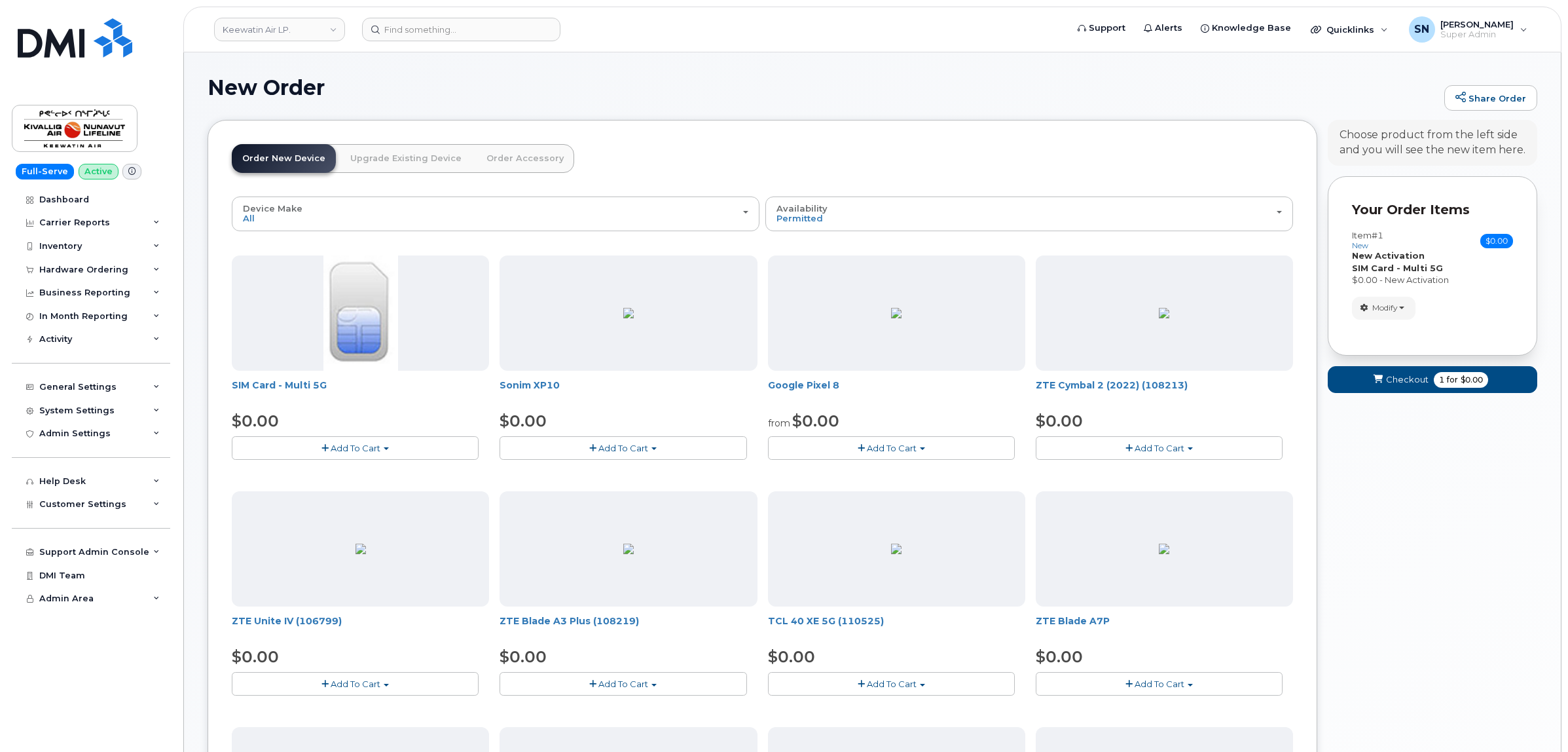
click at [303, 447] on button "Add To Cart" at bounding box center [355, 447] width 247 height 23
click at [309, 475] on link "$0.00 - New Activation" at bounding box center [297, 472] width 125 height 17
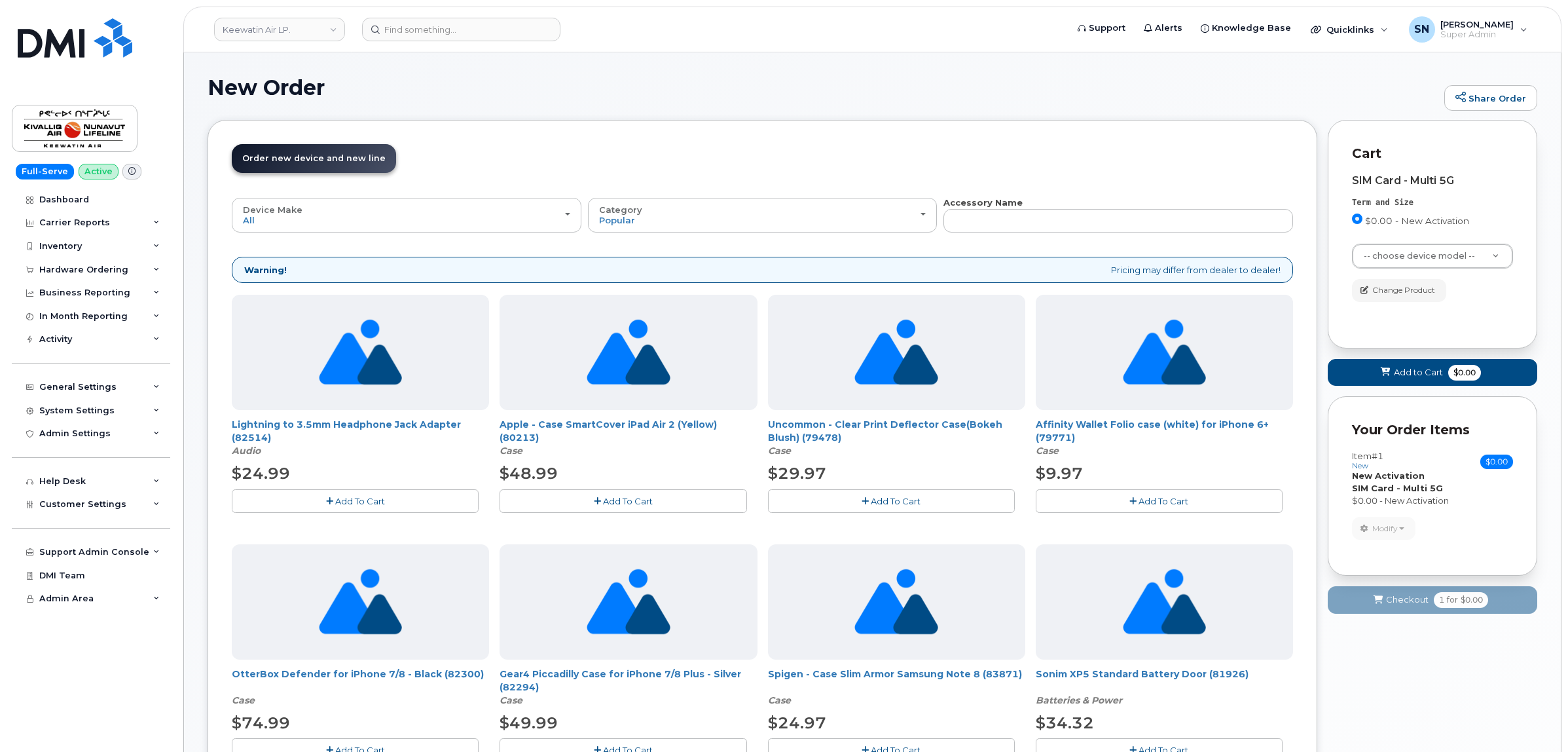
click at [1404, 243] on div "SIM Card - Multi 5G Term and Size $0.00 - New Activation Color -- choose device…" at bounding box center [1433, 238] width 161 height 127
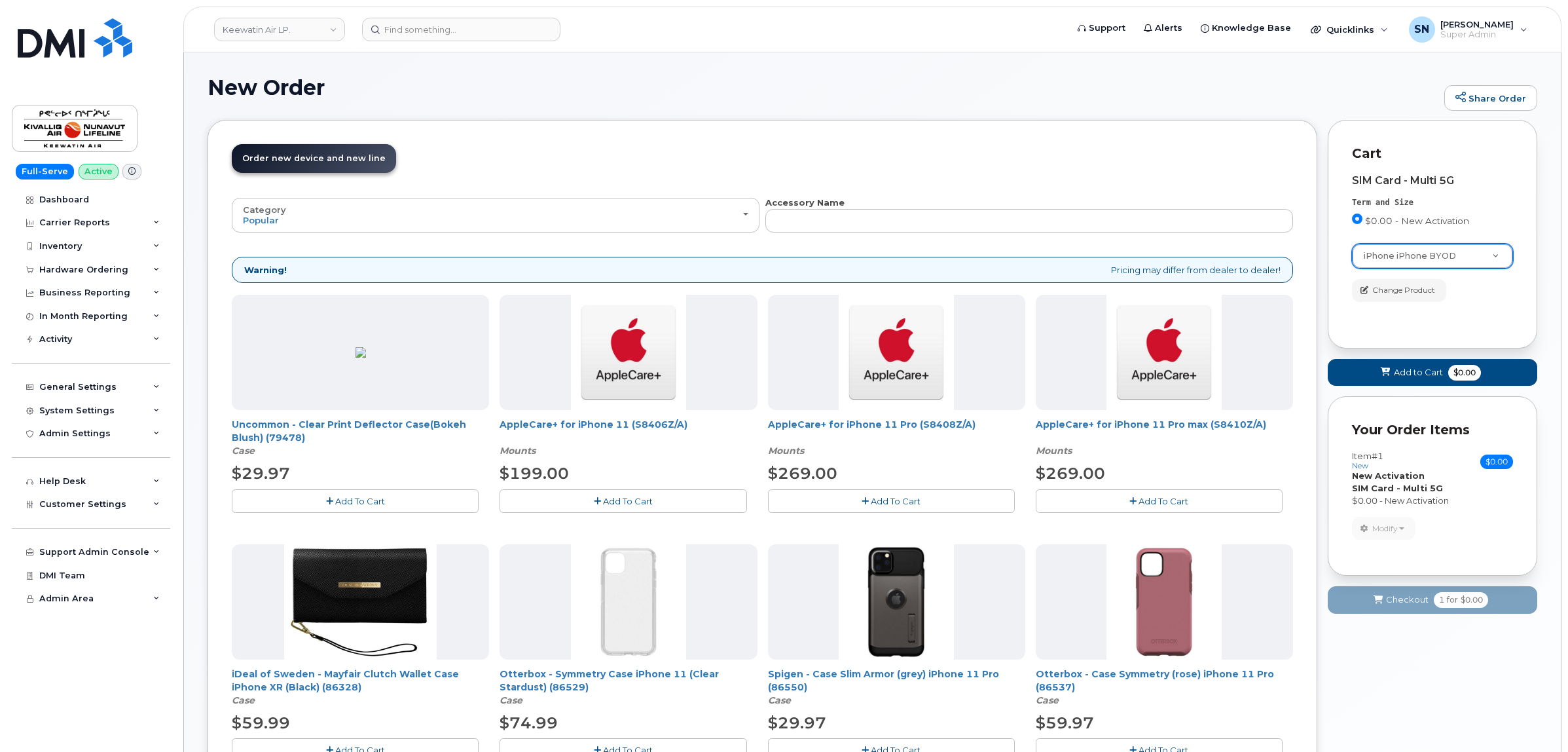
select select "2421"
click at [1411, 375] on span "Add to Cart" at bounding box center [1418, 372] width 49 height 13
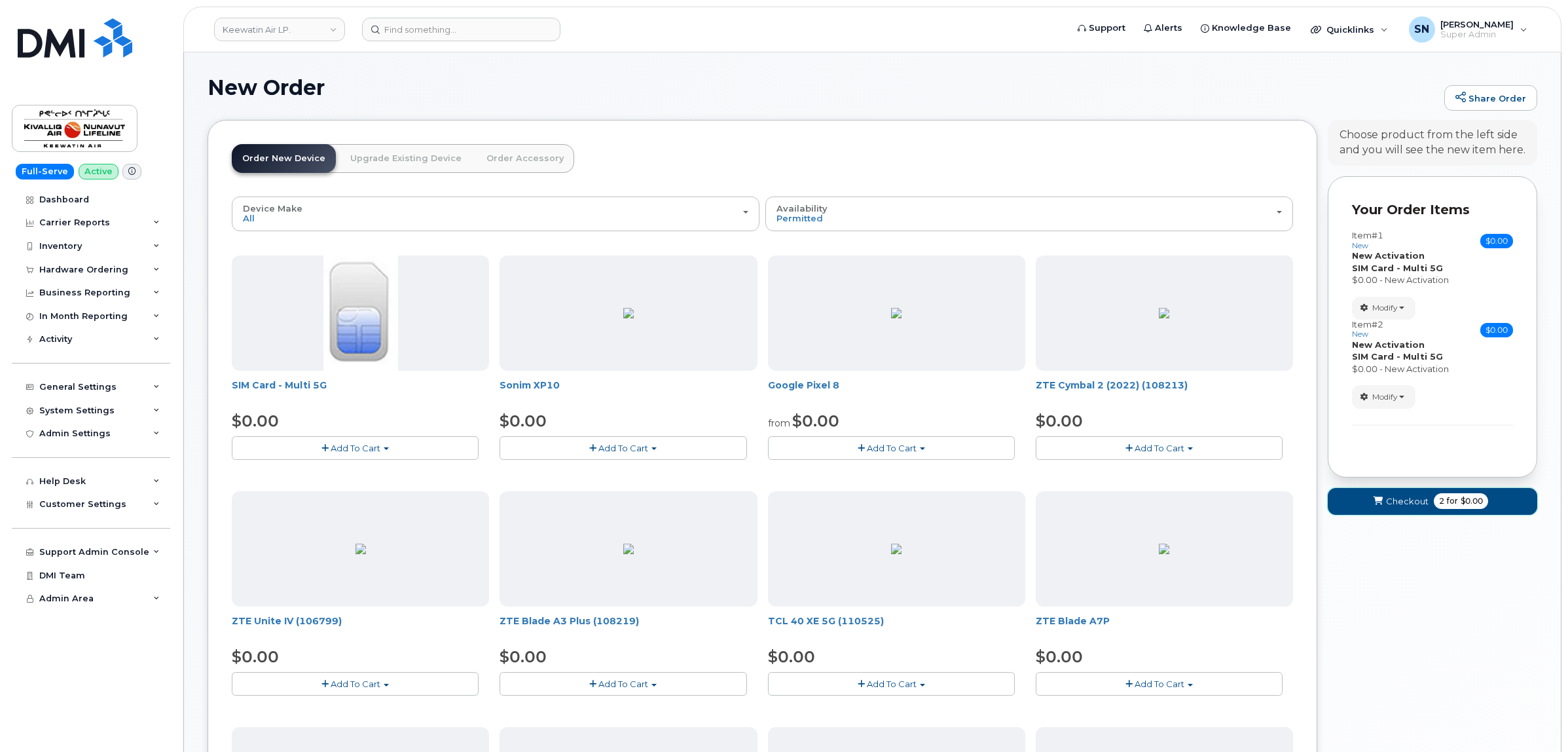
click at [1416, 502] on span "Checkout" at bounding box center [1407, 501] width 43 height 13
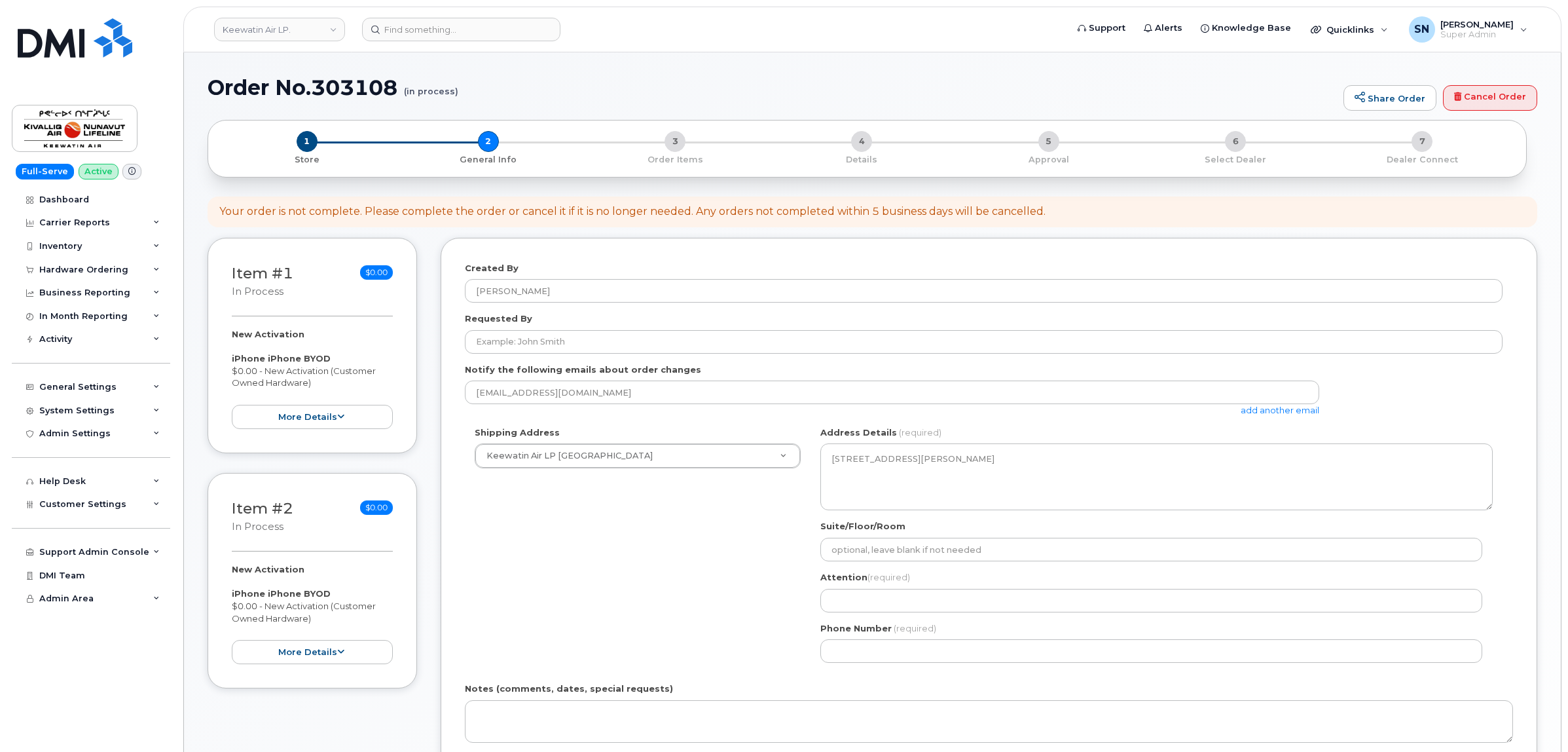
select select
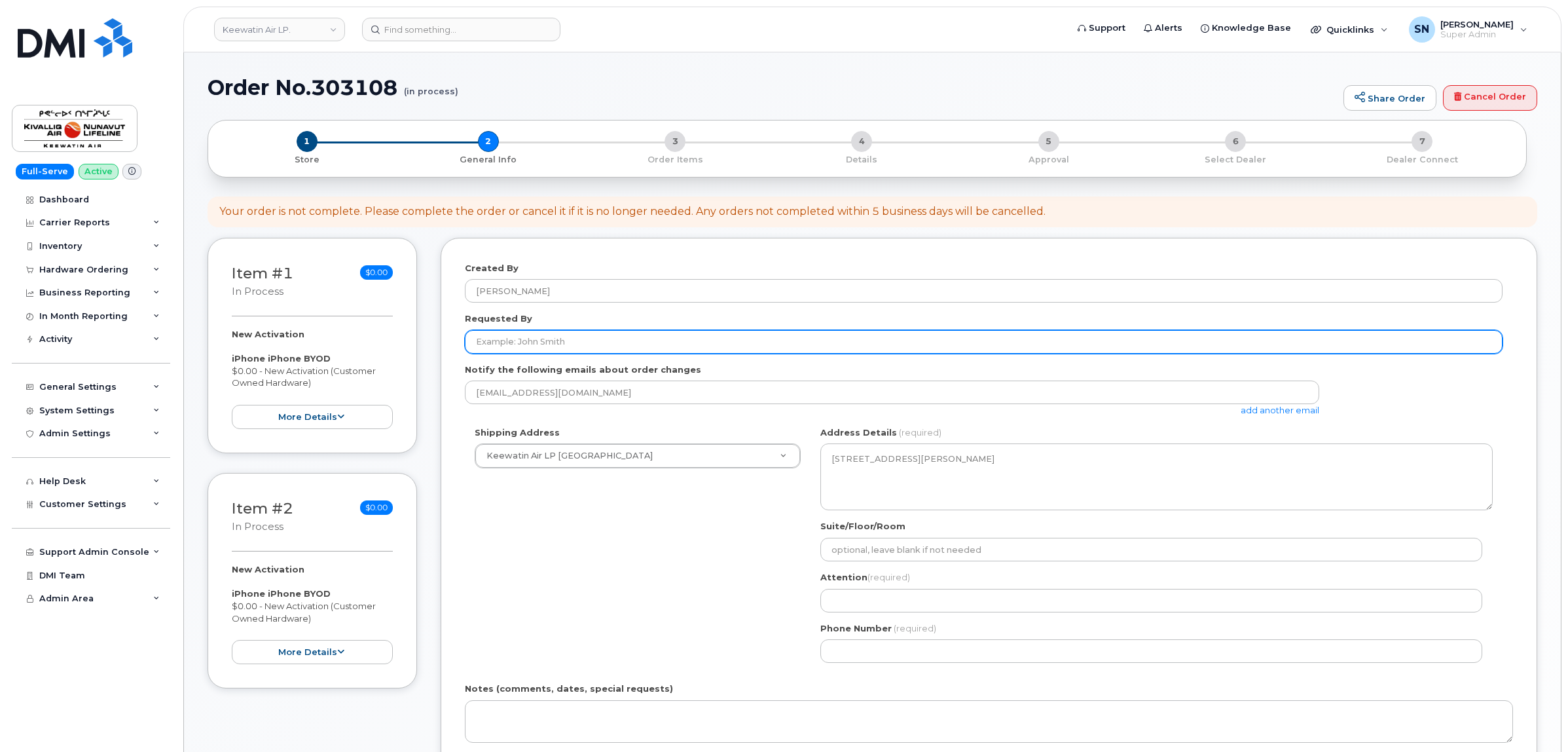
click at [639, 338] on input "Requested By" at bounding box center [983, 341] width 1038 height 23
paste input "CS0809400"
type input "CS0809400"
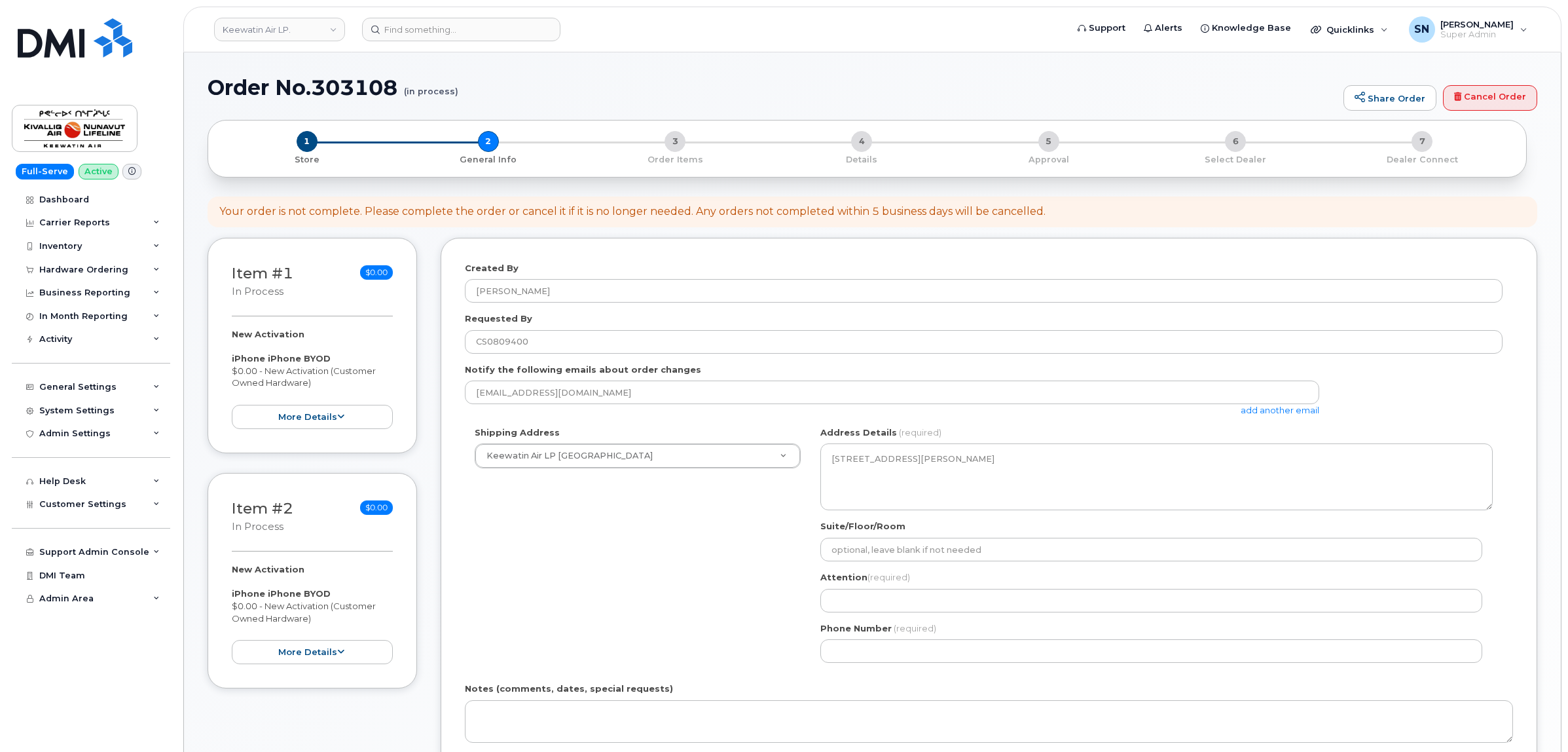
click at [623, 504] on div "Shipping Address Keewatin Air LP Winnipeg New Address Iqaluit Base Keewatin Air…" at bounding box center [983, 549] width 1038 height 246
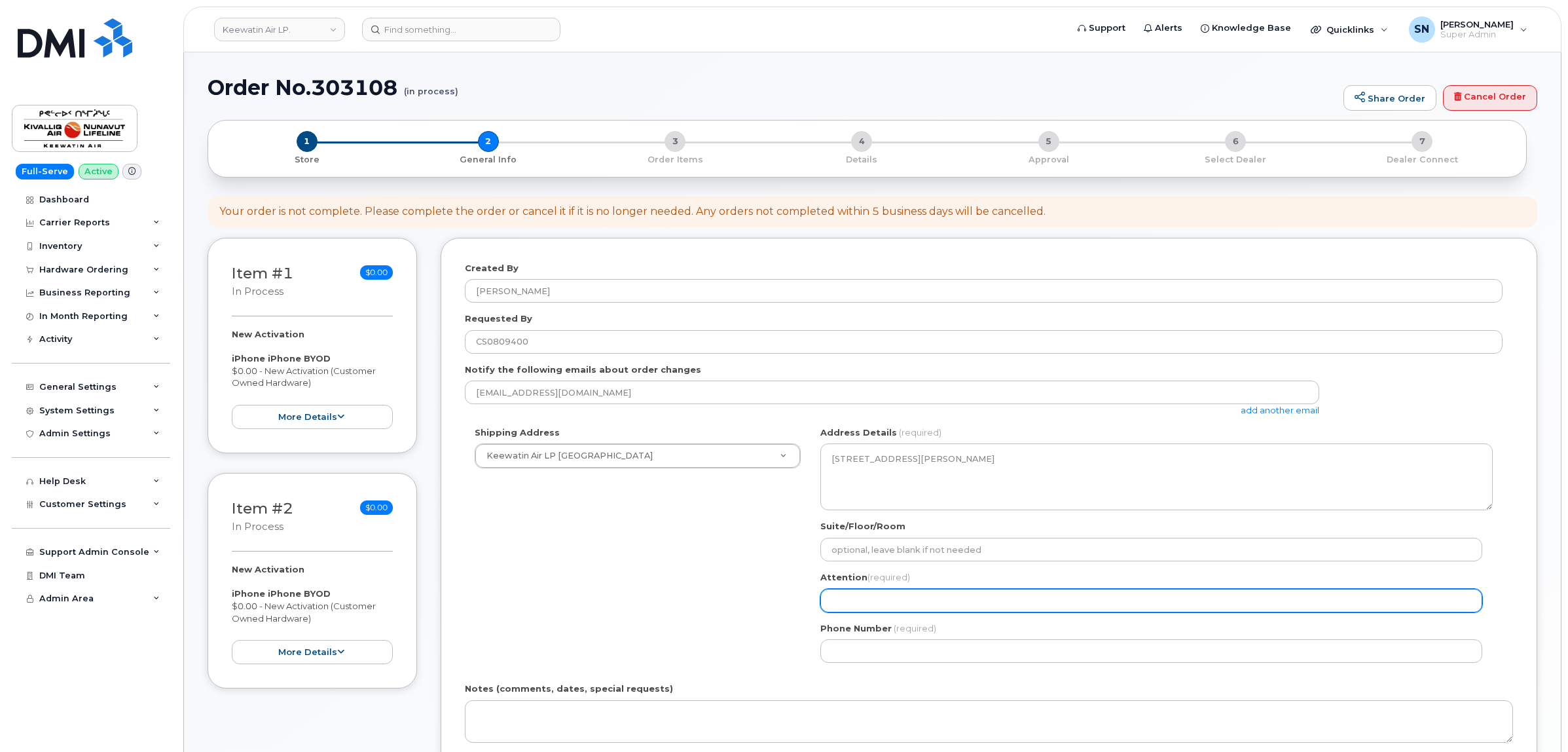
click at [980, 590] on input "Attention (required)" at bounding box center [1151, 600] width 662 height 23
paste input "Aaron Thompson"
select select
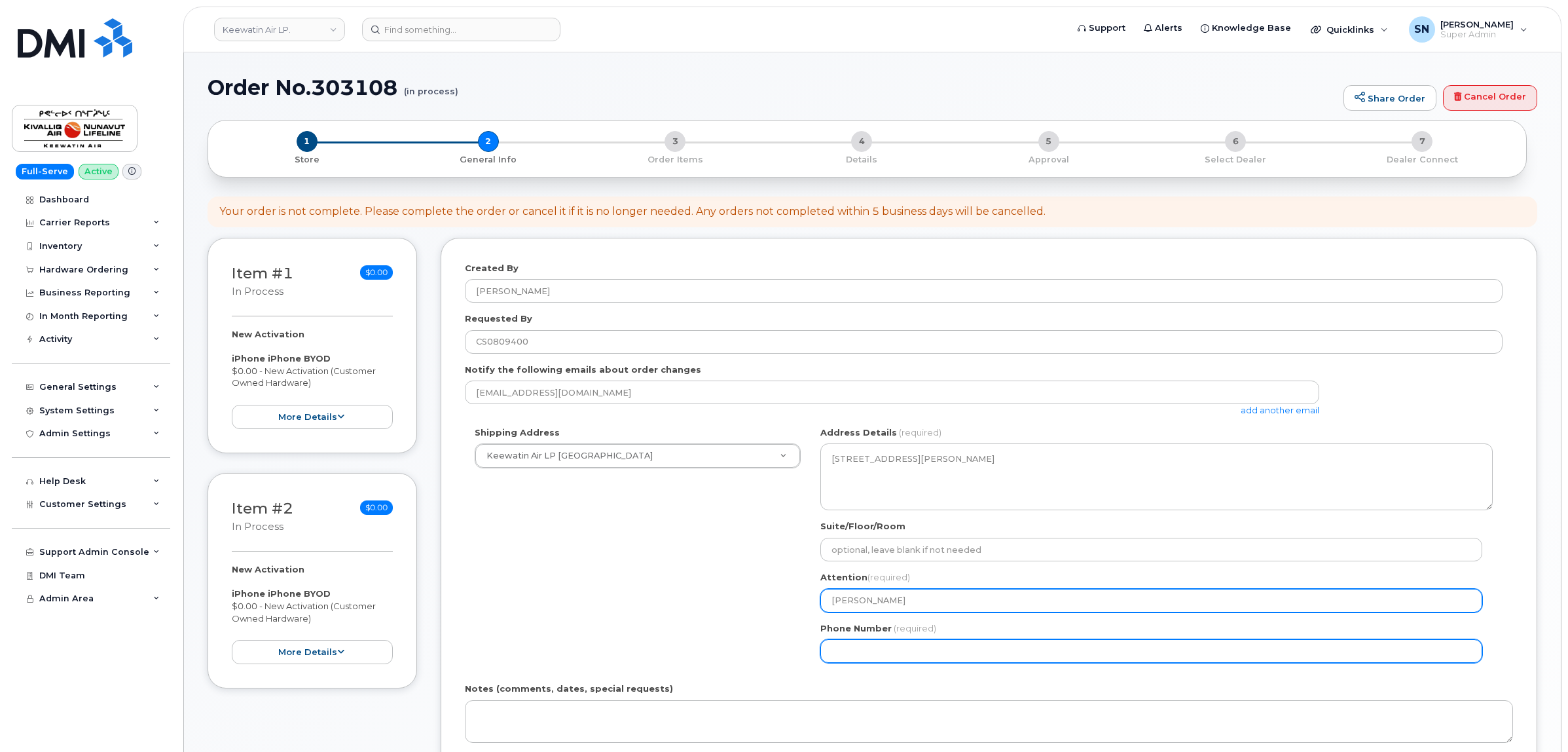
type input "Aaron Thompson"
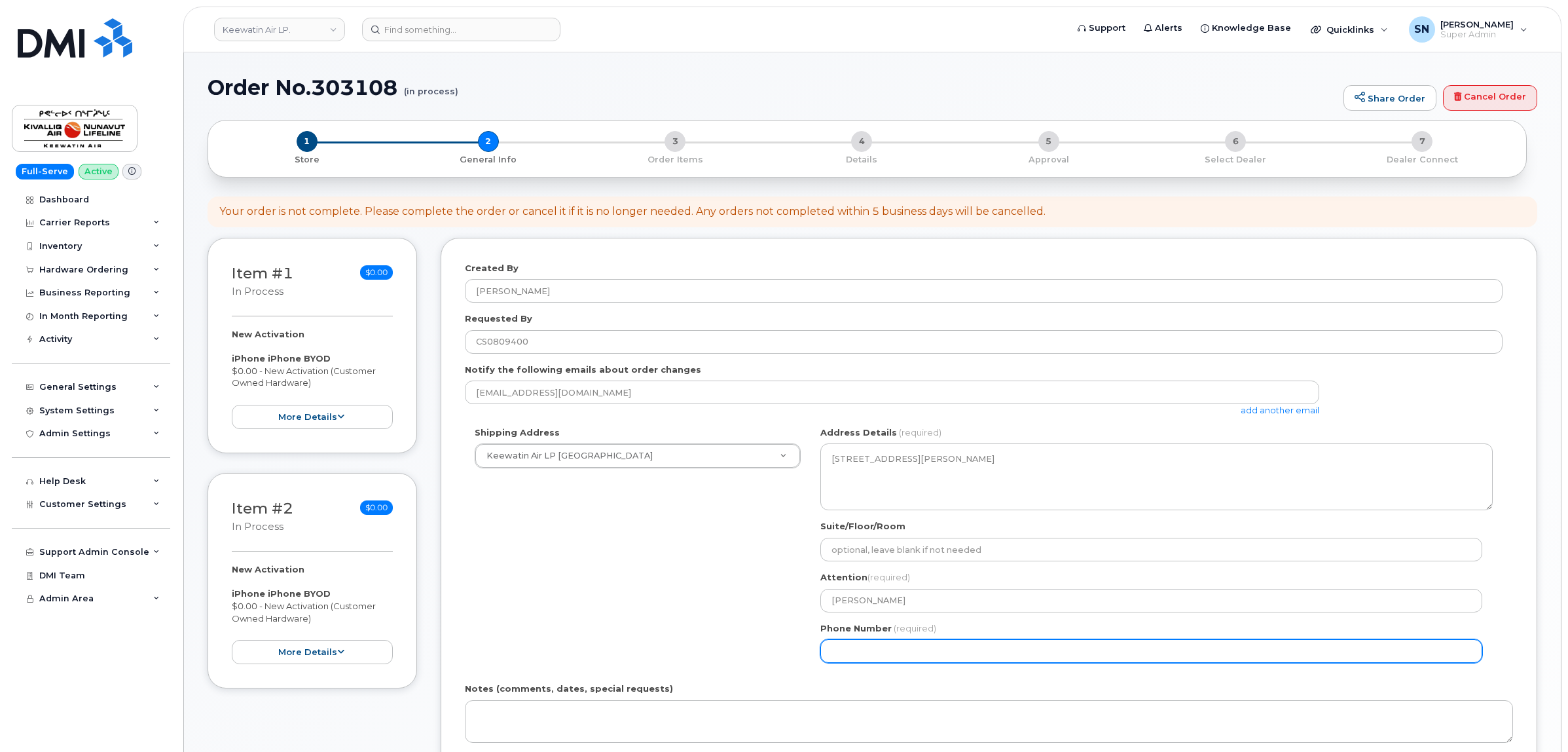
click at [928, 649] on input "Phone Number" at bounding box center [1151, 651] width 662 height 23
select select
type input "204794539"
select select
type input "2047945396"
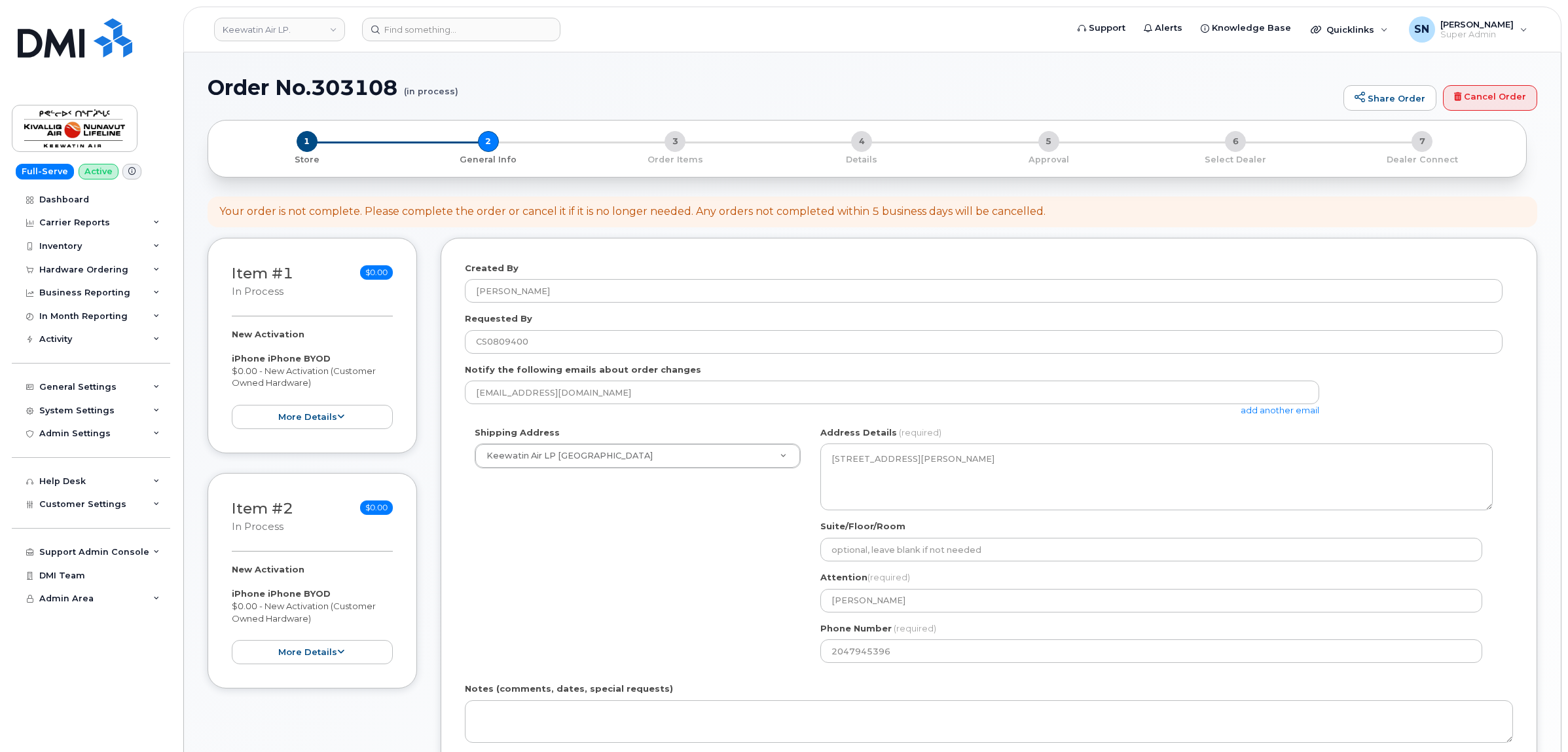
click at [702, 567] on div "Shipping Address Keewatin Air LP Winnipeg New Address Iqaluit Base Keewatin Air…" at bounding box center [983, 549] width 1038 height 246
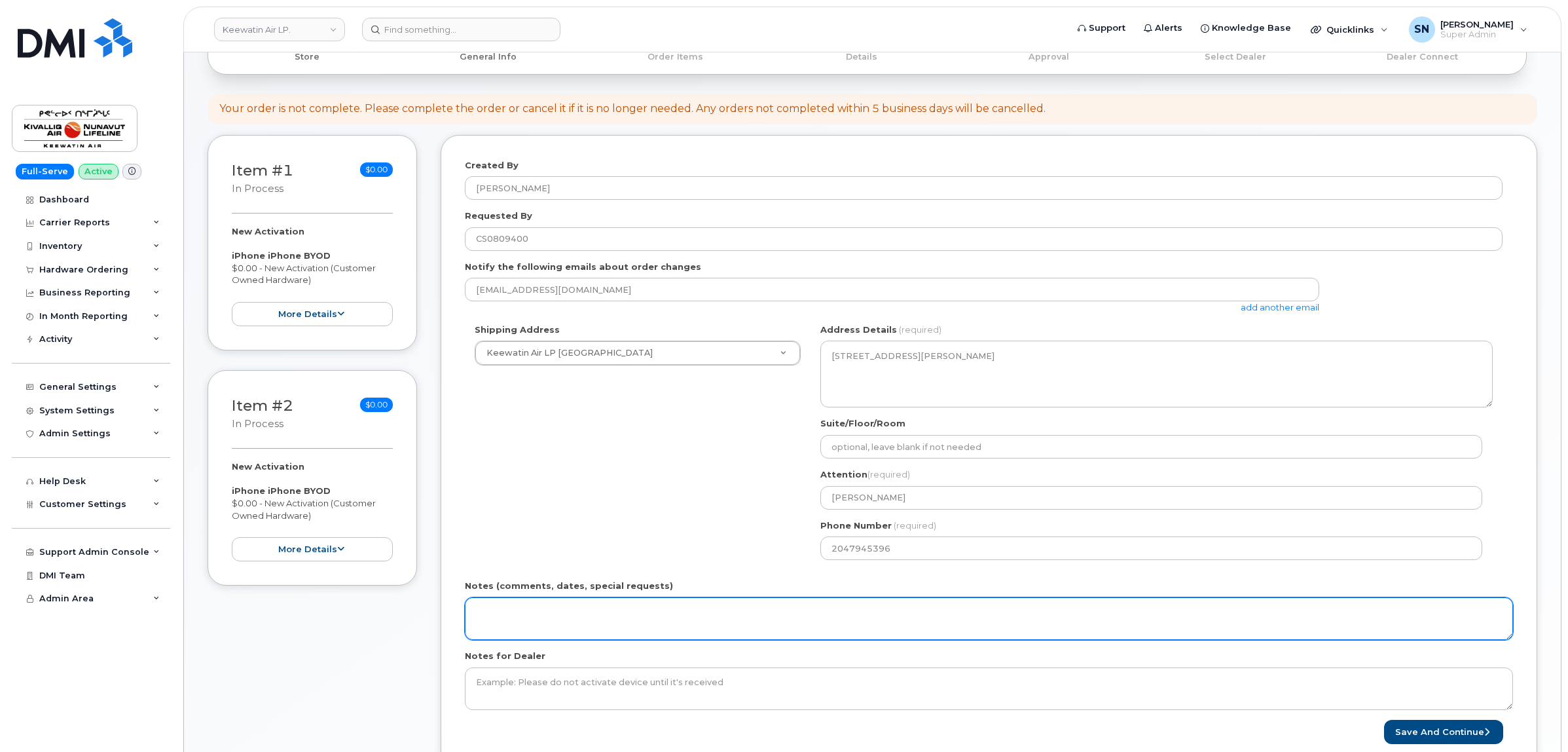
scroll to position [245, 0]
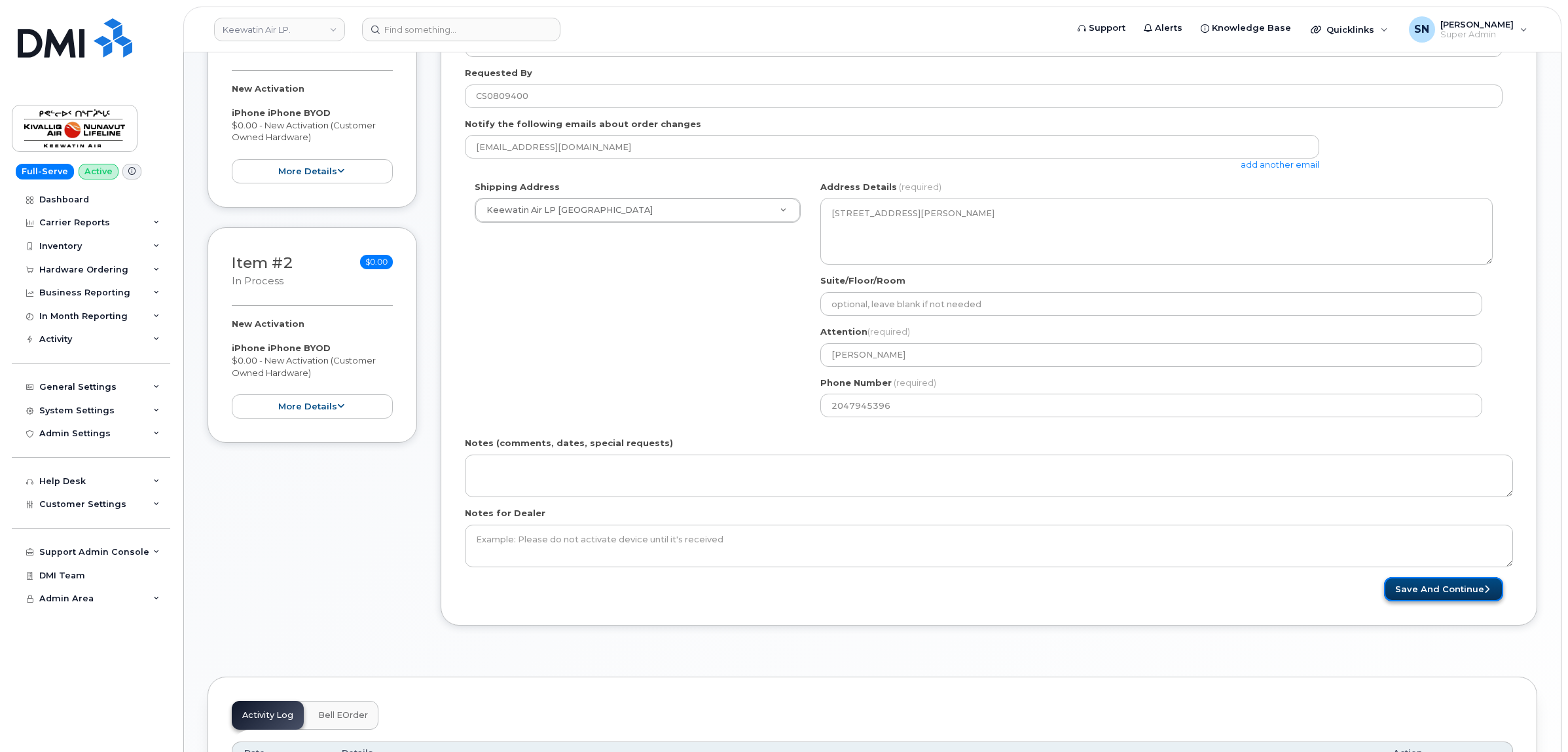
click at [1475, 593] on button "Save and Continue" at bounding box center [1443, 589] width 119 height 24
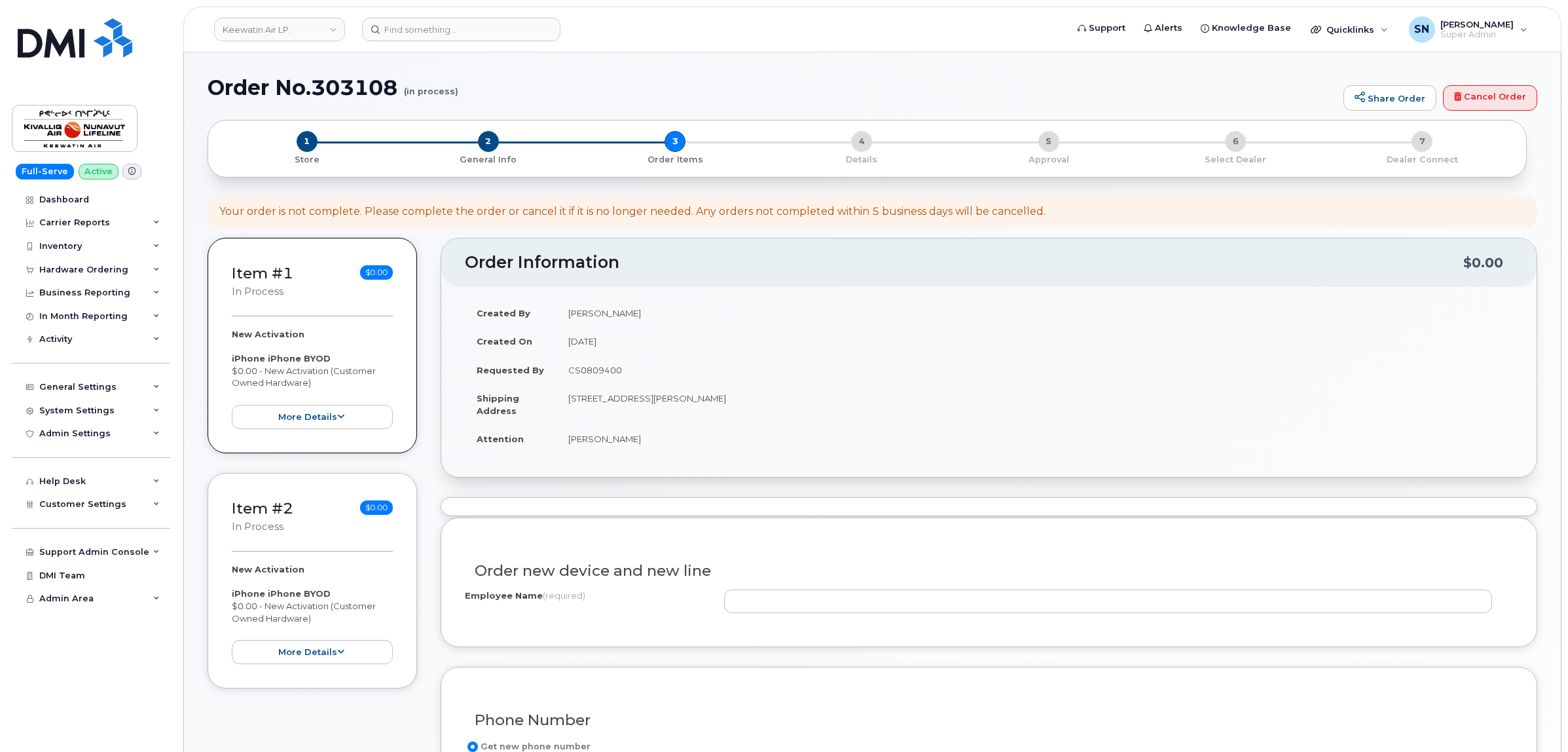
scroll to position [327, 0]
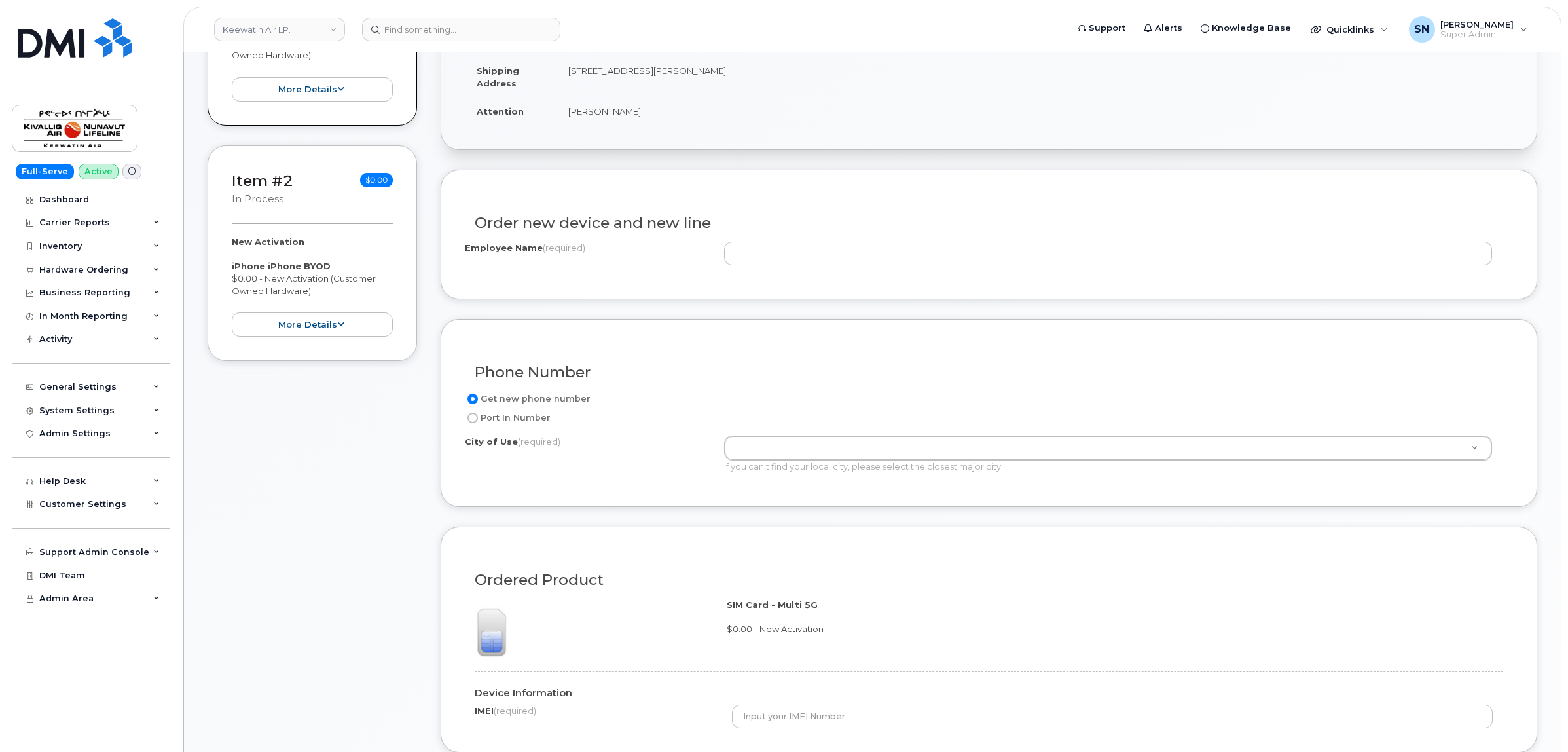
click at [952, 305] on form "Existing User Additional cost to upgrading the device Selected device is Eligib…" at bounding box center [988, 618] width 1096 height 898
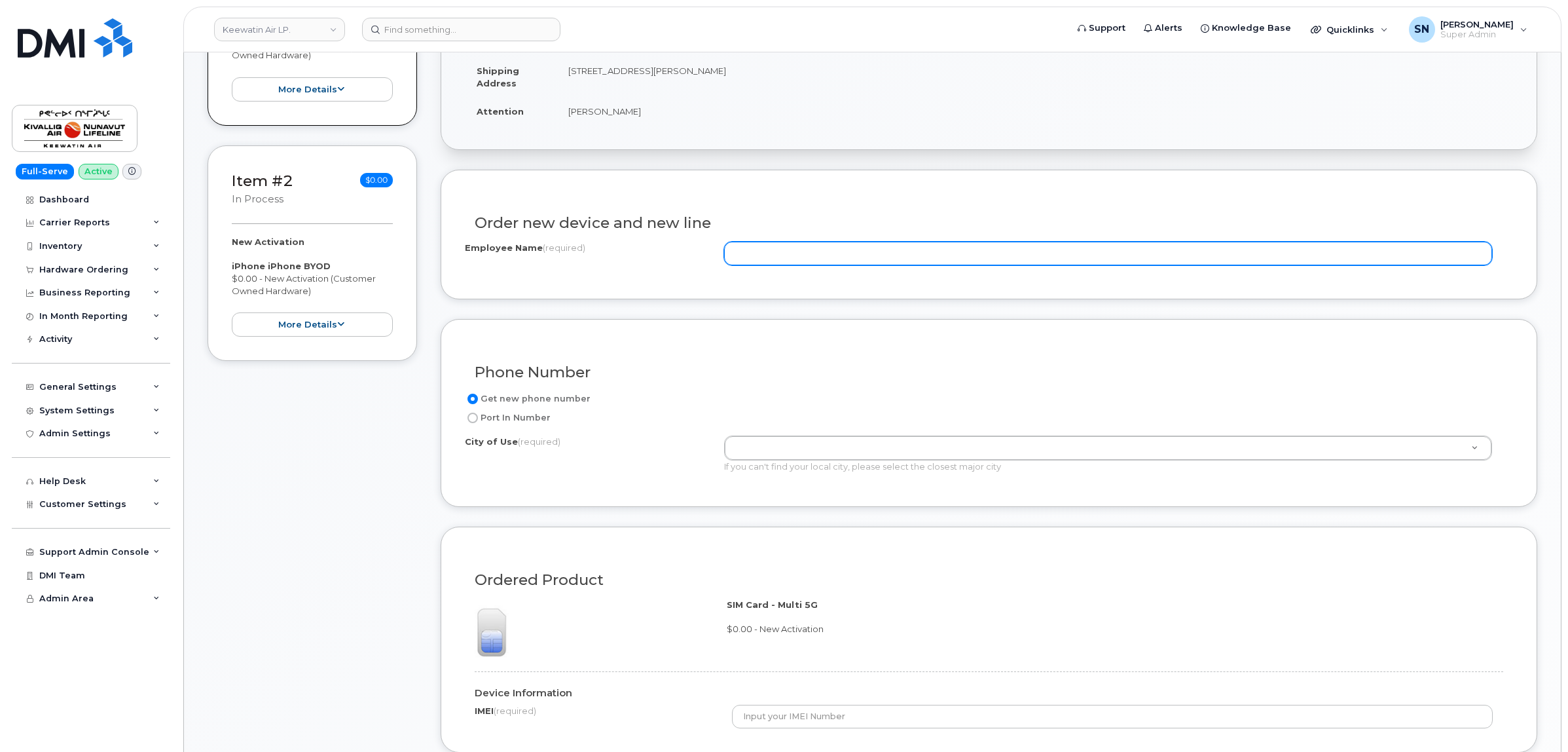
click at [758, 249] on input "Employee Name (required)" at bounding box center [1108, 253] width 768 height 23
paste input "Keewatin Air"
type input "Keewatin Air"
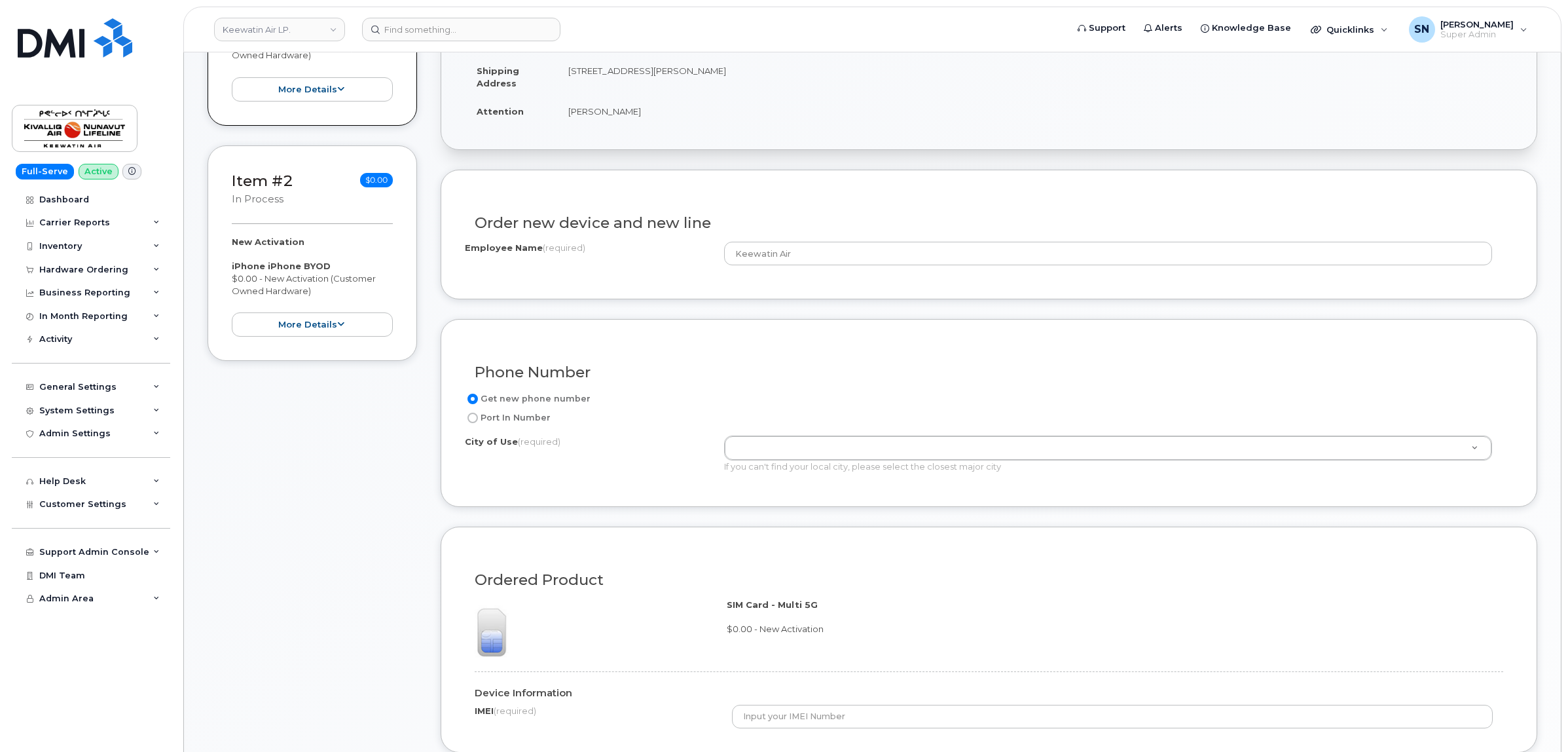
click at [475, 420] on input "Port In Number" at bounding box center [472, 418] width 11 height 11
radio input "true"
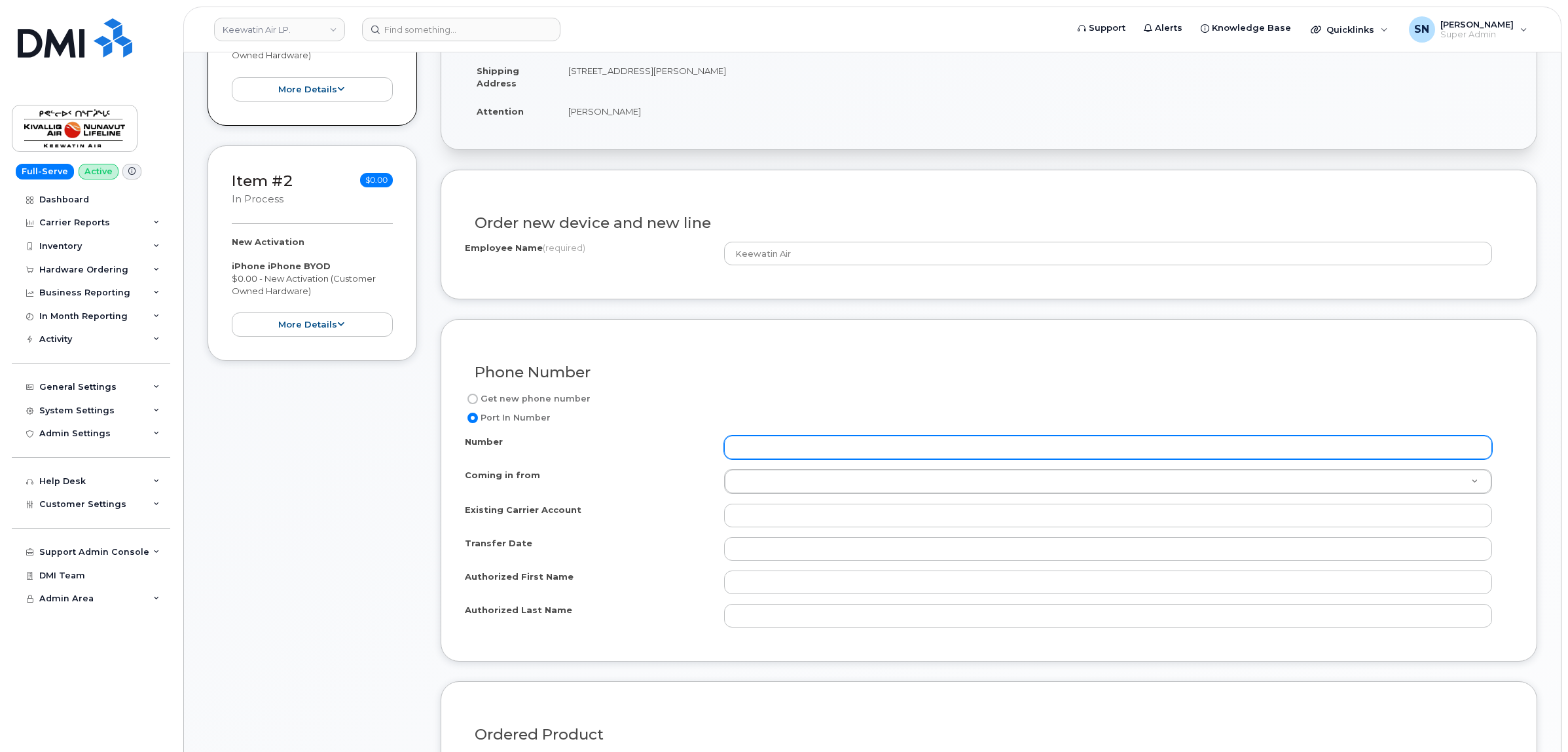
click at [870, 449] on input "Number" at bounding box center [1108, 447] width 768 height 23
paste input "2042901603"
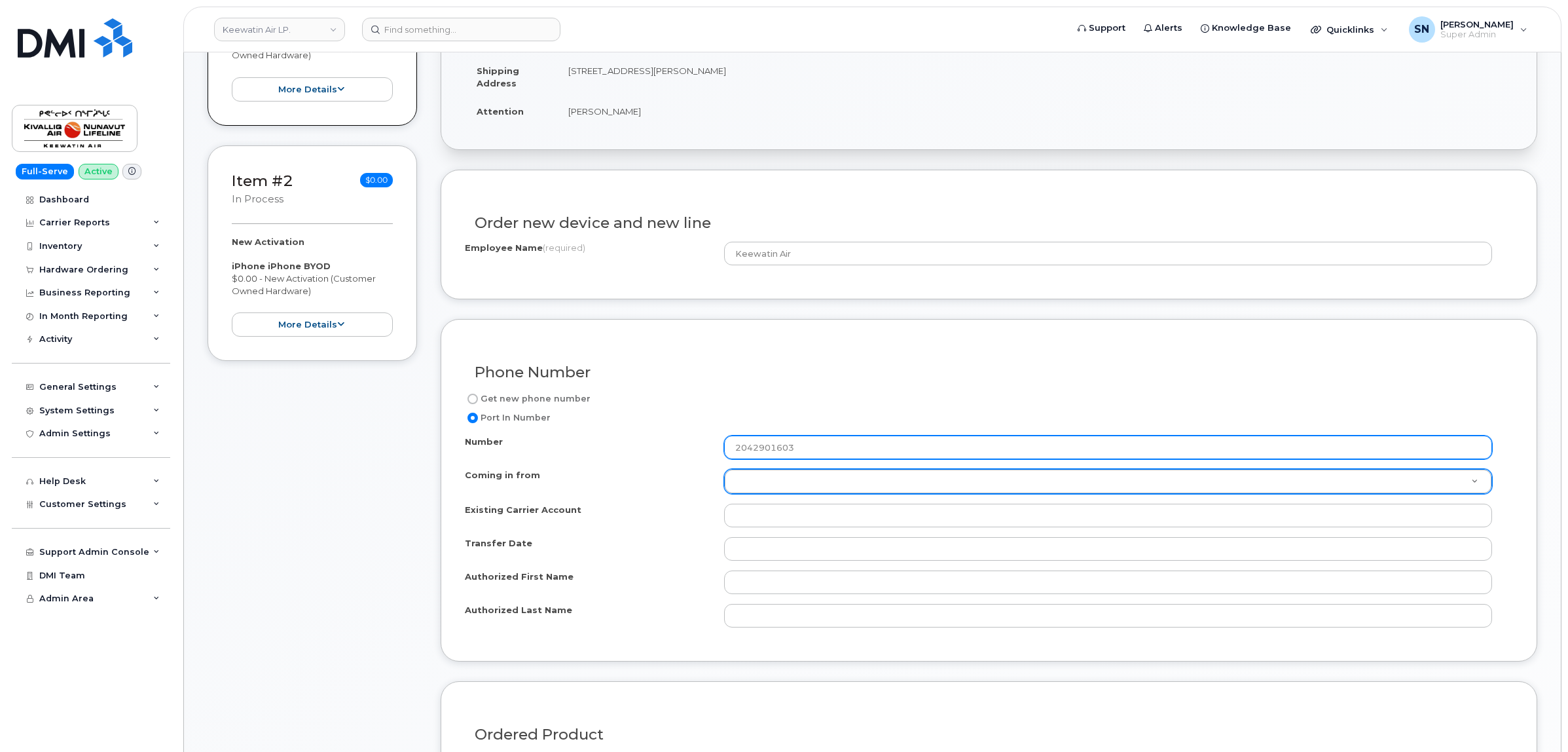
type input "2042901603"
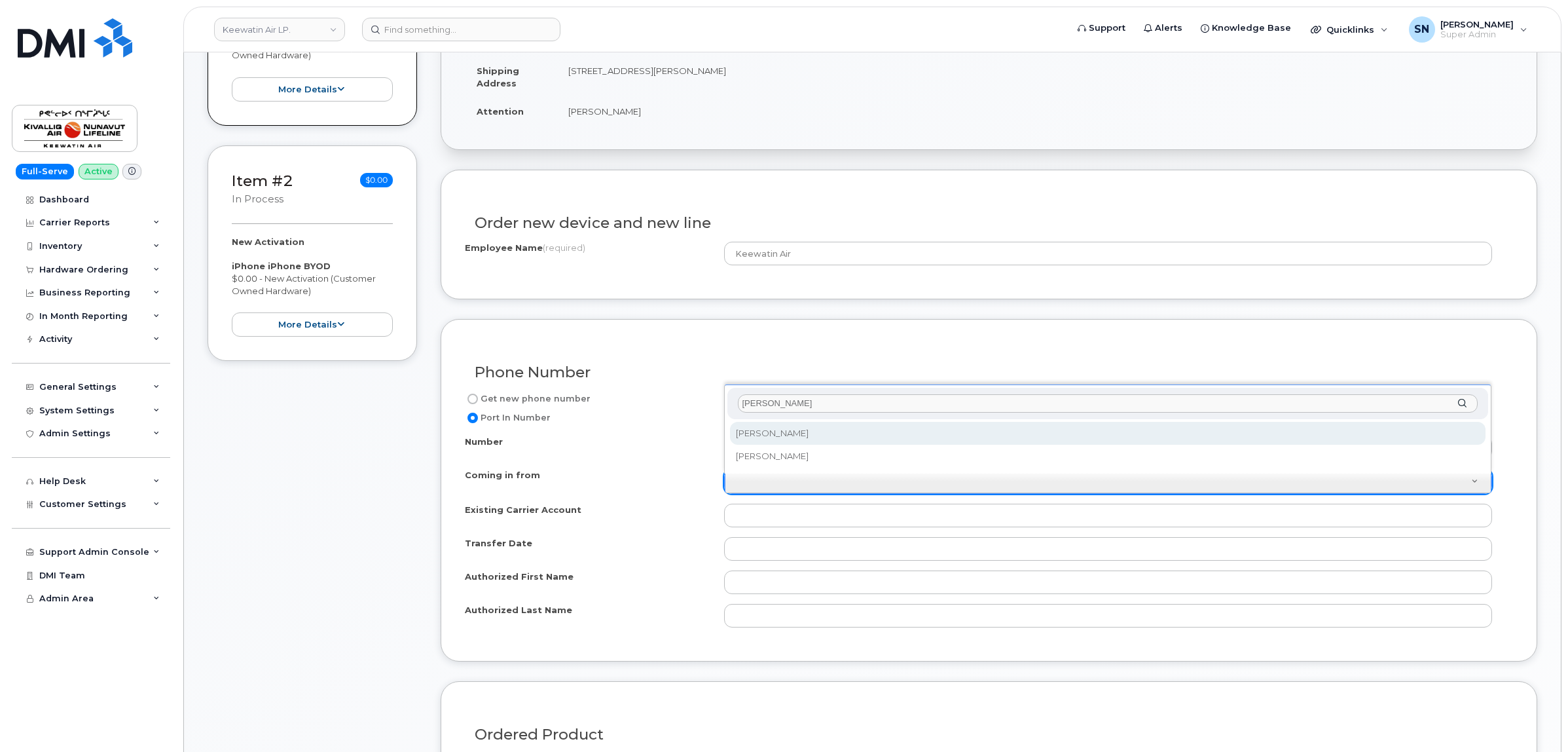
type input "[PERSON_NAME]"
select select "[PERSON_NAME]"
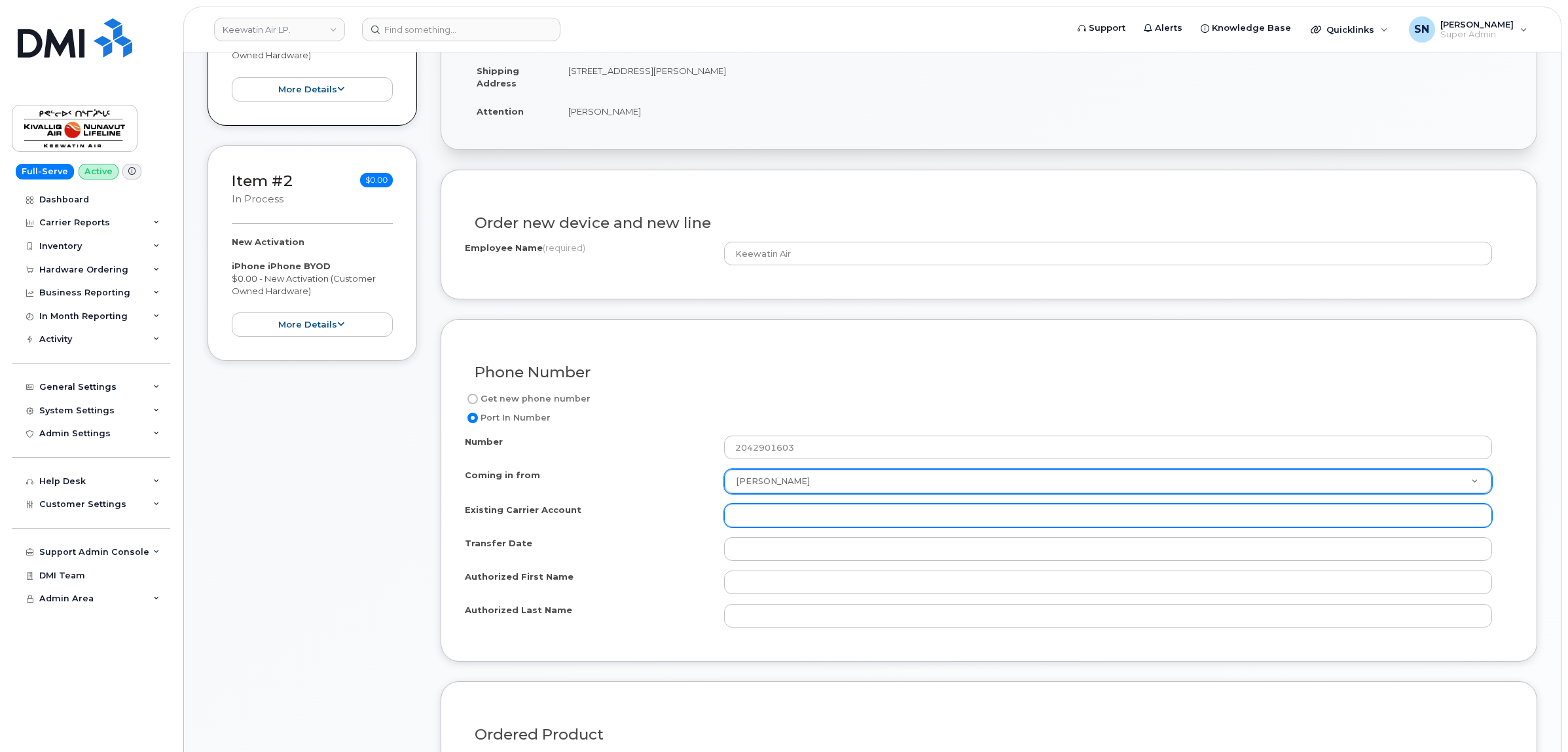
click at [798, 518] on input "Existing Carrier Account" at bounding box center [1108, 515] width 768 height 23
paste input "890202120"
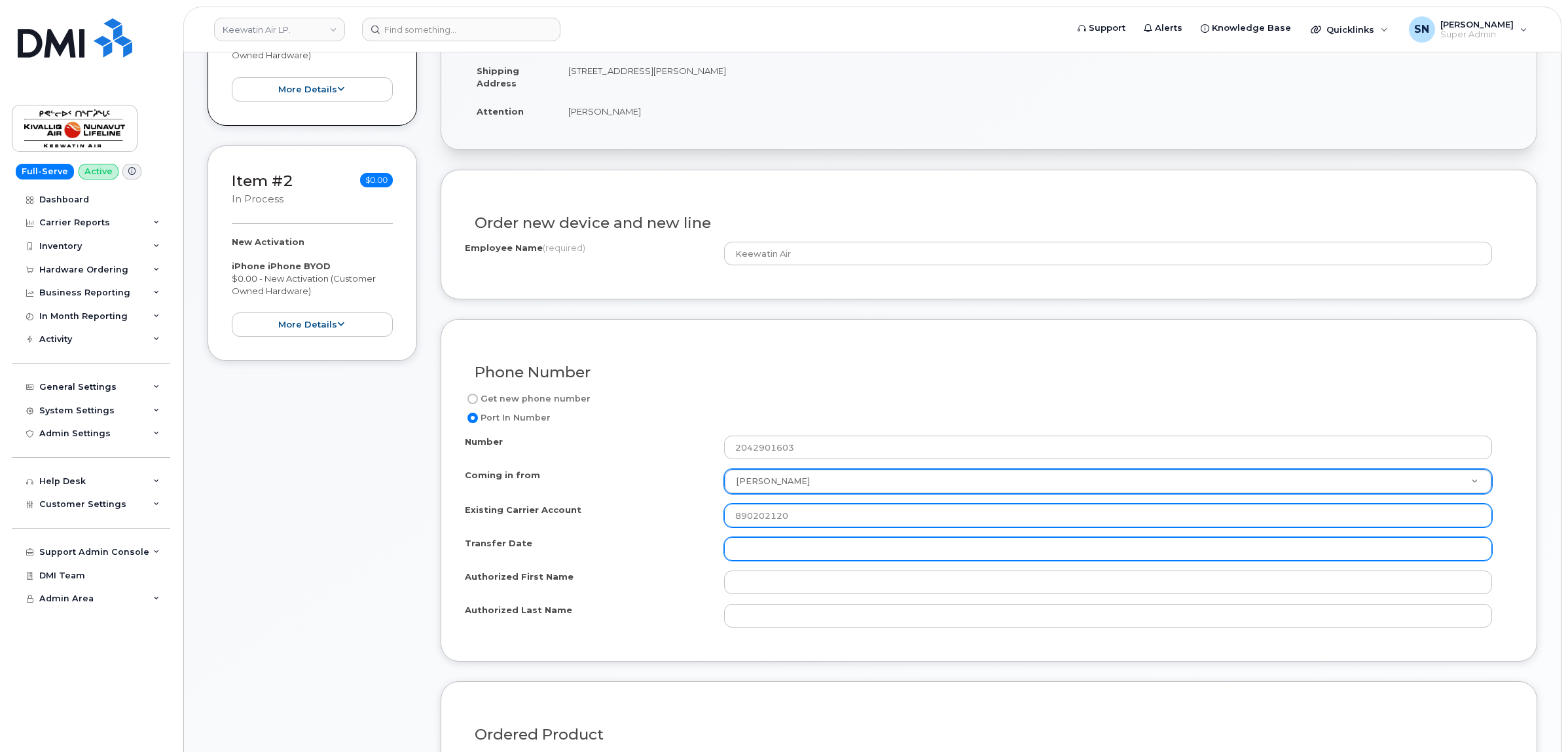
type input "890202120"
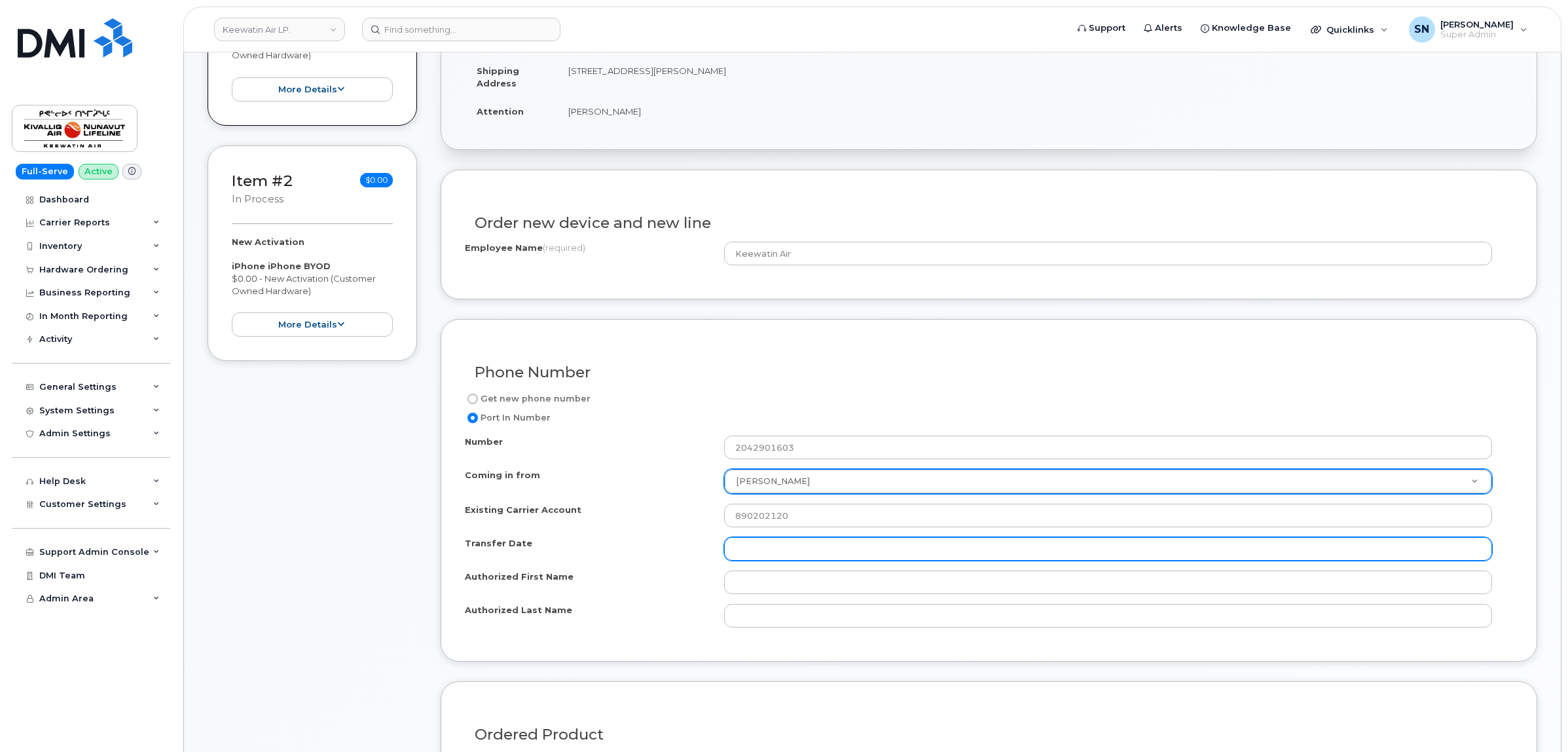
click at [728, 551] on input "Transfer Date" at bounding box center [1108, 549] width 768 height 23
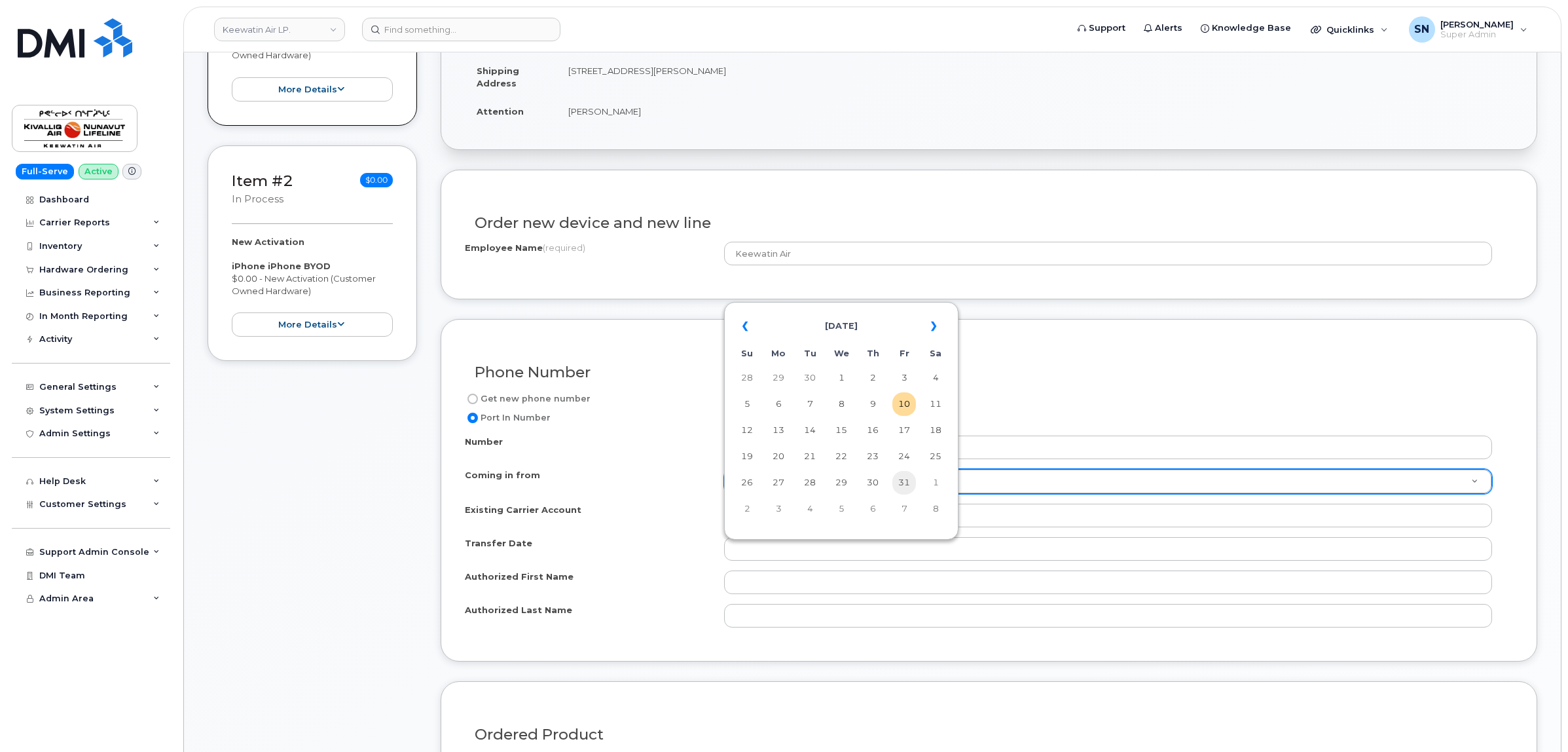
click at [908, 480] on td "31" at bounding box center [904, 482] width 23 height 23
type input "[DATE]"
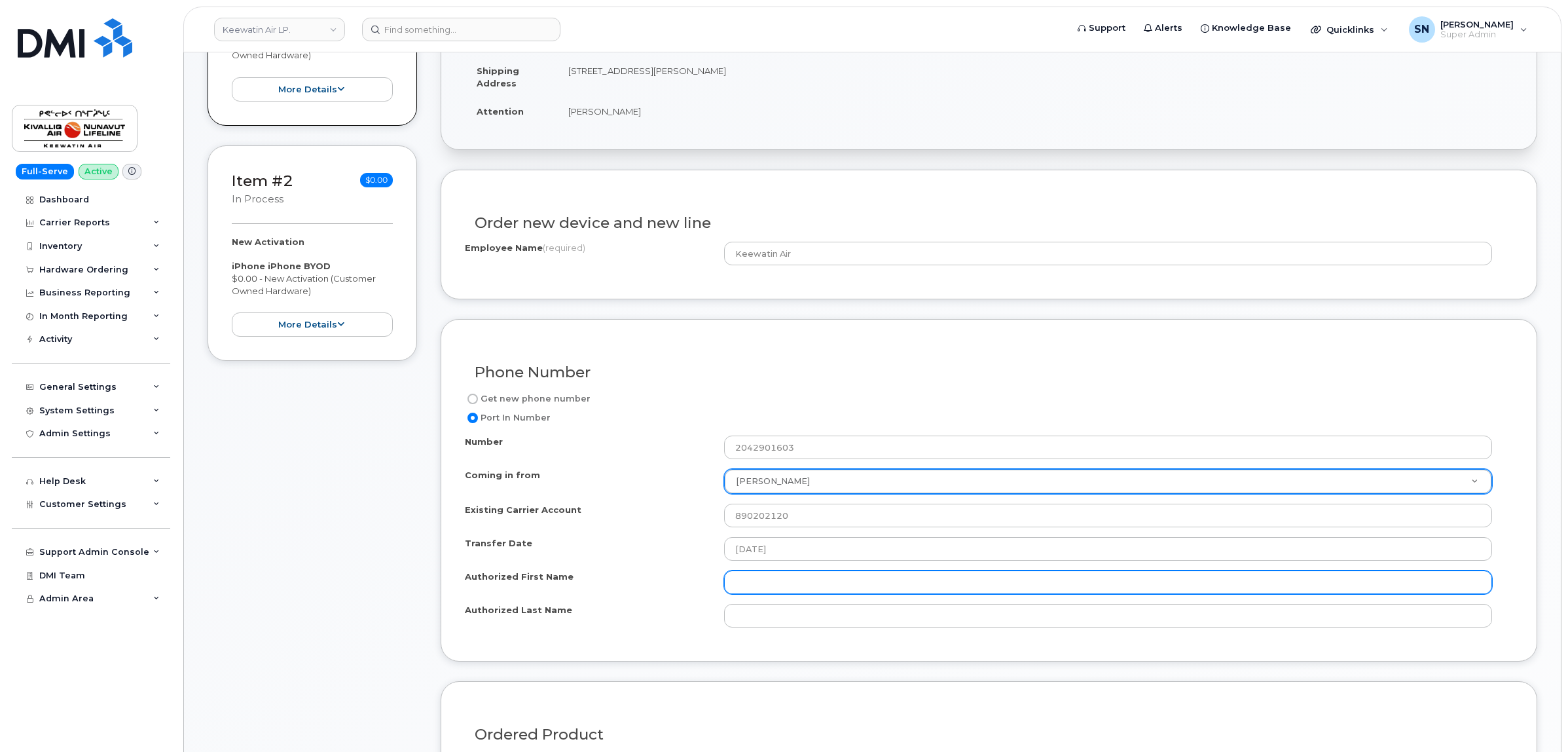
click at [832, 587] on input "Authorized First Name" at bounding box center [1108, 582] width 768 height 23
paste input "[PERSON_NAME]"
type input "[PERSON_NAME]"
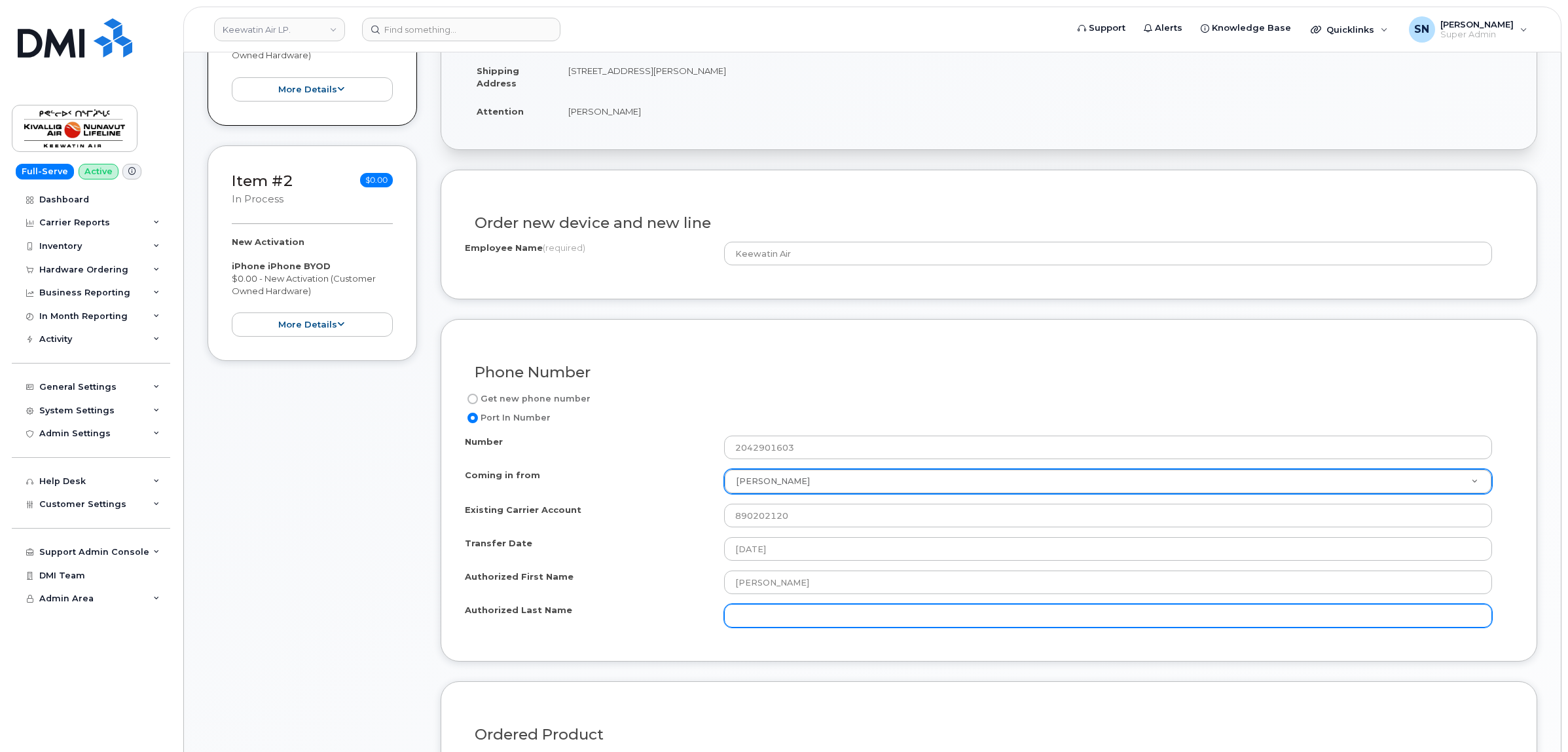
click at [868, 621] on input "Authorized Last Name" at bounding box center [1108, 615] width 768 height 23
paste input "[PERSON_NAME]"
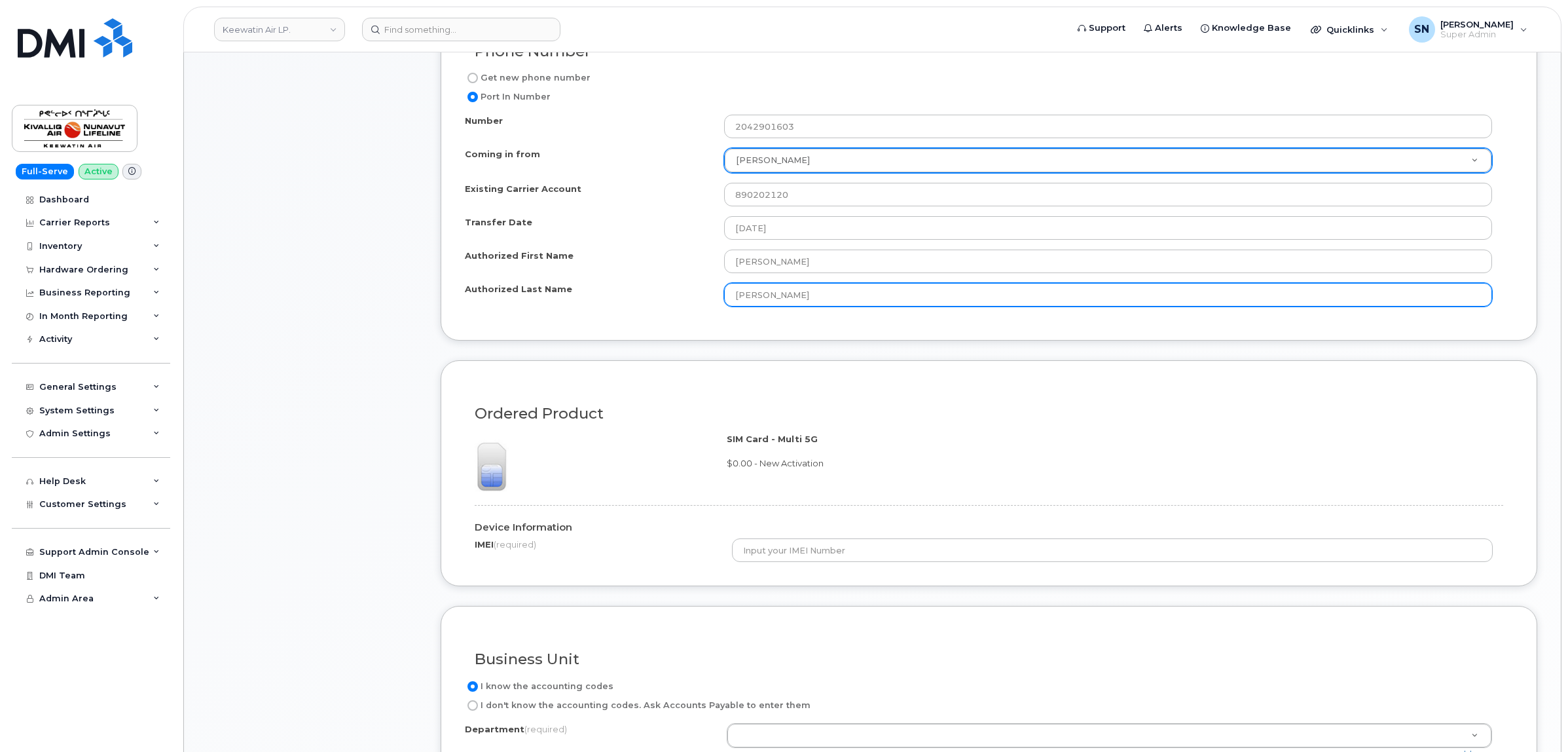
scroll to position [655, 0]
type input "[PERSON_NAME]"
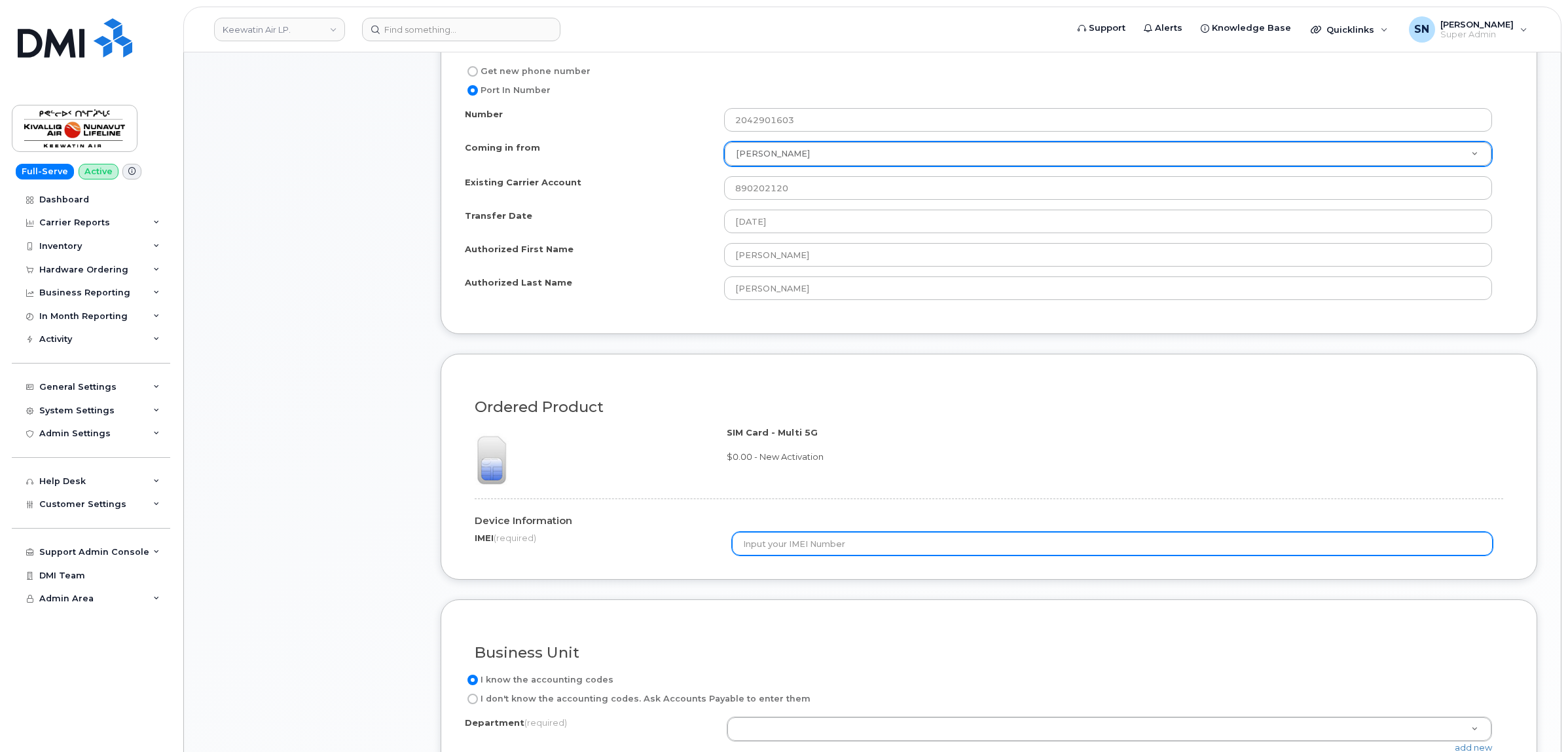
click at [816, 544] on input "text" at bounding box center [1112, 543] width 760 height 23
paste input "358632091973469"
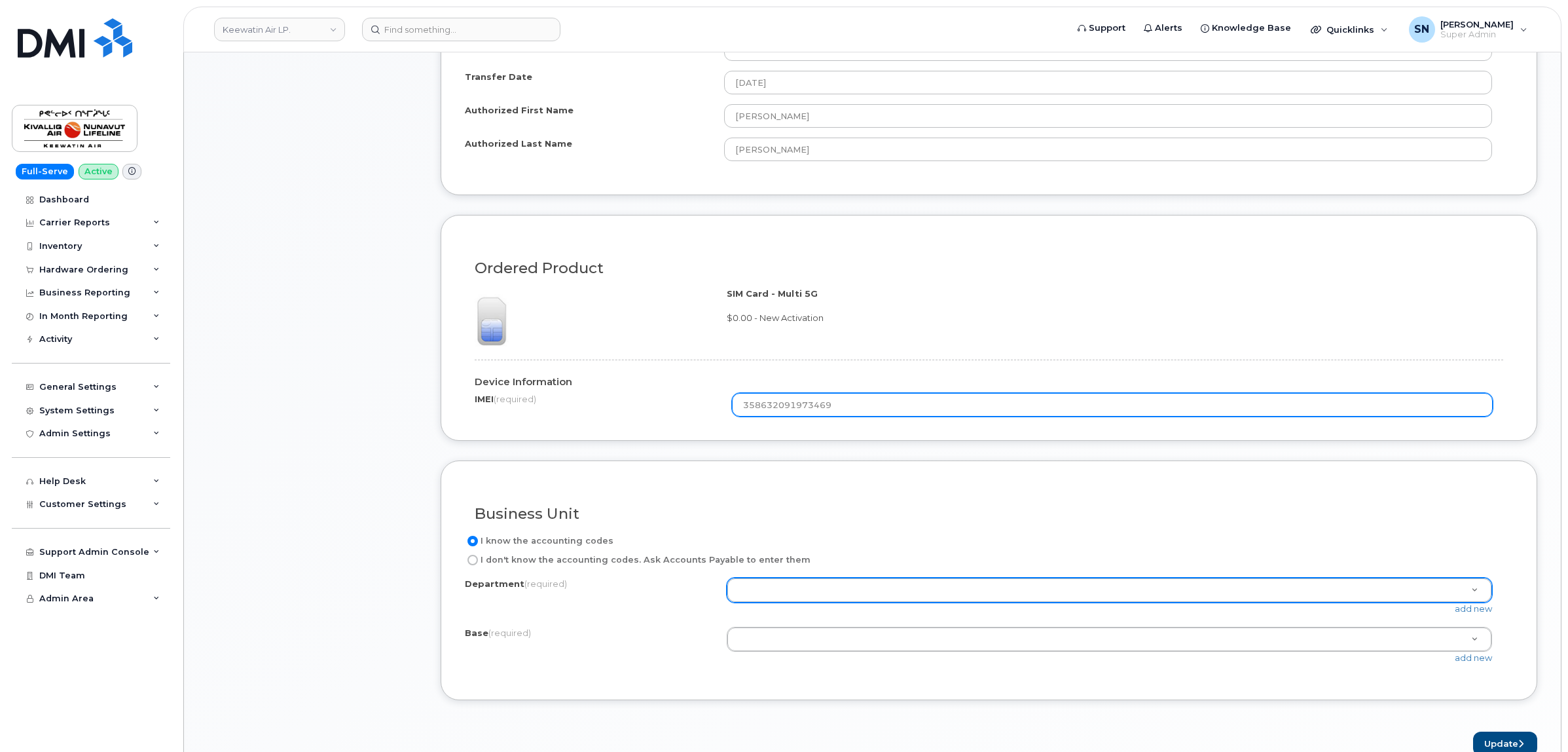
scroll to position [819, 0]
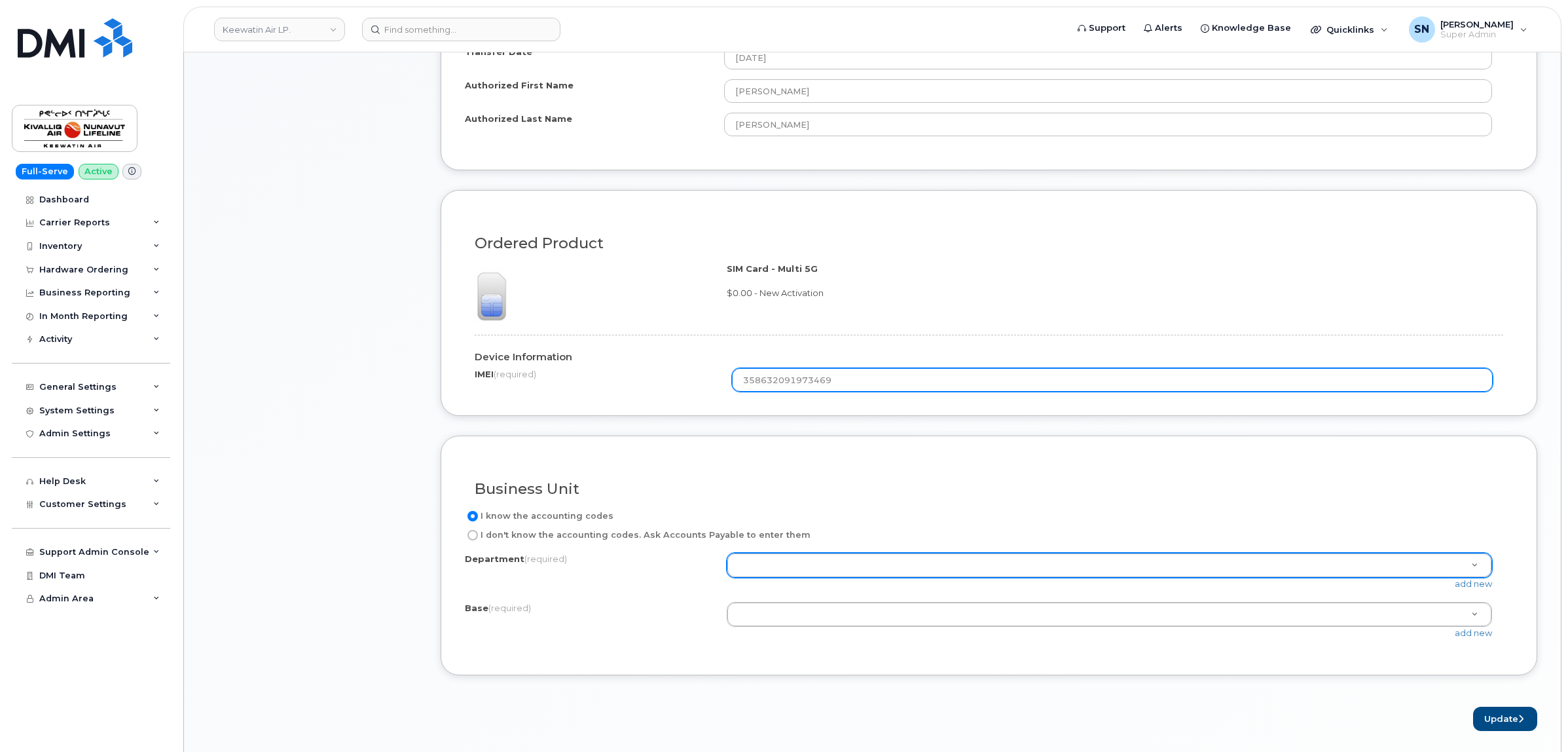
type input "358632091973469"
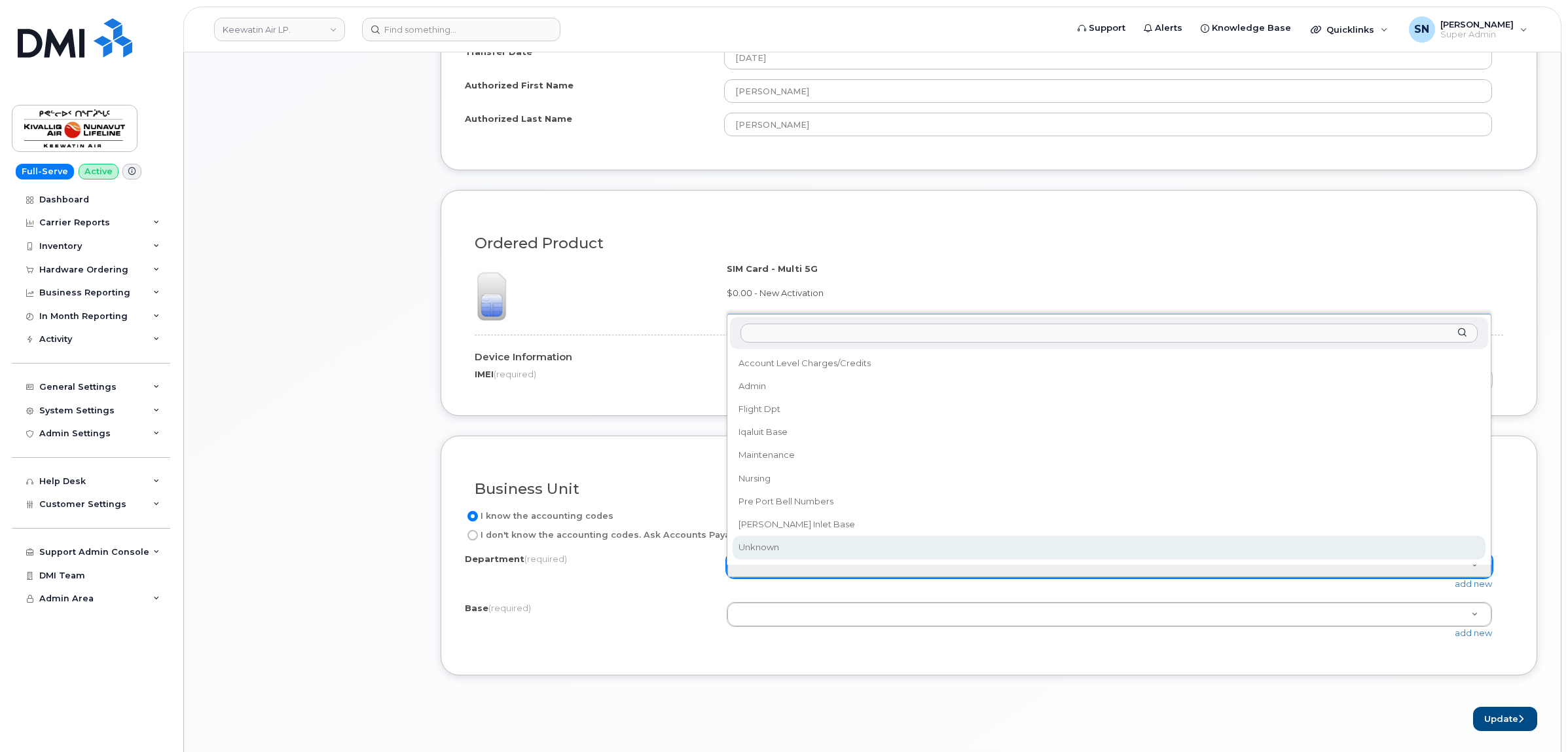
select select "Unknown"
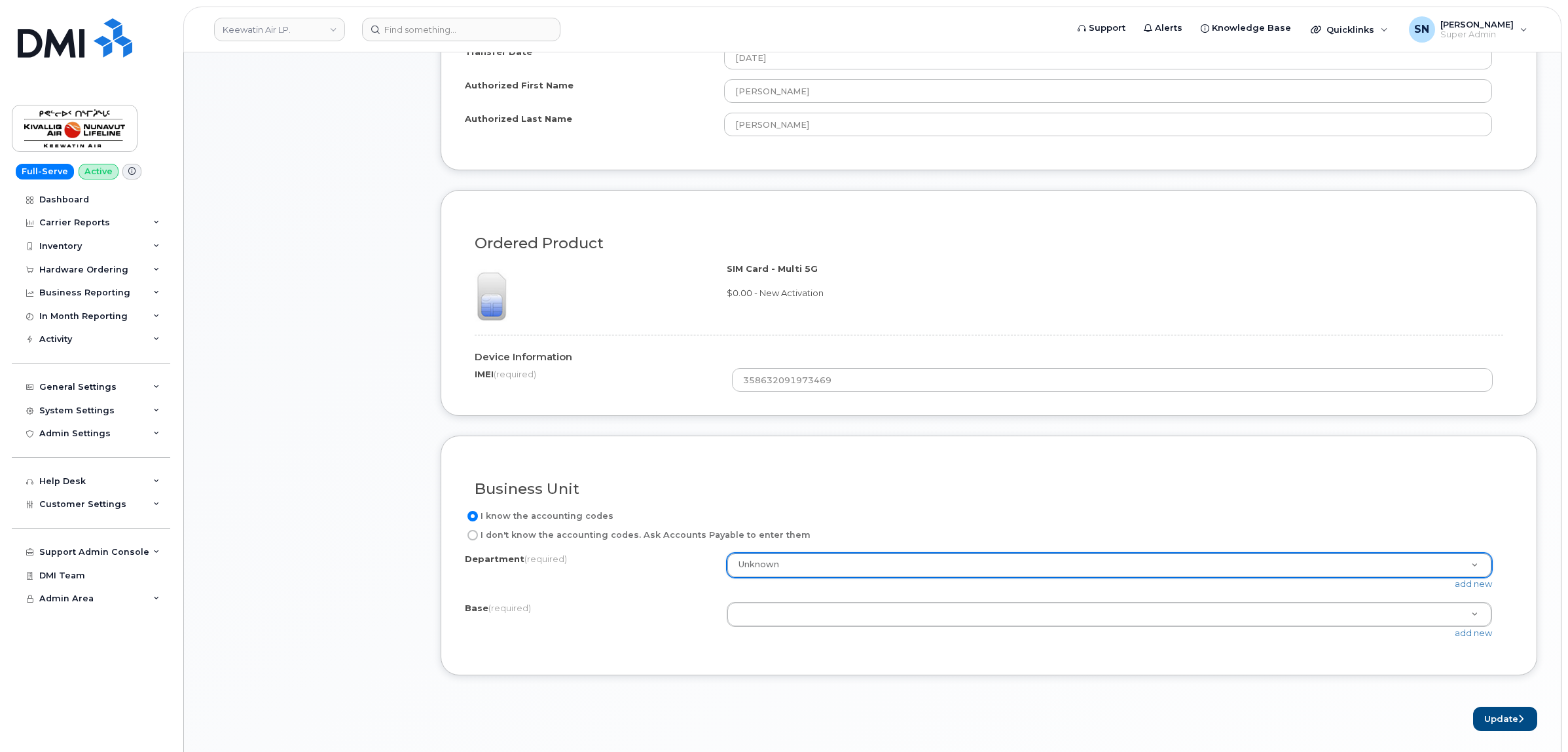
click at [789, 629] on div "add new" at bounding box center [1114, 633] width 776 height 13
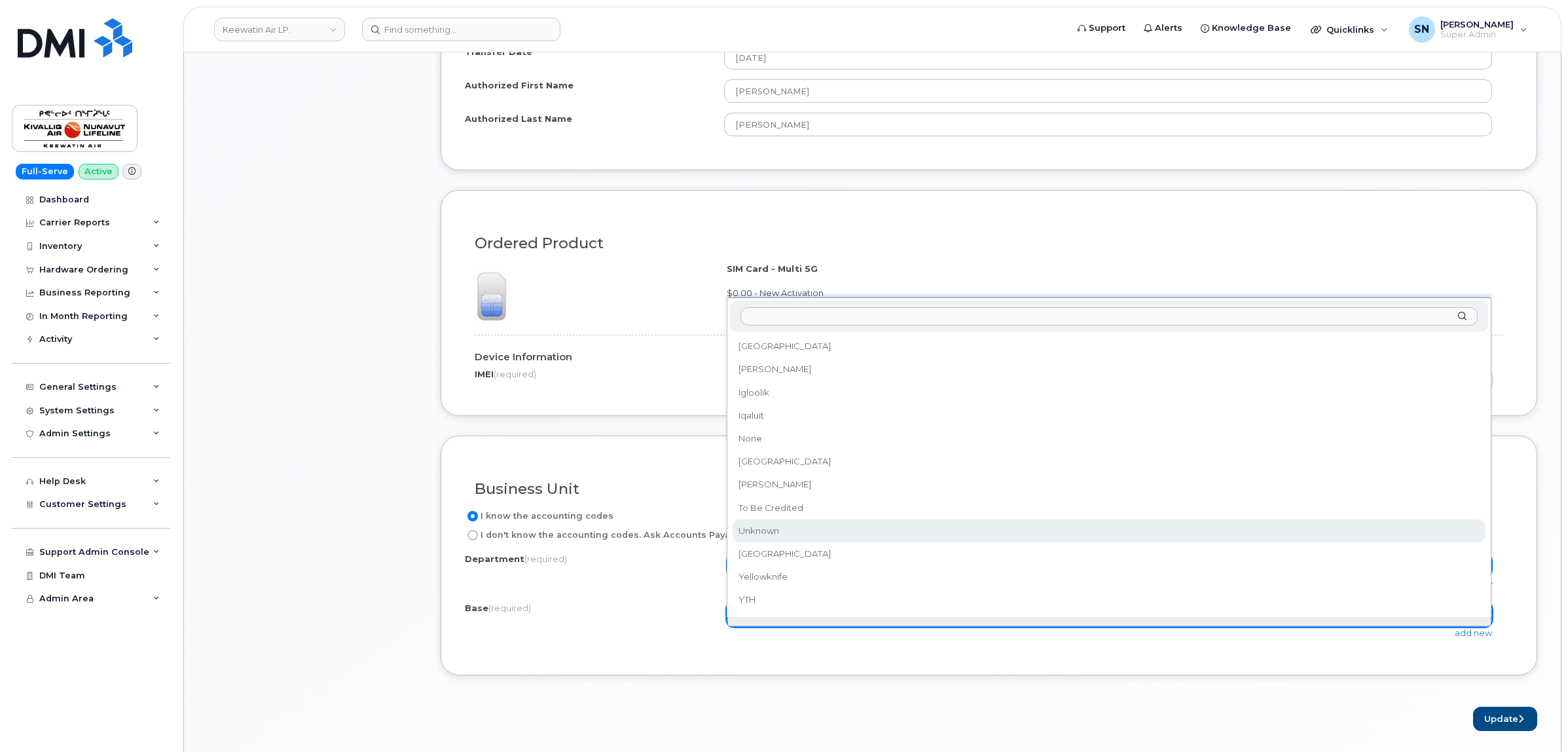
select select "Unknown"
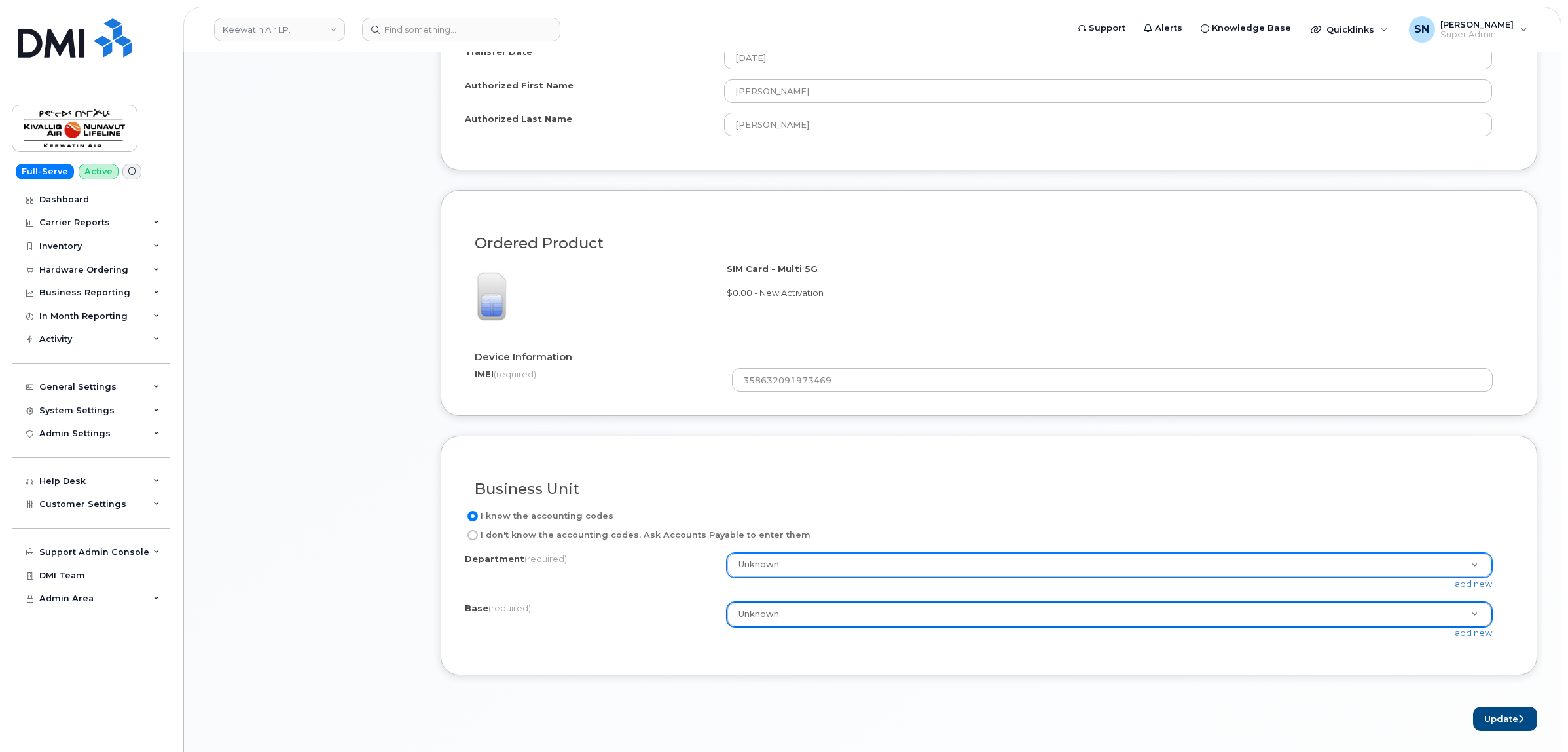
click at [894, 675] on div "Business Unit I know the accounting codes I don't know the accounting codes. As…" at bounding box center [988, 555] width 1096 height 240
click at [1484, 714] on button "Update" at bounding box center [1505, 719] width 64 height 24
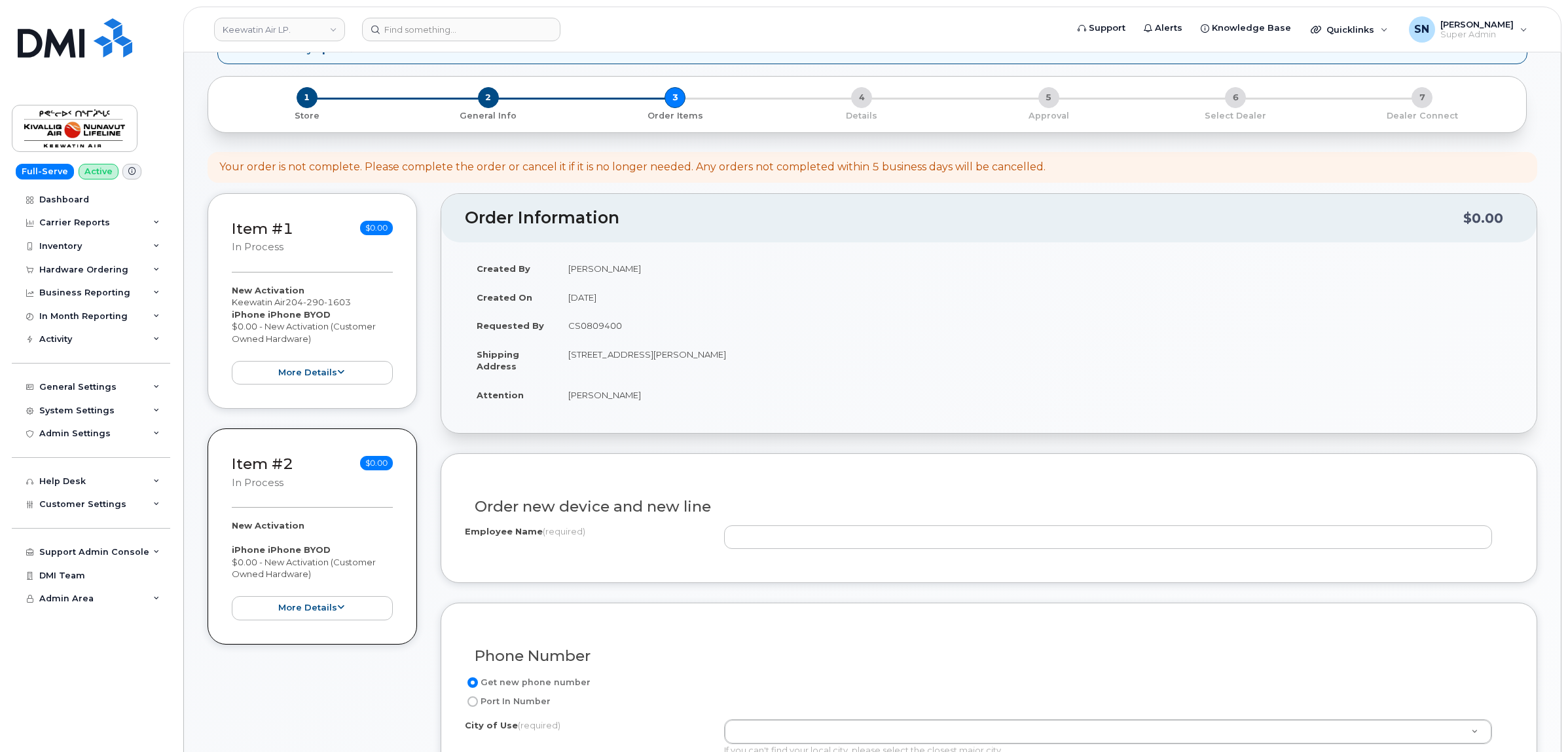
scroll to position [245, 0]
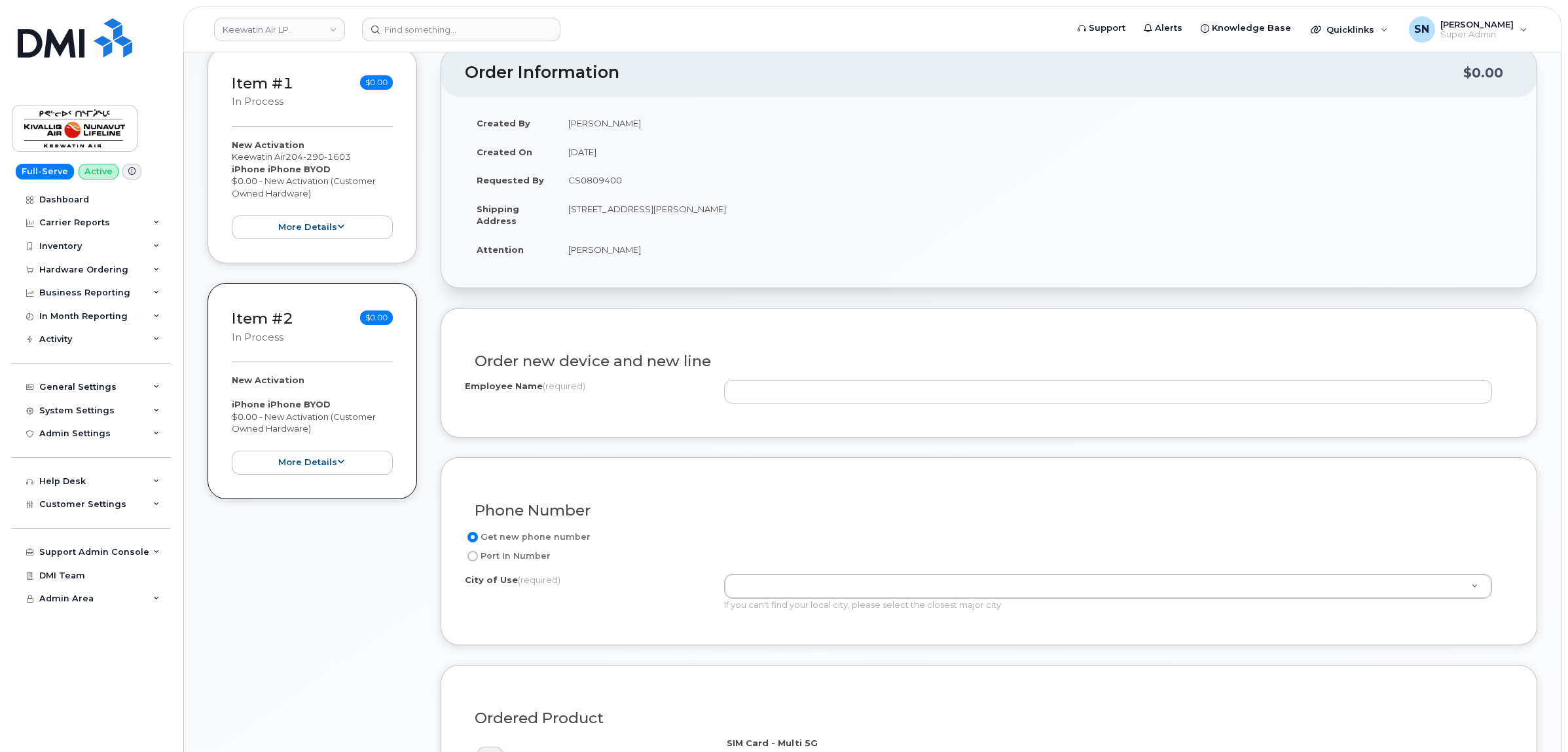
click at [472, 558] on input "Port In Number" at bounding box center [472, 556] width 11 height 11
radio input "true"
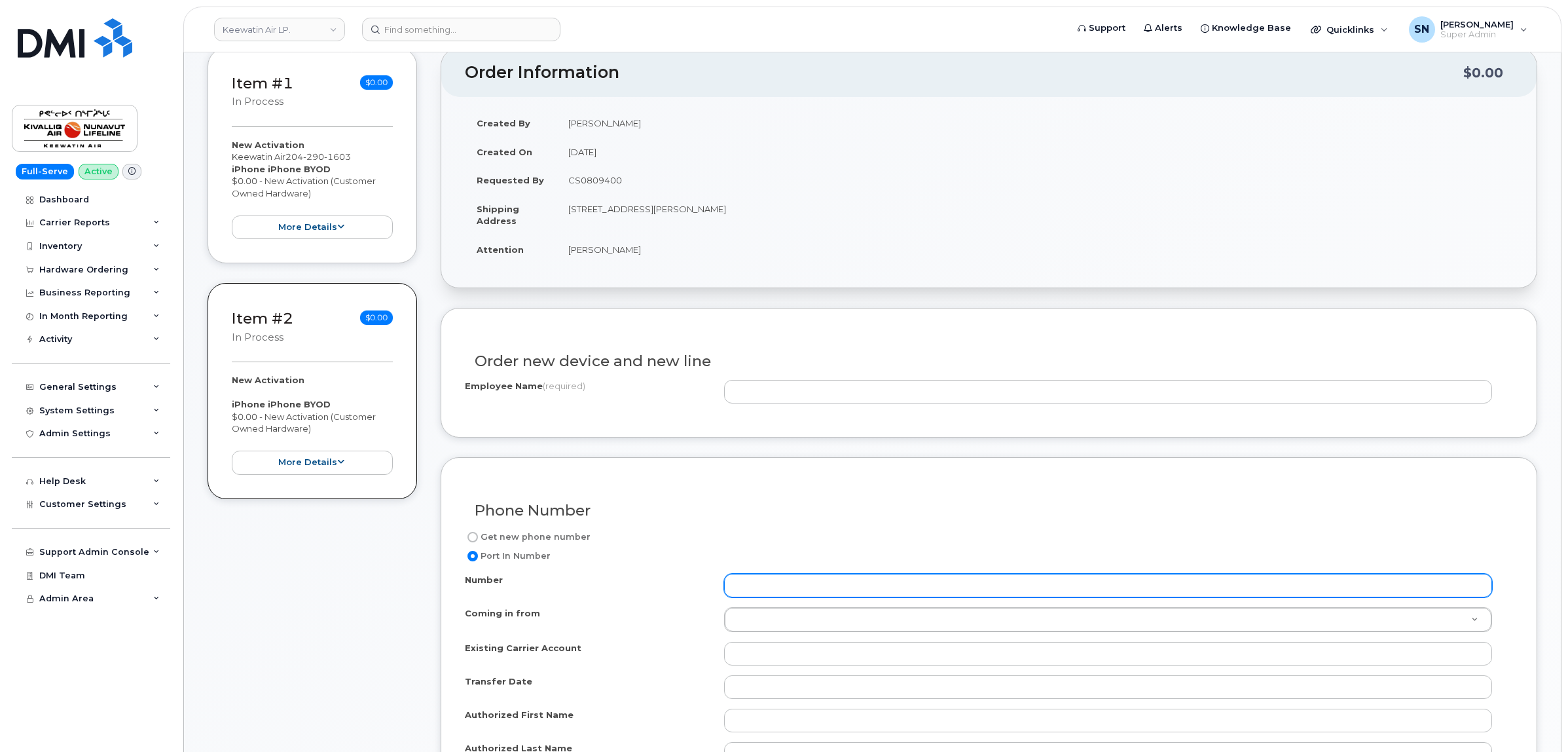
click at [764, 587] on input "Number" at bounding box center [1108, 585] width 768 height 23
paste input "2042910684"
type input "2042910684"
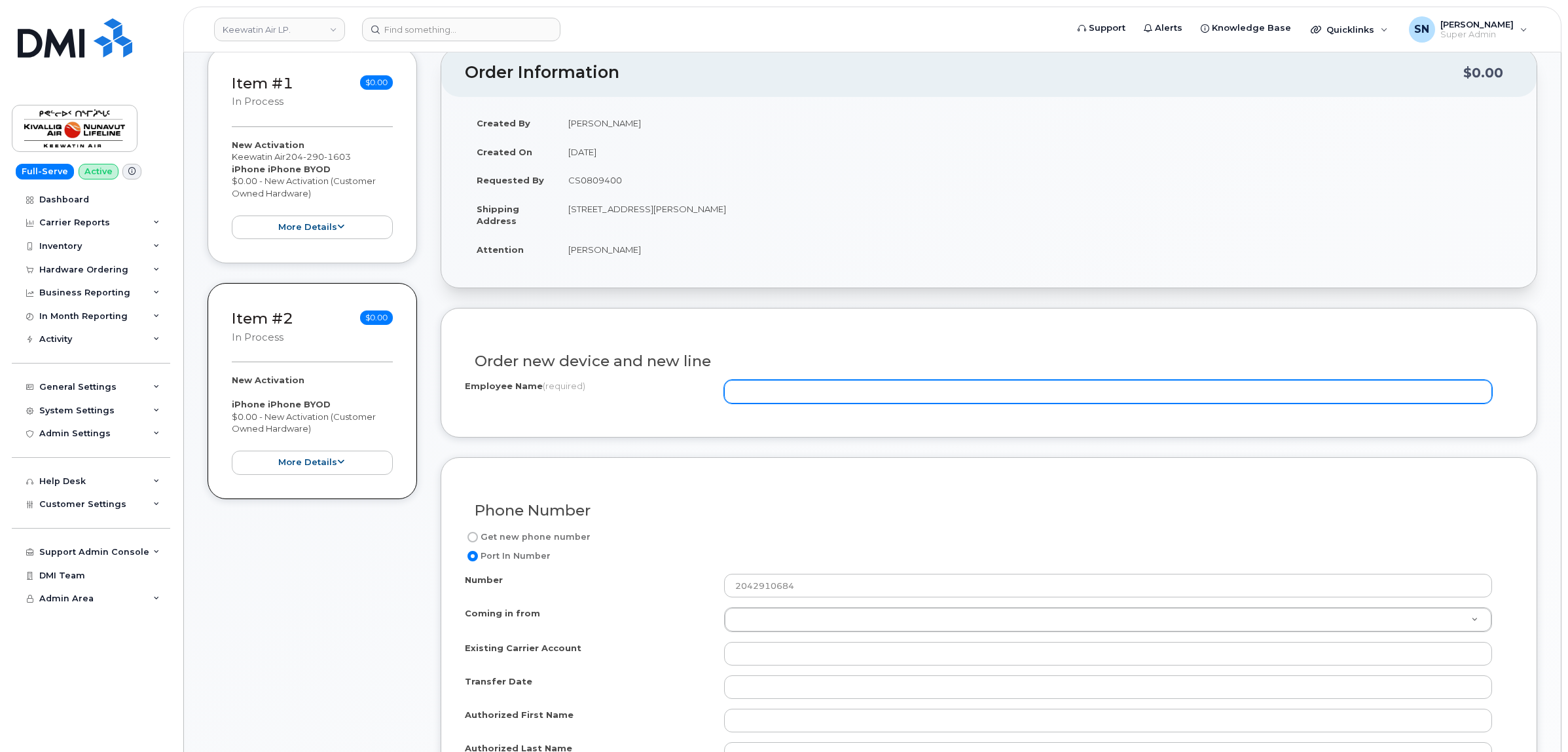
click at [917, 401] on input "Employee Name (required)" at bounding box center [1108, 391] width 768 height 23
paste input "2042910684"
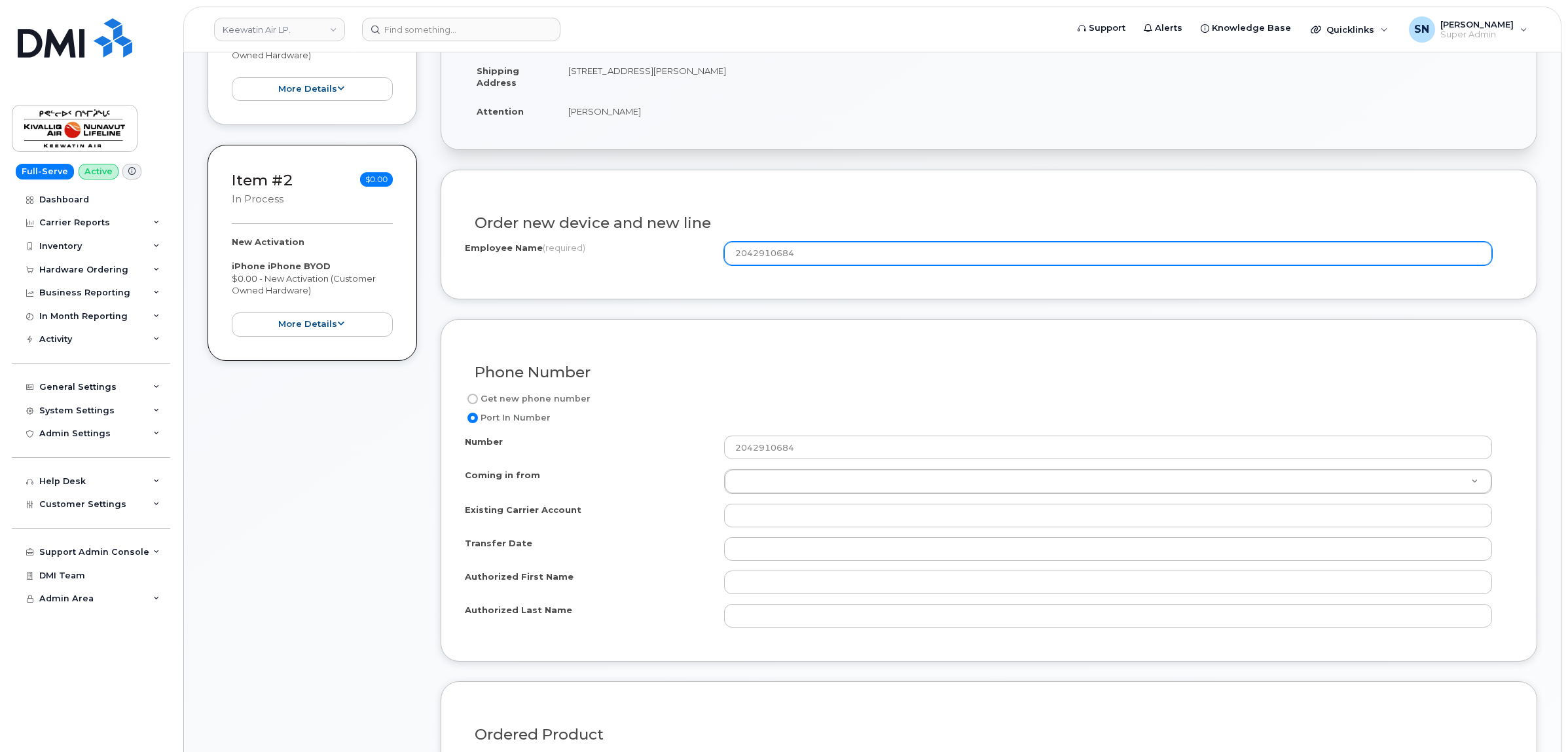
scroll to position [409, 0]
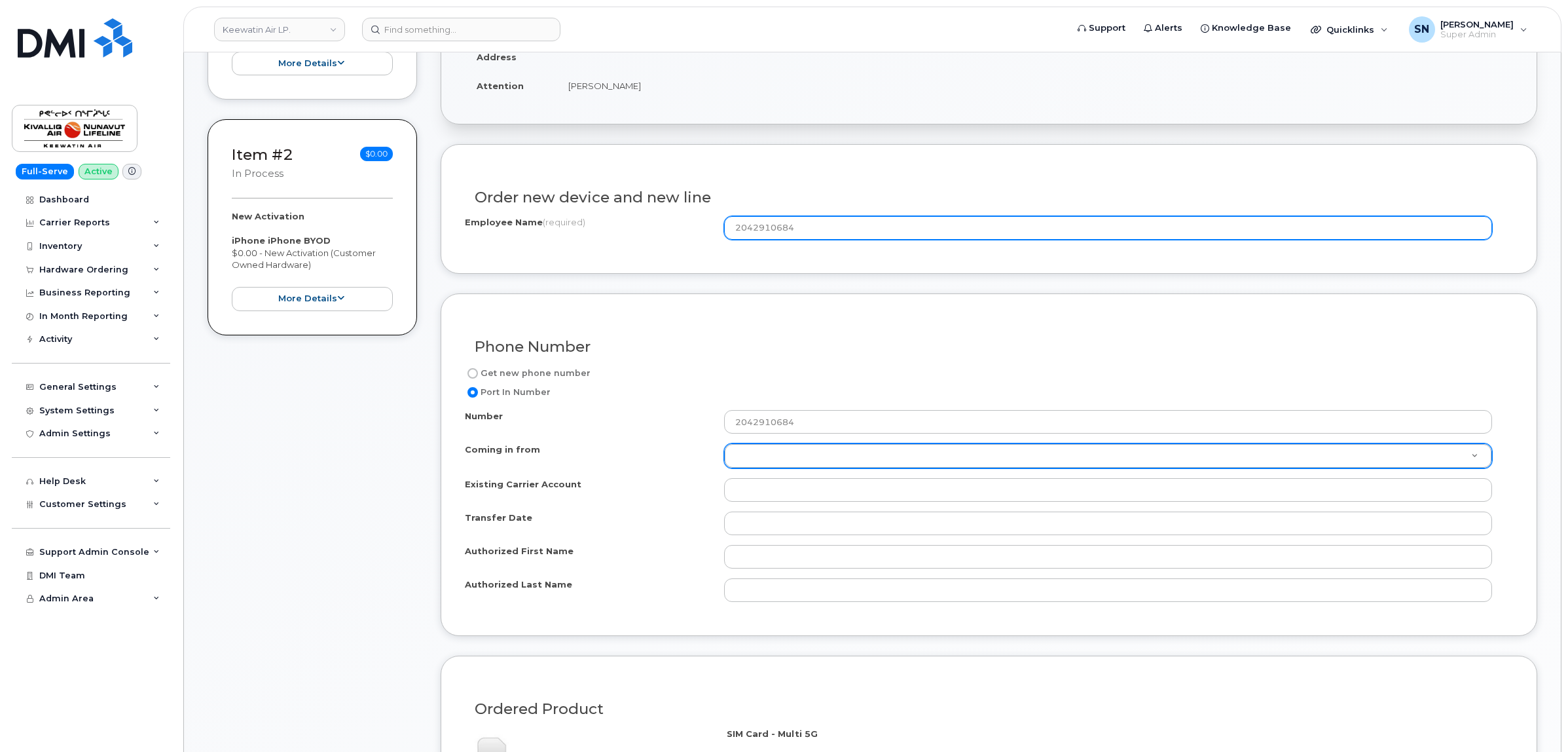
type input "2042910684"
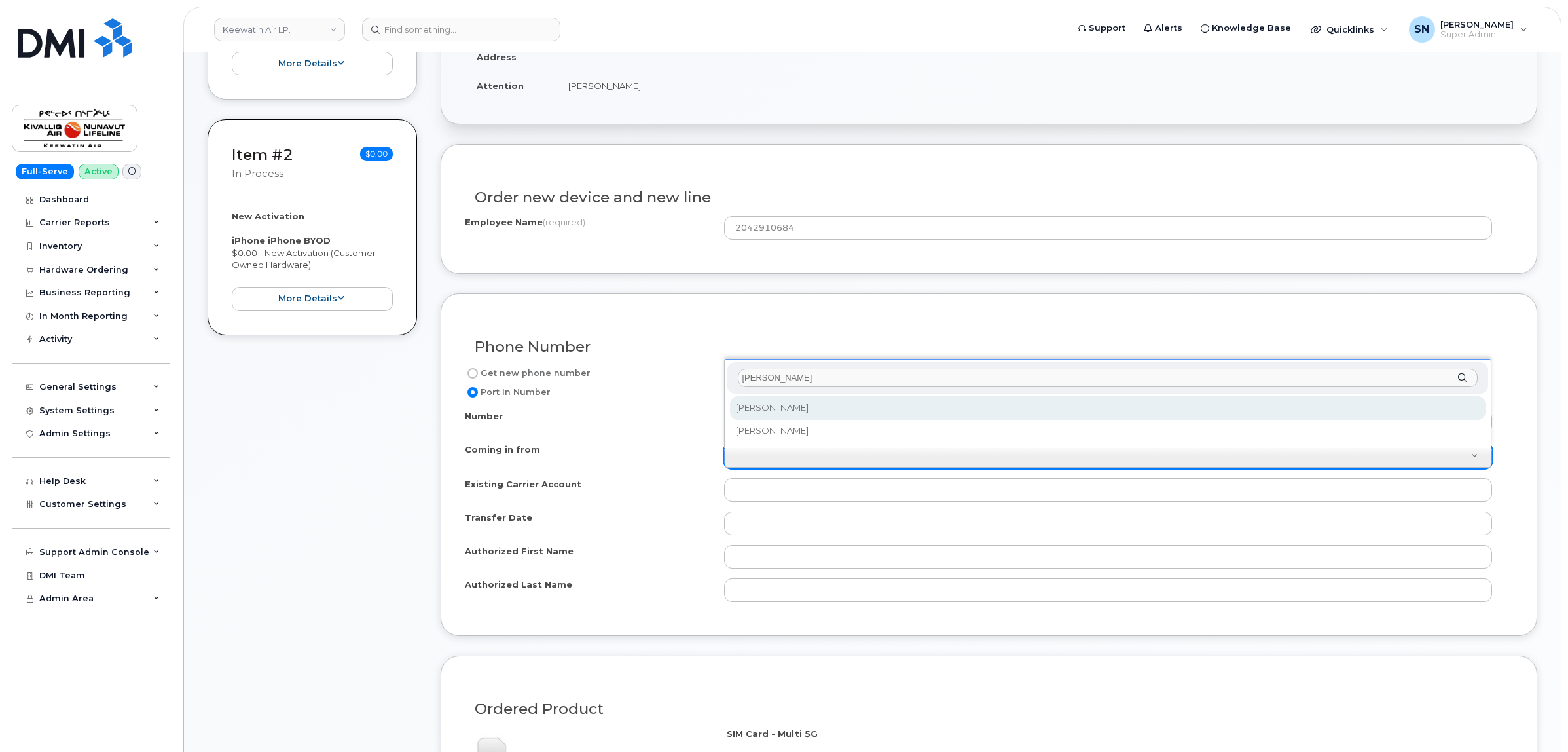
type input "[PERSON_NAME]"
select select "[PERSON_NAME]"
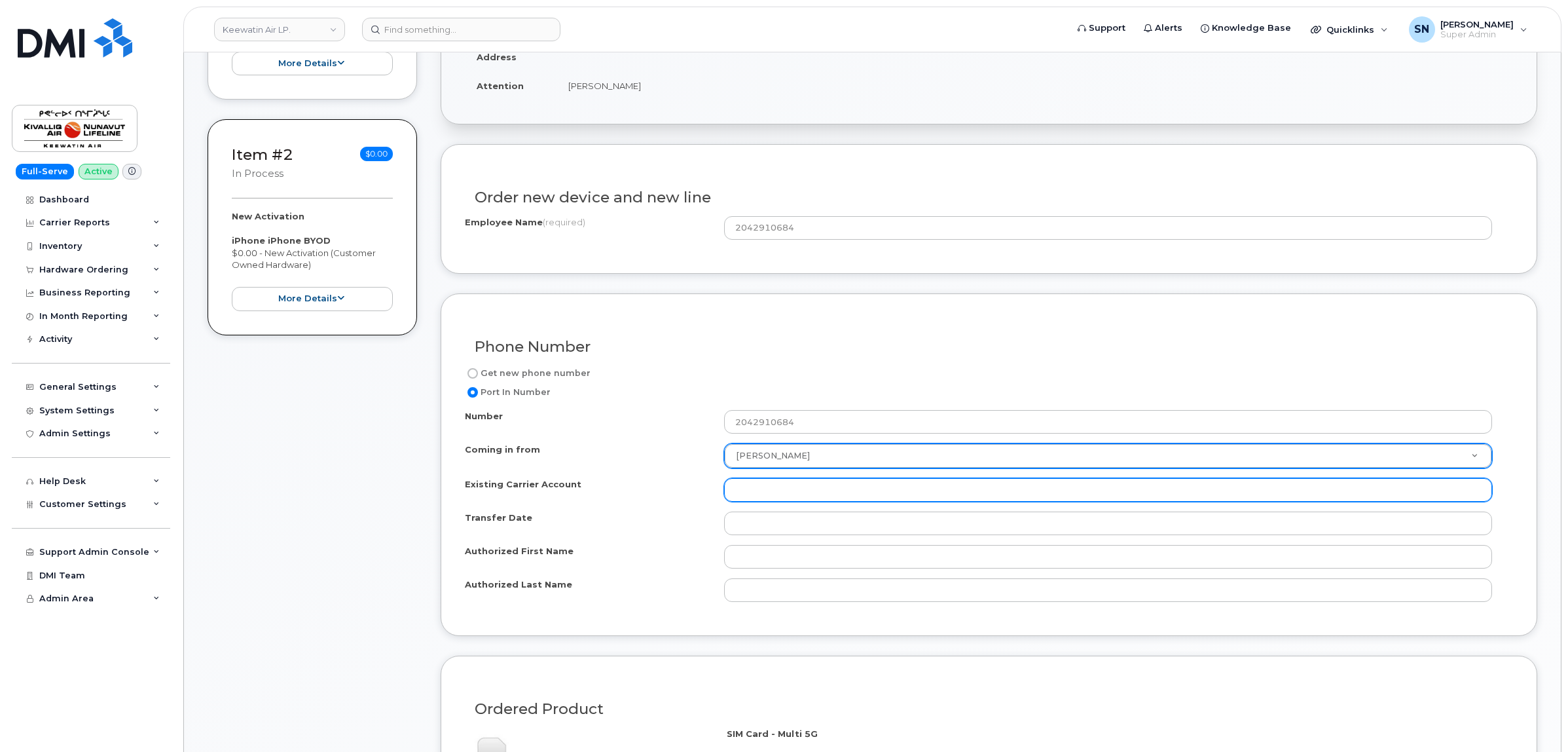
click at [822, 497] on input "Existing Carrier Account" at bounding box center [1108, 489] width 768 height 23
paste input "890202120"
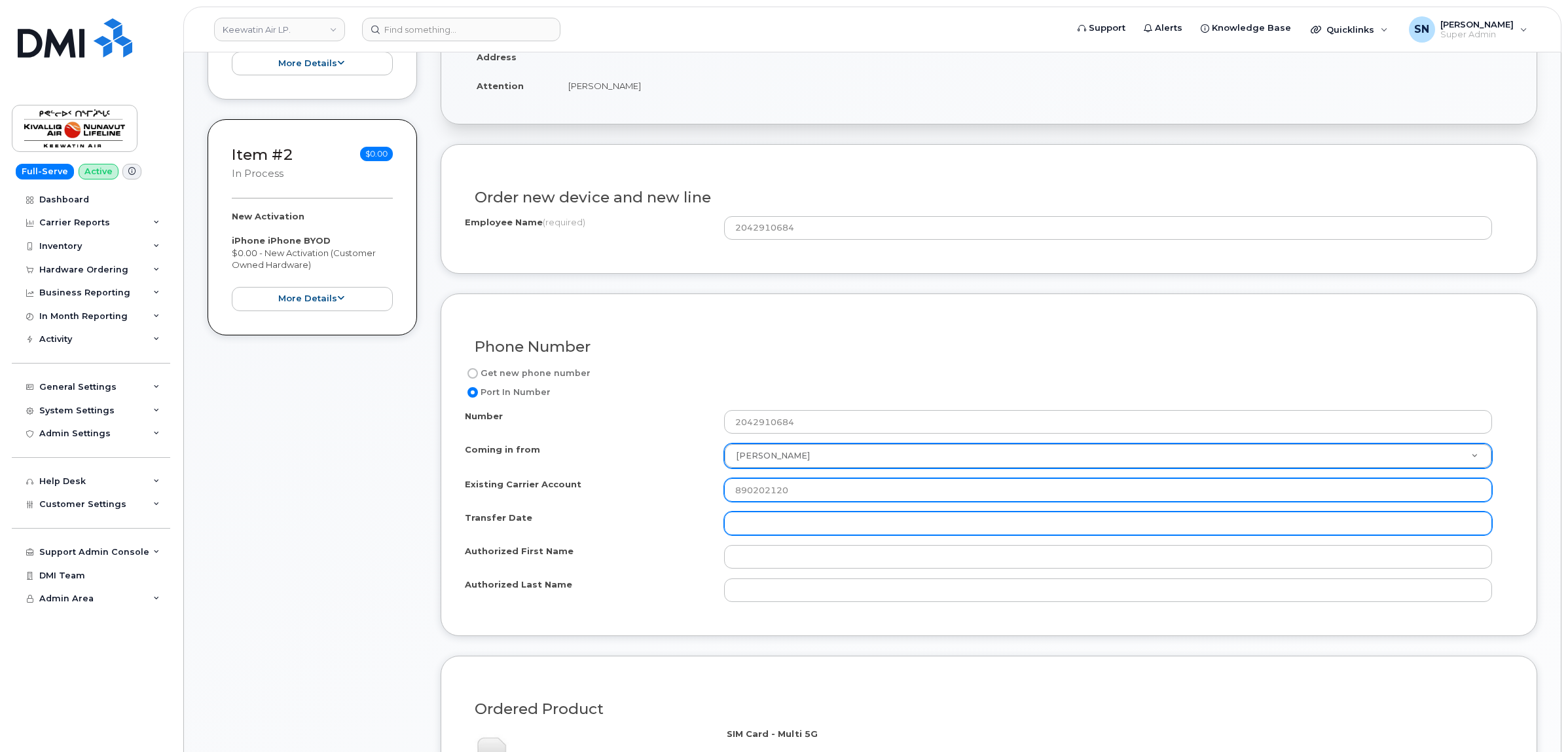
type input "890202120"
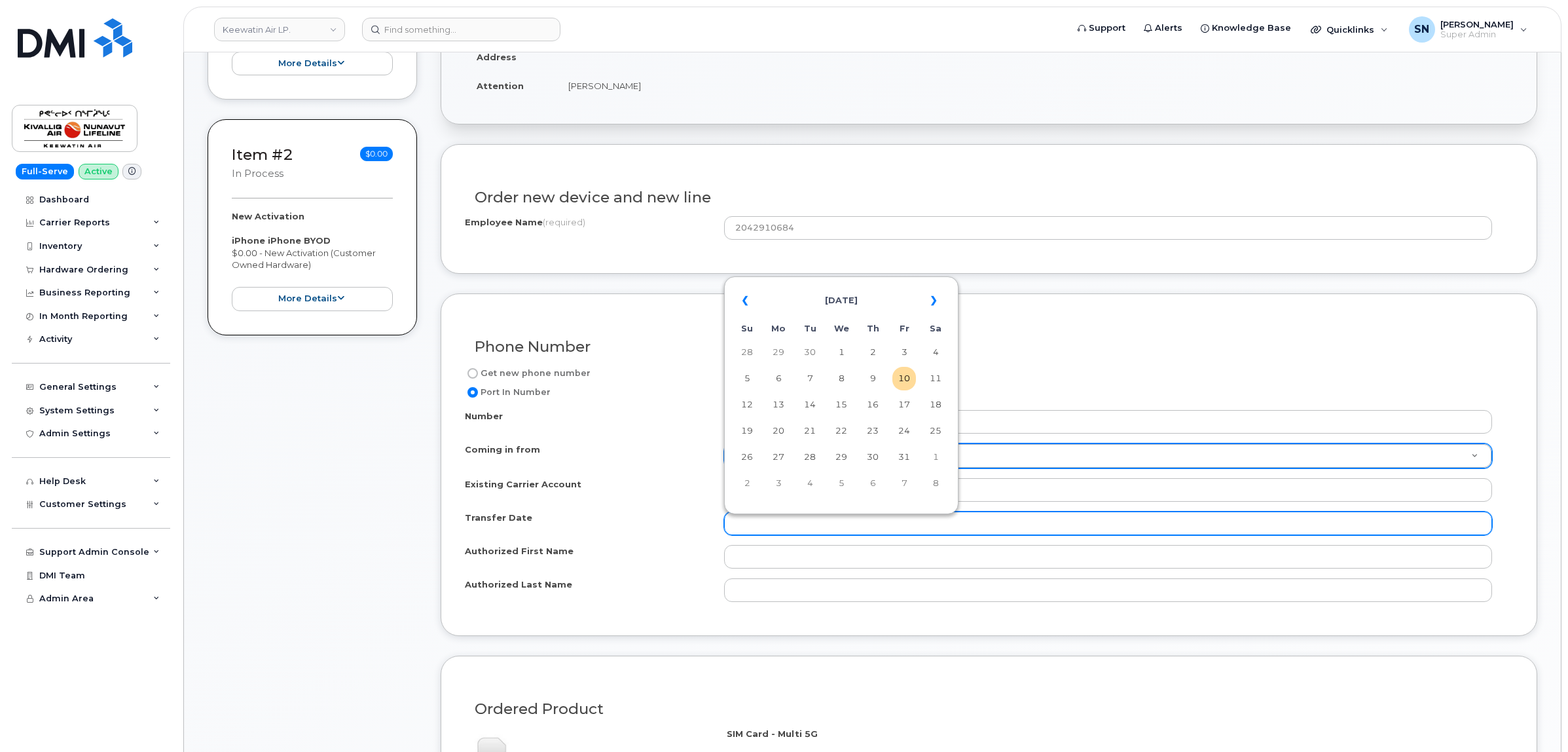
click at [819, 527] on input "Transfer Date" at bounding box center [1108, 523] width 768 height 23
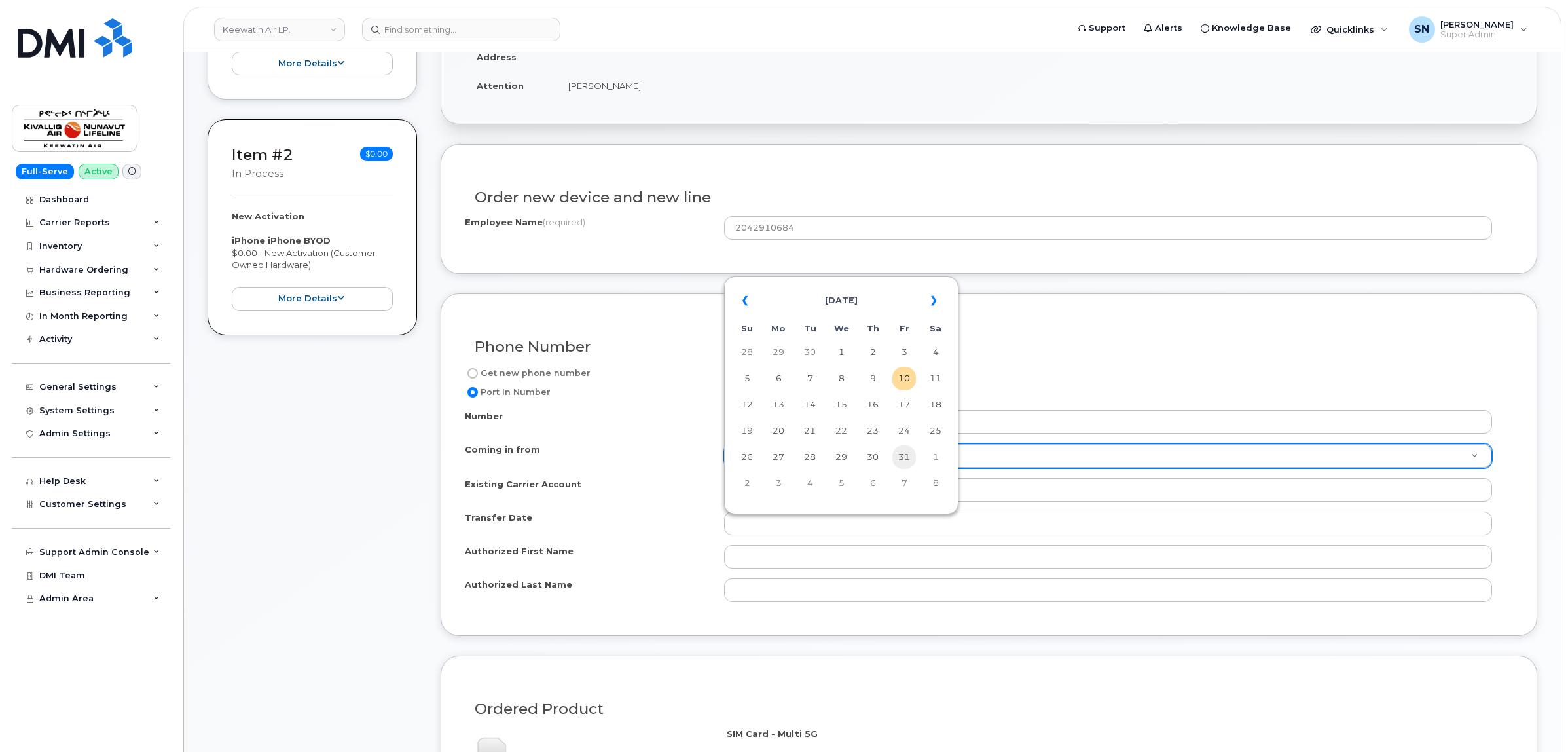
click at [902, 453] on td "31" at bounding box center [904, 457] width 23 height 23
type input "[DATE]"
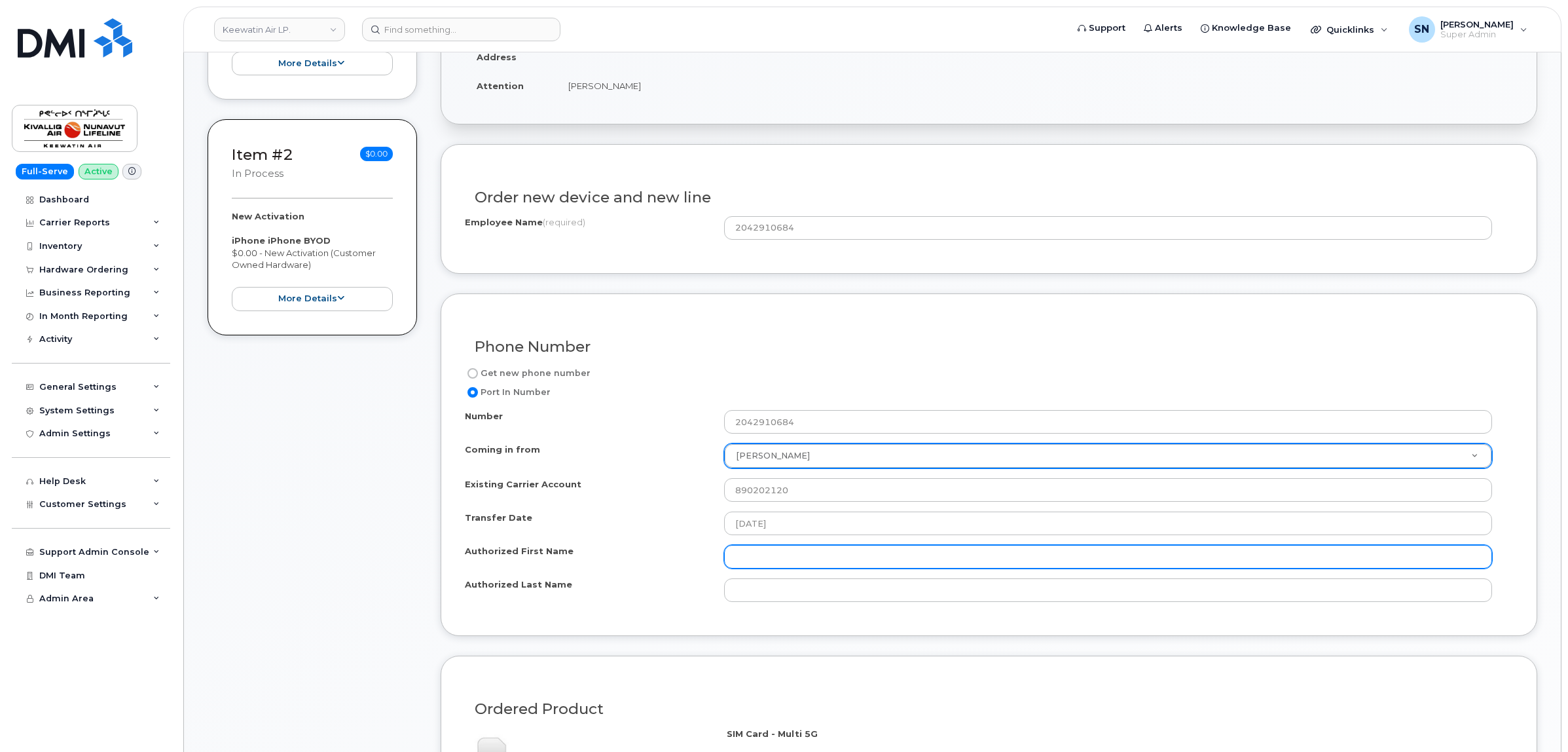
paste input "[PERSON_NAME]"
click at [812, 561] on input "Authorized First Name" at bounding box center [1108, 556] width 768 height 23
type input "[PERSON_NAME]"
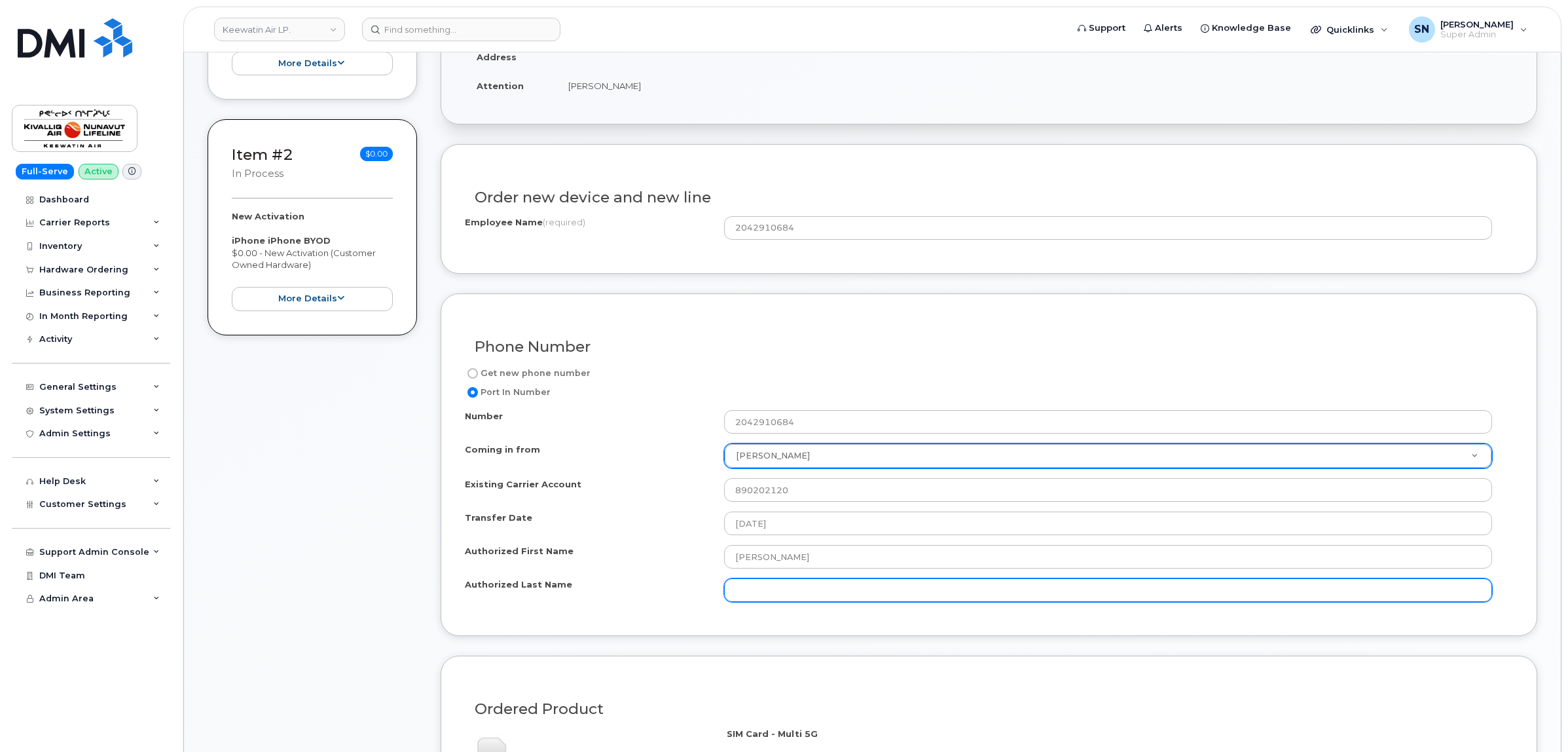
click at [794, 594] on input "Authorized Last Name" at bounding box center [1108, 589] width 768 height 23
paste input "[PERSON_NAME]"
type input "[PERSON_NAME]"
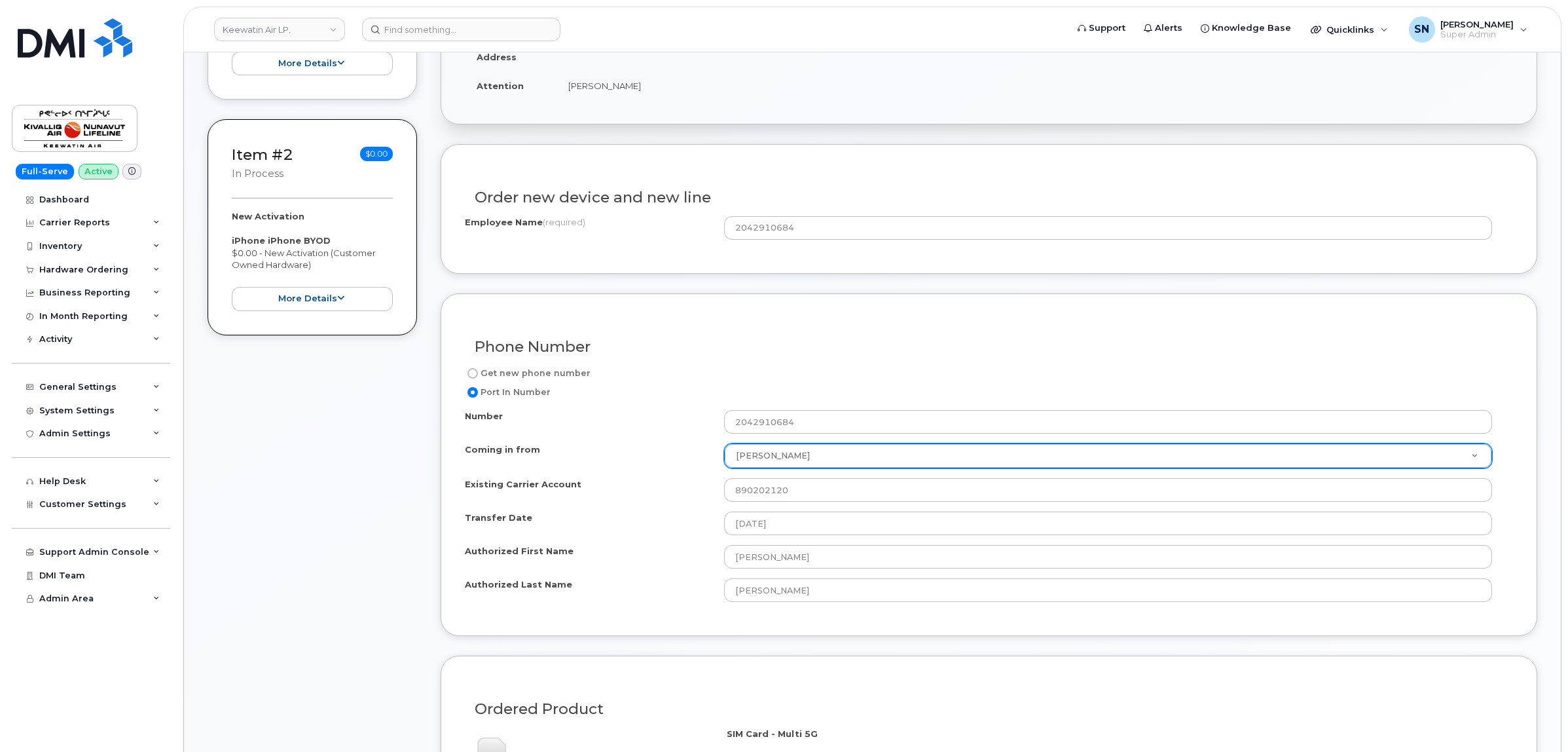
click at [675, 608] on div "Get new phone number Port In Number Number 2042910684 Coming in from [PERSON_NA…" at bounding box center [988, 488] width 1048 height 246
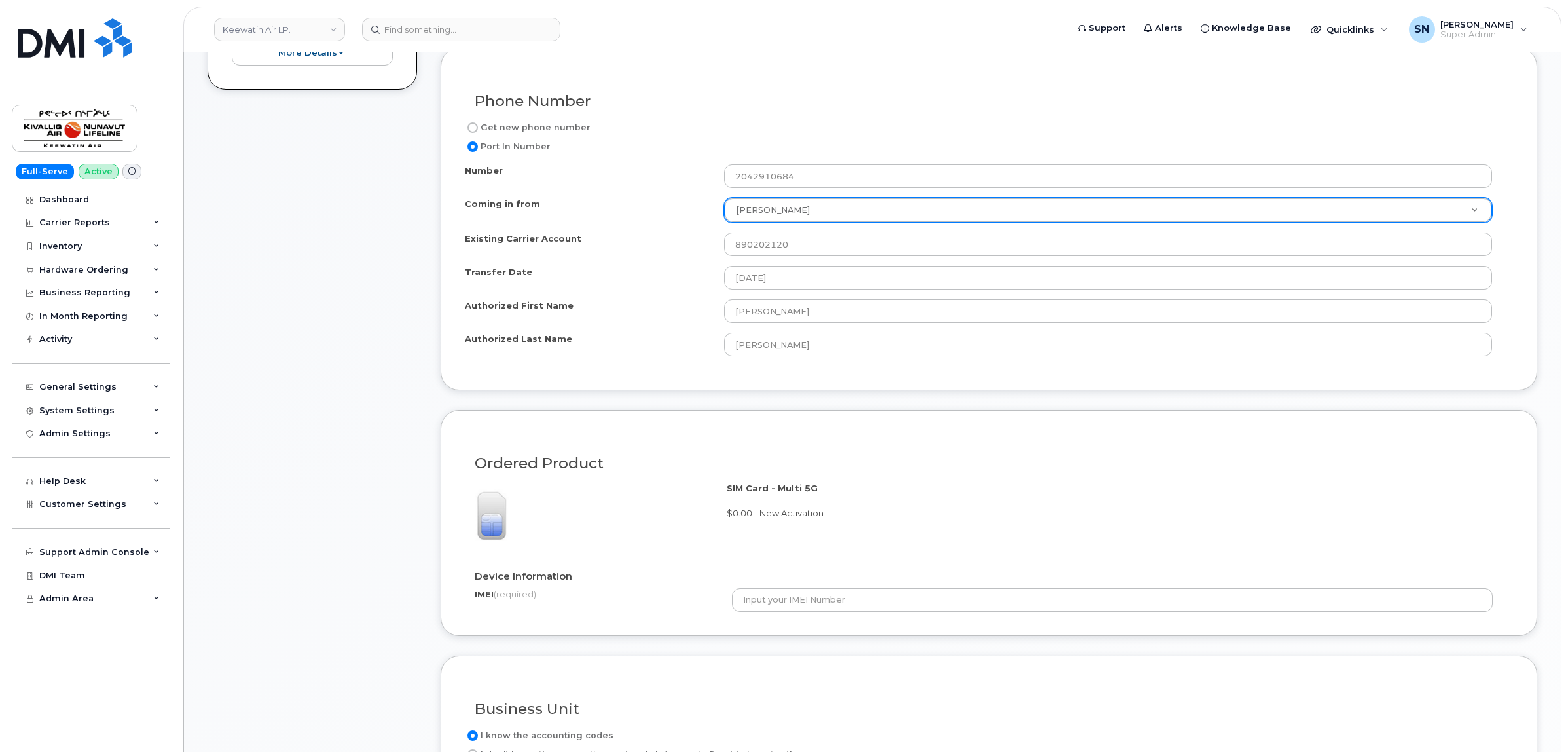
scroll to position [737, 0]
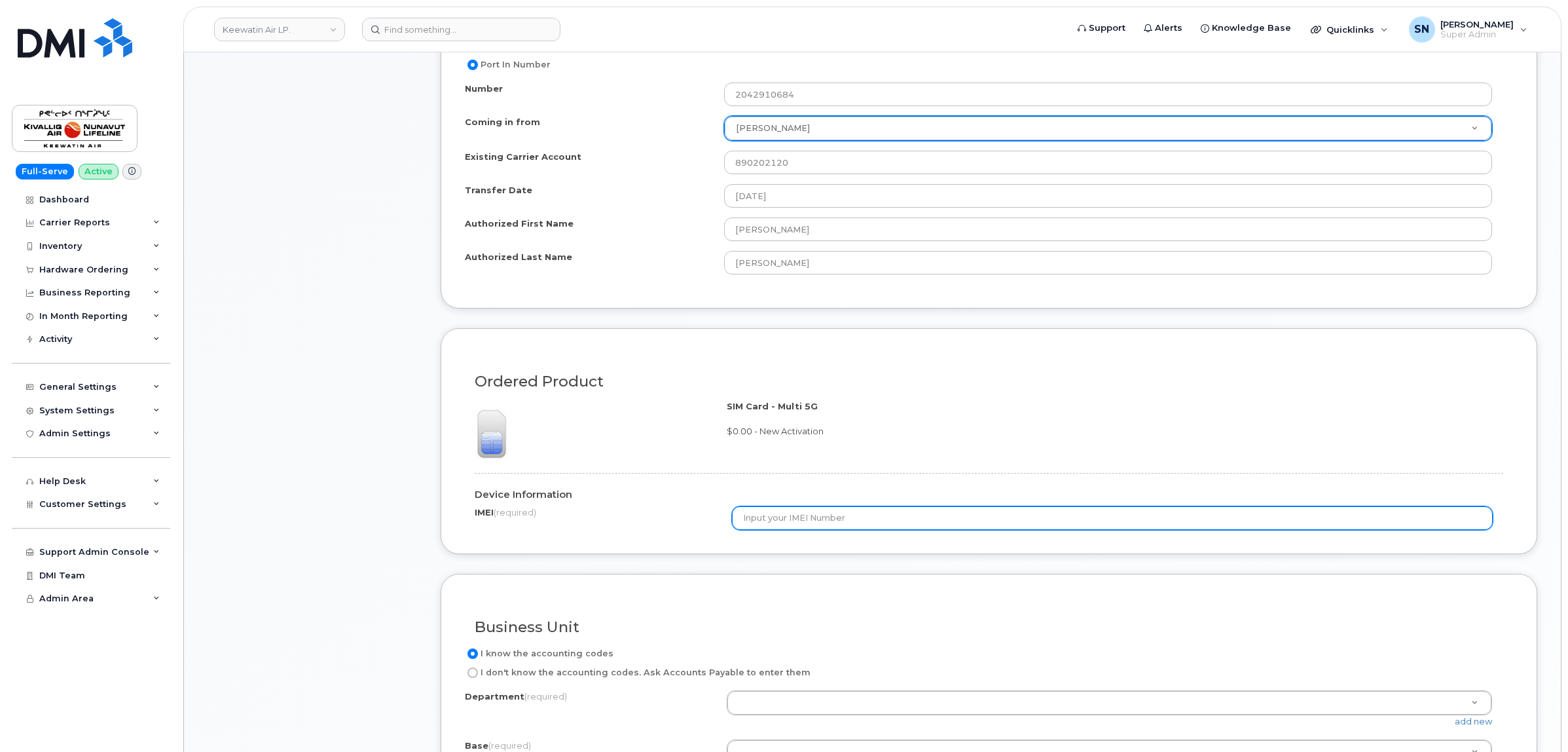
click at [877, 517] on input "text" at bounding box center [1112, 517] width 760 height 23
paste input "350209361767588"
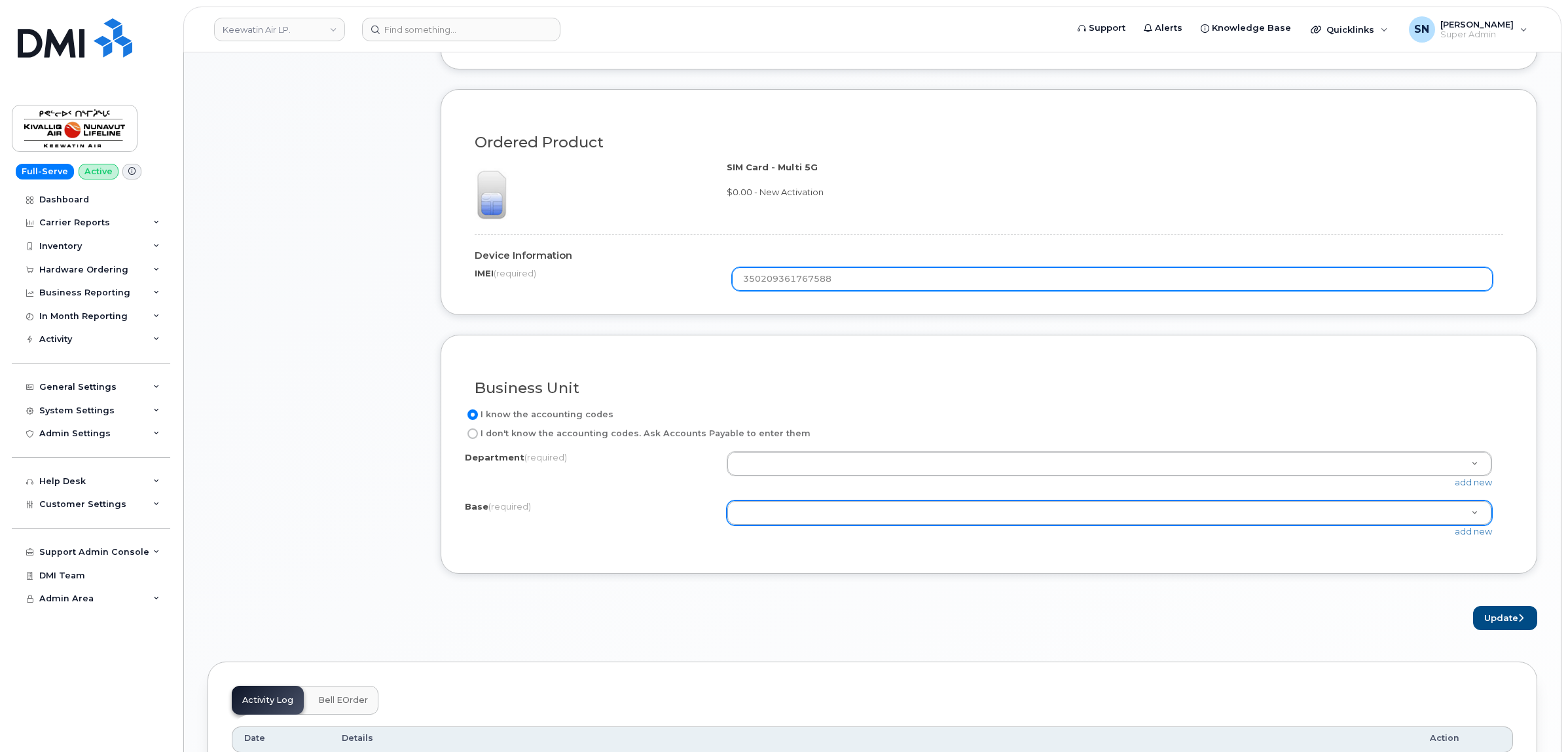
scroll to position [983, 0]
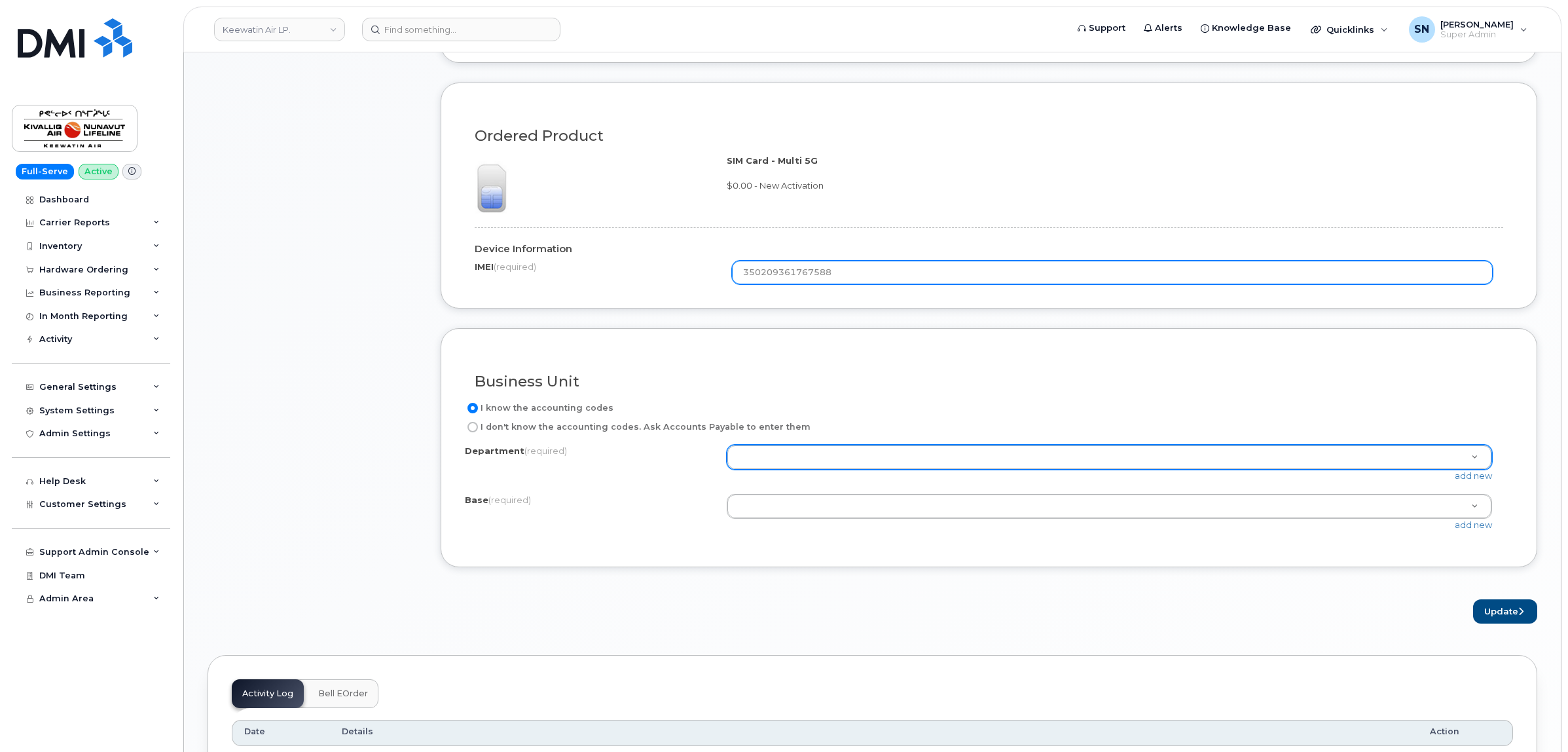
type input "350209361767588"
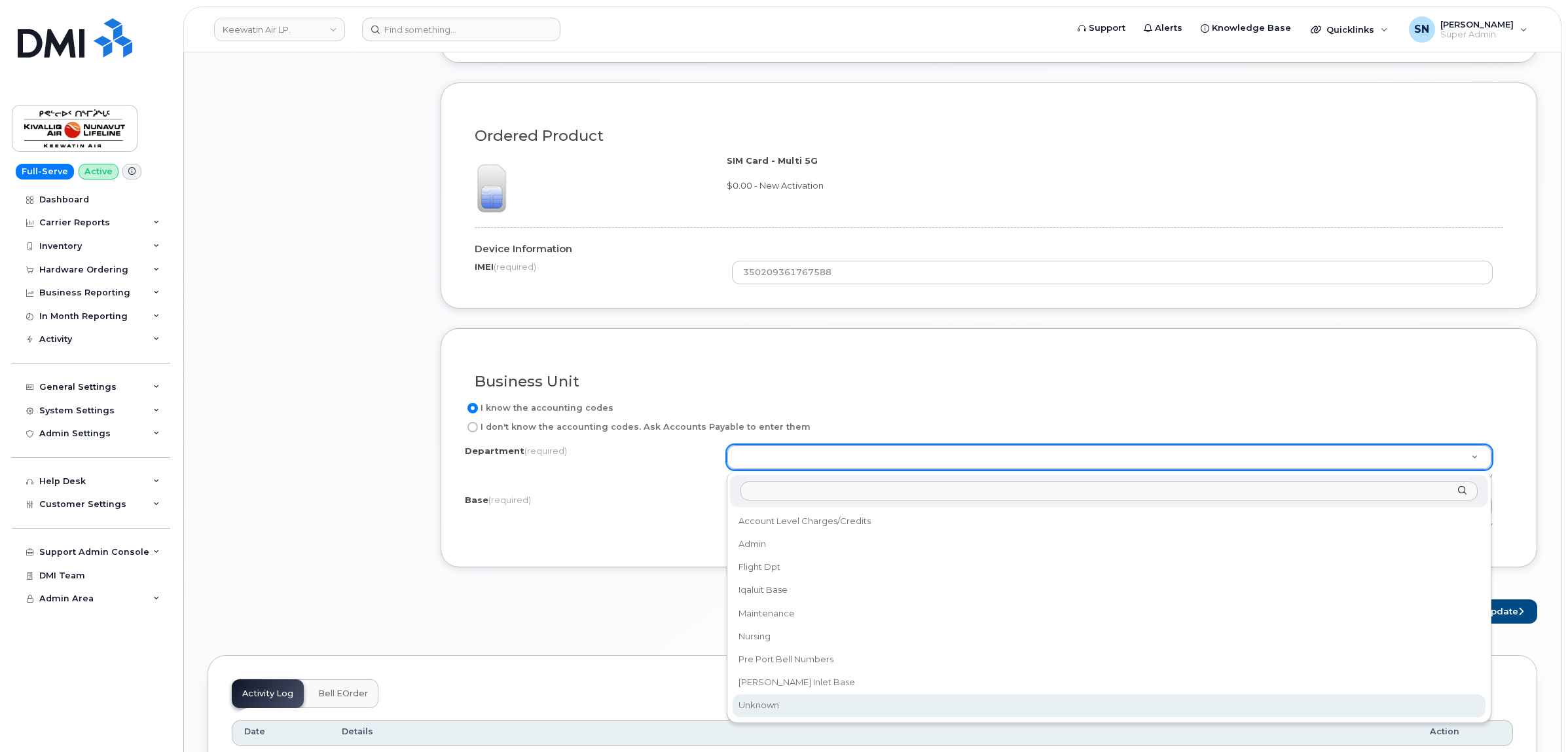
select select "Unknown"
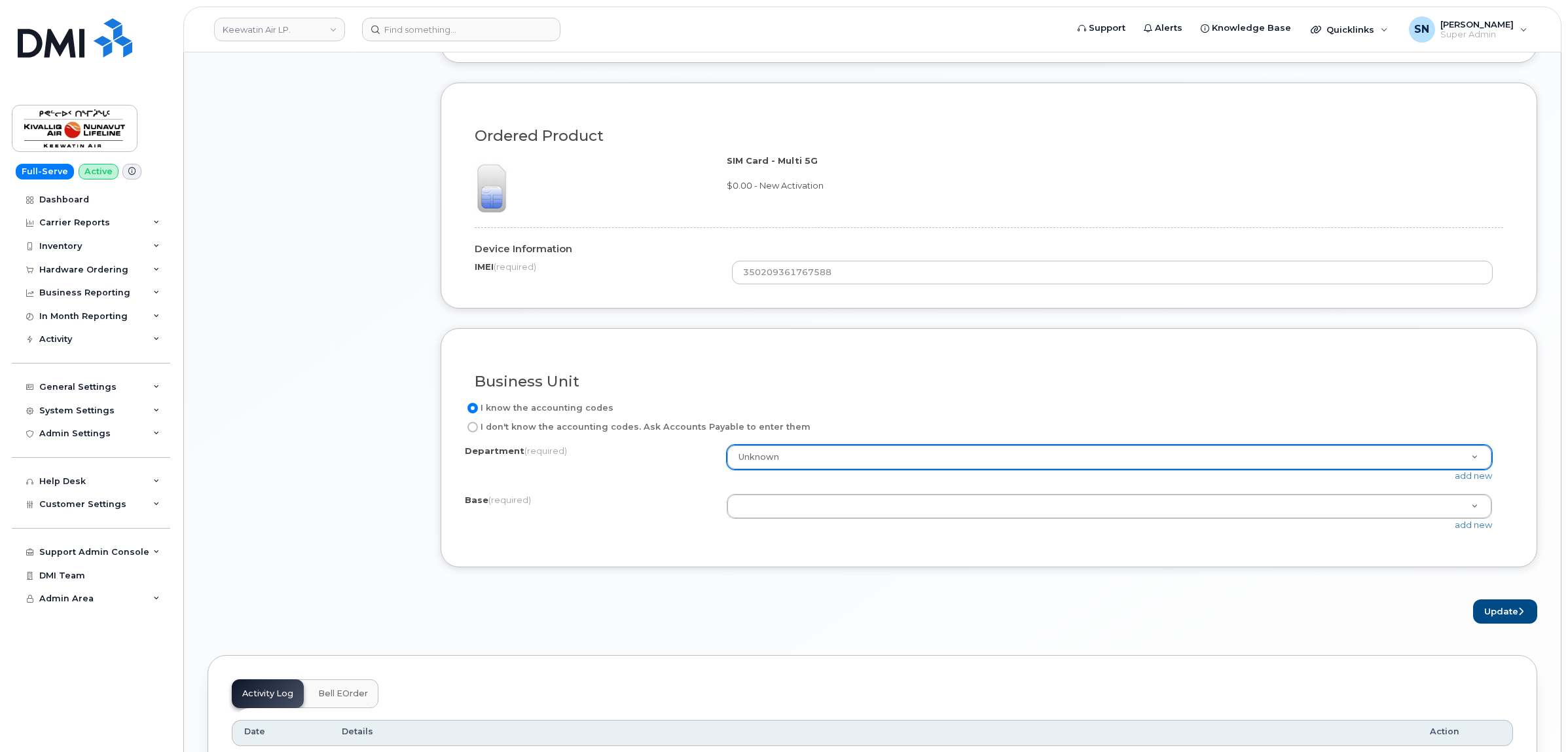
click at [758, 525] on div "add new" at bounding box center [1114, 525] width 776 height 13
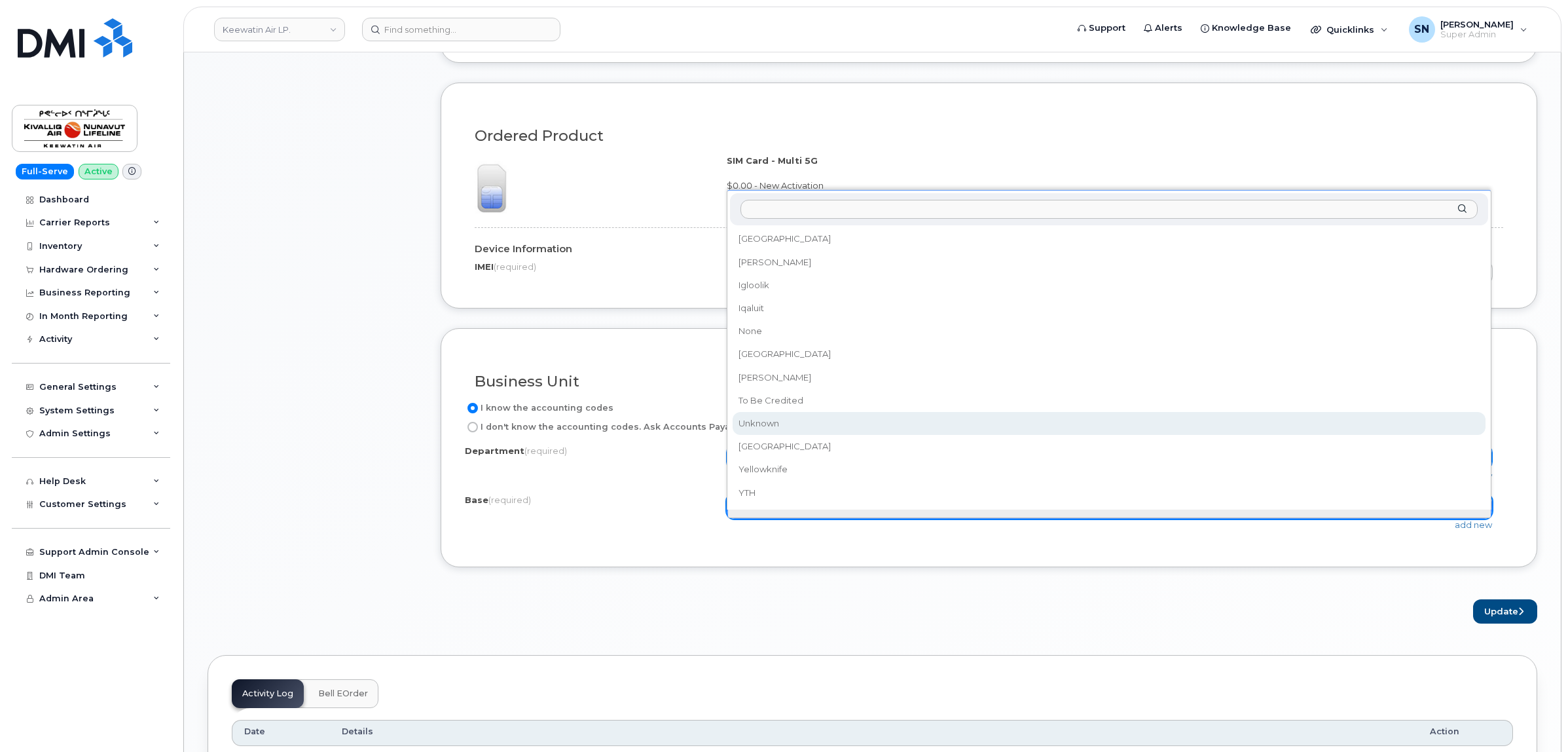
select select "Unknown"
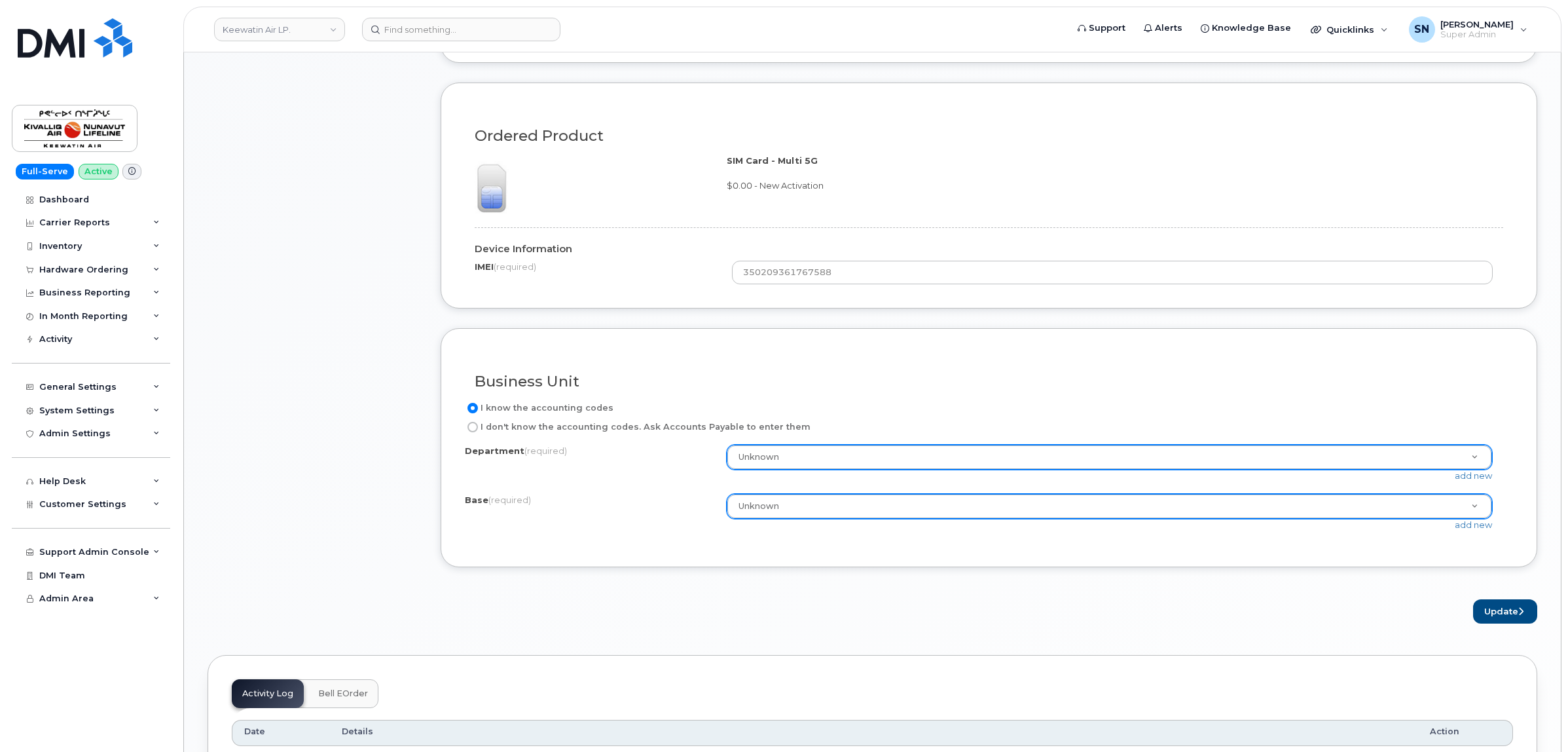
click at [963, 555] on div "Business Unit I know the accounting codes I don't know the accounting codes. As…" at bounding box center [988, 448] width 1096 height 240
click at [1491, 612] on button "Update" at bounding box center [1505, 611] width 64 height 24
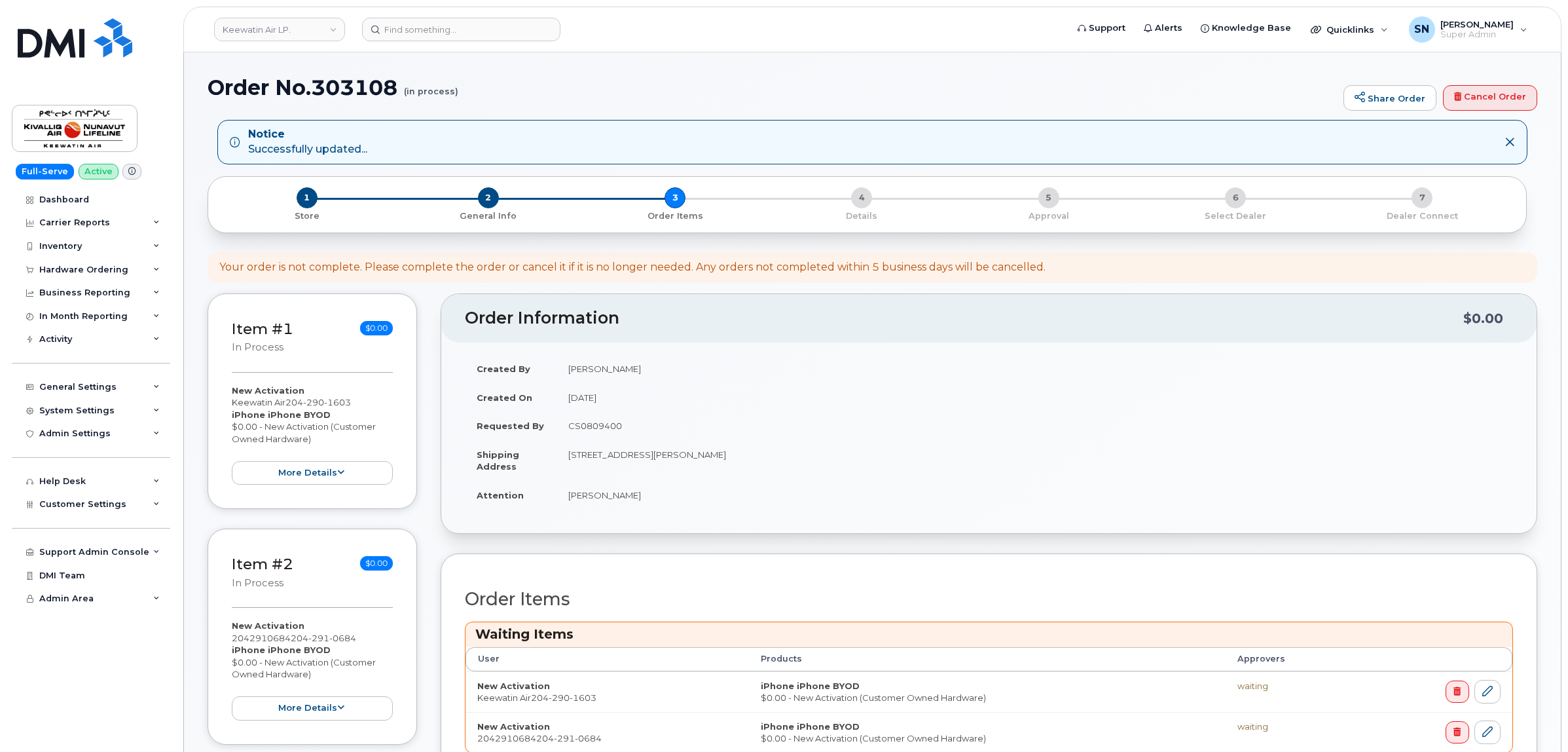
scroll to position [245, 0]
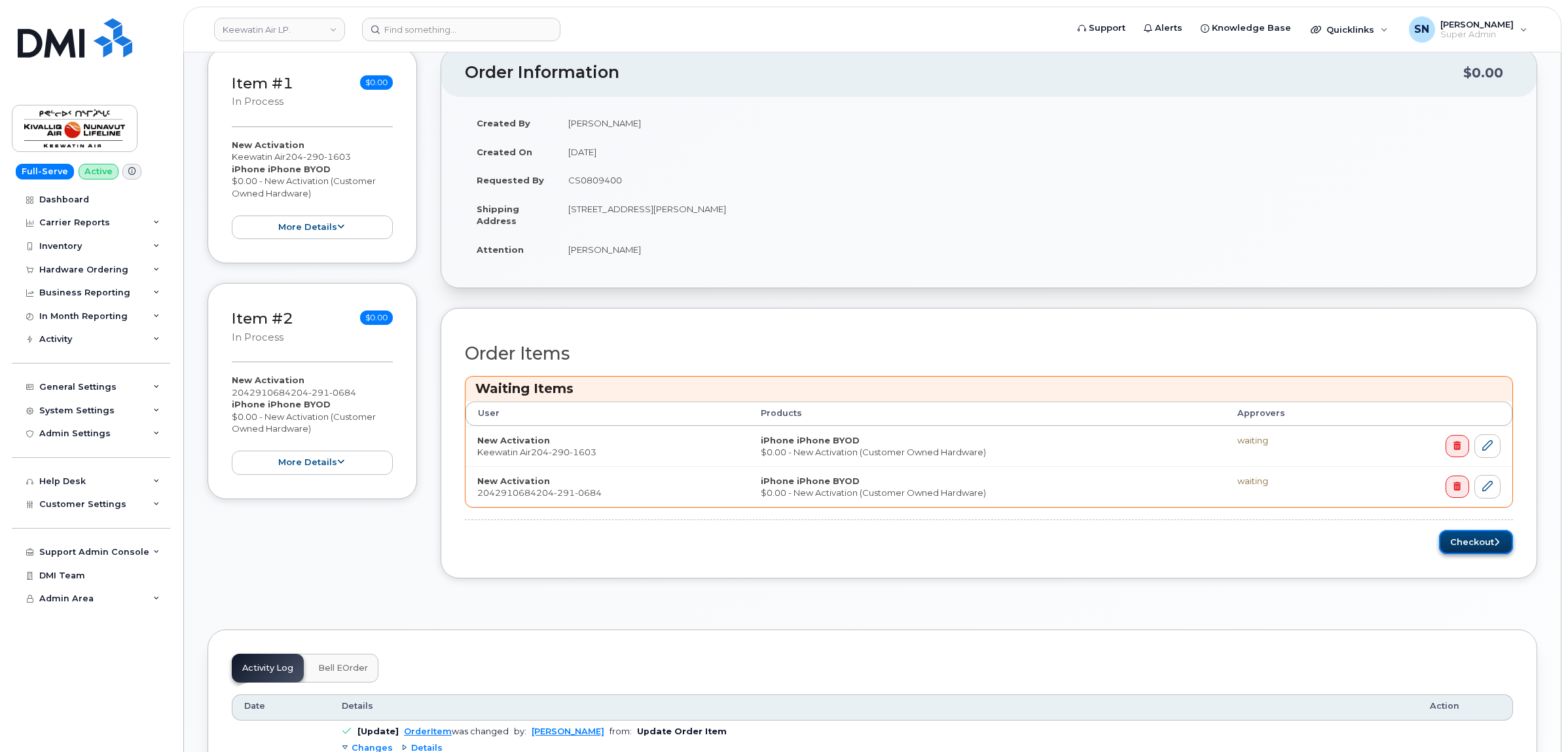
click at [1473, 549] on button "Checkout" at bounding box center [1475, 542] width 74 height 24
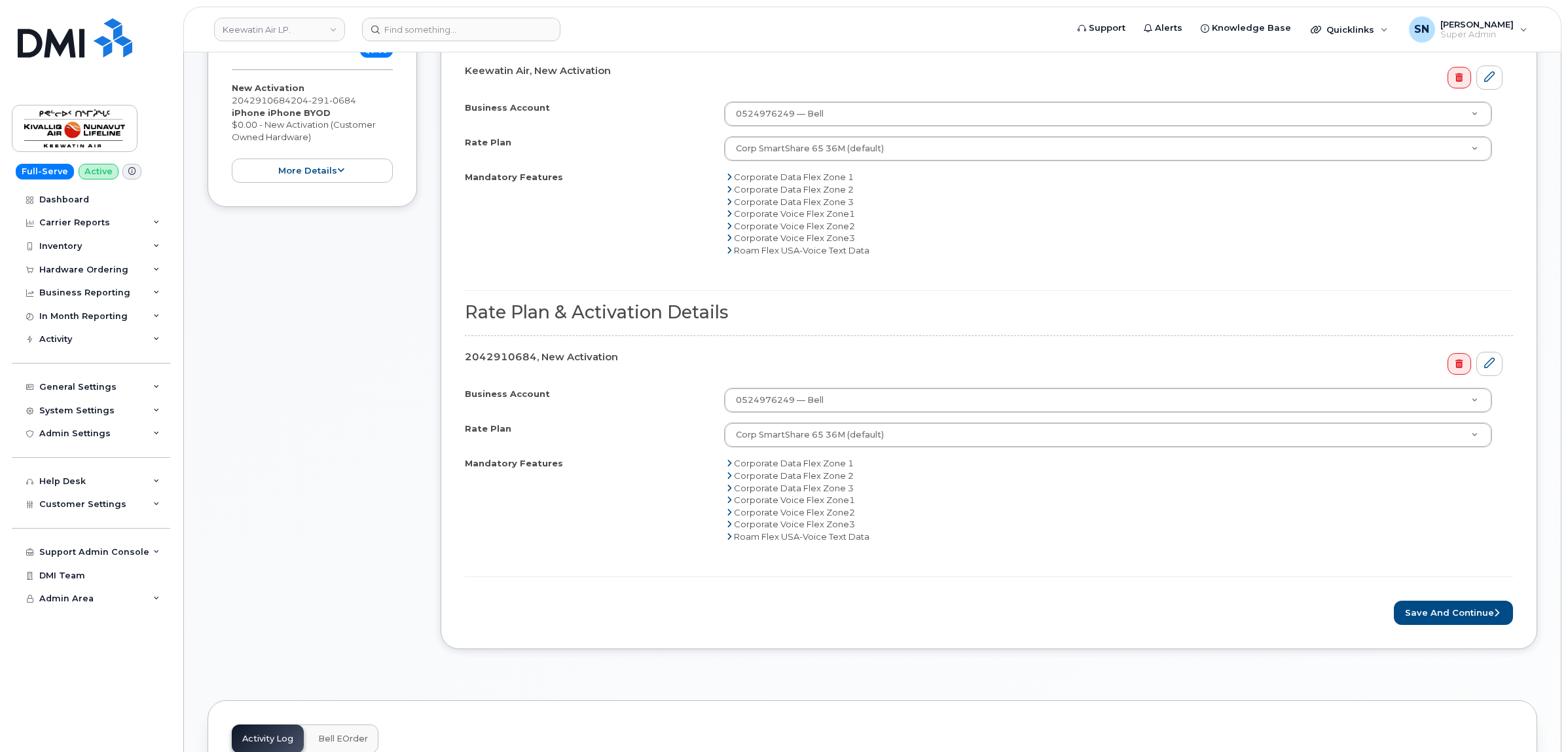
scroll to position [491, 0]
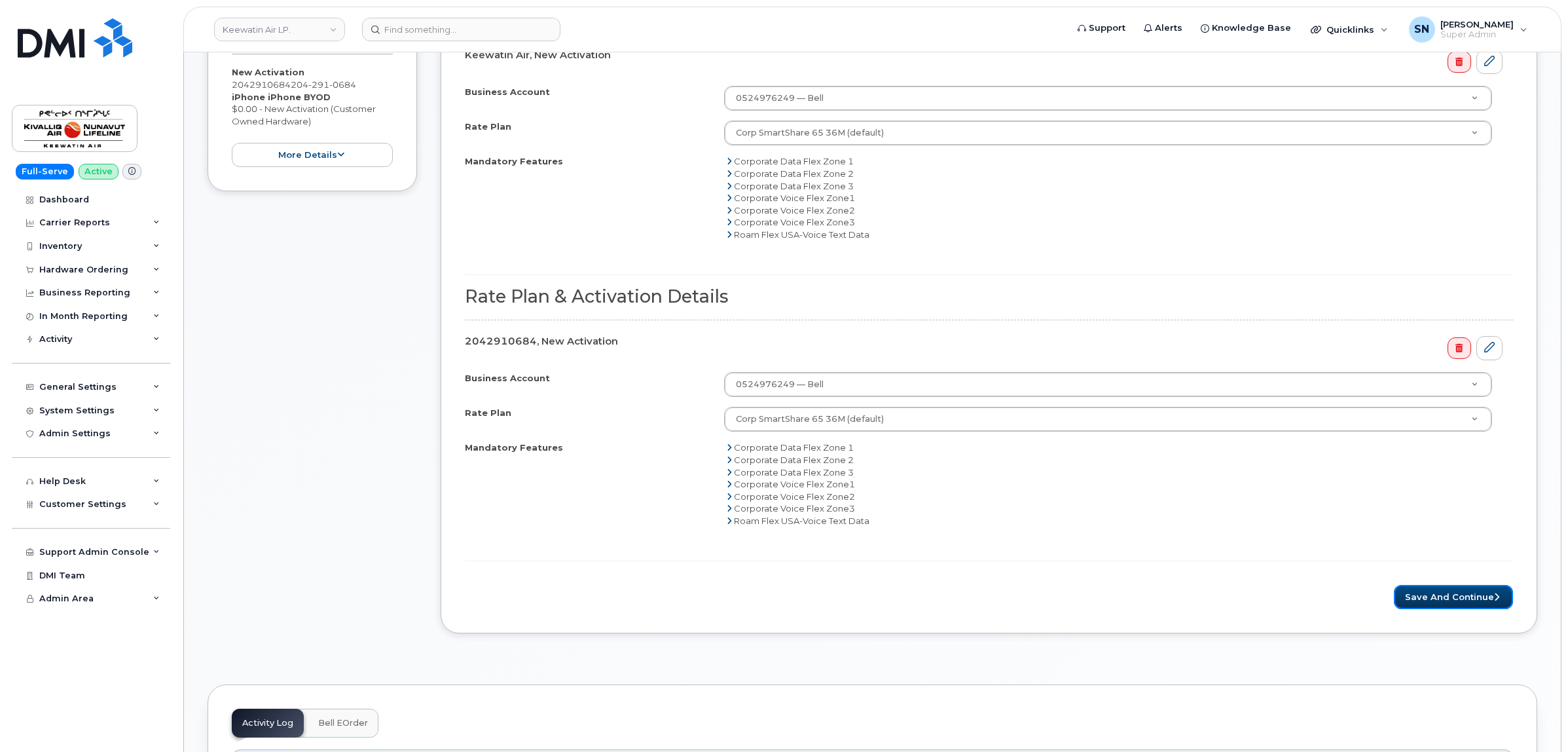
click at [1462, 604] on button "Save and Continue" at bounding box center [1453, 597] width 119 height 24
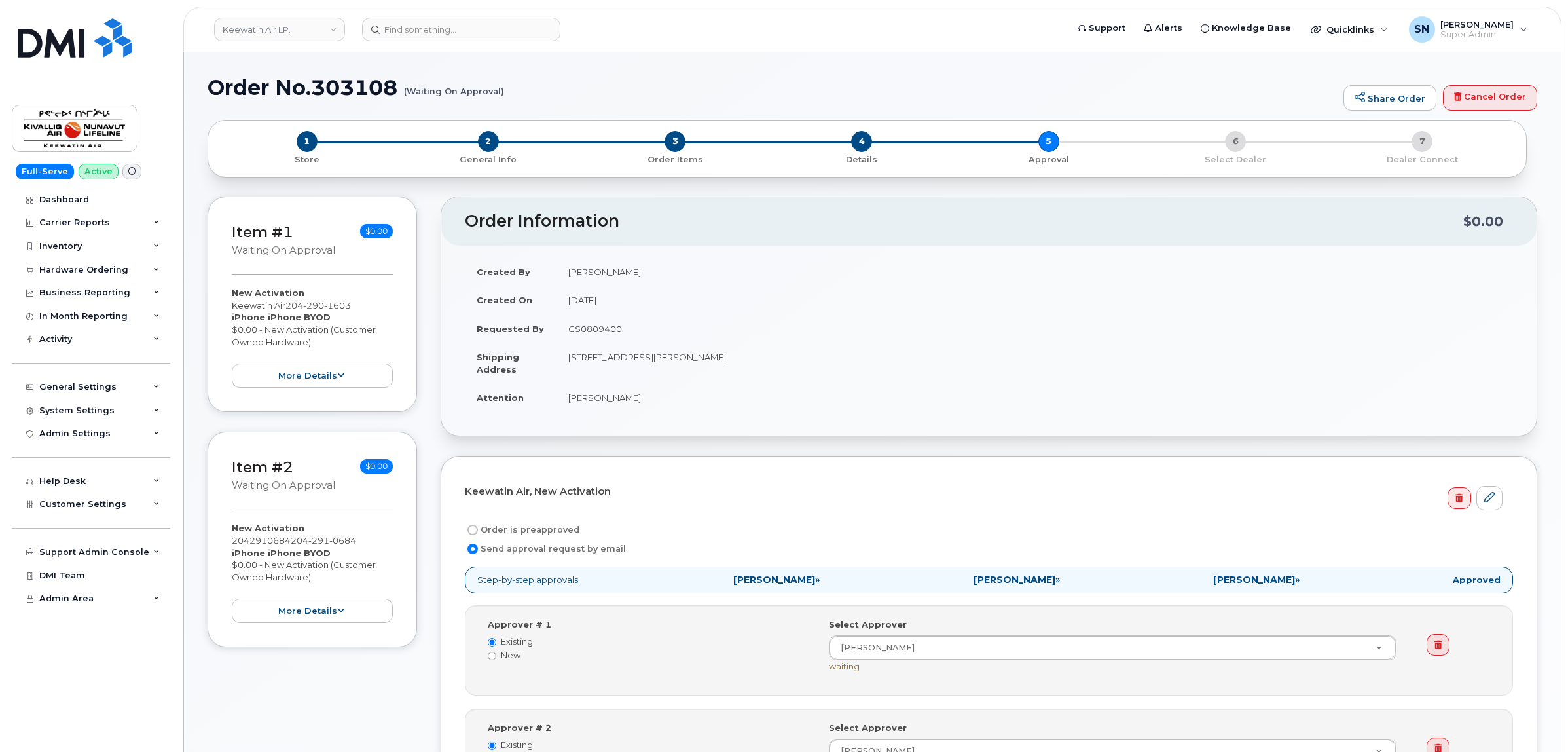
select select
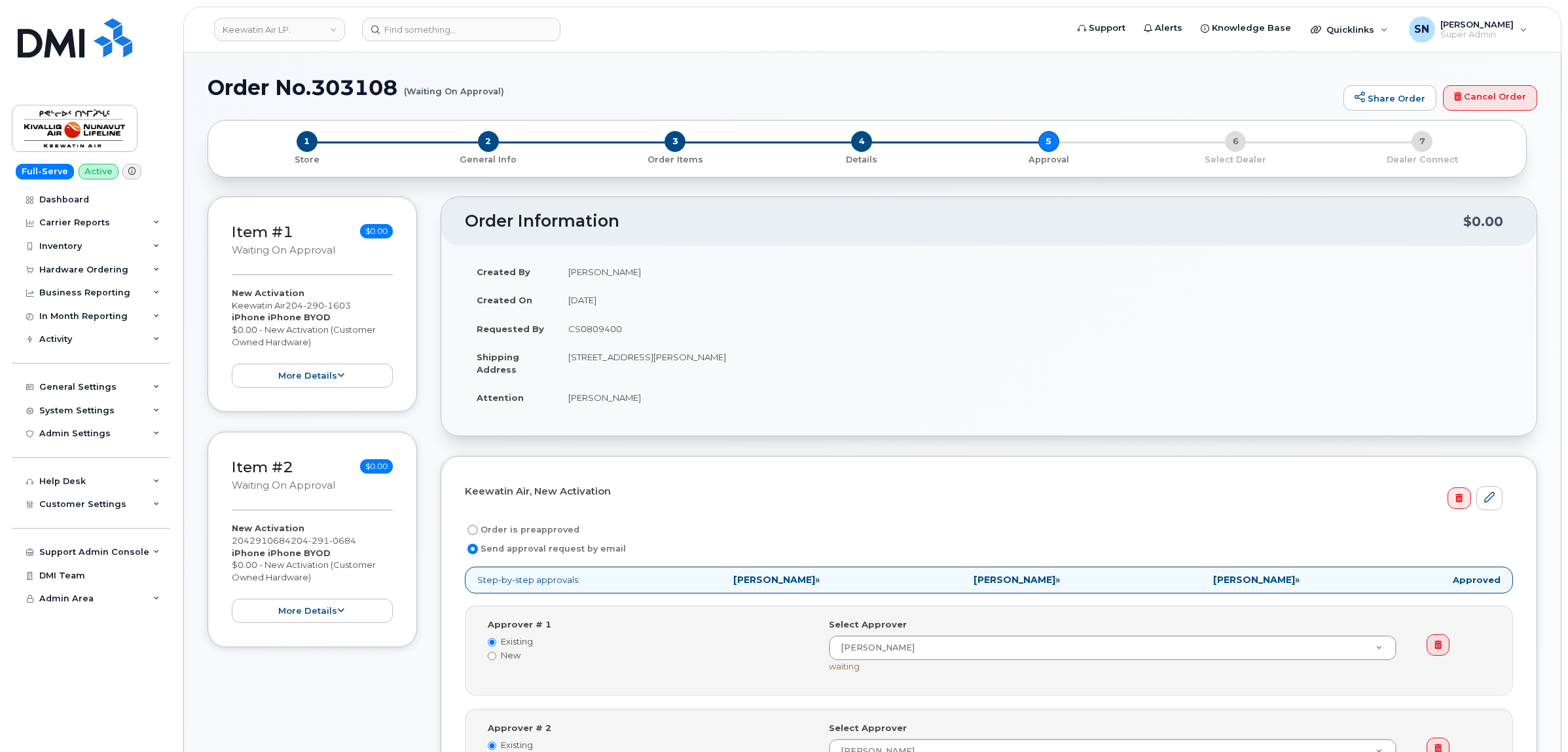
select select
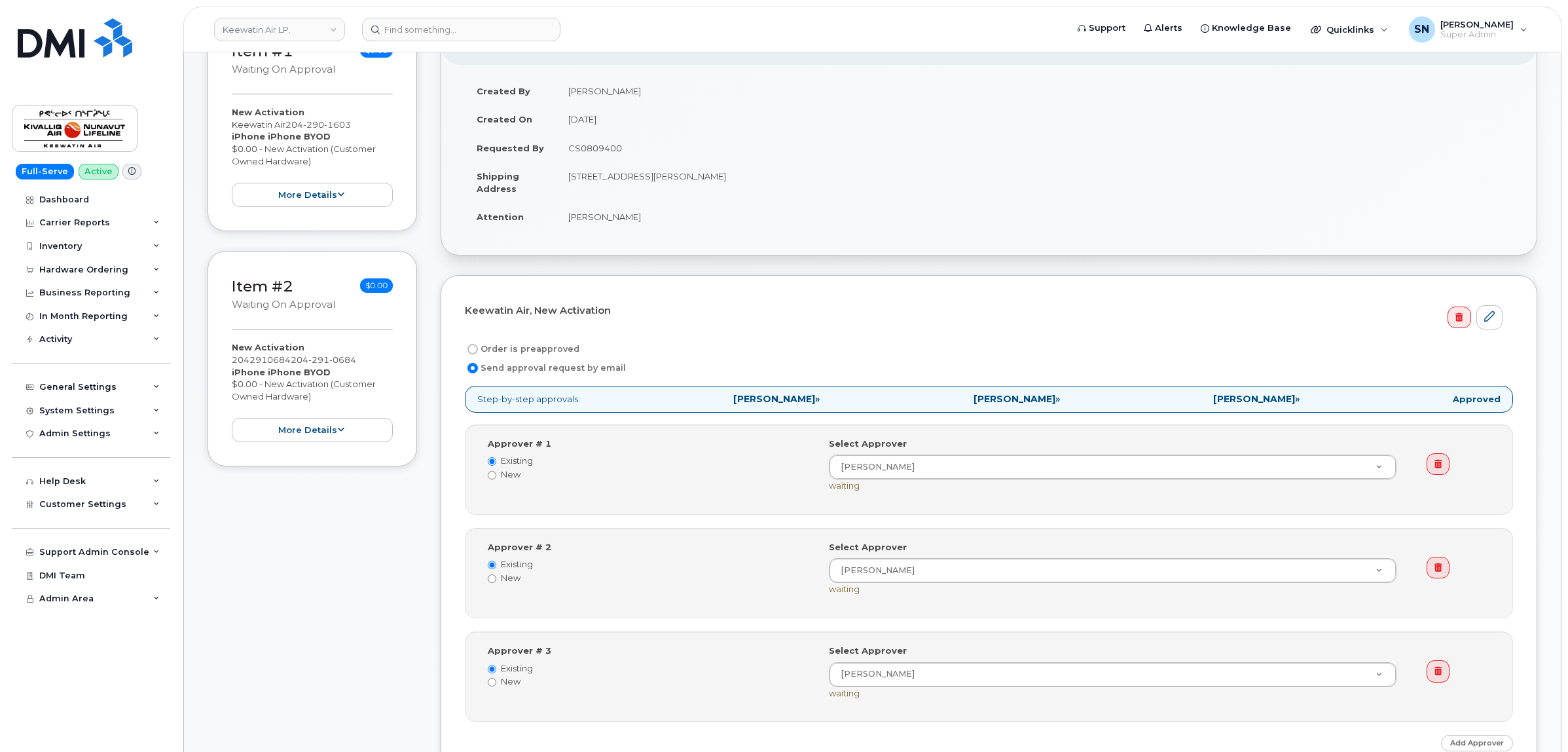
scroll to position [245, 0]
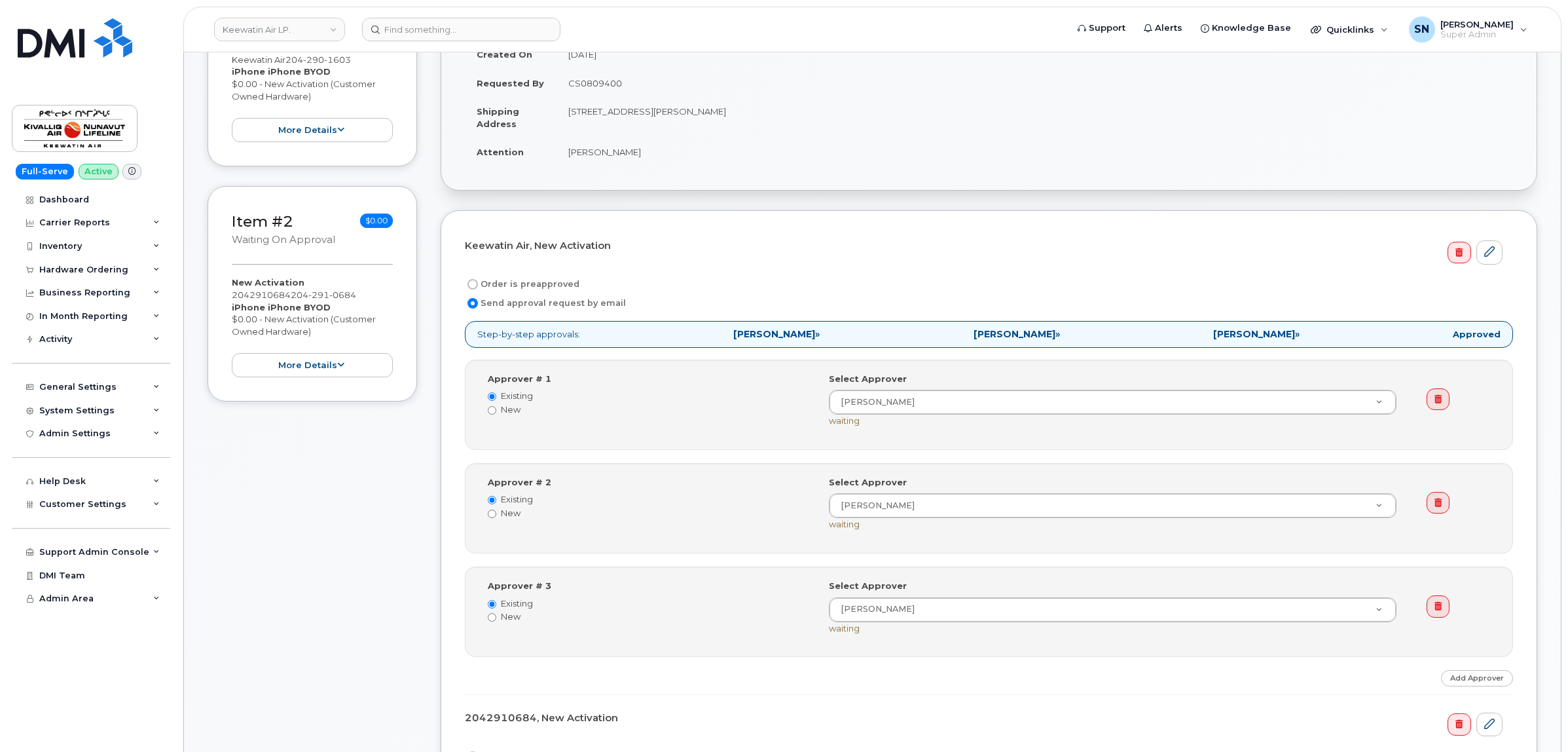
click at [472, 289] on input "Order is preapproved" at bounding box center [472, 284] width 11 height 11
radio input "true"
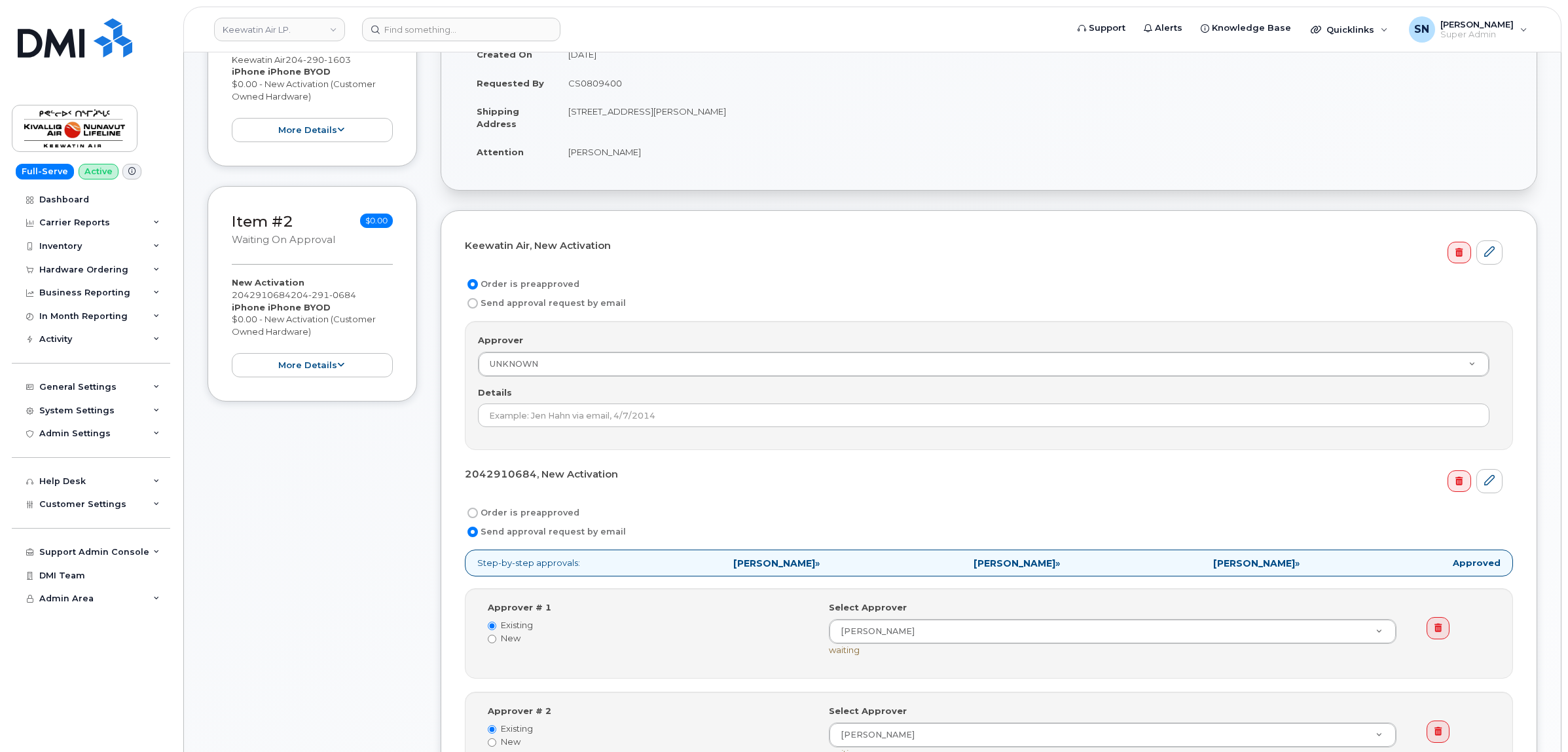
drag, startPoint x: 570, startPoint y: 148, endPoint x: 648, endPoint y: 159, distance: 78.8
click at [648, 159] on td "[PERSON_NAME]" at bounding box center [1034, 151] width 956 height 29
copy td "[PERSON_NAME]"
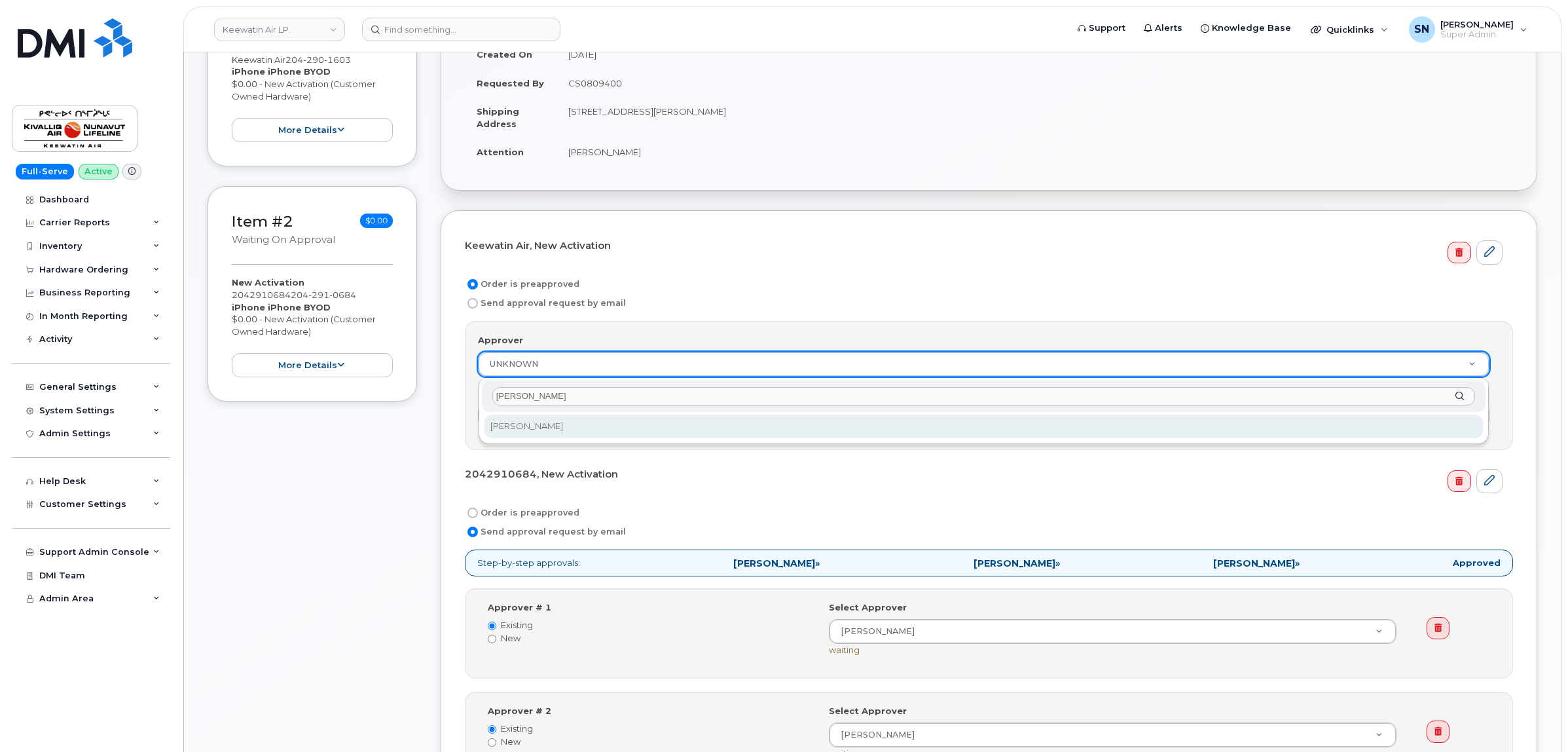
type input "[PERSON_NAME]"
select select "2363211"
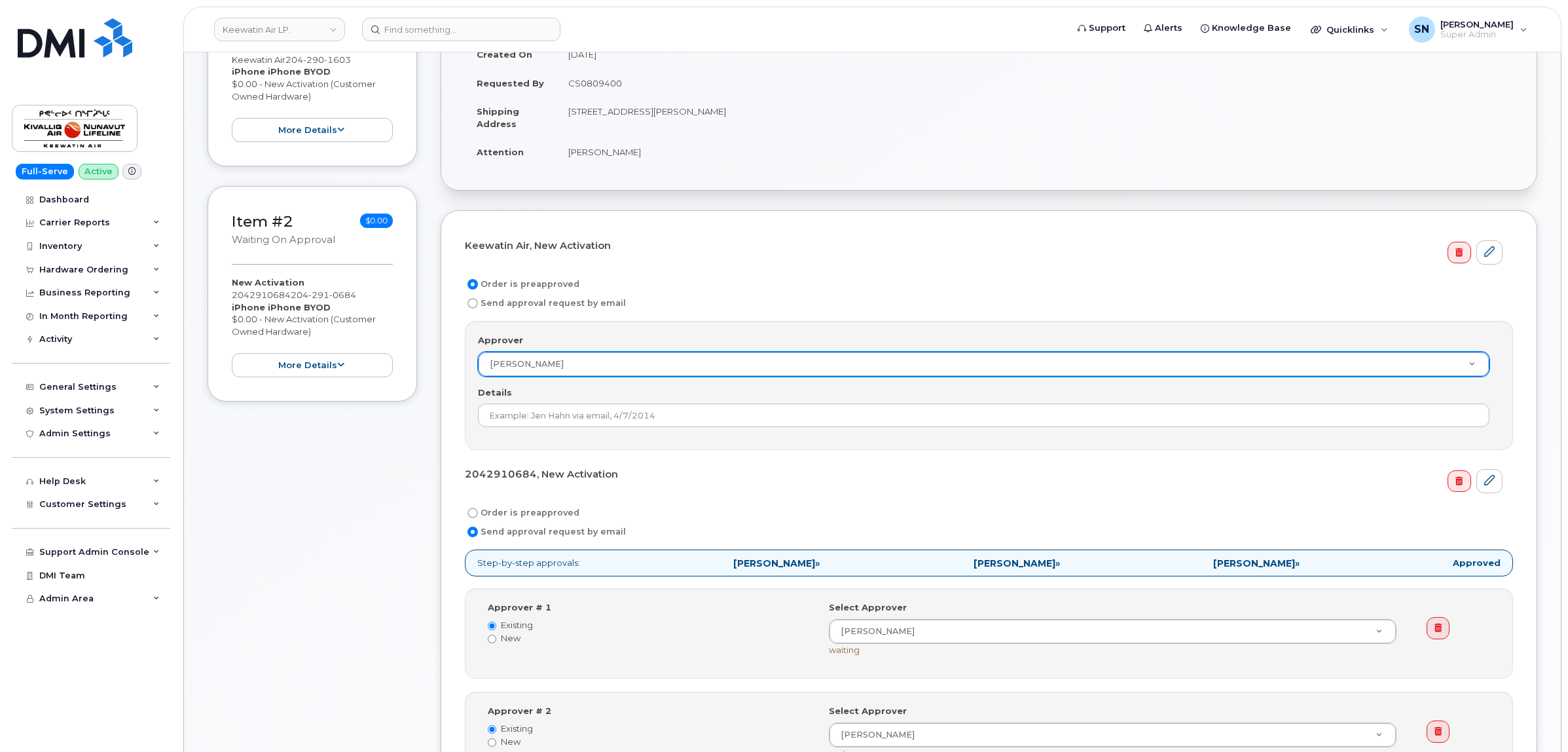
click at [613, 79] on td "CS0809400" at bounding box center [1034, 83] width 956 height 29
copy td "CS0809400"
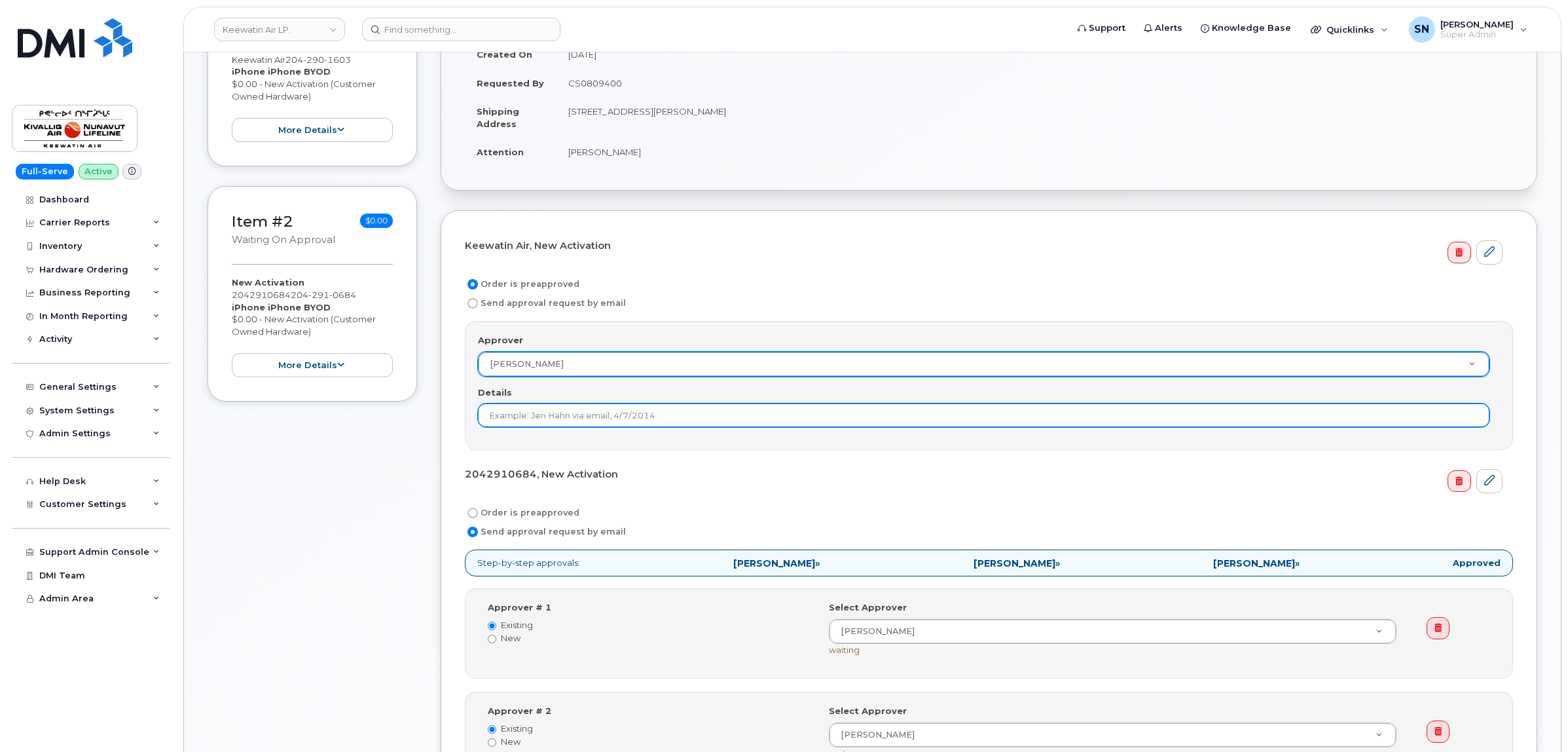
click at [656, 417] on input "Details" at bounding box center [984, 415] width 1012 height 23
paste input "CS0809400"
type input "CS0809400"
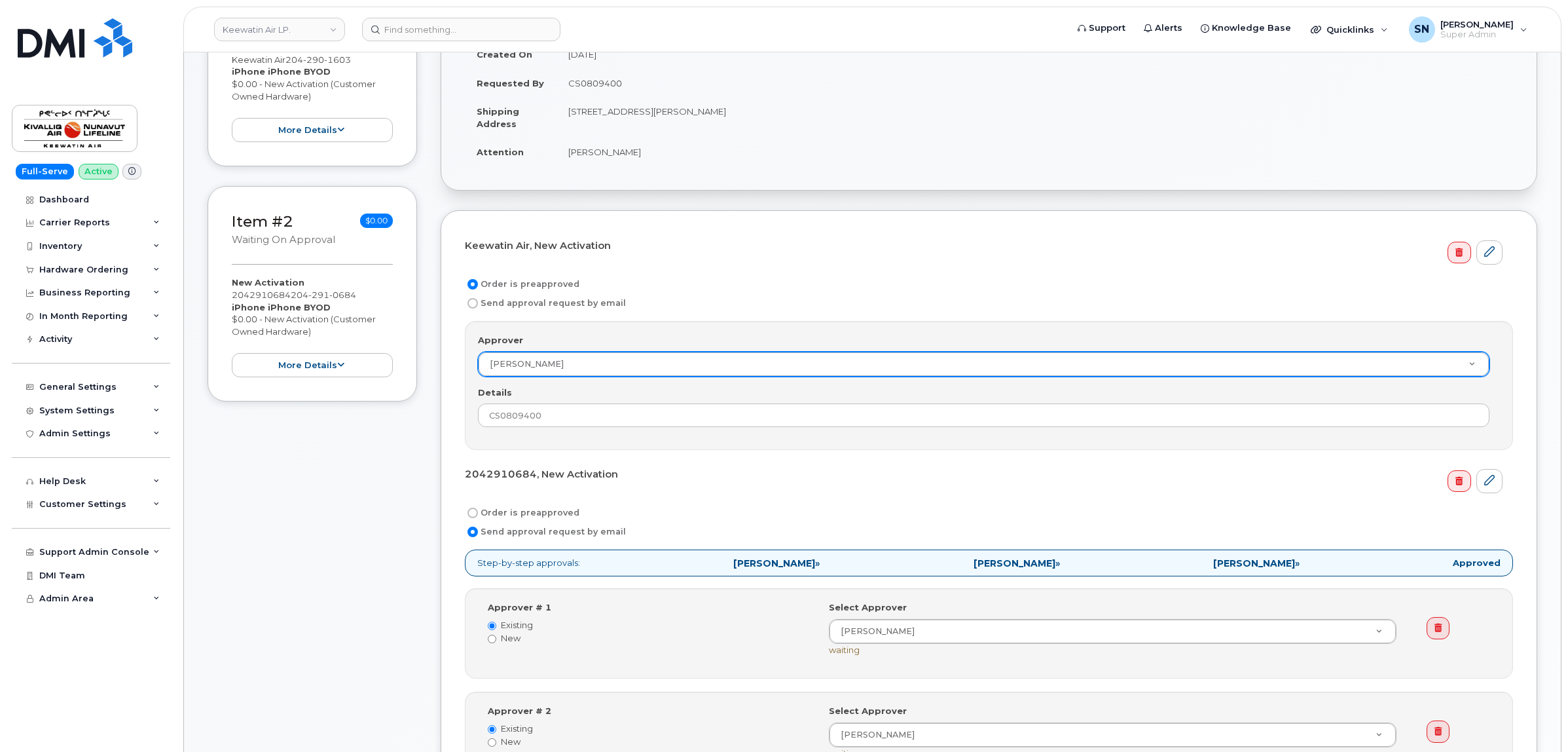
click at [473, 512] on input "Order is preapproved" at bounding box center [472, 513] width 11 height 11
radio input "true"
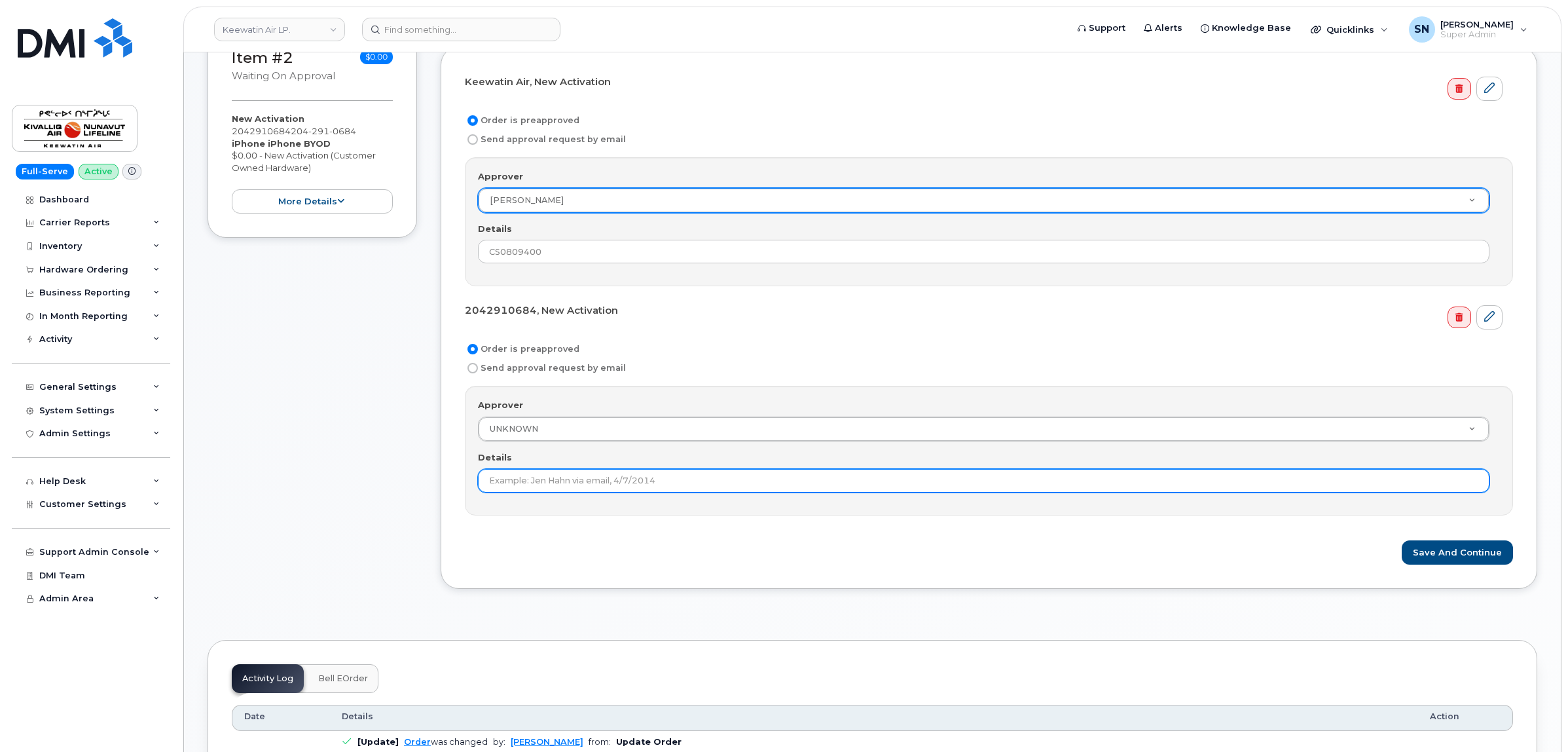
click at [590, 487] on input "Details" at bounding box center [984, 480] width 1012 height 23
paste input "CS0809400"
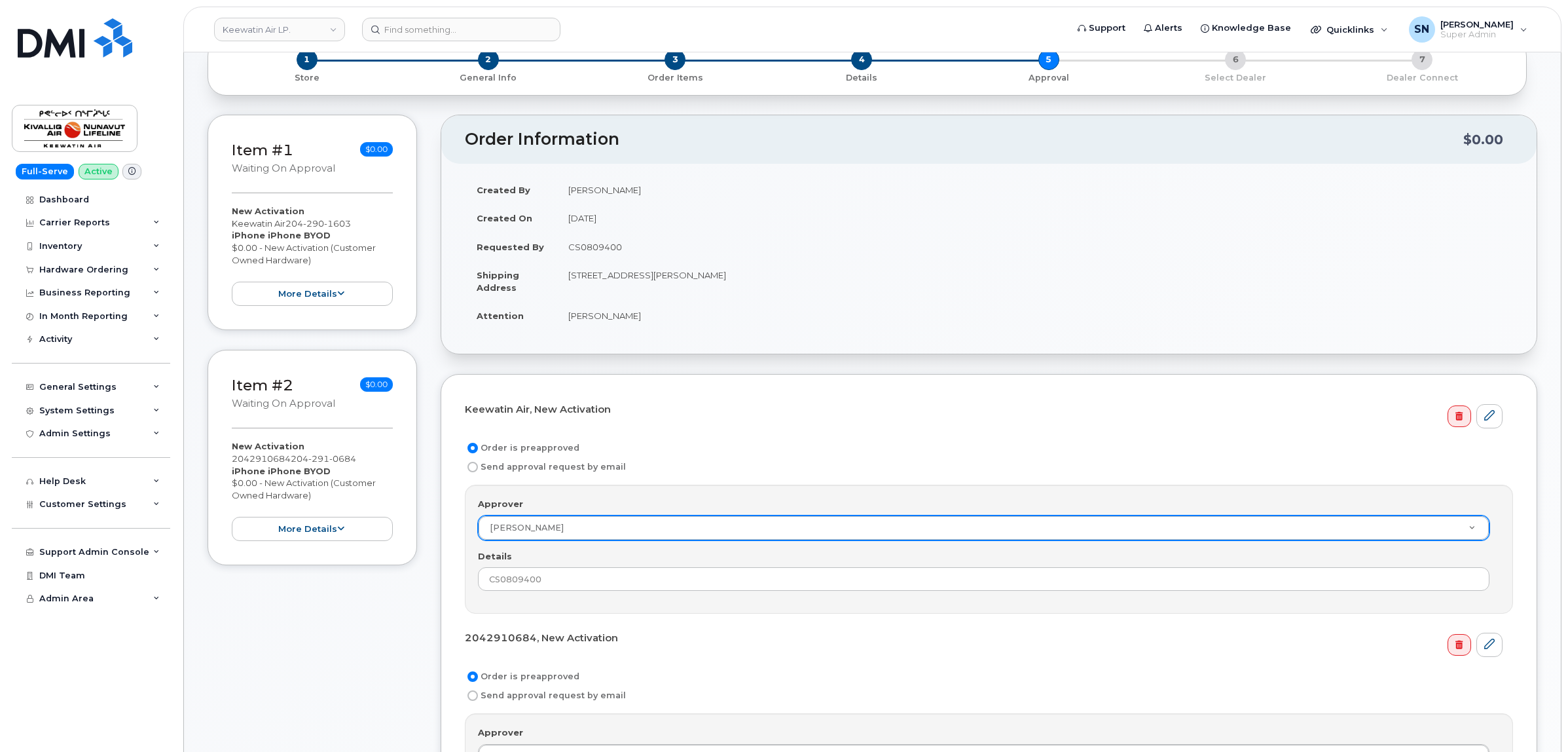
type input "CS0809400"
drag, startPoint x: 570, startPoint y: 315, endPoint x: 643, endPoint y: 312, distance: 73.1
click at [643, 312] on td "[PERSON_NAME]" at bounding box center [1034, 315] width 956 height 29
copy td "[PERSON_NAME]"
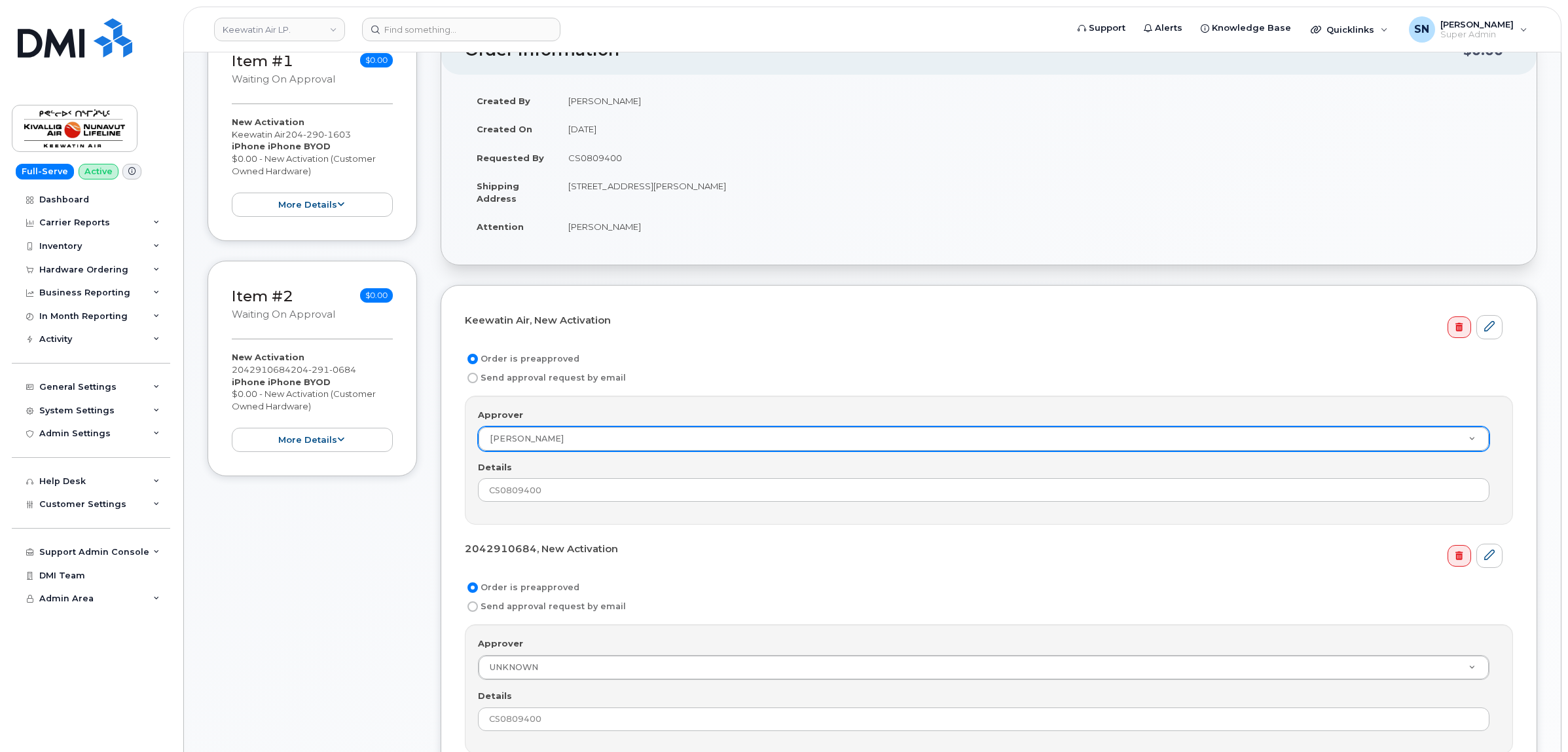
scroll to position [327, 0]
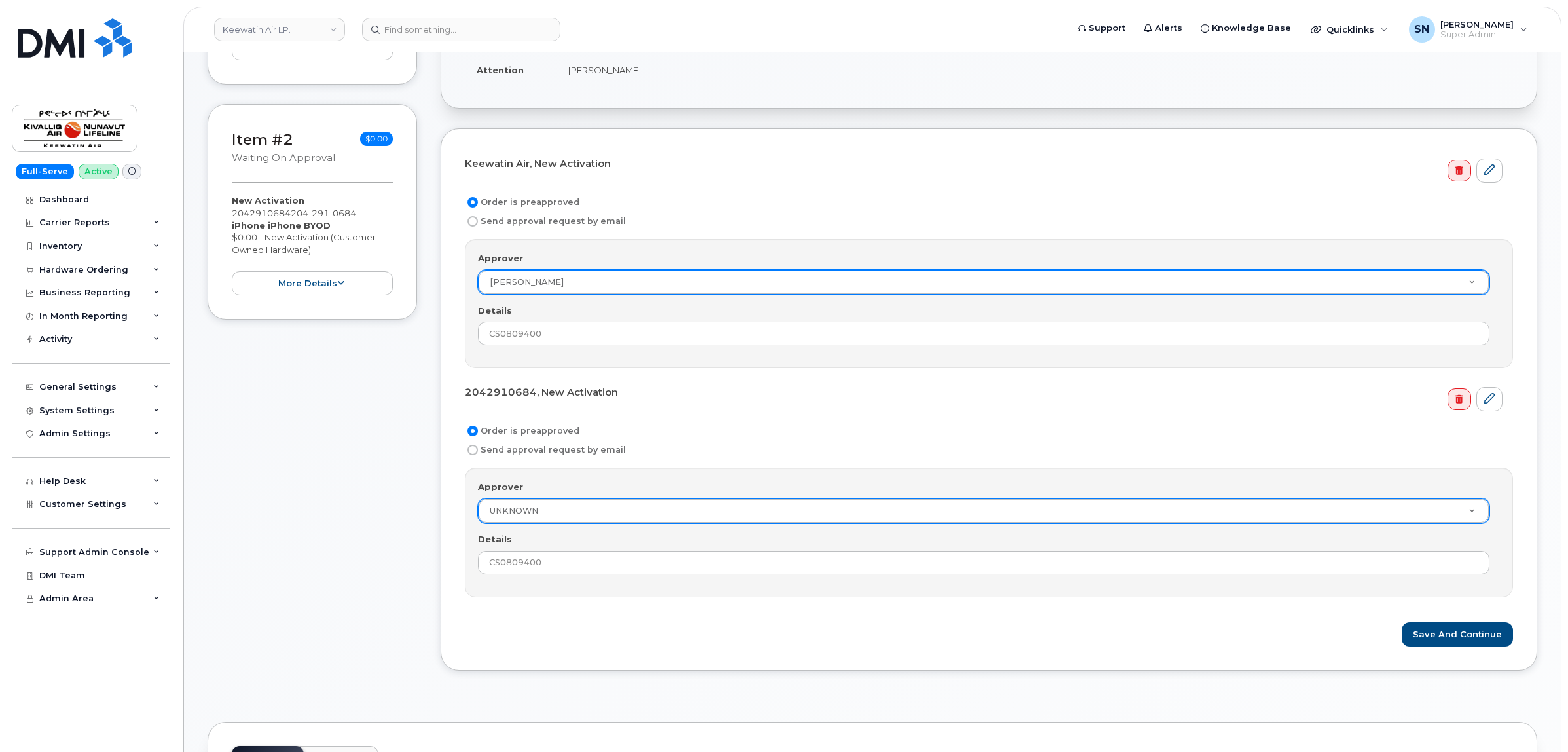
paste input "[PERSON_NAME]"
type input "[PERSON_NAME]"
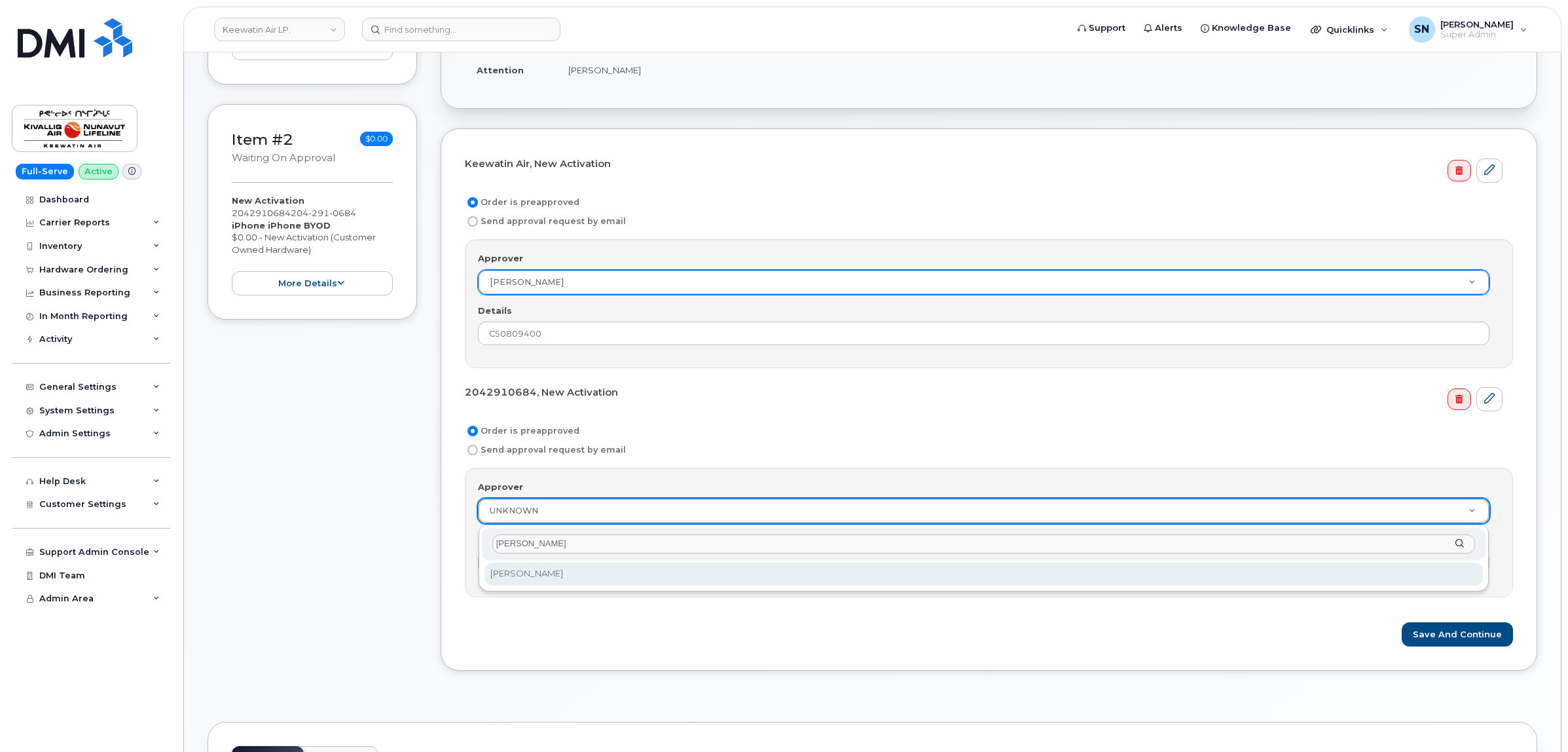
type input "[PERSON_NAME]"
drag, startPoint x: 556, startPoint y: 568, endPoint x: 565, endPoint y: 568, distance: 9.0
select select "2363211"
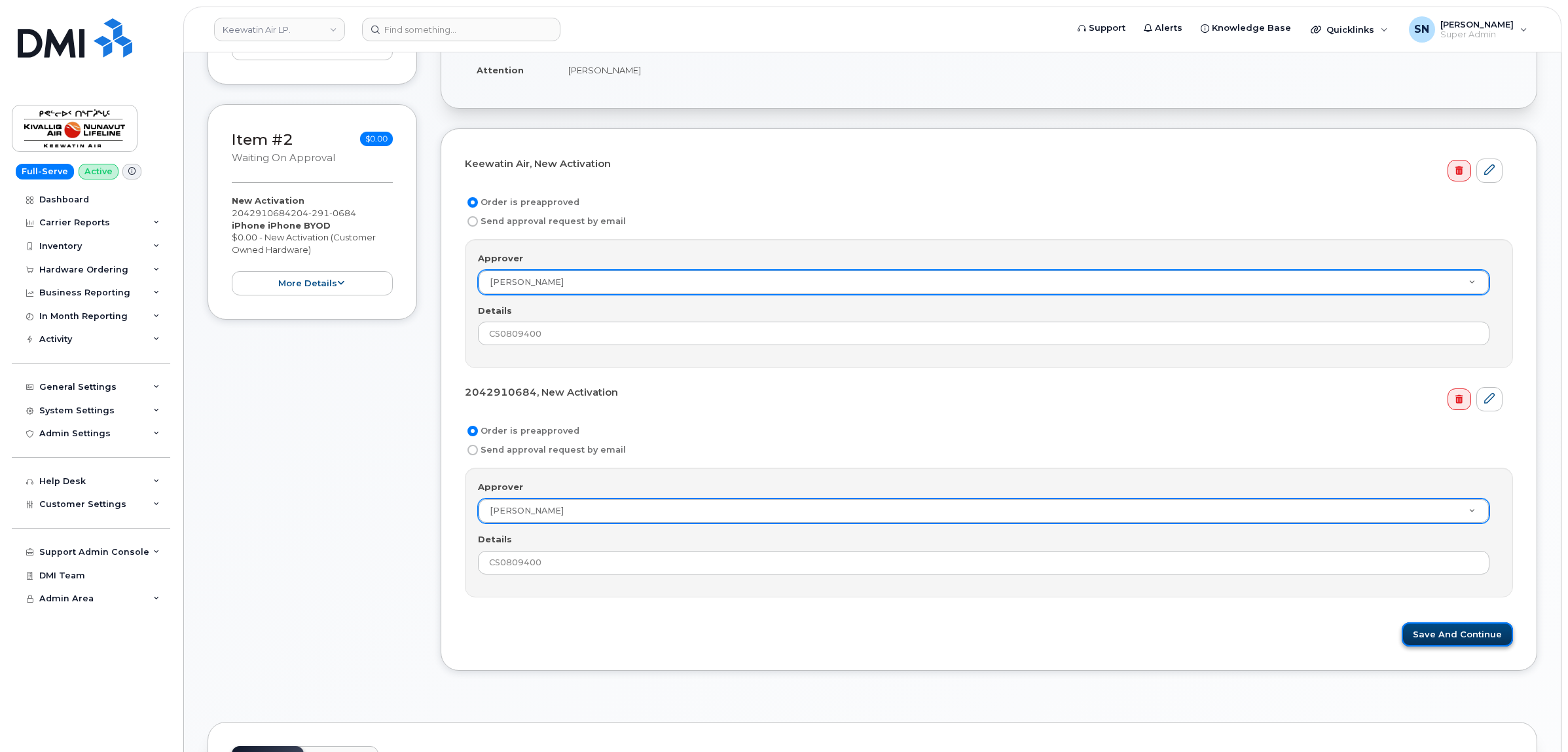
click at [1427, 641] on button "Save and Continue" at bounding box center [1457, 634] width 111 height 24
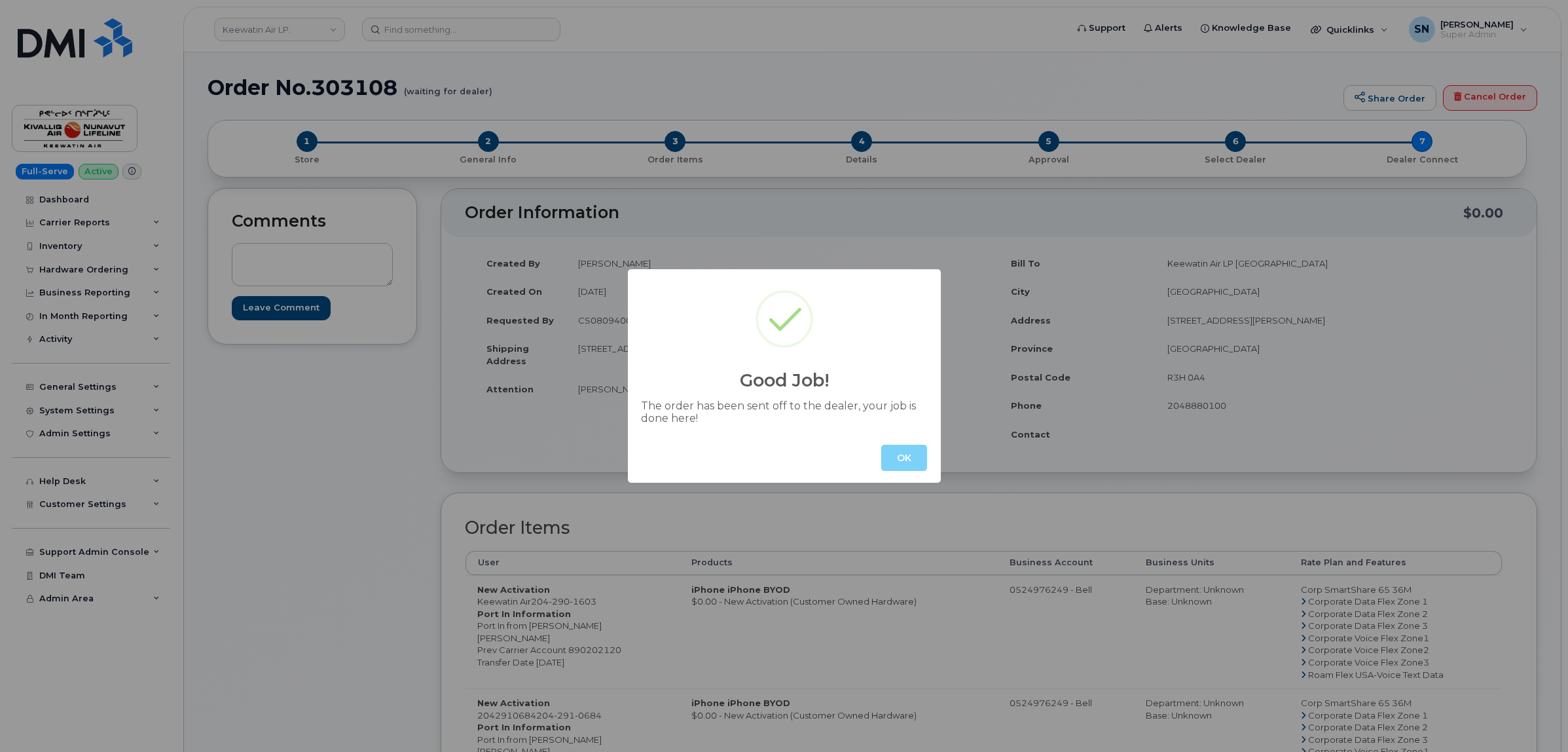
click at [908, 449] on button "OK" at bounding box center [904, 457] width 46 height 26
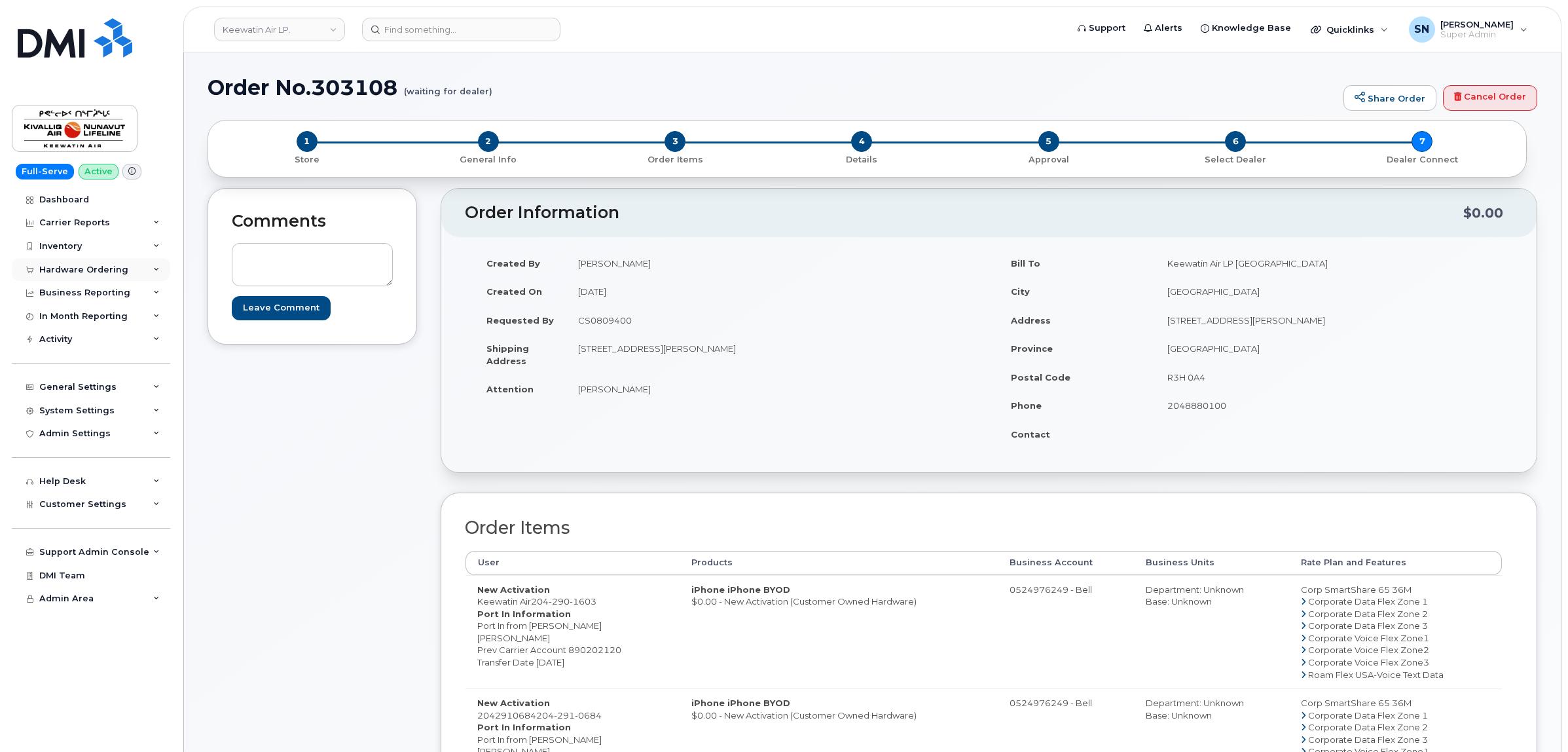
click at [96, 267] on div "Hardware Ordering" at bounding box center [84, 270] width 89 height 11
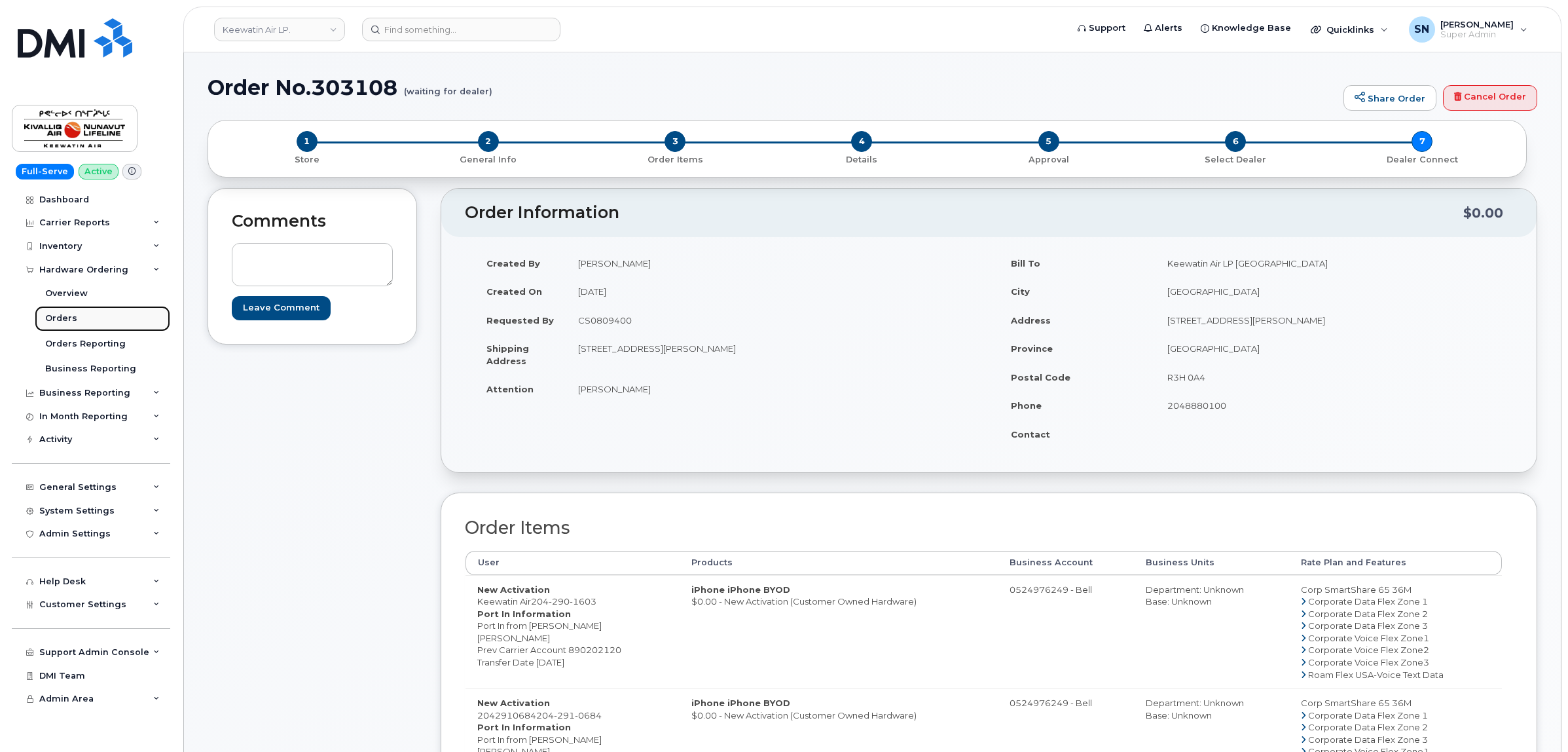
click at [84, 315] on link "Orders" at bounding box center [102, 318] width 135 height 25
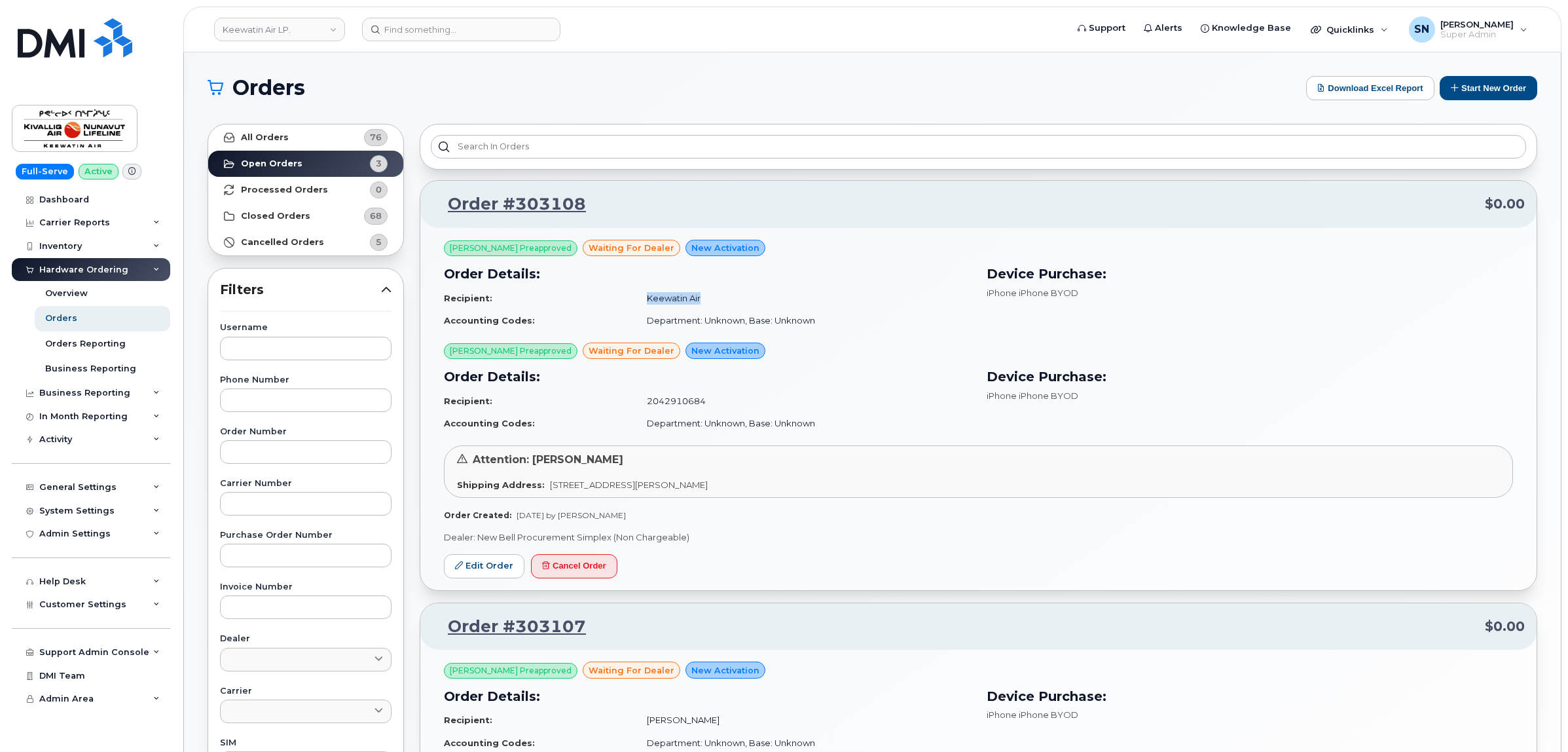
drag, startPoint x: 638, startPoint y: 295, endPoint x: 692, endPoint y: 295, distance: 54.0
click at [692, 295] on td "Keewatin Air" at bounding box center [802, 298] width 335 height 23
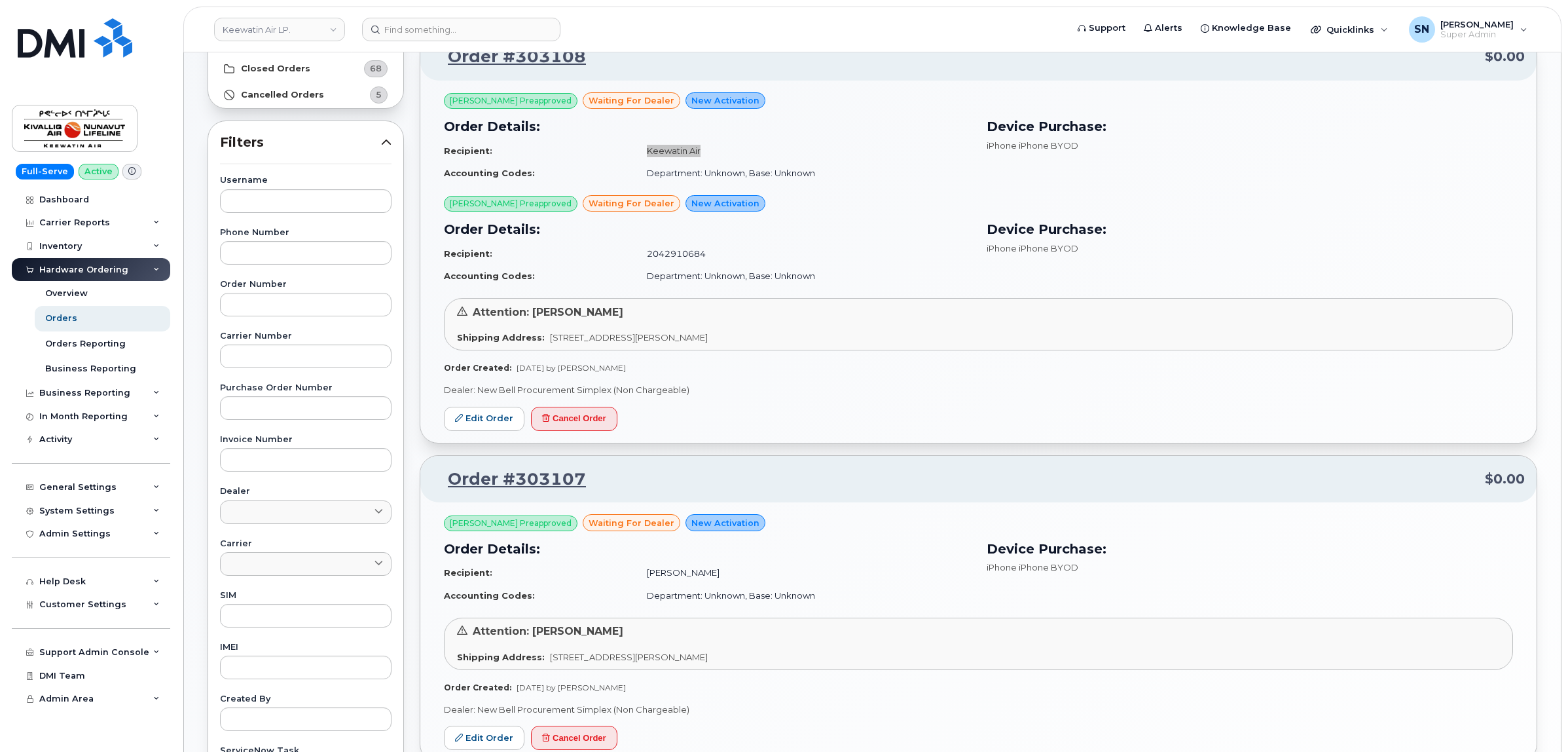
scroll to position [245, 0]
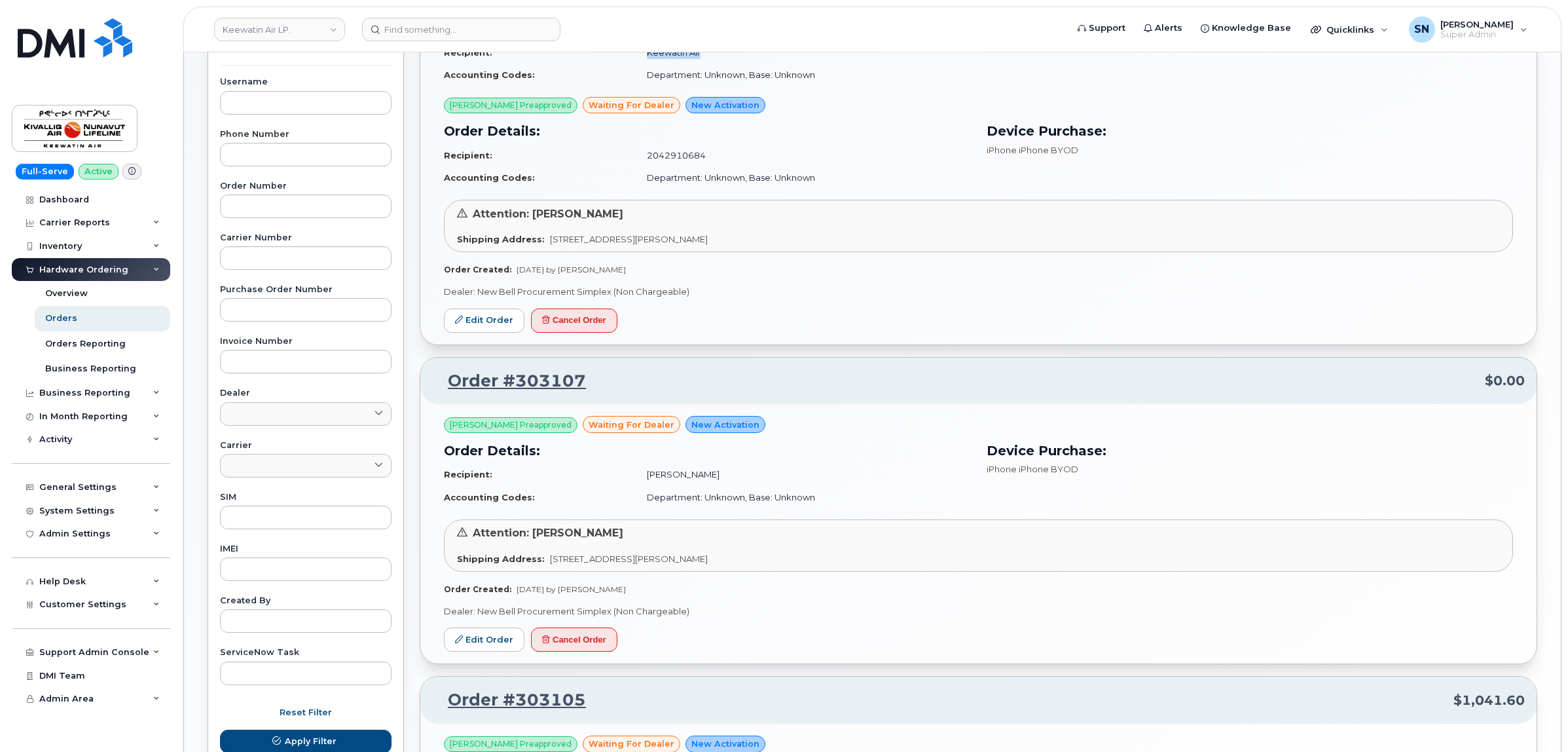
drag, startPoint x: 637, startPoint y: 473, endPoint x: 708, endPoint y: 475, distance: 71.0
click at [708, 475] on td "Krystine Janson" at bounding box center [802, 475] width 335 height 23
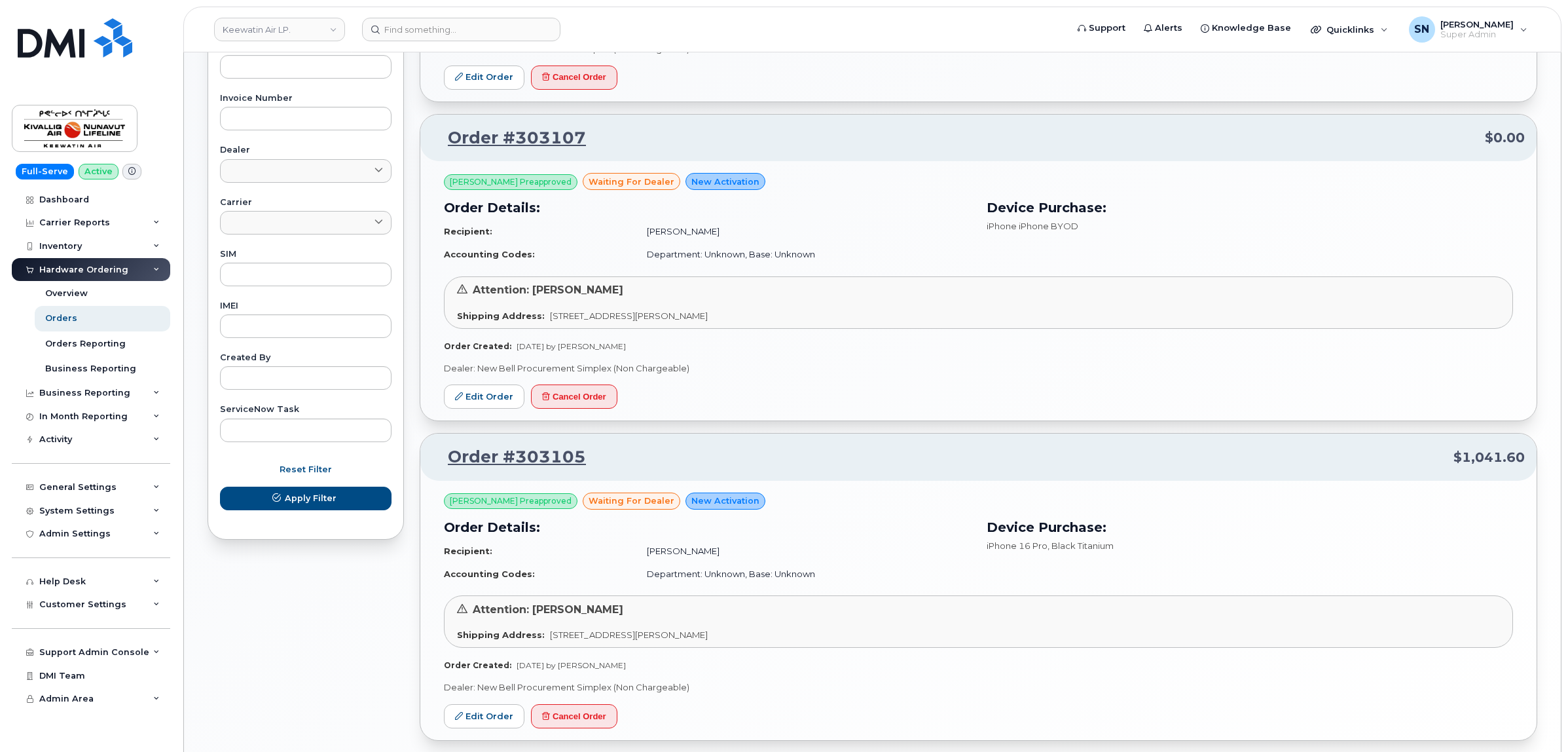
scroll to position [557, 0]
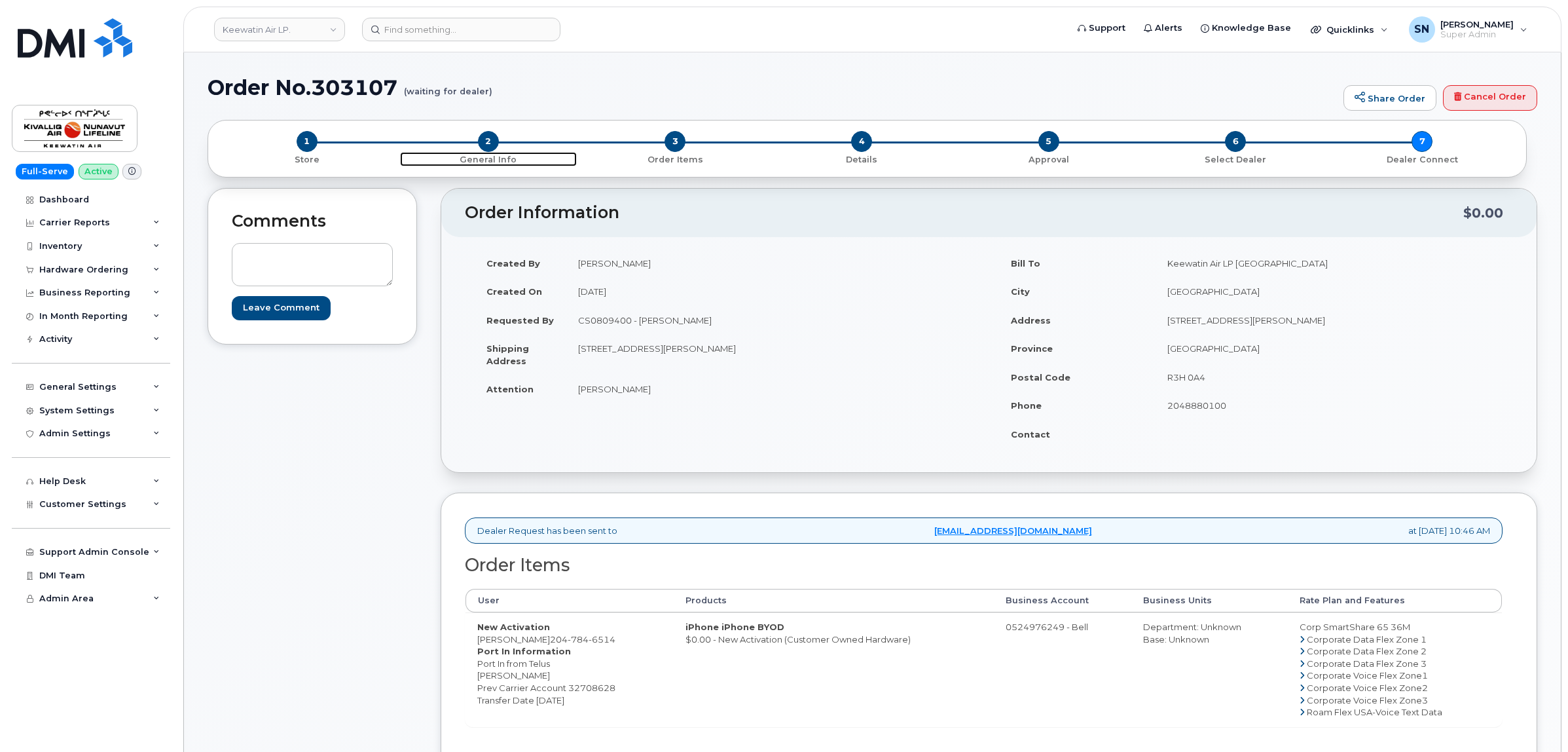
click at [486, 147] on span "2" at bounding box center [488, 141] width 21 height 21
click at [492, 135] on span "2" at bounding box center [488, 141] width 21 height 21
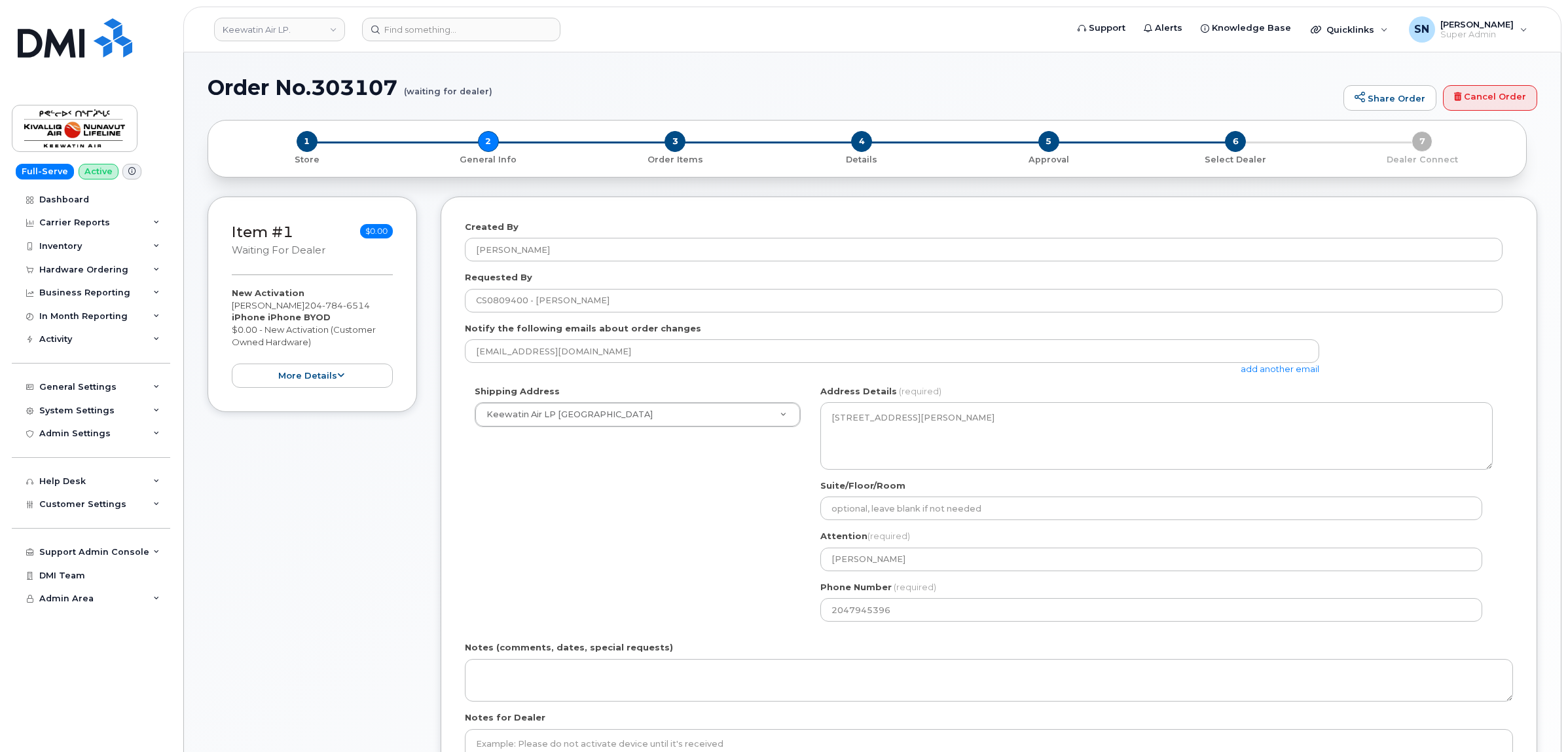
select select
click at [1288, 365] on link "add another email" at bounding box center [1280, 369] width 79 height 11
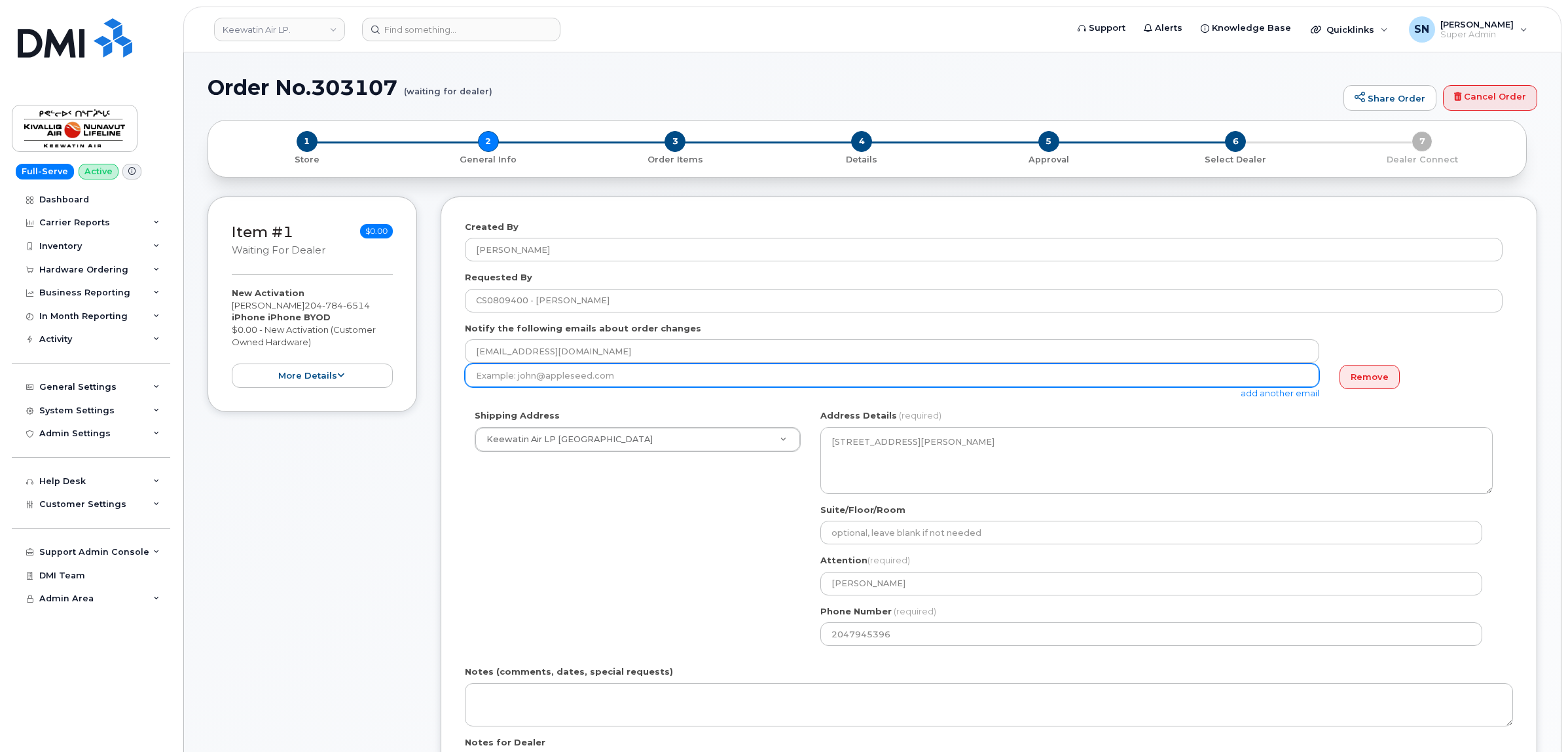
click at [608, 379] on input "email" at bounding box center [892, 375] width 854 height 23
paste input "AThompson@keewatinair.ca"
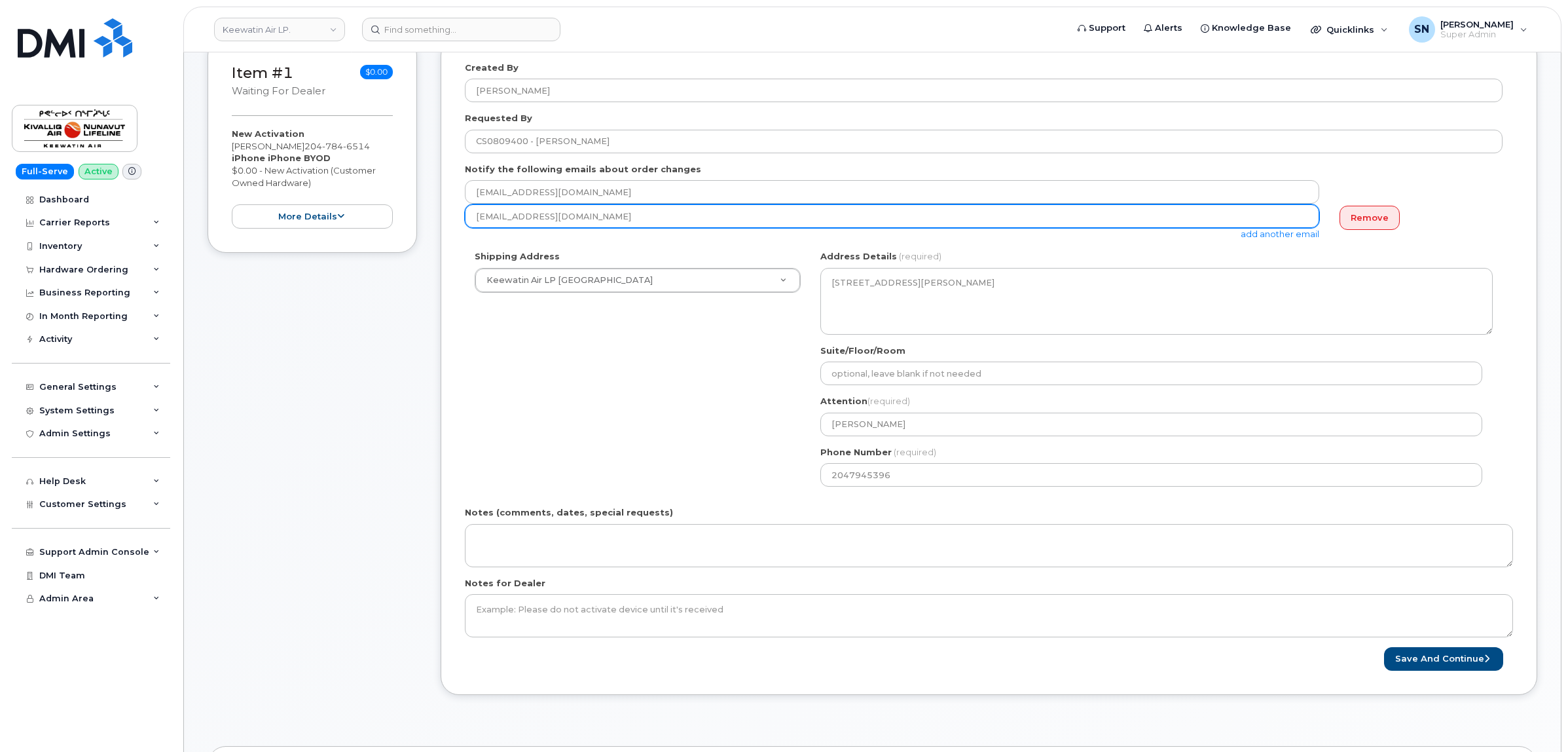
scroll to position [245, 0]
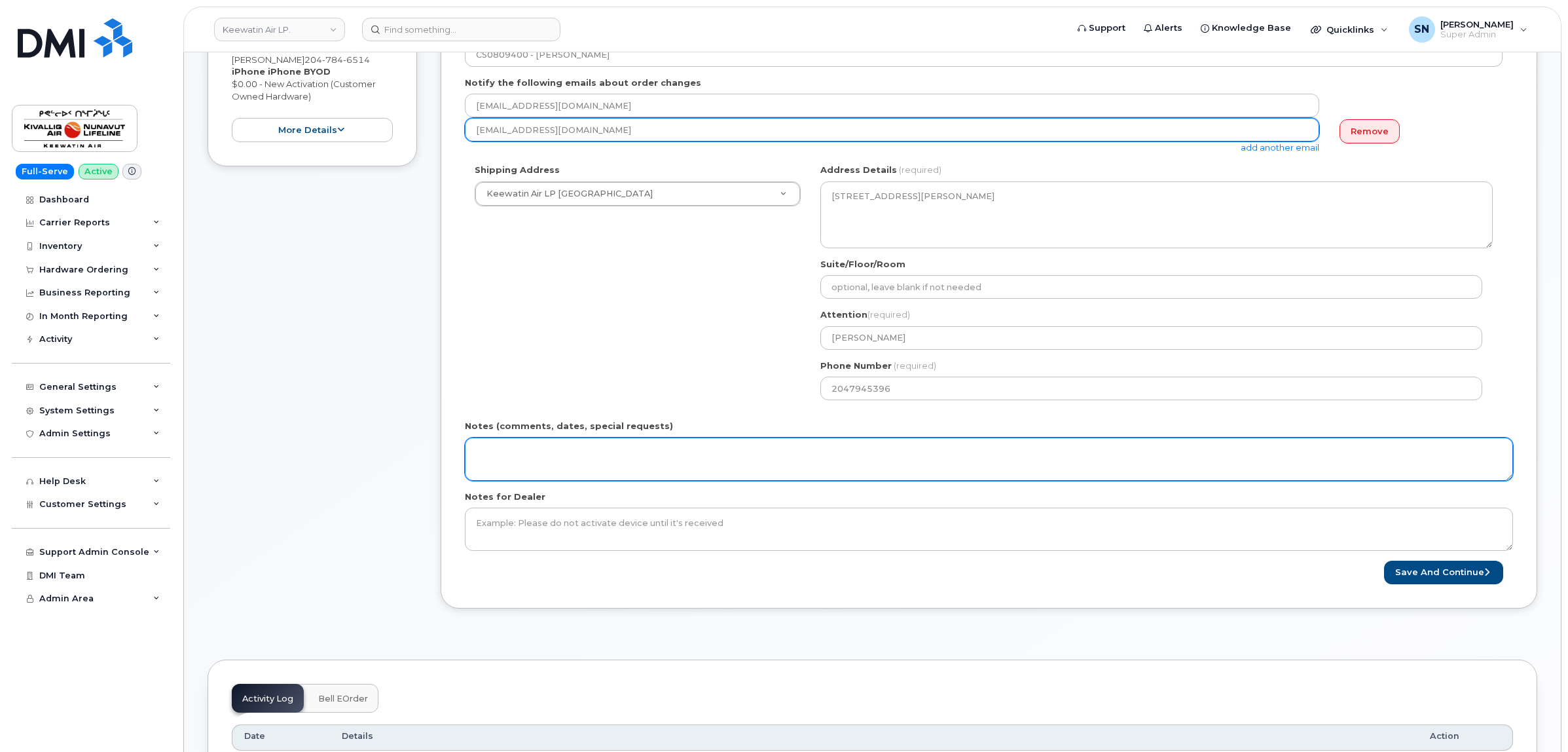
type input "AThompson@keewatinair.ca"
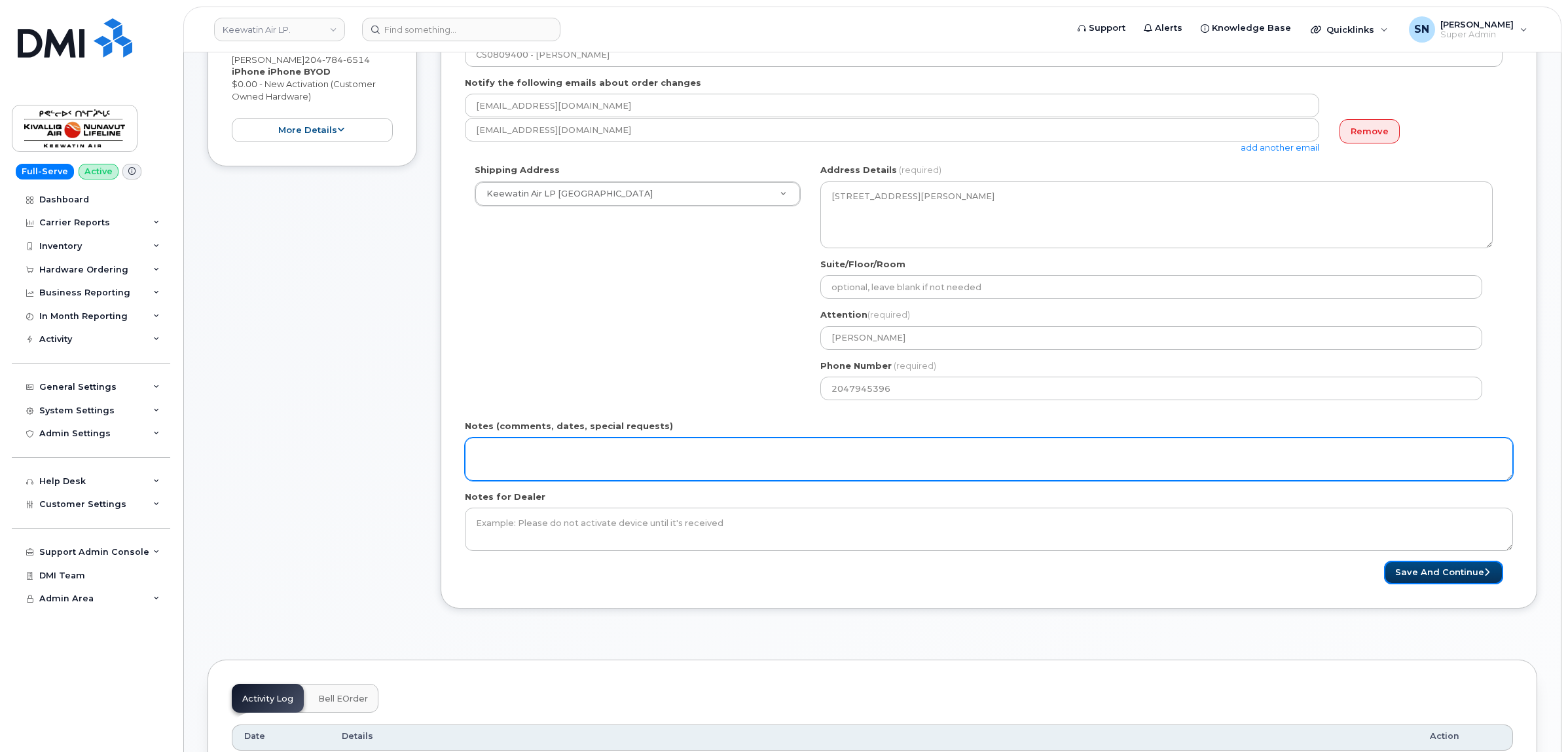
click at [1461, 569] on button "Save and Continue" at bounding box center [1443, 573] width 119 height 24
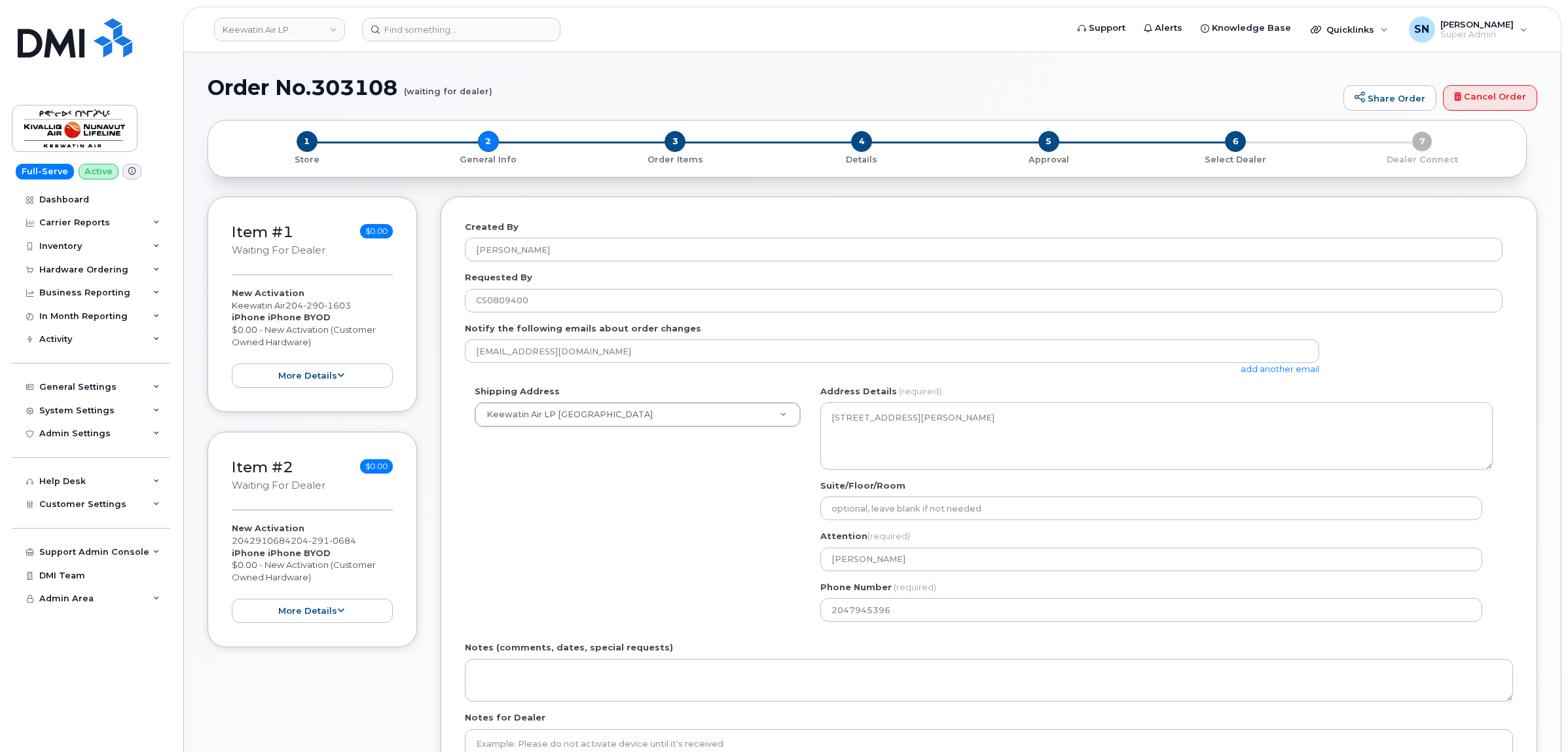
select select
click at [1278, 369] on link "add another email" at bounding box center [1280, 369] width 79 height 11
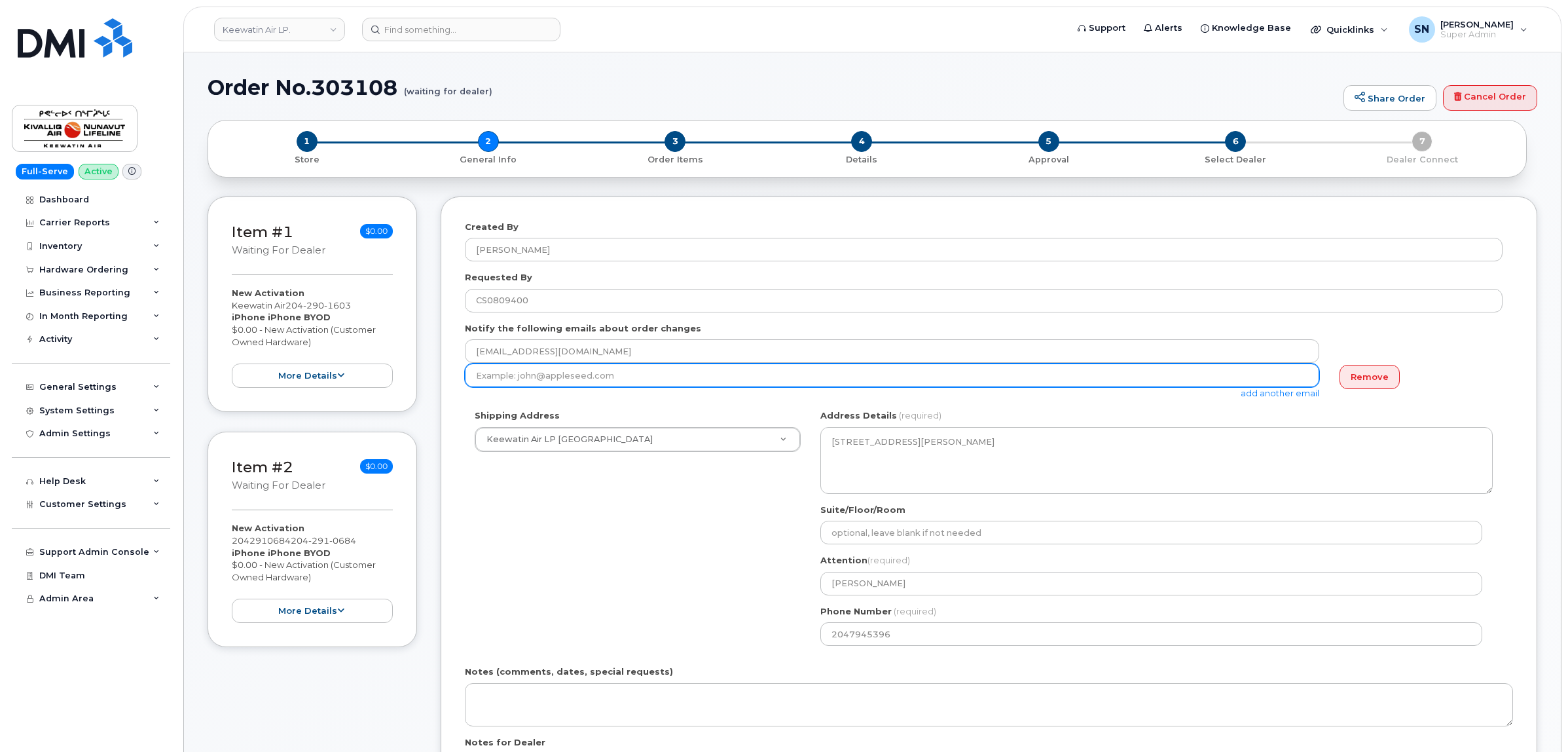
click at [625, 379] on input "email" at bounding box center [892, 375] width 854 height 23
paste input "AThompson@keewatinair.ca"
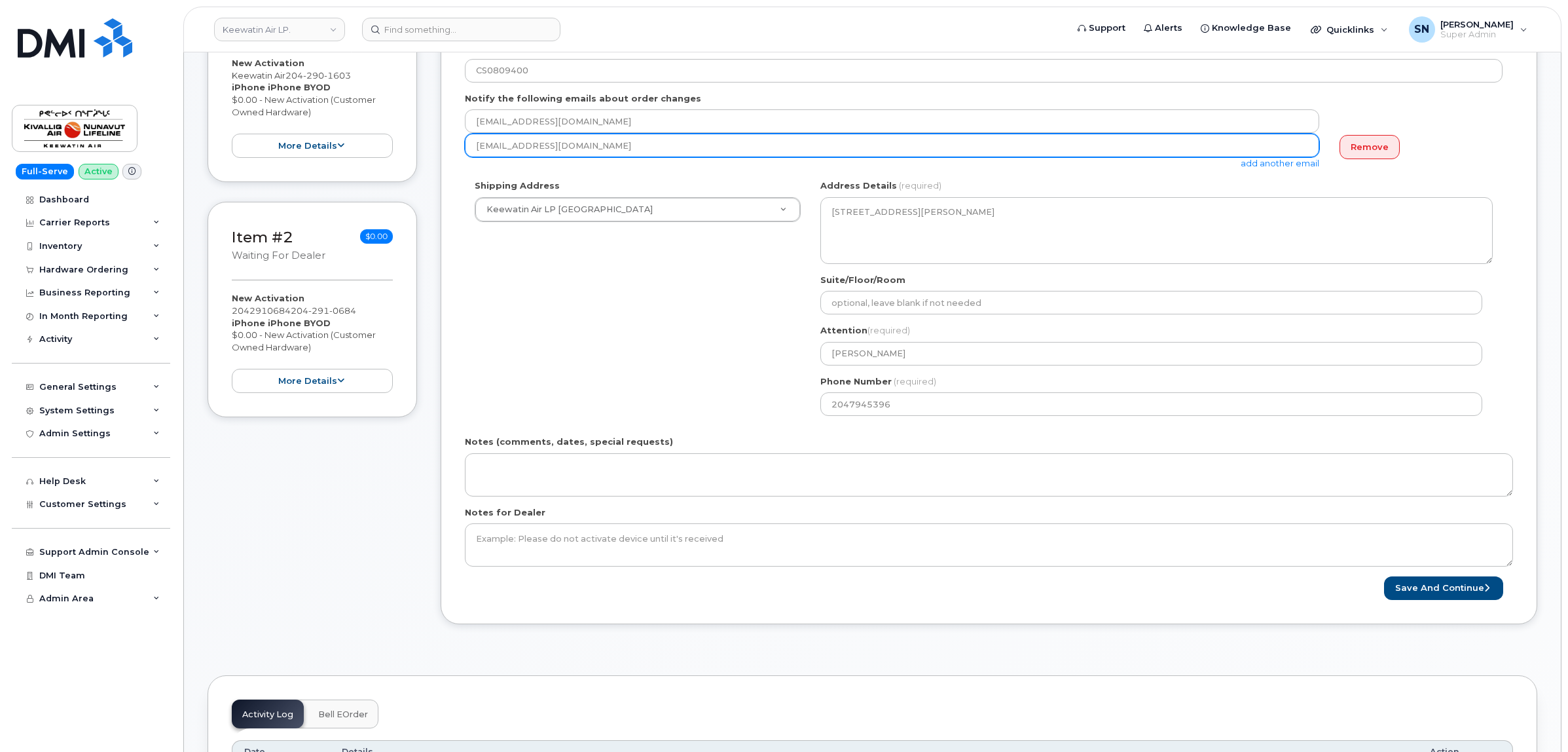
scroll to position [409, 0]
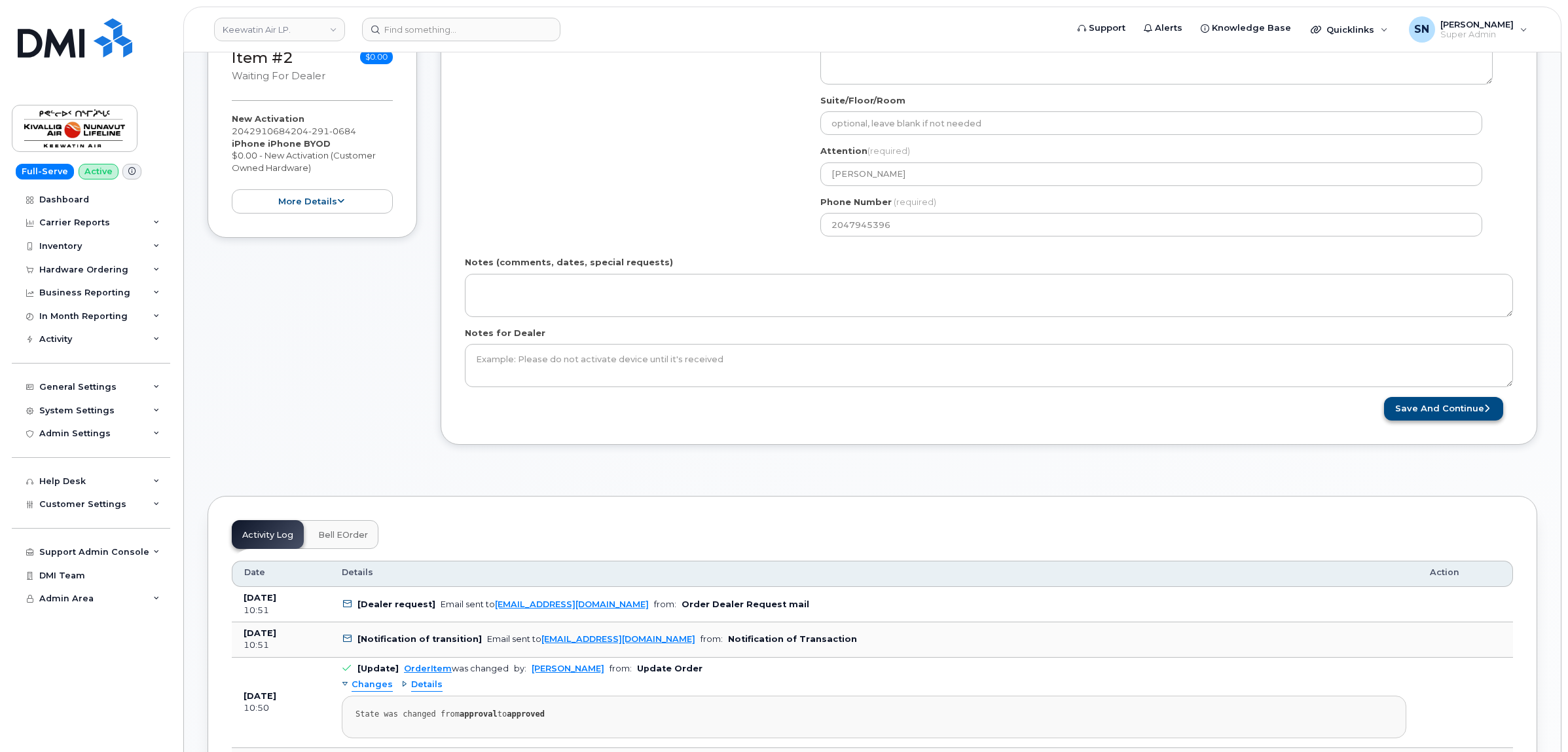
type input "AThompson@keewatinair.ca"
click at [1445, 411] on button "Save and Continue" at bounding box center [1443, 409] width 119 height 24
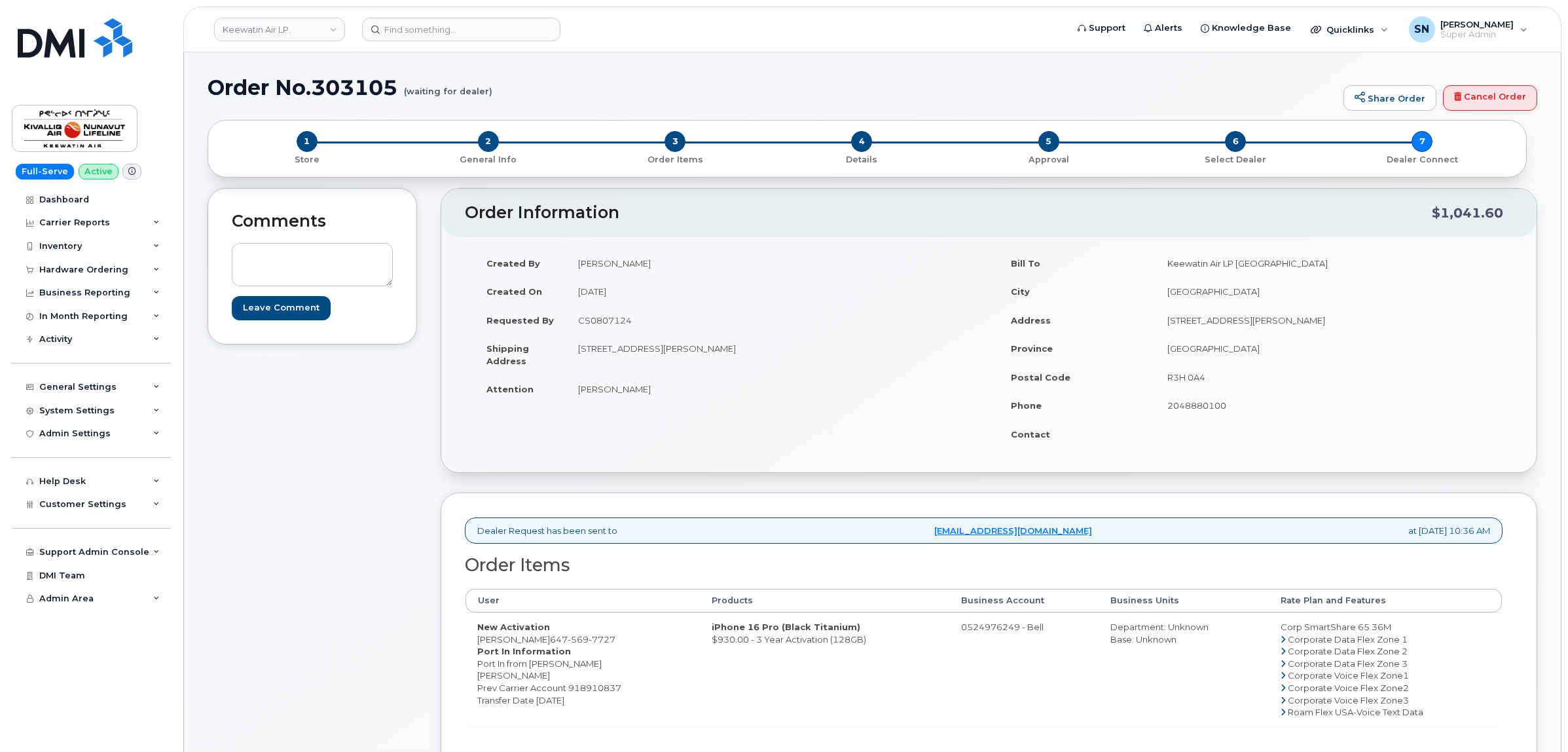
click at [610, 312] on td "CS0807124" at bounding box center [773, 320] width 413 height 29
copy td "CS0807124"
drag, startPoint x: 495, startPoint y: 138, endPoint x: 602, endPoint y: 418, distance: 299.7
click at [495, 138] on span "2" at bounding box center [488, 141] width 21 height 21
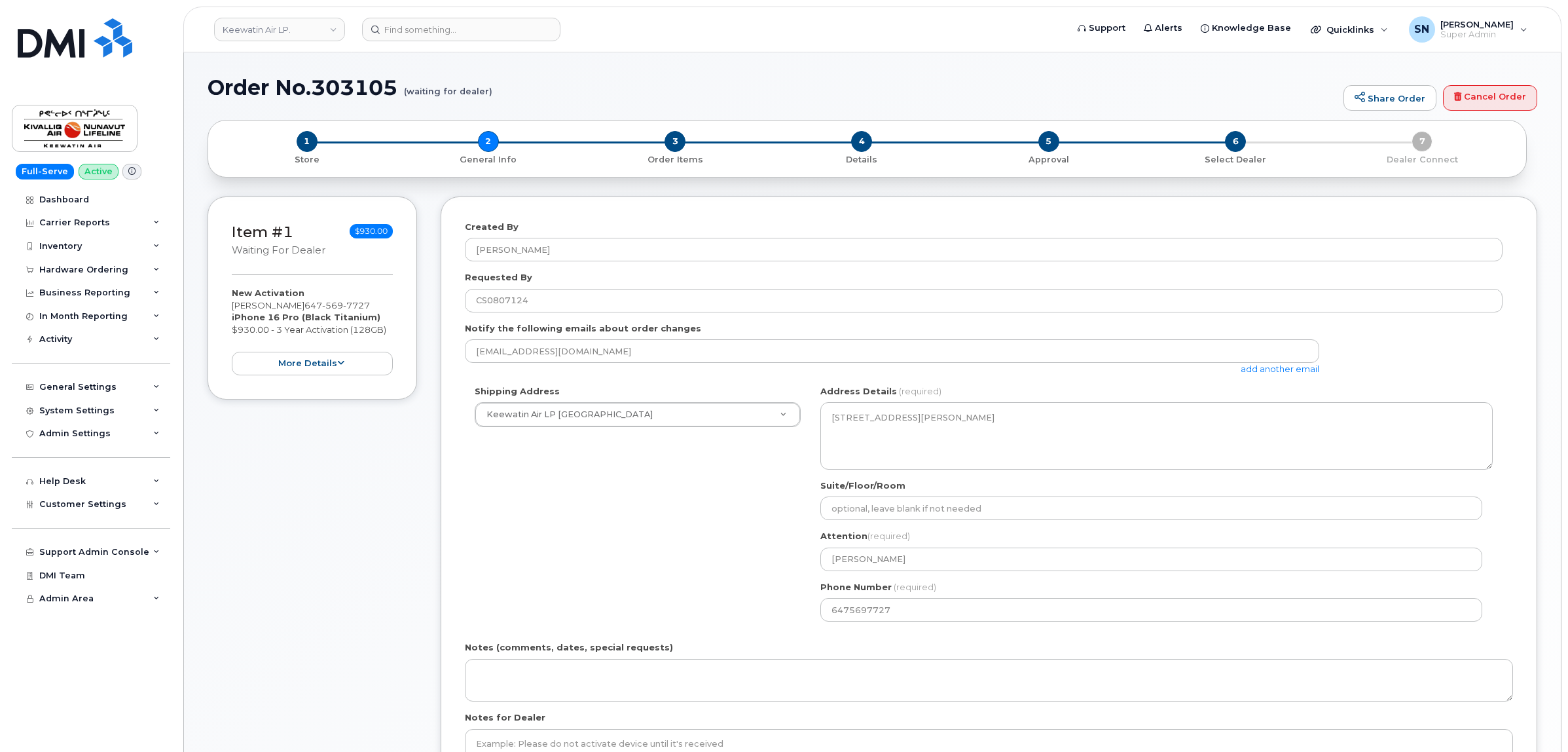
select select
click at [1255, 371] on link "add another email" at bounding box center [1280, 369] width 79 height 11
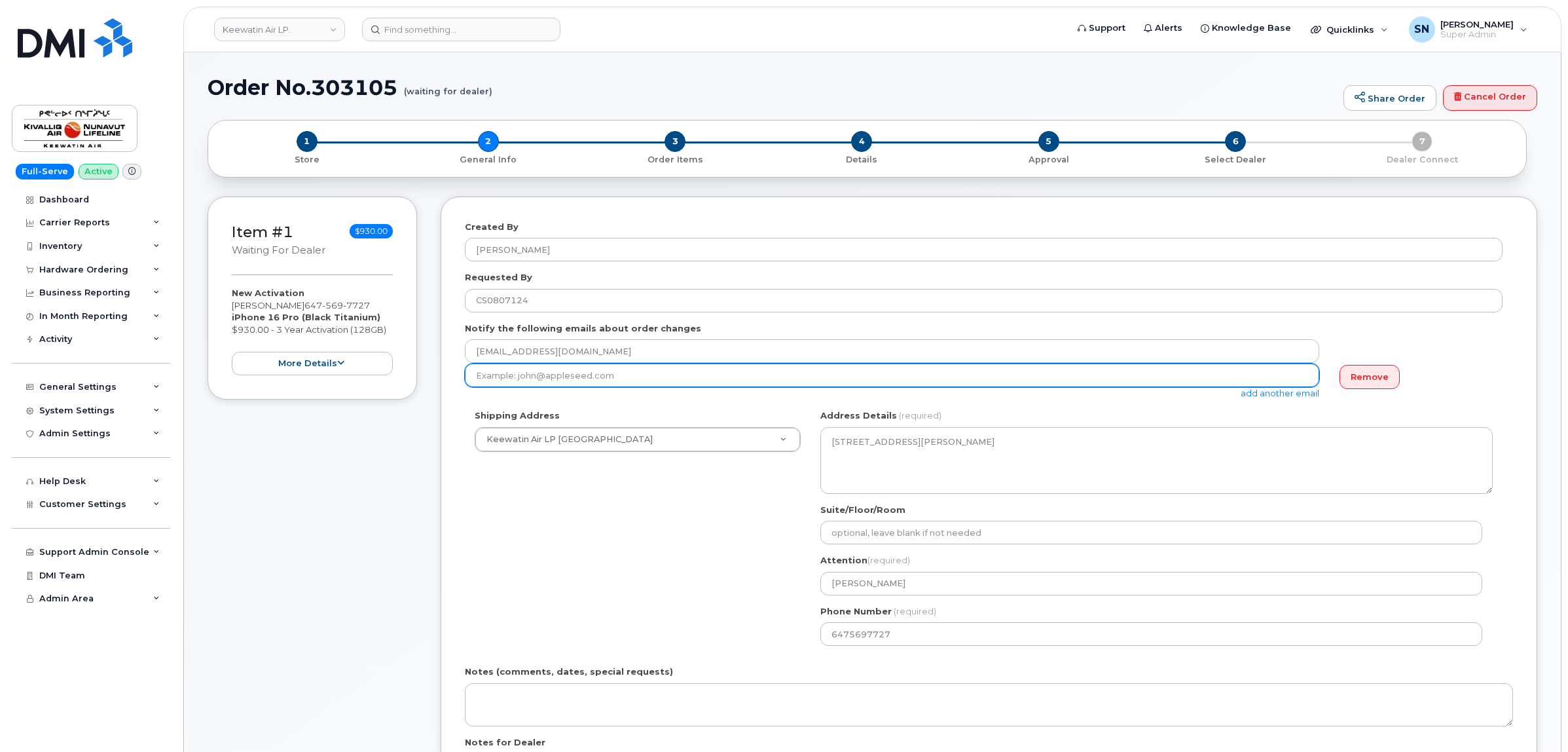
click at [681, 378] on input "email" at bounding box center [892, 375] width 854 height 23
paste input "jkendall@keewatinair.ca"
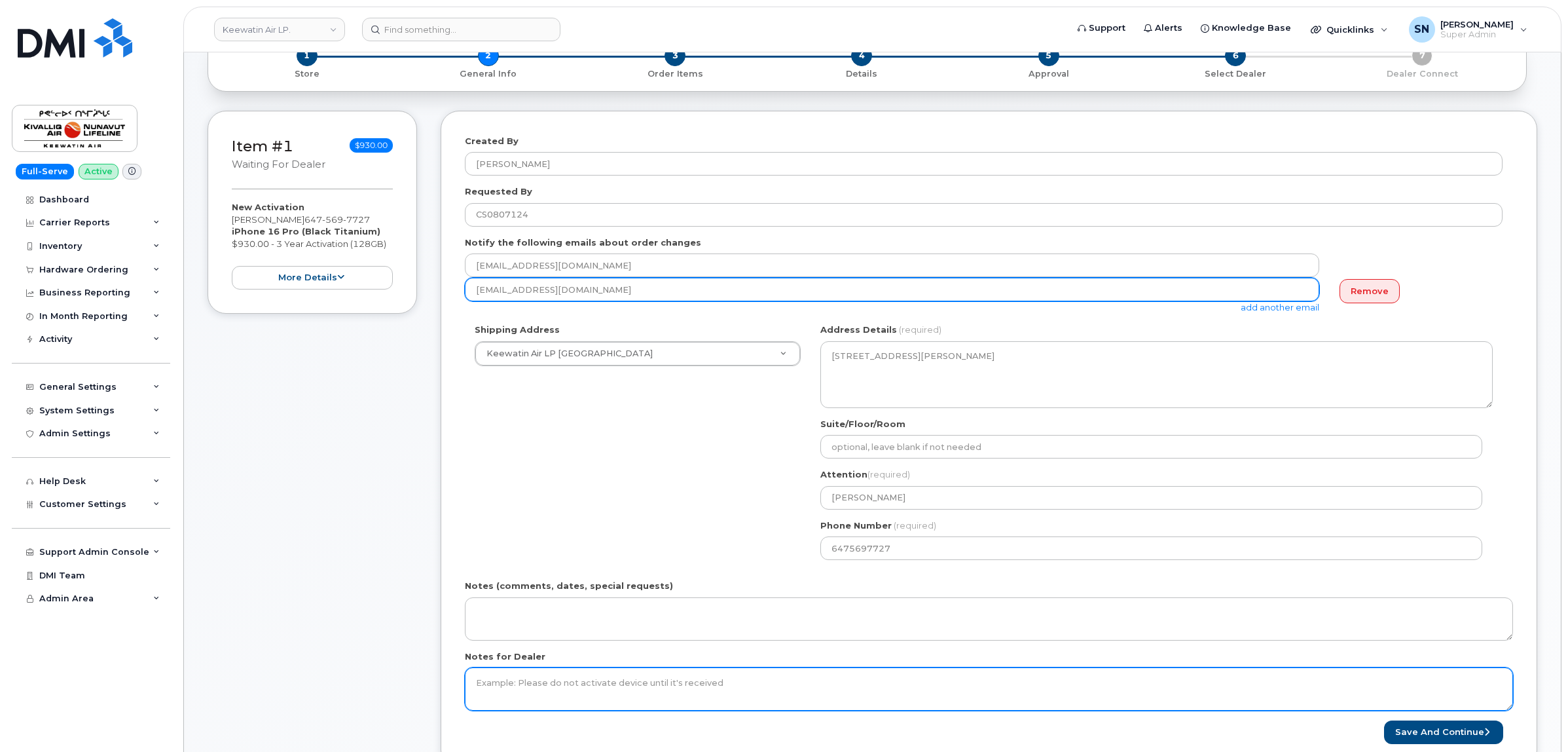
scroll to position [164, 0]
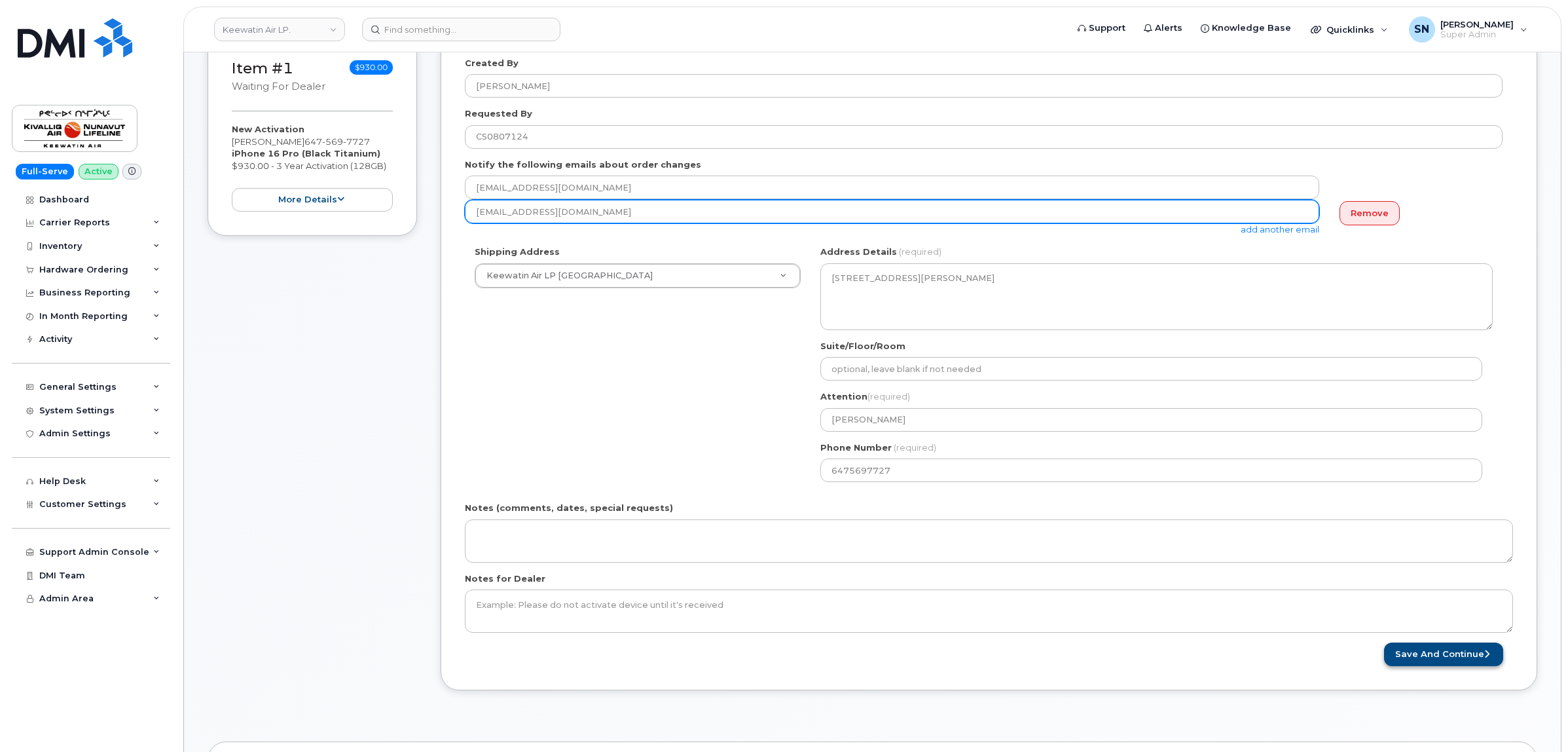
type input "jkendall@keewatinair.ca"
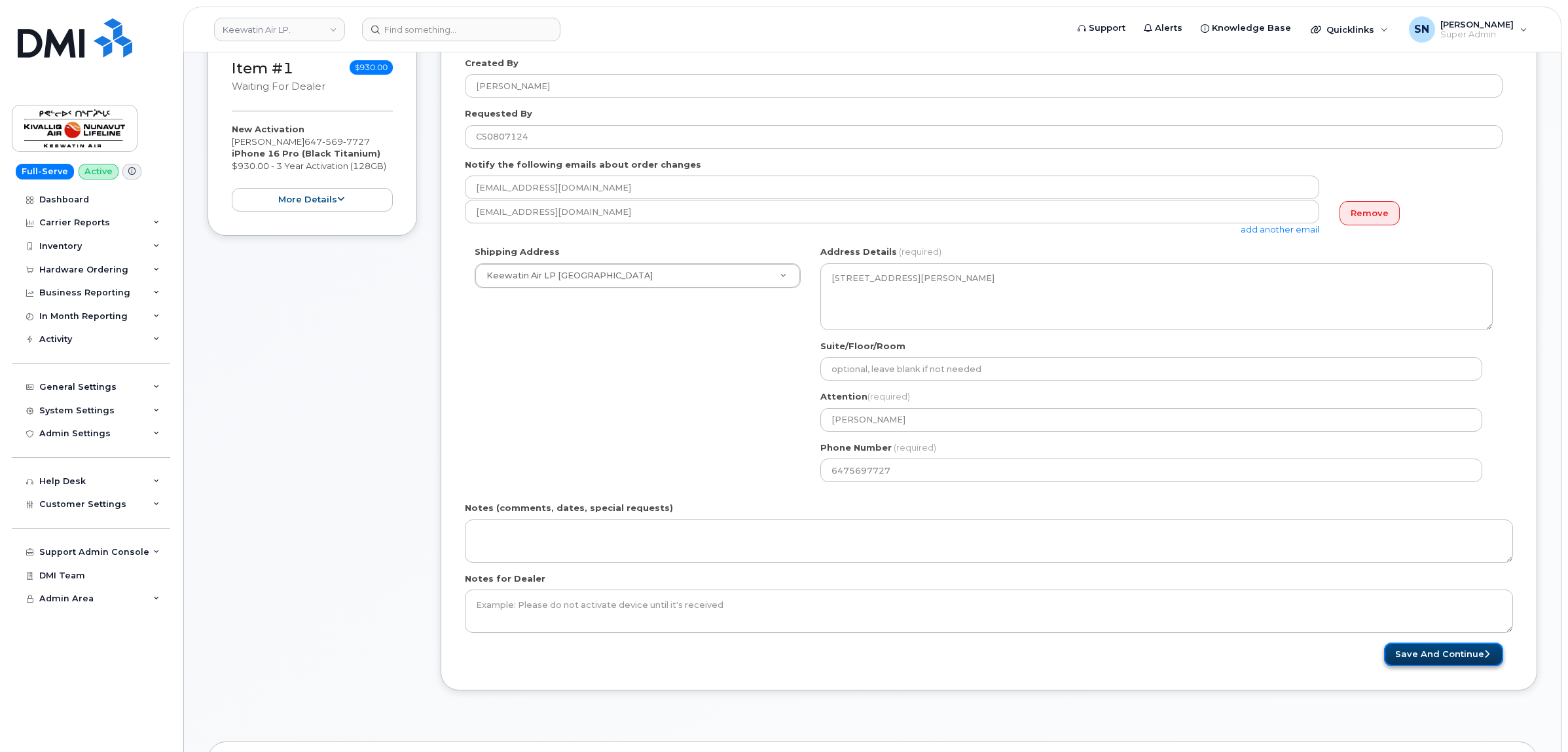
click at [1467, 660] on button "Save and Continue" at bounding box center [1443, 655] width 119 height 24
